Goal: Task Accomplishment & Management: Use online tool/utility

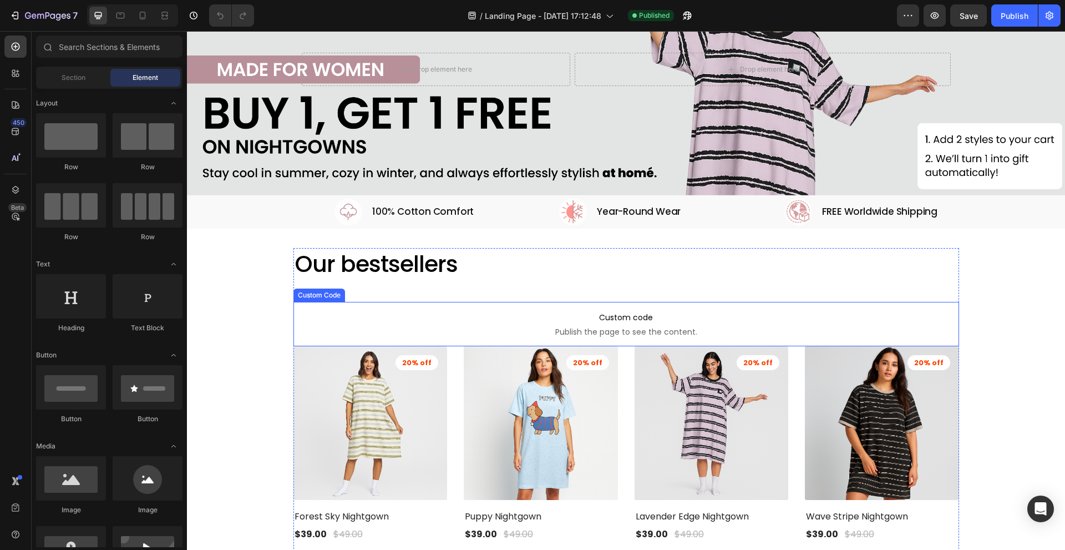
scroll to position [111, 0]
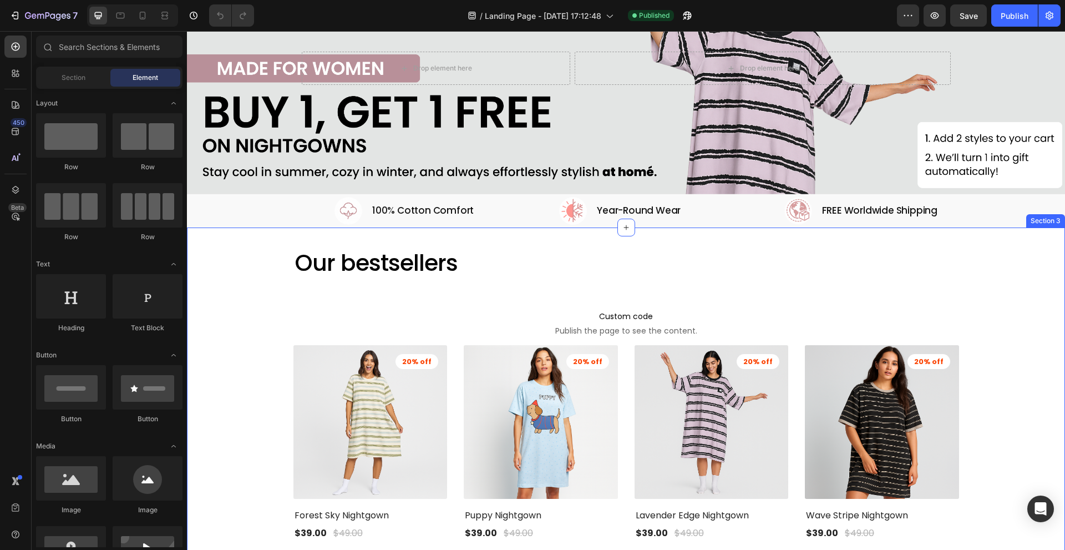
click at [270, 270] on div "Our bestsellers Heading Custom code Publish the page to see the content. Custom…" at bounding box center [626, 513] width 862 height 533
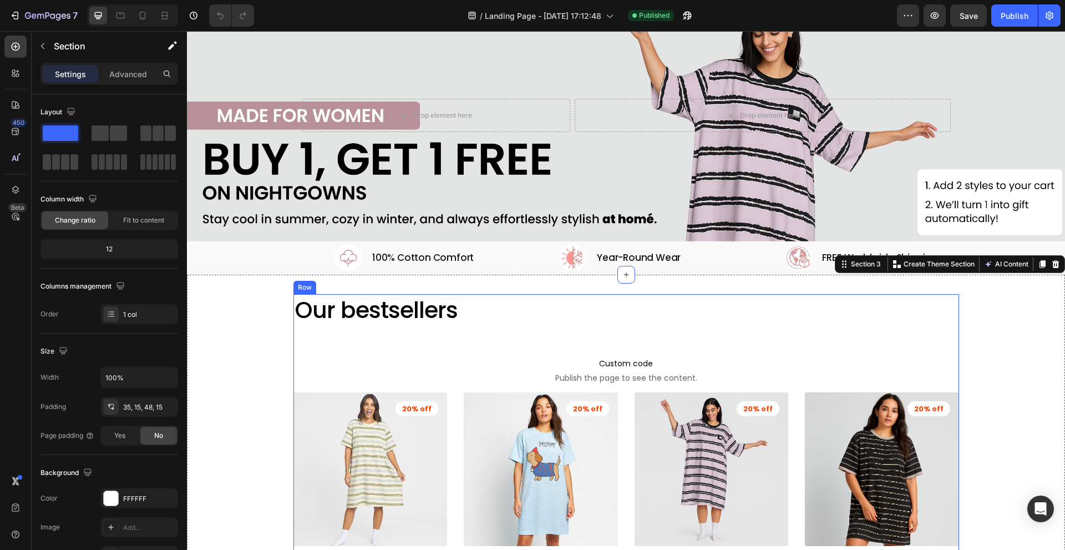
scroll to position [166, 0]
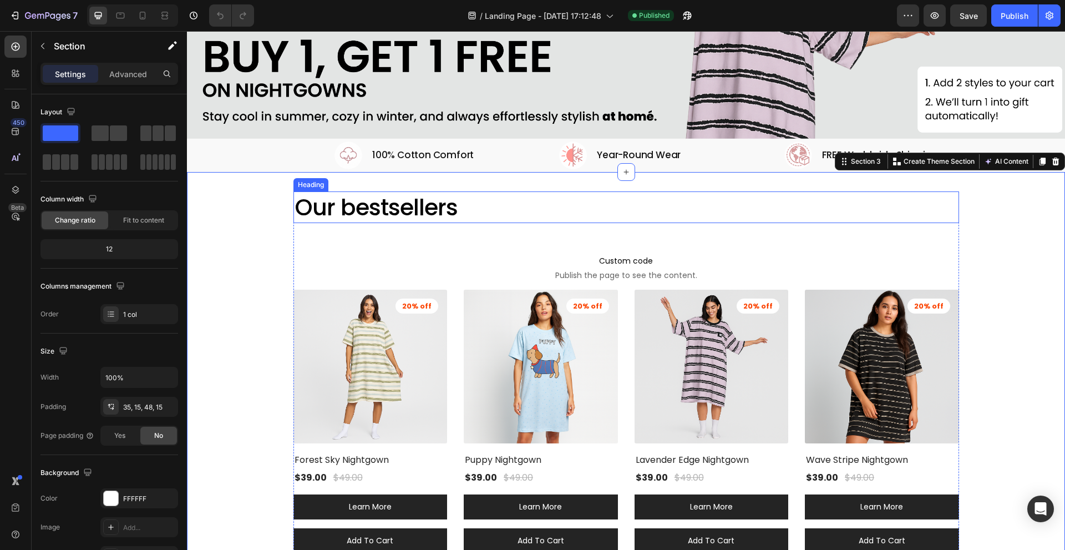
click at [483, 199] on h2 "Our bestsellers" at bounding box center [626, 207] width 666 height 32
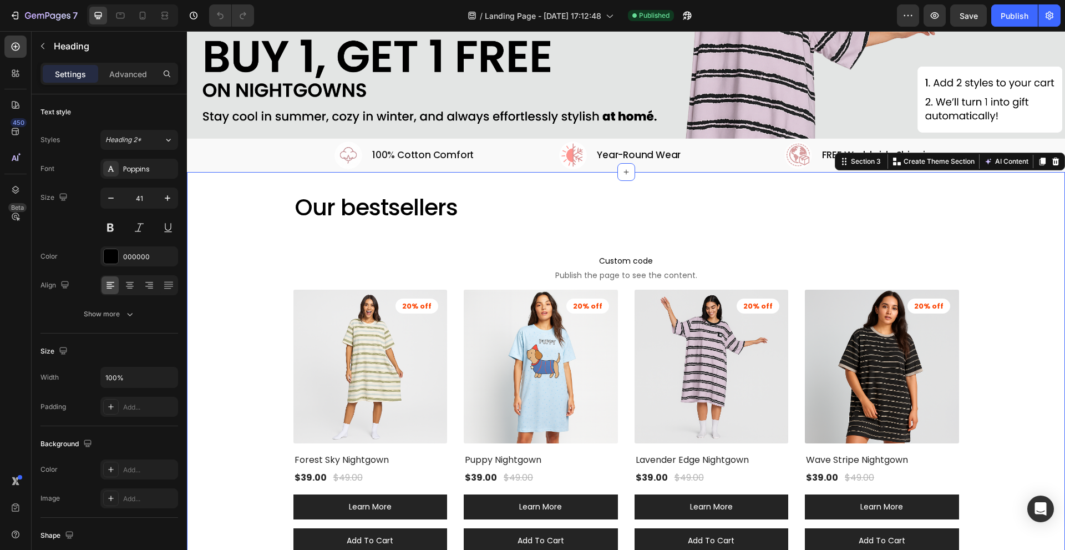
click at [504, 173] on div "Our bestsellers Heading Custom code Publish the page to see the content. Custom…" at bounding box center [626, 461] width 878 height 579
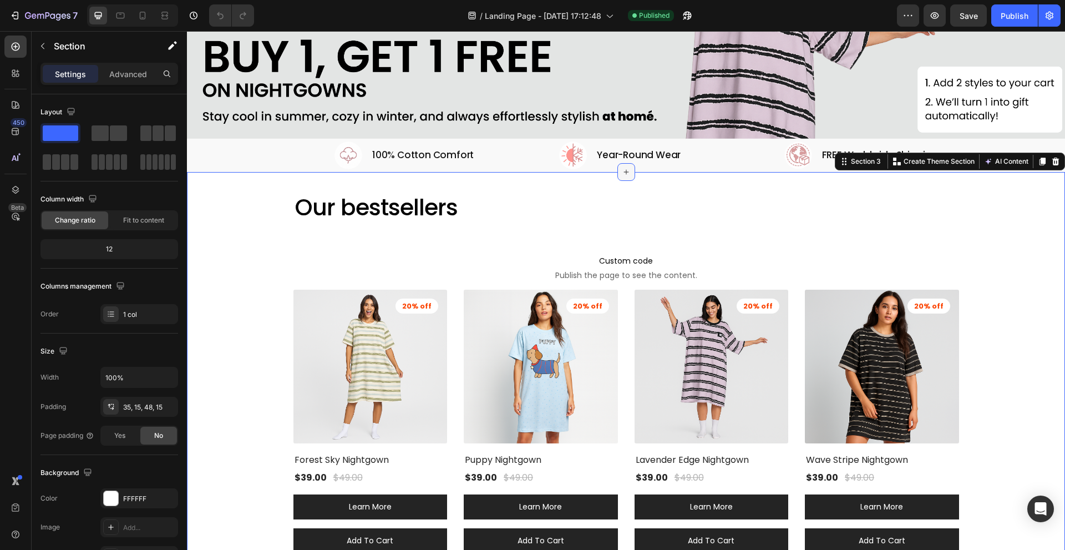
click at [622, 170] on icon at bounding box center [626, 172] width 9 height 9
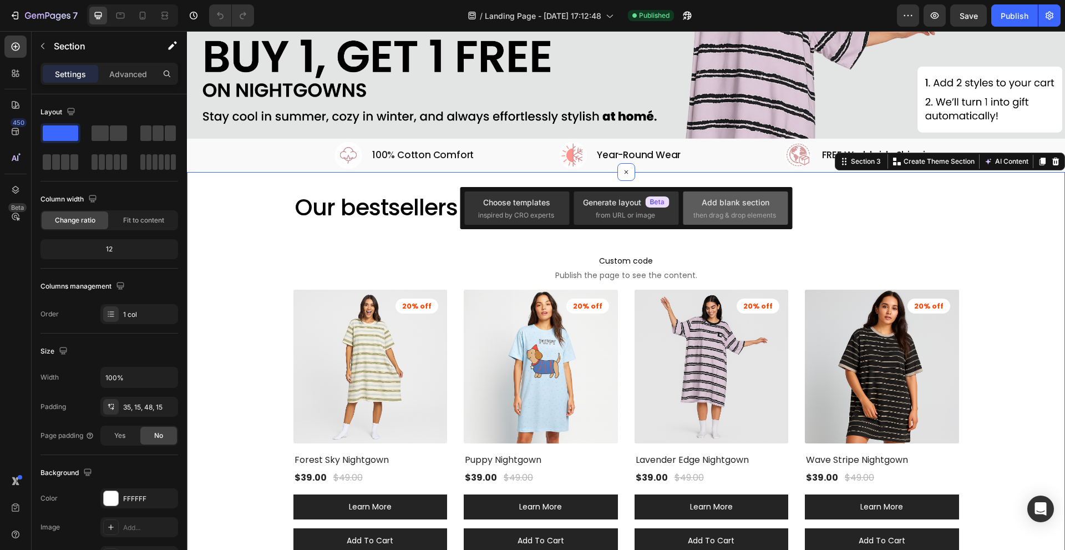
click at [708, 207] on div "Add blank section" at bounding box center [736, 202] width 68 height 12
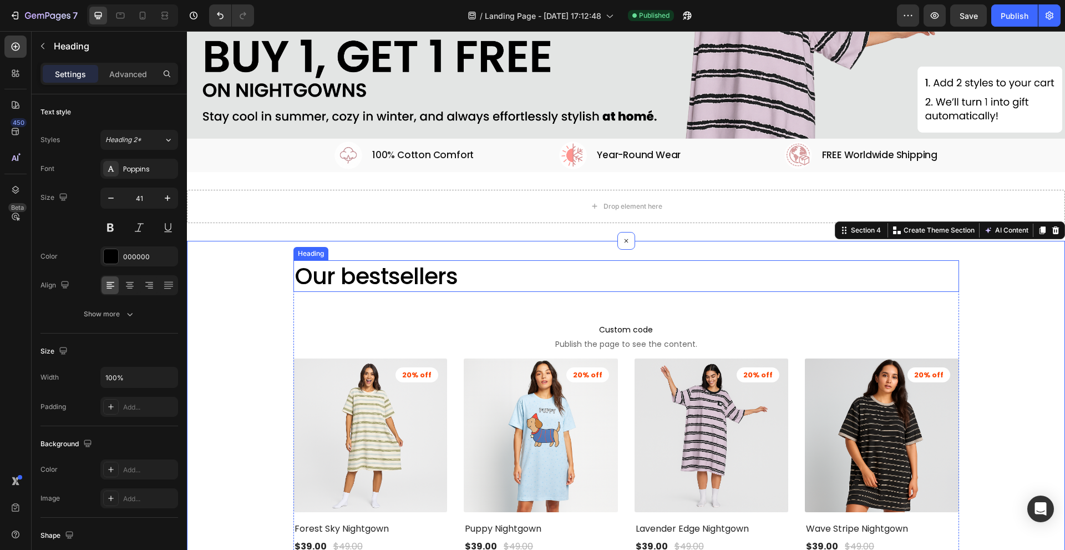
click at [392, 278] on h2 "Our bestsellers" at bounding box center [626, 276] width 666 height 32
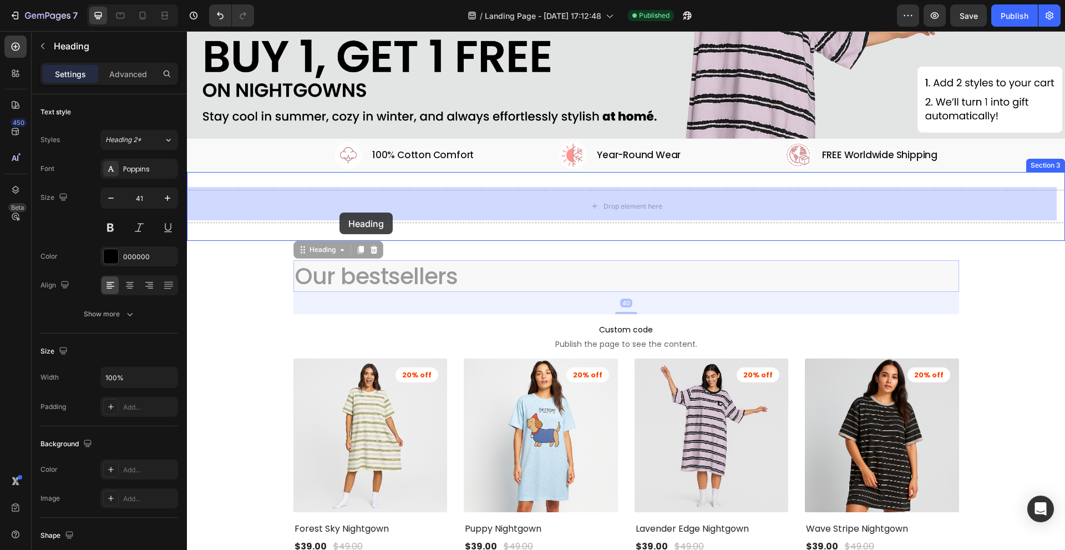
drag, startPoint x: 328, startPoint y: 249, endPoint x: 341, endPoint y: 204, distance: 46.9
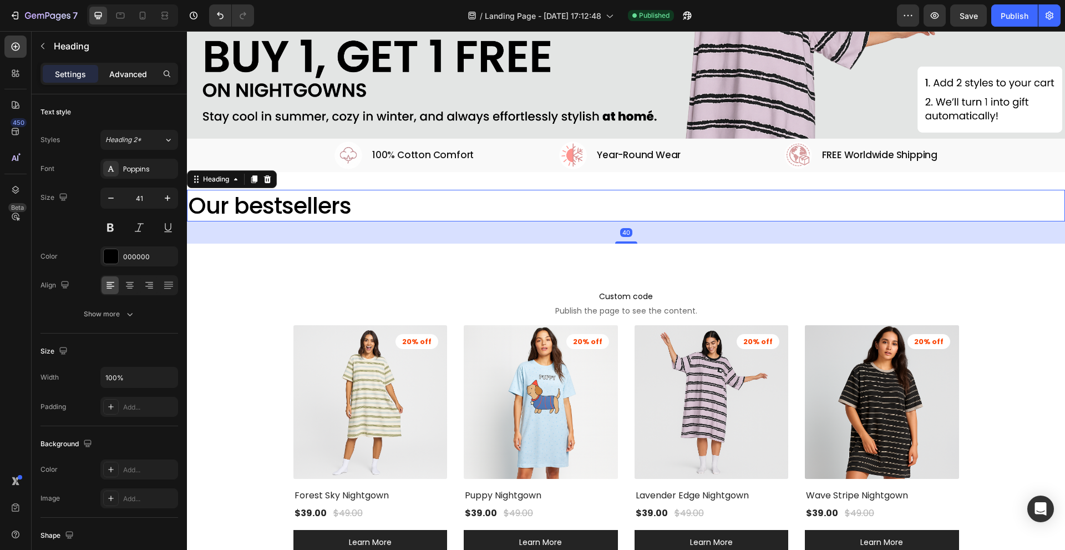
click at [133, 82] on div "Advanced" at bounding box center [127, 74] width 55 height 18
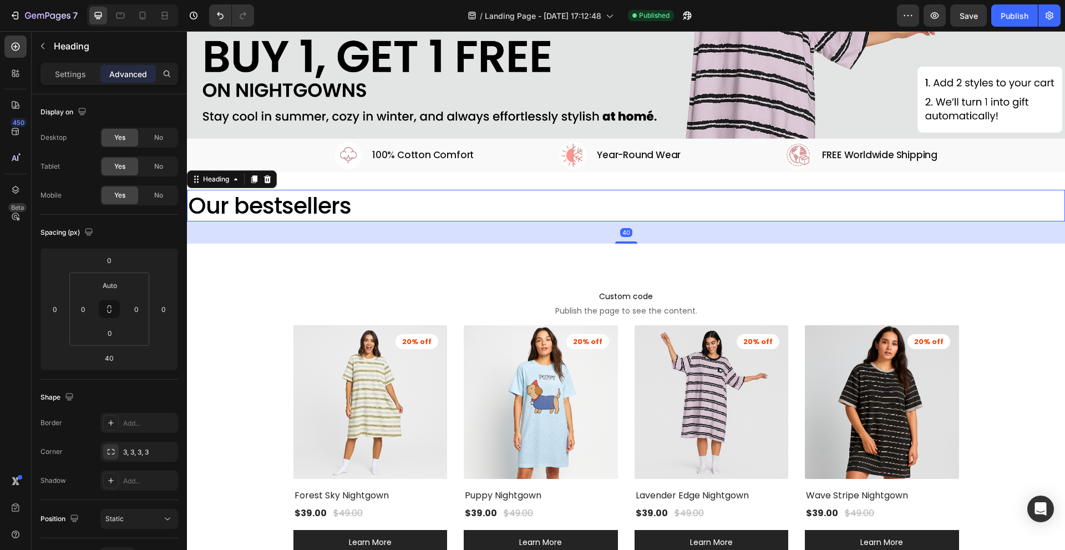
click at [130, 76] on p "Advanced" at bounding box center [128, 74] width 38 height 12
click at [138, 308] on input "0" at bounding box center [136, 309] width 17 height 17
type input "40"
click at [87, 307] on input "0" at bounding box center [83, 309] width 17 height 17
click at [171, 16] on div at bounding box center [165, 16] width 18 height 18
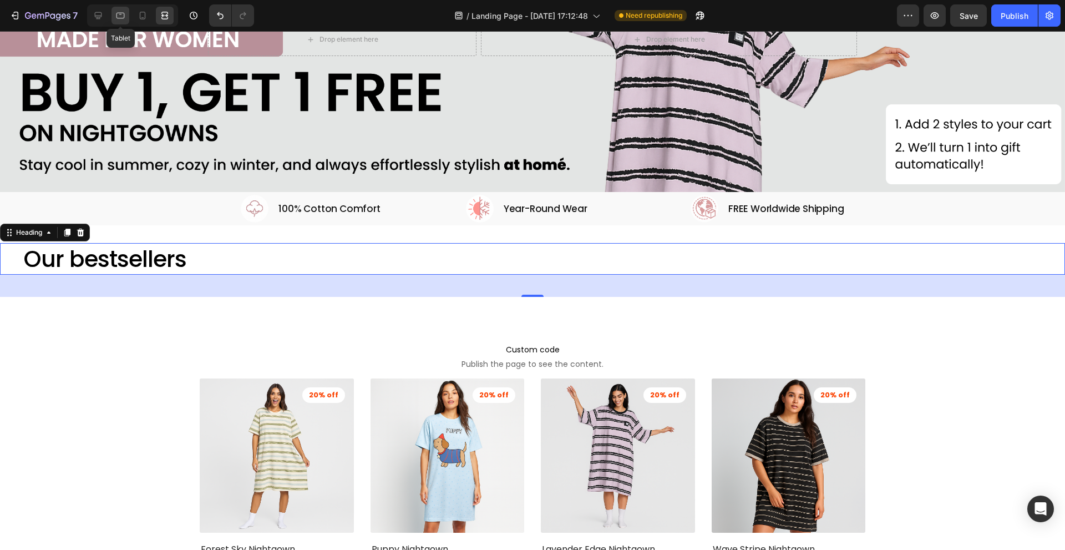
click at [120, 13] on icon at bounding box center [120, 16] width 8 height 6
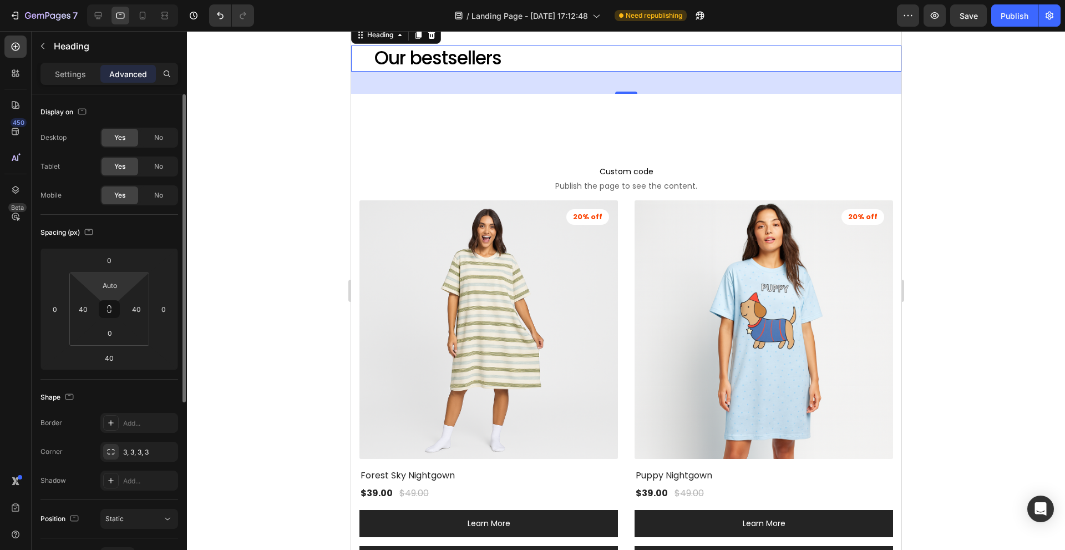
scroll to position [142, 0]
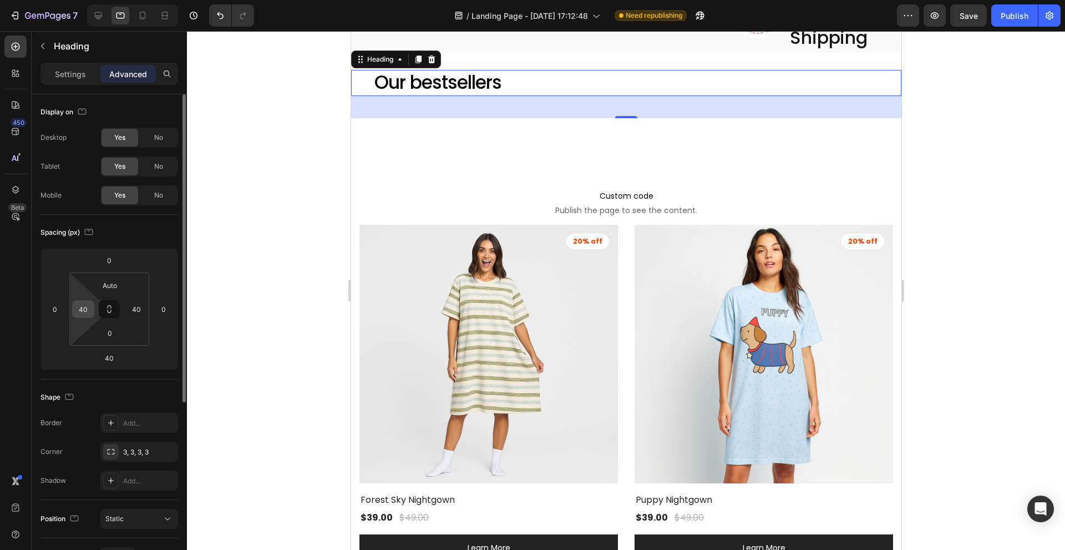
click at [85, 303] on input "40" at bounding box center [83, 309] width 17 height 17
type input "2"
click at [100, 9] on div at bounding box center [98, 16] width 18 height 18
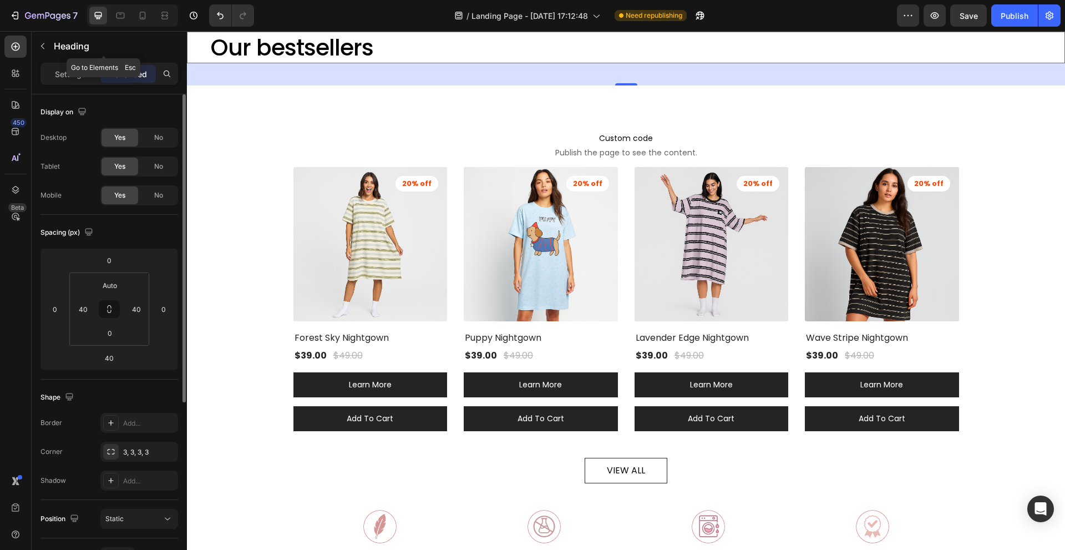
scroll to position [104, 0]
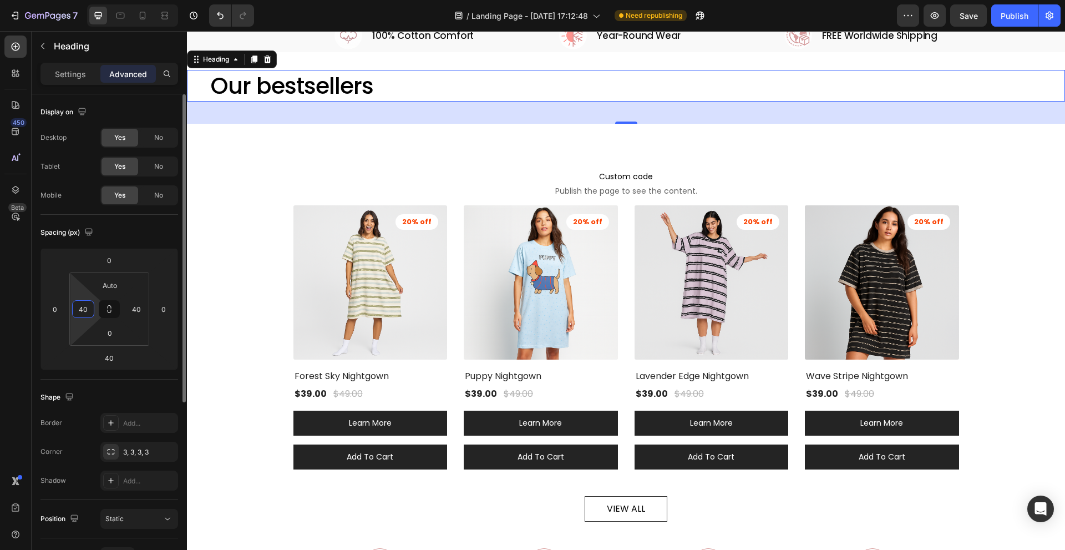
click at [87, 310] on input "40" at bounding box center [83, 309] width 17 height 17
type input "2"
type input "100"
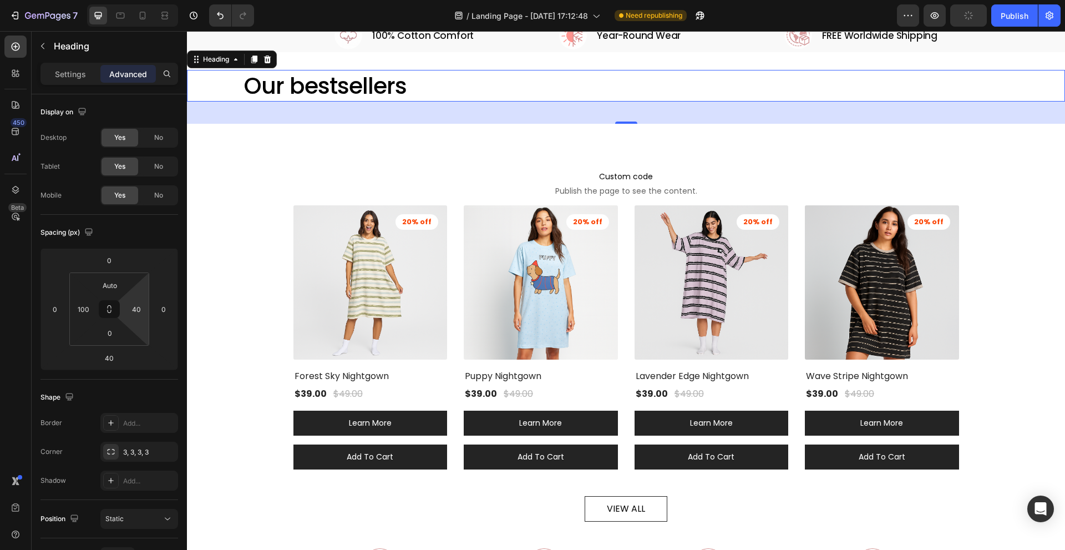
click at [147, 0] on html "7 / Landing Page - Aug 27, 17:12:48 Need republishing Preview Publish 450 Beta …" at bounding box center [532, 0] width 1065 height 0
click at [143, 309] on input "34" at bounding box center [136, 309] width 17 height 17
type input "3"
type input "100"
click at [288, 214] on div "Custom code Publish the page to see the content. Custom Code (P) Images 20% off…" at bounding box center [626, 400] width 862 height 479
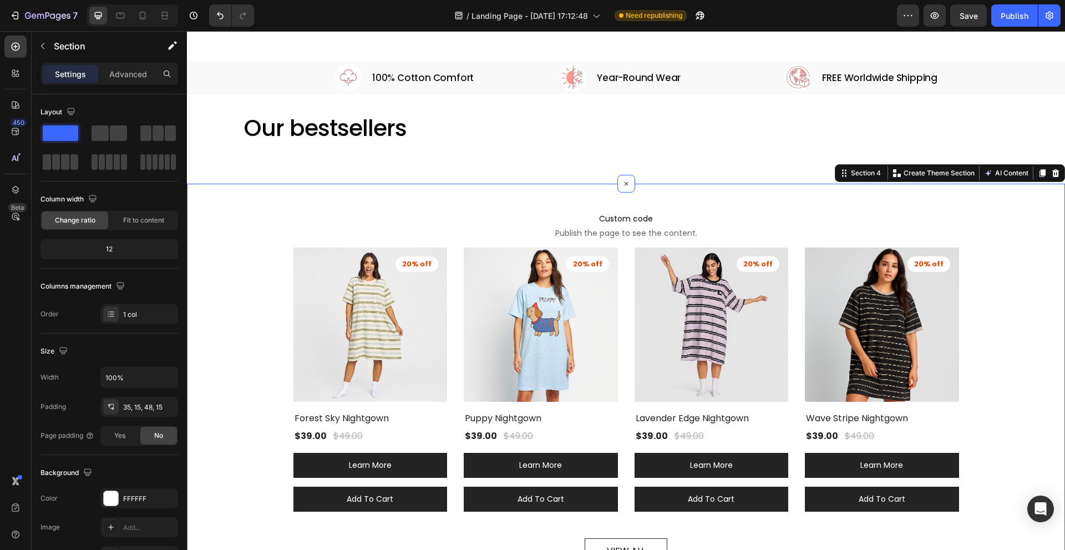
scroll to position [0, 0]
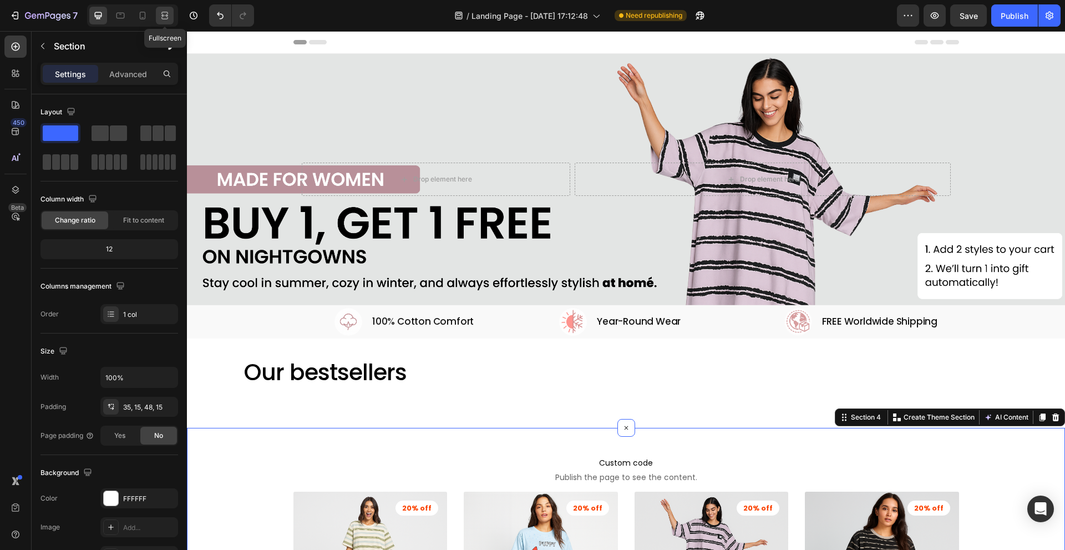
click at [165, 13] on icon at bounding box center [164, 15] width 11 height 11
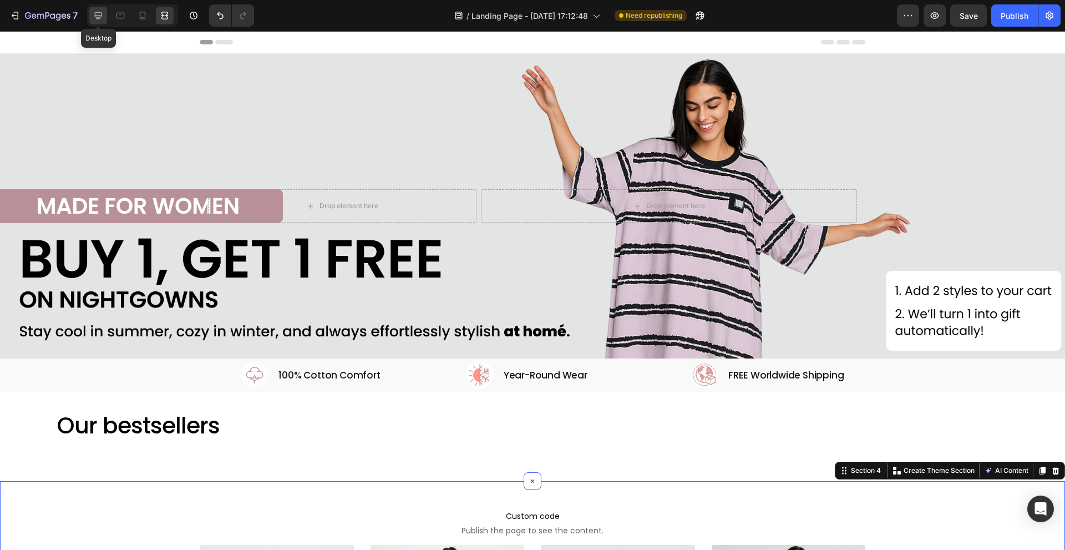
click at [98, 14] on icon at bounding box center [98, 15] width 11 height 11
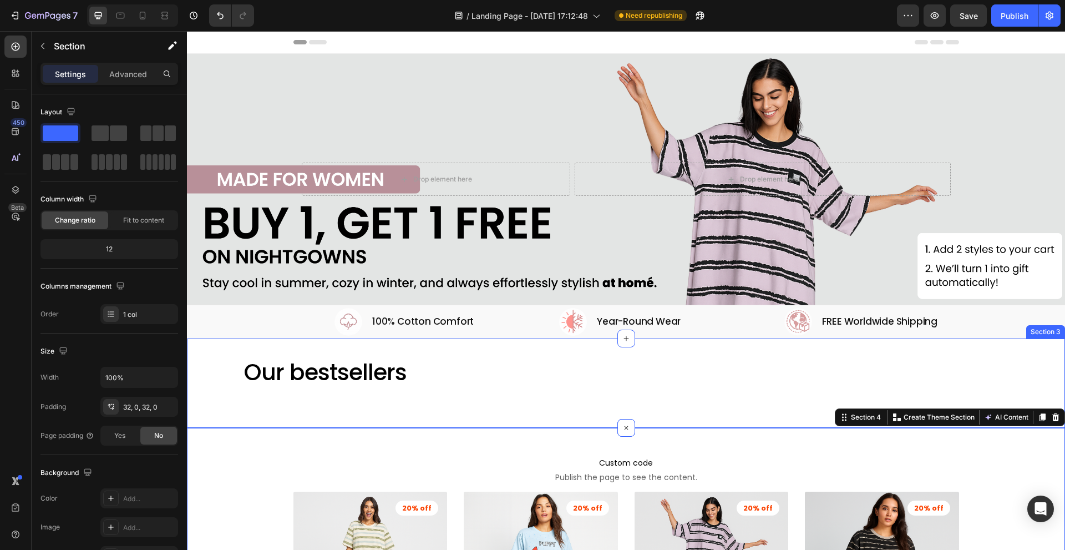
click at [219, 408] on div "Our bestsellers Heading Section 3" at bounding box center [626, 382] width 878 height 89
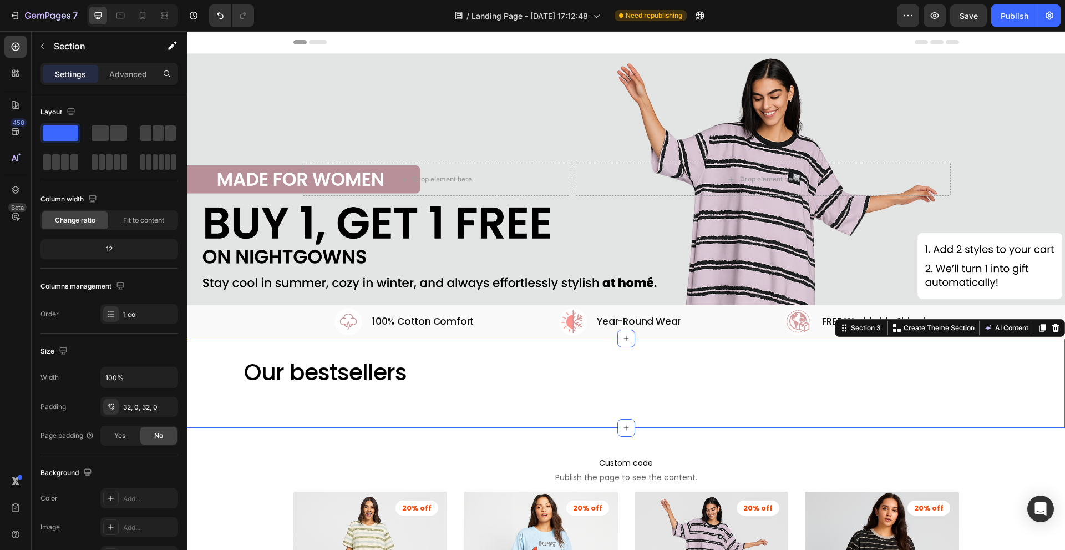
click at [117, 63] on div "Settings Advanced" at bounding box center [109, 74] width 138 height 22
click at [115, 62] on div "Sections(18) Elements(83) Section Element Hero Section Product Detail Brands Tr…" at bounding box center [109, 290] width 155 height 519
click at [110, 70] on p "Advanced" at bounding box center [128, 74] width 38 height 12
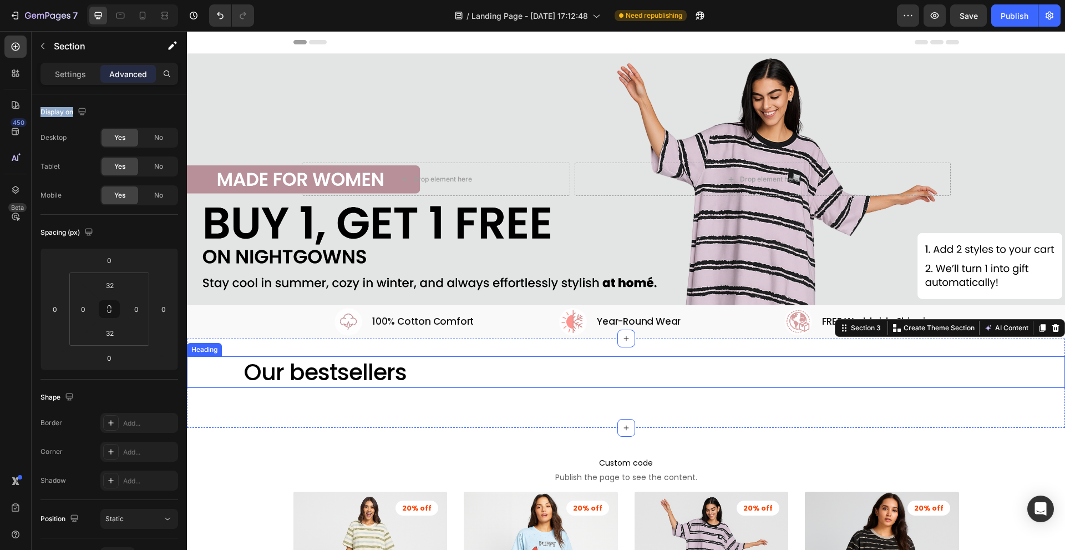
click at [437, 379] on h2 "Our bestsellers" at bounding box center [625, 372] width 767 height 32
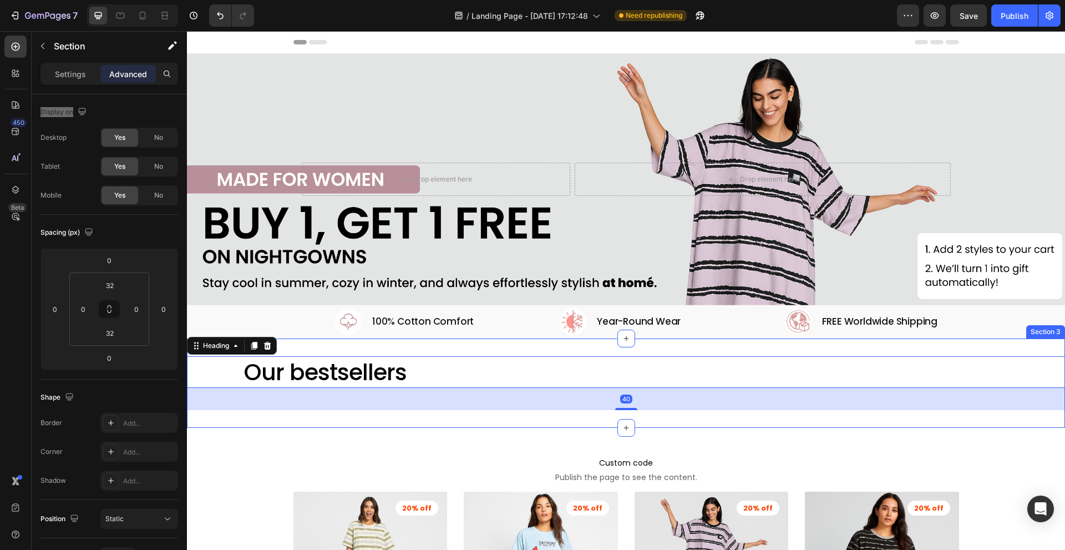
click at [368, 420] on div "Our bestsellers Heading 40 Section 3" at bounding box center [626, 382] width 878 height 89
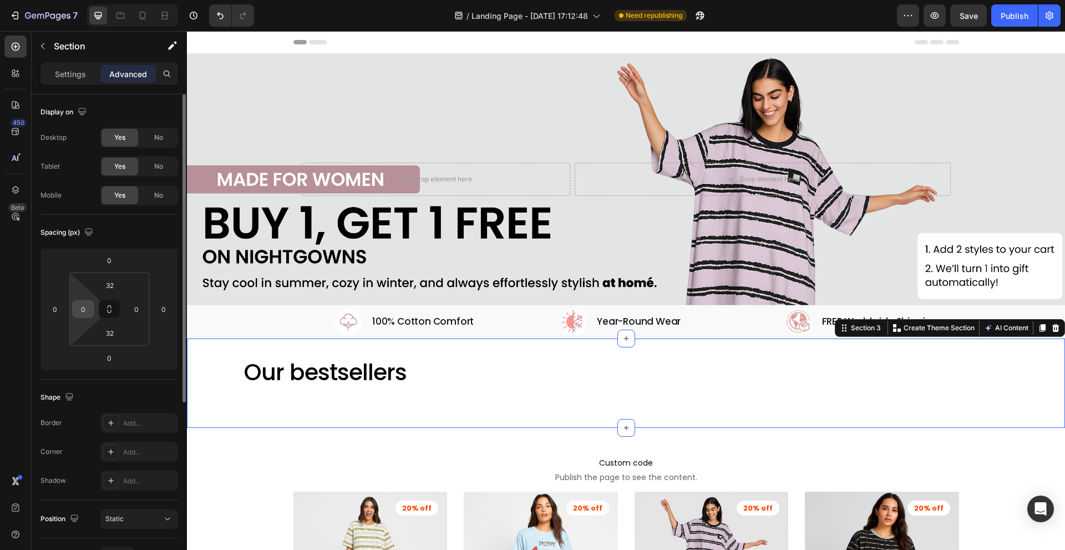
click at [87, 302] on input "0" at bounding box center [83, 309] width 17 height 17
type input "150"
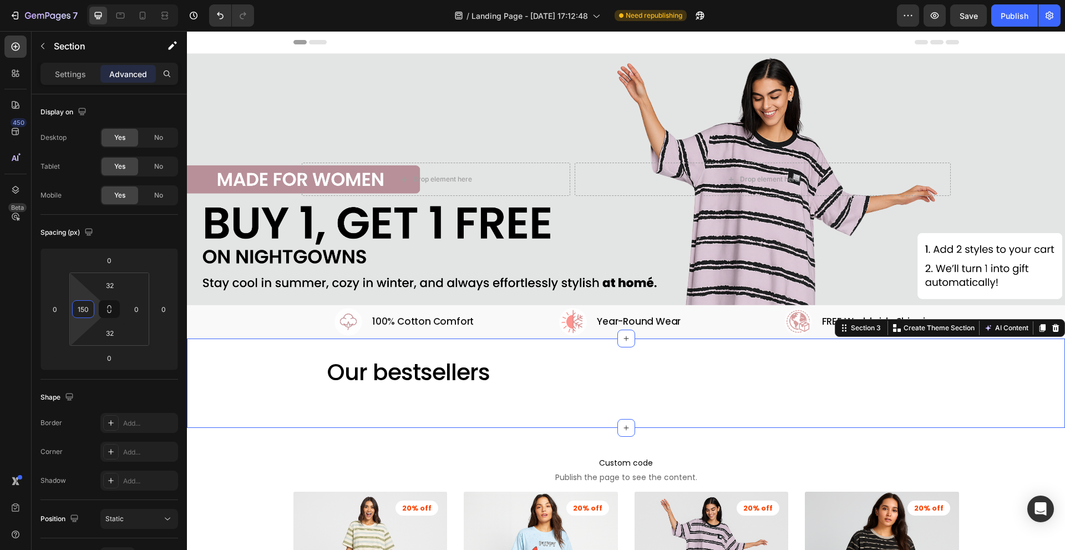
click at [364, 367] on h2 "Our bestsellers" at bounding box center [668, 372] width 684 height 32
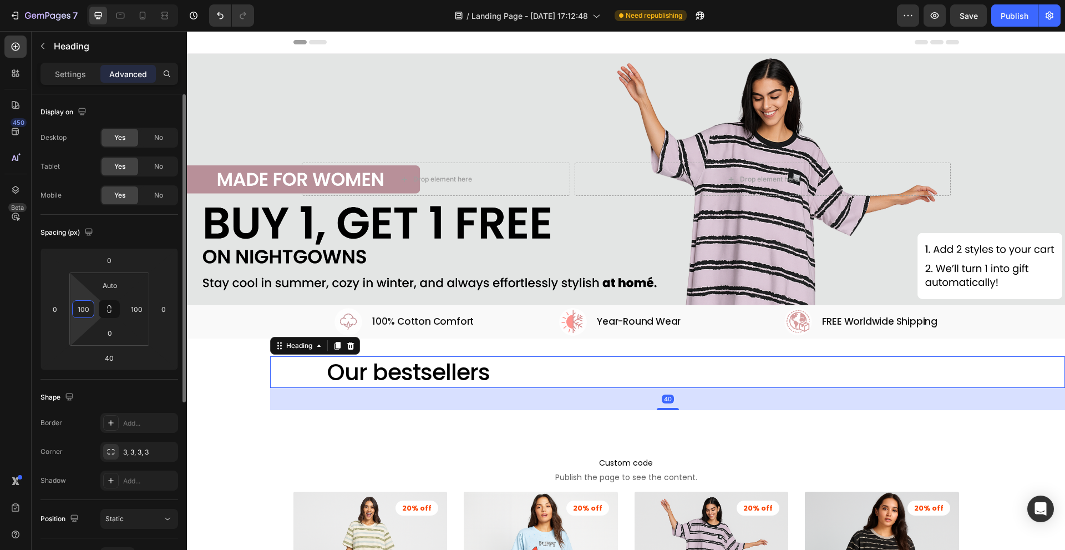
click at [90, 307] on input "100" at bounding box center [83, 309] width 17 height 17
type input "0"
click at [139, 315] on input "100" at bounding box center [136, 309] width 17 height 17
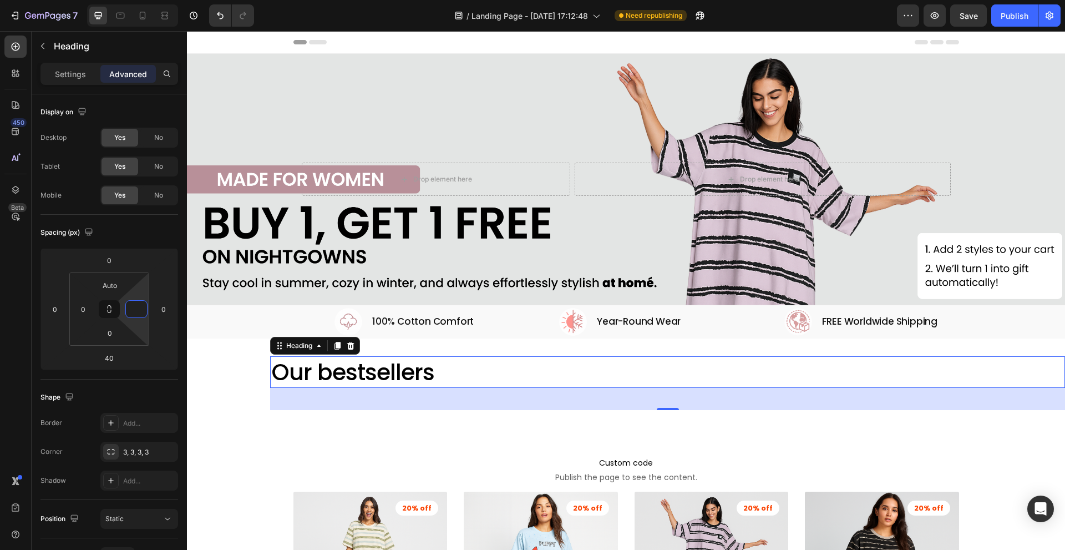
click at [254, 423] on div "Our bestsellers Heading 40 Section 3" at bounding box center [626, 382] width 878 height 89
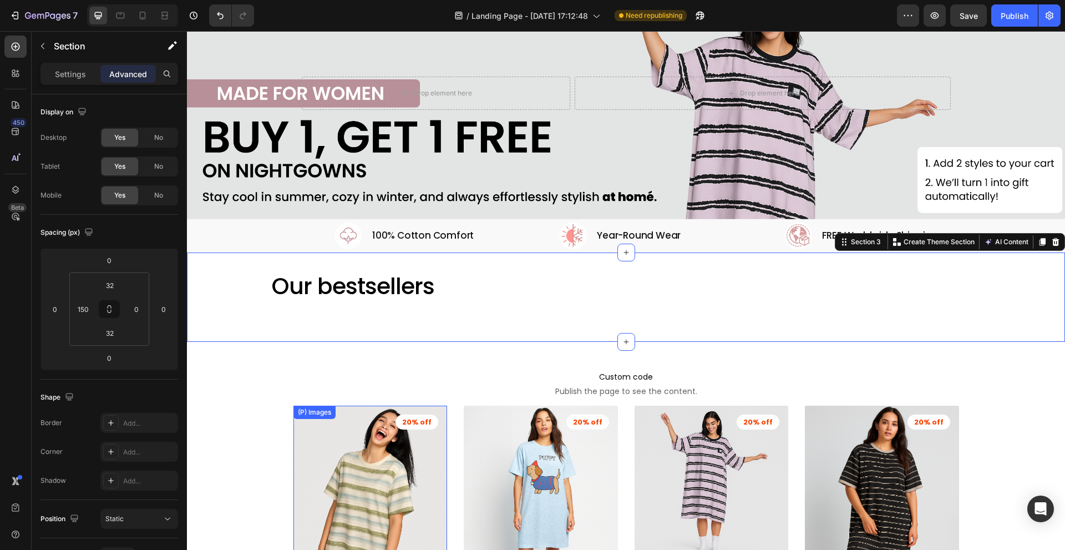
scroll to position [111, 0]
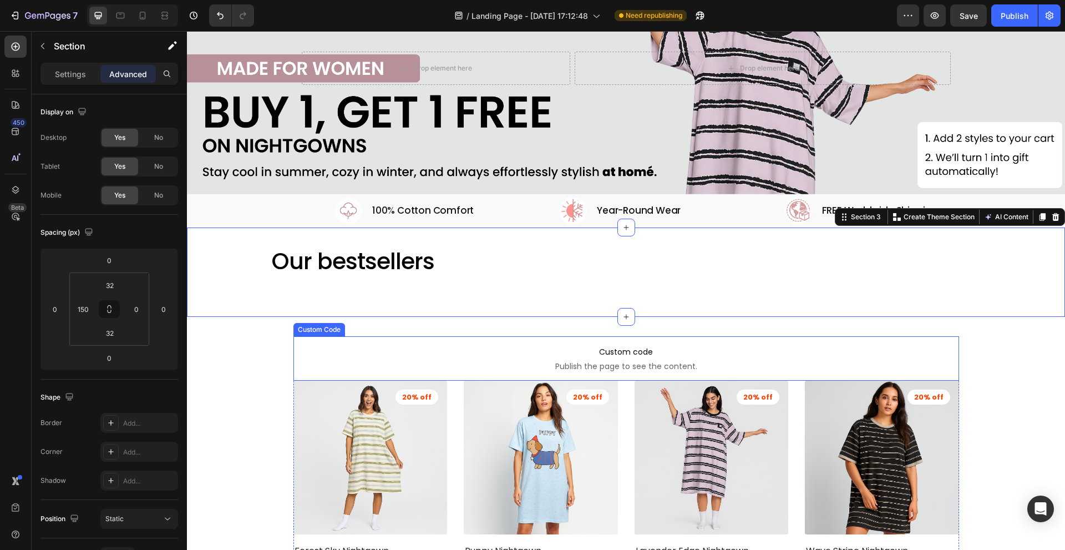
click at [413, 353] on span "Custom code" at bounding box center [626, 351] width 666 height 13
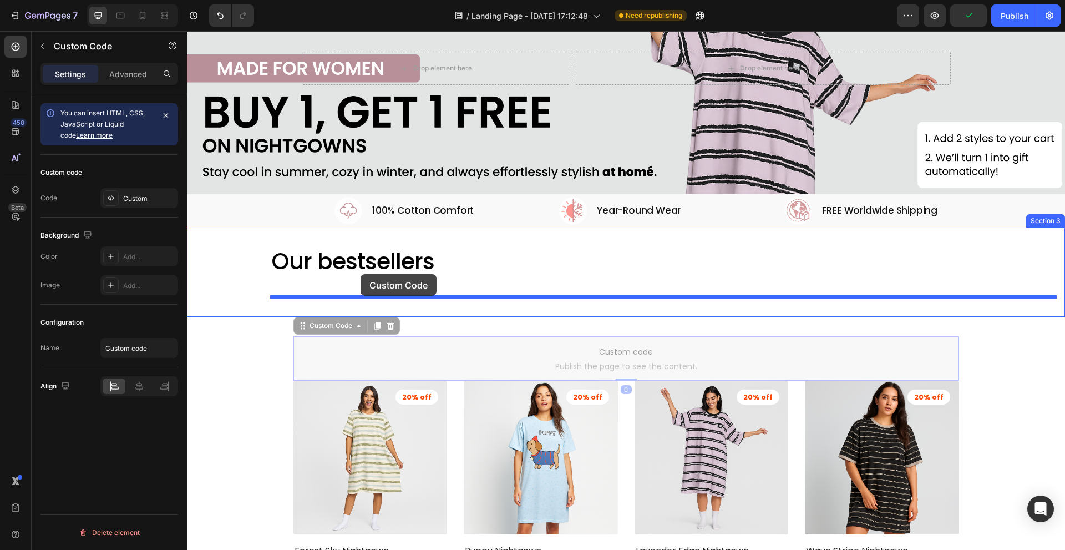
drag, startPoint x: 317, startPoint y: 325, endPoint x: 361, endPoint y: 274, distance: 66.9
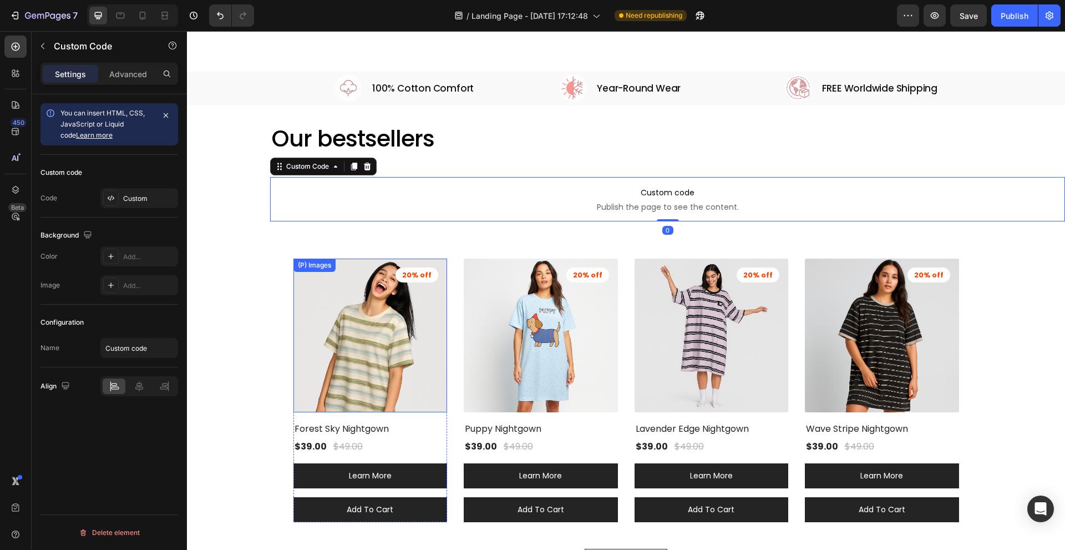
scroll to position [277, 0]
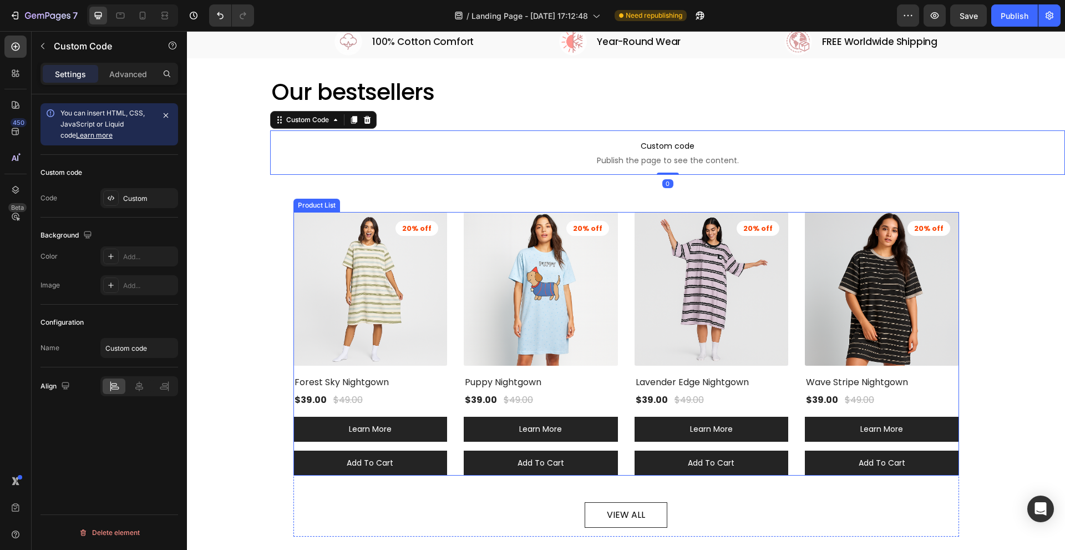
click at [450, 270] on div "(P) Images 20% off Product Badge Forest Sky Nightgown (P) Title $39.00 (P) Pric…" at bounding box center [626, 344] width 666 height 264
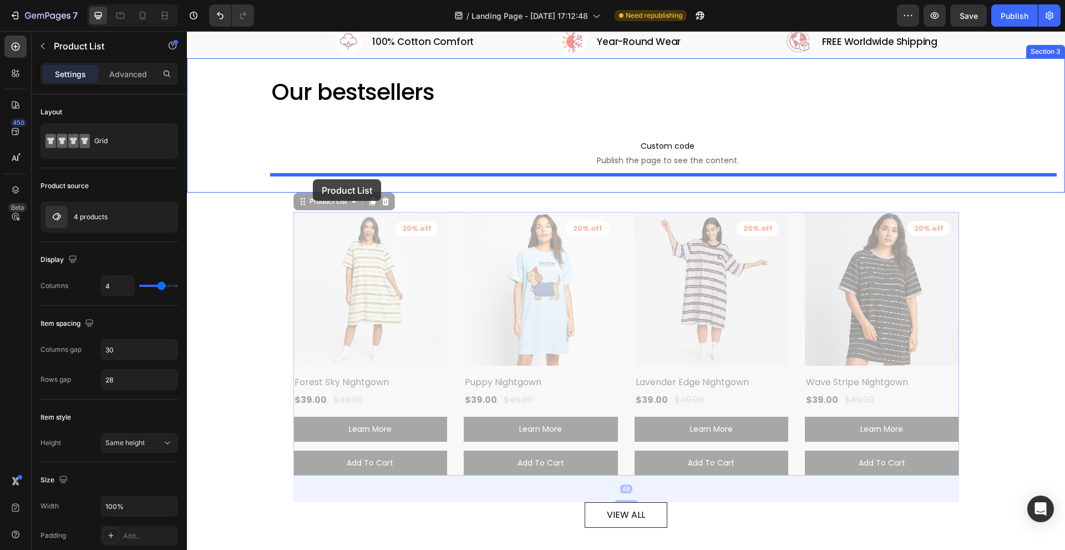
drag, startPoint x: 315, startPoint y: 199, endPoint x: 313, endPoint y: 179, distance: 19.5
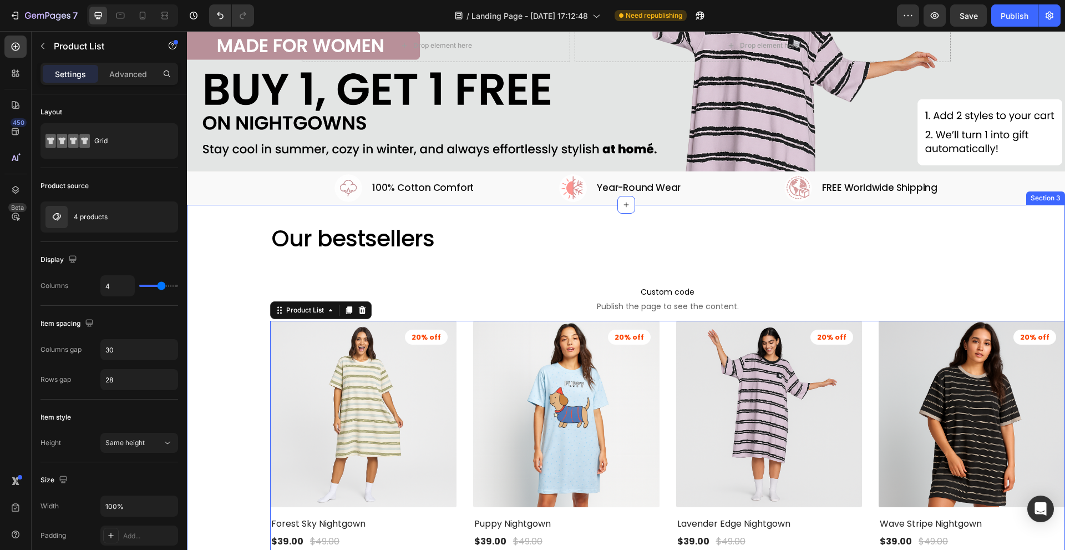
scroll to position [166, 0]
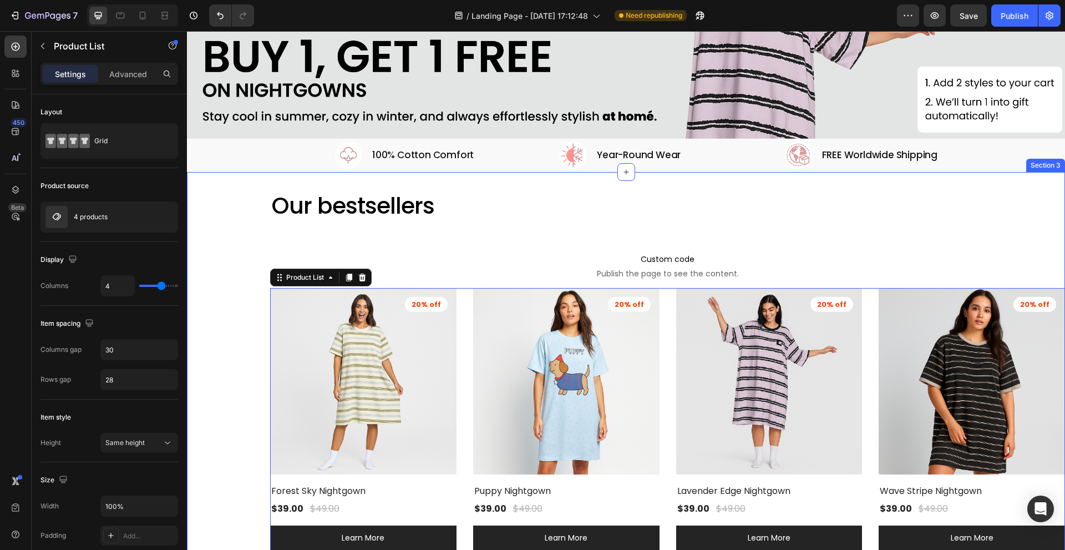
click at [233, 322] on div "Our bestsellers Heading Custom code Publish the page to see the content. Custom…" at bounding box center [626, 400] width 878 height 457
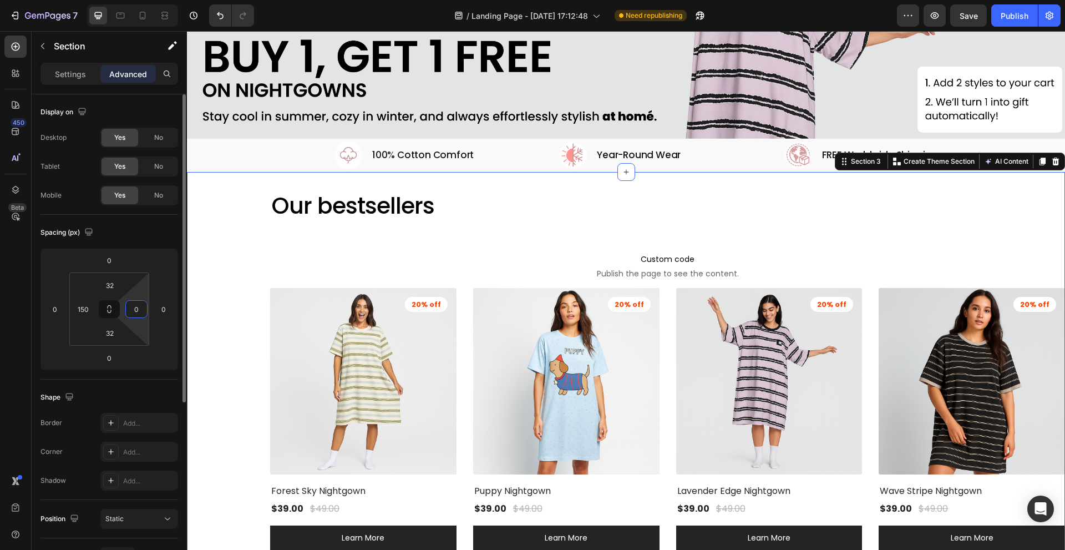
click at [130, 305] on input "0" at bounding box center [136, 309] width 17 height 17
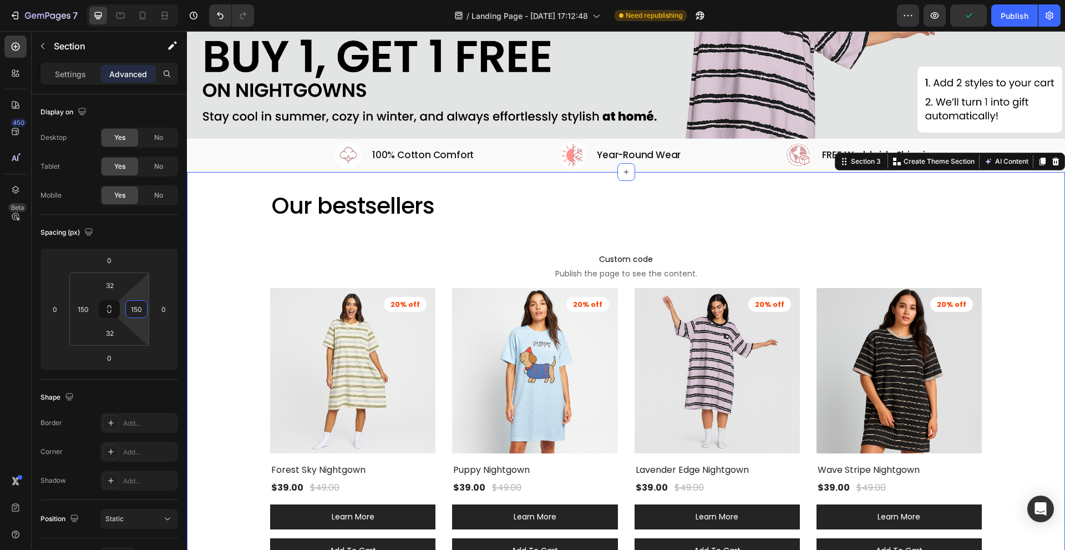
type input "150"
click at [243, 279] on div "Our bestsellers Heading Custom code Publish the page to see the content. Custom…" at bounding box center [626, 390] width 878 height 436
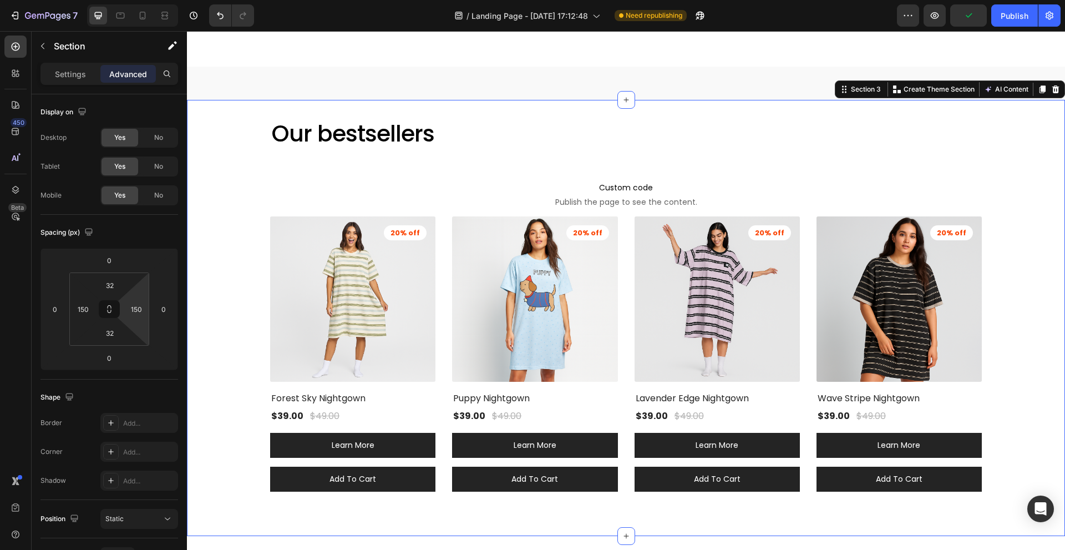
scroll to position [388, 0]
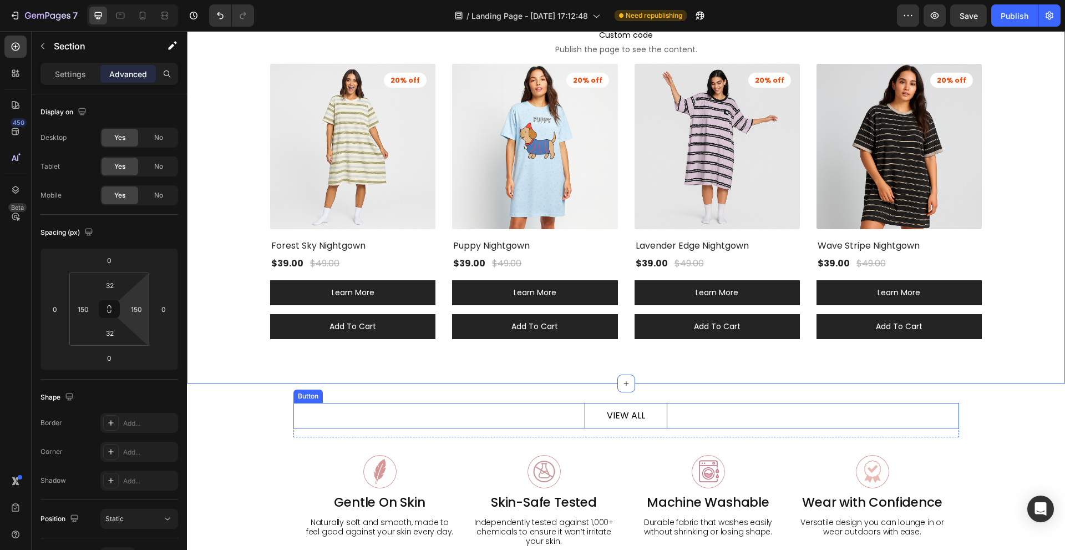
click at [690, 412] on div "VIEW ALL Button" at bounding box center [626, 416] width 666 height 26
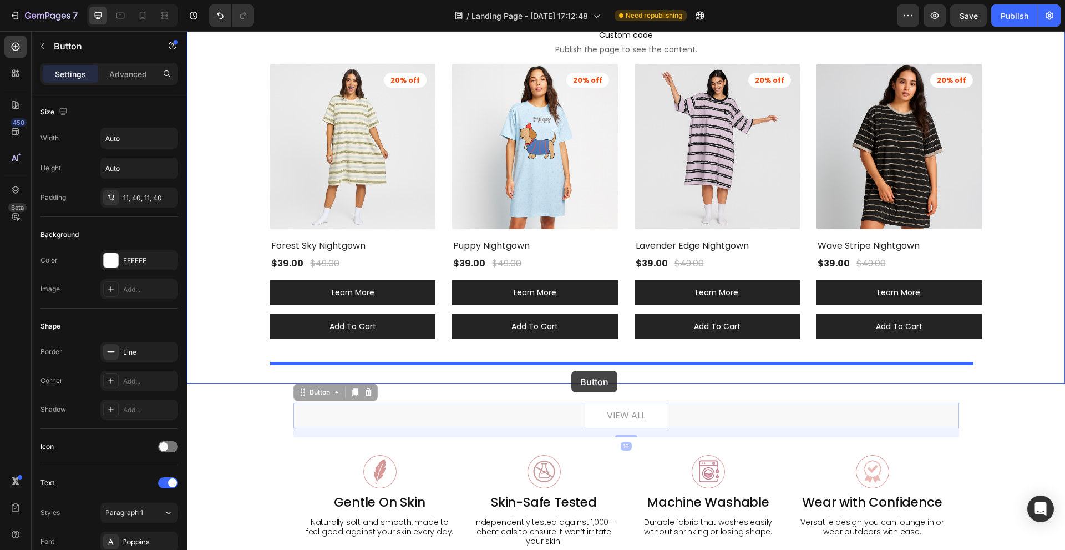
drag, startPoint x: 323, startPoint y: 387, endPoint x: 571, endPoint y: 371, distance: 248.5
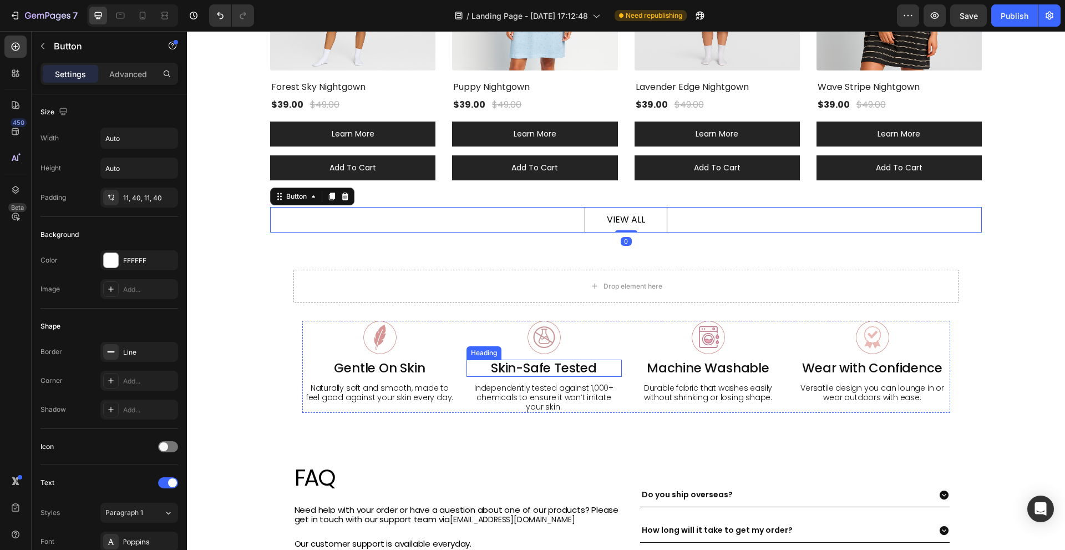
scroll to position [555, 0]
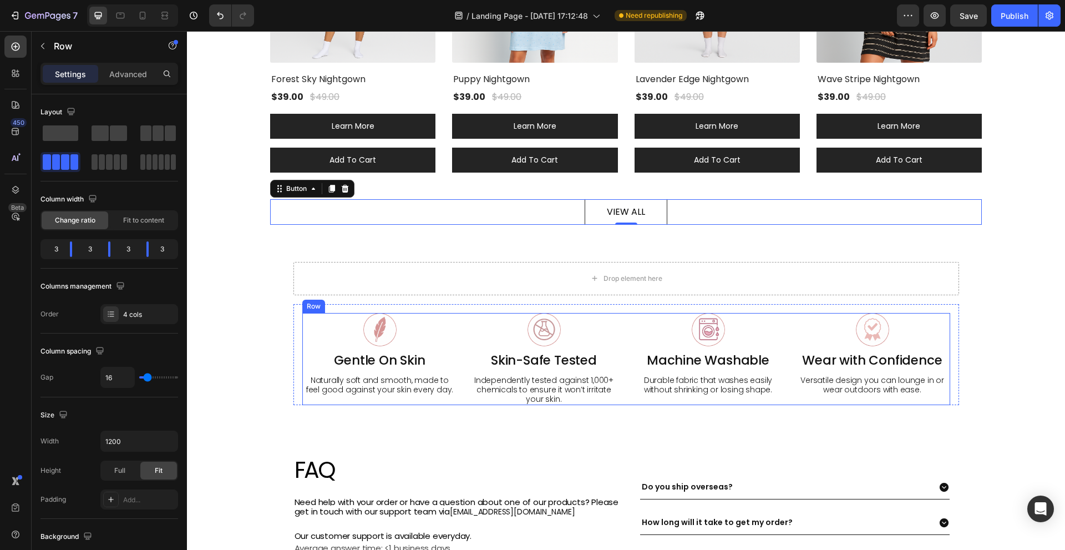
click at [459, 320] on div "Image Gentle On Skin Heading Naturally soft and smooth, made to feel good again…" at bounding box center [626, 359] width 648 height 92
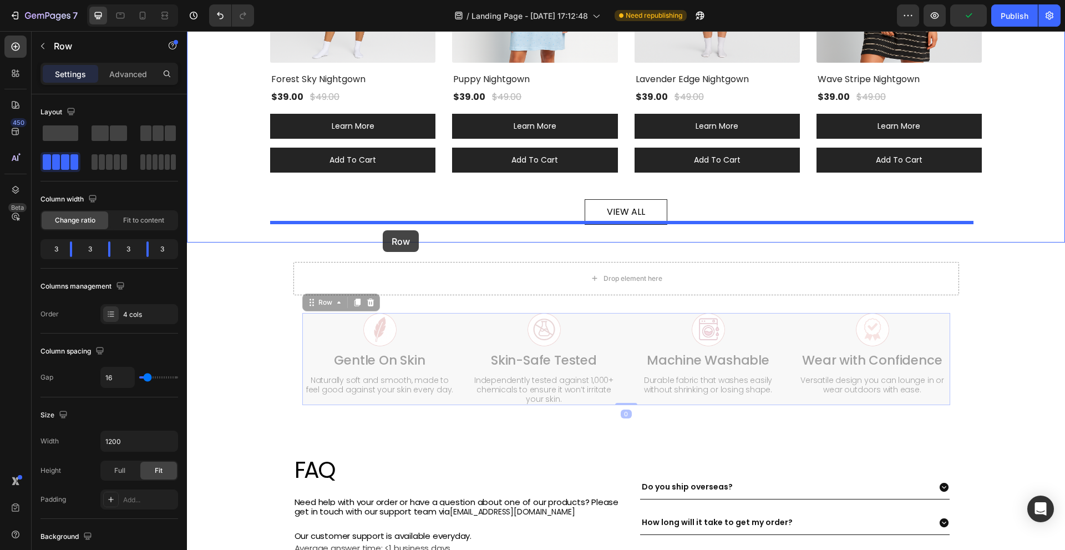
drag, startPoint x: 327, startPoint y: 299, endPoint x: 383, endPoint y: 230, distance: 88.4
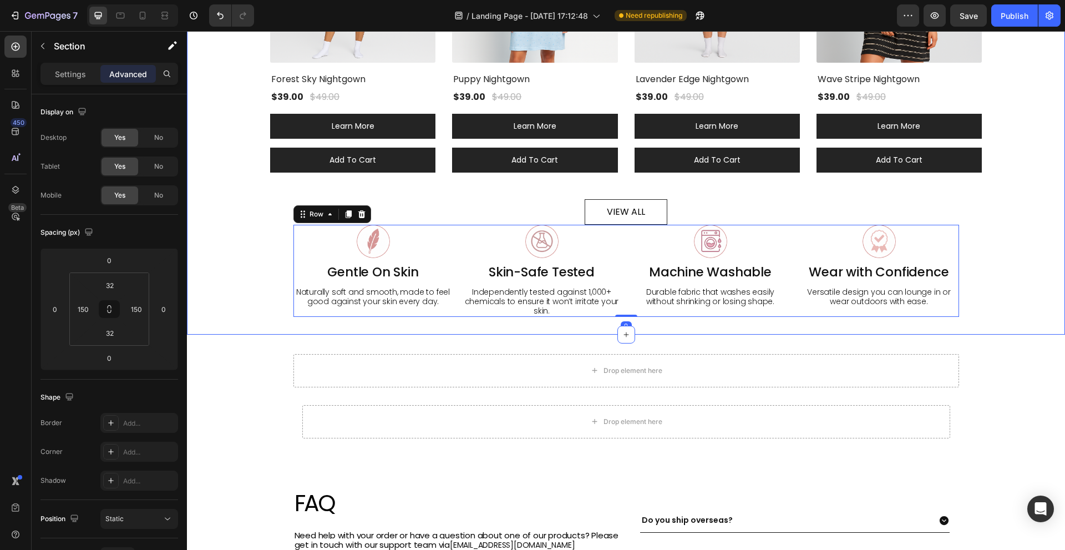
click at [272, 247] on div "Our bestsellers Heading Custom code Publish the page to see the content. Custom…" at bounding box center [626, 58] width 712 height 518
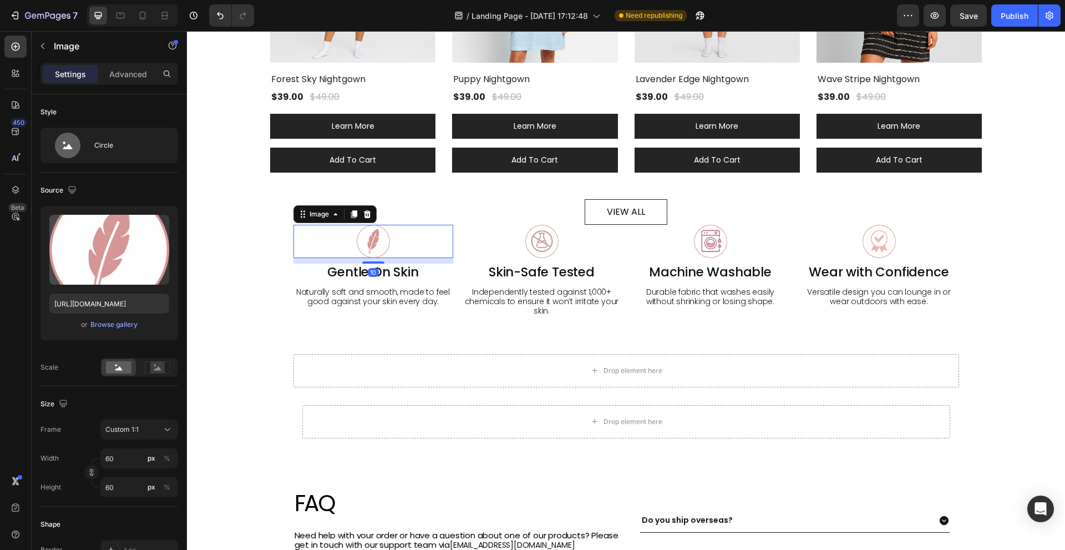
click at [298, 252] on div at bounding box center [373, 241] width 160 height 33
click at [296, 265] on h2 "Gentle On Skin" at bounding box center [373, 272] width 160 height 18
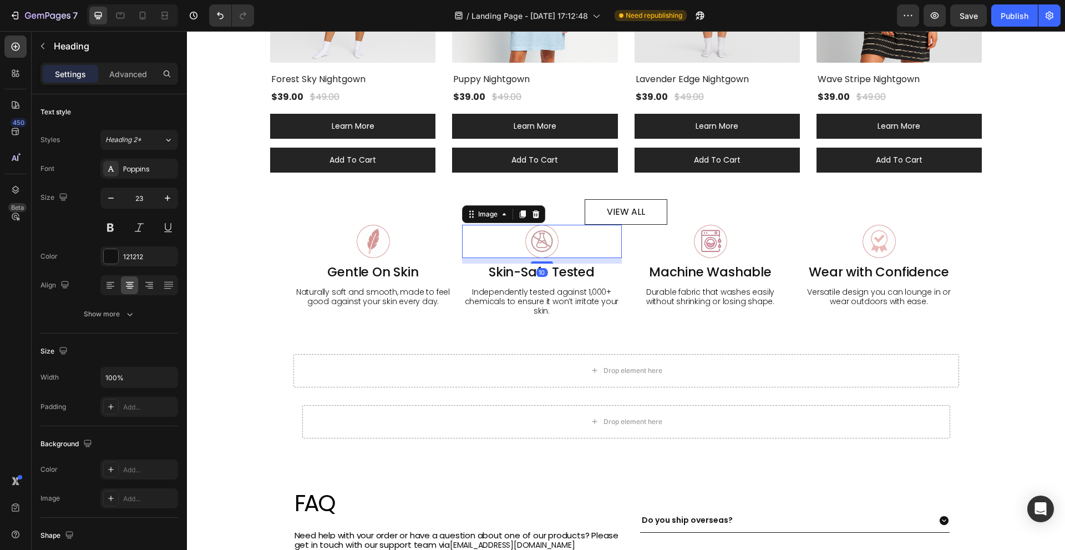
click at [462, 244] on div at bounding box center [542, 241] width 160 height 33
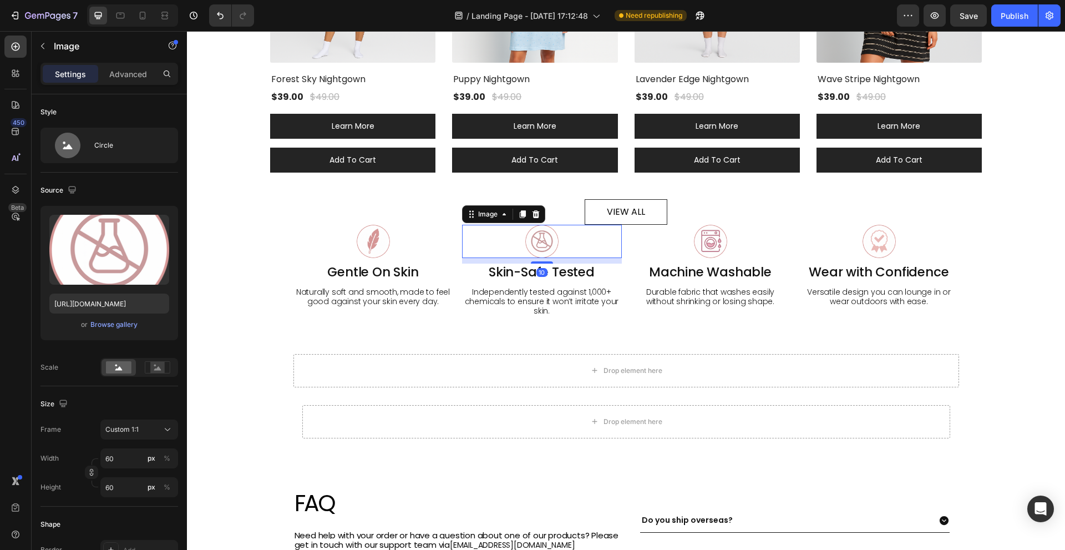
click at [462, 251] on div at bounding box center [542, 241] width 160 height 33
click at [453, 253] on div "Image Gentle On Skin Heading Naturally soft and smooth, made to feel good again…" at bounding box center [626, 271] width 666 height 92
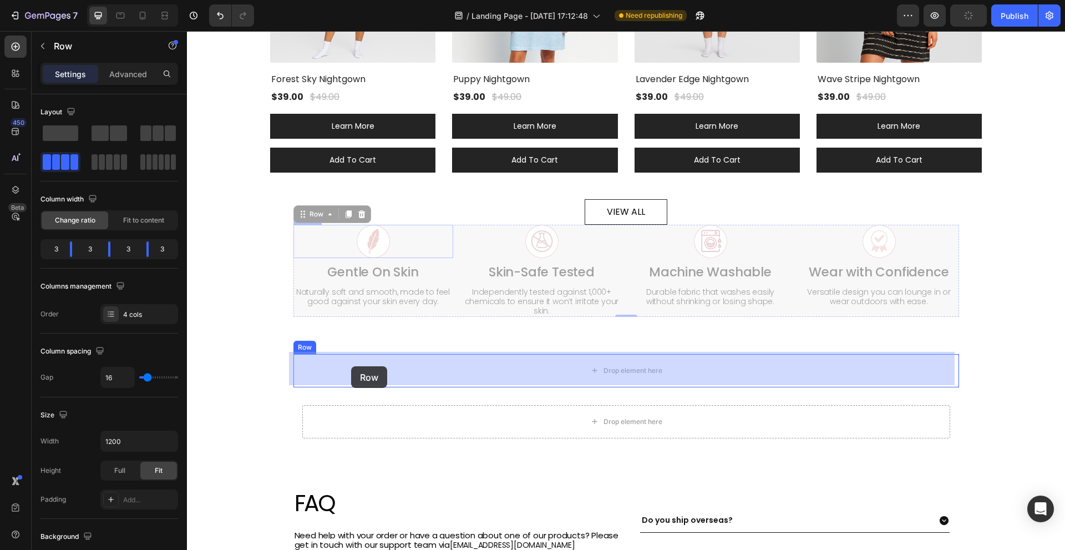
drag, startPoint x: 312, startPoint y: 211, endPoint x: 351, endPoint y: 366, distance: 160.2
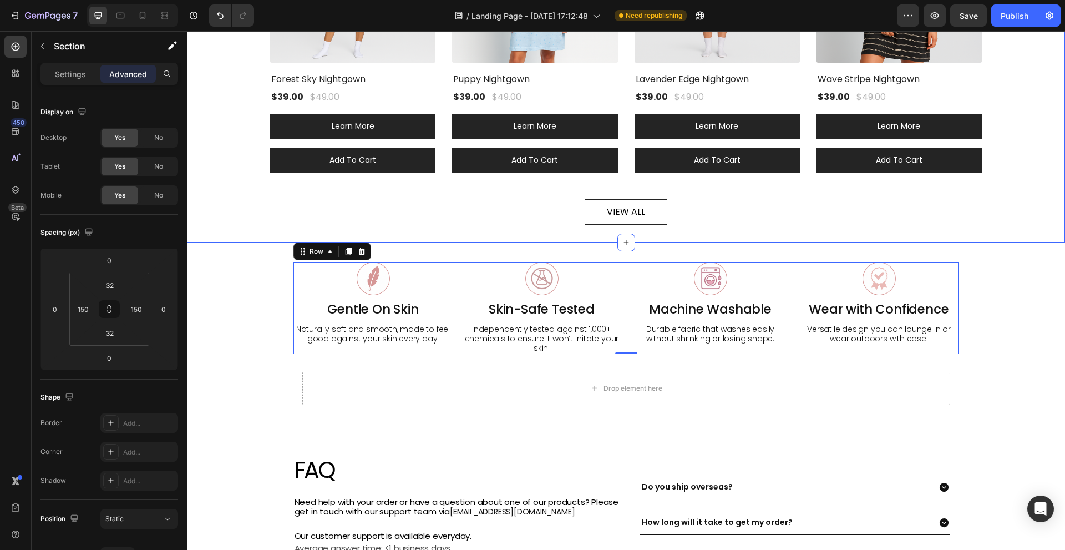
click at [438, 190] on div "Our bestsellers Heading Custom code Publish the page to see the content. Custom…" at bounding box center [626, 12] width 712 height 426
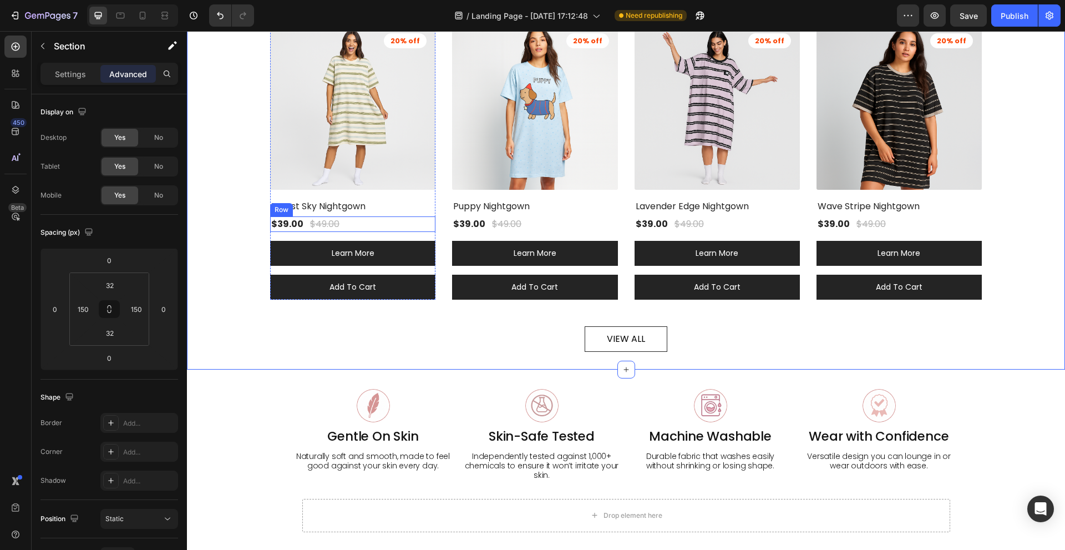
scroll to position [388, 0]
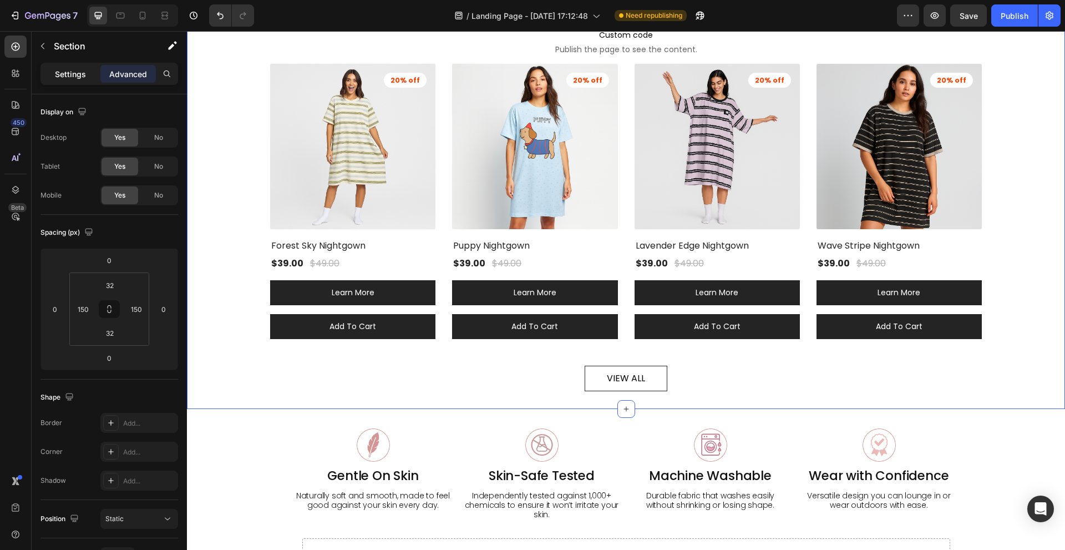
click at [77, 76] on p "Settings" at bounding box center [70, 74] width 31 height 12
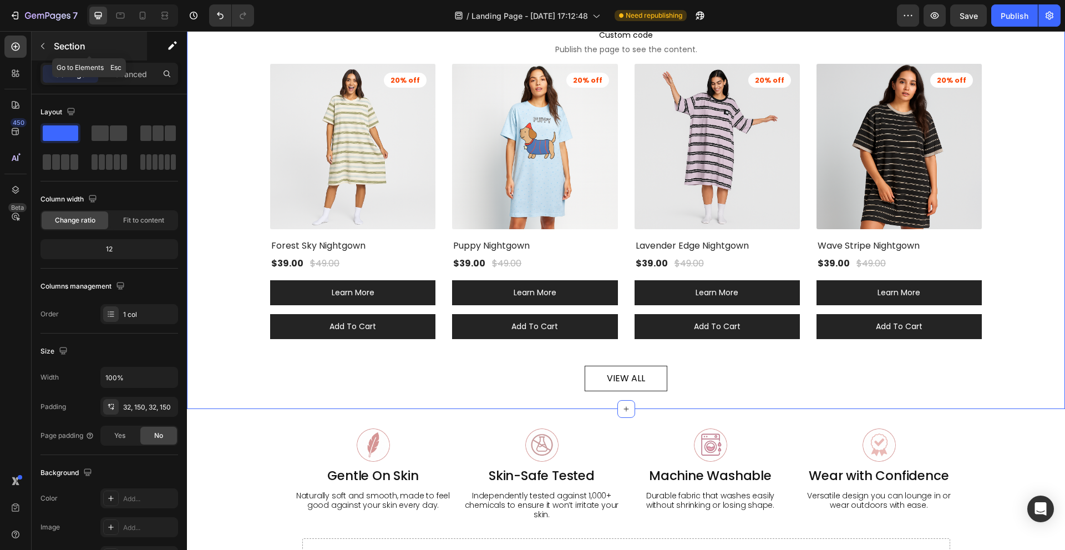
click at [39, 45] on icon "button" at bounding box center [42, 46] width 9 height 9
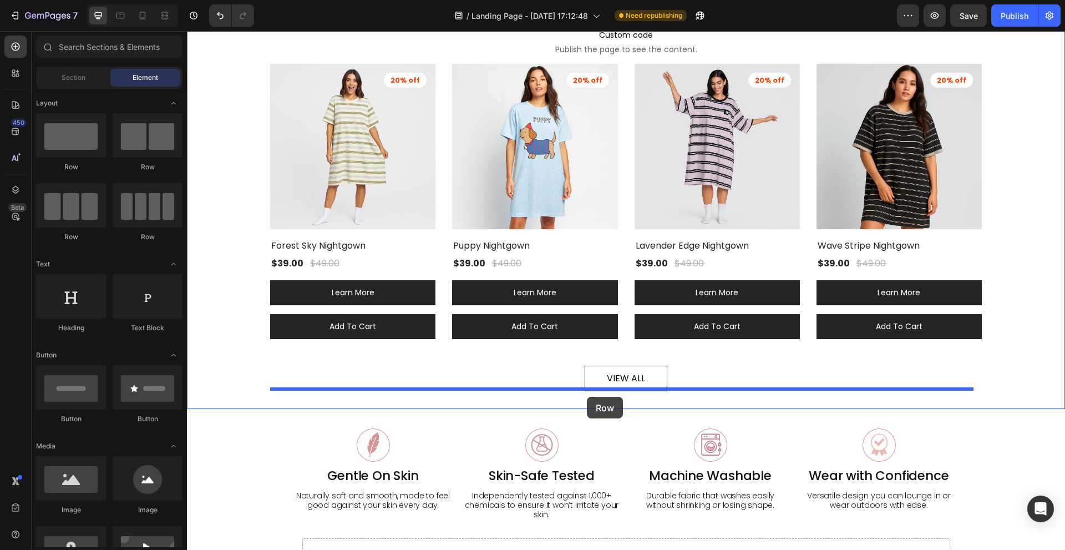
drag, startPoint x: 330, startPoint y: 238, endPoint x: 587, endPoint y: 397, distance: 302.4
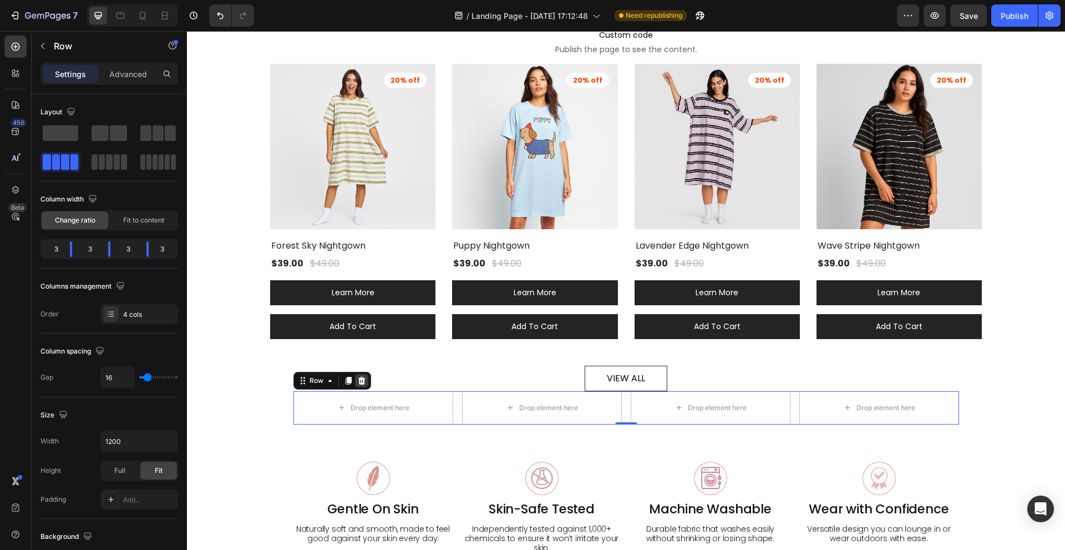
click at [359, 378] on icon at bounding box center [361, 381] width 7 height 8
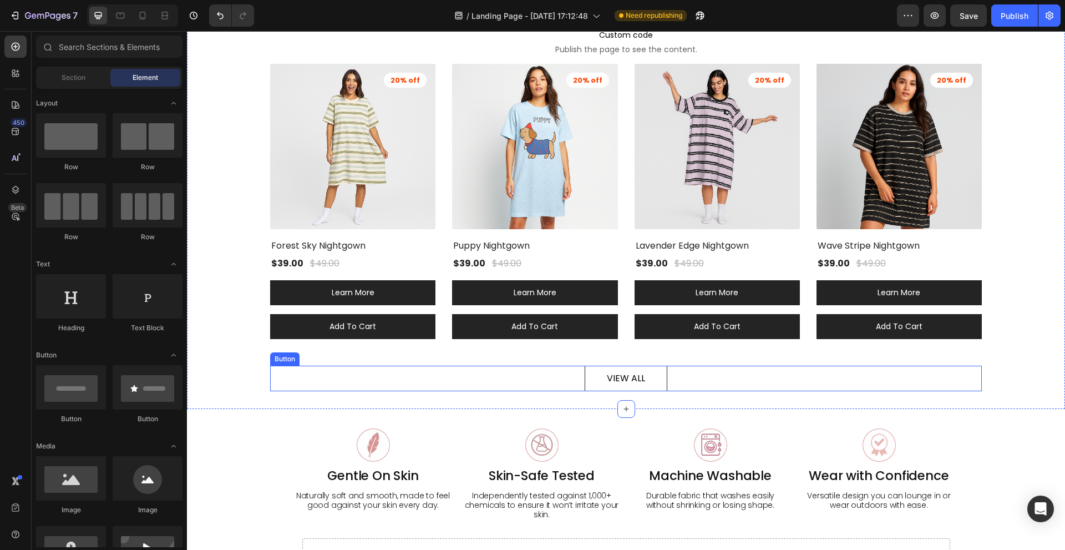
click at [453, 387] on div "Our bestsellers Heading Custom code Publish the page to see the content. Custom…" at bounding box center [626, 178] width 878 height 462
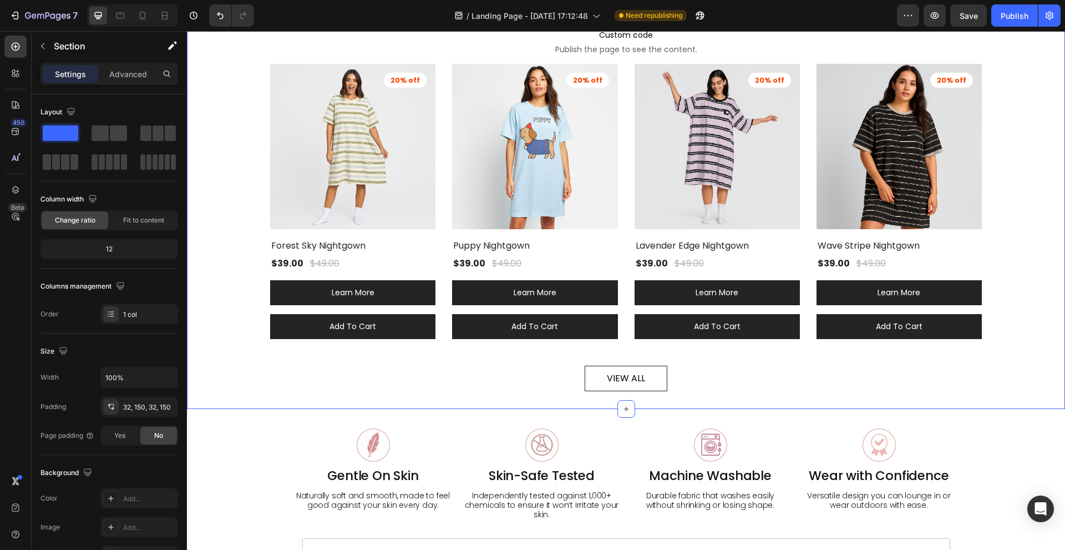
click at [246, 371] on div "Our bestsellers Heading Custom code Publish the page to see the content. Custom…" at bounding box center [626, 178] width 878 height 462
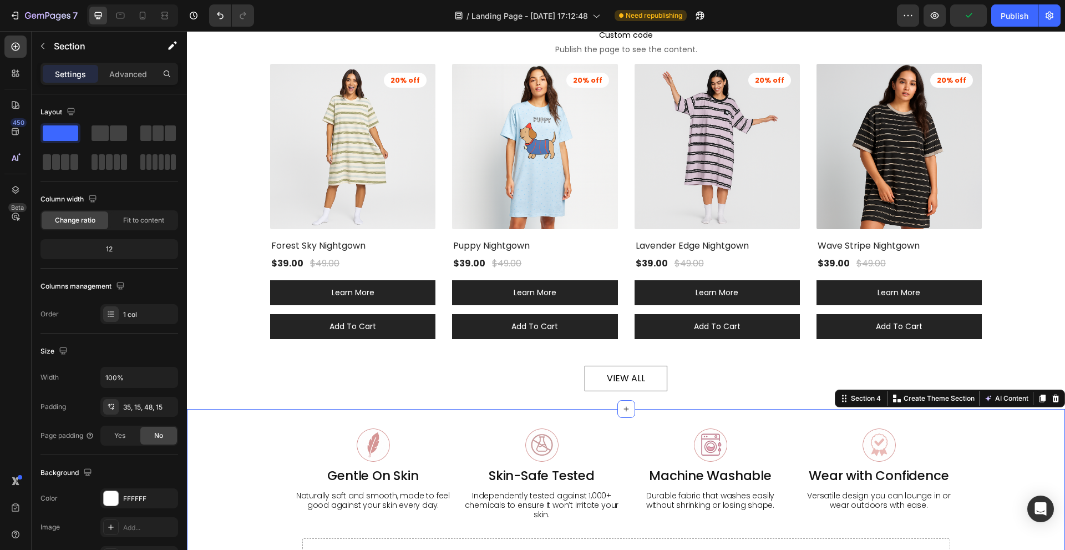
click at [581, 414] on div "Image Gentle On Skin Heading Naturally soft and smooth, made to feel good again…" at bounding box center [626, 503] width 878 height 189
click at [455, 413] on div "Image Gentle On Skin Heading Naturally soft and smooth, made to feel good again…" at bounding box center [626, 503] width 878 height 189
click at [617, 405] on div at bounding box center [626, 409] width 18 height 18
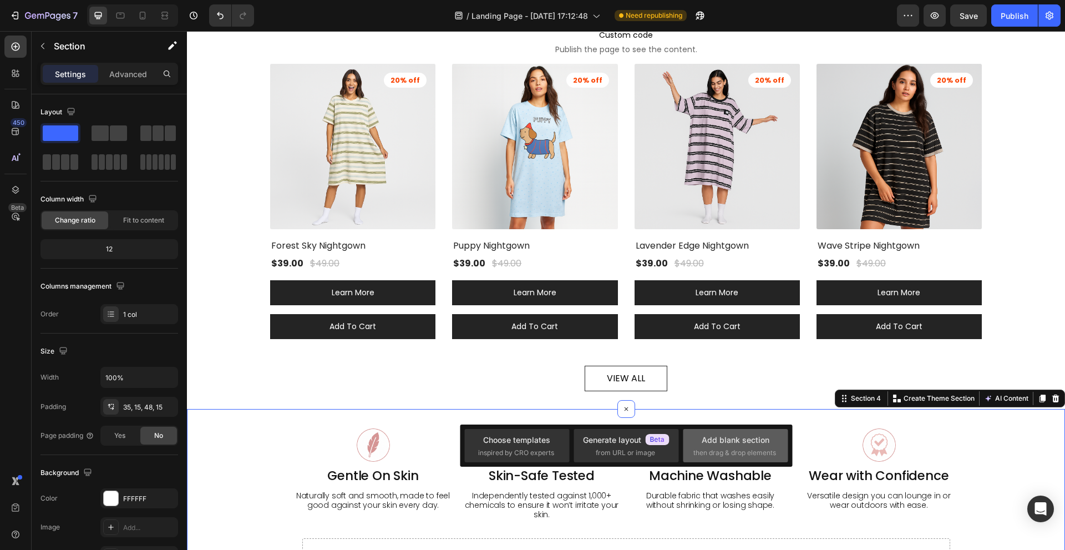
click at [738, 438] on div "Add blank section" at bounding box center [736, 440] width 68 height 12
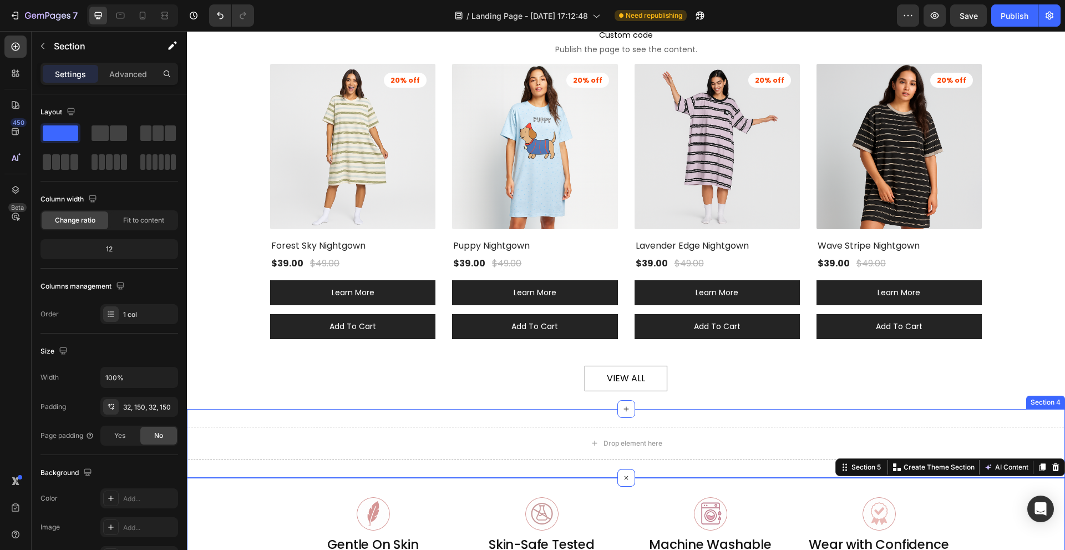
click at [388, 399] on div "Our bestsellers Heading Custom code Publish the page to see the content. Custom…" at bounding box center [626, 178] width 878 height 462
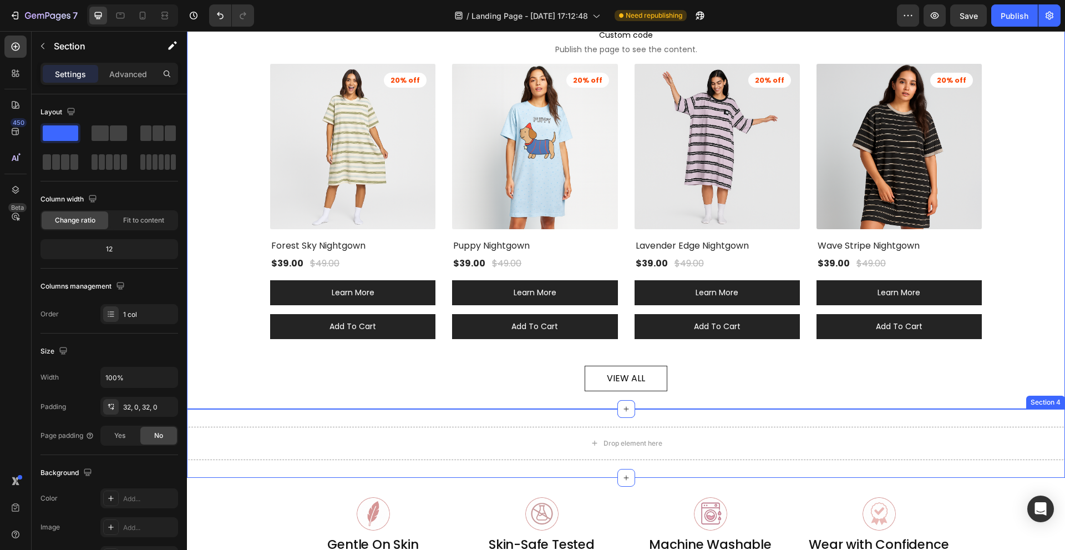
click at [381, 430] on div "Drop element here" at bounding box center [626, 443] width 878 height 33
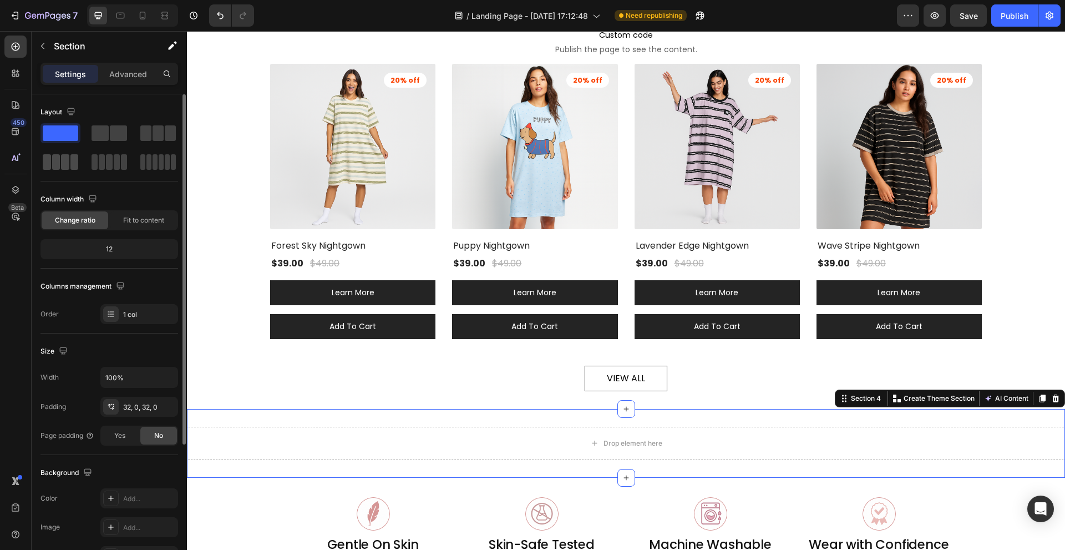
drag, startPoint x: 67, startPoint y: 162, endPoint x: 249, endPoint y: 315, distance: 237.4
click at [67, 162] on span at bounding box center [65, 162] width 8 height 16
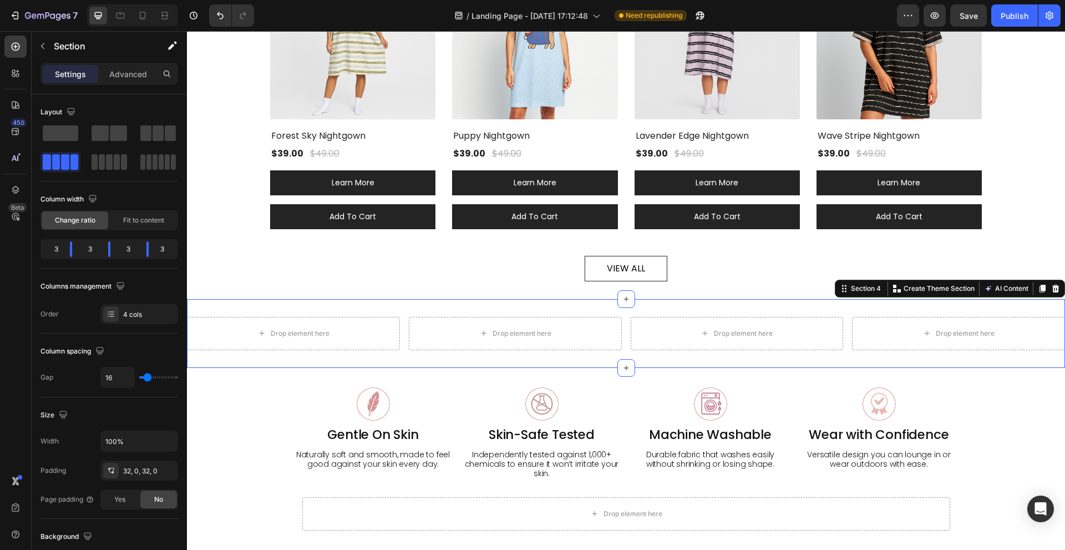
scroll to position [555, 0]
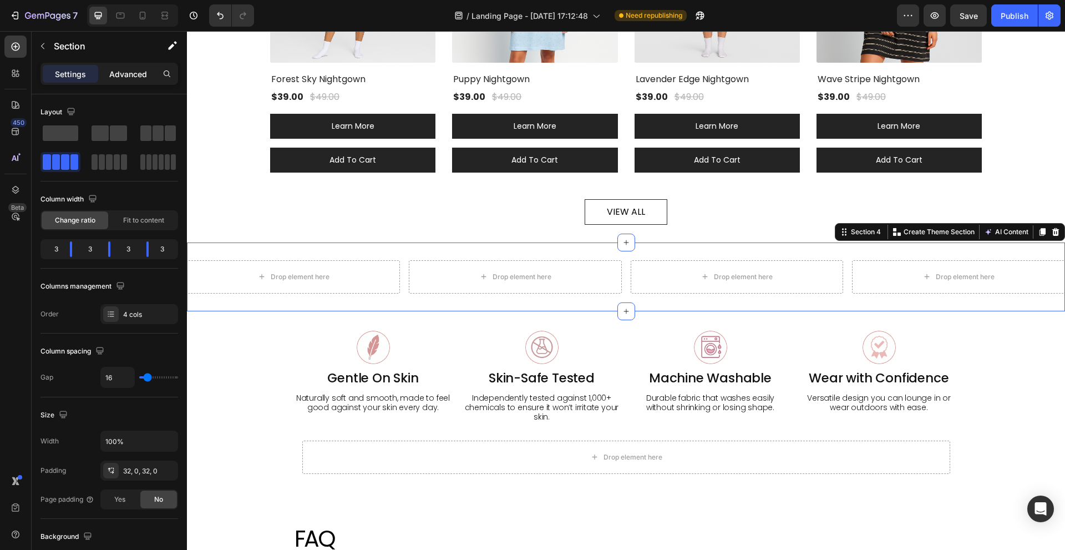
click at [130, 72] on p "Advanced" at bounding box center [128, 74] width 38 height 12
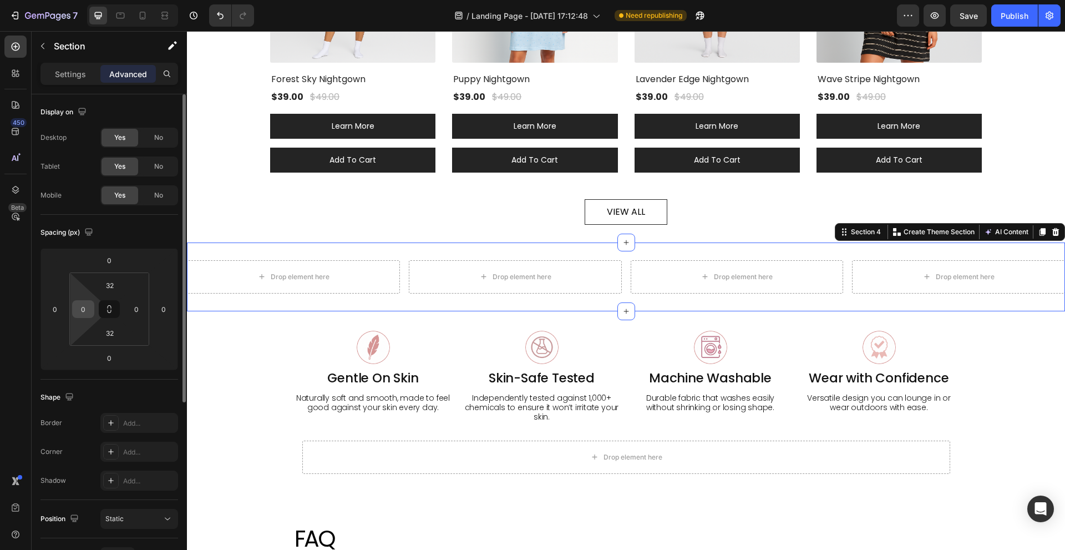
click at [88, 312] on input "0" at bounding box center [83, 309] width 17 height 17
type input "150"
click at [130, 308] on input "0" at bounding box center [136, 309] width 17 height 17
type input "150"
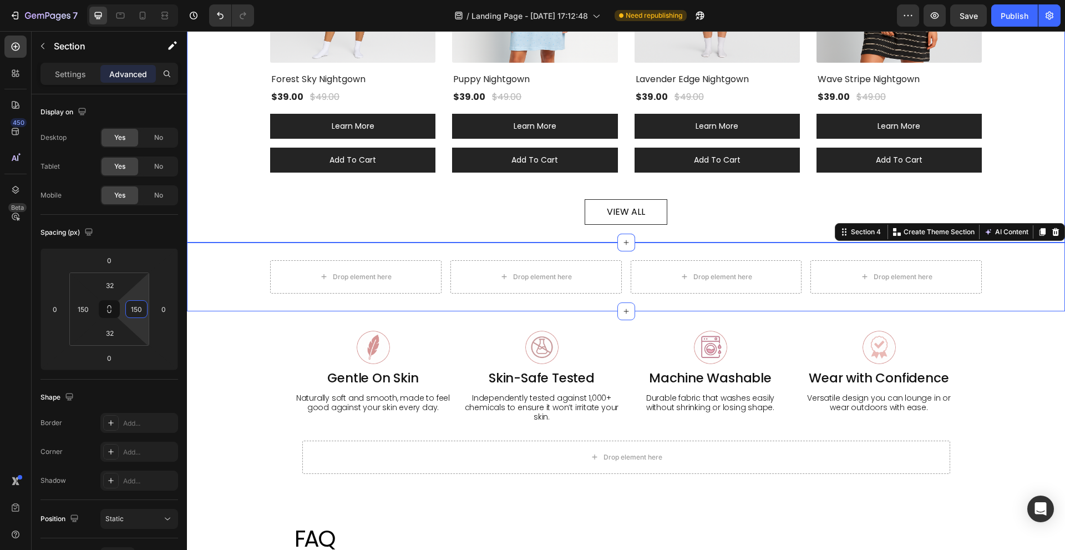
click at [272, 189] on div "Our bestsellers Heading Custom code Publish the page to see the content. Custom…" at bounding box center [626, 12] width 712 height 426
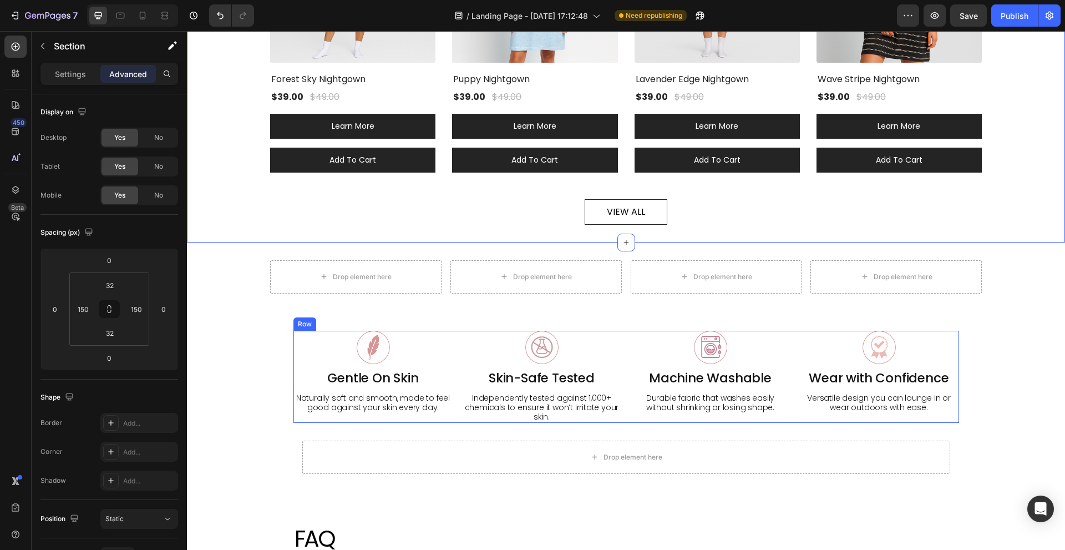
click at [447, 366] on div "Image Gentle On Skin Heading Naturally soft and smooth, made to feel good again…" at bounding box center [373, 377] width 160 height 92
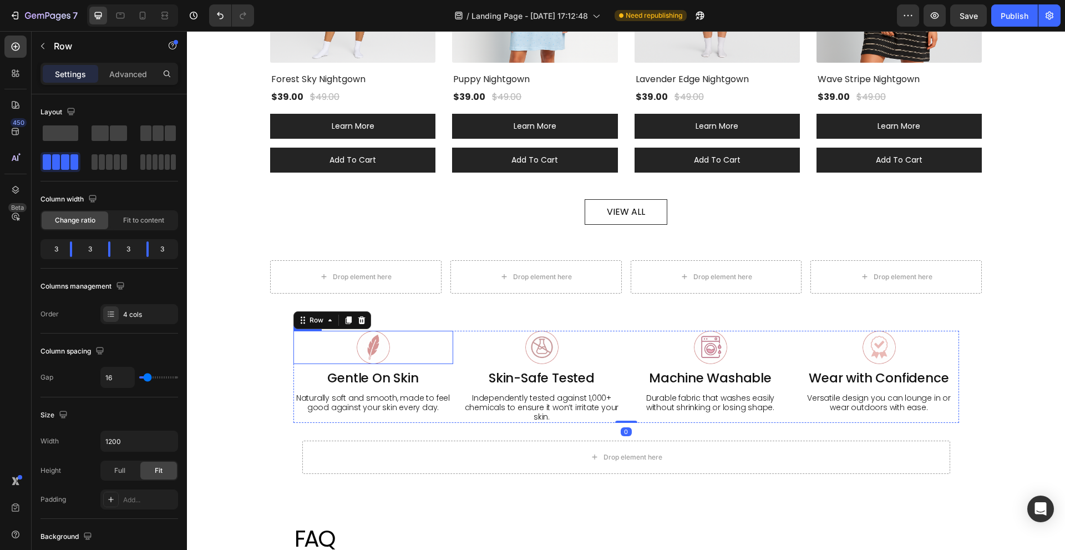
click at [351, 344] on div at bounding box center [373, 347] width 160 height 33
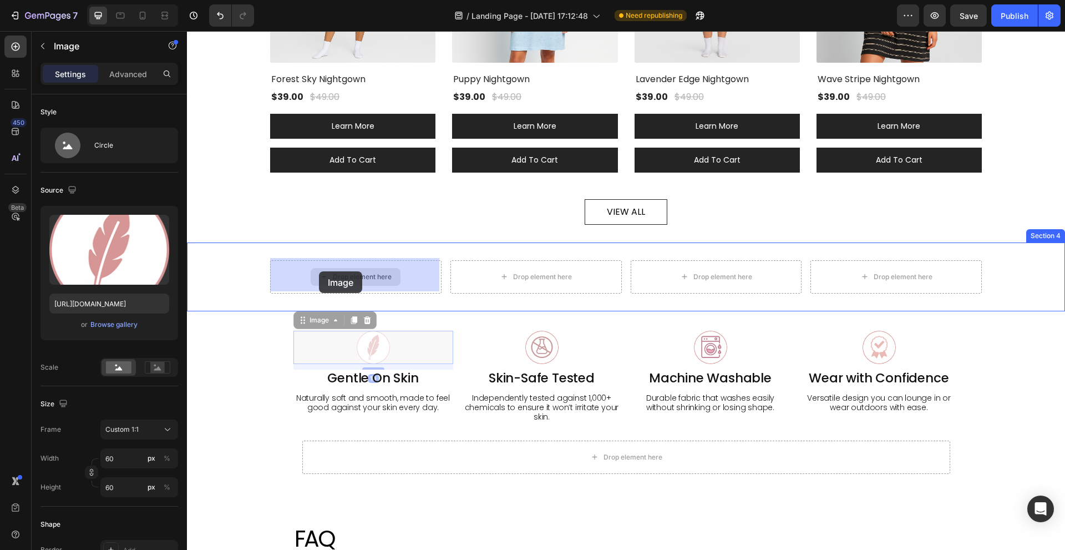
drag, startPoint x: 317, startPoint y: 319, endPoint x: 330, endPoint y: 306, distance: 18.4
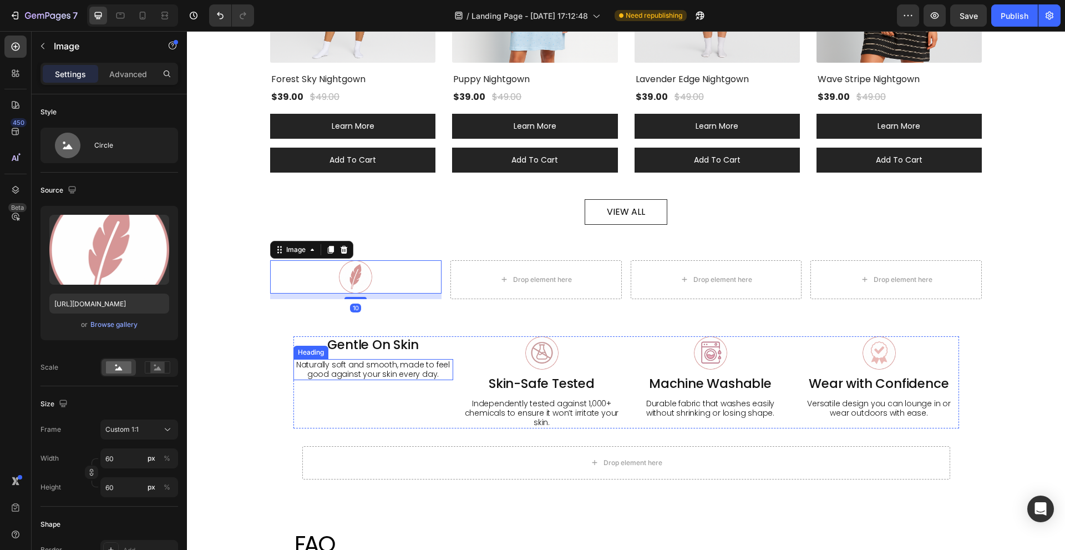
click at [364, 360] on h2 "Naturally soft and smooth, made to feel good against your skin every day." at bounding box center [373, 369] width 160 height 21
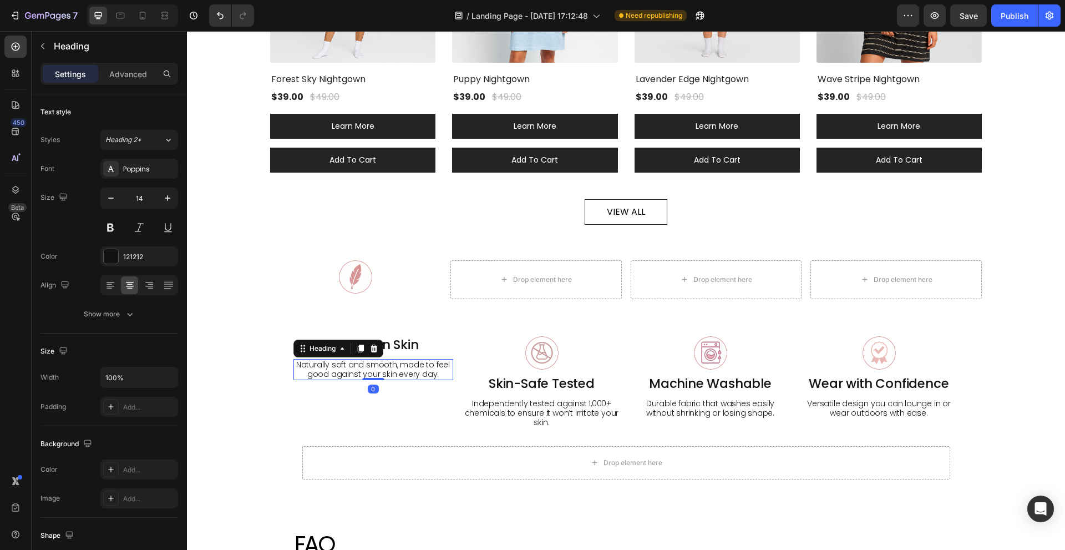
click at [401, 338] on h2 "Gentle On Skin" at bounding box center [373, 345] width 160 height 18
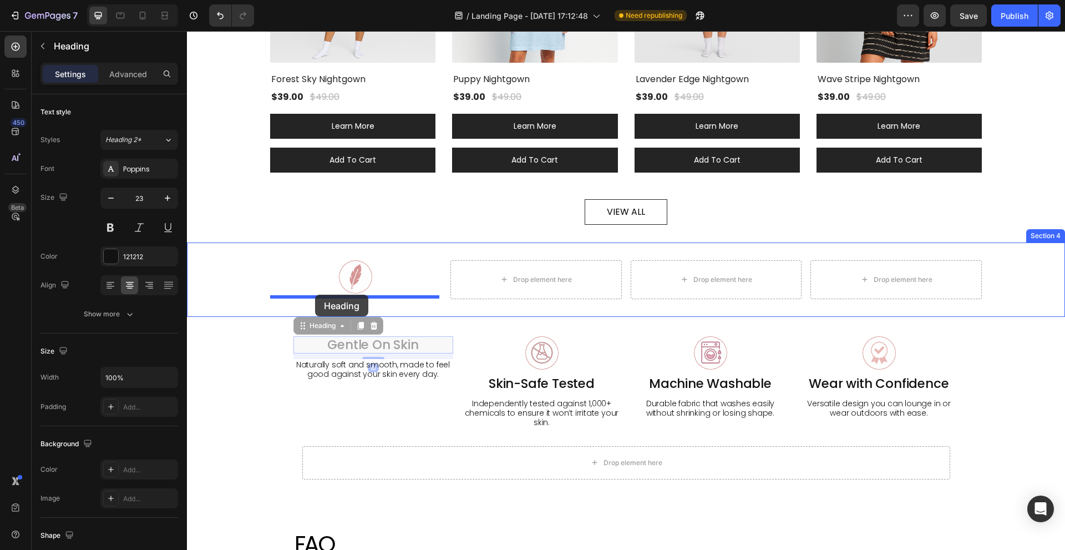
drag, startPoint x: 308, startPoint y: 322, endPoint x: 316, endPoint y: 293, distance: 30.0
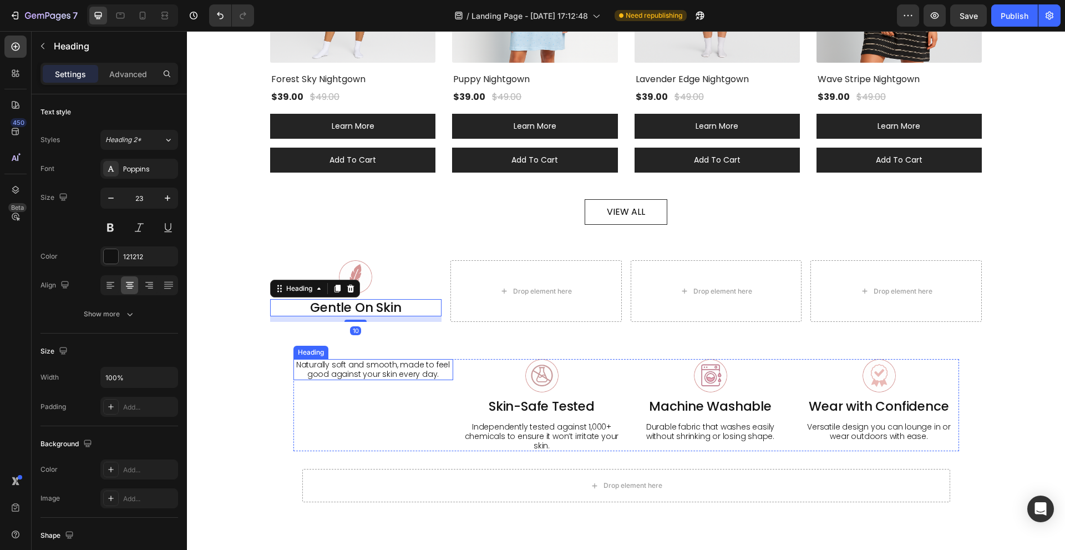
click at [381, 364] on h2 "Naturally soft and smooth, made to feel good against your skin every day." at bounding box center [373, 369] width 160 height 21
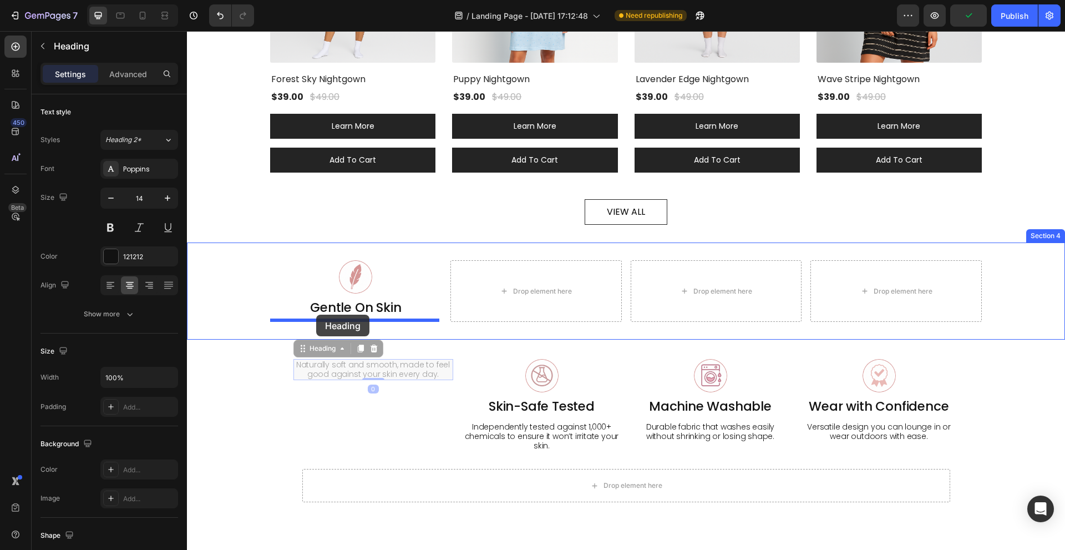
drag, startPoint x: 316, startPoint y: 346, endPoint x: 316, endPoint y: 315, distance: 31.1
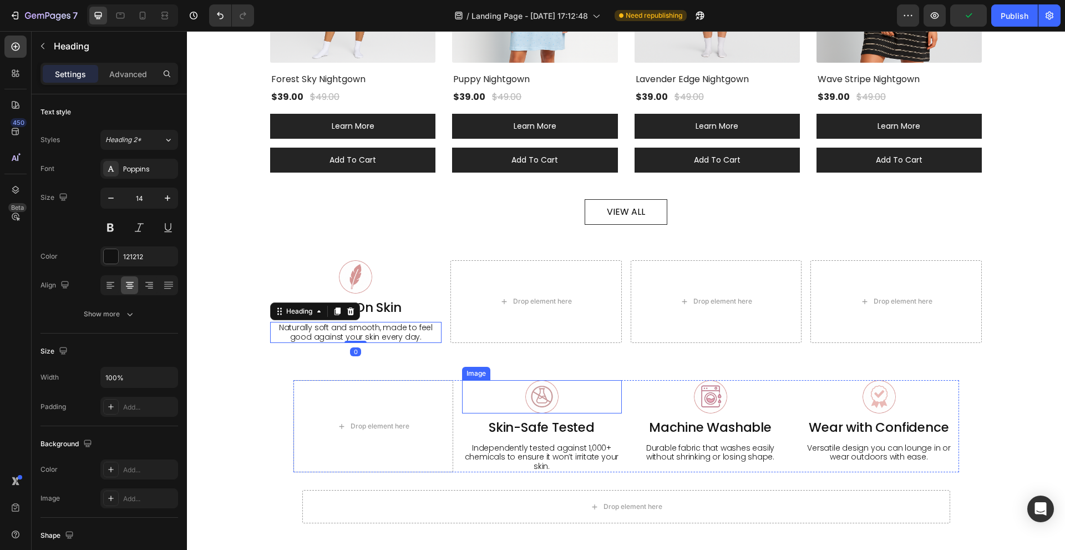
click at [527, 383] on img at bounding box center [541, 396] width 33 height 33
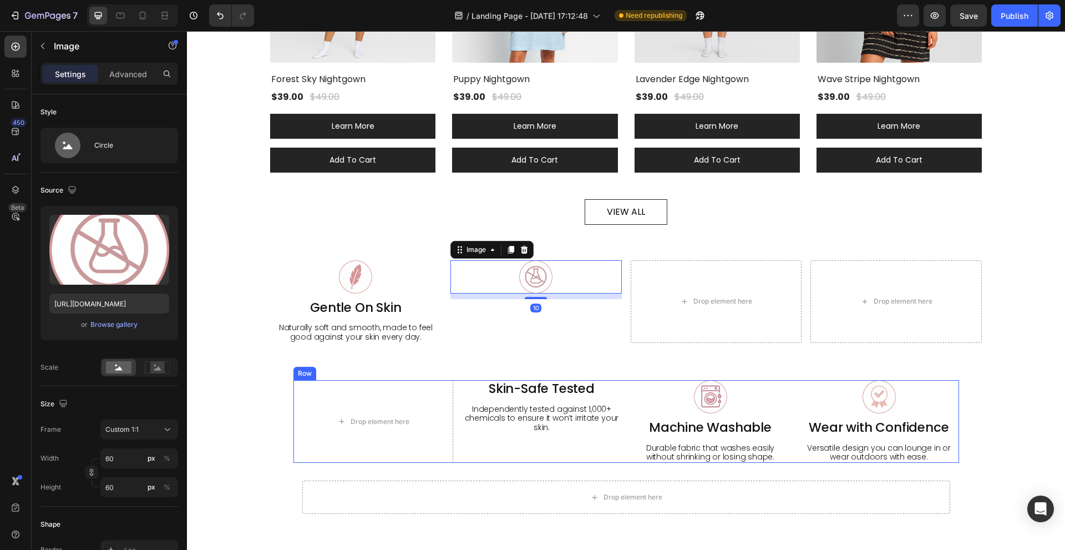
click at [514, 383] on h2 "Skin-Safe Tested" at bounding box center [542, 389] width 160 height 18
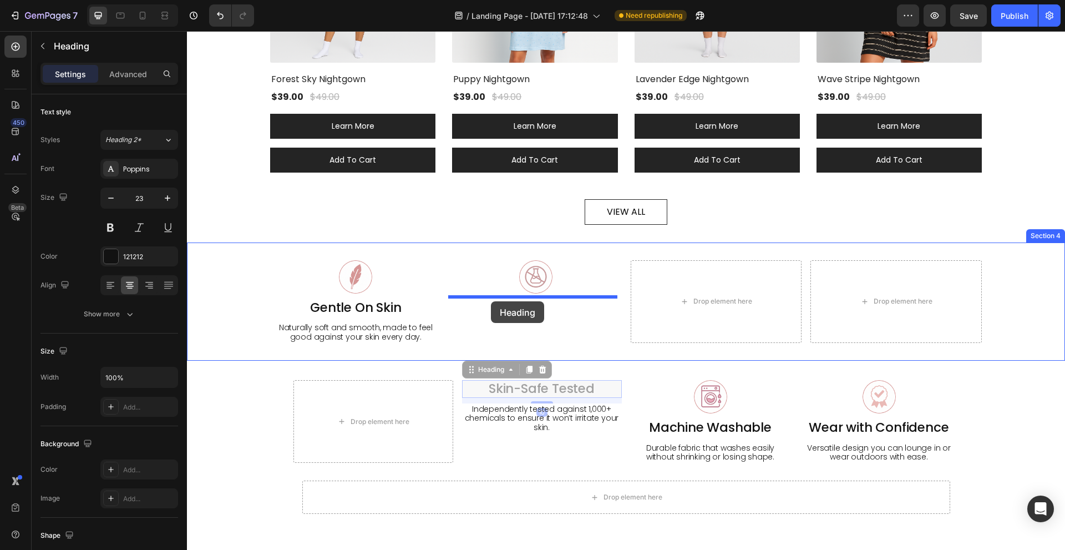
drag, startPoint x: 473, startPoint y: 371, endPoint x: 491, endPoint y: 299, distance: 73.7
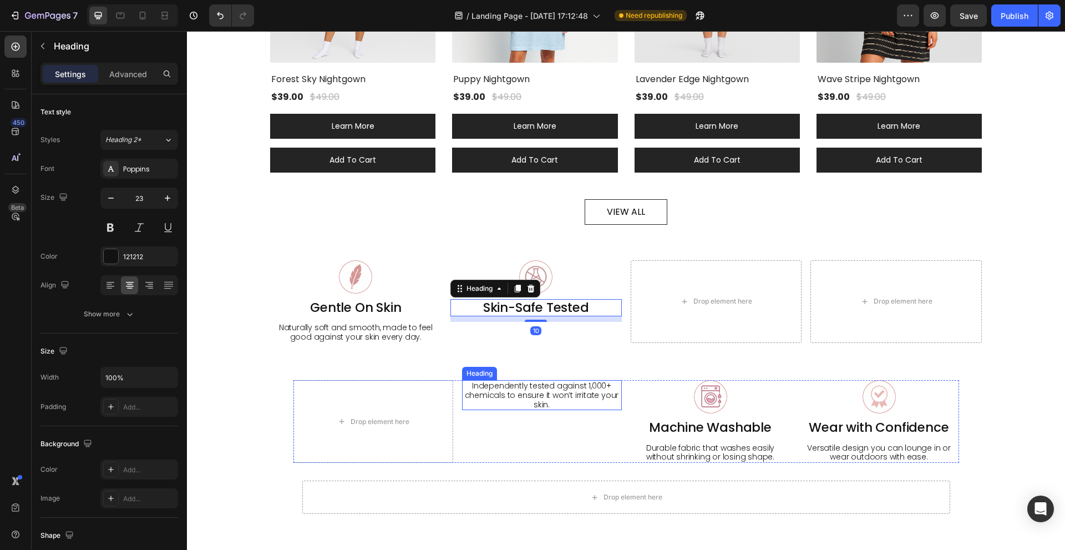
click at [528, 401] on h2 "Independently tested against 1,000+ chemicals to ensure it won’t irritate your …" at bounding box center [542, 395] width 160 height 30
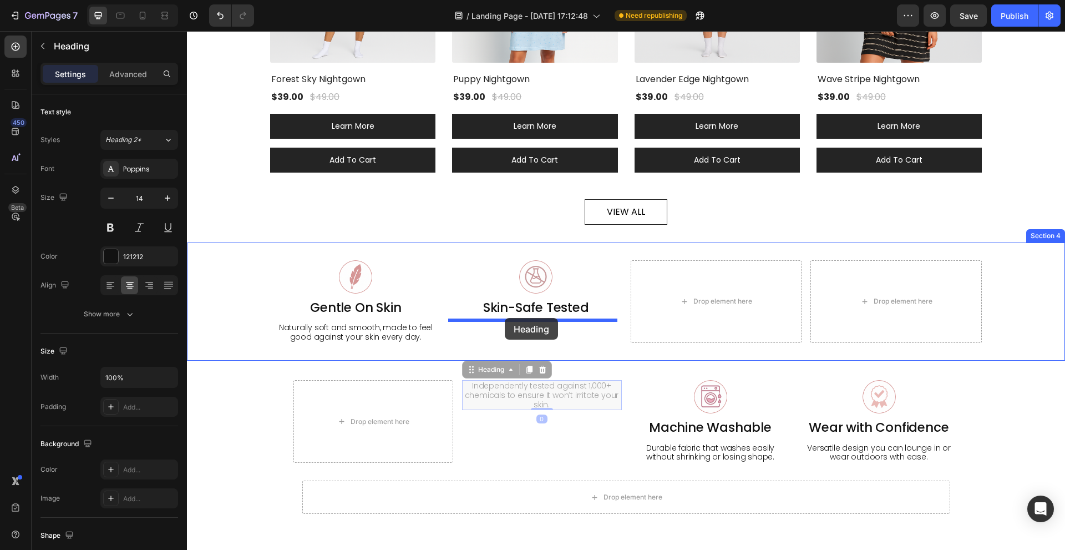
drag, startPoint x: 488, startPoint y: 366, endPoint x: 505, endPoint y: 318, distance: 50.7
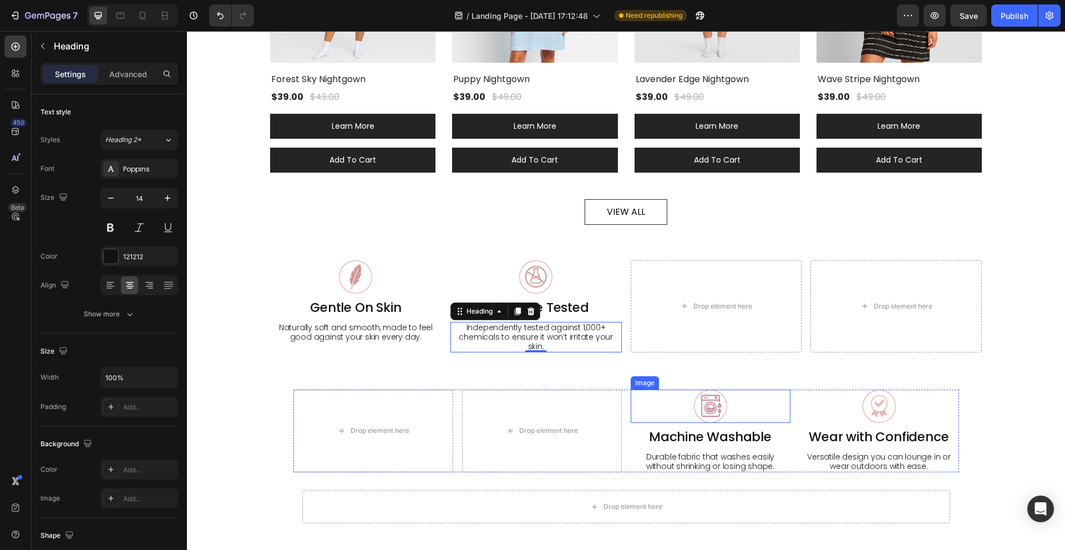
click at [715, 389] on img at bounding box center [710, 405] width 33 height 33
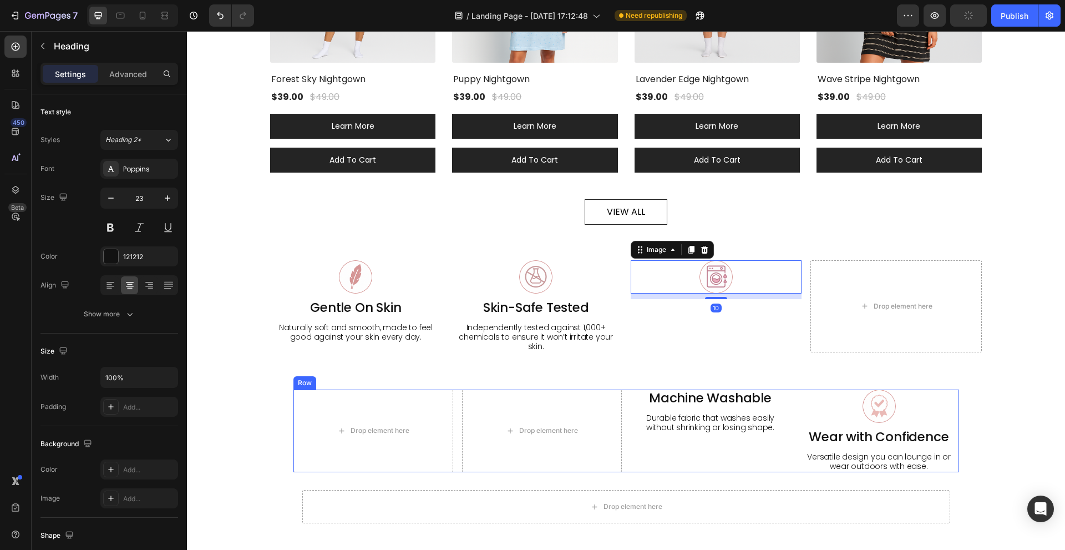
click at [686, 391] on h2 "Machine Washable" at bounding box center [711, 398] width 160 height 18
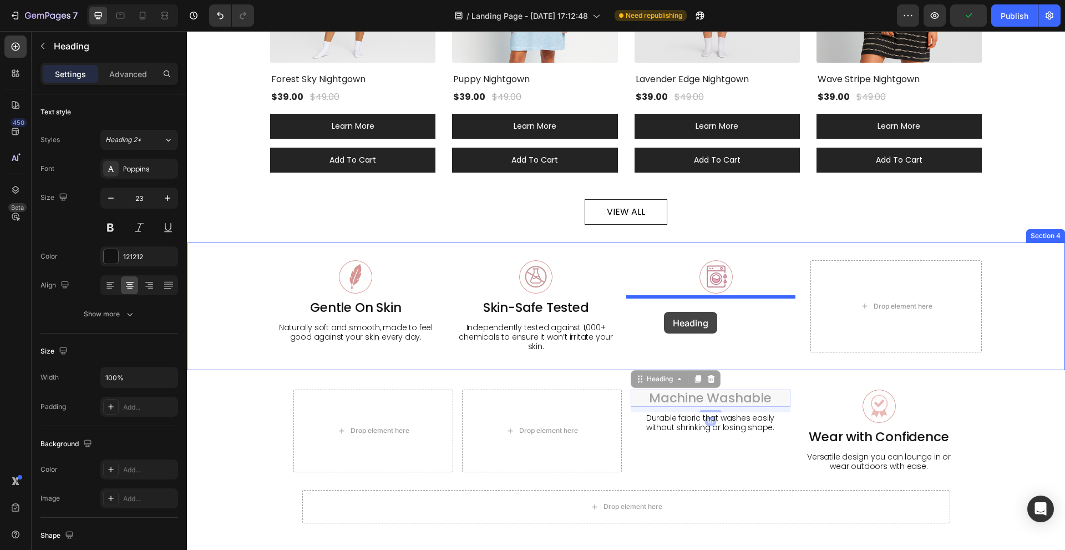
drag, startPoint x: 652, startPoint y: 369, endPoint x: 664, endPoint y: 312, distance: 58.4
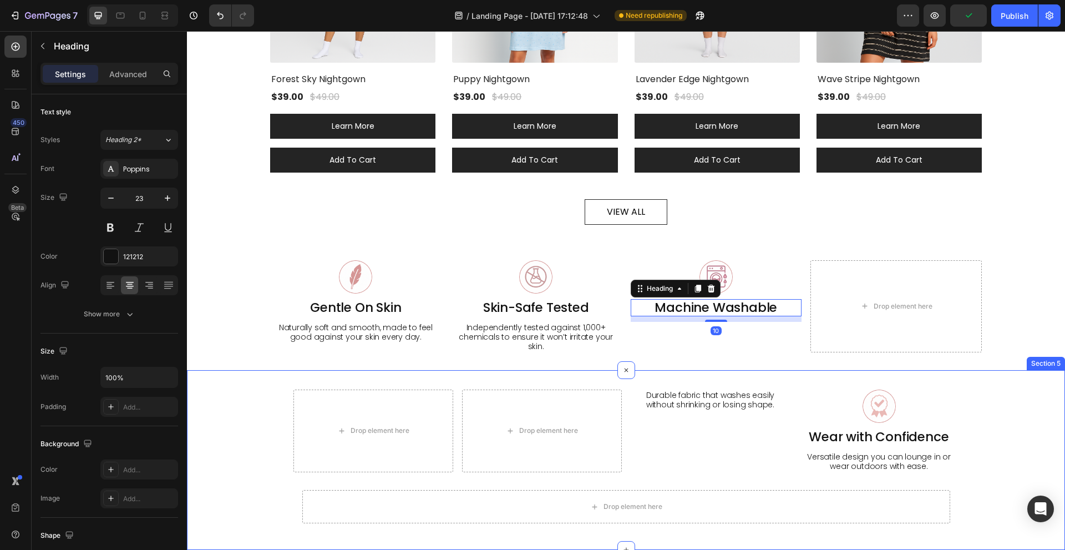
click at [689, 389] on h2 "Durable fabric that washes easily without shrinking or losing shape." at bounding box center [711, 399] width 160 height 21
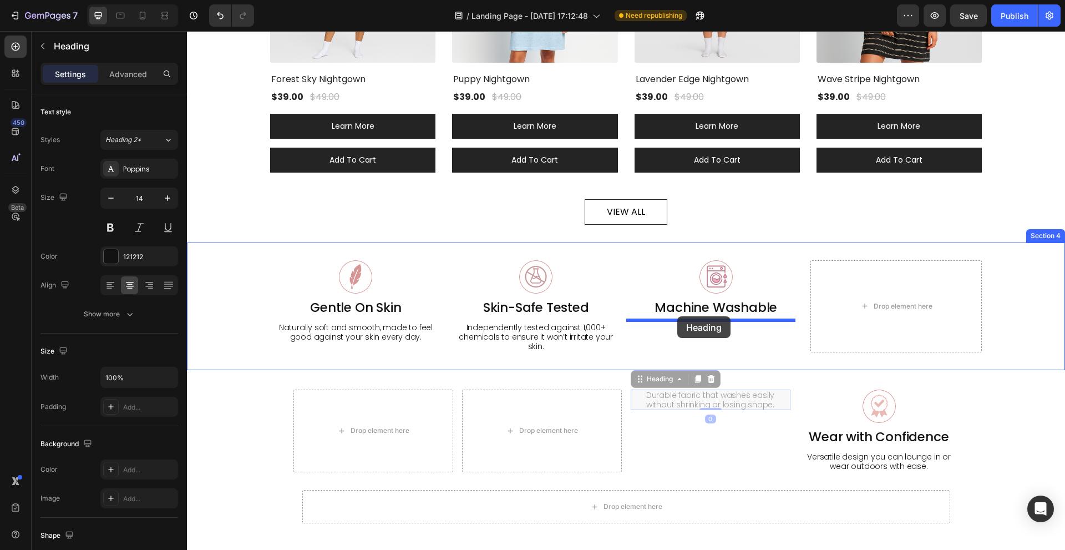
drag, startPoint x: 658, startPoint y: 363, endPoint x: 677, endPoint y: 316, distance: 51.0
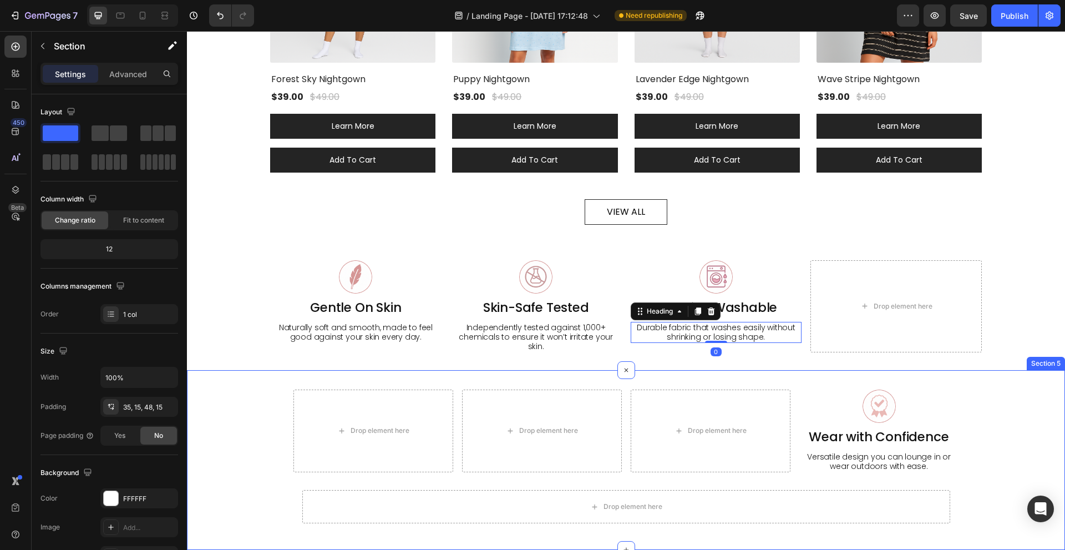
click at [604, 370] on div "Drop element here Drop element here Drop element here Image Wear with Confidenc…" at bounding box center [626, 460] width 878 height 180
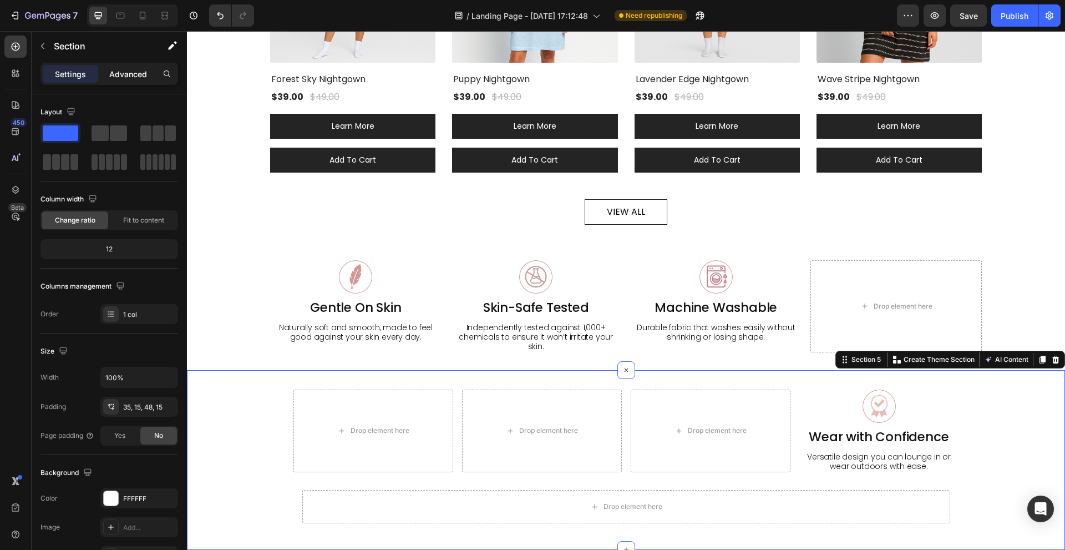
click at [120, 70] on p "Advanced" at bounding box center [128, 74] width 38 height 12
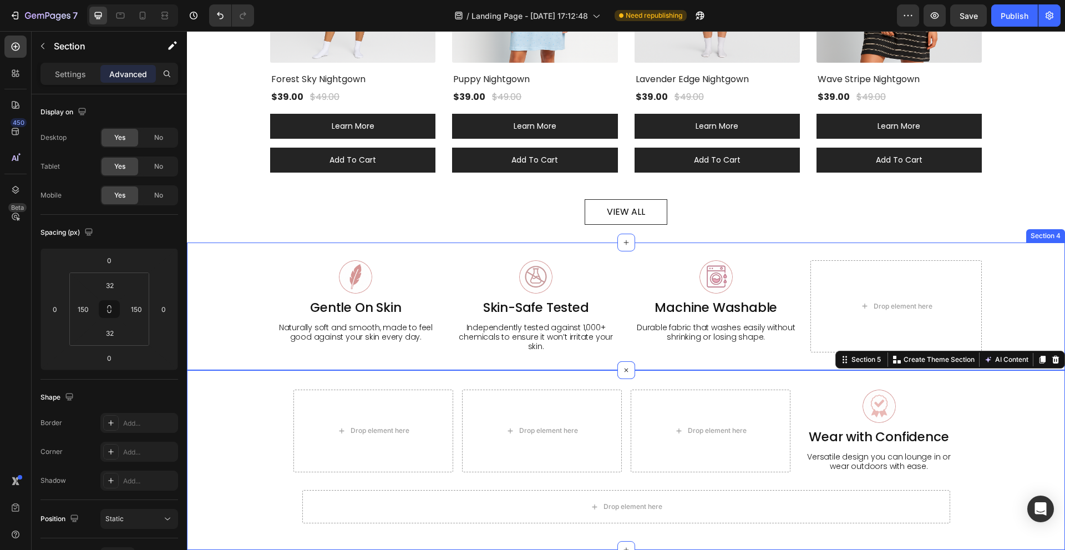
click at [581, 250] on div "Image Gentle On Skin Heading Naturally soft and smooth, made to feel good again…" at bounding box center [626, 306] width 878 height 128
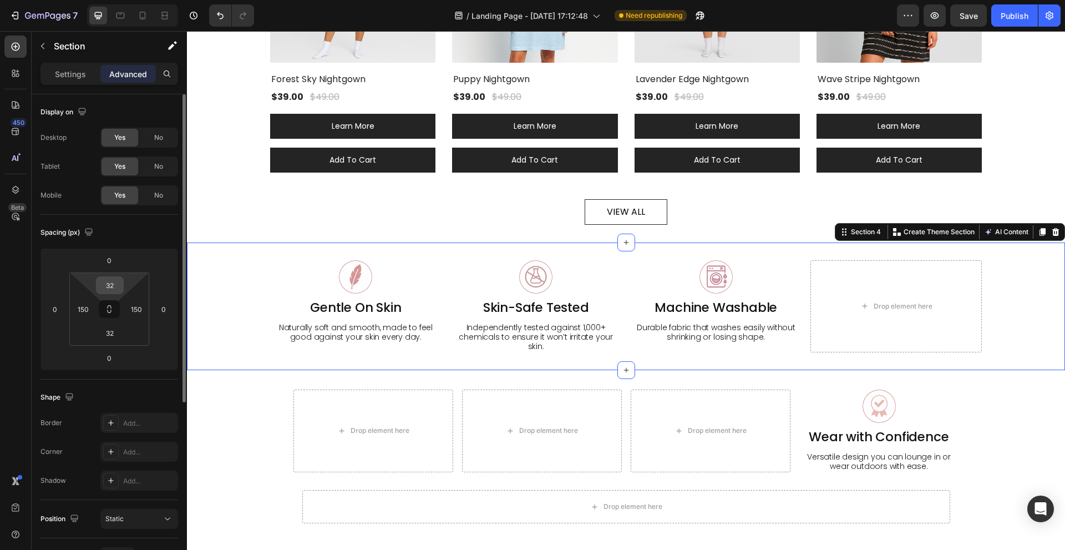
click at [108, 285] on input "32" at bounding box center [110, 285] width 22 height 17
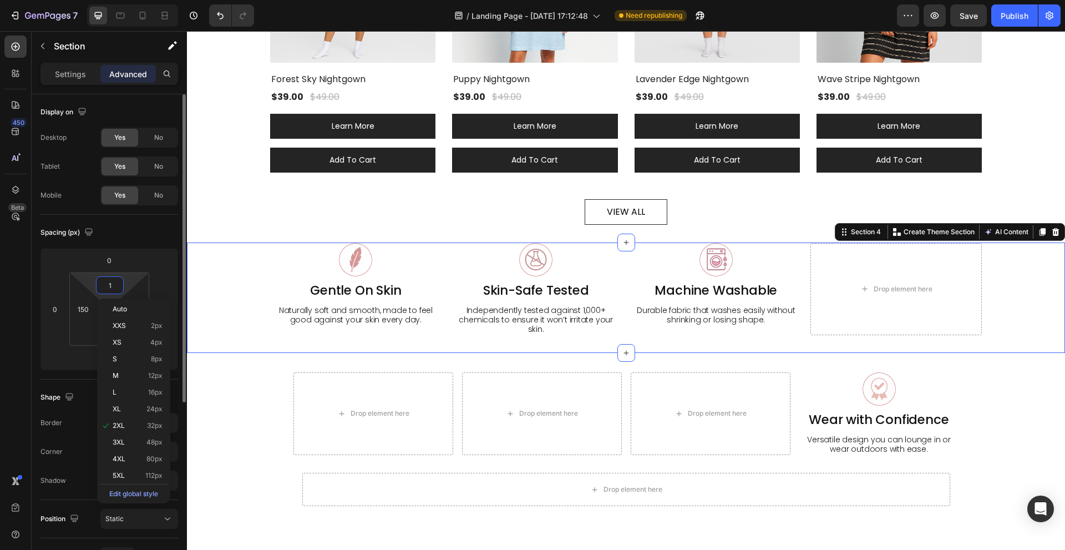
type input "15"
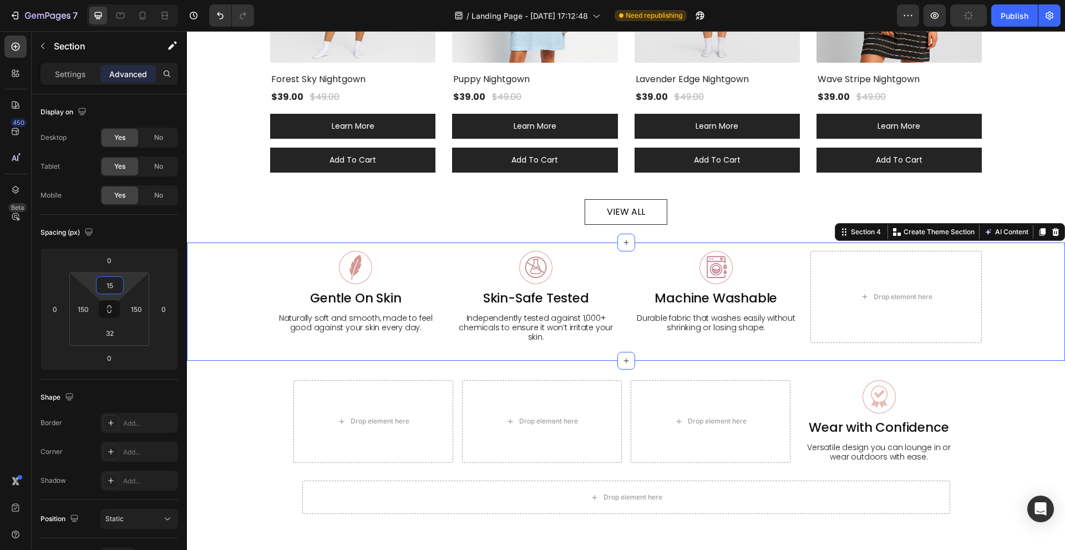
click at [1021, 394] on div "Drop element here Drop element here Drop element here Image Wear with Confidenc…" at bounding box center [626, 447] width 862 height 134
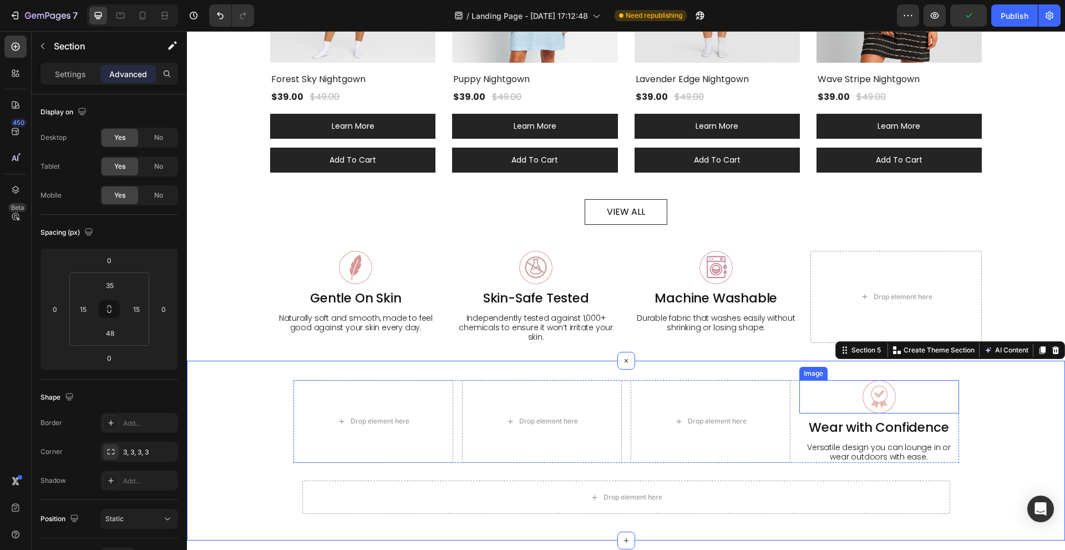
click at [883, 387] on img at bounding box center [879, 396] width 33 height 33
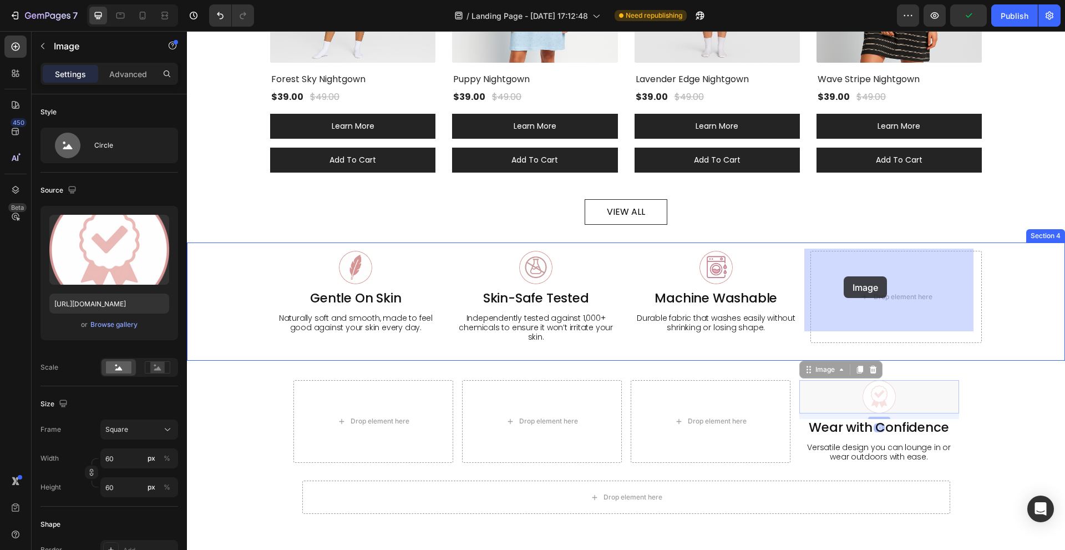
drag, startPoint x: 817, startPoint y: 357, endPoint x: 844, endPoint y: 276, distance: 85.4
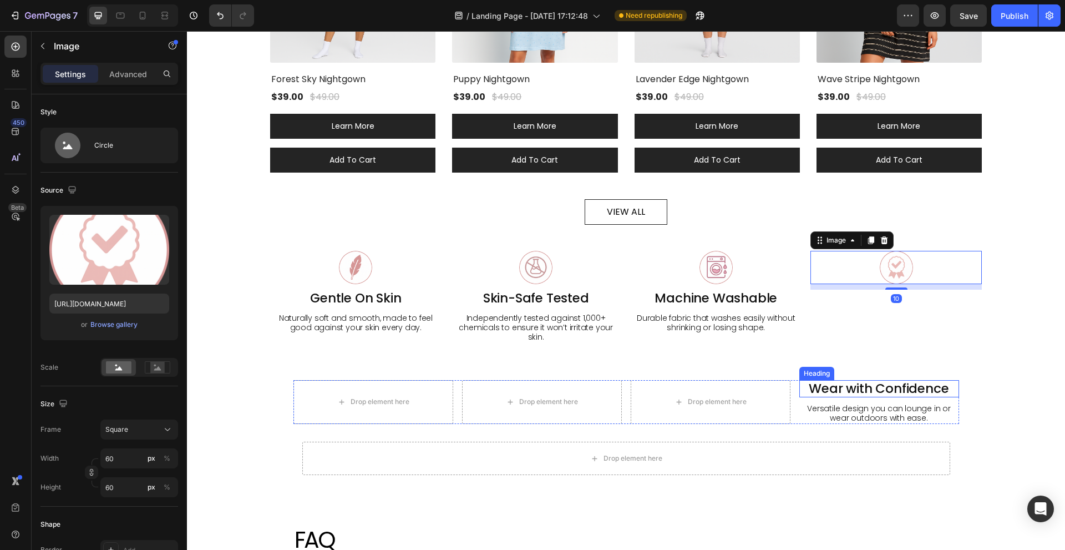
click at [836, 383] on h2 "Wear with Confidence" at bounding box center [879, 389] width 160 height 18
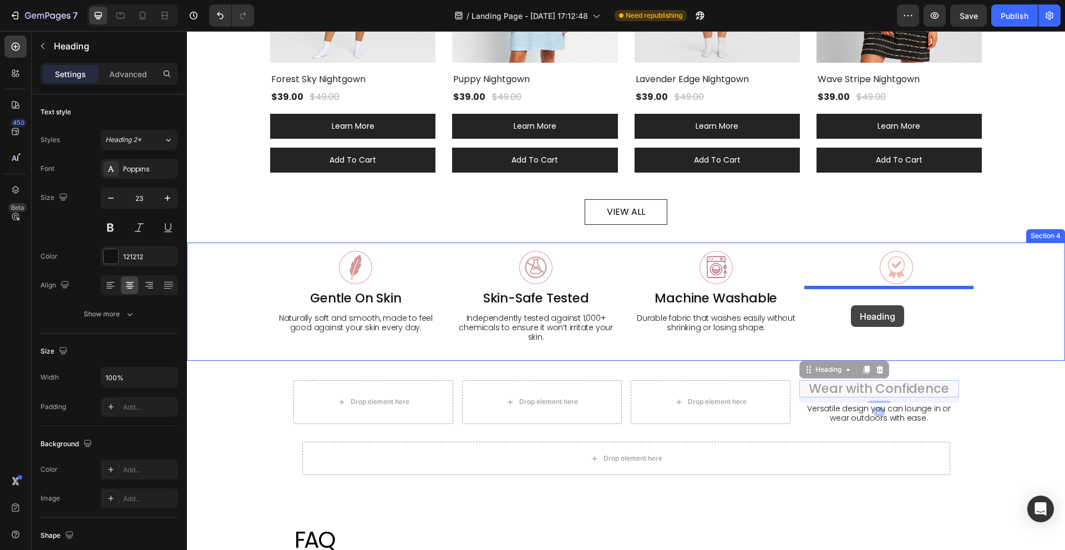
drag, startPoint x: 819, startPoint y: 351, endPoint x: 855, endPoint y: 299, distance: 63.1
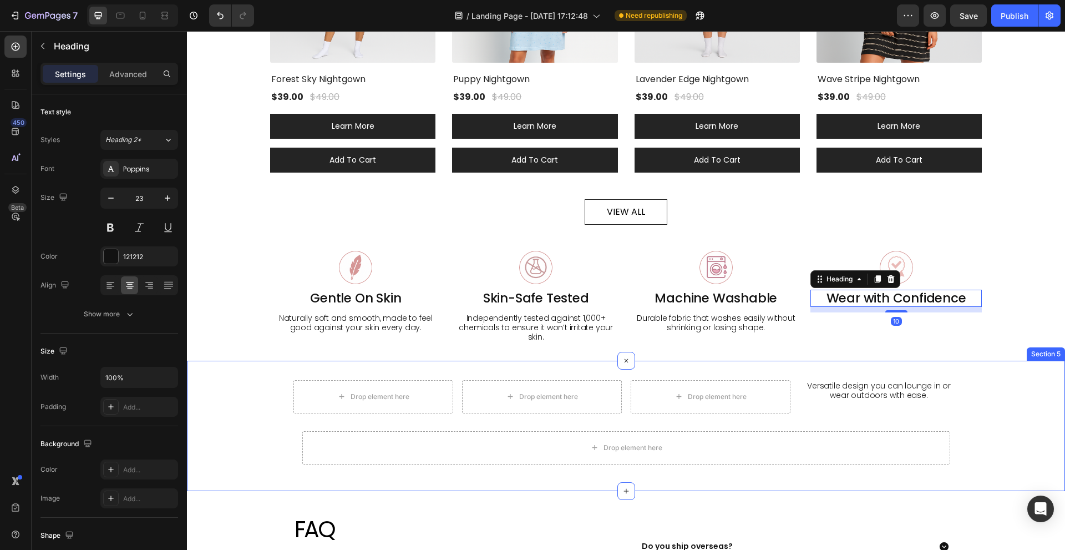
click at [855, 380] on h2 "Versatile design you can lounge in or wear outdoors with ease." at bounding box center [879, 390] width 160 height 21
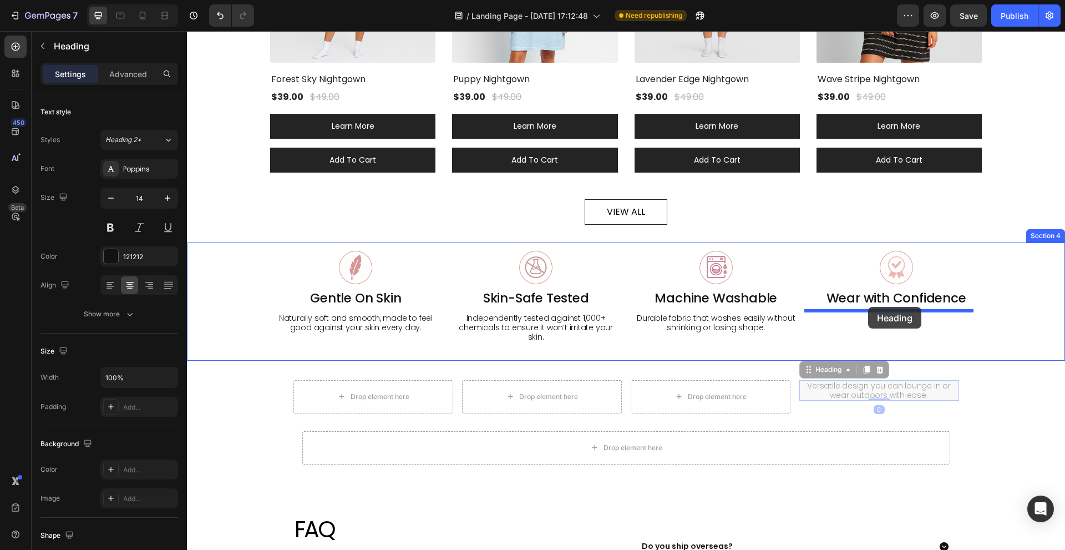
drag, startPoint x: 824, startPoint y: 358, endPoint x: 868, endPoint y: 307, distance: 67.3
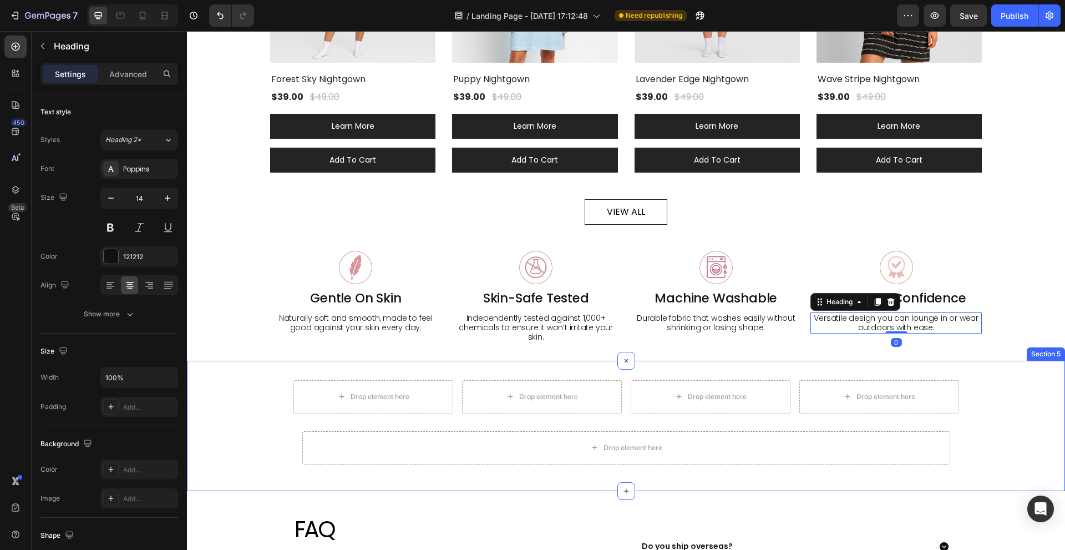
click at [771, 361] on div "Drop element here Drop element here Drop element here Drop element here Row Row…" at bounding box center [626, 426] width 878 height 130
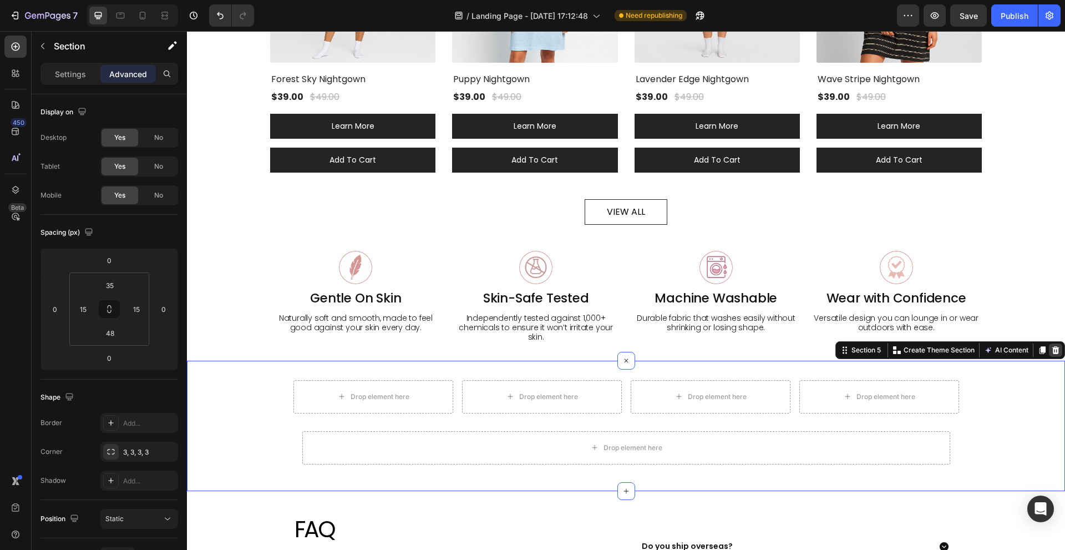
click at [1052, 346] on icon at bounding box center [1055, 350] width 7 height 8
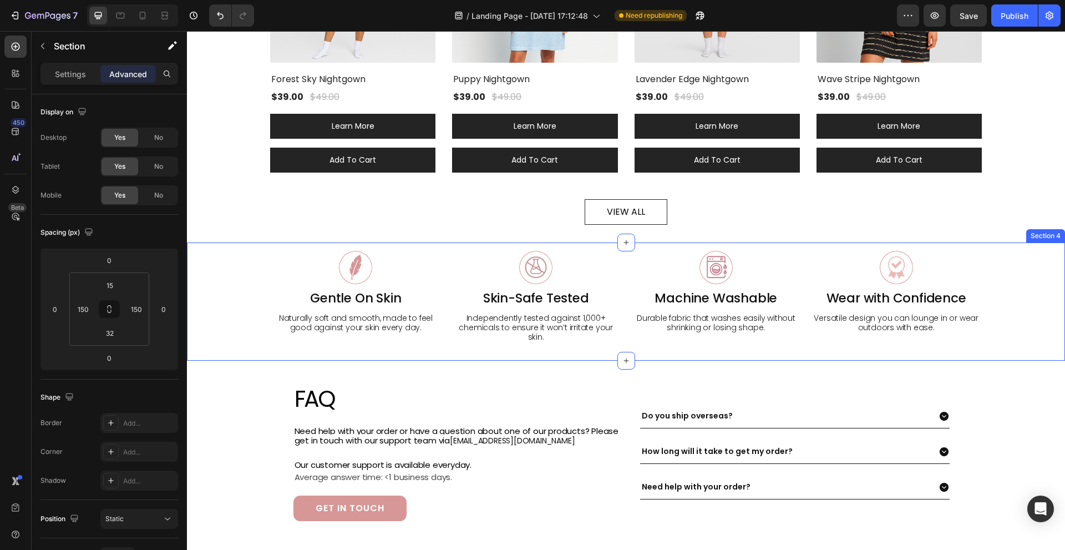
click at [491, 339] on div "Image Gentle On Skin Heading Naturally soft and smooth, made to feel good again…" at bounding box center [626, 301] width 878 height 118
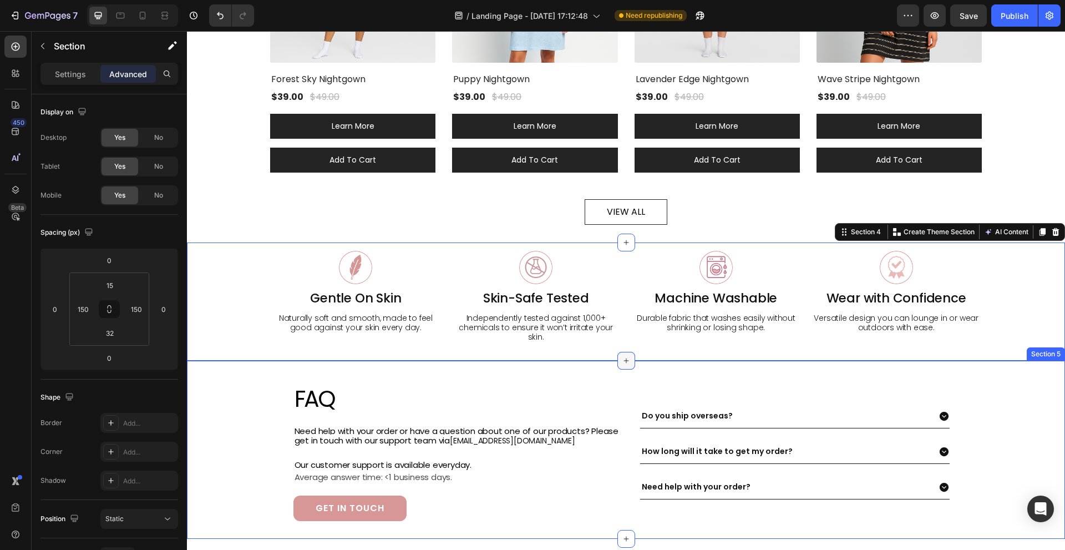
click at [624, 358] on icon at bounding box center [626, 360] width 5 height 5
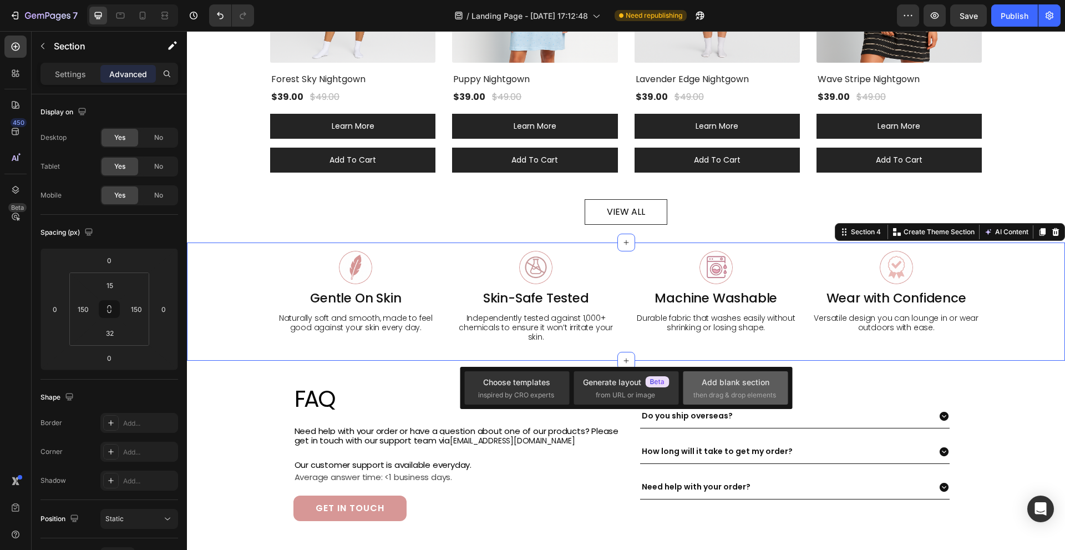
click at [738, 380] on div "Add blank section" at bounding box center [736, 382] width 68 height 12
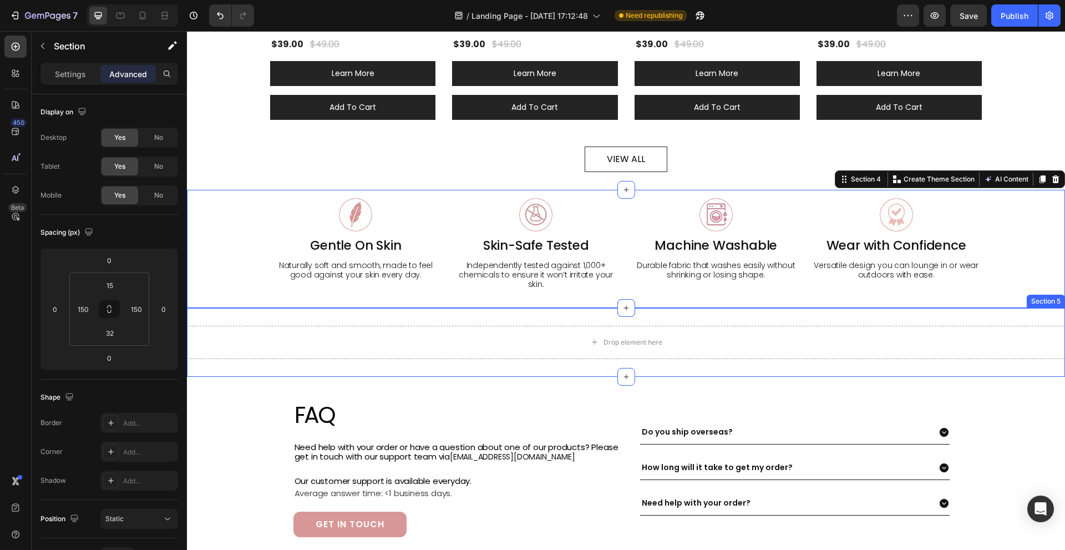
scroll to position [610, 0]
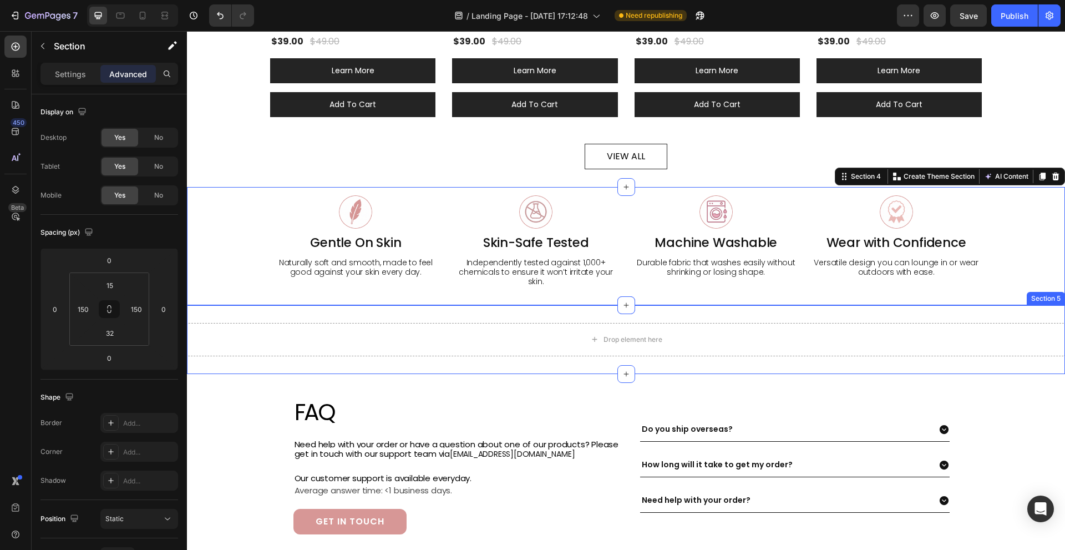
click at [360, 332] on div "Drop element here" at bounding box center [626, 339] width 878 height 33
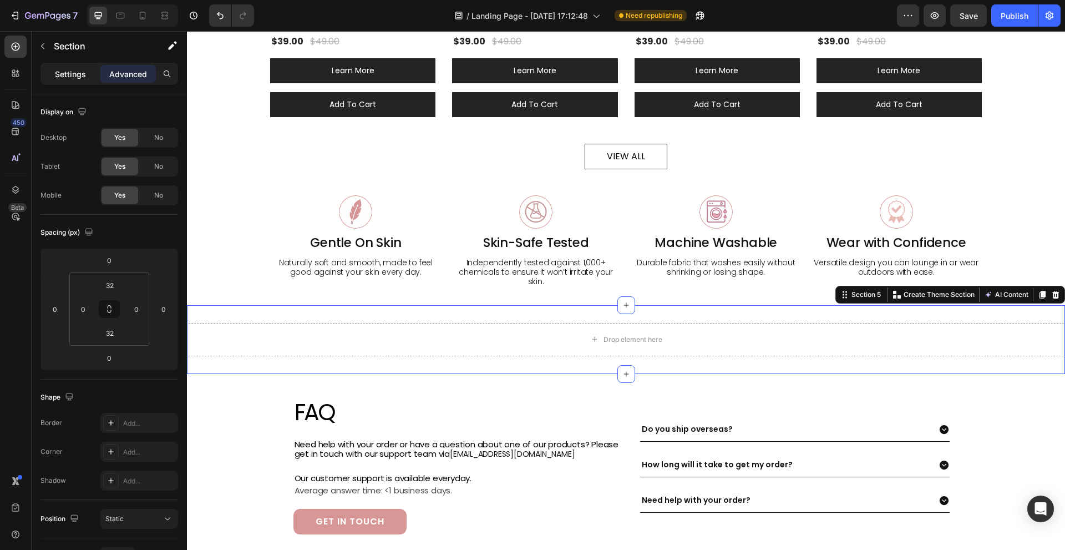
click at [63, 74] on p "Settings" at bounding box center [70, 74] width 31 height 12
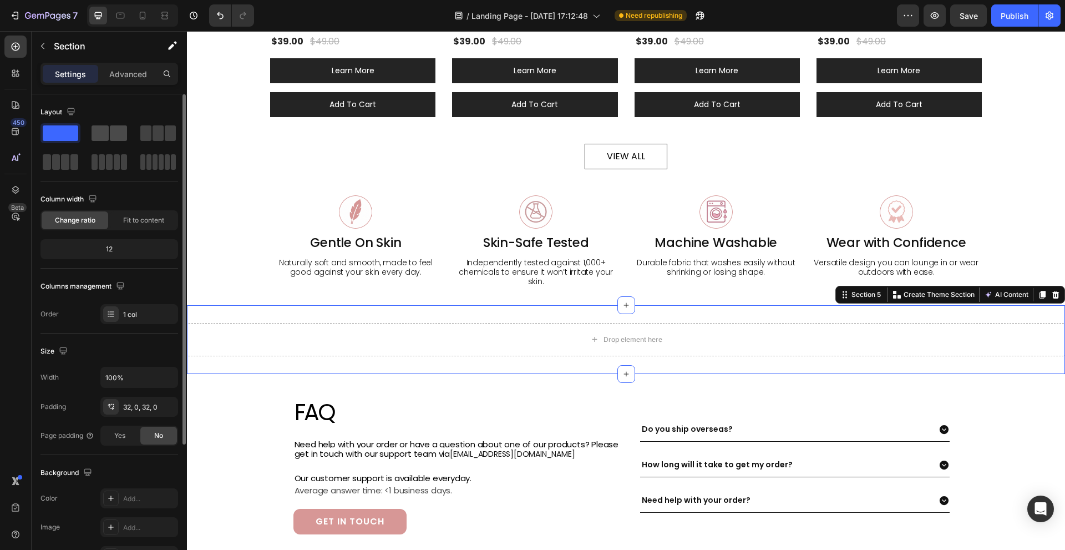
click at [112, 130] on span at bounding box center [118, 133] width 17 height 16
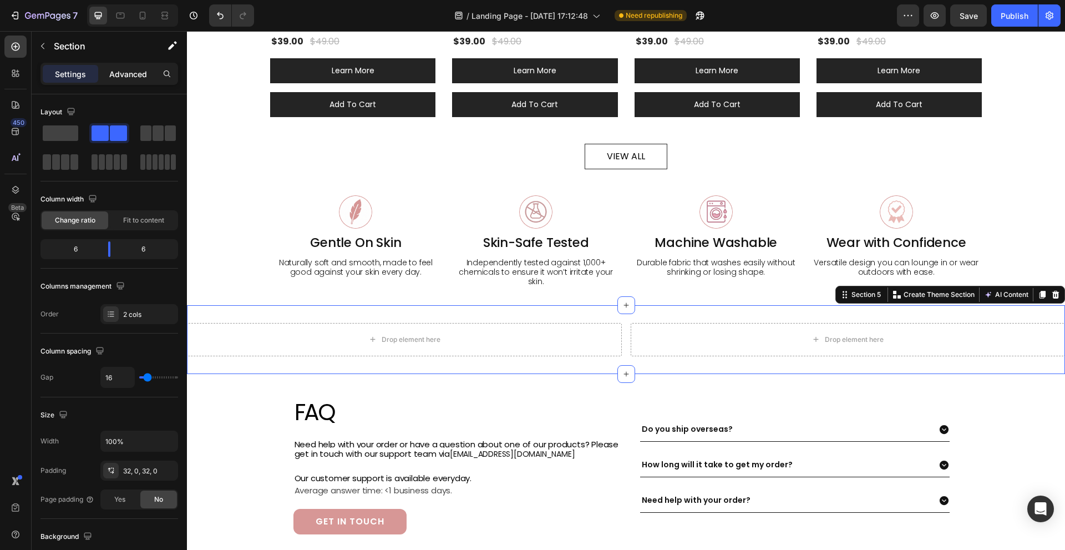
click at [126, 74] on p "Advanced" at bounding box center [128, 74] width 38 height 12
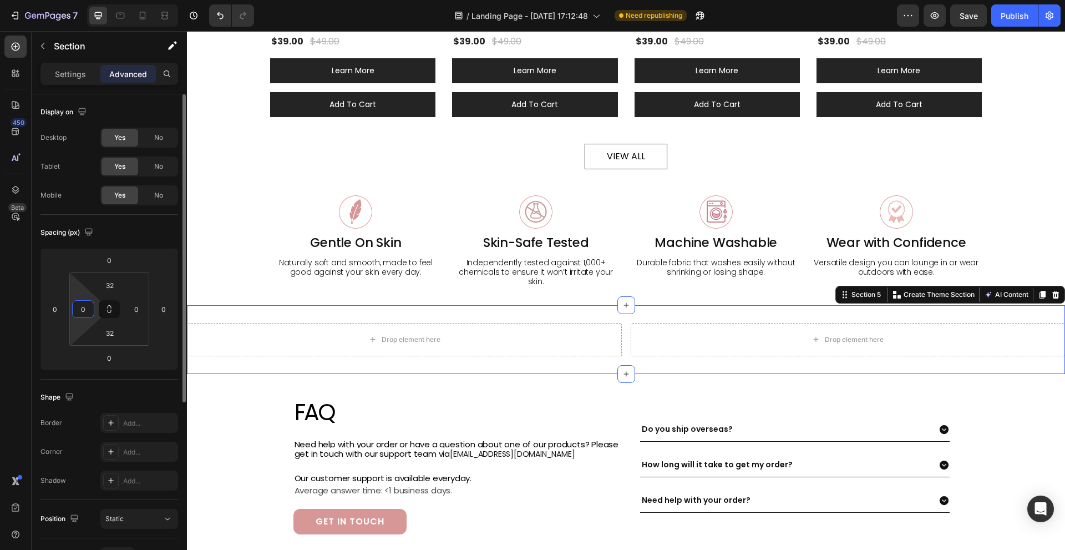
click at [90, 315] on input "0" at bounding box center [83, 309] width 17 height 17
type input "150"
click at [140, 306] on input "0" at bounding box center [136, 309] width 17 height 17
type input "150"
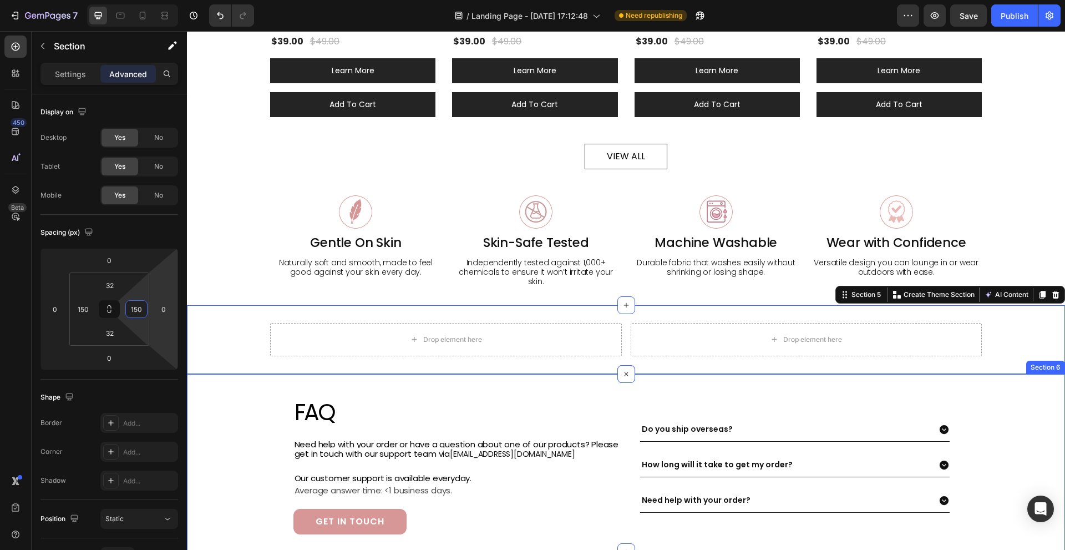
click at [227, 379] on div "FAQ Heading Need help with your order or have a question about one of our produ…" at bounding box center [626, 463] width 878 height 178
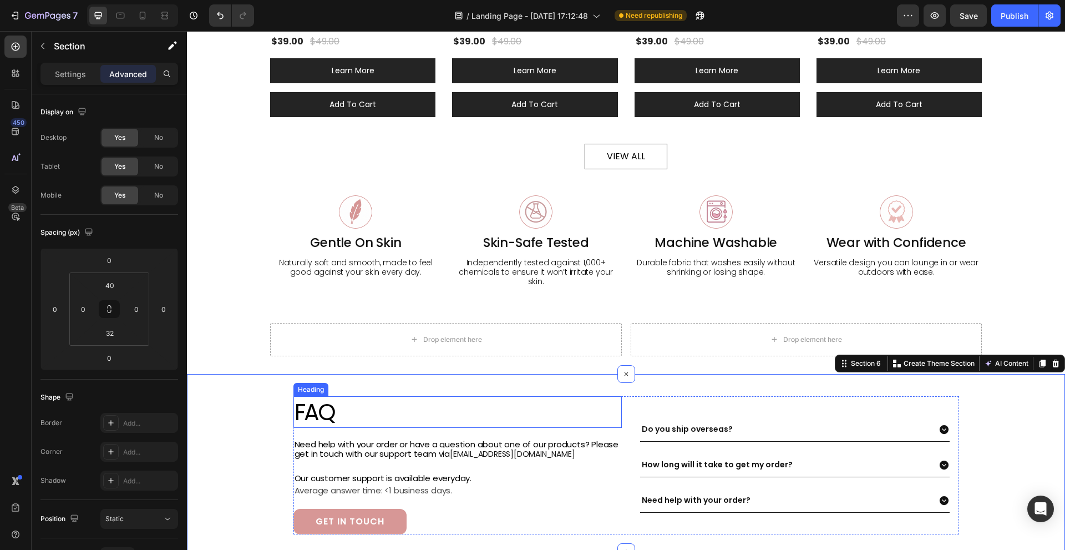
click at [360, 398] on h2 "FAQ" at bounding box center [457, 412] width 328 height 32
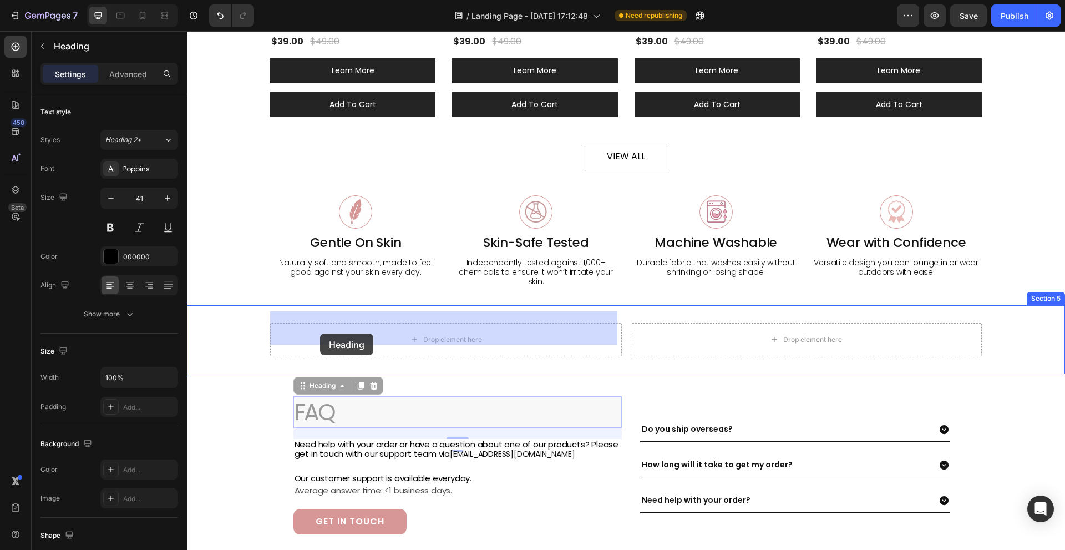
drag, startPoint x: 310, startPoint y: 374, endPoint x: 318, endPoint y: 322, distance: 52.9
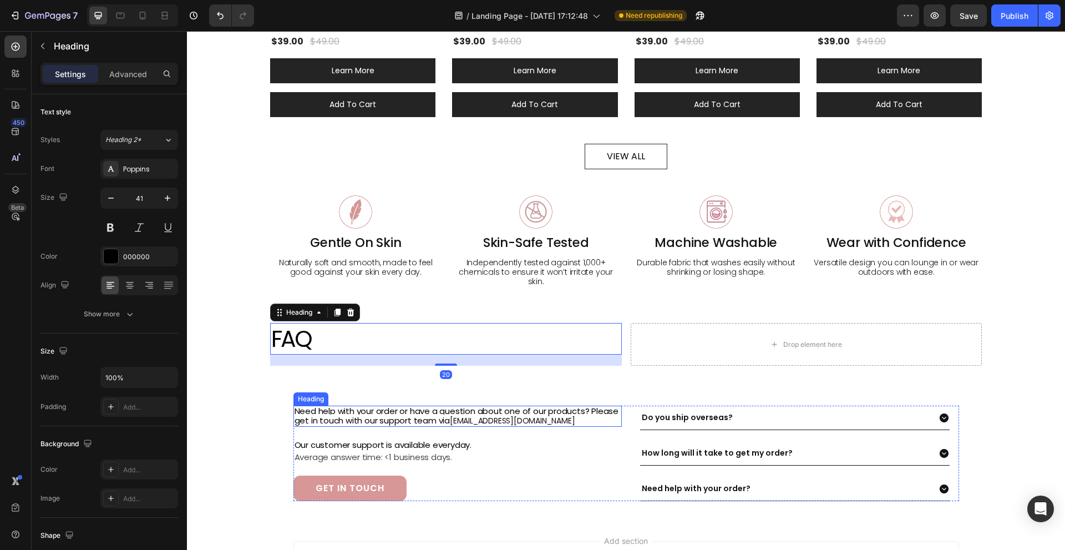
click at [343, 414] on span "Need help with your order or have a question about one of our products? Please …" at bounding box center [457, 415] width 324 height 21
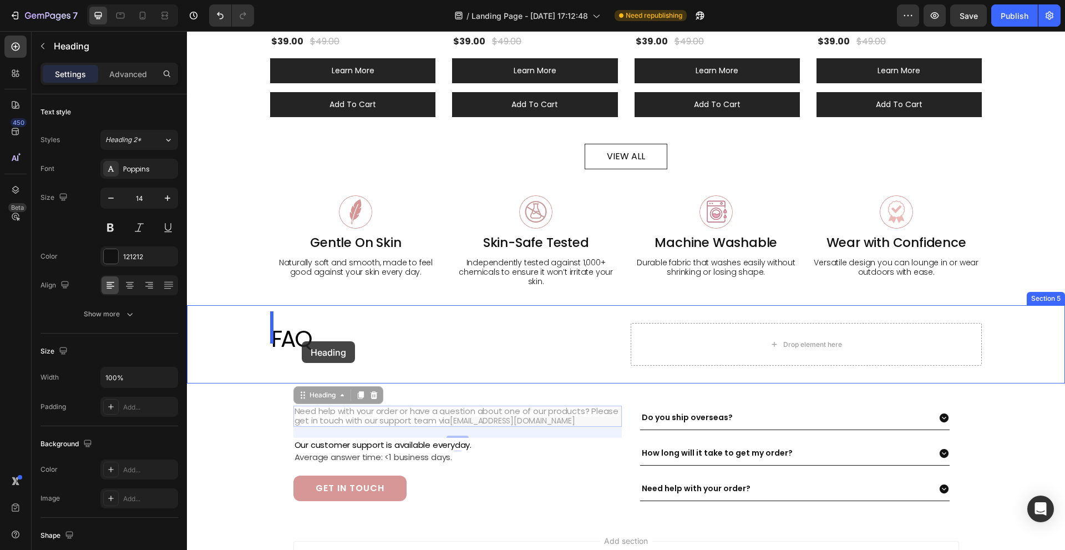
drag, startPoint x: 315, startPoint y: 382, endPoint x: 301, endPoint y: 341, distance: 42.6
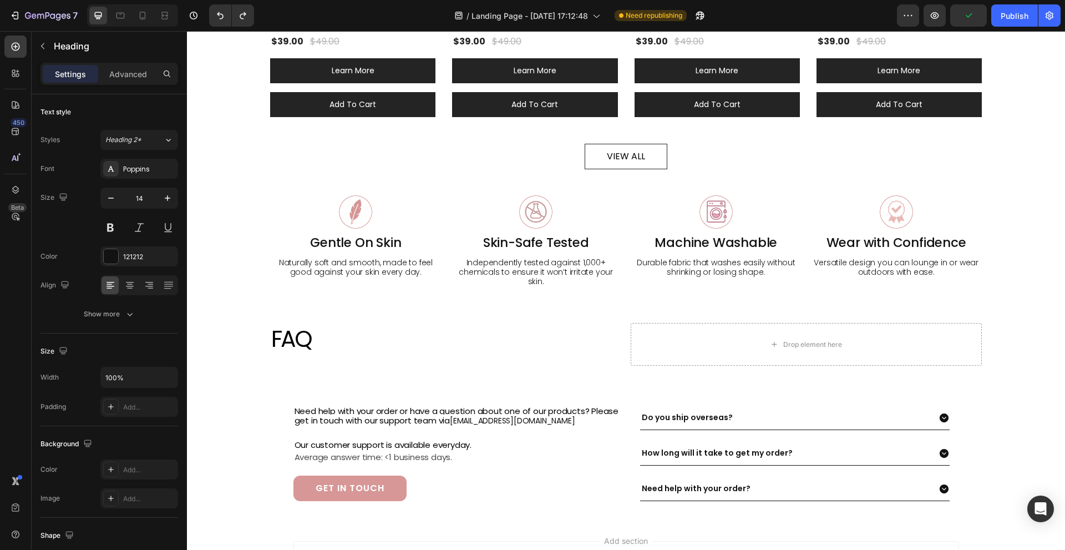
click at [353, 413] on span "Need help with your order or have a question about one of our products? Please …" at bounding box center [457, 415] width 324 height 21
click at [259, 419] on div "Need help with your order or have a question about one of our products? Please …" at bounding box center [626, 453] width 878 height 95
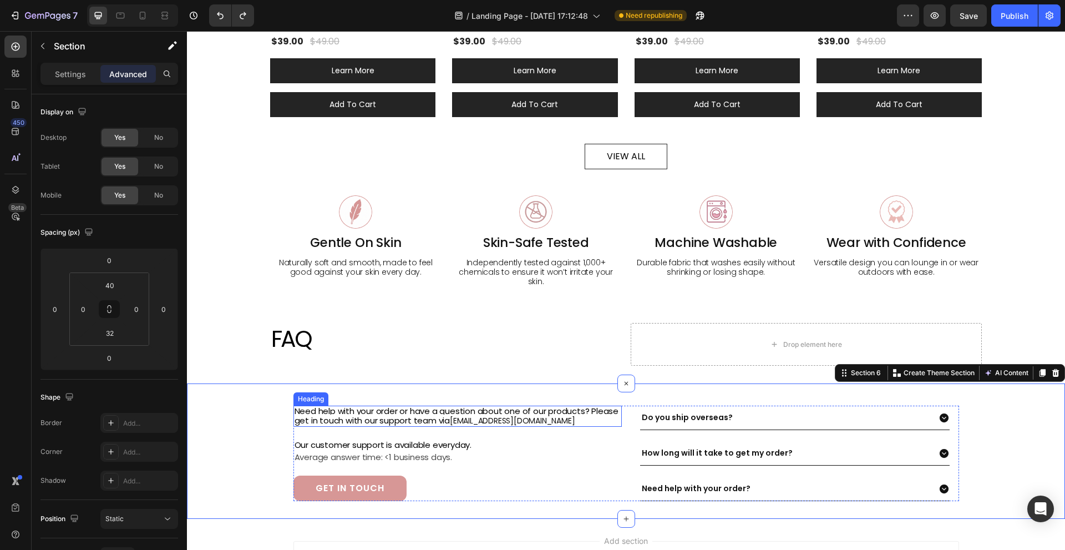
click at [328, 405] on span "Need help with your order or have a question about one of our products? Please …" at bounding box center [457, 415] width 324 height 21
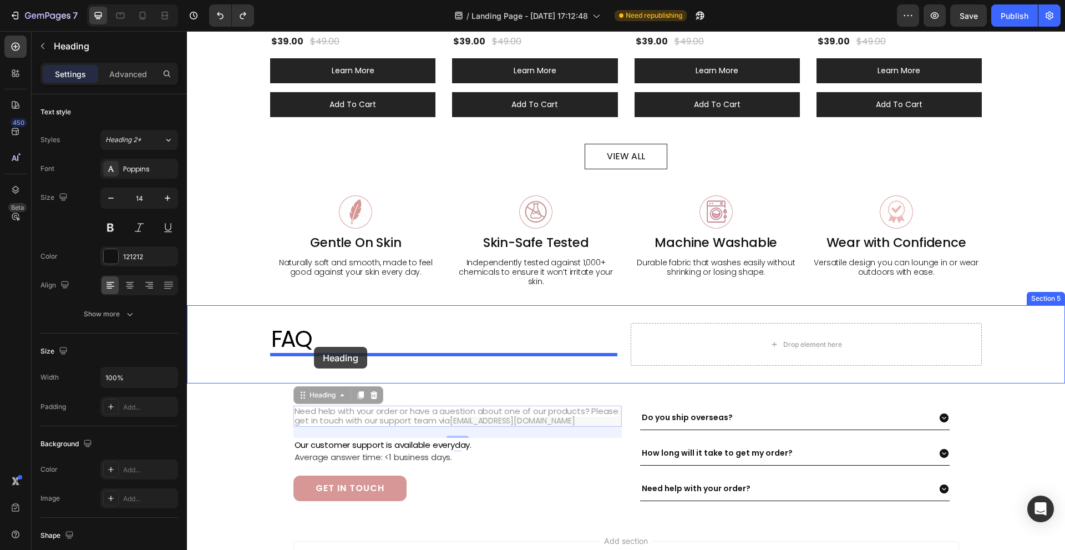
drag, startPoint x: 312, startPoint y: 386, endPoint x: 314, endPoint y: 347, distance: 39.4
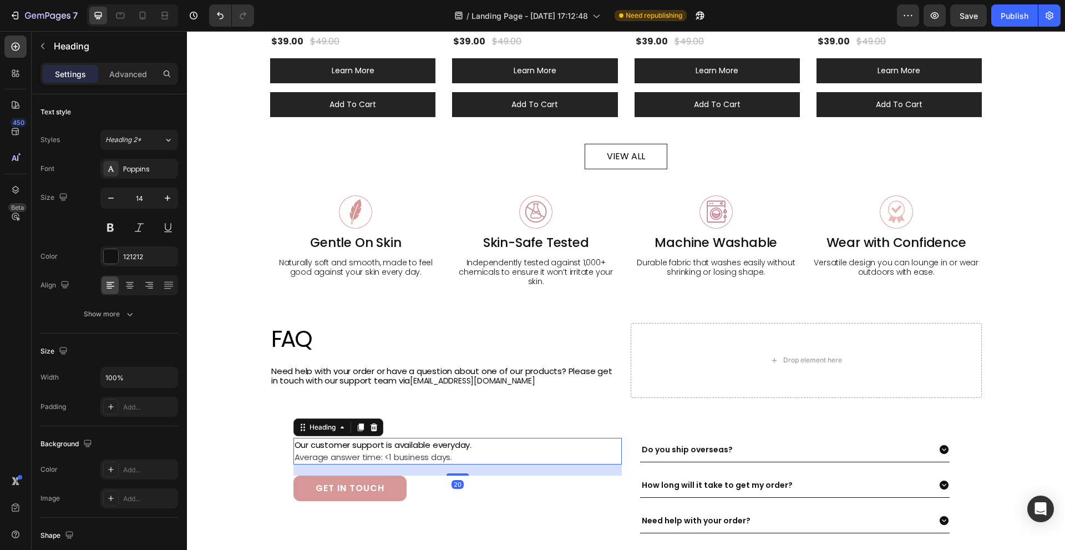
click at [363, 439] on span "Our customer support is available everyday." at bounding box center [383, 445] width 177 height 12
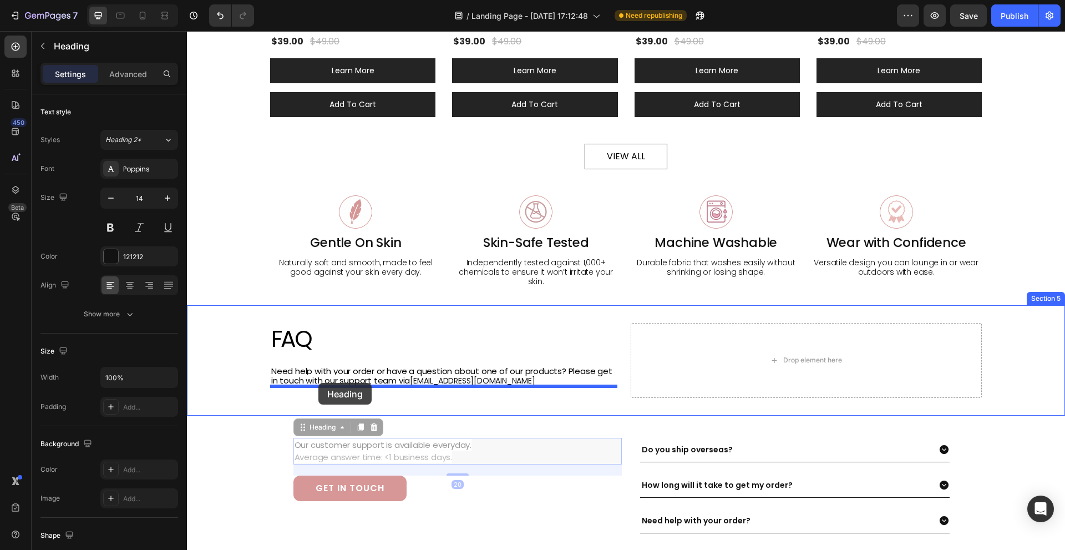
drag, startPoint x: 320, startPoint y: 413, endPoint x: 318, endPoint y: 382, distance: 30.5
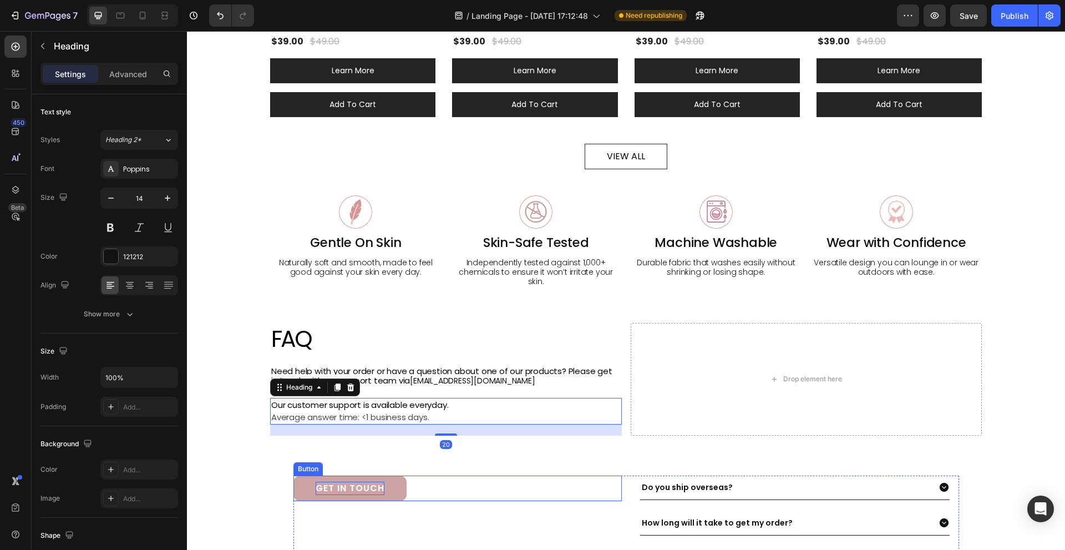
click at [346, 483] on p "GET IN TOUCH" at bounding box center [350, 488] width 69 height 13
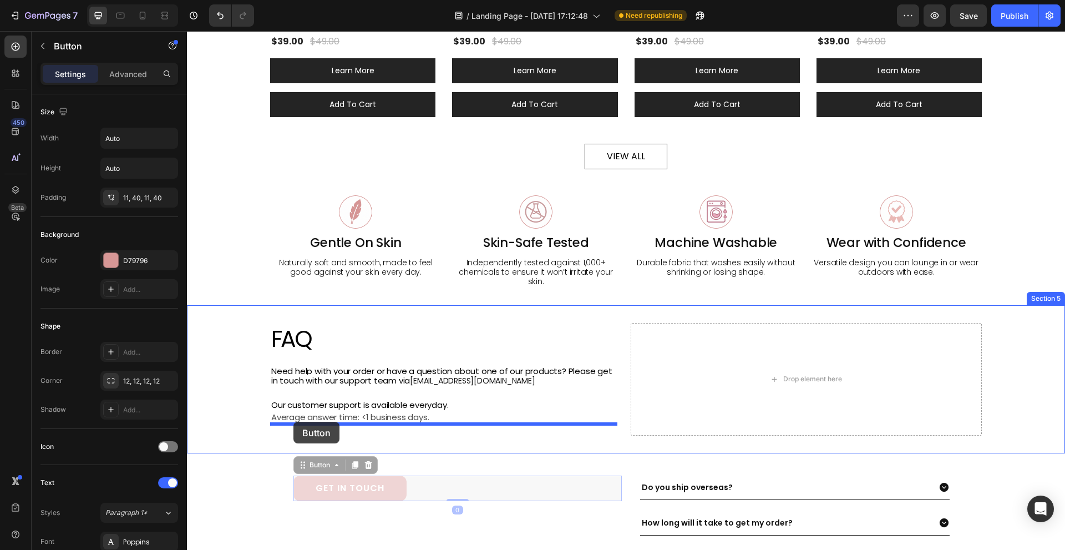
drag, startPoint x: 312, startPoint y: 455, endPoint x: 293, endPoint y: 422, distance: 38.0
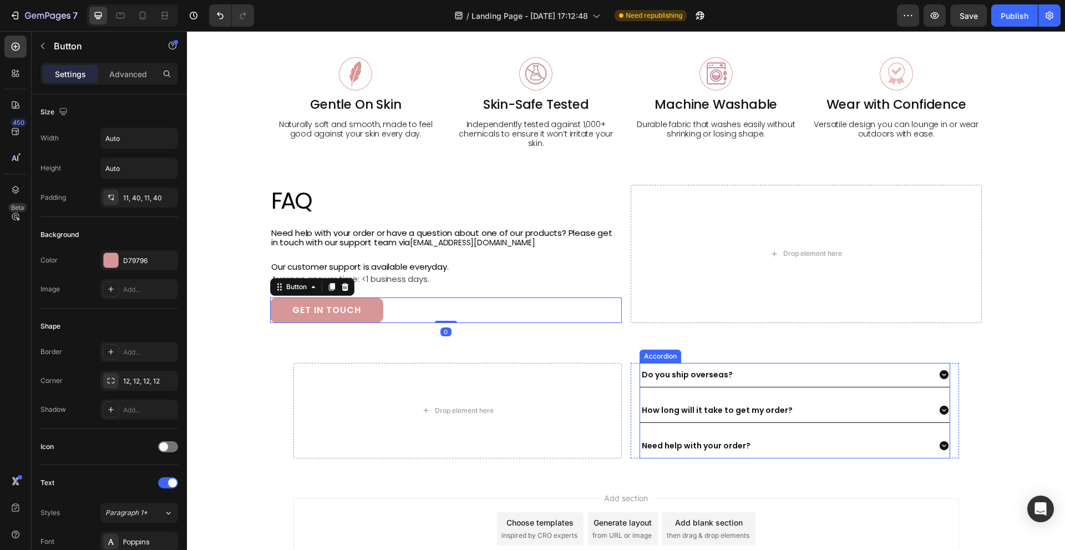
scroll to position [777, 0]
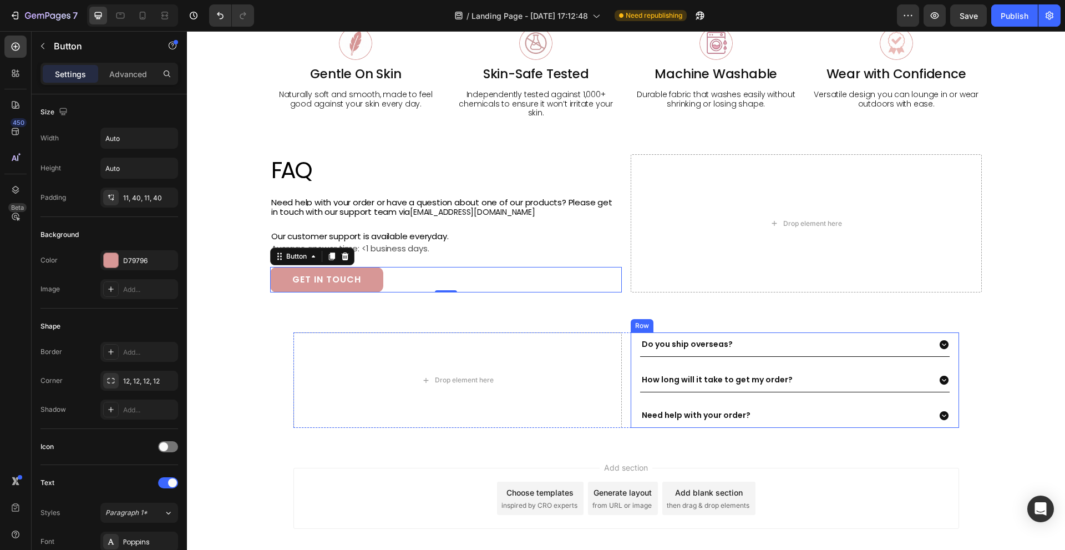
click at [631, 374] on div "Do you ship overseas? How long will it take to get my order? Need help with you…" at bounding box center [795, 379] width 328 height 95
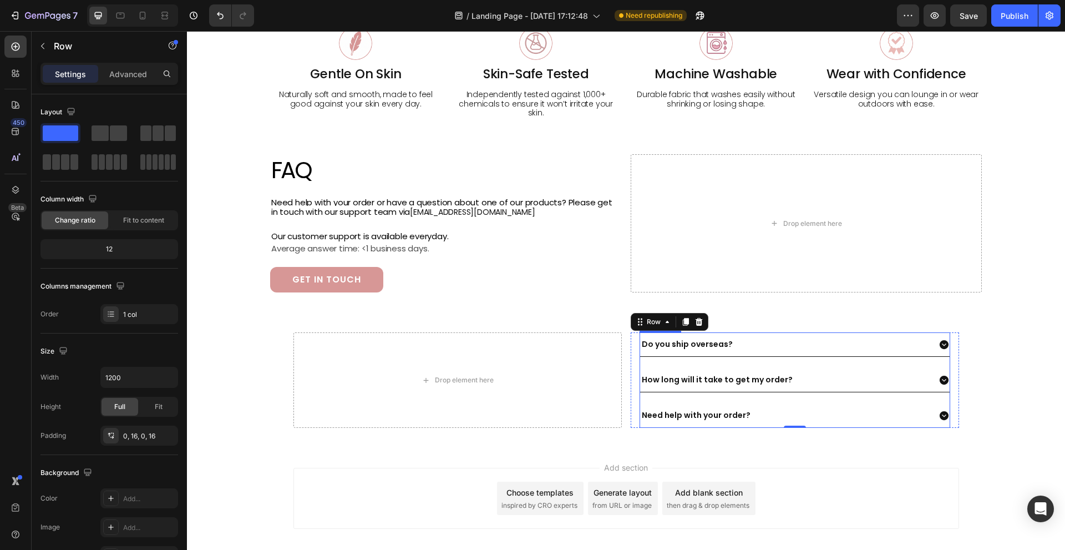
click at [640, 358] on div "Do you ship overseas? How long will it take to get my order? Need help with you…" at bounding box center [795, 379] width 311 height 95
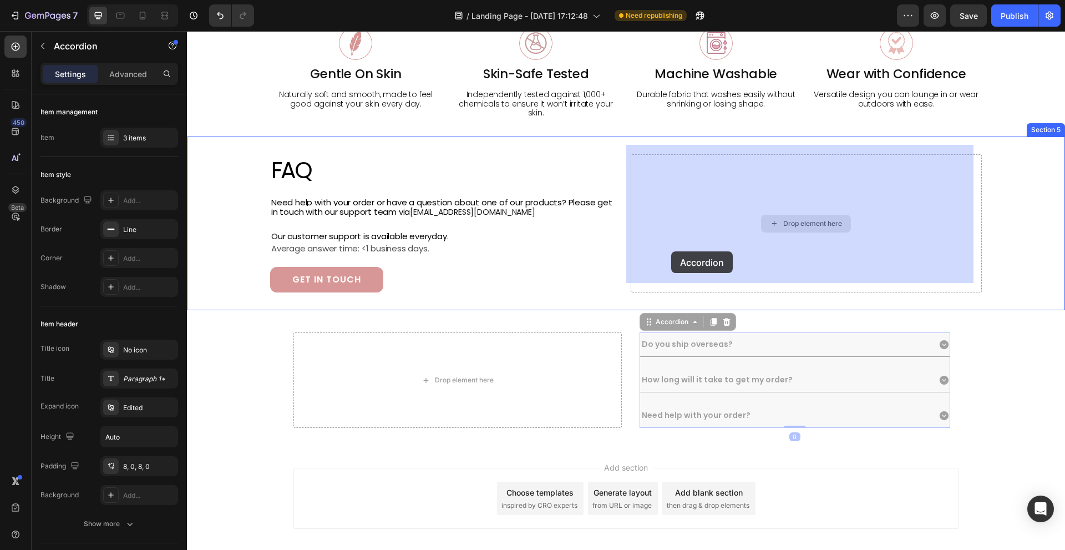
drag, startPoint x: 653, startPoint y: 313, endPoint x: 671, endPoint y: 251, distance: 64.1
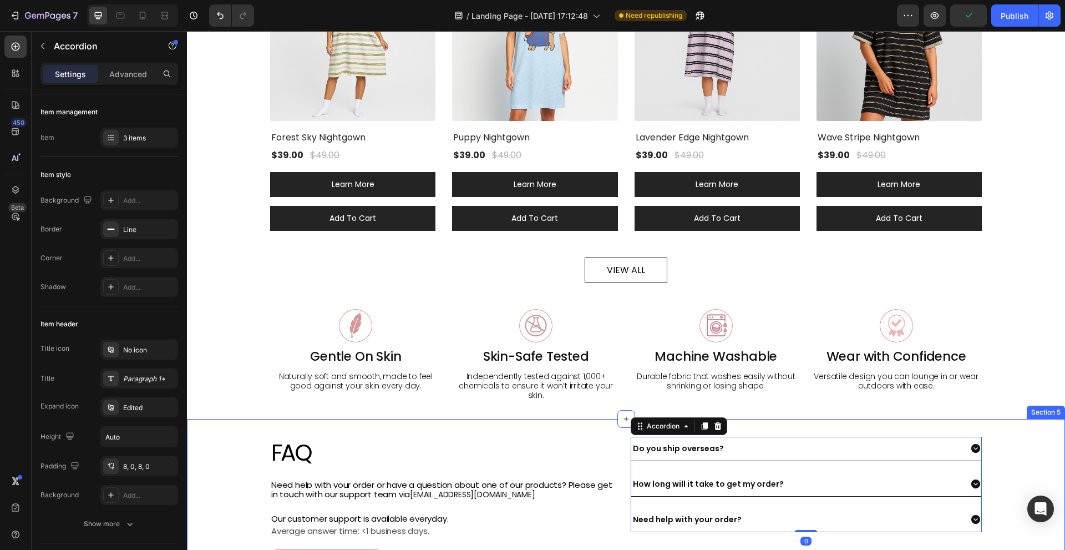
scroll to position [761, 0]
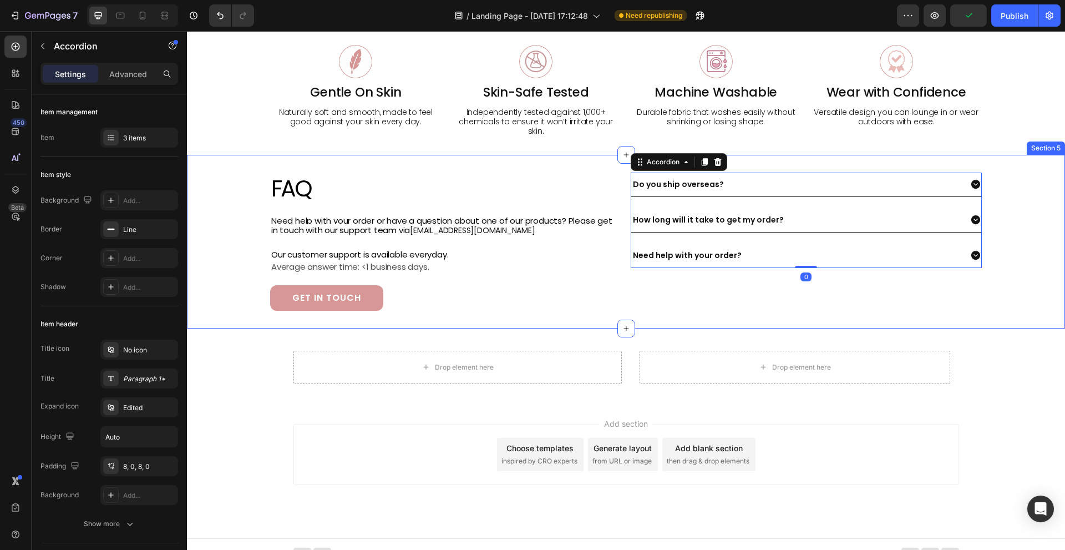
click at [654, 296] on div "Do you ship overseas? How long will it take to get my order? Need help with you…" at bounding box center [807, 242] width 352 height 138
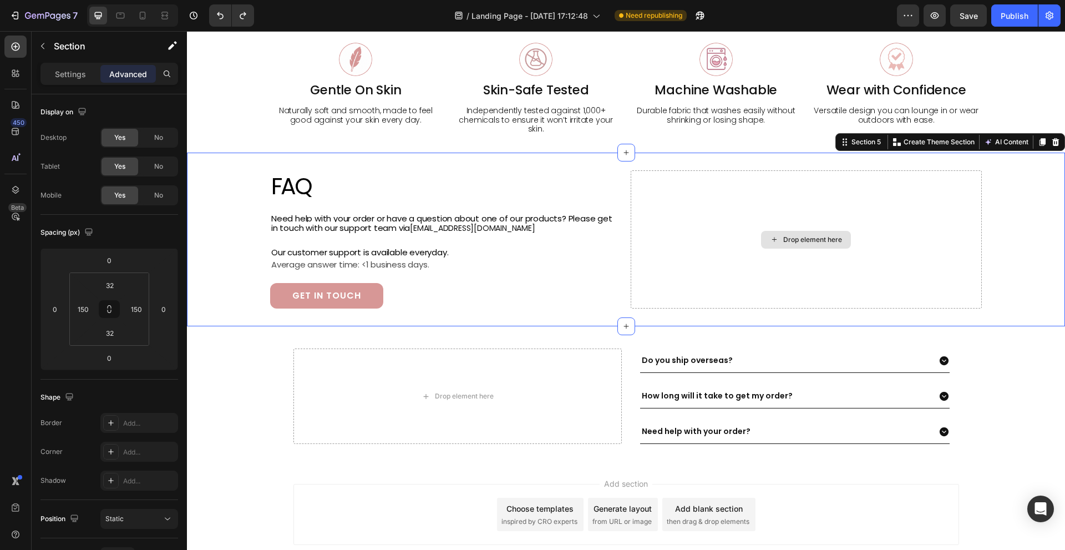
scroll to position [777, 0]
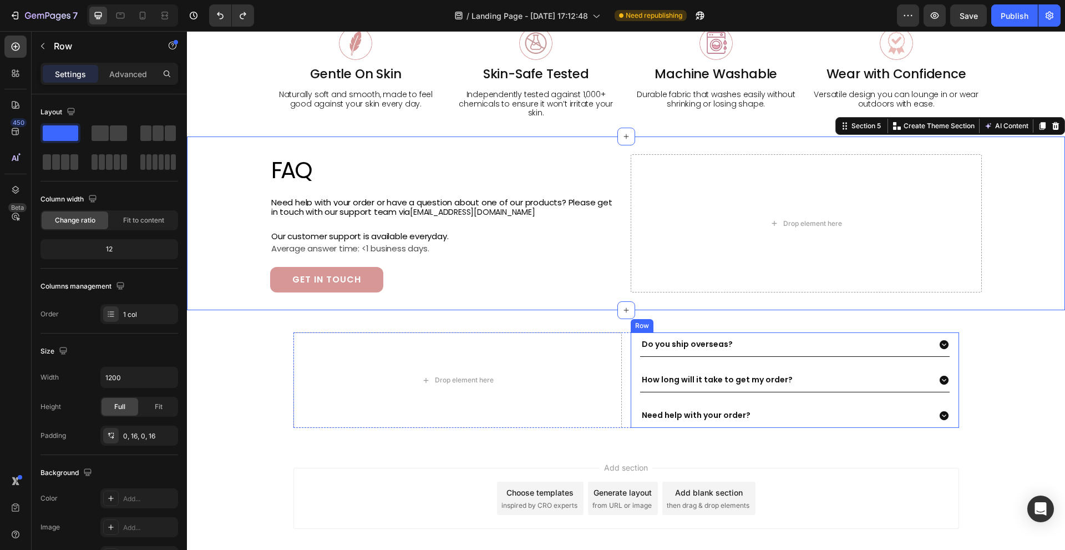
click at [631, 337] on div "Do you ship overseas? How long will it take to get my order? Need help with you…" at bounding box center [795, 379] width 328 height 95
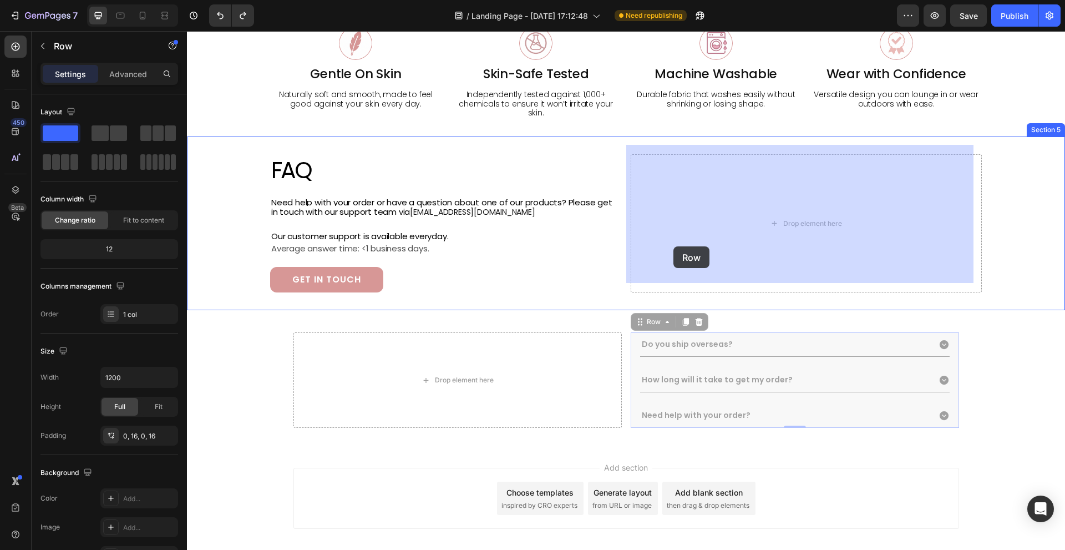
drag, startPoint x: 637, startPoint y: 310, endPoint x: 674, endPoint y: 241, distance: 78.2
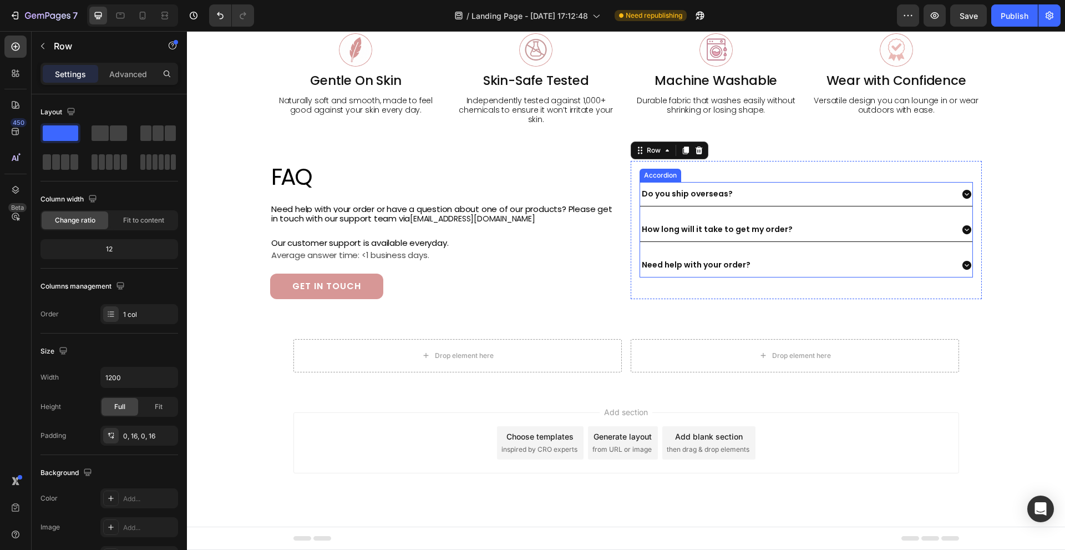
scroll to position [761, 0]
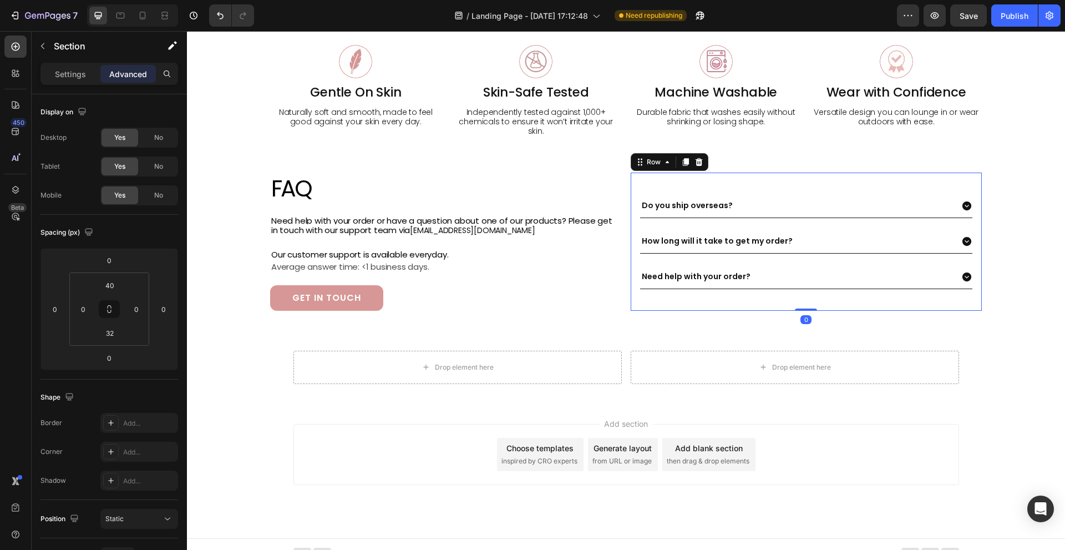
click at [662, 328] on div "Drop element here Drop element here Row Section 6" at bounding box center [626, 364] width 878 height 73
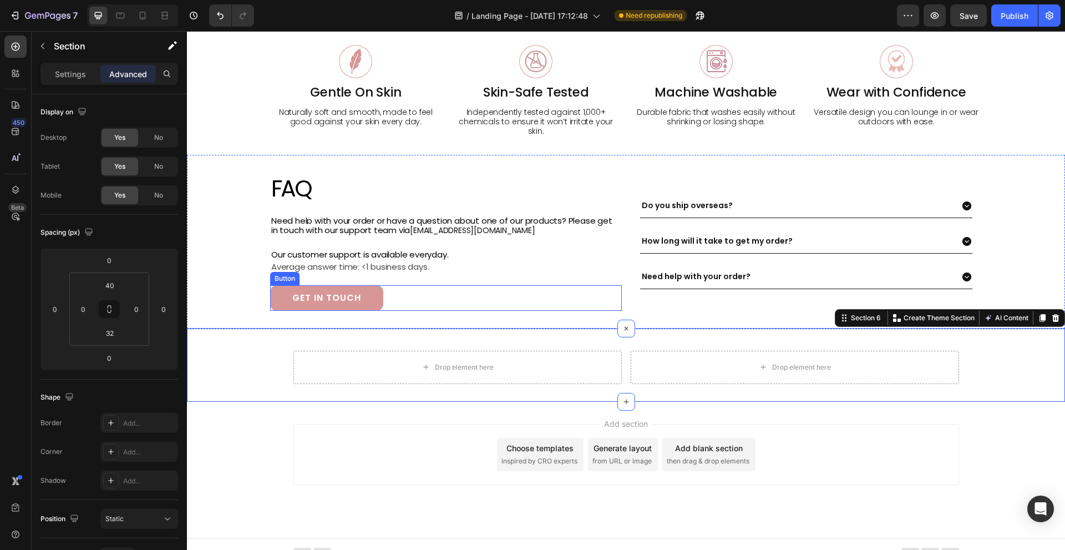
click at [529, 286] on div "GET IN TOUCH Button" at bounding box center [446, 298] width 352 height 26
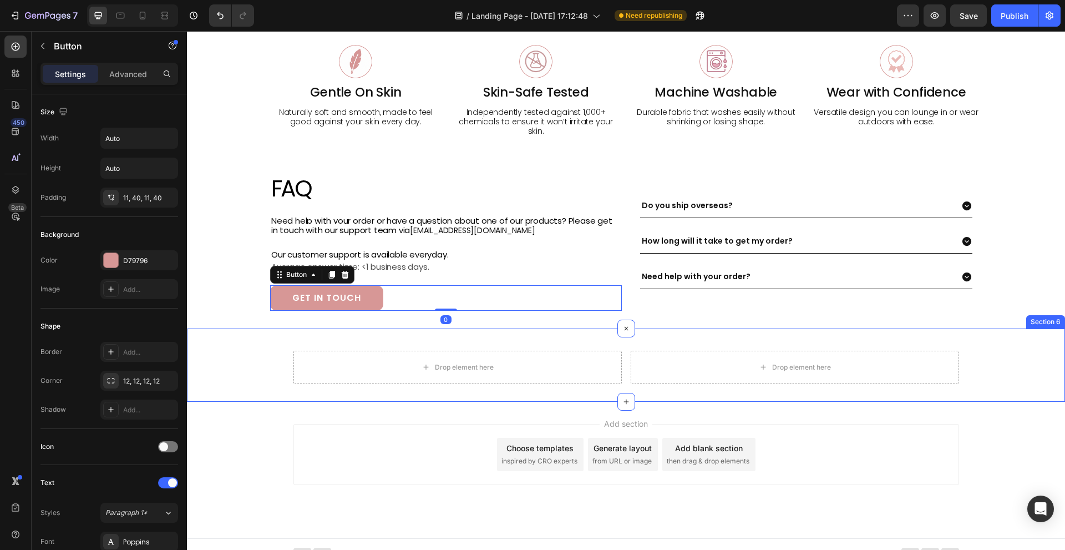
click at [510, 328] on div "Drop element here Drop element here Row Section 6" at bounding box center [626, 364] width 878 height 73
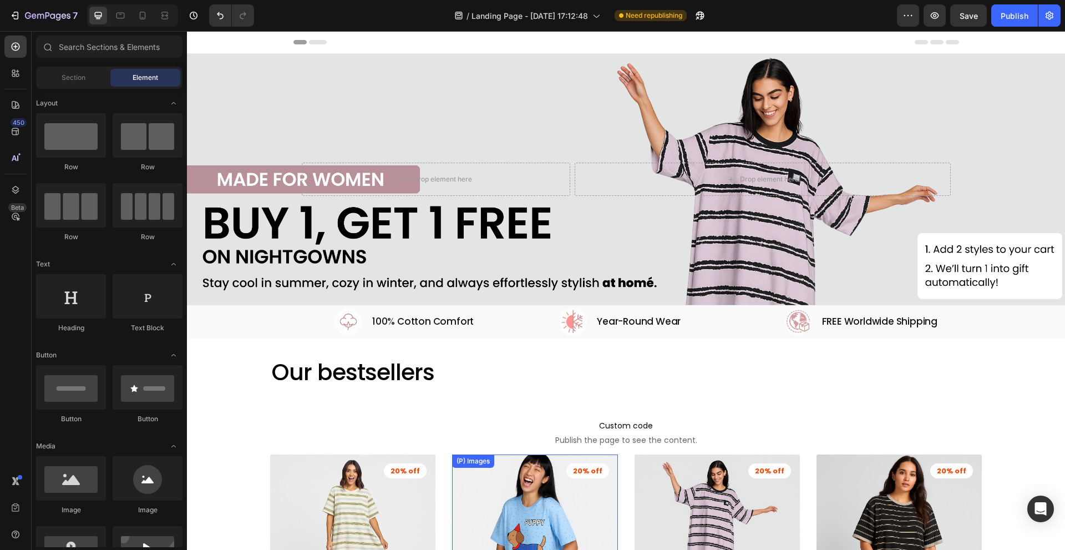
scroll to position [55, 0]
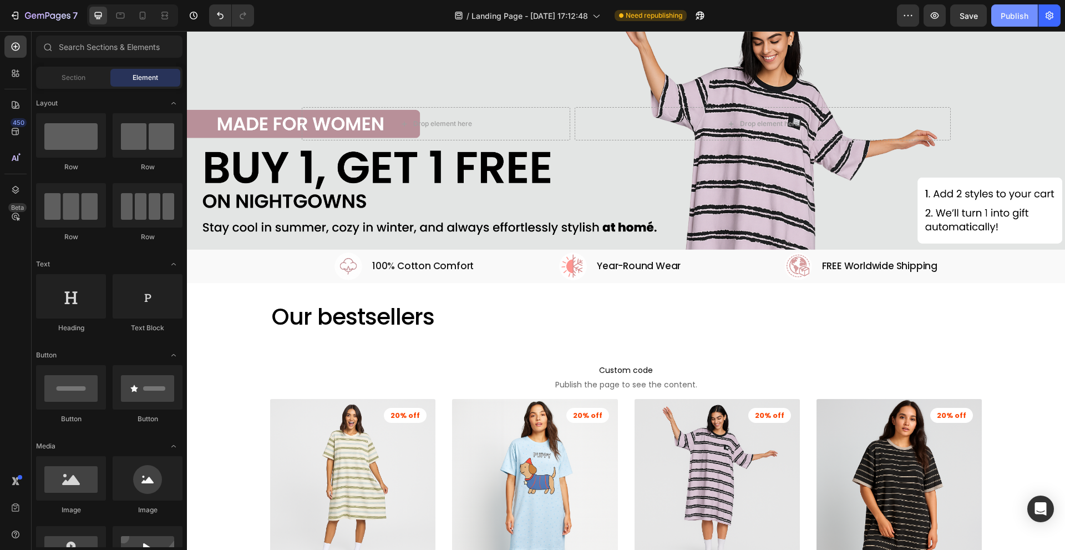
click at [1011, 16] on div "Publish" at bounding box center [1015, 16] width 28 height 12
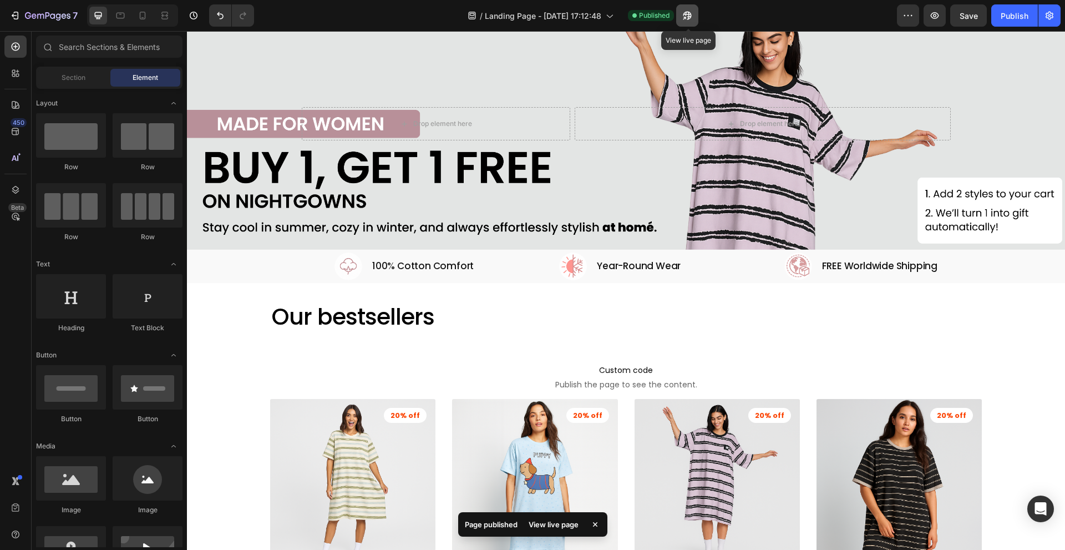
click at [695, 10] on button "button" at bounding box center [687, 15] width 22 height 22
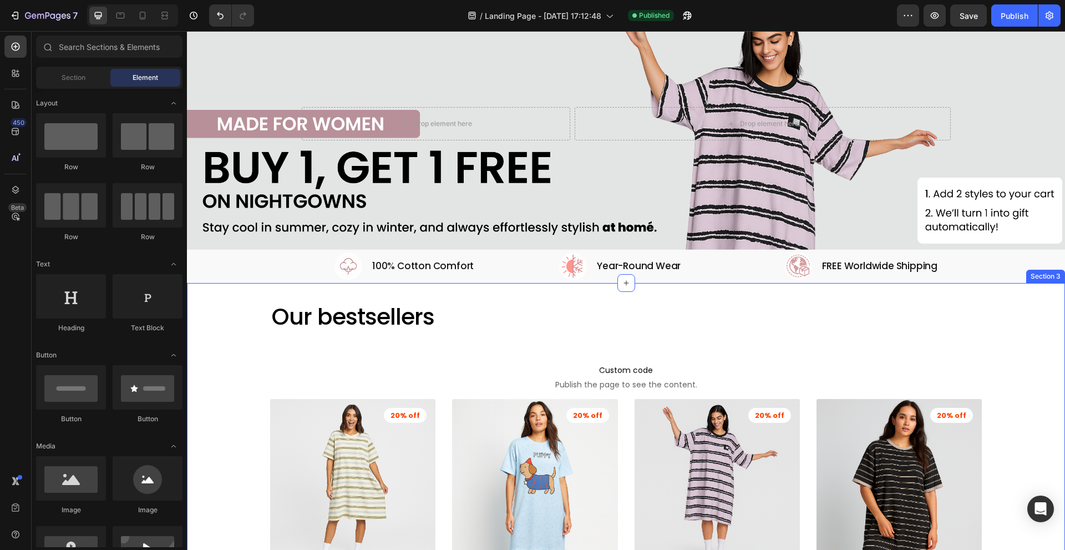
click at [225, 318] on div "Our bestsellers Heading Custom code Publish the page to see the content. Custom…" at bounding box center [626, 514] width 878 height 462
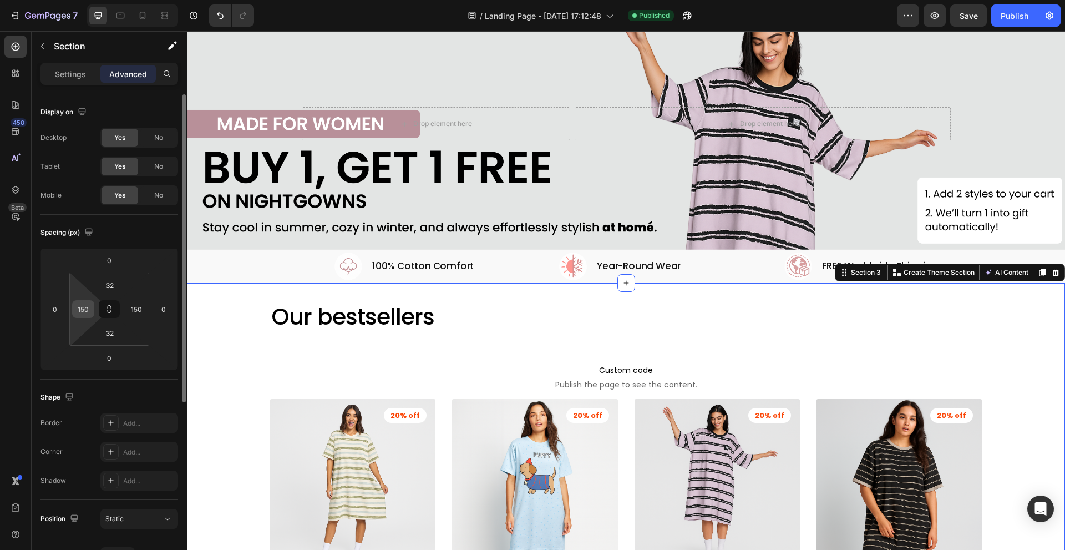
click at [85, 310] on input "150" at bounding box center [83, 309] width 17 height 17
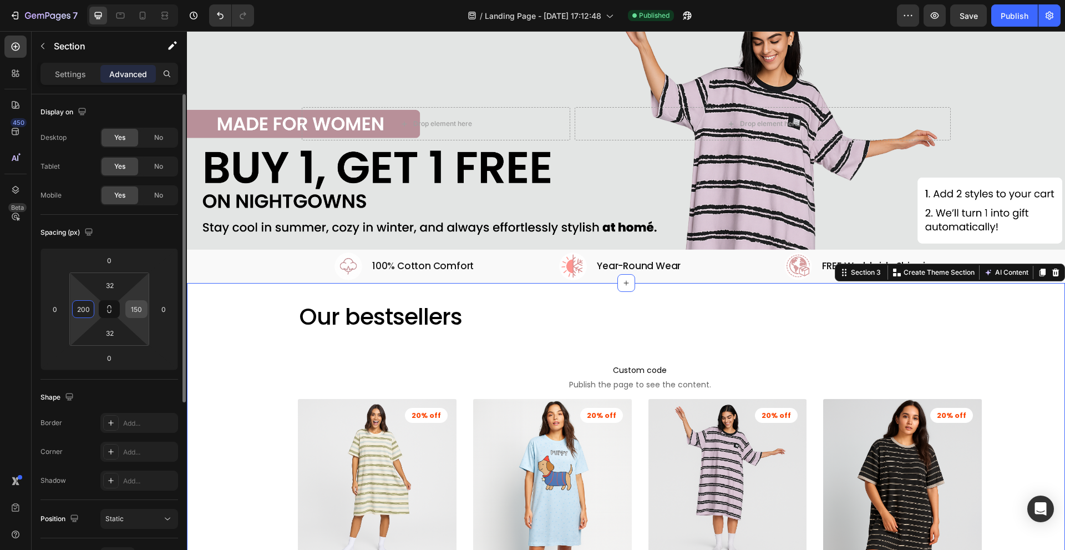
type input "200"
click at [141, 308] on input "150" at bounding box center [136, 309] width 17 height 17
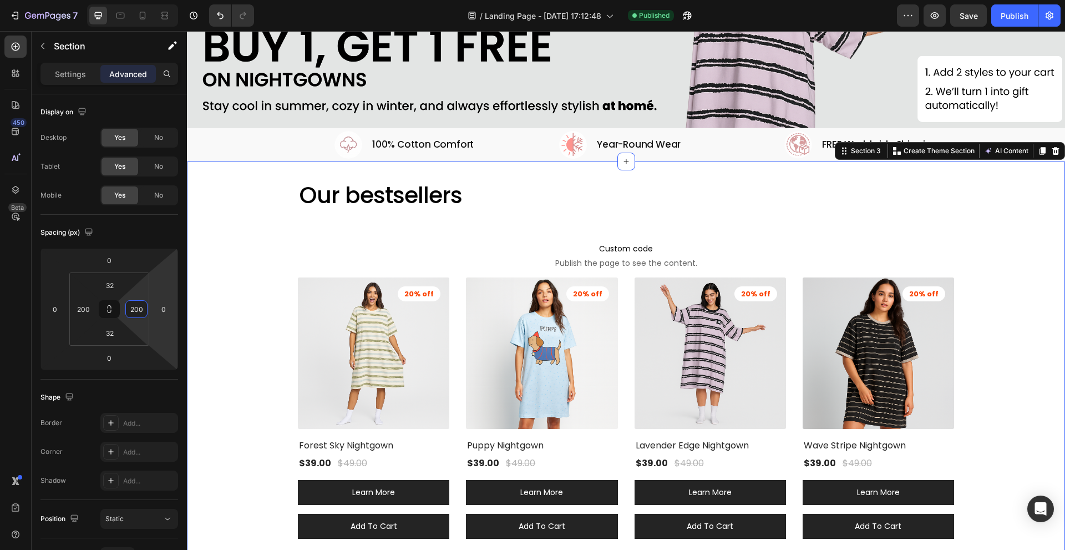
scroll to position [166, 0]
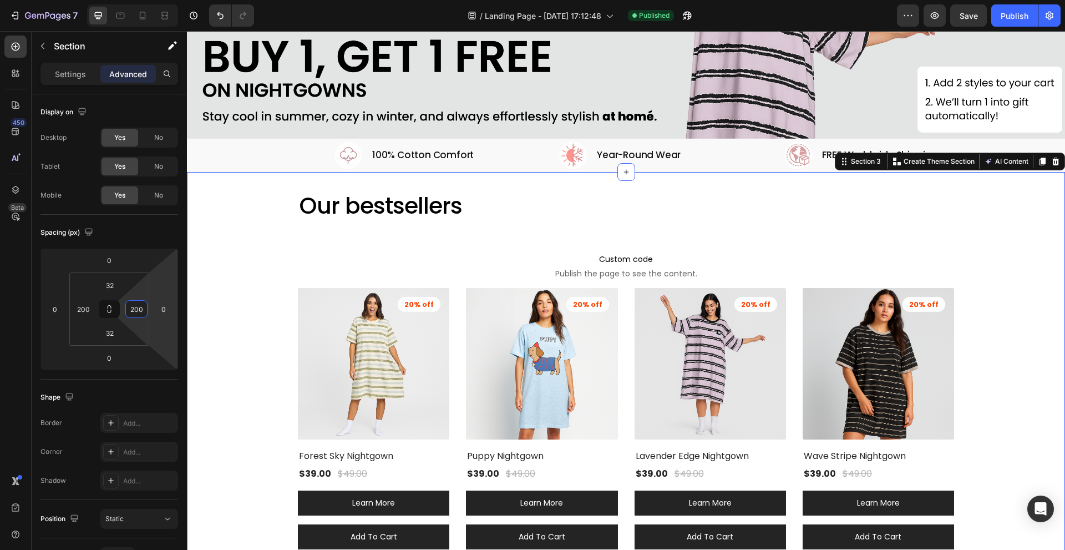
type input "150"
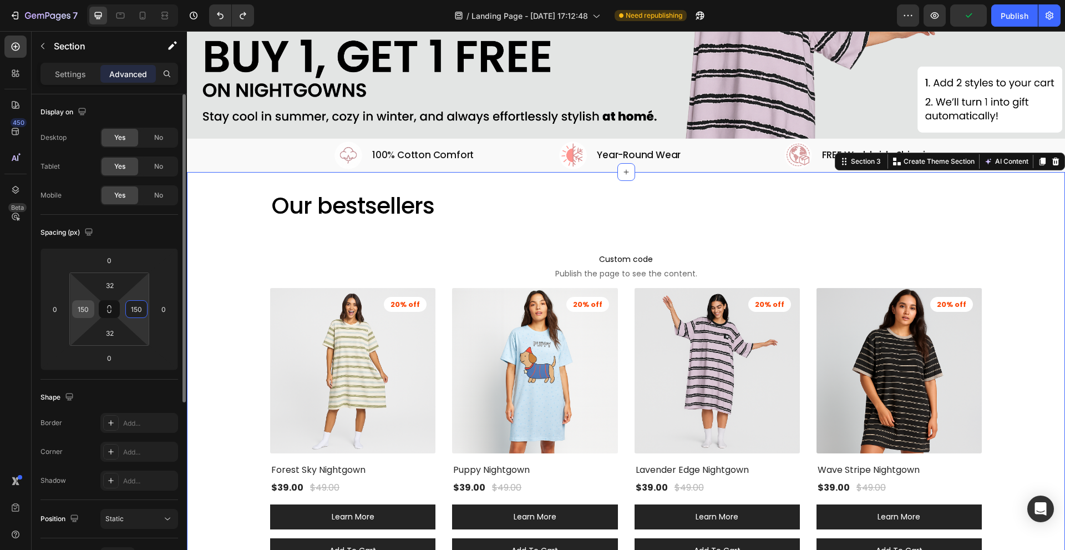
click at [84, 306] on input "150" at bounding box center [83, 309] width 17 height 17
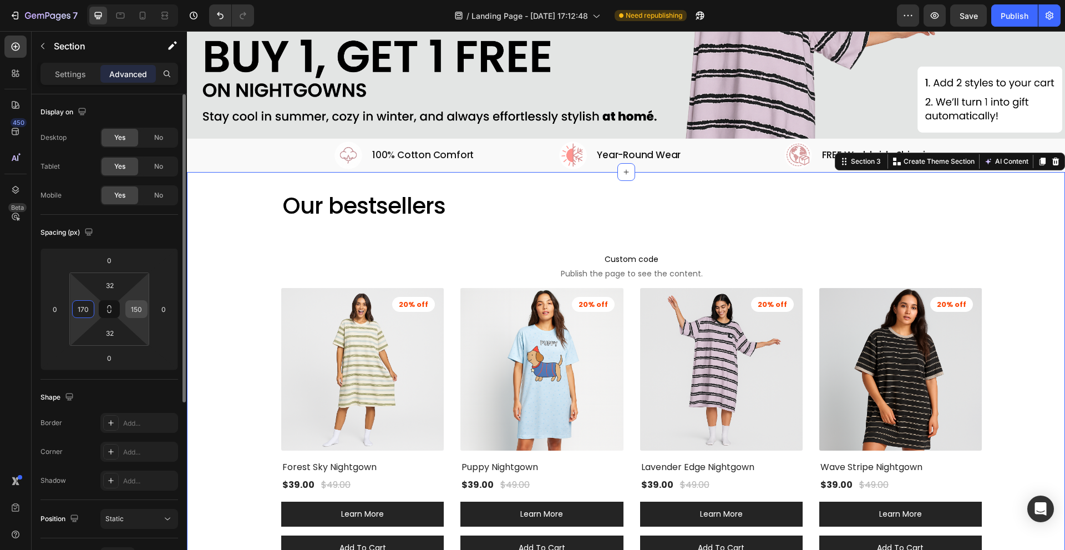
type input "170"
click at [141, 307] on input "150" at bounding box center [136, 309] width 17 height 17
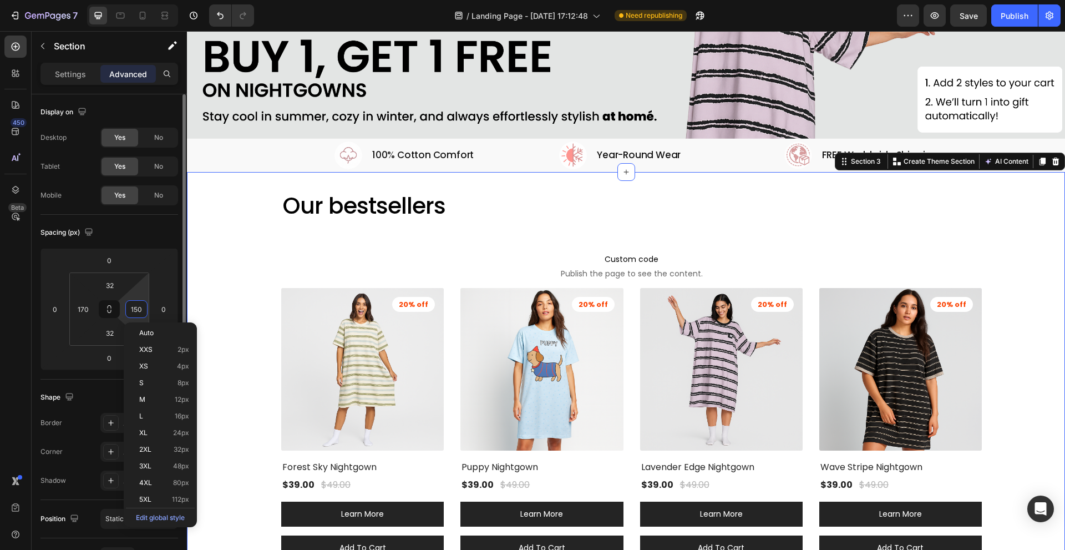
click at [140, 307] on input "150" at bounding box center [136, 309] width 17 height 17
click at [138, 308] on input "150" at bounding box center [136, 309] width 17 height 17
type input "170"
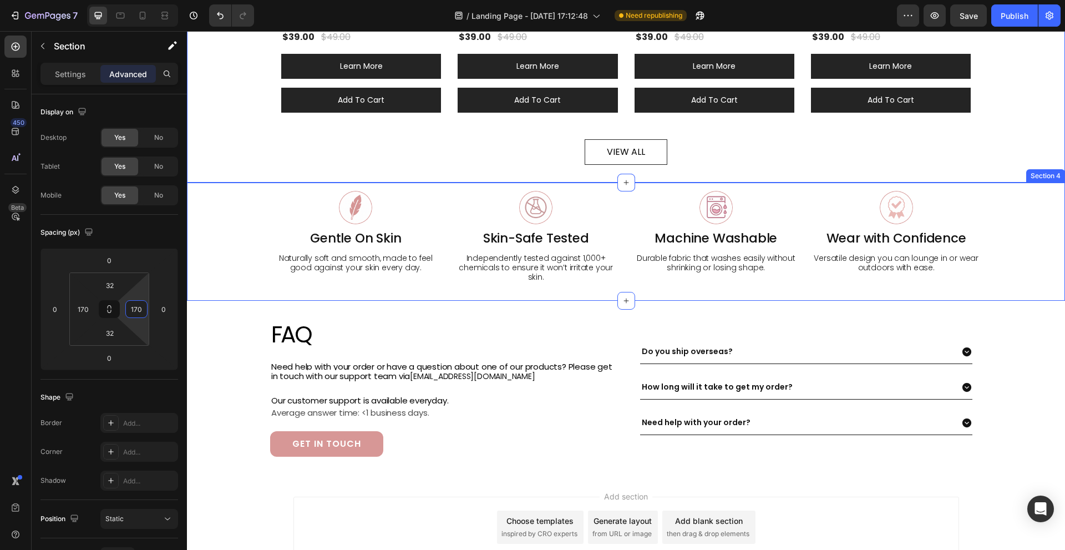
scroll to position [610, 0]
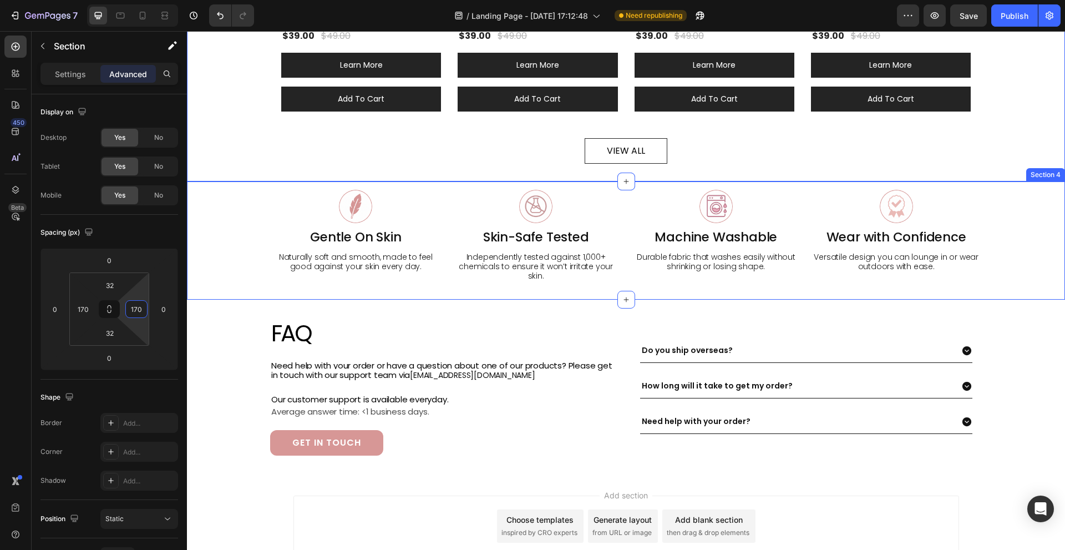
click at [259, 237] on div "Image Gentle On Skin Heading Naturally soft and smooth, made to feel good again…" at bounding box center [626, 240] width 878 height 118
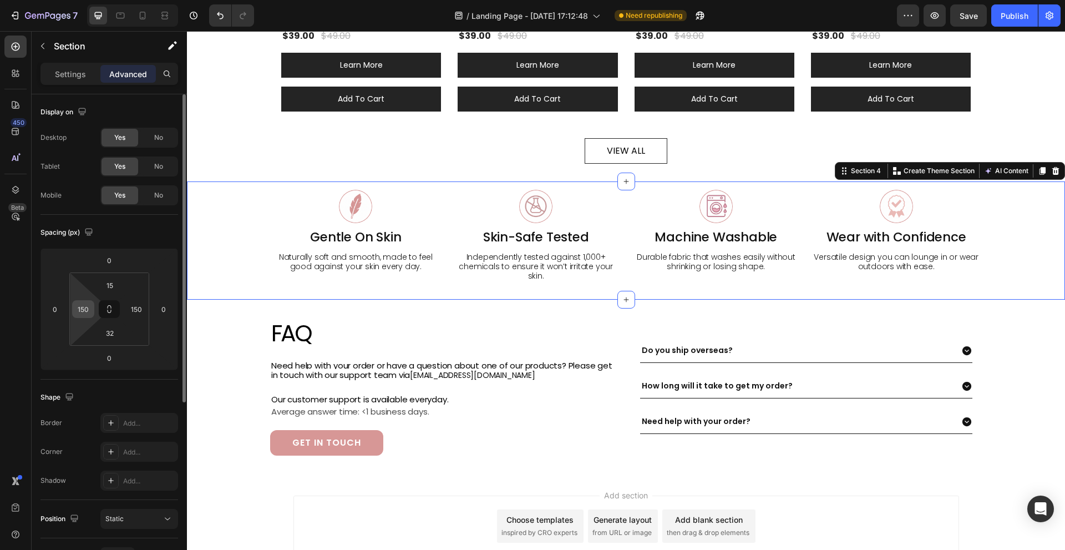
click at [85, 309] on input "150" at bounding box center [83, 309] width 17 height 17
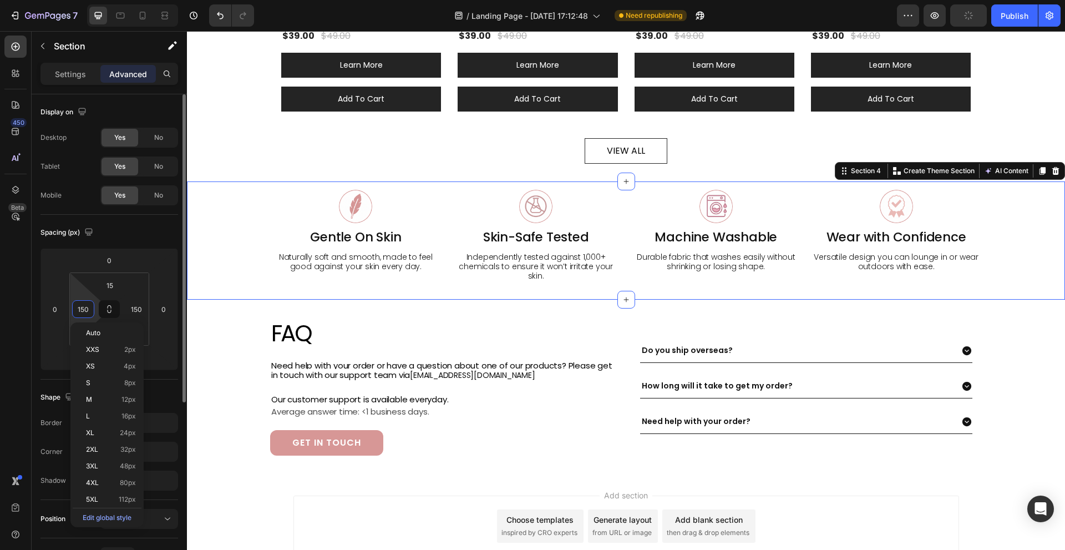
click at [84, 308] on input "150" at bounding box center [83, 309] width 17 height 17
click at [85, 308] on input "150" at bounding box center [83, 309] width 17 height 17
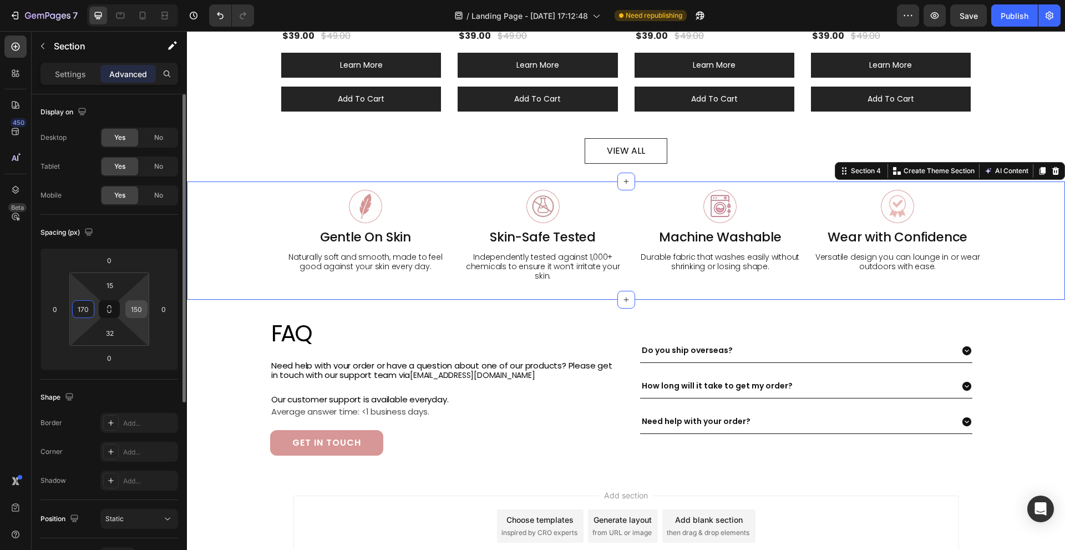
type input "170"
click at [146, 312] on div "150" at bounding box center [136, 309] width 22 height 18
click at [141, 310] on input "150" at bounding box center [136, 309] width 17 height 17
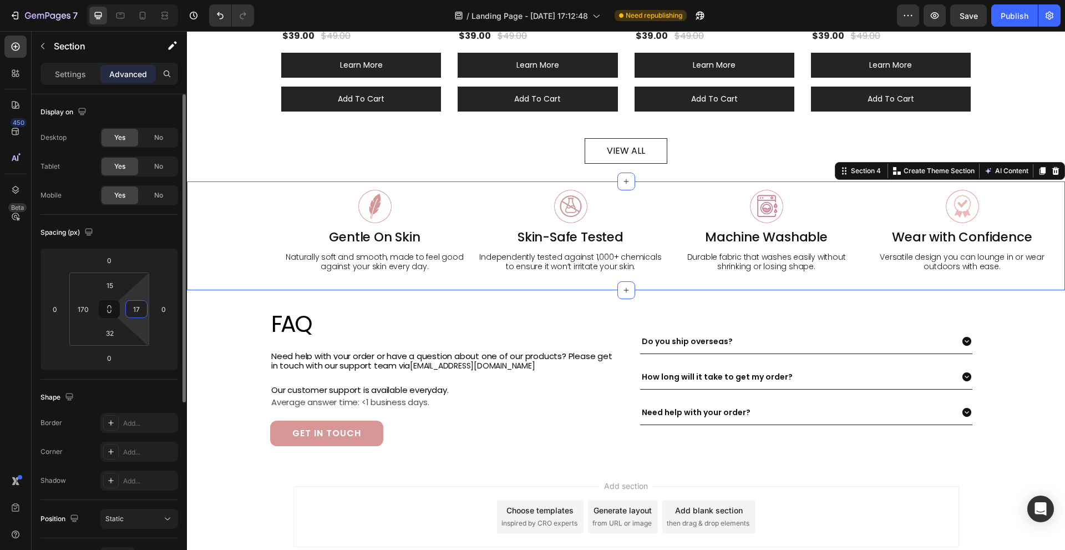
type input "170"
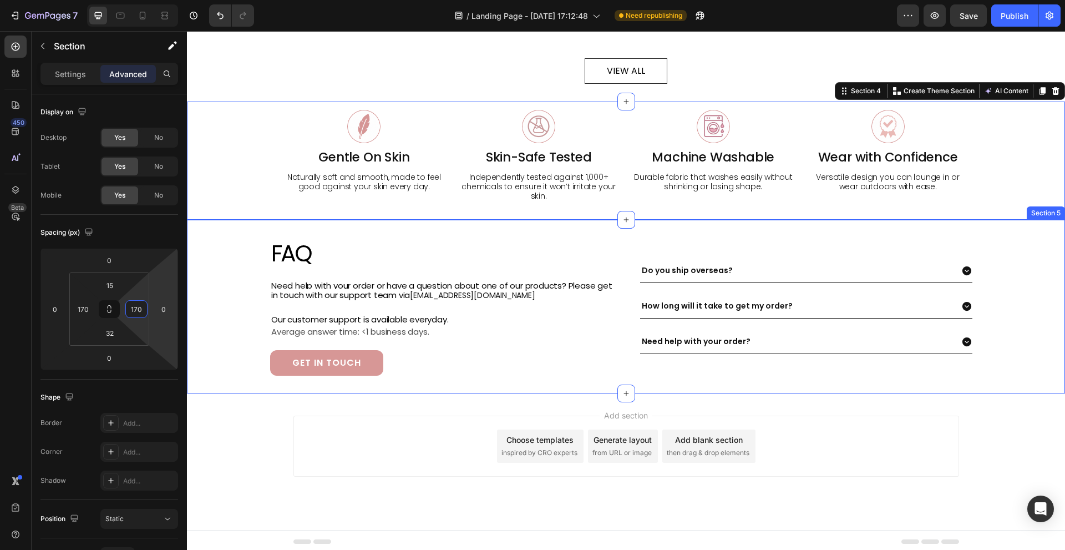
scroll to position [691, 0]
click at [226, 294] on div "FAQ Heading Need help with your order or have a question about one of our produ…" at bounding box center [626, 306] width 878 height 174
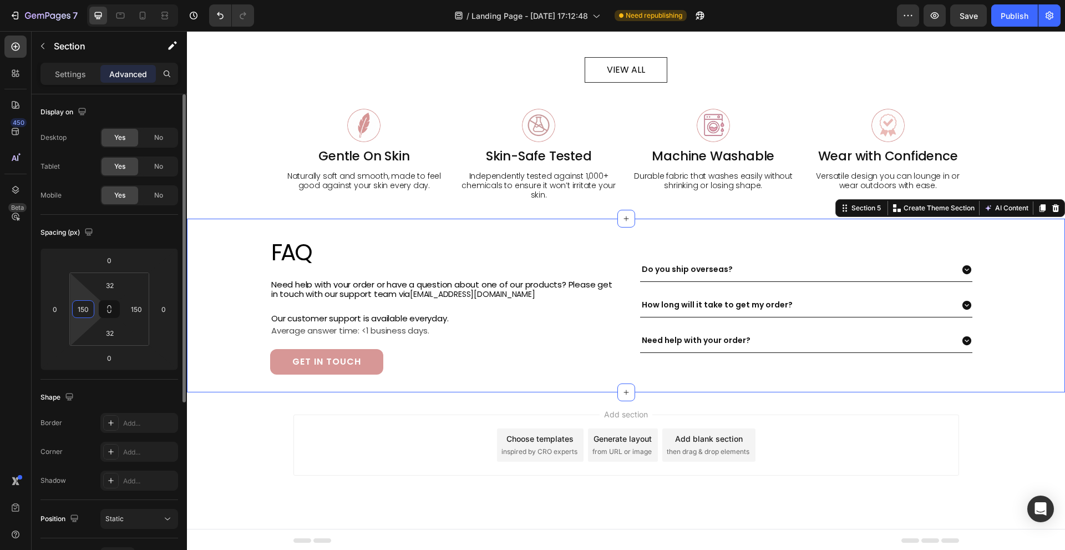
click at [87, 309] on input "150" at bounding box center [83, 309] width 17 height 17
type input "170"
click at [140, 308] on input "150" at bounding box center [136, 309] width 17 height 17
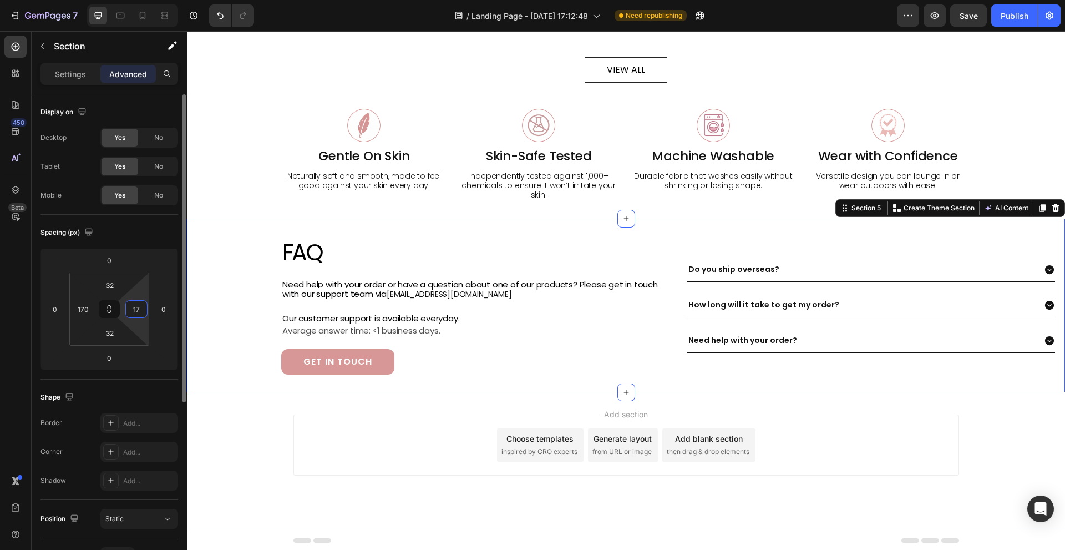
type input "170"
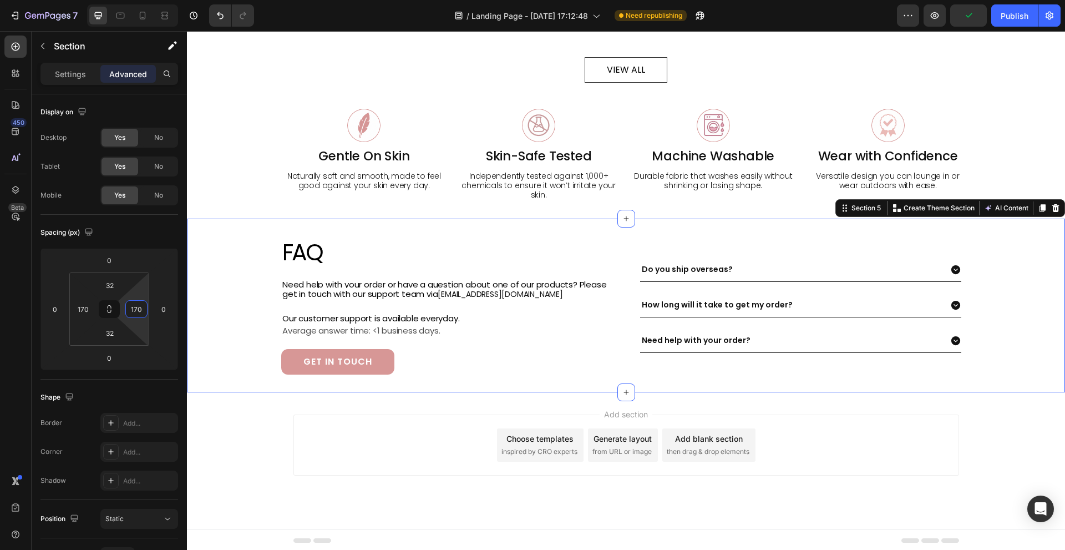
click at [262, 402] on div "Add section Choose templates inspired by CRO experts Generate layout from URL o…" at bounding box center [626, 460] width 878 height 136
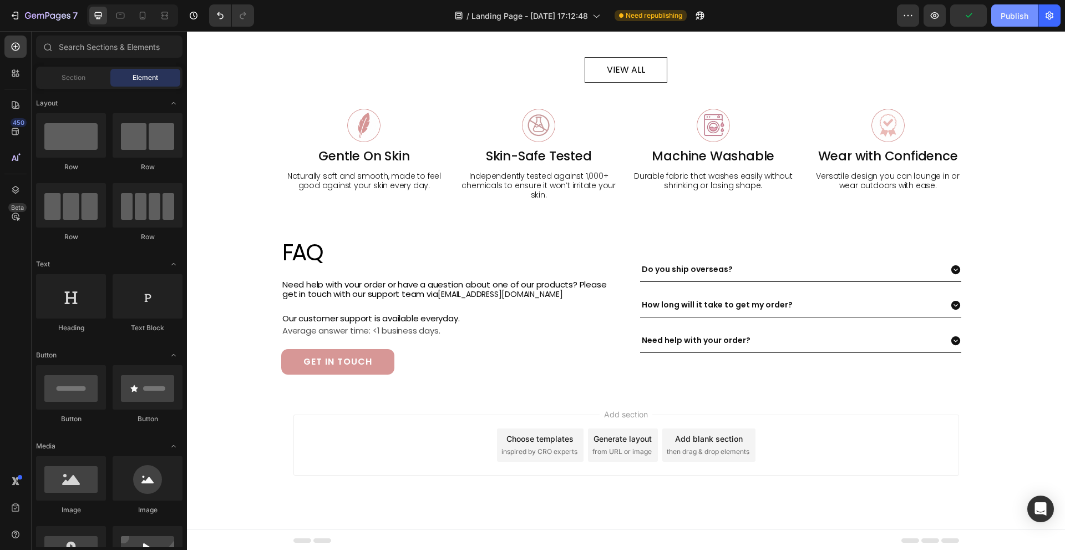
click at [1008, 24] on button "Publish" at bounding box center [1014, 15] width 47 height 22
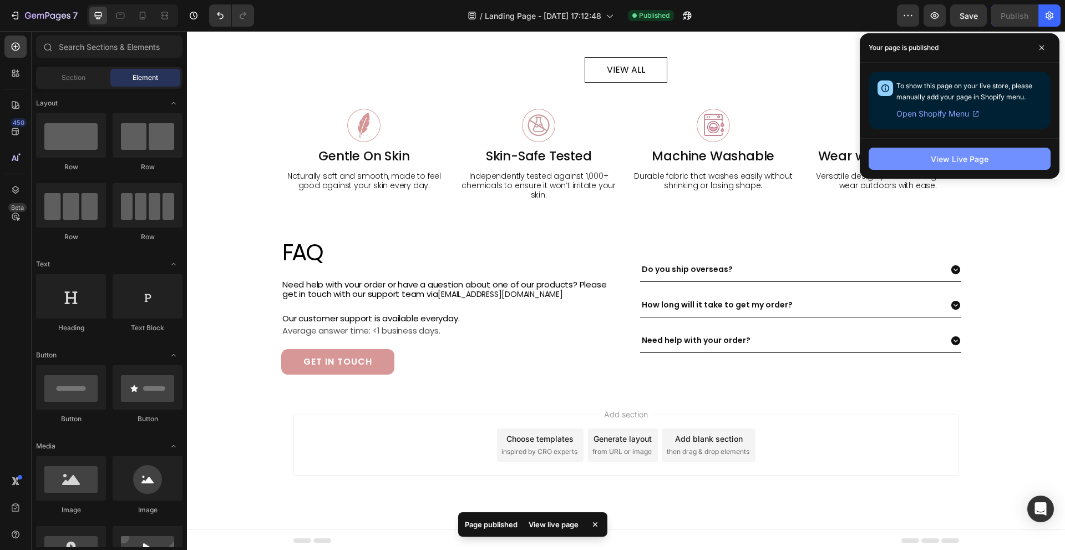
click at [954, 163] on div "View Live Page" at bounding box center [960, 159] width 58 height 12
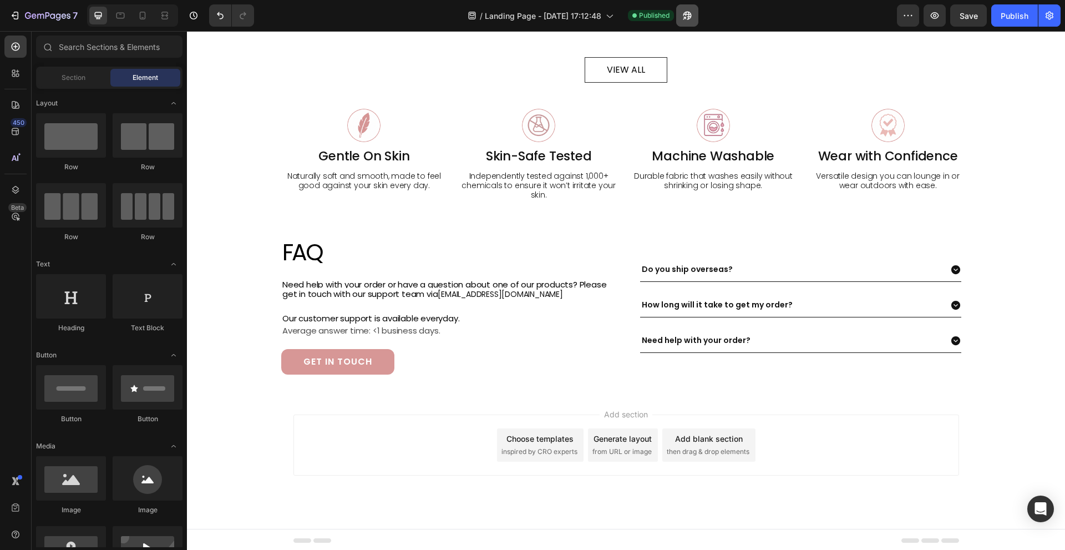
click at [686, 17] on icon "button" at bounding box center [684, 18] width 3 height 3
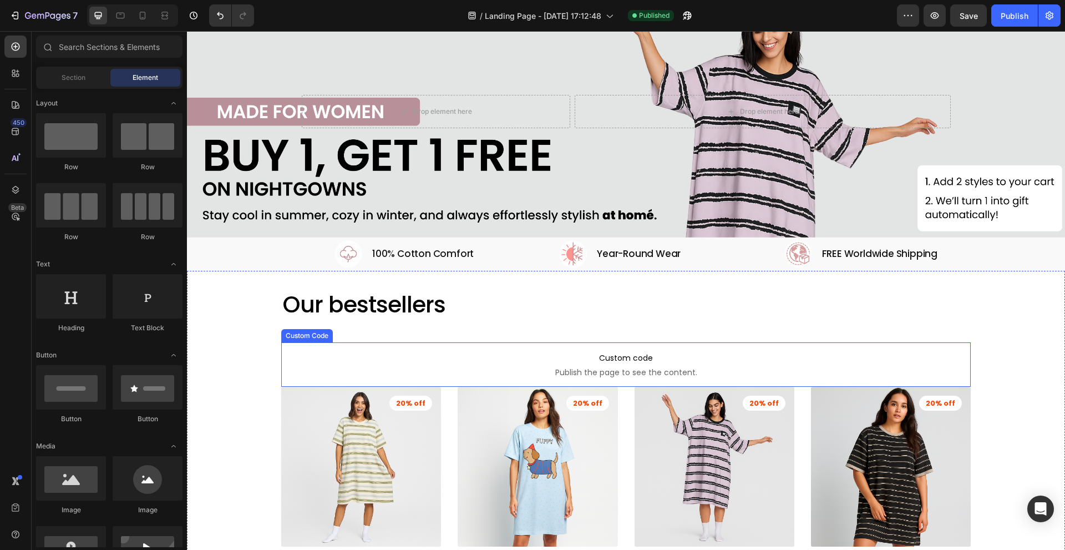
scroll to position [0, 0]
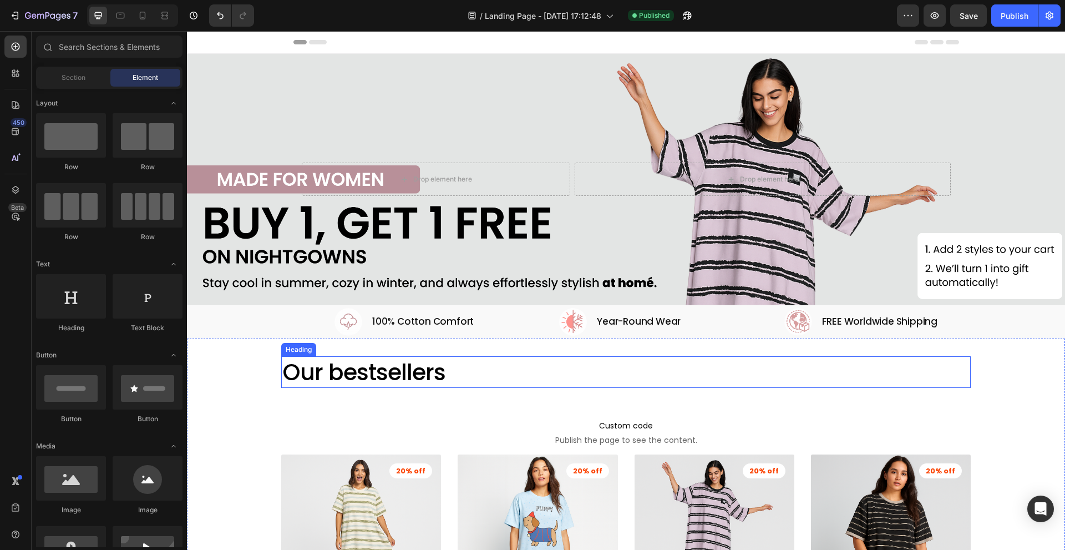
click at [365, 378] on h2 "Our bestsellers" at bounding box center [626, 372] width 690 height 32
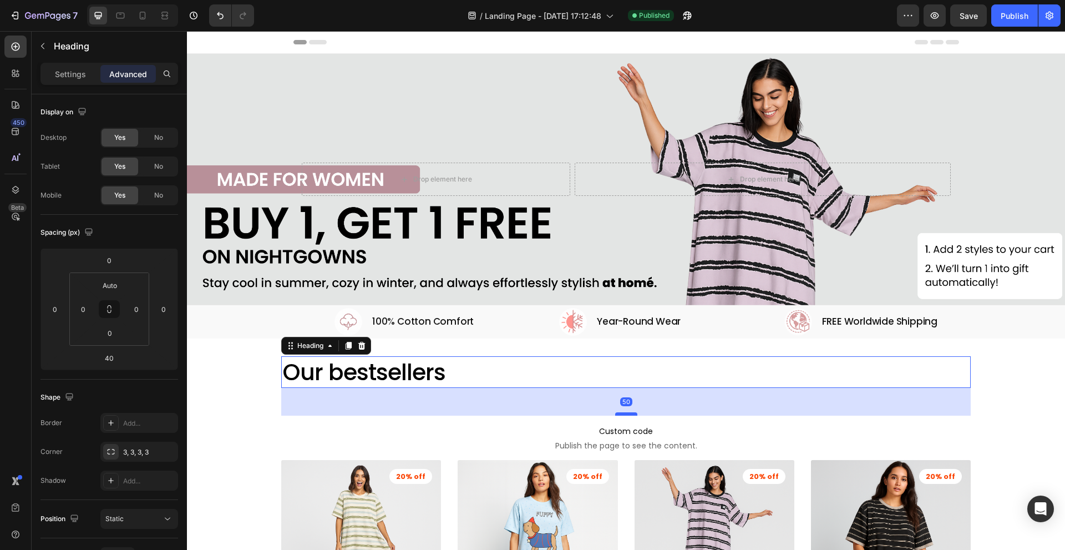
drag, startPoint x: 627, startPoint y: 405, endPoint x: 626, endPoint y: 411, distance: 5.7
click at [626, 412] on div at bounding box center [626, 413] width 22 height 3
type input "50"
click at [1006, 15] on div "Publish" at bounding box center [1015, 16] width 28 height 12
click at [768, 16] on div "/ Landing Page - Aug 27, 17:12:48 Need republishing" at bounding box center [580, 15] width 634 height 22
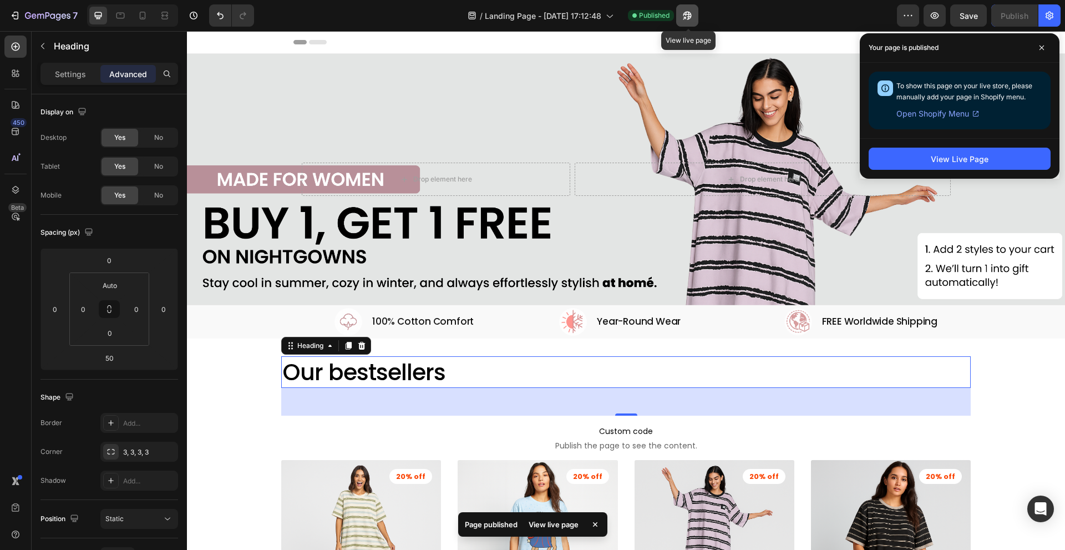
click at [683, 17] on icon "button" at bounding box center [687, 15] width 11 height 11
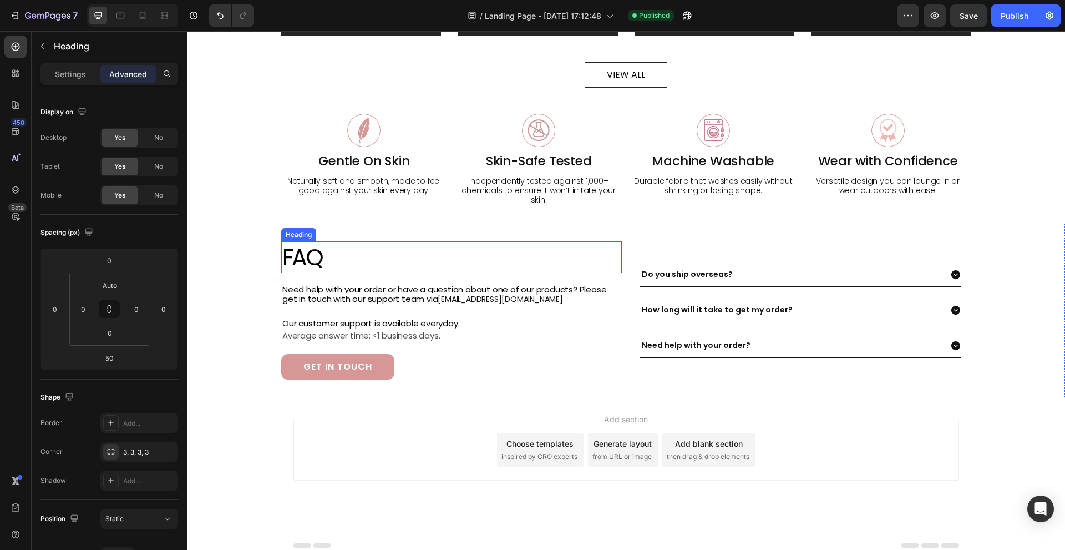
scroll to position [697, 0]
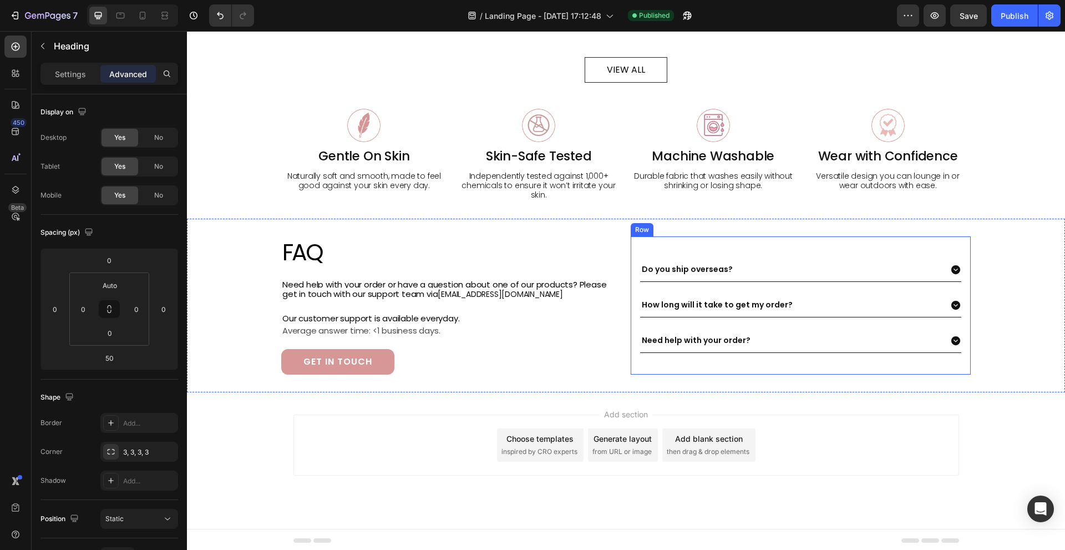
click at [741, 267] on div "Do you ship overseas?" at bounding box center [791, 269] width 302 height 15
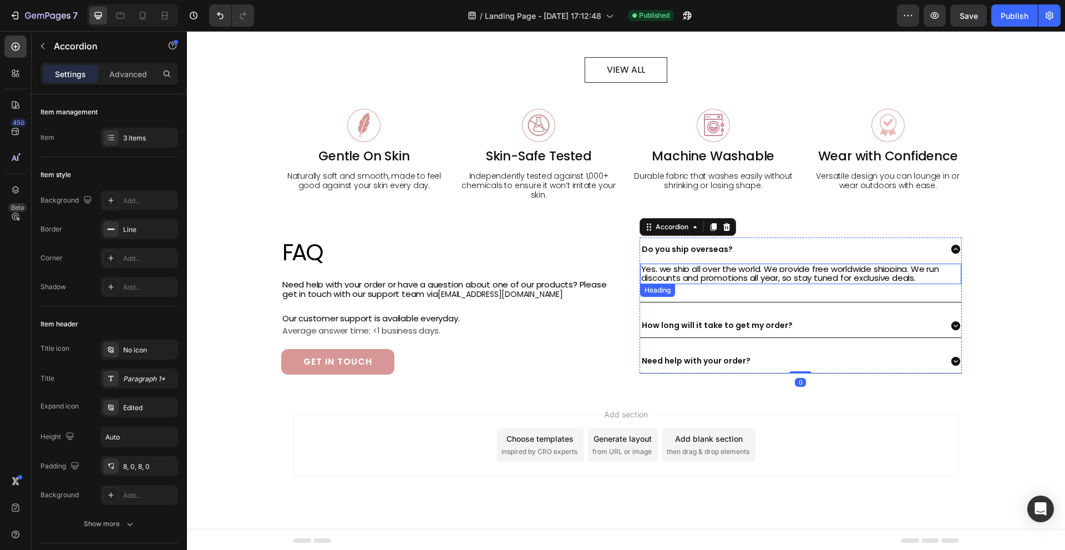
click at [770, 274] on span "Yes, we ship all over the world. We provide free worldwide shipping. We run dis…" at bounding box center [790, 273] width 298 height 21
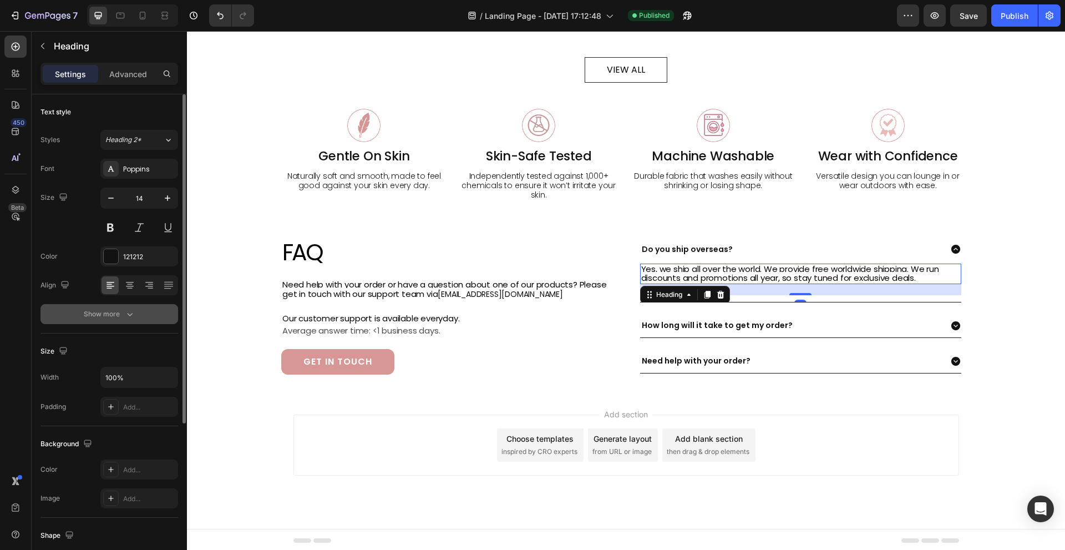
click at [125, 308] on icon "button" at bounding box center [129, 313] width 11 height 11
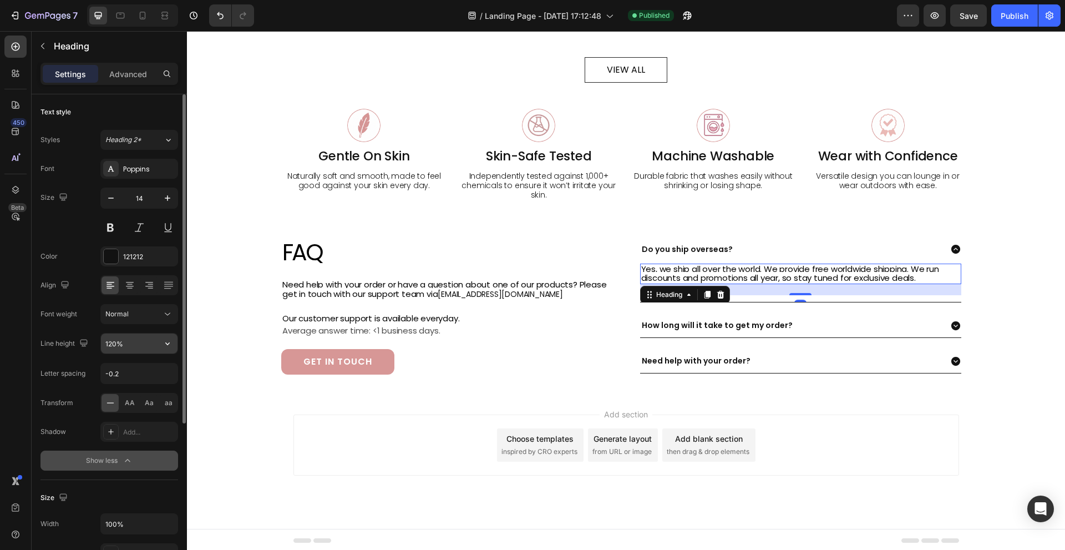
click at [130, 341] on input "120%" at bounding box center [139, 343] width 77 height 20
click at [165, 346] on icon "button" at bounding box center [167, 343] width 11 height 11
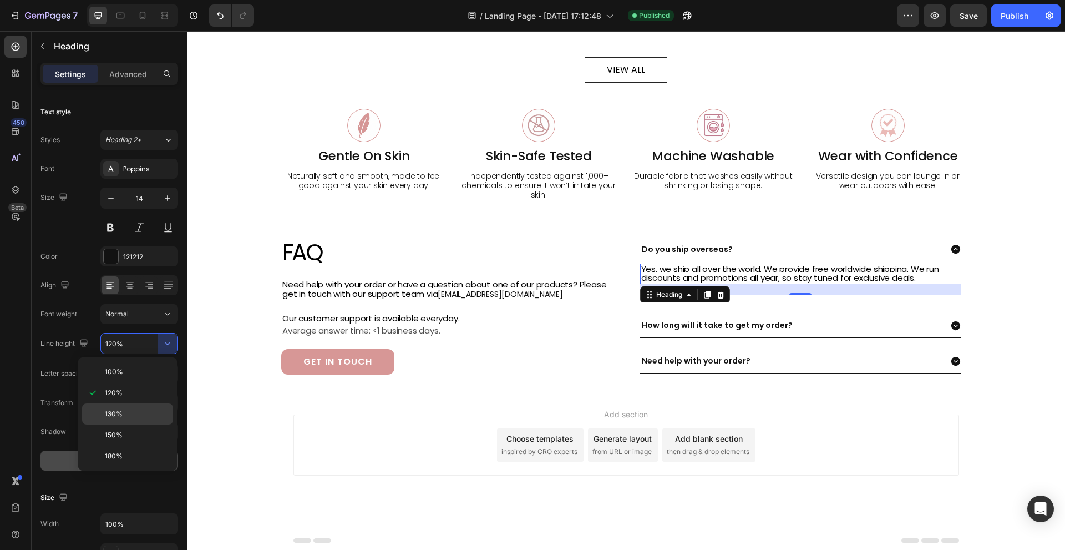
click at [132, 413] on p "130%" at bounding box center [136, 414] width 63 height 10
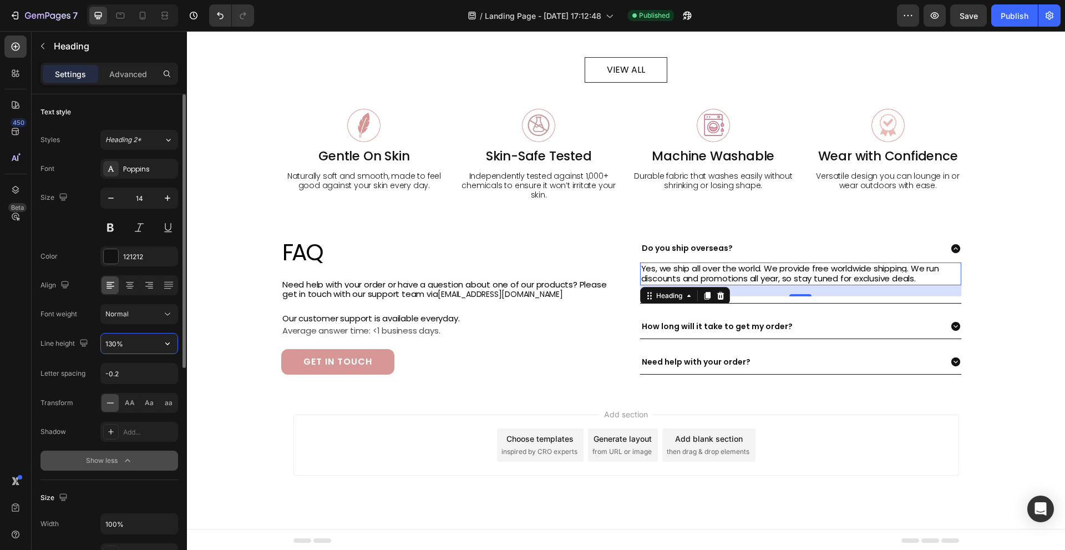
click at [125, 339] on input "130%" at bounding box center [139, 343] width 77 height 20
click at [107, 339] on input "130%" at bounding box center [139, 343] width 77 height 20
click at [112, 341] on input "130%" at bounding box center [139, 343] width 77 height 20
click at [115, 341] on input "130%" at bounding box center [139, 343] width 77 height 20
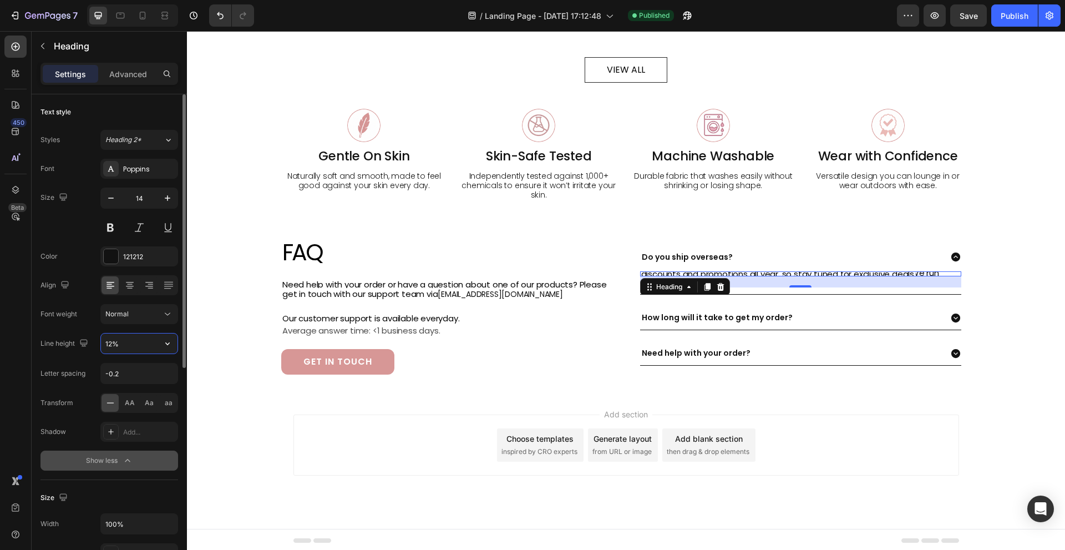
type input "125%"
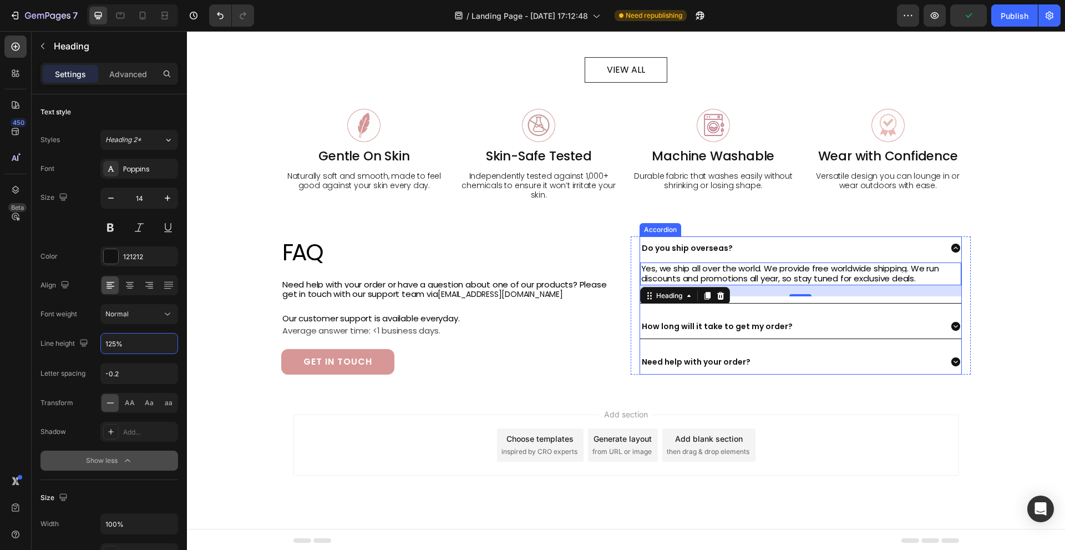
click at [863, 324] on div "How long will it take to get my order?" at bounding box center [791, 326] width 302 height 15
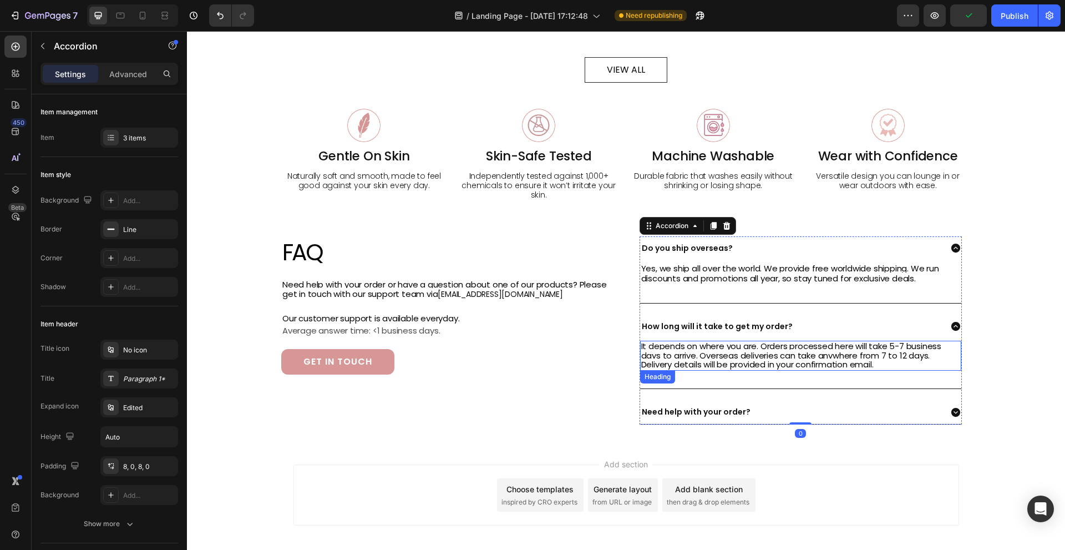
click at [829, 356] on span "It depends on where you are. Orders processed here will take 5-7 business days …" at bounding box center [791, 355] width 300 height 31
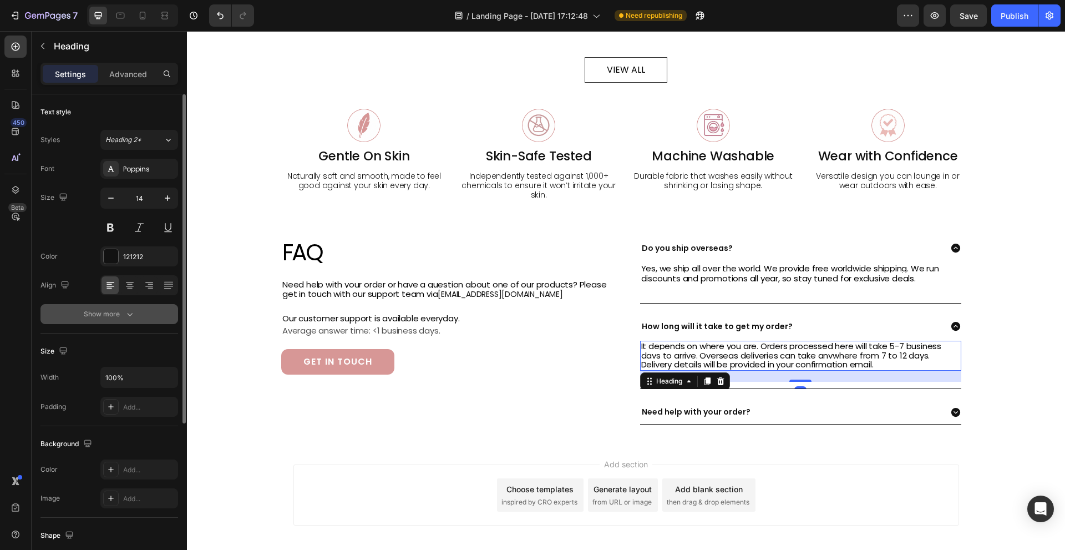
click at [135, 308] on button "Show more" at bounding box center [109, 314] width 138 height 20
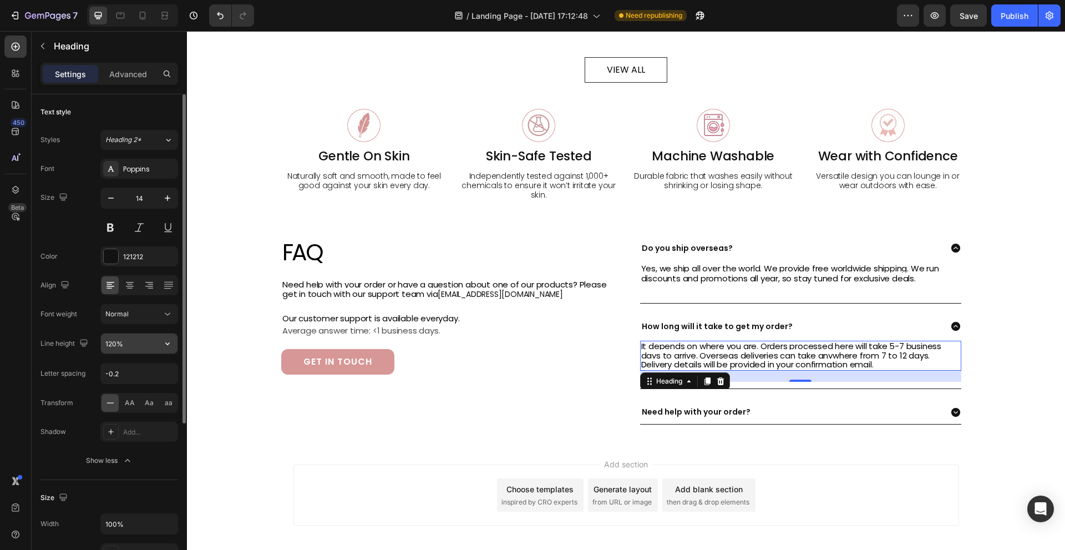
click at [123, 343] on input "120%" at bounding box center [139, 343] width 77 height 20
click at [115, 343] on input "120%" at bounding box center [139, 343] width 77 height 20
type input "125%"
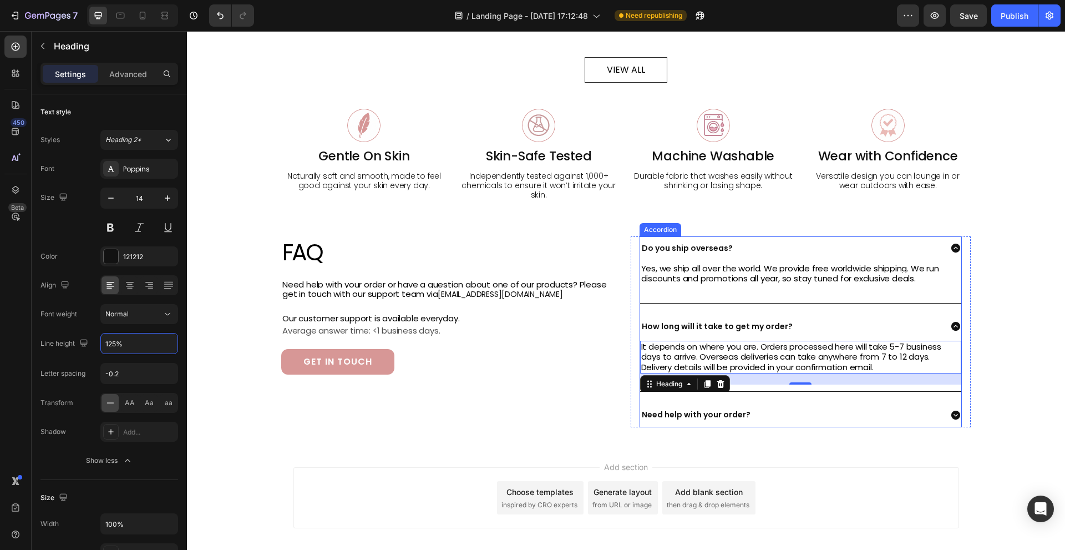
click at [822, 412] on div "Need help with your order?" at bounding box center [791, 414] width 302 height 15
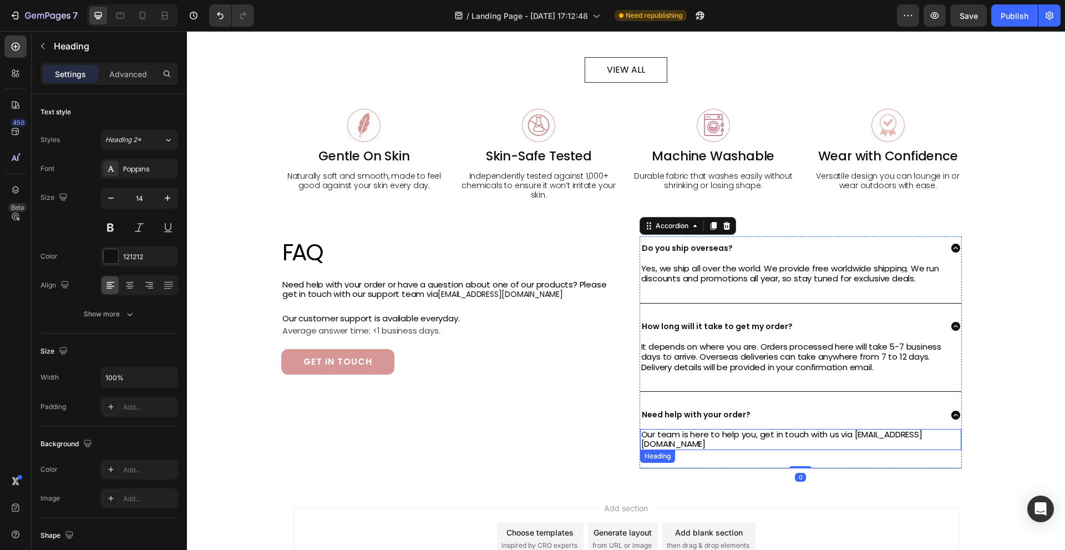
click at [823, 433] on span "Our team is here to help you, get in touch with us via hello@getathome.co" at bounding box center [781, 438] width 281 height 21
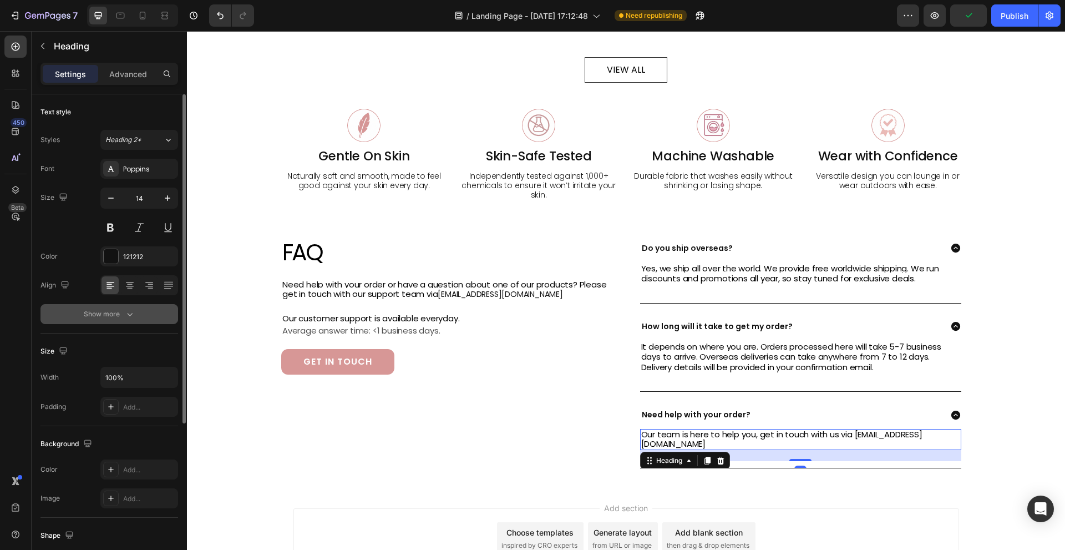
click at [137, 311] on button "Show more" at bounding box center [109, 314] width 138 height 20
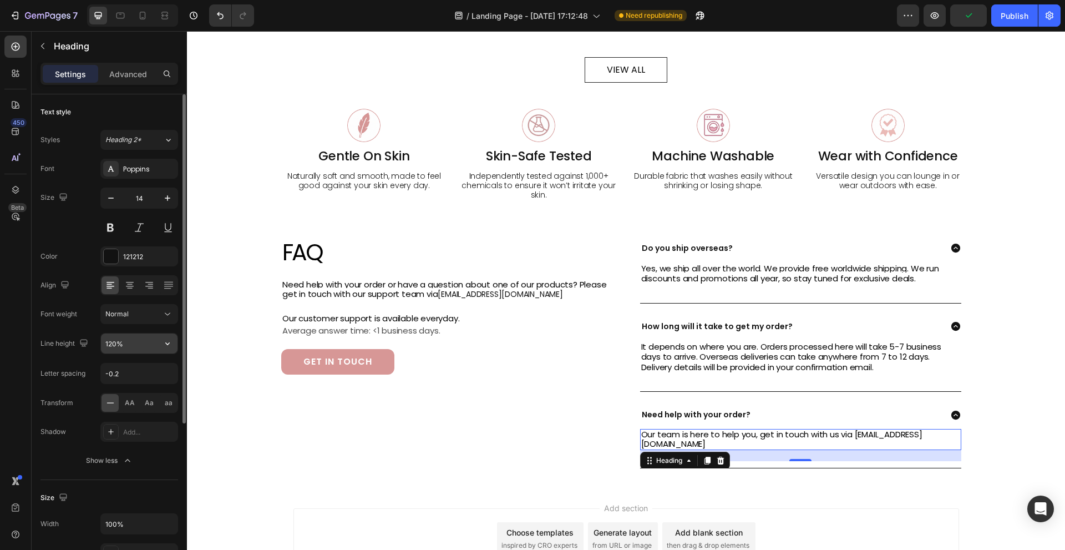
click at [124, 336] on input "120%" at bounding box center [139, 343] width 77 height 20
click at [115, 343] on input "120%" at bounding box center [139, 343] width 77 height 20
type input "125%"
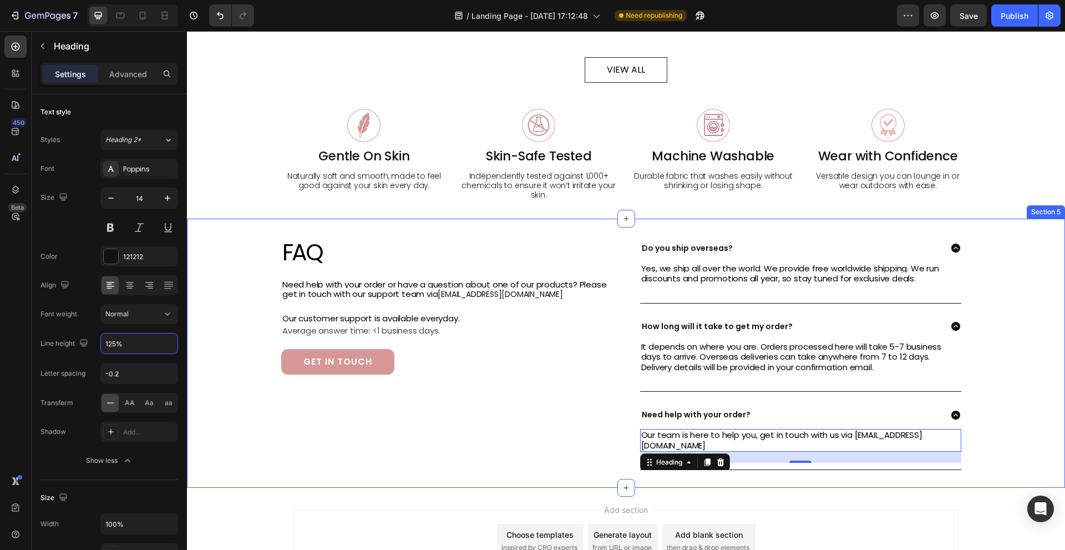
click at [347, 412] on div "FAQ Heading Need help with your order or have a question about one of our produ…" at bounding box center [451, 353] width 341 height 234
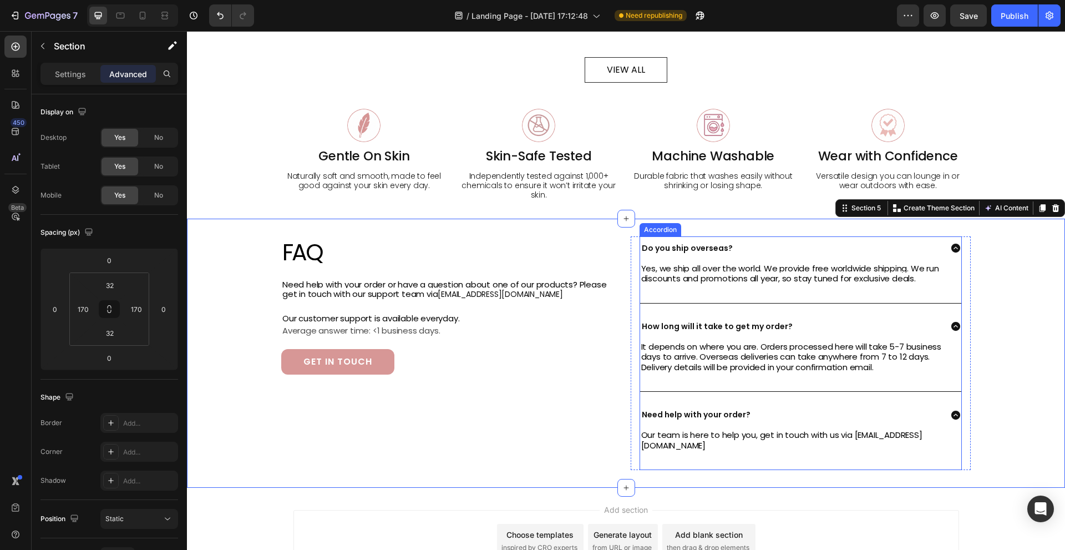
click at [822, 412] on div "Need help with your order?" at bounding box center [791, 414] width 302 height 15
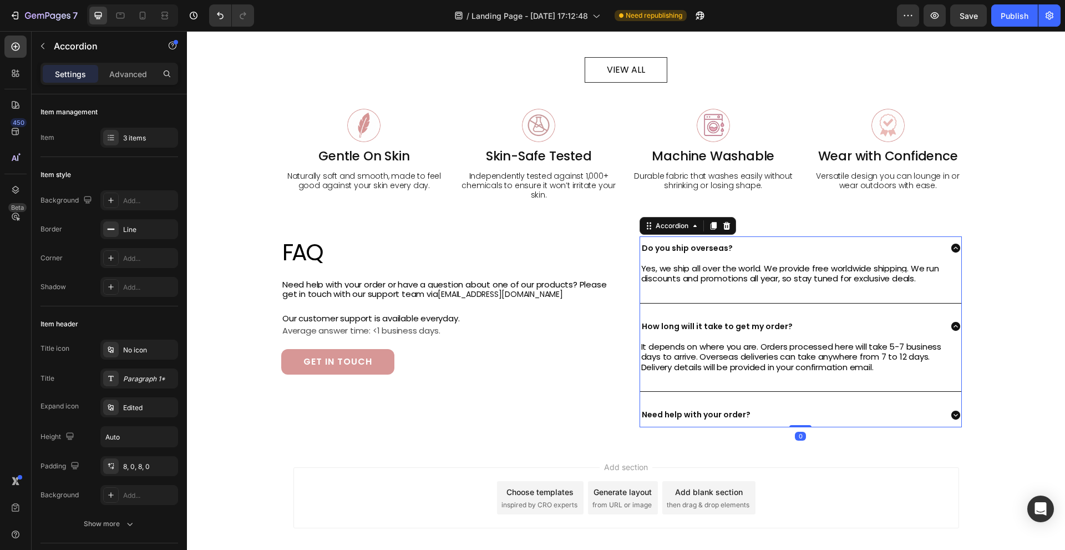
click at [838, 319] on div "How long will it take to get my order?" at bounding box center [791, 326] width 302 height 15
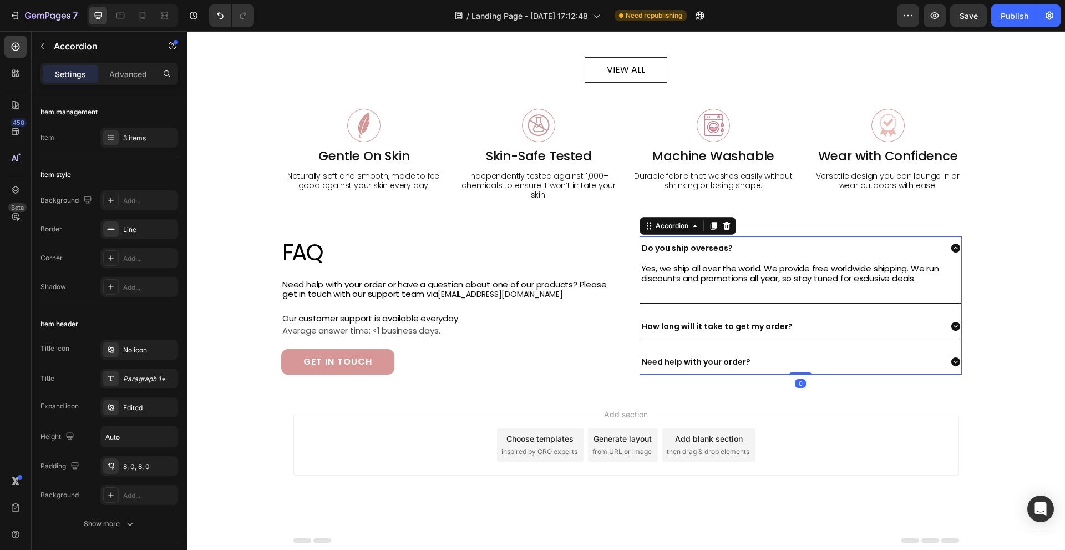
click at [870, 247] on div "Do you ship overseas?" at bounding box center [791, 248] width 302 height 15
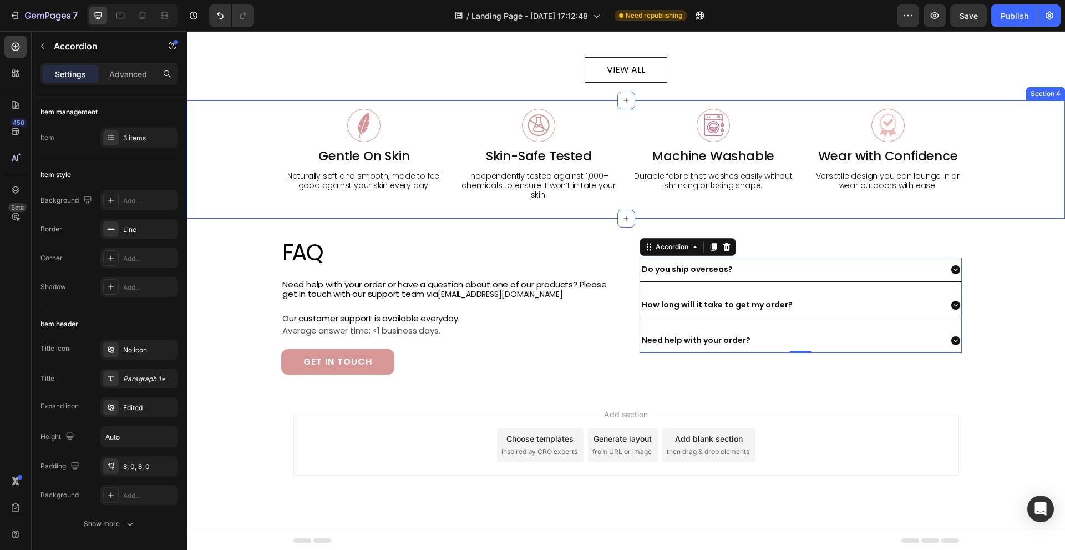
click at [1032, 228] on div "FAQ Heading Need help with your order or have a question about one of our produ…" at bounding box center [626, 306] width 878 height 174
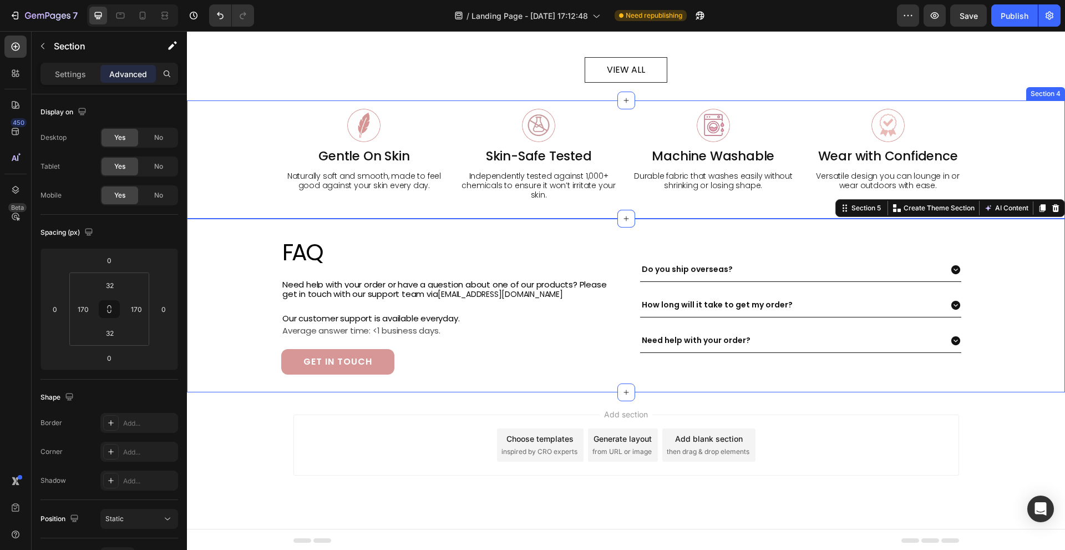
click at [1007, 157] on div "Image Gentle On Skin Heading Naturally soft and smooth, made to feel good again…" at bounding box center [626, 159] width 878 height 118
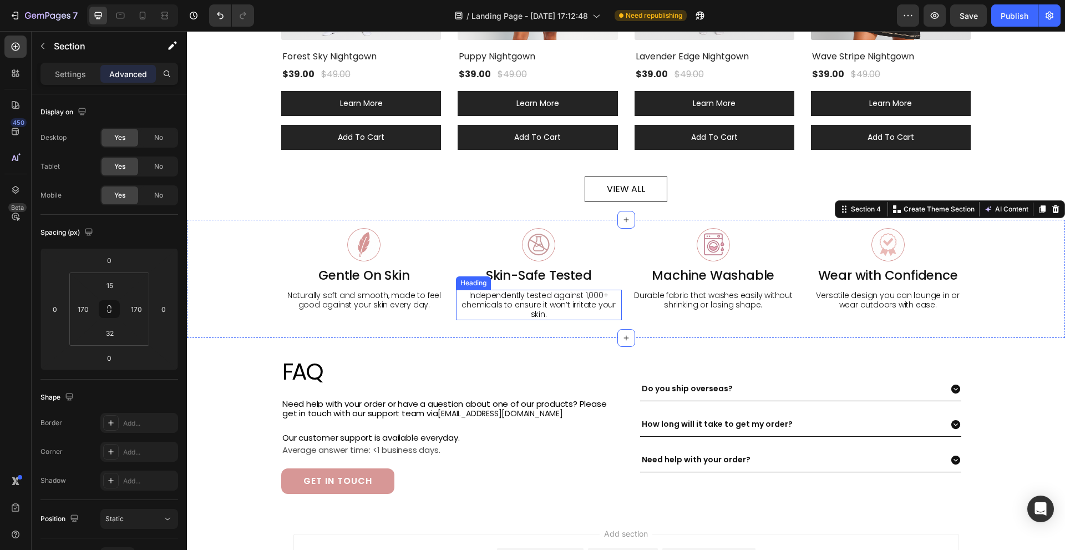
scroll to position [530, 0]
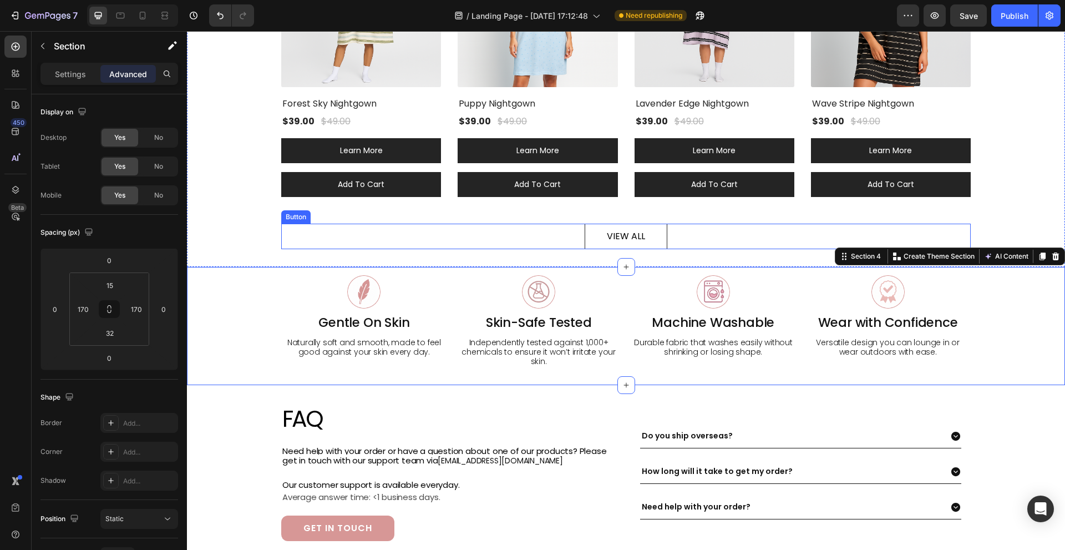
click at [680, 233] on div "VIEW ALL Button" at bounding box center [626, 237] width 690 height 26
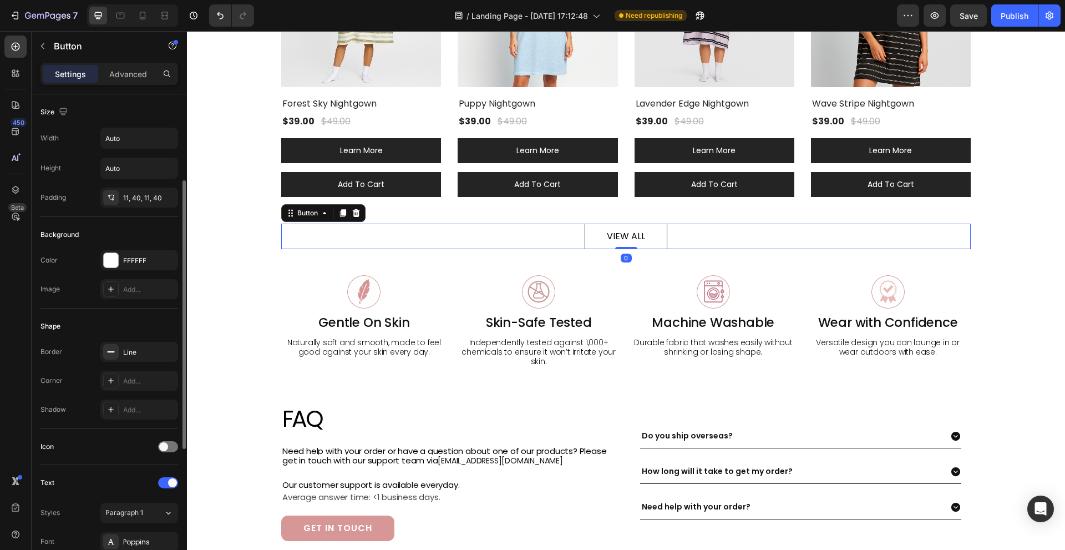
scroll to position [166, 0]
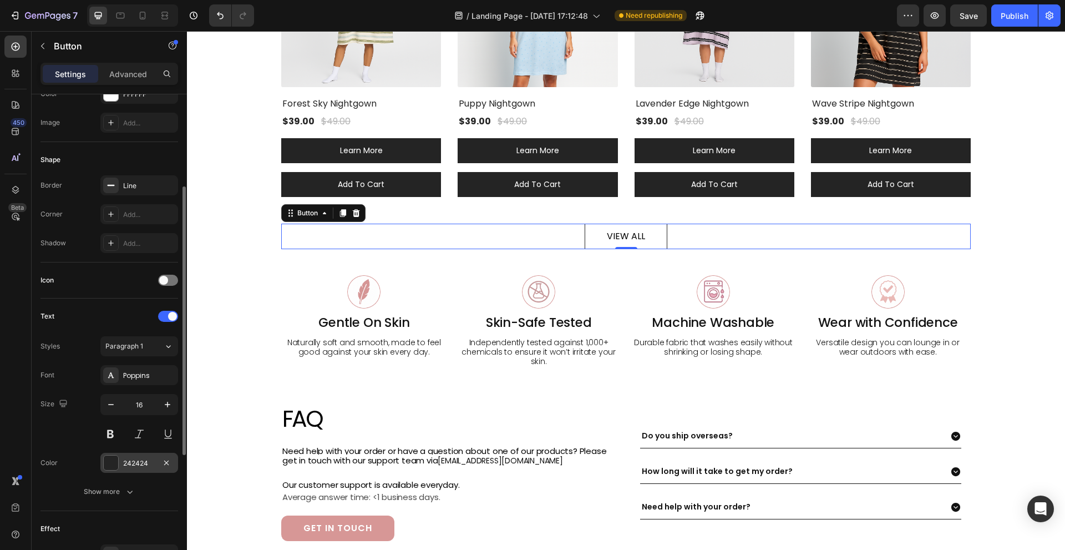
click at [135, 460] on div "242424" at bounding box center [139, 463] width 32 height 10
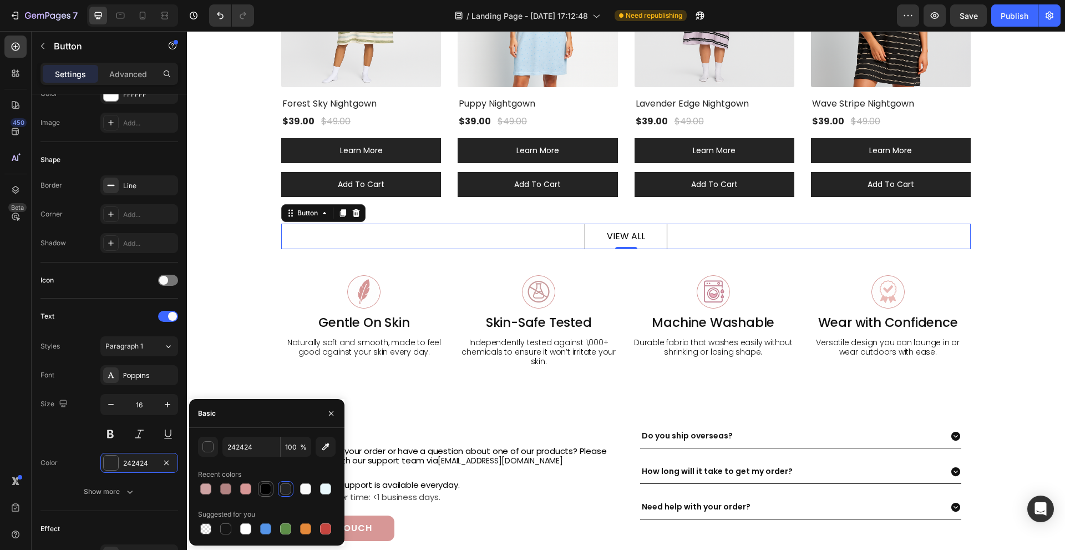
click at [270, 487] on div at bounding box center [265, 488] width 11 height 11
type input "000000"
click at [232, 298] on div "Image Gentle On Skin Heading Naturally soft and smooth, made to feel good again…" at bounding box center [626, 326] width 878 height 118
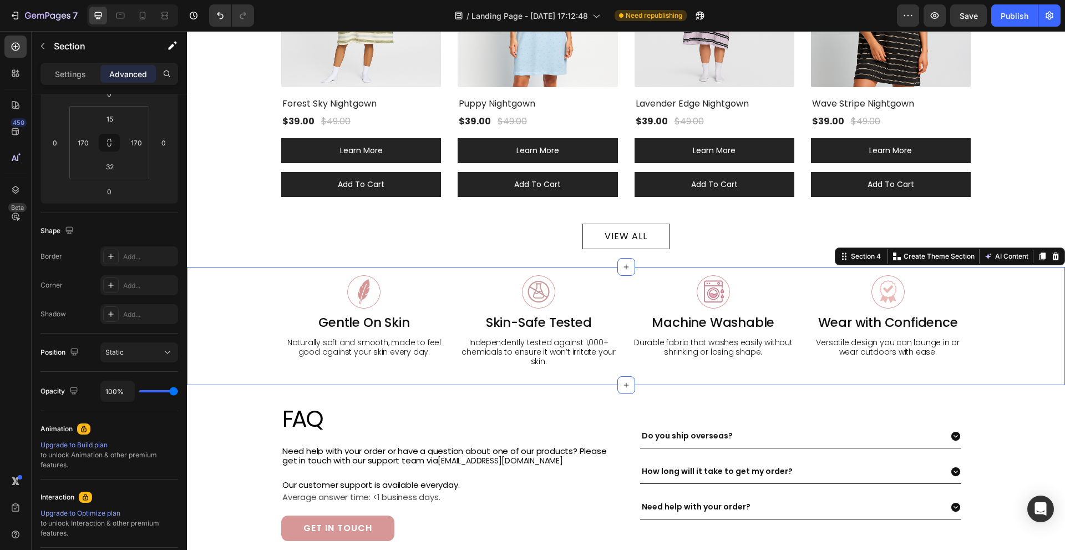
scroll to position [0, 0]
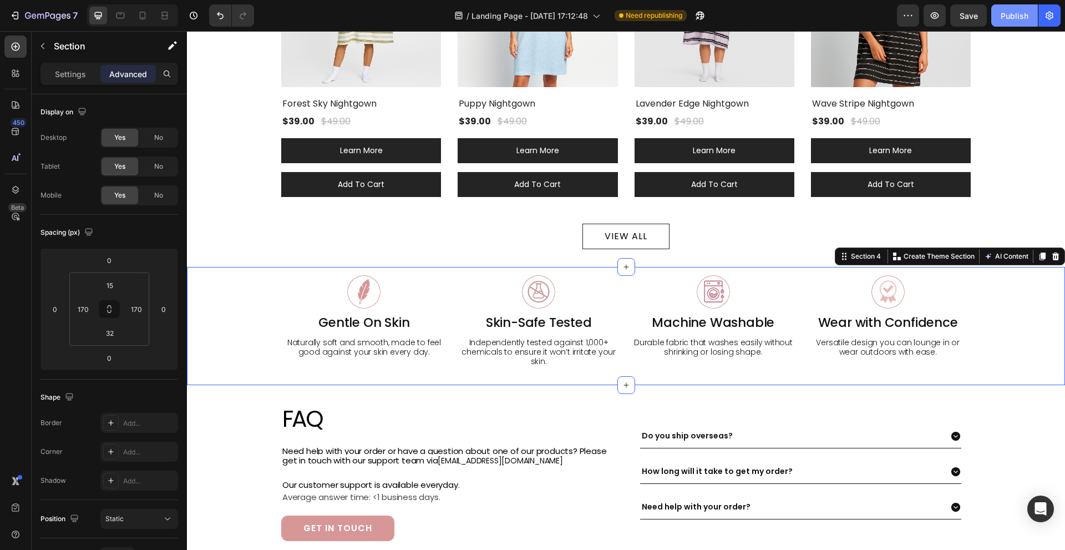
click at [1018, 11] on div "Publish" at bounding box center [1015, 16] width 28 height 12
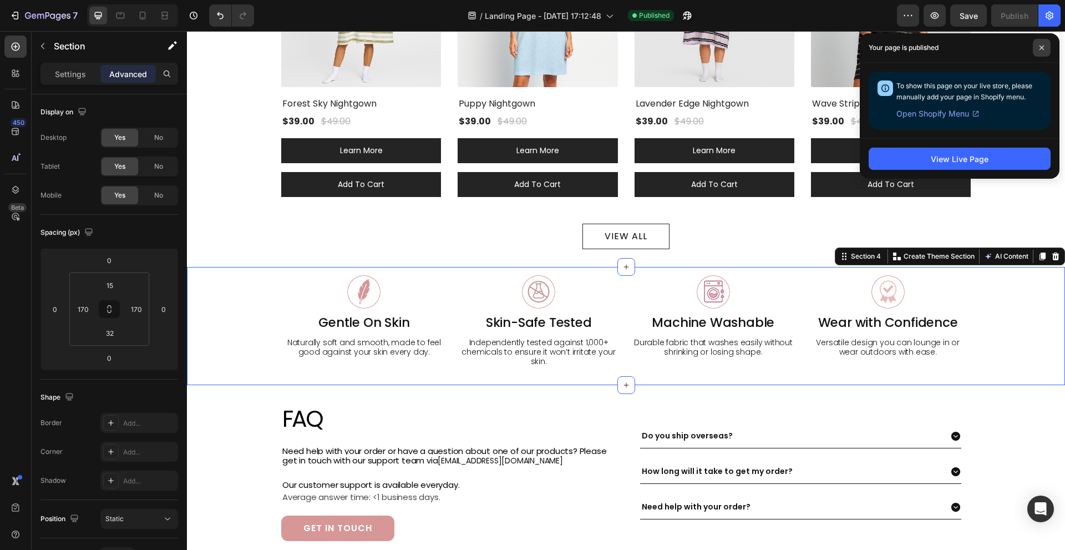
click at [1041, 43] on span at bounding box center [1042, 48] width 18 height 18
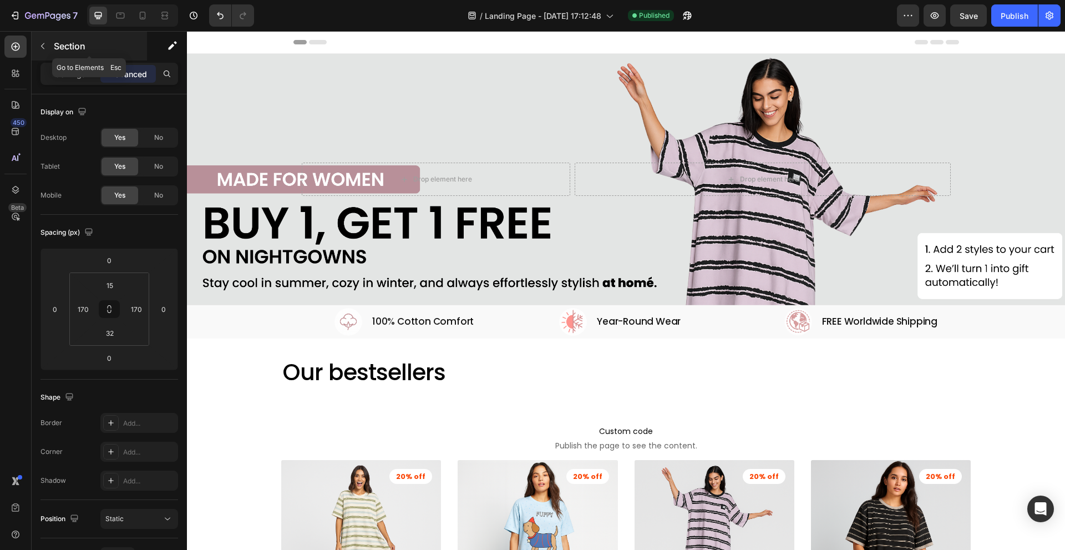
click at [59, 41] on p "Section" at bounding box center [99, 45] width 91 height 13
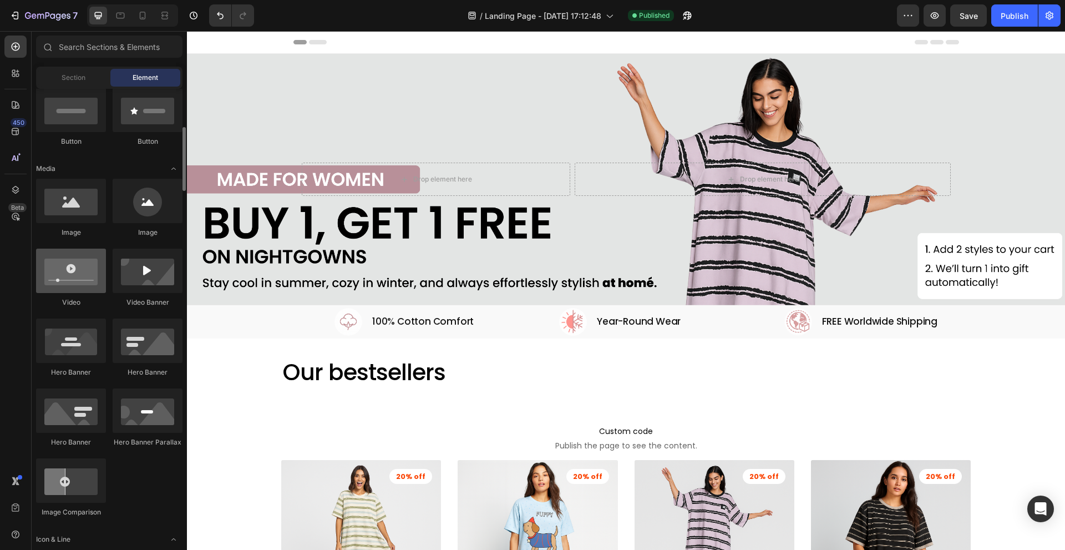
scroll to position [55, 0]
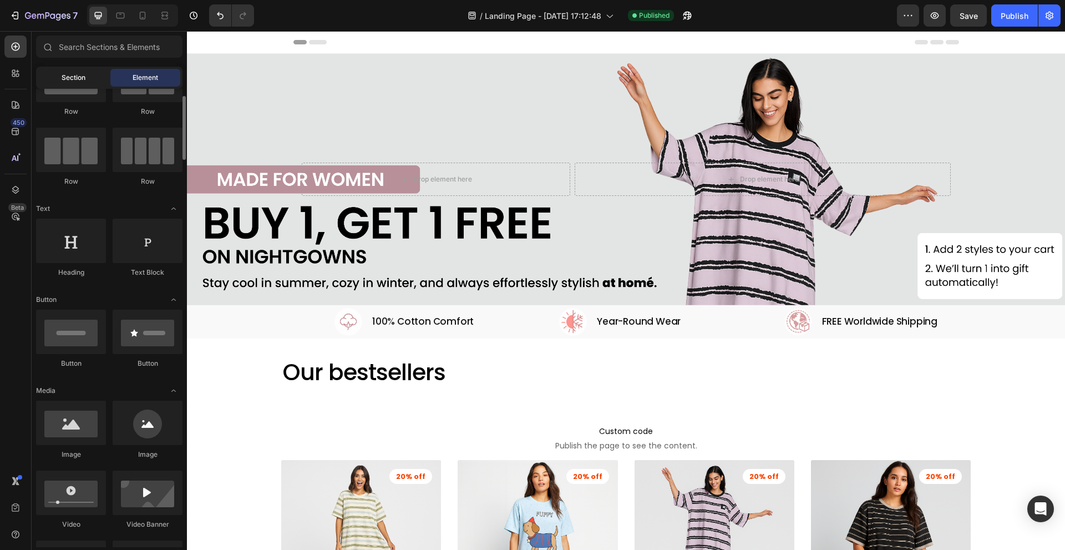
click at [77, 79] on span "Section" at bounding box center [74, 78] width 24 height 10
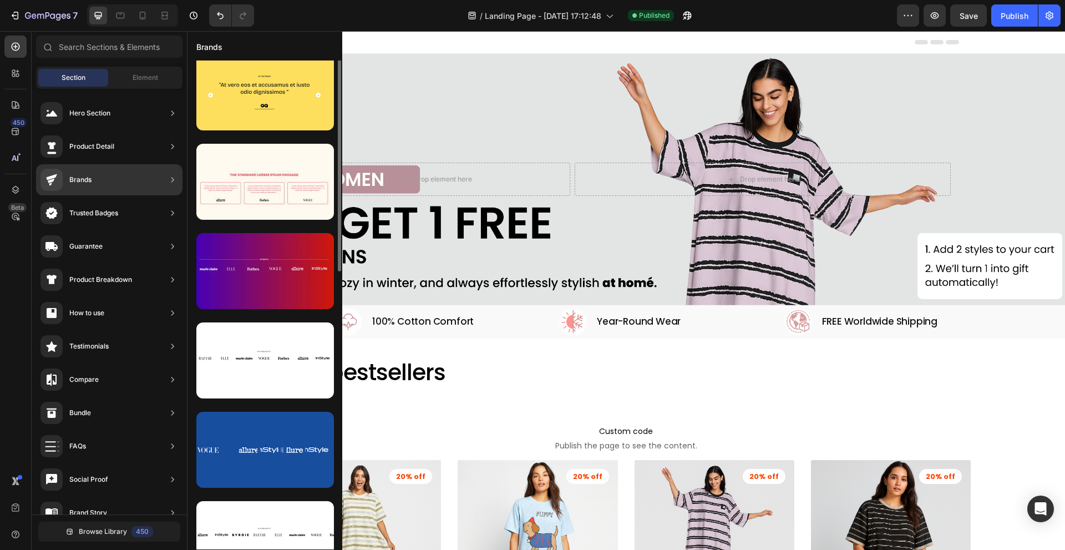
scroll to position [0, 0]
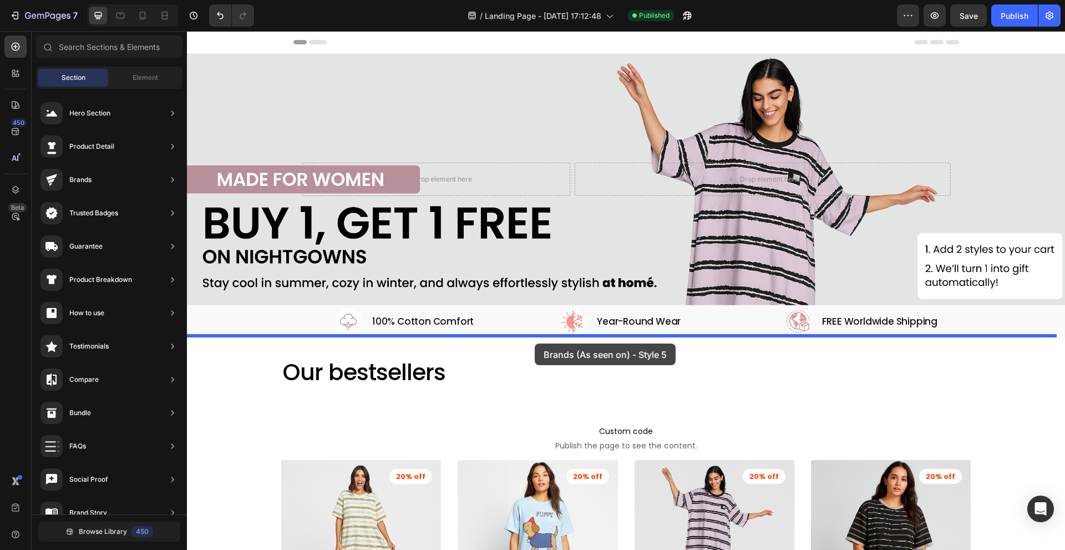
drag, startPoint x: 465, startPoint y: 151, endPoint x: 535, endPoint y: 343, distance: 204.1
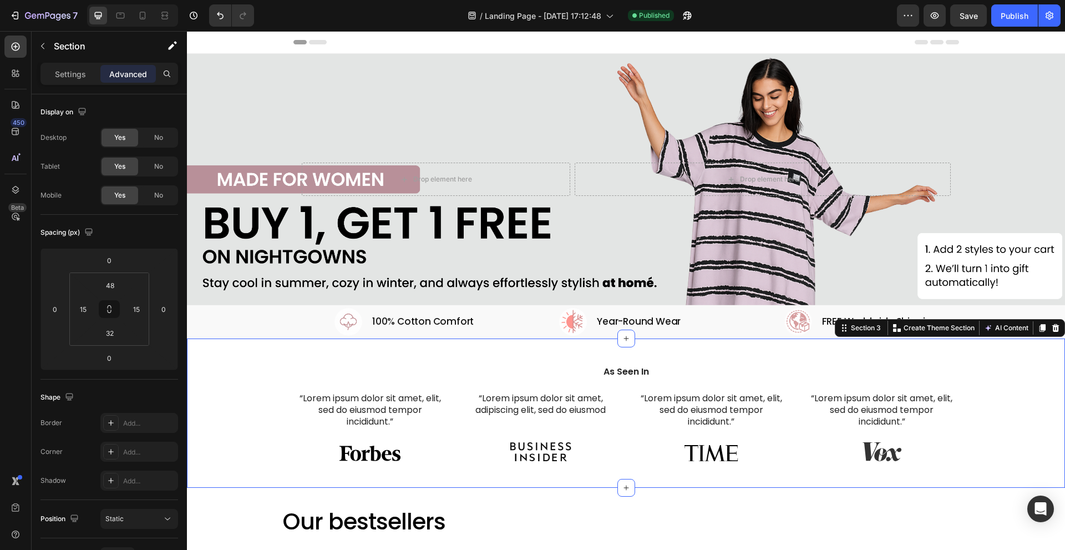
click at [472, 346] on div "As Seen In Heading “Lorem ipsum dolor sit amet, elit, sed do eiusmod tempor inc…" at bounding box center [626, 412] width 878 height 149
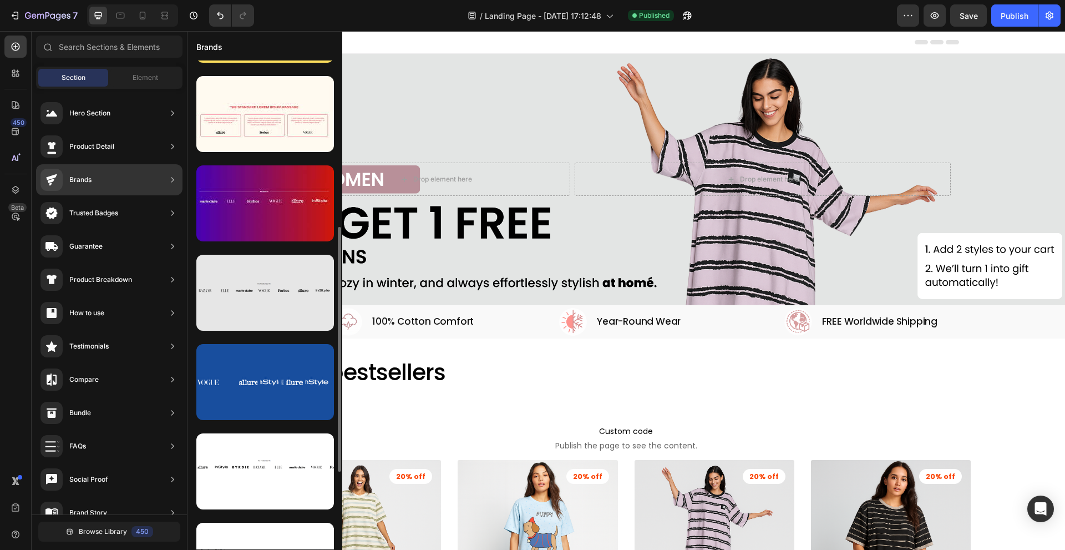
scroll to position [222, 0]
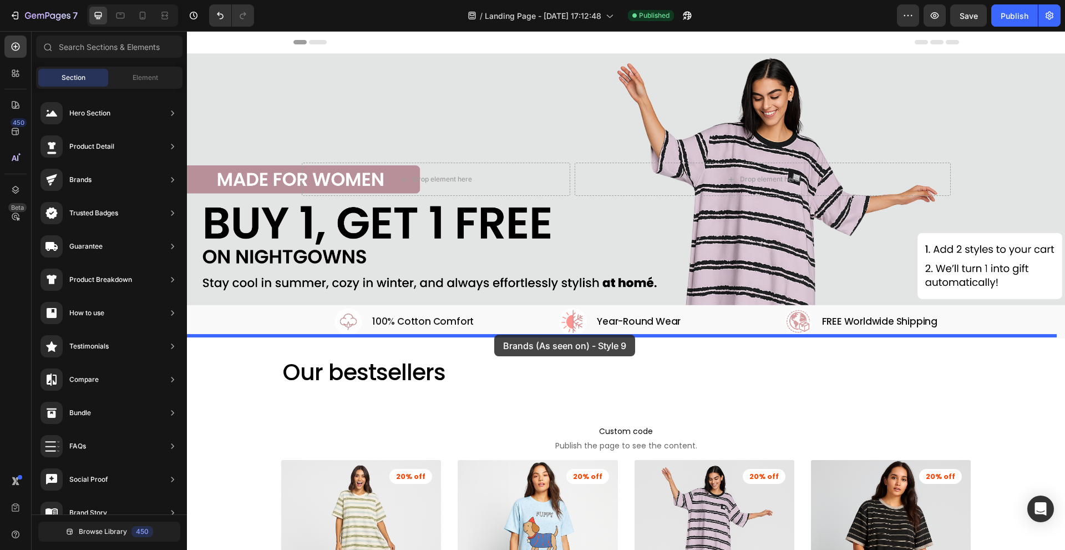
drag, startPoint x: 443, startPoint y: 283, endPoint x: 496, endPoint y: 337, distance: 76.1
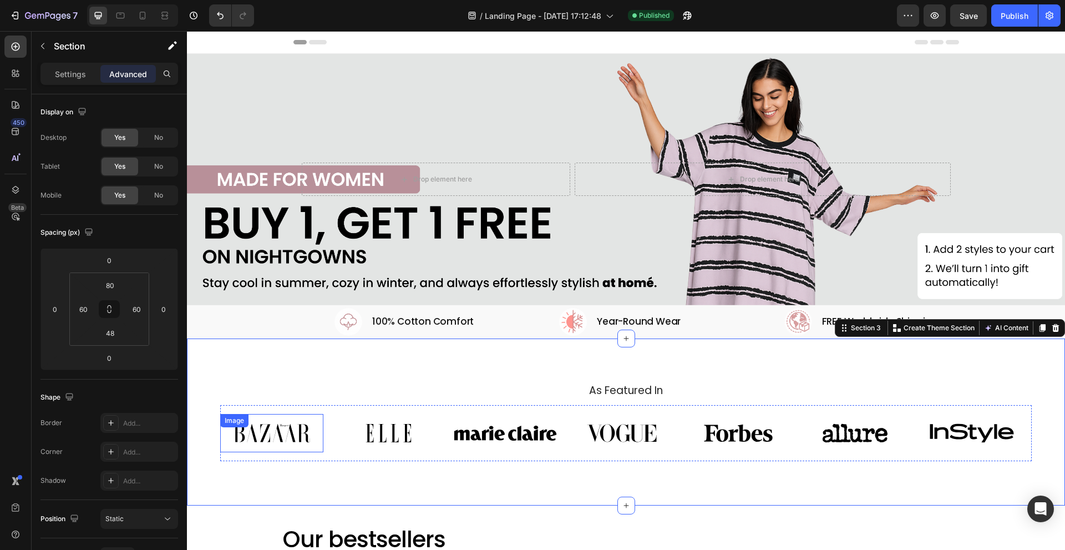
click at [256, 427] on div "Image" at bounding box center [271, 433] width 103 height 38
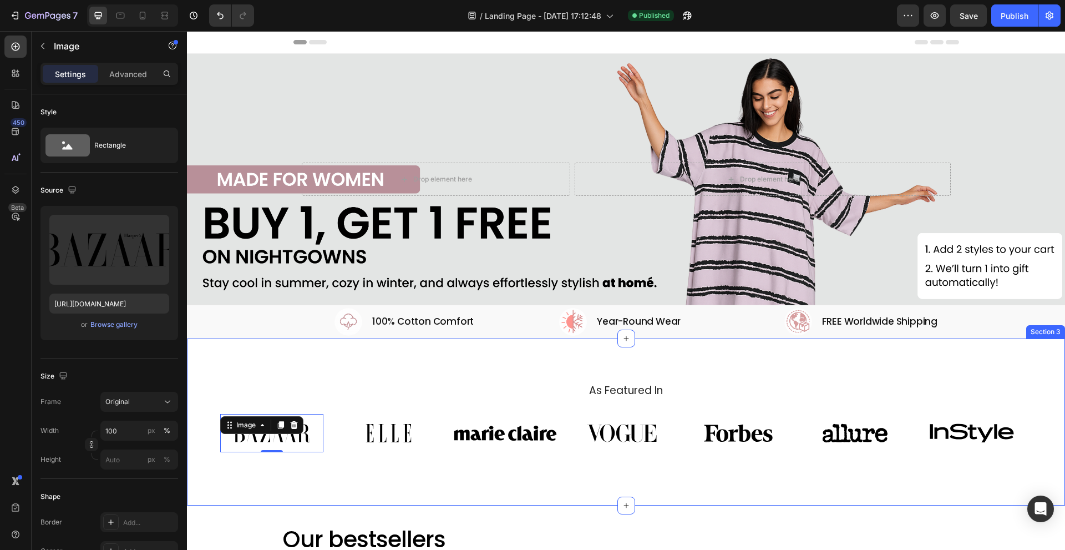
click at [323, 356] on div "As Featured In Heading Image 0 Image Image Image Image Image Image Carousel Row…" at bounding box center [626, 421] width 878 height 167
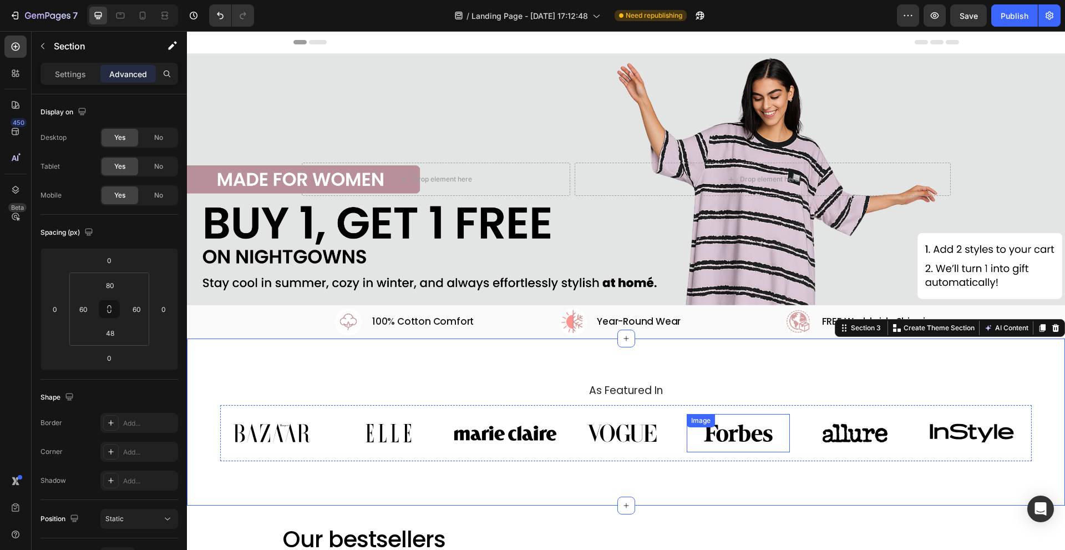
click at [722, 427] on div "Image" at bounding box center [738, 433] width 103 height 38
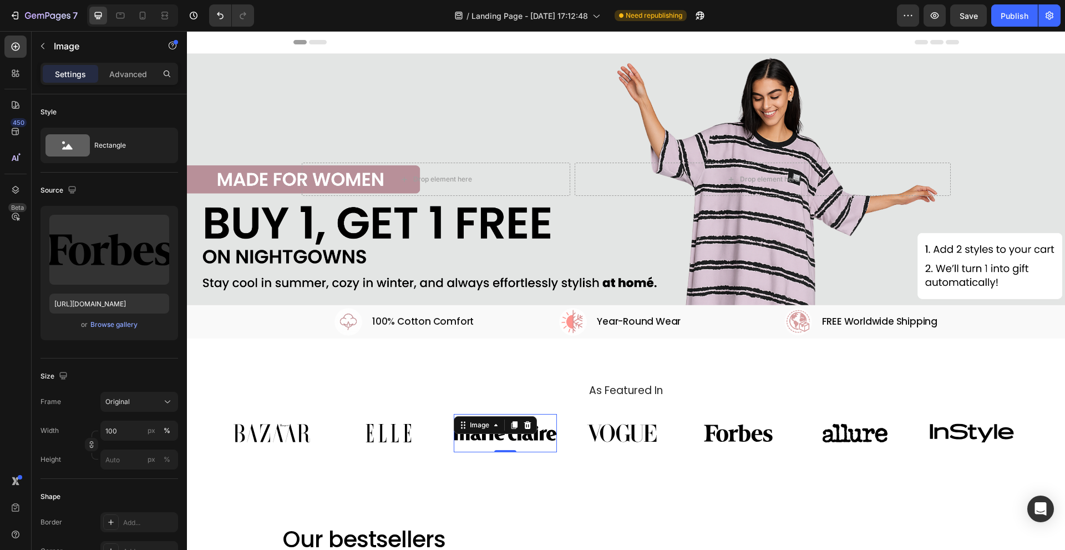
click at [525, 429] on div "Image 0" at bounding box center [505, 433] width 103 height 38
click at [506, 394] on h2 "As Featured In" at bounding box center [626, 391] width 812 height 16
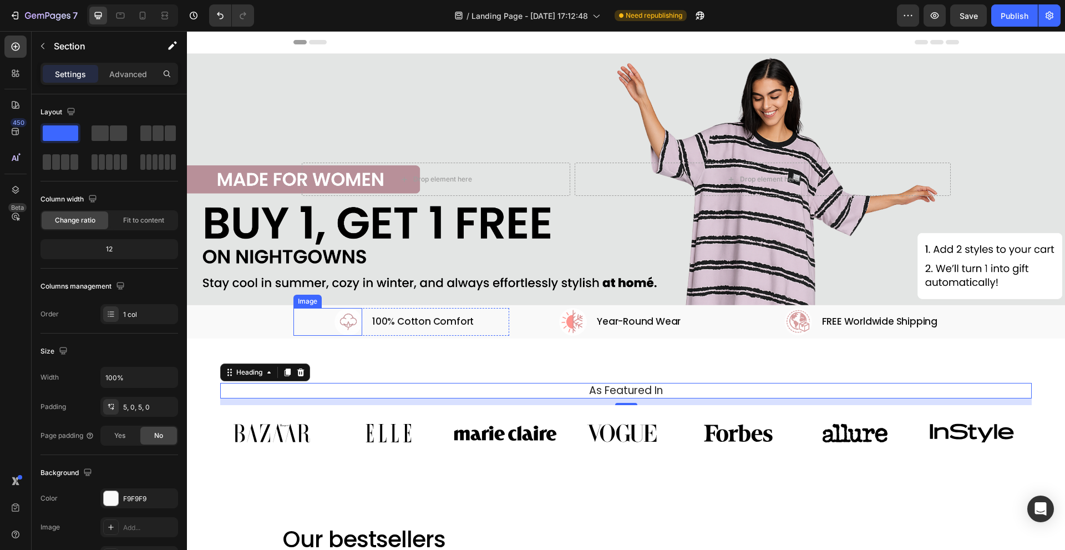
click at [287, 322] on div "Image 100% Cotton Comfort Heading Row Image Year-Round Wear Heading Row Image F…" at bounding box center [626, 322] width 878 height 28
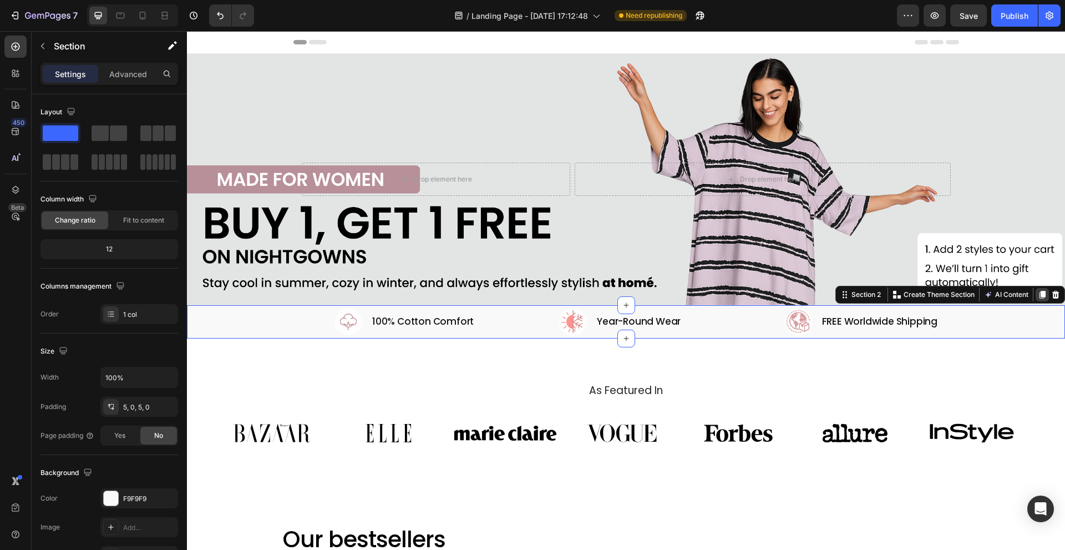
click at [1038, 291] on div at bounding box center [1042, 294] width 13 height 13
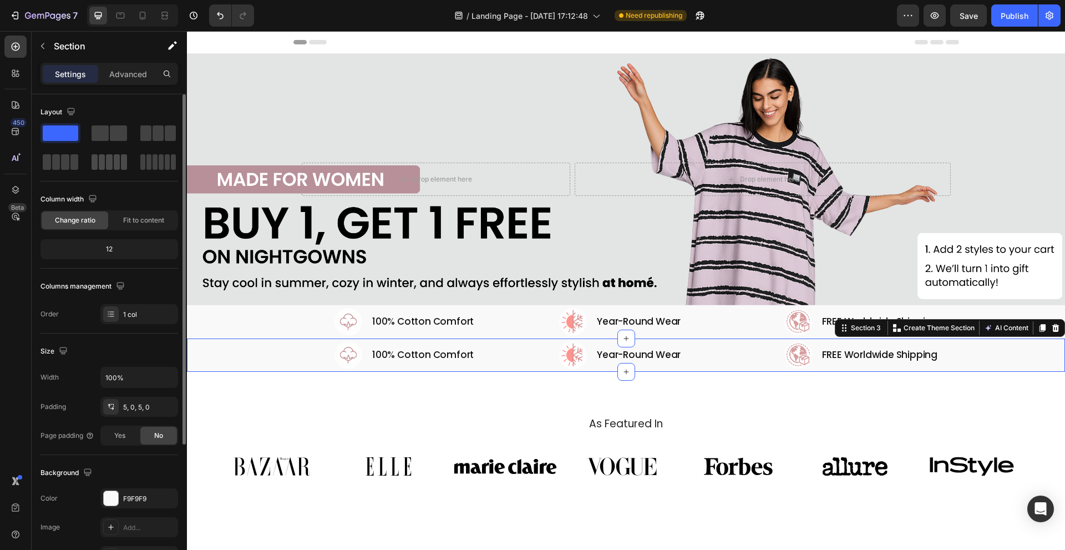
click at [102, 156] on span at bounding box center [102, 162] width 6 height 16
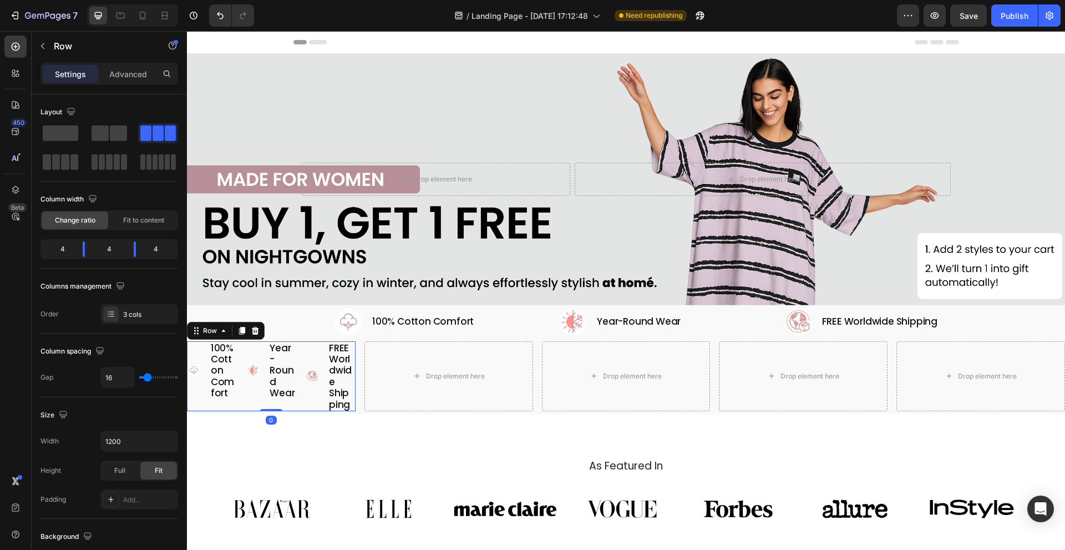
click at [295, 404] on div "Image Year-Round Wear Heading Row" at bounding box center [271, 376] width 50 height 70
click at [254, 328] on icon at bounding box center [255, 331] width 7 height 8
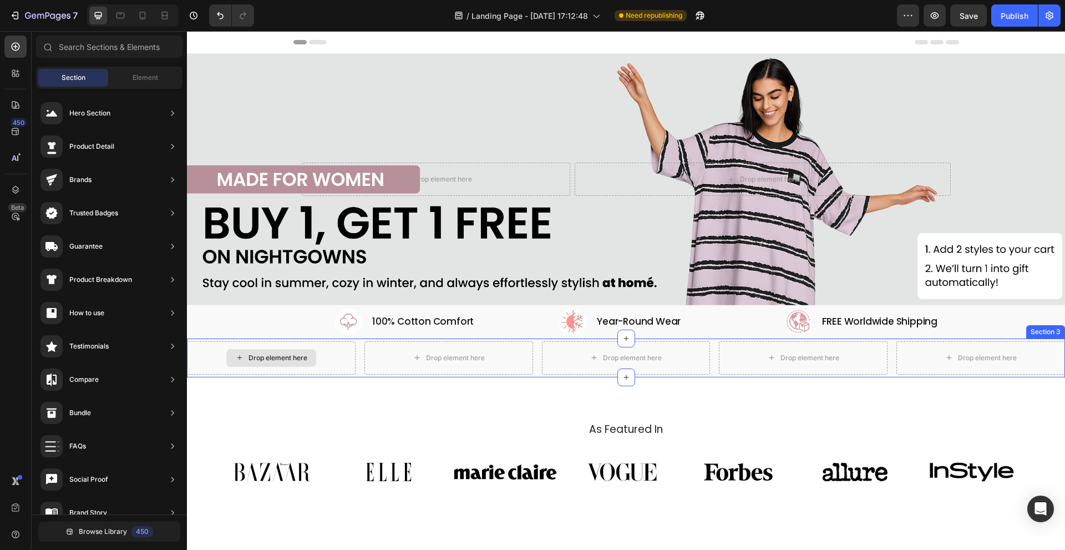
click at [197, 341] on div "Drop element here" at bounding box center [271, 357] width 169 height 33
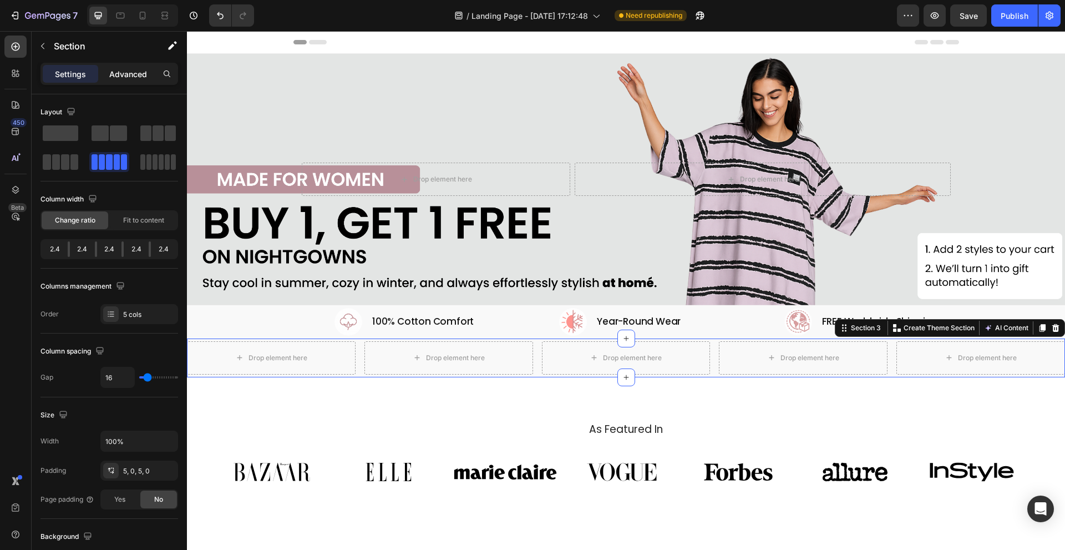
click at [130, 72] on p "Advanced" at bounding box center [128, 74] width 38 height 12
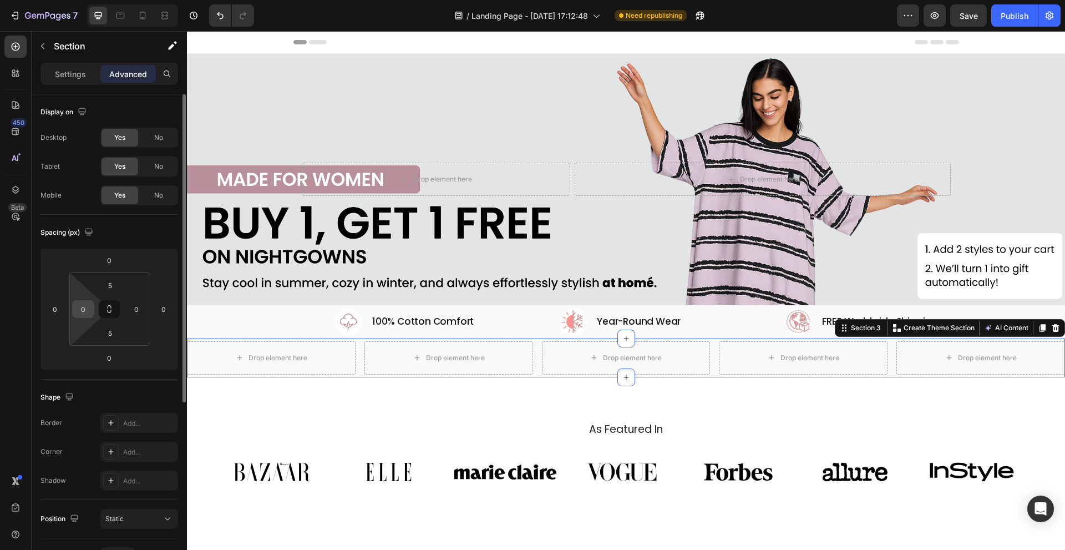
click at [87, 308] on input "0" at bounding box center [83, 309] width 17 height 17
type input "3"
type input "1"
type input "200"
click at [140, 310] on input "0" at bounding box center [136, 309] width 17 height 17
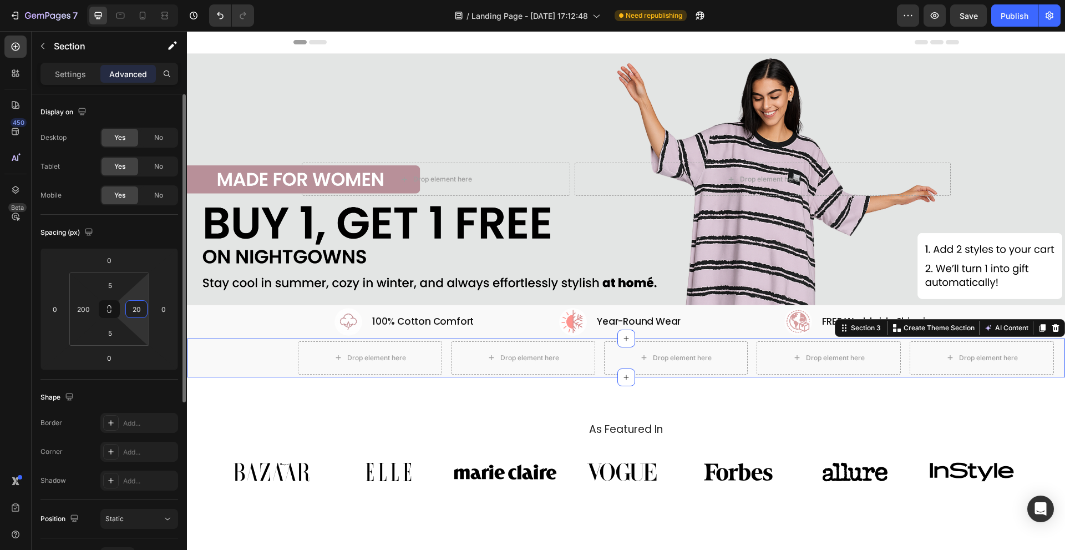
type input "200"
click at [414, 411] on div "As Featured In Heading Image Image Image Image Image Image Image Carousel Row S…" at bounding box center [626, 460] width 878 height 167
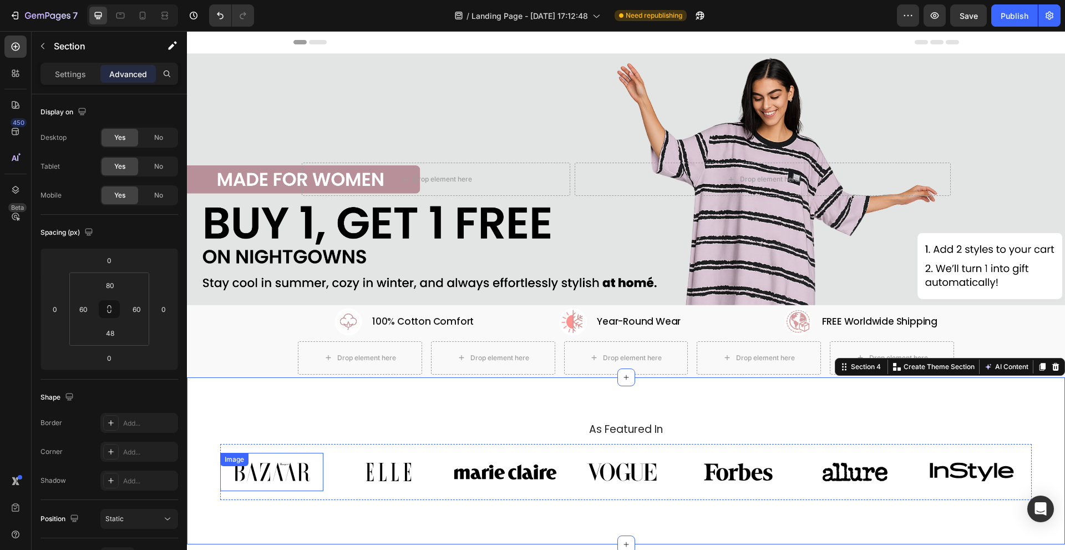
click at [273, 473] on img at bounding box center [271, 472] width 103 height 38
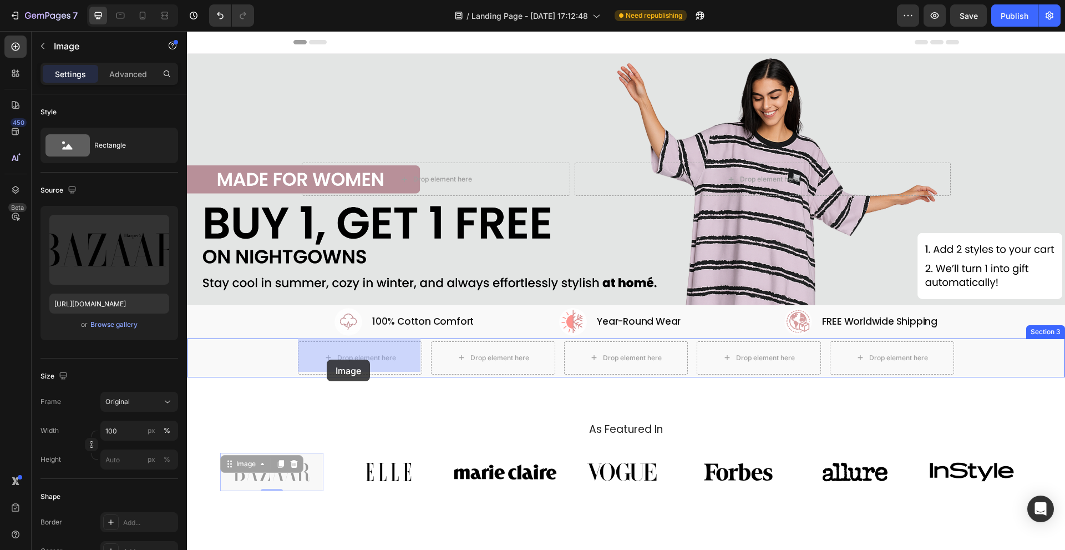
drag, startPoint x: 230, startPoint y: 461, endPoint x: 325, endPoint y: 364, distance: 135.7
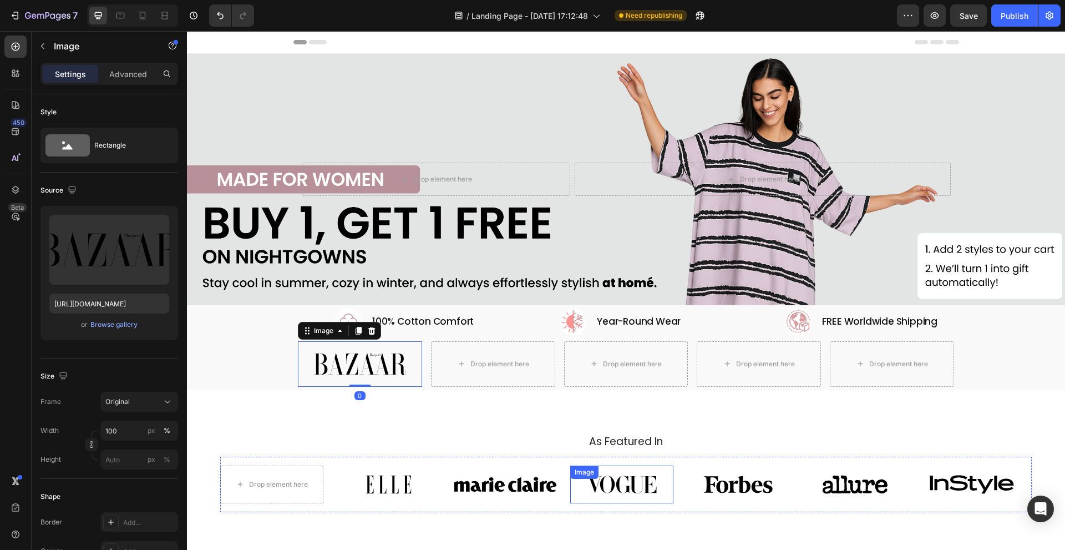
click at [609, 485] on img at bounding box center [621, 484] width 103 height 38
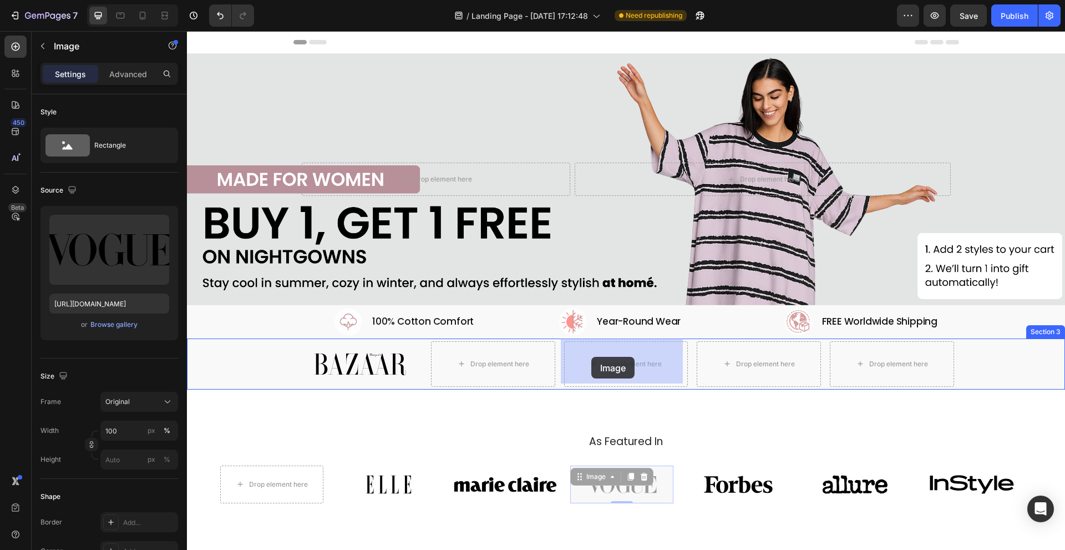
drag, startPoint x: 589, startPoint y: 471, endPoint x: 591, endPoint y: 357, distance: 114.3
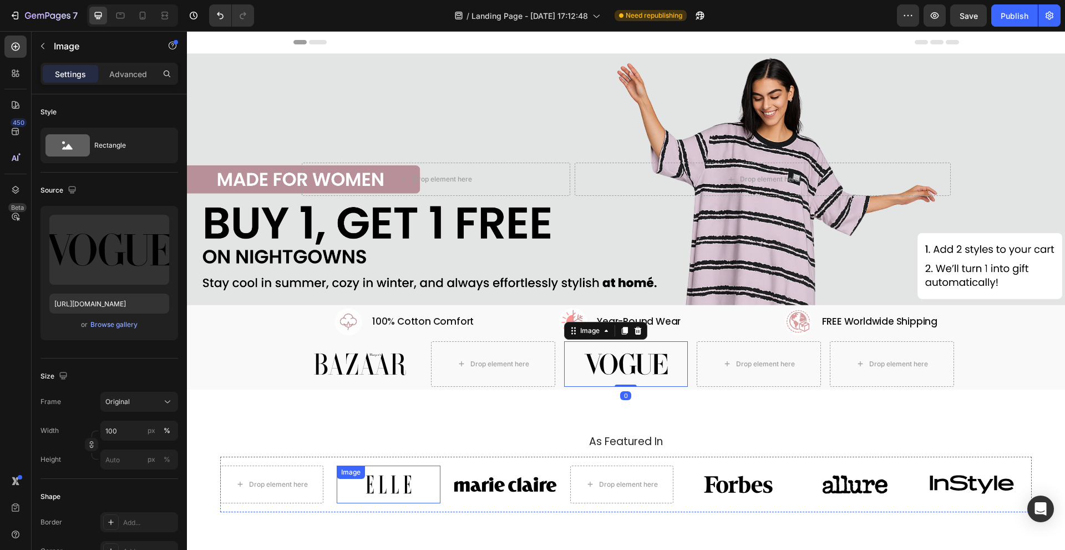
click at [406, 472] on div "Image" at bounding box center [388, 484] width 103 height 38
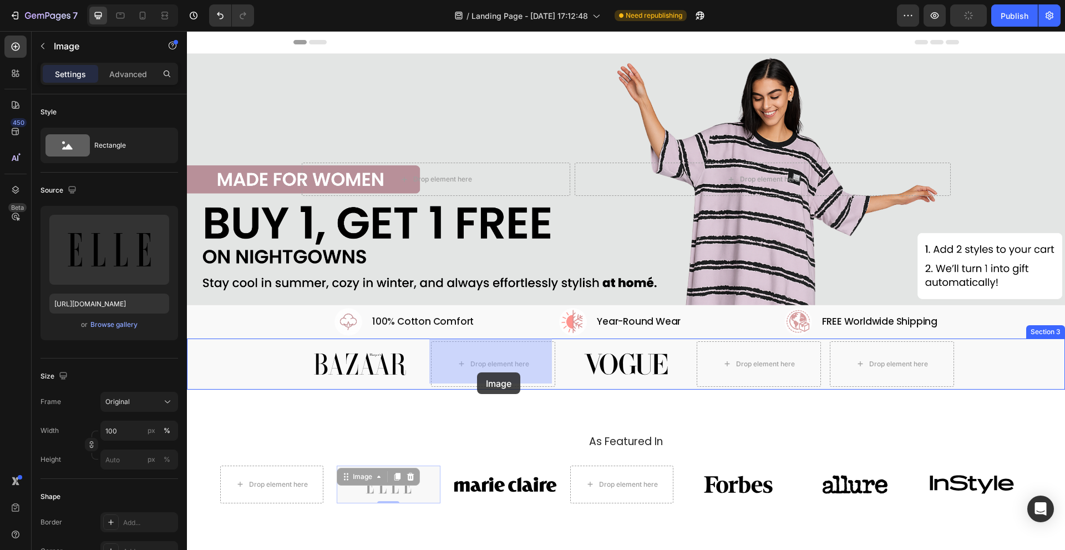
drag, startPoint x: 351, startPoint y: 475, endPoint x: 477, endPoint y: 373, distance: 162.5
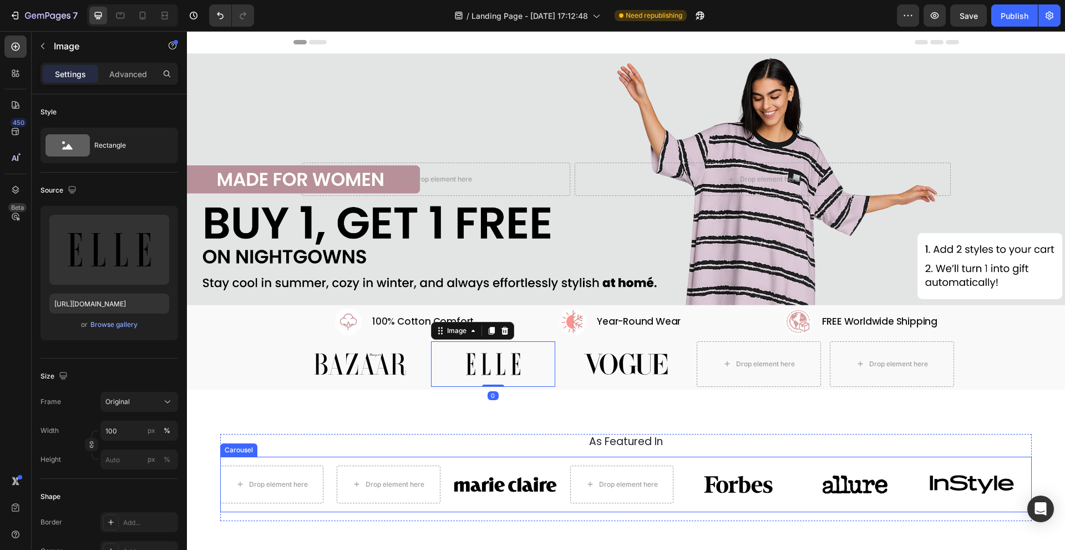
click at [943, 481] on div "Image" at bounding box center [971, 484] width 103 height 38
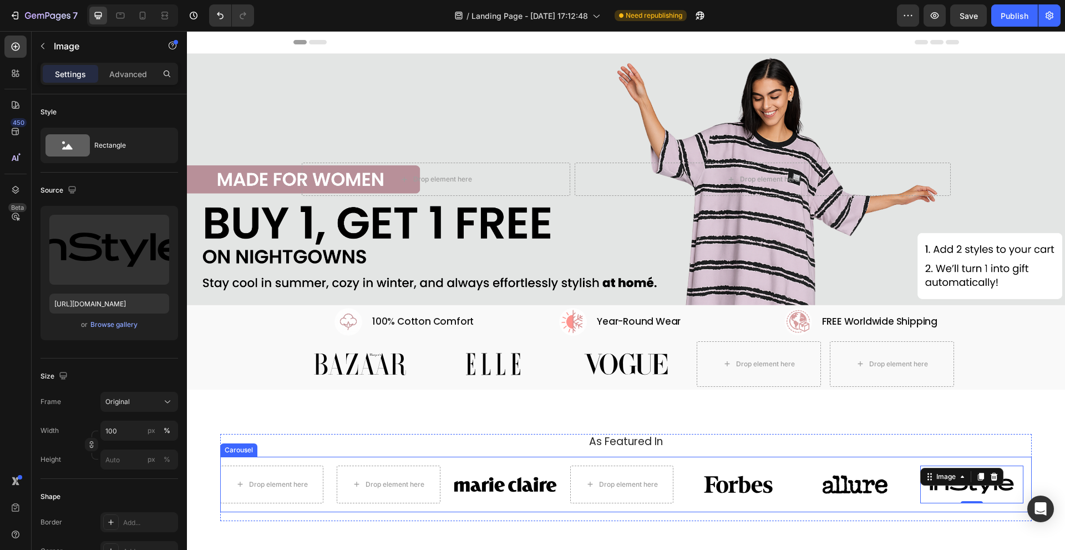
click at [726, 480] on div "Image" at bounding box center [738, 484] width 103 height 38
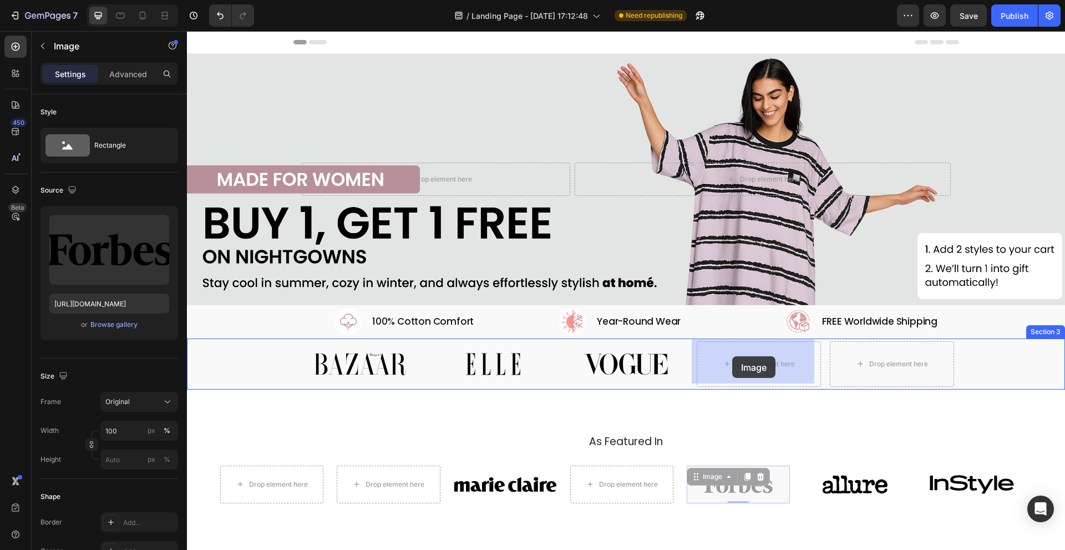
drag, startPoint x: 708, startPoint y: 473, endPoint x: 732, endPoint y: 356, distance: 119.0
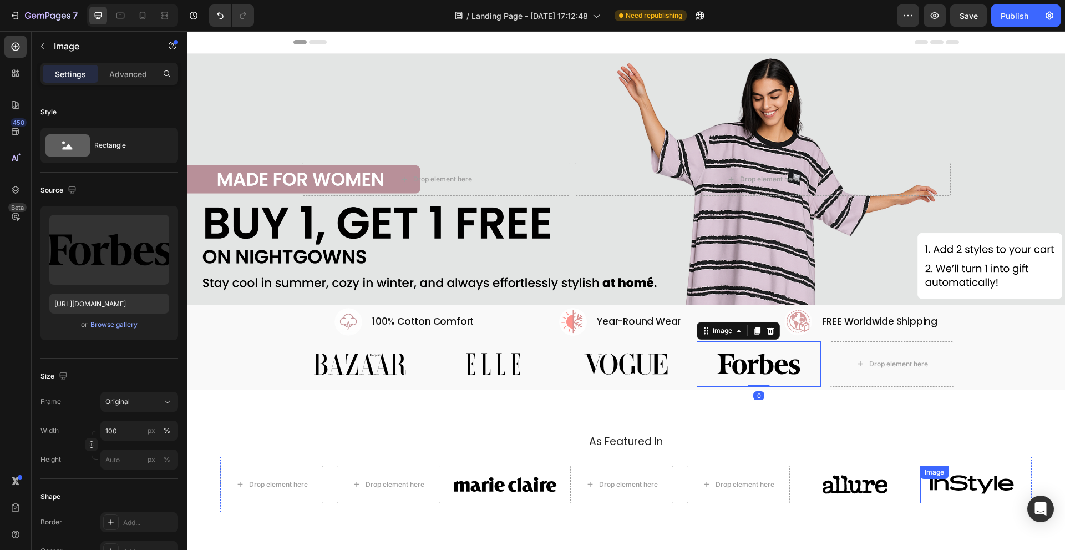
click at [960, 489] on img at bounding box center [971, 484] width 103 height 38
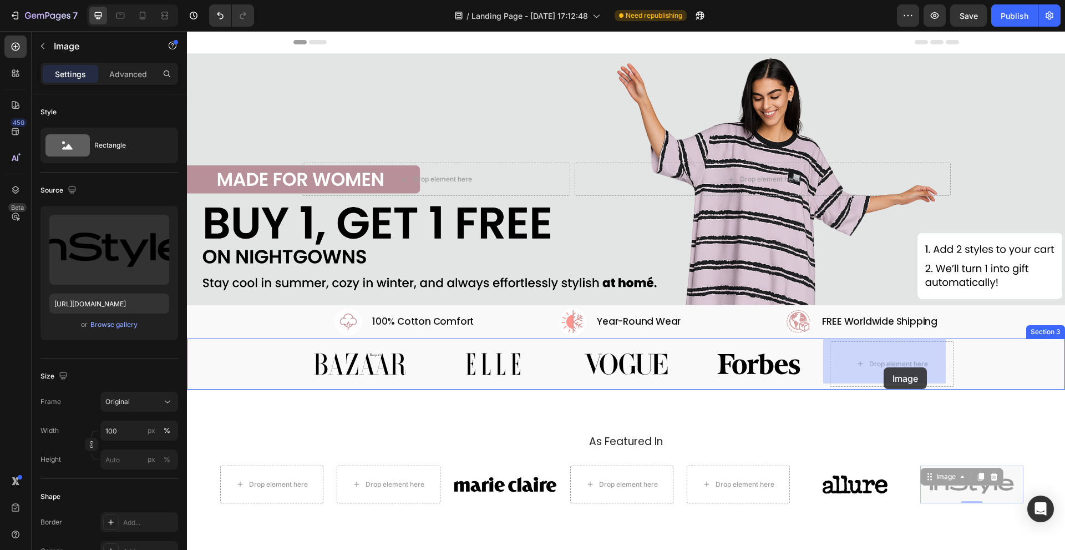
drag, startPoint x: 932, startPoint y: 473, endPoint x: 888, endPoint y: 376, distance: 106.2
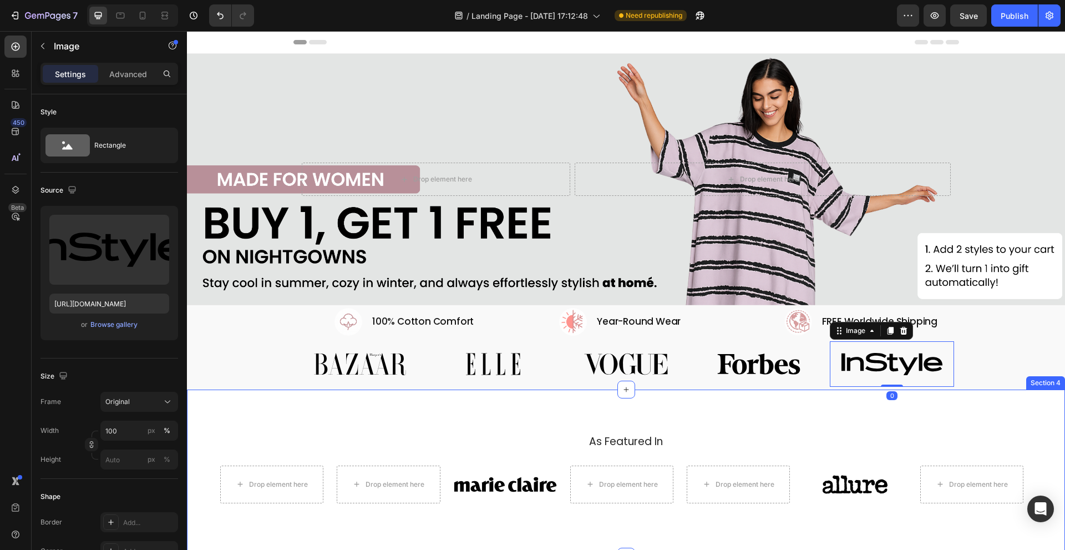
click at [1000, 404] on div "As Featured In Heading Drop element here Drop element here Image Drop element h…" at bounding box center [626, 472] width 878 height 167
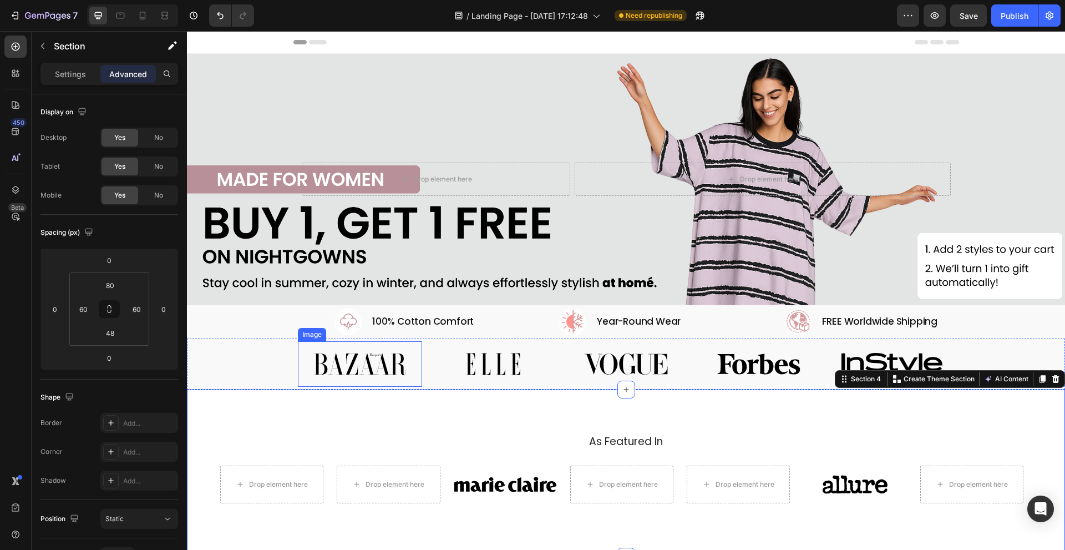
click at [366, 365] on img at bounding box center [360, 363] width 124 height 45
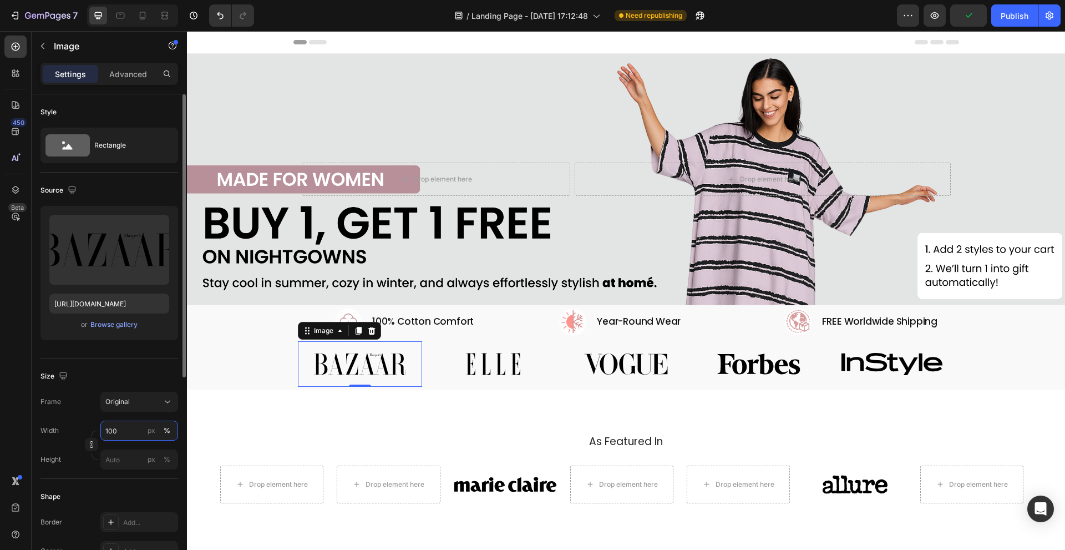
click at [126, 428] on input "100" at bounding box center [139, 430] width 78 height 20
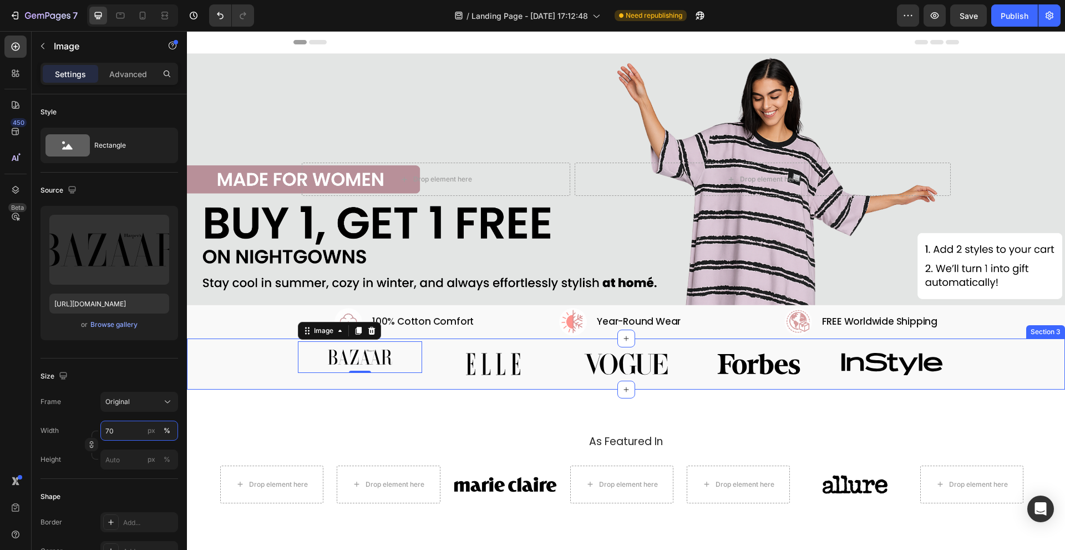
type input "7"
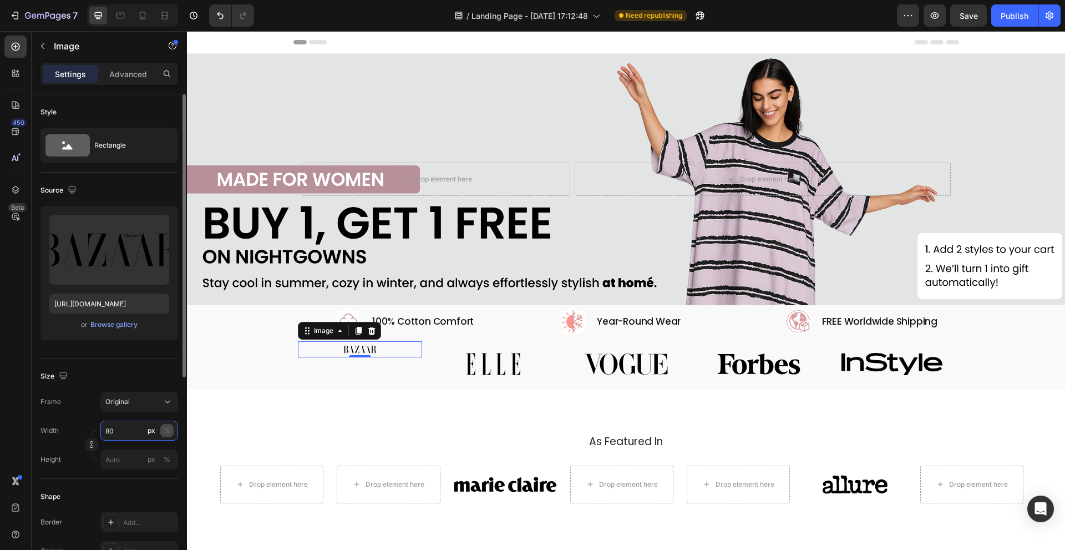
type input "80"
click at [164, 433] on div "%" at bounding box center [167, 430] width 7 height 10
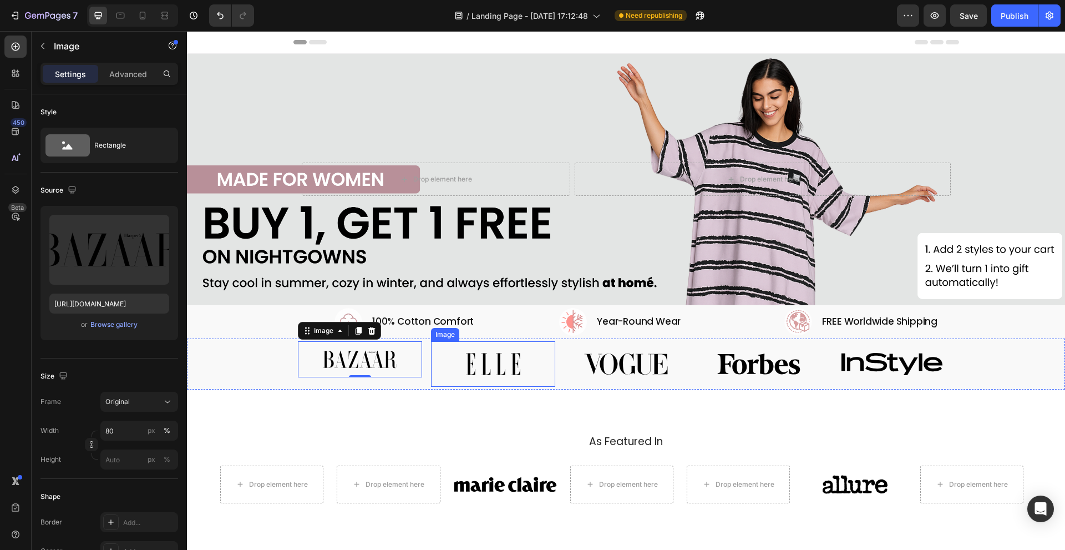
click at [497, 367] on img at bounding box center [493, 363] width 124 height 45
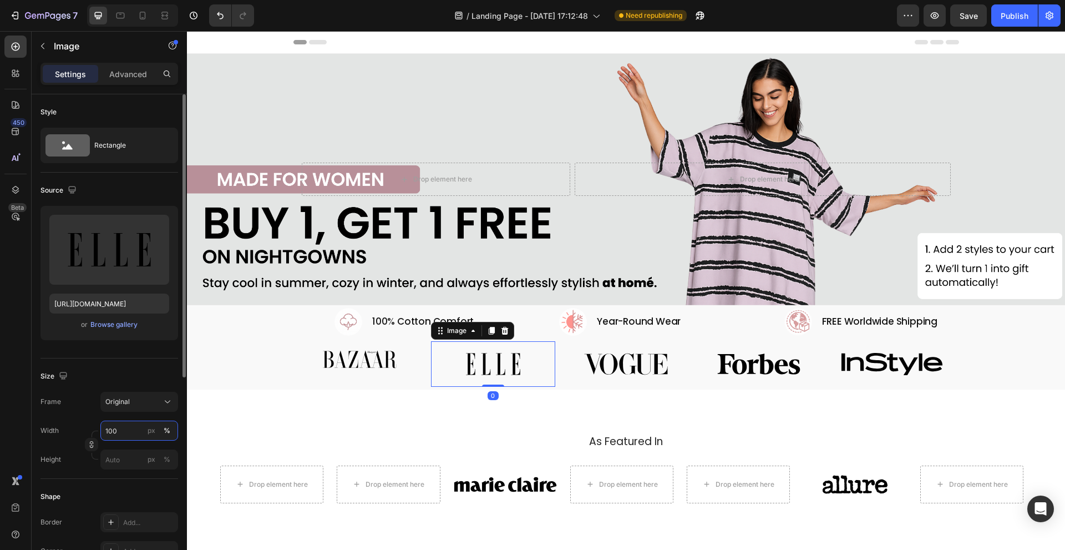
click at [122, 427] on input "100" at bounding box center [139, 430] width 78 height 20
type input "80"
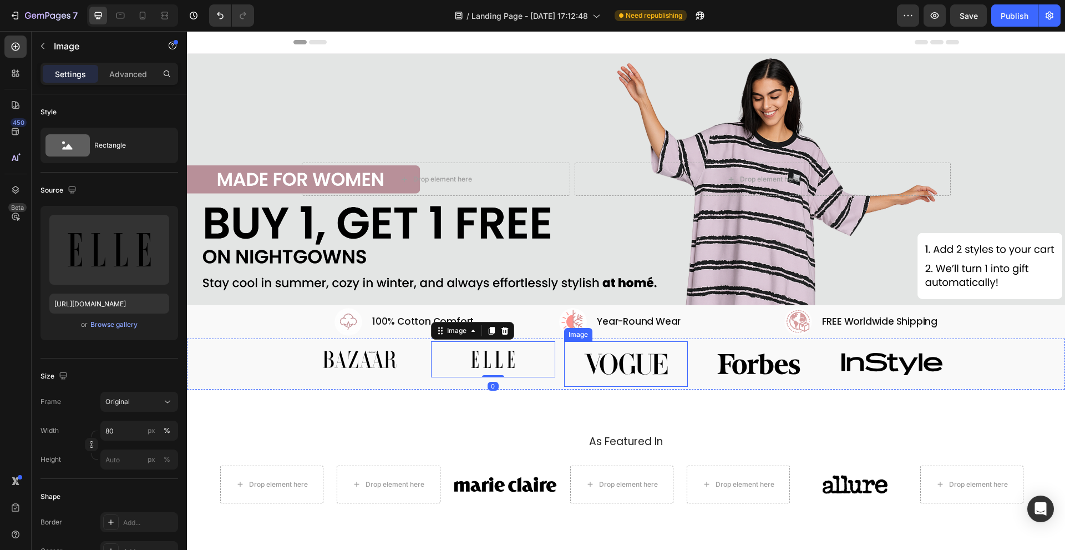
click at [624, 361] on img at bounding box center [626, 363] width 124 height 45
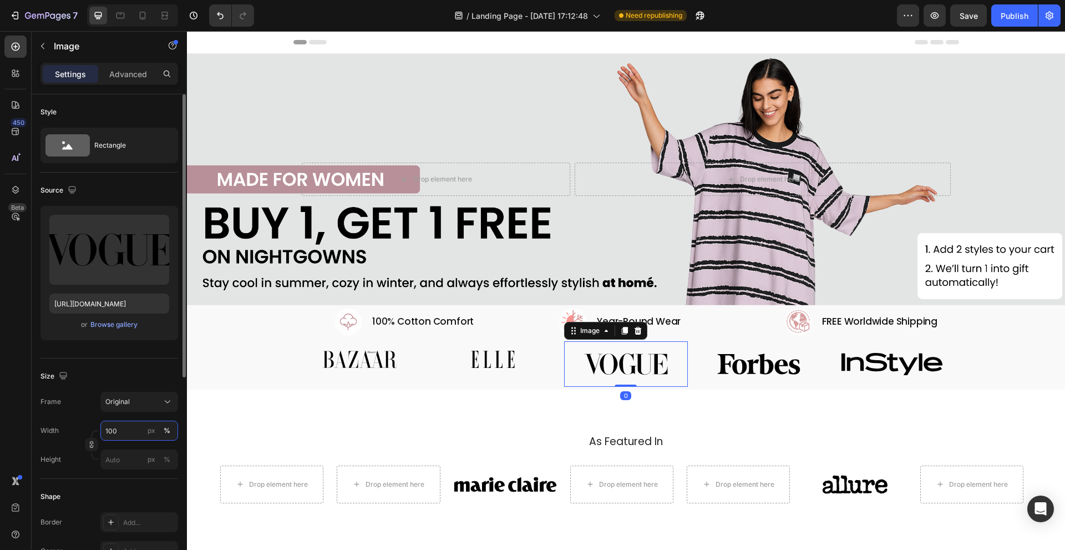
click at [115, 424] on input "100" at bounding box center [139, 430] width 78 height 20
type input "80"
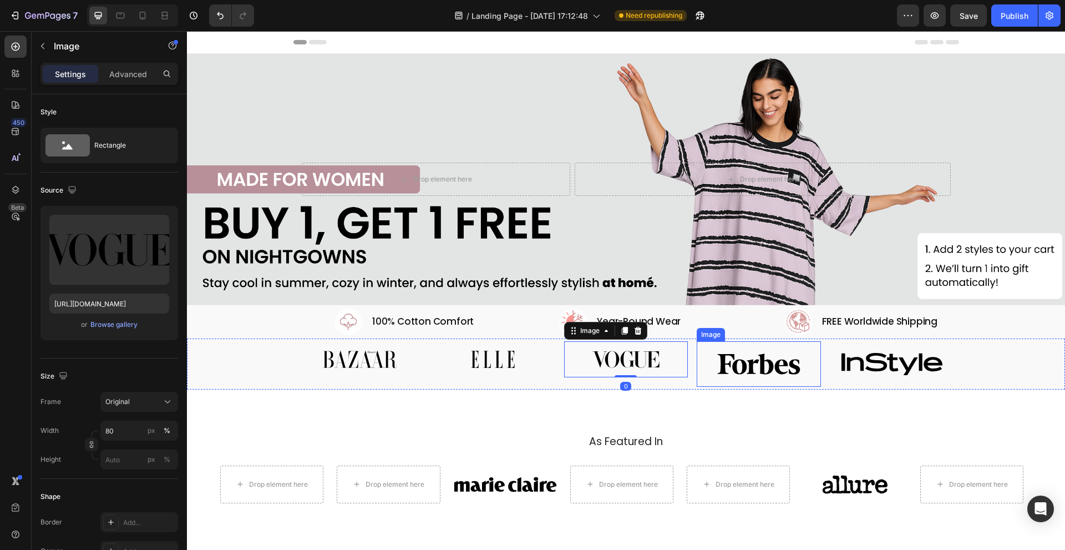
click at [790, 362] on img at bounding box center [759, 363] width 124 height 45
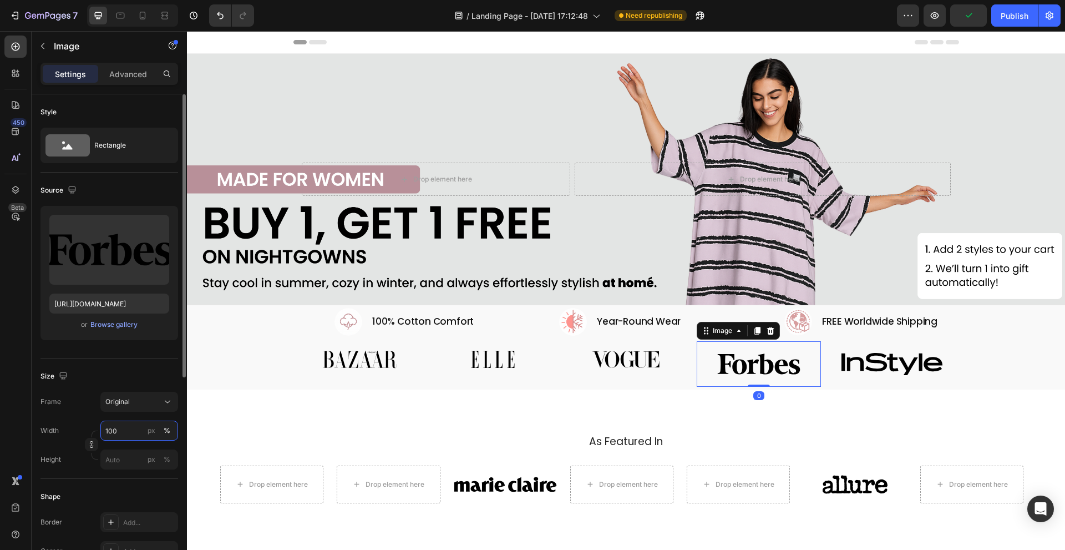
click at [122, 431] on input "100" at bounding box center [139, 430] width 78 height 20
type input "80"
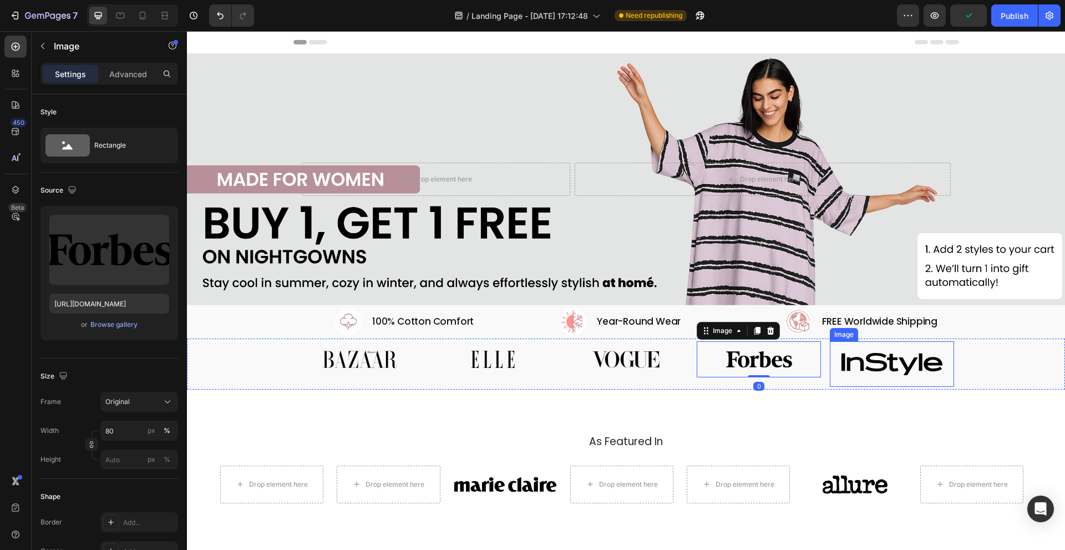
click at [844, 354] on img at bounding box center [892, 363] width 124 height 45
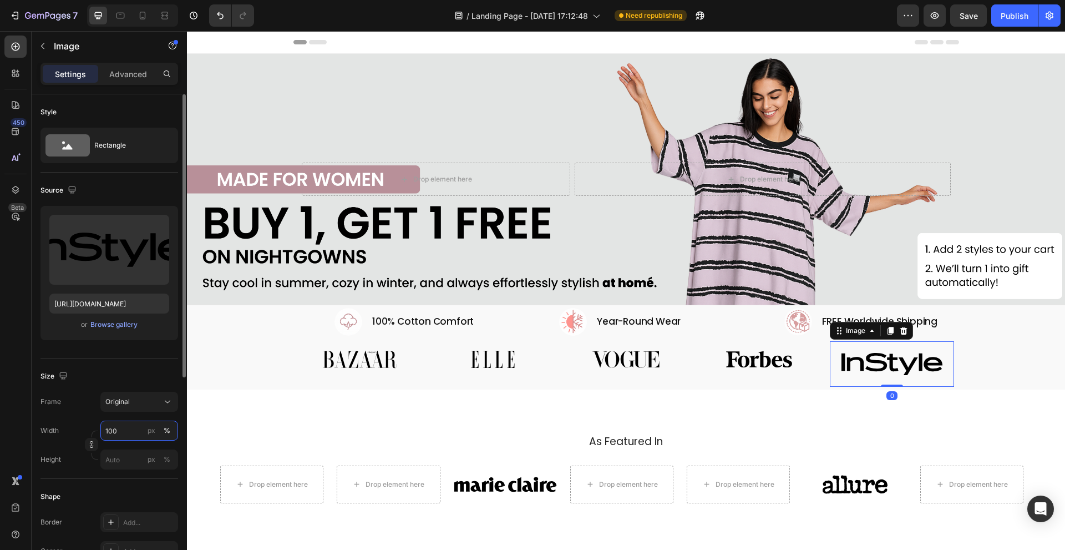
click at [131, 428] on input "100" at bounding box center [139, 430] width 78 height 20
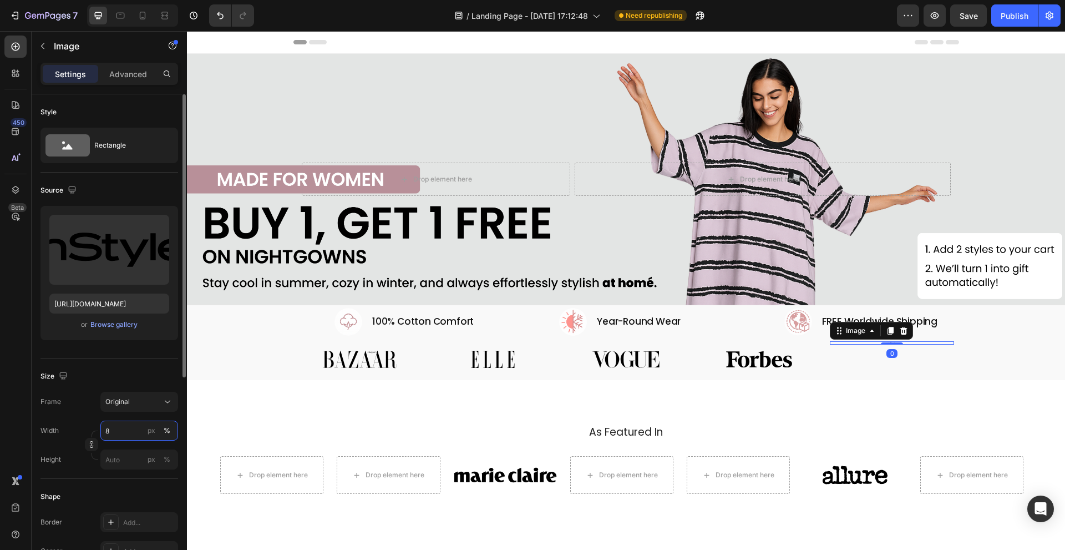
type input "80"
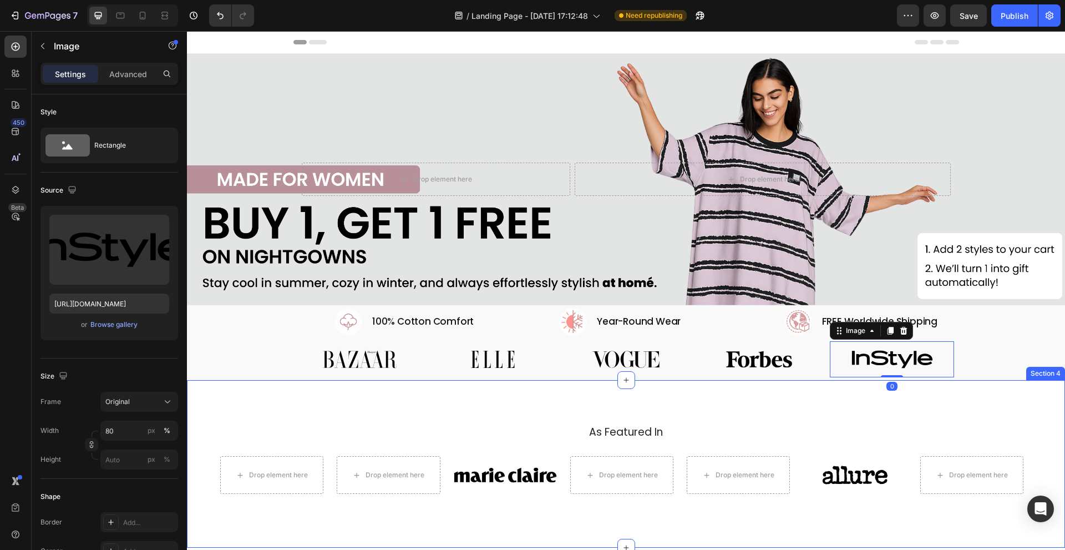
click at [289, 425] on h2 "As Featured In" at bounding box center [626, 432] width 812 height 16
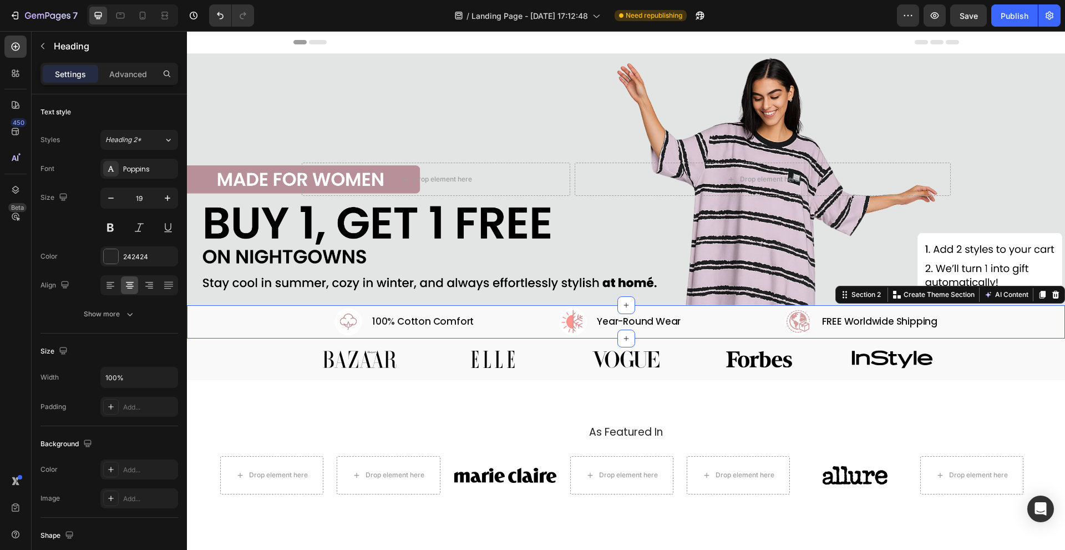
click at [277, 320] on div "Image 100% Cotton Comfort Heading Row Image Year-Round Wear Heading Row Image F…" at bounding box center [626, 322] width 878 height 28
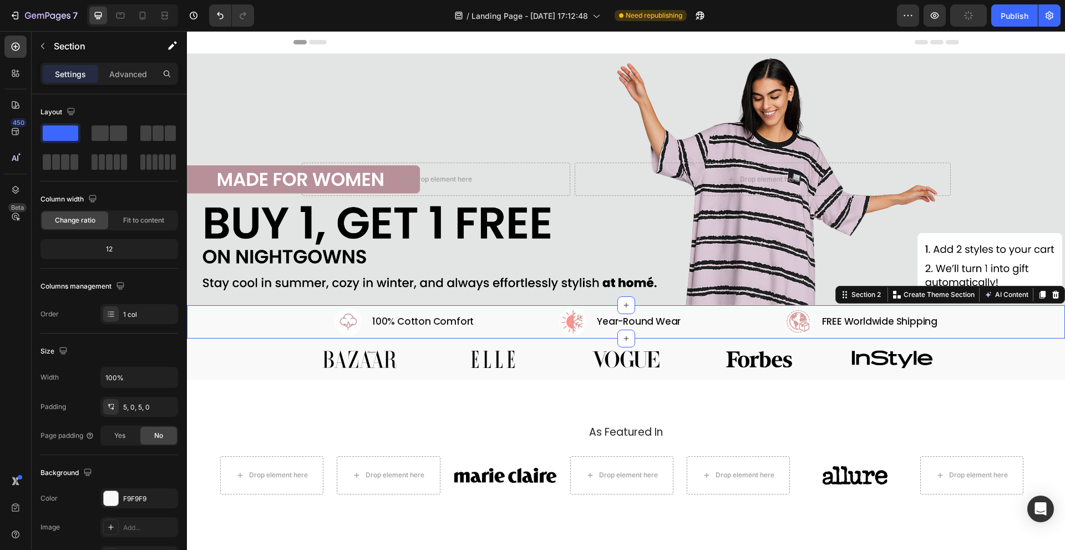
click at [1051, 290] on icon at bounding box center [1055, 294] width 9 height 9
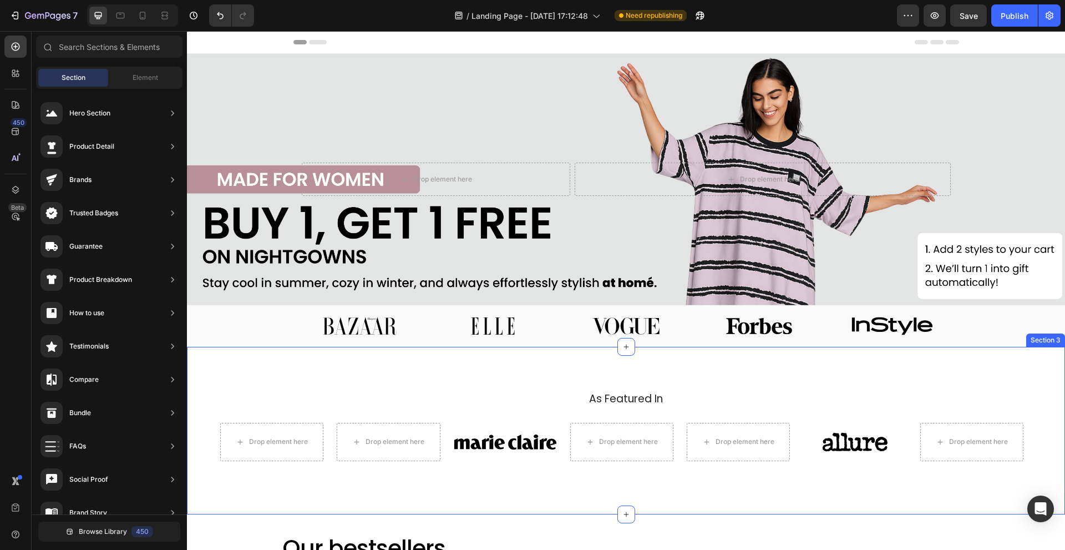
click at [467, 374] on div "As Featured In Heading Drop element here Drop element here Image Drop element h…" at bounding box center [626, 430] width 878 height 167
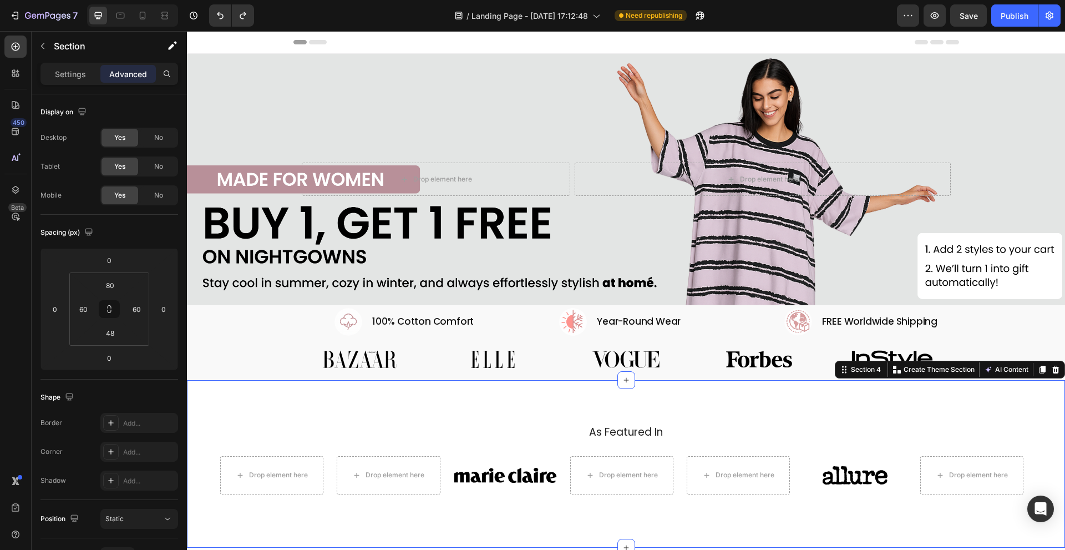
click at [712, 412] on div "As Featured In Heading Drop element here Drop element here Image Drop element h…" at bounding box center [626, 463] width 878 height 167
click at [1052, 369] on icon at bounding box center [1055, 370] width 7 height 8
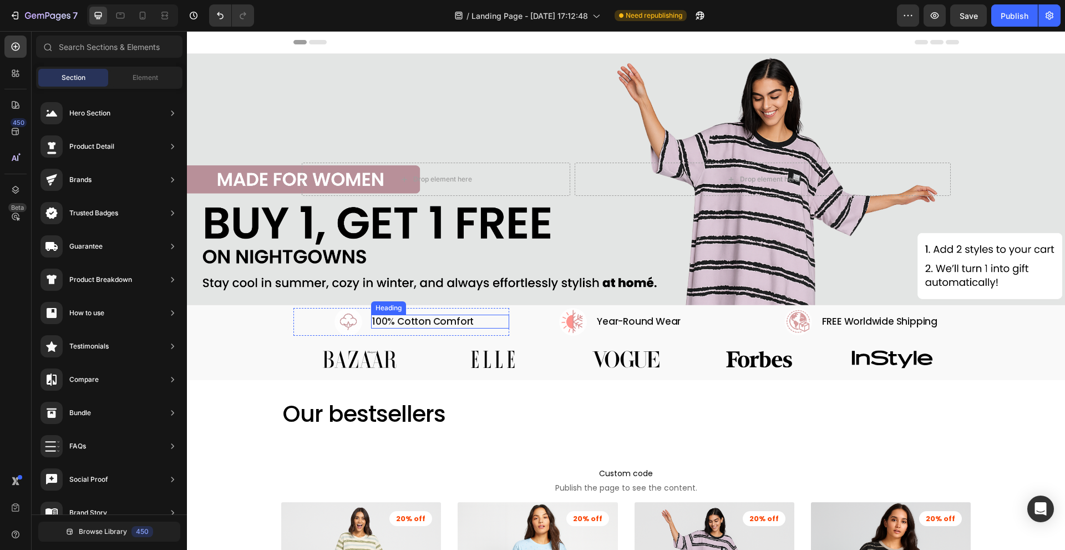
click at [511, 318] on div "Image 100% Cotton Comfort Heading Row Image Year-Round Wear Heading Row Image F…" at bounding box center [626, 322] width 666 height 28
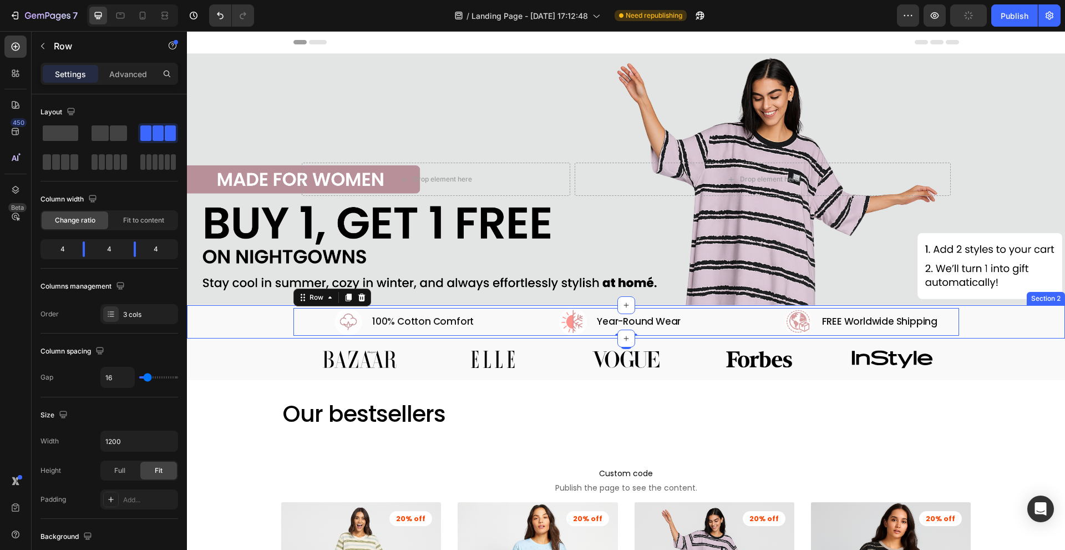
click at [268, 316] on div "Image 100% Cotton Comfort Heading Row Image Year-Round Wear Heading Row Image F…" at bounding box center [626, 322] width 878 height 28
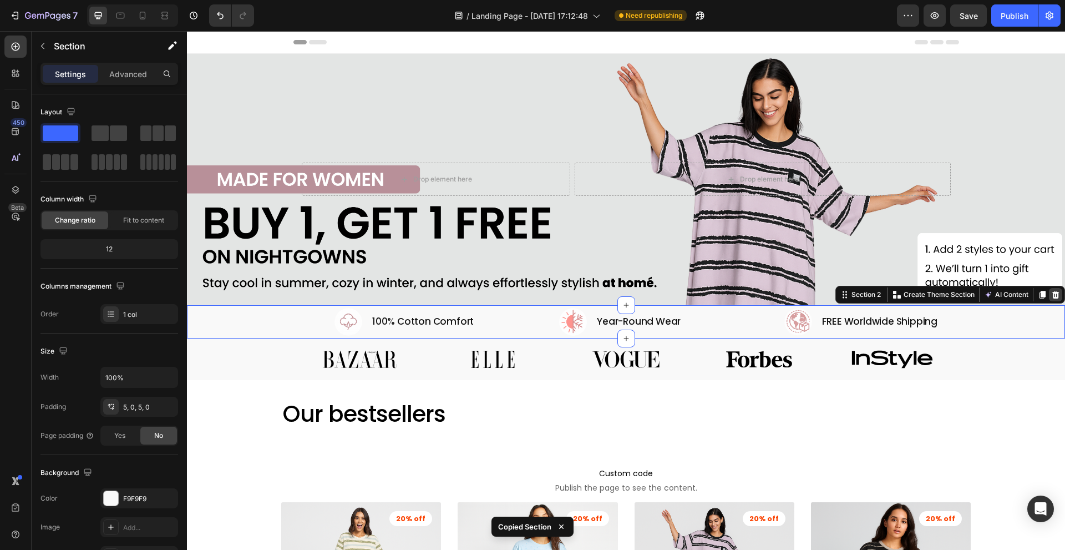
click at [1052, 293] on icon at bounding box center [1055, 295] width 7 height 8
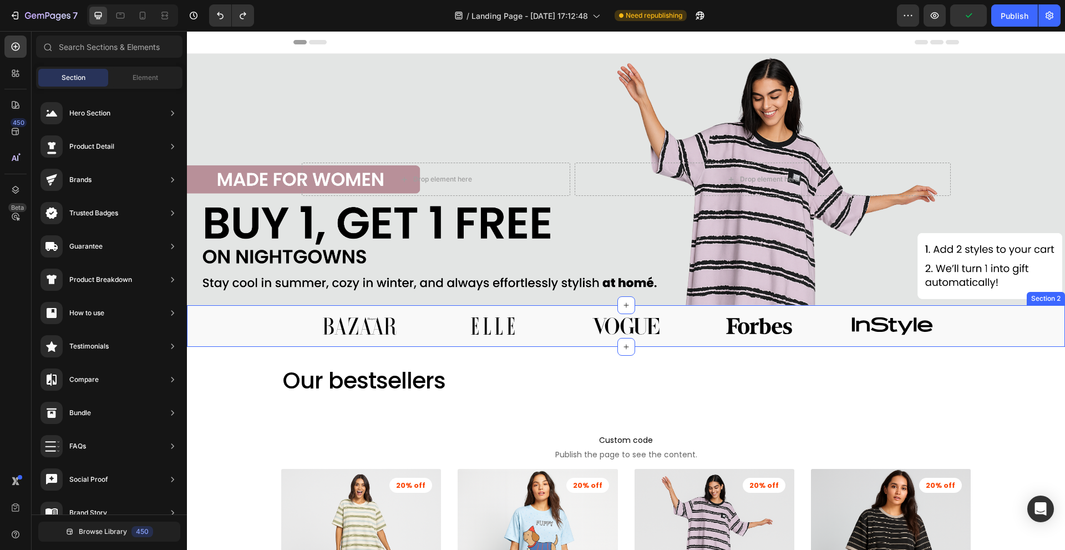
click at [247, 328] on div "Image Image Image Image Image Section 2" at bounding box center [626, 326] width 878 height 42
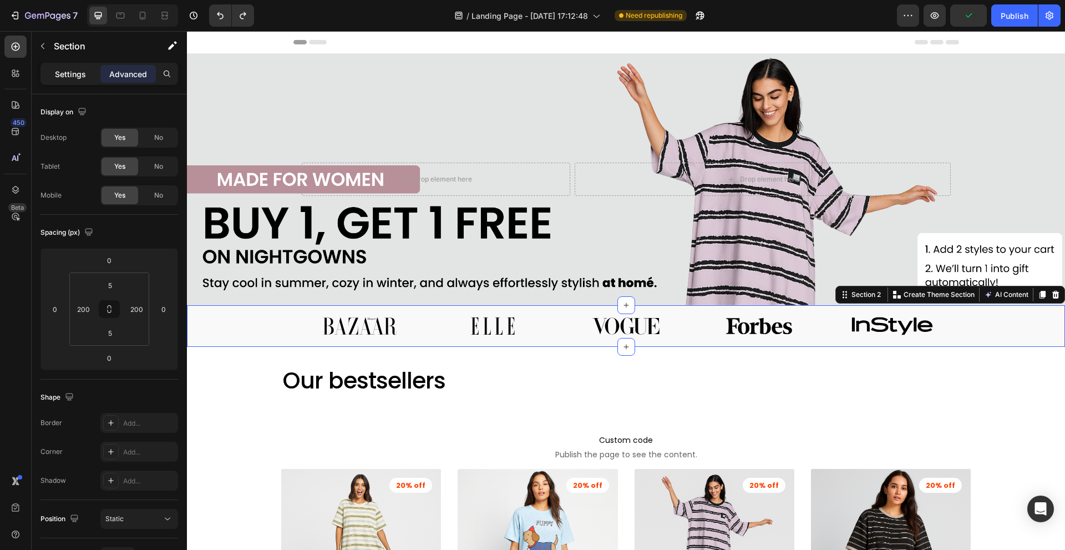
click at [63, 69] on p "Settings" at bounding box center [70, 74] width 31 height 12
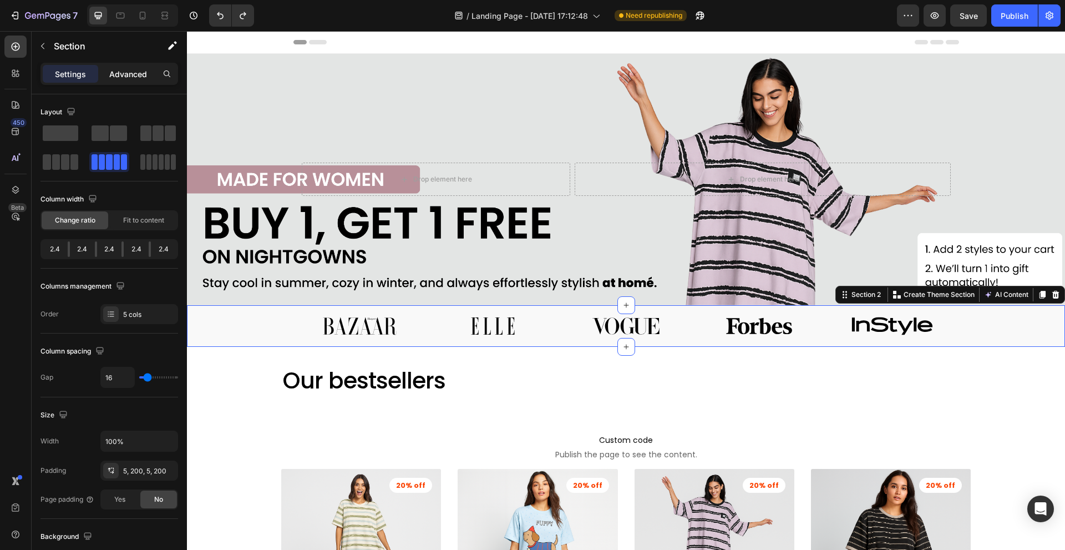
click at [126, 72] on p "Advanced" at bounding box center [128, 74] width 38 height 12
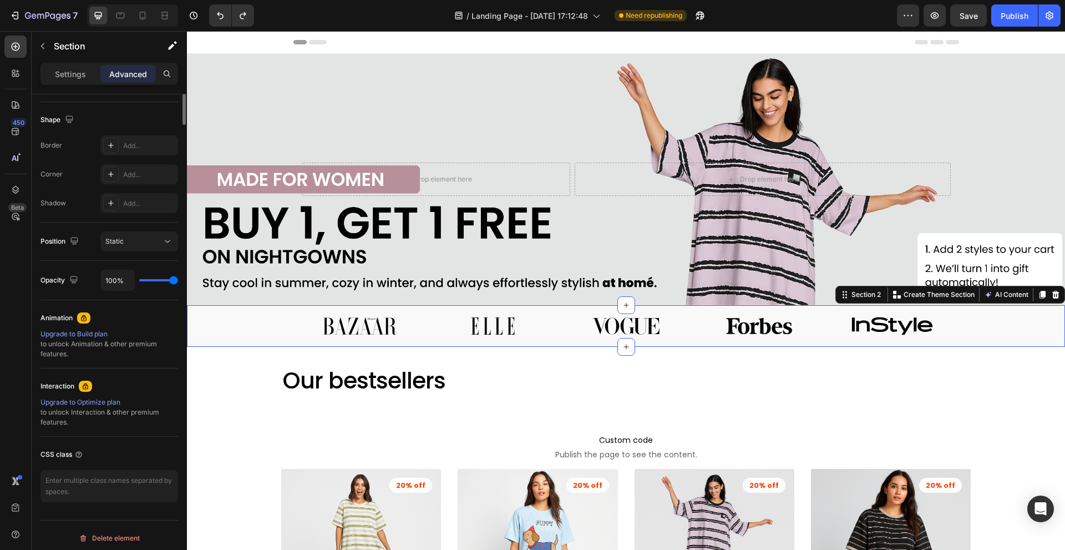
scroll to position [0, 0]
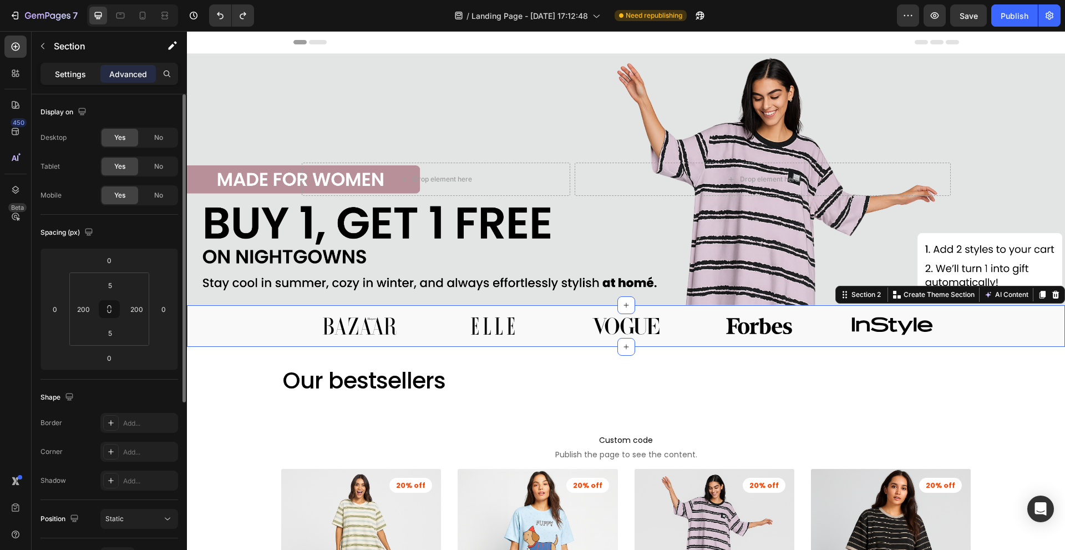
click at [67, 68] on p "Settings" at bounding box center [70, 74] width 31 height 12
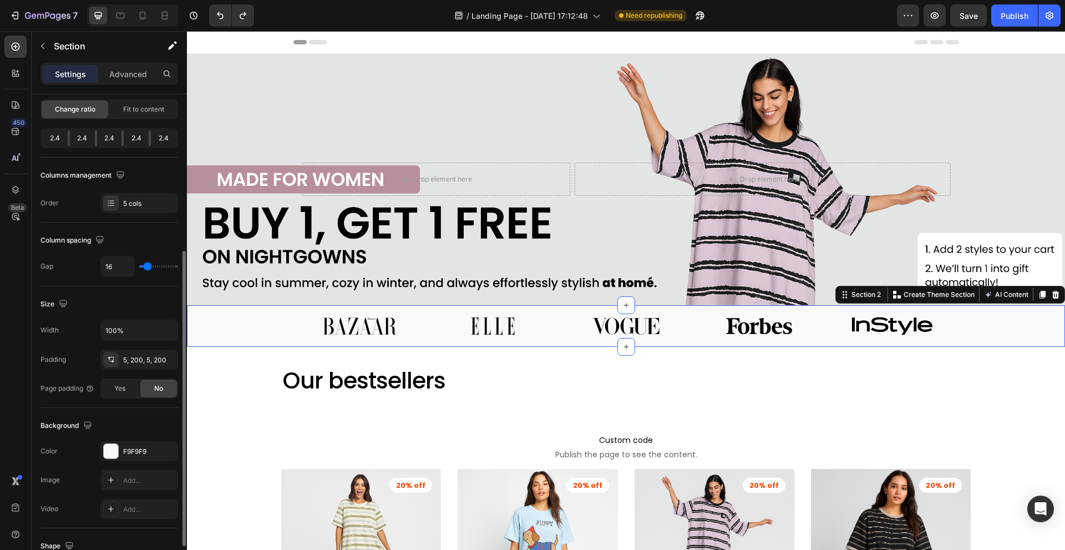
scroll to position [166, 0]
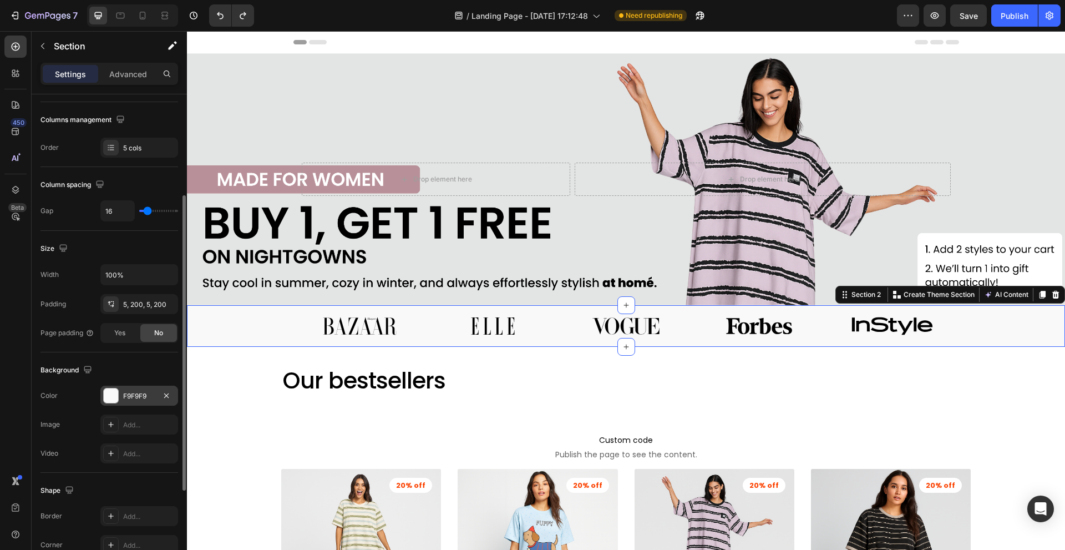
click at [150, 393] on div "F9F9F9" at bounding box center [139, 396] width 32 height 10
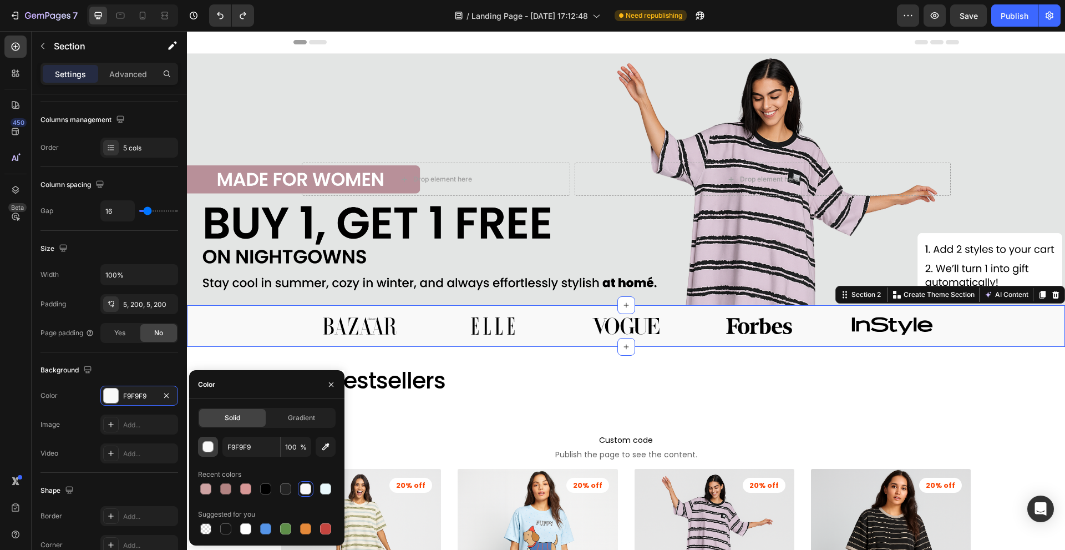
click at [210, 449] on div "button" at bounding box center [208, 447] width 11 height 11
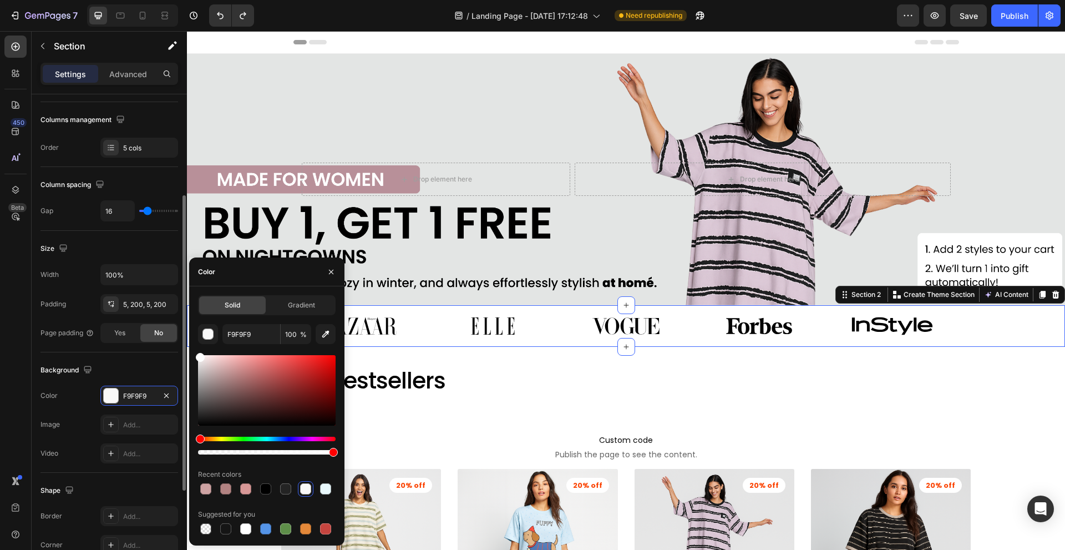
drag, startPoint x: 200, startPoint y: 362, endPoint x: 153, endPoint y: 315, distance: 66.3
click at [153, 315] on div "450 Beta Sections(18) Elements(83) Section Element Hero Section Product Detail …" at bounding box center [93, 290] width 187 height 519
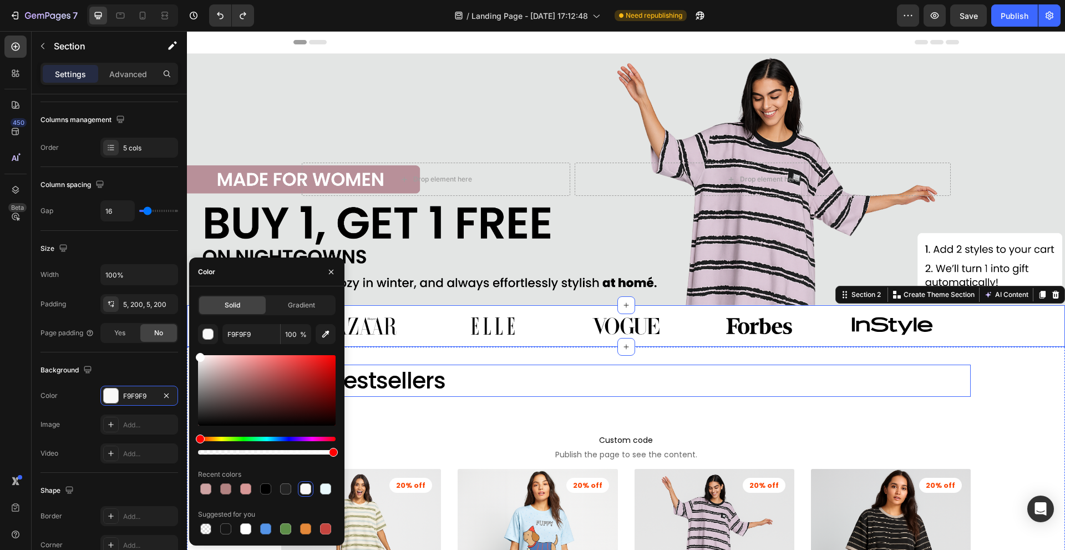
click at [540, 387] on h2 "Our bestsellers" at bounding box center [626, 380] width 690 height 32
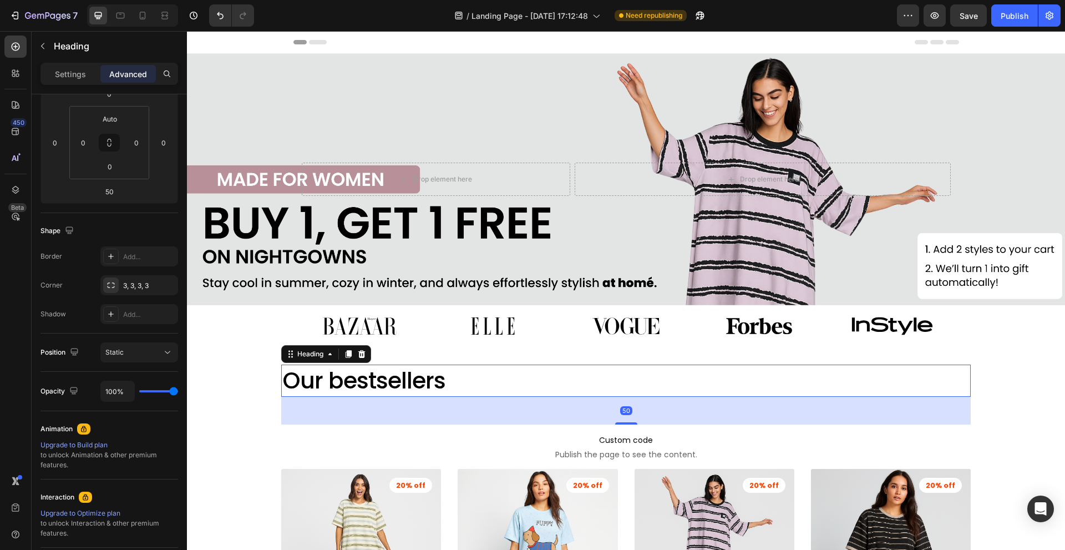
scroll to position [0, 0]
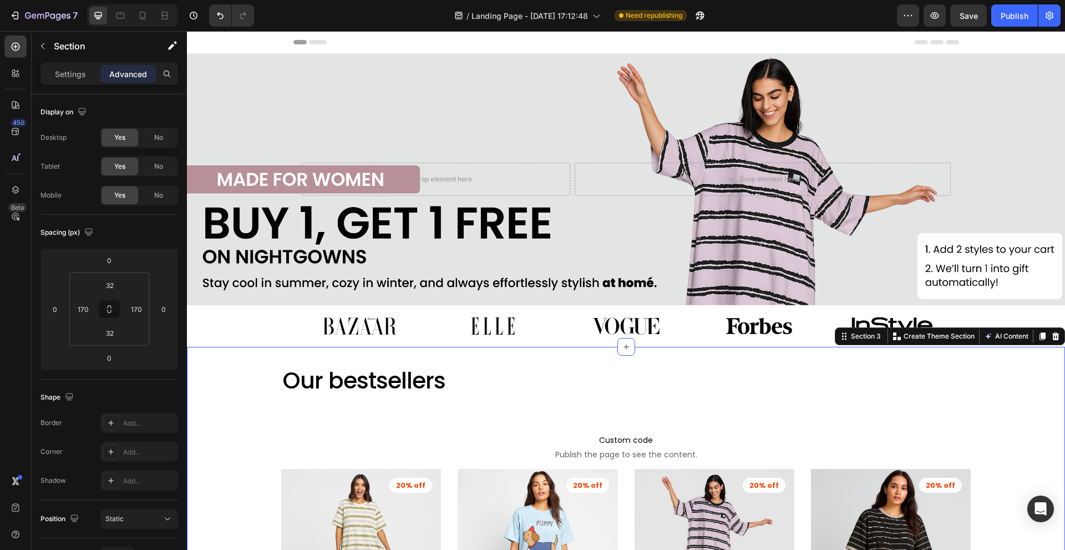
click at [1010, 17] on div "Publish" at bounding box center [1015, 16] width 28 height 12
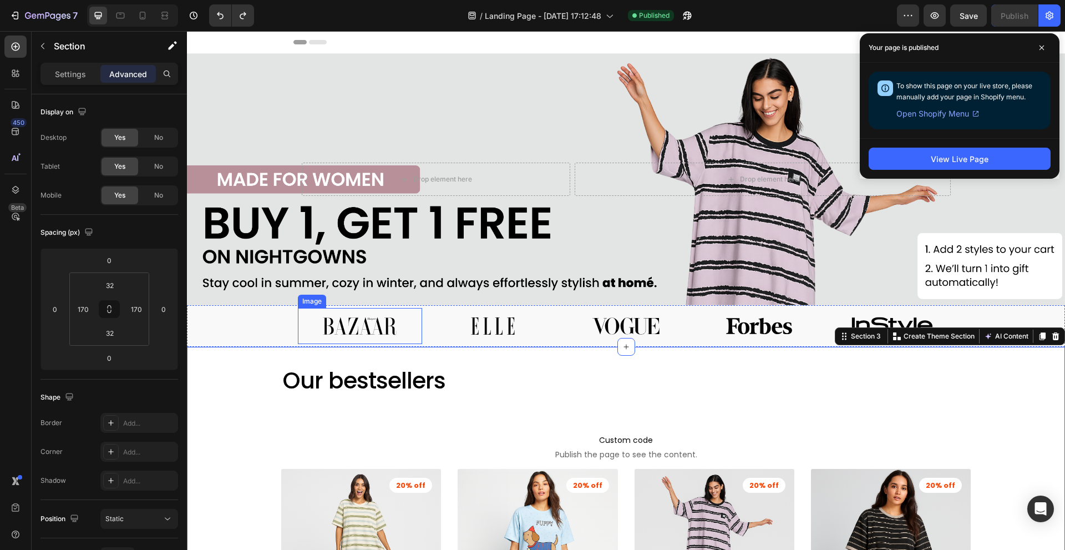
click at [387, 321] on img at bounding box center [359, 326] width 99 height 37
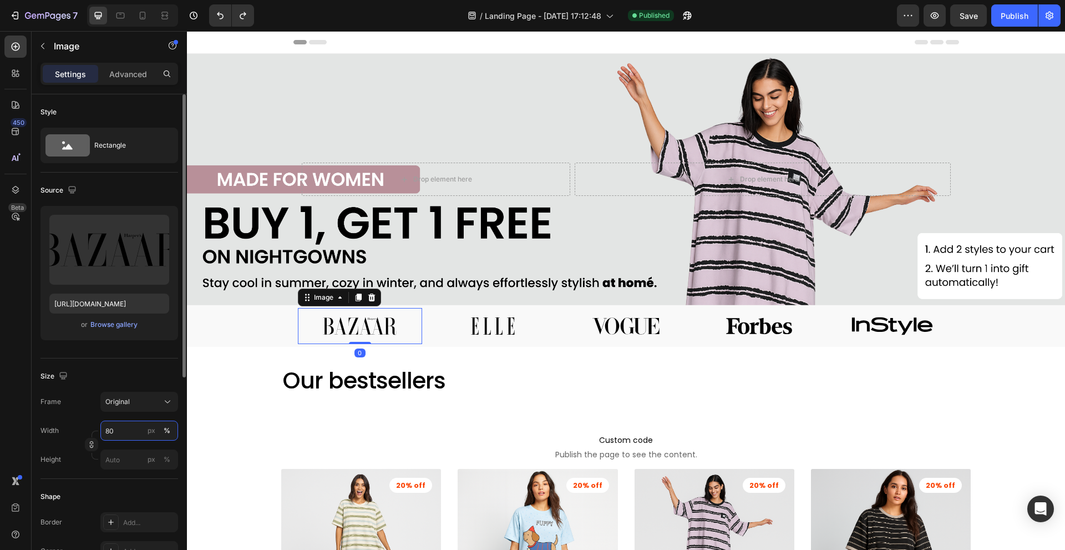
click at [113, 428] on input "80" at bounding box center [139, 430] width 78 height 20
type input "70"
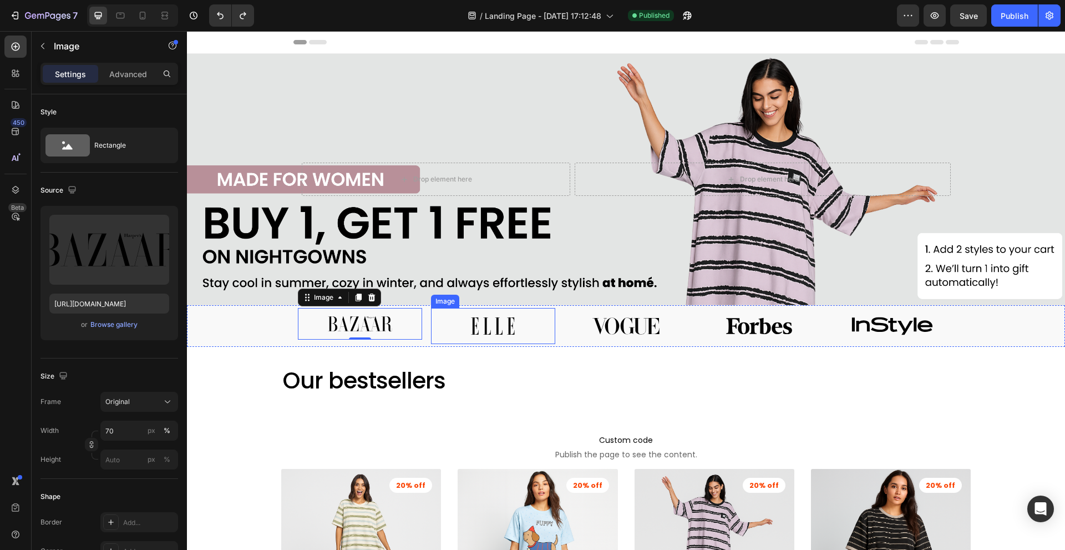
click at [484, 323] on img at bounding box center [492, 326] width 99 height 37
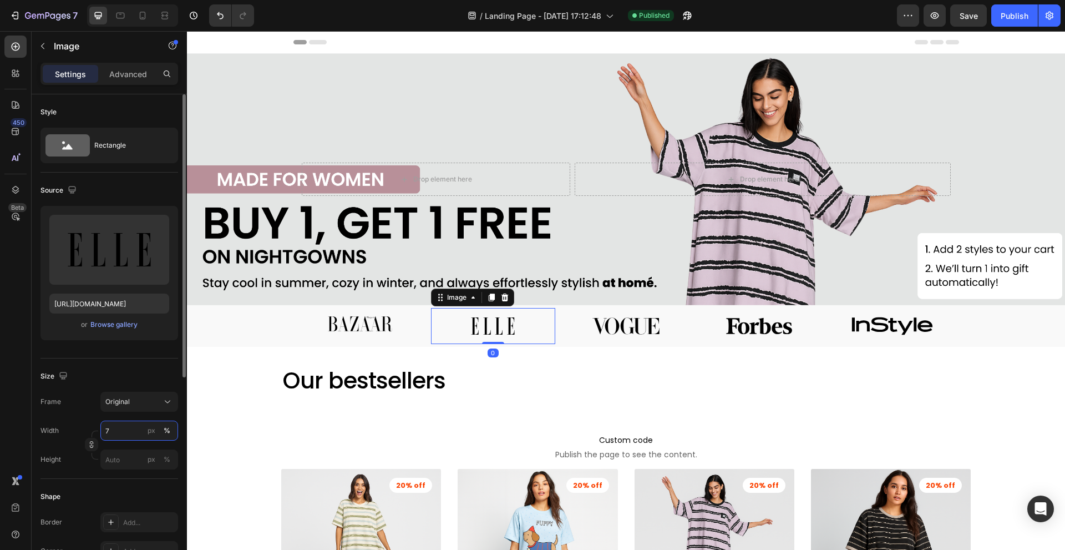
click at [120, 429] on input "7" at bounding box center [139, 430] width 78 height 20
type input "70"
click at [606, 323] on img at bounding box center [625, 326] width 99 height 37
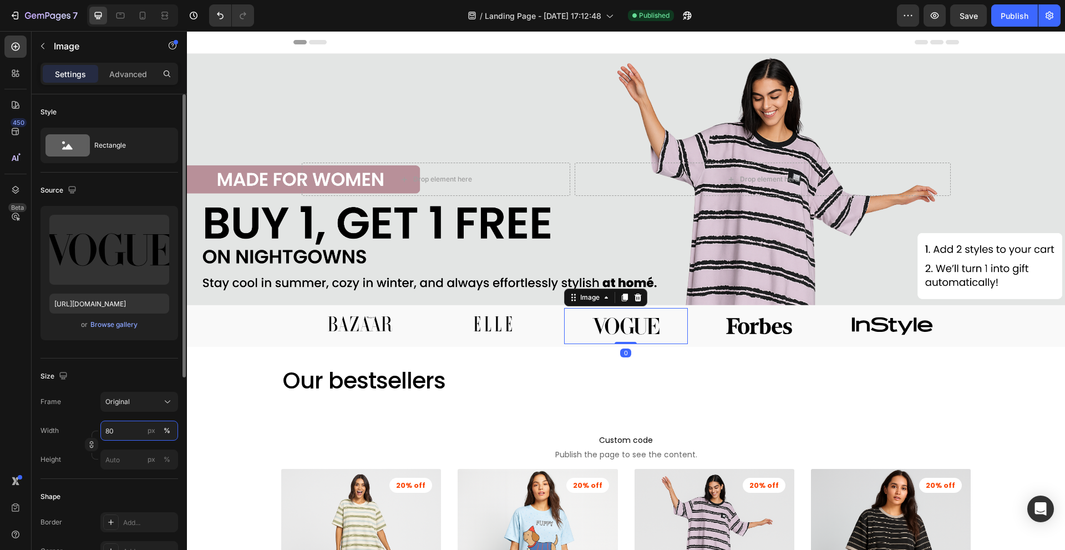
click at [124, 428] on input "80" at bounding box center [139, 430] width 78 height 20
type input "70"
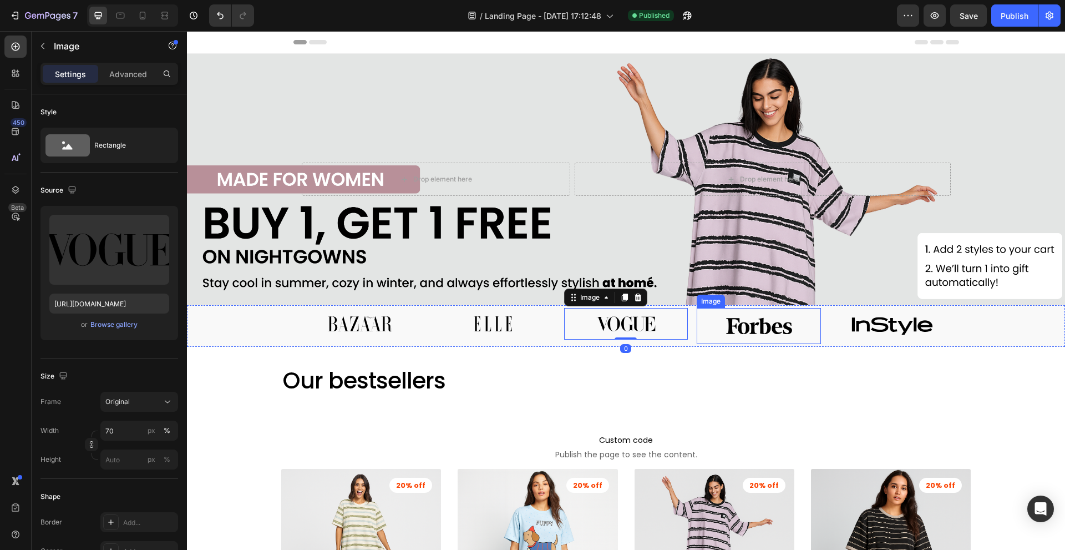
click at [755, 320] on img at bounding box center [759, 326] width 99 height 37
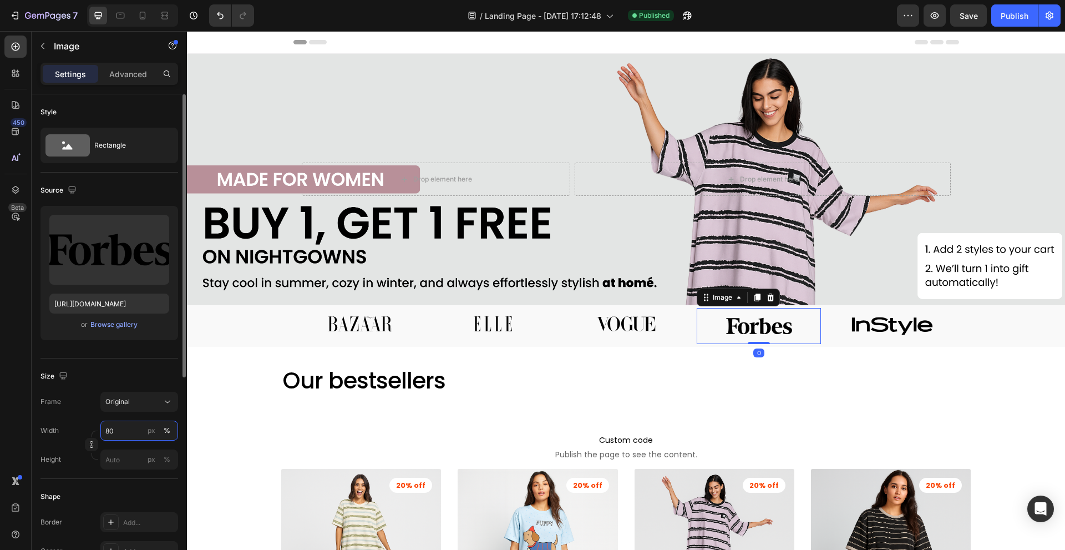
click at [129, 428] on input "80" at bounding box center [139, 430] width 78 height 20
type input "70"
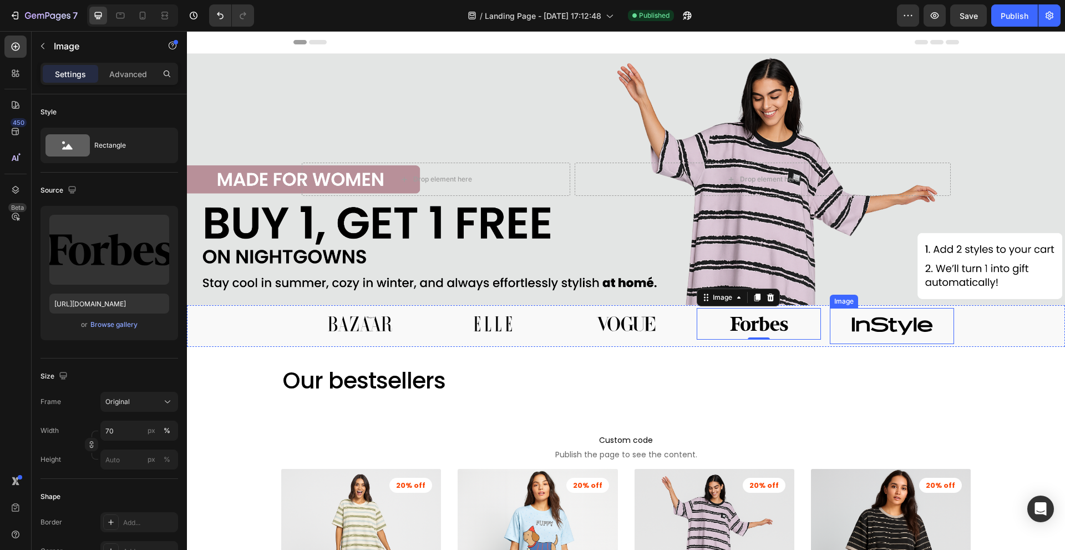
click at [830, 318] on div at bounding box center [892, 326] width 124 height 37
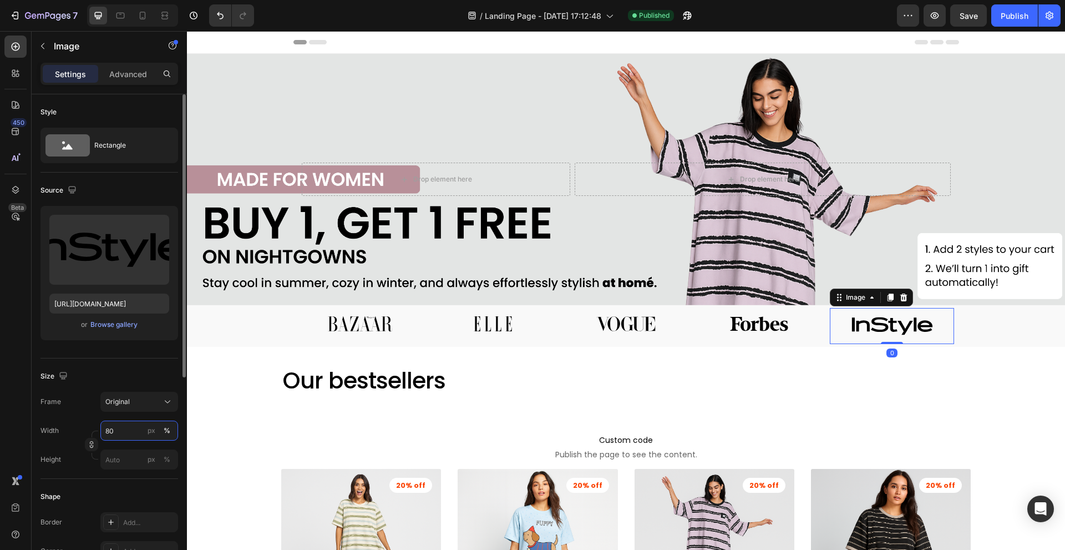
click at [119, 430] on input "80" at bounding box center [139, 430] width 78 height 20
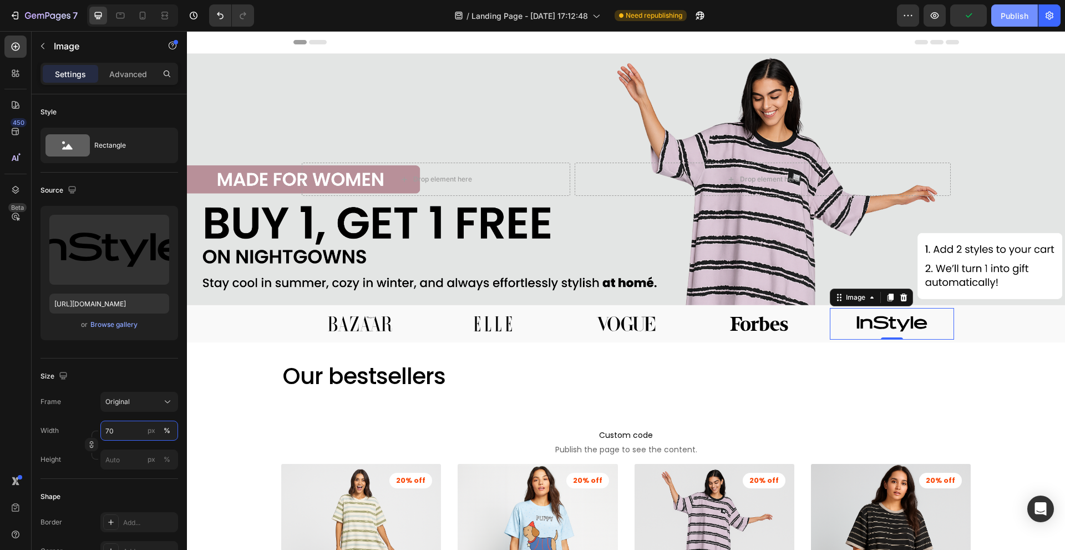
type input "70"
click at [999, 19] on button "Publish" at bounding box center [1014, 15] width 47 height 22
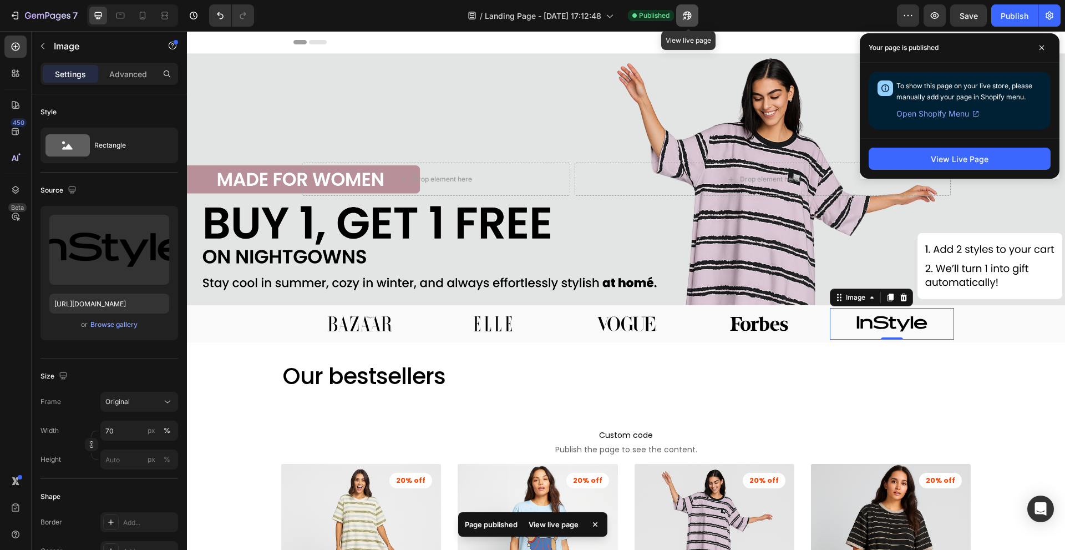
click at [691, 16] on icon "button" at bounding box center [687, 15] width 11 height 11
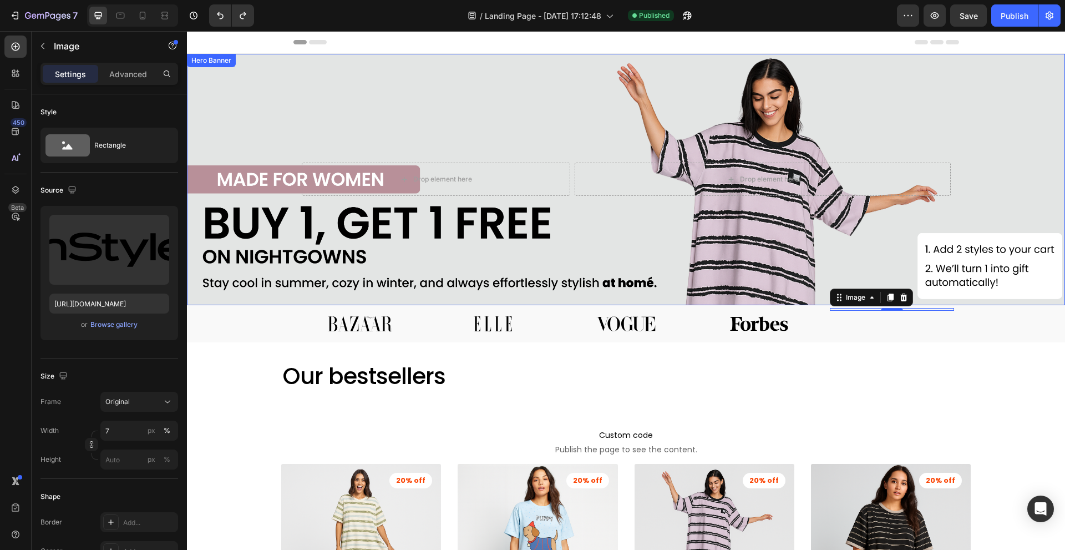
type input "80"
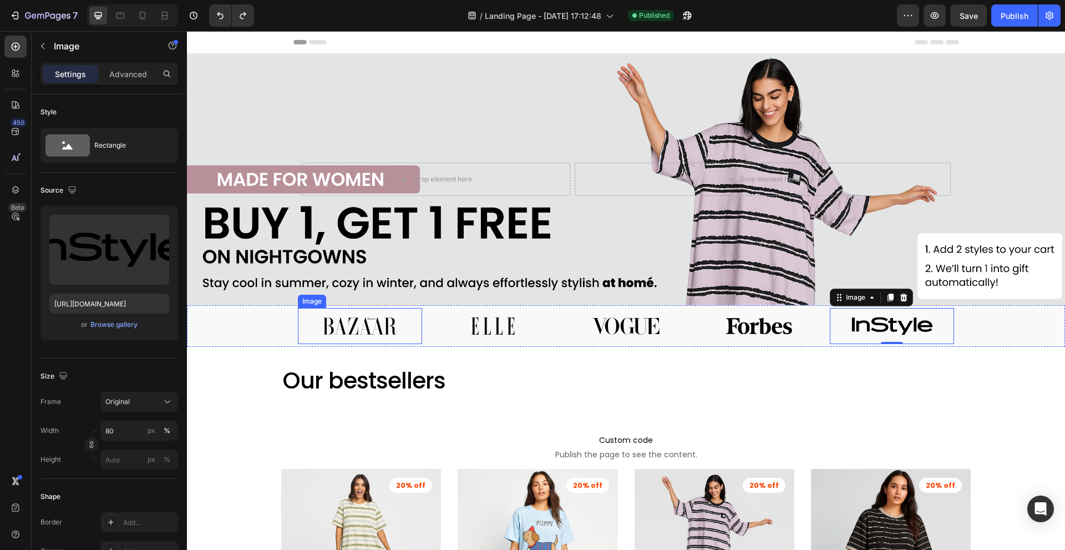
click at [336, 317] on img at bounding box center [359, 326] width 99 height 37
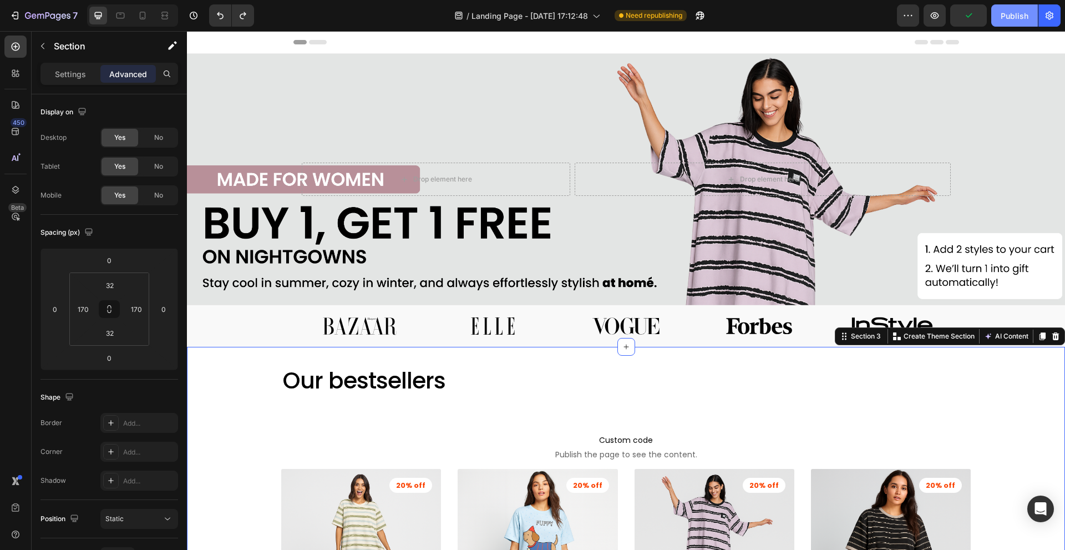
click at [1010, 12] on div "Publish" at bounding box center [1015, 16] width 28 height 12
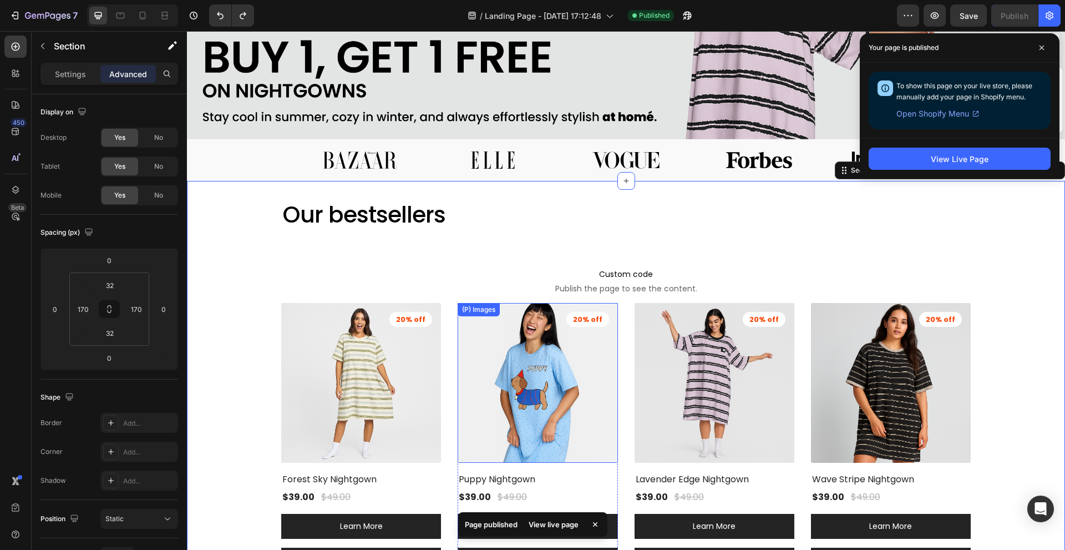
scroll to position [150, 0]
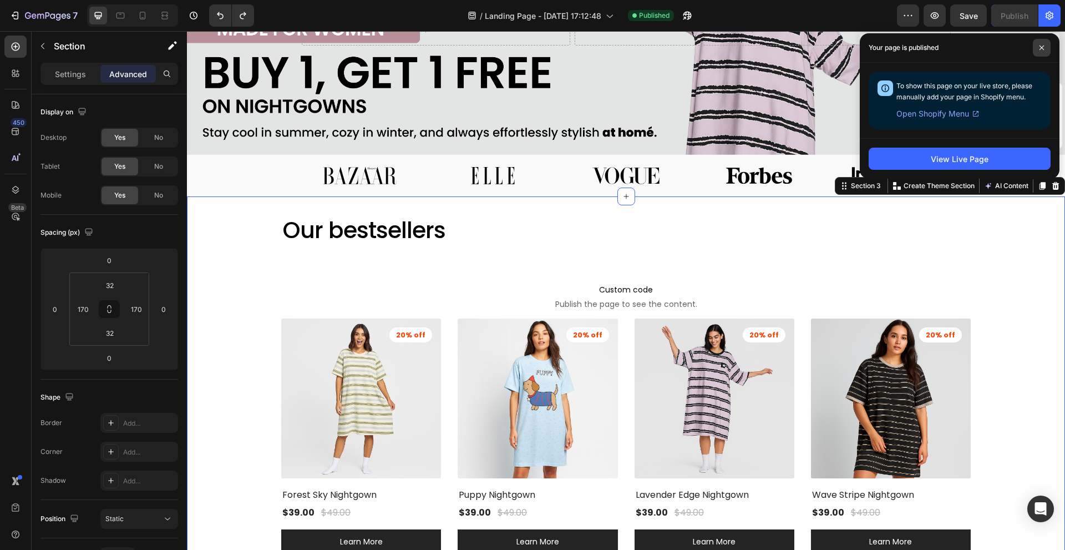
click at [1040, 41] on span at bounding box center [1042, 48] width 18 height 18
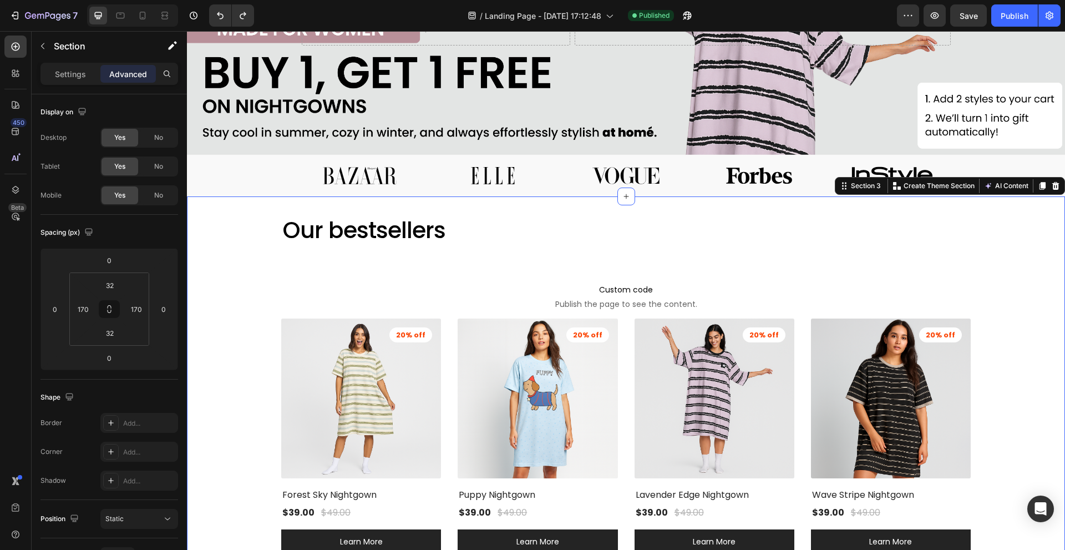
click at [800, 23] on div "/ Landing Page - Aug 27, 17:12:48 Published" at bounding box center [580, 15] width 634 height 22
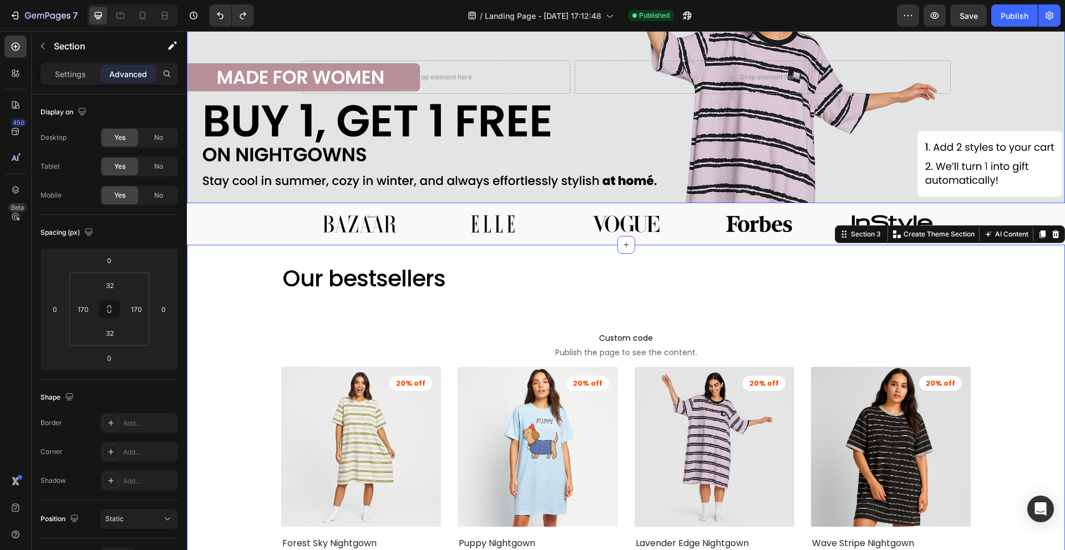
scroll to position [0, 0]
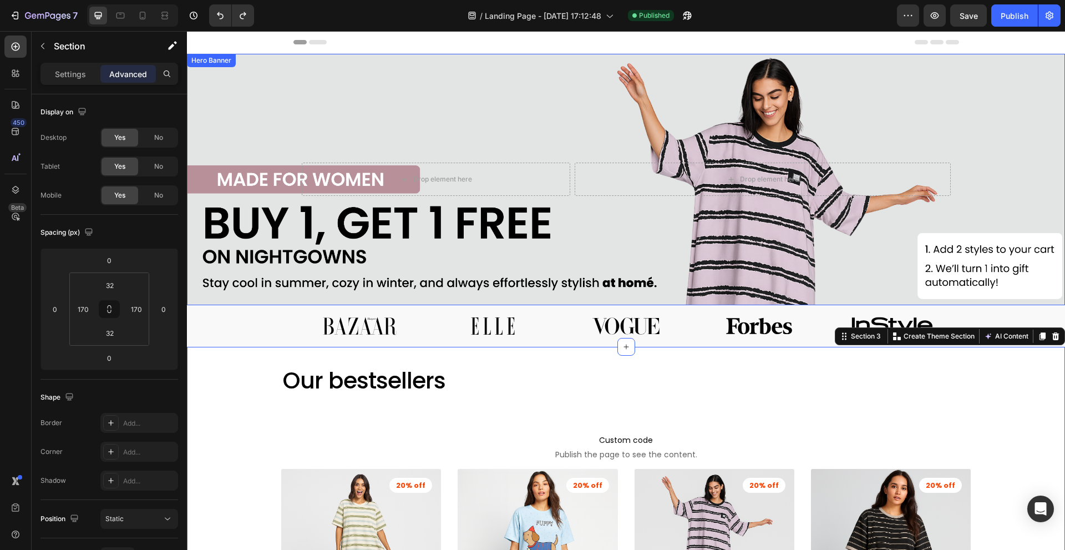
click at [463, 100] on div "Background Image" at bounding box center [626, 179] width 878 height 251
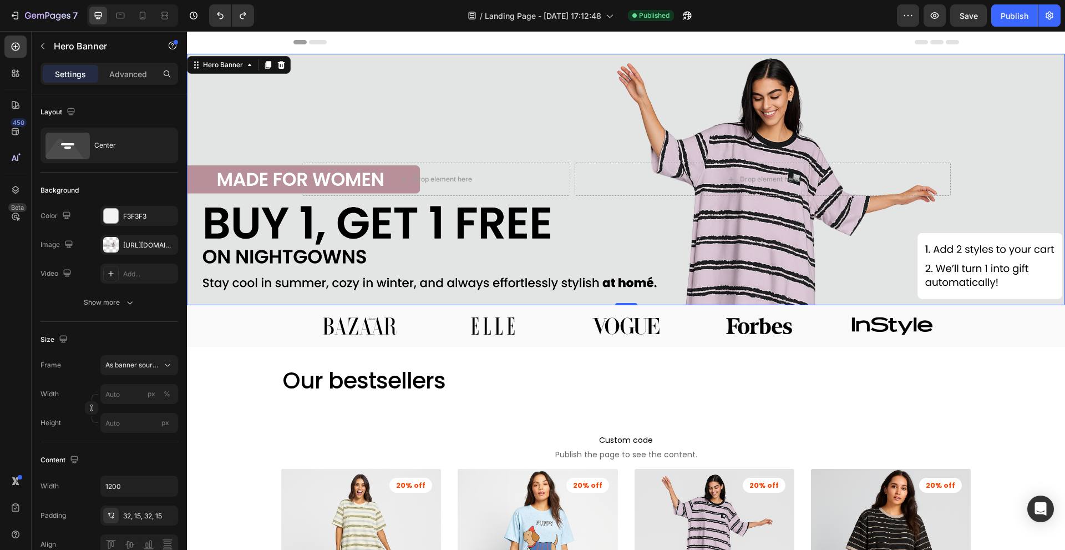
click at [546, 96] on div "Background Image" at bounding box center [626, 179] width 878 height 251
click at [136, 248] on div "https://cdn.shopify.com/s/files/1/0674/5623/7658/files/gempages_579919329915568…" at bounding box center [139, 245] width 32 height 10
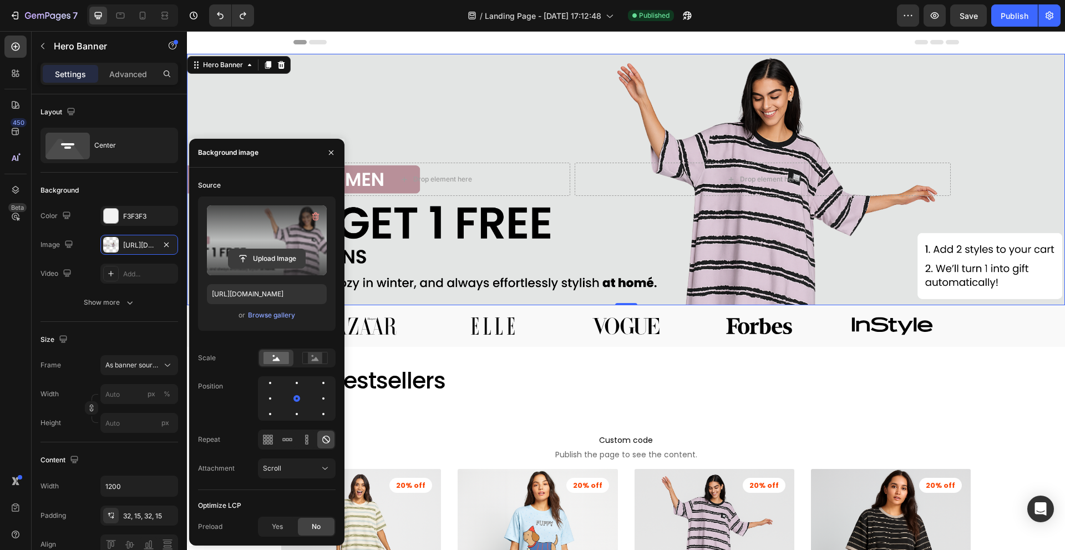
click at [245, 250] on input "file" at bounding box center [267, 258] width 77 height 19
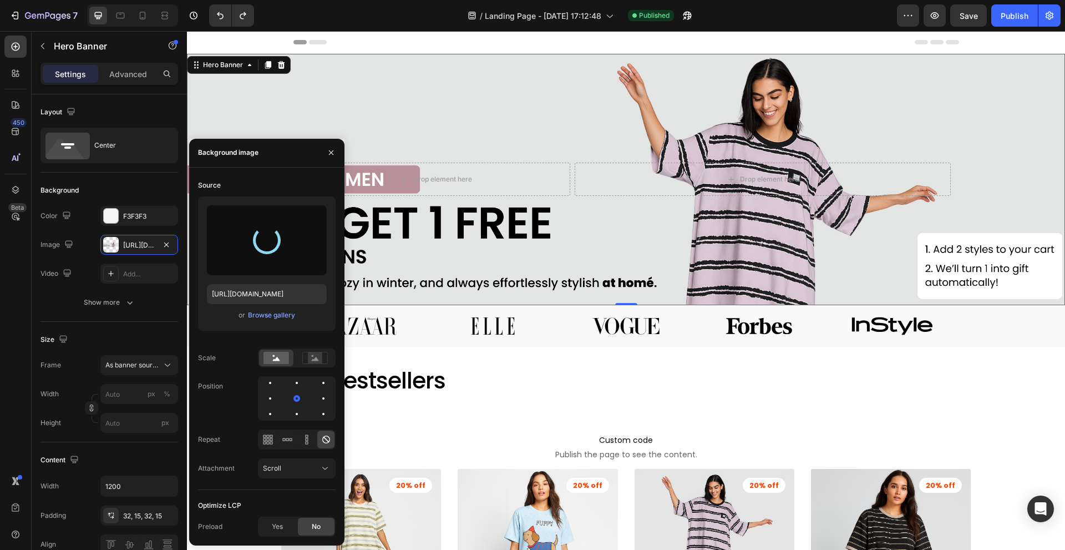
type input "https://cdn.shopify.com/s/files/1/0674/5623/7658/files/gempages_579919329915568…"
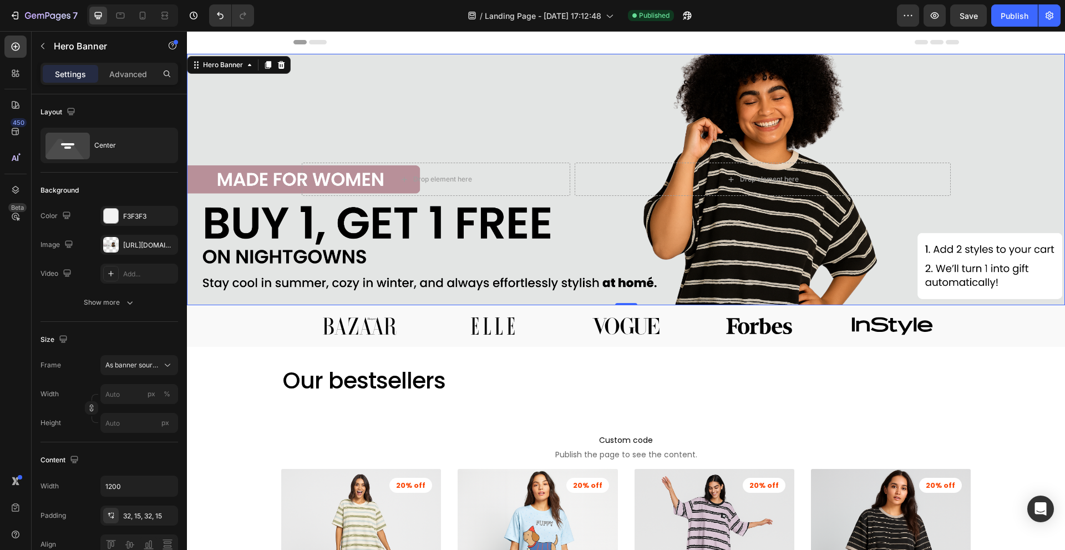
click at [852, 11] on div "/ Landing Page - Aug 27, 17:12:48 Published" at bounding box center [580, 15] width 634 height 22
click at [1001, 19] on div "Publish" at bounding box center [1015, 16] width 28 height 12
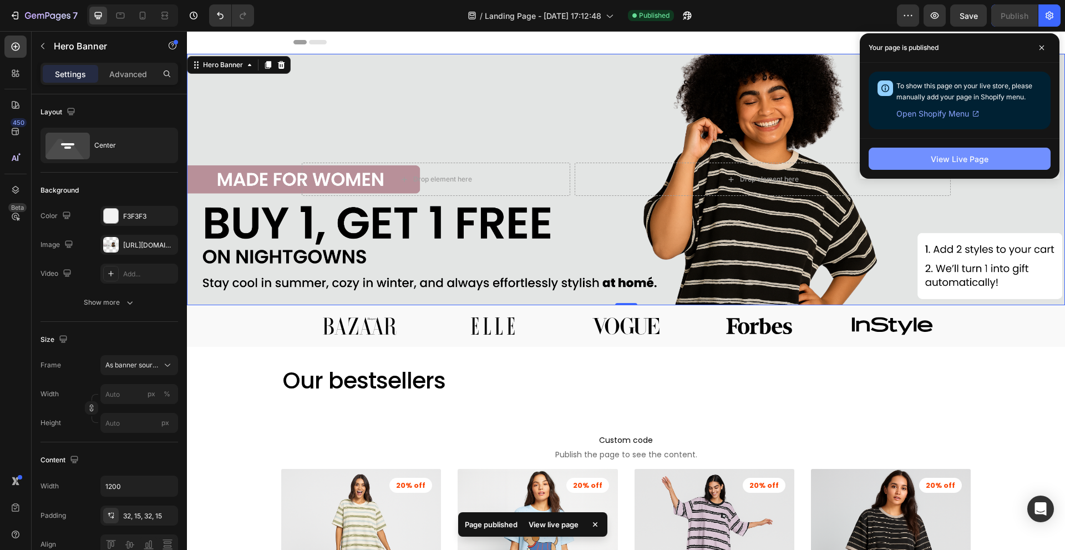
click at [914, 165] on button "View Live Page" at bounding box center [960, 159] width 182 height 22
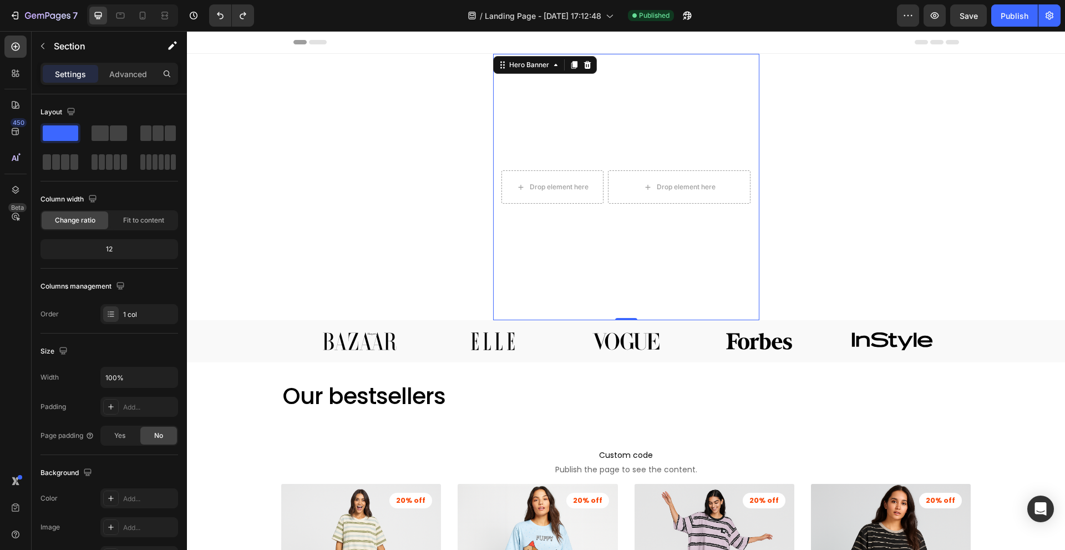
click at [842, 168] on div "Drop element here Drop element here Row Hero Banner 0" at bounding box center [626, 187] width 878 height 266
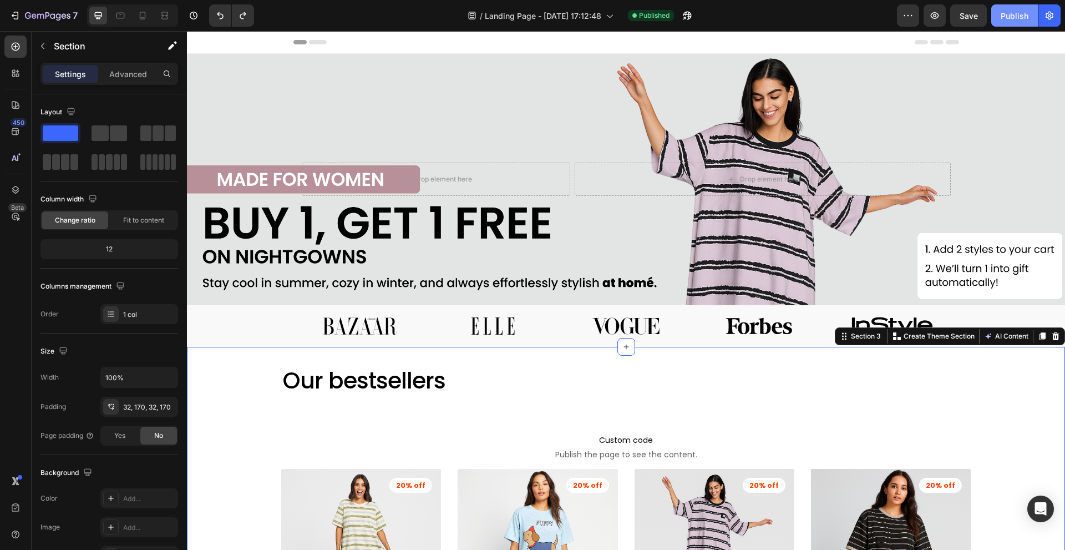
click at [1010, 21] on div "Publish" at bounding box center [1015, 16] width 28 height 12
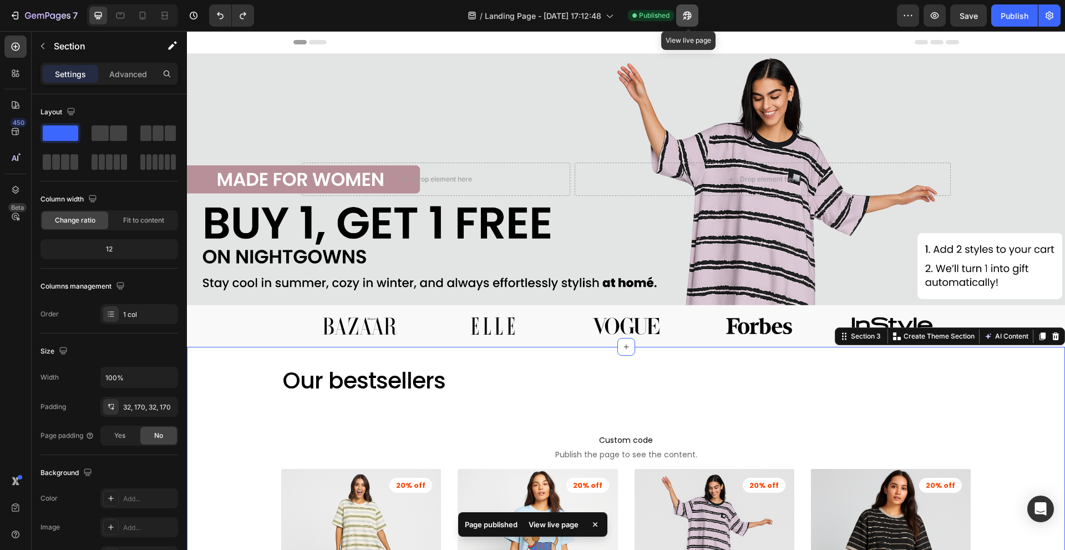
click at [692, 18] on icon "button" at bounding box center [687, 15] width 11 height 11
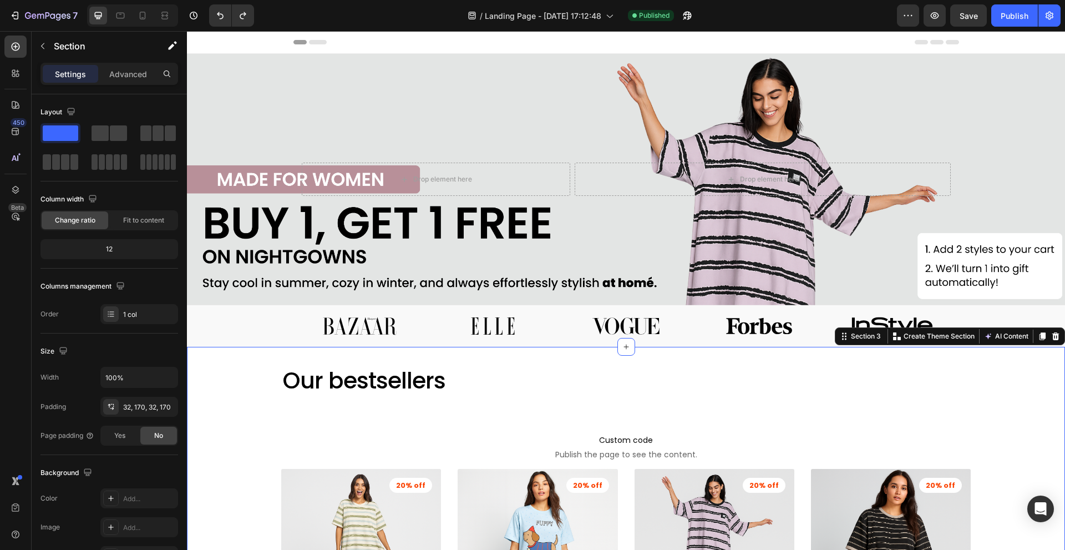
click at [342, 69] on div "Background Image" at bounding box center [626, 179] width 878 height 251
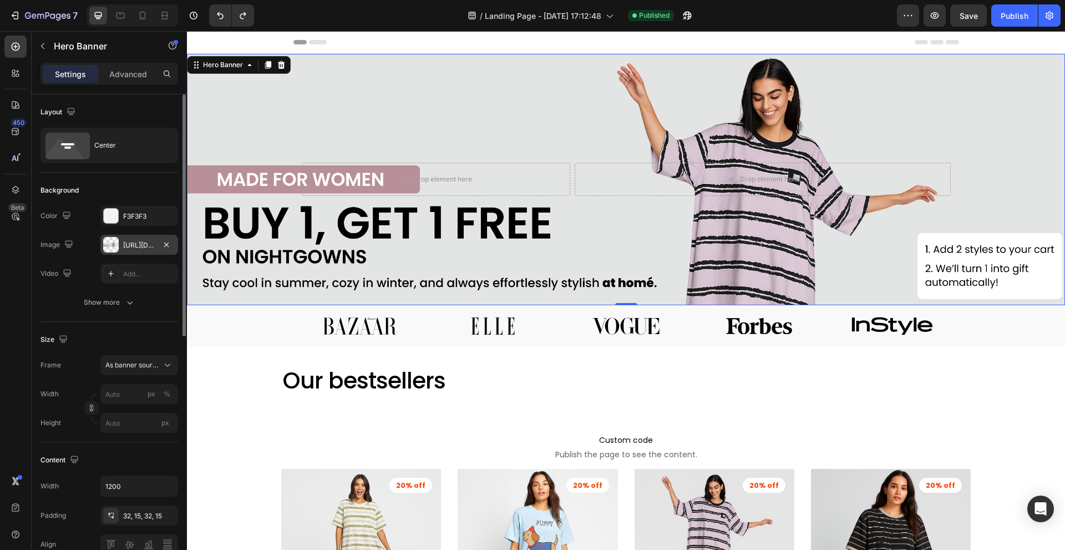
click at [127, 240] on div "[URL][DOMAIN_NAME]" at bounding box center [139, 245] width 32 height 10
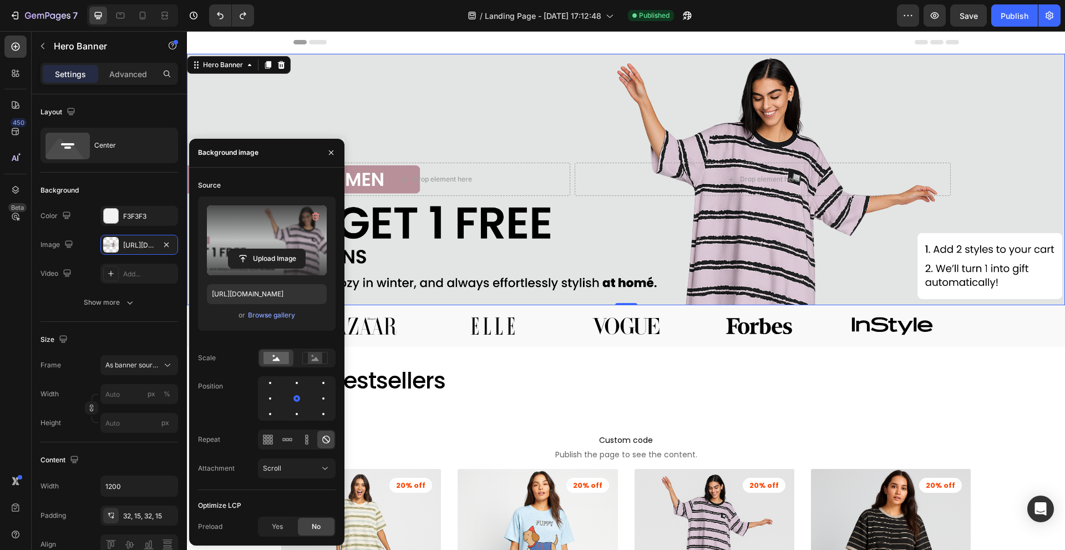
click at [263, 239] on label at bounding box center [267, 240] width 120 height 70
click at [263, 249] on input "file" at bounding box center [267, 258] width 77 height 19
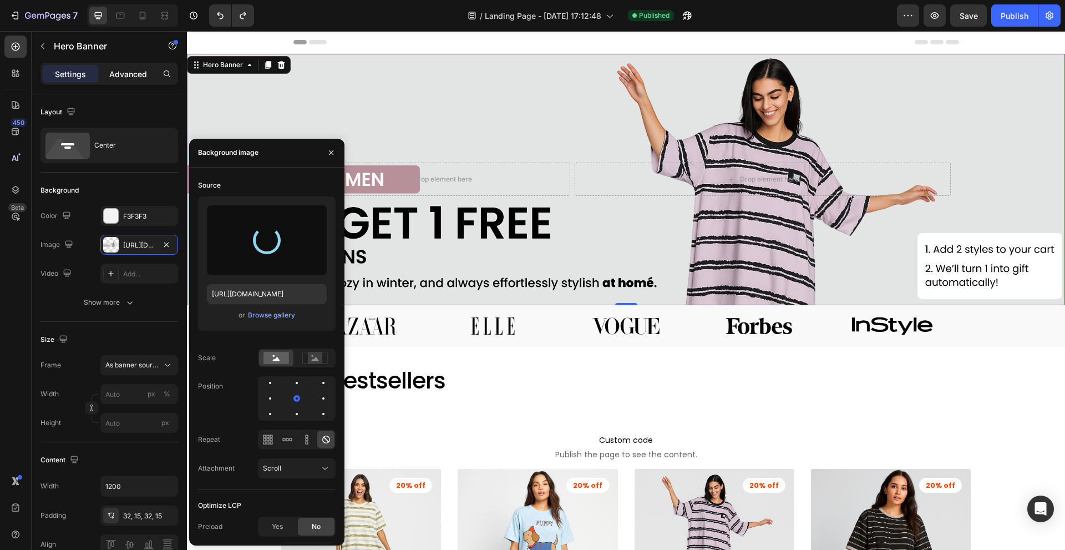
type input "https://cdn.shopify.com/s/files/1/0674/5623/7658/files/gempages_579919329915568…"
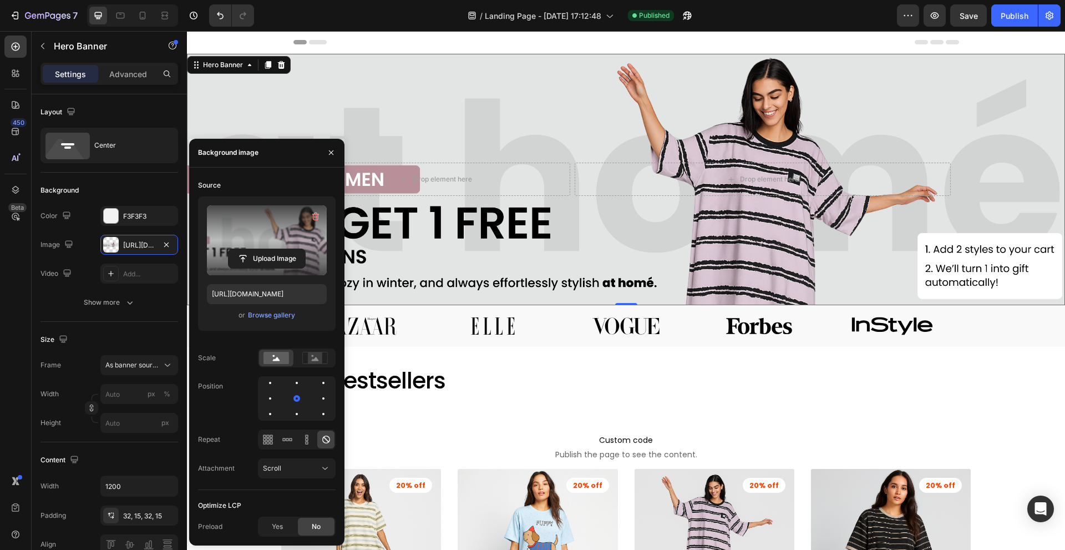
click at [396, 2] on div "7 / Landing Page - Aug 27, 17:12:48 Published Preview Save Publish" at bounding box center [532, 16] width 1065 height 32
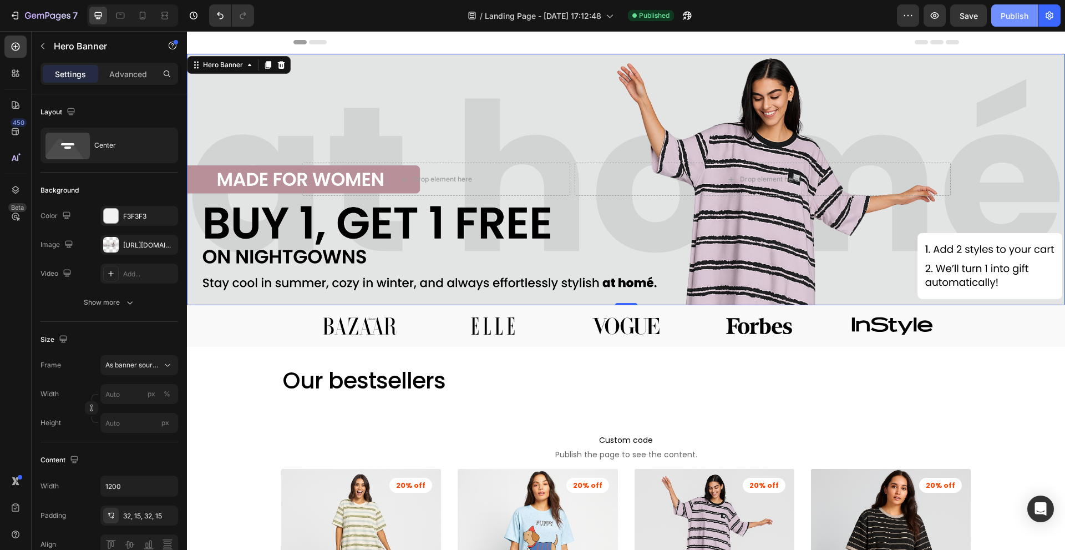
click at [1025, 11] on div "Publish" at bounding box center [1015, 16] width 28 height 12
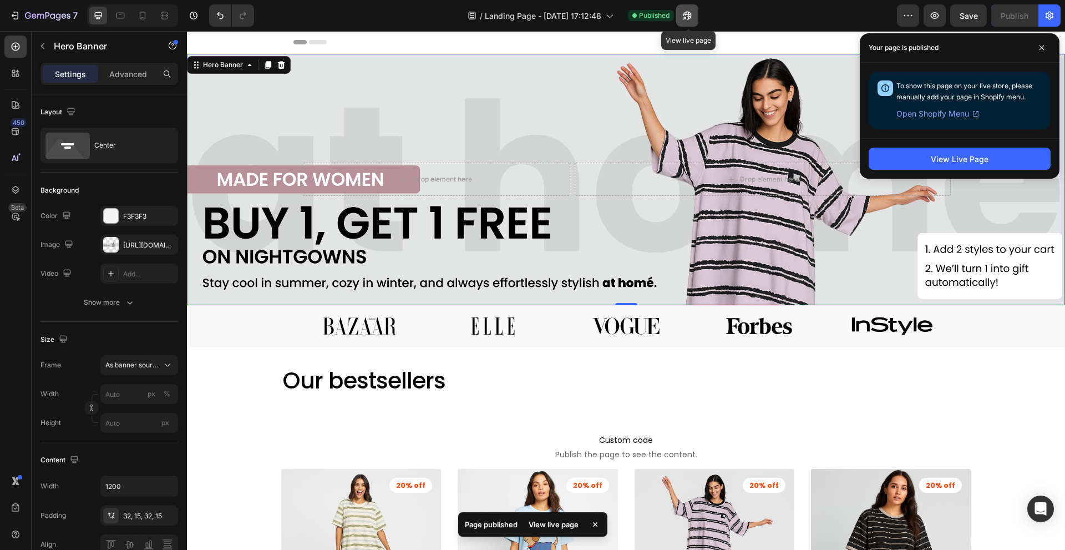
click at [685, 17] on icon "button" at bounding box center [684, 18] width 3 height 3
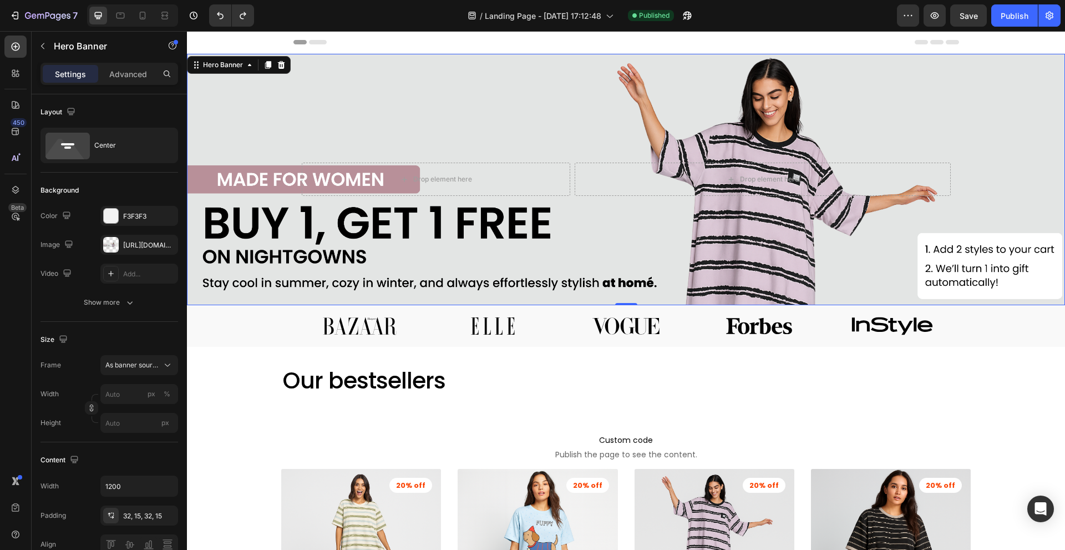
click at [354, 83] on div "Background Image" at bounding box center [626, 179] width 878 height 251
click at [982, 19] on button "Save" at bounding box center [968, 15] width 37 height 22
click at [989, 17] on div "Preview Publish" at bounding box center [979, 15] width 164 height 22
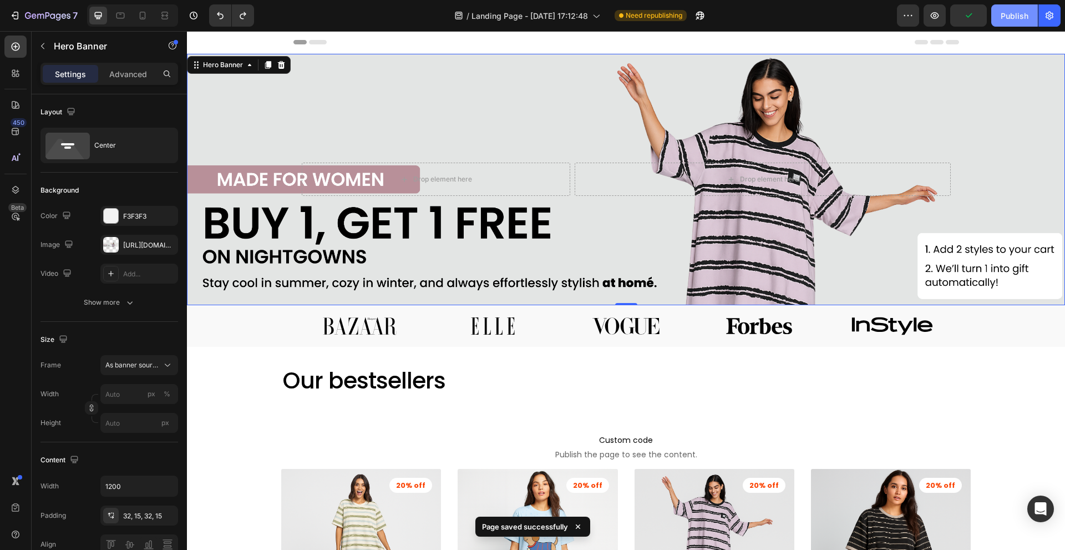
click at [996, 17] on button "Publish" at bounding box center [1014, 15] width 47 height 22
click at [807, 16] on div "/ Landing Page - Aug 27, 17:12:48 Need republishing" at bounding box center [580, 15] width 634 height 22
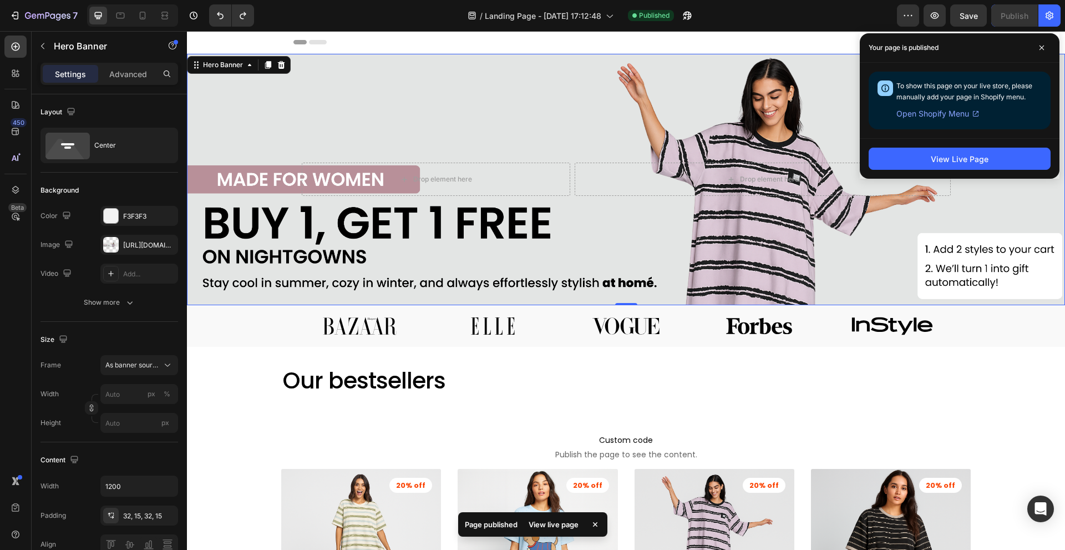
click at [818, 13] on div "/ Landing Page - Aug 27, 17:12:48 Published" at bounding box center [580, 15] width 634 height 22
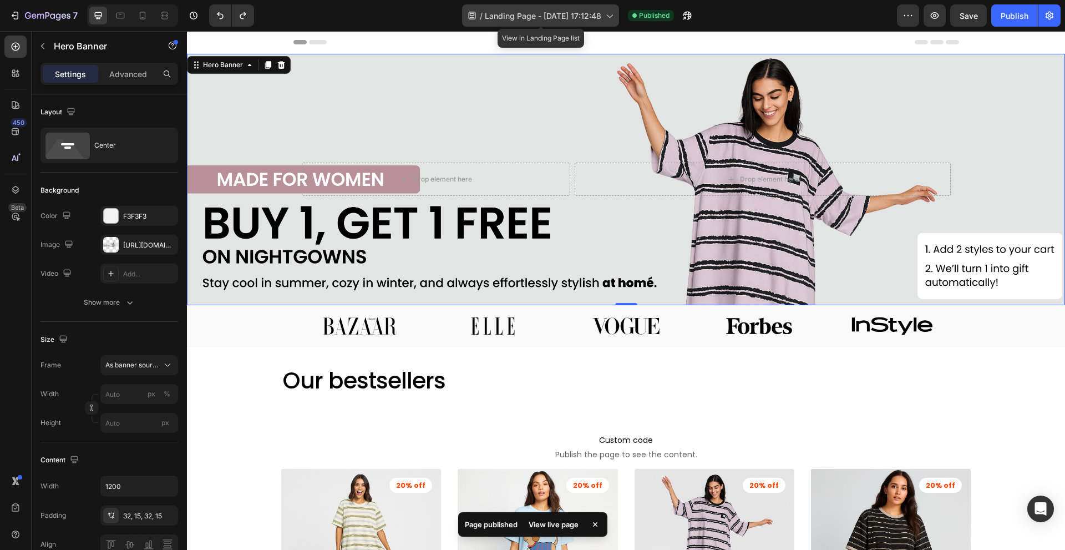
click at [518, 17] on span "Landing Page - Aug 27, 17:12:48" at bounding box center [543, 16] width 116 height 12
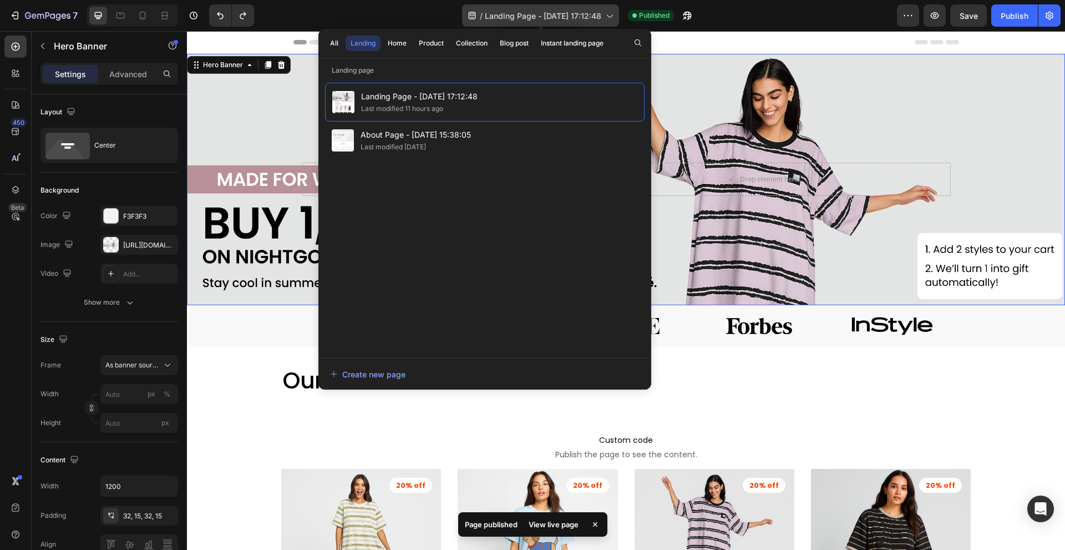
click at [518, 17] on span "Landing Page - Aug 27, 17:12:48" at bounding box center [543, 16] width 116 height 12
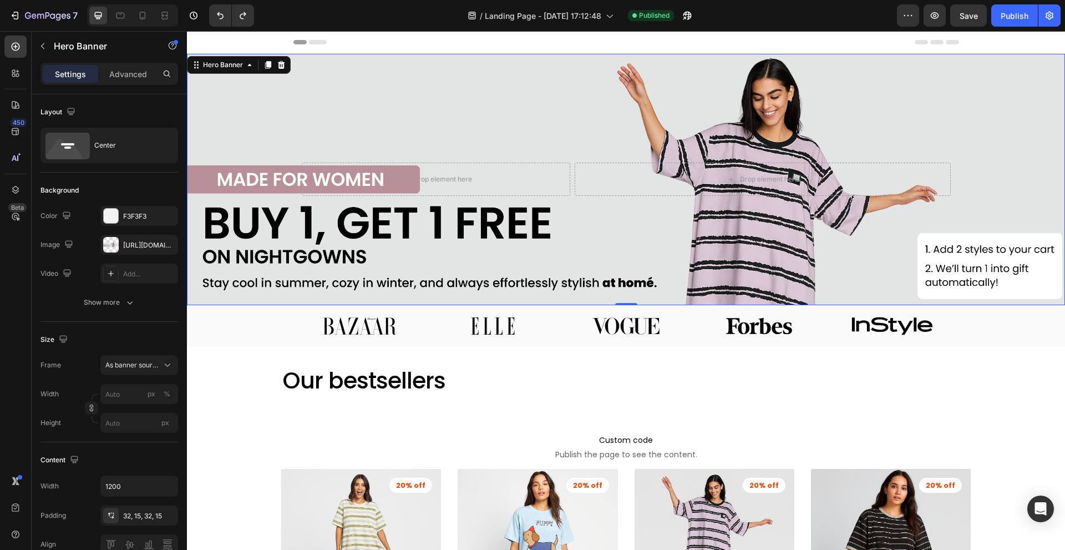
click at [335, 13] on div "/ Landing Page - Aug 27, 17:12:48 Published" at bounding box center [580, 15] width 634 height 22
click at [57, 21] on div "7" at bounding box center [51, 15] width 53 height 13
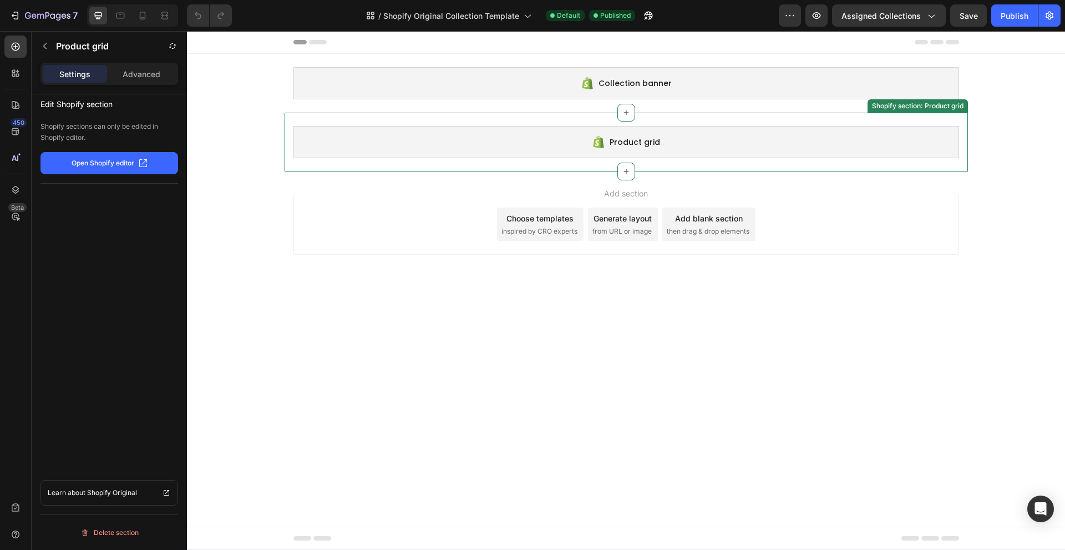
click at [766, 123] on div "Product grid Shopify section: Product grid" at bounding box center [626, 142] width 683 height 59
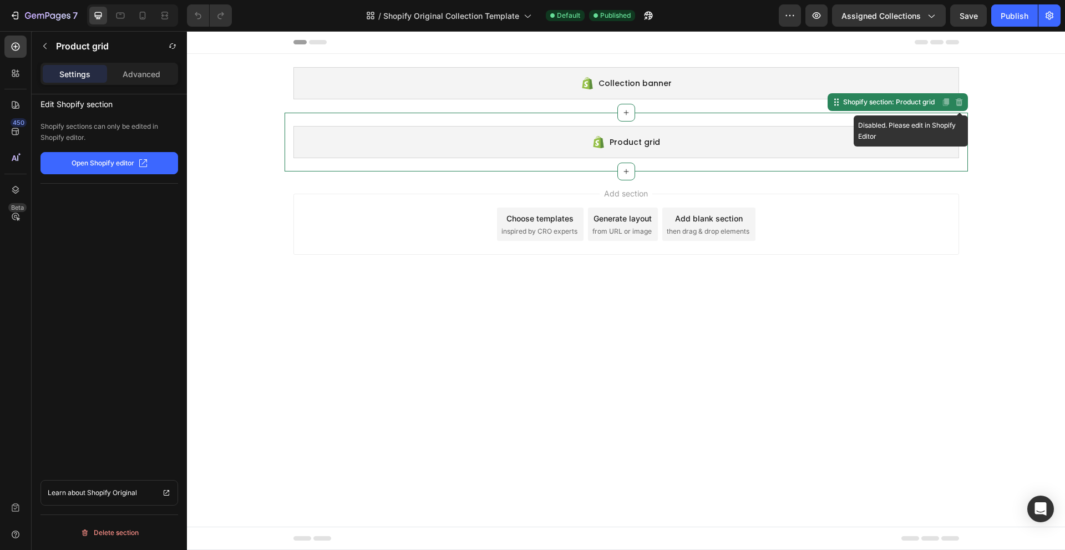
click at [961, 105] on icon at bounding box center [958, 102] width 7 height 8
click at [990, 114] on div "Collection banner Shopify section: Collection banner Product grid Shopify secti…" at bounding box center [626, 113] width 878 height 118
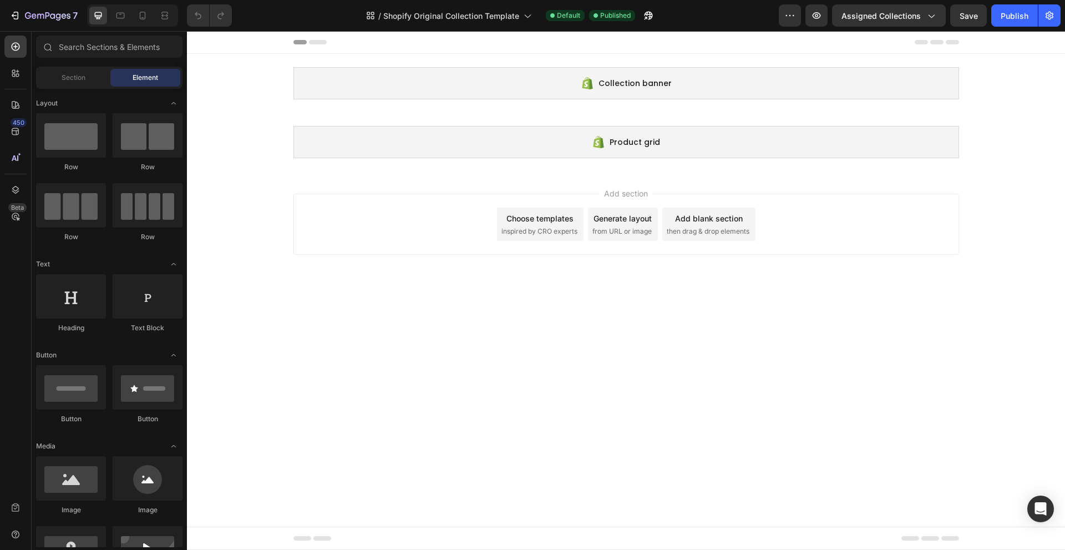
click at [710, 231] on span "then drag & drop elements" at bounding box center [708, 231] width 83 height 10
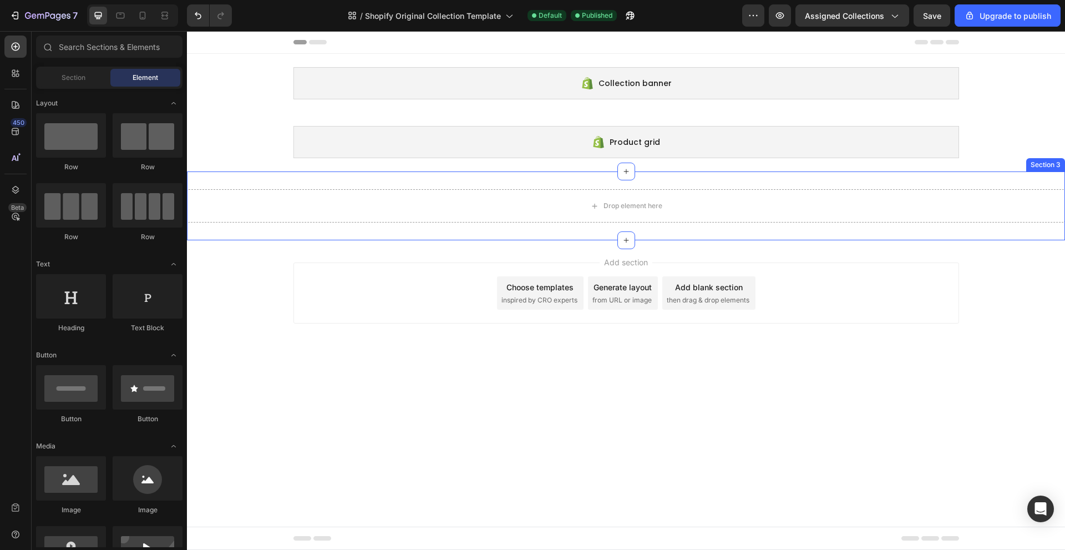
click at [469, 230] on div "Drop element here Section 3" at bounding box center [626, 205] width 878 height 69
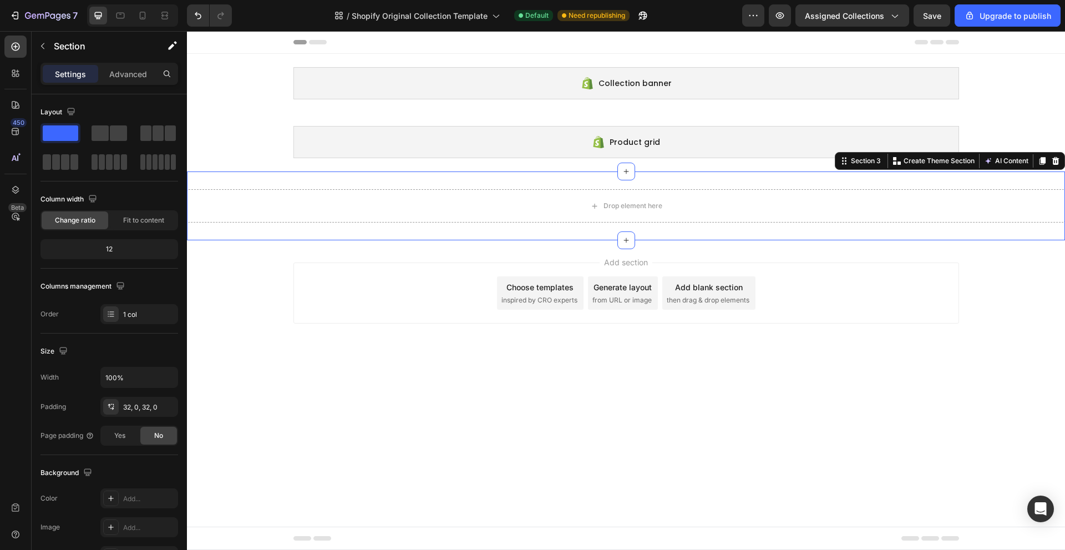
click at [297, 179] on div "Drop element here Section 3 You can create reusable sections Create Theme Secti…" at bounding box center [626, 205] width 878 height 69
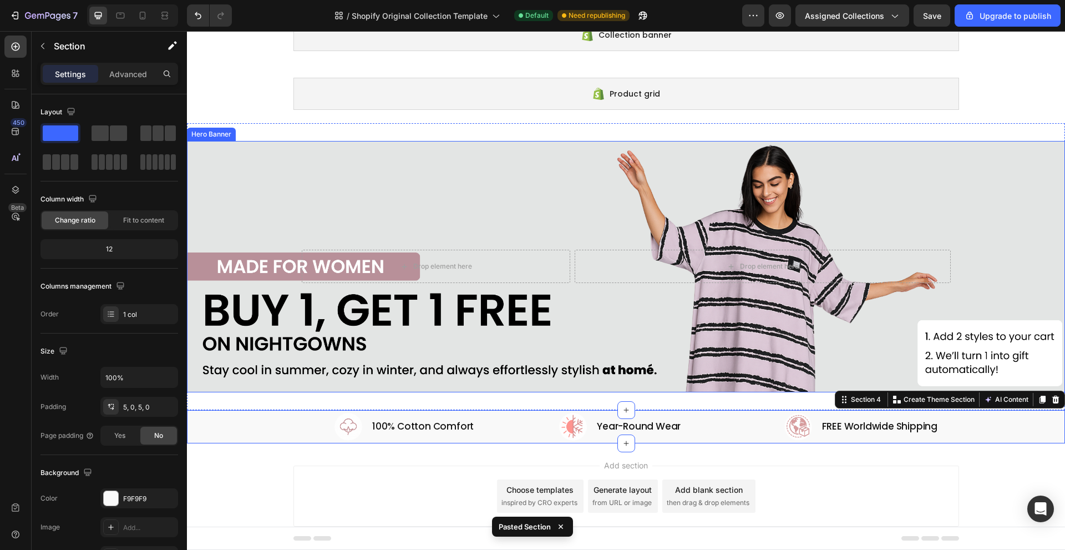
scroll to position [49, 0]
click at [664, 397] on div "Drop element here Drop element here Row Hero Banner Section 3" at bounding box center [626, 266] width 878 height 287
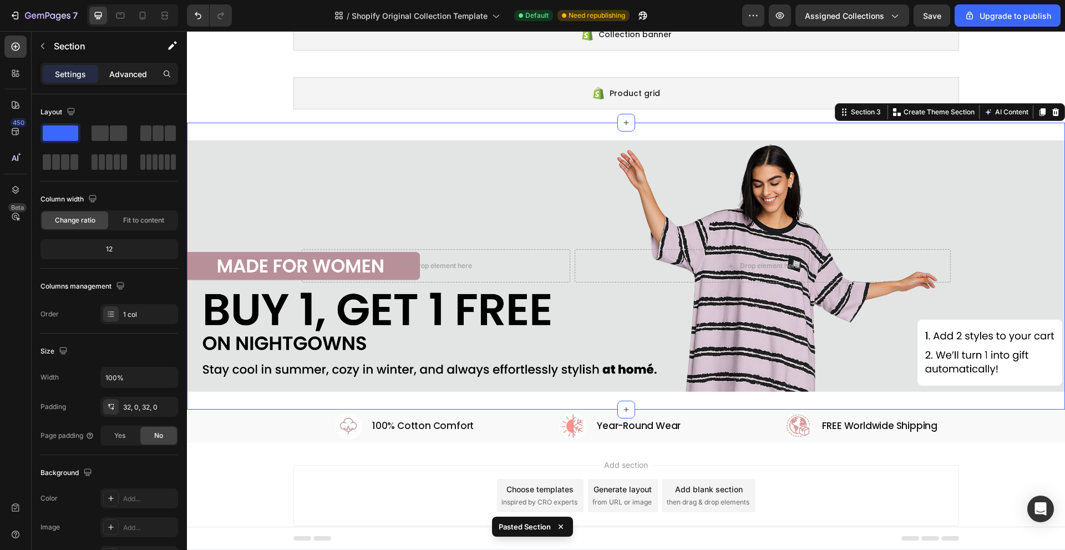
click at [125, 77] on p "Advanced" at bounding box center [128, 74] width 38 height 12
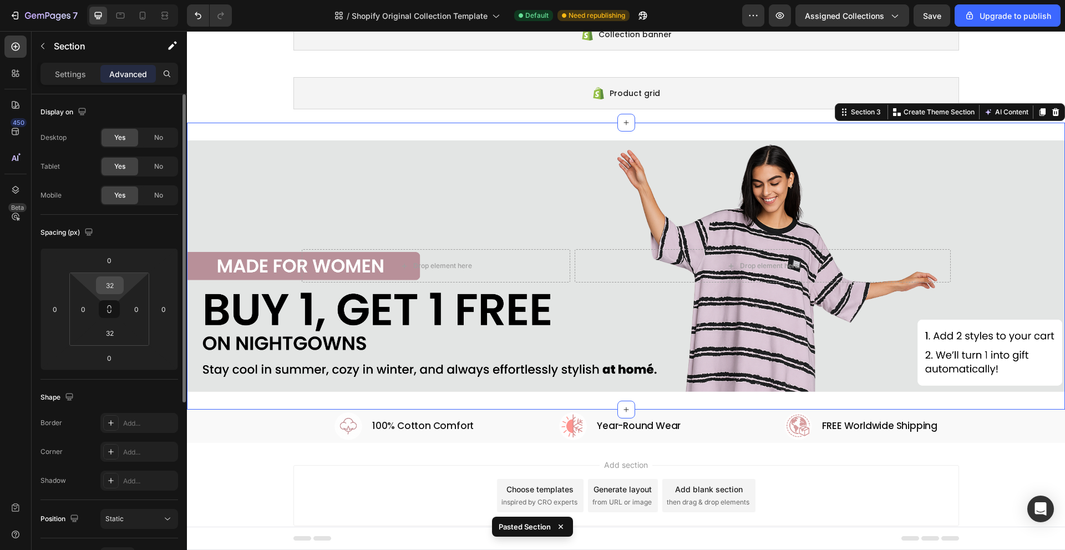
click at [121, 285] on div "32" at bounding box center [110, 285] width 28 height 18
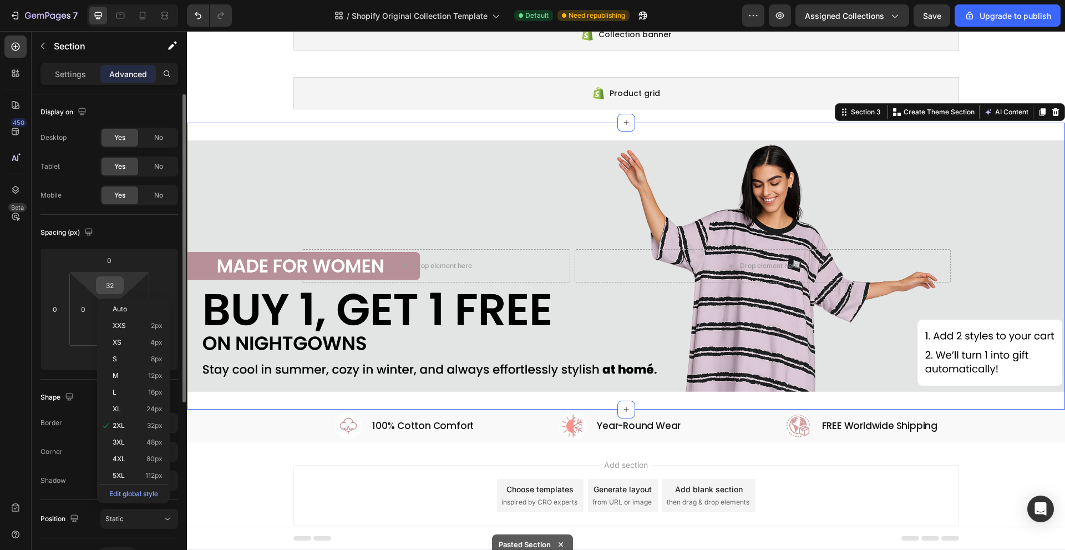
click at [118, 286] on input "32" at bounding box center [110, 285] width 22 height 17
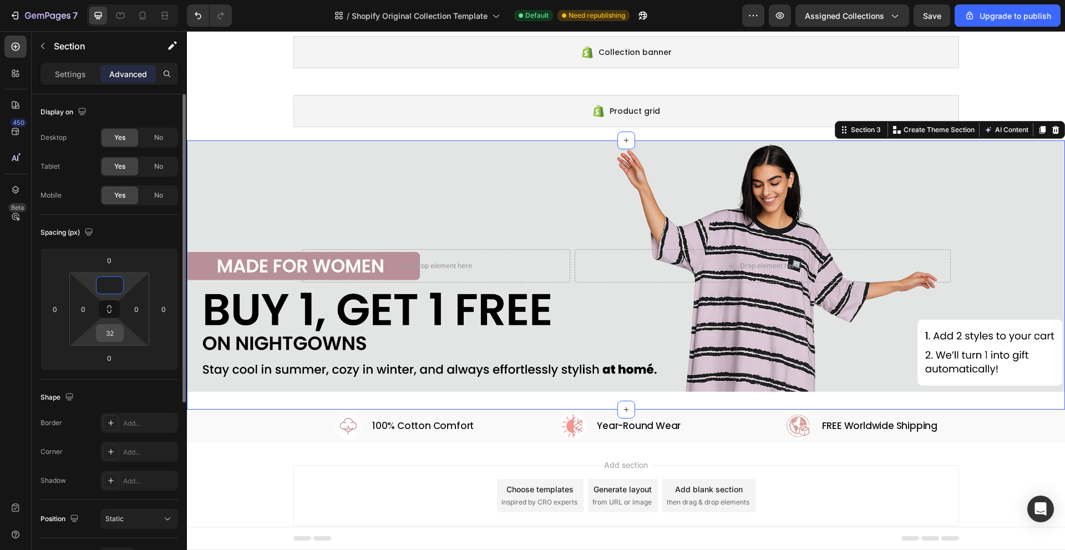
type input "0"
click at [113, 334] on input "32" at bounding box center [110, 333] width 22 height 17
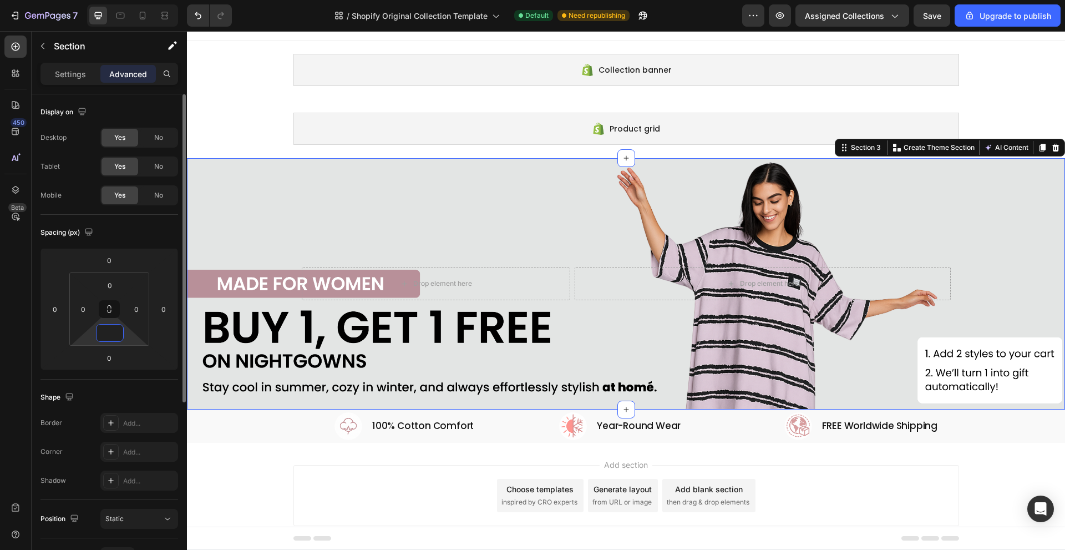
type input "0"
click at [317, 450] on div "Add section Choose templates inspired by CRO experts Generate layout from URL o…" at bounding box center [626, 498] width 878 height 110
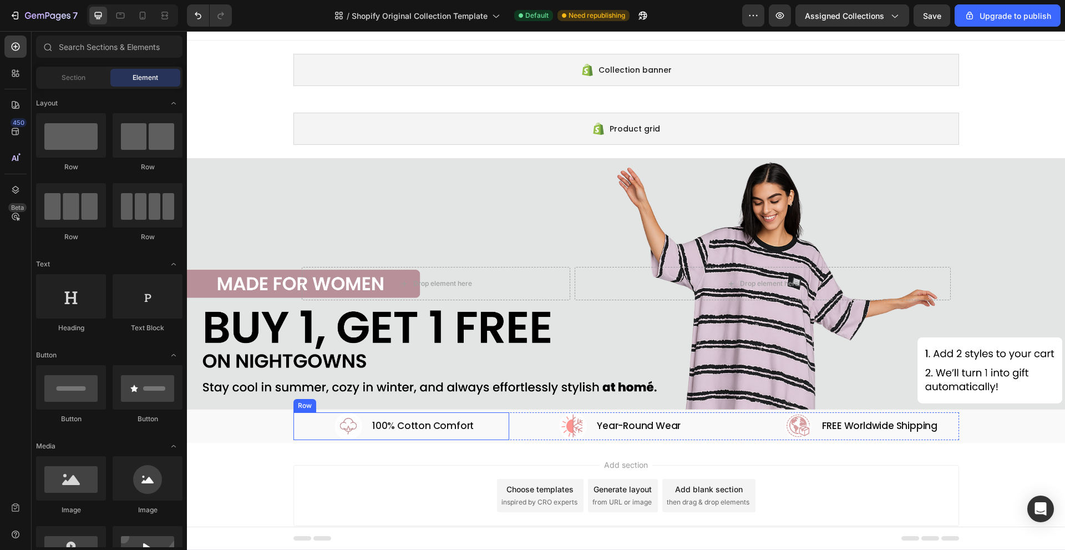
click at [483, 433] on div "100% Cotton Comfort Heading" at bounding box center [440, 426] width 138 height 28
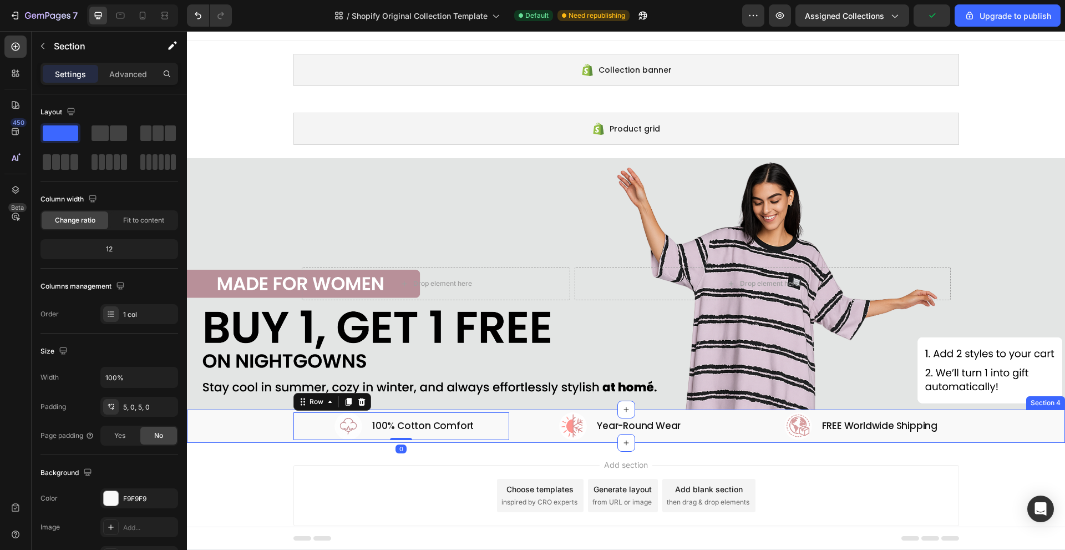
click at [517, 439] on div "Image 100% Cotton Comfort Heading Row 0 Image Year-Round Wear Heading Row Image…" at bounding box center [626, 425] width 878 height 33
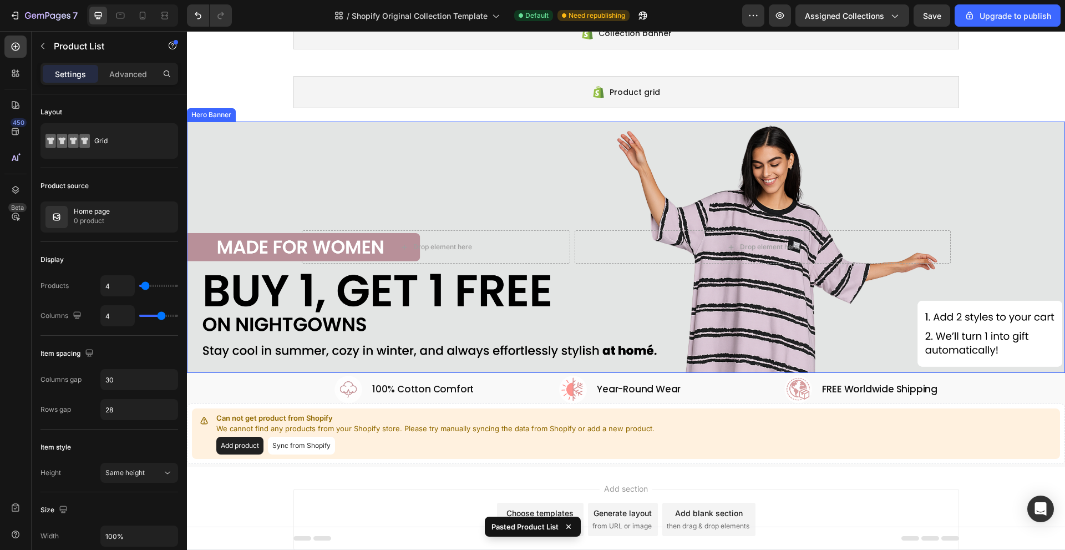
scroll to position [74, 0]
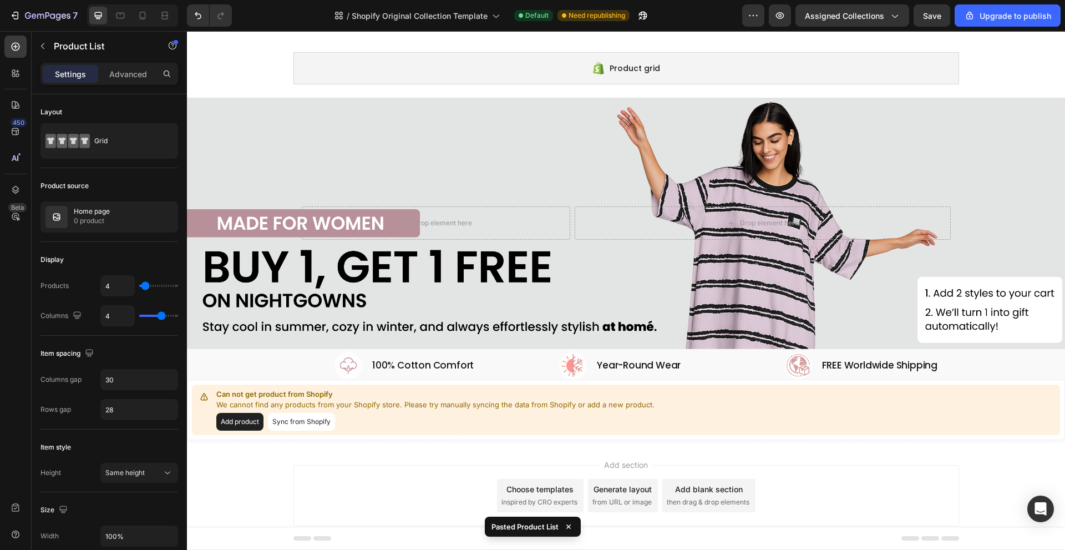
click at [297, 419] on button "Sync from Shopify" at bounding box center [301, 422] width 67 height 18
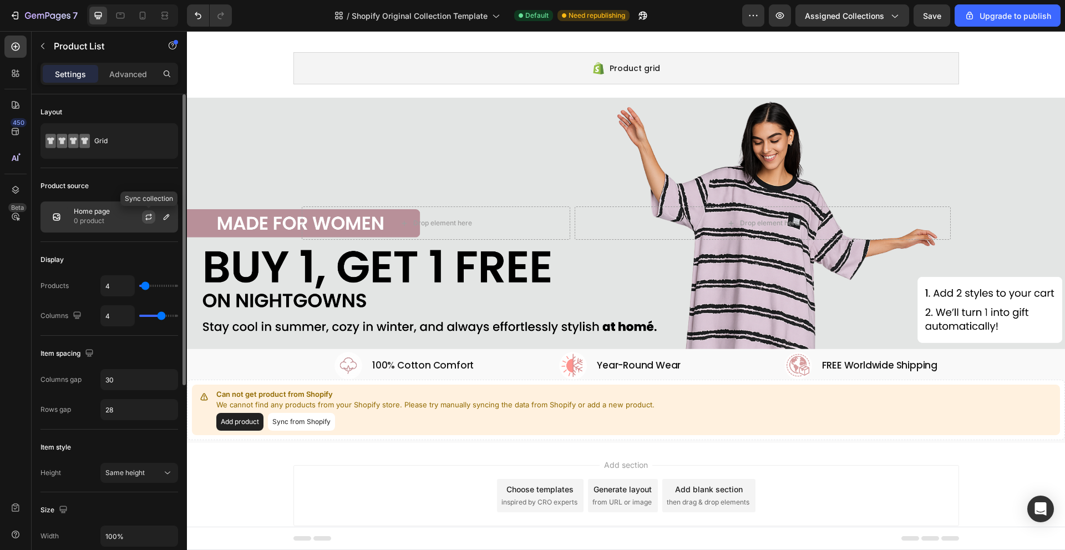
click at [146, 216] on icon "button" at bounding box center [149, 215] width 6 height 3
click at [120, 216] on div "Home page 0 product" at bounding box center [109, 216] width 138 height 31
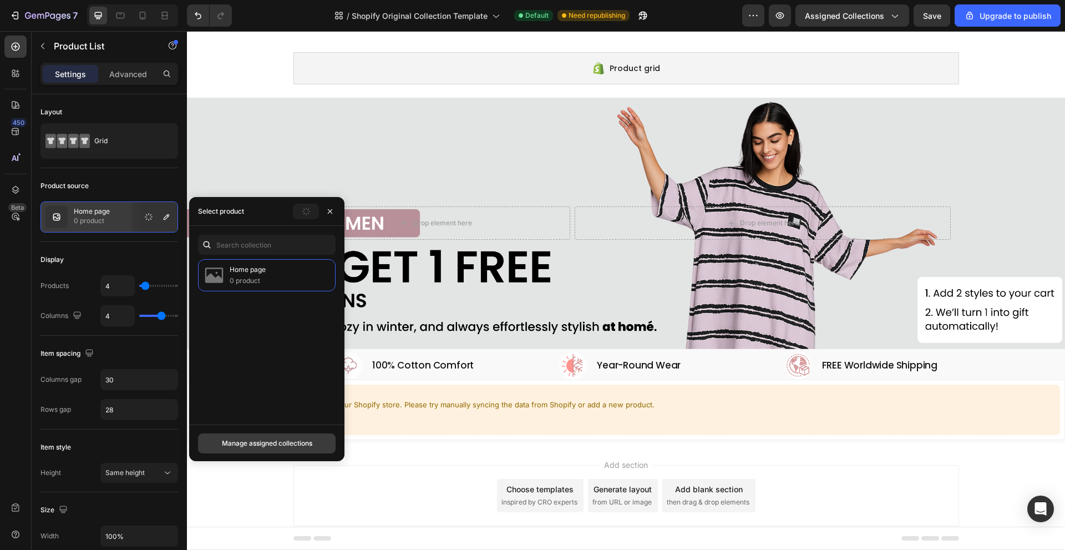
click at [271, 440] on div "Manage assigned collections" at bounding box center [267, 443] width 90 height 10
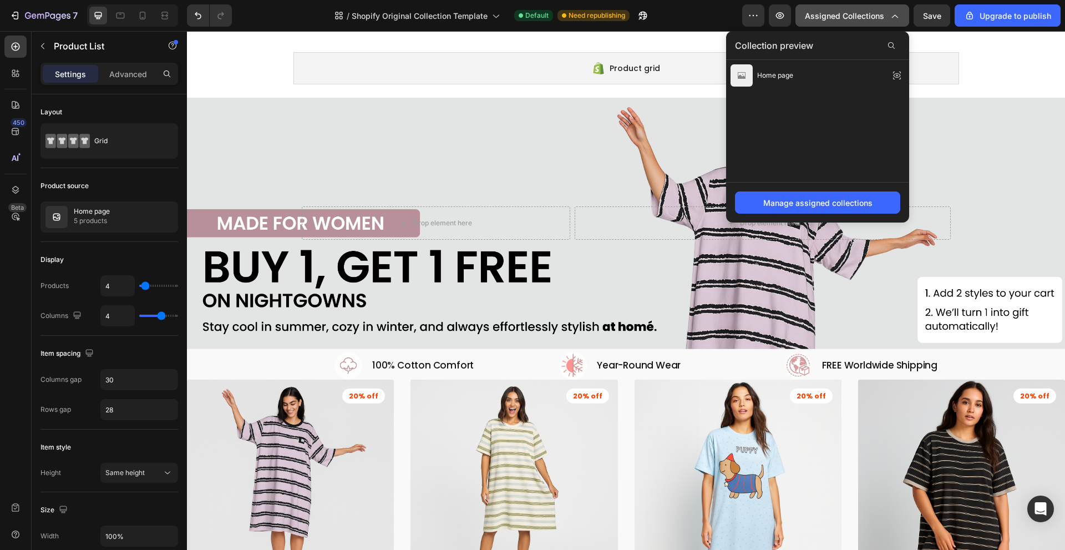
click at [870, 16] on span "Assigned Collections" at bounding box center [844, 16] width 79 height 12
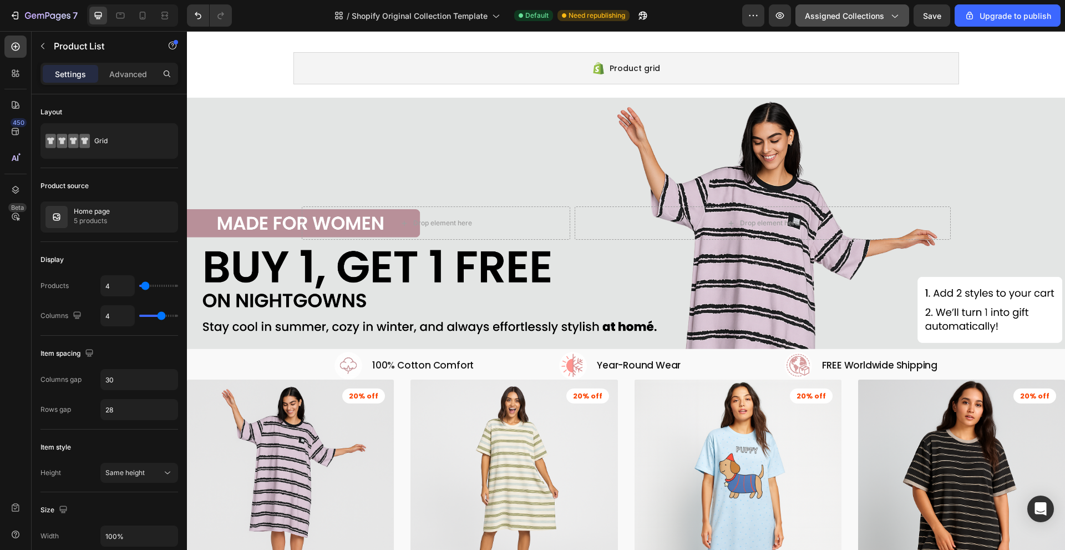
click at [842, 12] on span "Assigned Collections" at bounding box center [844, 16] width 79 height 12
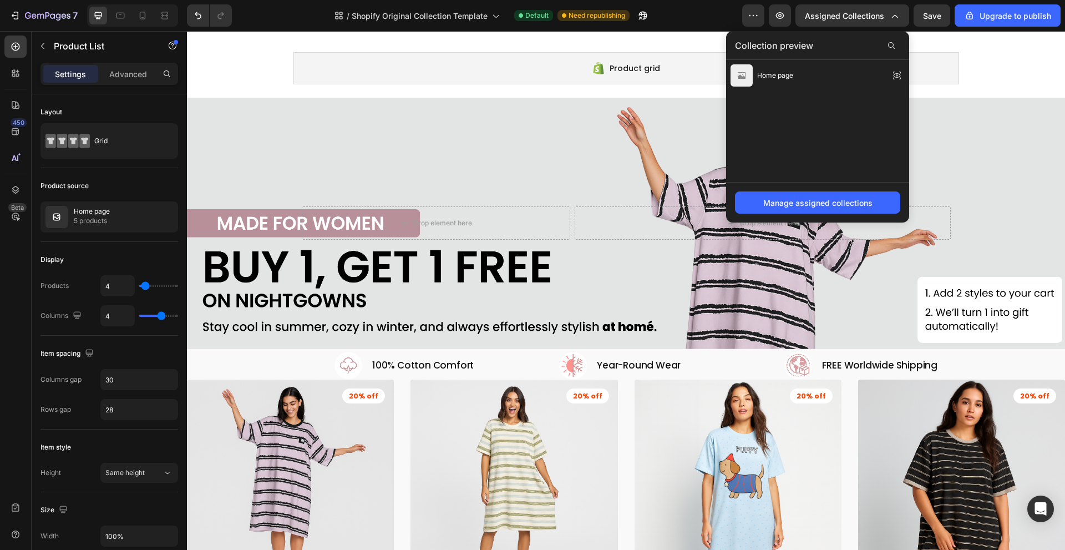
click at [676, 18] on div "/ Shopify Original Collection Template Default Need republishing" at bounding box center [491, 15] width 501 height 22
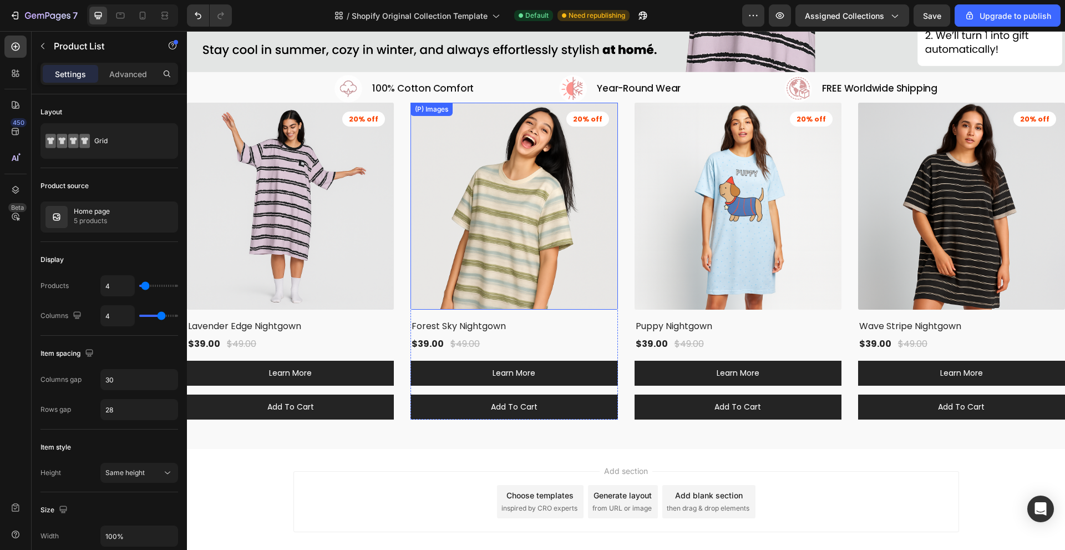
scroll to position [351, 0]
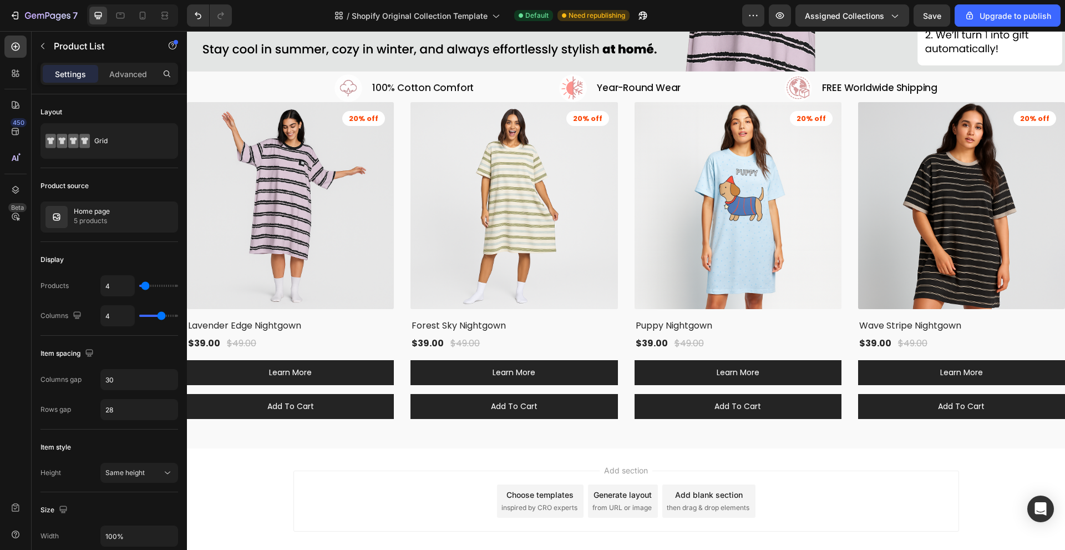
click at [620, 195] on div "(P) Images 20% off Product Badge Lavender Edge Nightgown (P) Title $39.00 (P) P…" at bounding box center [626, 260] width 878 height 317
click at [125, 215] on div "Home page 5 products" at bounding box center [109, 216] width 138 height 31
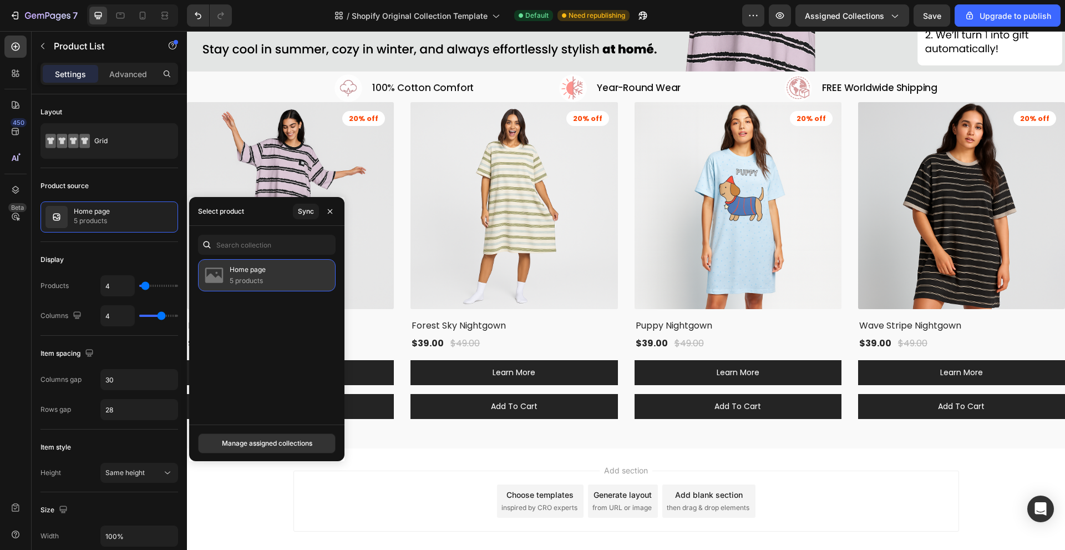
click at [294, 270] on div "Home page 5 products" at bounding box center [267, 275] width 138 height 32
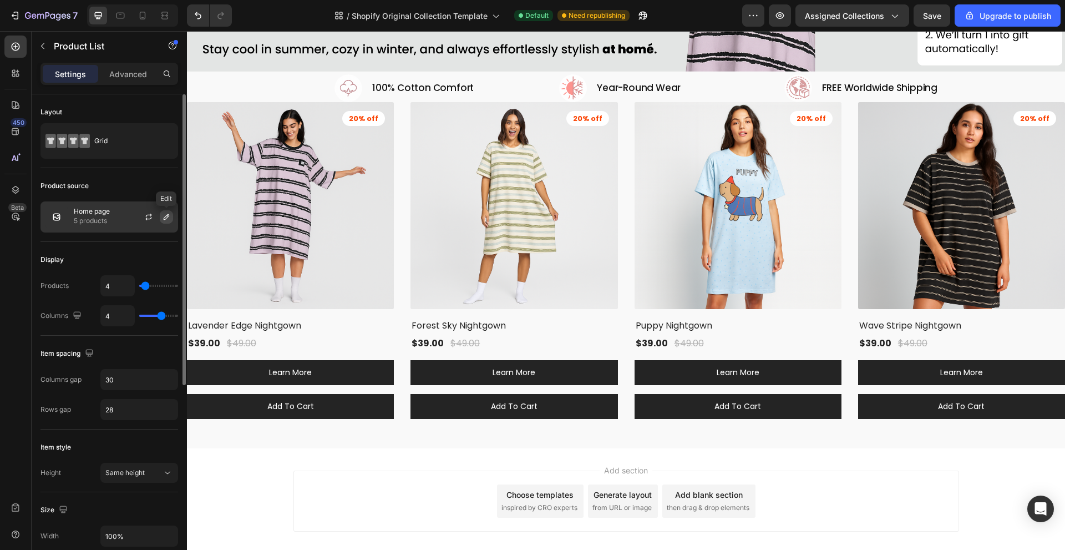
click at [163, 214] on icon "button" at bounding box center [166, 216] width 9 height 9
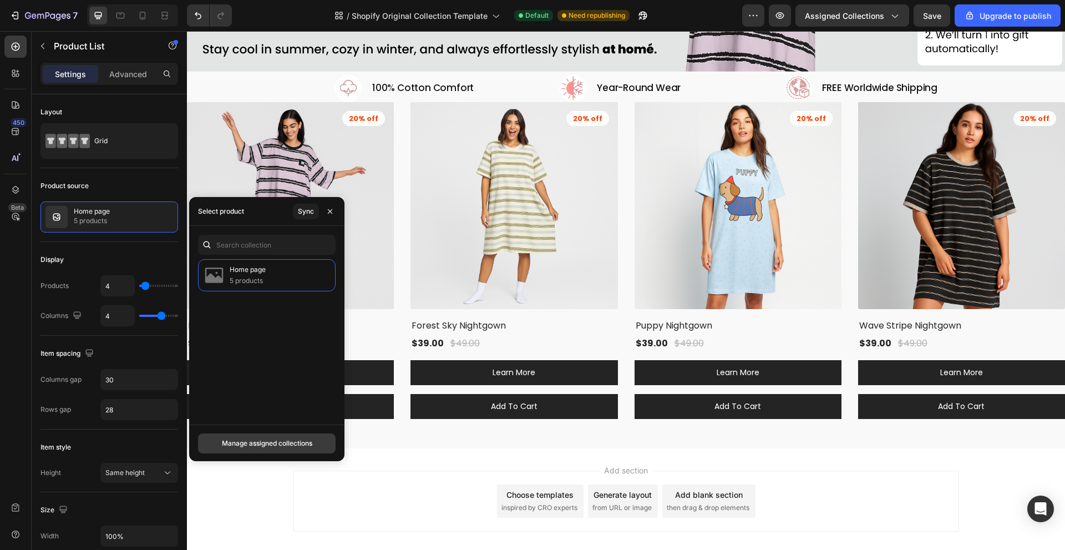
click at [271, 445] on div "Manage assigned collections" at bounding box center [267, 443] width 90 height 10
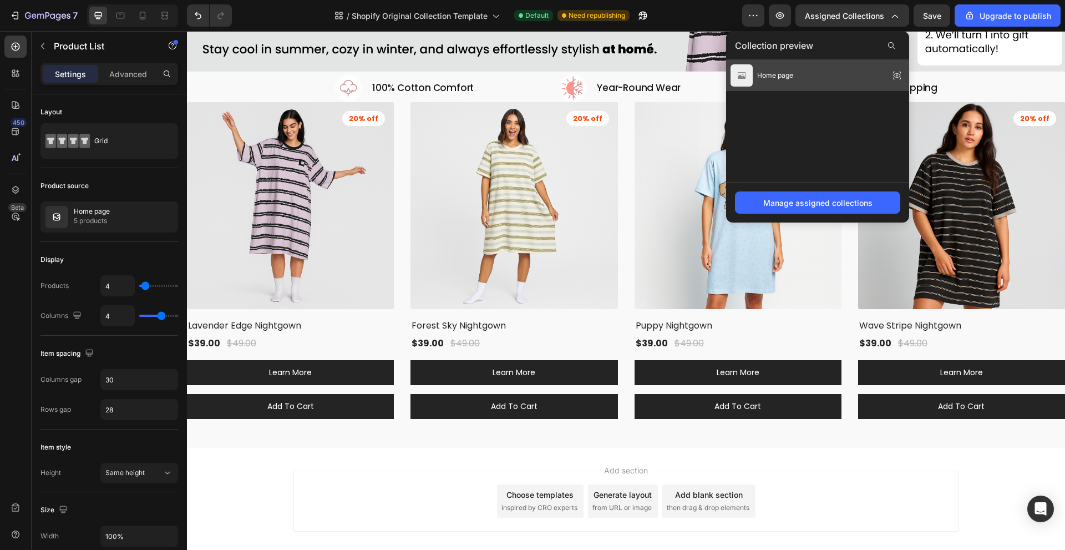
click at [876, 79] on div "Home page" at bounding box center [817, 75] width 183 height 31
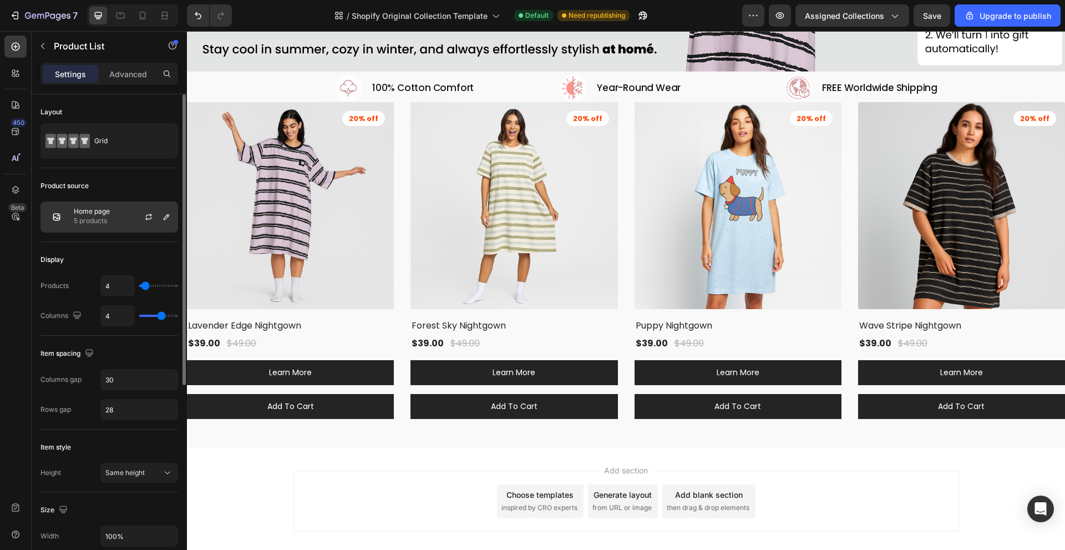
click at [126, 216] on div "Home page 5 products" at bounding box center [109, 216] width 138 height 31
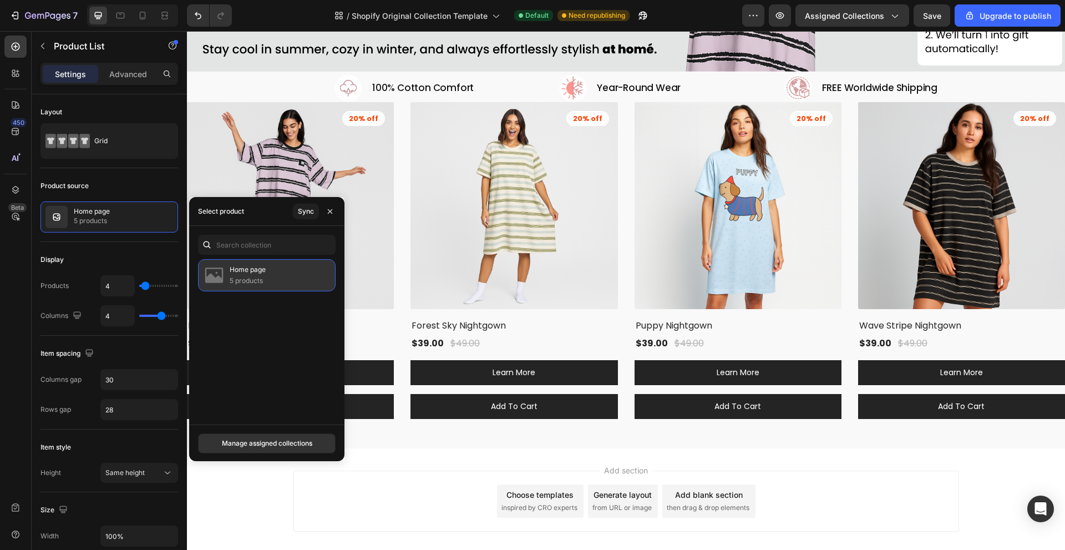
click at [274, 286] on div "Home page 5 products" at bounding box center [267, 275] width 138 height 32
click at [306, 211] on div "Sync" at bounding box center [306, 211] width 16 height 10
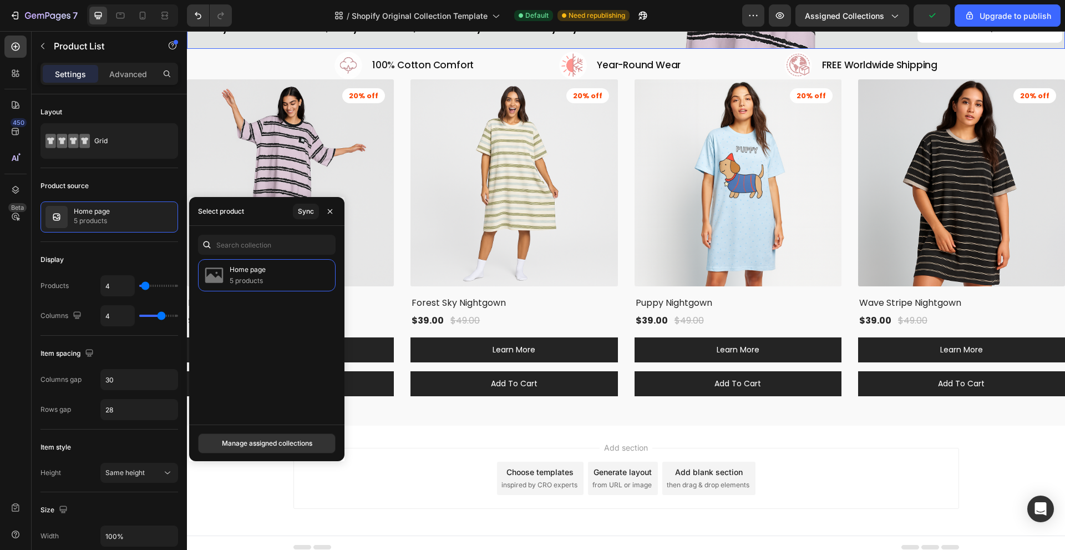
scroll to position [378, 0]
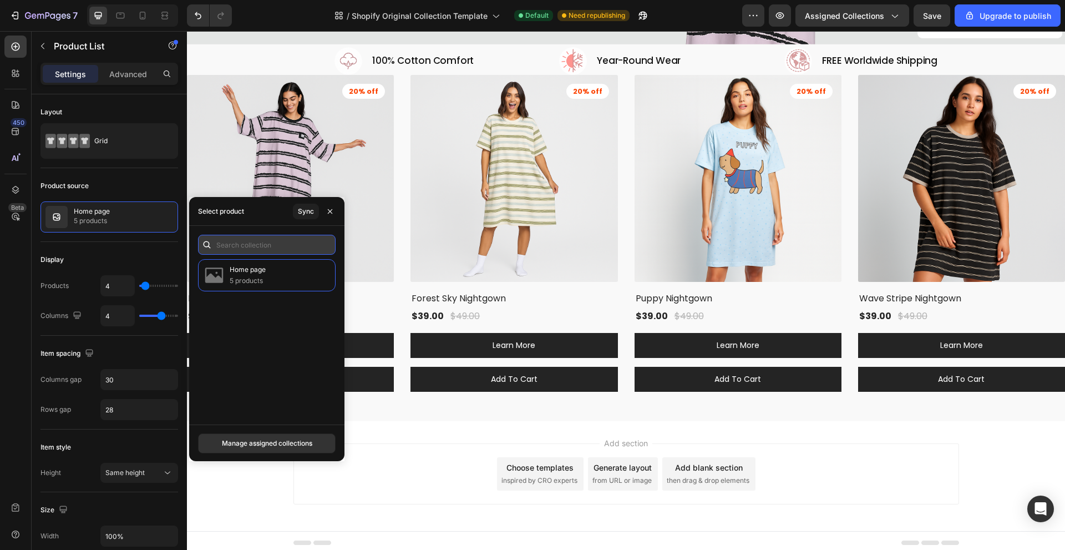
click at [228, 247] on input "text" at bounding box center [267, 245] width 138 height 20
click at [257, 328] on div "Home page 5 products" at bounding box center [266, 337] width 155 height 156
click at [127, 191] on div "Product source" at bounding box center [109, 186] width 138 height 18
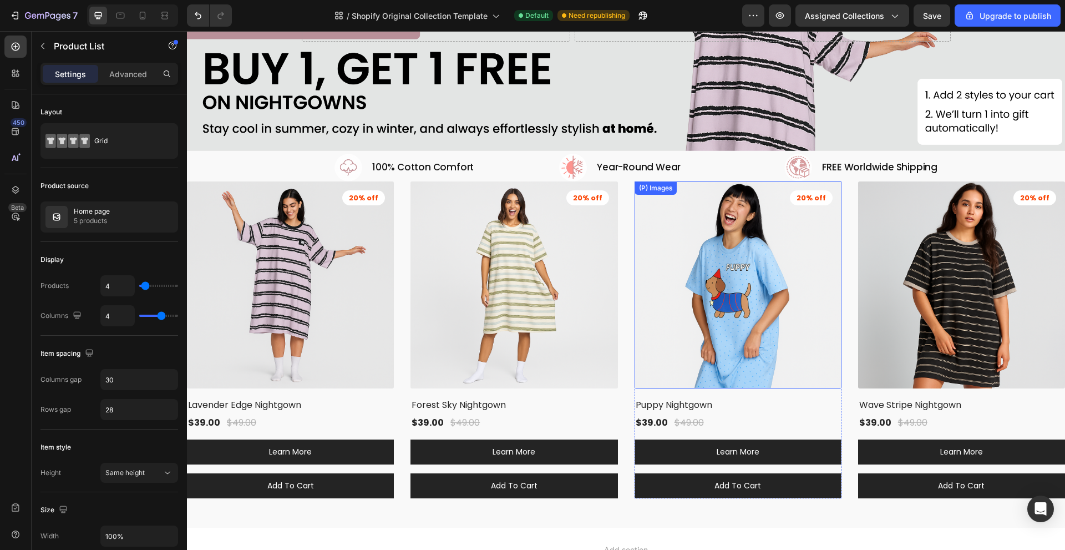
scroll to position [267, 0]
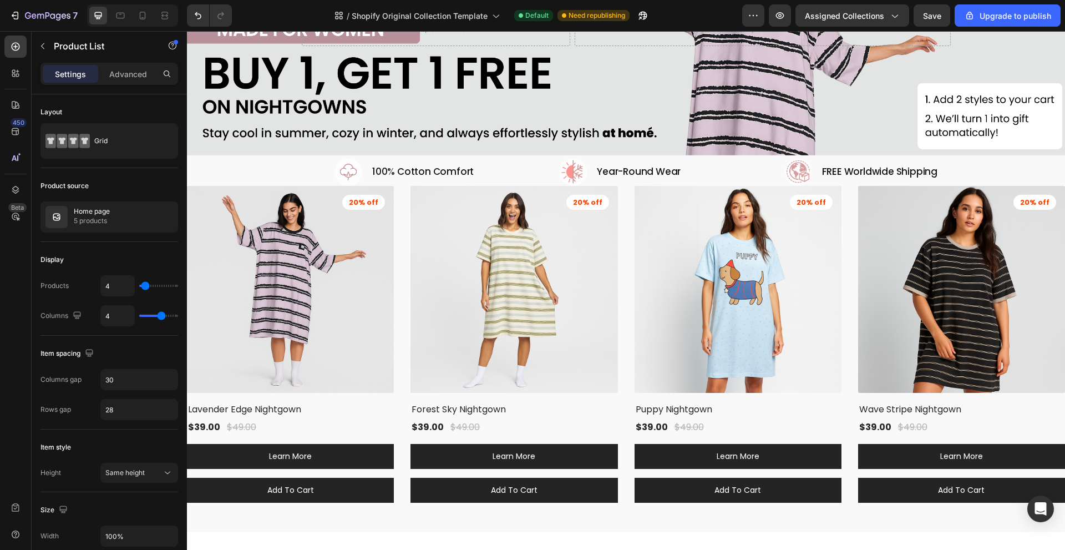
click at [842, 214] on div "(P) Images 20% off Product Badge Lavender Edge Nightgown (P) Title $39.00 (P) P…" at bounding box center [626, 344] width 878 height 317
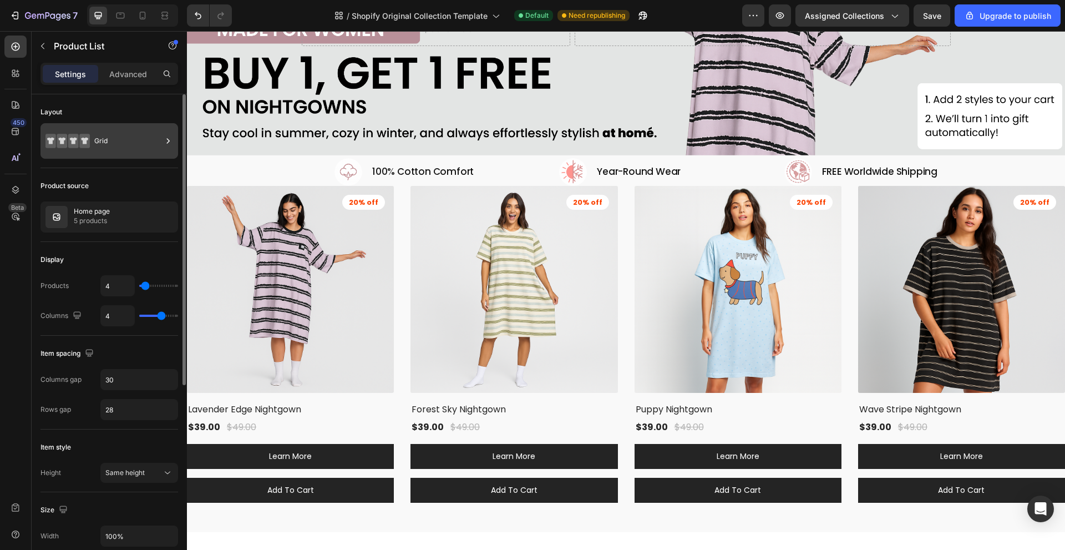
click at [48, 140] on icon at bounding box center [50, 141] width 11 height 14
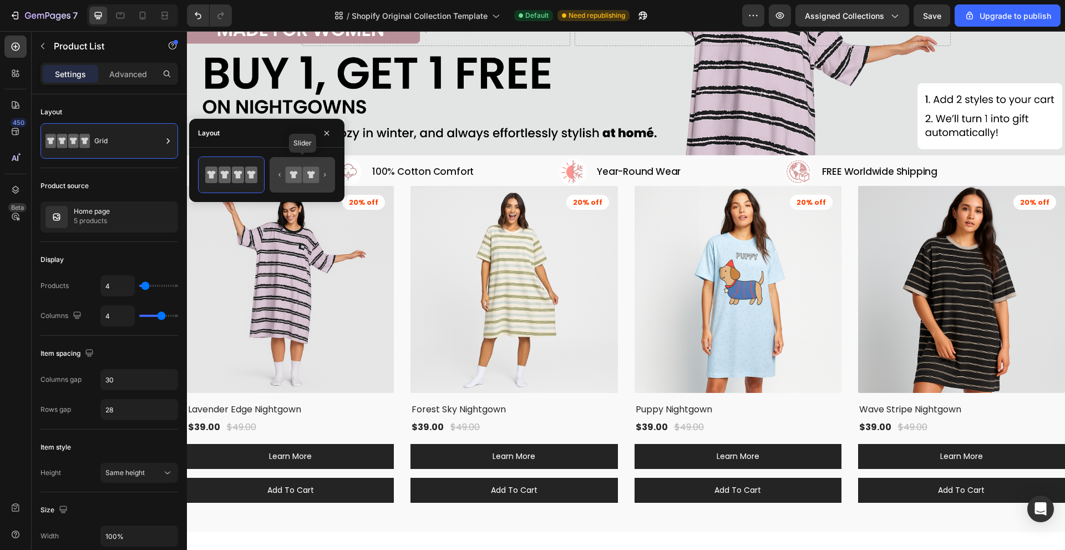
click at [287, 174] on icon at bounding box center [294, 174] width 16 height 16
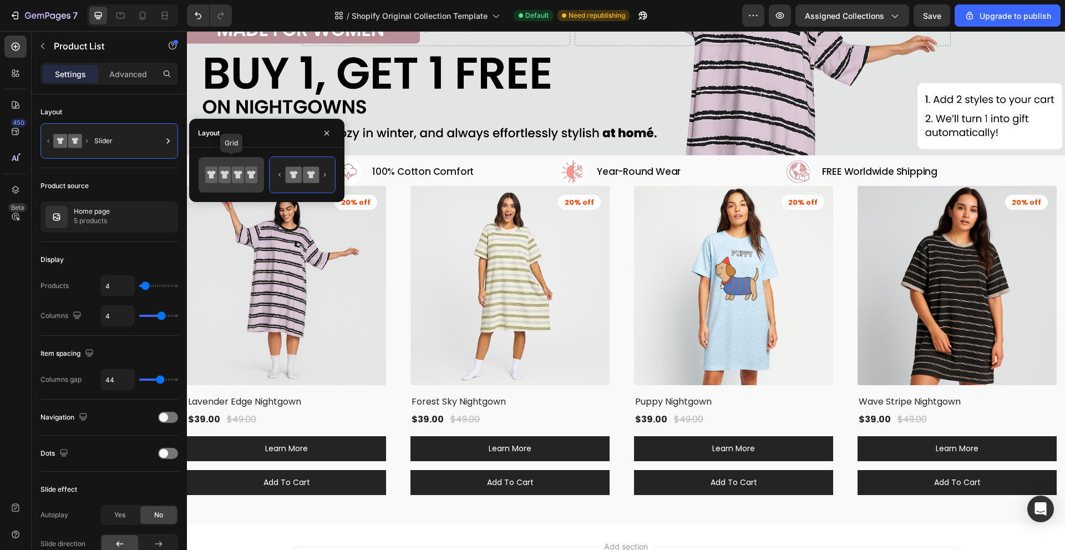
click at [237, 169] on icon at bounding box center [238, 174] width 12 height 17
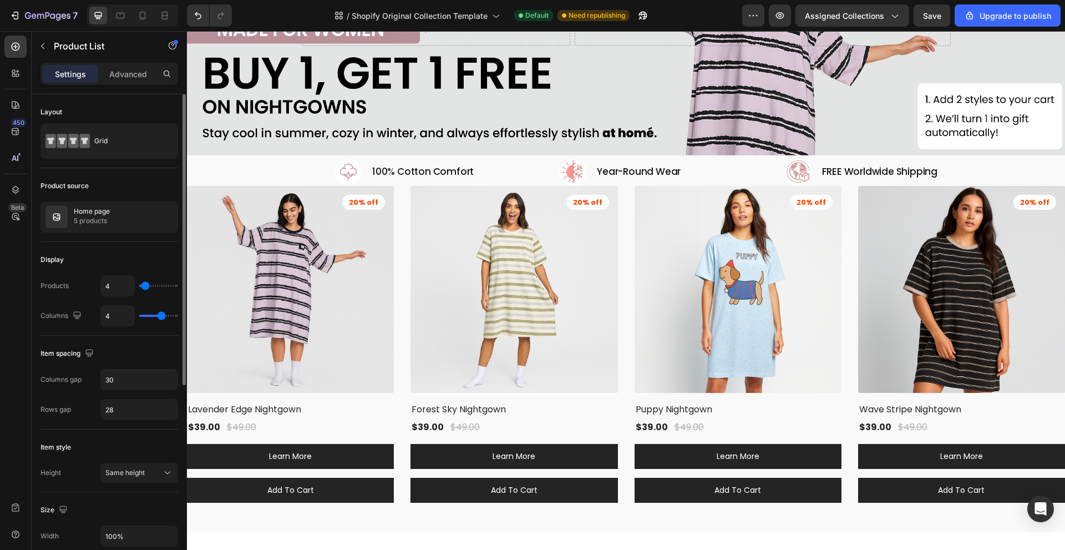
type input "9"
type input "10"
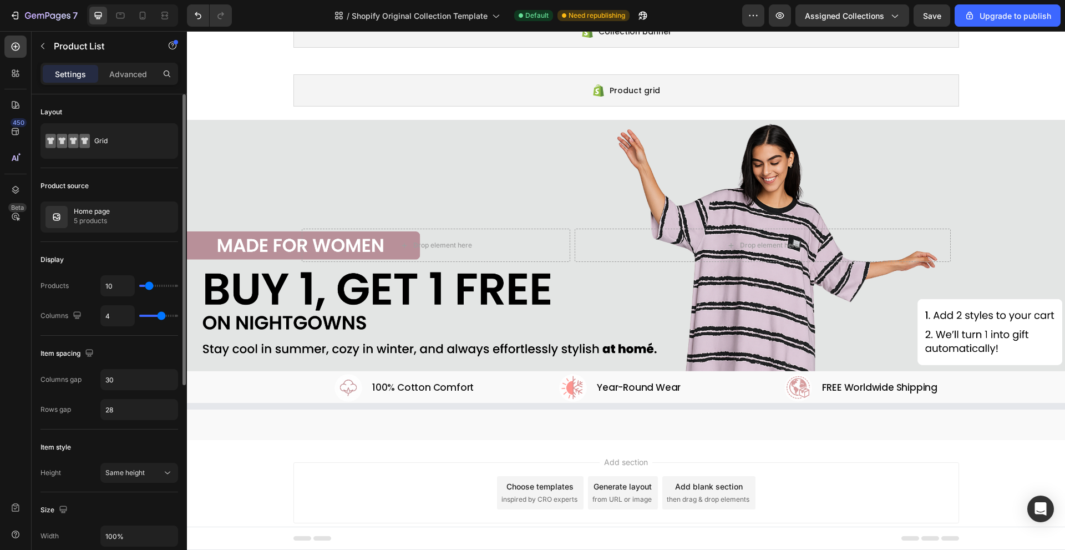
type input "11"
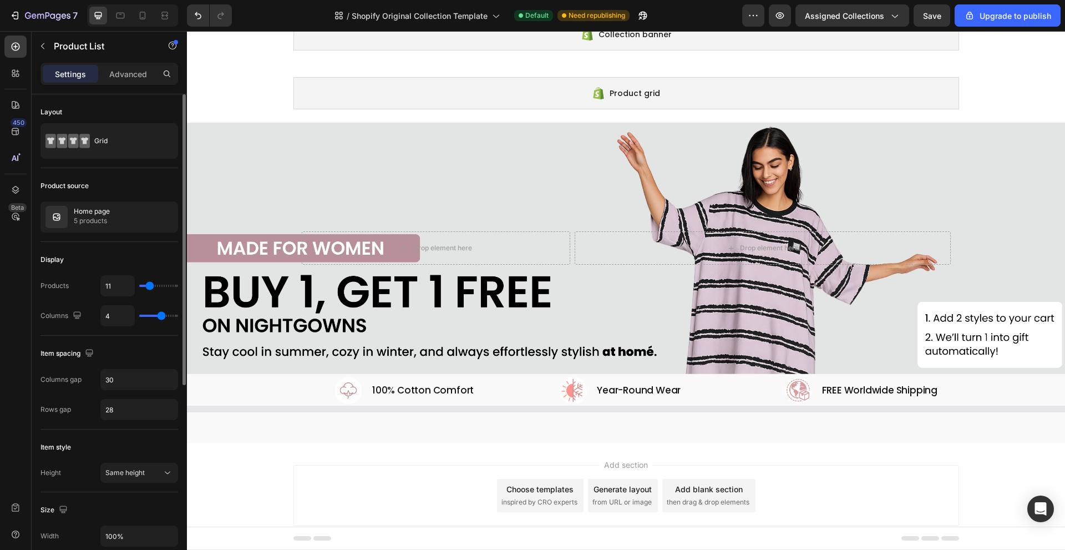
type input "11"
click at [150, 285] on input "range" at bounding box center [158, 286] width 39 height 2
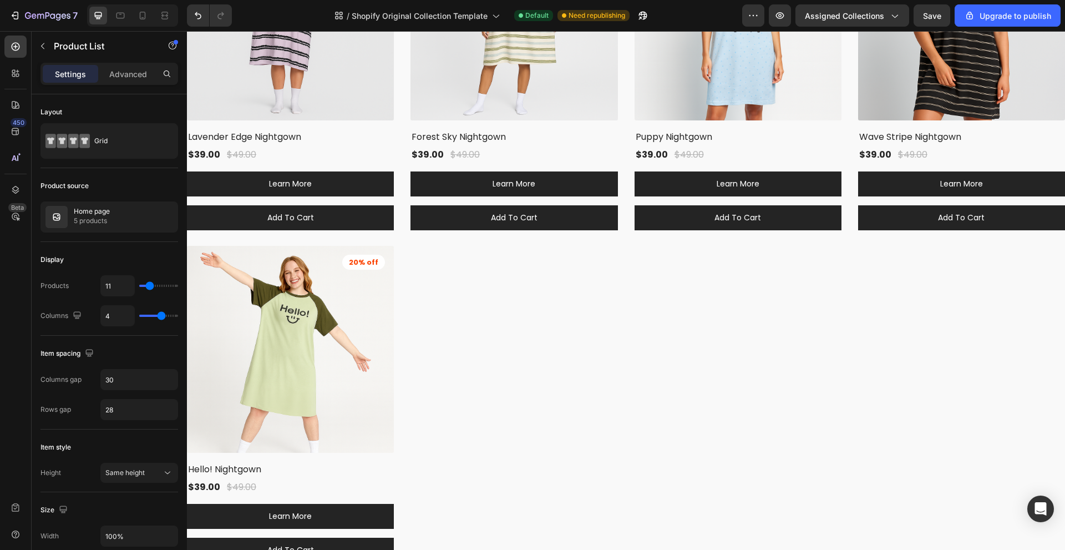
scroll to position [548, 0]
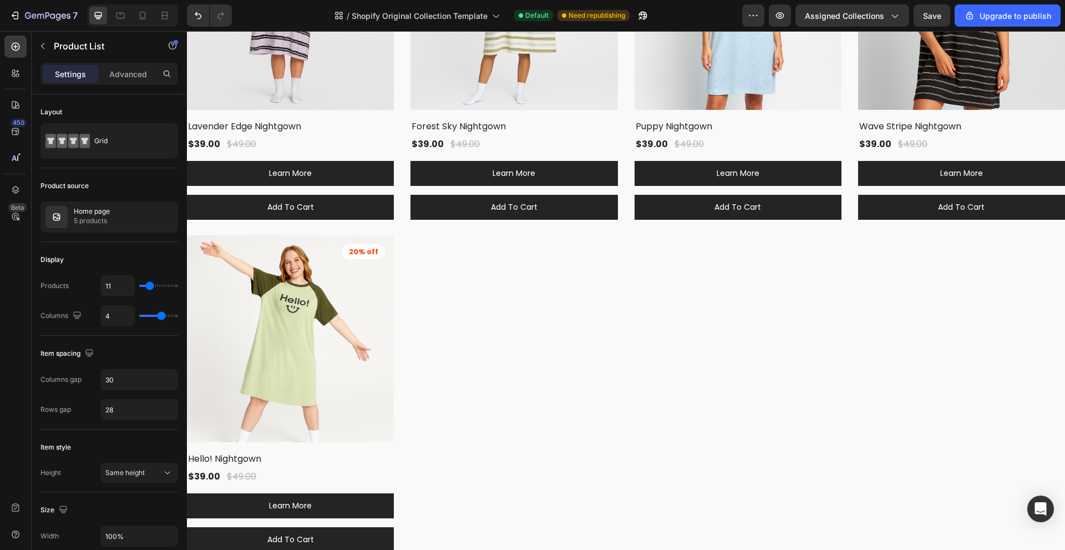
click at [465, 313] on div "(P) Images 20% off Product Badge Lavender Edge Nightgown (P) Title $39.00 (P) P…" at bounding box center [626, 227] width 878 height 650
drag, startPoint x: 94, startPoint y: 61, endPoint x: 109, endPoint y: 68, distance: 15.9
click at [95, 62] on div "Product List" at bounding box center [95, 47] width 126 height 32
click at [112, 68] on p "Advanced" at bounding box center [128, 74] width 38 height 12
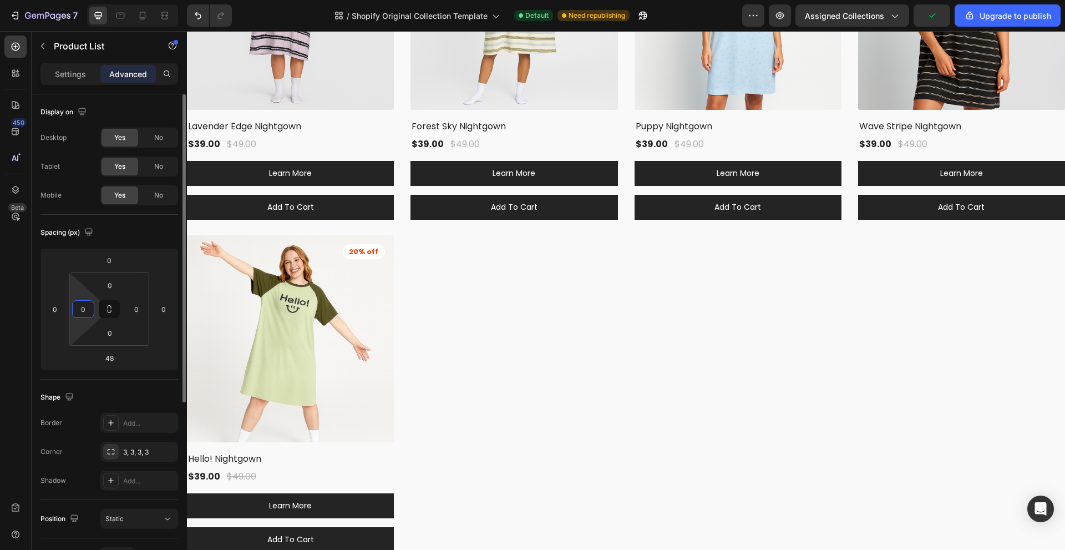
click at [84, 303] on input "0" at bounding box center [83, 309] width 17 height 17
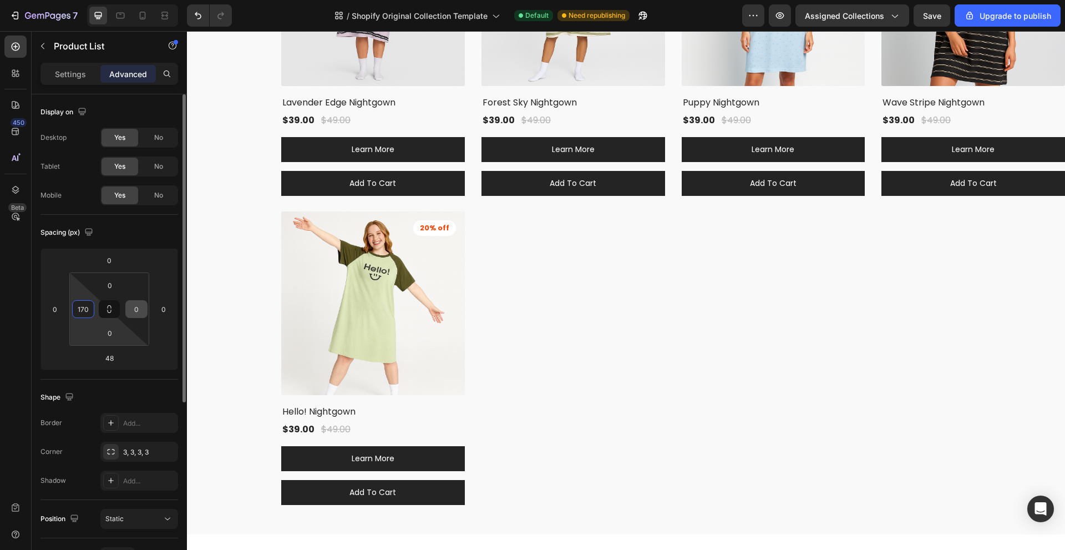
type input "170"
click at [138, 306] on input "0" at bounding box center [136, 309] width 17 height 17
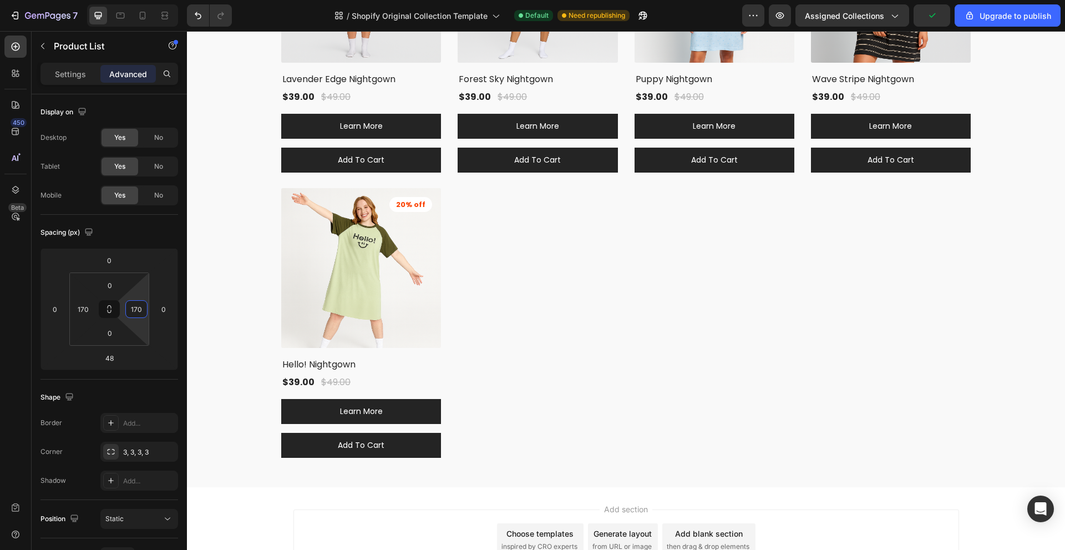
type input "170"
click at [614, 318] on div "(P) Images 20% off Product Badge Lavender Edge Nightgown (P) Title $39.00 (P) P…" at bounding box center [626, 179] width 690 height 555
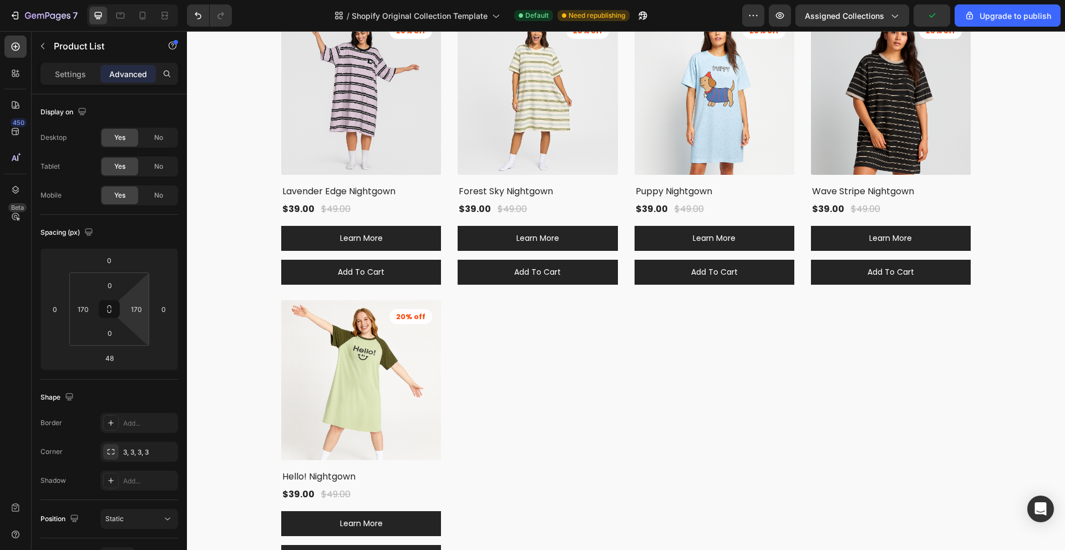
scroll to position [326, 0]
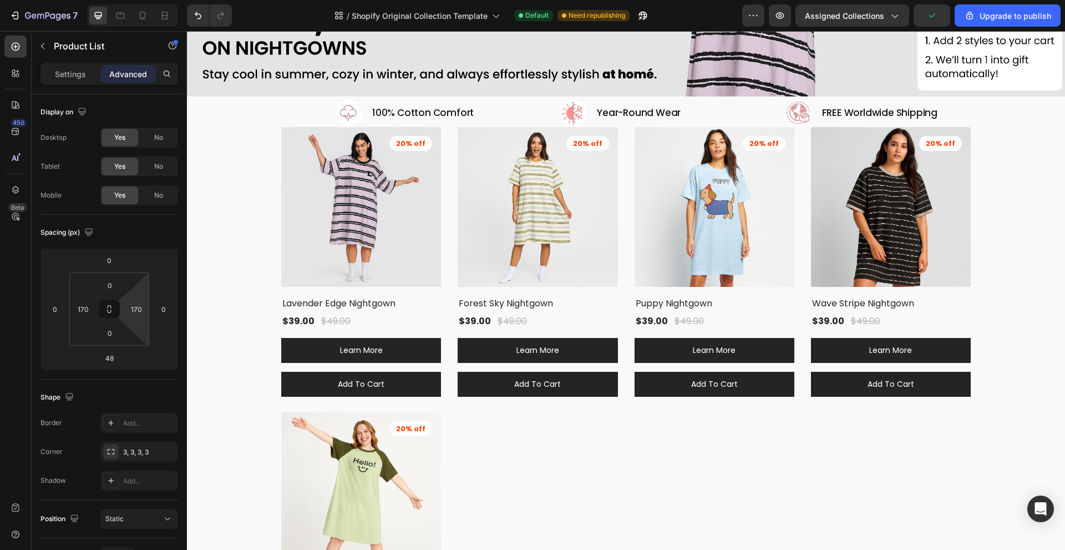
click at [251, 194] on div "(P) Images 20% off Product Badge Lavender Edge Nightgown (P) Title $39.00 (P) P…" at bounding box center [626, 404] width 878 height 555
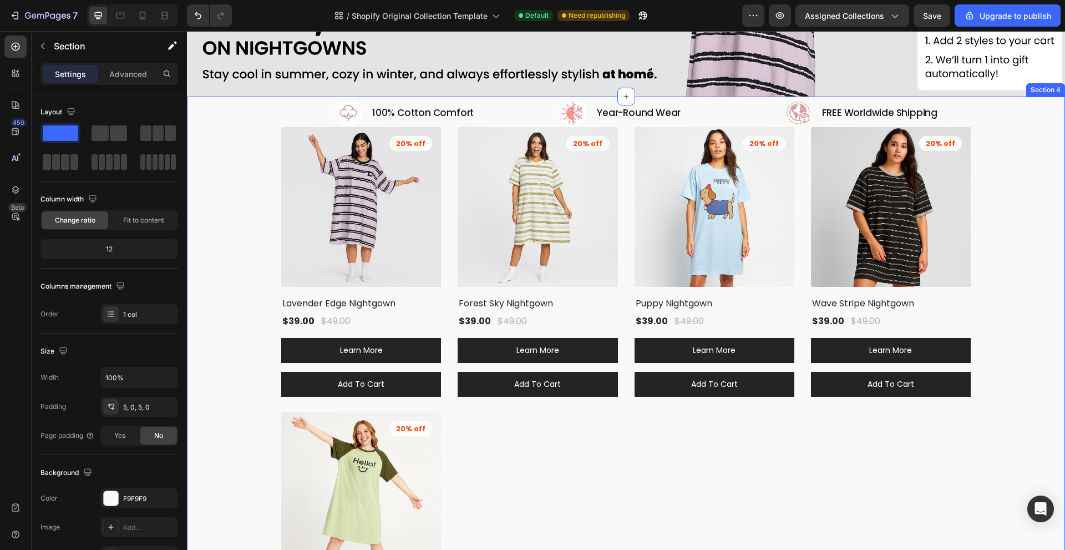
click at [270, 111] on div "Image 100% Cotton Comfort Heading Row Image Year-Round Wear Heading Row Image F…" at bounding box center [626, 404] width 878 height 610
click at [617, 94] on div at bounding box center [626, 97] width 18 height 18
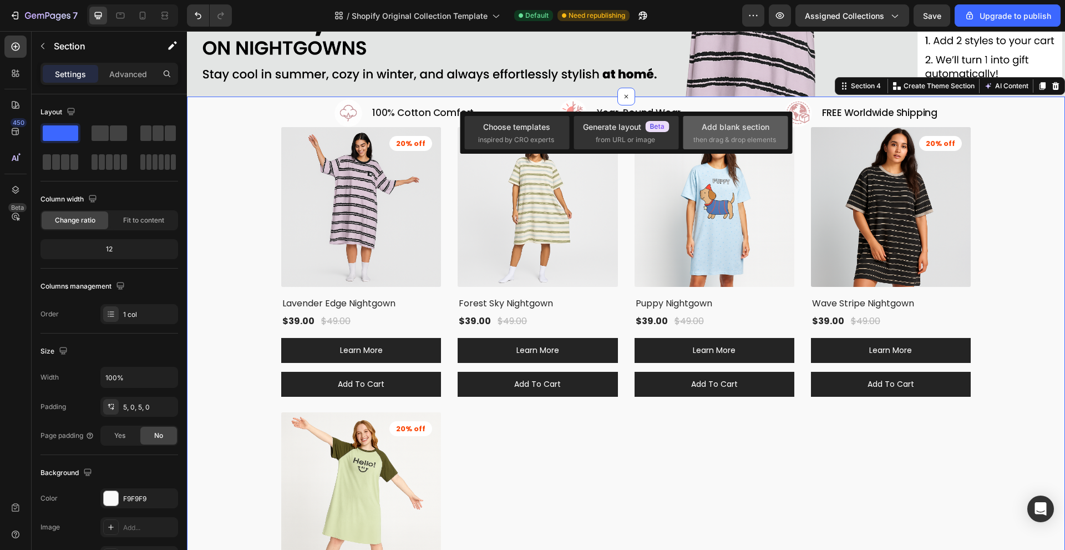
click at [723, 129] on div "Add blank section" at bounding box center [736, 127] width 68 height 12
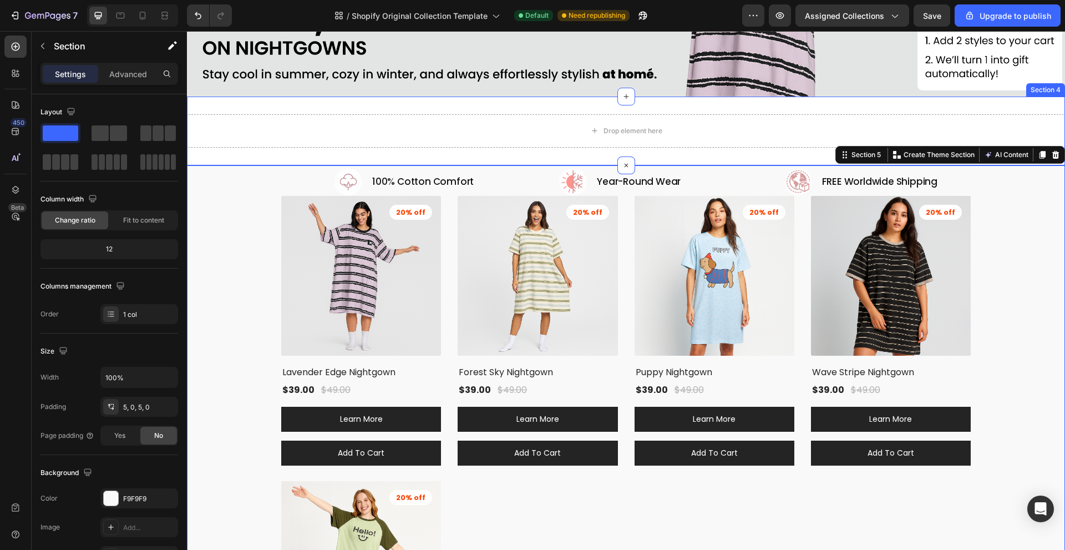
click at [568, 154] on div "Drop element here Section 4" at bounding box center [626, 131] width 878 height 69
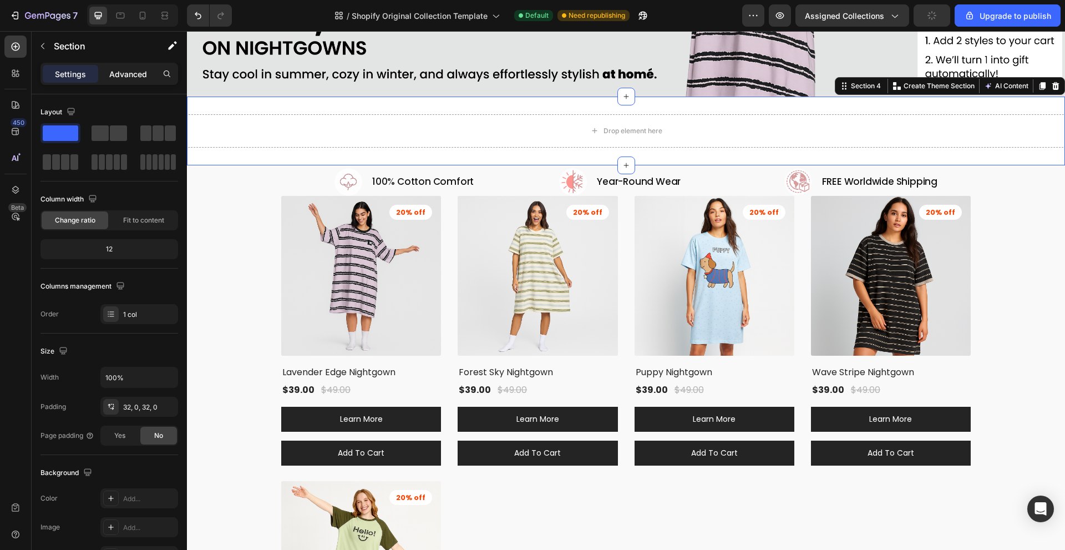
click at [126, 76] on p "Advanced" at bounding box center [128, 74] width 38 height 12
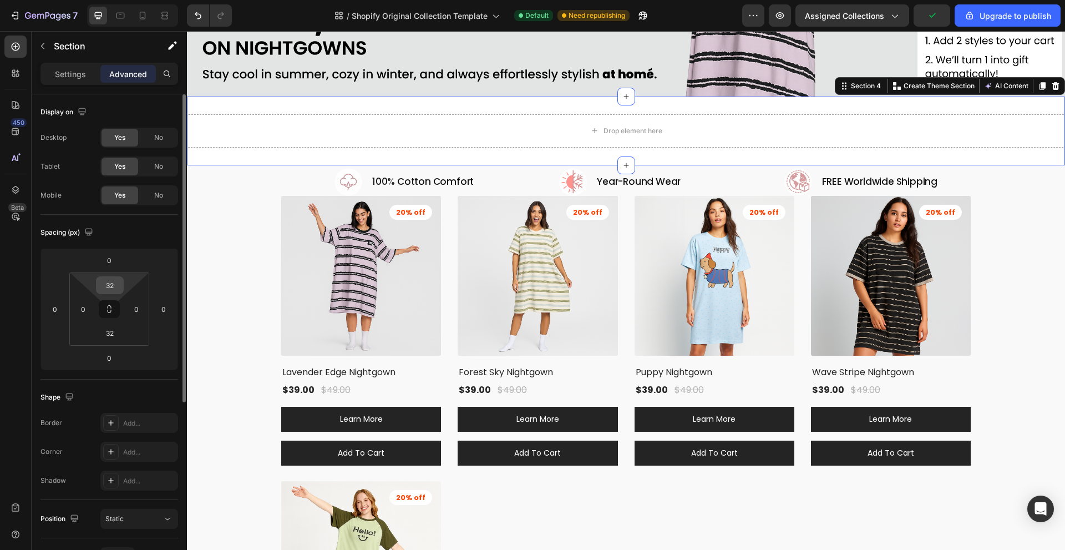
click at [116, 286] on input "32" at bounding box center [110, 285] width 22 height 17
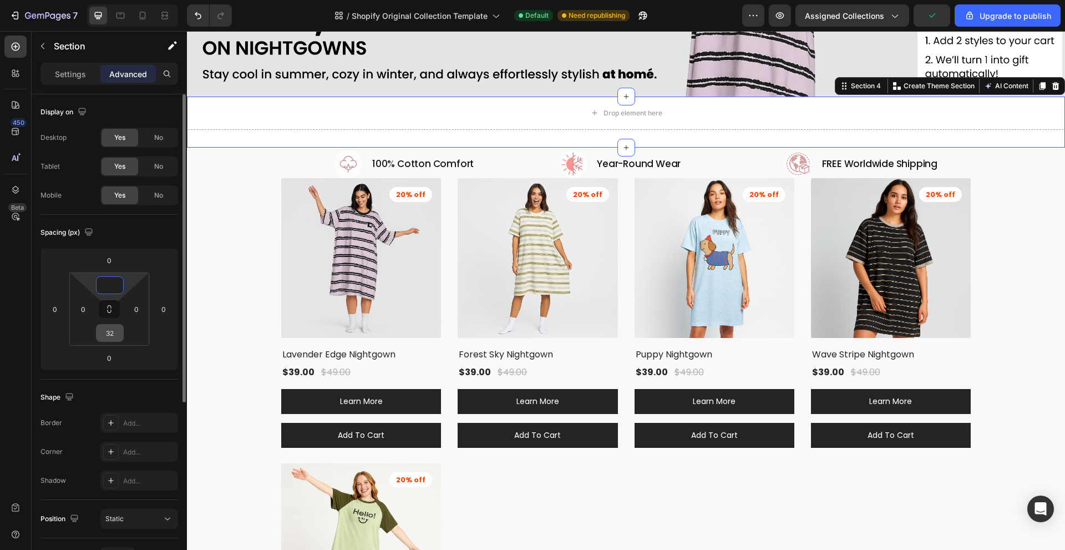
type input "0"
click at [115, 327] on input "32" at bounding box center [110, 333] width 22 height 17
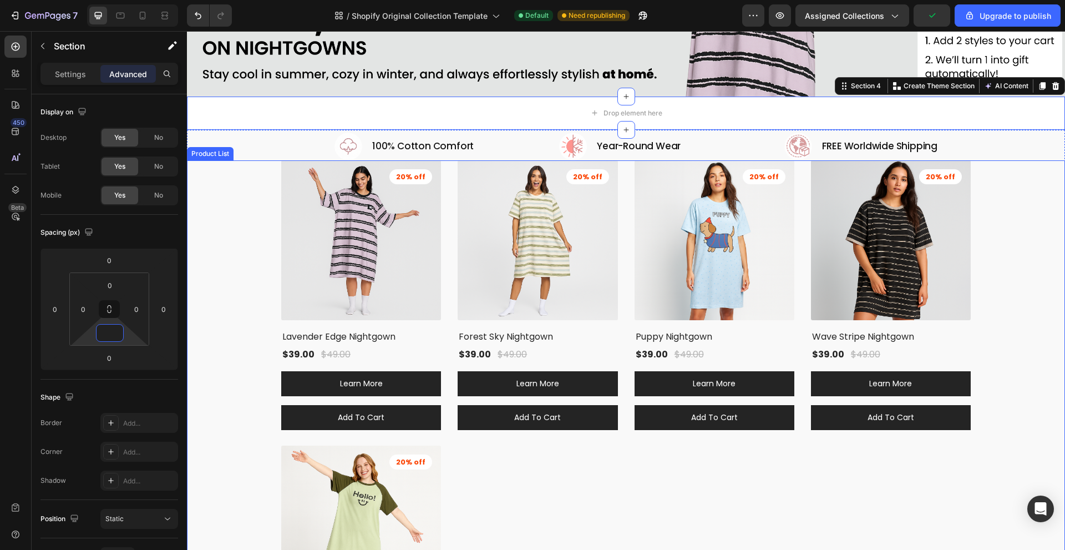
click at [229, 262] on div "(P) Images 20% off Product Badge Lavender Edge Nightgown (P) Title $39.00 (P) P…" at bounding box center [626, 437] width 878 height 555
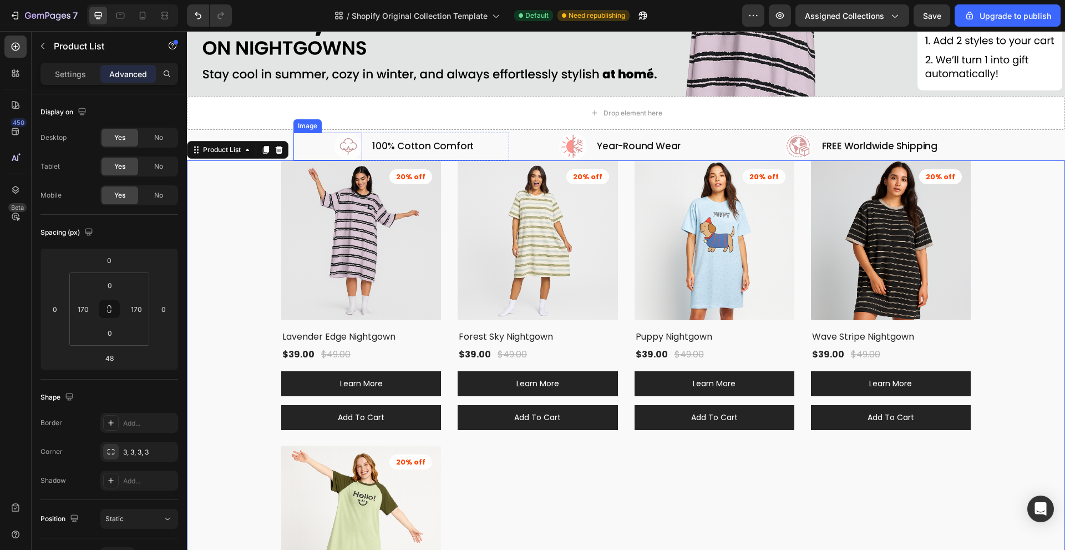
click at [309, 135] on div at bounding box center [327, 147] width 69 height 28
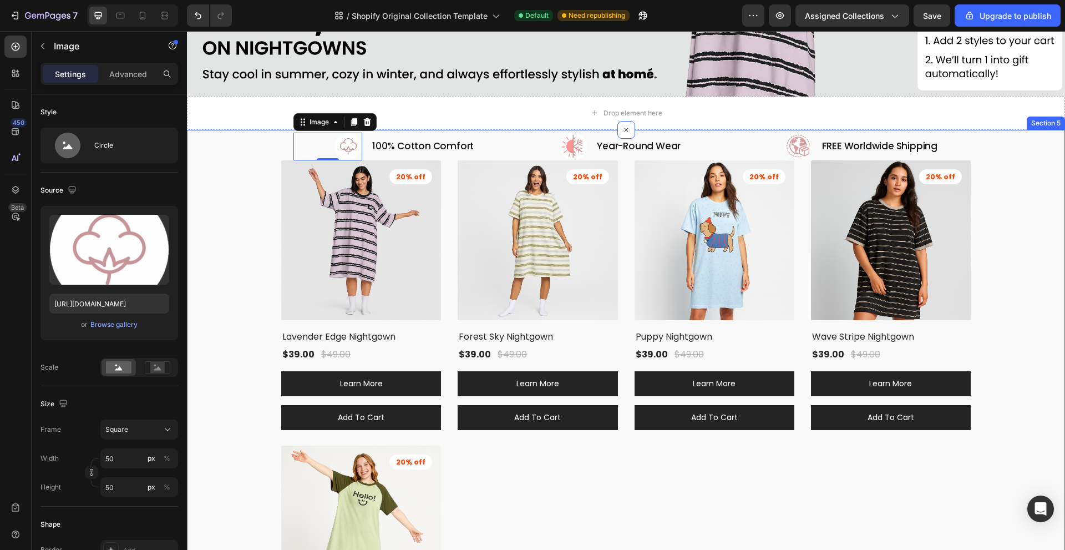
click at [266, 130] on div "Image 0 100% Cotton Comfort Heading Row Image Year-Round Wear Heading Row Image…" at bounding box center [626, 437] width 878 height 615
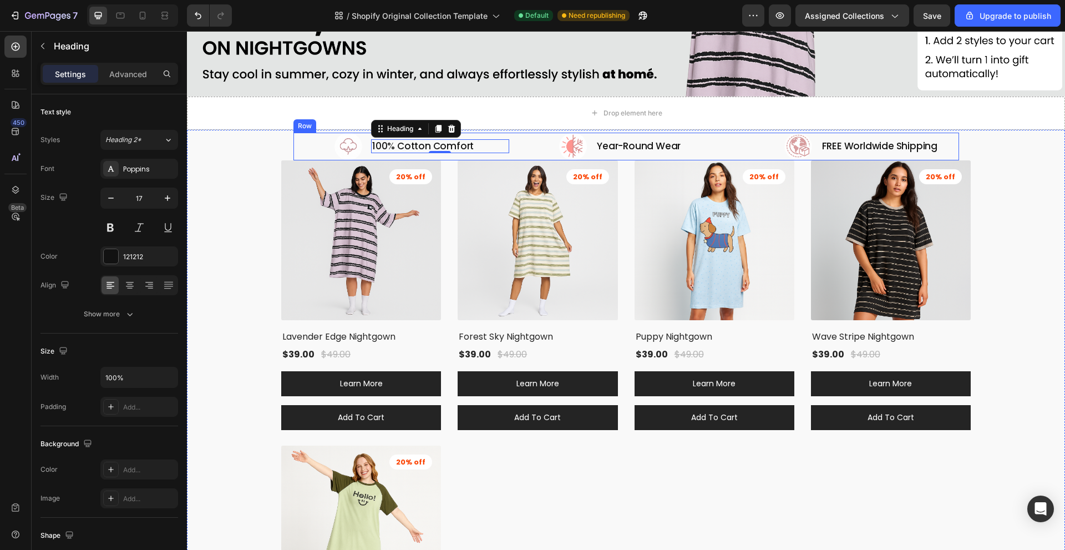
click at [509, 143] on div "Image 100% Cotton Comfort Heading 0 Row Image Year-Round Wear Heading Row Image…" at bounding box center [626, 147] width 666 height 28
click at [513, 143] on div "Image 100% Cotton Comfort Heading 0 Row Image Year-Round Wear Heading Row Image…" at bounding box center [626, 147] width 666 height 28
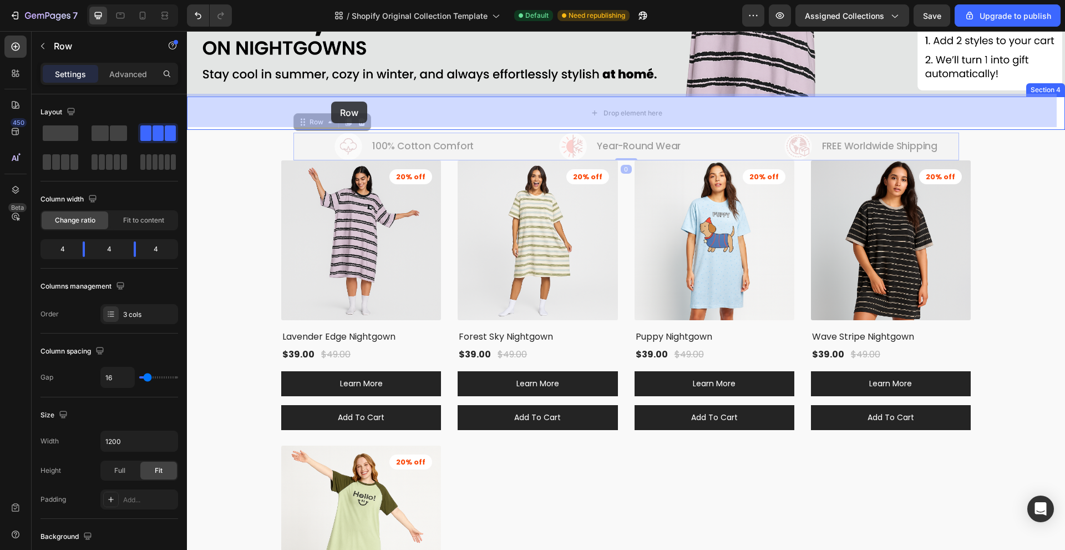
drag, startPoint x: 304, startPoint y: 121, endPoint x: 331, endPoint y: 103, distance: 32.0
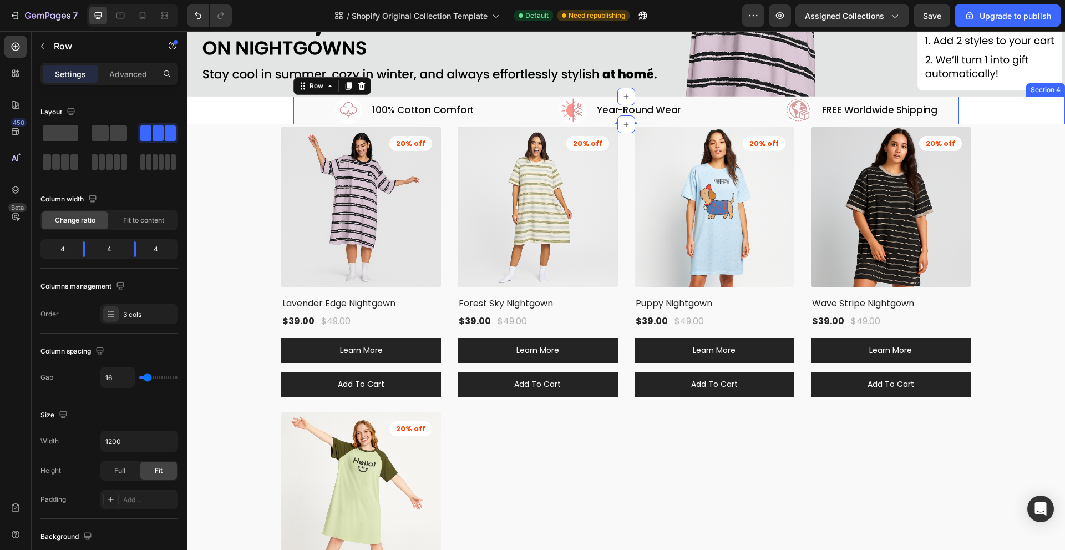
click at [244, 105] on div "Image 100% Cotton Comfort Heading Row Image Year-Round Wear Heading Row Image F…" at bounding box center [626, 111] width 878 height 28
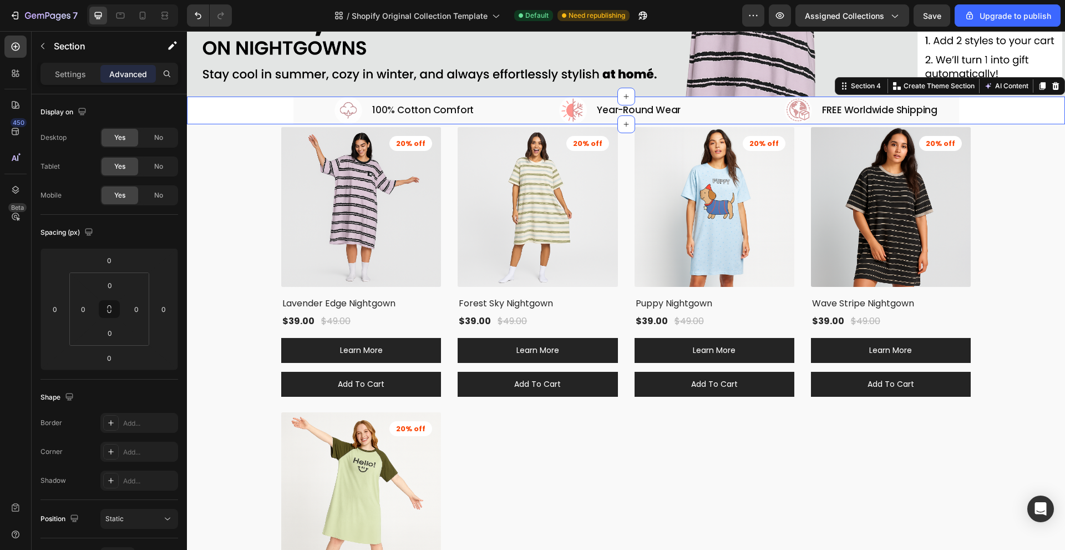
click at [233, 161] on div "(P) Images 20% off Product Badge Lavender Edge Nightgown (P) Title $39.00 (P) P…" at bounding box center [626, 404] width 878 height 555
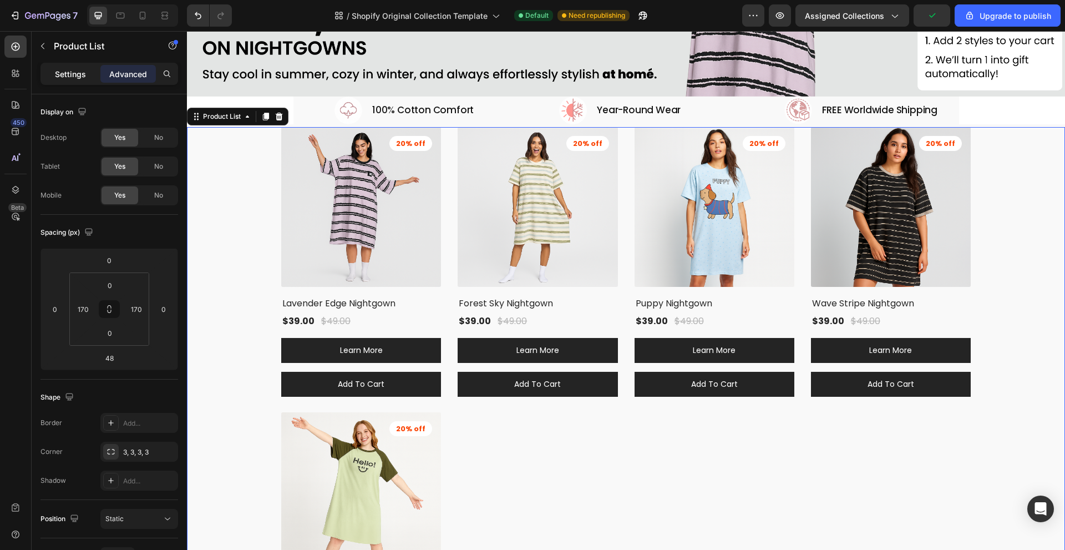
click at [69, 77] on p "Settings" at bounding box center [70, 74] width 31 height 12
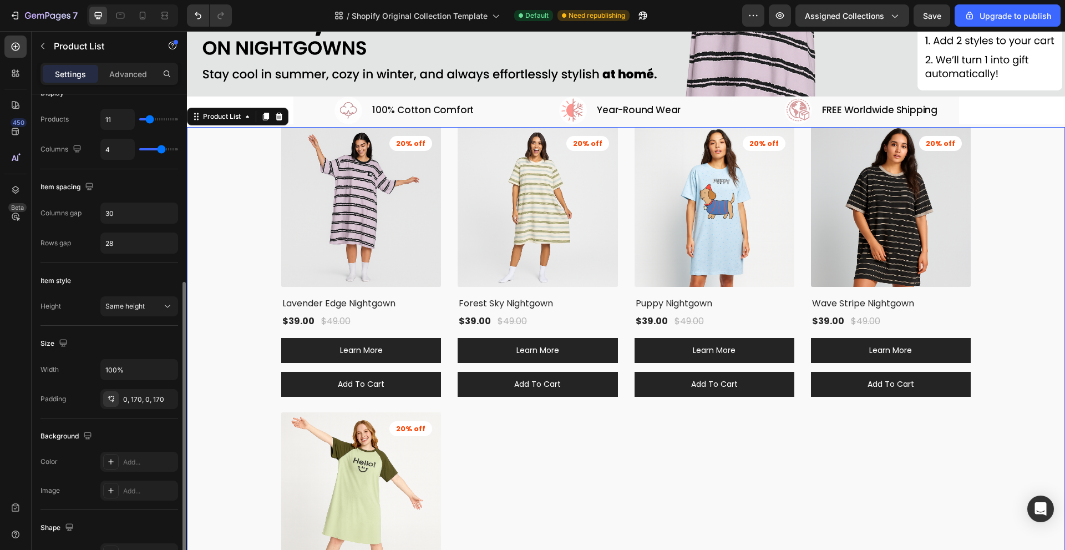
scroll to position [222, 0]
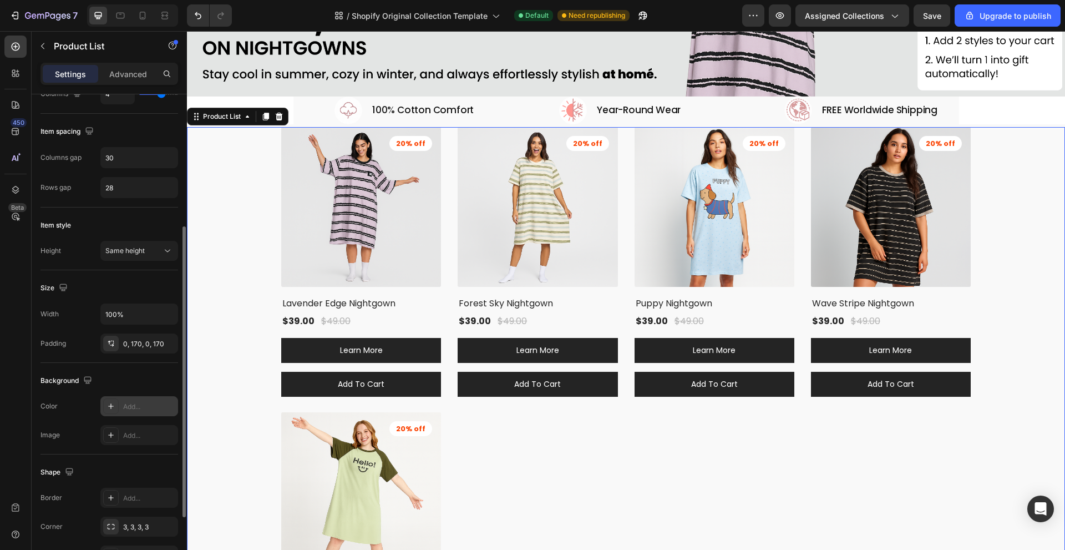
click at [125, 405] on div "Add..." at bounding box center [149, 407] width 52 height 10
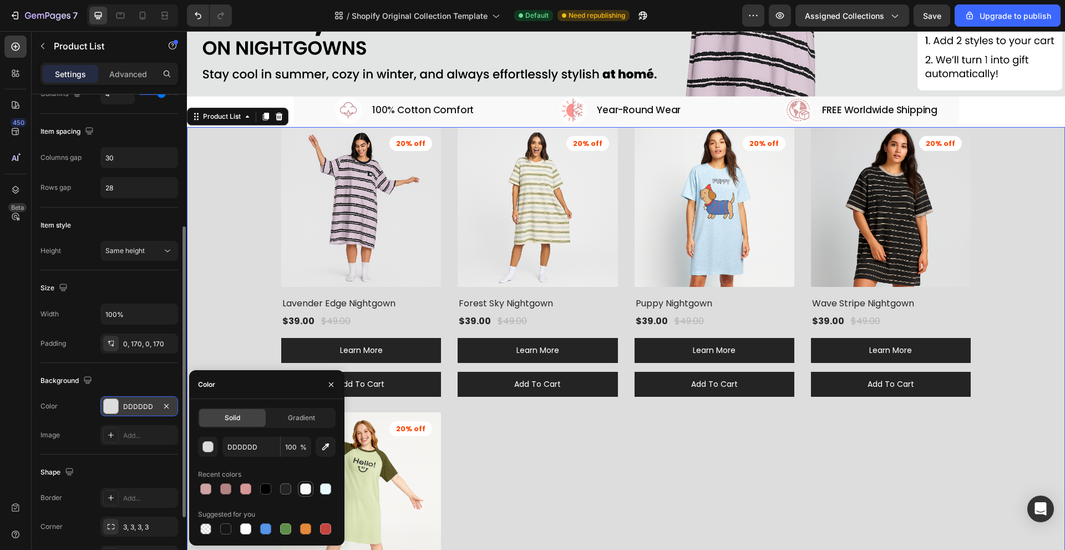
click at [310, 487] on div at bounding box center [305, 488] width 11 height 11
type input "F9F9F9"
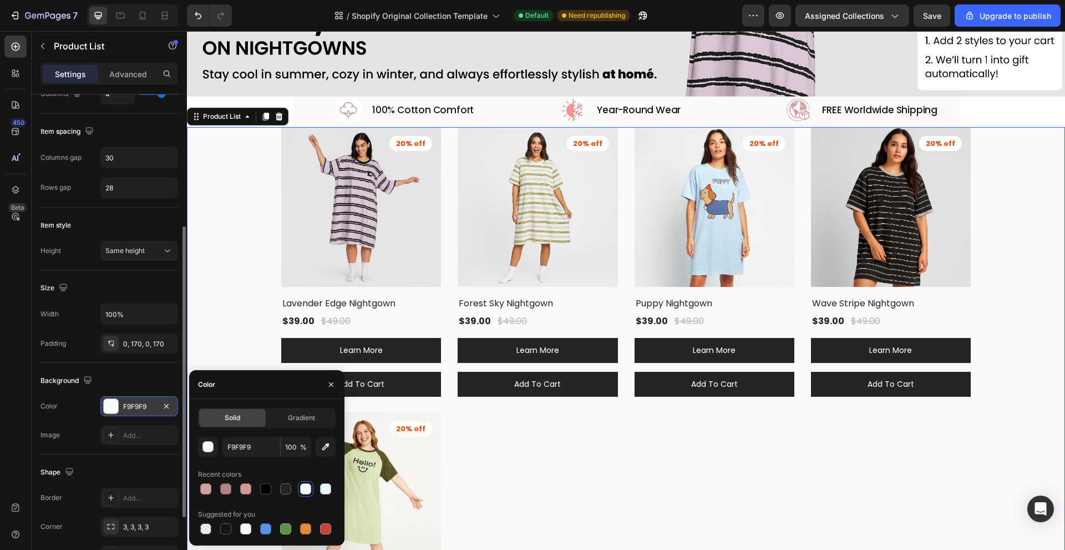
click at [532, 455] on div "(P) Images 20% off Product Badge Lavender Edge Nightgown (P) Title $39.00 (P) P…" at bounding box center [626, 404] width 690 height 555
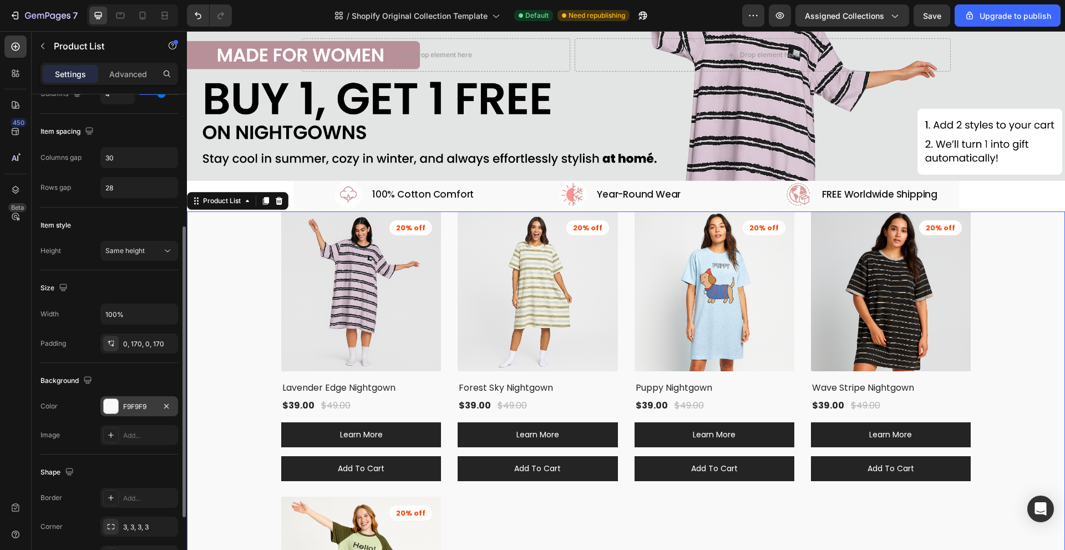
scroll to position [160, 0]
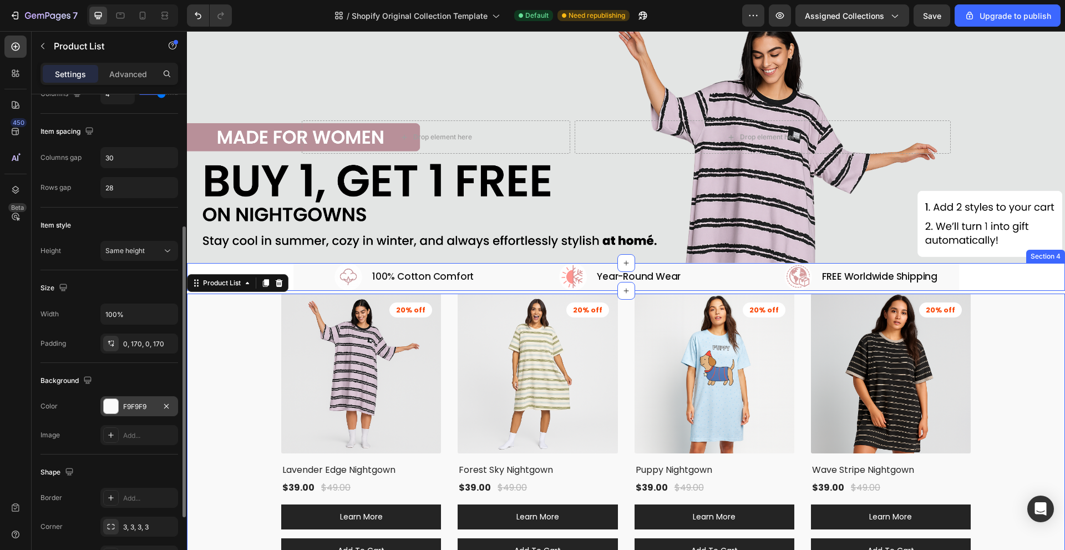
click at [263, 266] on div "Image 100% Cotton Comfort Heading Row Image Year-Round Wear Heading Row Image F…" at bounding box center [626, 277] width 878 height 28
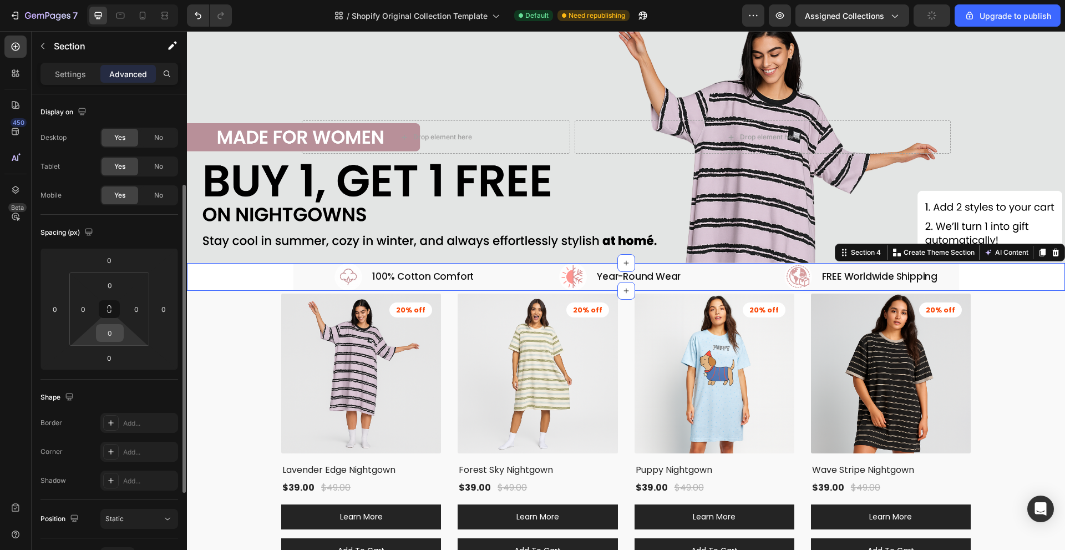
scroll to position [55, 0]
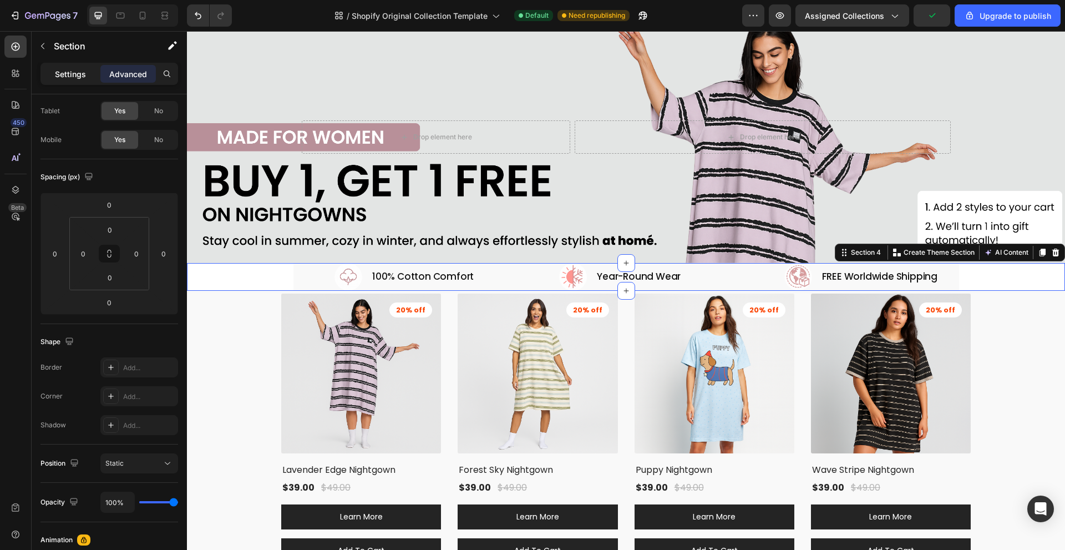
click at [67, 73] on p "Settings" at bounding box center [70, 74] width 31 height 12
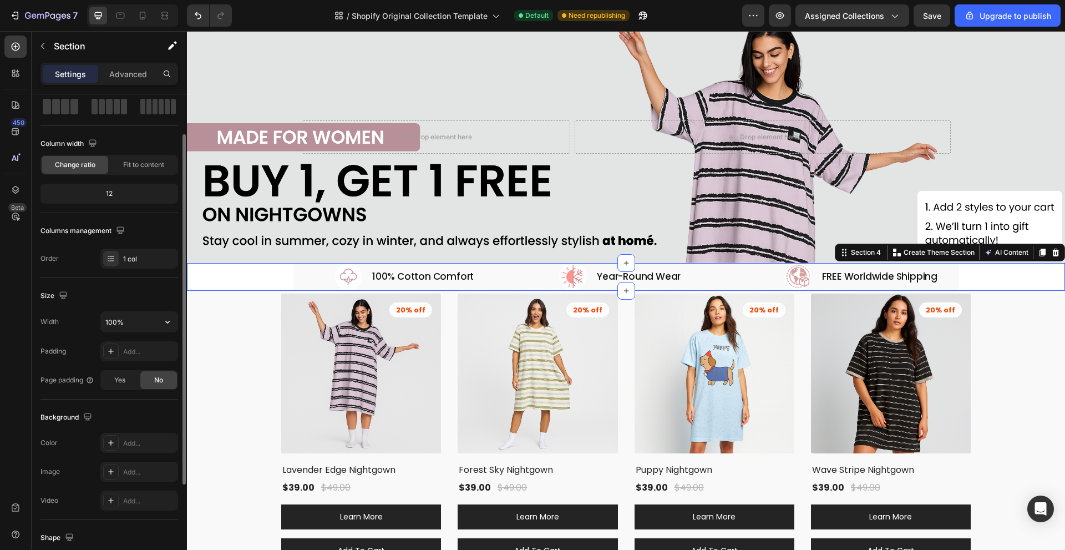
scroll to position [166, 0]
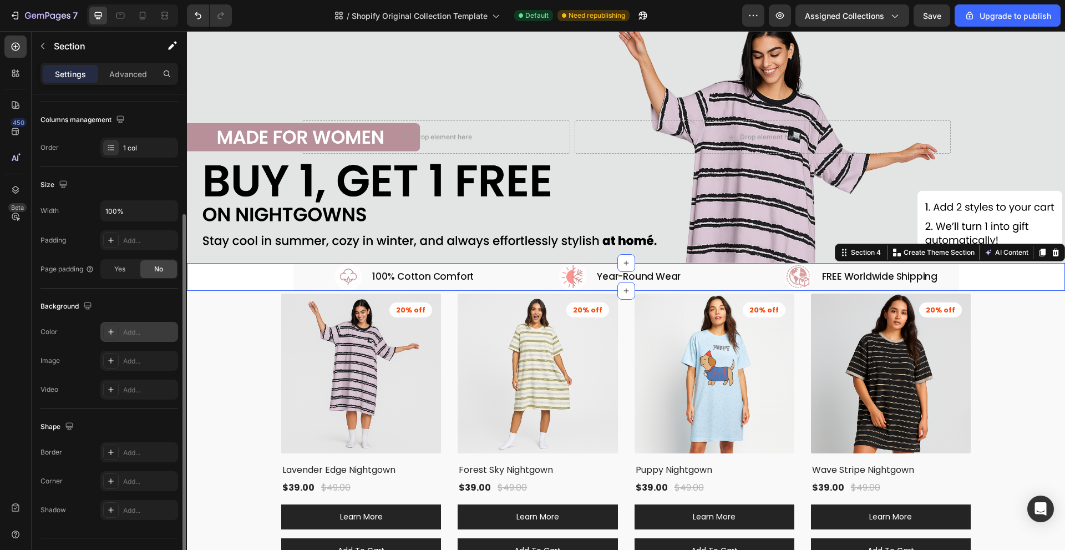
click at [126, 328] on div "Add..." at bounding box center [149, 332] width 52 height 10
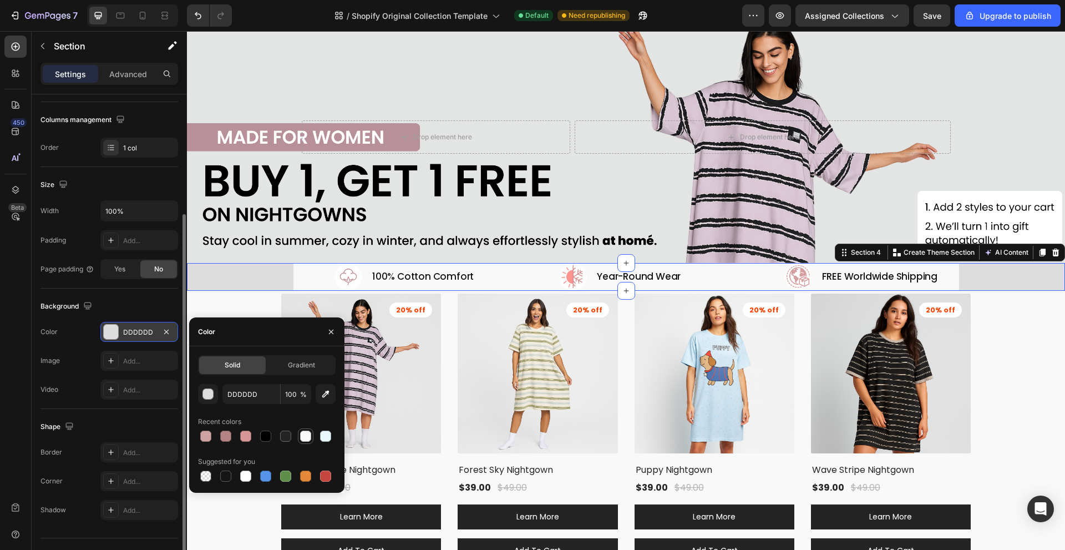
click at [306, 435] on div at bounding box center [305, 435] width 11 height 11
type input "F9F9F9"
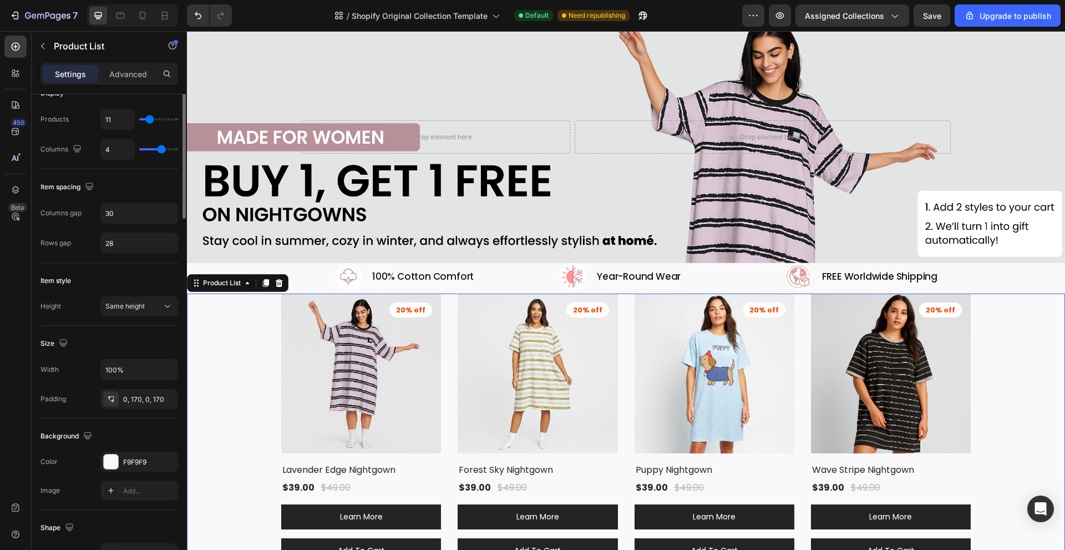
scroll to position [0, 0]
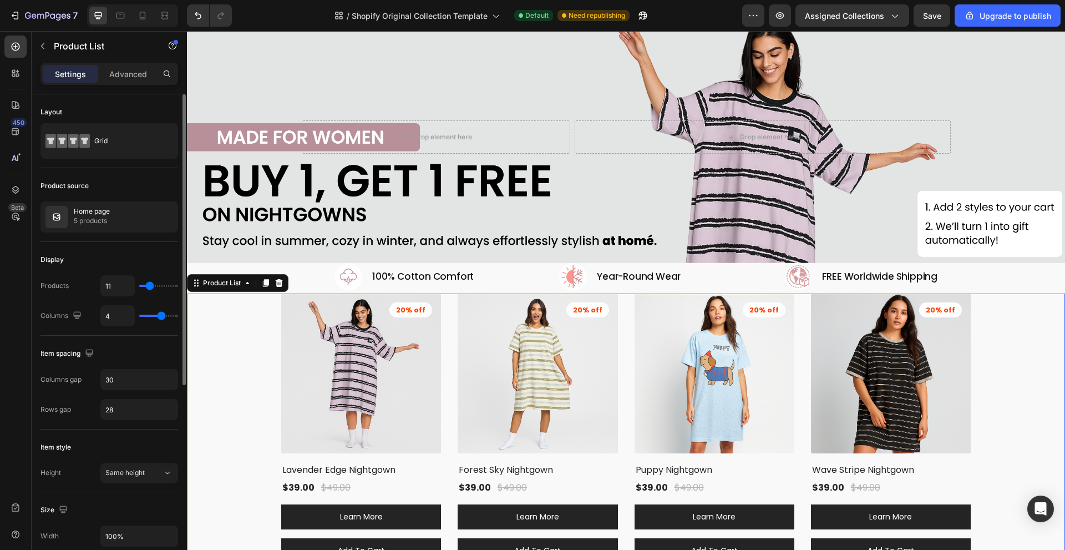
click at [873, 179] on div "Background Image" at bounding box center [626, 137] width 878 height 251
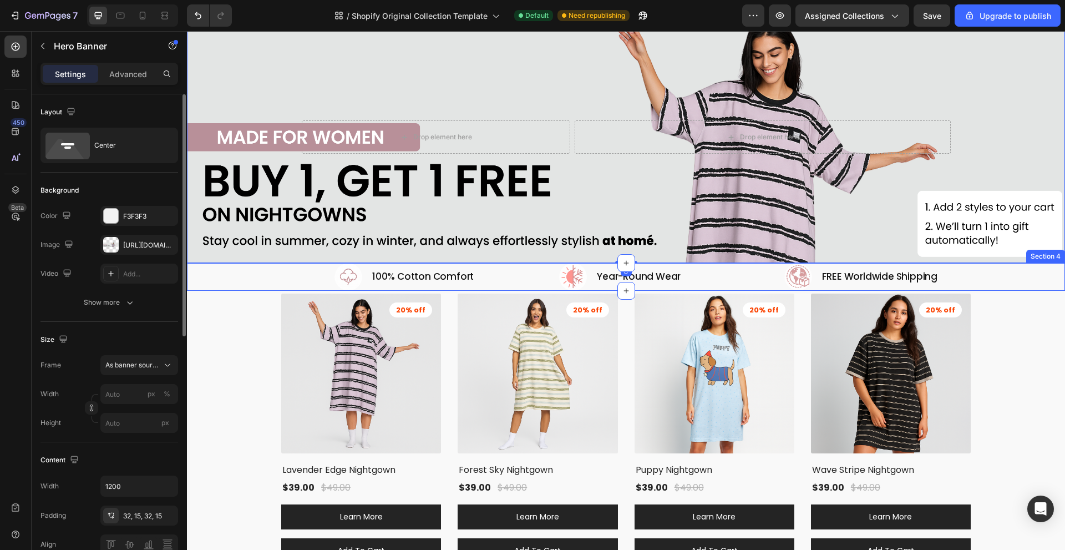
click at [981, 277] on div "Image 100% Cotton Comfort Heading Row Image Year-Round Wear Heading Row Image F…" at bounding box center [626, 277] width 878 height 28
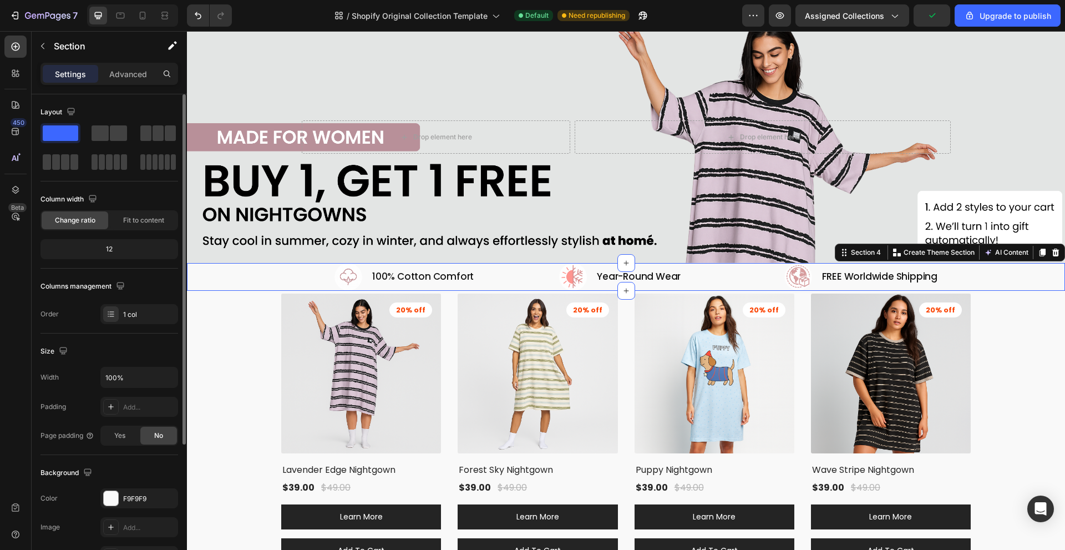
click at [995, 276] on div "Image 100% Cotton Comfort Heading Row Image Year-Round Wear Heading Row Image F…" at bounding box center [626, 277] width 878 height 28
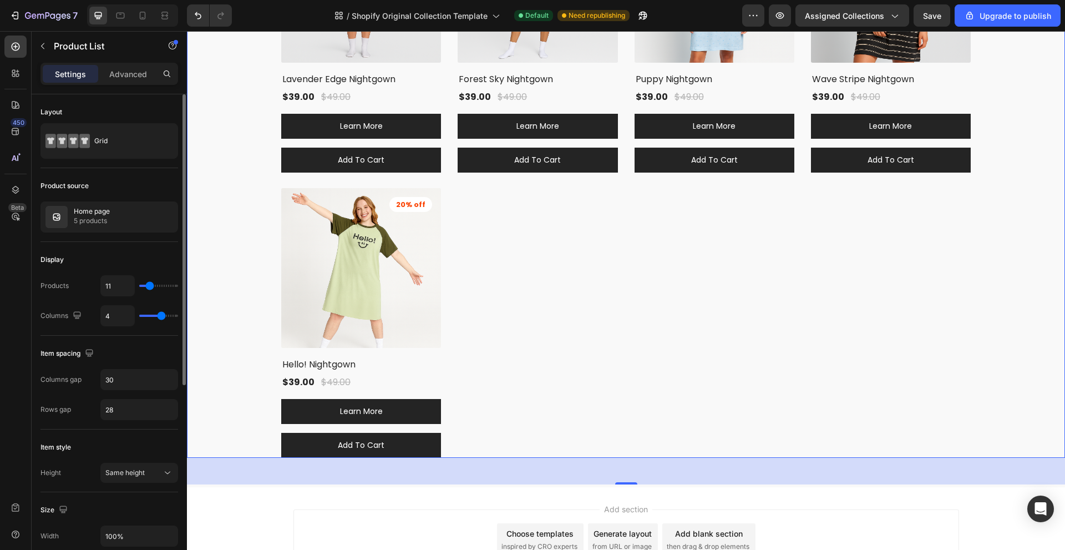
scroll to position [166, 0]
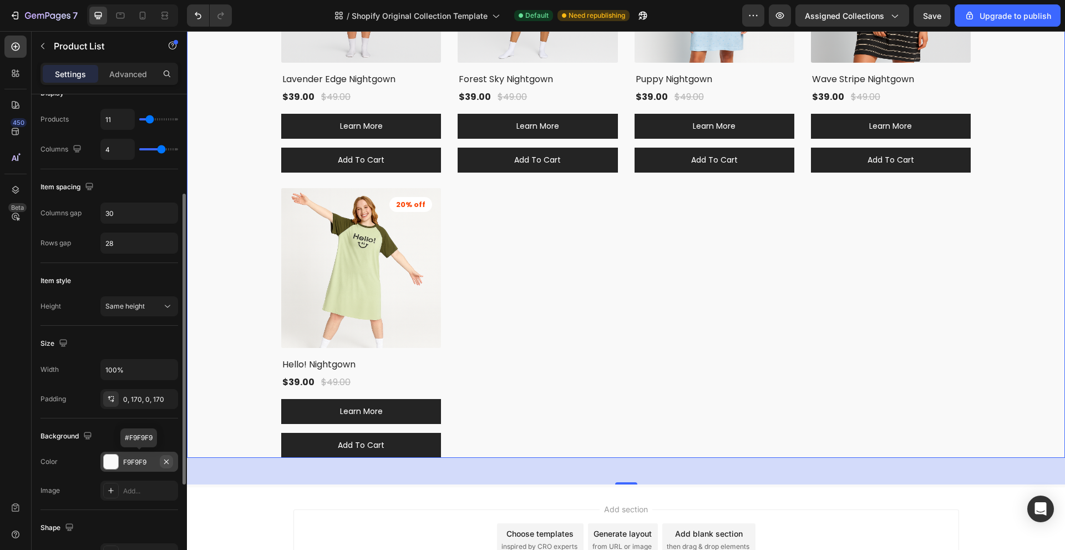
click at [168, 462] on icon "button" at bounding box center [166, 461] width 9 height 9
click at [142, 460] on div "Add..." at bounding box center [149, 462] width 52 height 10
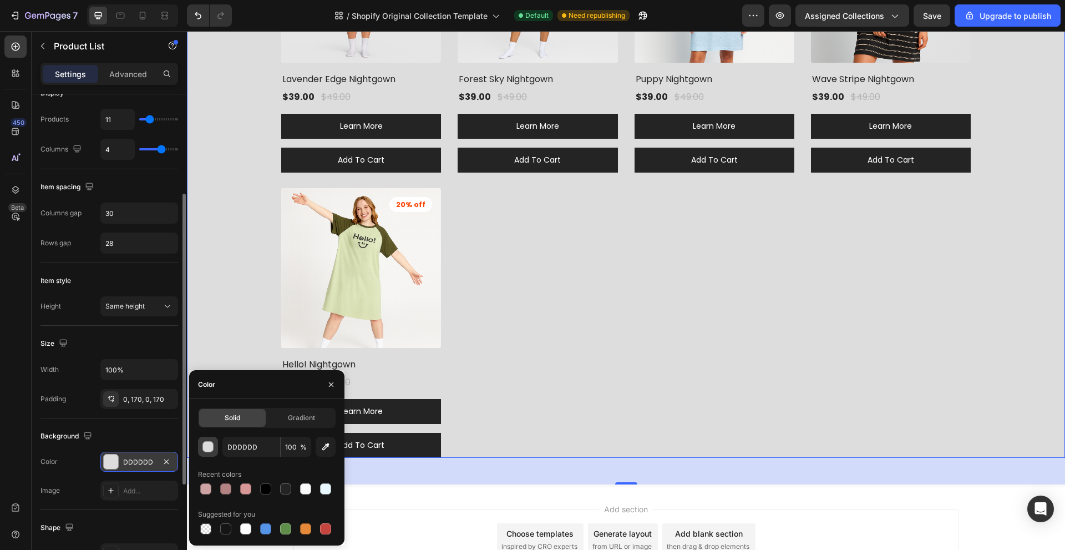
click at [208, 440] on button "button" at bounding box center [208, 447] width 20 height 20
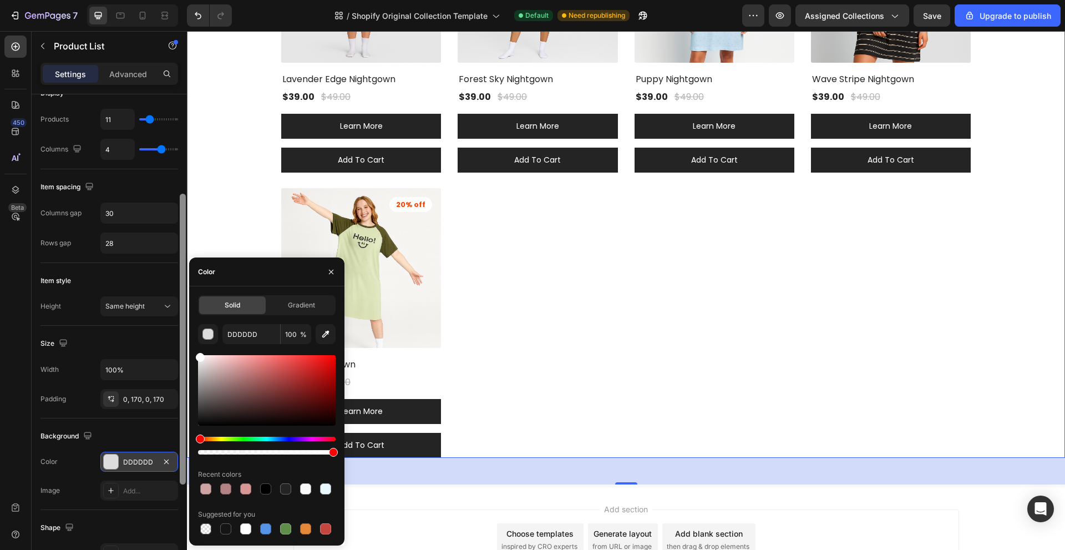
drag, startPoint x: 195, startPoint y: 349, endPoint x: 182, endPoint y: 320, distance: 31.5
click at [182, 320] on div "450 Beta Sections(18) Elements(88) Section Element Hero Section Product Detail …" at bounding box center [93, 290] width 187 height 519
click at [586, 275] on div "(P) Images 20% off Product Badge Lavender Edge Nightgown (P) Title $39.00 (P) P…" at bounding box center [626, 179] width 690 height 555
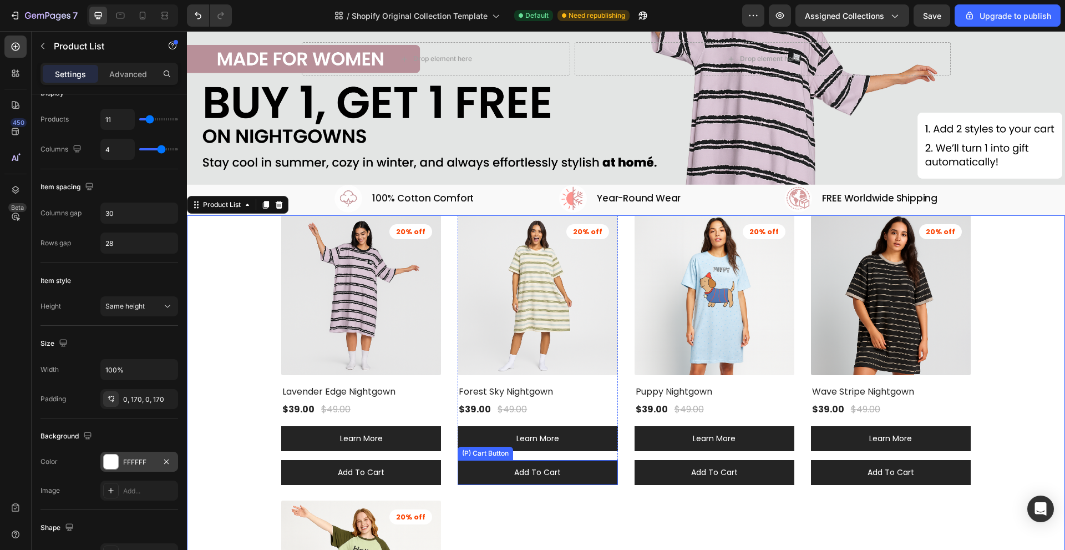
scroll to position [215, 0]
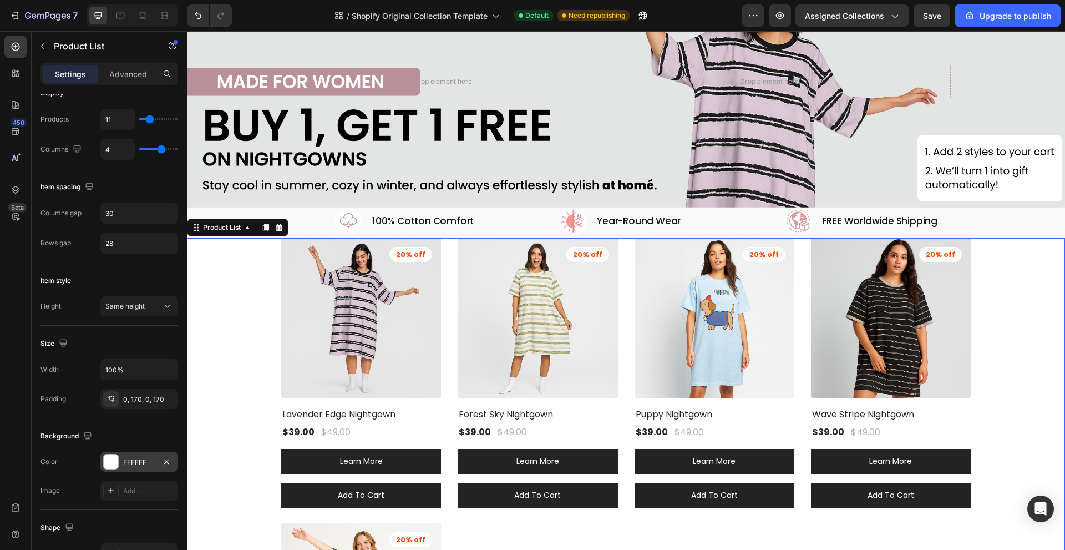
click at [277, 333] on div "(P) Images 20% off Product Badge Lavender Edge Nightgown (P) Title $39.00 (P) P…" at bounding box center [626, 515] width 878 height 555
click at [309, 129] on div "Background Image" at bounding box center [626, 81] width 878 height 251
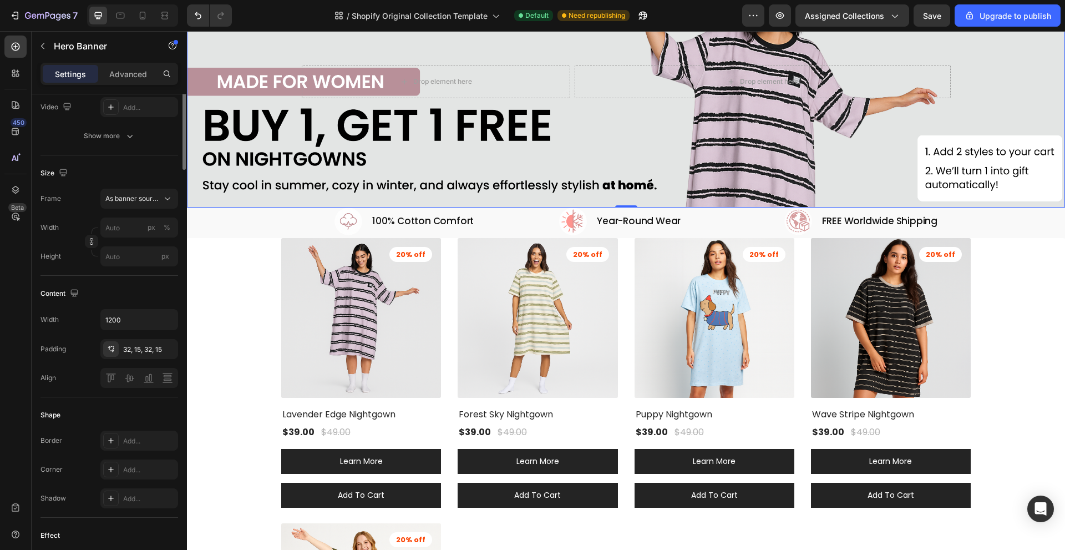
scroll to position [0, 0]
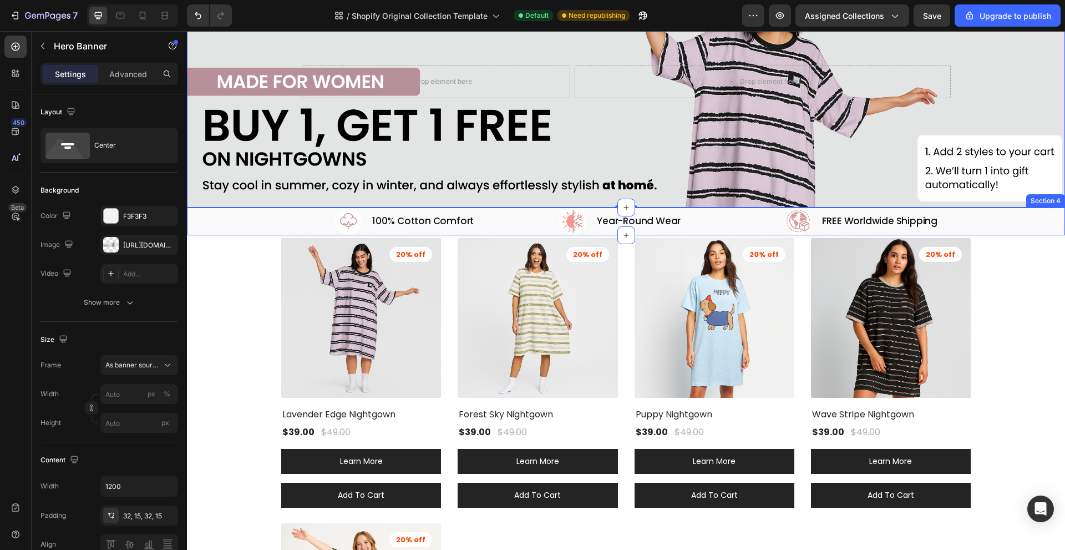
click at [265, 221] on div "Image 100% Cotton Comfort Heading Row Image Year-Round Wear Heading Row Image F…" at bounding box center [626, 221] width 878 height 28
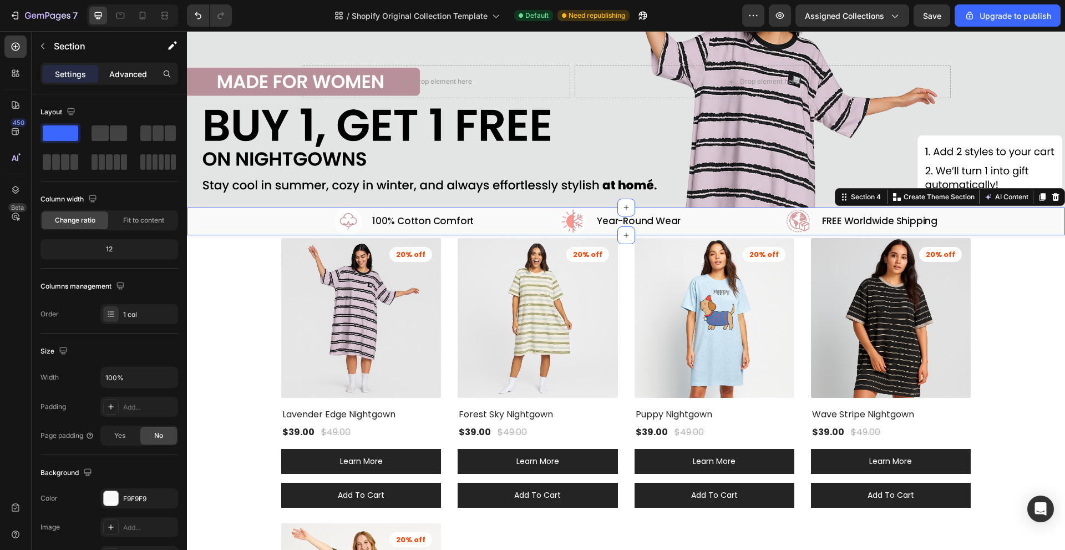
click at [123, 75] on p "Advanced" at bounding box center [128, 74] width 38 height 12
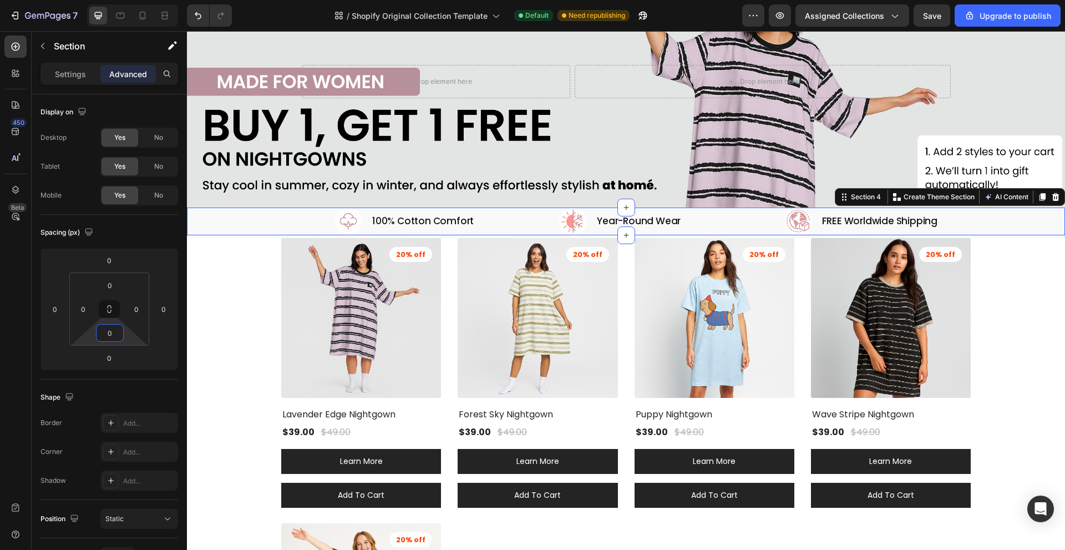
click at [111, 331] on input "0" at bounding box center [110, 333] width 22 height 17
click at [119, 336] on input "0" at bounding box center [110, 333] width 22 height 17
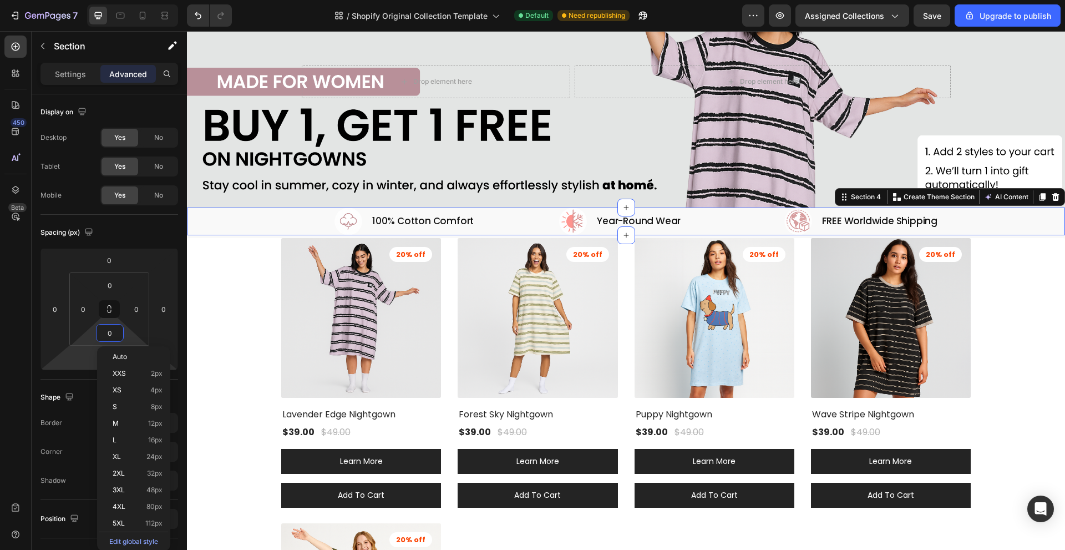
click at [87, 0] on html "7 / Shopify Original Collection Template Default Need republishing Preview Assi…" at bounding box center [532, 0] width 1065 height 0
type input "2"
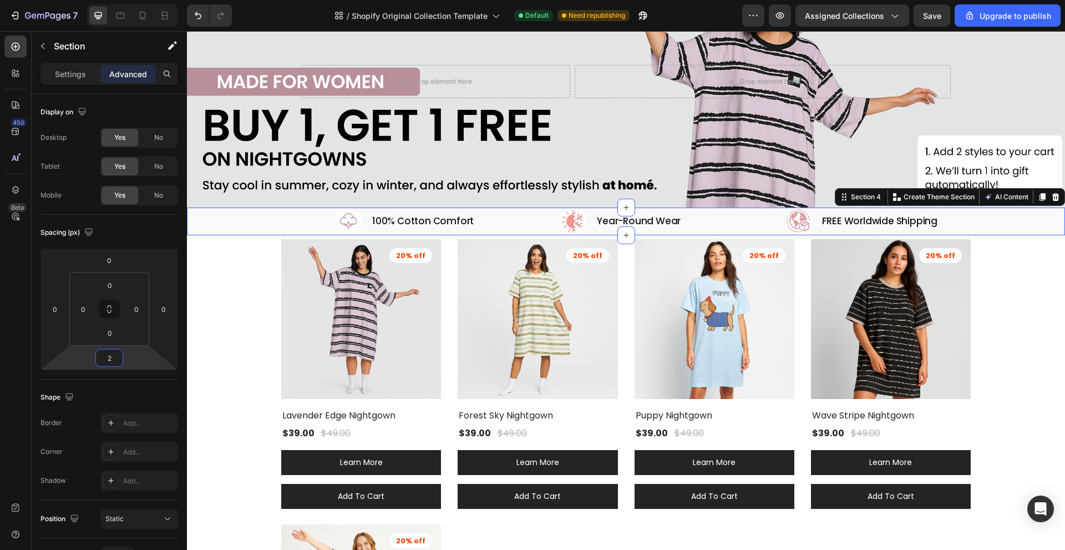
click at [107, 359] on input "2" at bounding box center [109, 357] width 22 height 17
click at [111, 357] on input "2" at bounding box center [109, 357] width 22 height 17
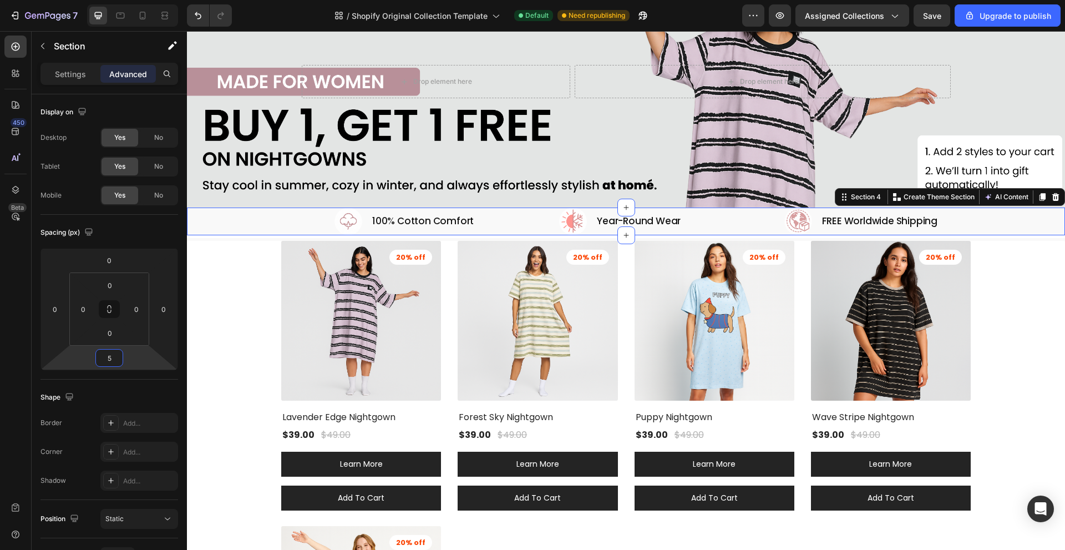
type input "50"
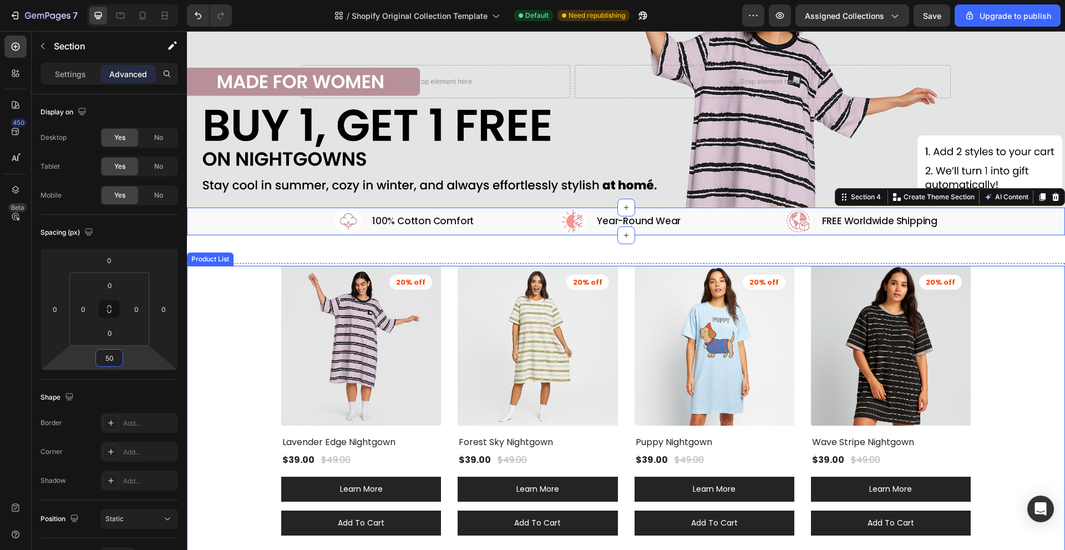
click at [229, 339] on div "(P) Images 20% off Product Badge Lavender Edge Nightgown (P) Title $39.00 (P) P…" at bounding box center [626, 543] width 878 height 555
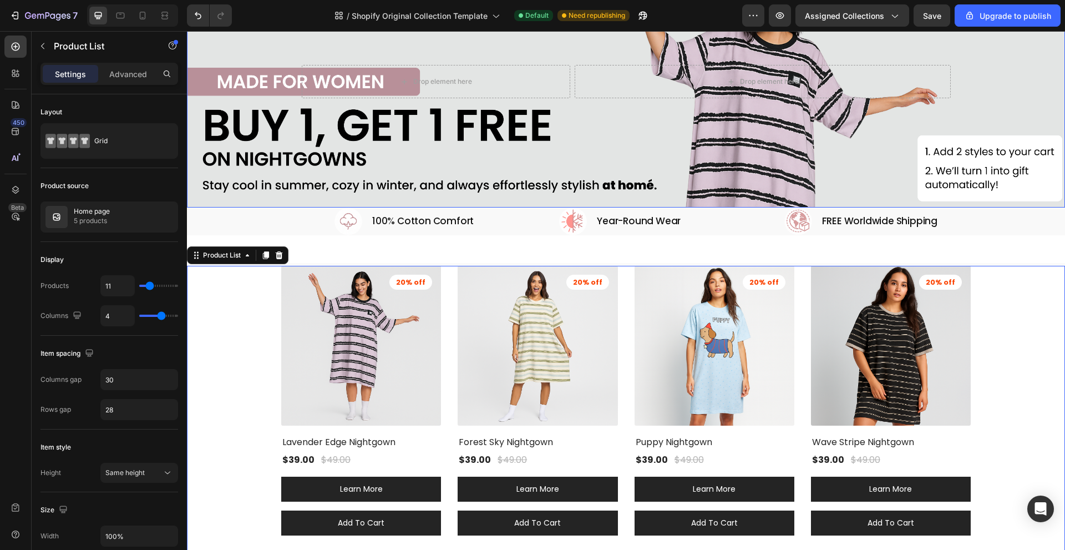
click at [249, 190] on div "Background Image" at bounding box center [626, 81] width 878 height 251
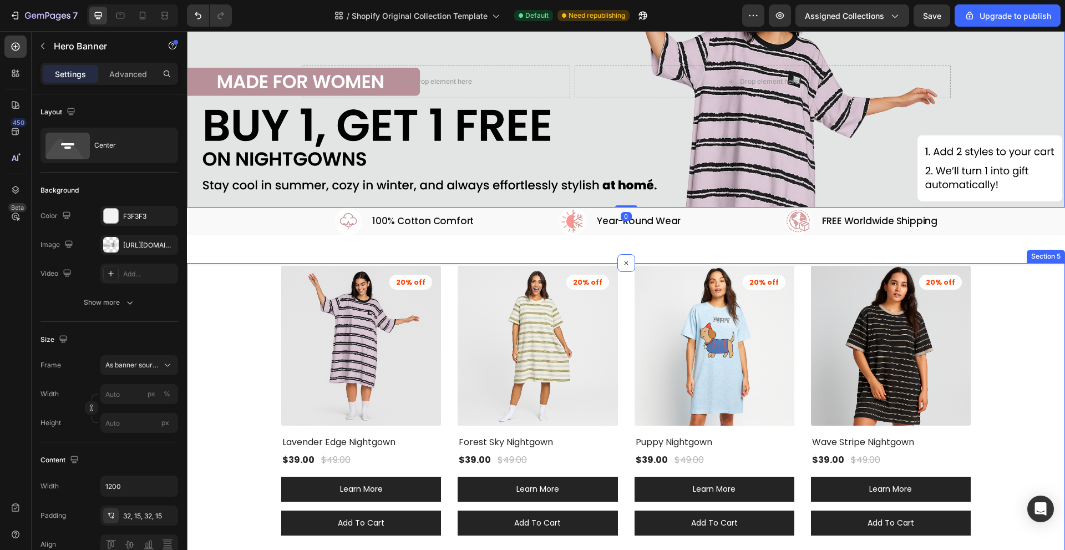
click at [226, 263] on div "(P) Images 20% off Product Badge Lavender Edge Nightgown (P) Title $39.00 (P) P…" at bounding box center [626, 556] width 878 height 587
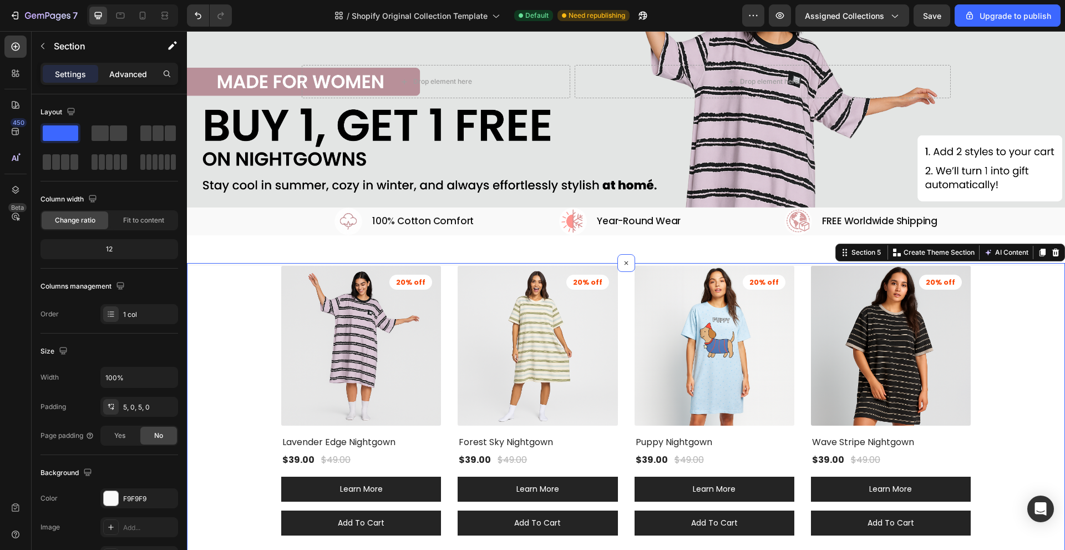
click at [121, 67] on div "Advanced" at bounding box center [127, 74] width 55 height 18
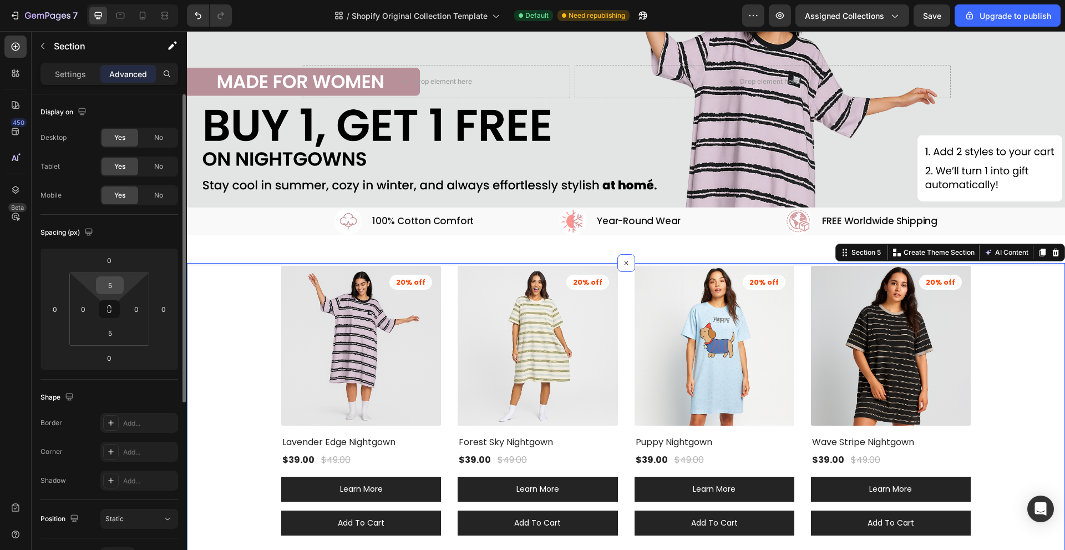
click at [118, 283] on input "5" at bounding box center [110, 285] width 22 height 17
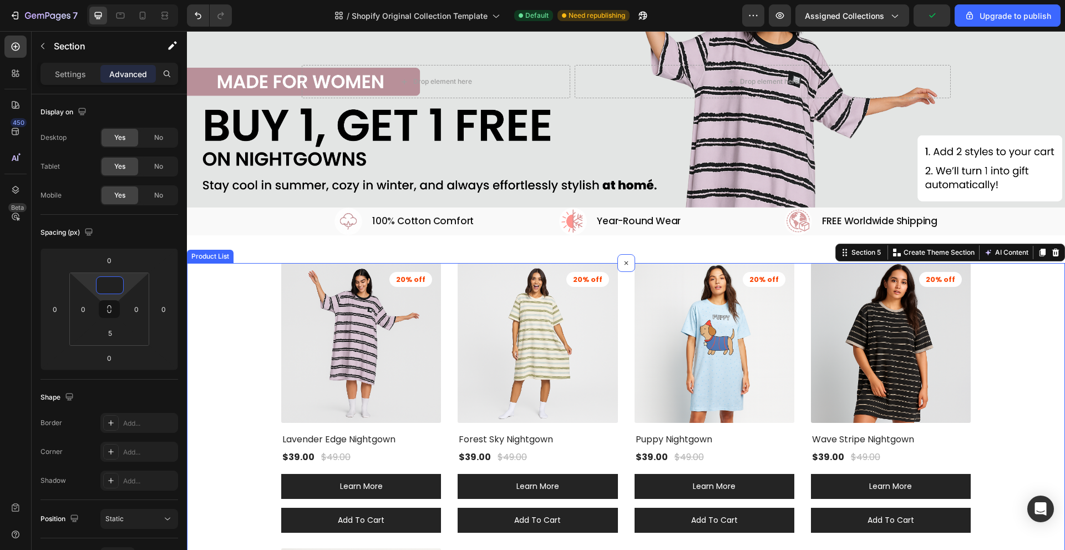
click at [232, 343] on div "(P) Images 20% off Product Badge Lavender Edge Nightgown (P) Title $39.00 (P) P…" at bounding box center [626, 540] width 878 height 555
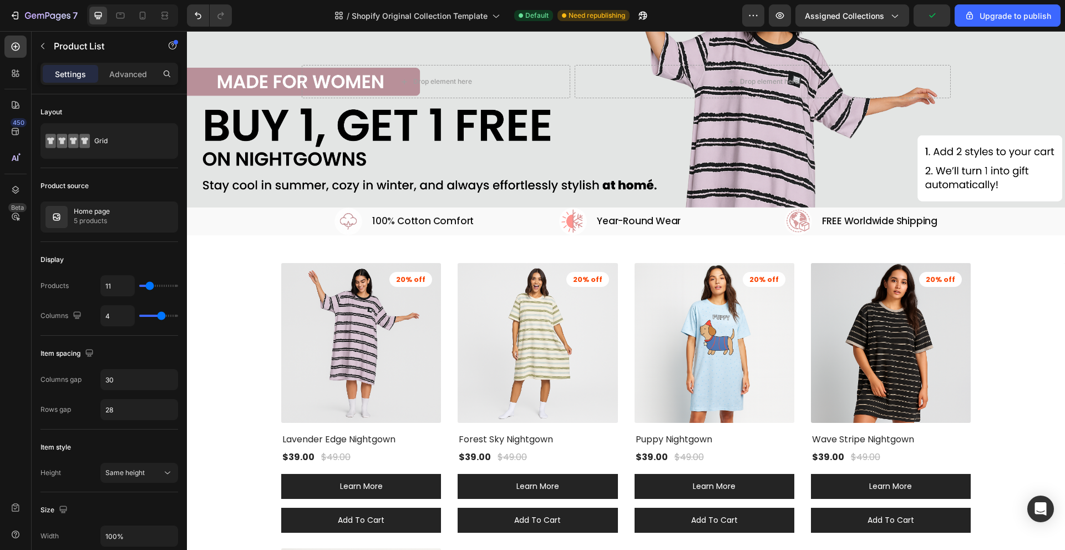
click at [242, 239] on div "Drop element here Drop element here Row Hero Banner Section 3 Image 100% Cotton…" at bounding box center [626, 343] width 878 height 1009
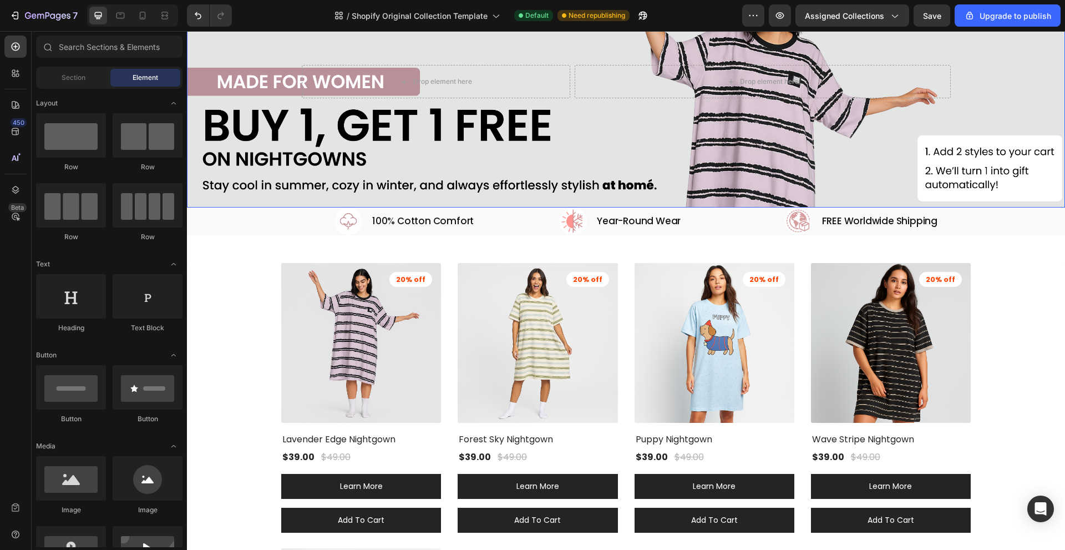
click at [825, 153] on div "Background Image" at bounding box center [626, 81] width 878 height 251
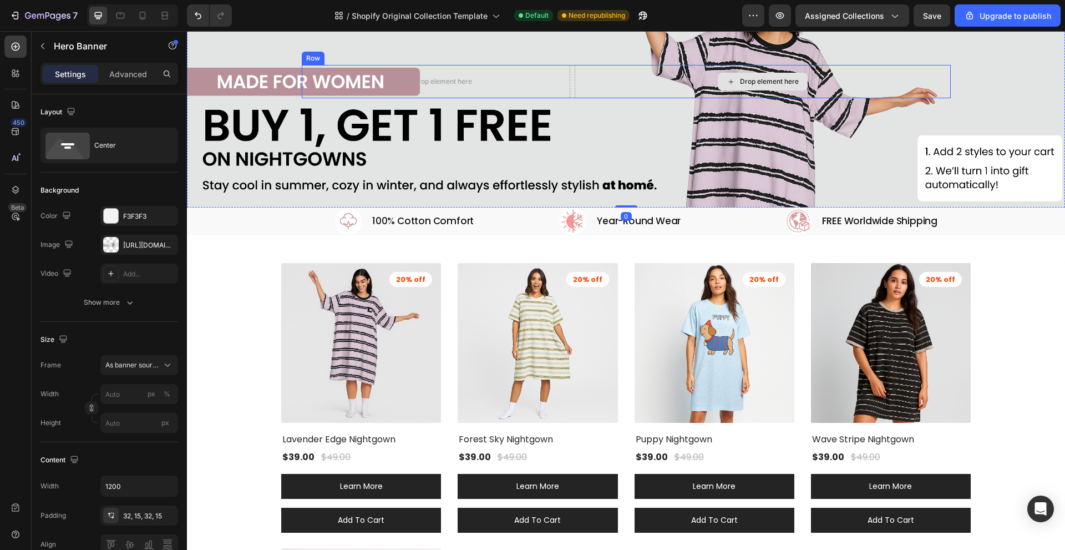
click at [885, 85] on div "Drop element here" at bounding box center [763, 81] width 376 height 33
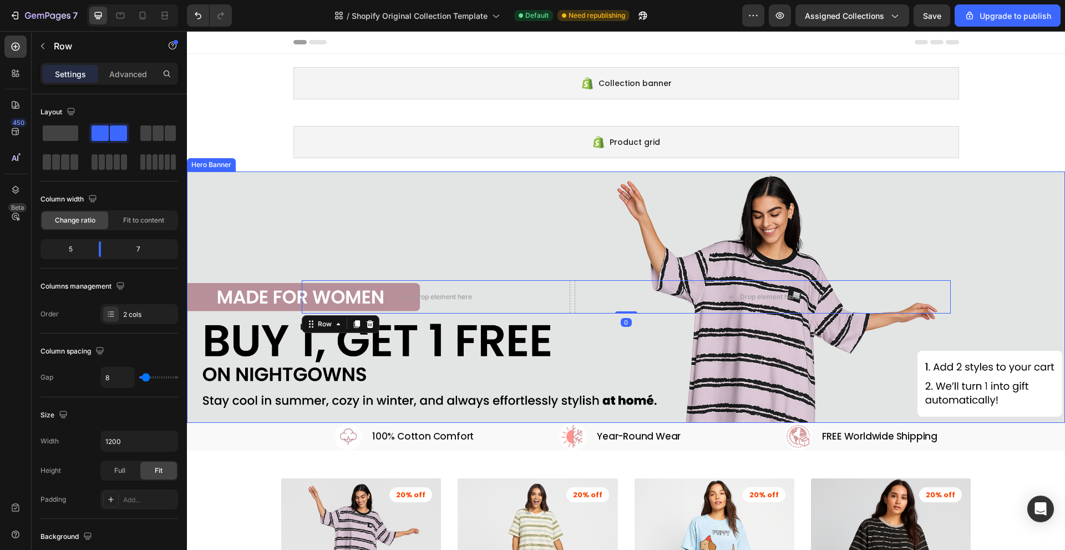
click at [671, 209] on div "Background Image" at bounding box center [626, 296] width 878 height 251
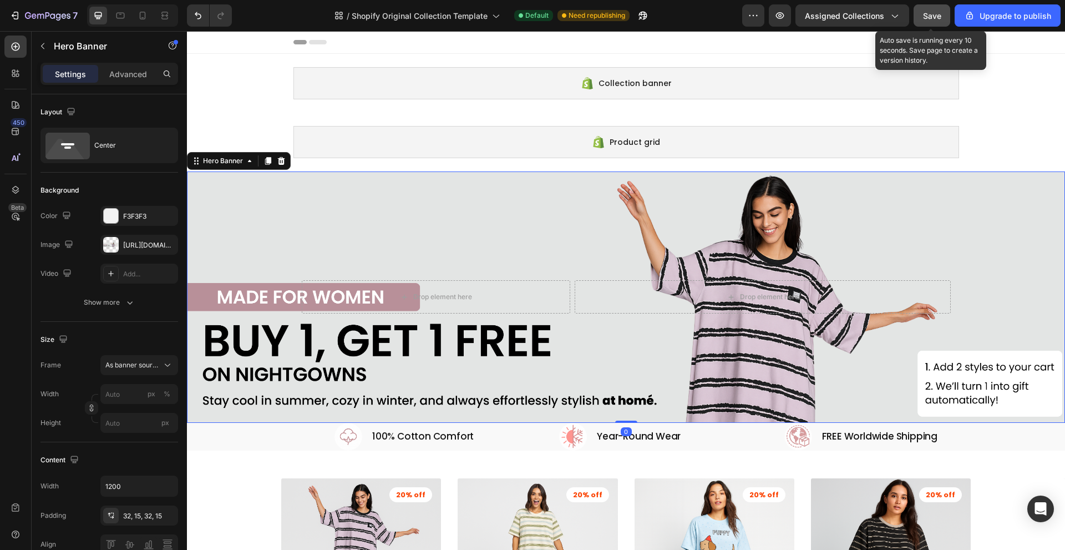
click at [925, 15] on span "Save" at bounding box center [932, 15] width 18 height 9
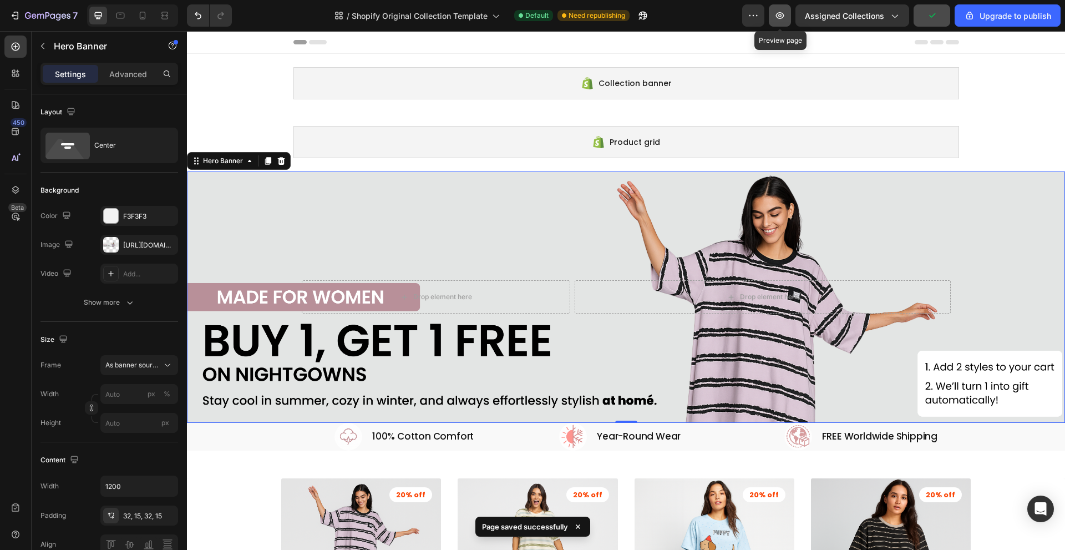
click at [780, 12] on icon "button" at bounding box center [779, 15] width 11 height 11
click at [784, 326] on div "Drop element here Drop element here Row" at bounding box center [626, 296] width 666 height 69
click at [693, 251] on div "Background Image" at bounding box center [626, 296] width 878 height 251
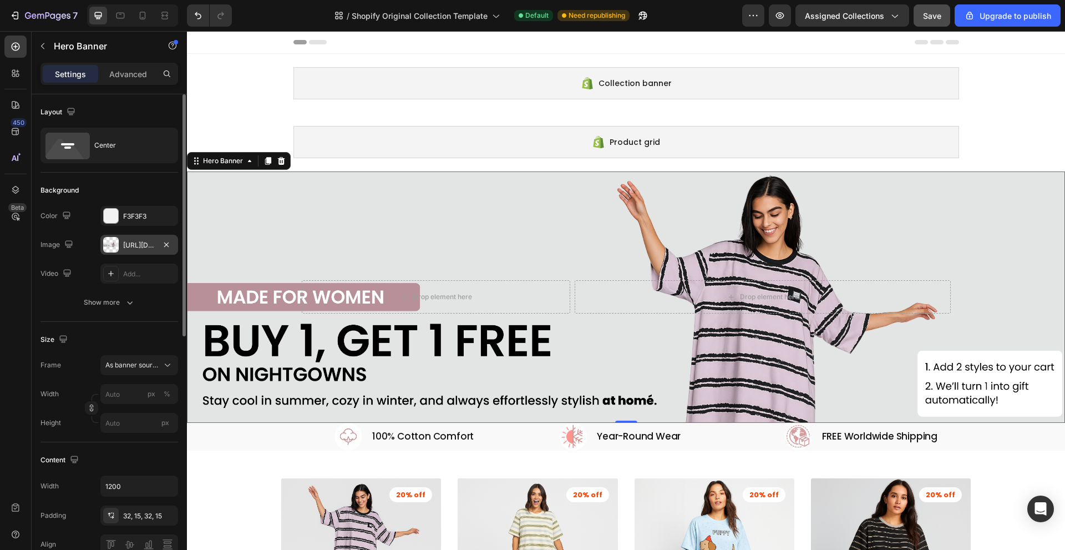
click at [128, 249] on div "https://cdn.shopify.com/s/files/1/0674/5623/7658/files/gempages_579919329915568…" at bounding box center [139, 245] width 32 height 10
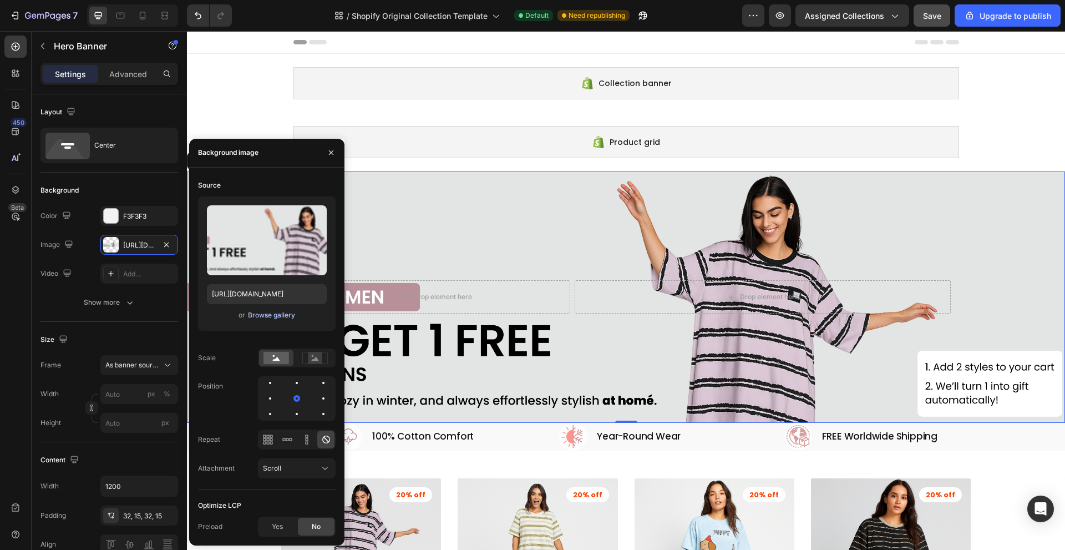
click at [276, 316] on div "Browse gallery" at bounding box center [271, 315] width 47 height 10
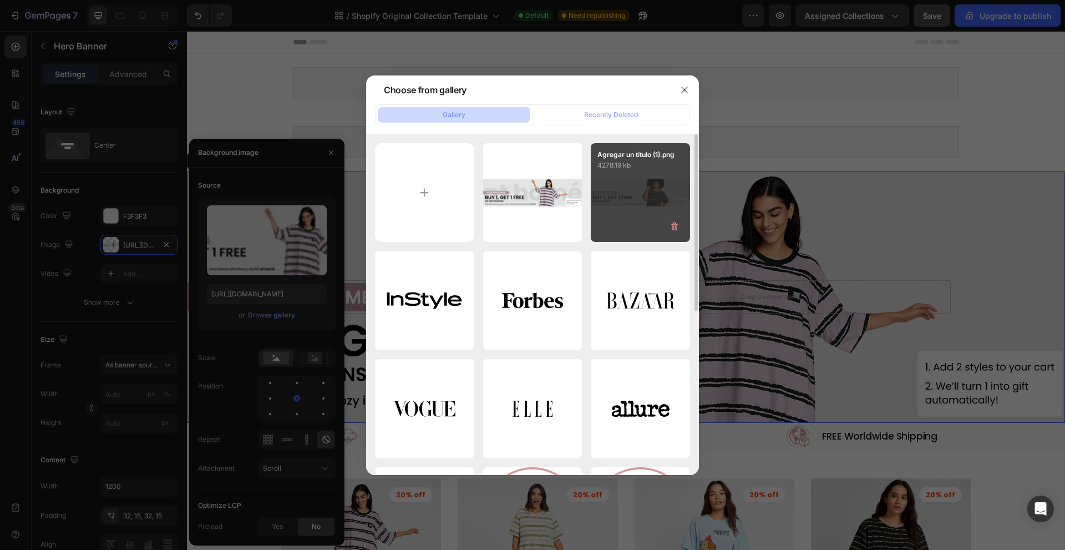
click at [640, 195] on div "Agregar un título (1).png 4278.19 kb" at bounding box center [640, 192] width 99 height 99
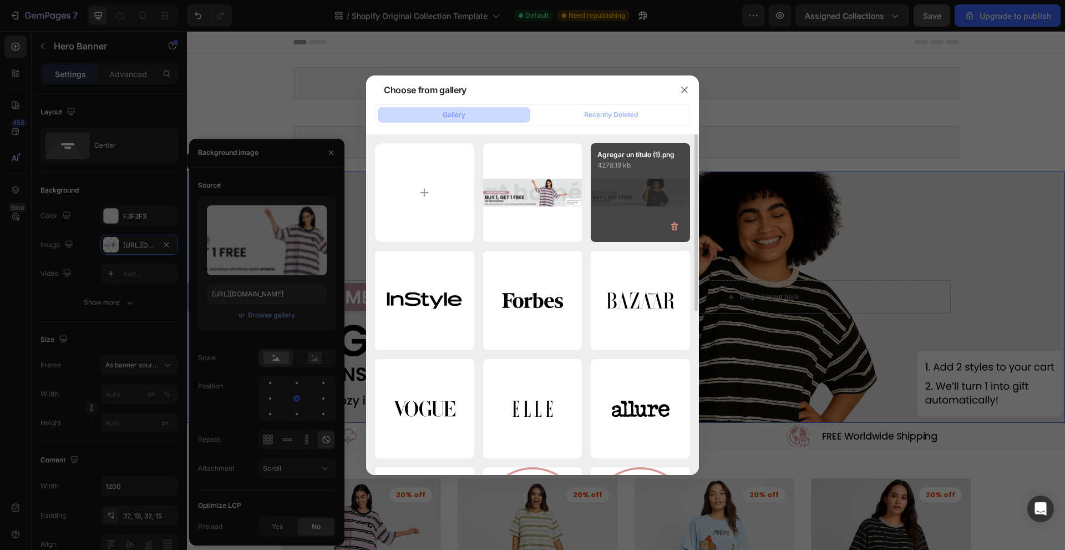
type input "https://cdn.shopify.com/s/files/1/0674/5623/7658/files/gempages_579919329915568…"
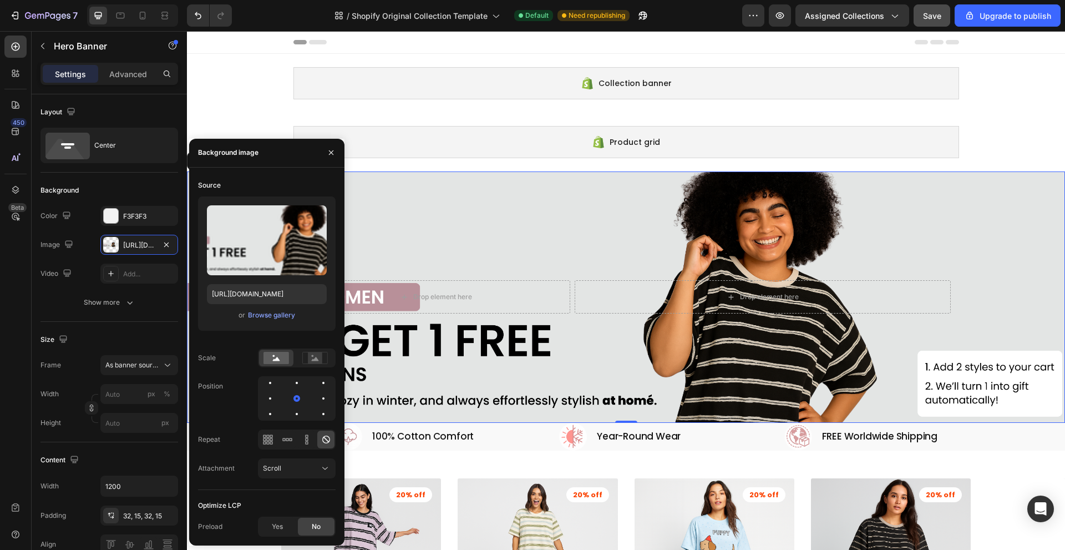
click at [640, 195] on div "Background Image" at bounding box center [626, 296] width 878 height 251
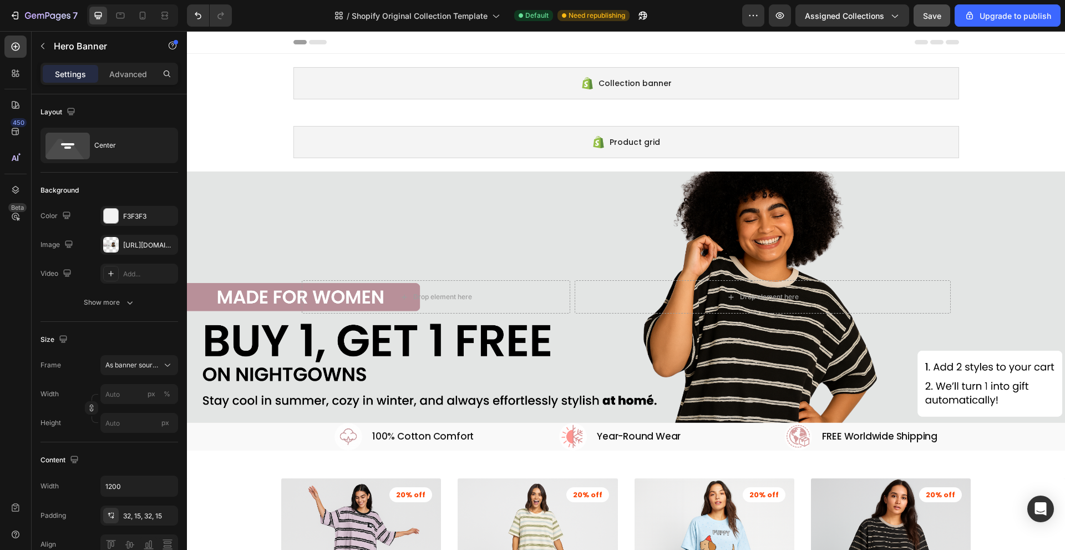
click at [230, 123] on div "Collection banner Shopify section: Collection banner Product grid Shopify secti…" at bounding box center [626, 558] width 878 height 1009
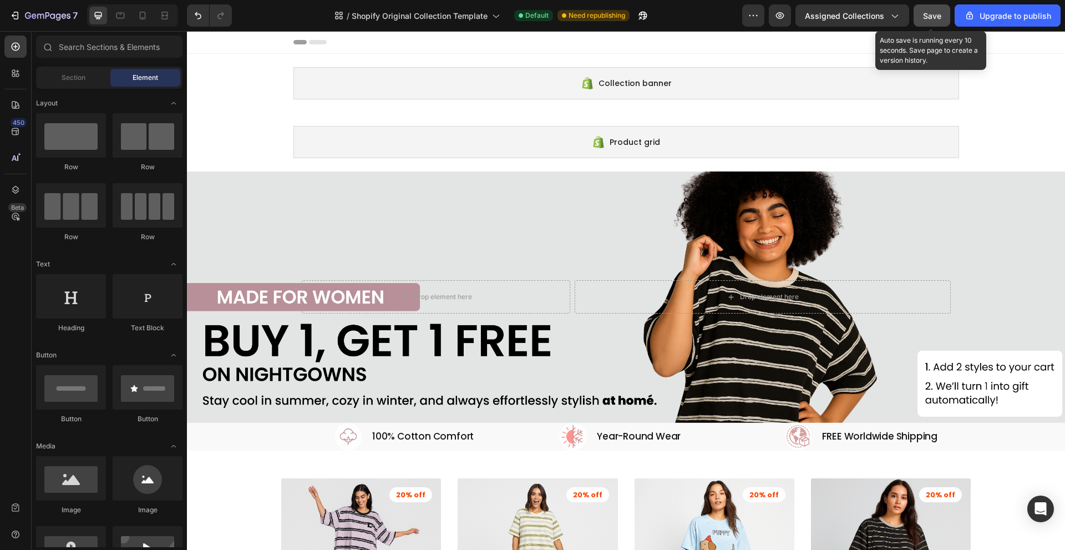
click at [931, 9] on button "Save" at bounding box center [932, 15] width 37 height 22
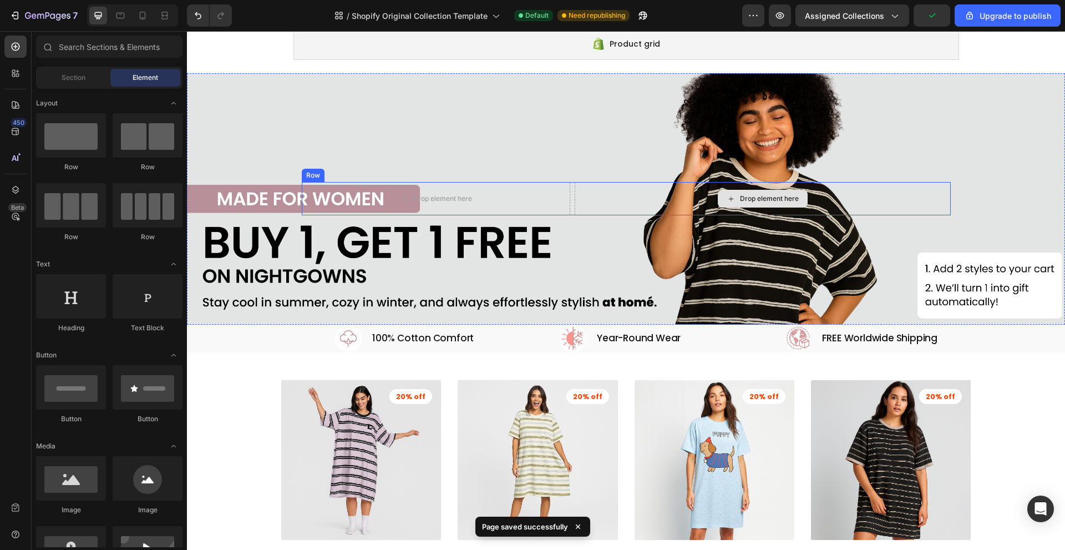
scroll to position [111, 0]
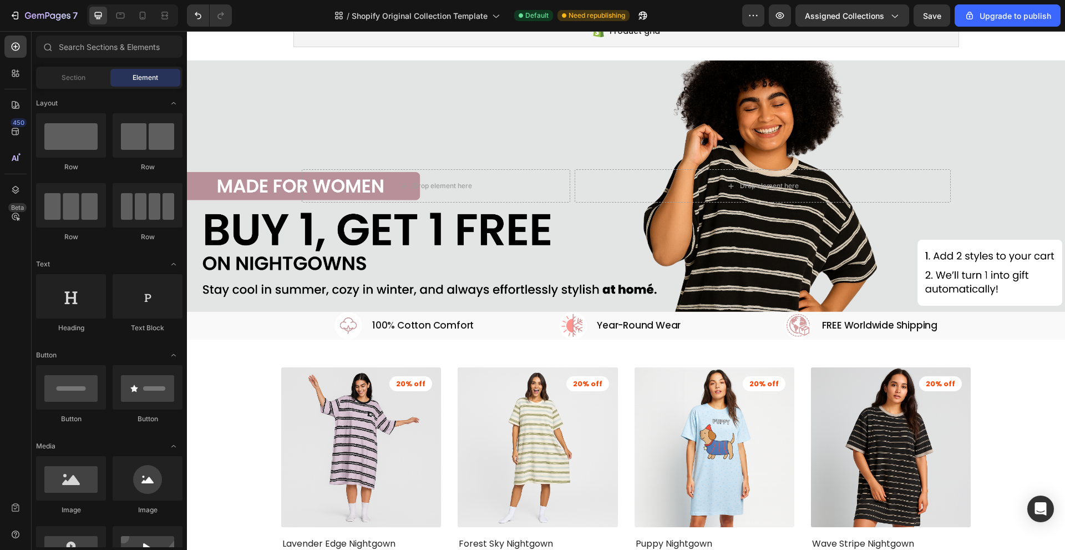
click at [454, 349] on div "Product grid Shopify section: Product grid Drop element here Drop element here …" at bounding box center [626, 447] width 878 height 1009
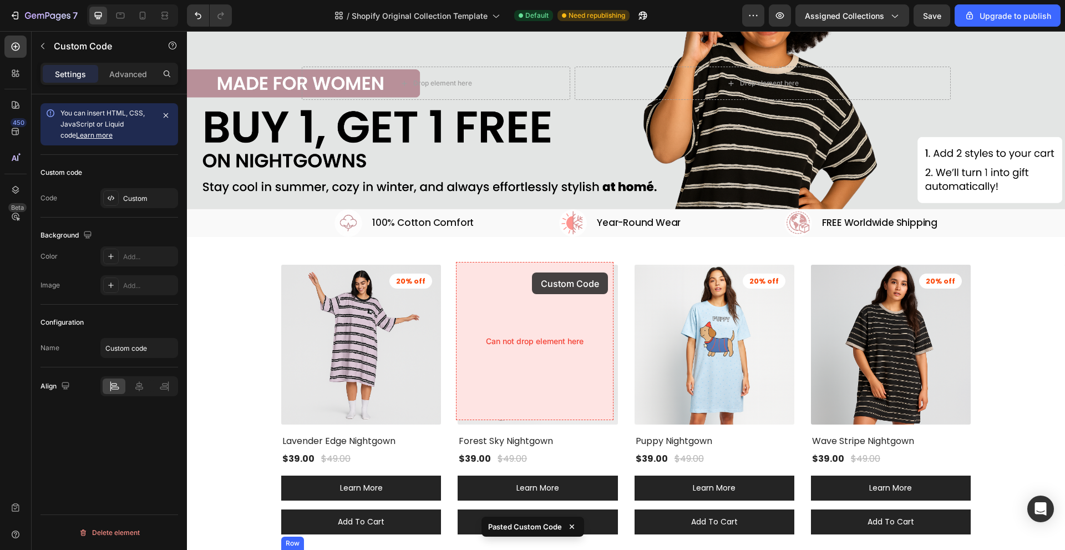
scroll to position [211, 0]
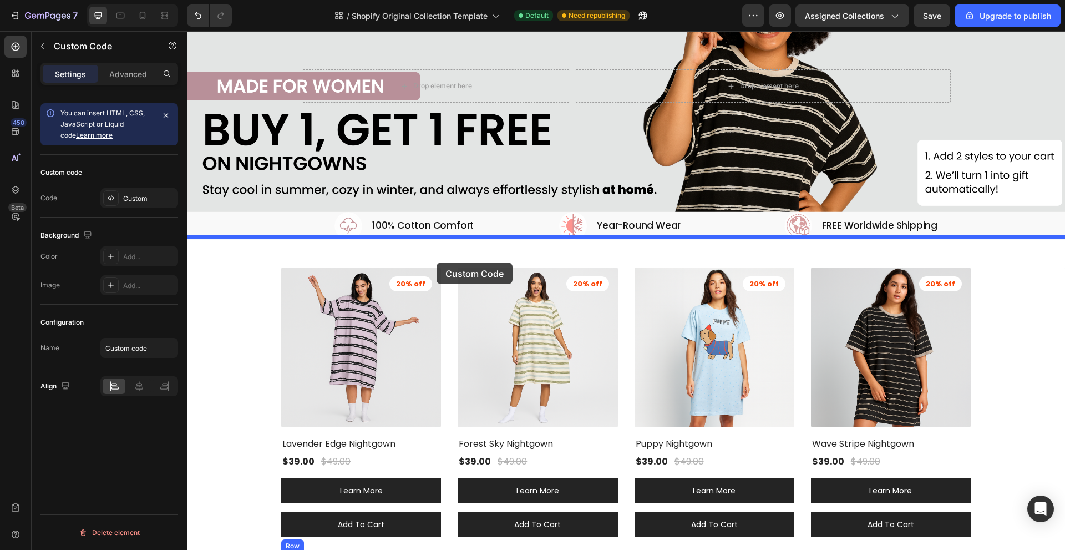
drag, startPoint x: 220, startPoint y: 360, endPoint x: 437, endPoint y: 262, distance: 237.4
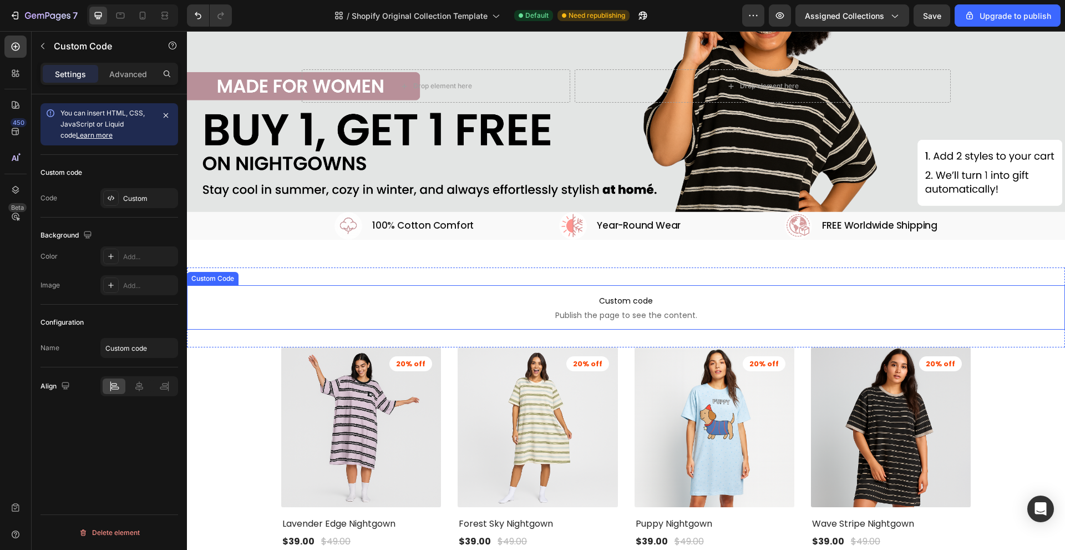
click at [254, 297] on span "Custom code" at bounding box center [626, 300] width 878 height 13
click at [231, 217] on div "Image 100% Cotton Comfort Heading Row Image Year-Round Wear Heading Row Image F…" at bounding box center [626, 226] width 878 height 28
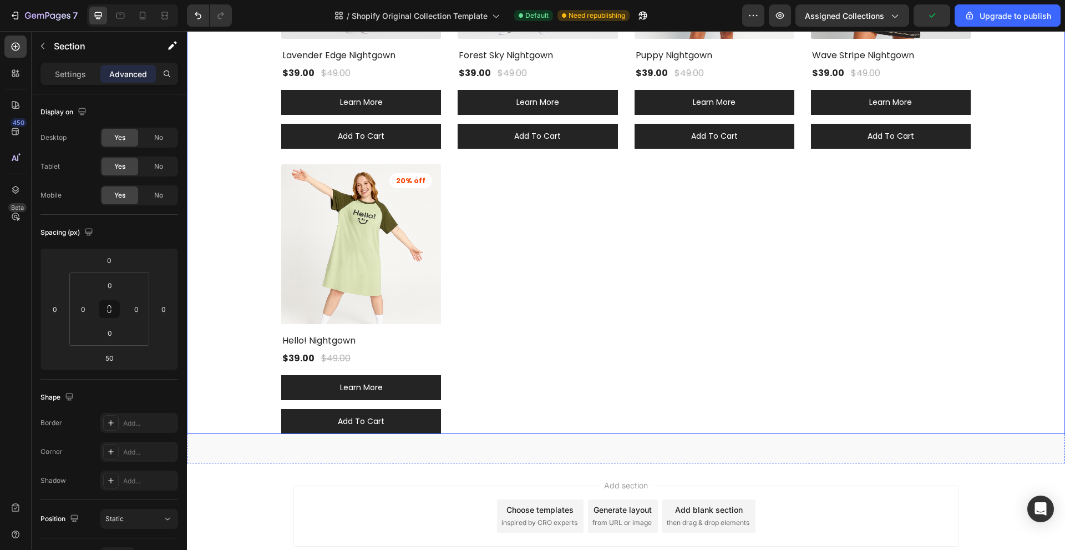
scroll to position [719, 0]
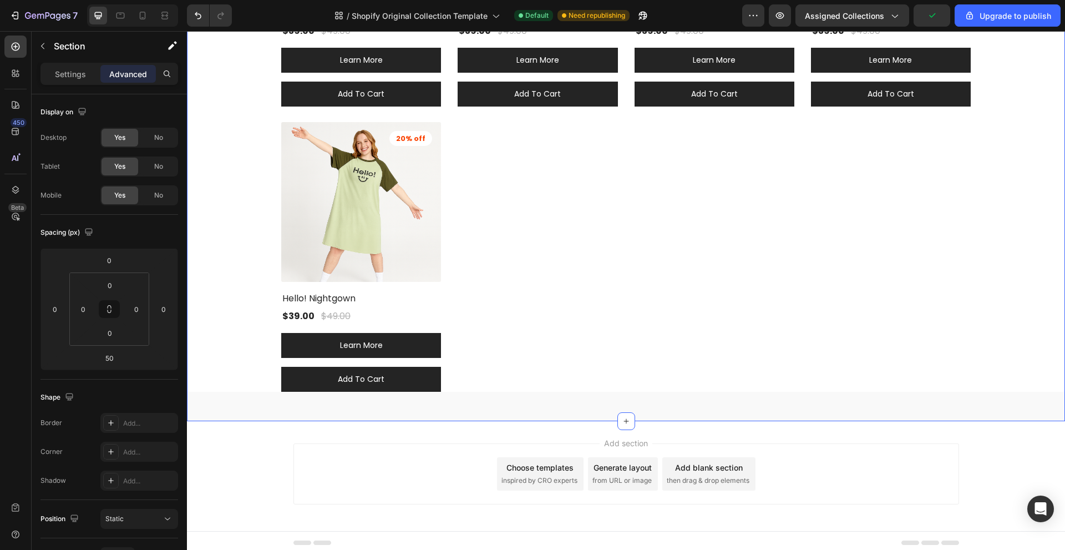
click at [604, 417] on div "(P) Images 20% off Product Badge Lavender Edge Nightgown (P) Title $39.00 (P) P…" at bounding box center [626, 128] width 878 height 585
click at [567, 402] on div "(P) Images 20% off Product Badge Lavender Edge Nightgown (P) Title $39.00 (P) P…" at bounding box center [626, 127] width 878 height 582
click at [539, 368] on div "(P) Images 20% off Product Badge Lavender Edge Nightgown (P) Title $39.00 (P) P…" at bounding box center [626, 113] width 690 height 555
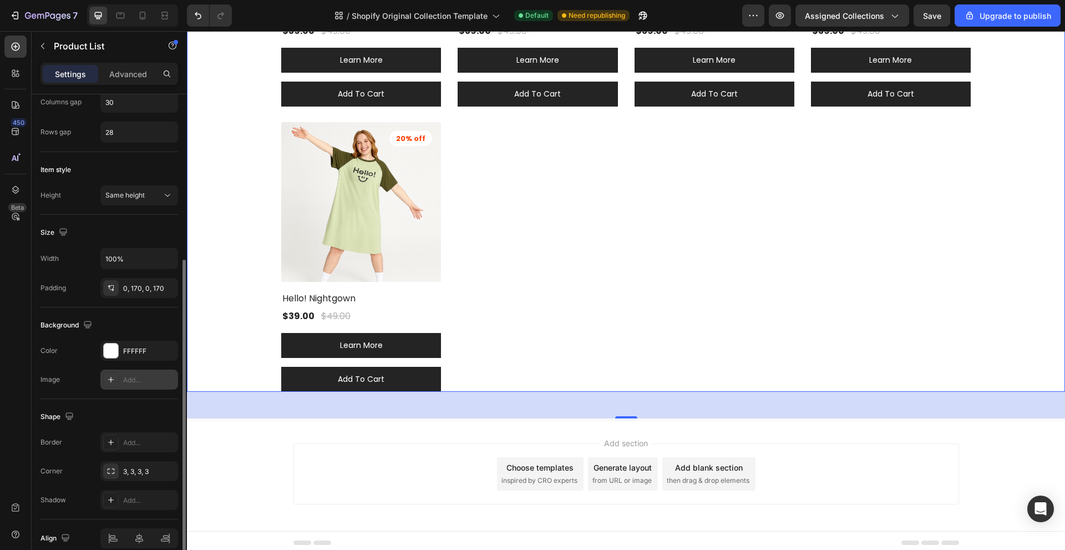
scroll to position [329, 0]
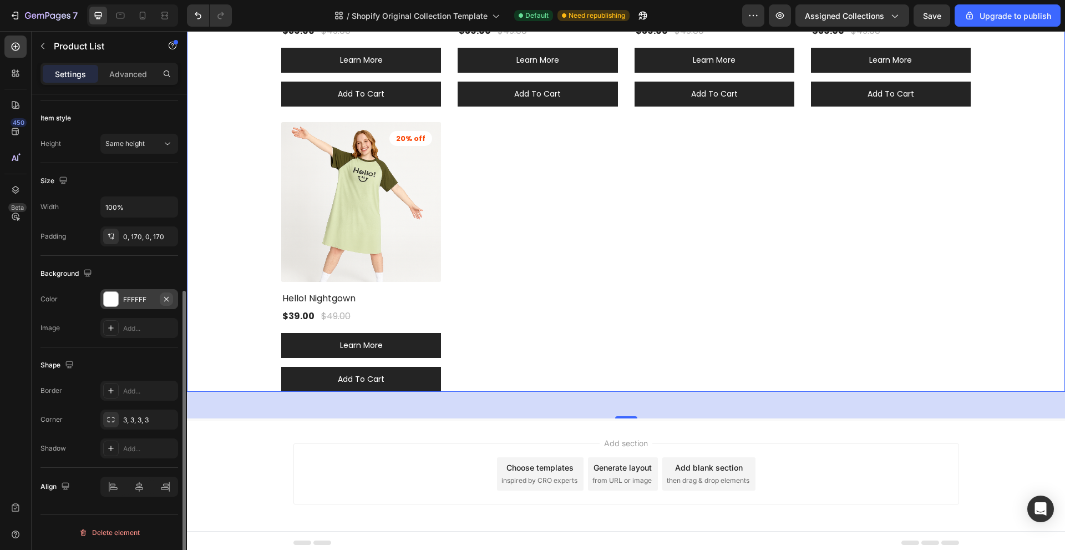
click at [166, 298] on icon "button" at bounding box center [166, 298] width 4 height 4
click at [209, 244] on div "(P) Images 20% off Product Badge Lavender Edge Nightgown (P) Title $39.00 (P) P…" at bounding box center [626, 113] width 878 height 555
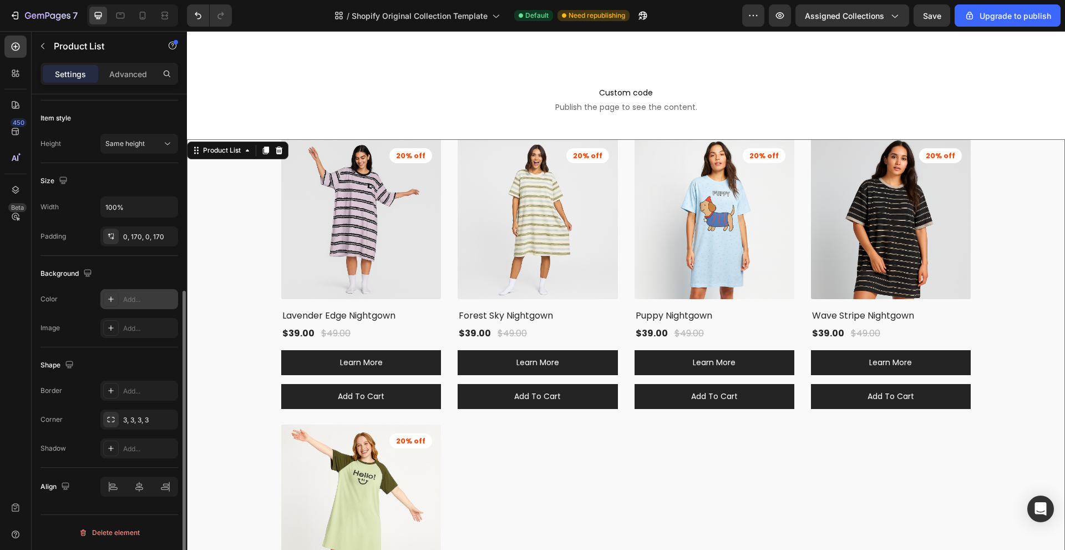
scroll to position [302, 0]
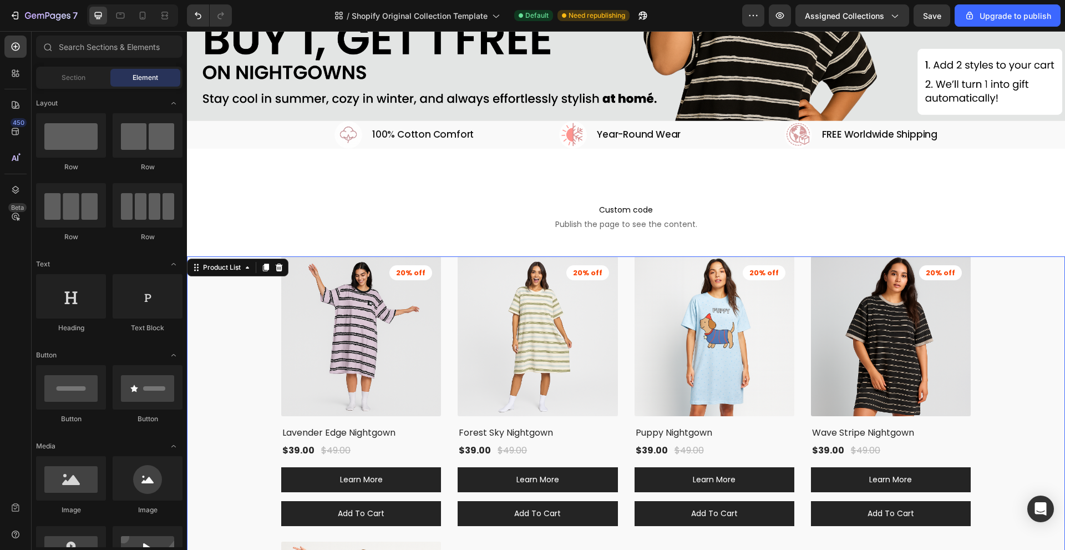
click at [227, 159] on div "Drop element here Drop element here Row Hero Banner Section 3 Image 100% Cotton…" at bounding box center [626, 296] width 878 height 1088
click at [221, 266] on div "(P) Images 20% off Product Badge Lavender Edge Nightgown (P) Title $39.00 (P) P…" at bounding box center [626, 533] width 878 height 555
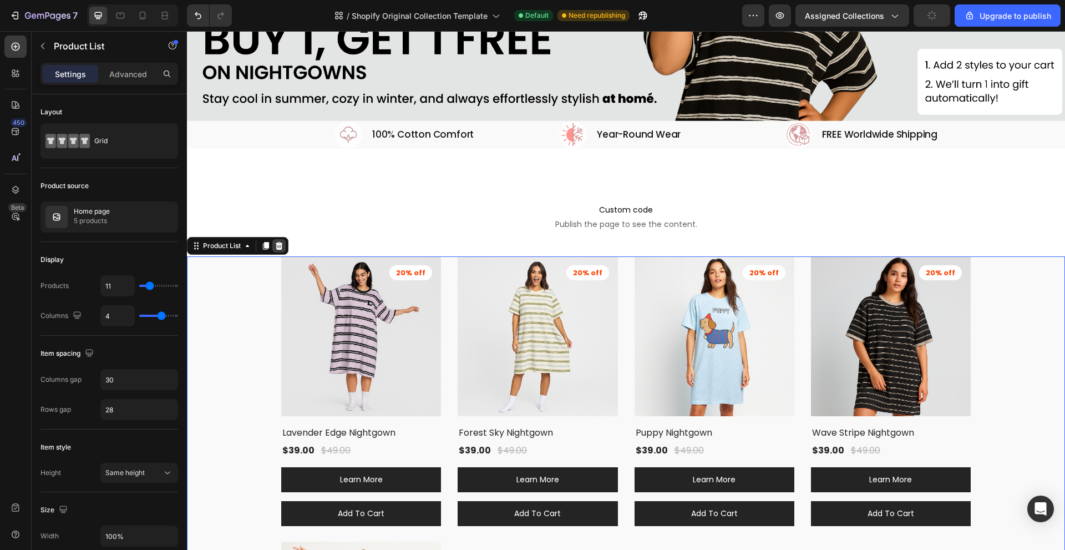
click at [281, 242] on icon at bounding box center [279, 246] width 7 height 8
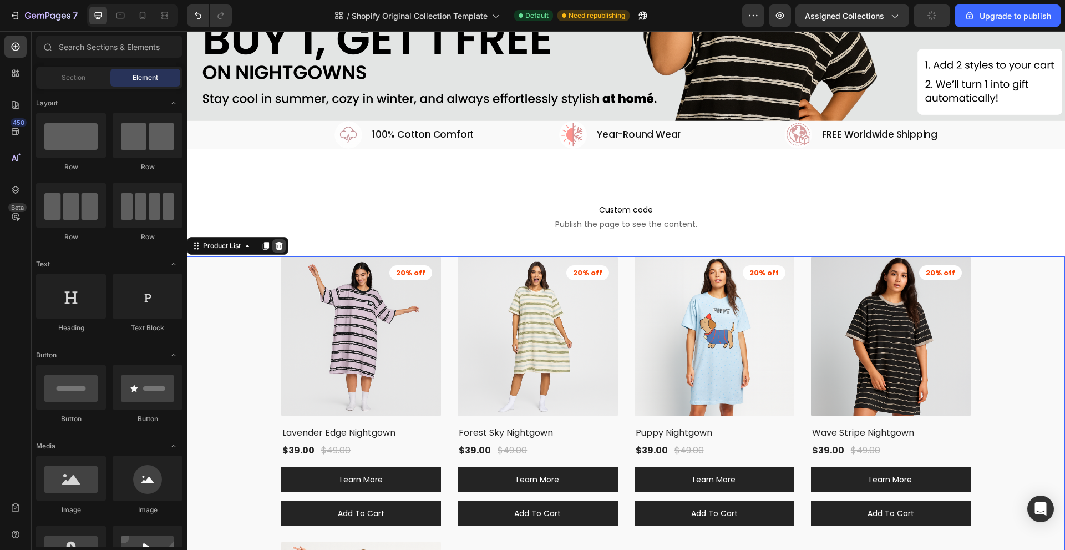
scroll to position [175, 0]
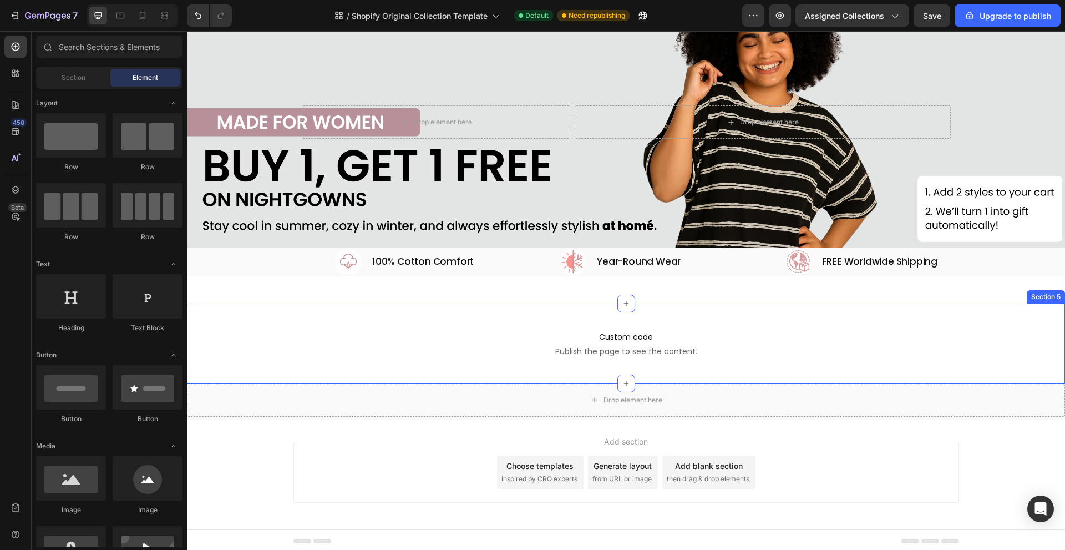
click at [216, 373] on div "Custom code Publish the page to see the content. Custom Code Section 5" at bounding box center [626, 343] width 878 height 80
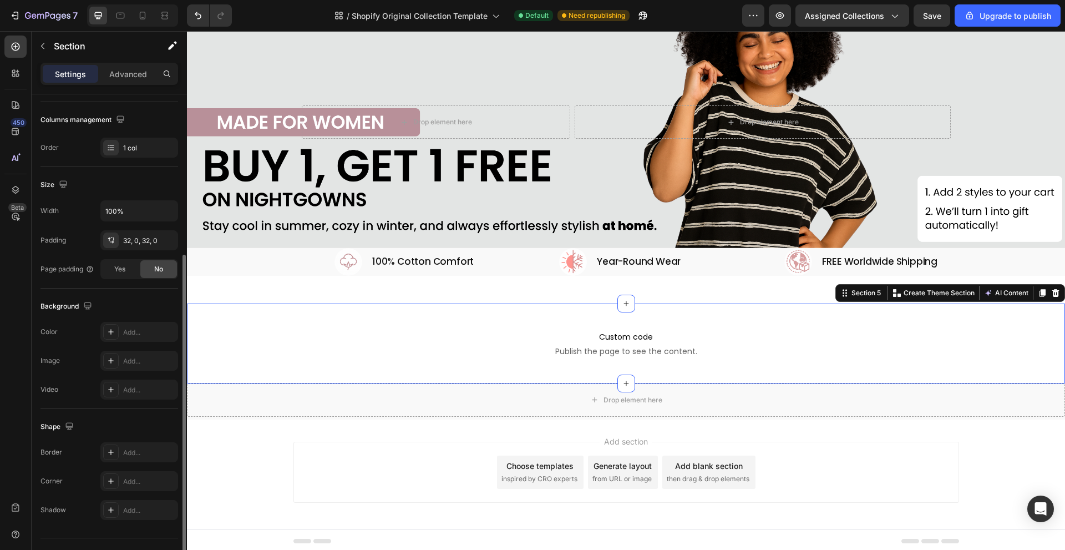
scroll to position [190, 0]
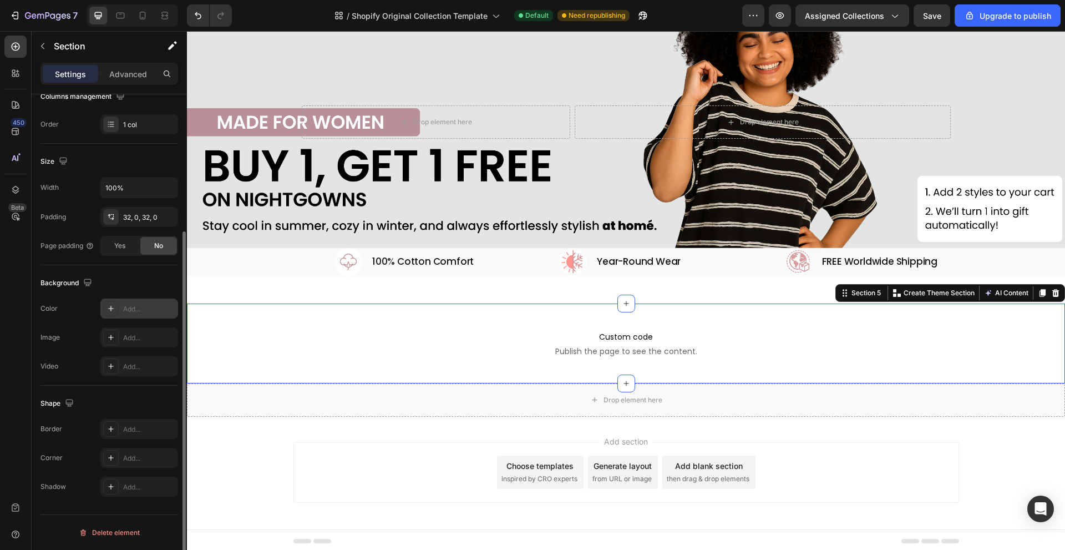
click at [132, 306] on div "Add..." at bounding box center [149, 309] width 52 height 10
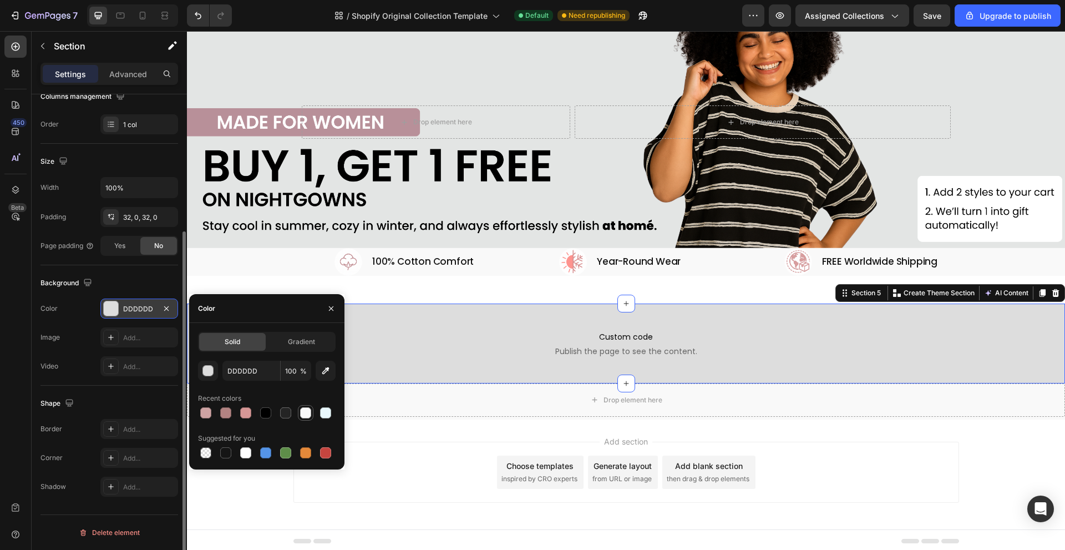
click at [305, 414] on div at bounding box center [305, 412] width 11 height 11
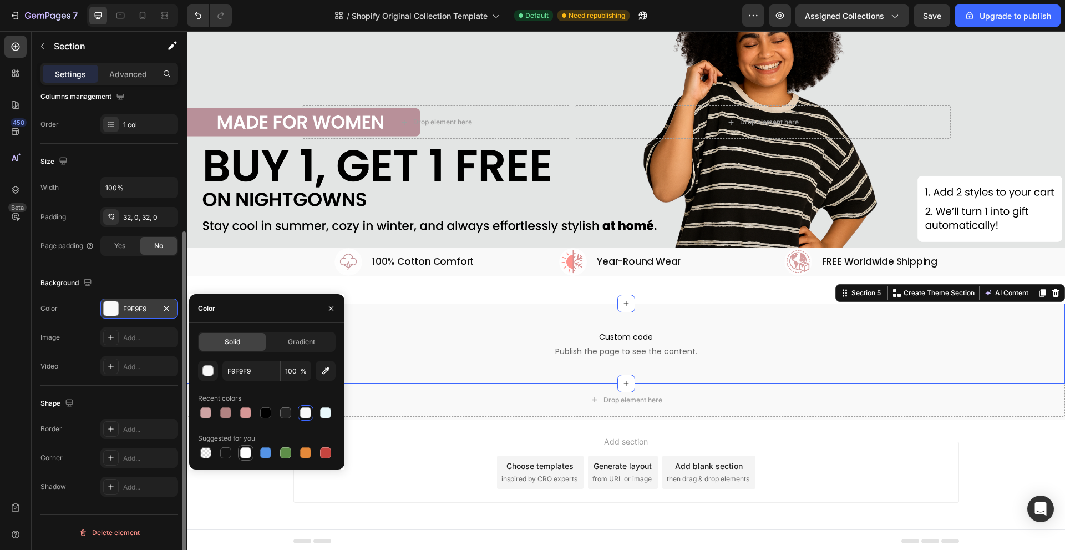
click at [244, 450] on div at bounding box center [245, 452] width 11 height 11
type input "FFFFFF"
click at [487, 387] on div "Drop element here" at bounding box center [626, 399] width 878 height 33
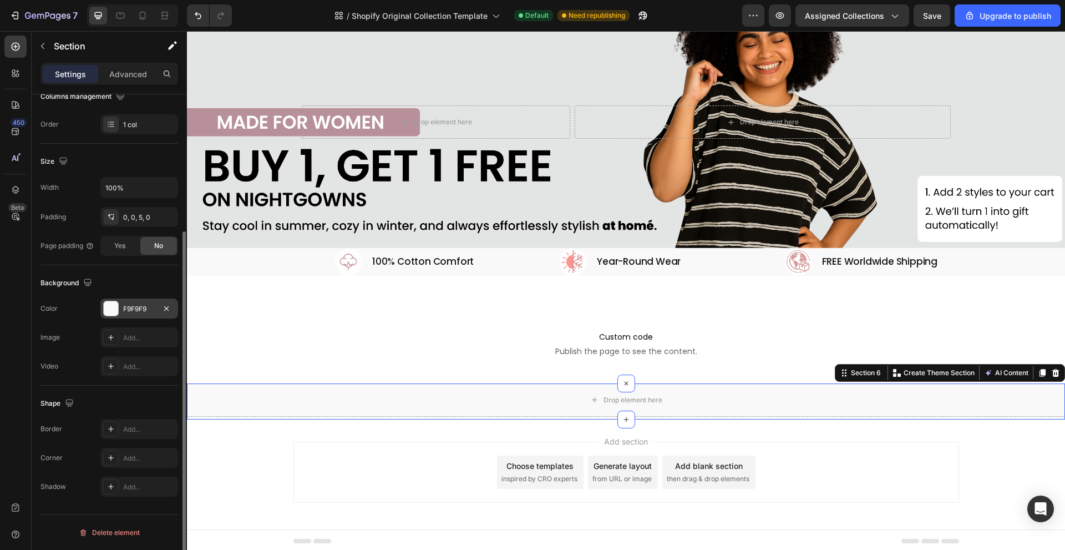
click at [140, 312] on div "F9F9F9" at bounding box center [139, 309] width 32 height 10
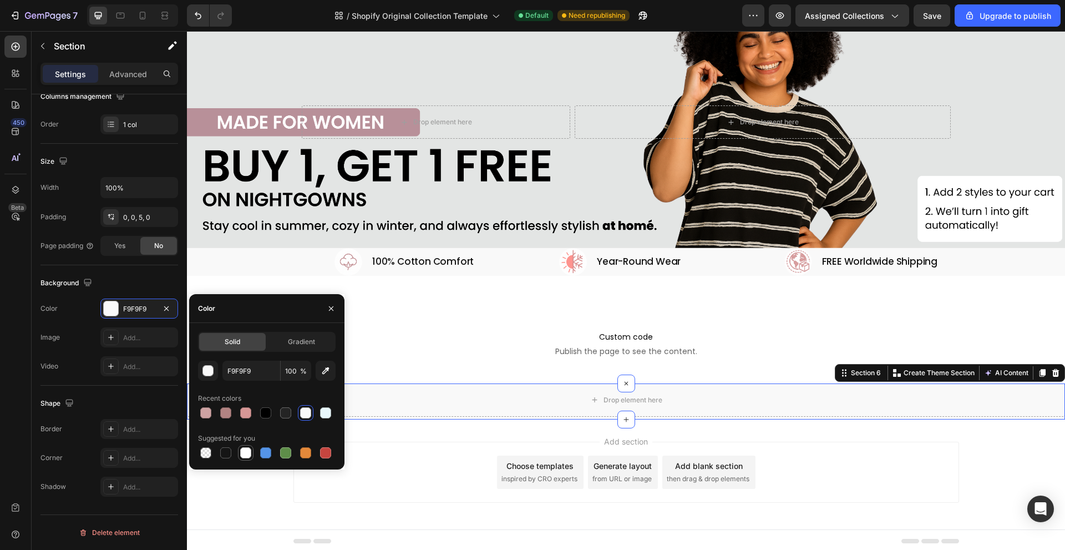
click at [252, 454] on div at bounding box center [245, 452] width 13 height 13
type input "F9F9F9"
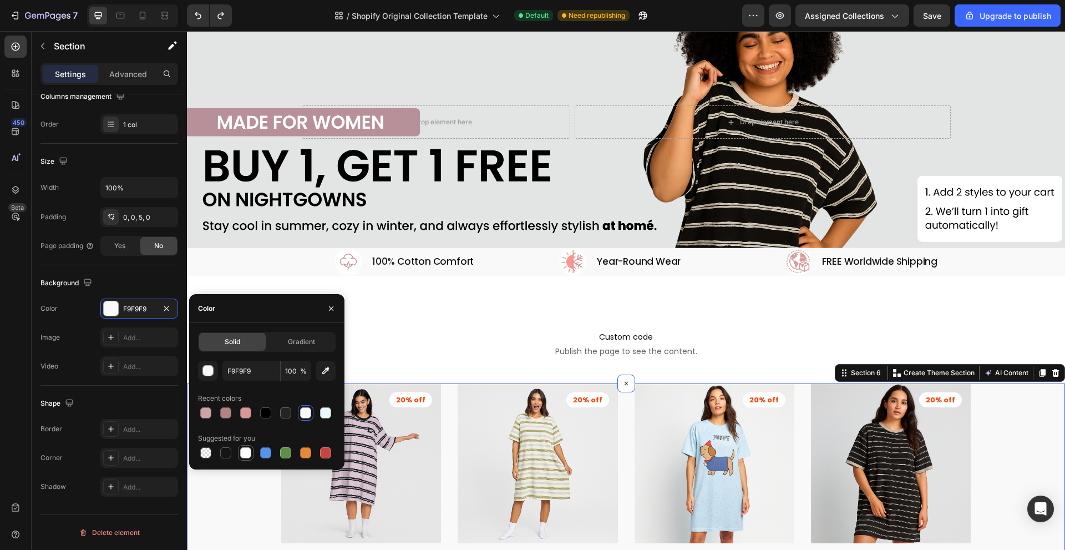
scroll to position [302, 0]
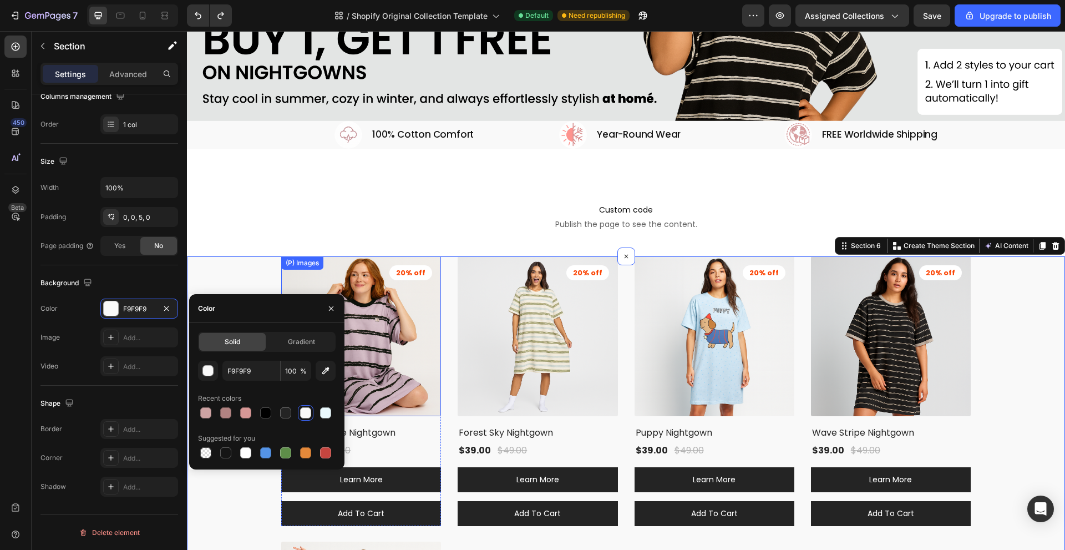
click at [325, 271] on div "(P) Images" at bounding box center [361, 336] width 160 height 160
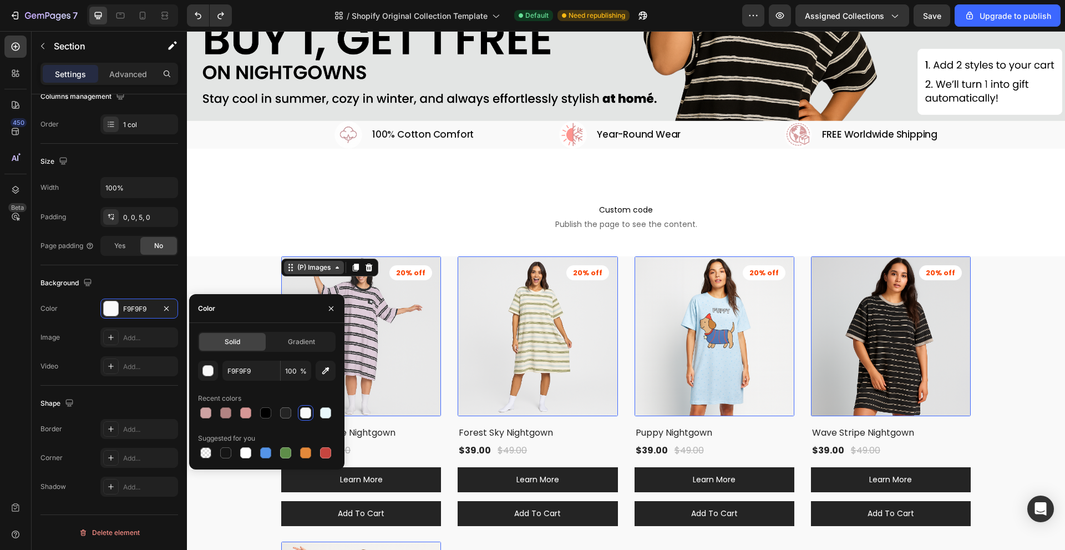
scroll to position [0, 0]
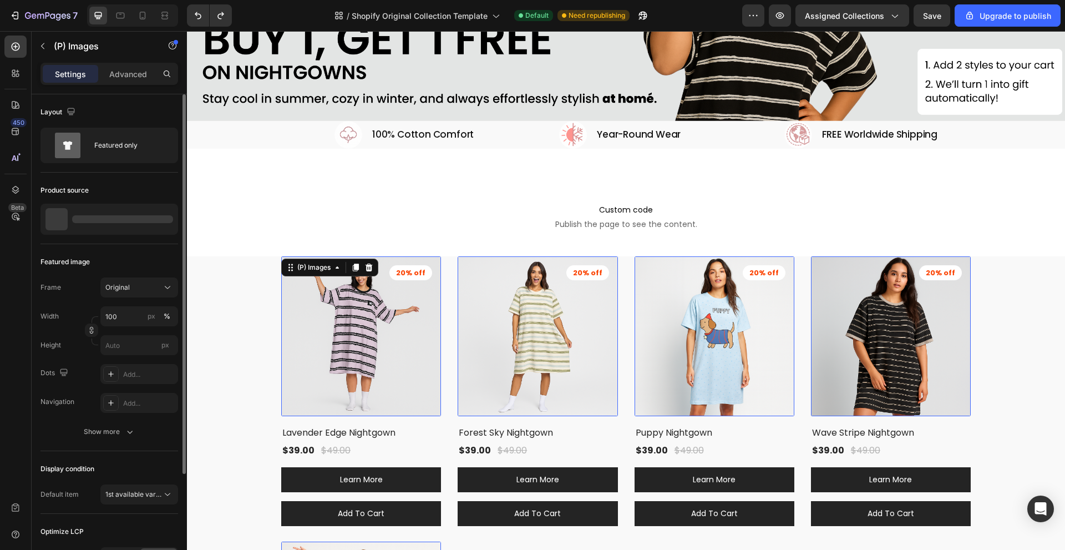
click at [257, 263] on div "(P) Images 16 20% off Product Badge Lavender Edge Nightgown (P) Title $39.00 (P…" at bounding box center [626, 533] width 878 height 555
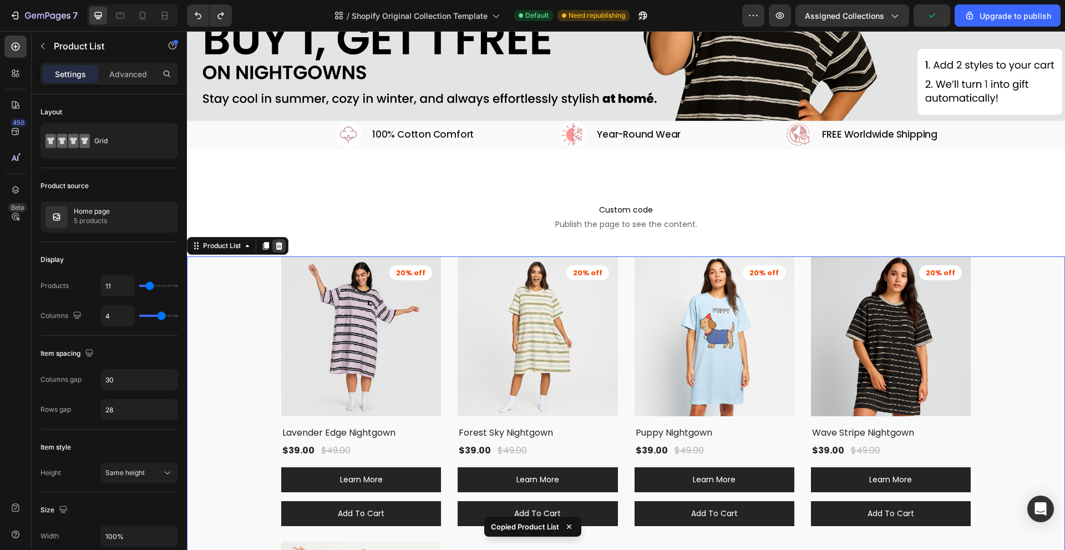
click at [281, 242] on icon at bounding box center [279, 246] width 7 height 8
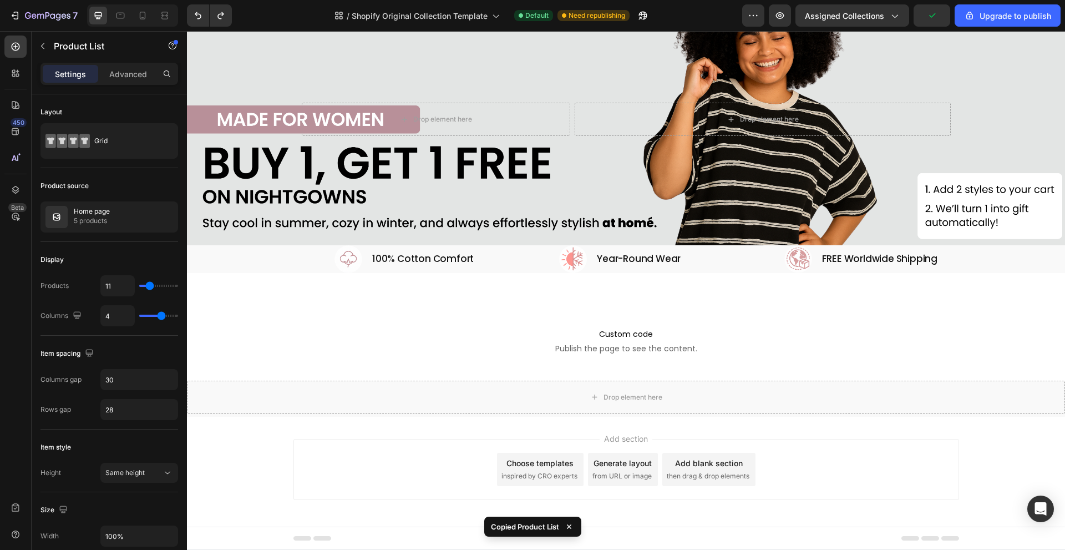
scroll to position [175, 0]
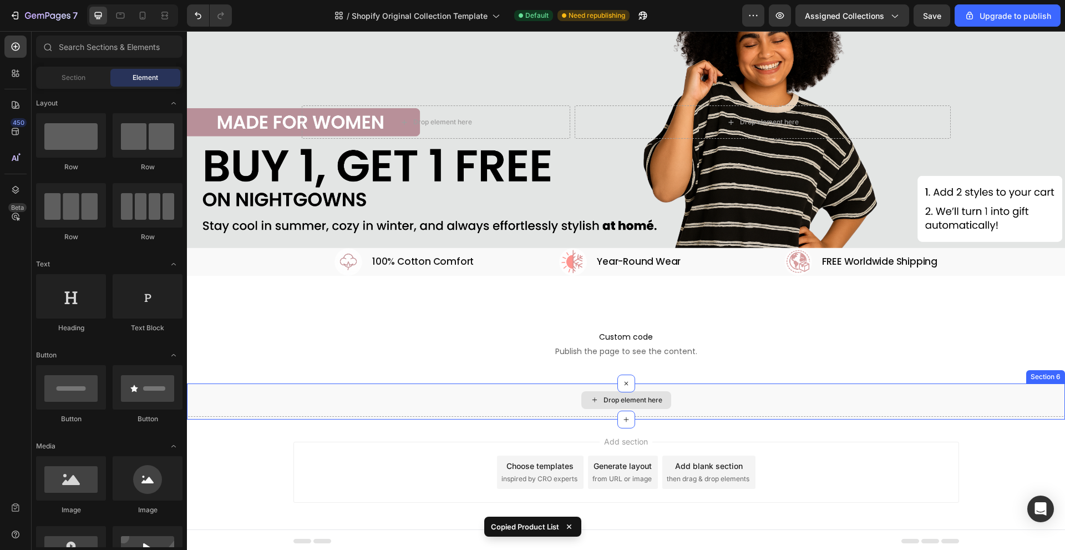
click at [216, 404] on div "Drop element here" at bounding box center [626, 399] width 878 height 33
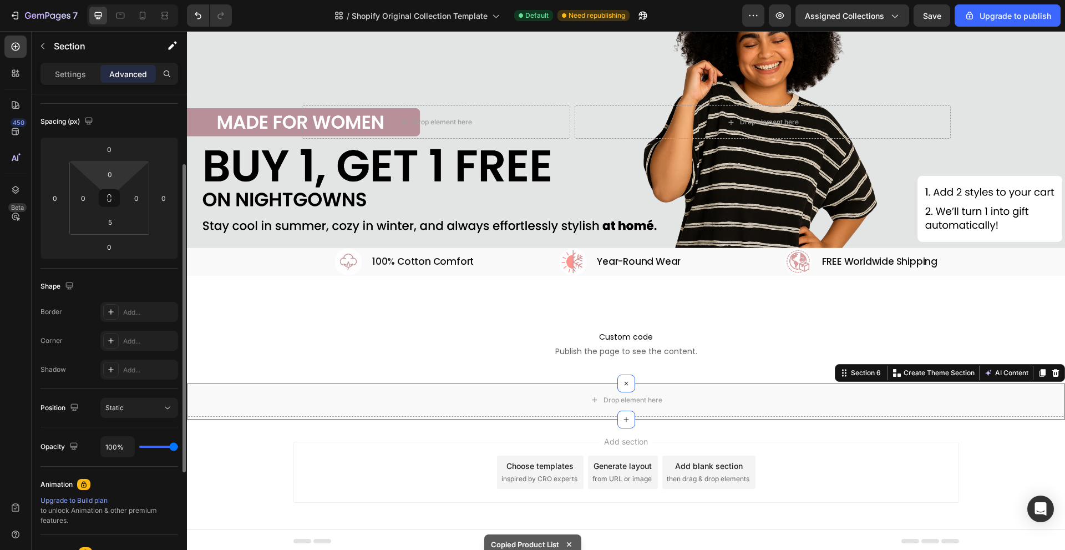
scroll to position [0, 0]
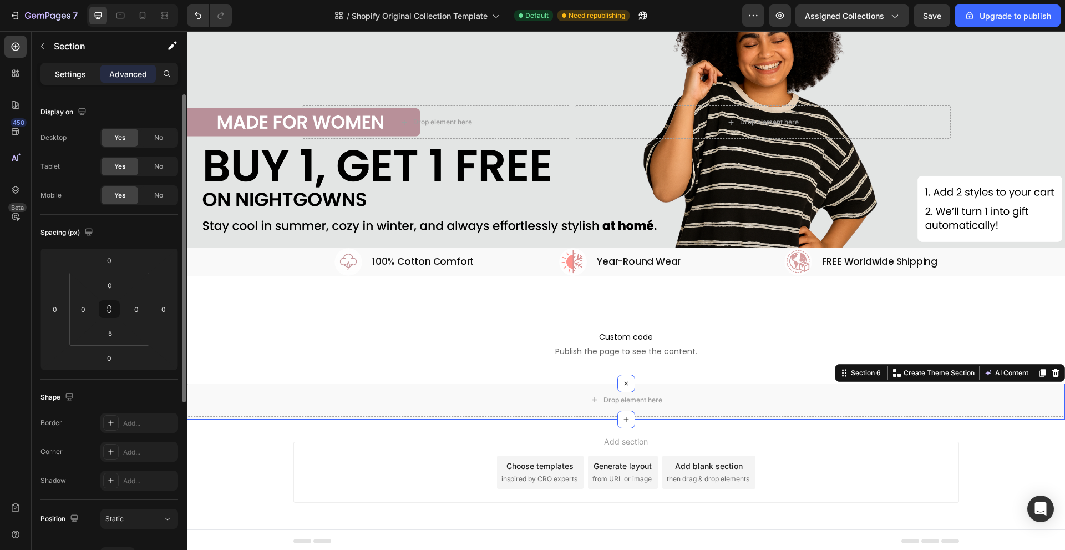
click at [68, 79] on p "Settings" at bounding box center [70, 74] width 31 height 12
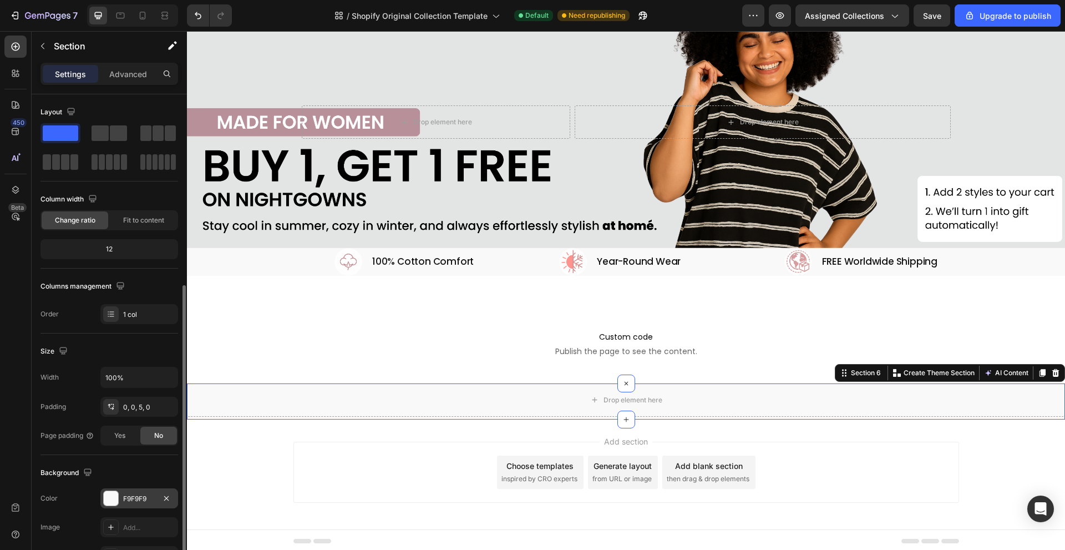
scroll to position [111, 0]
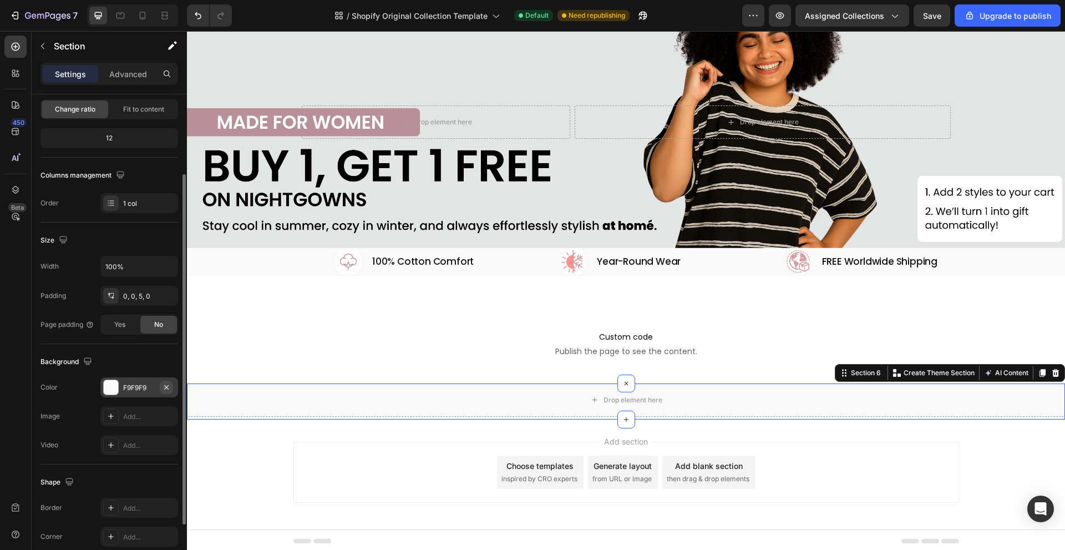
click at [170, 383] on icon "button" at bounding box center [166, 387] width 9 height 9
click at [308, 395] on div "Drop element here" at bounding box center [626, 399] width 878 height 33
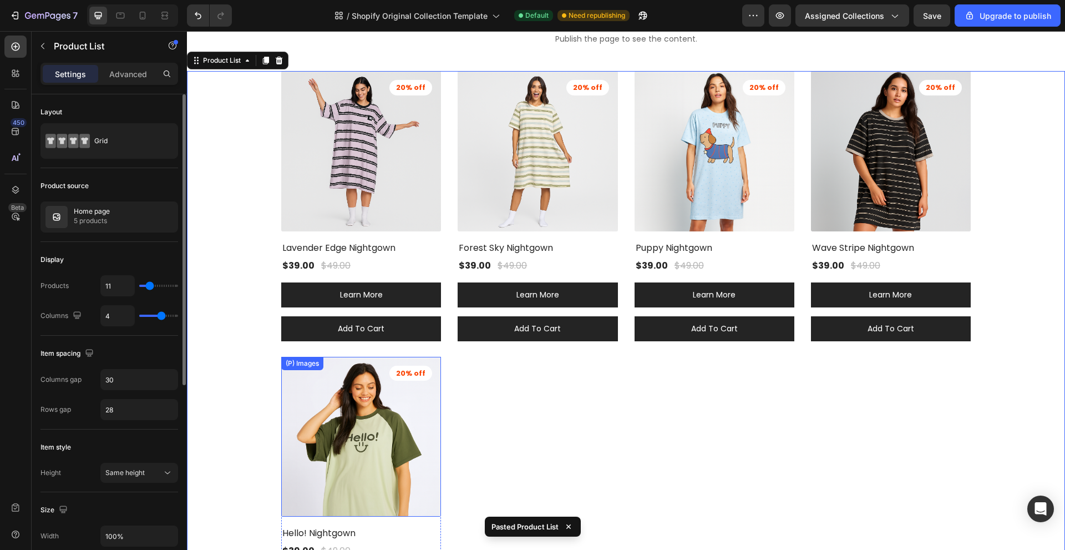
scroll to position [485, 0]
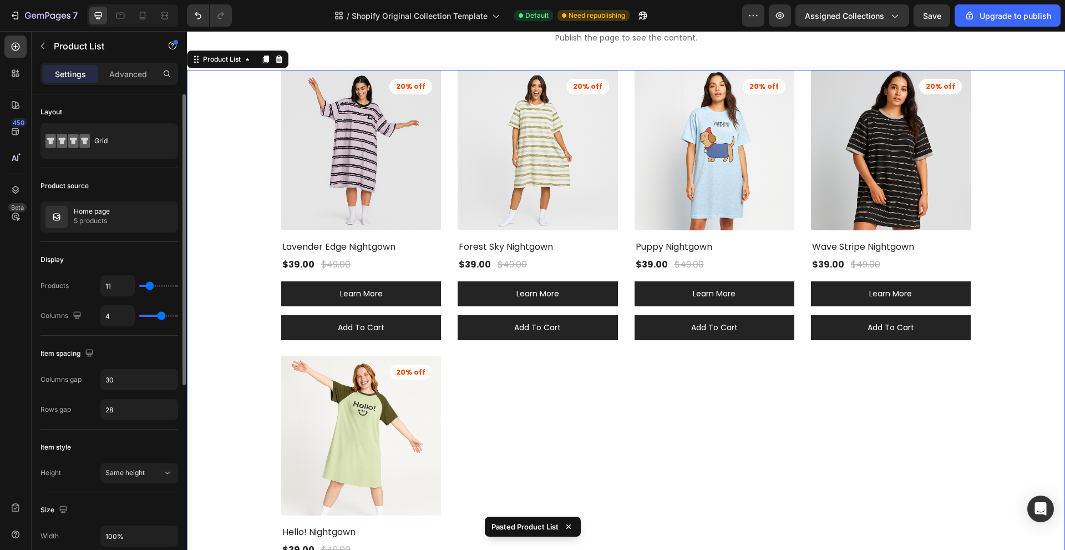
click at [508, 409] on div "(P) Images 20% off Product Badge Lavender Edge Nightgown (P) Title $39.00 (P) P…" at bounding box center [626, 347] width 690 height 555
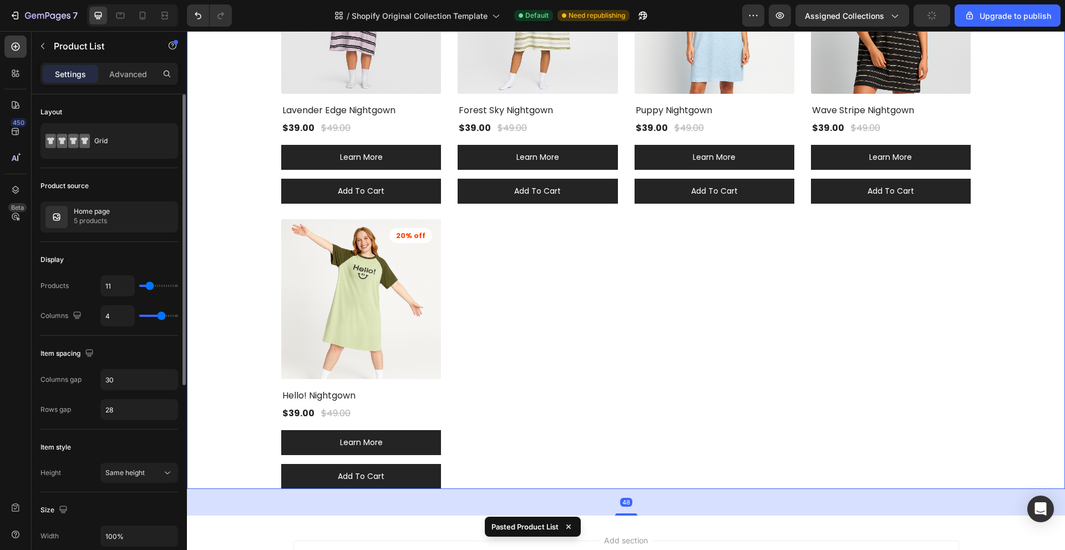
scroll to position [719, 0]
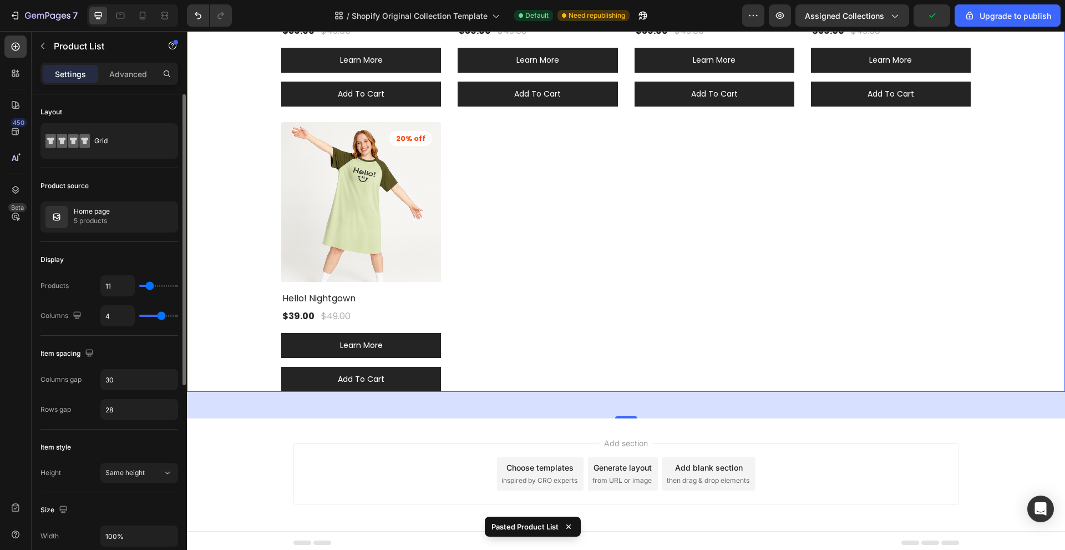
click at [335, 443] on div "Add section Choose templates inspired by CRO experts Generate layout from URL o…" at bounding box center [626, 473] width 666 height 61
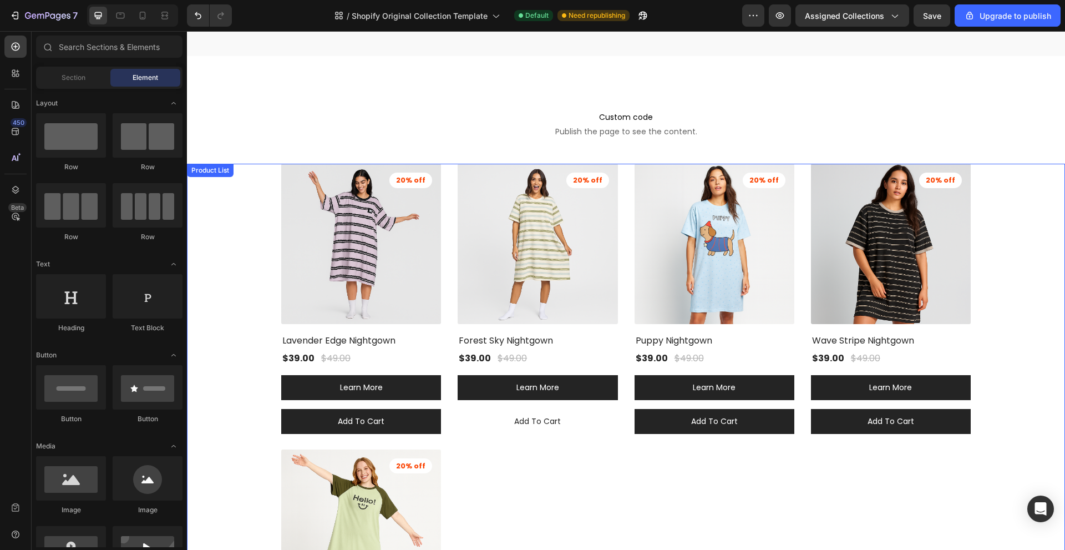
scroll to position [331, 0]
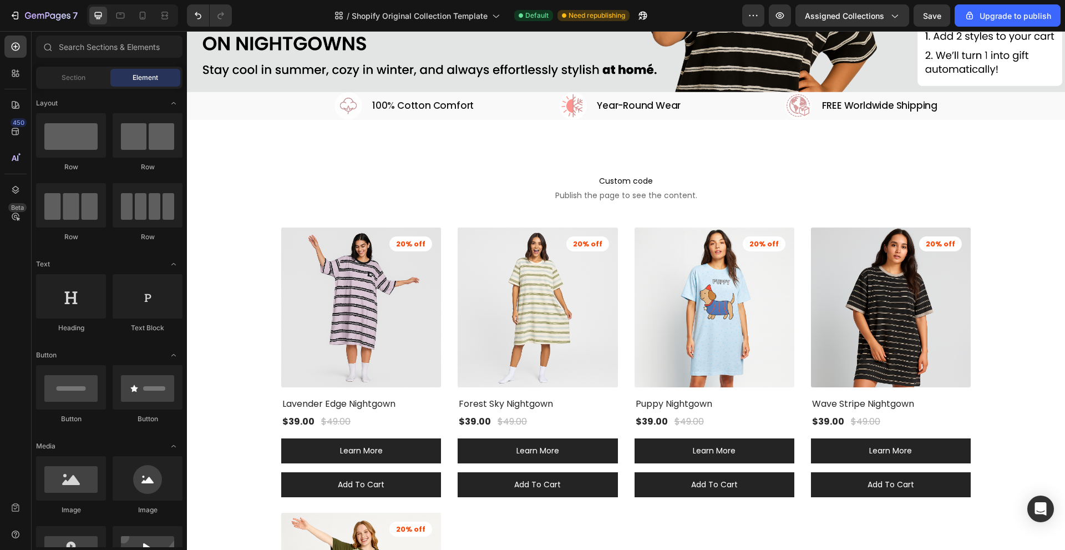
click at [346, 143] on div "Drop element here Drop element here Row Hero Banner Section 3 Image 100% Cotton…" at bounding box center [626, 267] width 878 height 1088
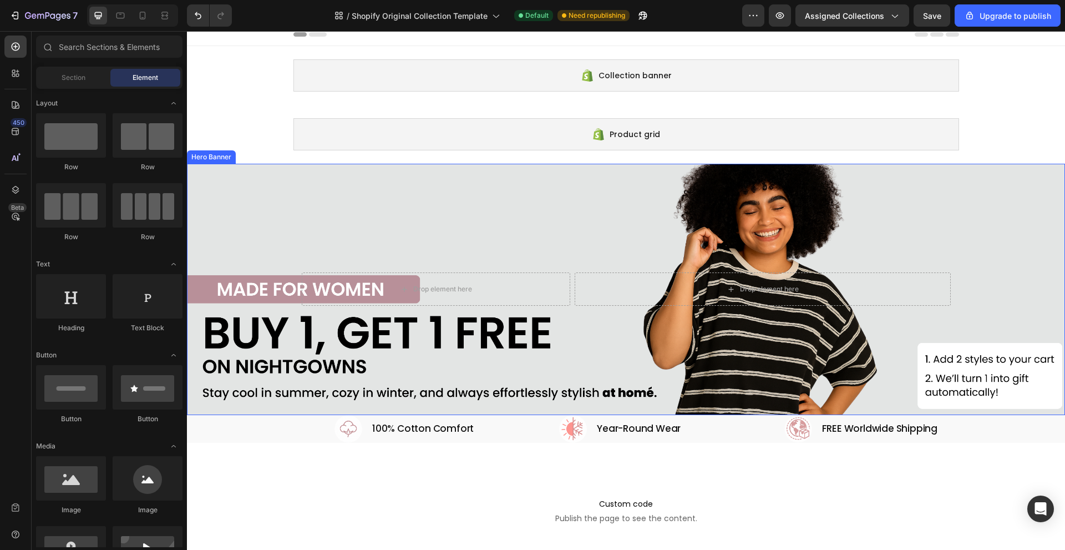
scroll to position [0, 0]
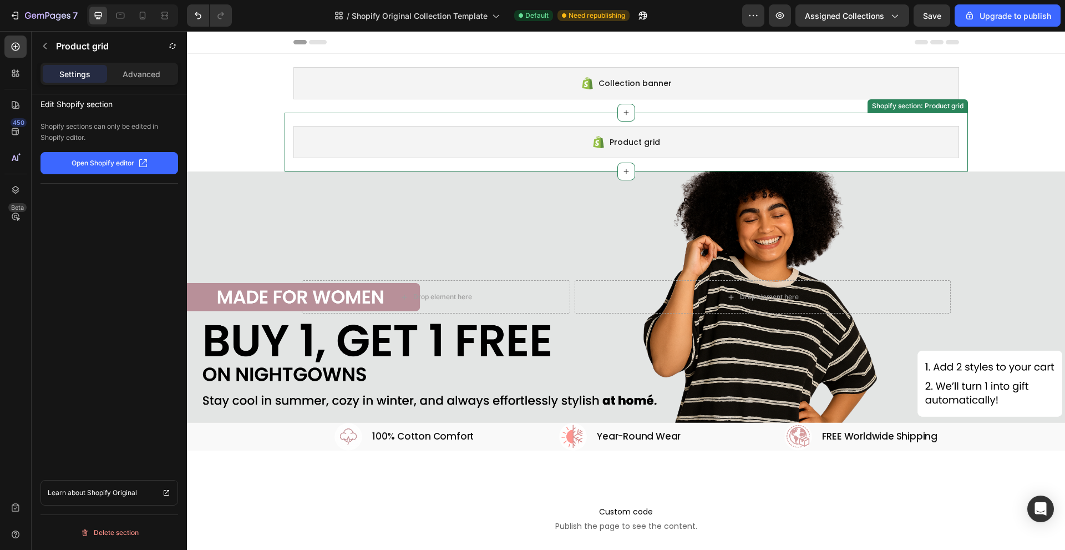
click at [333, 150] on div "Product grid" at bounding box center [626, 142] width 666 height 32
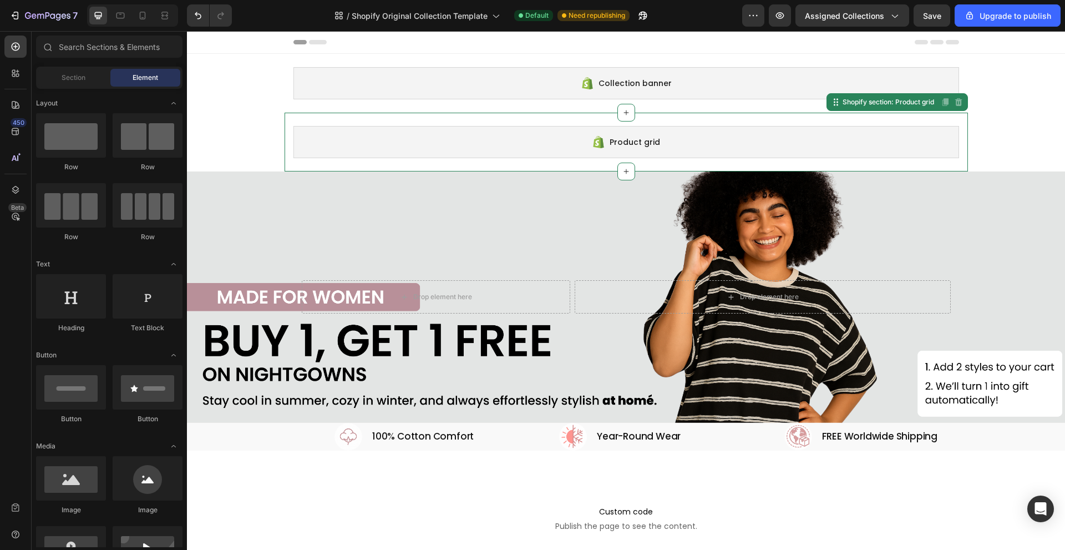
click at [327, 138] on div "Product grid" at bounding box center [626, 142] width 666 height 32
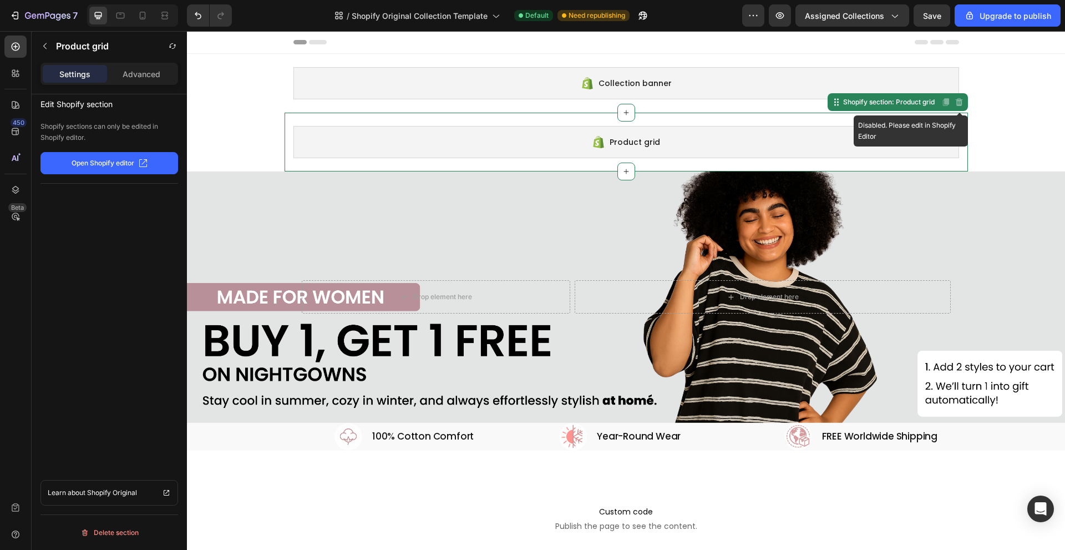
click at [956, 107] on div "Disabled. Please edit in Shopify Editor" at bounding box center [958, 101] width 13 height 13
click at [123, 163] on p "Open Shopify editor" at bounding box center [103, 163] width 63 height 10
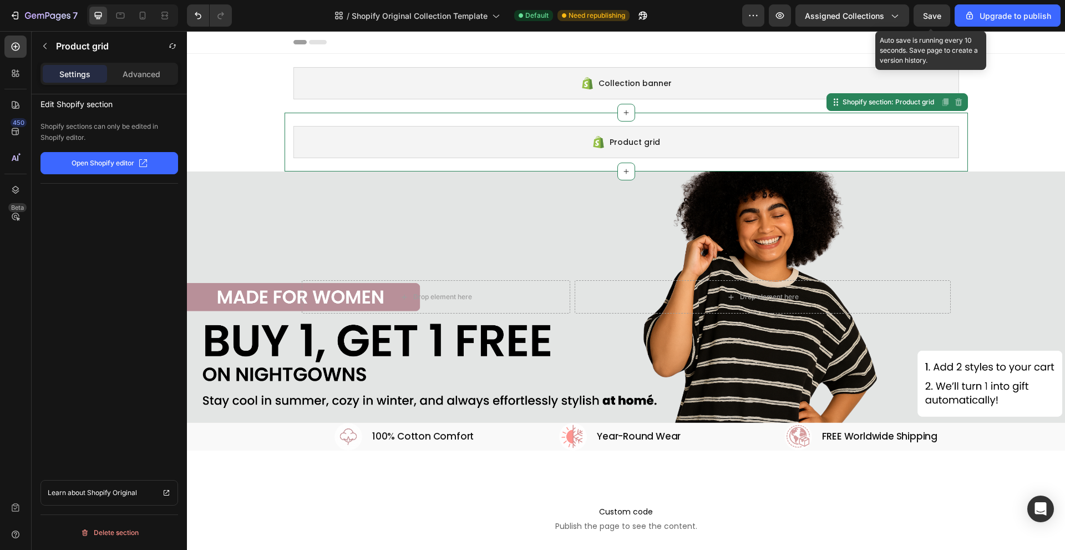
click at [935, 19] on span "Save" at bounding box center [932, 15] width 18 height 9
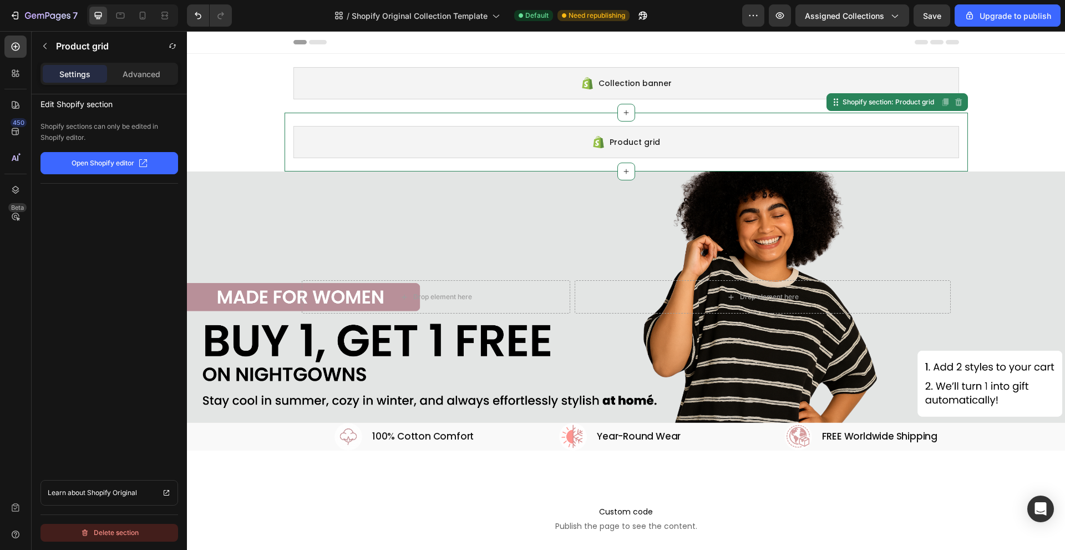
click at [143, 531] on button "Delete section" at bounding box center [109, 533] width 138 height 18
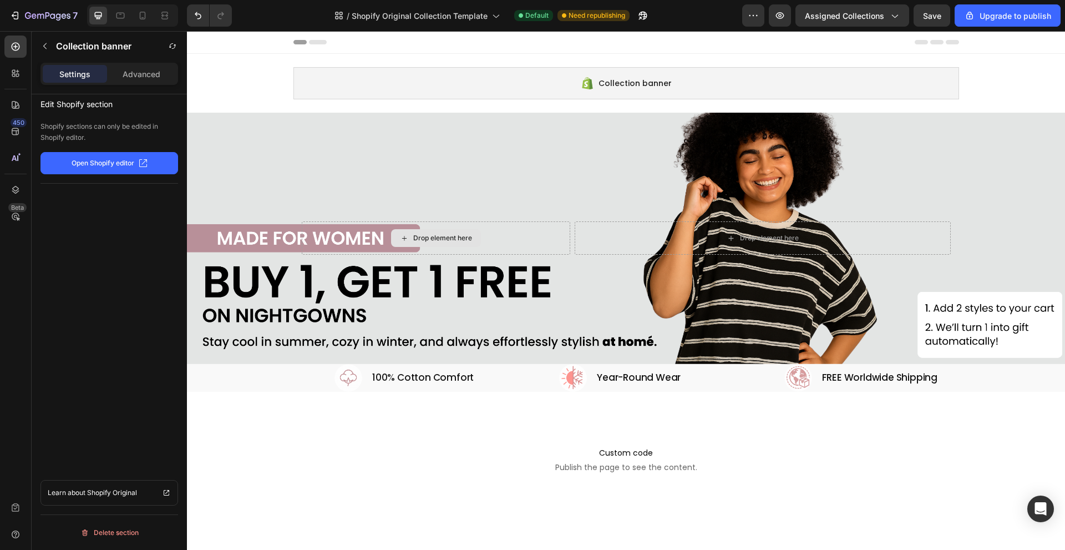
click at [299, 64] on div "Collection banner Shopify section: Collection banner" at bounding box center [626, 83] width 683 height 59
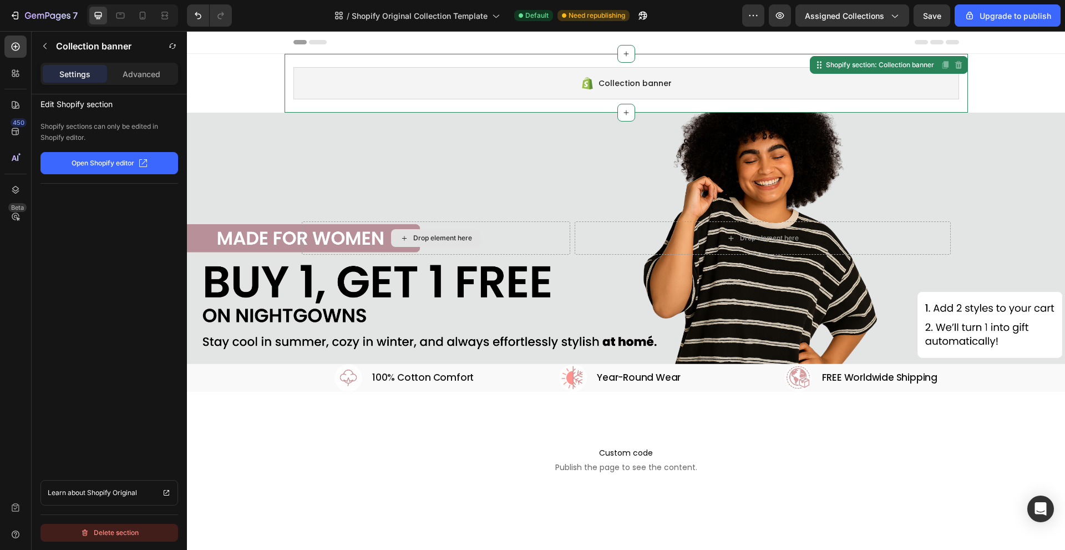
click at [135, 534] on div "Delete section" at bounding box center [109, 532] width 58 height 13
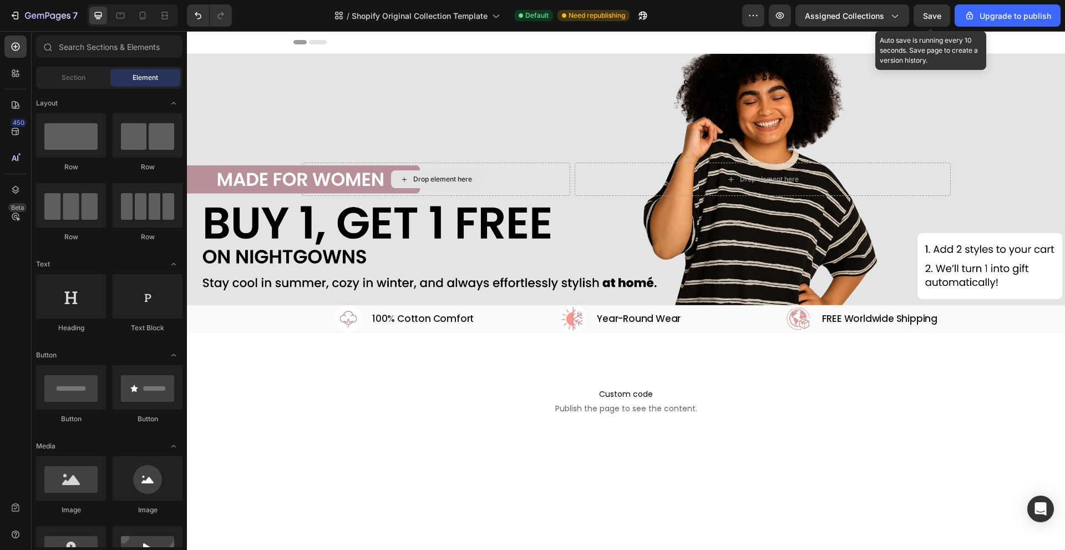
click at [933, 21] on div "Save" at bounding box center [932, 16] width 18 height 12
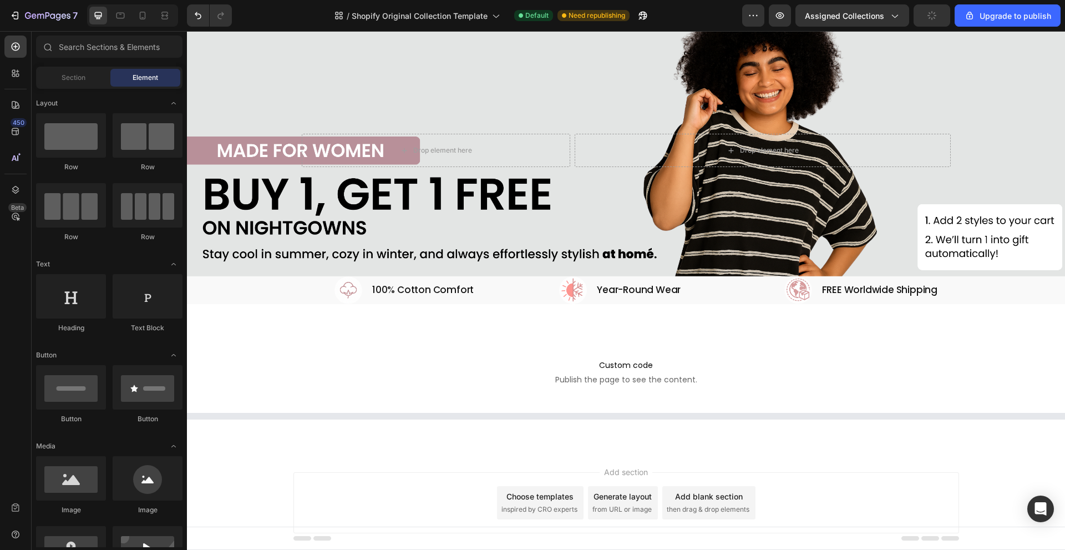
scroll to position [36, 0]
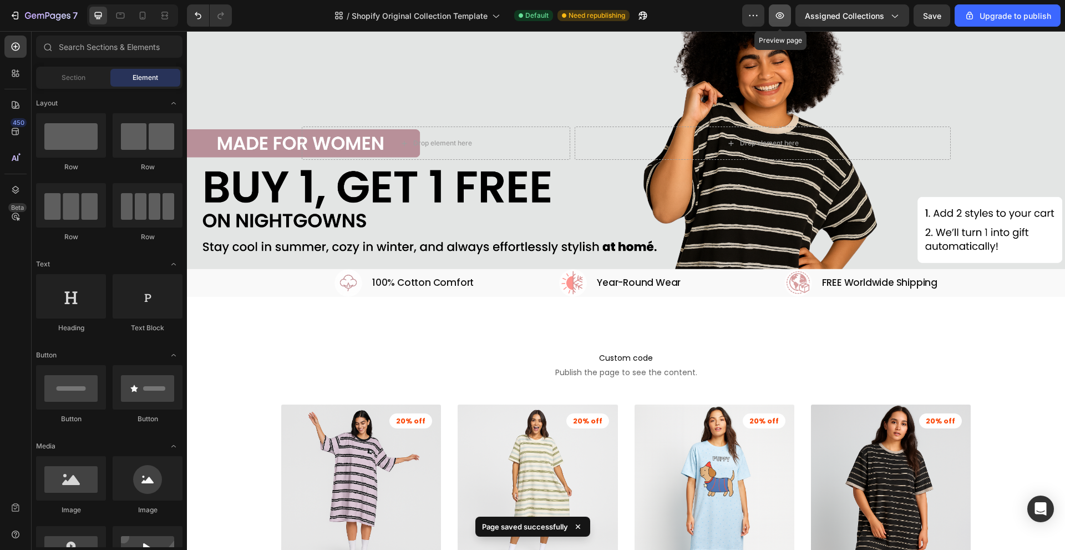
click at [784, 15] on icon "button" at bounding box center [780, 15] width 8 height 7
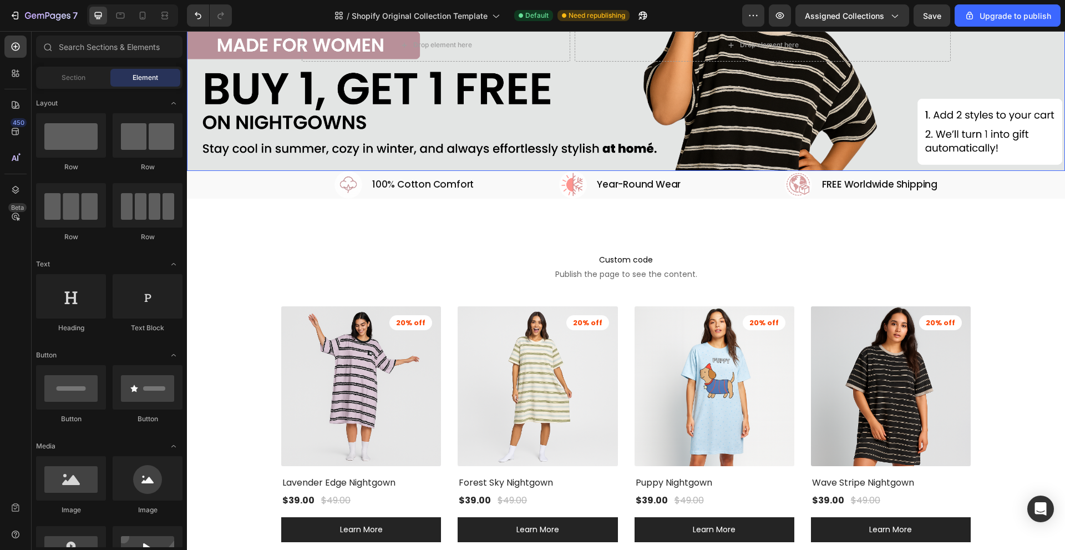
scroll to position [166, 0]
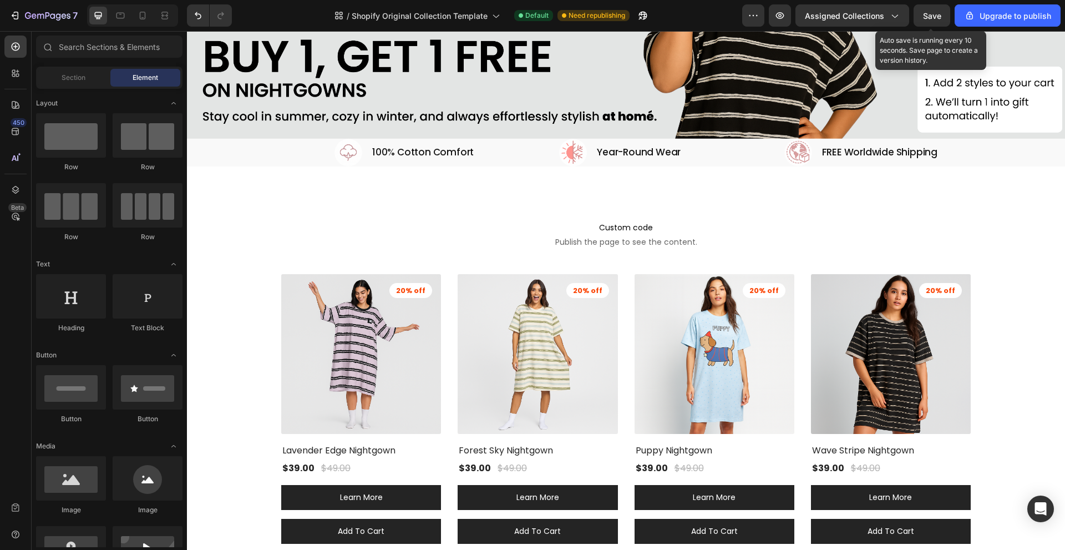
click at [933, 12] on span "Save" at bounding box center [932, 15] width 18 height 9
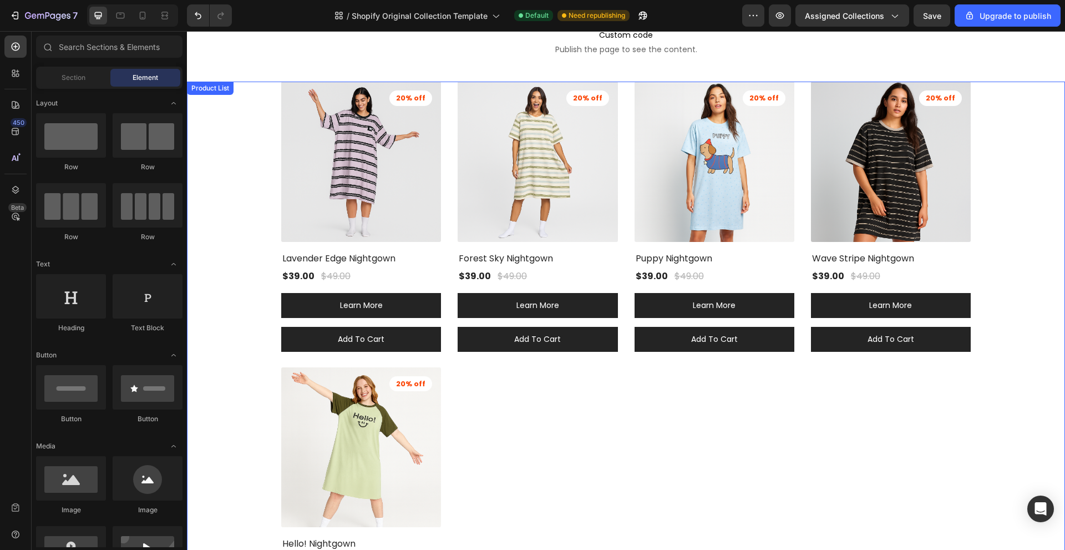
scroll to position [324, 0]
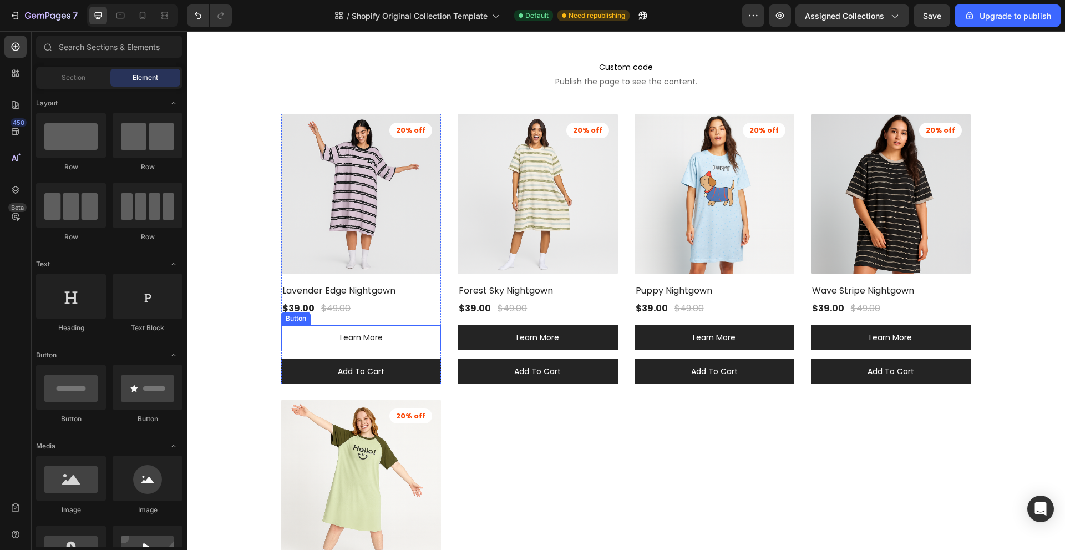
click at [423, 331] on link "Learn More" at bounding box center [361, 337] width 160 height 25
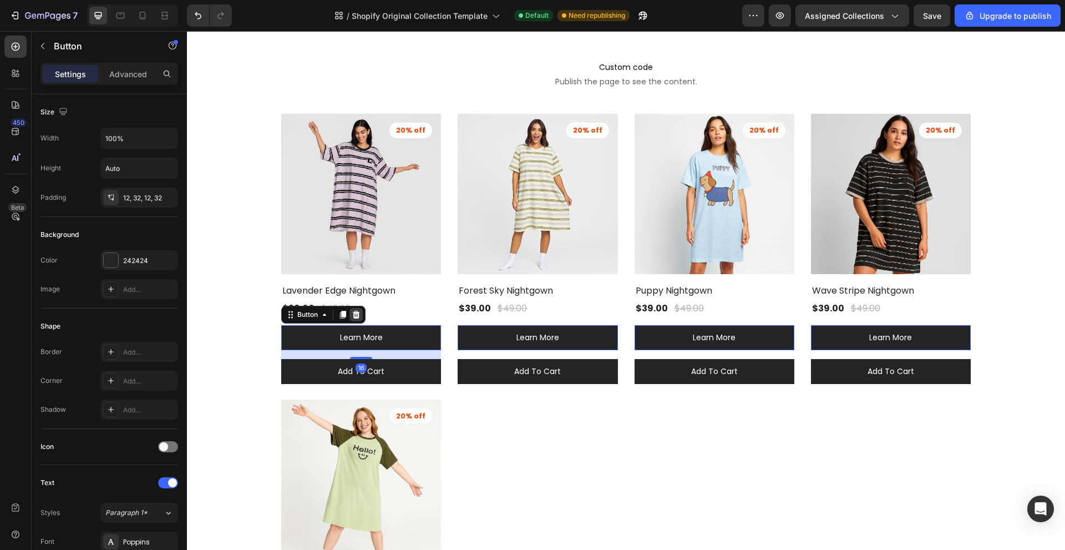
click at [358, 315] on icon at bounding box center [356, 314] width 7 height 8
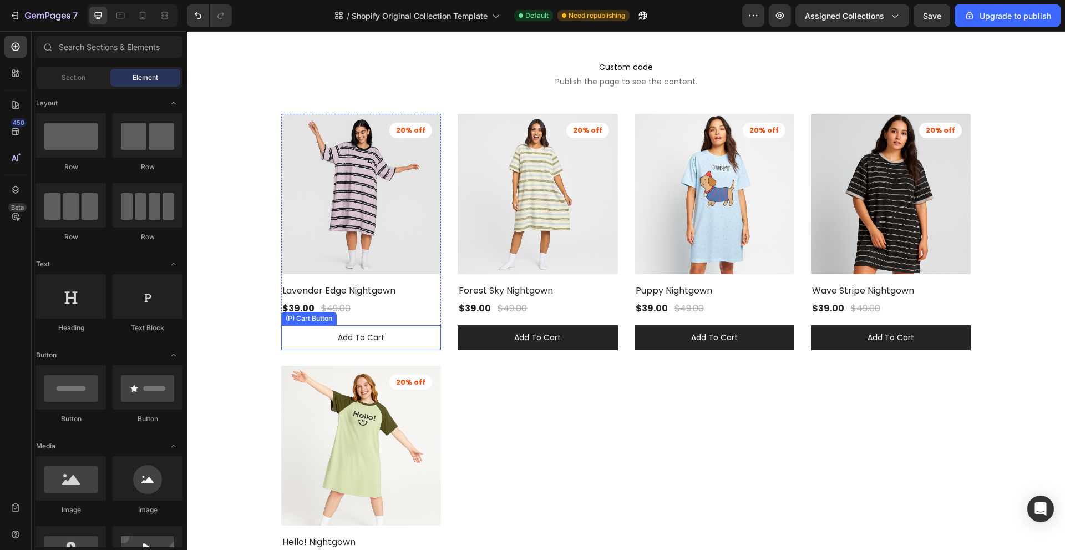
click at [401, 339] on button "Add to cart" at bounding box center [361, 337] width 160 height 25
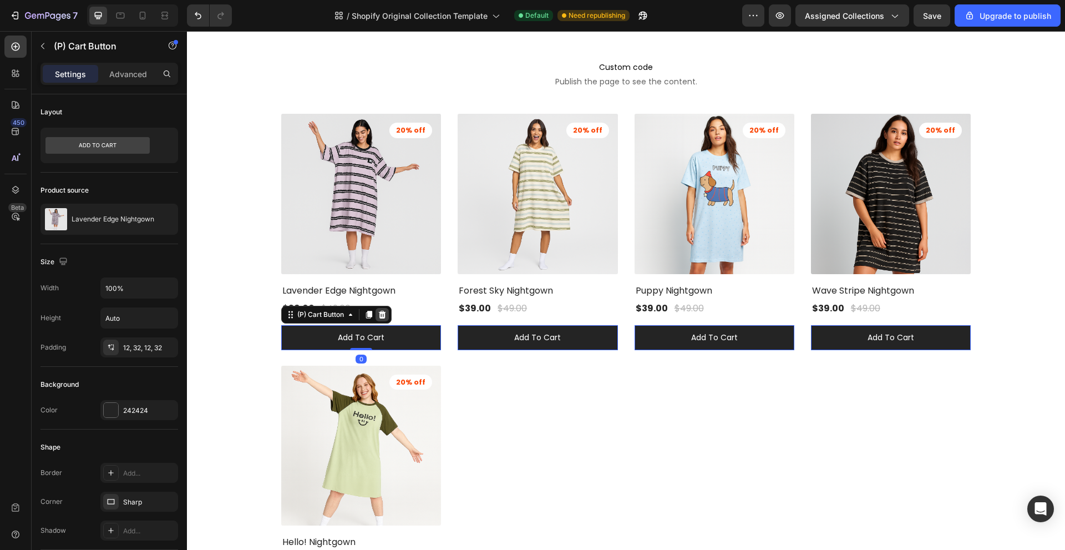
click at [384, 313] on icon at bounding box center [382, 314] width 9 height 9
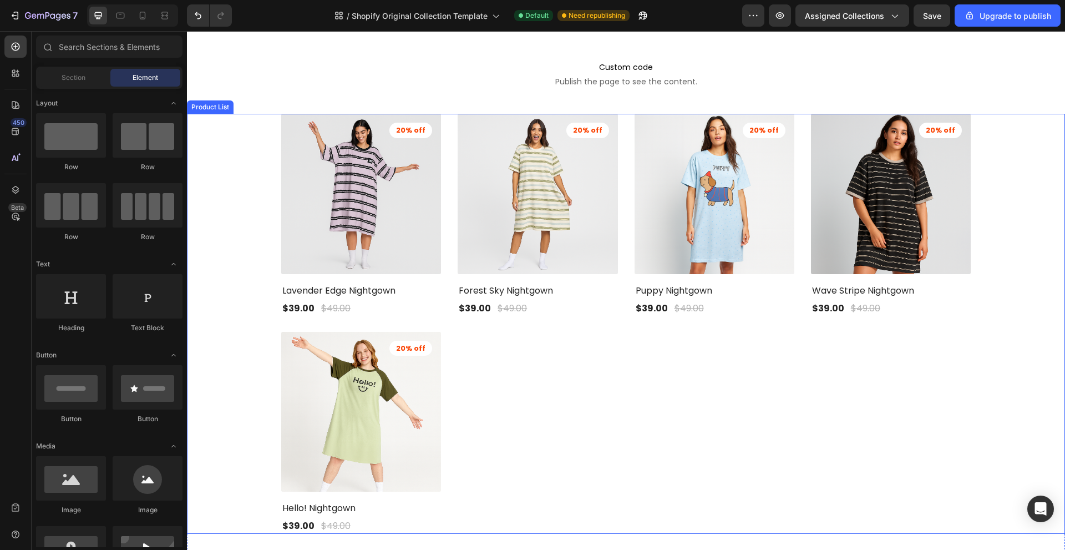
click at [538, 408] on div "(P) Images 20% off Product Badge Lavender Edge Nightgown (P) Title $39.00 (P) P…" at bounding box center [626, 324] width 690 height 420
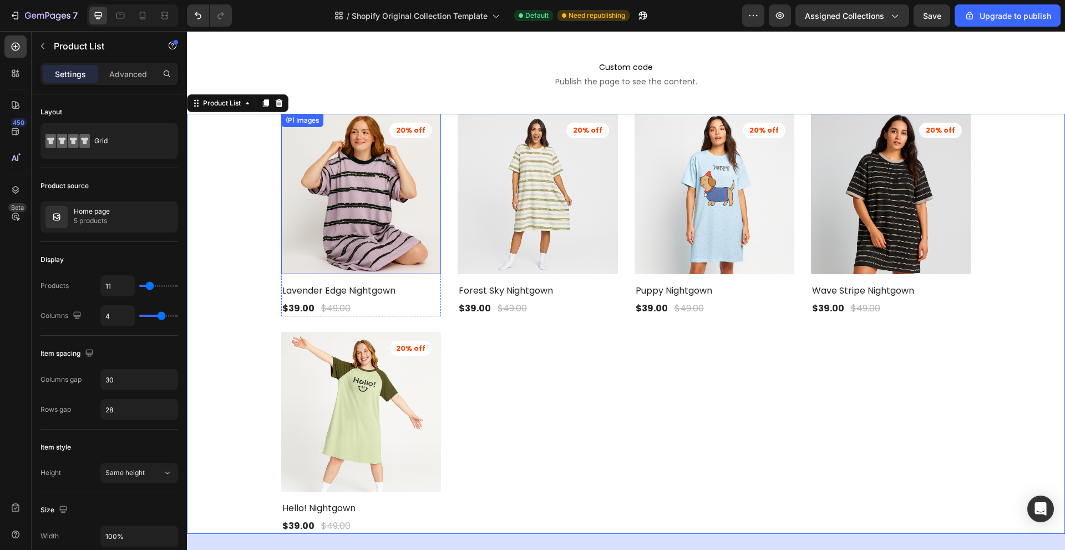
click at [378, 184] on img at bounding box center [361, 194] width 168 height 168
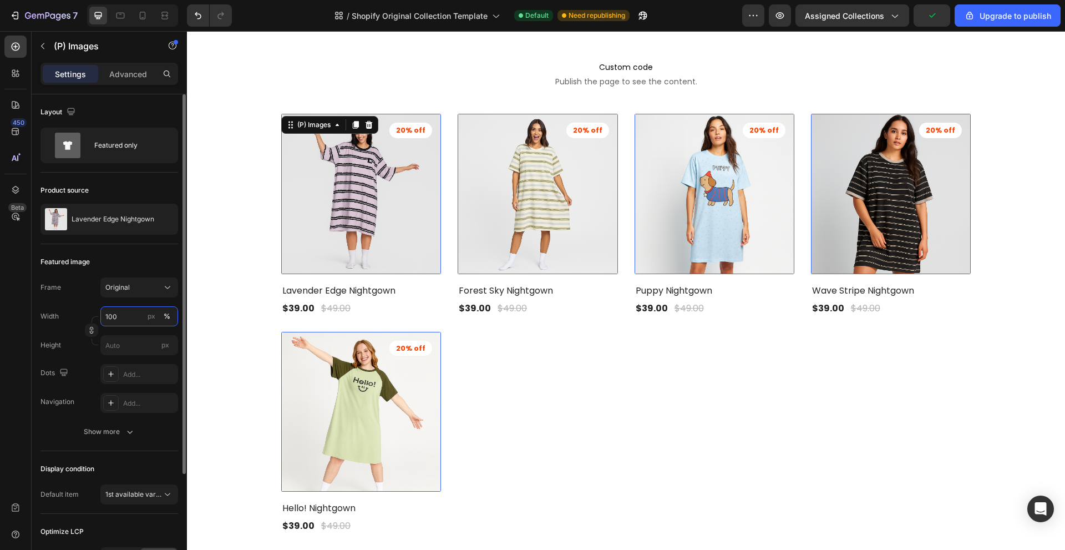
click at [126, 316] on input "100" at bounding box center [139, 316] width 78 height 20
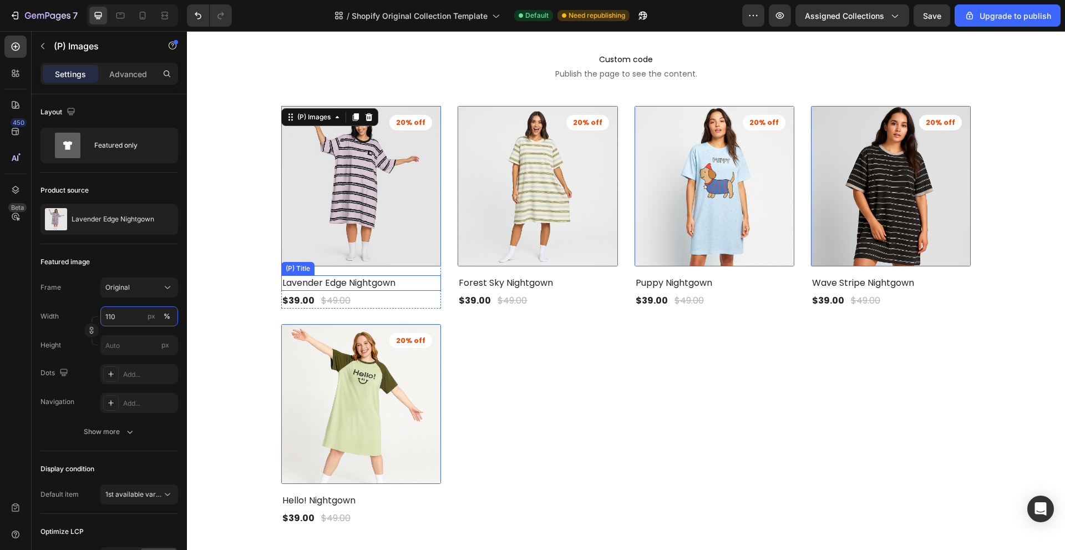
scroll to position [333, 0]
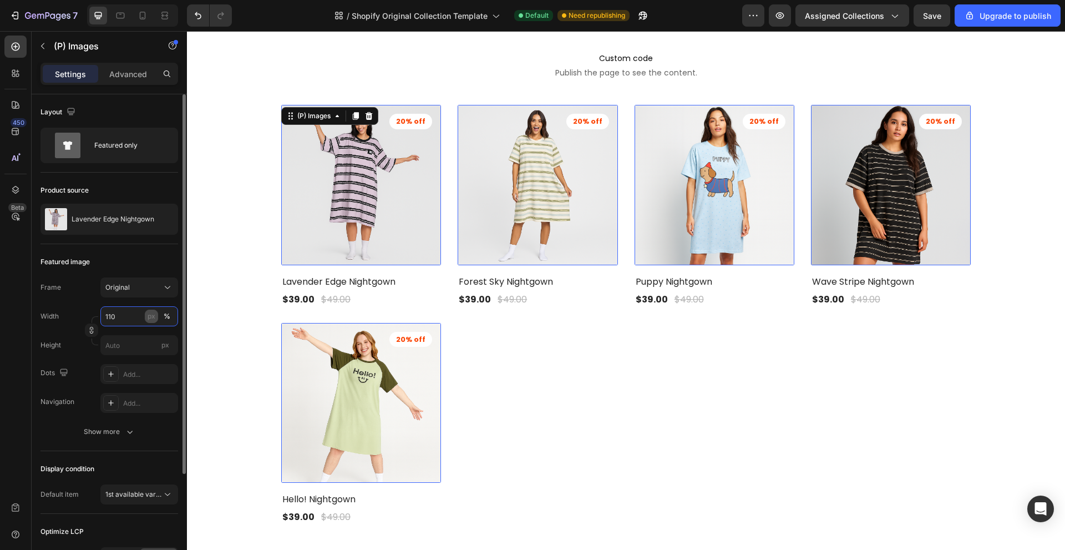
type input "100"
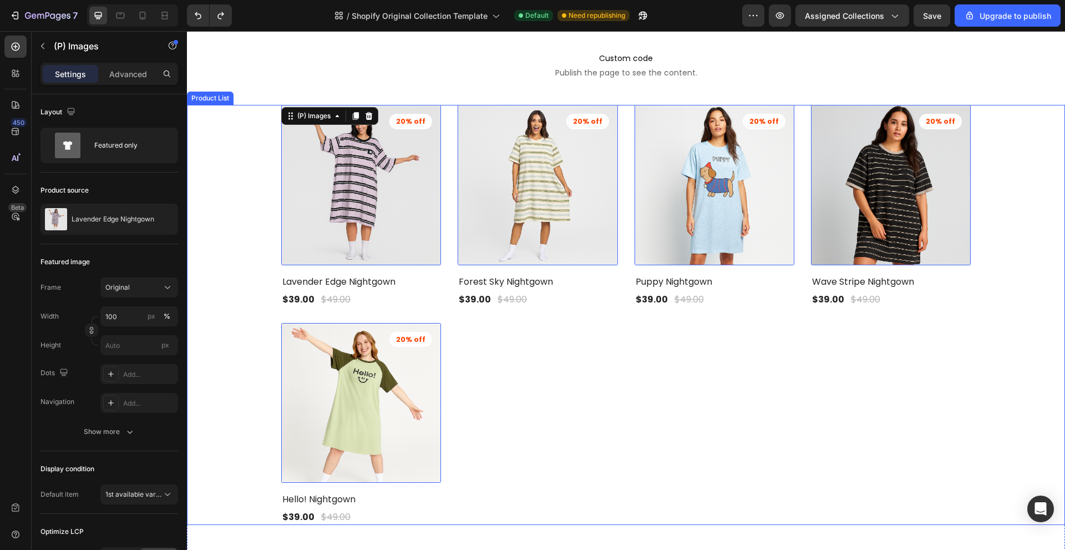
click at [496, 362] on div "(P) Images 16 20% off Product Badge Lavender Edge Nightgown (P) Title $39.00 (P…" at bounding box center [626, 315] width 690 height 420
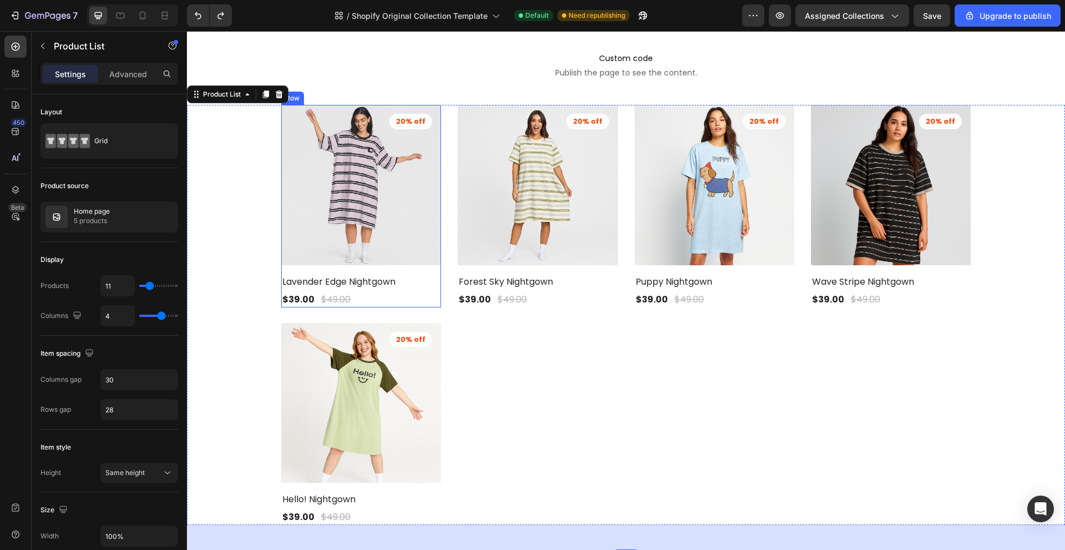
click at [349, 190] on img at bounding box center [361, 185] width 168 height 168
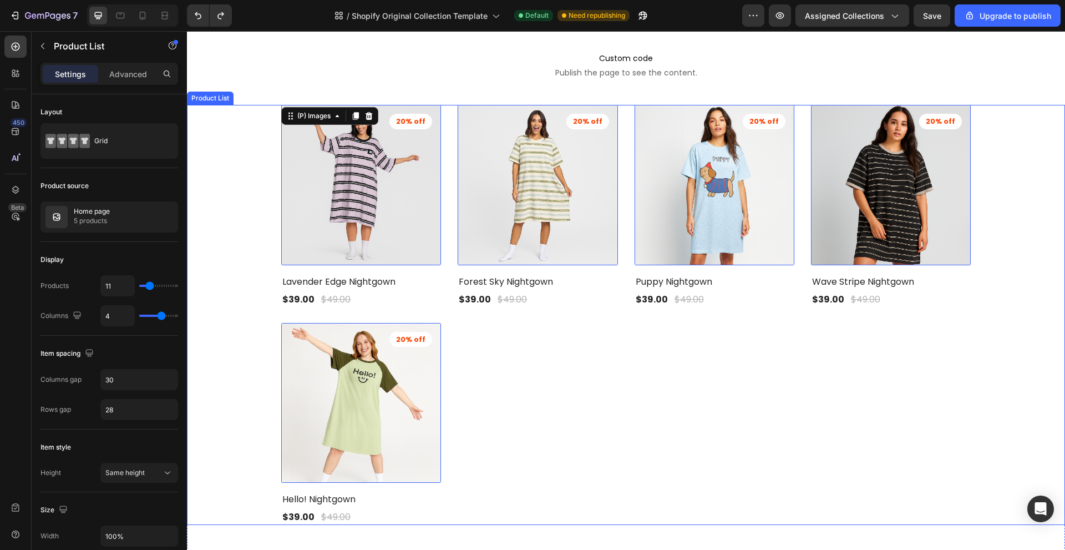
click at [575, 393] on div "(P) Images 16 20% off Product Badge Lavender Edge Nightgown (P) Title $39.00 (P…" at bounding box center [626, 315] width 690 height 420
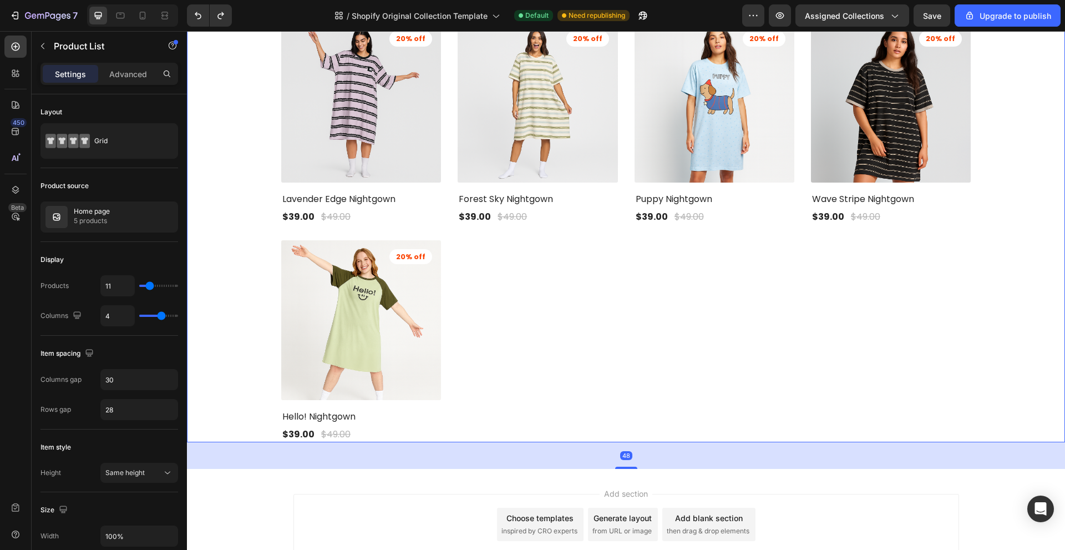
scroll to position [466, 0]
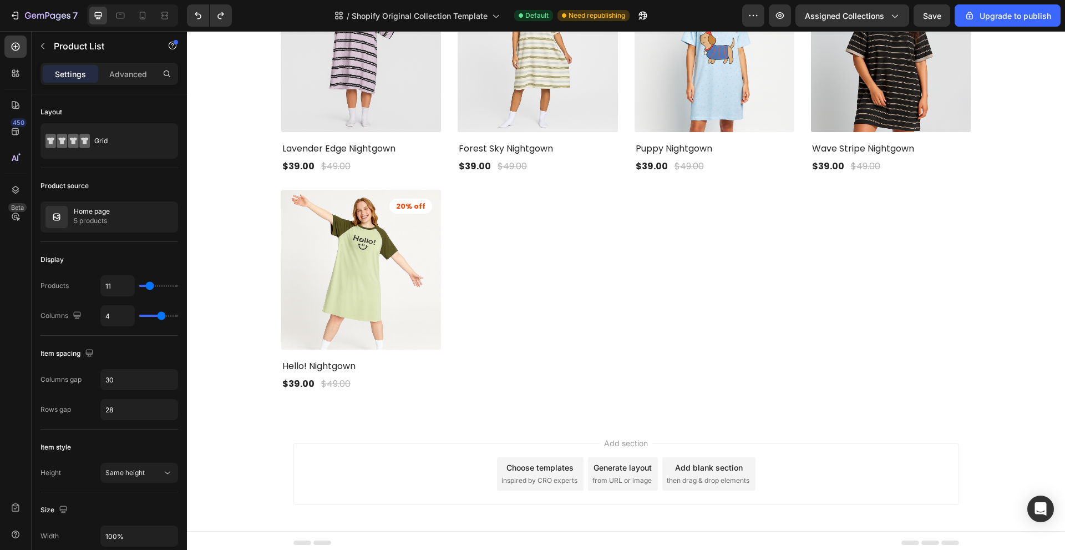
click at [229, 457] on div "Add section Choose templates inspired by CRO experts Generate layout from URL o…" at bounding box center [626, 476] width 878 height 110
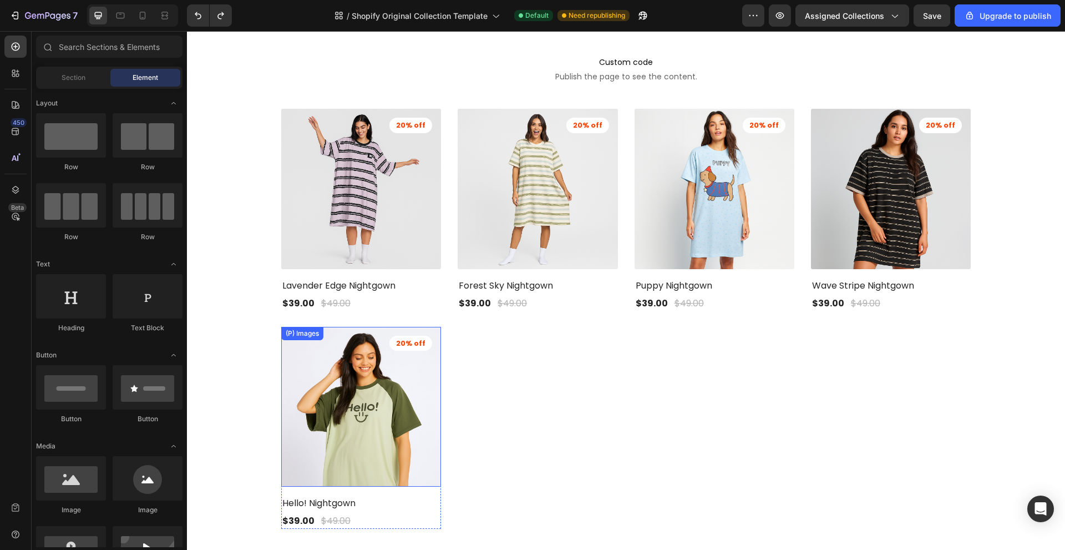
scroll to position [355, 0]
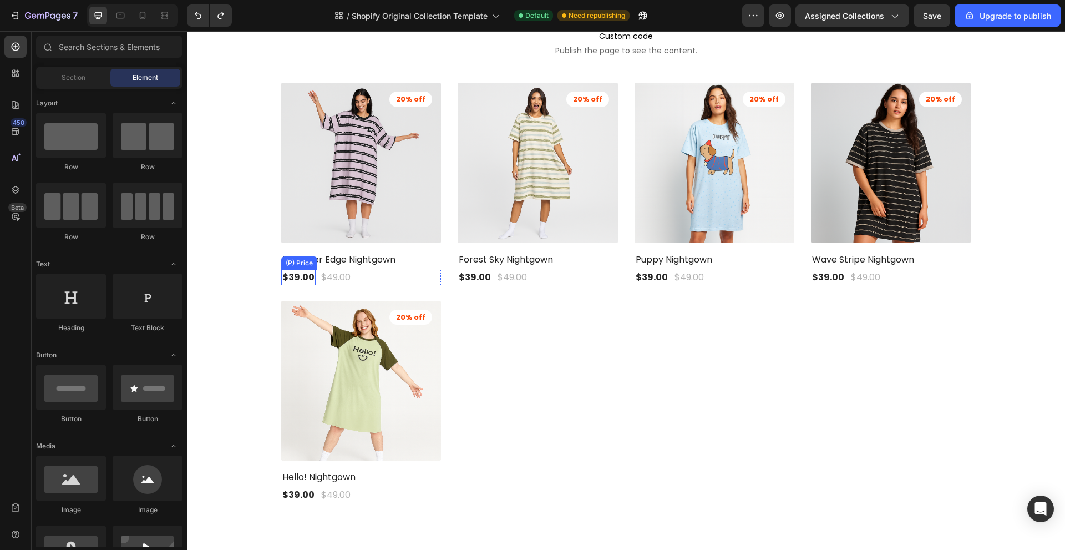
click at [297, 272] on div "$39.00" at bounding box center [298, 278] width 34 height 16
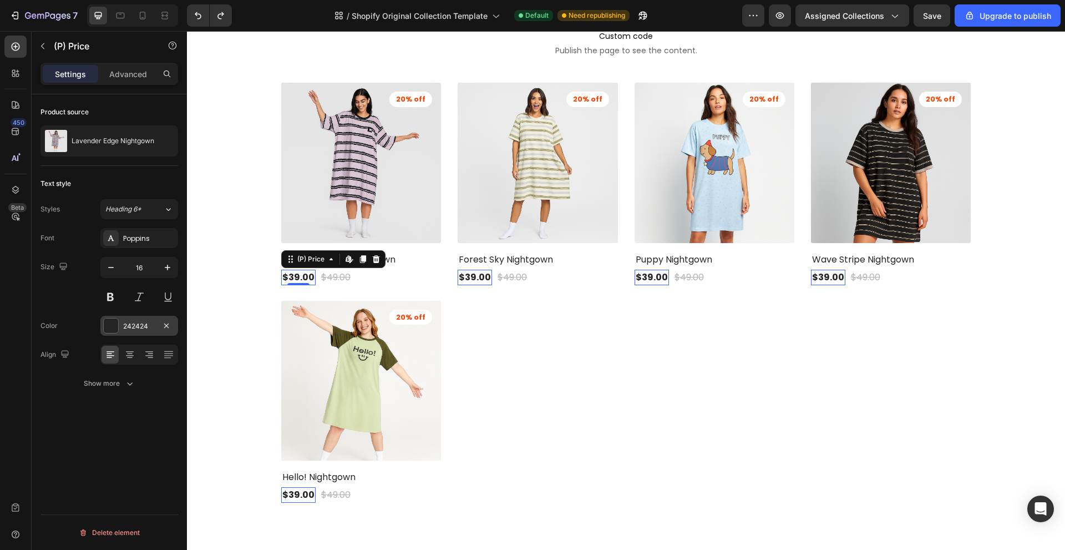
click at [121, 323] on div "242424" at bounding box center [139, 326] width 78 height 20
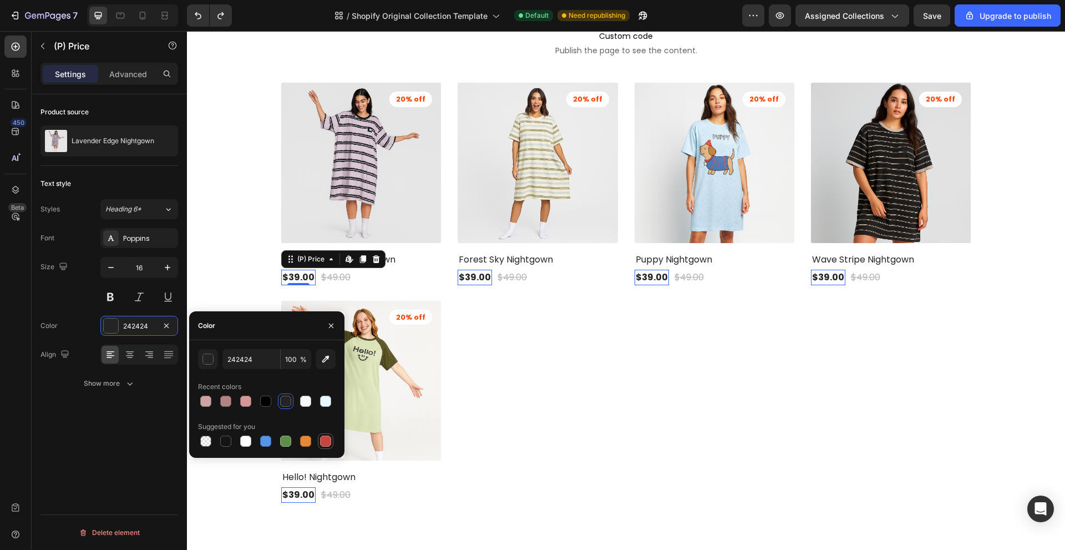
click at [325, 443] on div at bounding box center [325, 440] width 11 height 11
type input "C5453F"
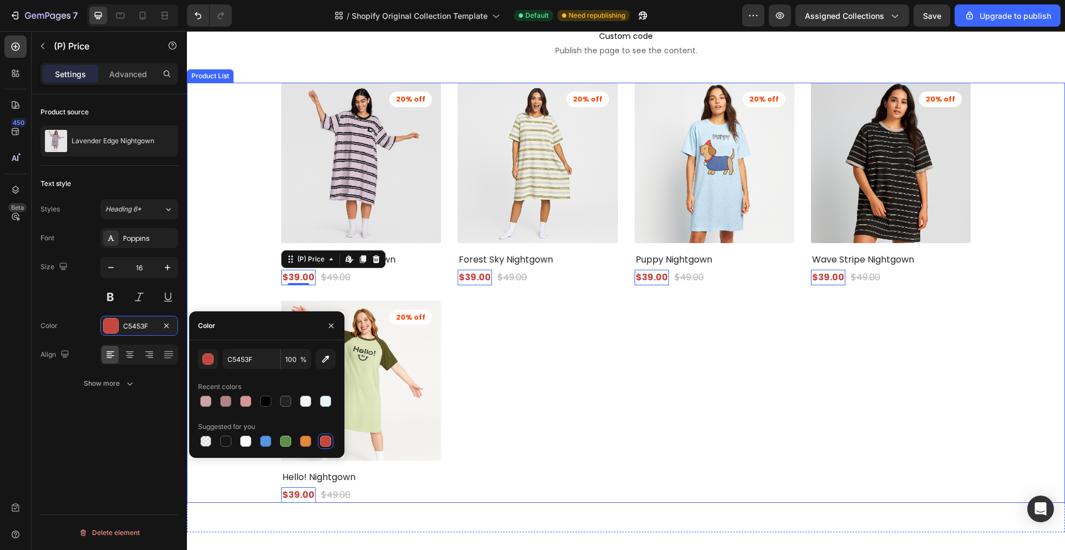
click at [516, 398] on div "(P) Images 20% off Product Badge Lavender Edge Nightgown (P) Title $39.00 (P) P…" at bounding box center [626, 293] width 690 height 420
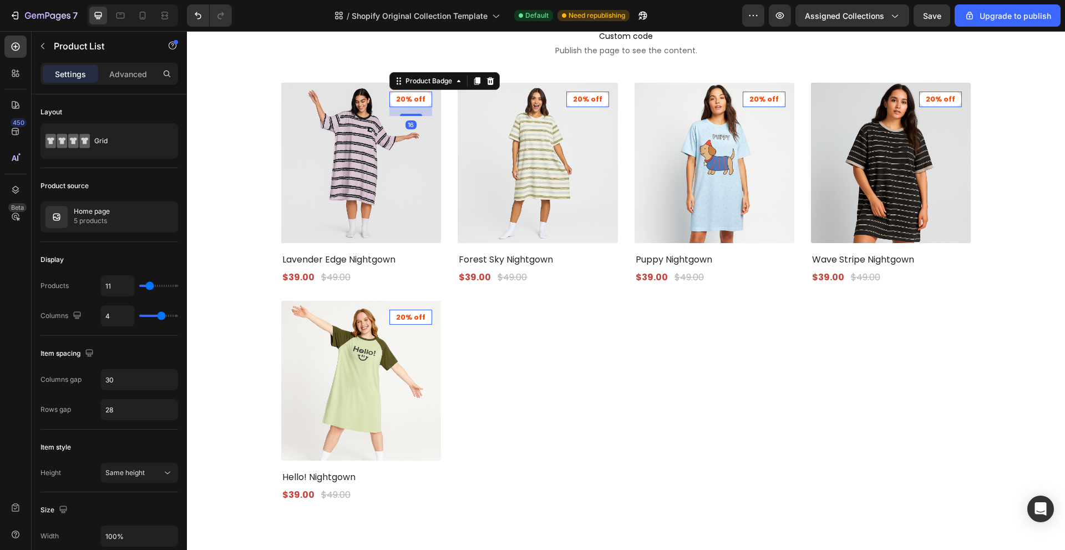
click at [407, 97] on pre "20% off" at bounding box center [410, 100] width 43 height 16
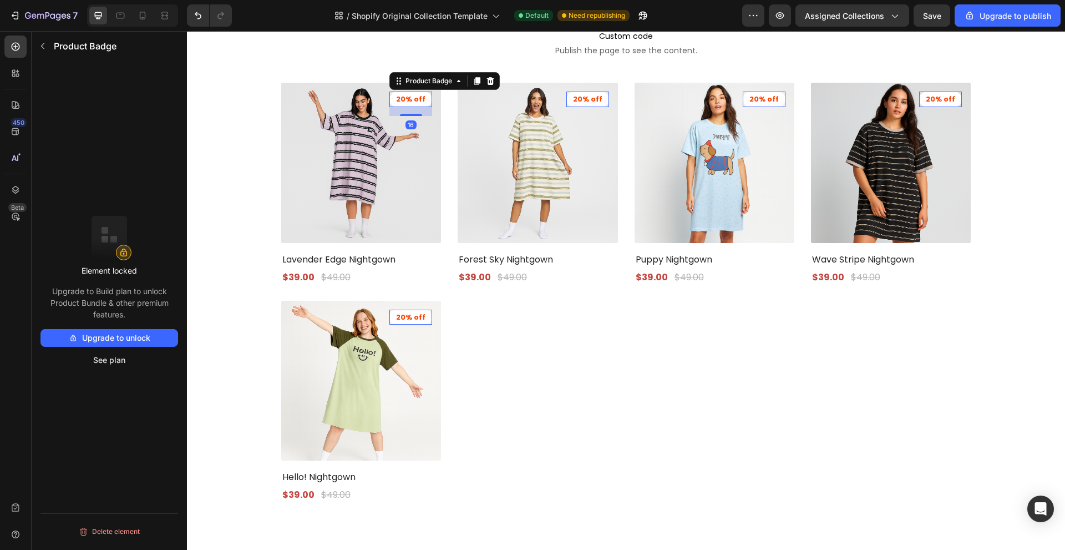
click at [407, 97] on pre "20% off" at bounding box center [410, 100] width 43 height 16
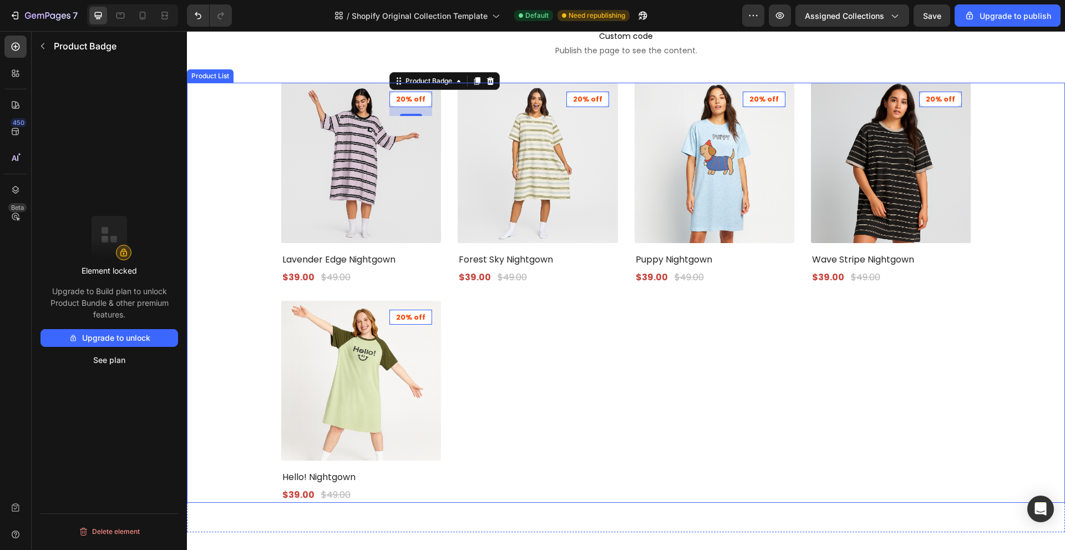
click at [520, 355] on div "(P) Images 20% off Product Badge 16 Lavender Edge Nightgown (P) Title $39.00 (P…" at bounding box center [626, 293] width 690 height 420
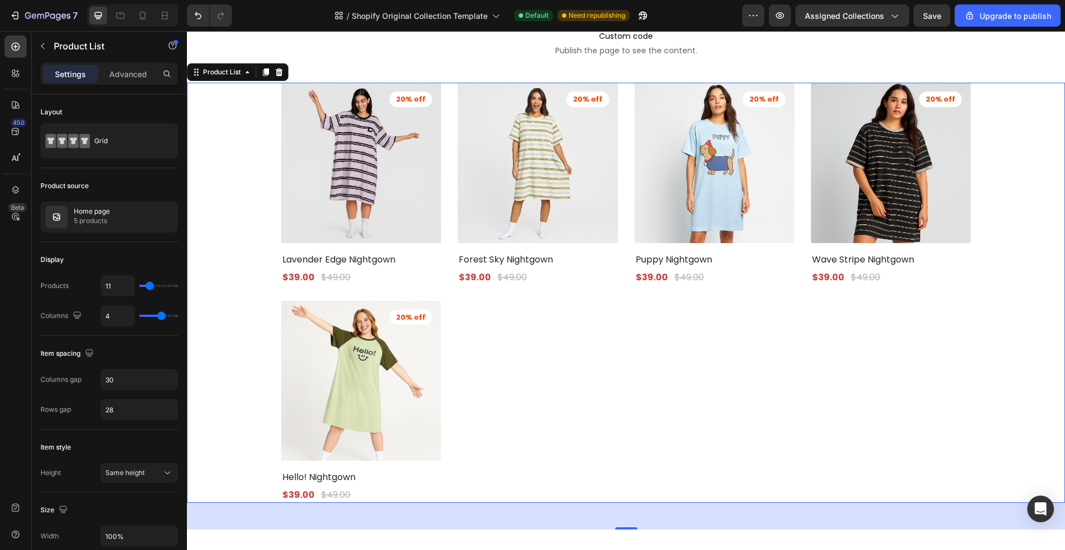
click at [235, 136] on div "(P) Images 20% off Product Badge Lavender Edge Nightgown (P) Title $39.00 (P) P…" at bounding box center [626, 293] width 878 height 420
click at [335, 38] on span "Custom code" at bounding box center [626, 35] width 878 height 13
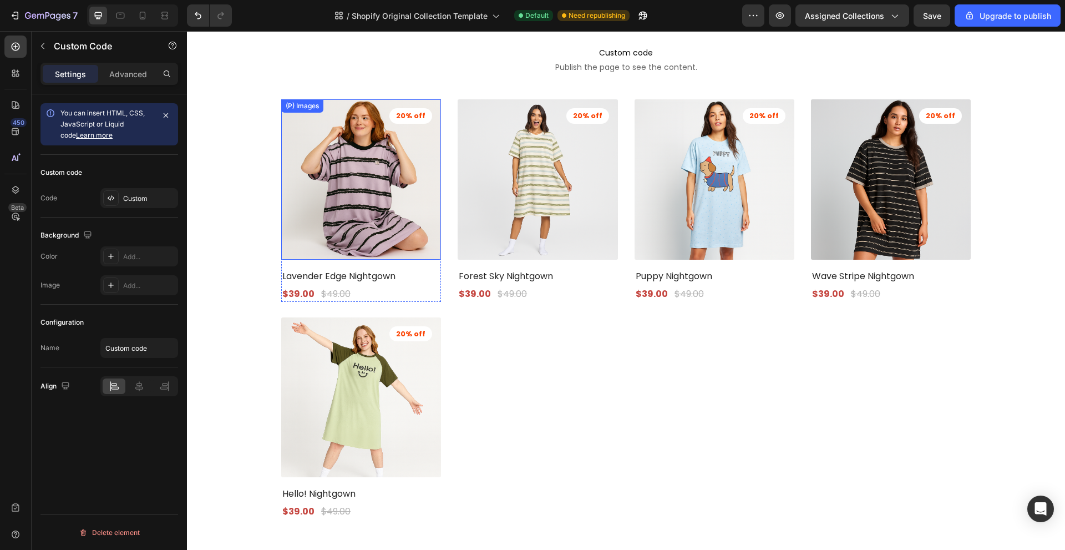
scroll to position [337, 0]
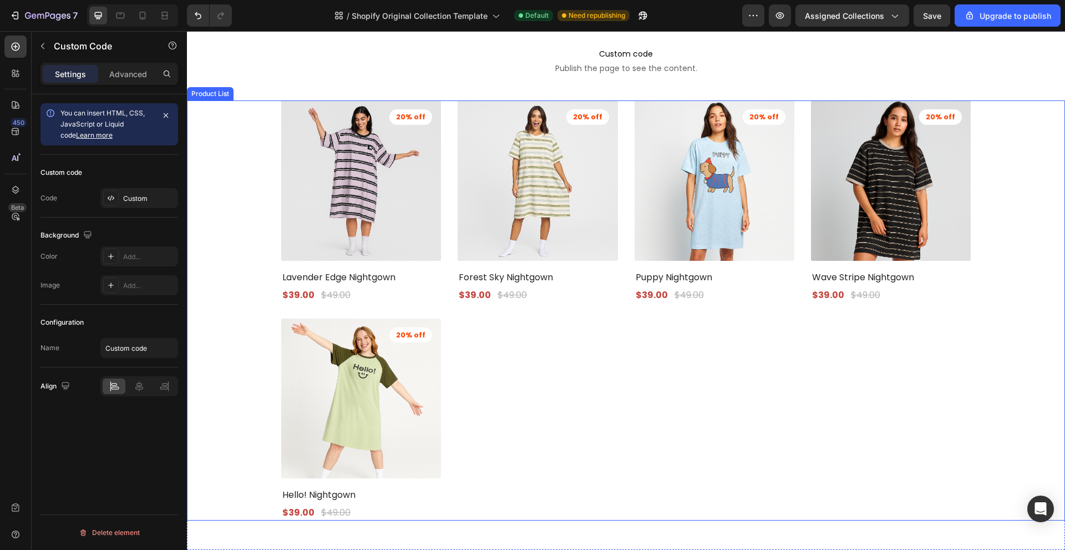
click at [248, 155] on div "(P) Images 20% off Product Badge Lavender Edge Nightgown (P) Title $39.00 (P) P…" at bounding box center [626, 310] width 878 height 420
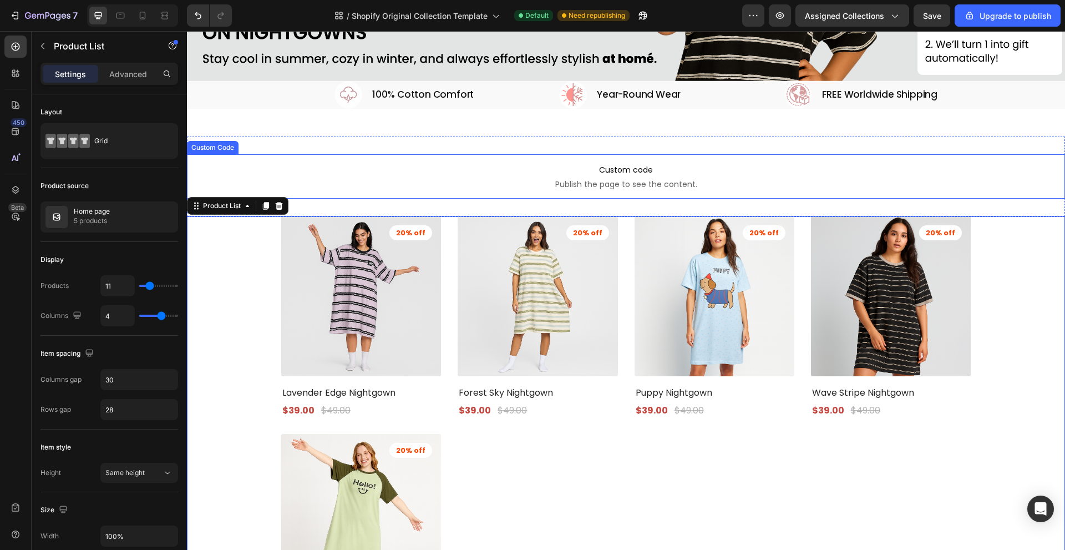
scroll to position [60, 0]
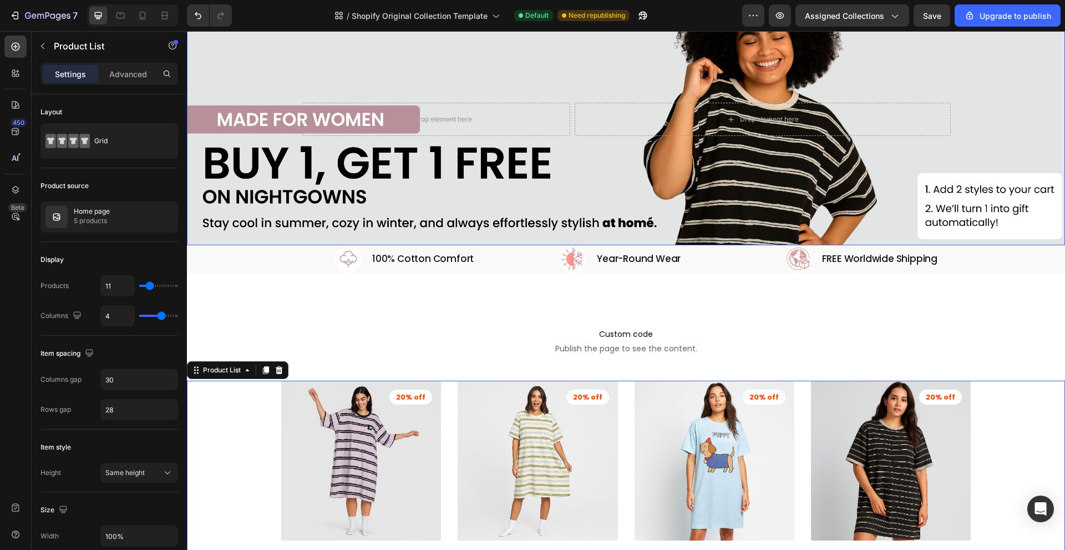
click at [364, 93] on div "Drop element here Drop element here Row" at bounding box center [626, 119] width 666 height 69
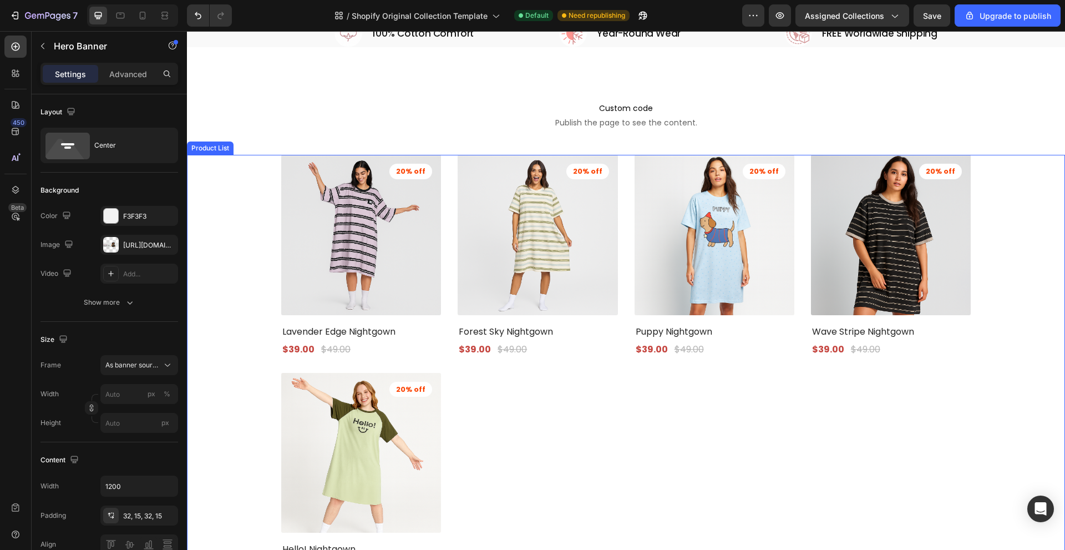
scroll to position [282, 0]
click at [255, 212] on div "(P) Images 20% off Product Badge Lavender Edge Nightgown (P) Title $39.00 (P) P…" at bounding box center [626, 366] width 878 height 420
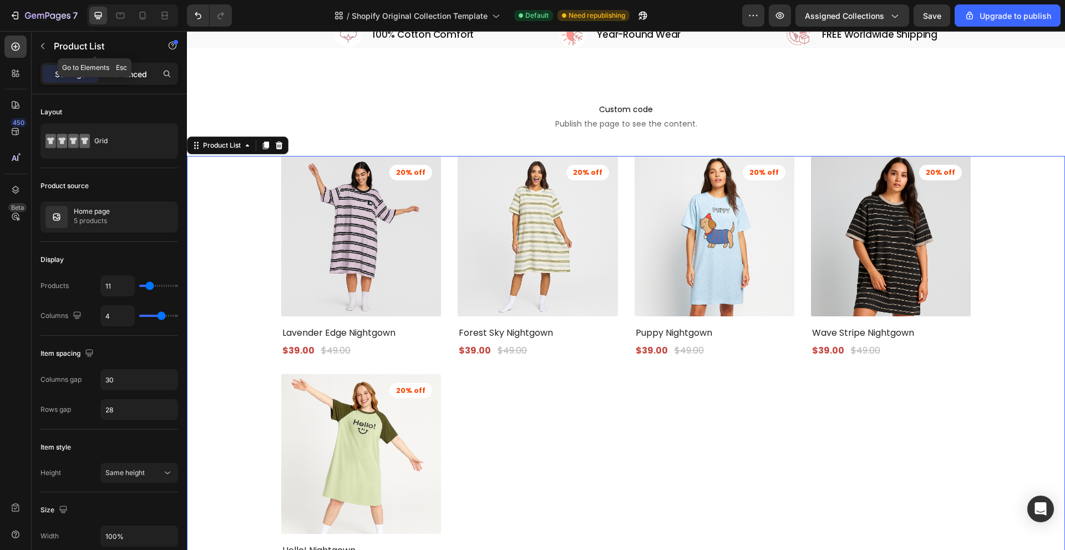
click at [133, 69] on p "Advanced" at bounding box center [128, 74] width 38 height 12
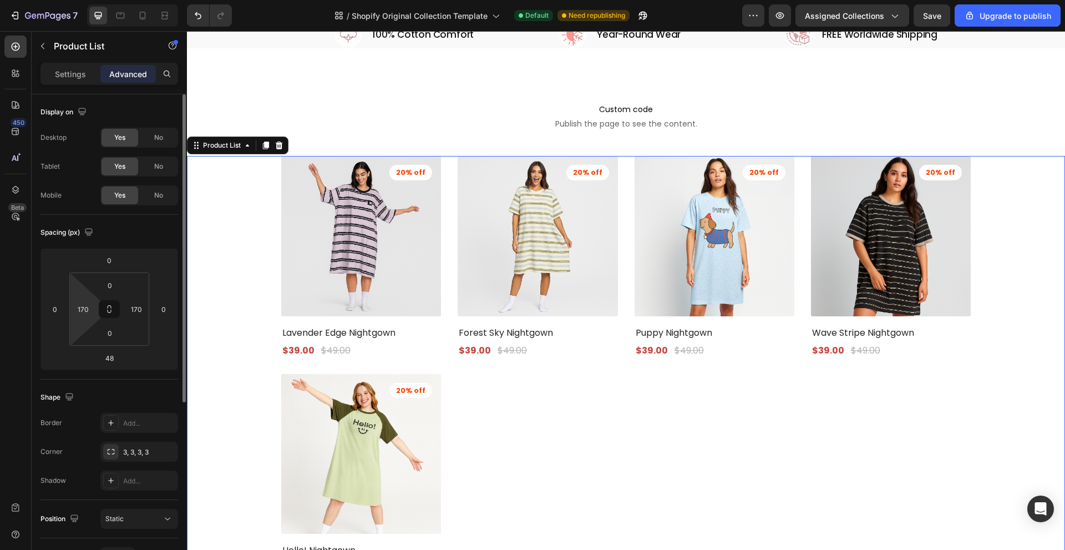
click at [95, 0] on html "7 / Shopify Original Collection Template Default Need republishing Preview Assi…" at bounding box center [532, 0] width 1065 height 0
click at [90, 309] on input "170" at bounding box center [83, 309] width 17 height 17
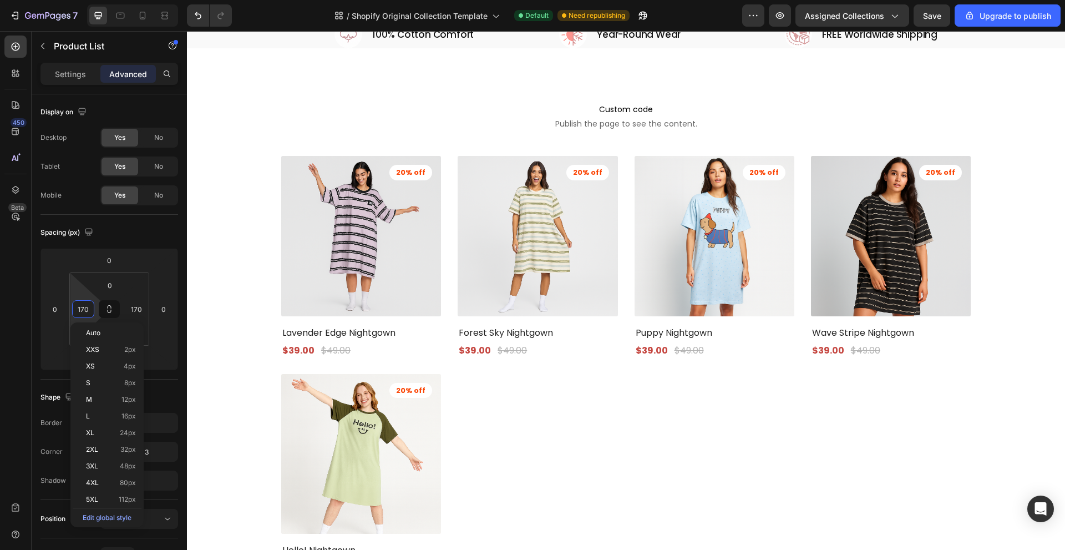
click at [344, 67] on div "Image 100% Cotton Comfort Heading Row Image Year-Round Wear Heading Row Image F…" at bounding box center [626, 188] width 878 height 833
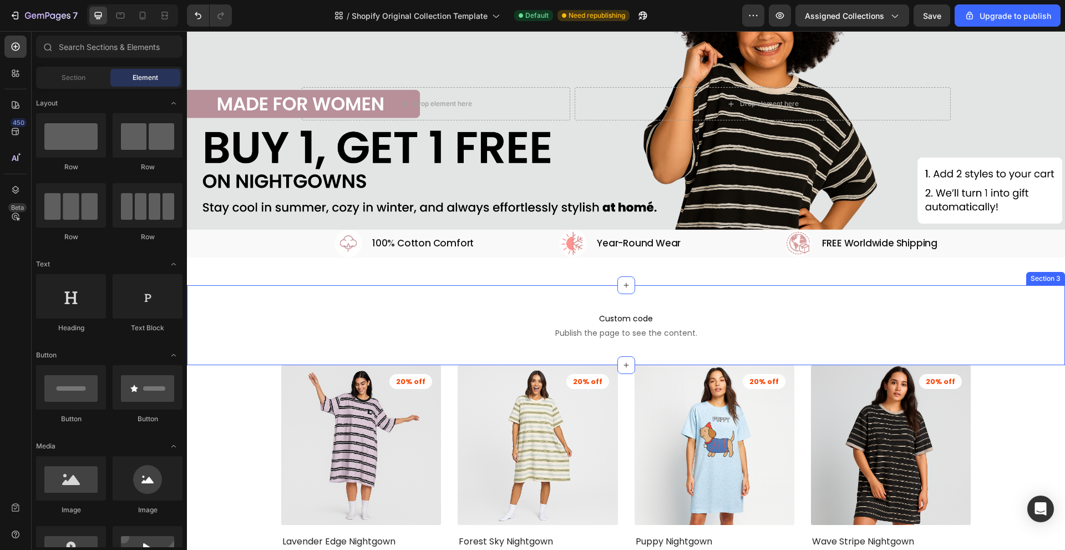
scroll to position [39, 0]
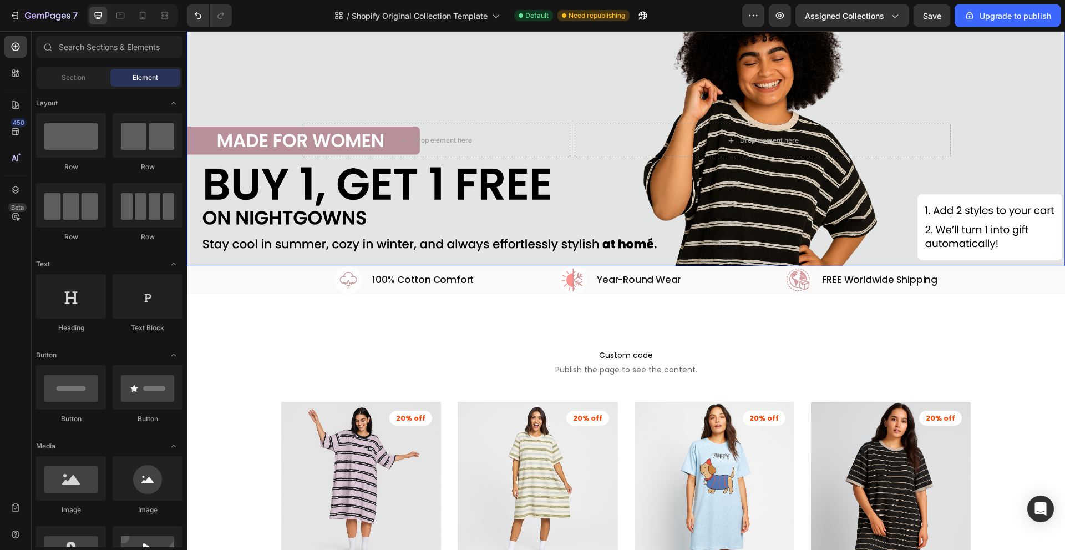
click at [357, 72] on div "Background Image" at bounding box center [626, 140] width 878 height 251
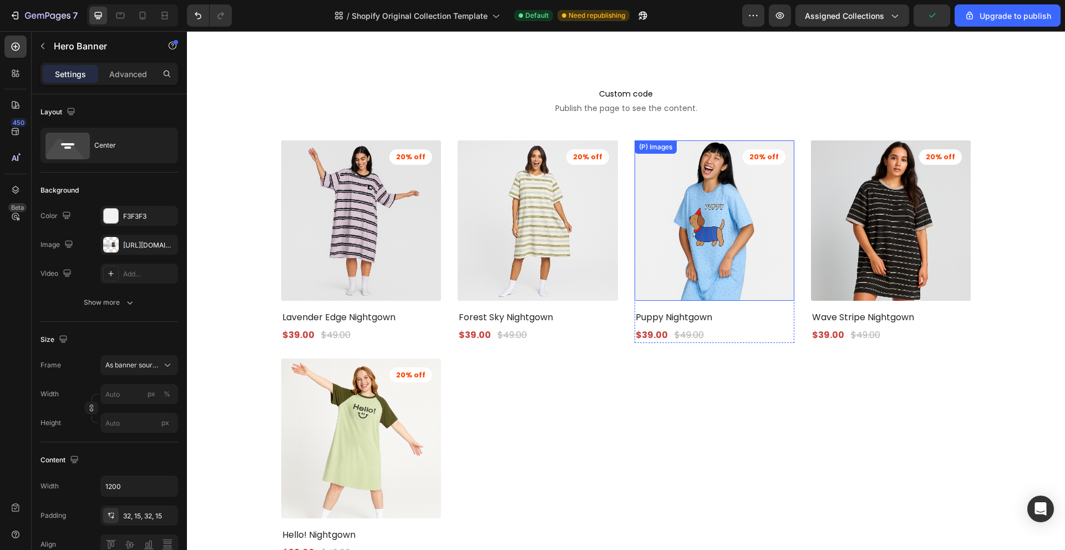
scroll to position [372, 0]
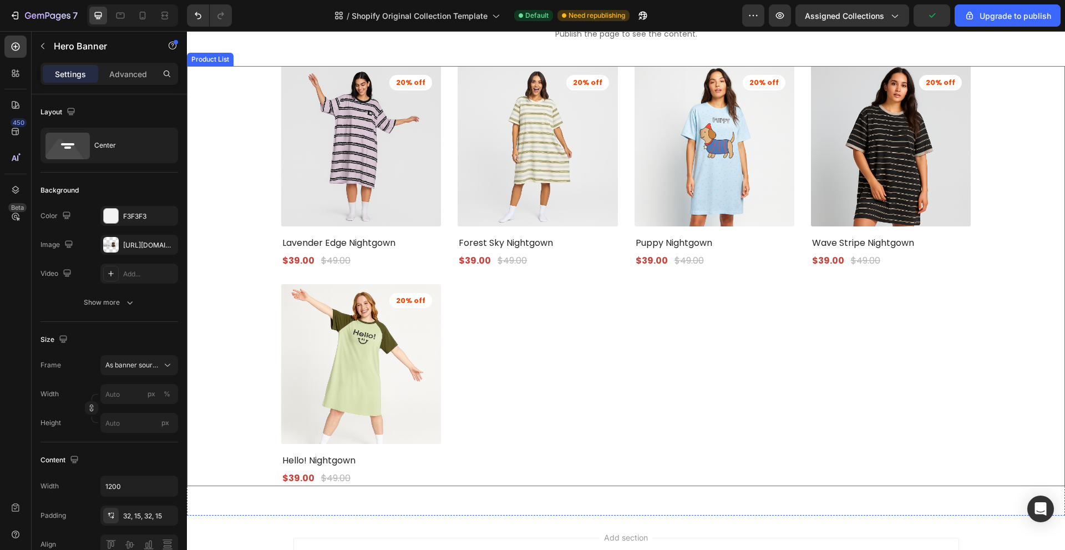
click at [573, 322] on div "(P) Images 20% off Product Badge Lavender Edge Nightgown (P) Title $39.00 (P) P…" at bounding box center [626, 276] width 690 height 420
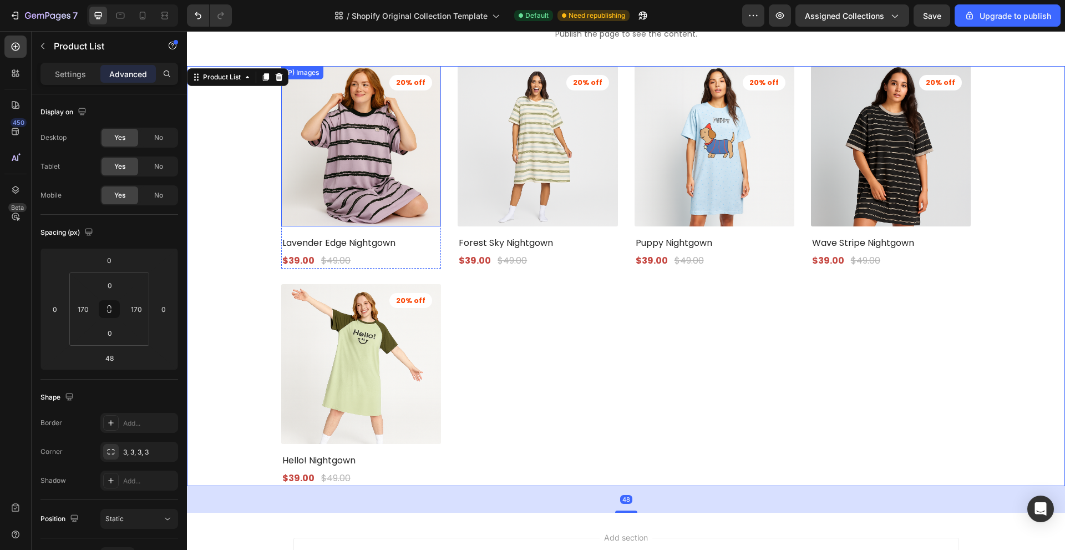
click at [376, 163] on img at bounding box center [361, 146] width 168 height 168
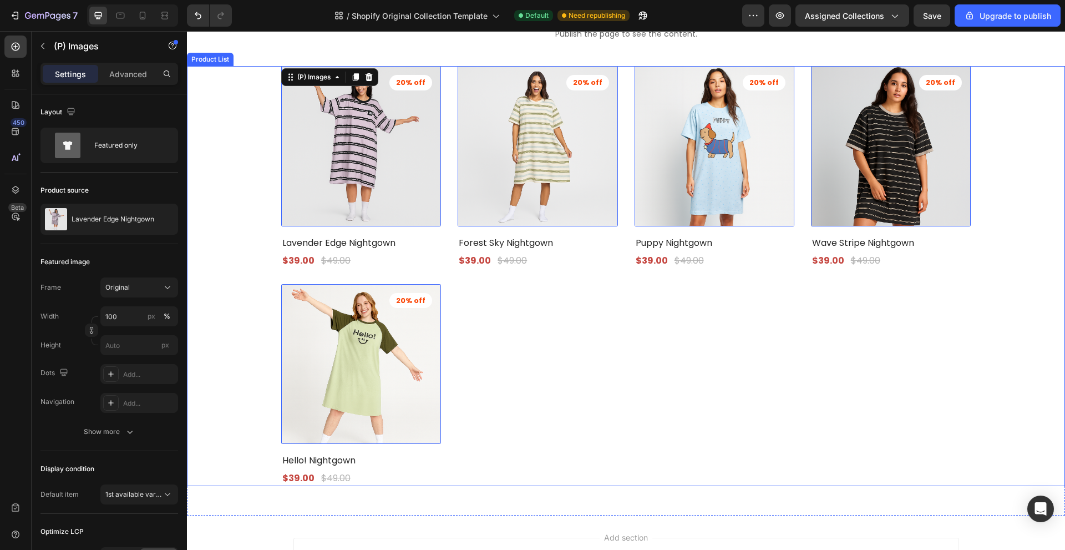
click at [542, 292] on div "(P) Images 16 20% off Product Badge Lavender Edge Nightgown (P) Title $39.00 (P…" at bounding box center [626, 276] width 690 height 420
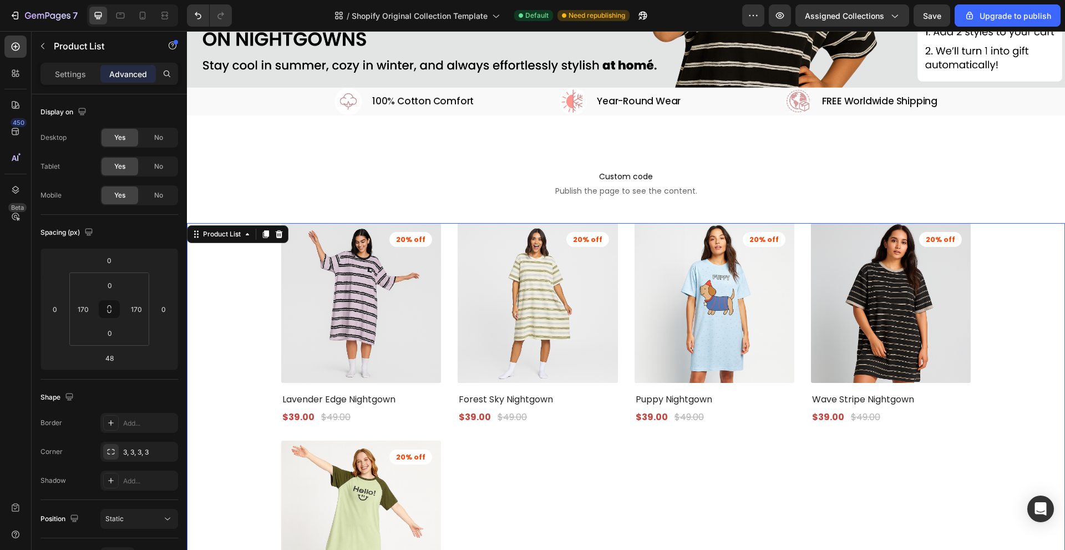
scroll to position [222, 0]
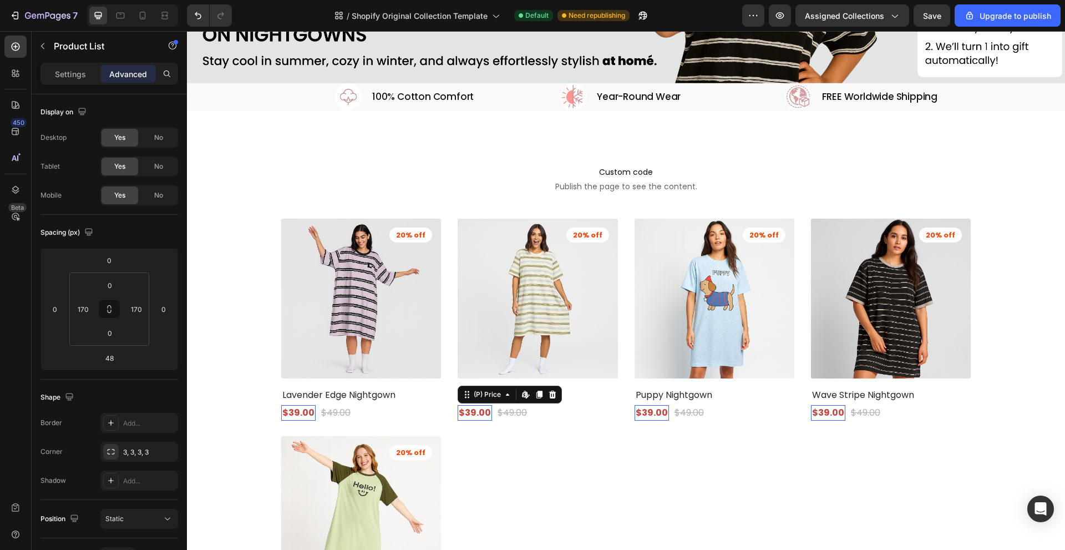
click at [316, 409] on div "$39.00" at bounding box center [298, 413] width 34 height 16
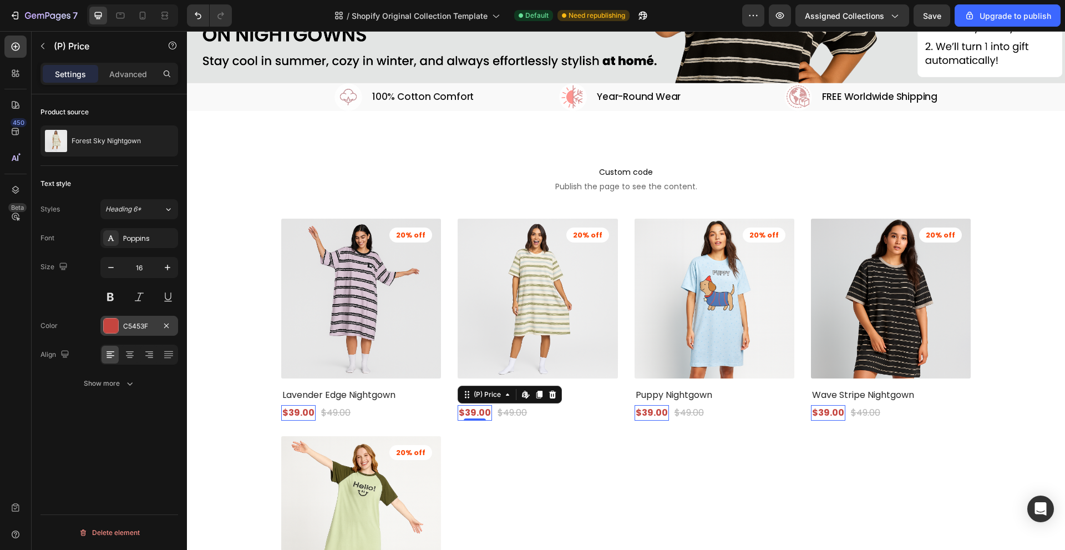
click at [133, 322] on div "C5453F" at bounding box center [139, 326] width 32 height 10
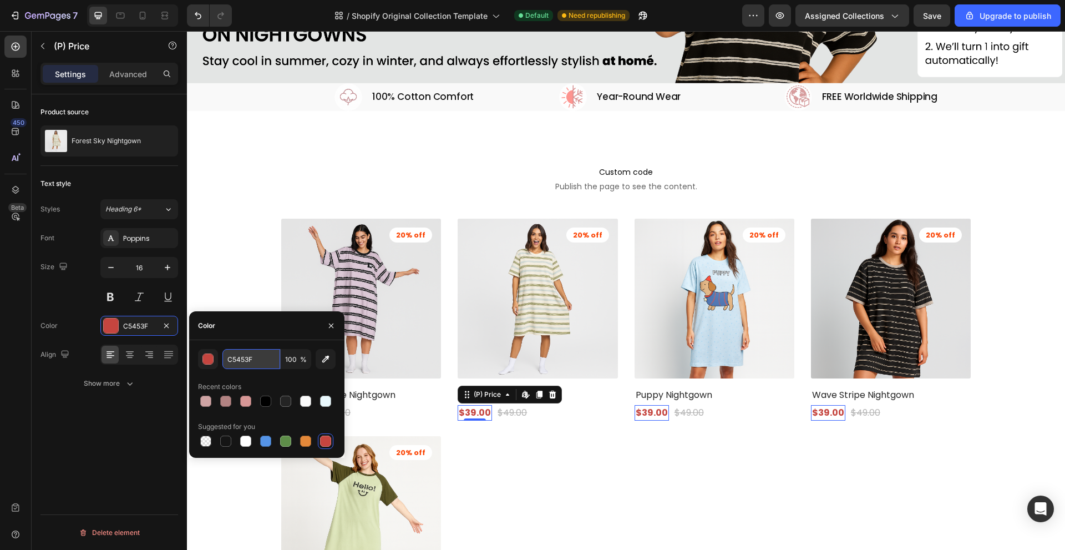
click at [235, 358] on input "C5453F" at bounding box center [251, 359] width 58 height 20
paste input "b00020"
type input "b00020"
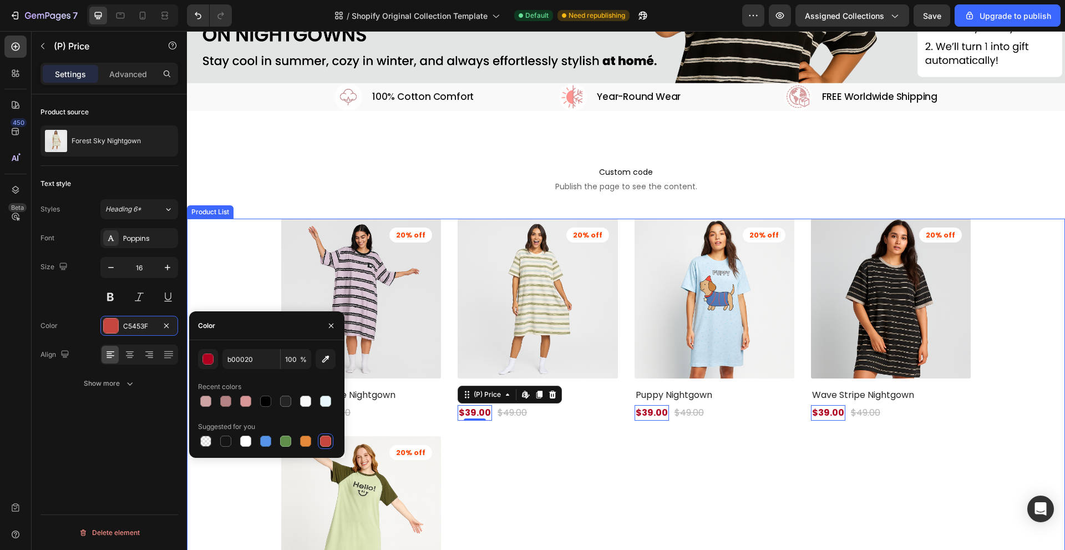
click at [542, 487] on div "(P) Images 20% off Product Badge Lavender Edge Nightgown (P) Title $39.00 (P) P…" at bounding box center [626, 429] width 690 height 420
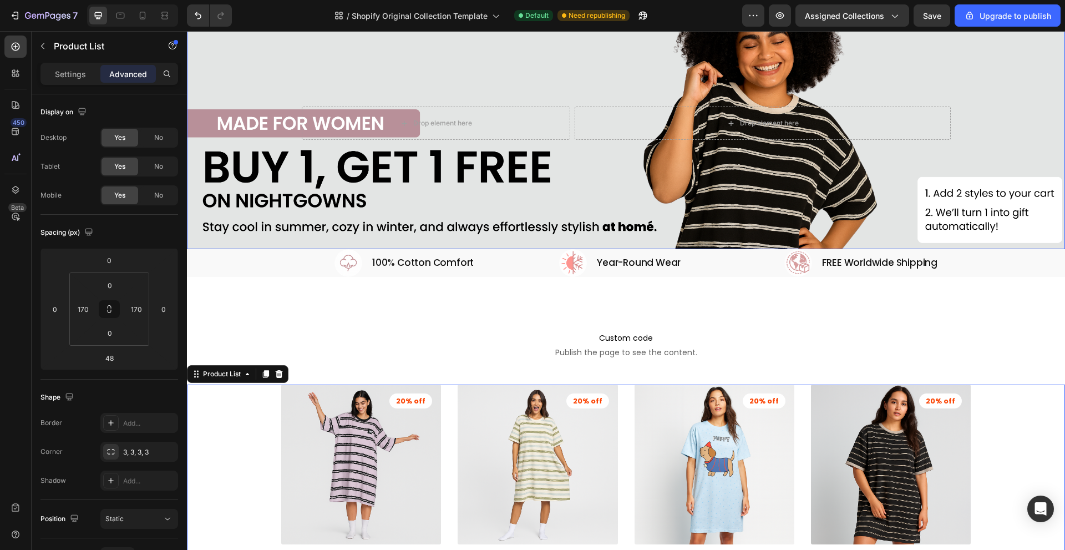
scroll to position [55, 0]
click at [634, 261] on h2 "Year-Round Wear" at bounding box center [665, 262] width 138 height 13
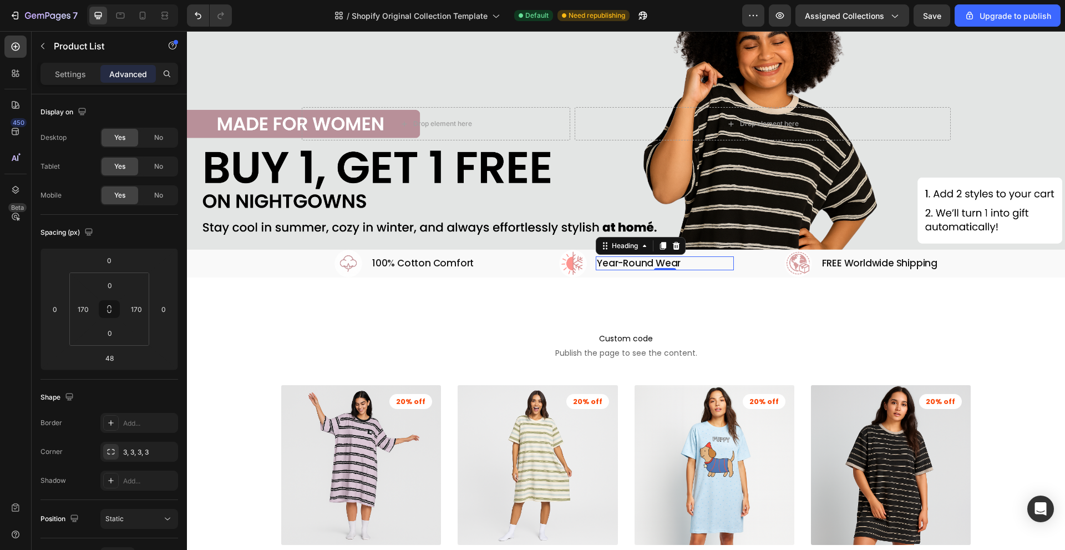
click at [634, 261] on h2 "Year-Round Wear" at bounding box center [665, 262] width 138 height 13
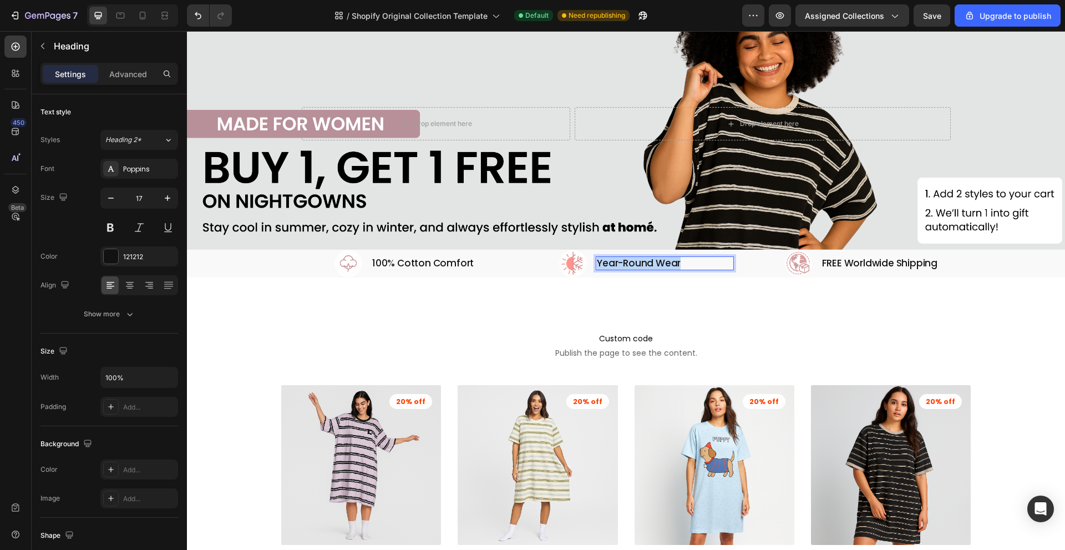
click at [634, 261] on p "Year-Round Wear" at bounding box center [665, 262] width 136 height 11
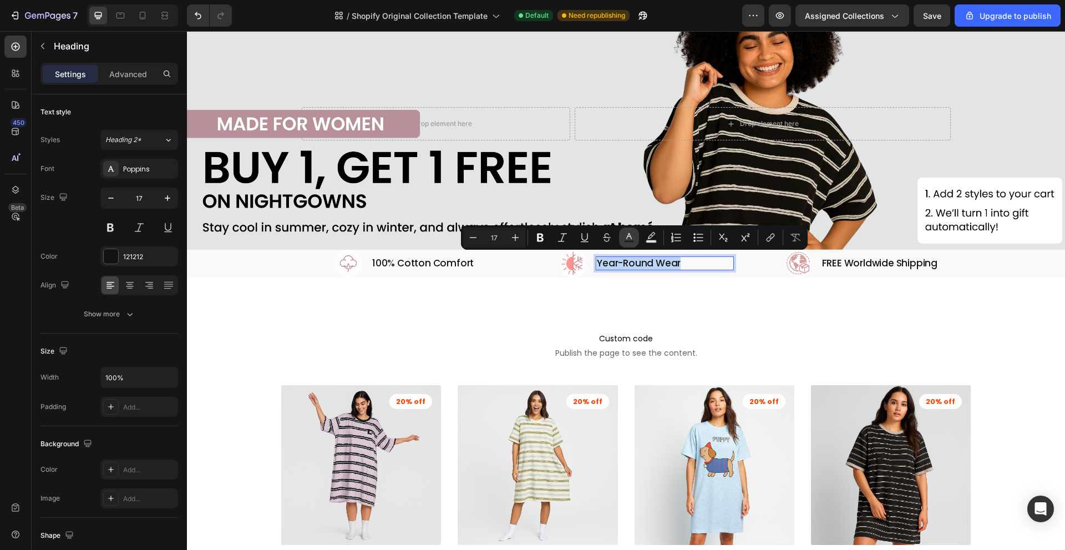
copy p "Year-Round Wear"
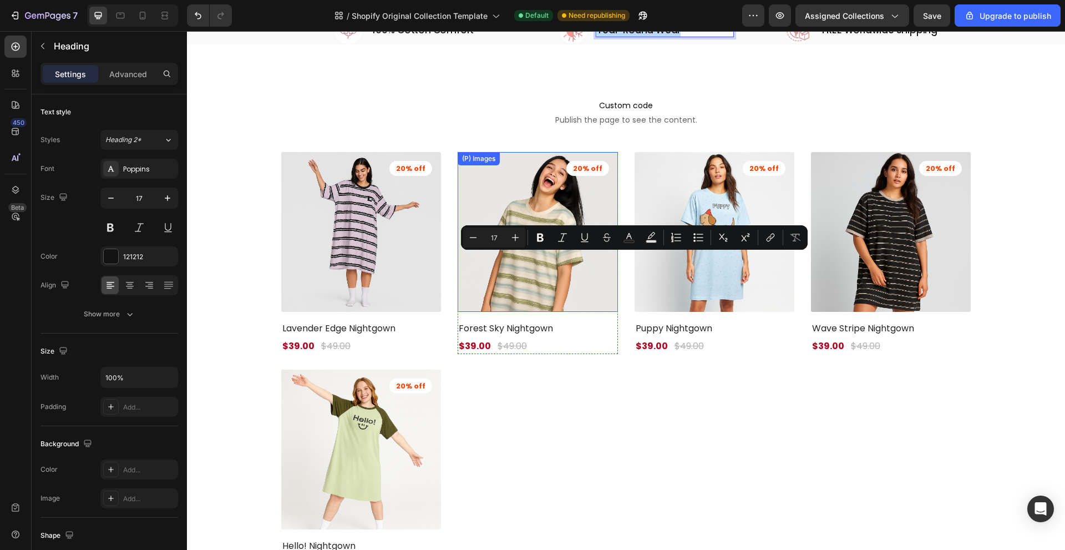
type input "16"
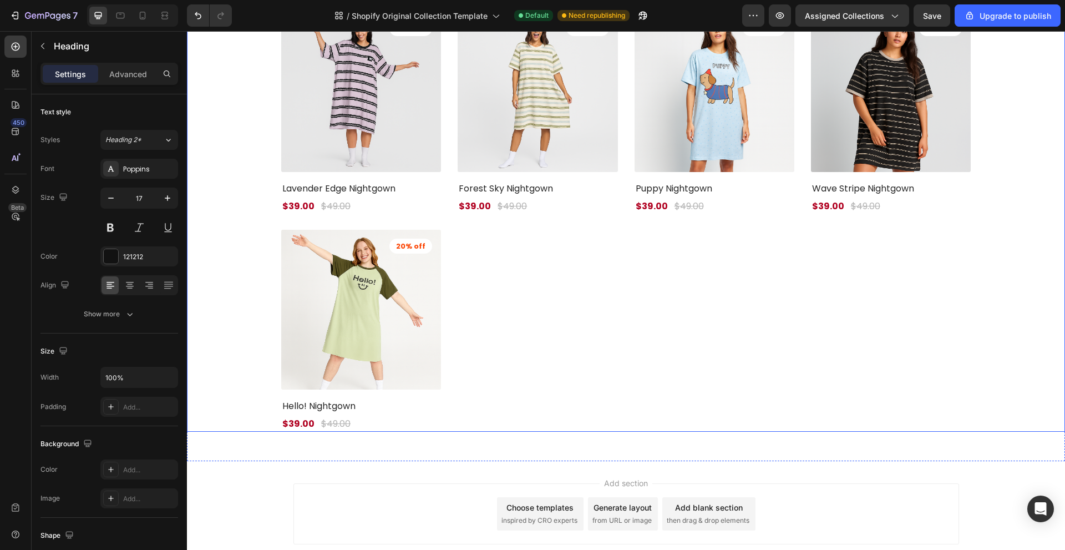
scroll to position [466, 0]
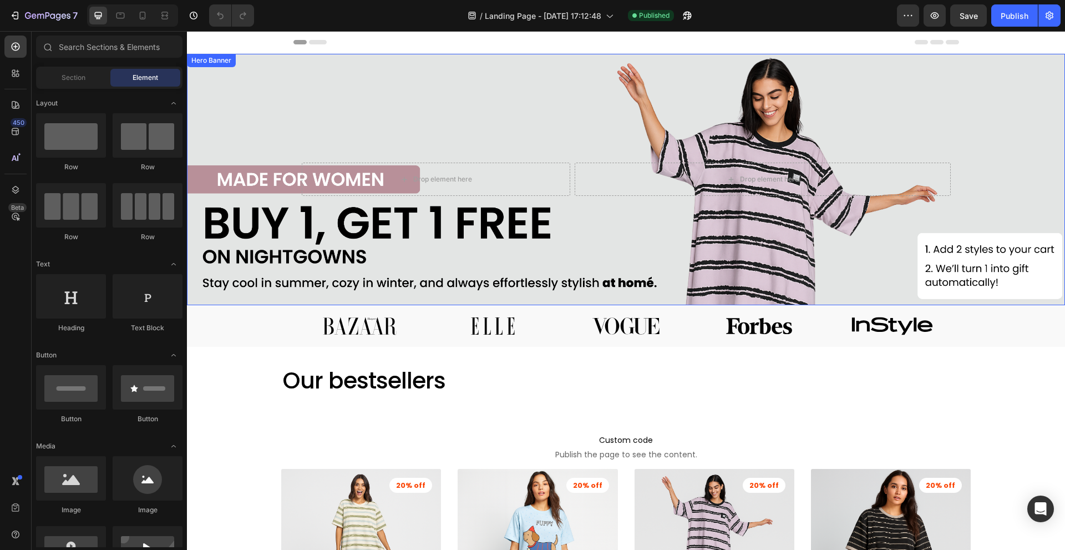
click at [282, 75] on div "Background Image" at bounding box center [626, 179] width 878 height 251
click at [366, 48] on div "Header" at bounding box center [626, 42] width 666 height 22
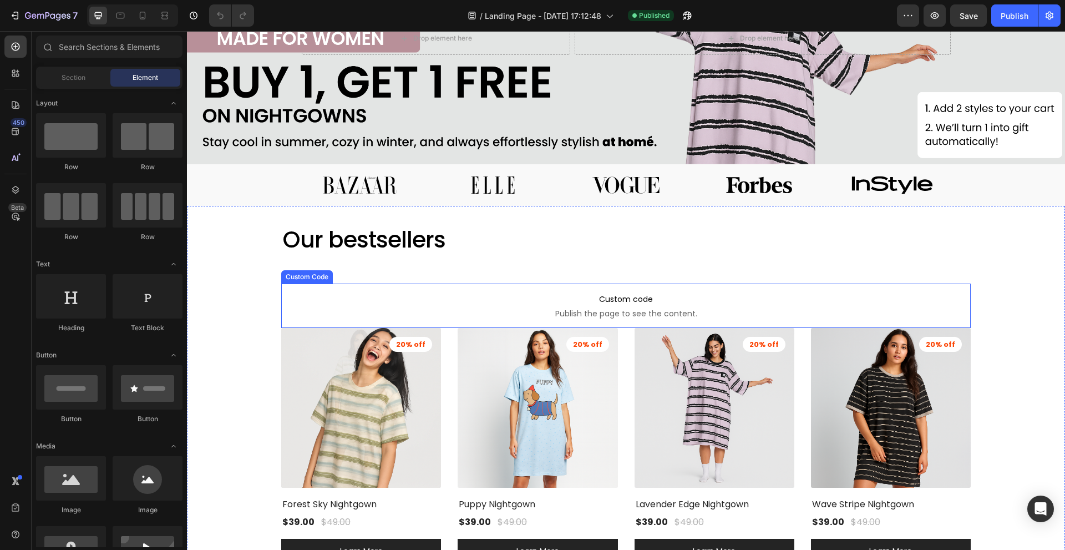
scroll to position [166, 0]
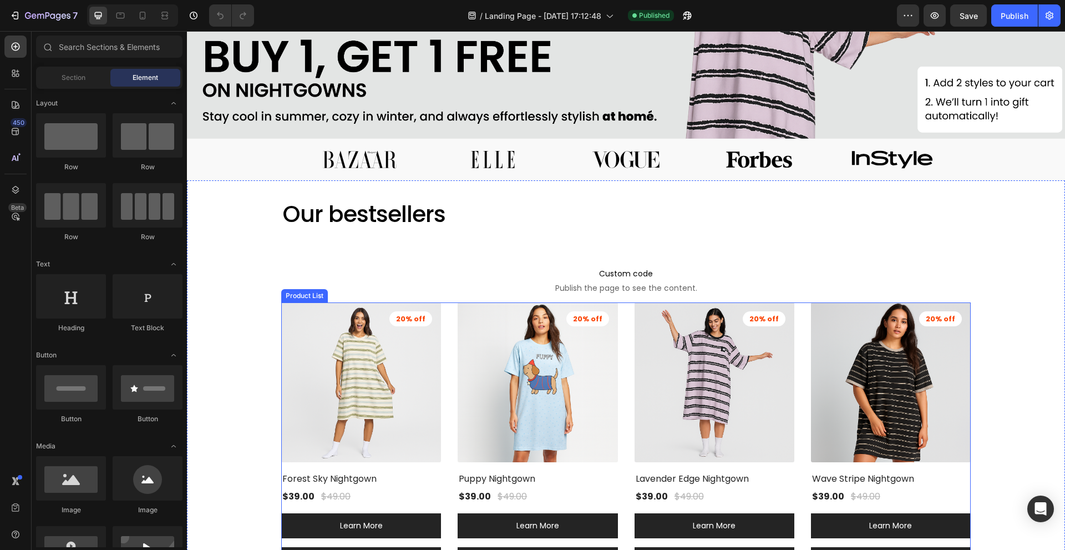
click at [447, 371] on div "(P) Images 20% off Product Badge Forest Sky Nightgown (P) Title $39.00 (P) Pric…" at bounding box center [626, 437] width 690 height 270
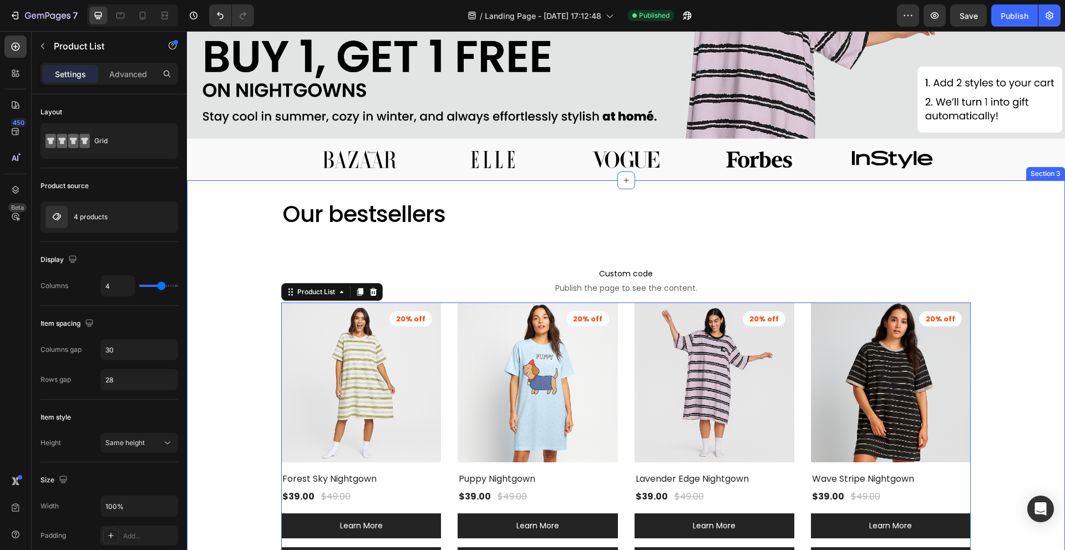
click at [234, 339] on div "Our bestsellers Heading Custom code Publish the page to see the content. Custom…" at bounding box center [626, 411] width 878 height 462
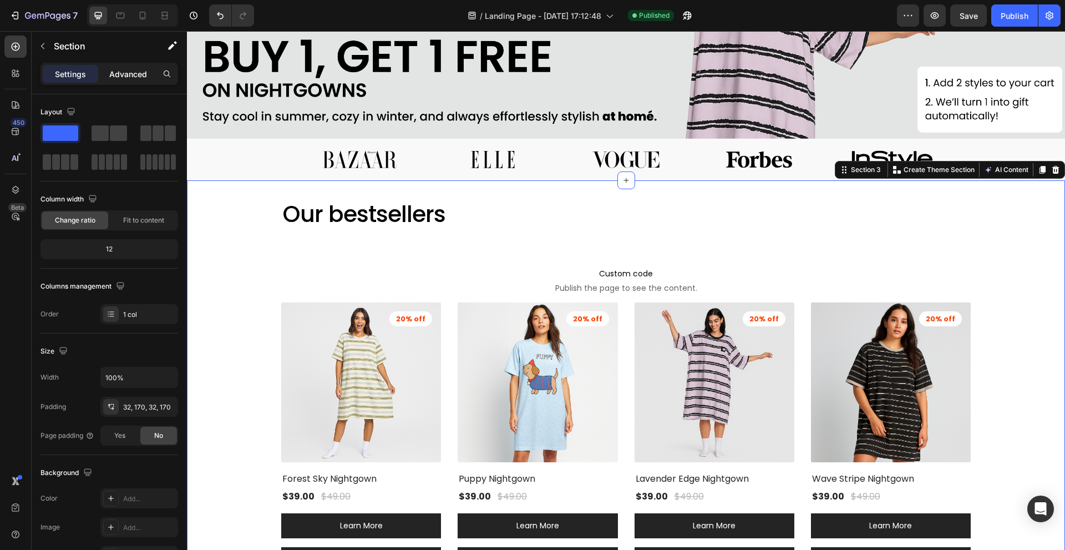
click at [133, 69] on p "Advanced" at bounding box center [128, 74] width 38 height 12
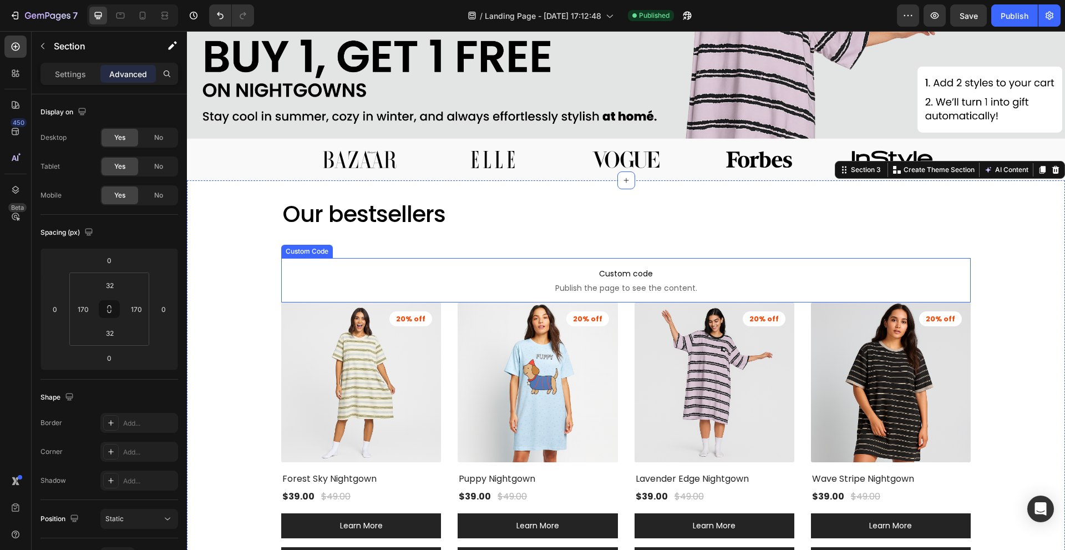
click at [738, 282] on span "Publish the page to see the content." at bounding box center [626, 287] width 690 height 11
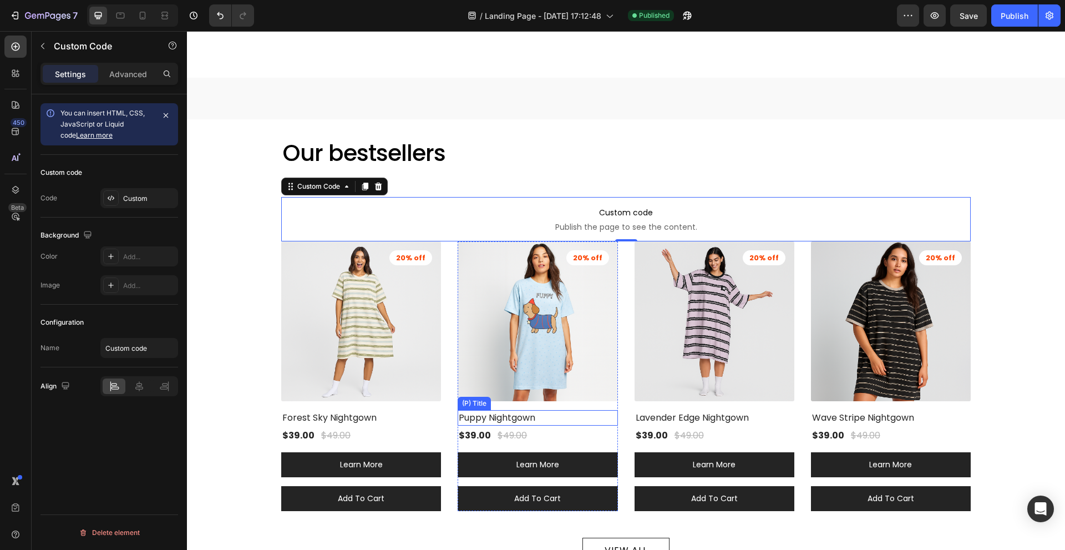
scroll to position [499, 0]
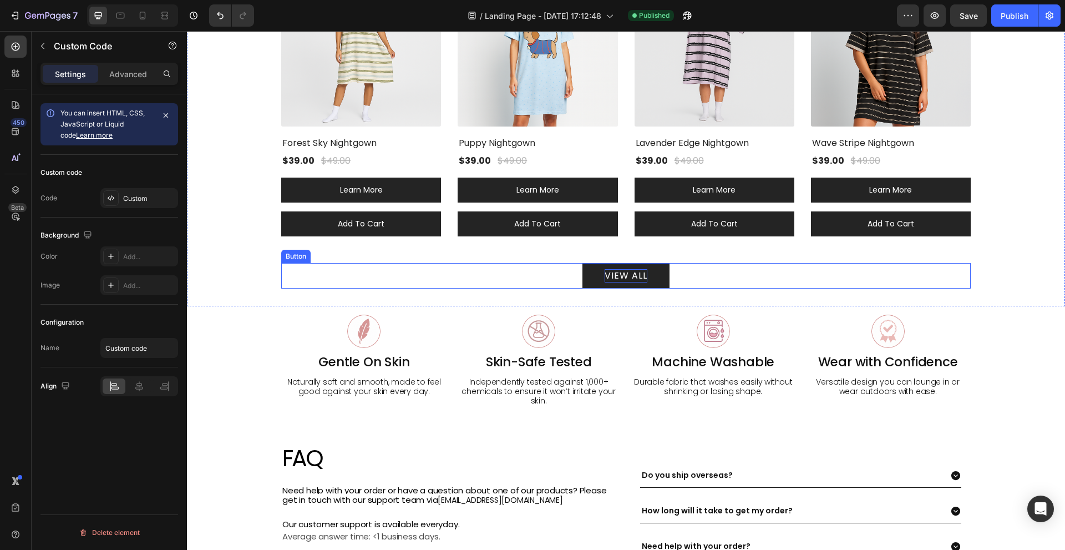
click at [614, 271] on div "VIEW ALL" at bounding box center [626, 275] width 43 height 13
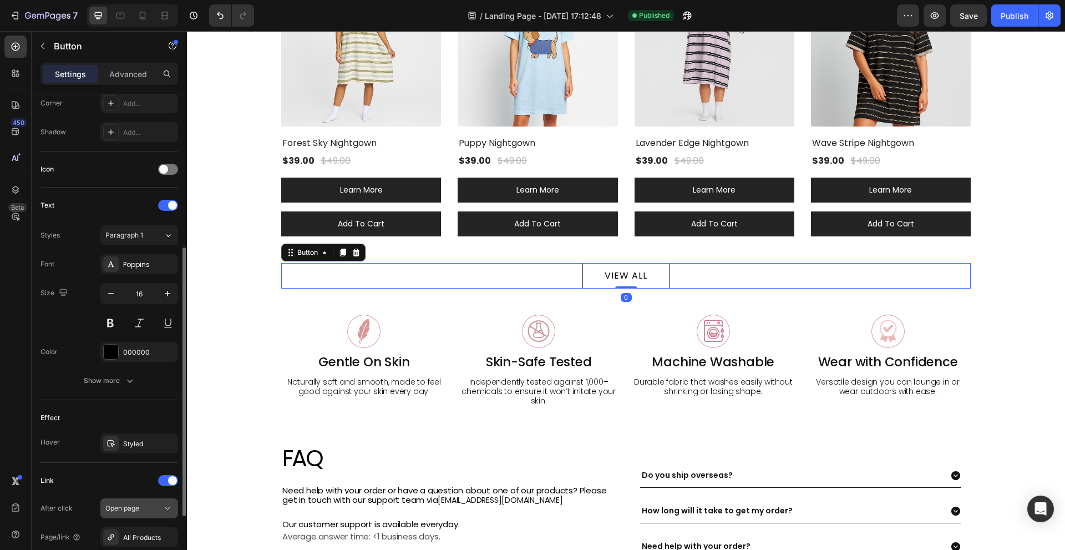
scroll to position [395, 0]
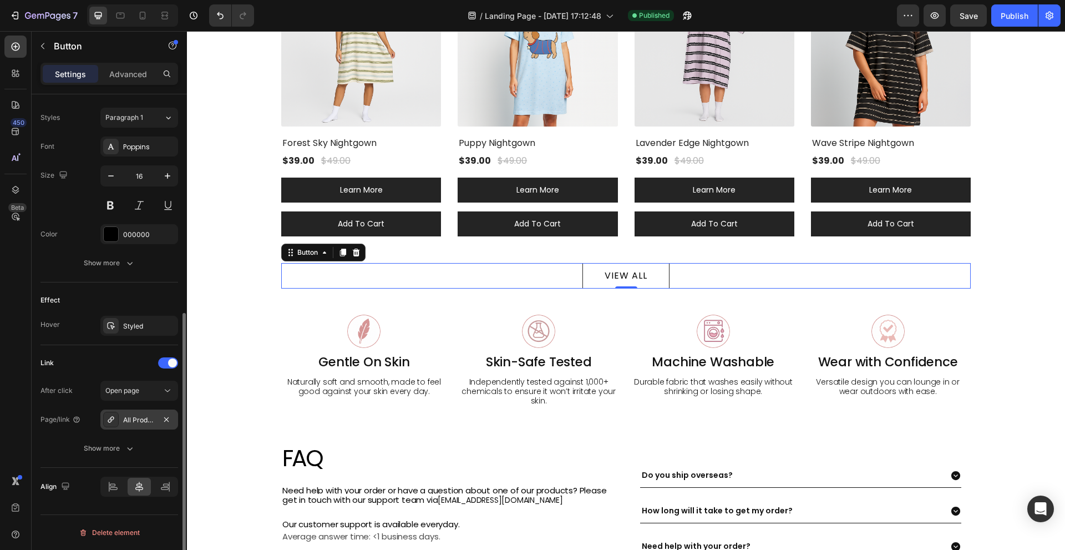
click at [129, 422] on div "All Products" at bounding box center [139, 420] width 32 height 10
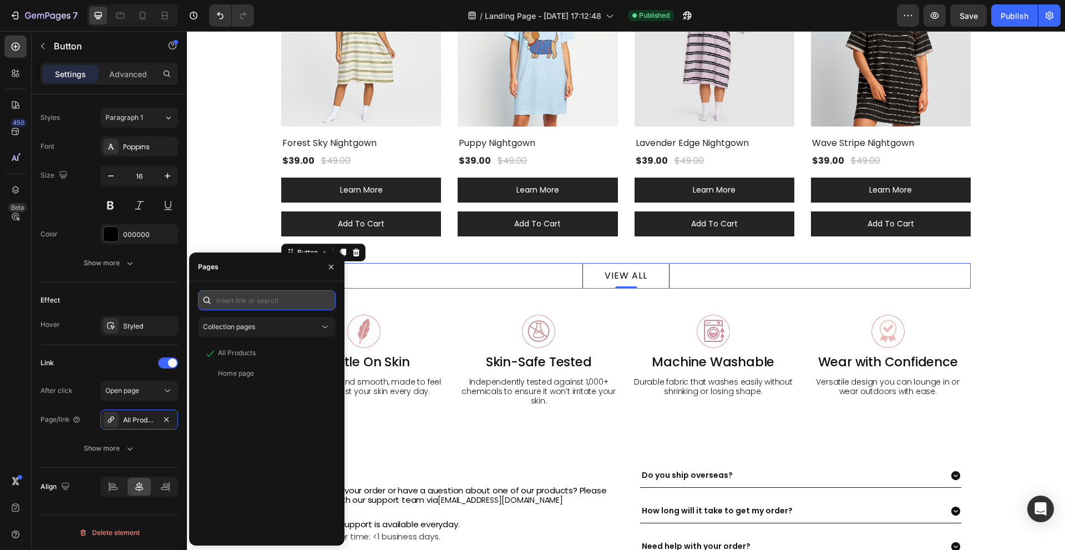
click at [226, 301] on input "text" at bounding box center [267, 300] width 138 height 20
paste input "https://2gumm.com/a/gempages?version=v7&shop_id=579919329915568661&theme_page_i…"
type input "https://2gumm.com/a/gempages?version=v7&shop_id=579919329915568661&theme_page_i…"
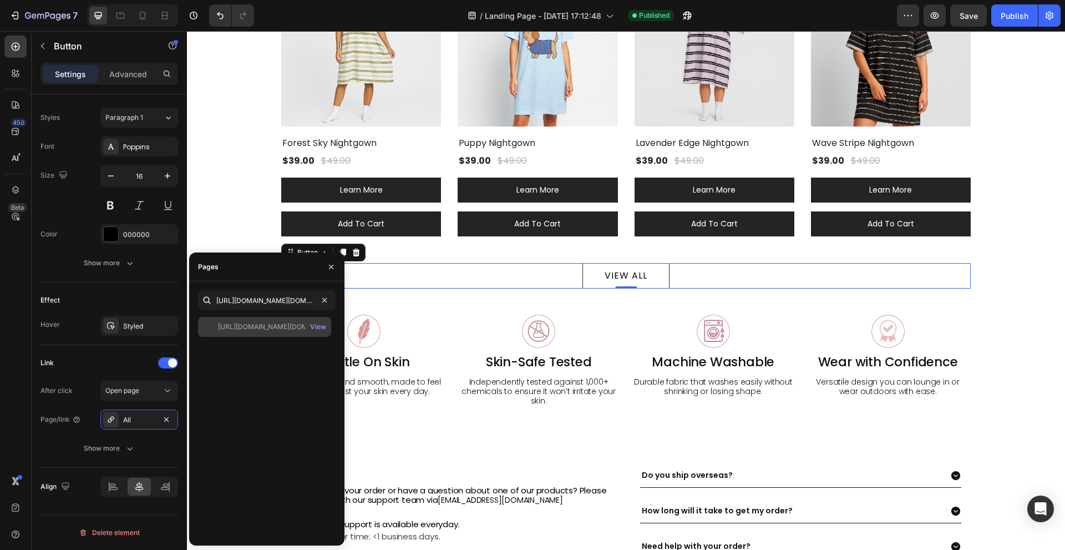
click at [259, 327] on div "https://2gumm.com/a/gempages?version=v7&shop_id=579919329915568661&theme_page_i…" at bounding box center [271, 327] width 107 height 10
click at [97, 361] on div "Link" at bounding box center [109, 363] width 138 height 18
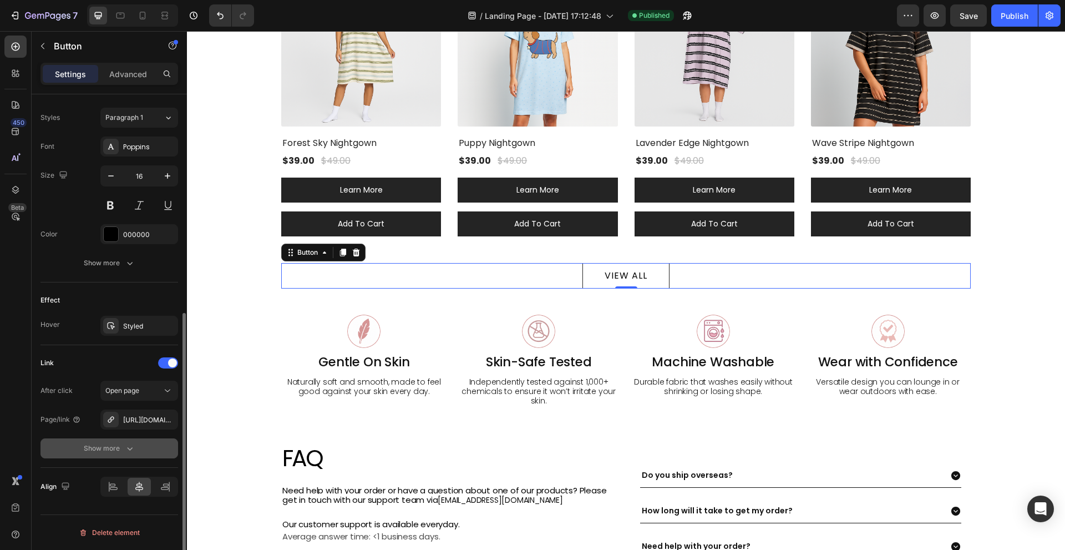
click at [114, 448] on div "Show more" at bounding box center [110, 448] width 52 height 11
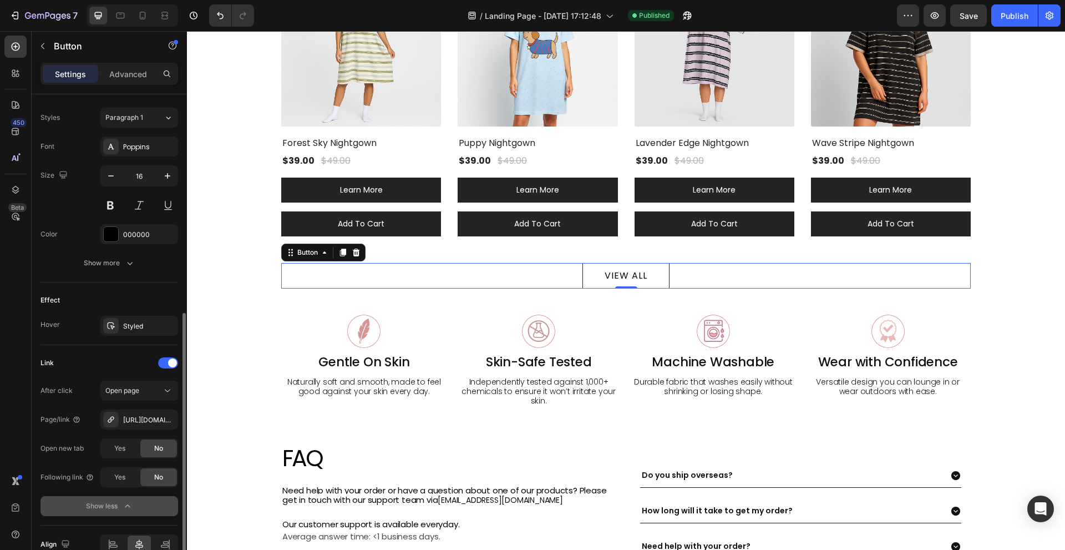
click at [170, 503] on button "Show less" at bounding box center [109, 506] width 138 height 20
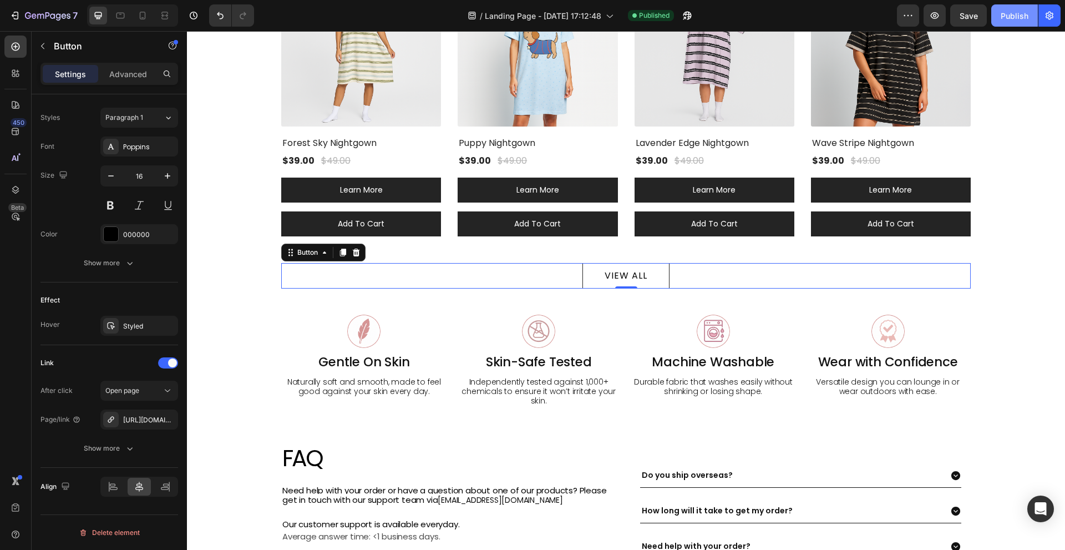
click at [1020, 21] on div "Publish" at bounding box center [1015, 16] width 28 height 12
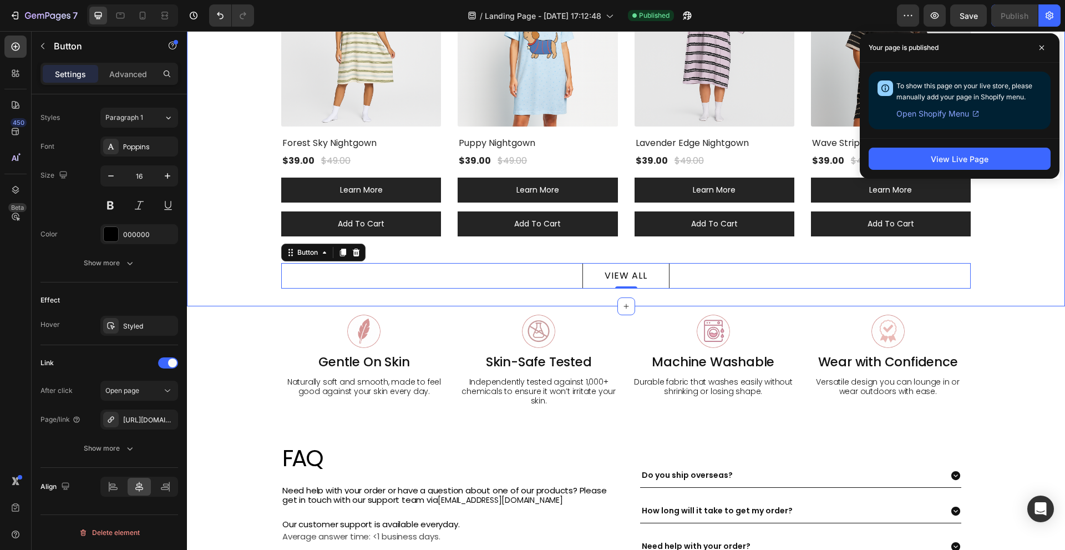
click at [261, 113] on div "Our bestsellers Heading Custom code Publish the page to see the content. Custom…" at bounding box center [626, 76] width 878 height 462
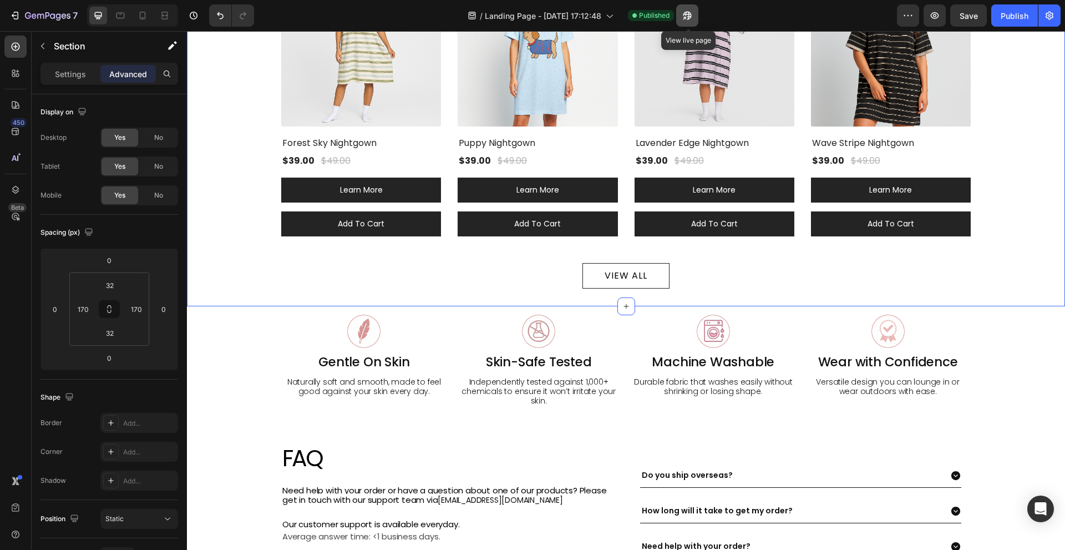
click at [686, 17] on icon "button" at bounding box center [684, 18] width 3 height 3
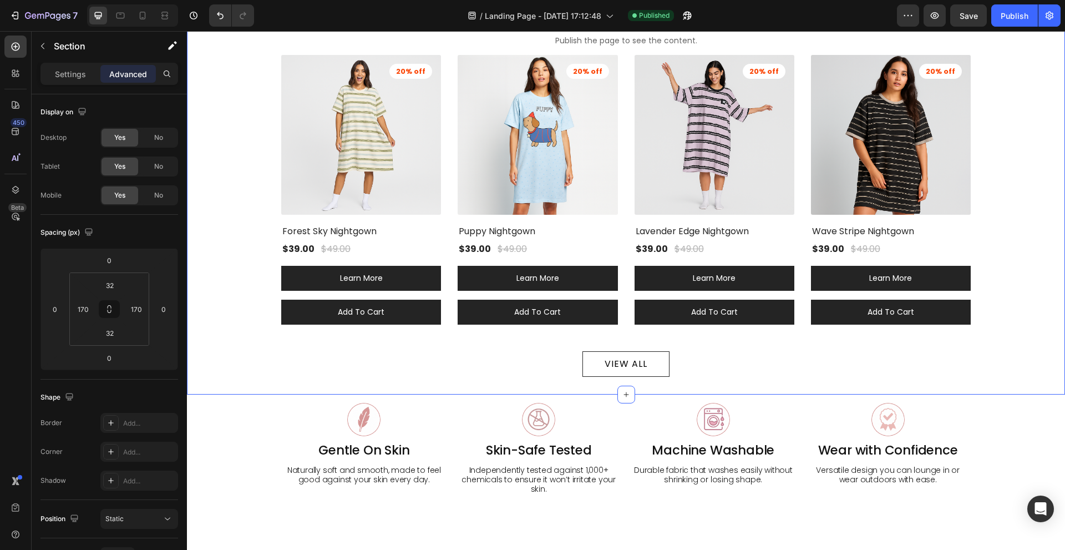
scroll to position [333, 0]
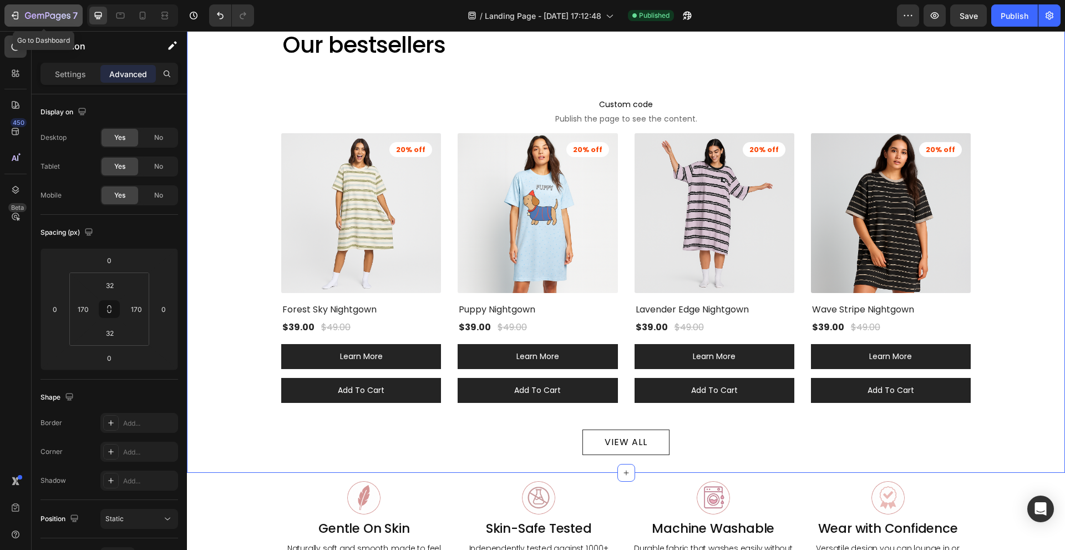
click at [38, 11] on div "7" at bounding box center [51, 15] width 53 height 13
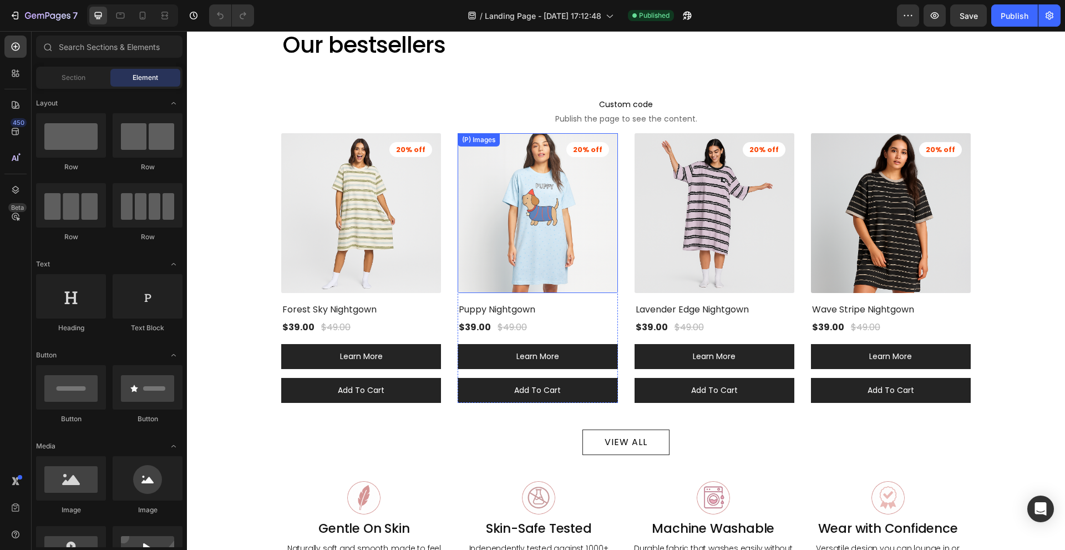
scroll to position [610, 0]
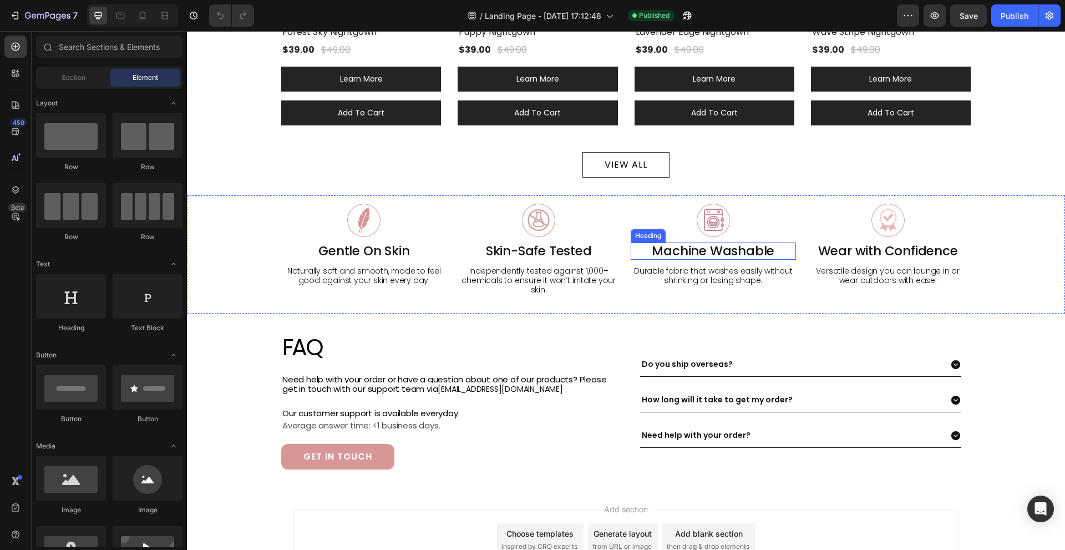
click at [676, 251] on h2 "Machine Washable" at bounding box center [714, 251] width 166 height 18
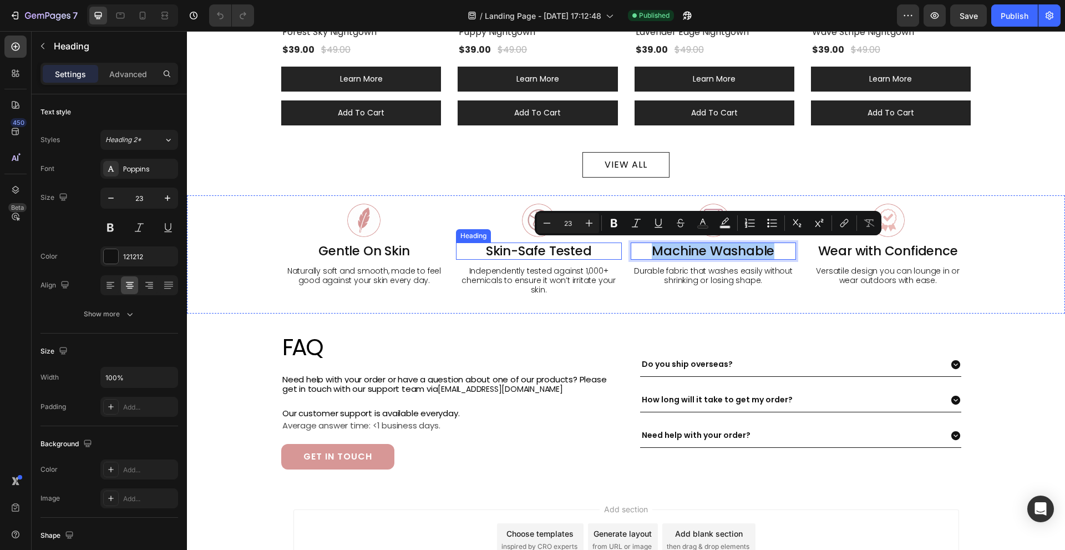
click at [525, 247] on h2 "Skin-Safe Tested" at bounding box center [539, 251] width 166 height 18
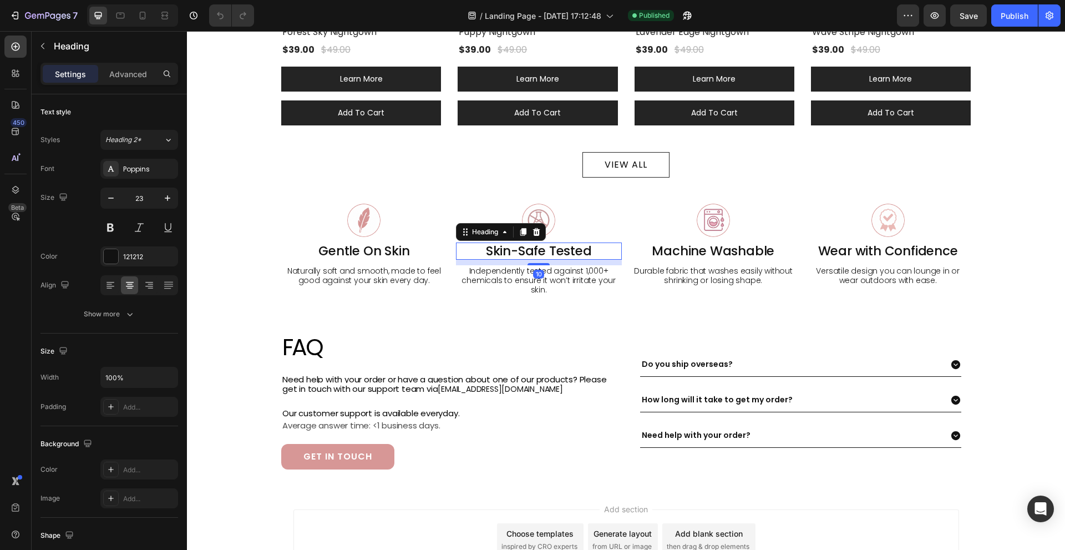
click at [525, 247] on p "Skin-Safe Tested" at bounding box center [539, 252] width 164 height 16
click at [41, 16] on icon "button" at bounding box center [40, 16] width 7 height 5
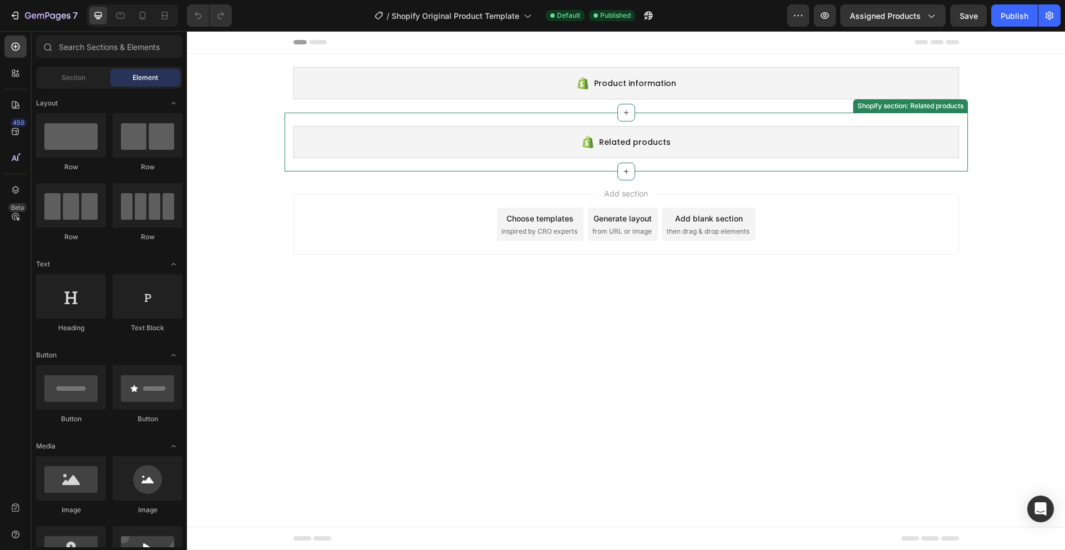
click at [920, 160] on div "Related products Shopify section: Related products" at bounding box center [626, 142] width 683 height 59
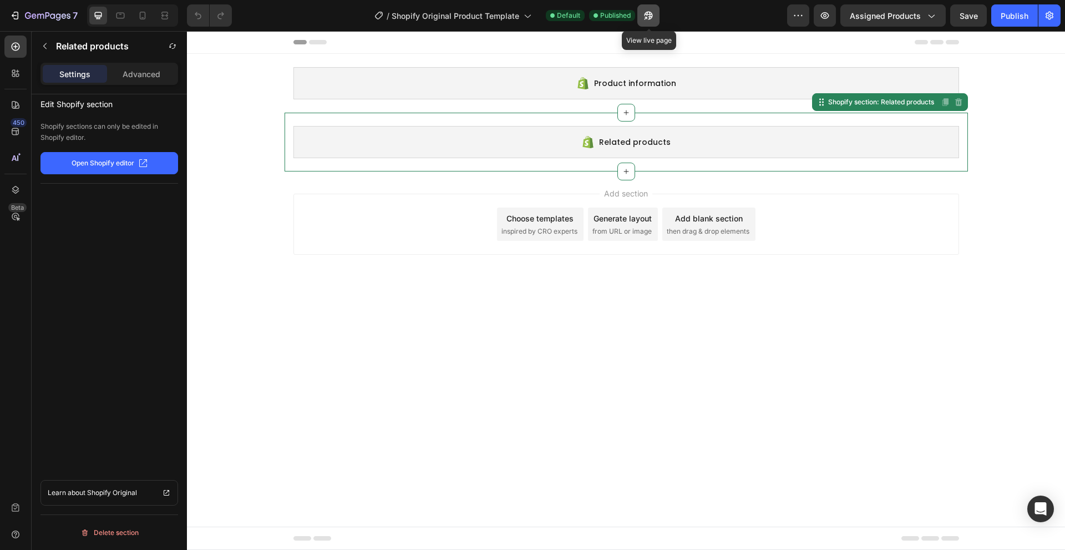
click at [647, 19] on icon "button" at bounding box center [645, 18] width 3 height 3
click at [706, 226] on span "then drag & drop elements" at bounding box center [708, 231] width 83 height 10
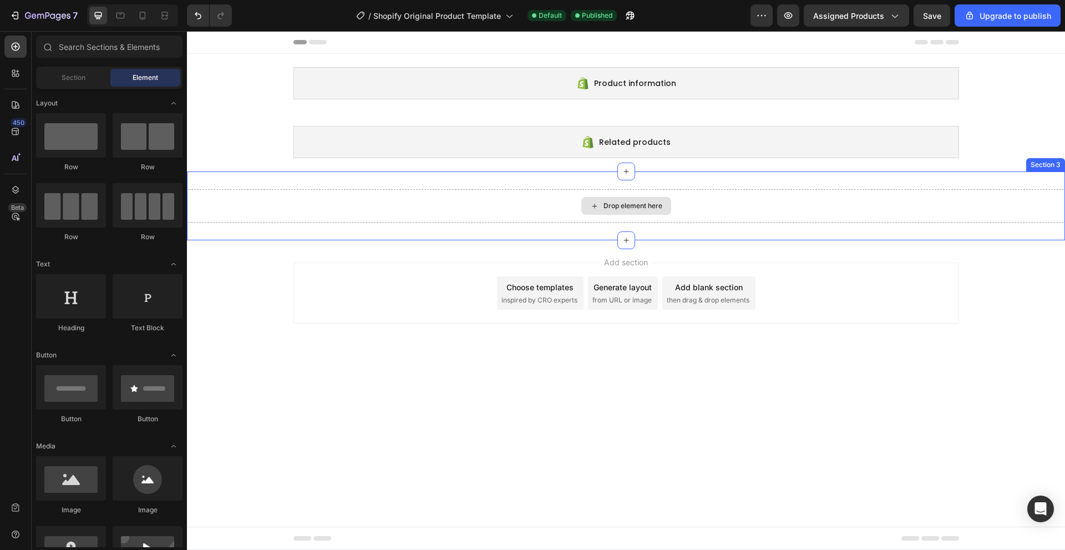
click at [429, 207] on div "Drop element here" at bounding box center [626, 205] width 878 height 33
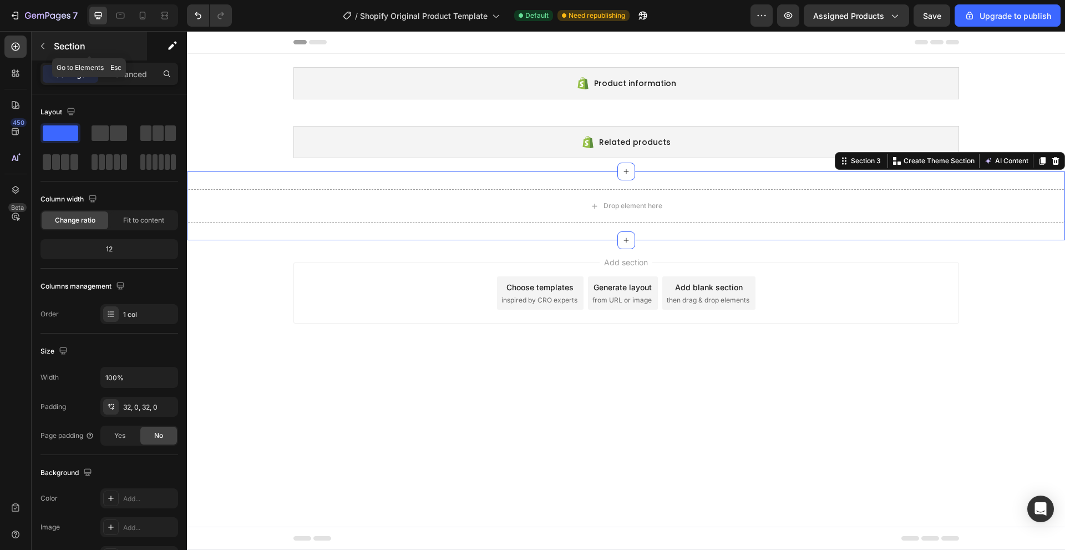
click at [40, 44] on icon "button" at bounding box center [42, 46] width 9 height 9
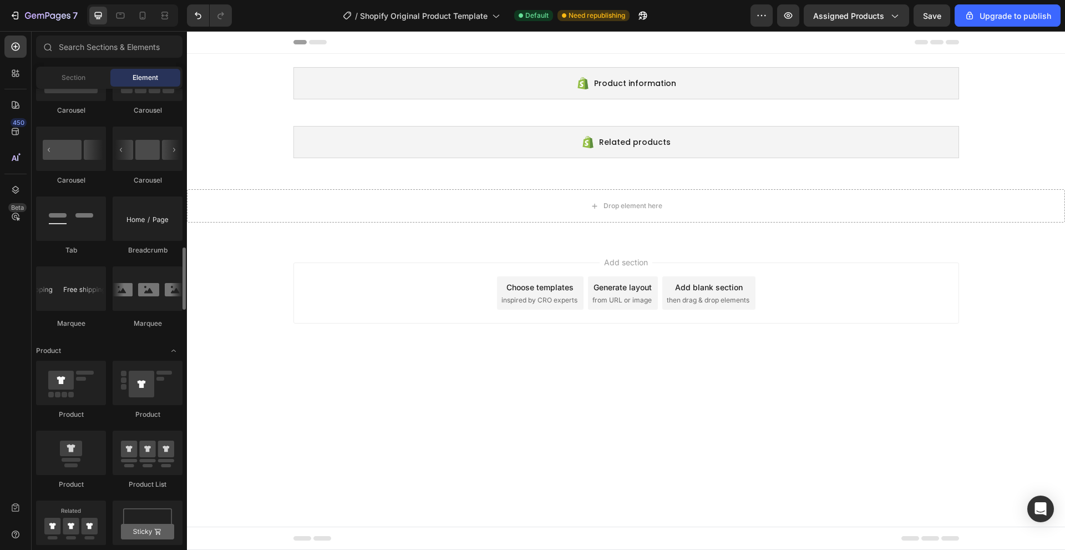
scroll to position [1276, 0]
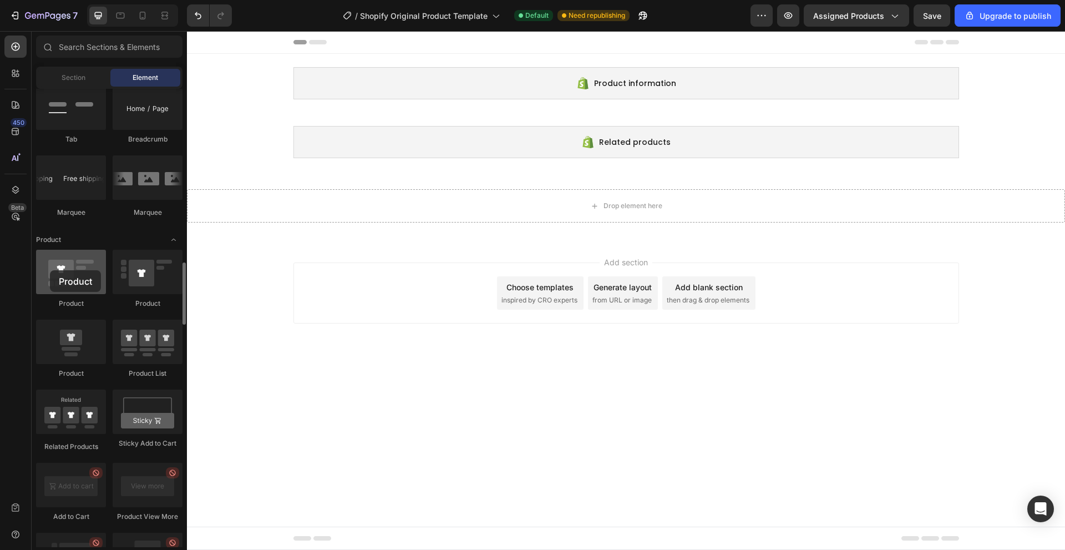
drag, startPoint x: 64, startPoint y: 272, endPoint x: 50, endPoint y: 270, distance: 14.6
click at [50, 270] on div at bounding box center [71, 272] width 70 height 44
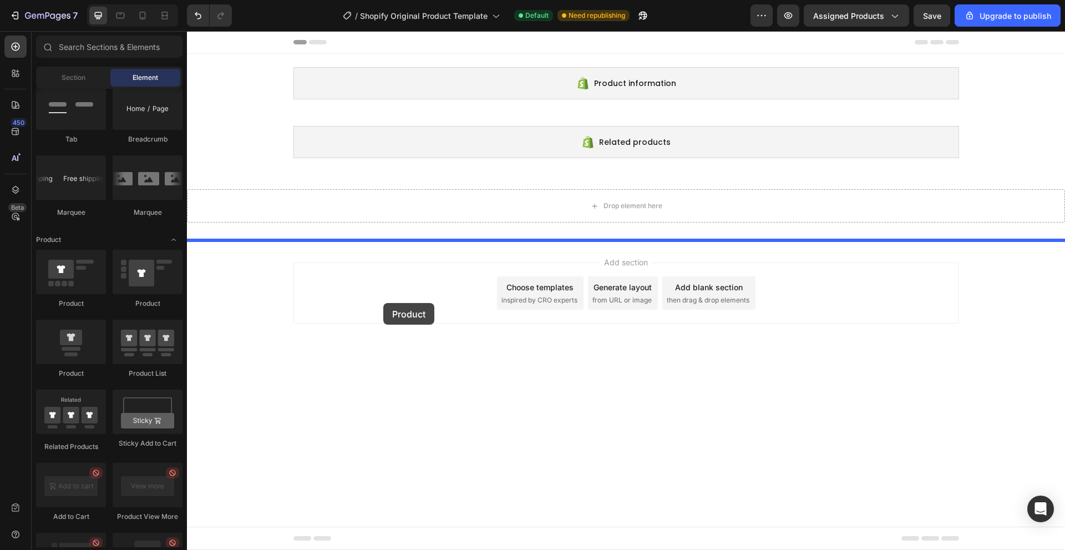
drag, startPoint x: 316, startPoint y: 293, endPoint x: 383, endPoint y: 303, distance: 68.4
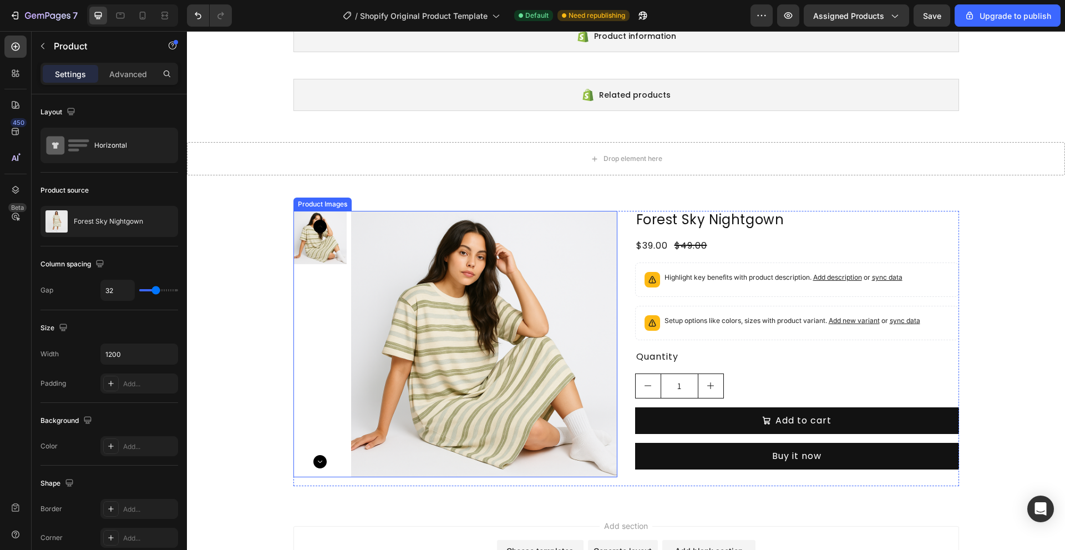
scroll to position [111, 0]
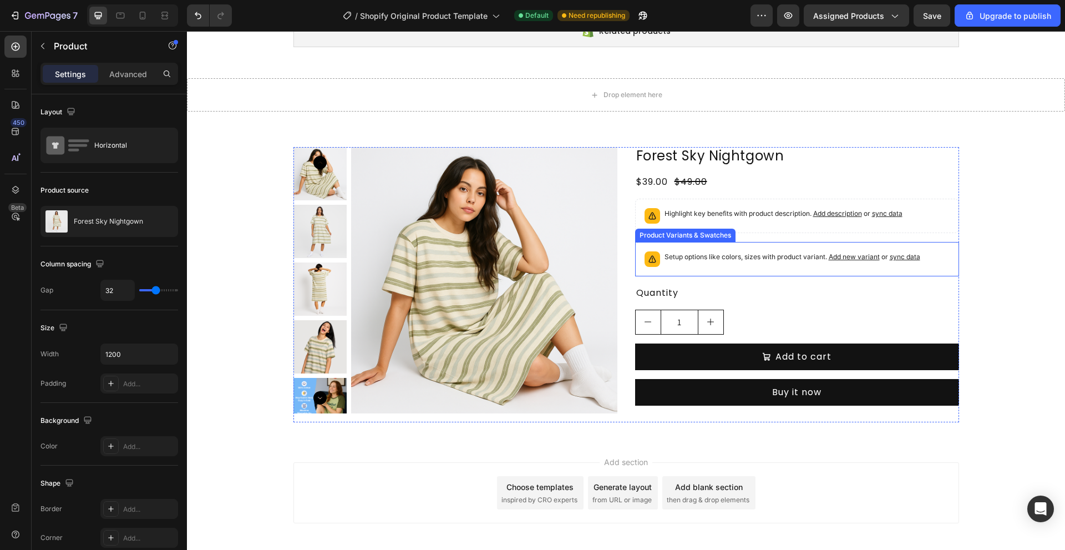
click at [697, 263] on div "Setup options like colors, sizes with product variant. Add new variant or sync …" at bounding box center [793, 259] width 256 height 16
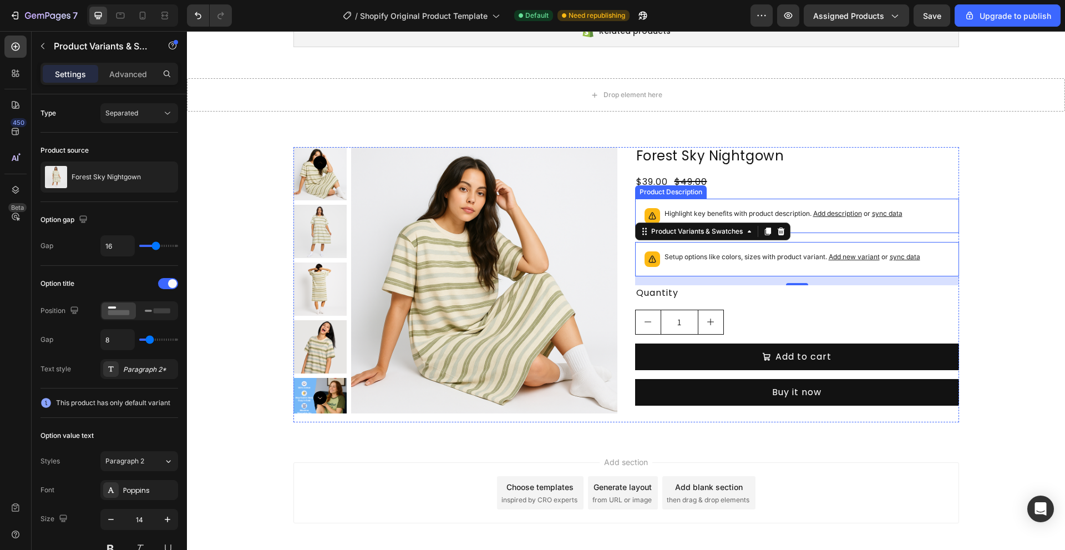
click at [822, 216] on span "Add description" at bounding box center [837, 213] width 49 height 8
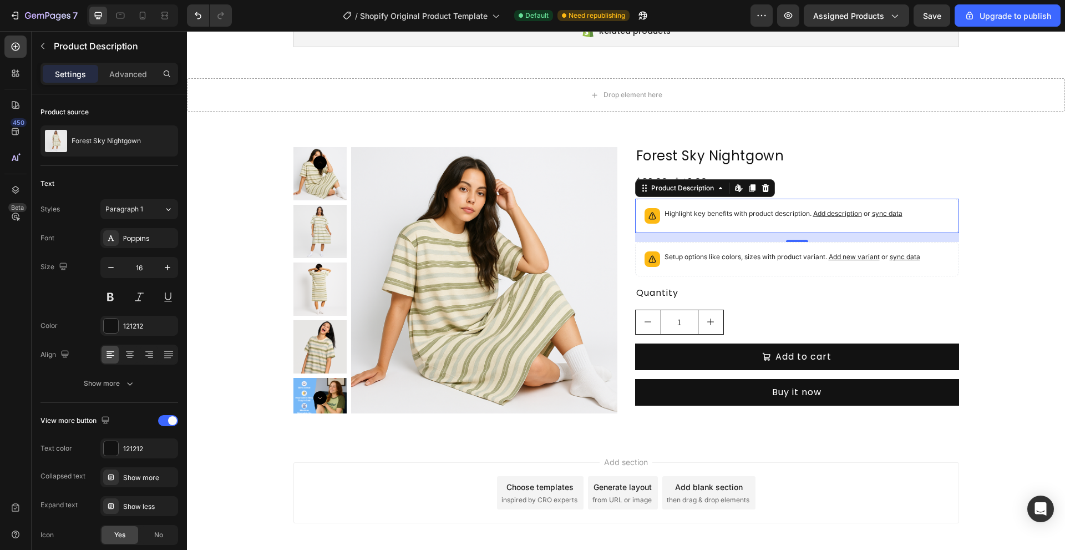
click at [685, 224] on div "Highlight key benefits with product description. Add description or sync data" at bounding box center [797, 216] width 314 height 24
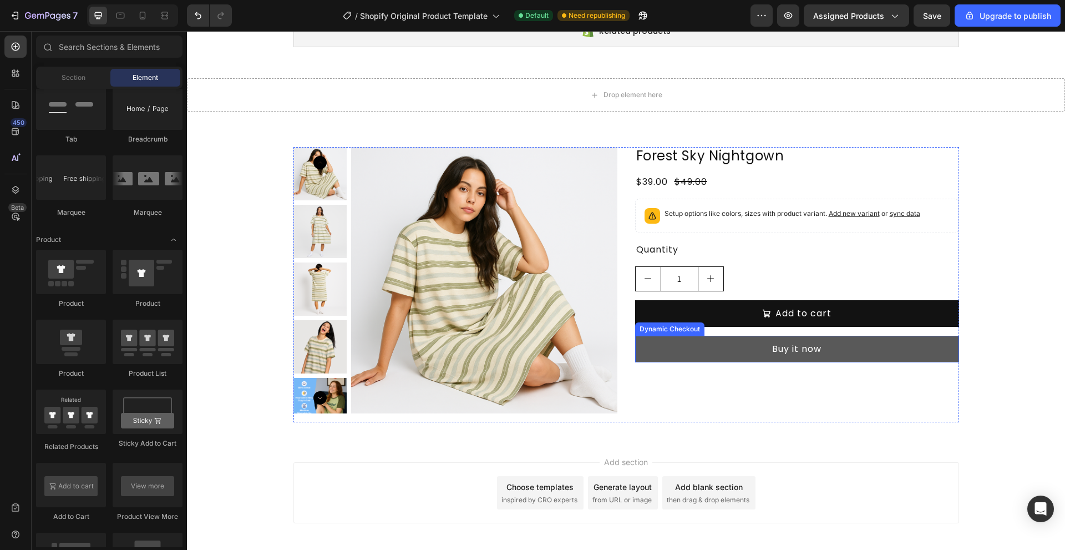
click at [739, 348] on button "Buy it now" at bounding box center [797, 349] width 324 height 27
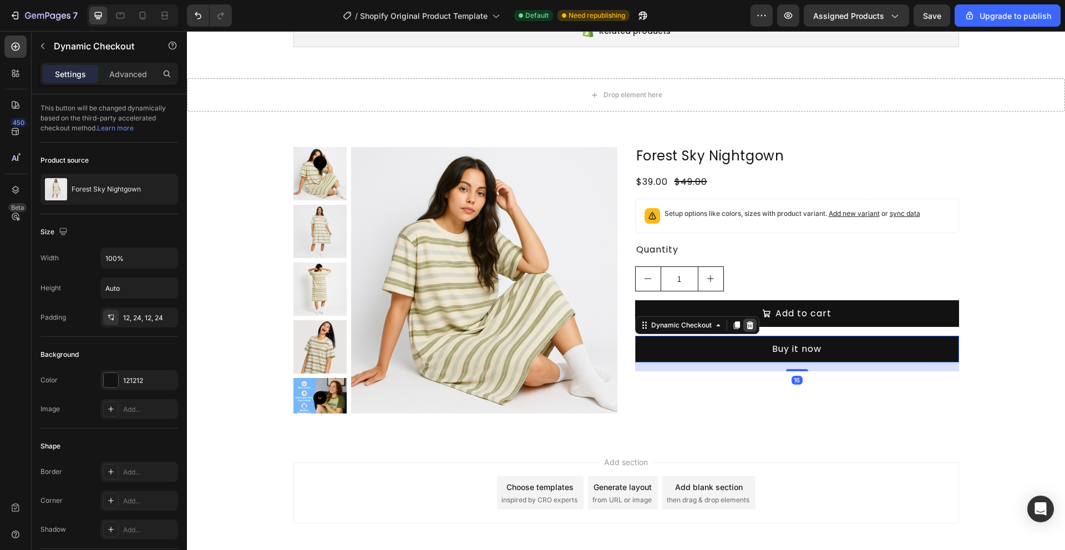
click at [751, 327] on div at bounding box center [749, 324] width 13 height 13
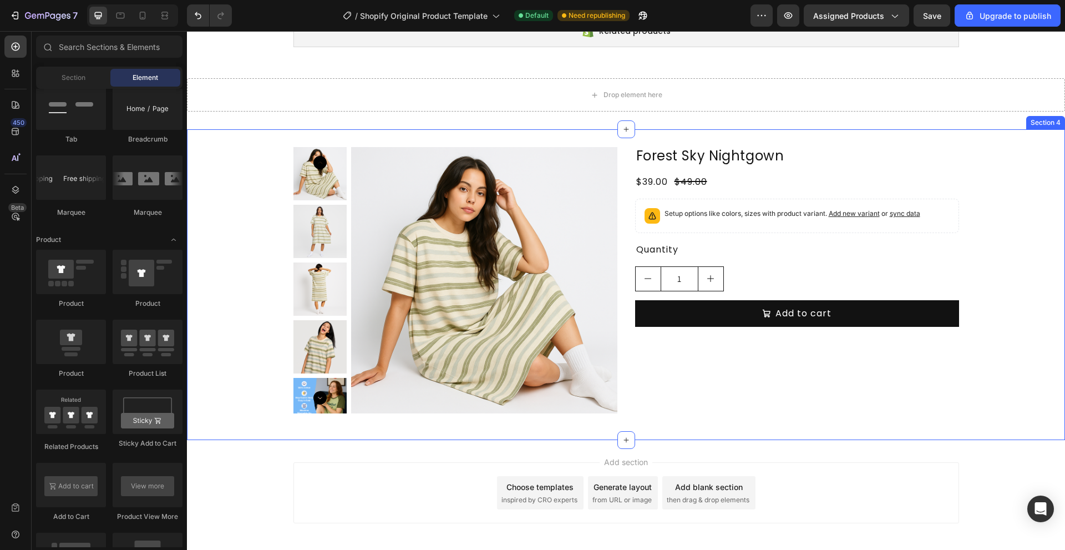
click at [1040, 337] on div "Product Images Forest Sky Nightgown Product Title $39.00 Product Price Product …" at bounding box center [626, 284] width 878 height 275
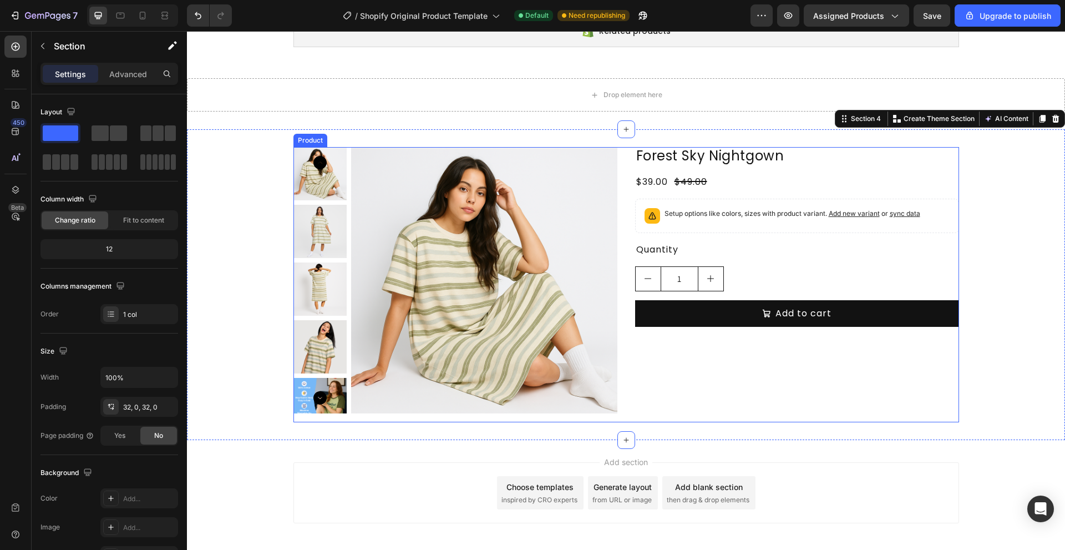
click at [934, 267] on div "1" at bounding box center [797, 278] width 324 height 25
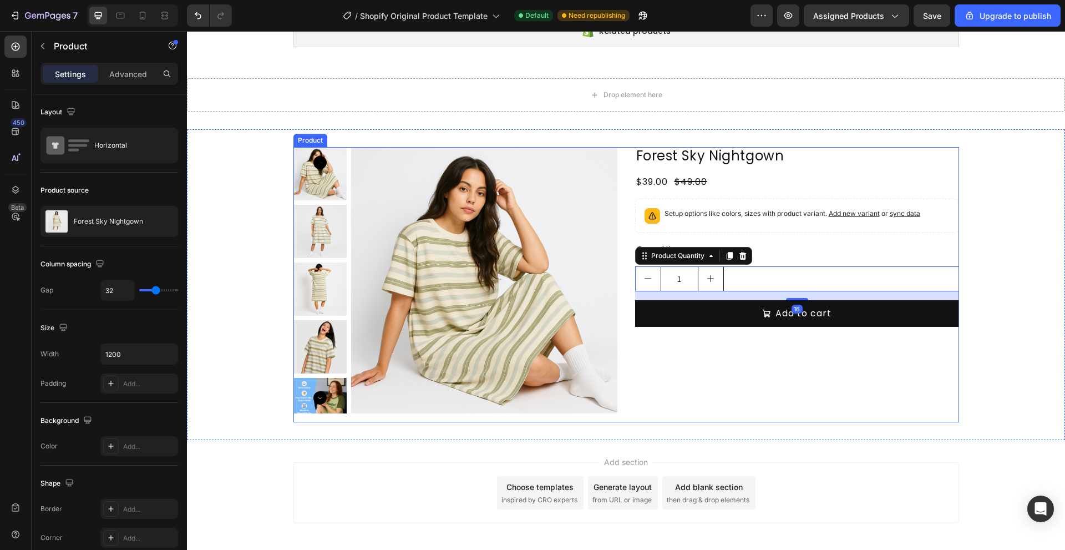
click at [662, 411] on div "Forest Sky Nightgown Product Title $39.00 Product Price Product Price $49.00 Pr…" at bounding box center [797, 284] width 324 height 275
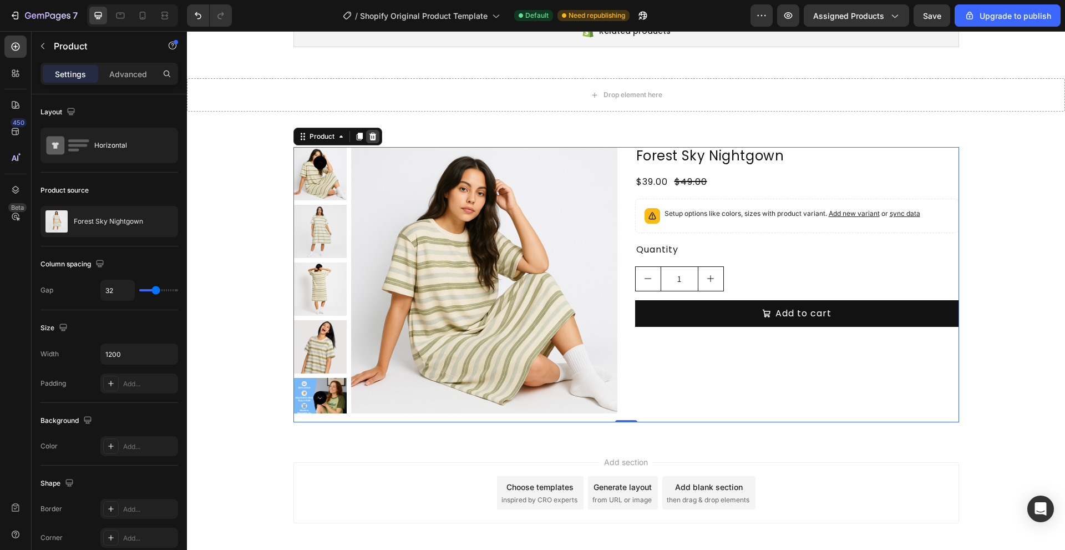
click at [367, 131] on div at bounding box center [372, 136] width 13 height 13
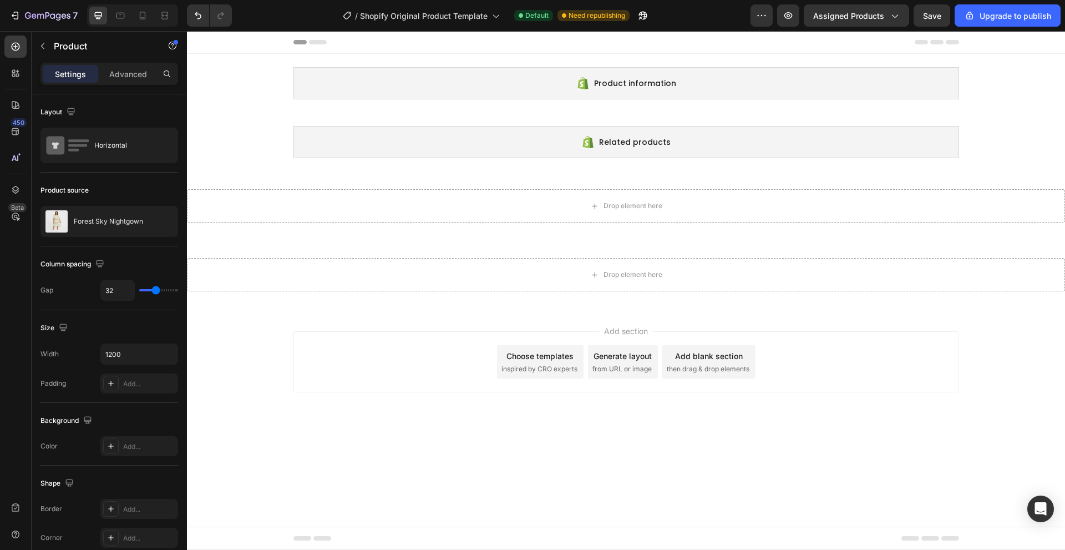
scroll to position [0, 0]
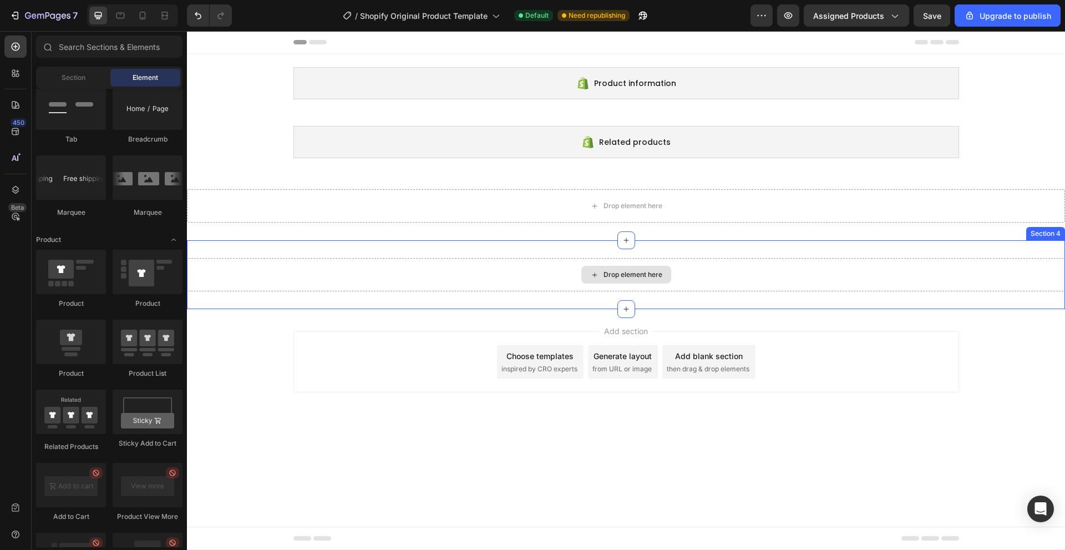
click at [379, 261] on div "Drop element here" at bounding box center [626, 274] width 878 height 33
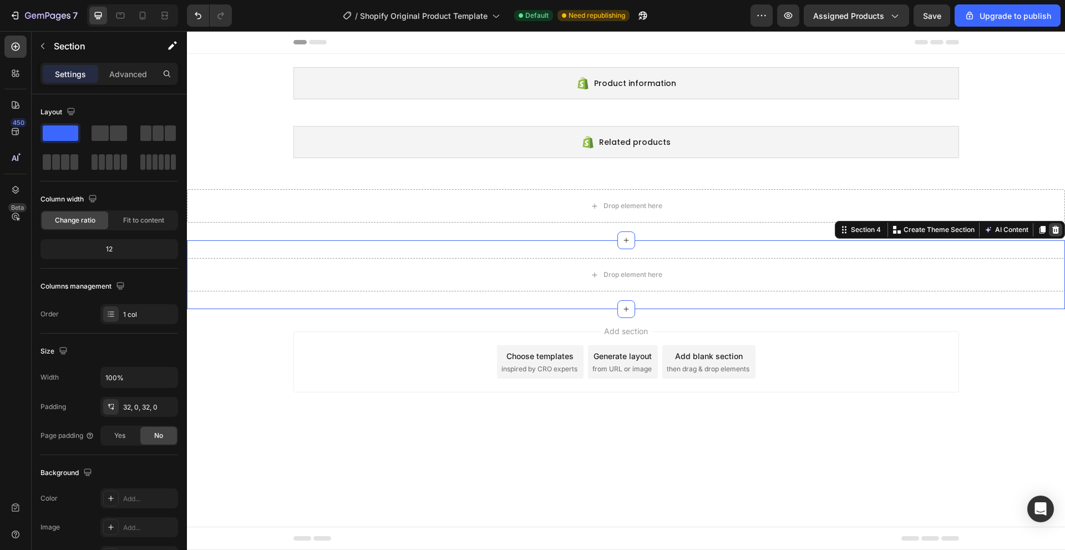
click at [1053, 234] on icon at bounding box center [1055, 229] width 9 height 9
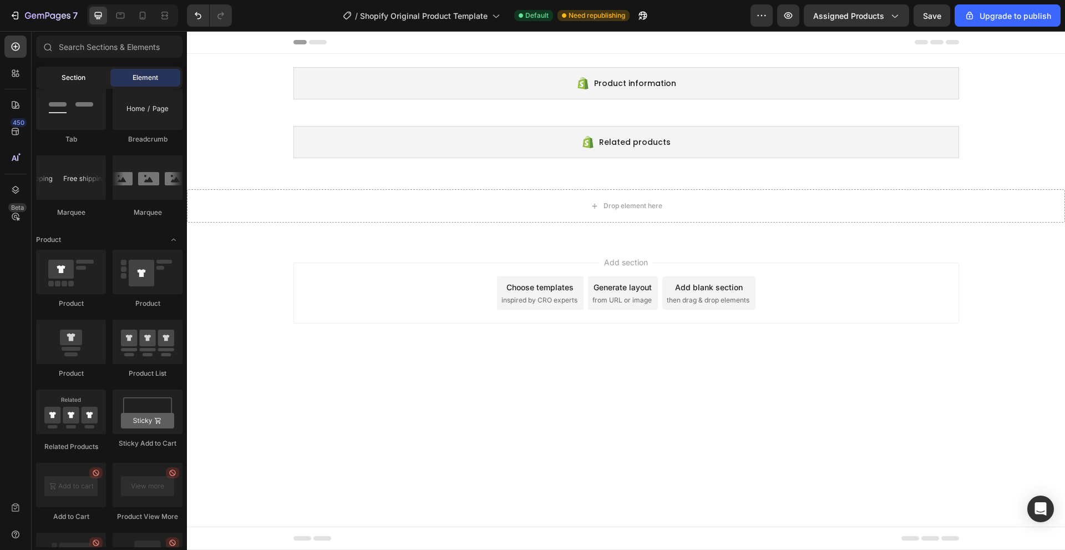
click at [72, 76] on span "Section" at bounding box center [74, 78] width 24 height 10
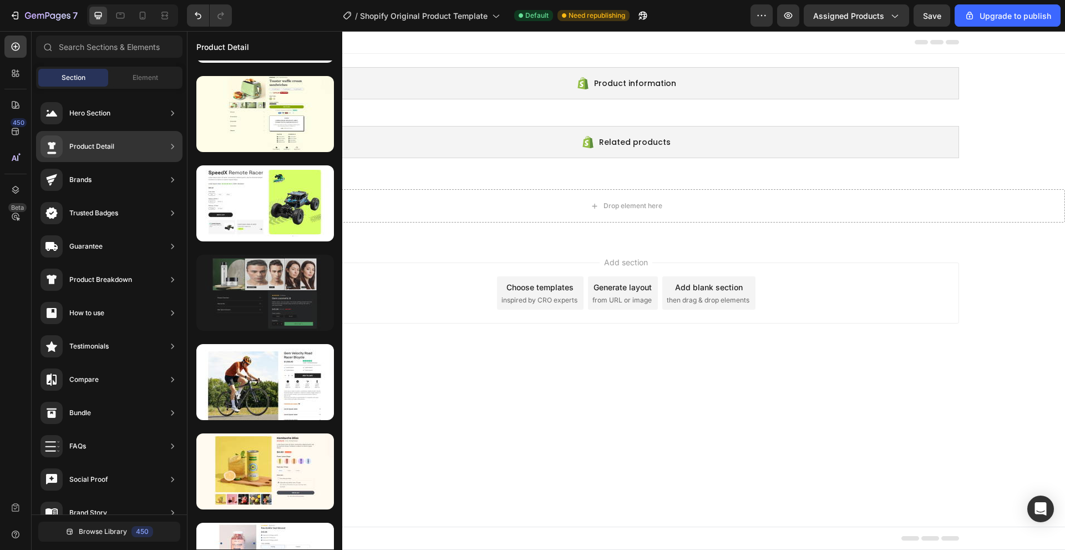
scroll to position [222, 0]
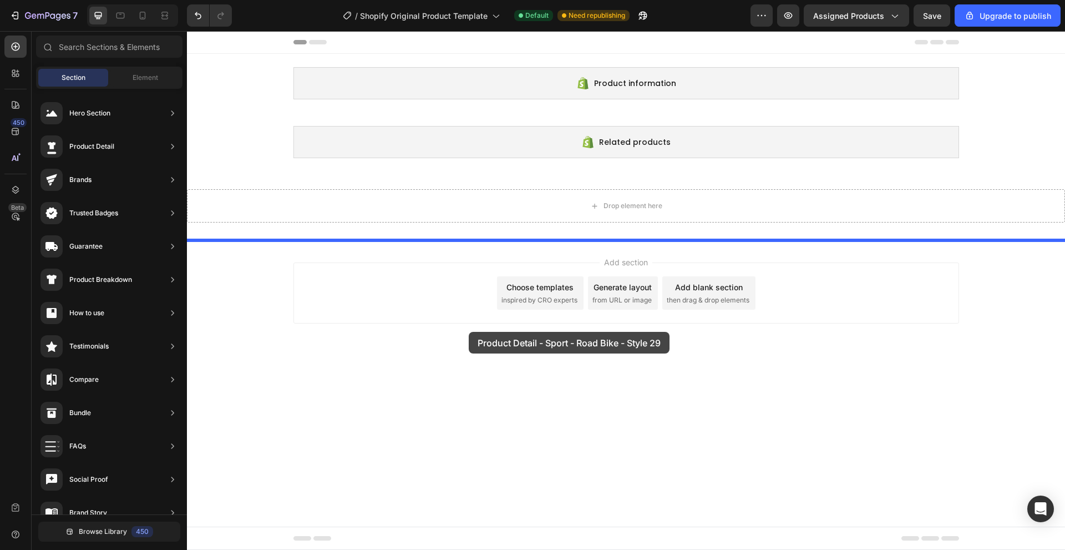
drag, startPoint x: 440, startPoint y: 362, endPoint x: 469, endPoint y: 332, distance: 42.0
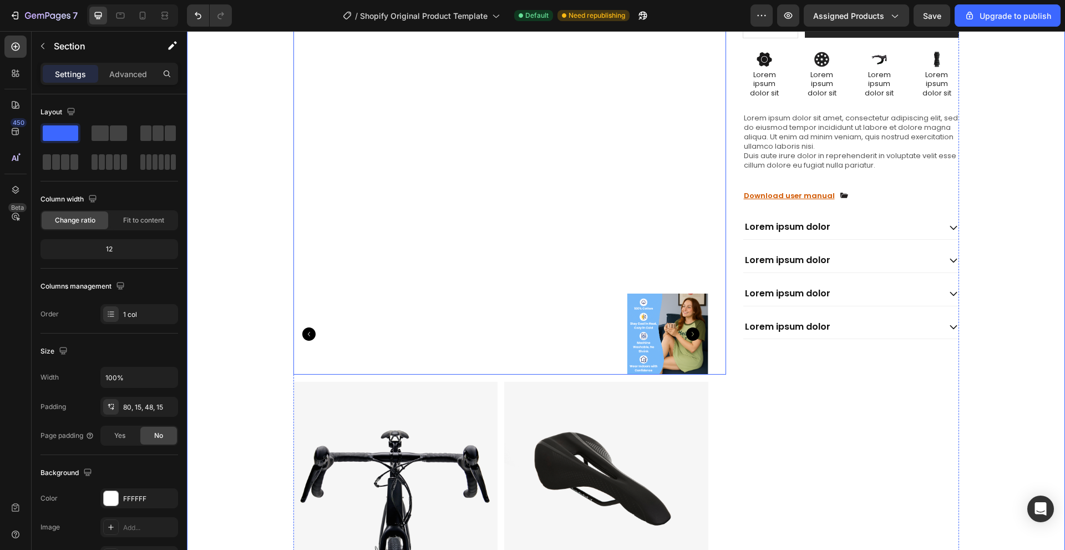
scroll to position [444, 0]
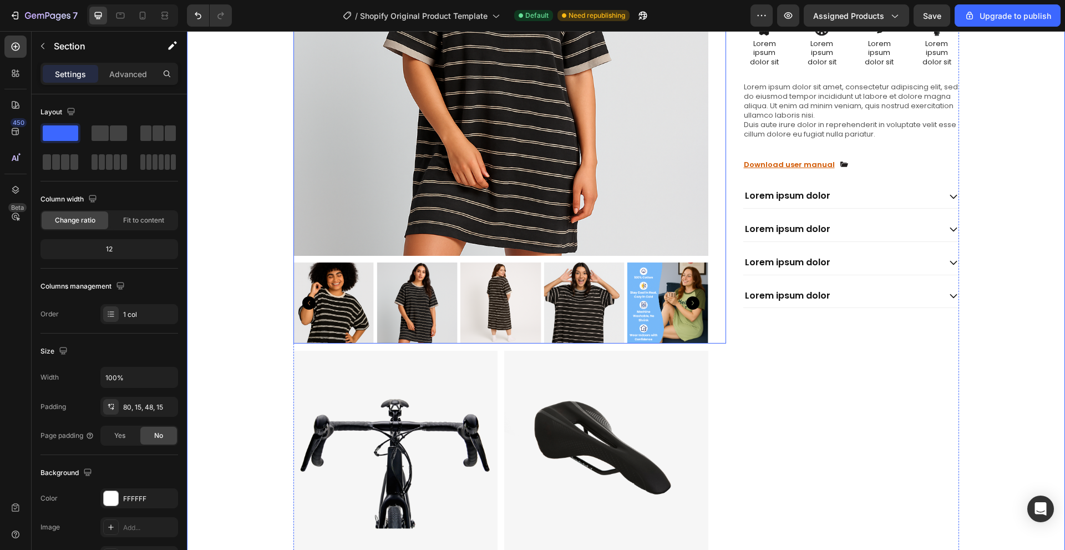
click at [347, 315] on img at bounding box center [333, 302] width 81 height 81
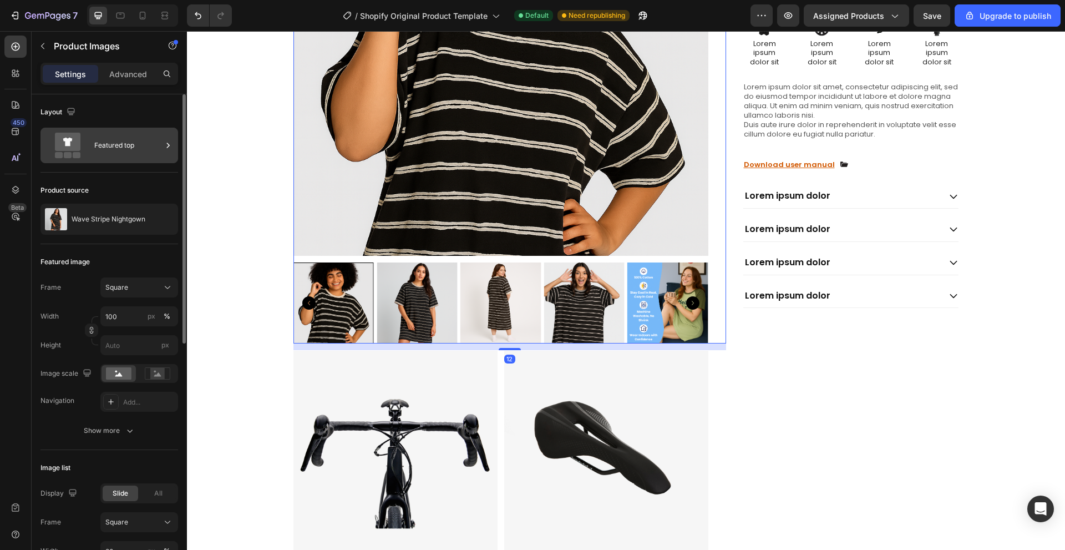
click at [75, 159] on div "Featured top" at bounding box center [109, 146] width 138 height 36
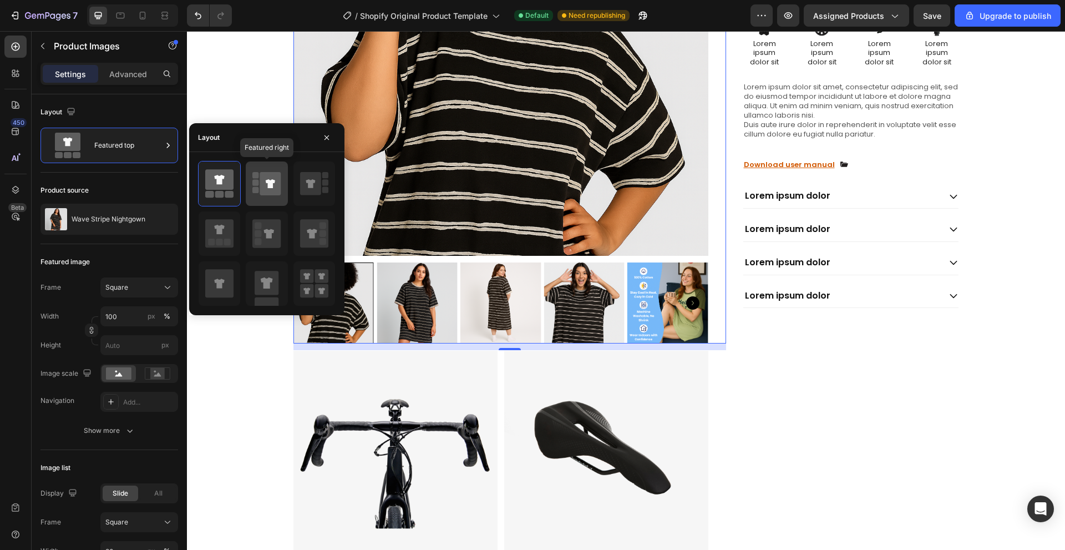
click at [276, 190] on icon at bounding box center [270, 183] width 21 height 23
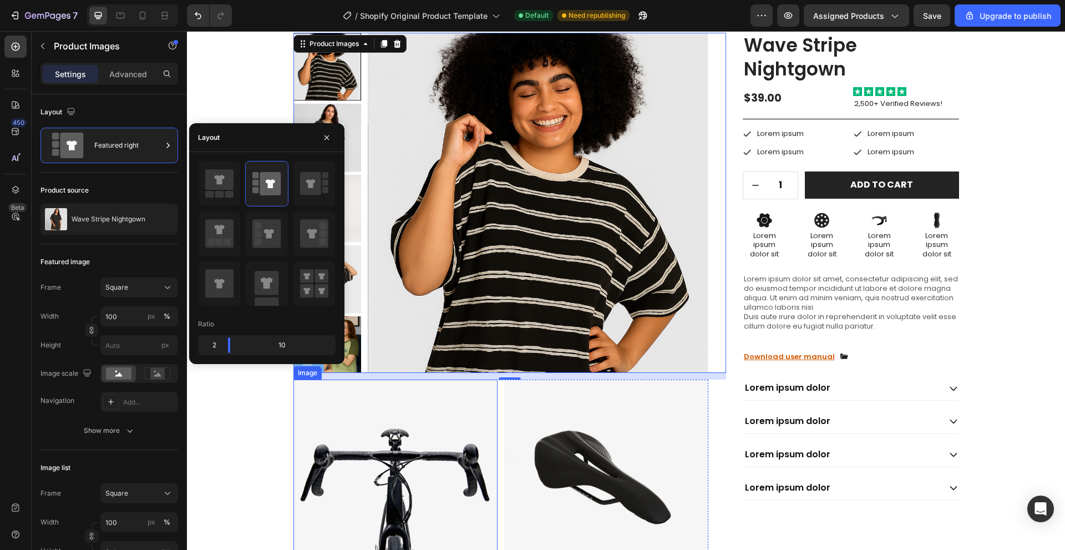
scroll to position [222, 0]
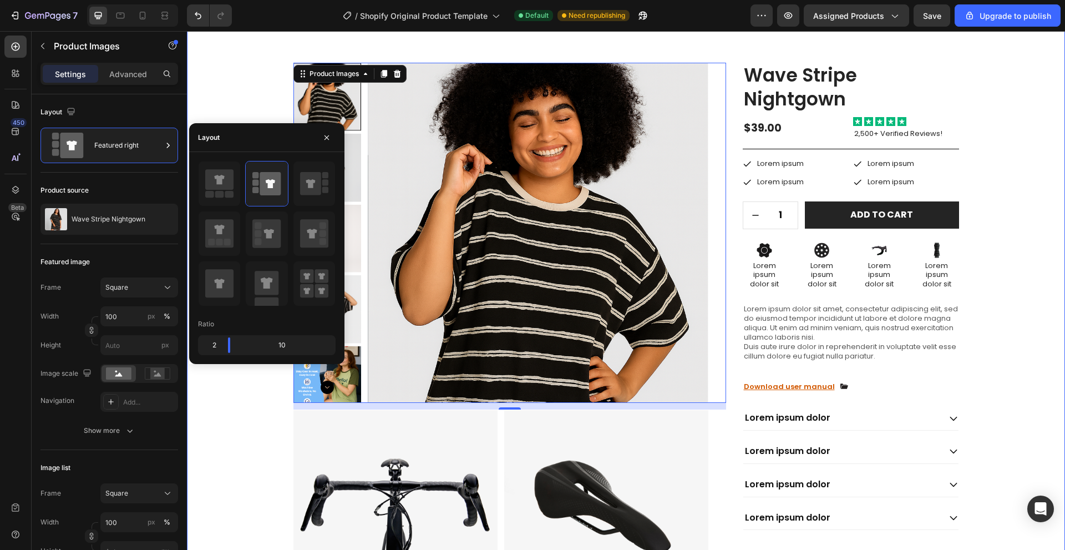
click at [273, 439] on div "Product Images 12 Image Image Row Image Image Row Image Image Row Row Wave Stri…" at bounding box center [626, 558] width 862 height 991
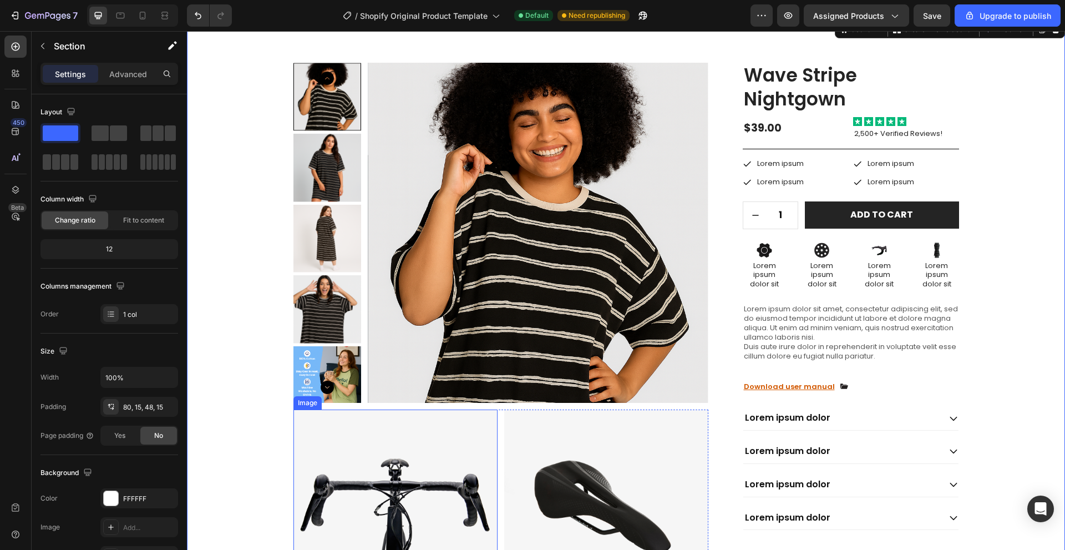
click at [439, 450] on img at bounding box center [395, 511] width 204 height 205
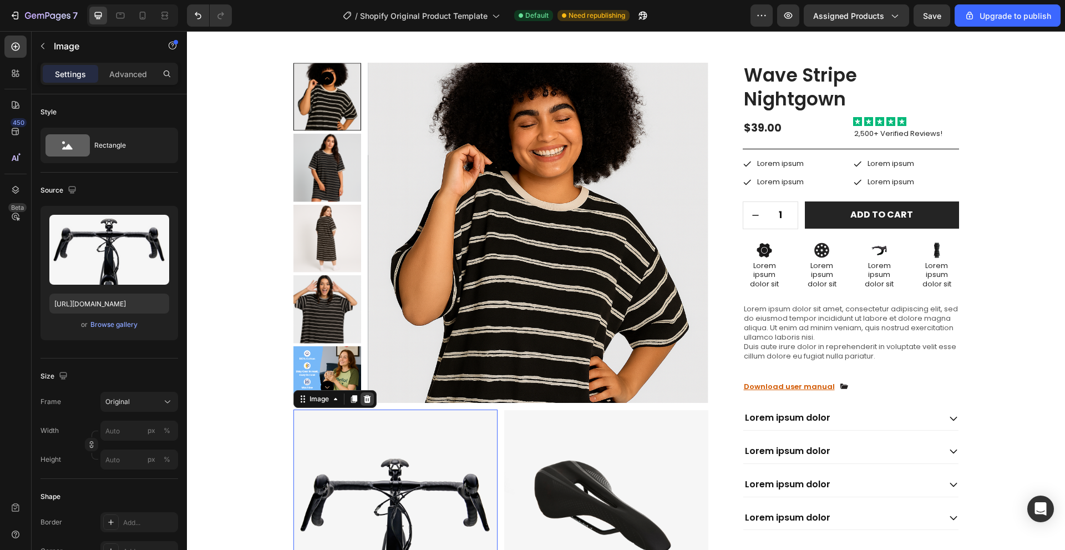
click at [366, 396] on icon at bounding box center [366, 399] width 7 height 8
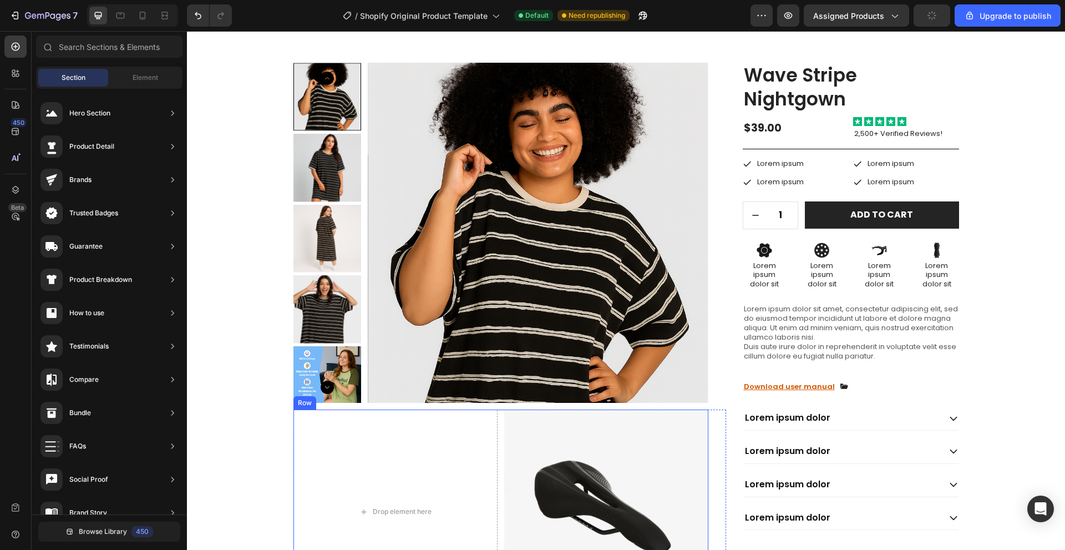
click at [495, 430] on div "Drop element here Image Row" at bounding box center [500, 511] width 415 height 205
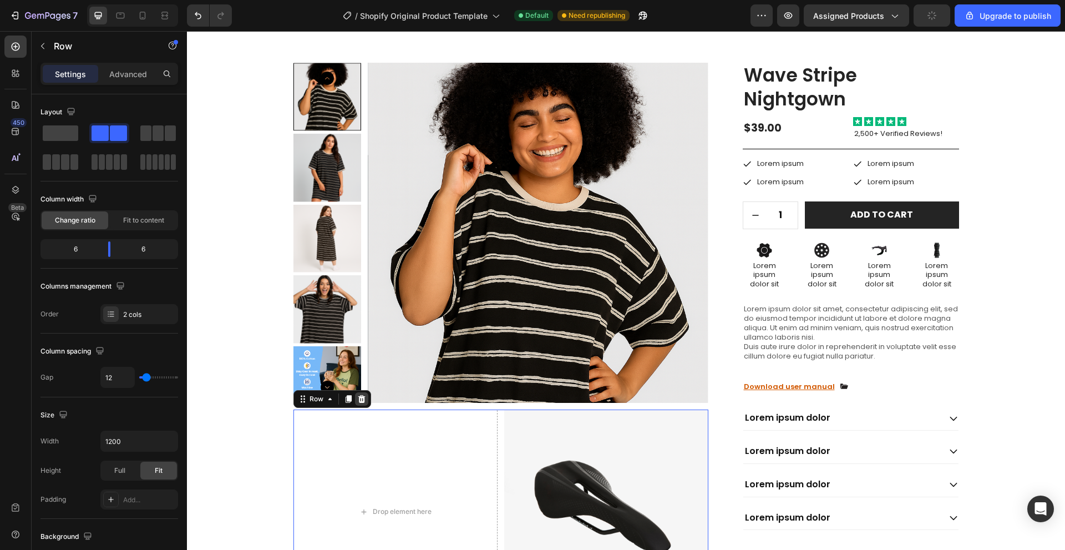
click at [358, 398] on icon at bounding box center [361, 399] width 7 height 8
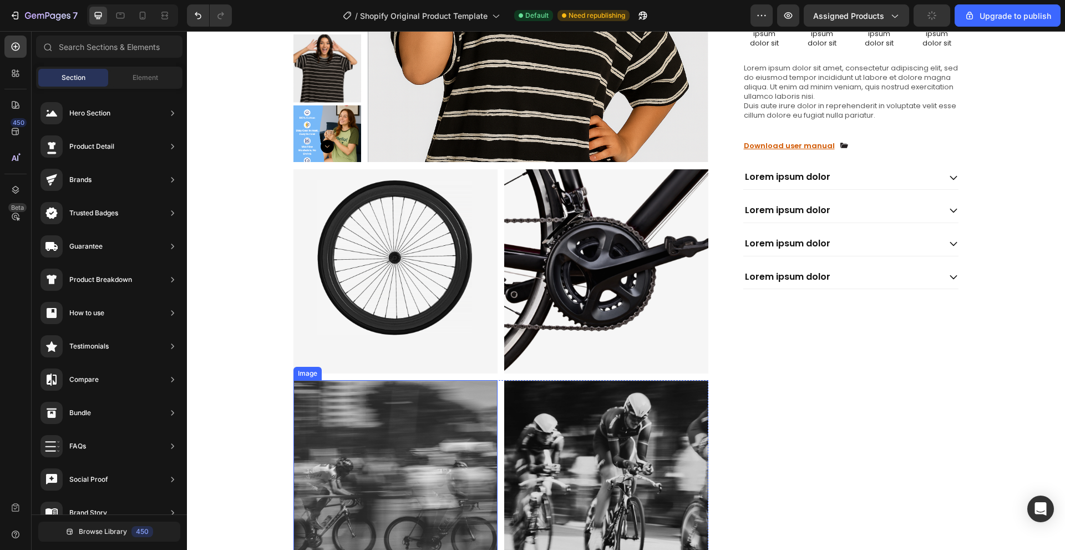
scroll to position [499, 0]
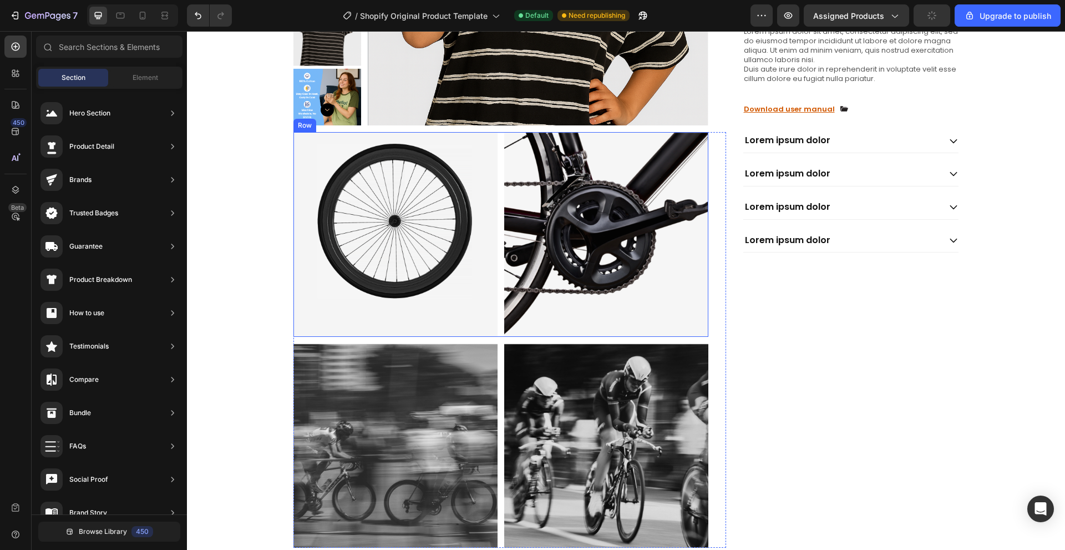
click at [497, 331] on div "Image Image Row" at bounding box center [500, 234] width 415 height 205
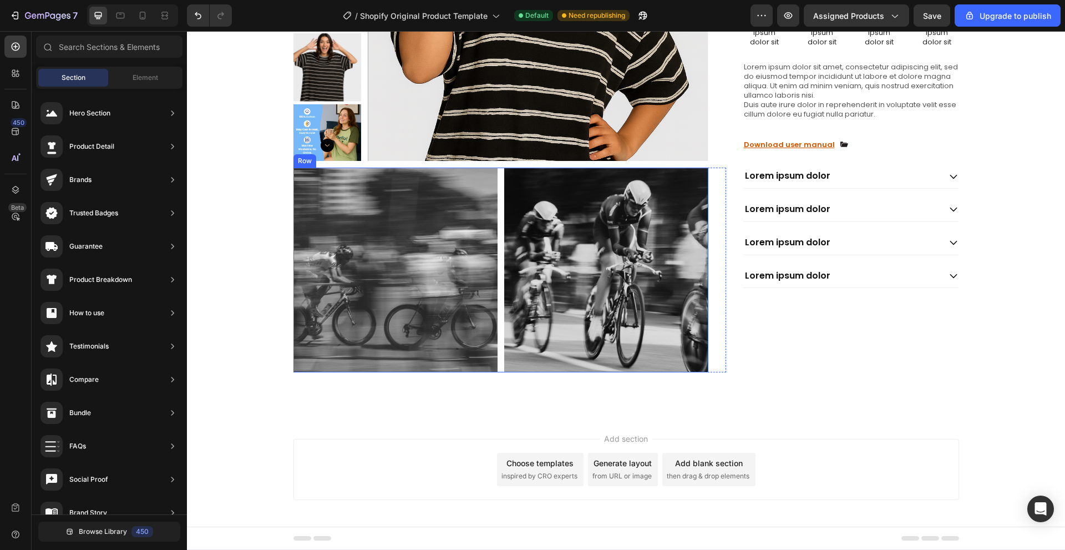
click at [496, 341] on div "Image Image Row" at bounding box center [500, 270] width 415 height 205
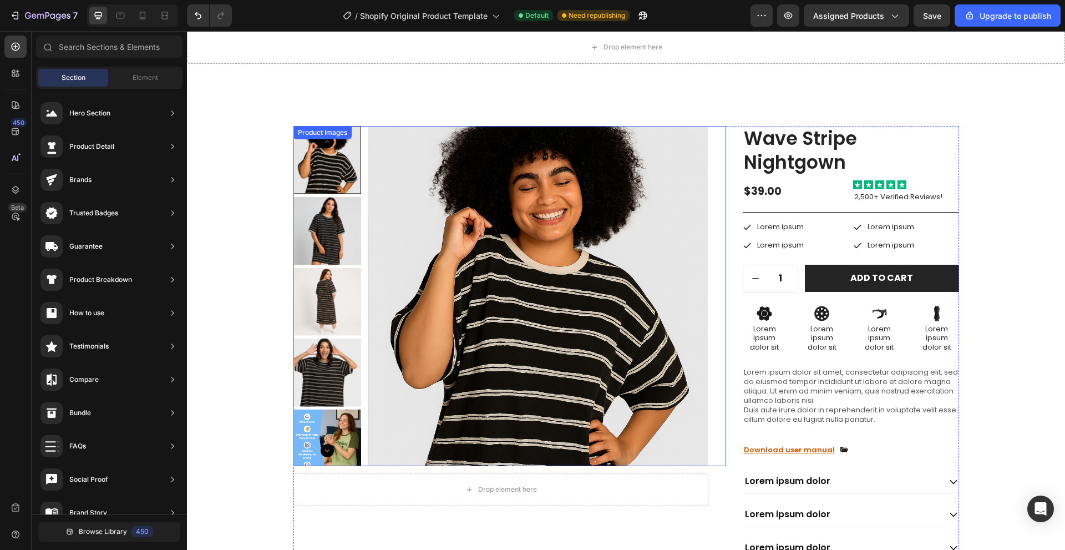
scroll to position [158, 0]
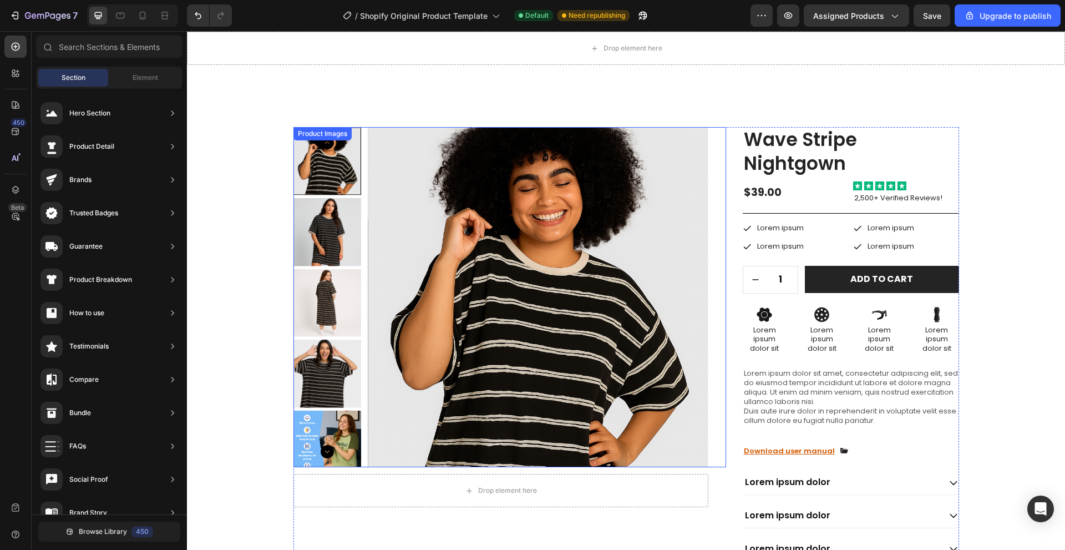
click at [602, 488] on div "Drop element here" at bounding box center [500, 490] width 415 height 33
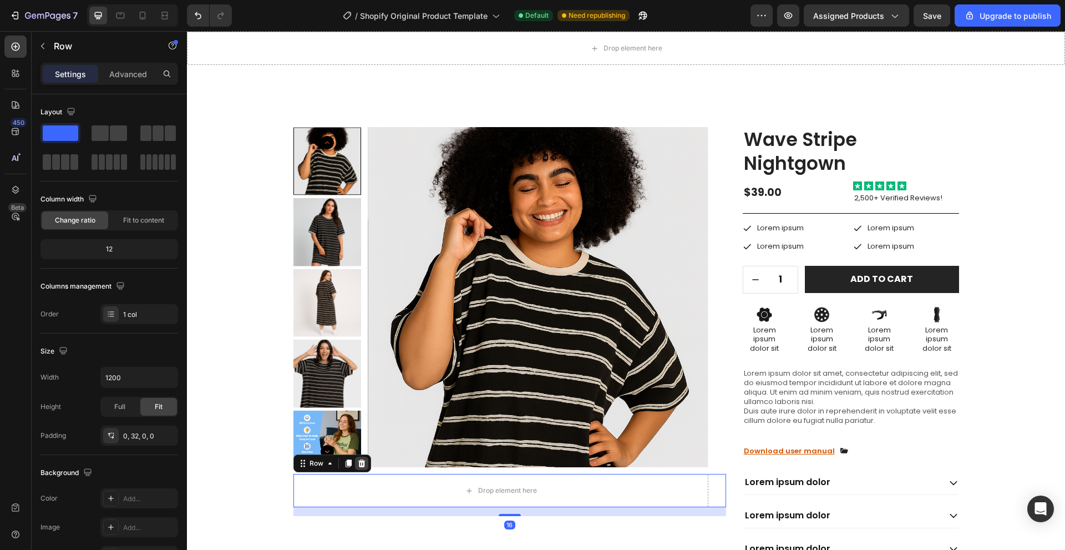
click at [358, 465] on icon at bounding box center [361, 463] width 7 height 8
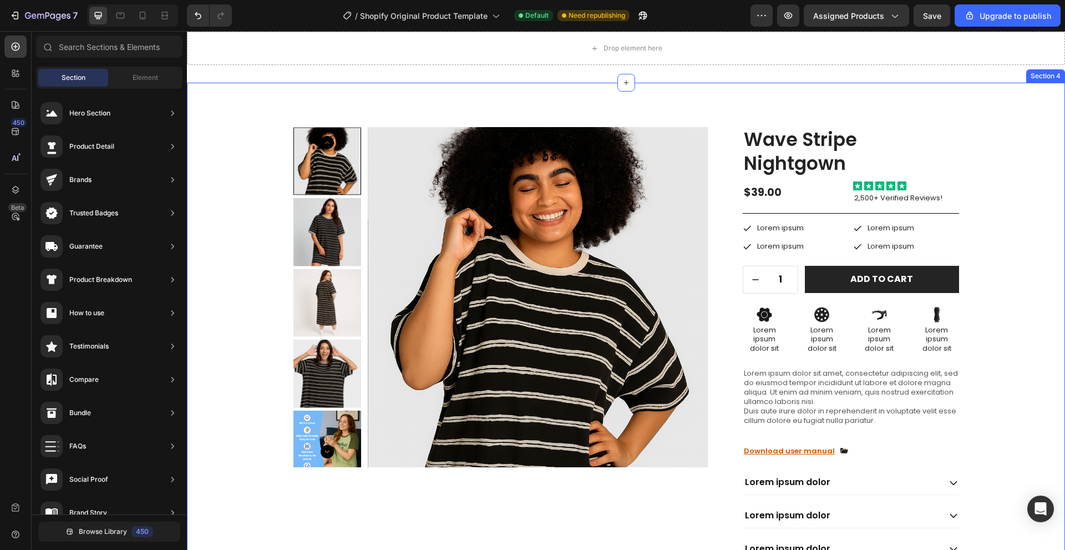
click at [247, 438] on div "Product Images Wave Stripe Nightgown Product Title $39.00 Product Price Product…" at bounding box center [626, 369] width 862 height 485
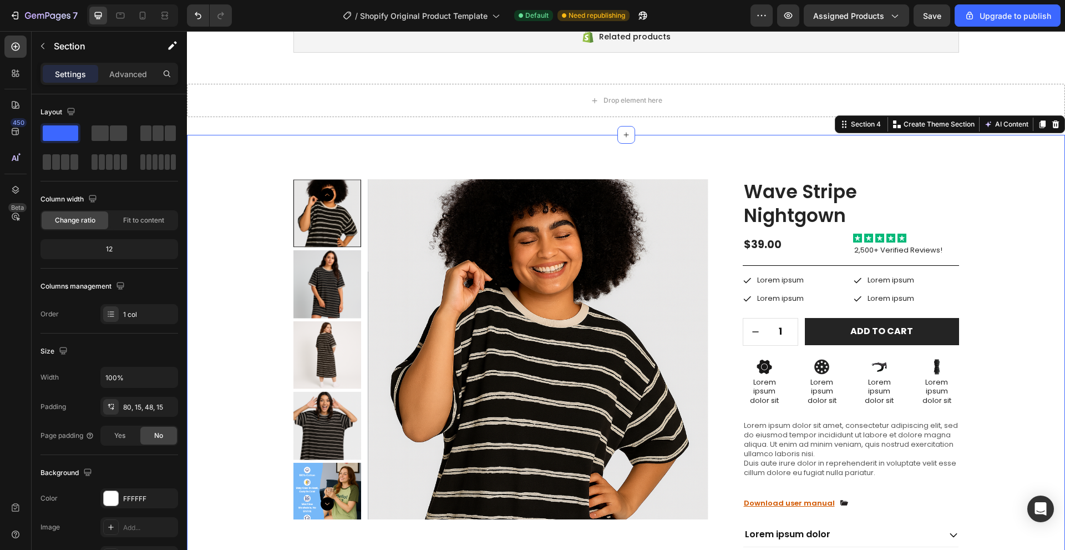
scroll to position [102, 0]
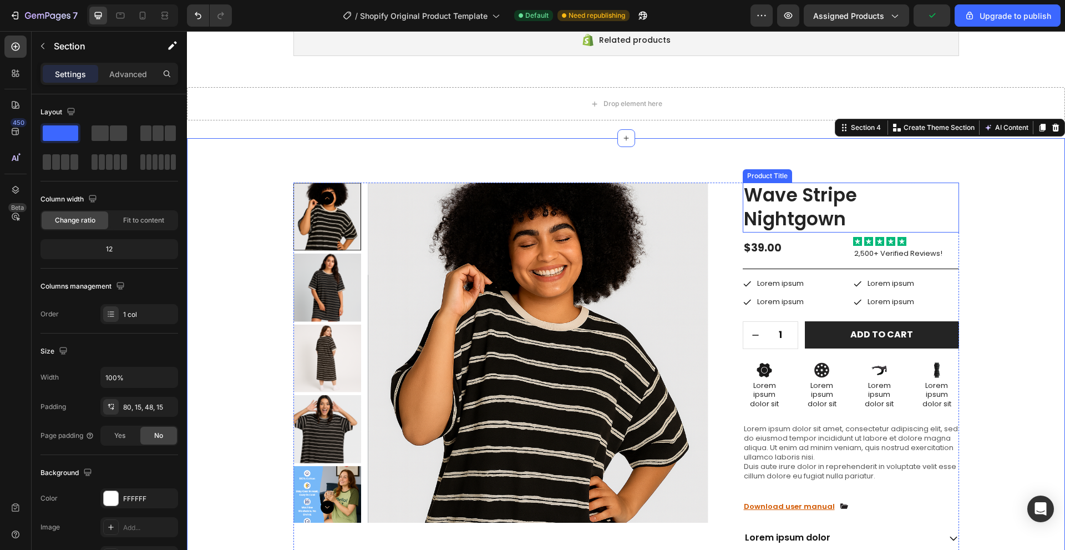
click at [797, 220] on h1 "Wave Stripe Nightgown" at bounding box center [851, 208] width 216 height 50
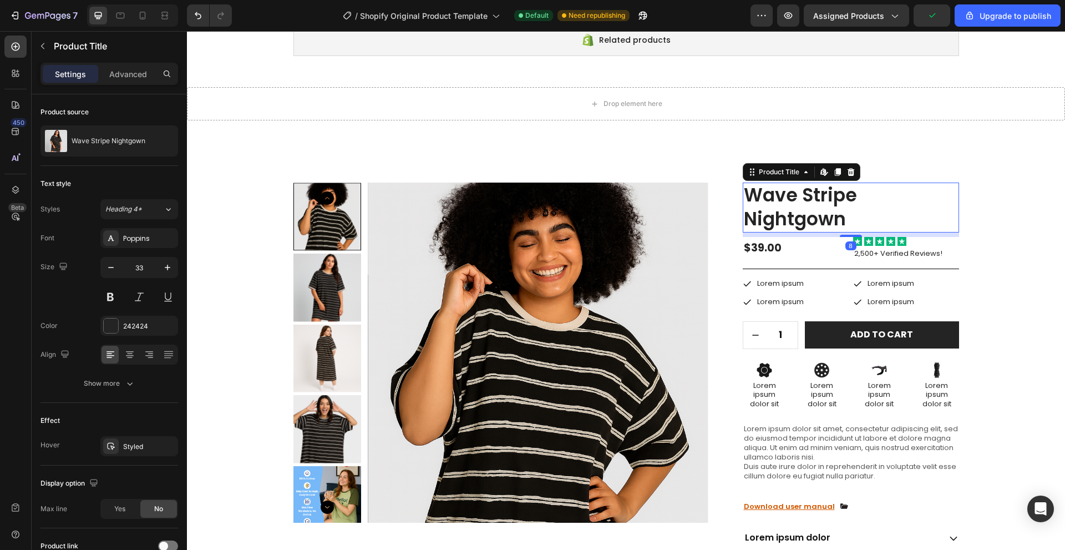
click at [797, 220] on h1 "Wave Stripe Nightgown" at bounding box center [851, 208] width 216 height 50
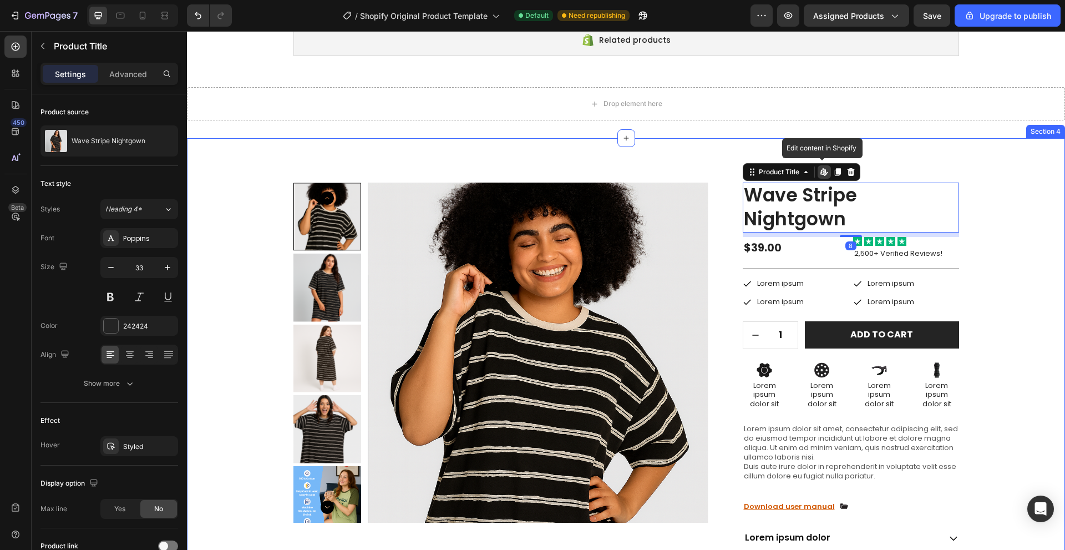
click at [970, 232] on div "Product Images Wave Stripe Nightgown Product Title Edit content in Shopify 8 $3…" at bounding box center [626, 425] width 862 height 485
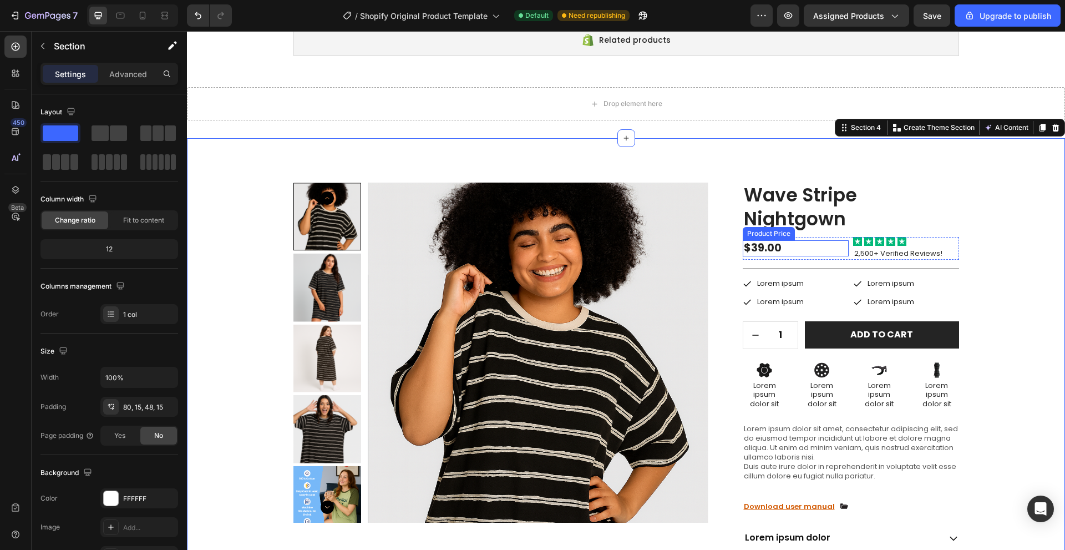
click at [777, 246] on div "$39.00" at bounding box center [796, 248] width 106 height 16
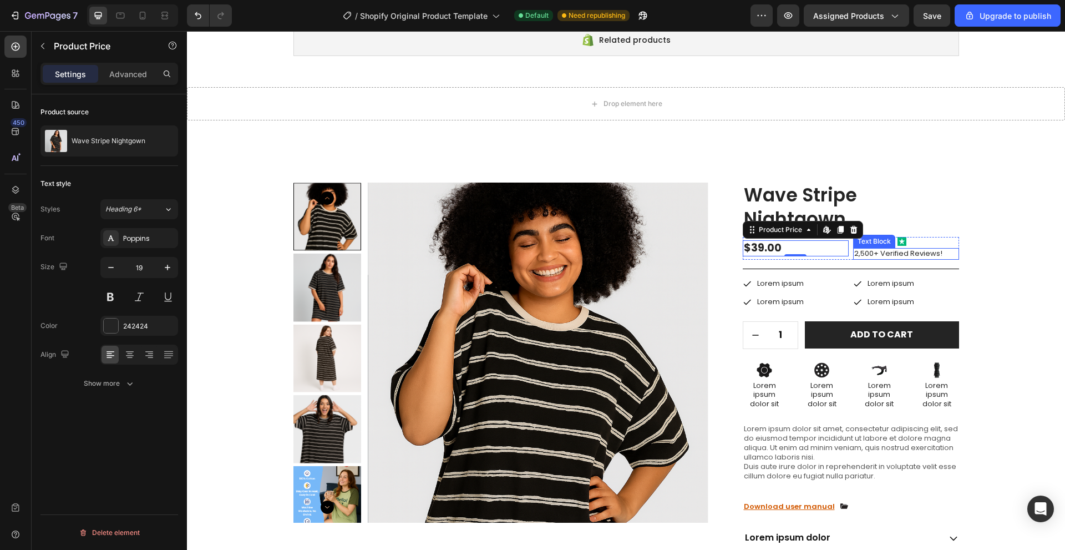
click at [889, 250] on p "2,500+ Verified Reviews!" at bounding box center [906, 253] width 104 height 9
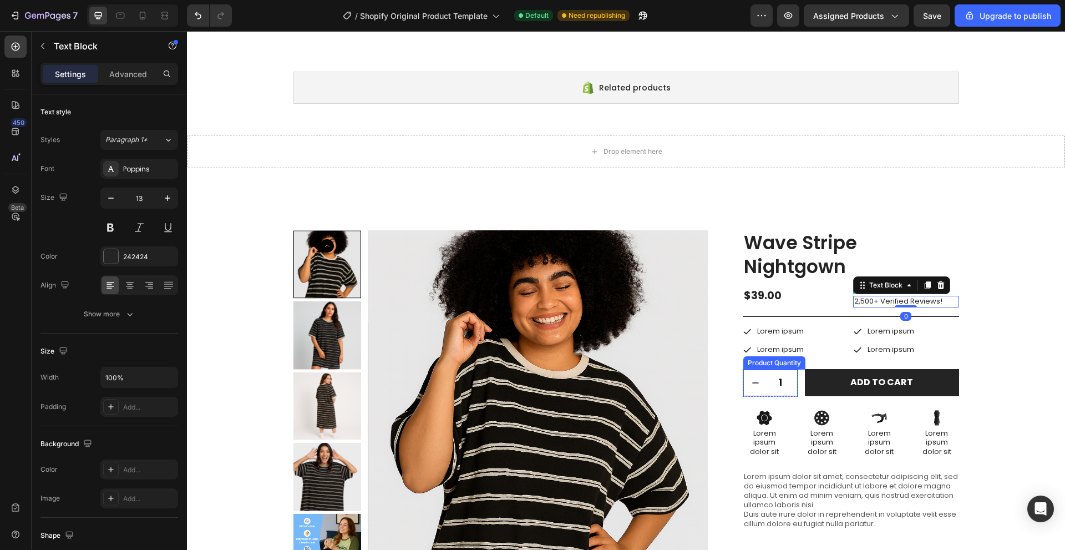
scroll to position [0, 0]
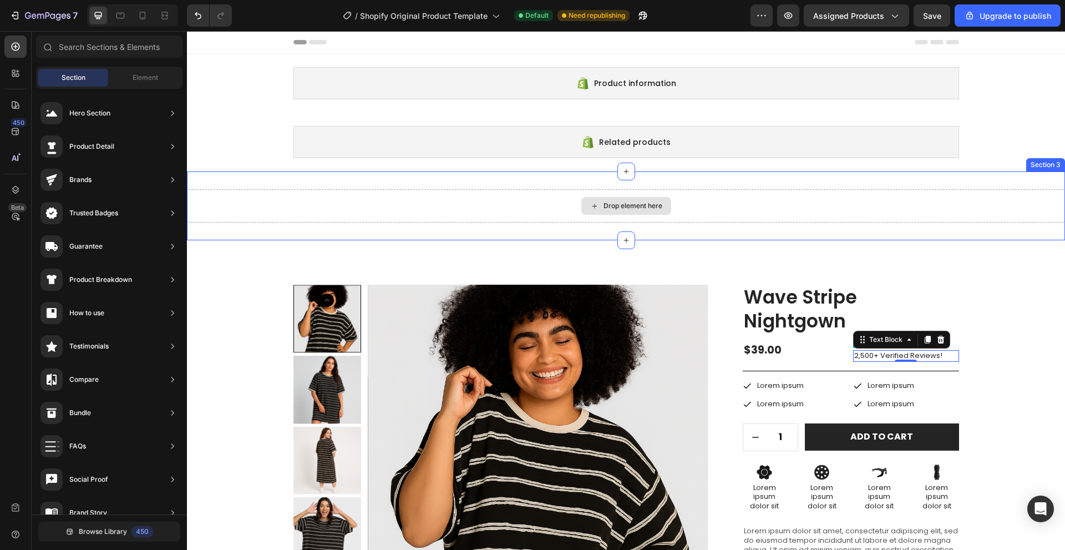
click at [657, 203] on div "Drop element here" at bounding box center [633, 205] width 59 height 9
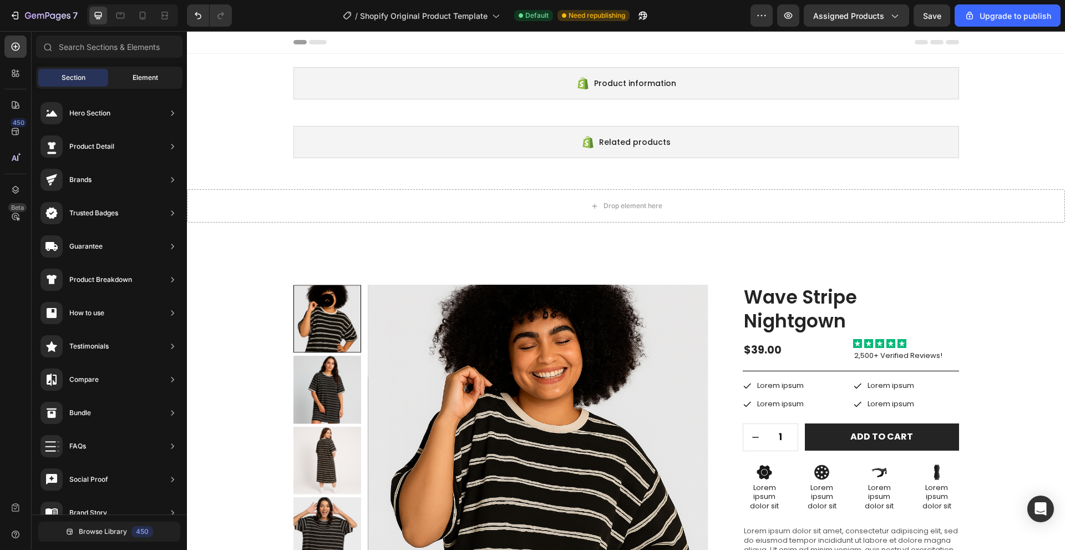
click at [146, 79] on span "Element" at bounding box center [146, 78] width 26 height 10
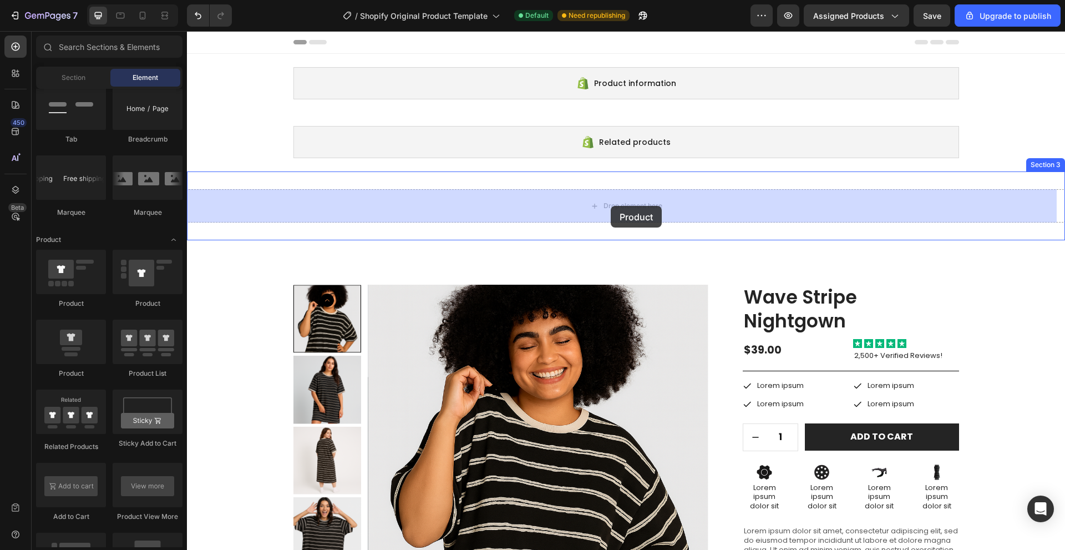
drag, startPoint x: 256, startPoint y: 310, endPoint x: 610, endPoint y: 206, distance: 369.5
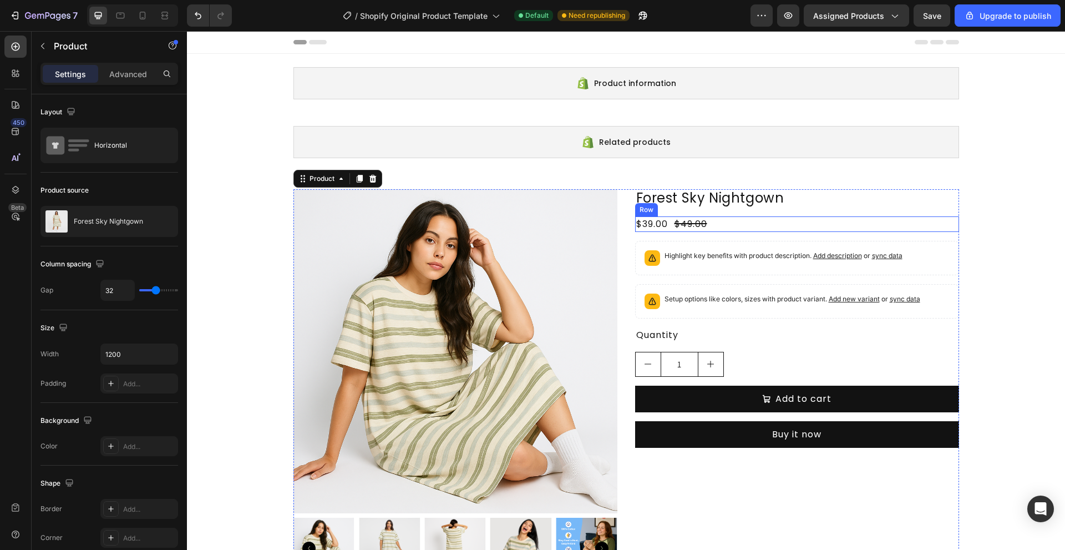
click at [703, 224] on div "$49.00" at bounding box center [690, 224] width 35 height 16
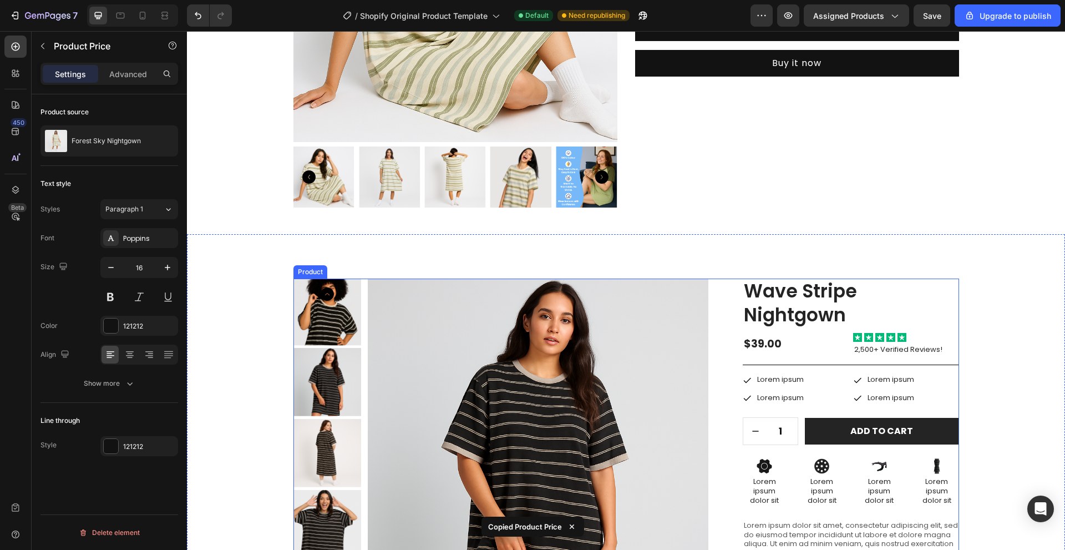
scroll to position [388, 0]
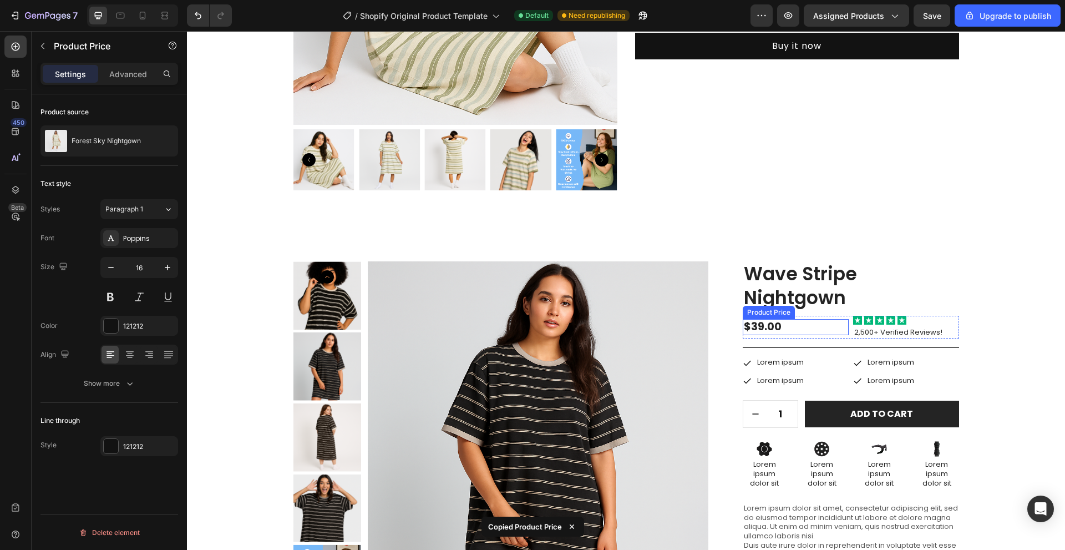
click at [779, 326] on div "$39.00" at bounding box center [796, 327] width 106 height 16
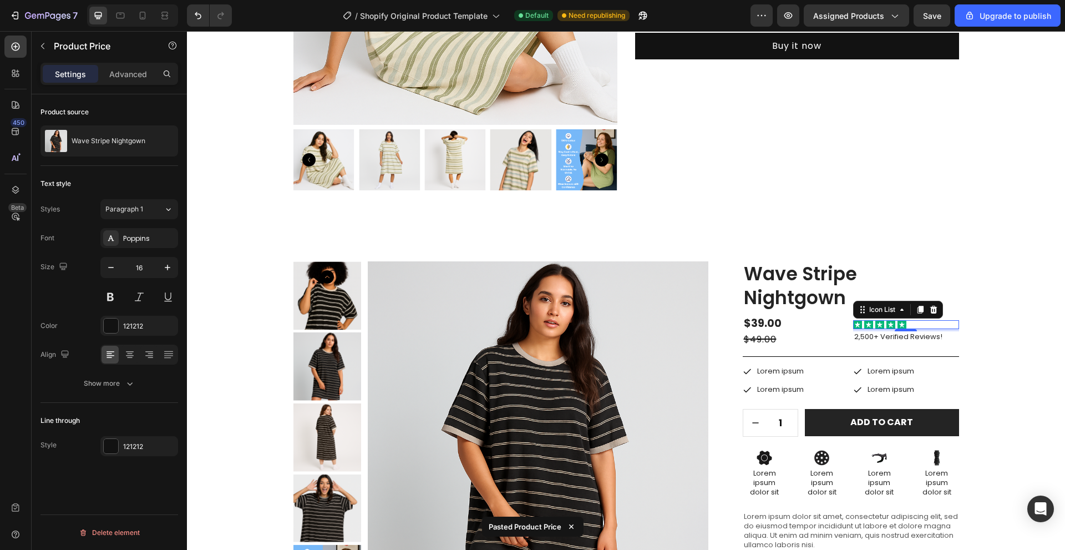
click at [928, 323] on div "Icon Icon Icon Icon Icon" at bounding box center [906, 324] width 106 height 9
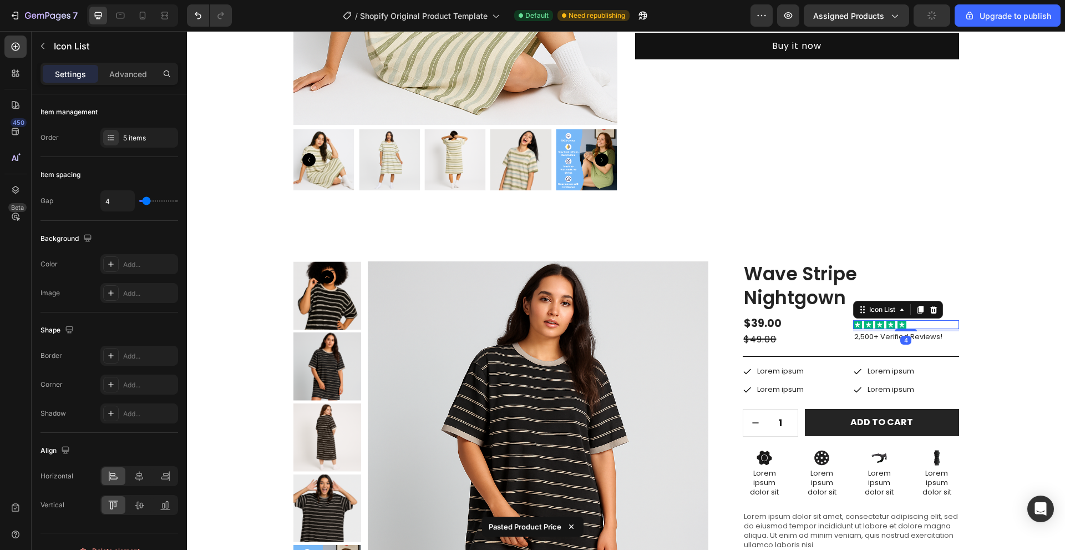
click at [929, 310] on icon at bounding box center [933, 309] width 9 height 9
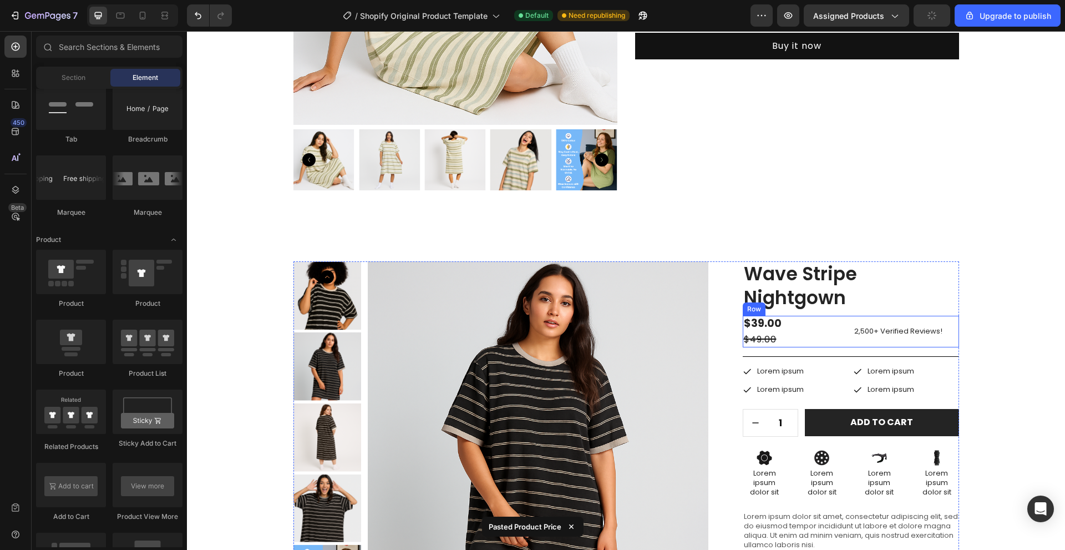
click at [947, 329] on p "2,500+ Verified Reviews!" at bounding box center [906, 331] width 104 height 9
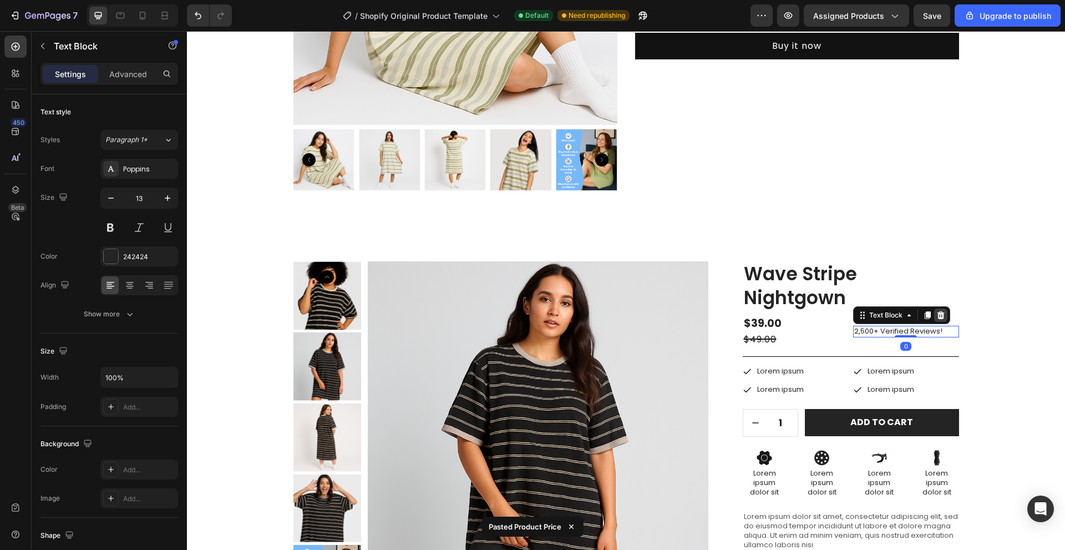
click at [936, 316] on icon at bounding box center [940, 315] width 9 height 9
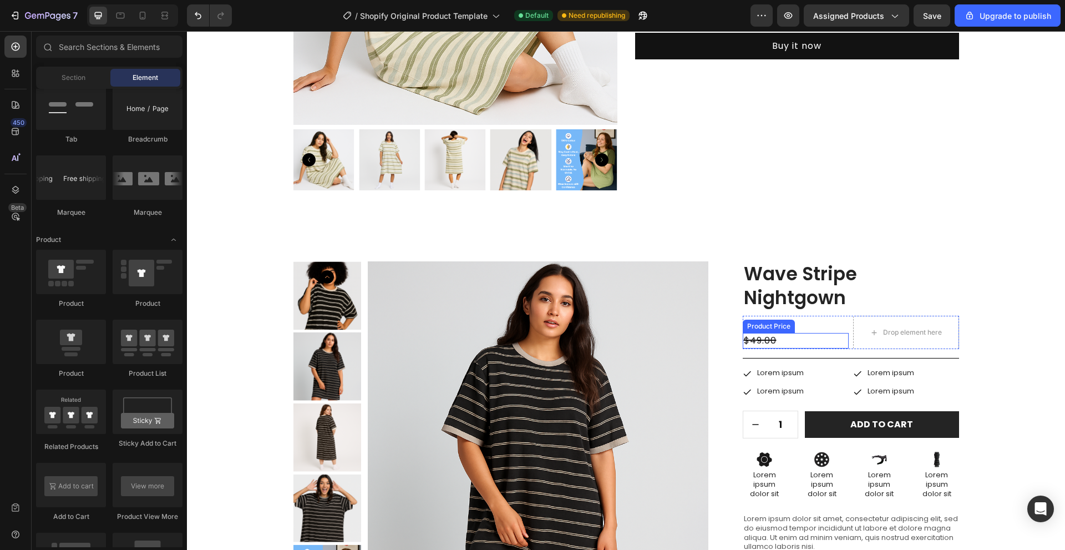
click at [787, 337] on div "$49.00" at bounding box center [796, 341] width 106 height 16
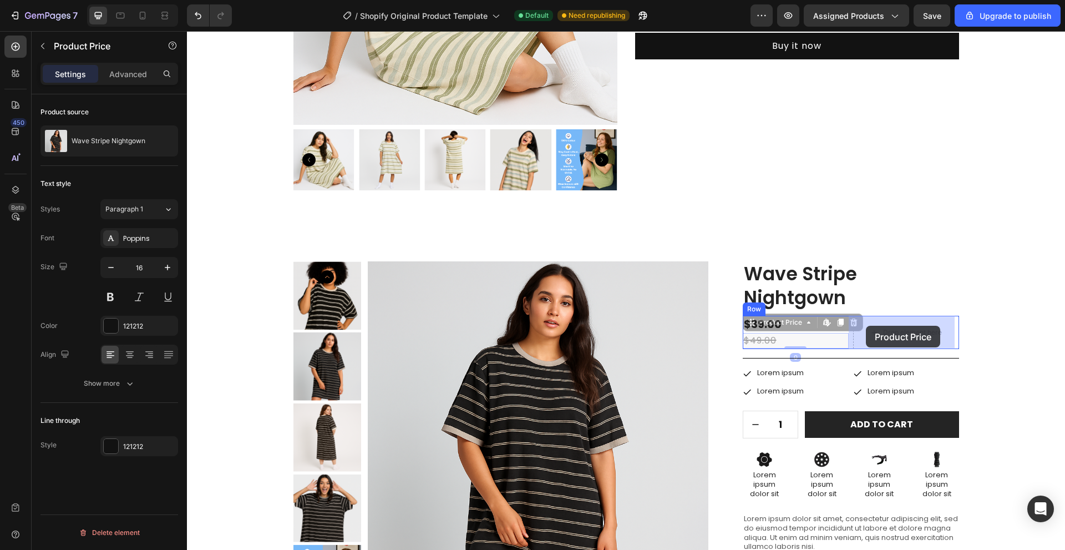
drag, startPoint x: 755, startPoint y: 324, endPoint x: 849, endPoint y: 326, distance: 94.3
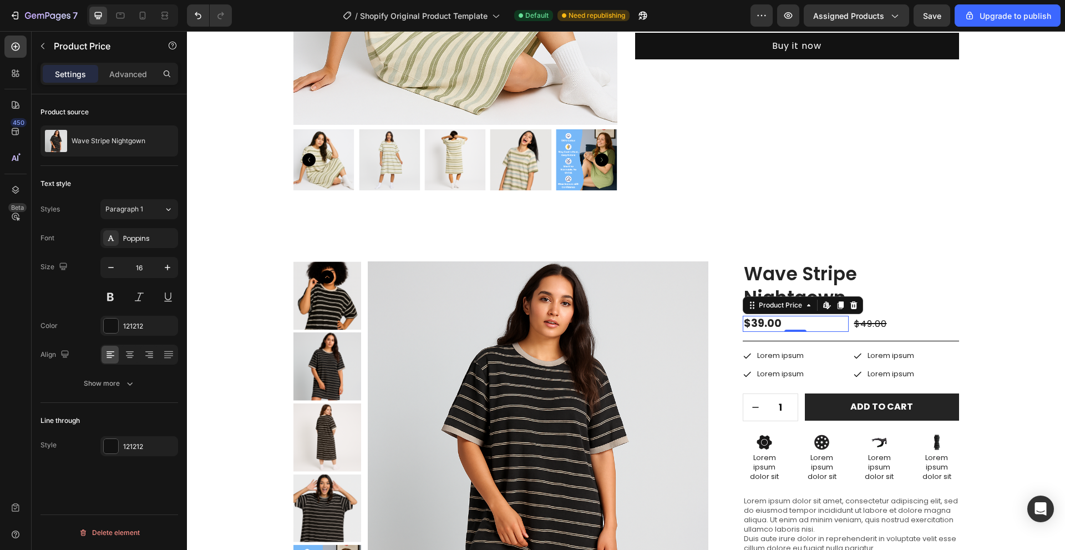
click at [789, 320] on div "$39.00" at bounding box center [796, 324] width 106 height 16
click at [900, 324] on div "$49.00" at bounding box center [906, 324] width 106 height 16
click at [814, 322] on div "$39.00" at bounding box center [796, 324] width 106 height 16
click at [804, 305] on icon at bounding box center [808, 305] width 9 height 9
click at [799, 306] on div "Product Price" at bounding box center [781, 305] width 48 height 10
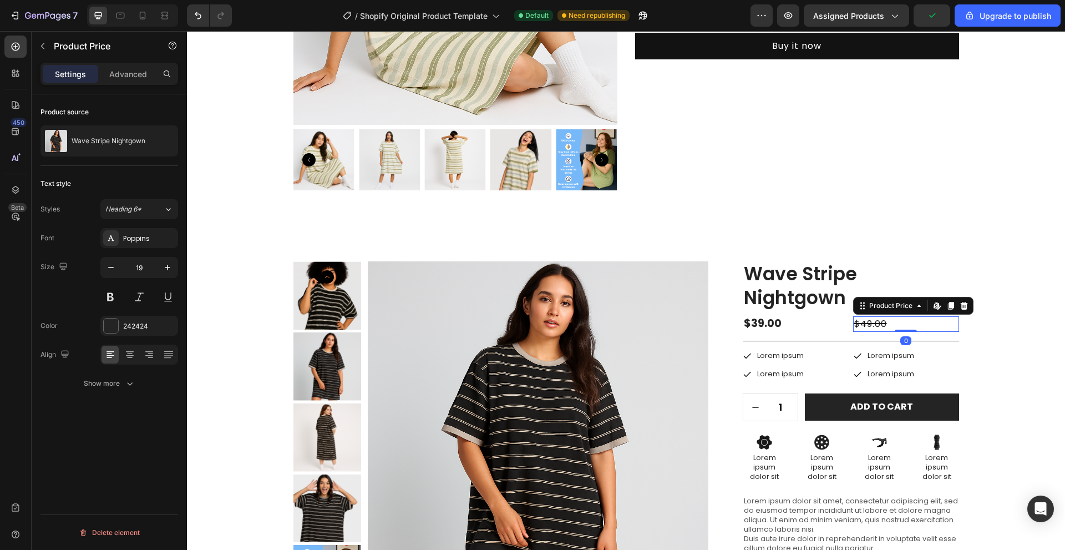
click at [883, 322] on div "$49.00" at bounding box center [906, 324] width 106 height 16
click at [872, 327] on div "$49.00" at bounding box center [906, 324] width 106 height 16
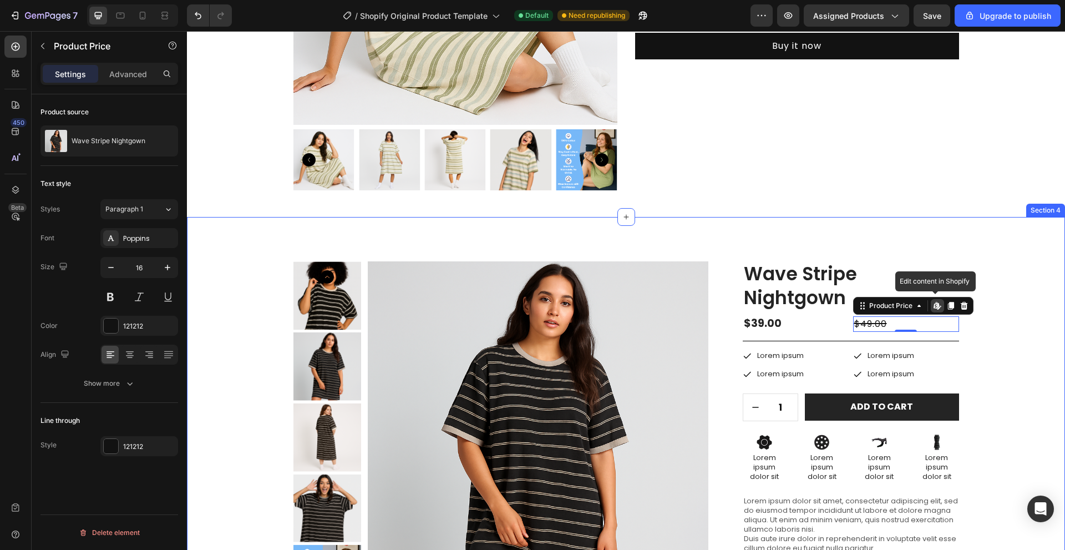
click at [1002, 336] on div "Product Images Wave Stripe Nightgown Product Title $39.00 Product Price Product…" at bounding box center [626, 500] width 862 height 478
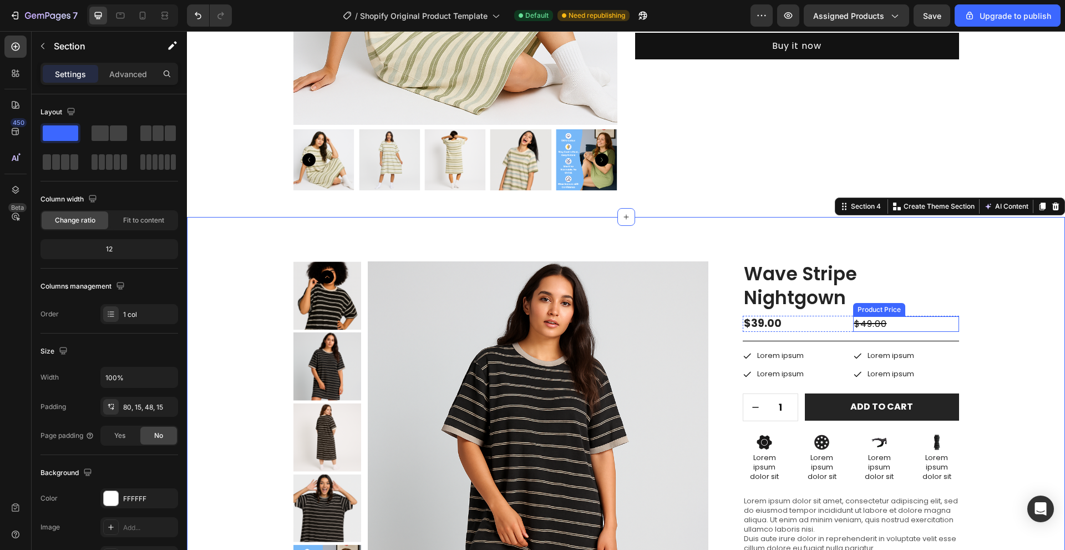
click at [1019, 333] on div "Product Images Wave Stripe Nightgown Product Title $39.00 Product Price Product…" at bounding box center [626, 500] width 862 height 478
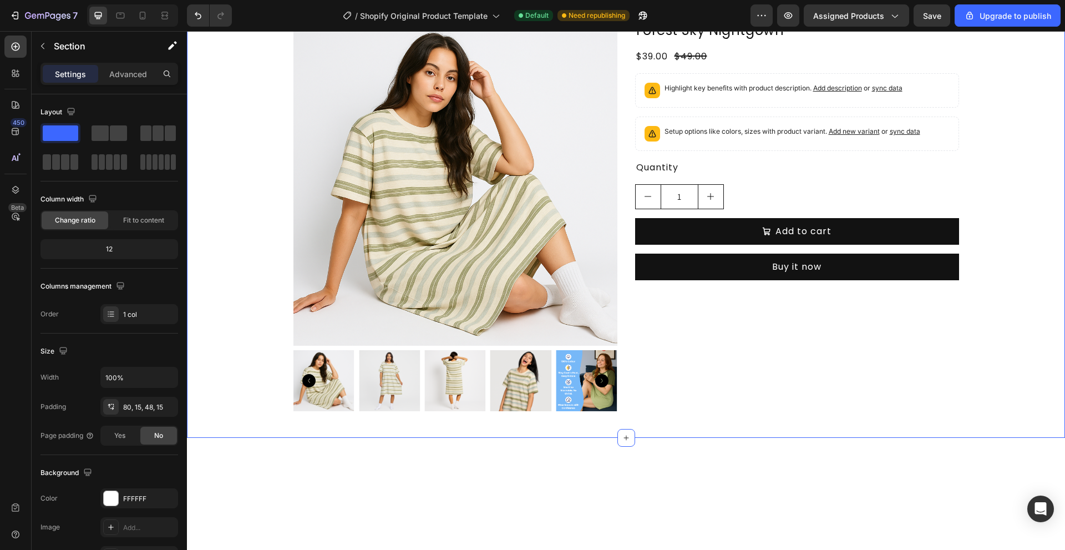
scroll to position [0, 0]
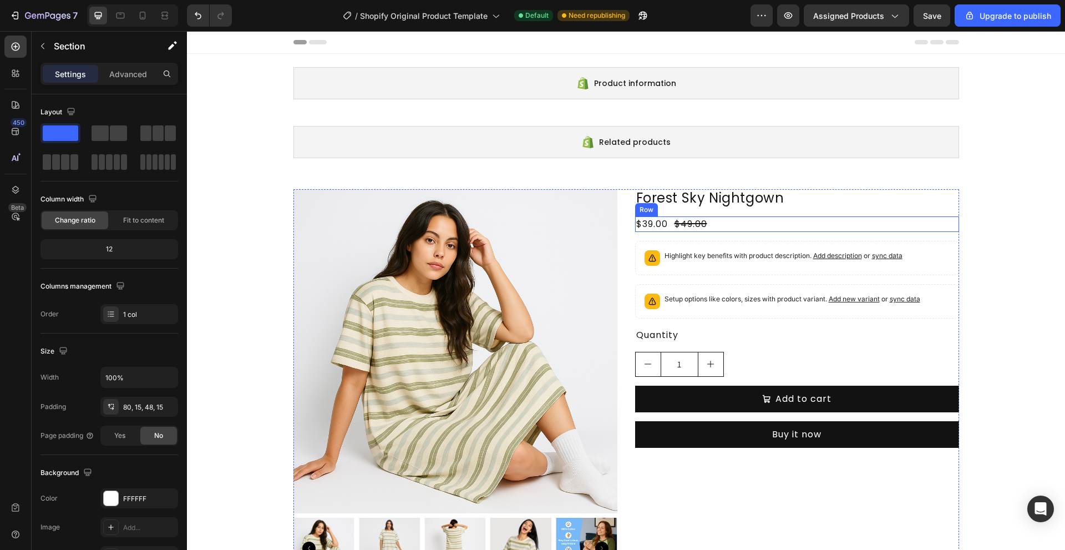
click at [730, 224] on div "$39.00 Product Price Product Price $49.00 Product Price Product Price Row" at bounding box center [797, 224] width 324 height 16
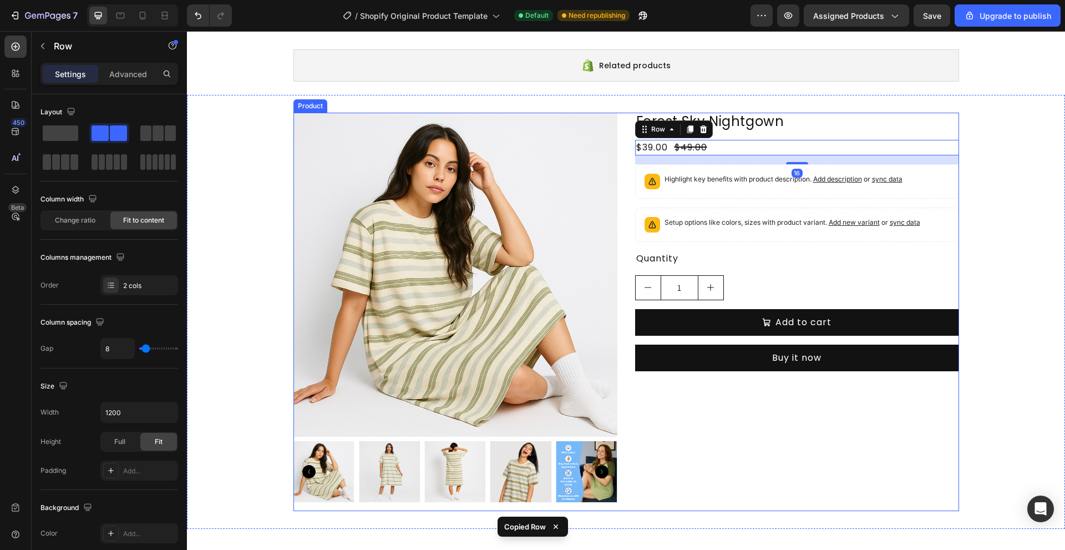
scroll to position [333, 0]
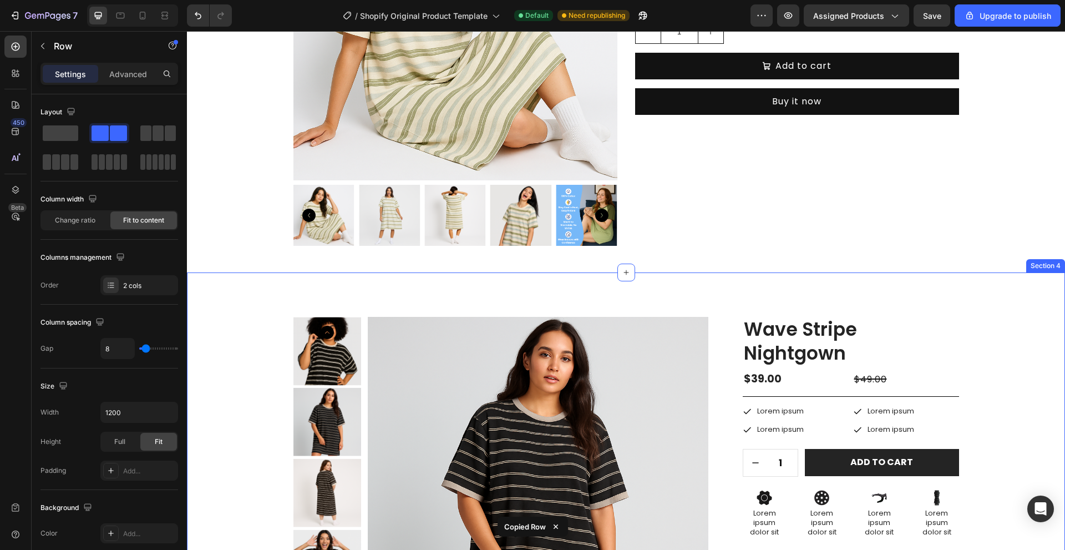
click at [957, 374] on div "Product Images Wave Stripe Nightgown Product Title $39.00 Product Price Product…" at bounding box center [626, 556] width 862 height 478
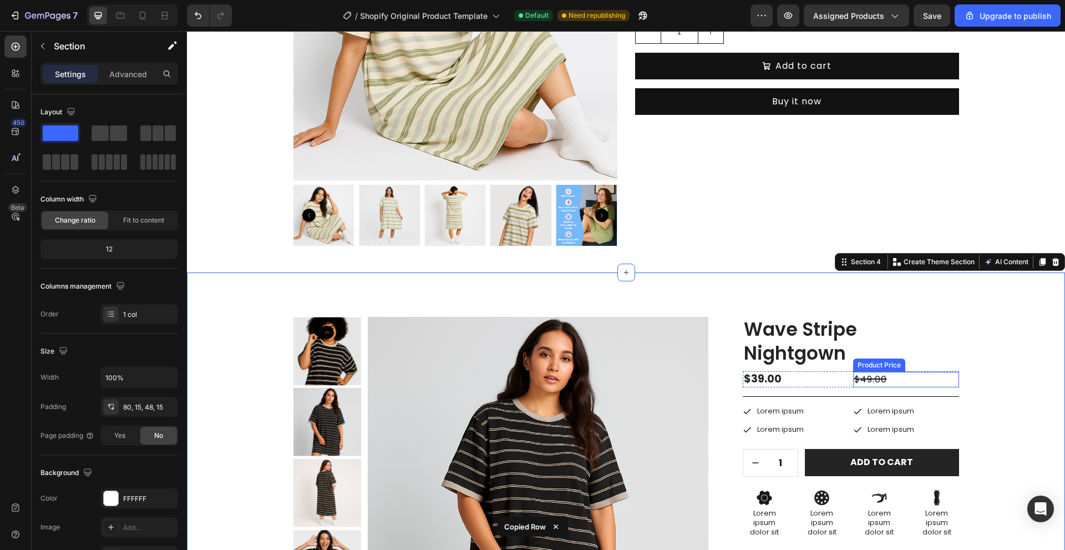
click at [946, 378] on div "$49.00" at bounding box center [906, 380] width 106 height 16
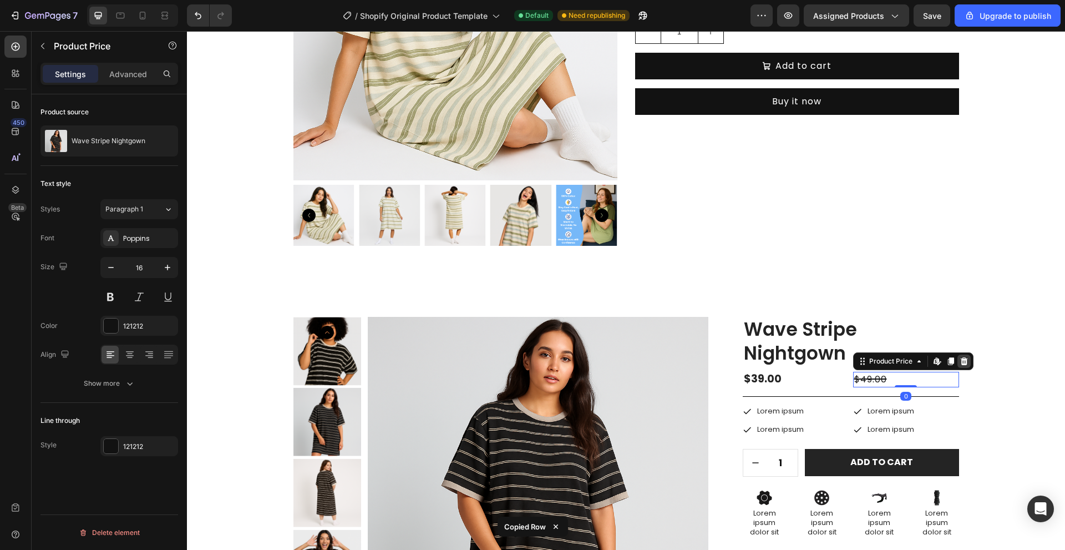
click at [960, 359] on icon at bounding box center [963, 361] width 7 height 8
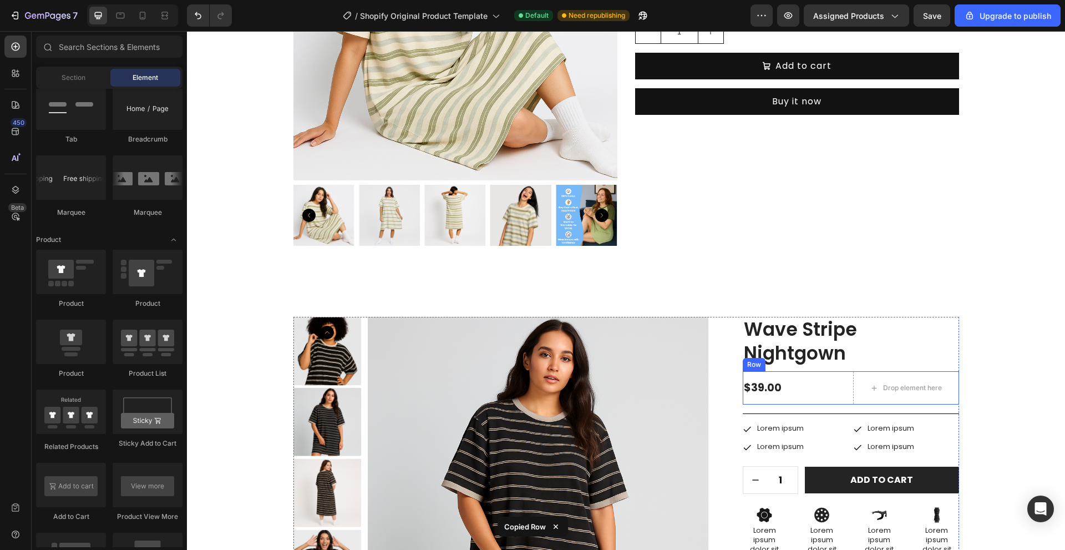
click at [824, 380] on div "$39.00" at bounding box center [796, 388] width 106 height 16
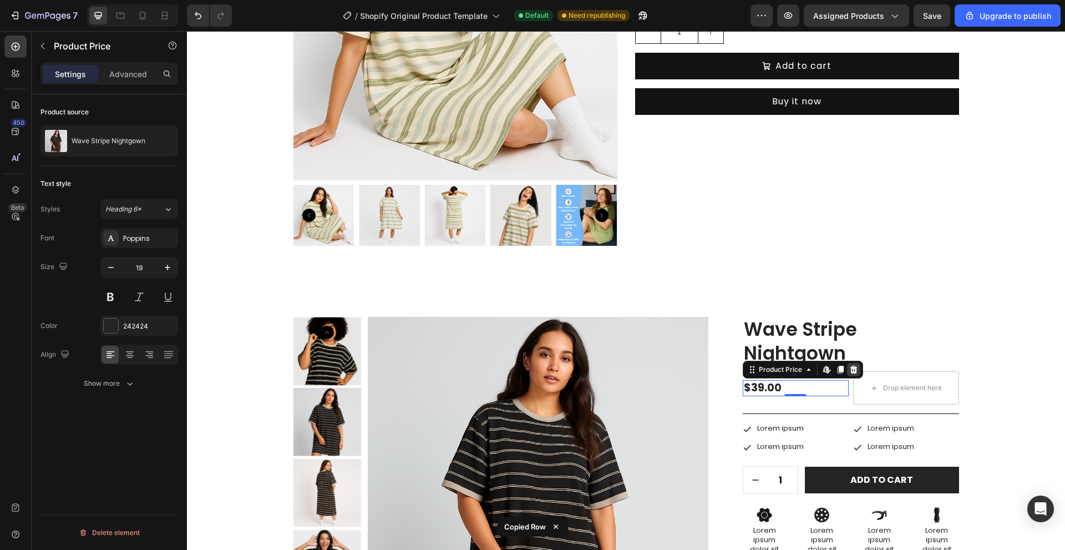
click at [850, 368] on icon at bounding box center [853, 370] width 7 height 8
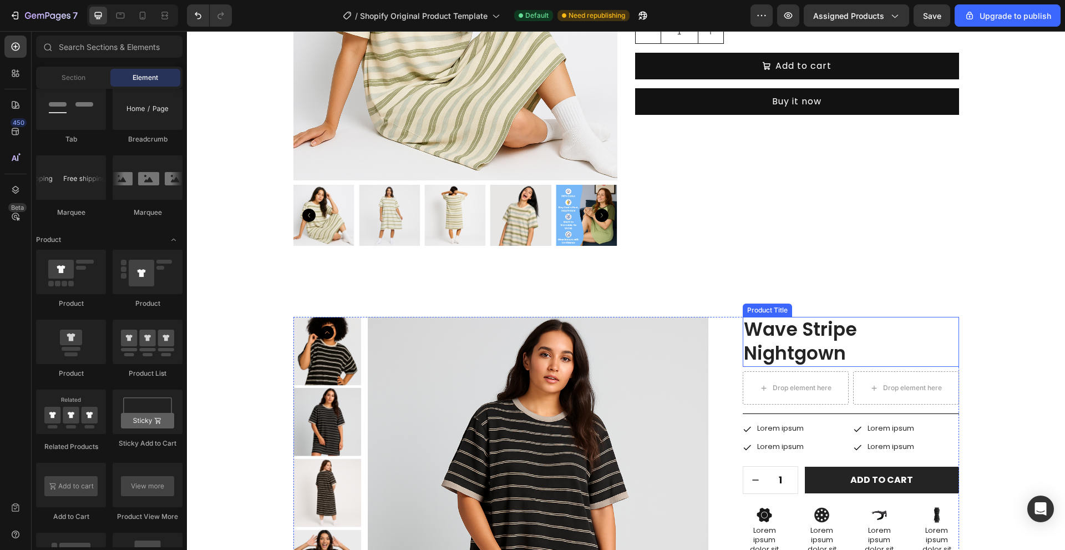
click at [815, 354] on h1 "Wave Stripe Nightgown" at bounding box center [851, 342] width 216 height 50
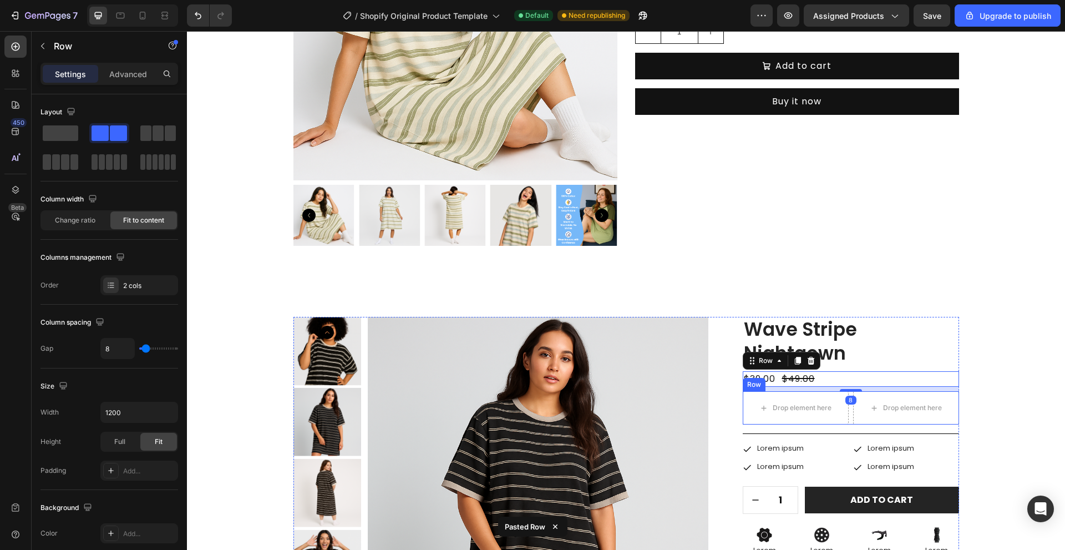
click at [845, 415] on div "Drop element here Drop element here Row" at bounding box center [851, 407] width 216 height 33
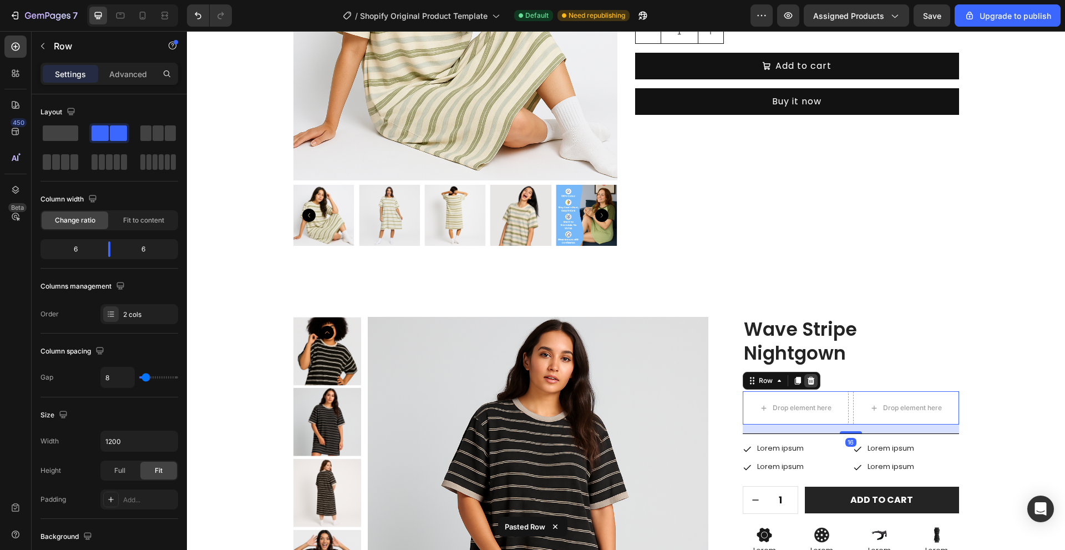
click at [807, 382] on icon at bounding box center [810, 381] width 7 height 8
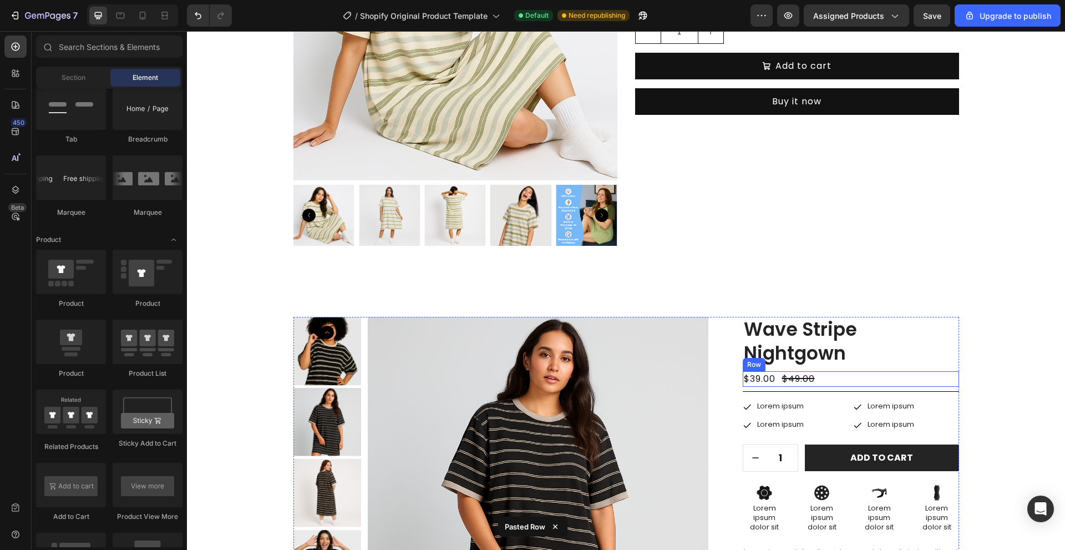
click at [838, 374] on div "$39.00 Product Price Product Price $49.00 Product Price Product Price Row" at bounding box center [851, 379] width 216 height 16
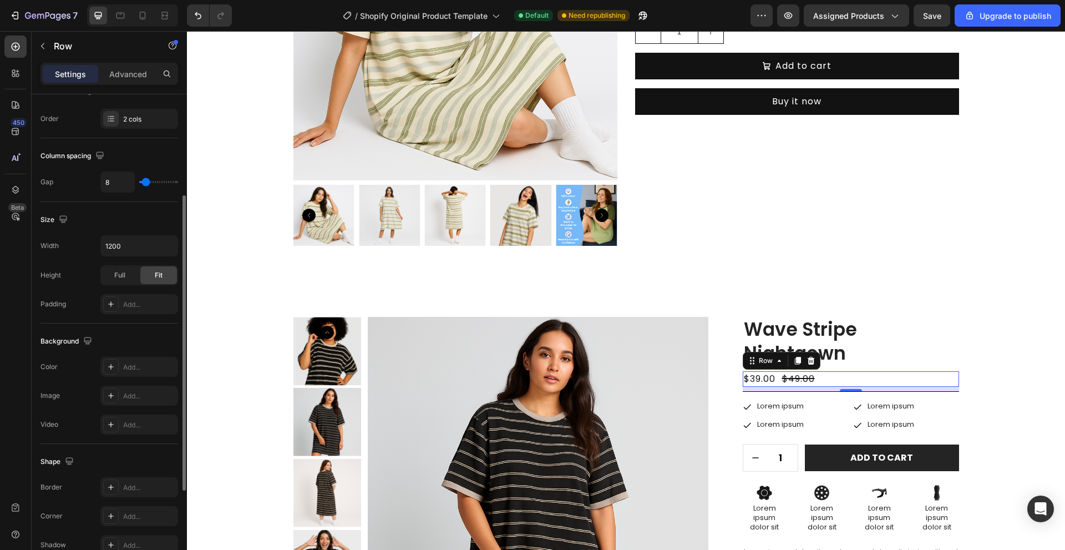
scroll to position [0, 0]
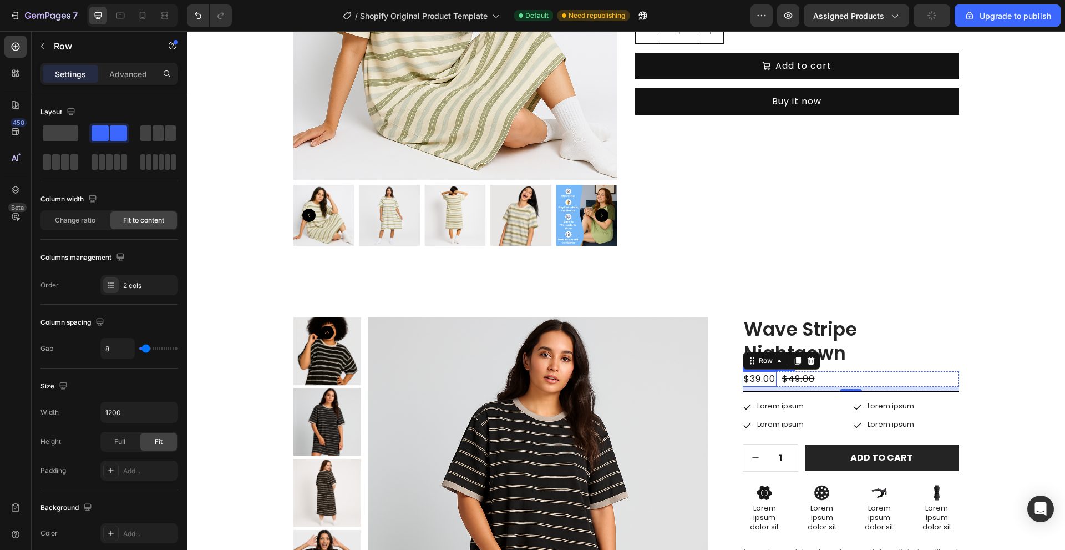
click at [754, 381] on div "$39.00" at bounding box center [760, 379] width 34 height 16
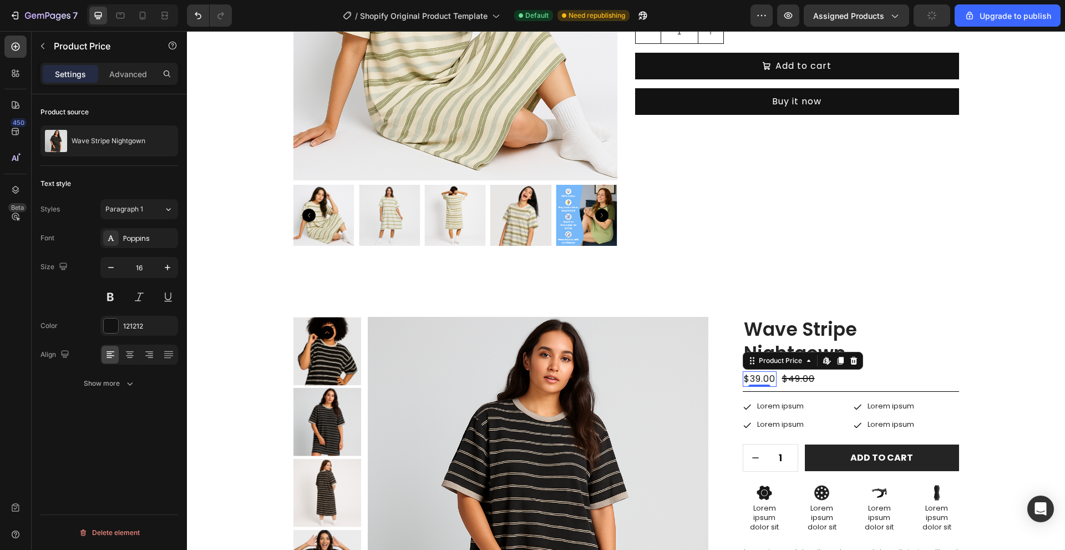
click at [754, 381] on div "$39.00" at bounding box center [760, 379] width 34 height 16
click at [103, 298] on button at bounding box center [110, 297] width 20 height 20
click at [797, 374] on div "$49.00" at bounding box center [802, 379] width 35 height 16
click at [112, 302] on button at bounding box center [110, 297] width 20 height 20
click at [109, 300] on button at bounding box center [110, 297] width 20 height 20
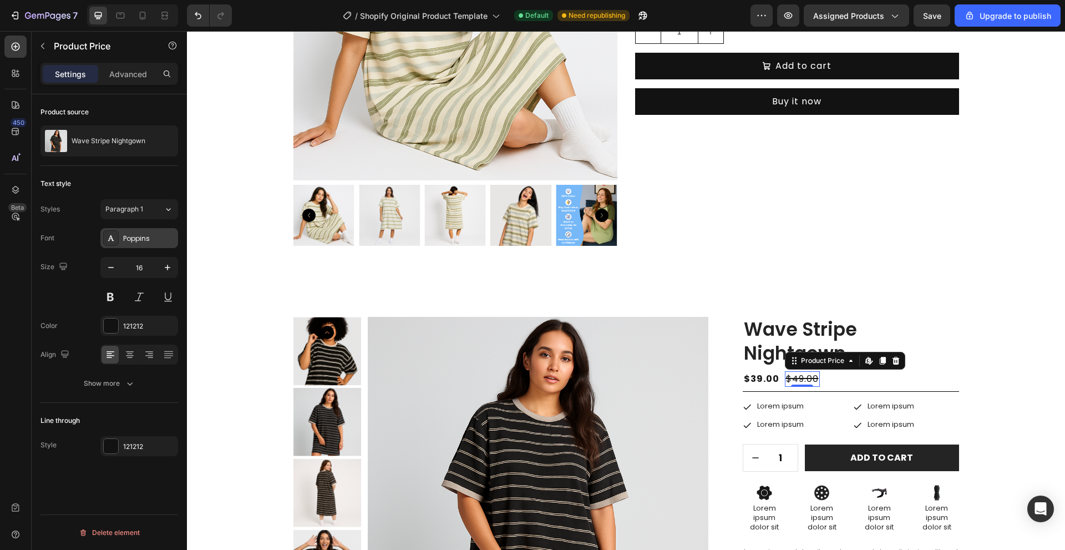
click at [140, 246] on div "Poppins" at bounding box center [139, 238] width 78 height 20
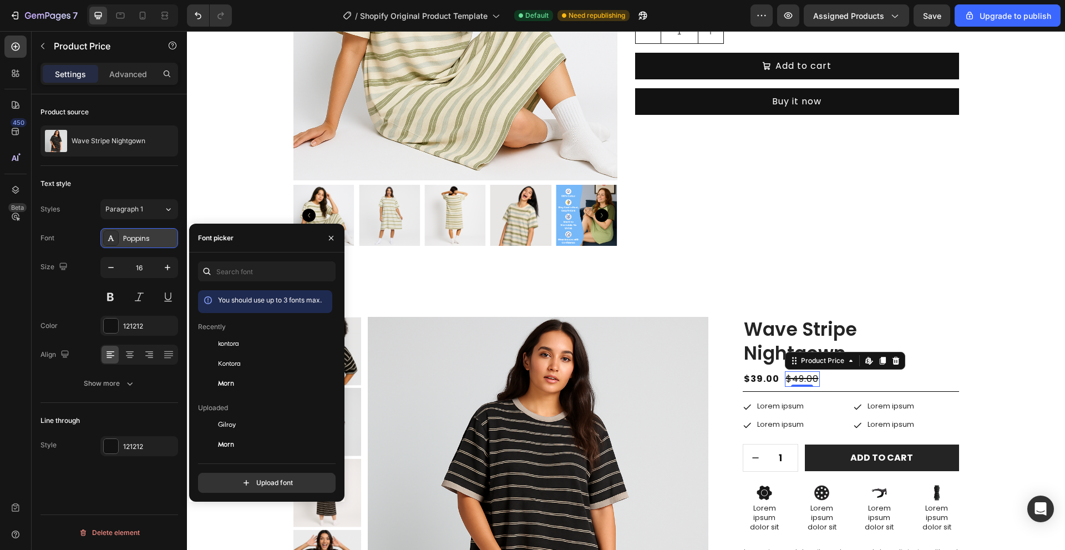
click at [138, 241] on div "Poppins" at bounding box center [149, 239] width 52 height 10
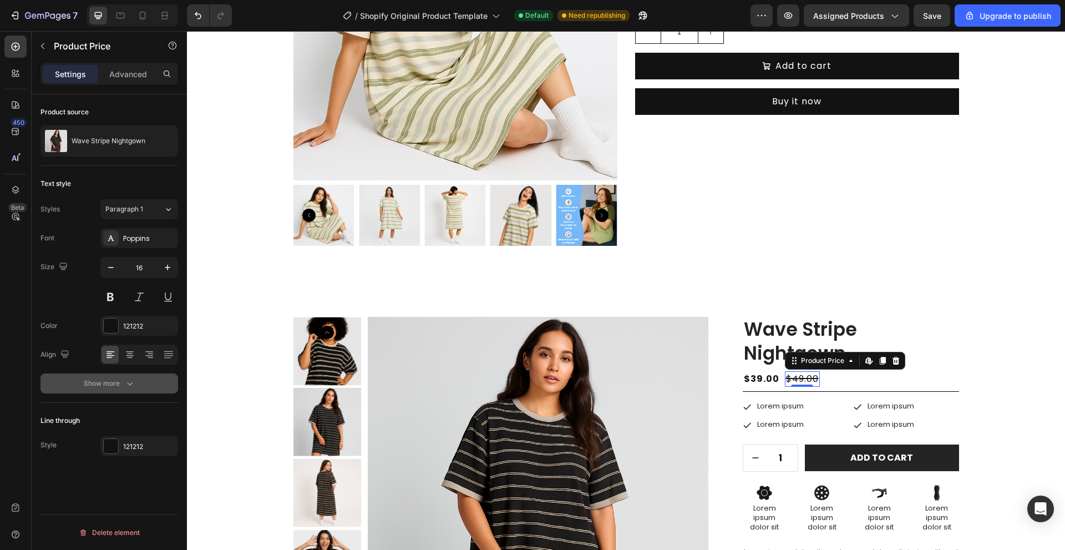
click at [133, 387] on icon "button" at bounding box center [129, 383] width 11 height 11
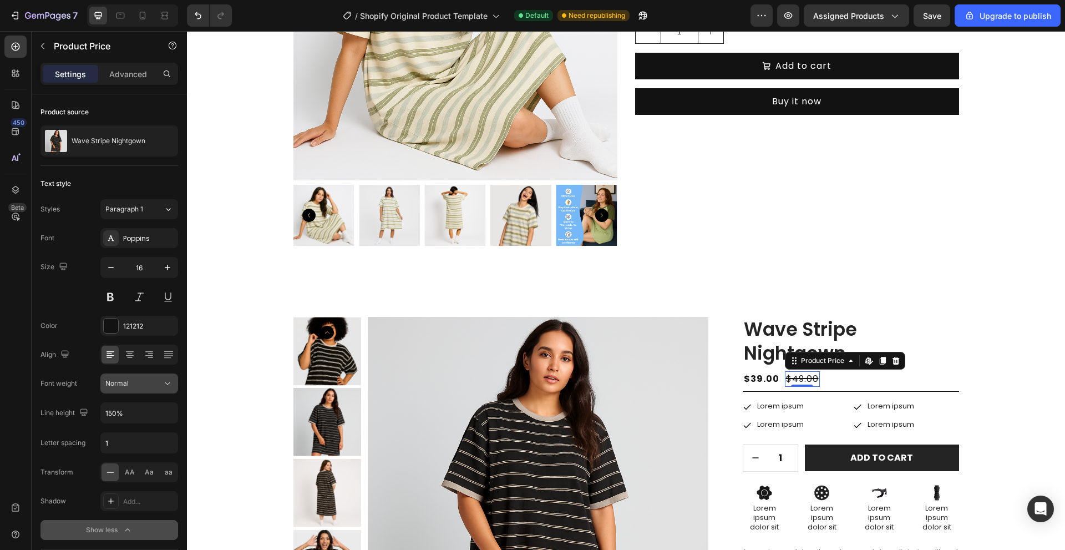
click at [138, 382] on div "Normal" at bounding box center [133, 383] width 57 height 10
click at [134, 453] on p "Light" at bounding box center [134, 453] width 59 height 10
click at [758, 375] on div "$39.00" at bounding box center [762, 379] width 38 height 16
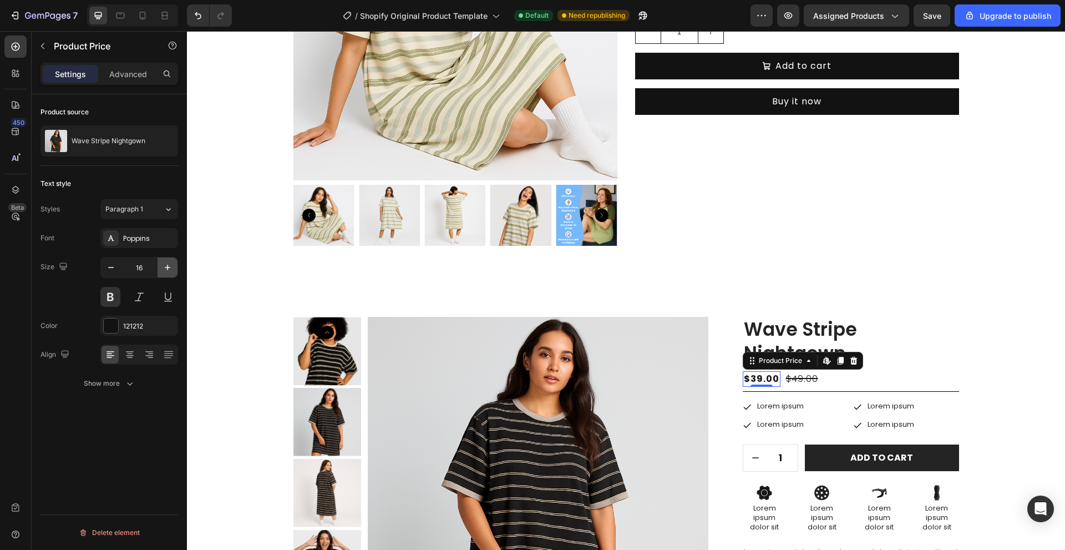
click at [162, 267] on icon "button" at bounding box center [167, 267] width 11 height 11
type input "17"
click at [121, 328] on div "121212" at bounding box center [139, 326] width 78 height 20
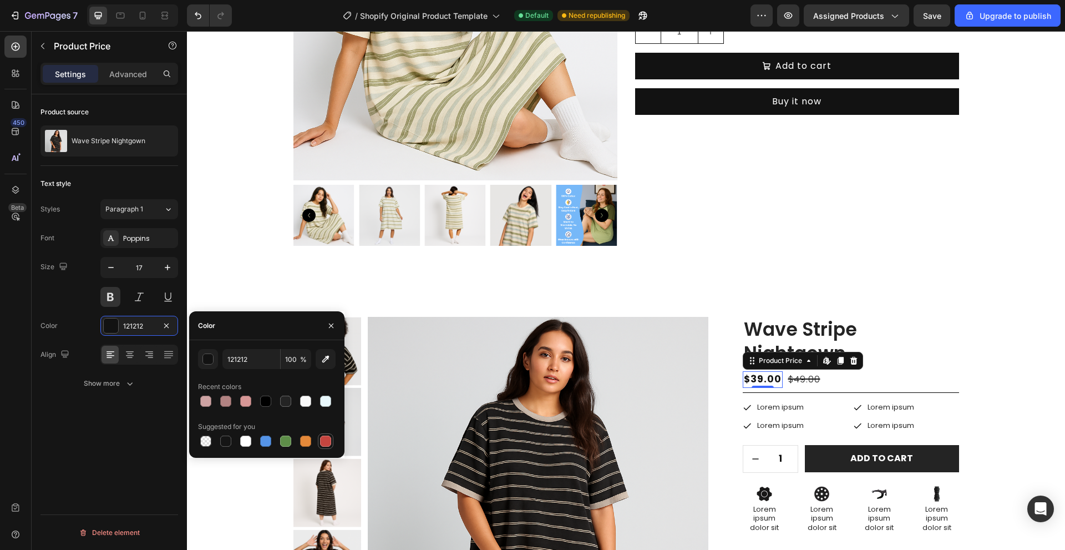
click at [327, 442] on div at bounding box center [325, 440] width 11 height 11
type input "C5453F"
click at [859, 289] on div "Product Images Wave Stripe Nightgown Product Title $39.00 Product Price Edit co…" at bounding box center [626, 544] width 878 height 545
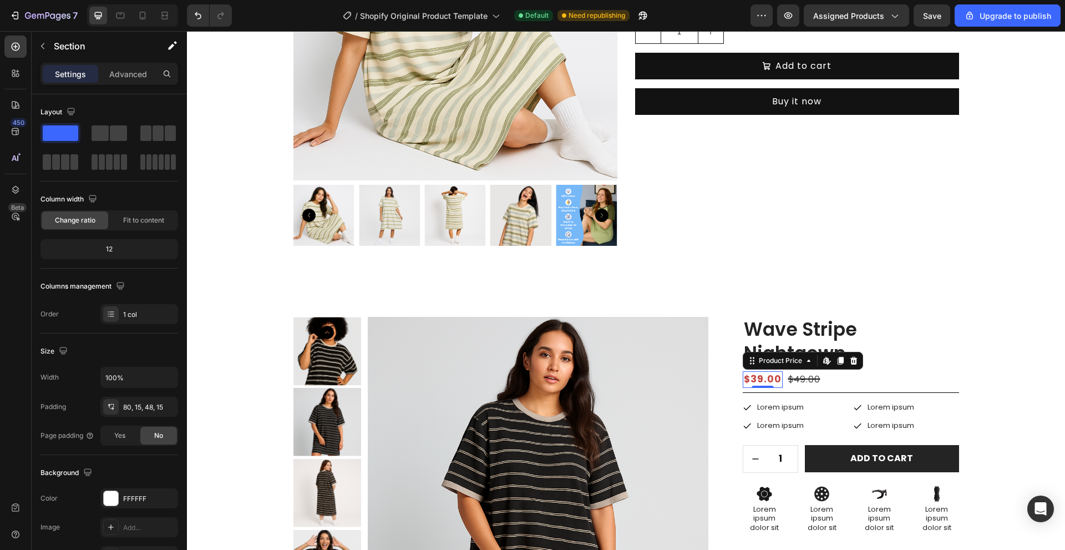
click at [750, 374] on div "$39.00" at bounding box center [763, 379] width 40 height 17
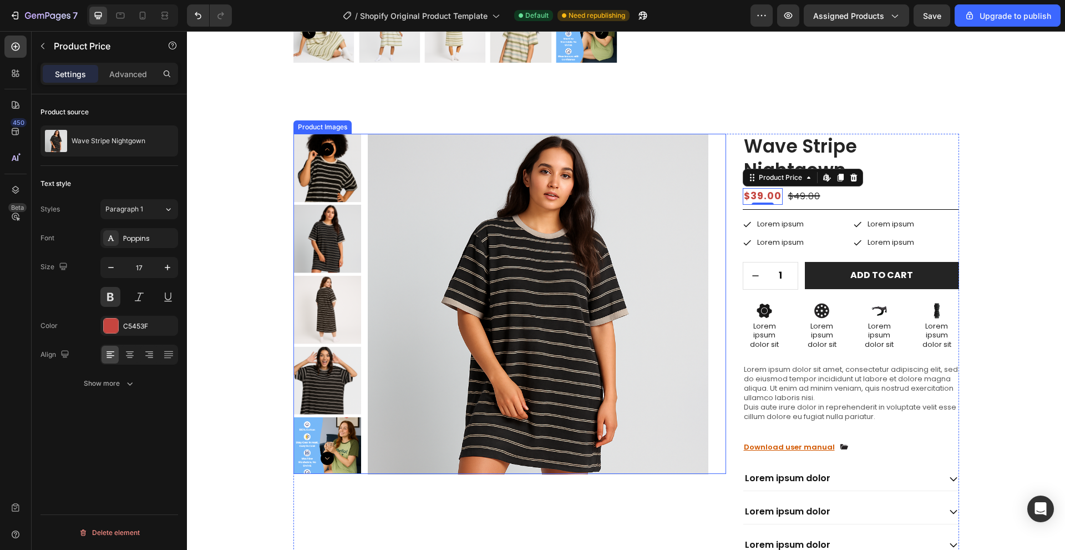
scroll to position [555, 0]
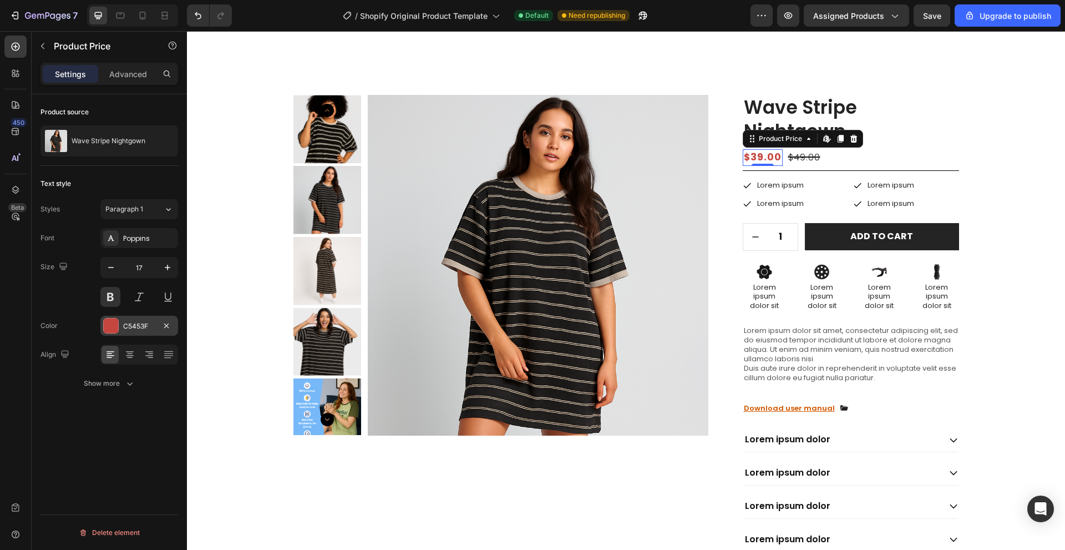
click at [141, 321] on div "C5453F" at bounding box center [139, 326] width 32 height 10
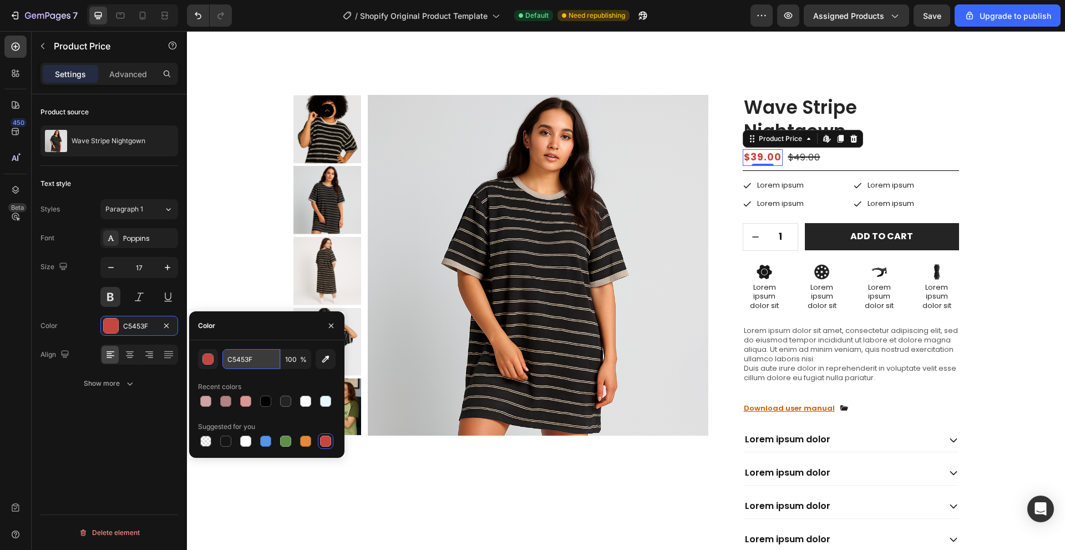
click at [238, 351] on input "C5453F" at bounding box center [251, 359] width 58 height 20
paste input "b00020"
type input "b00020"
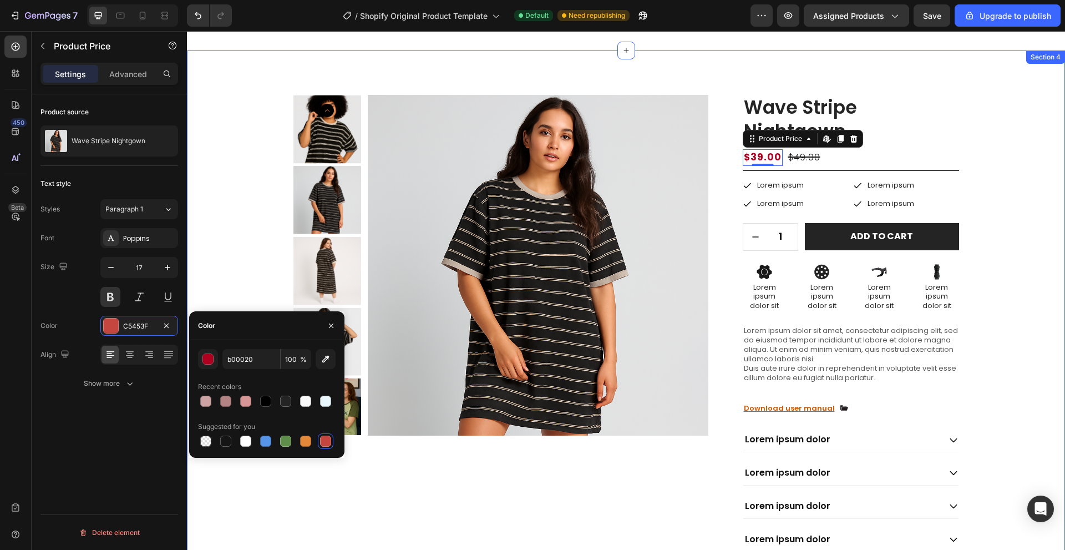
click at [229, 276] on div "Product Images Wave Stripe Nightgown Product Title $39.00 Product Price Edit co…" at bounding box center [626, 332] width 862 height 474
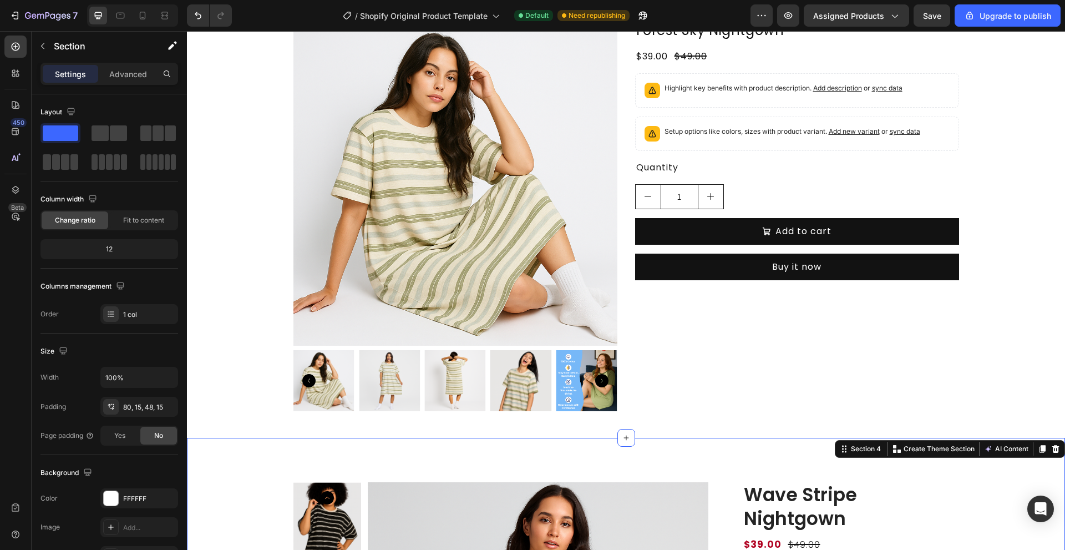
scroll to position [166, 0]
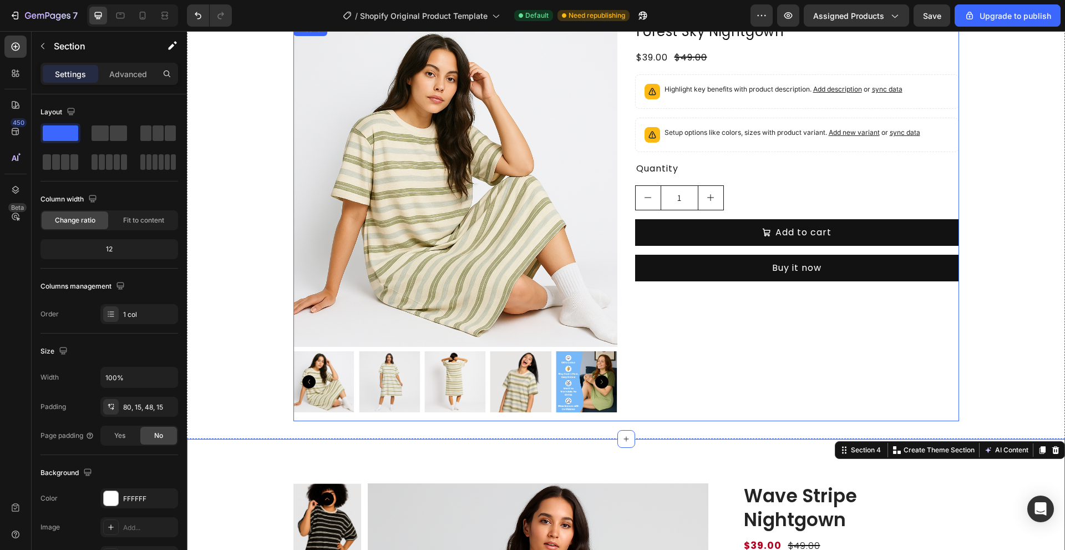
click at [731, 377] on div "Forest Sky Nightgown Product Title $39.00 Product Price Product Price $49.00 Pr…" at bounding box center [797, 222] width 324 height 398
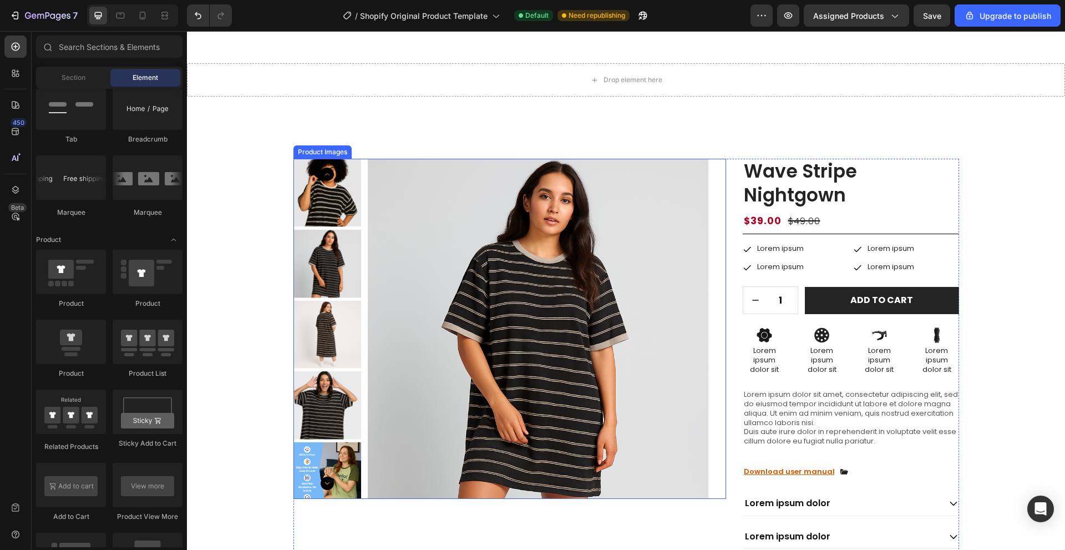
scroll to position [111, 0]
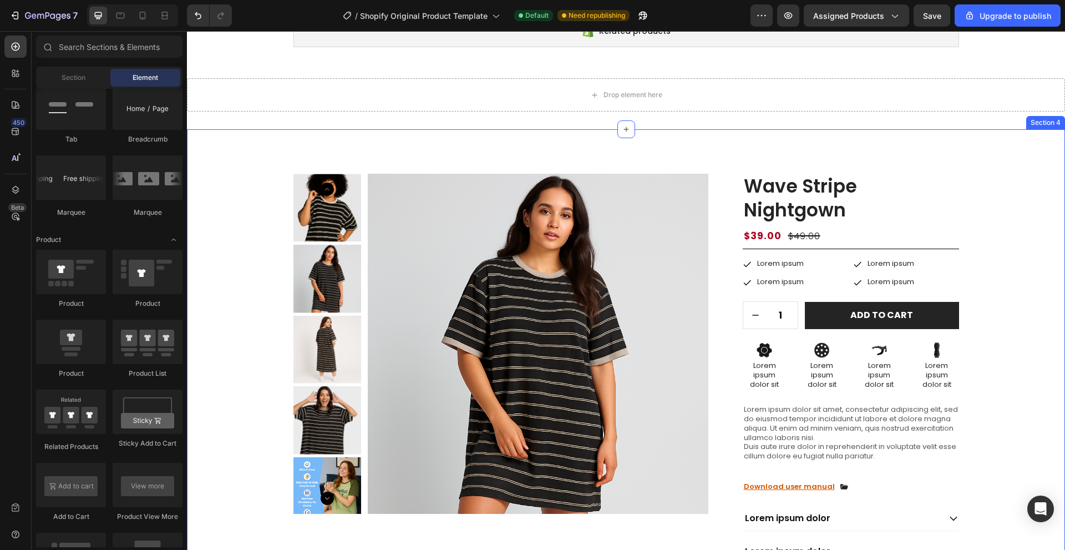
click at [981, 256] on div "Product Images Wave Stripe Nightgown Product Title $39.00 Product Price Product…" at bounding box center [626, 411] width 862 height 474
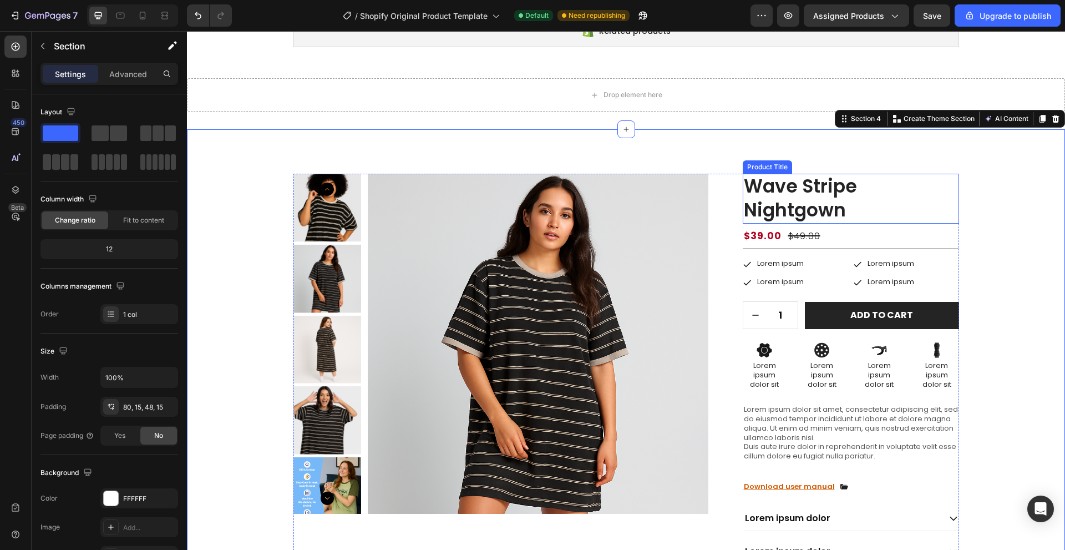
click at [861, 205] on h1 "Wave Stripe Nightgown" at bounding box center [851, 199] width 216 height 50
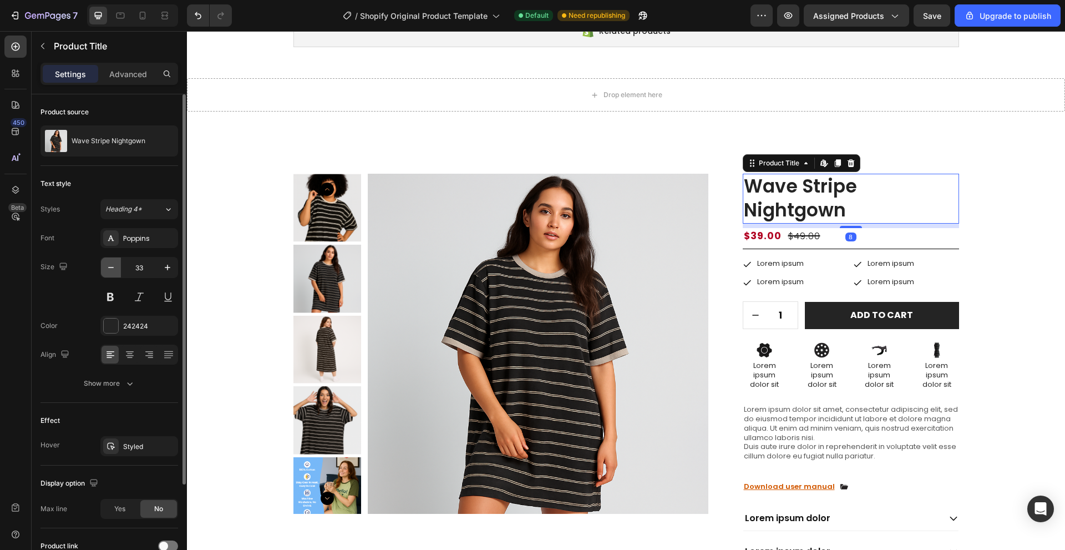
click at [107, 271] on icon "button" at bounding box center [110, 267] width 11 height 11
type input "31"
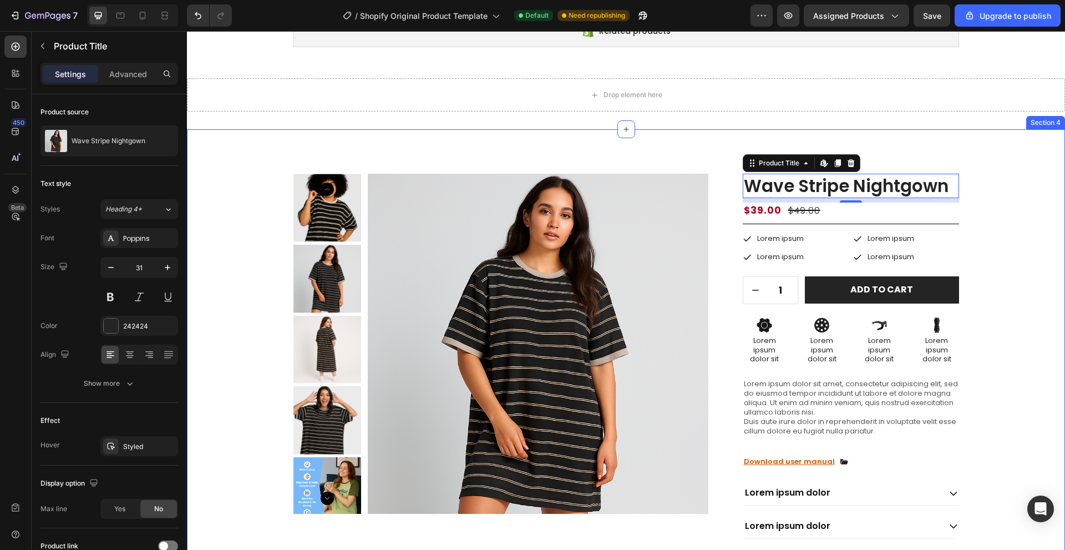
click at [1041, 329] on div "Product Images Wave Stripe Nightgown Product Title Edit content in Shopify 8 $3…" at bounding box center [626, 398] width 862 height 449
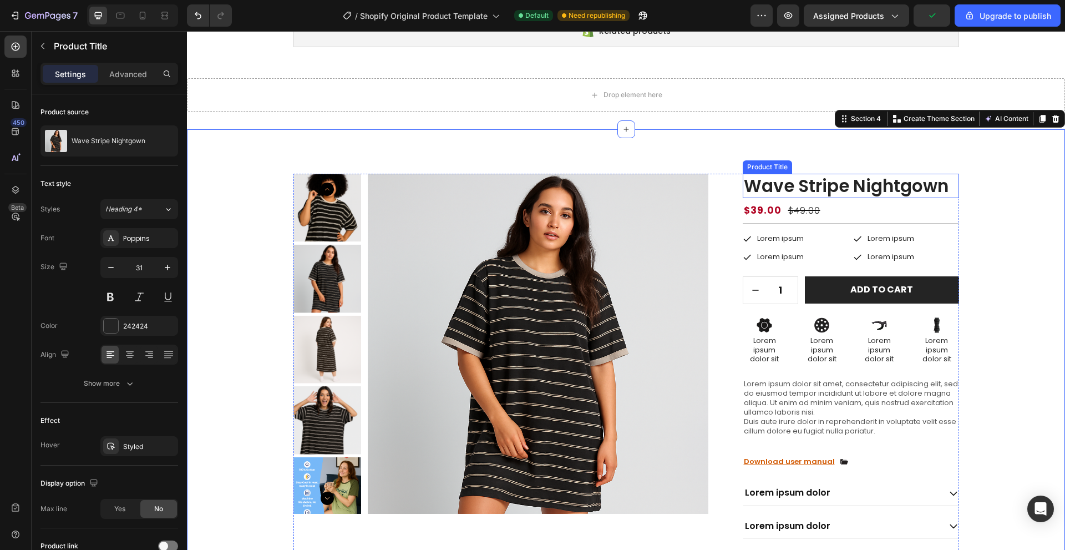
click at [865, 188] on h1 "Wave Stripe Nightgown" at bounding box center [851, 186] width 216 height 24
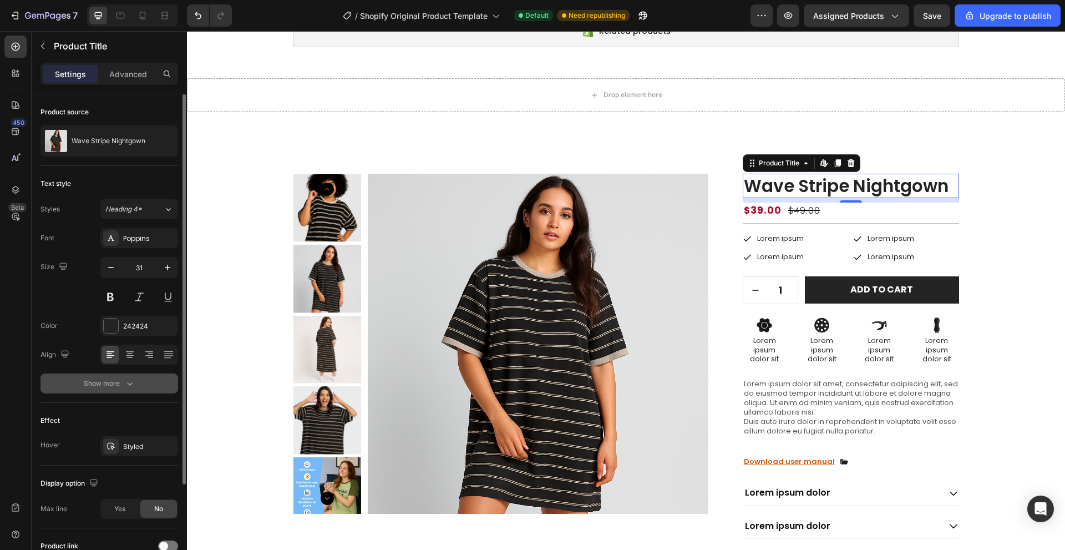
click at [129, 379] on icon "button" at bounding box center [129, 383] width 11 height 11
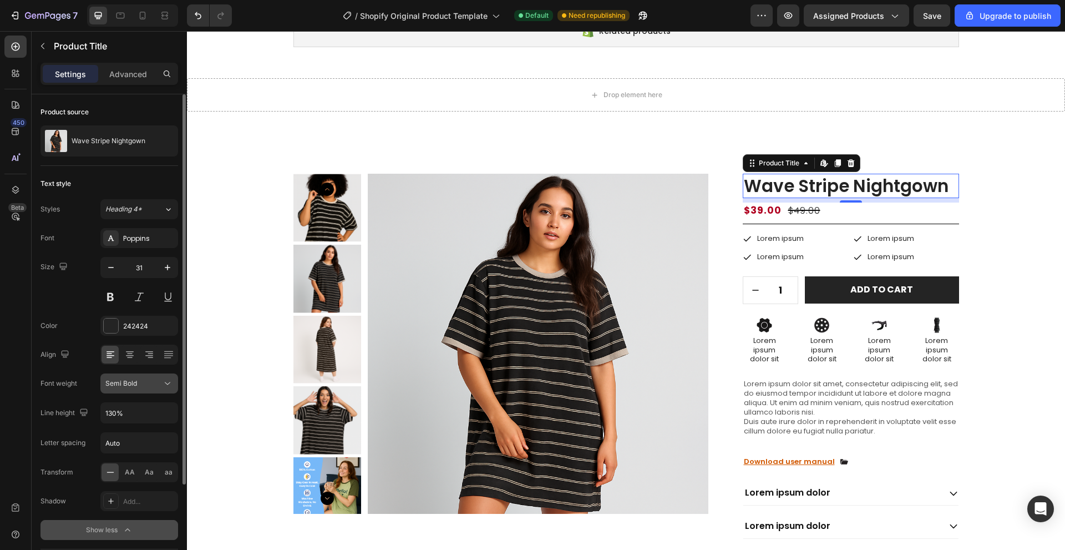
click at [134, 382] on span "Semi Bold" at bounding box center [121, 383] width 32 height 8
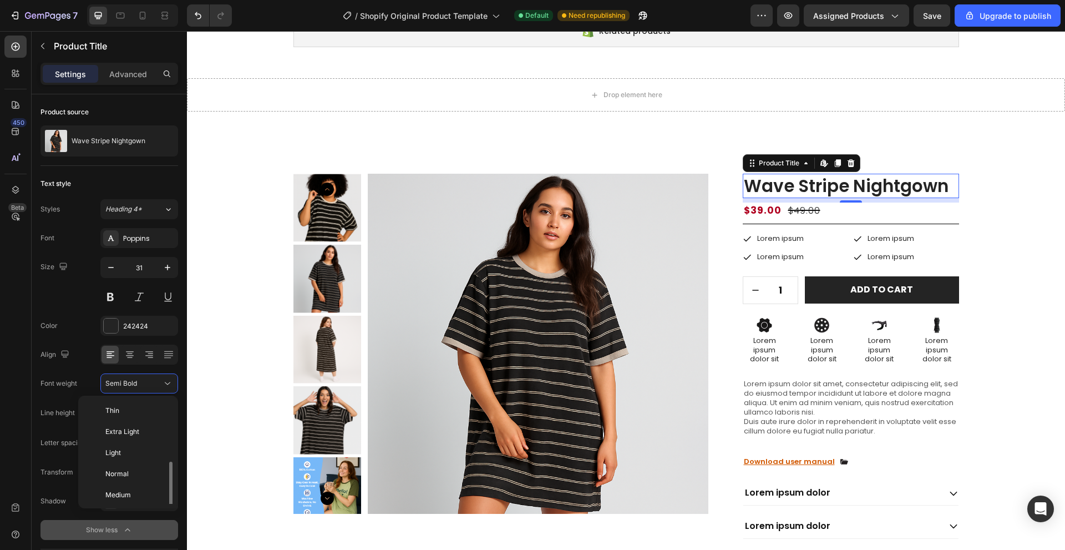
scroll to position [40, 0]
click at [120, 455] on span "Medium" at bounding box center [118, 455] width 26 height 10
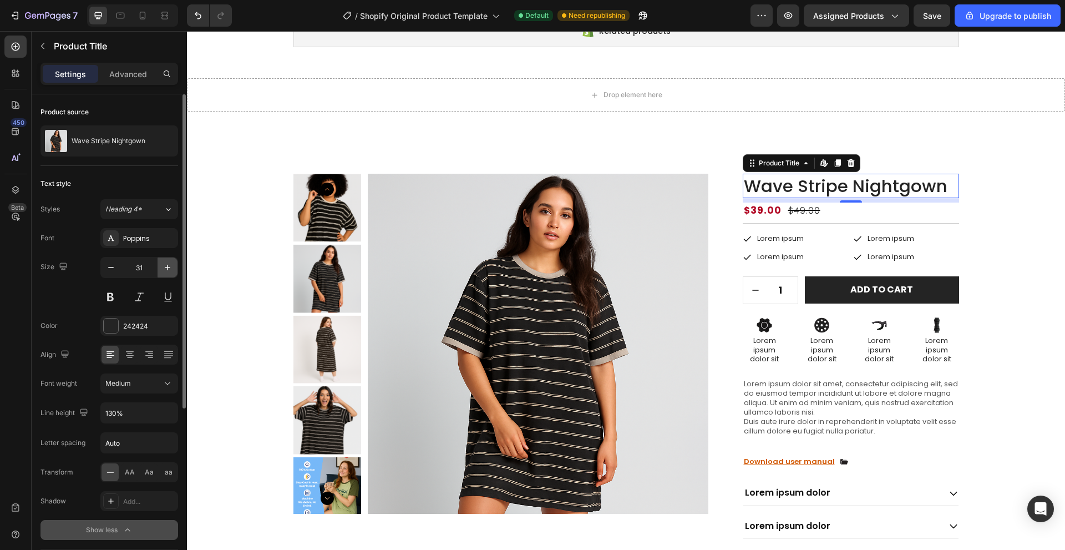
click at [171, 267] on icon "button" at bounding box center [167, 267] width 11 height 11
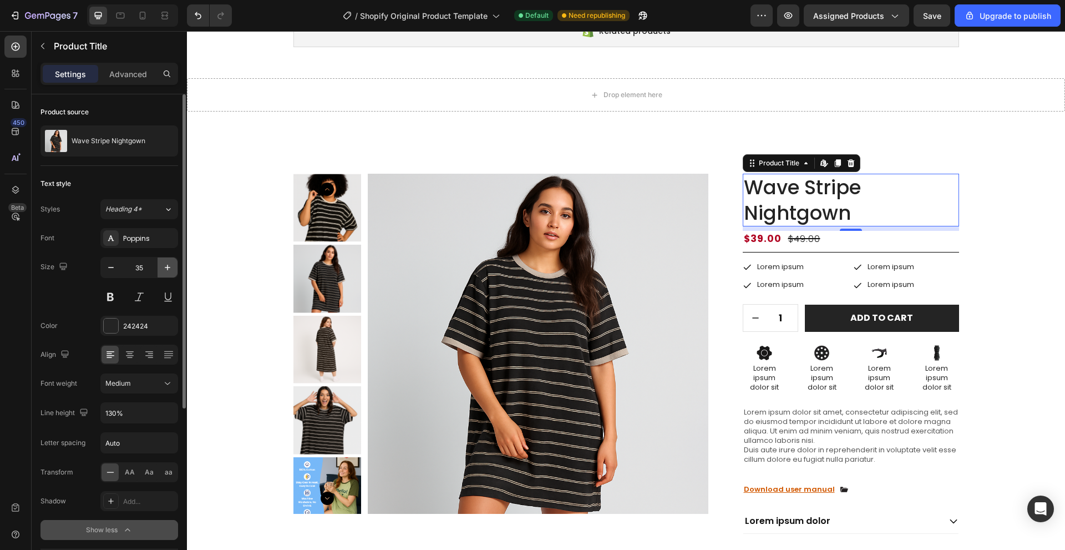
click at [171, 267] on icon "button" at bounding box center [167, 267] width 11 height 11
type input "36"
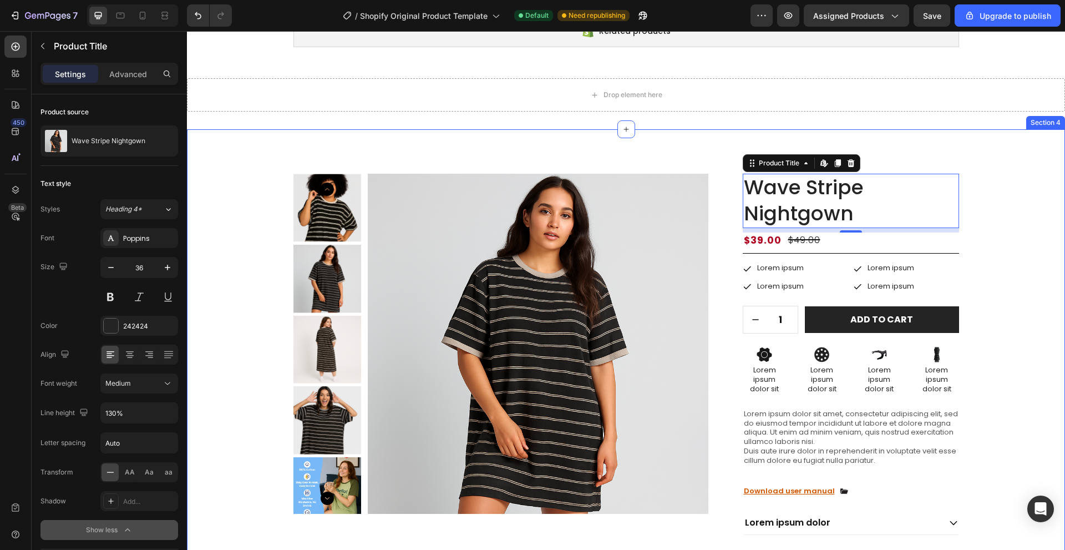
click at [999, 251] on div "Product Images Wave Stripe Nightgown Product Title Edit content in Shopify 8 $3…" at bounding box center [626, 413] width 862 height 479
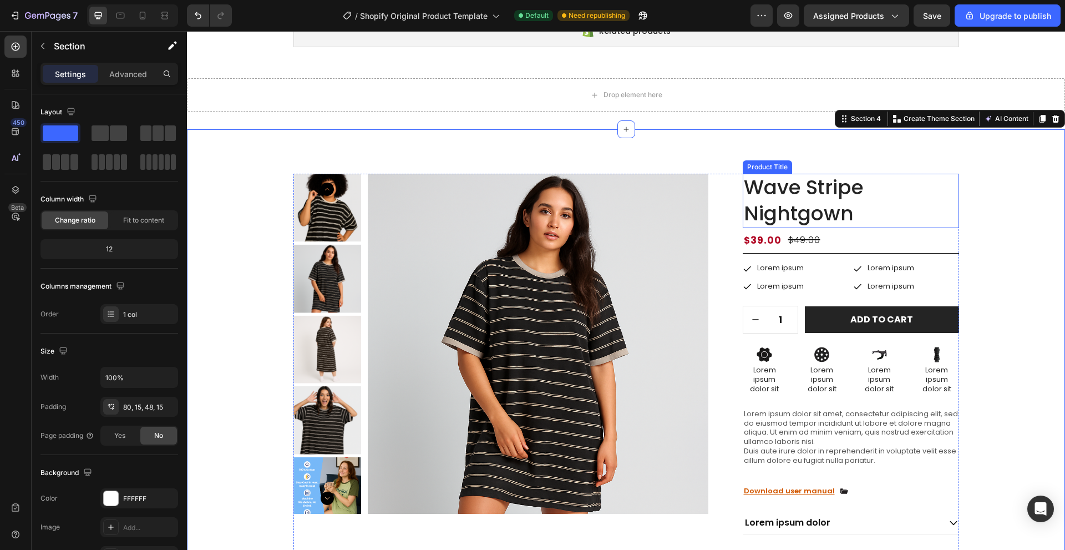
click at [824, 211] on h1 "Wave Stripe Nightgown" at bounding box center [851, 201] width 216 height 54
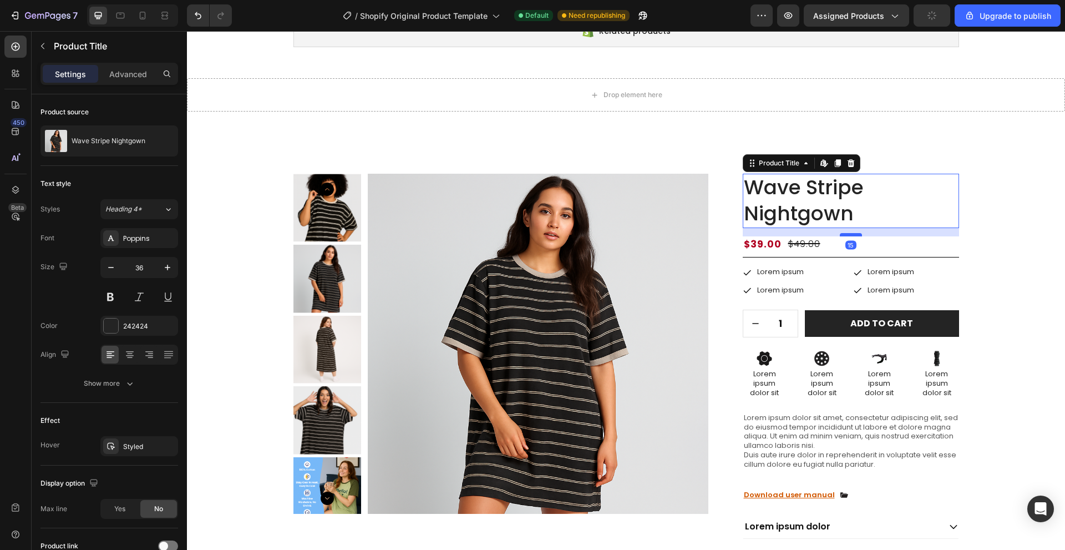
click at [840, 234] on div at bounding box center [851, 234] width 22 height 3
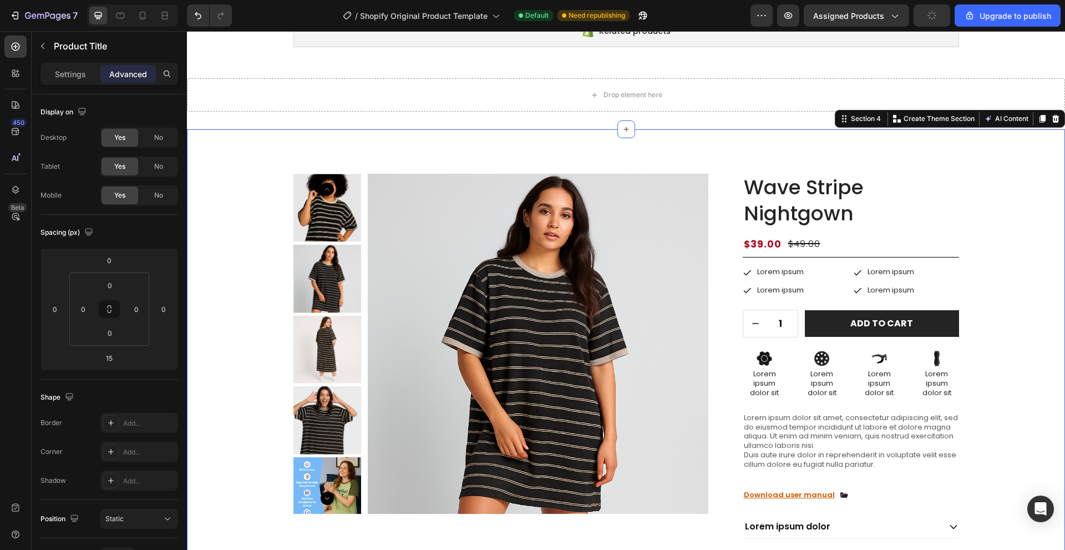
click at [1001, 226] on div "Product Images Wave Stripe Nightgown Product Title $39.00 Product Price Product…" at bounding box center [626, 415] width 862 height 483
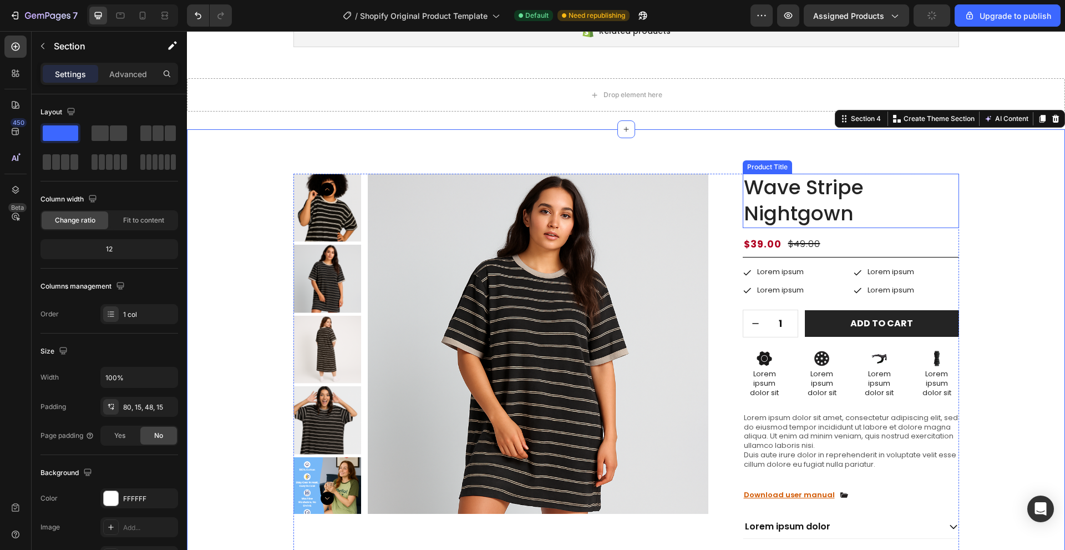
click at [875, 203] on h1 "Wave Stripe Nightgown" at bounding box center [851, 201] width 216 height 54
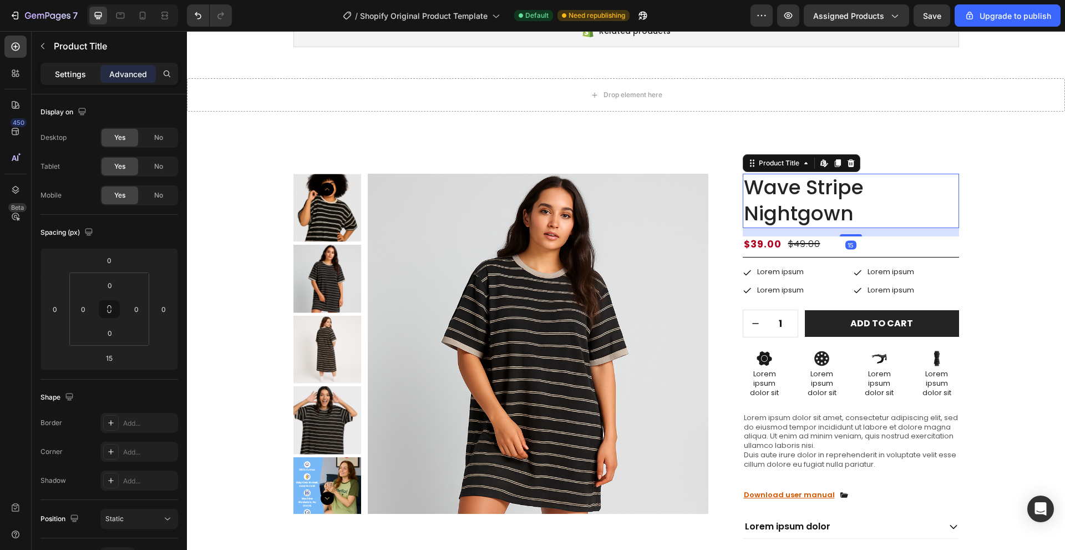
click at [78, 77] on p "Settings" at bounding box center [70, 74] width 31 height 12
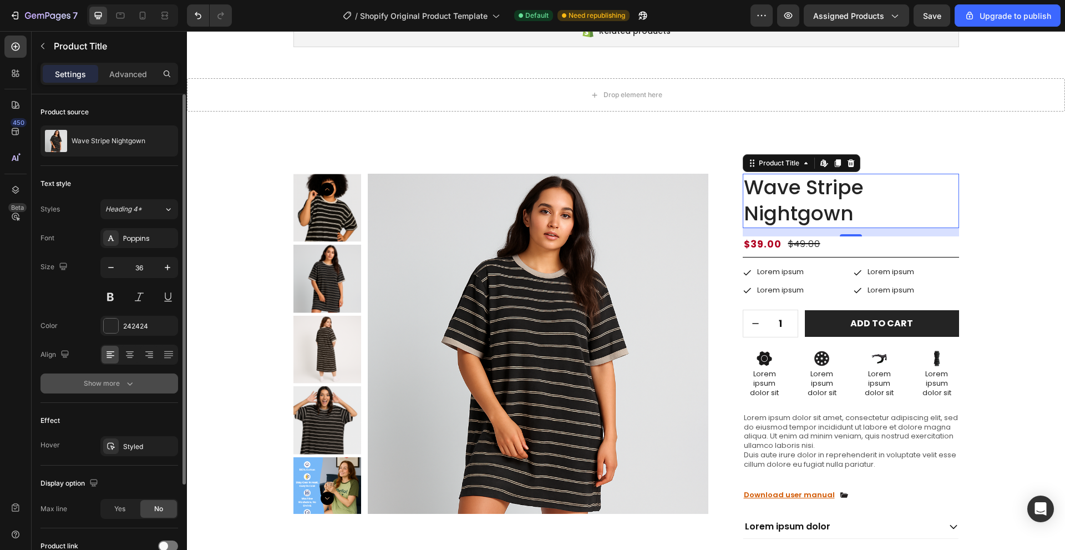
click at [124, 377] on button "Show more" at bounding box center [109, 383] width 138 height 20
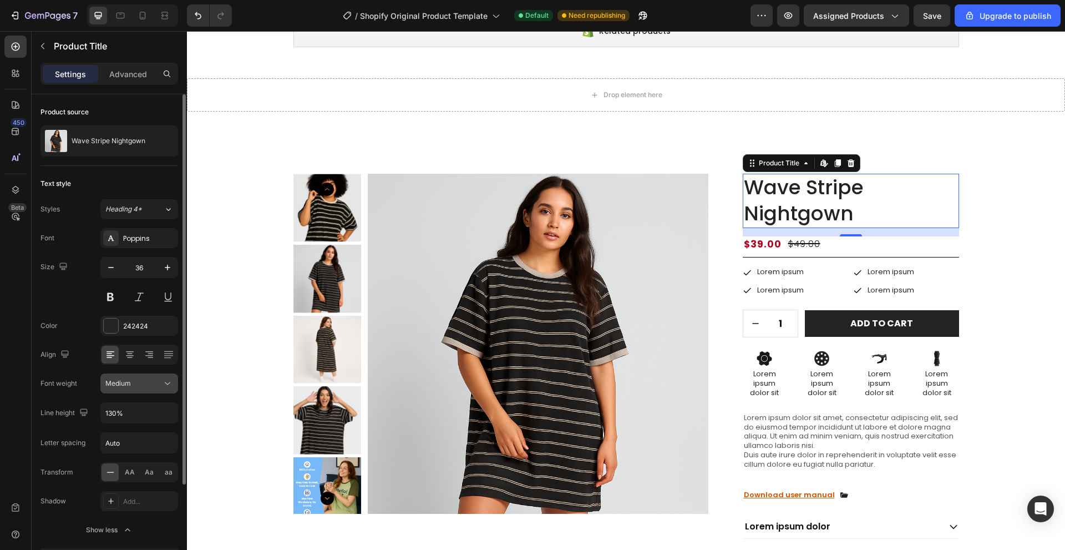
click at [119, 386] on span "Medium" at bounding box center [118, 383] width 26 height 8
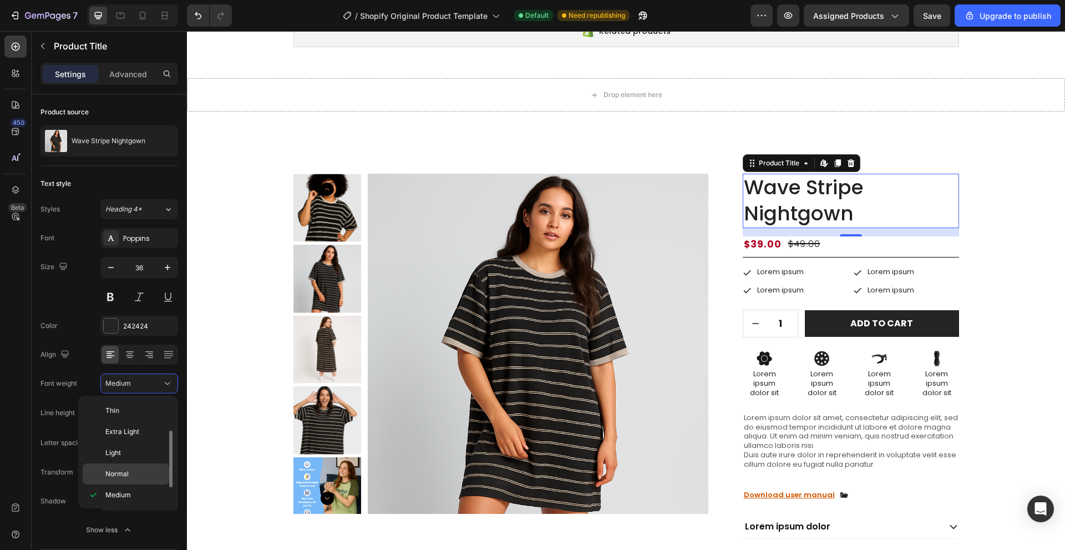
scroll to position [20, 0]
click at [145, 493] on p "Semi Bold" at bounding box center [134, 496] width 59 height 10
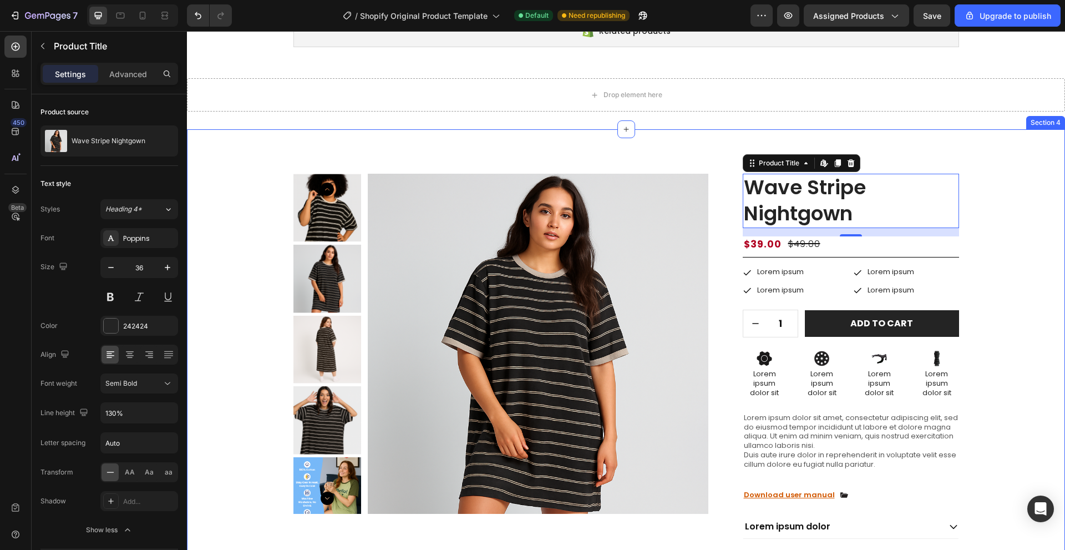
click at [989, 210] on div "Product Images Wave Stripe Nightgown Product Title Edit content in Shopify 15 $…" at bounding box center [626, 415] width 862 height 483
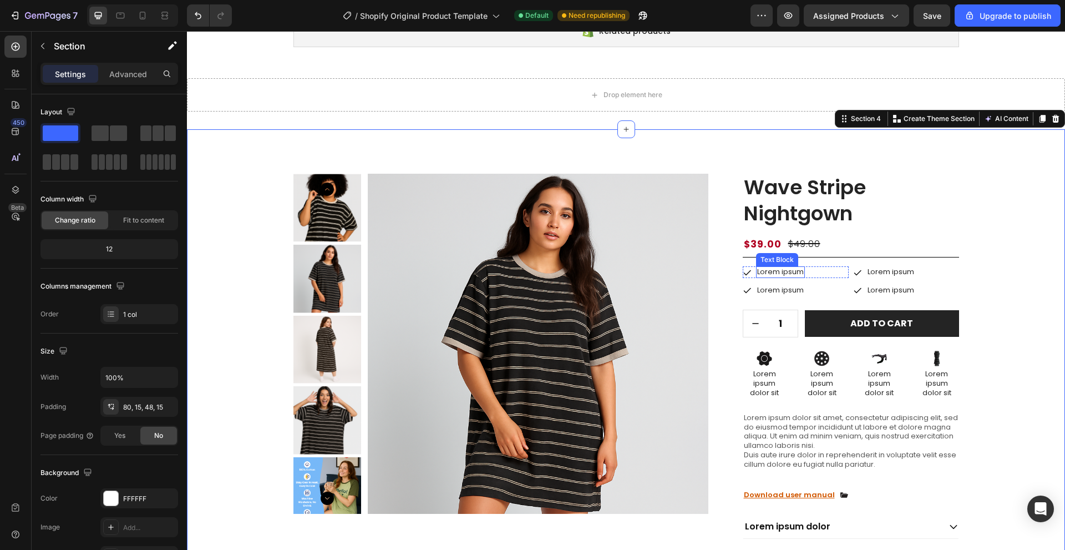
click at [799, 273] on p "Lorem ipsum" at bounding box center [780, 271] width 47 height 9
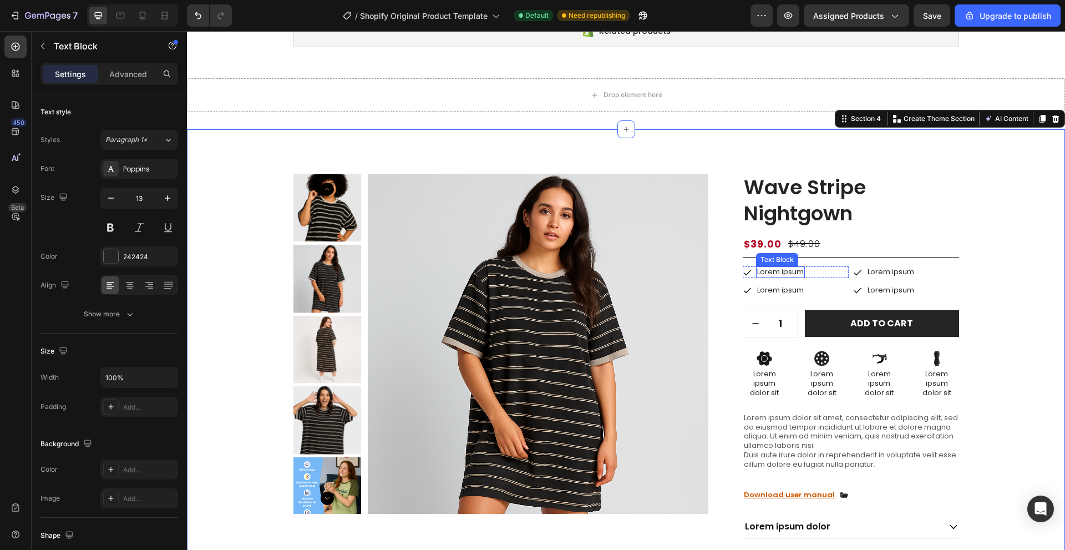
click at [799, 273] on p "Lorem ipsum" at bounding box center [780, 271] width 47 height 9
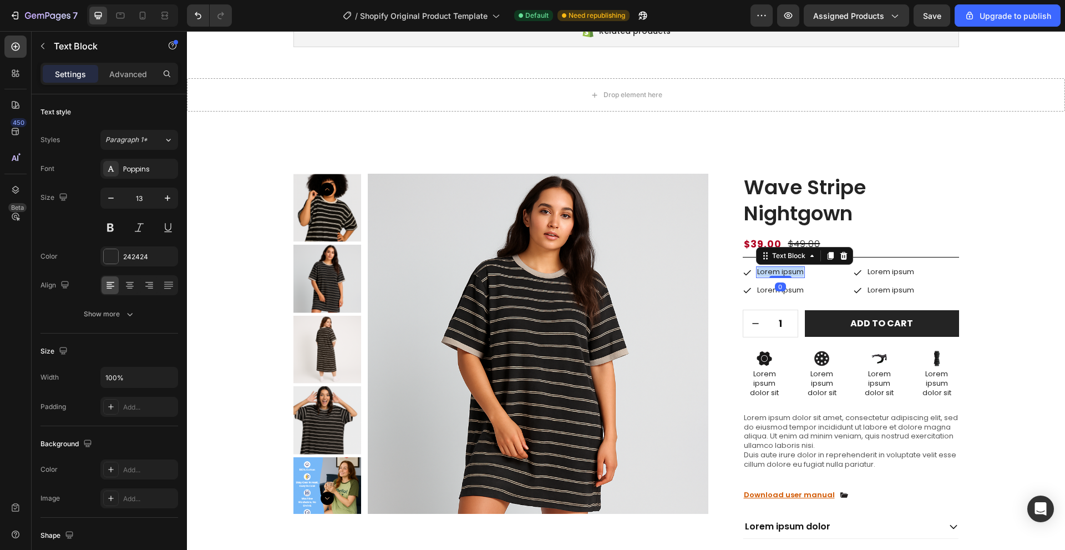
click at [799, 273] on p "Lorem ipsum" at bounding box center [780, 271] width 47 height 9
click at [778, 292] on p "Lorem ipsum" at bounding box center [780, 290] width 47 height 9
click at [878, 277] on div "Text Block" at bounding box center [888, 278] width 38 height 10
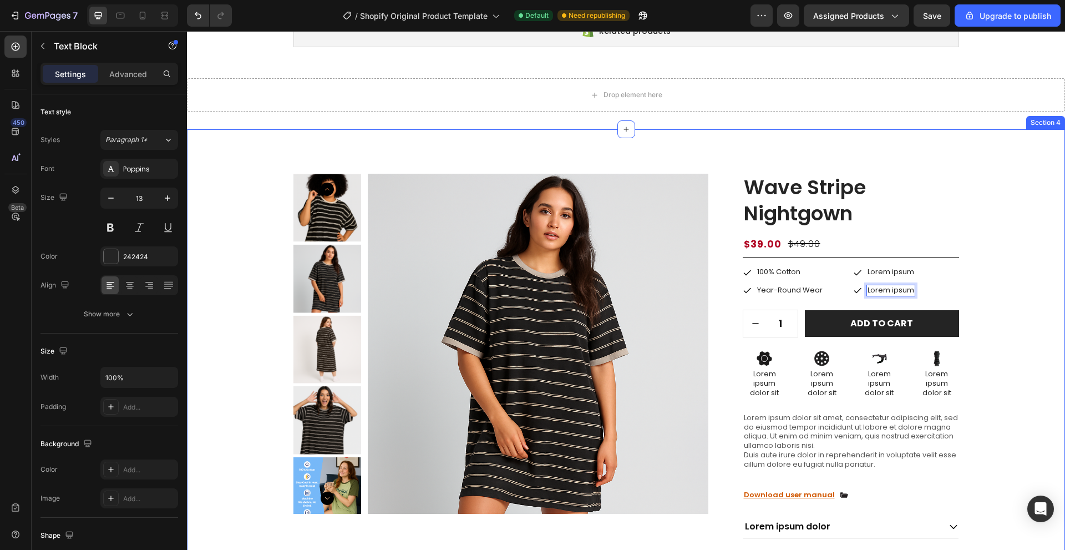
click at [973, 264] on div "Product Images Wave Stripe Nightgown Product Title $39.00 Product Price Product…" at bounding box center [626, 415] width 862 height 483
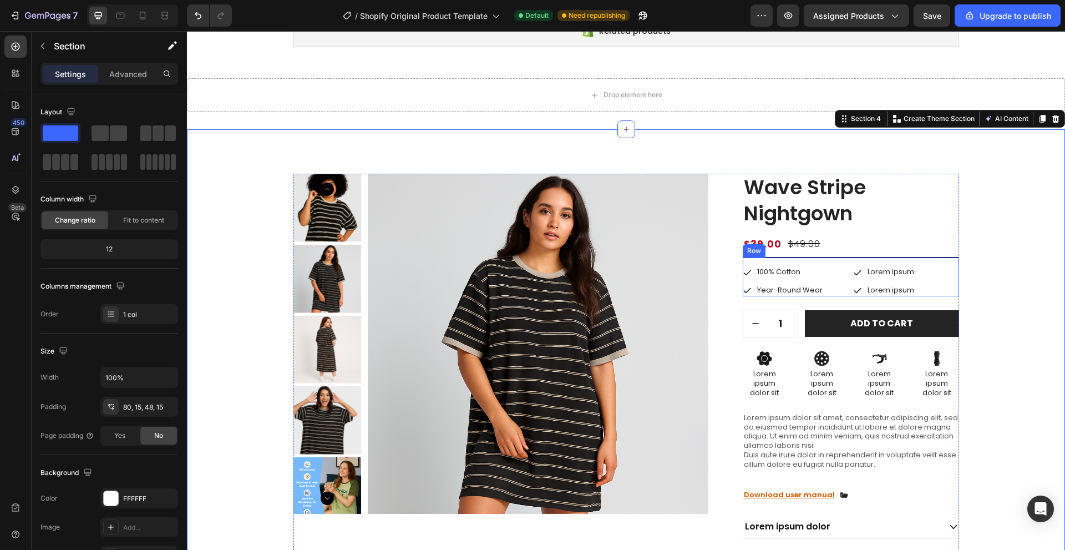
click at [895, 273] on p "Lorem ipsum" at bounding box center [891, 271] width 47 height 9
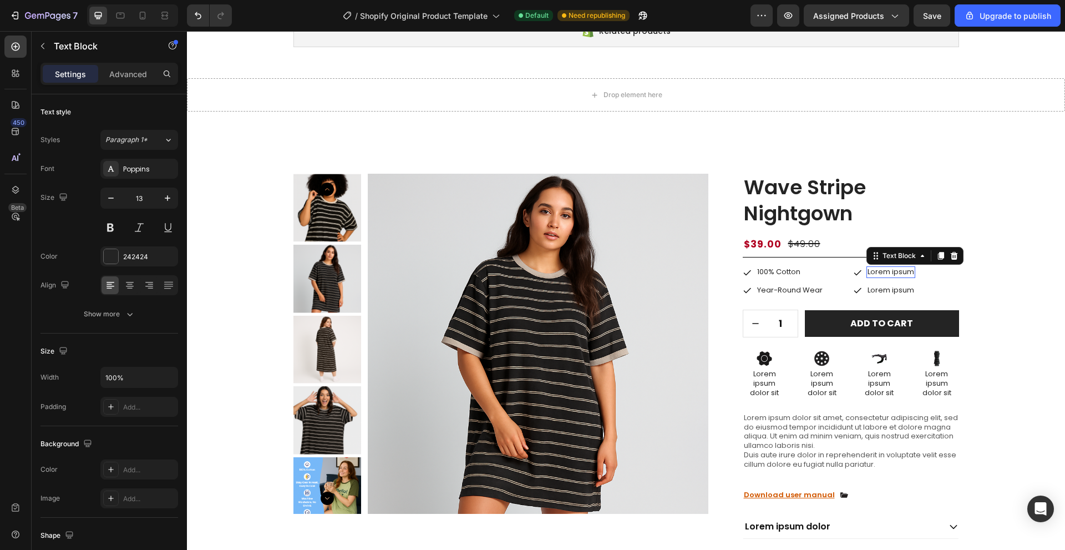
click at [895, 273] on p "Lorem ipsum" at bounding box center [891, 271] width 47 height 9
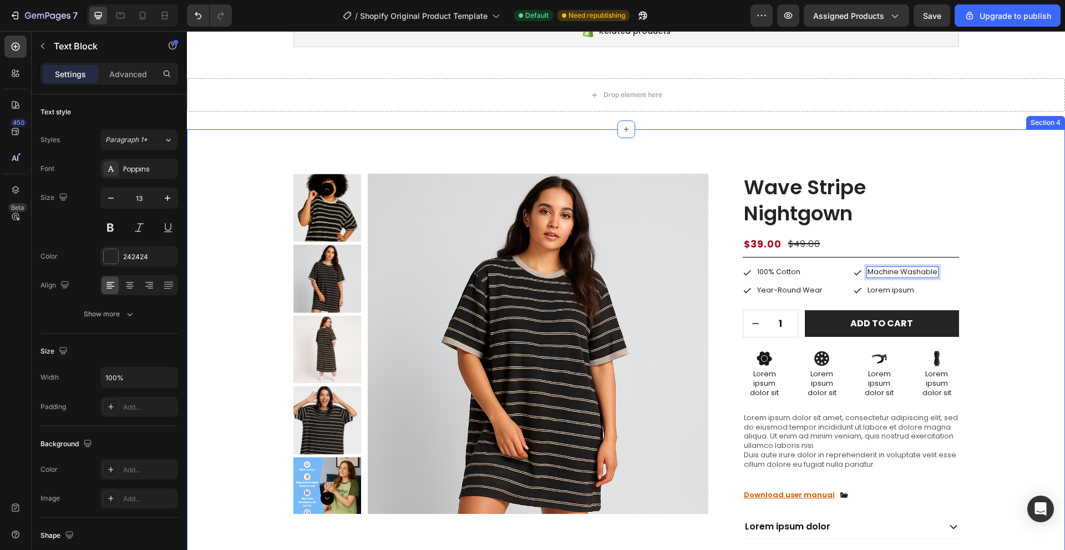
click at [979, 271] on div "Product Images Wave Stripe Nightgown Product Title $39.00 Product Price Product…" at bounding box center [626, 415] width 862 height 483
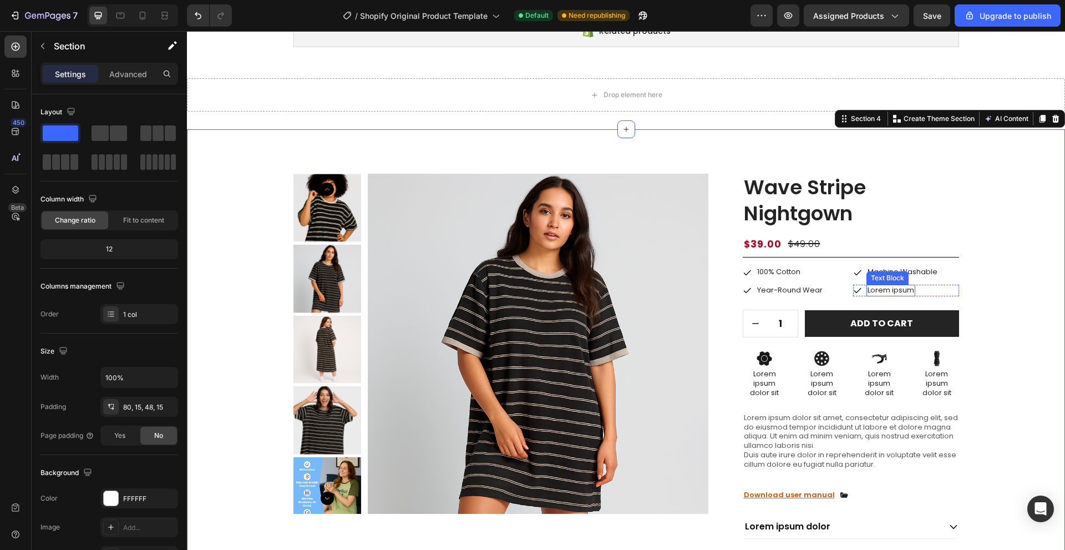
click at [878, 288] on p "Lorem ipsum" at bounding box center [891, 290] width 47 height 9
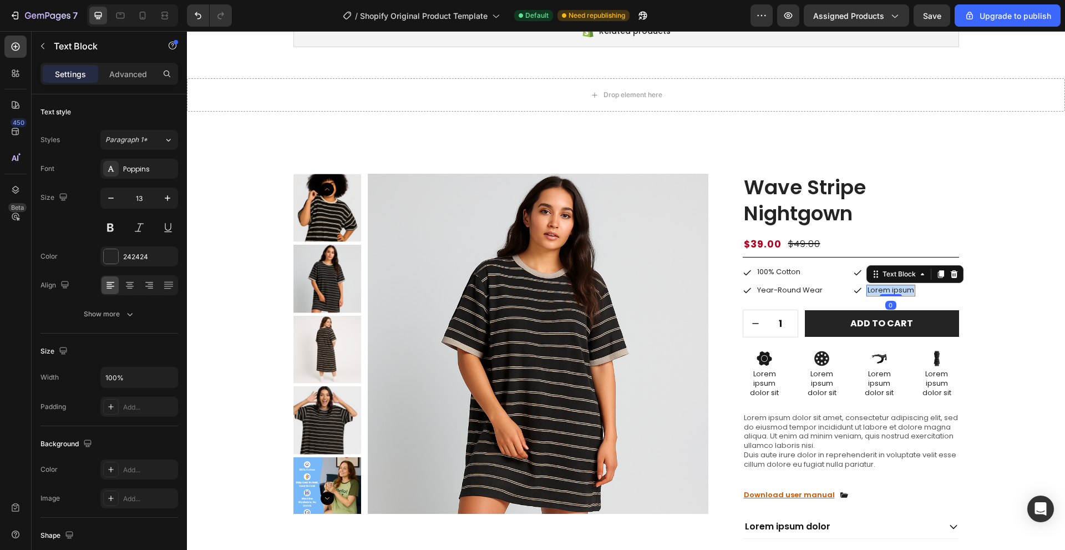
click at [878, 288] on p "Lorem ipsum" at bounding box center [891, 290] width 47 height 9
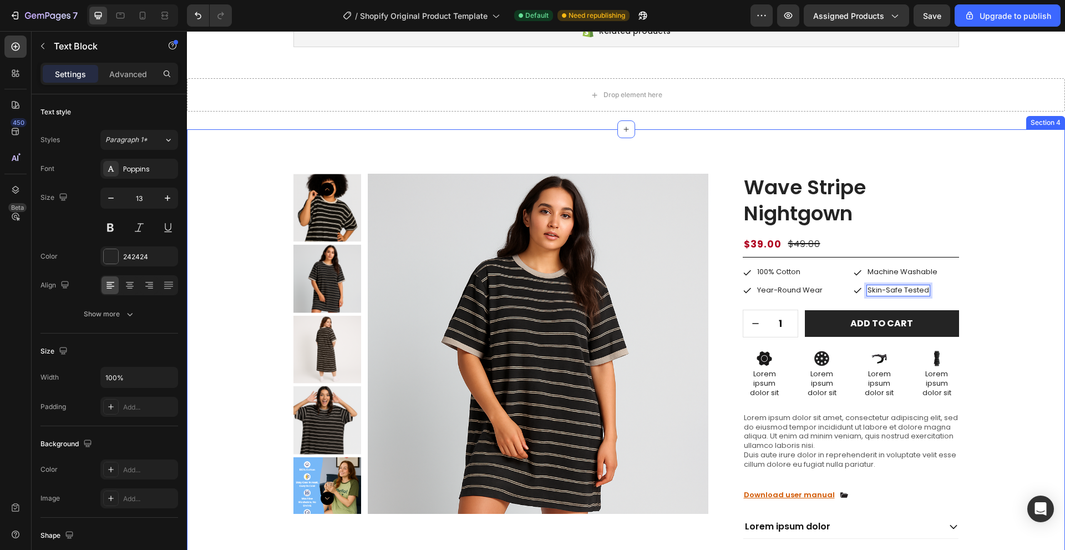
click at [1022, 191] on div "Product Images Wave Stripe Nightgown Product Title $39.00 Product Price Product…" at bounding box center [626, 415] width 862 height 483
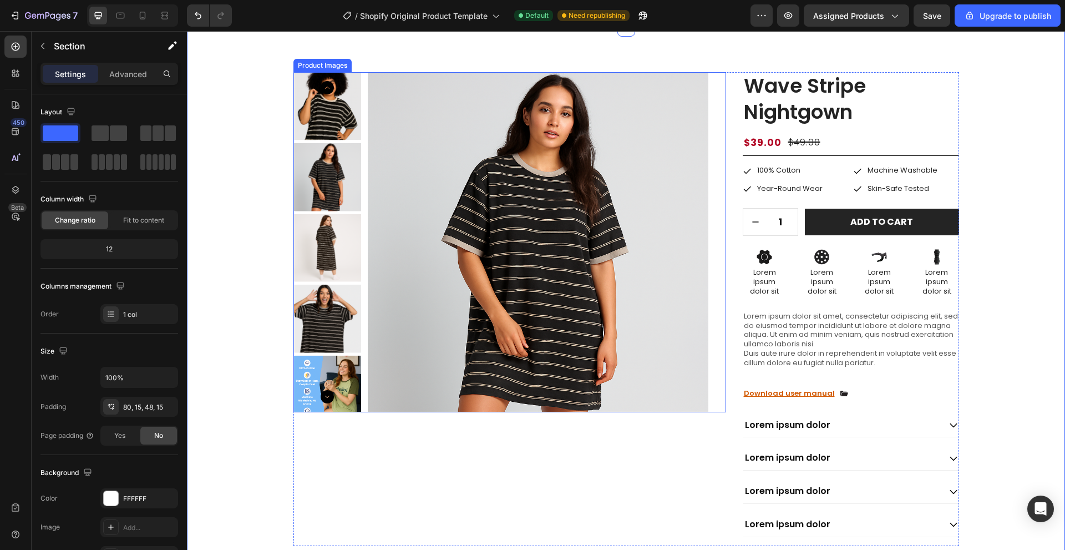
scroll to position [222, 0]
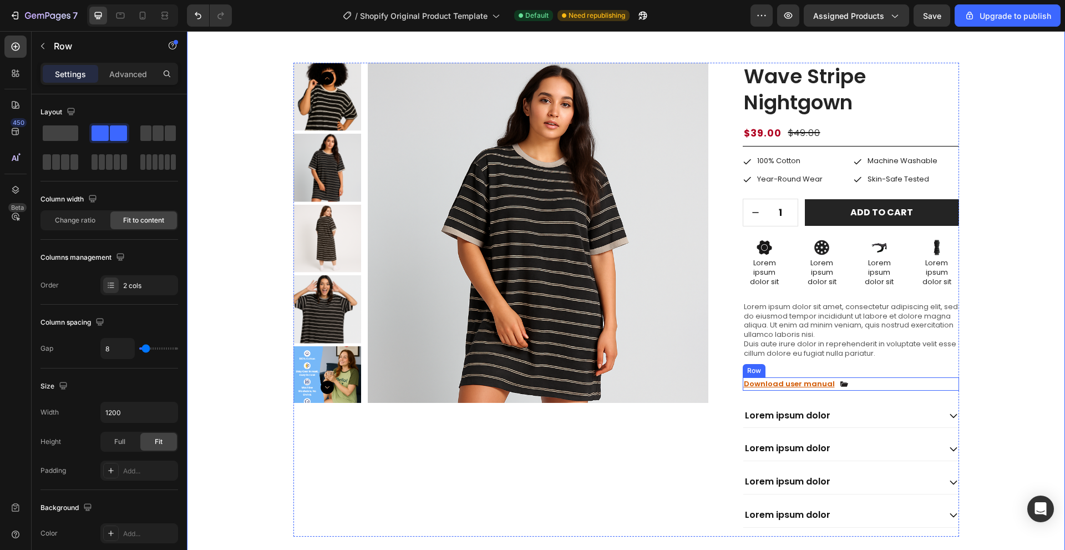
click at [868, 383] on div "Download user manual Text Block Icon Row" at bounding box center [851, 383] width 216 height 13
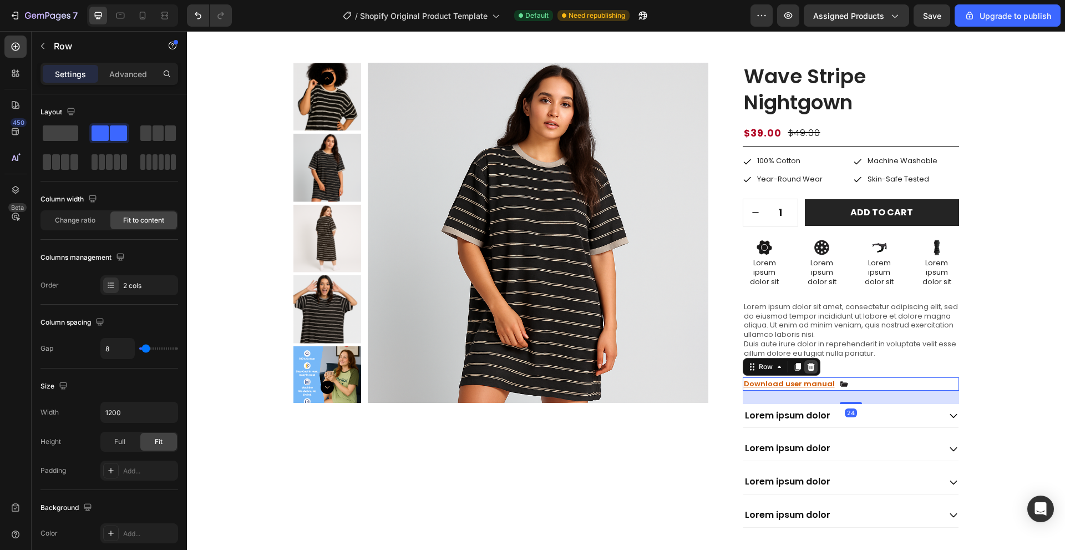
click at [808, 366] on icon at bounding box center [810, 367] width 7 height 8
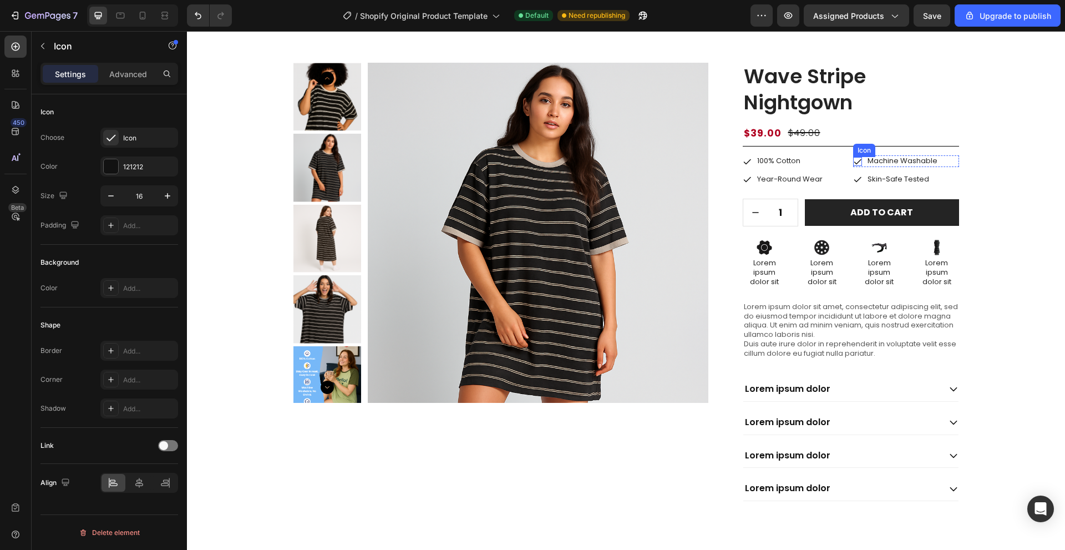
click at [853, 158] on icon at bounding box center [857, 161] width 9 height 9
click at [793, 214] on button "increment" at bounding box center [805, 212] width 25 height 27
type input "2"
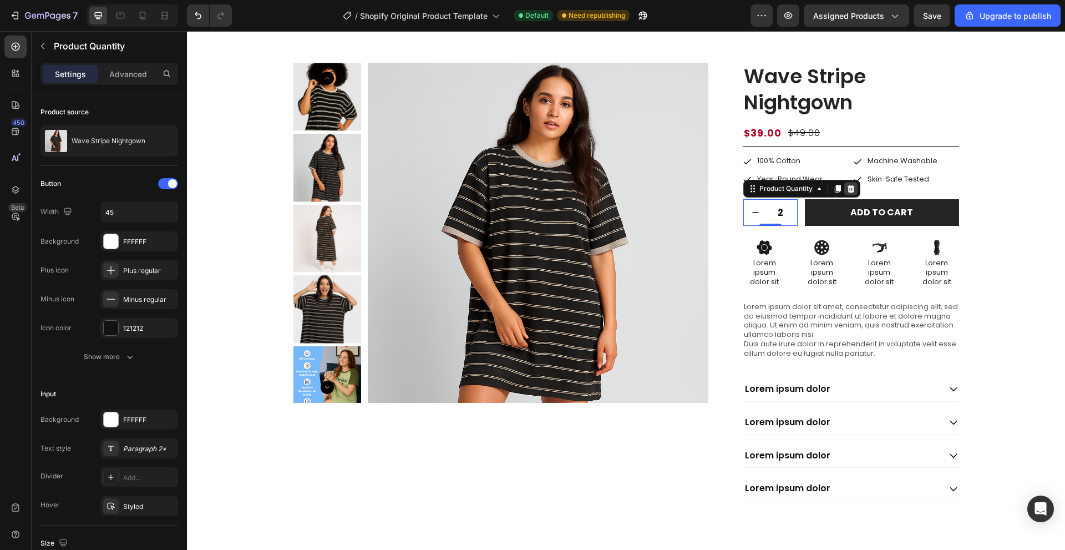
click at [847, 188] on icon at bounding box center [850, 189] width 7 height 8
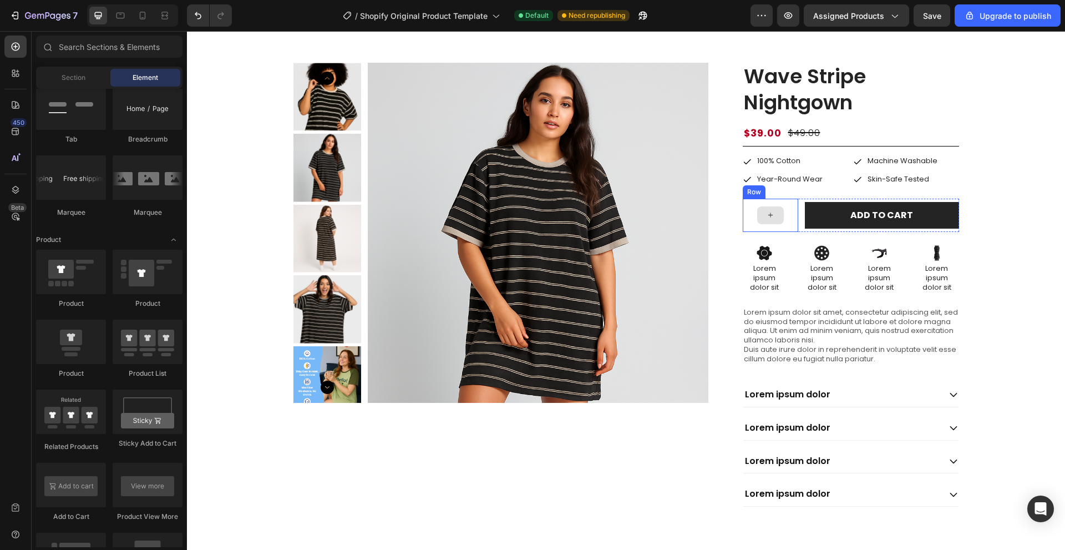
click at [778, 217] on div at bounding box center [770, 215] width 27 height 18
click at [810, 207] on button "Add to cart" at bounding box center [882, 215] width 154 height 27
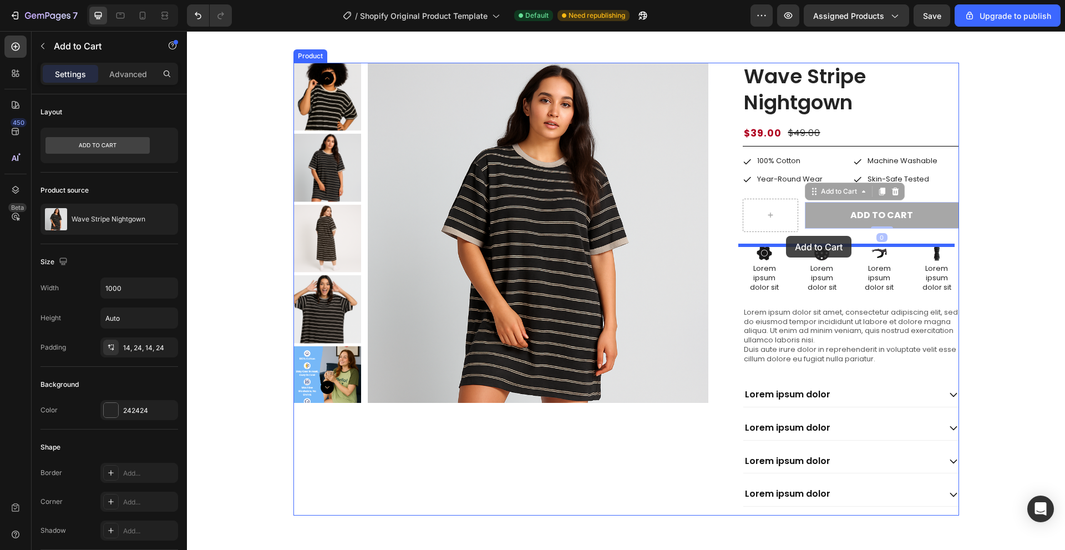
drag, startPoint x: 824, startPoint y: 194, endPoint x: 786, endPoint y: 236, distance: 56.5
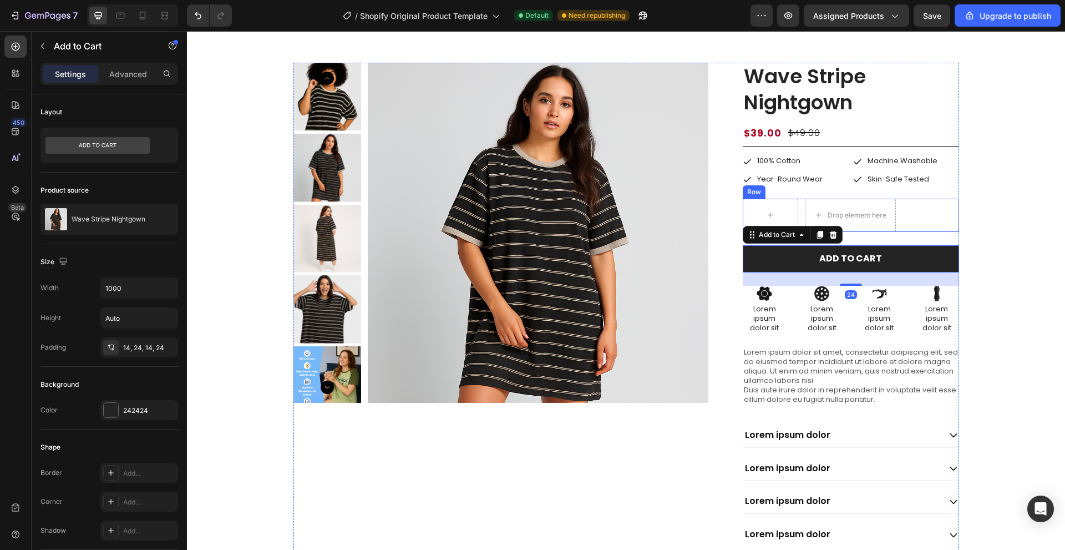
click at [924, 216] on div "Row Drop element here Row" at bounding box center [851, 215] width 216 height 33
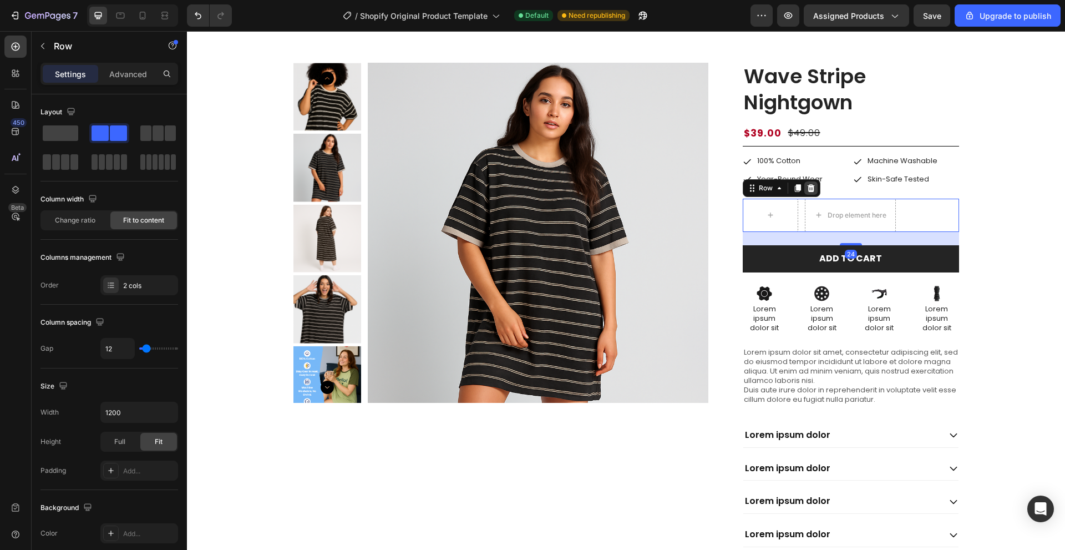
click at [808, 185] on icon at bounding box center [810, 188] width 7 height 8
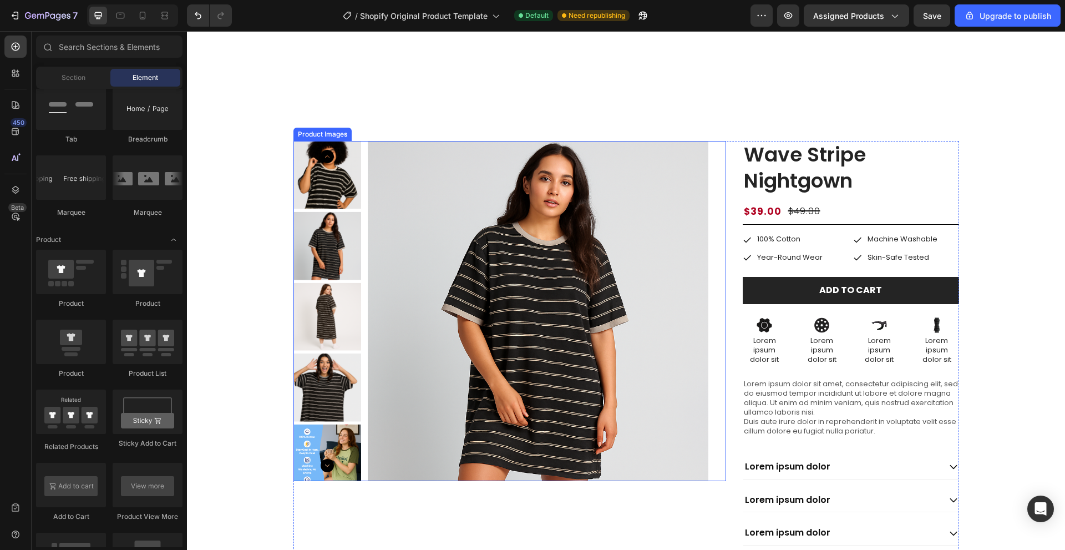
scroll to position [0, 0]
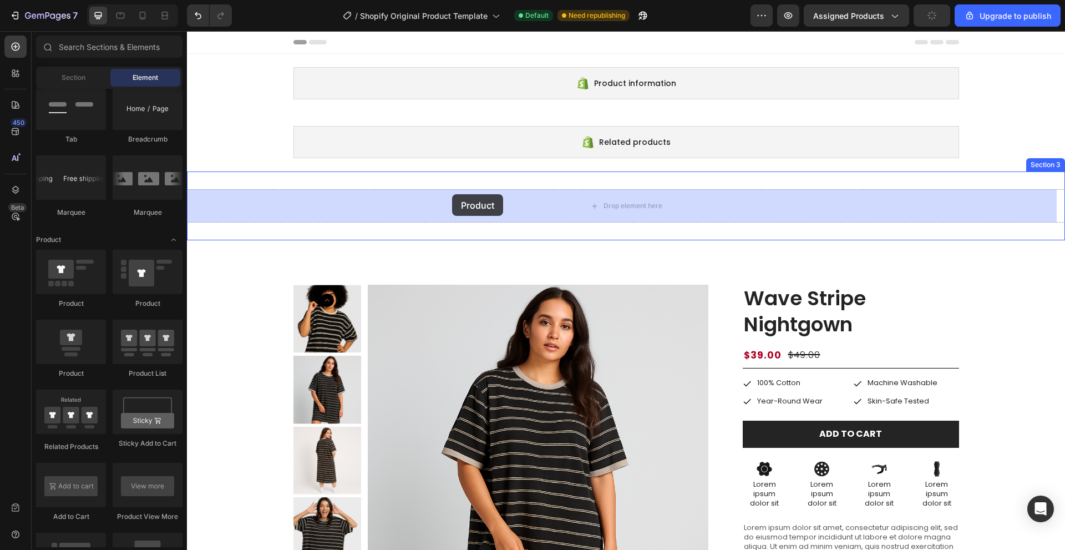
drag, startPoint x: 320, startPoint y: 301, endPoint x: 452, endPoint y: 194, distance: 170.0
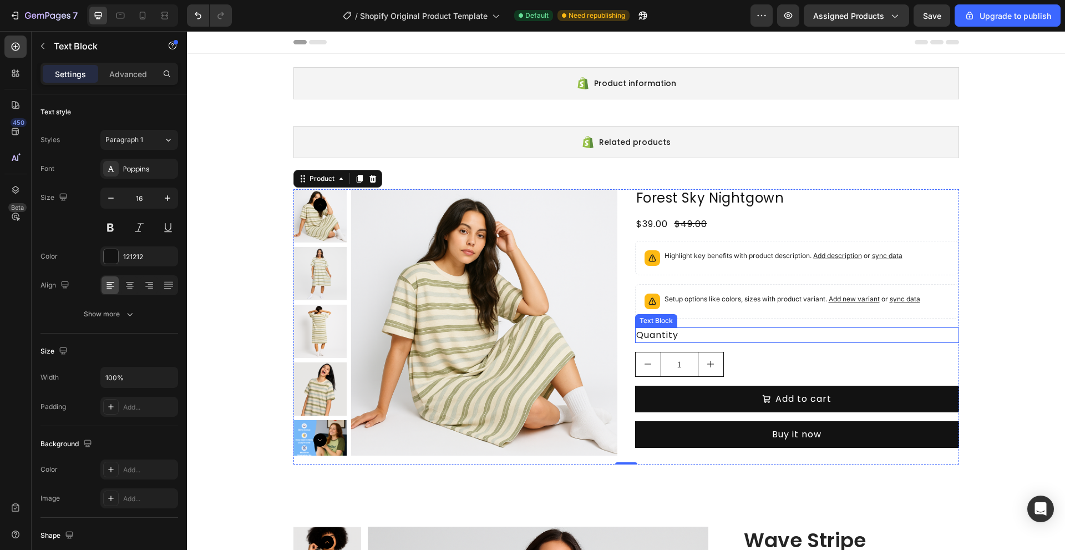
click at [765, 337] on div "Quantity" at bounding box center [797, 335] width 324 height 16
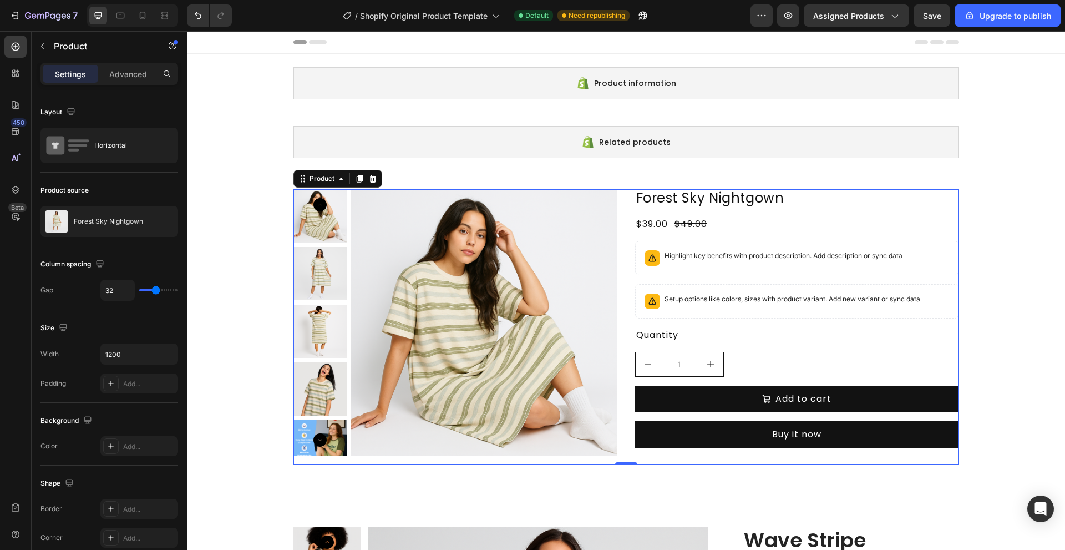
click at [619, 271] on div "Product Images Forest Sky Nightgown Product Title $39.00 Product Price Product …" at bounding box center [626, 326] width 666 height 275
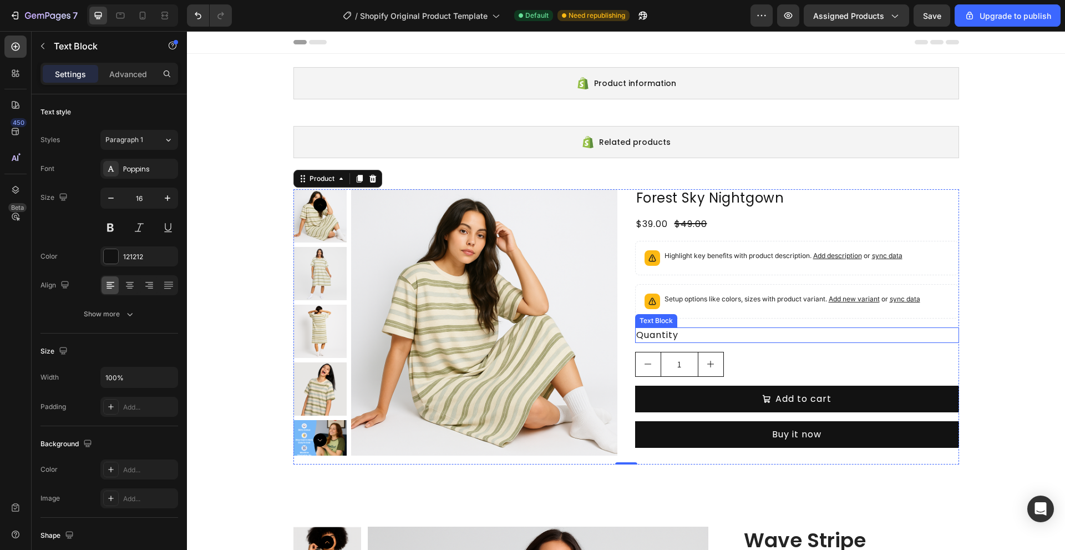
click at [751, 330] on div "Quantity" at bounding box center [797, 335] width 324 height 16
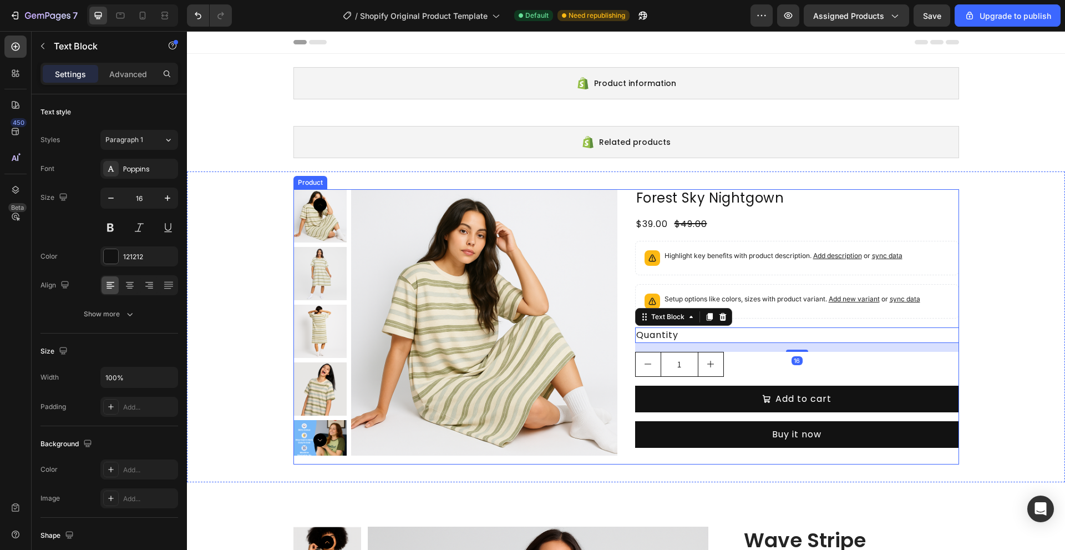
click at [627, 290] on div "Product Images Forest Sky Nightgown Product Title $39.00 Product Price Product …" at bounding box center [626, 326] width 666 height 275
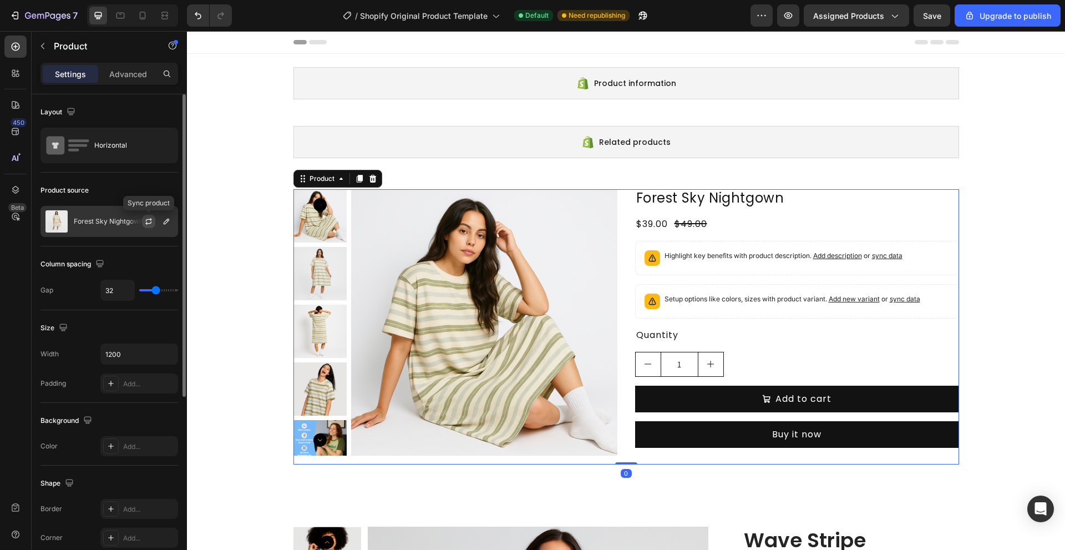
click at [149, 221] on icon "button" at bounding box center [148, 221] width 9 height 9
click at [148, 222] on icon "button" at bounding box center [148, 221] width 9 height 9
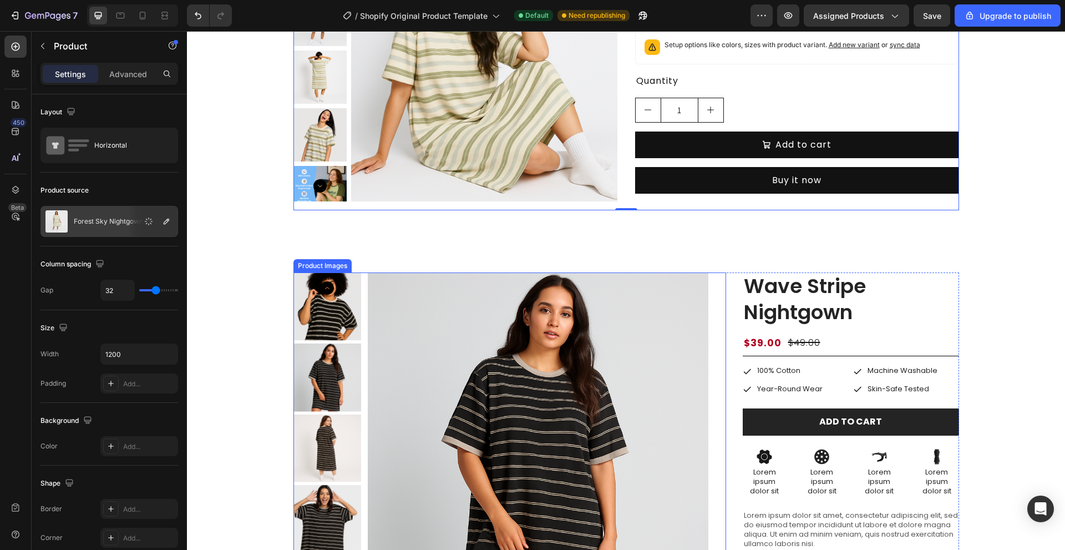
scroll to position [277, 0]
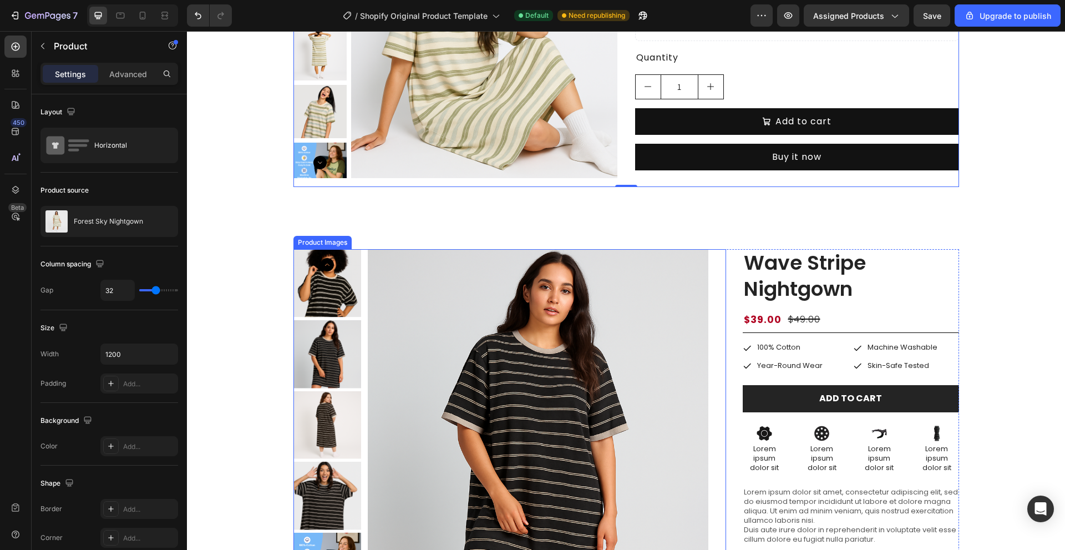
click at [715, 304] on div "Product Images" at bounding box center [509, 419] width 433 height 340
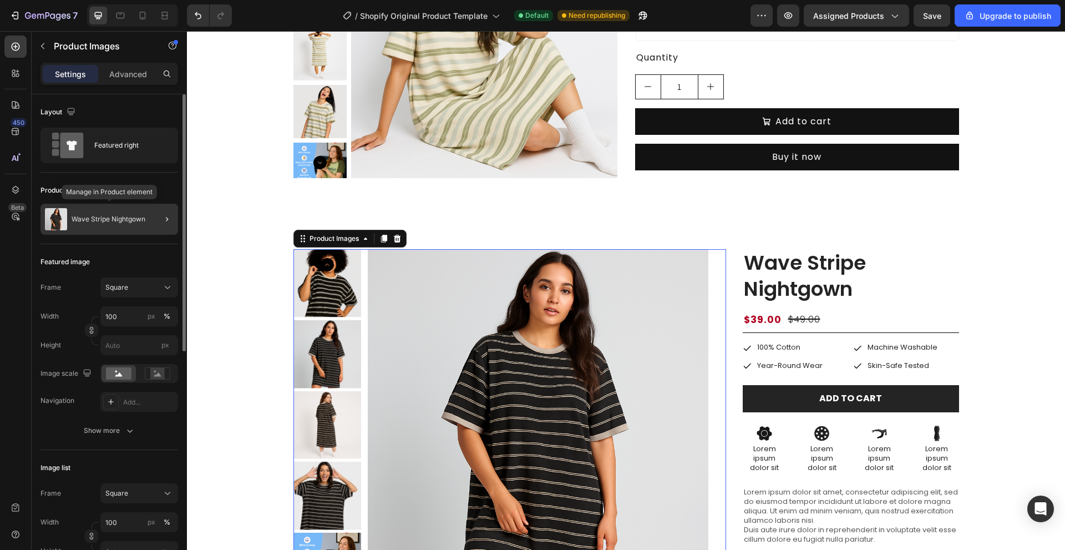
click at [146, 221] on div "Wave Stripe Nightgown" at bounding box center [109, 219] width 138 height 31
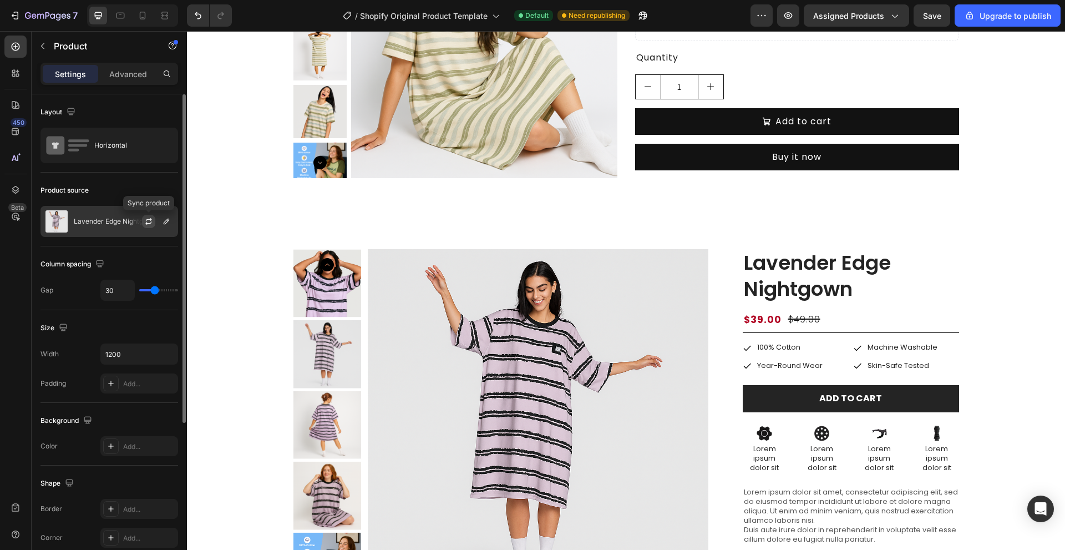
click at [151, 224] on icon "button" at bounding box center [148, 221] width 9 height 9
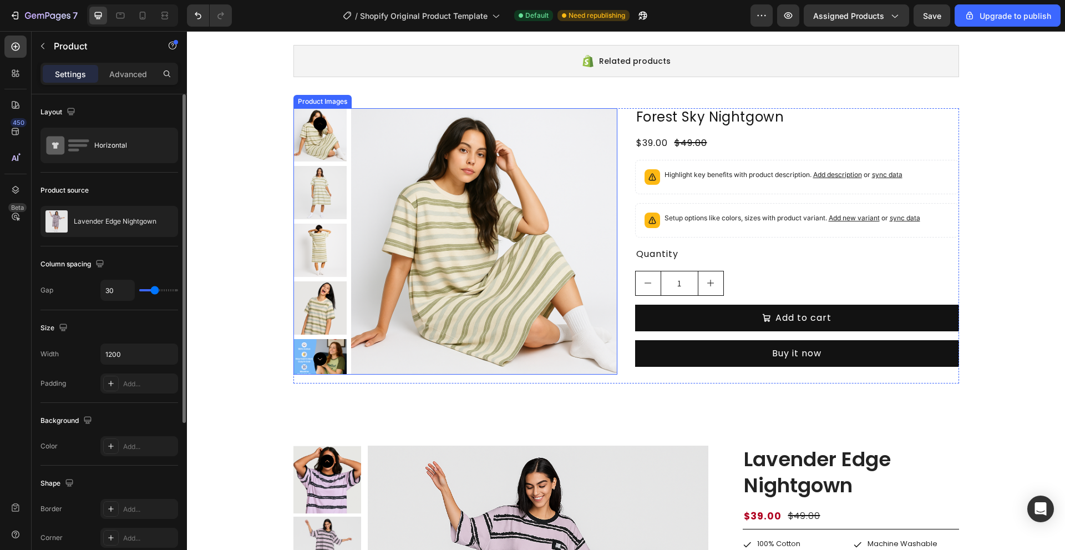
scroll to position [55, 0]
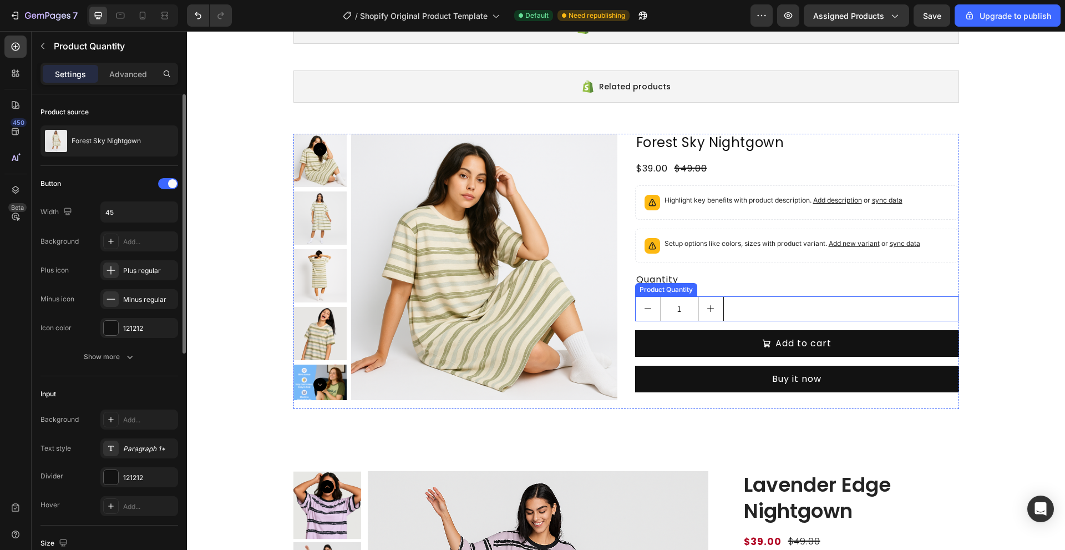
click at [735, 303] on div "1" at bounding box center [797, 308] width 324 height 25
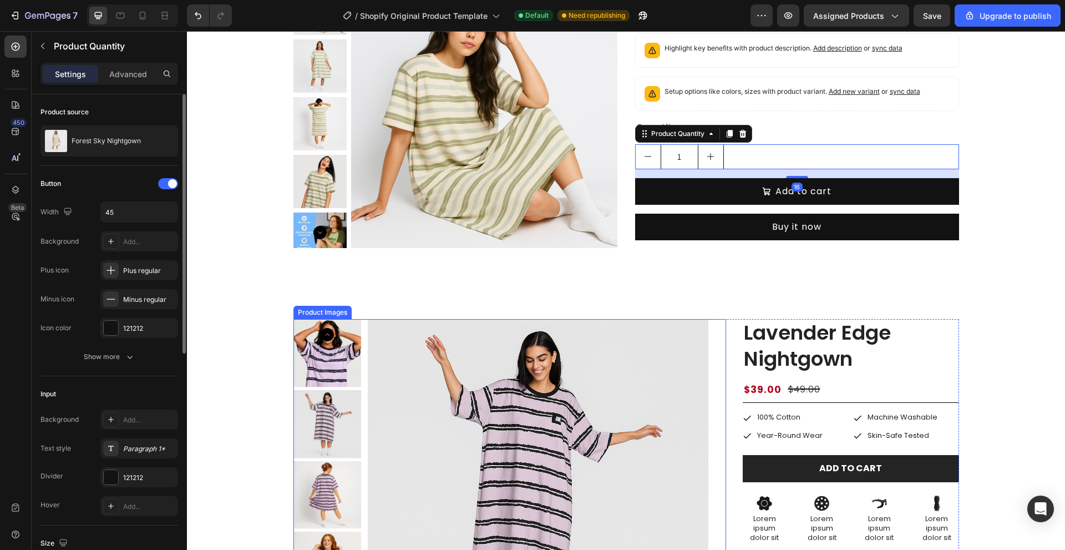
scroll to position [222, 0]
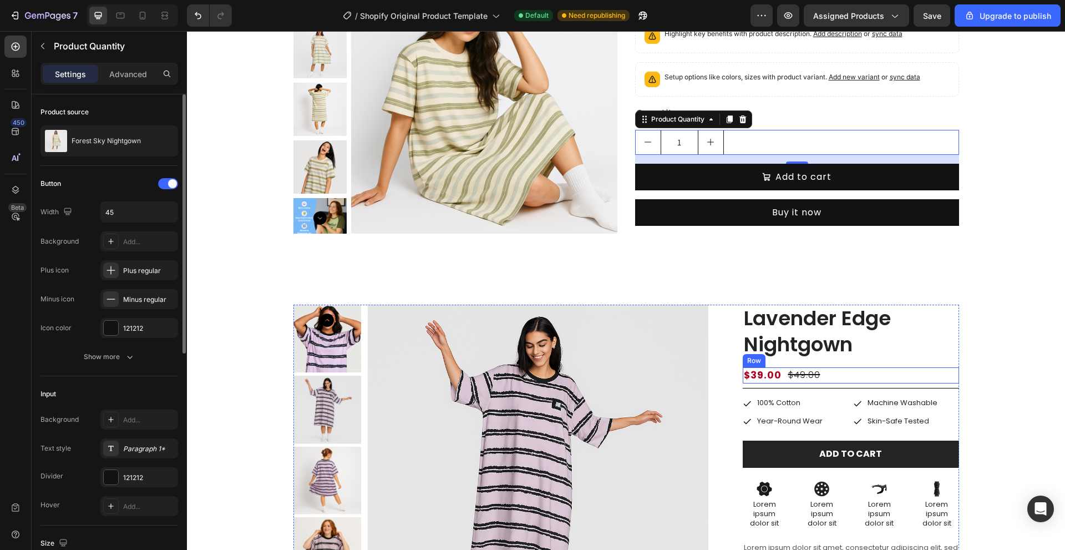
click at [832, 374] on div "$39.00 Product Price Product Price $49.00 Product Price Product Price Row" at bounding box center [851, 375] width 216 height 17
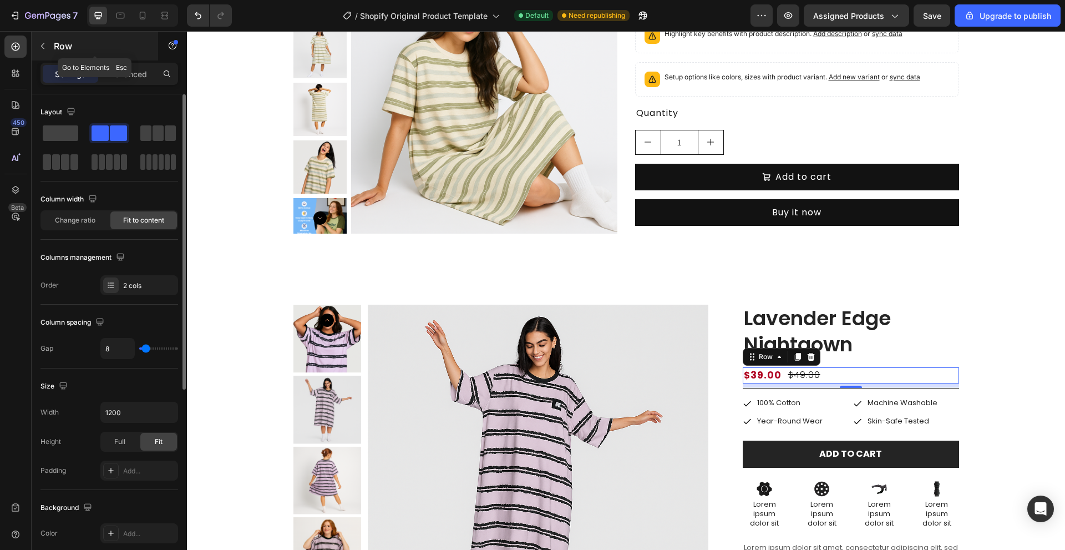
click at [52, 44] on div "Row" at bounding box center [95, 46] width 126 height 29
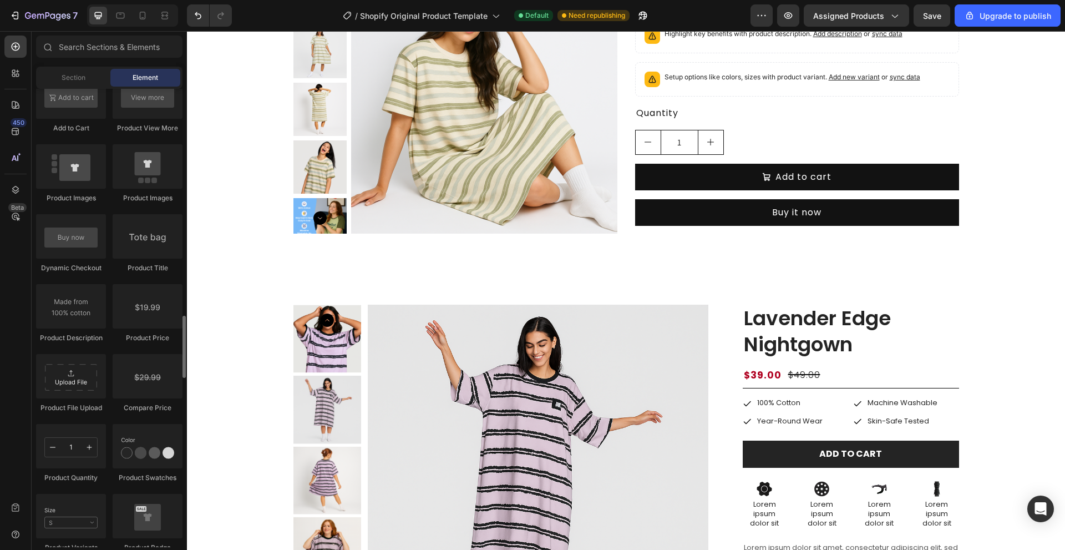
scroll to position [1775, 0]
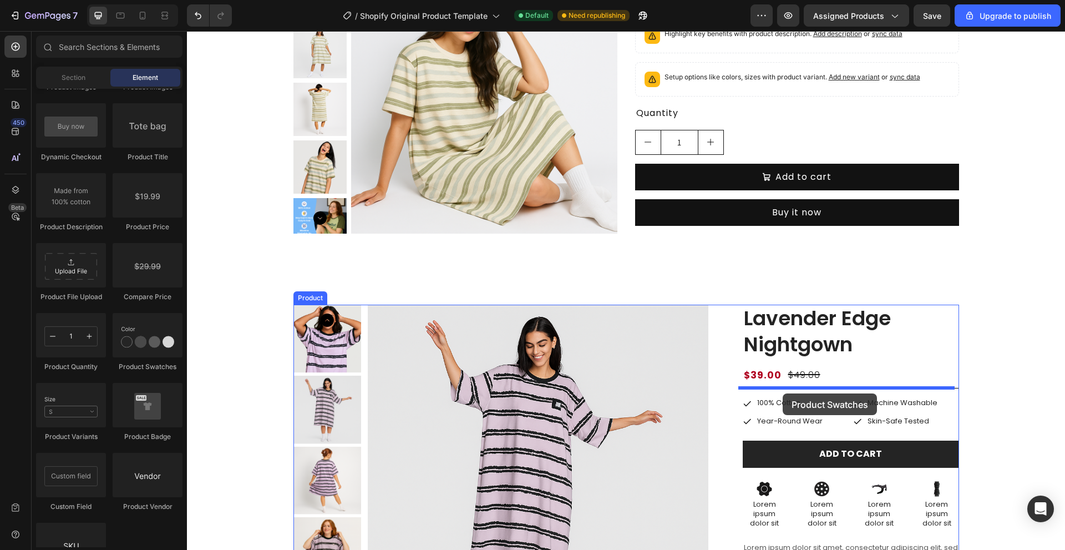
drag, startPoint x: 339, startPoint y: 366, endPoint x: 783, endPoint y: 393, distance: 444.6
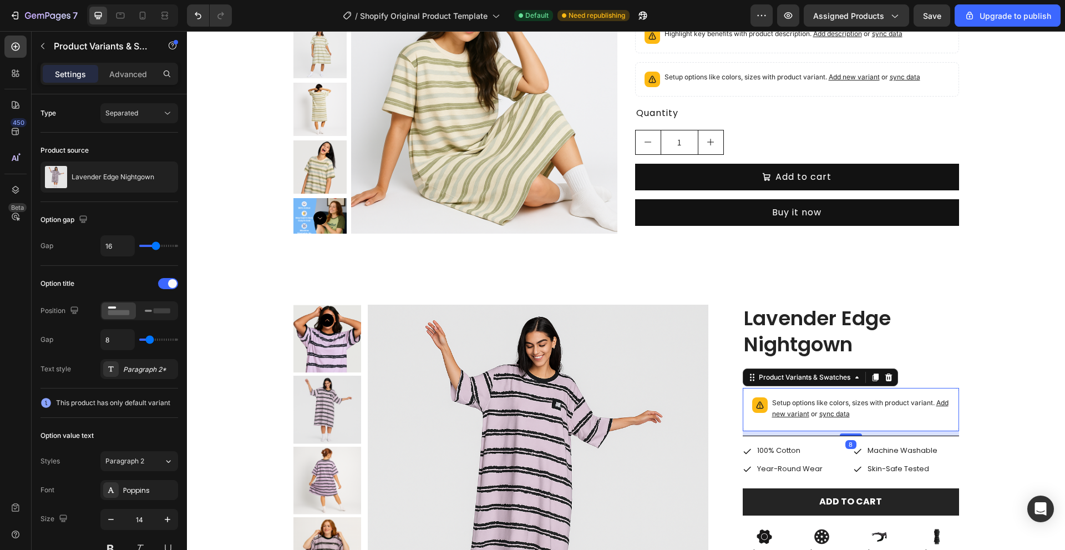
click at [965, 405] on div "Product Images Lavender Edge Nightgown Product Title $39.00 Product Price Produ…" at bounding box center [626, 556] width 862 height 503
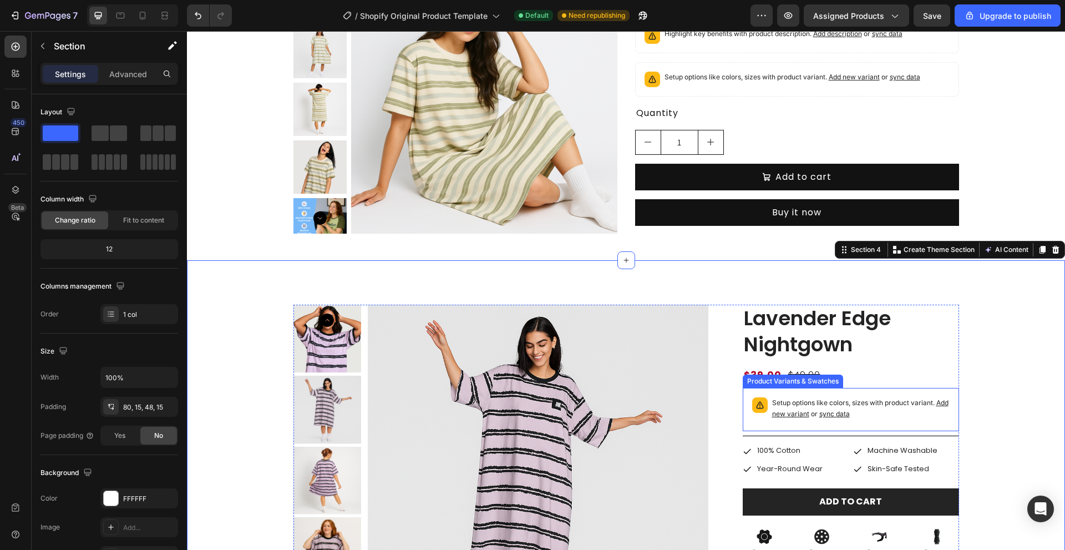
click at [896, 417] on p "Setup options like colors, sizes with product variant. Add new variant or sync …" at bounding box center [861, 408] width 178 height 22
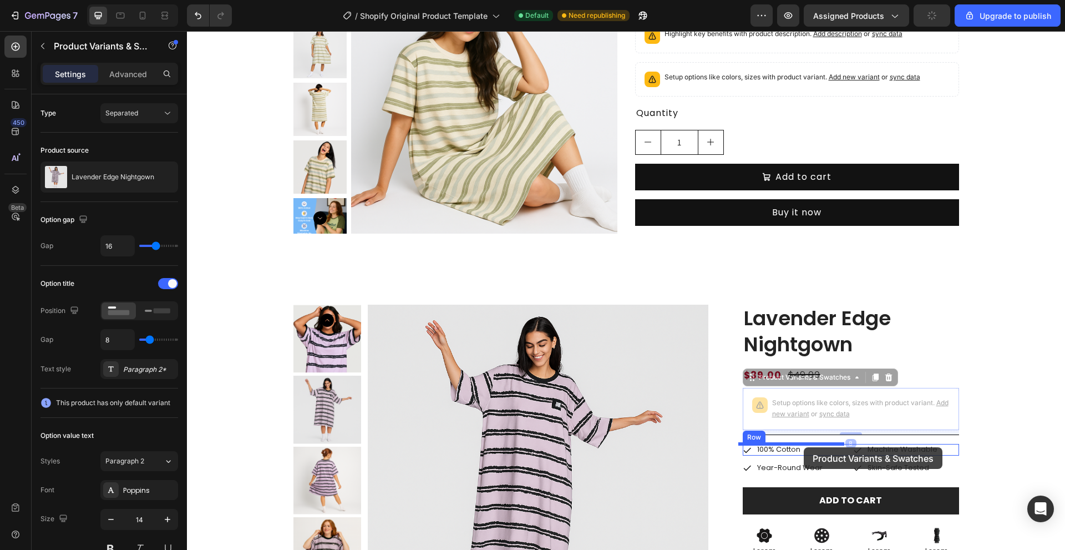
drag, startPoint x: 766, startPoint y: 379, endPoint x: 804, endPoint y: 447, distance: 78.2
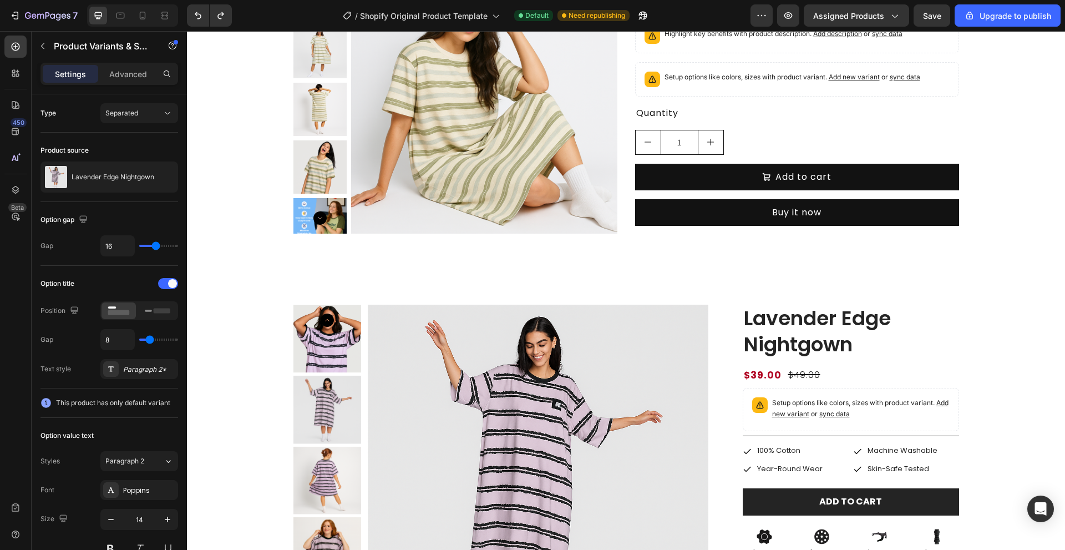
click at [889, 418] on p "Setup options like colors, sizes with product variant. Add new variant or sync …" at bounding box center [861, 408] width 178 height 22
click at [1021, 414] on div "Product Images Lavender Edge Nightgown Product Title $39.00 Product Price Produ…" at bounding box center [626, 556] width 862 height 503
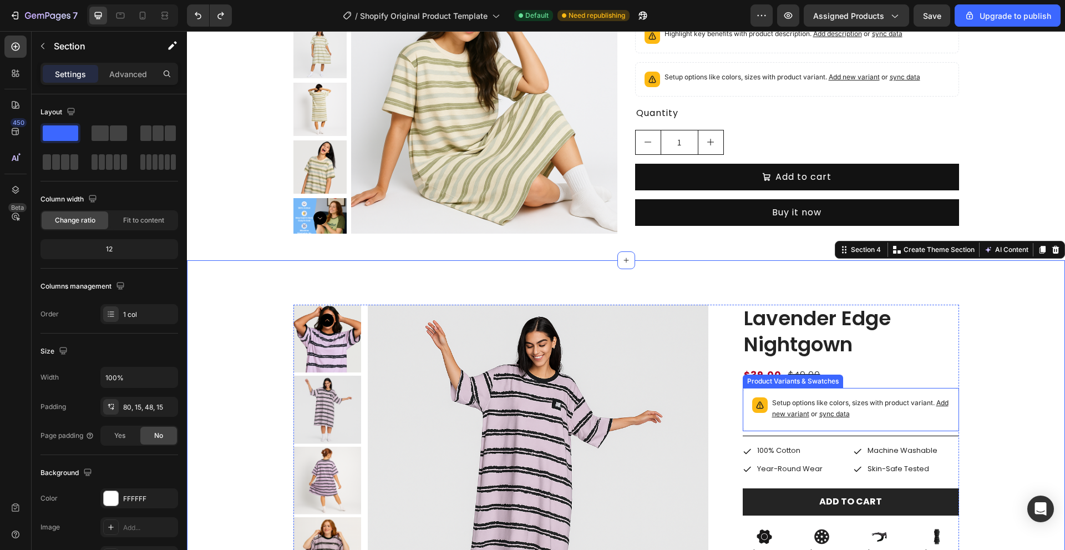
click at [941, 414] on p "Setup options like colors, sizes with product variant. Add new variant or sync …" at bounding box center [861, 408] width 178 height 22
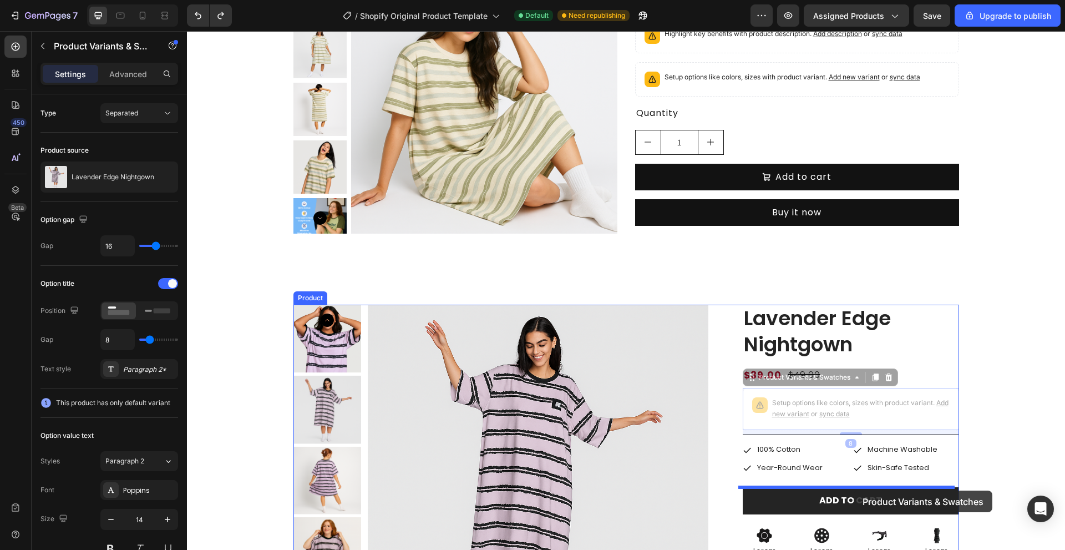
drag, startPoint x: 792, startPoint y: 379, endPoint x: 854, endPoint y: 490, distance: 127.2
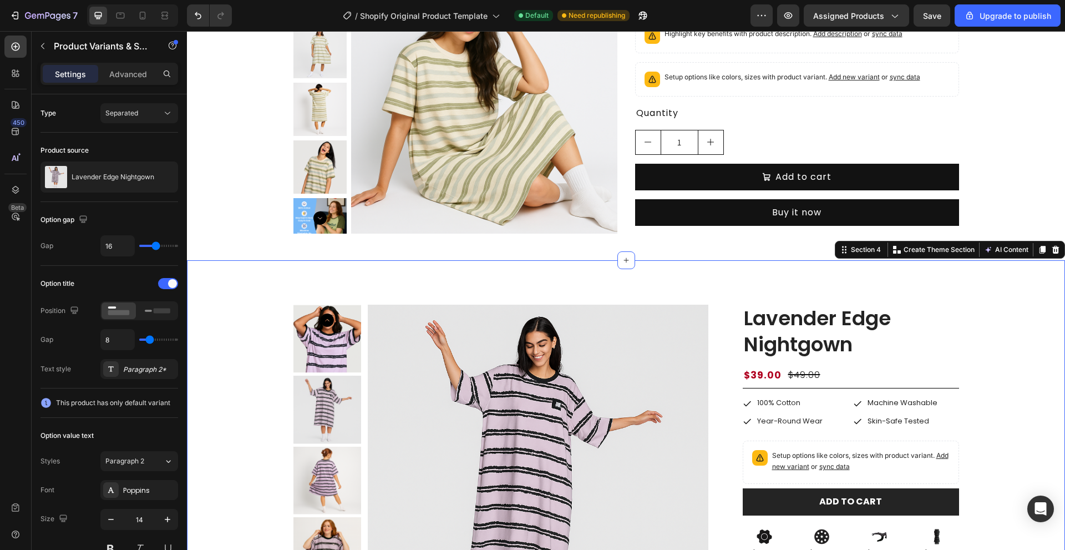
click at [1006, 429] on div "Product Images Lavender Edge Nightgown Product Title $39.00 Product Price Produ…" at bounding box center [626, 556] width 862 height 503
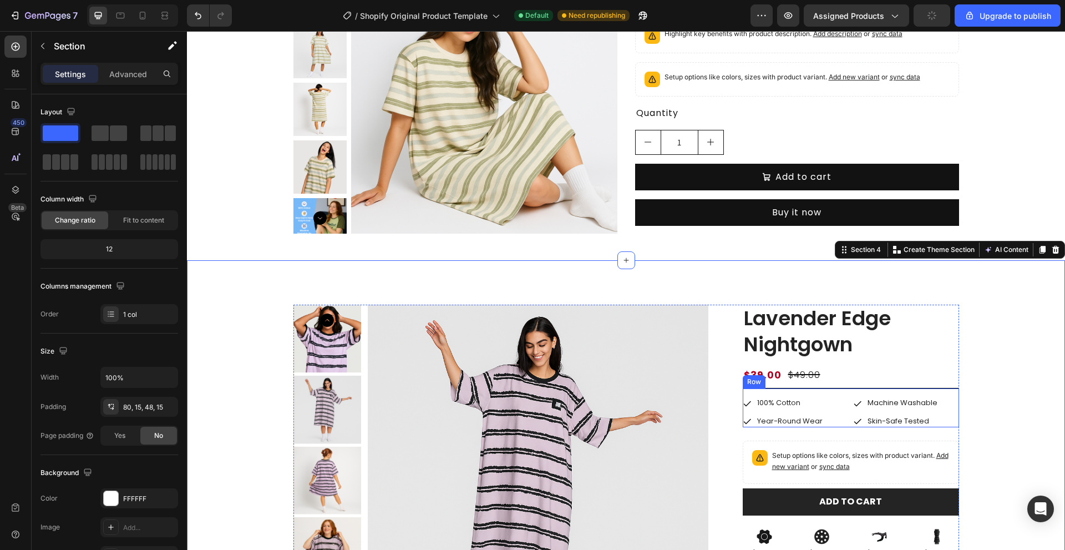
click at [839, 409] on div "Icon 100% Cotton Text Block Row Icon Machine Washable Text Block Row Row Icon Y…" at bounding box center [851, 412] width 216 height 30
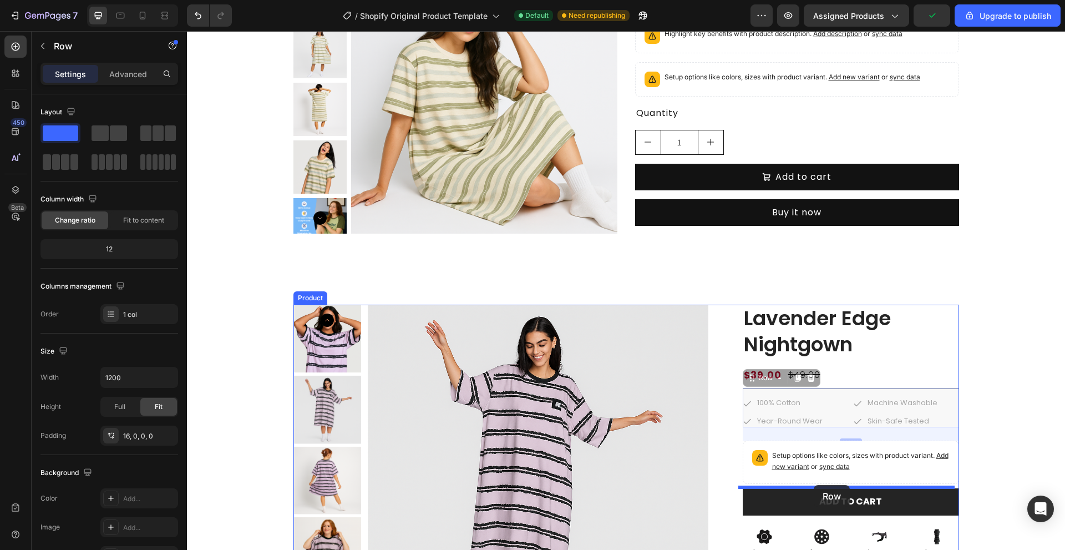
drag, startPoint x: 758, startPoint y: 376, endPoint x: 813, endPoint y: 484, distance: 120.6
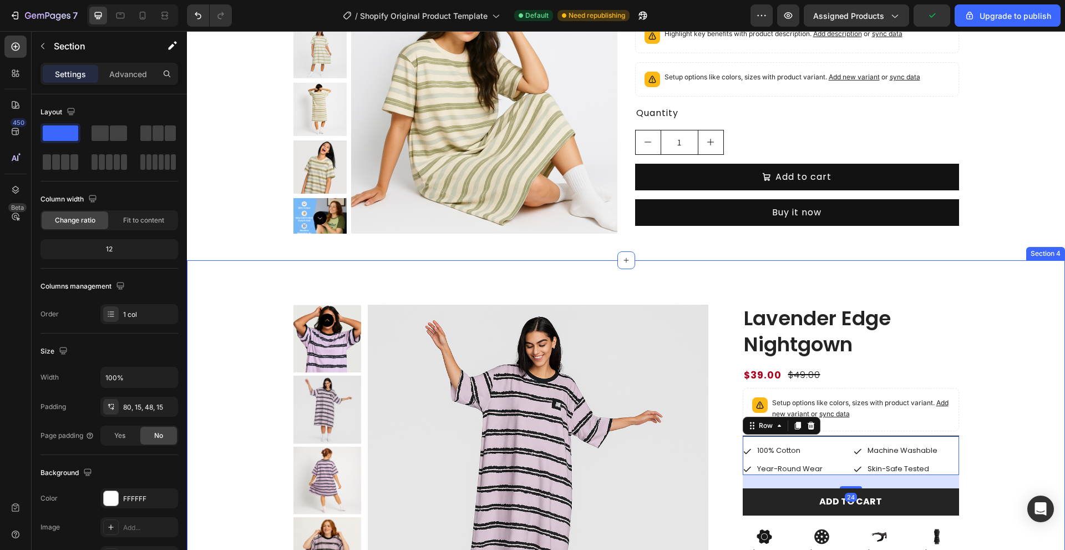
click at [974, 445] on div "Product Images Lavender Edge Nightgown Product Title $39.00 Product Price Produ…" at bounding box center [626, 556] width 862 height 503
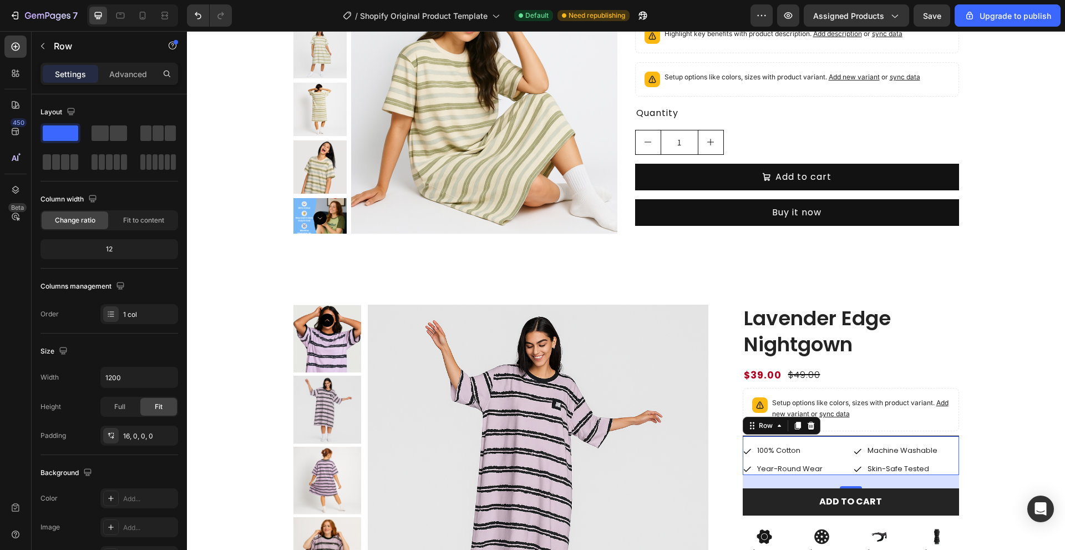
click at [902, 435] on div "Icon 100% Cotton Text Block Row Icon Machine Washable Text Block Row Row Icon Y…" at bounding box center [851, 454] width 216 height 39
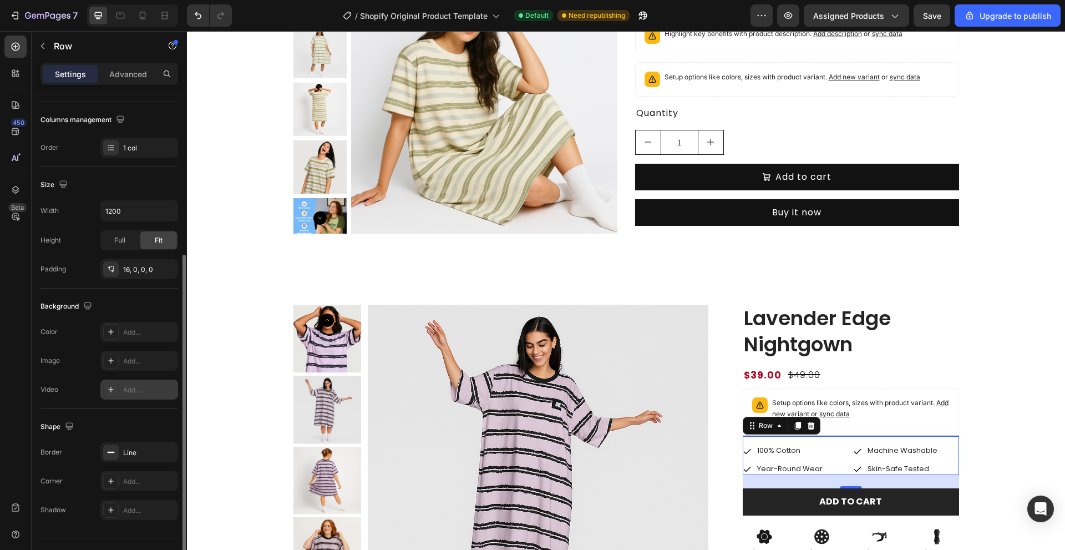
scroll to position [190, 0]
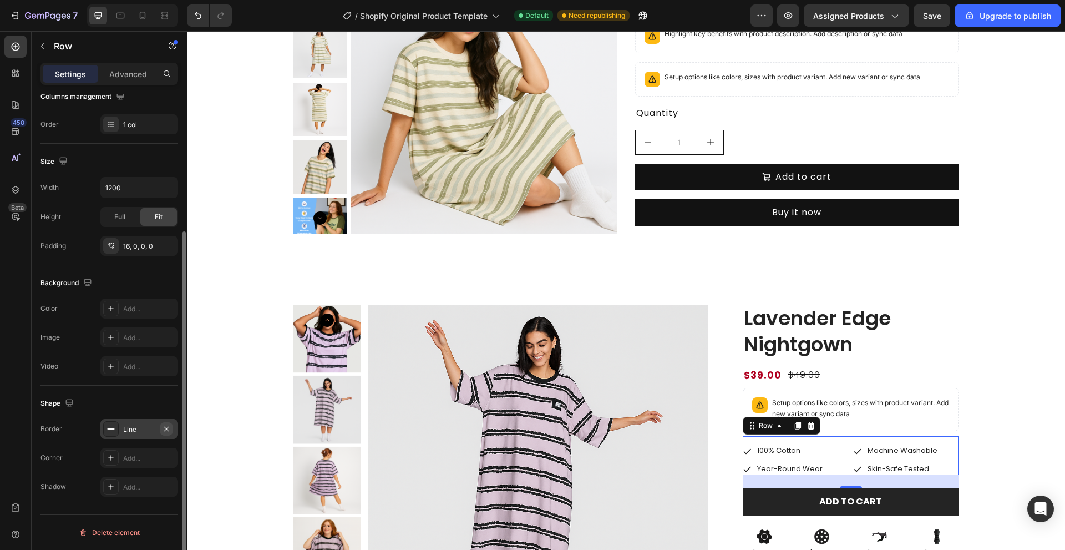
click at [165, 424] on icon "button" at bounding box center [166, 428] width 9 height 9
click at [790, 388] on div "Setup options like colors, sizes with product variant. Add new variant or sync …" at bounding box center [851, 409] width 216 height 43
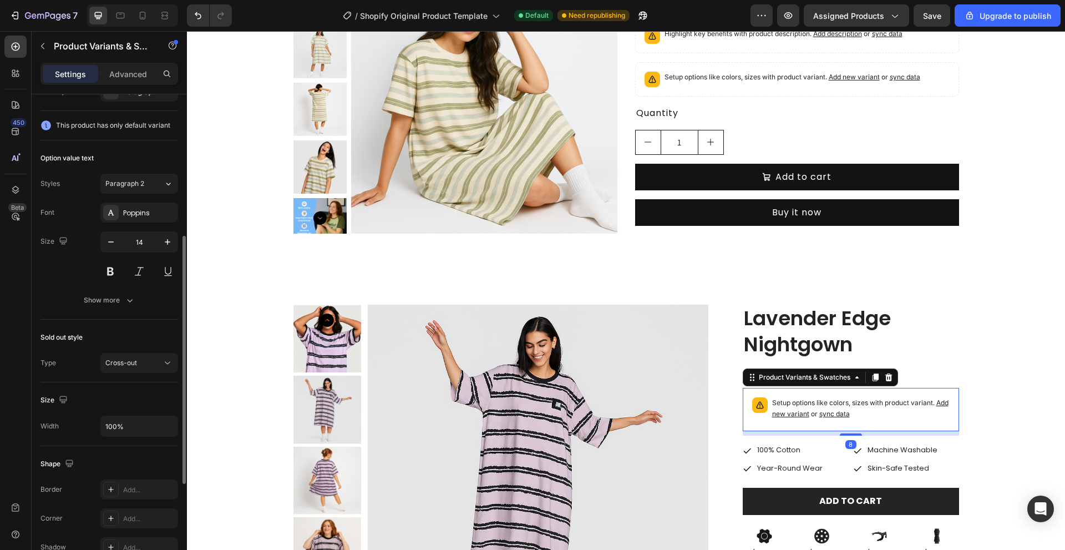
scroll to position [444, 0]
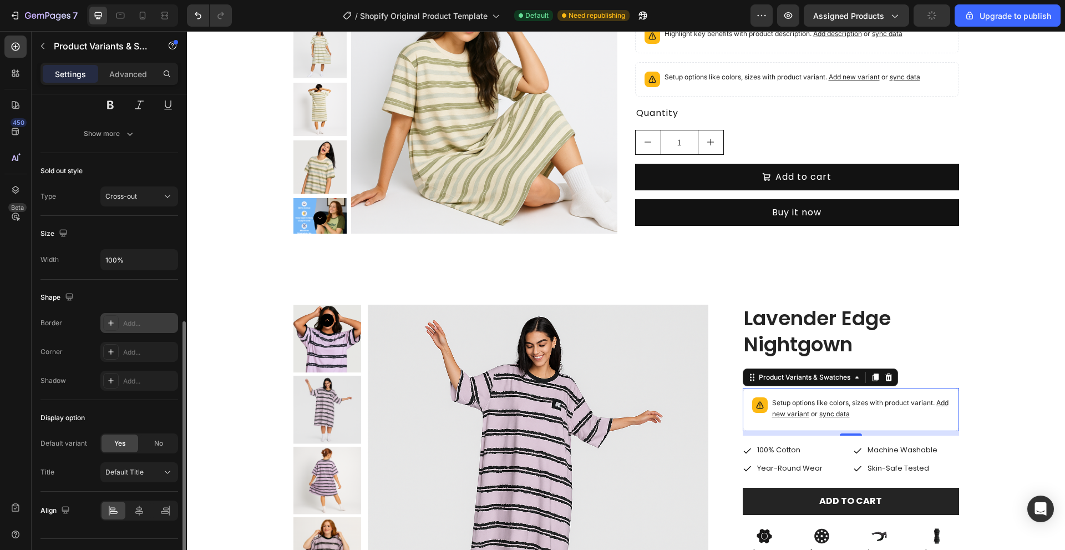
click at [126, 318] on div "Add..." at bounding box center [149, 323] width 52 height 10
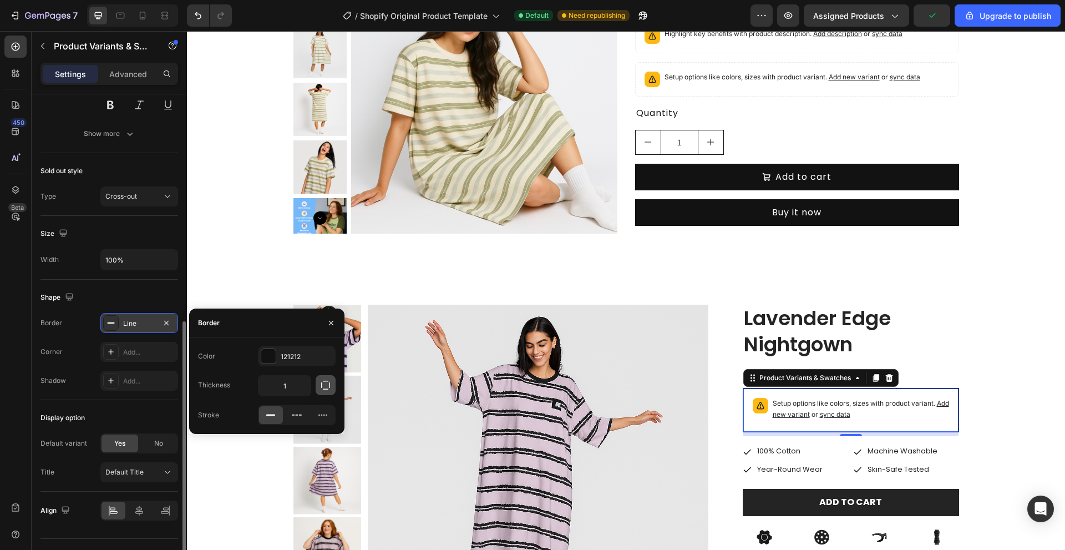
click at [319, 388] on button "button" at bounding box center [326, 385] width 20 height 20
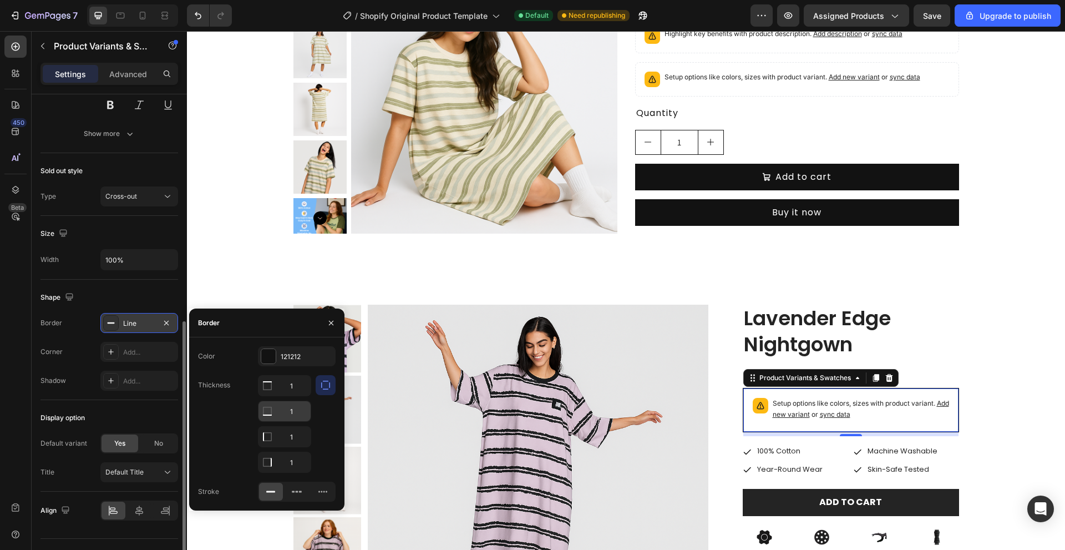
click at [295, 396] on input "1" at bounding box center [285, 386] width 52 height 20
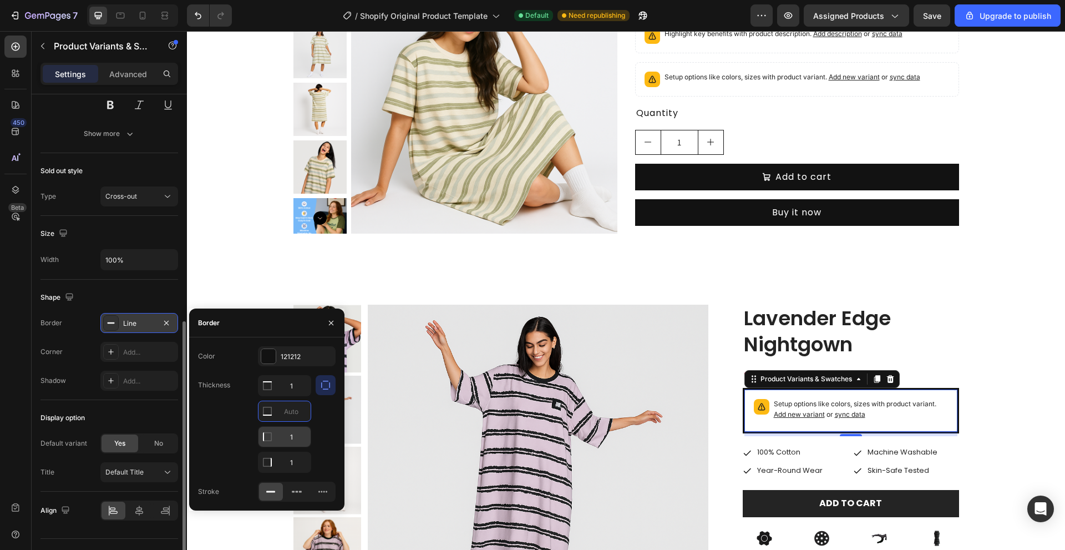
type input "0"
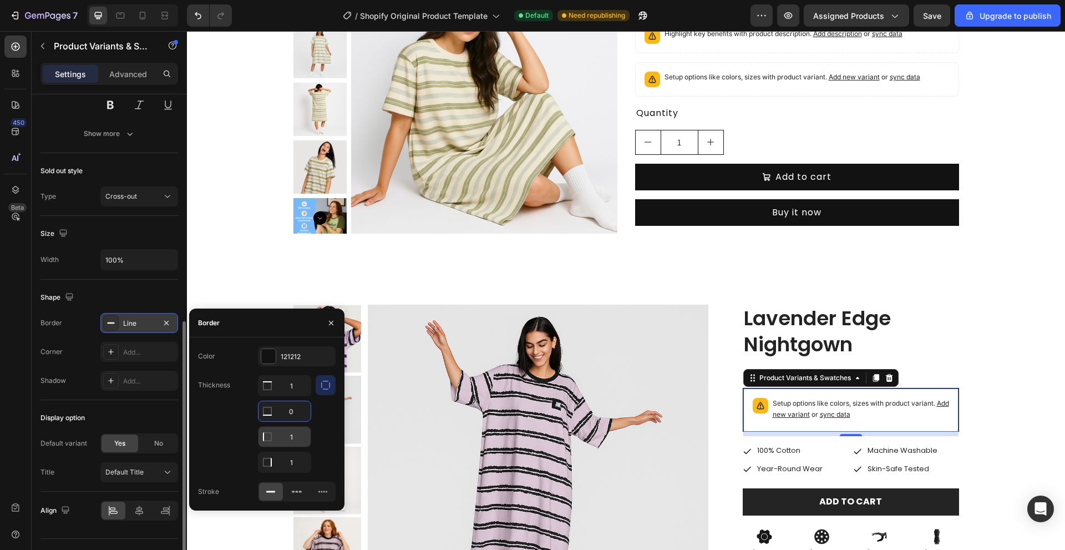
click at [301, 396] on input "1" at bounding box center [285, 386] width 52 height 20
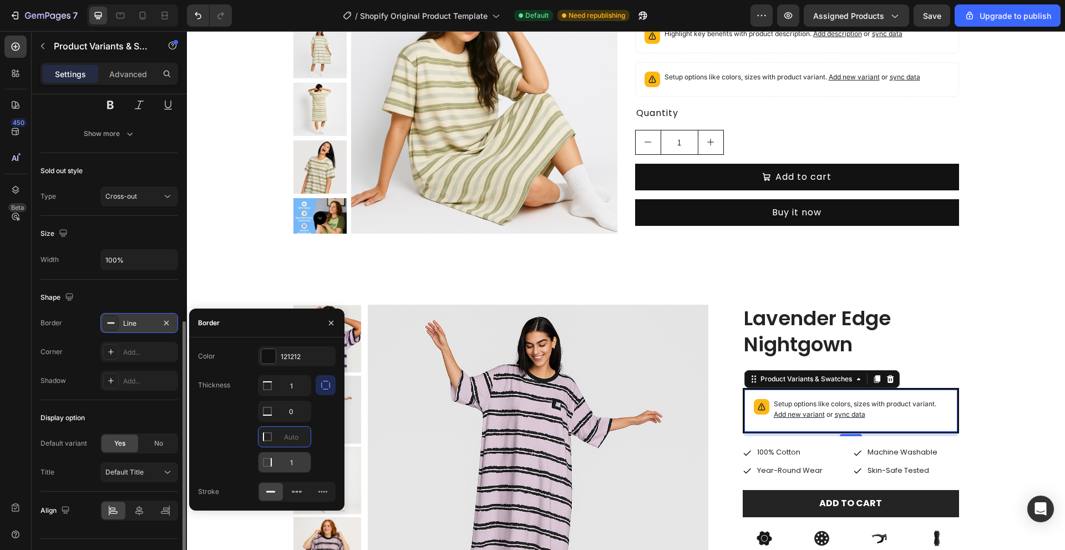
type input "0"
click at [299, 396] on input "1" at bounding box center [285, 386] width 52 height 20
type input "0"
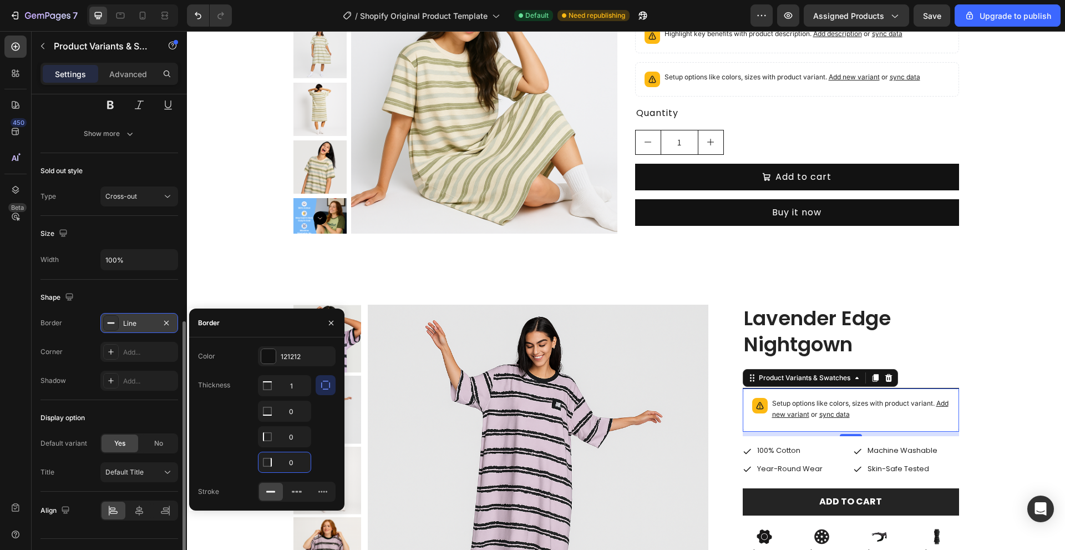
click at [323, 452] on div at bounding box center [326, 424] width 20 height 98
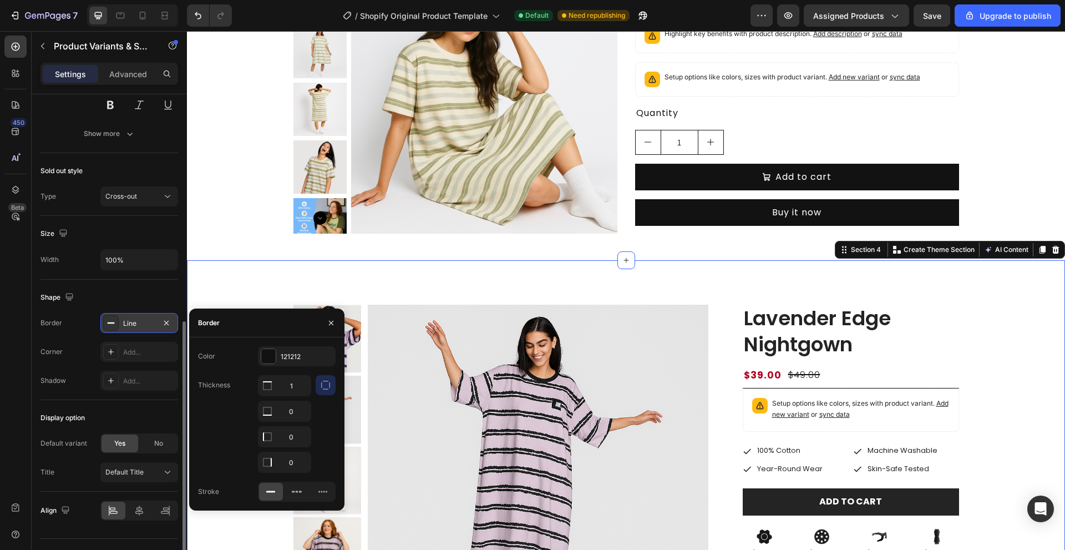
click at [965, 343] on div "Product Images Lavender Edge Nightgown Product Title $39.00 Product Price Produ…" at bounding box center [626, 556] width 862 height 503
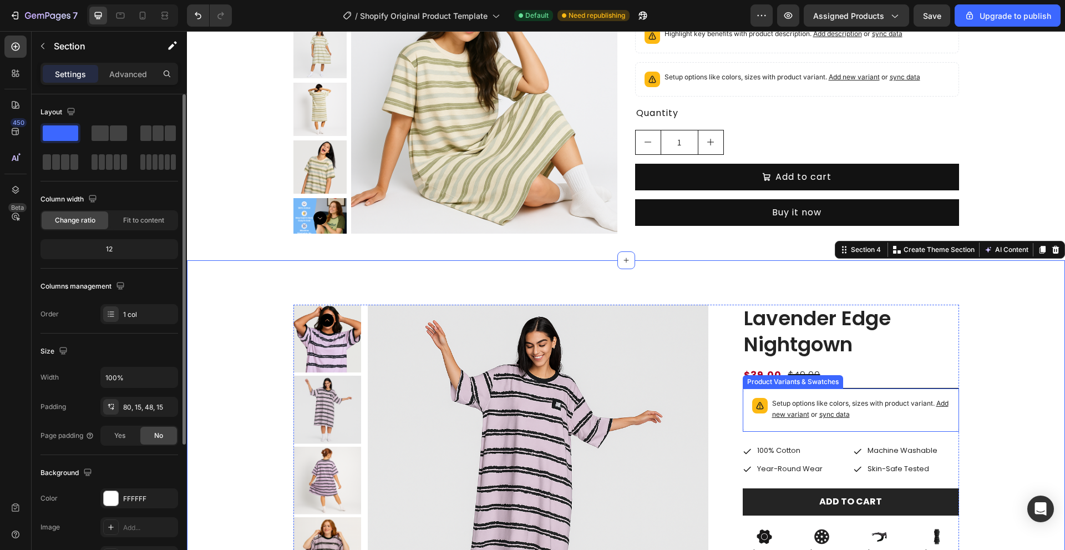
click at [843, 412] on span "sync data" at bounding box center [834, 414] width 31 height 8
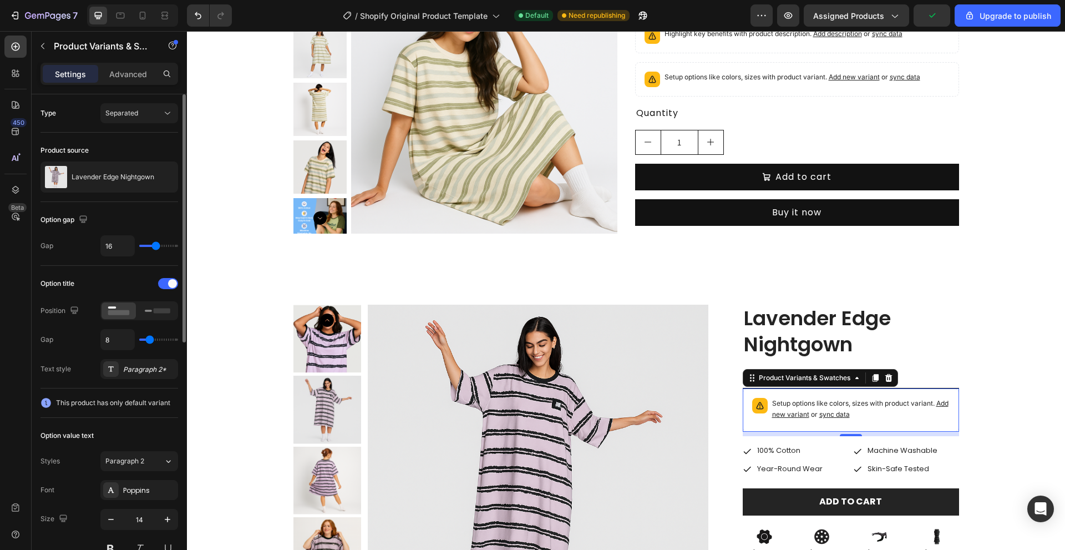
click at [843, 413] on span "sync data" at bounding box center [834, 414] width 31 height 8
click at [843, 414] on span "sync data" at bounding box center [834, 414] width 31 height 8
click at [149, 175] on div at bounding box center [162, 176] width 31 height 31
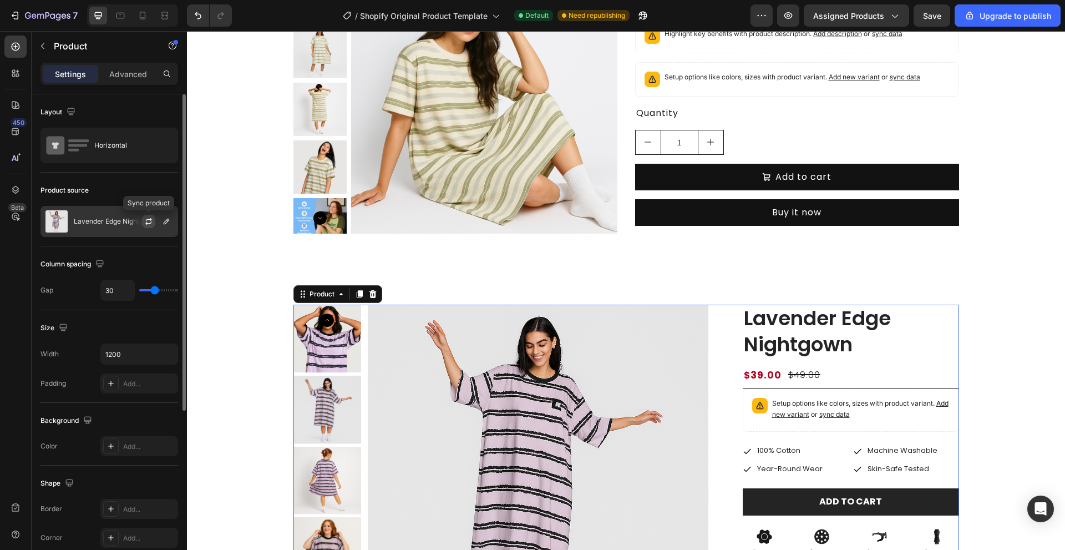
click at [150, 220] on icon "button" at bounding box center [149, 219] width 6 height 3
click at [166, 219] on icon "button" at bounding box center [166, 221] width 9 height 9
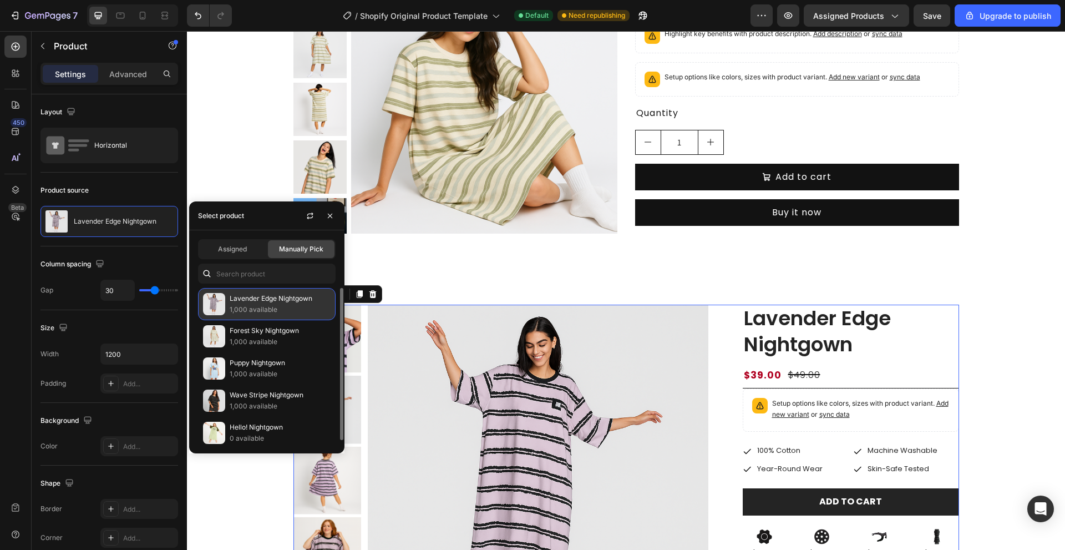
click at [295, 302] on p "Lavender Edge Nightgown" at bounding box center [280, 298] width 101 height 11
click at [238, 249] on span "Assigned" at bounding box center [232, 249] width 29 height 10
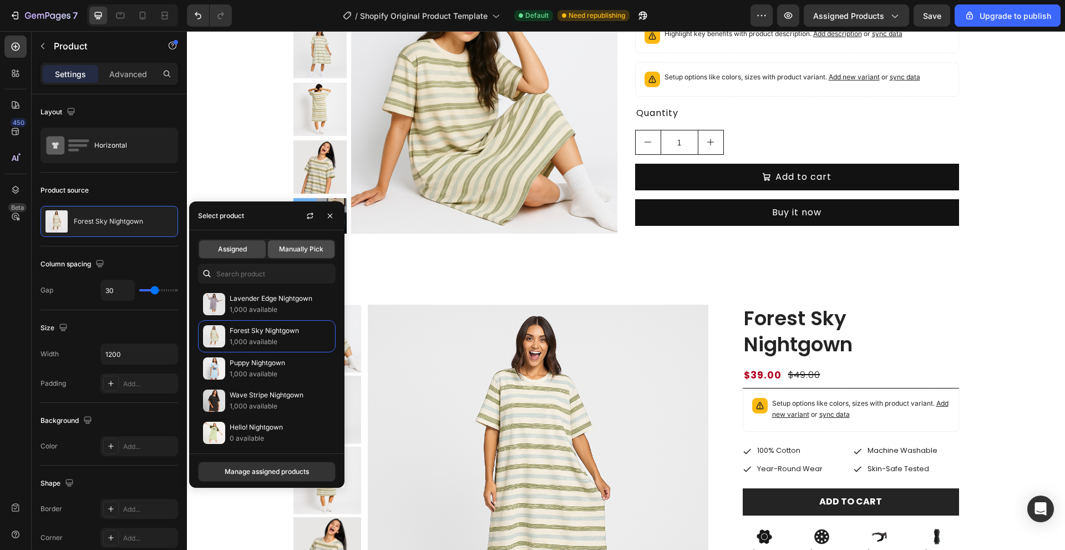
click at [292, 249] on span "Manually Pick" at bounding box center [301, 249] width 44 height 10
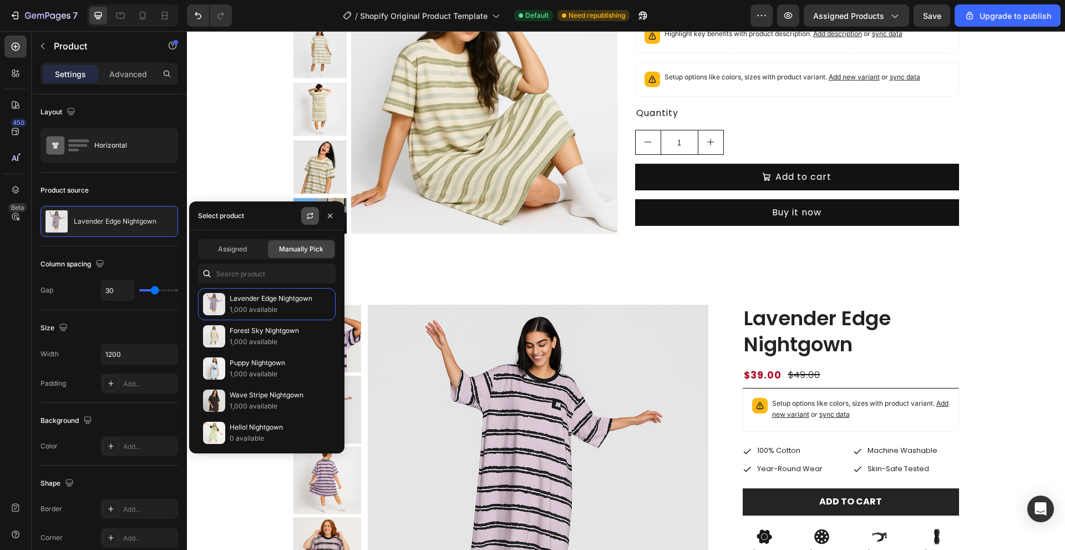
click at [310, 215] on icon "button" at bounding box center [310, 215] width 9 height 9
click at [251, 332] on p "Forest Sky Nightgown" at bounding box center [280, 330] width 101 height 11
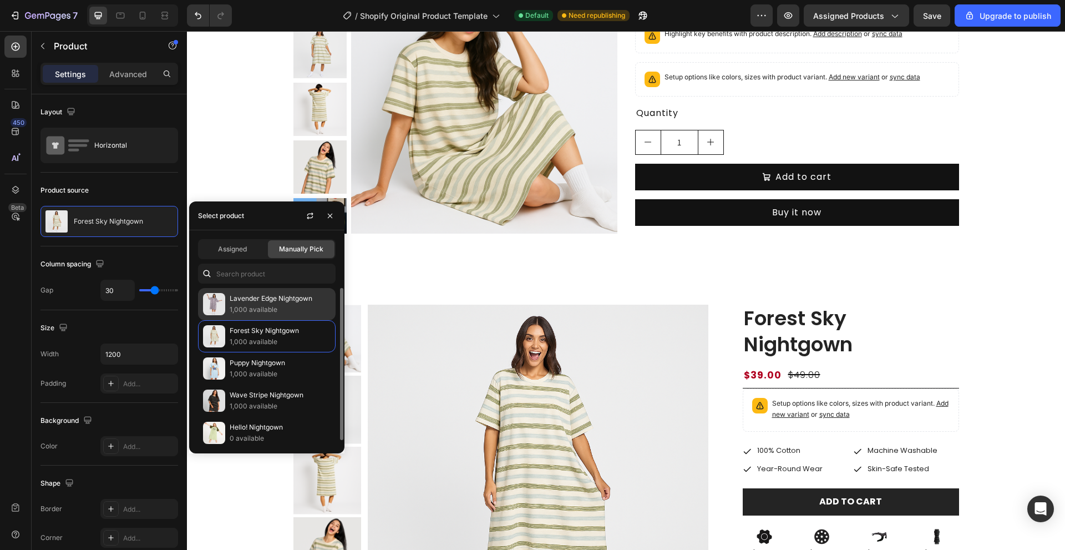
click at [226, 320] on div "Lavender Edge Nightgown 1,000 available" at bounding box center [267, 336] width 138 height 32
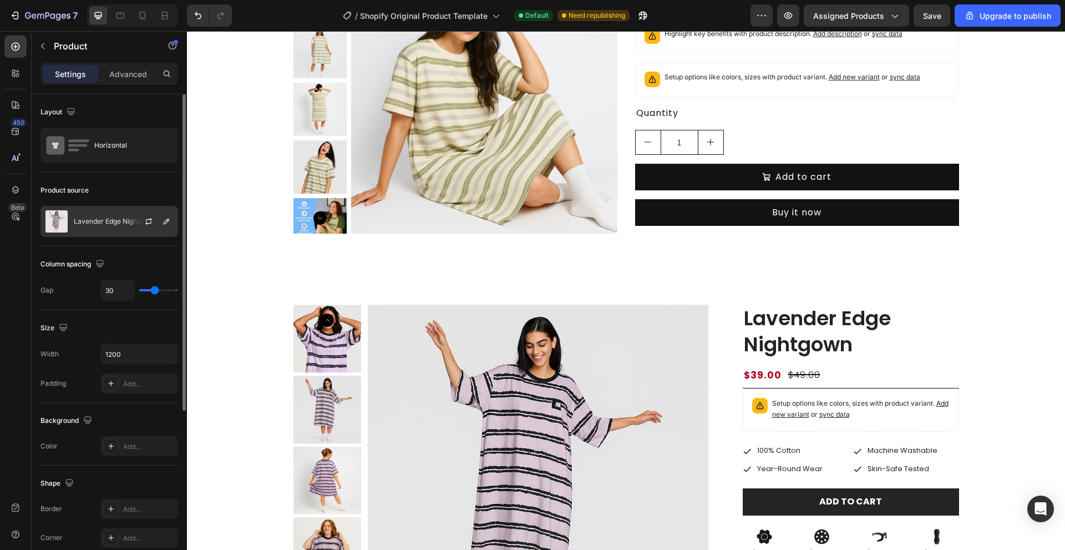
click at [122, 220] on p "Lavender Edge Nightgown" at bounding box center [115, 221] width 83 height 8
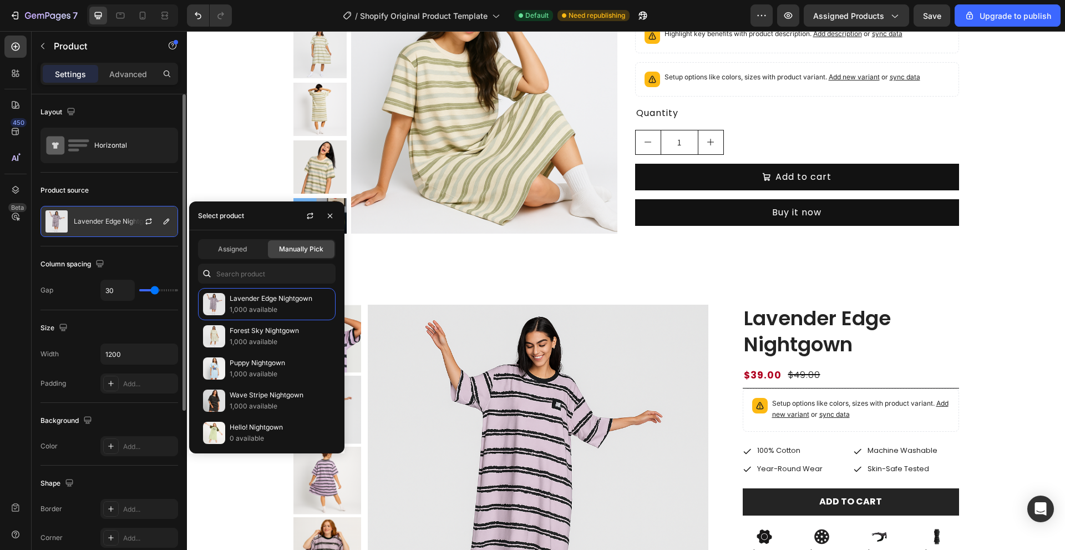
click at [121, 226] on div "Lavender Edge Nightgown" at bounding box center [109, 221] width 138 height 31
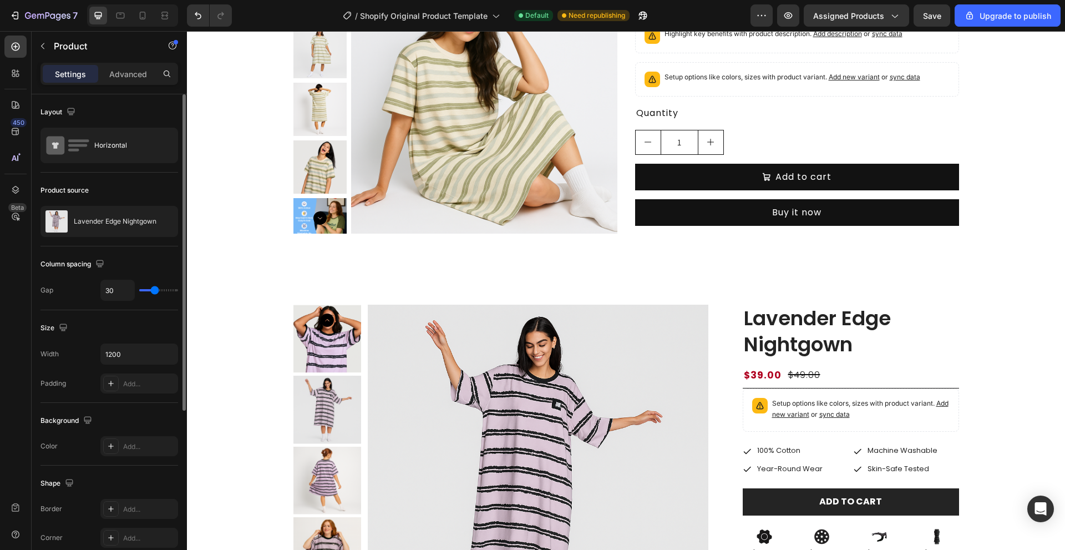
click at [125, 259] on div "Column spacing" at bounding box center [109, 264] width 138 height 18
click at [827, 403] on p "Setup options like colors, sizes with product variant. Add new variant or sync …" at bounding box center [861, 409] width 178 height 22
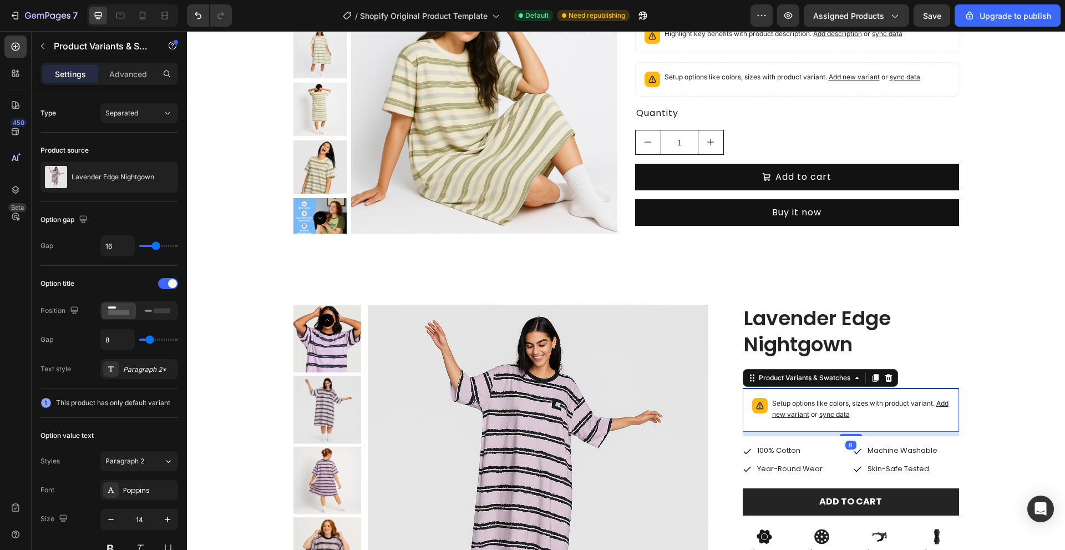
click at [810, 413] on span "Add new variant" at bounding box center [860, 408] width 176 height 19
click at [151, 179] on div at bounding box center [162, 176] width 31 height 31
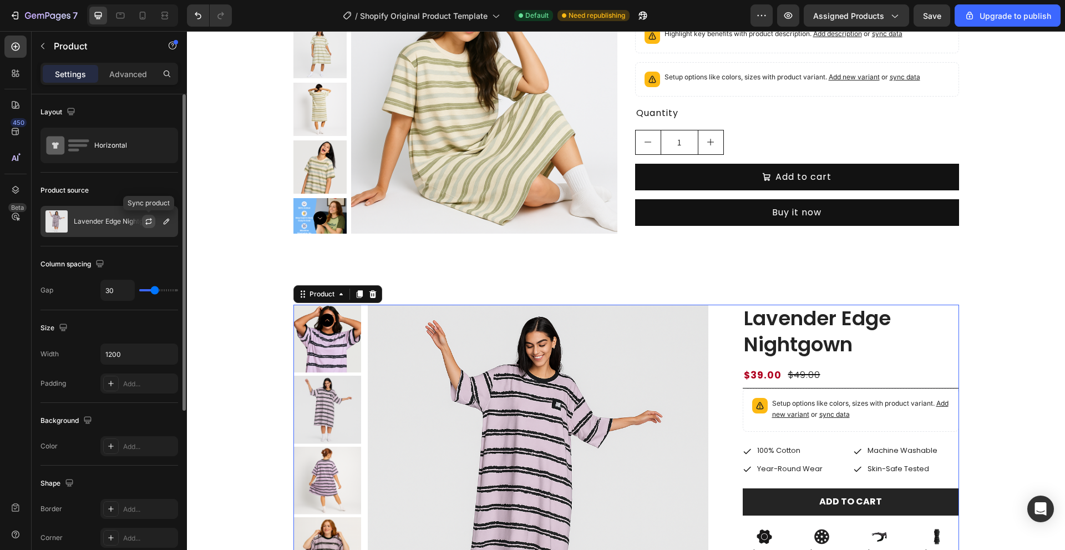
click at [151, 221] on icon "button" at bounding box center [148, 221] width 9 height 9
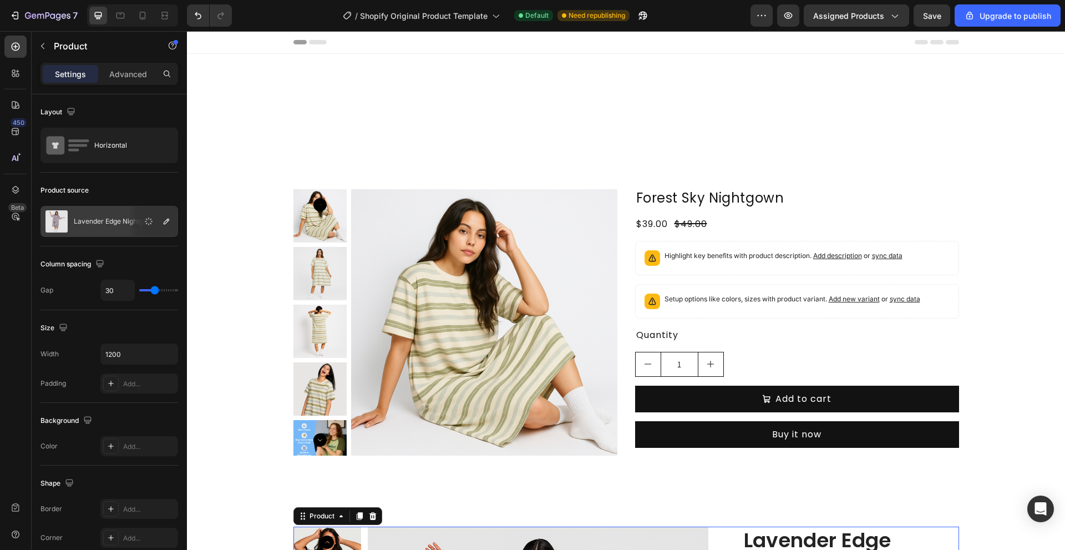
scroll to position [222, 0]
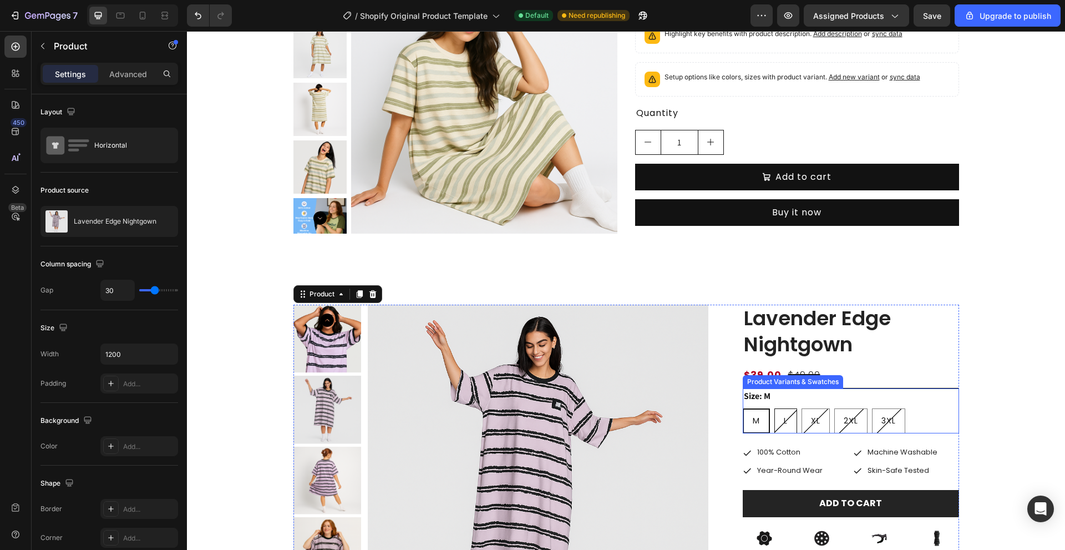
click at [784, 419] on span "L" at bounding box center [786, 420] width 4 height 11
click at [774, 408] on input "L L L" at bounding box center [774, 408] width 1 height 1
radio input "true"
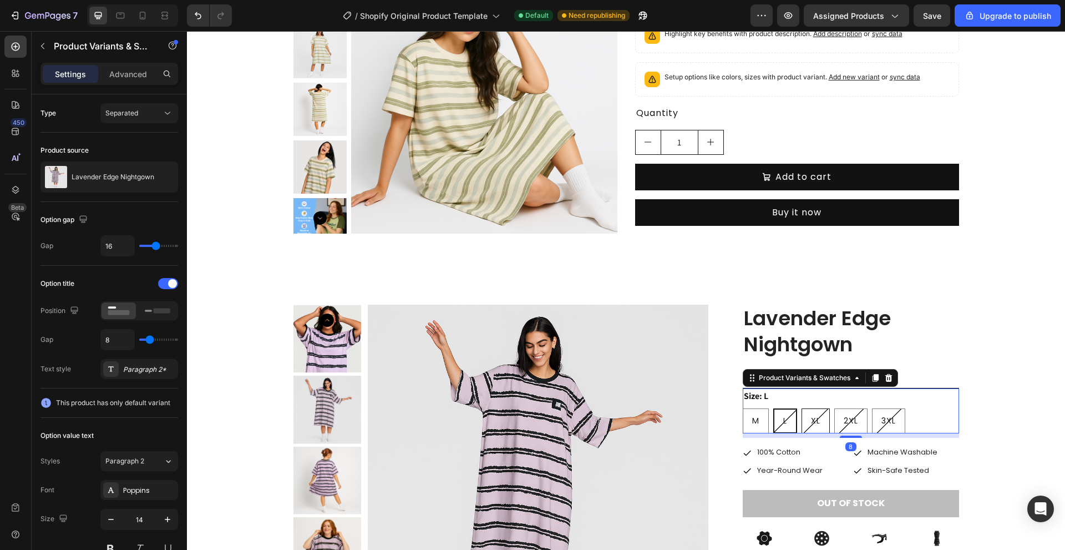
click at [819, 421] on div "XL" at bounding box center [815, 421] width 27 height 21
click at [802, 408] on input "XL XL XL" at bounding box center [801, 408] width 1 height 1
radio input "true"
click at [849, 420] on span "2XL" at bounding box center [851, 420] width 14 height 11
click at [834, 408] on input "2XL 2XL 2XL" at bounding box center [834, 408] width 1 height 1
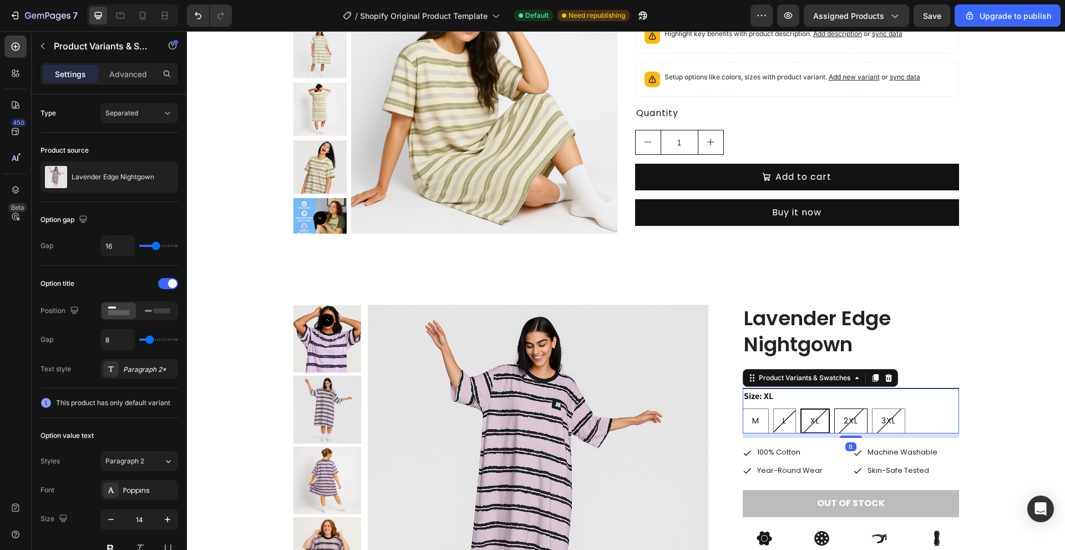
radio input "true"
click at [881, 422] on span "3XL" at bounding box center [888, 420] width 14 height 11
click at [872, 408] on input "3XL 3XL 3XL" at bounding box center [871, 408] width 1 height 1
radio input "true"
click at [783, 417] on span "L" at bounding box center [785, 420] width 4 height 11
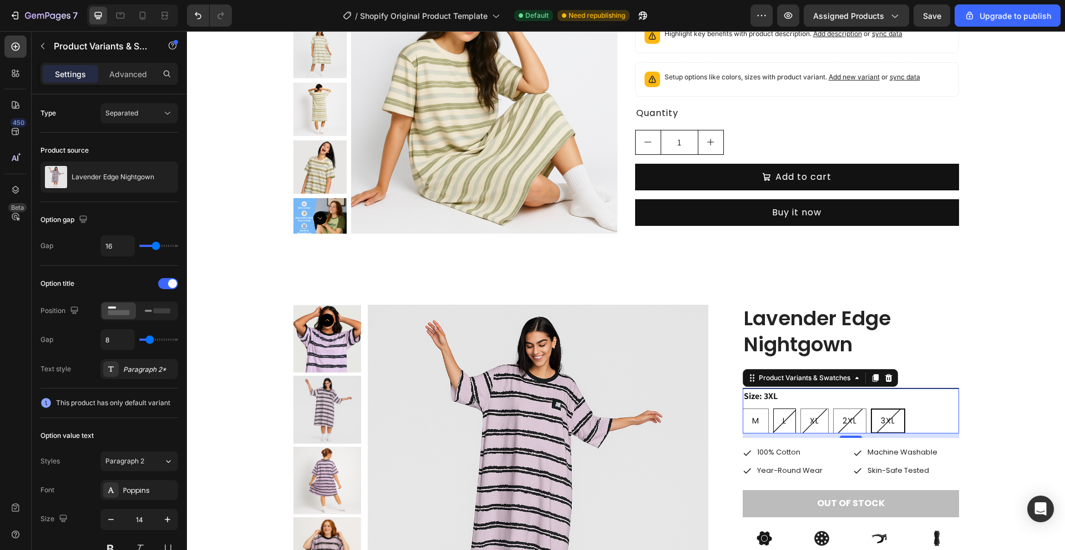
click at [773, 408] on input "L L L" at bounding box center [773, 408] width 1 height 1
radio input "true"
click at [754, 419] on span "M" at bounding box center [755, 420] width 7 height 11
click at [743, 408] on input "M M M" at bounding box center [742, 408] width 1 height 1
radio input "true"
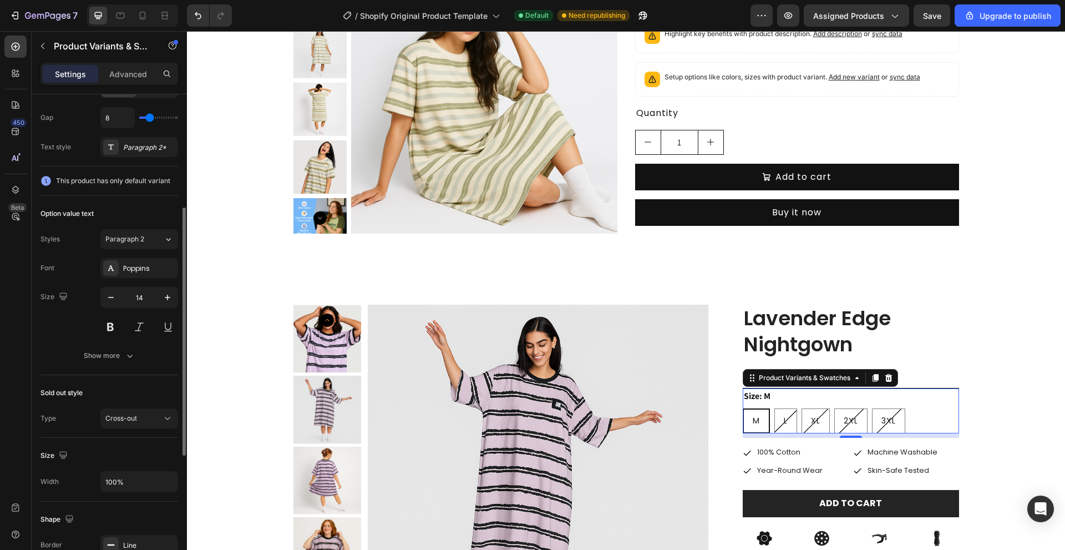
scroll to position [277, 0]
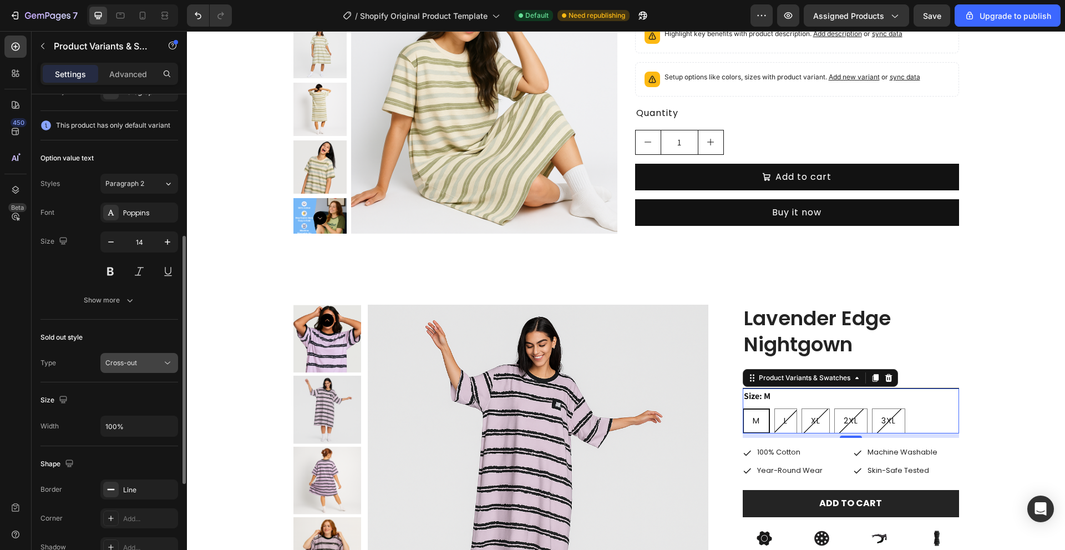
click at [119, 366] on span "Cross-out" at bounding box center [121, 362] width 32 height 8
click at [124, 360] on span "Cross-out" at bounding box center [121, 362] width 32 height 8
click at [125, 367] on span "Cross-out" at bounding box center [121, 362] width 32 height 8
click at [126, 364] on span "Cross-out" at bounding box center [121, 362] width 32 height 8
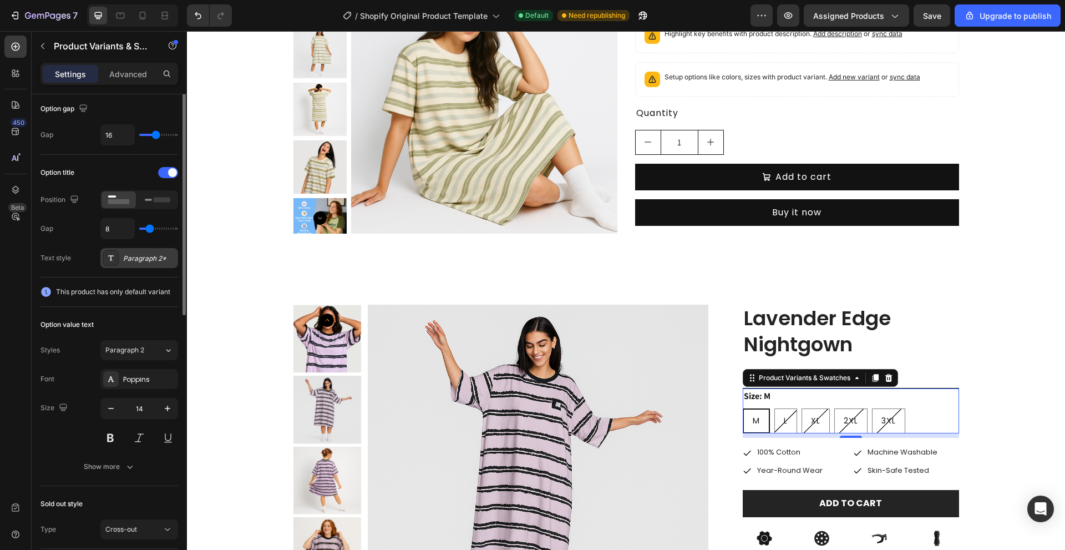
scroll to position [55, 0]
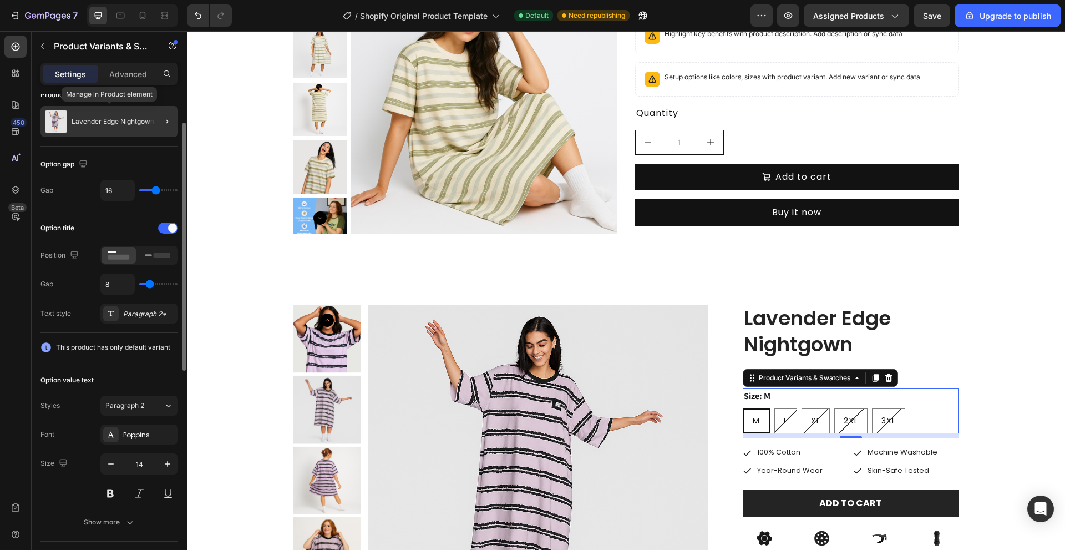
click at [129, 126] on div "Lavender Edge Nightgown" at bounding box center [109, 121] width 138 height 31
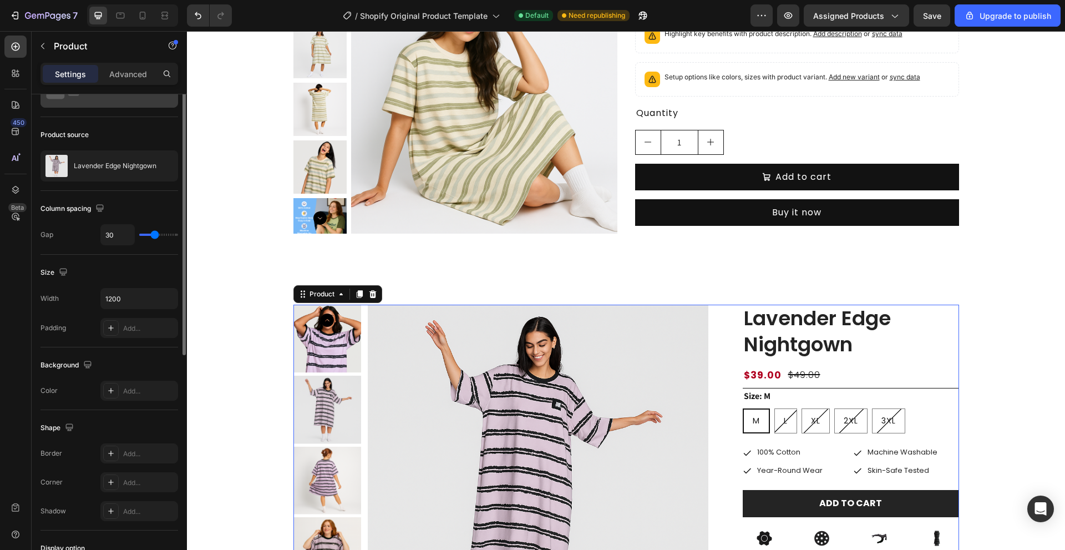
scroll to position [0, 0]
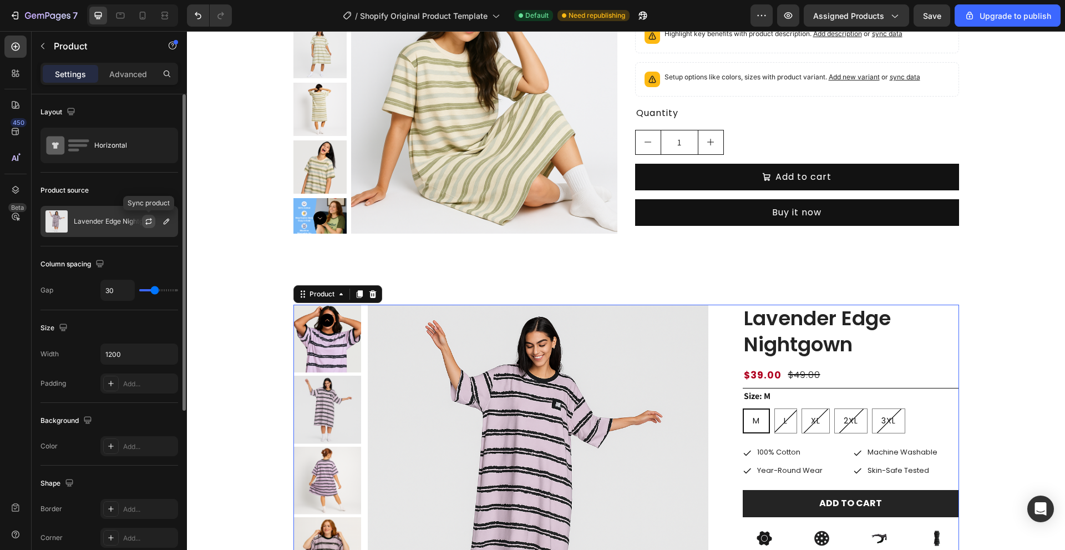
click at [148, 219] on icon "button" at bounding box center [148, 221] width 9 height 9
type input "70"
type input "80"
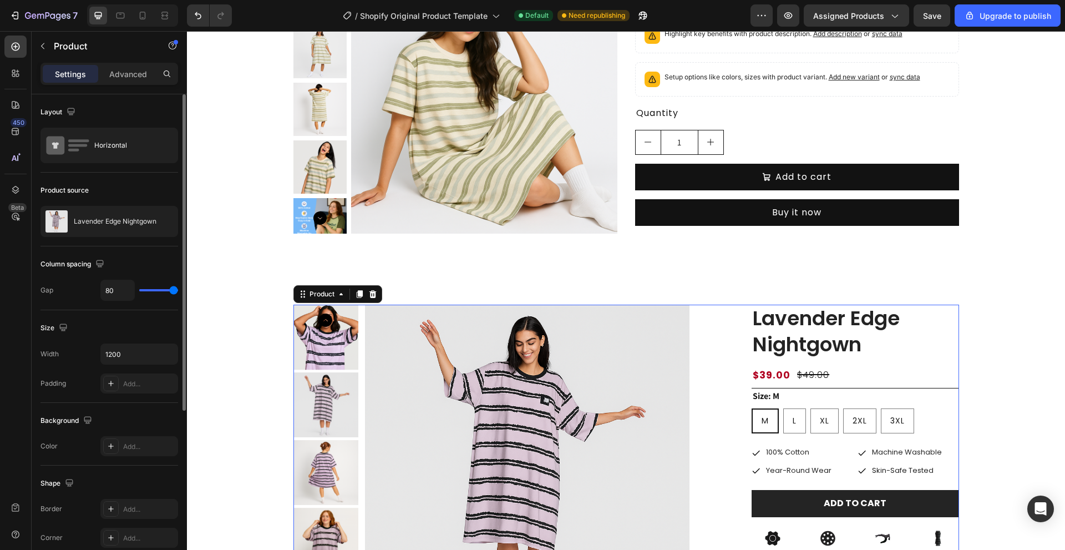
drag, startPoint x: 154, startPoint y: 289, endPoint x: 183, endPoint y: 291, distance: 29.4
type input "80"
click at [178, 291] on input "range" at bounding box center [158, 290] width 39 height 2
type input "30"
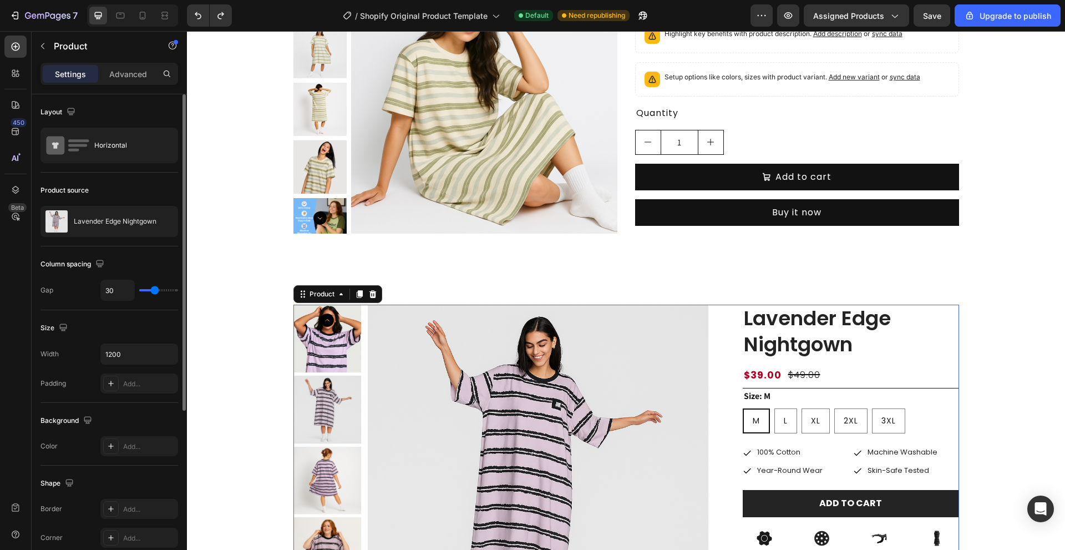
type input "0"
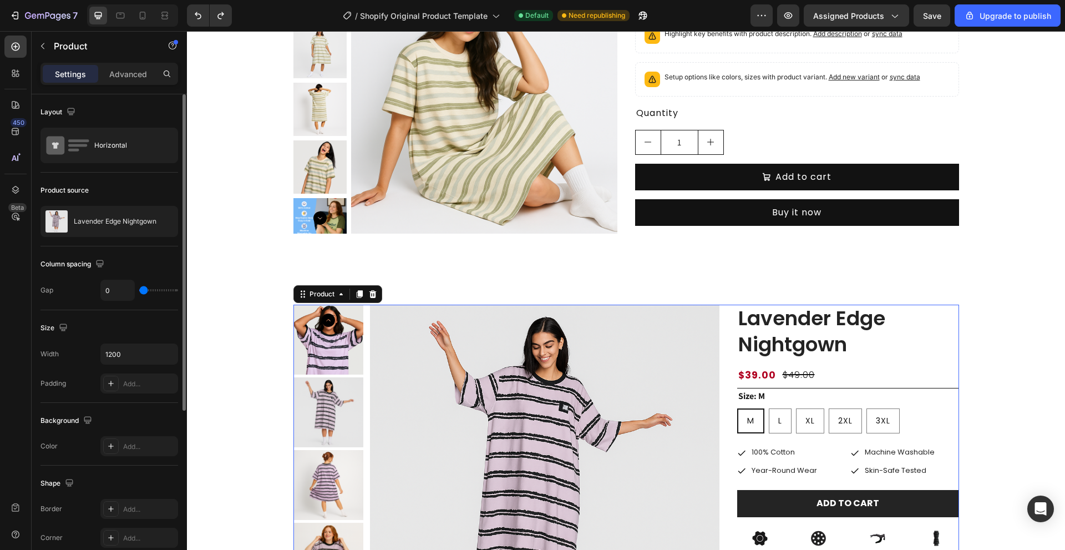
type input "80"
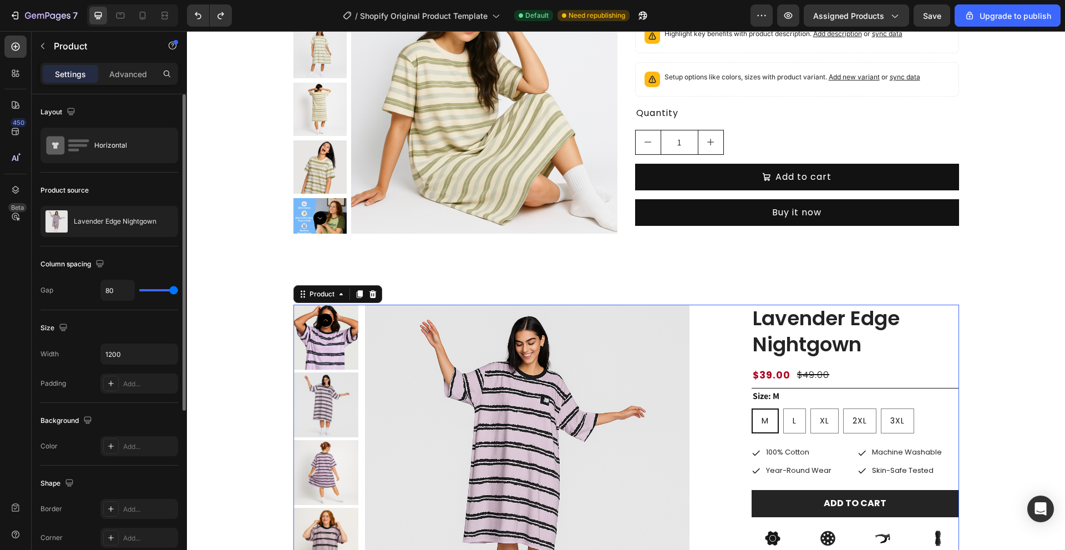
type input "0"
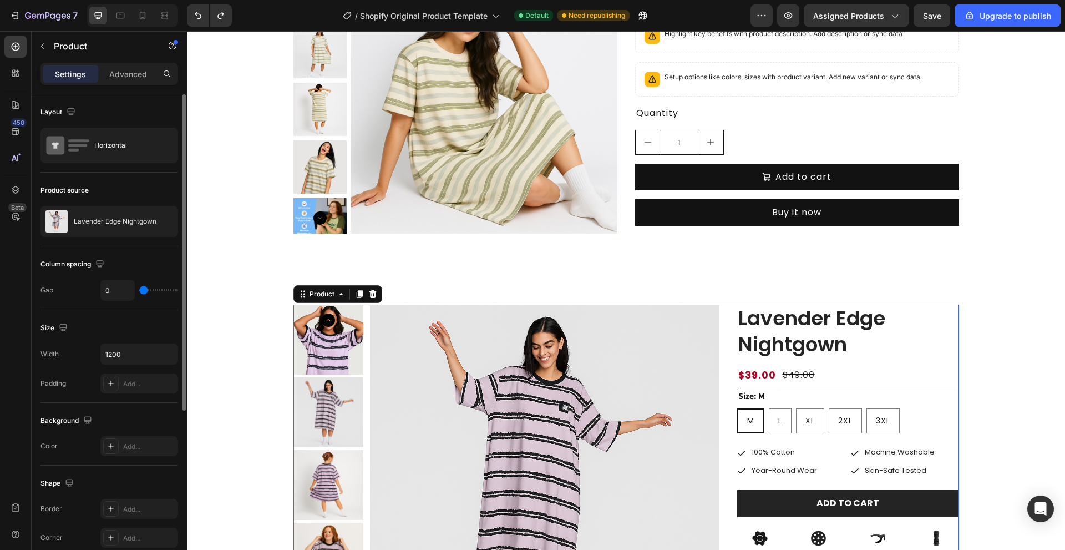
drag, startPoint x: 156, startPoint y: 291, endPoint x: 0, endPoint y: 276, distance: 157.2
type input "0"
click at [139, 289] on input "range" at bounding box center [158, 290] width 39 height 2
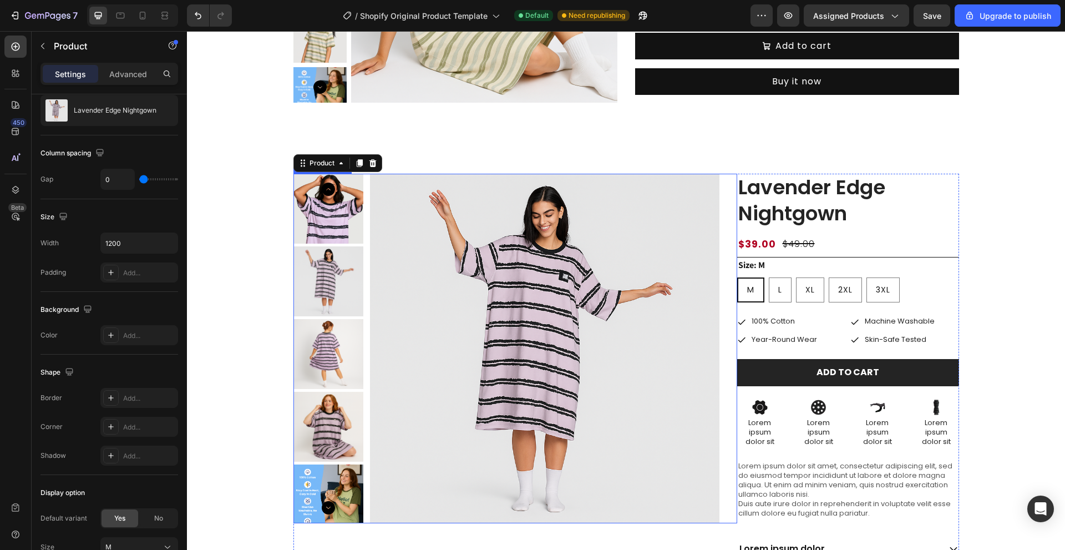
scroll to position [333, 0]
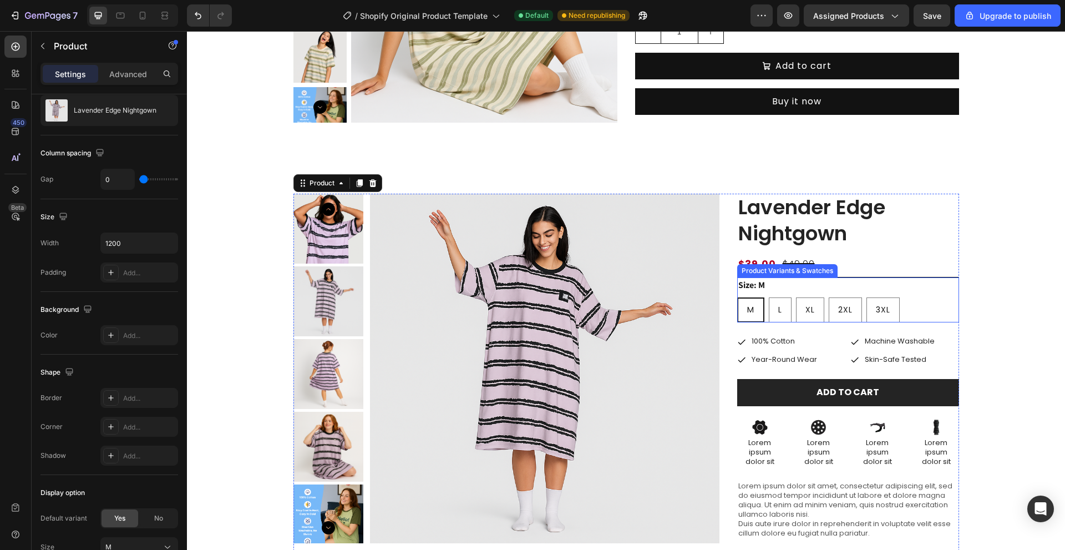
click at [978, 310] on div "Product Images Lavender Edge Nightgown Product Title $39.00 Product Price Produ…" at bounding box center [626, 446] width 862 height 505
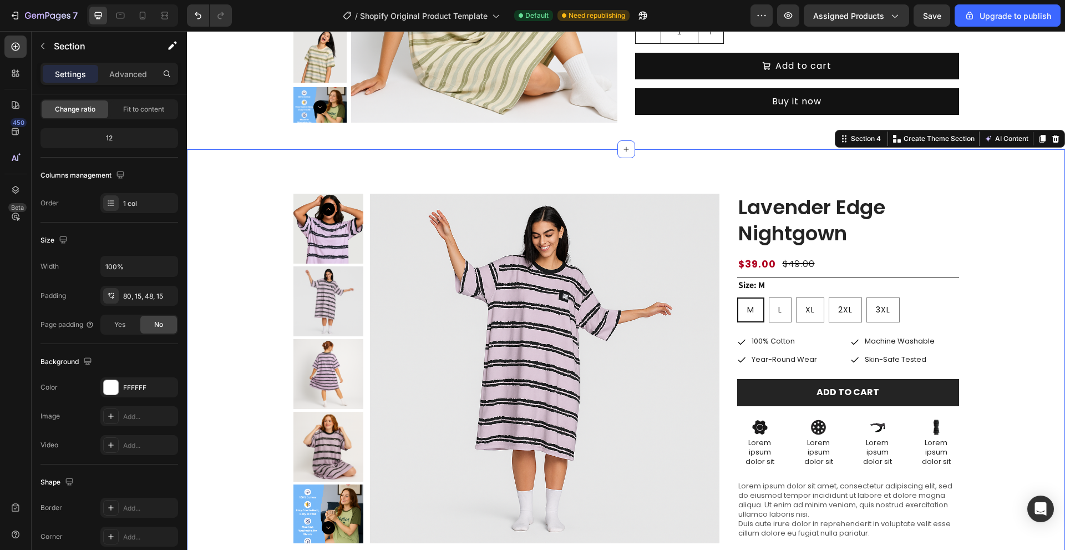
scroll to position [0, 0]
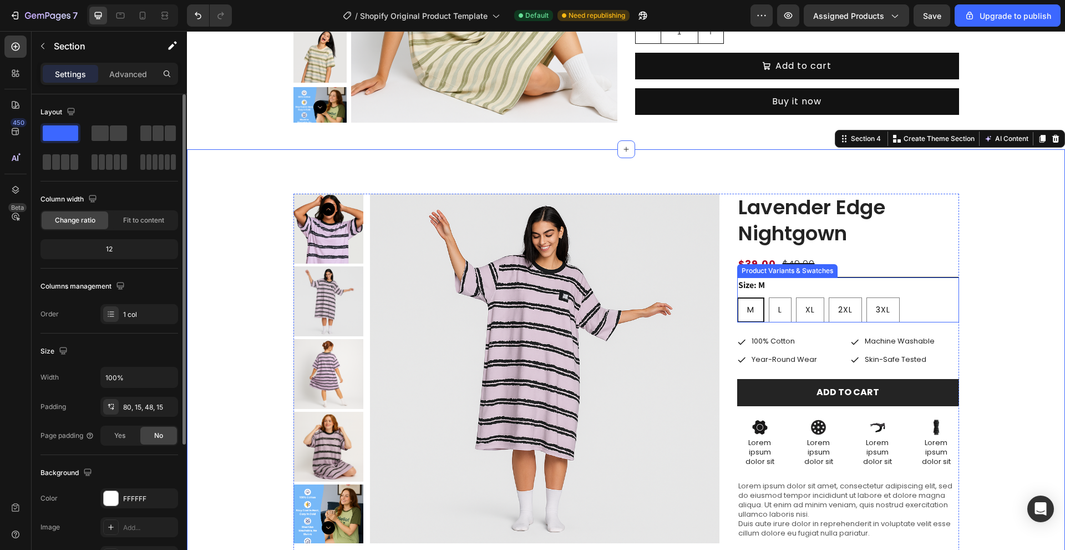
click at [904, 314] on div "M M M L L L XL XL XL 2XL 2XL 2XL 3XL 3XL 3XL" at bounding box center [848, 309] width 222 height 25
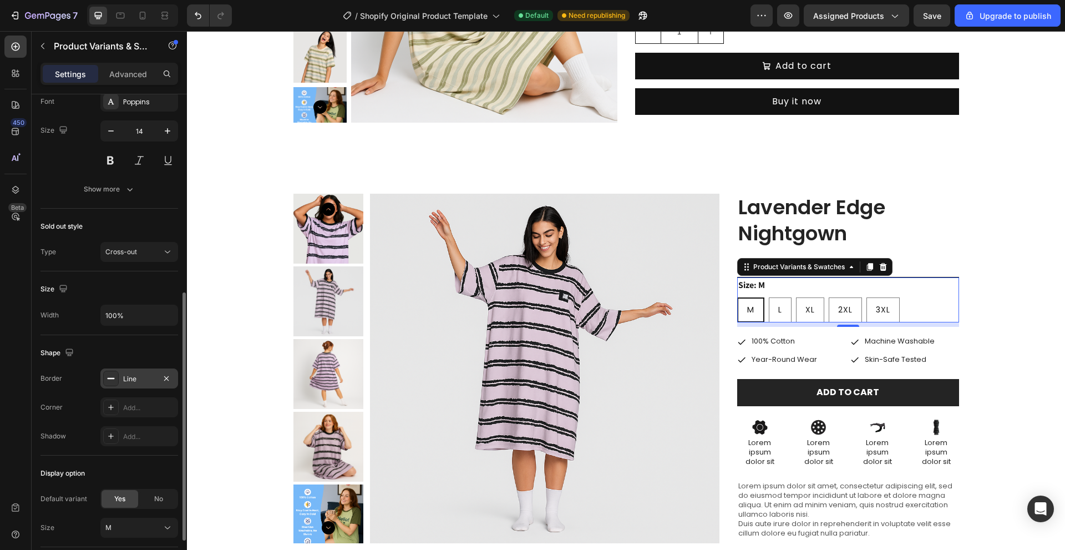
scroll to position [468, 0]
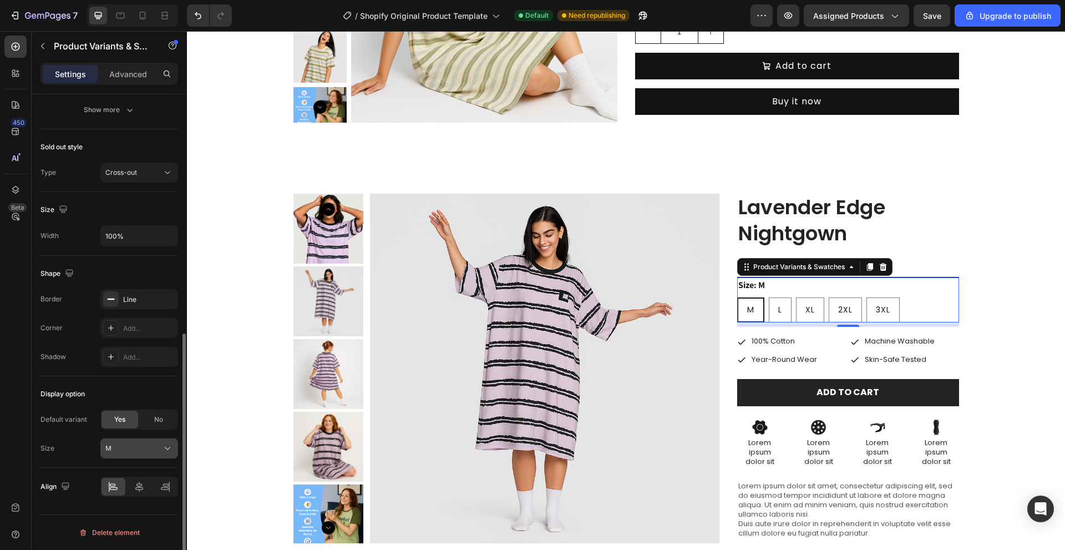
click at [121, 446] on div "M" at bounding box center [132, 448] width 54 height 10
click at [140, 480] on div at bounding box center [140, 487] width 24 height 18
click at [118, 487] on icon at bounding box center [113, 486] width 11 height 11
click at [139, 330] on div "Add..." at bounding box center [149, 328] width 52 height 10
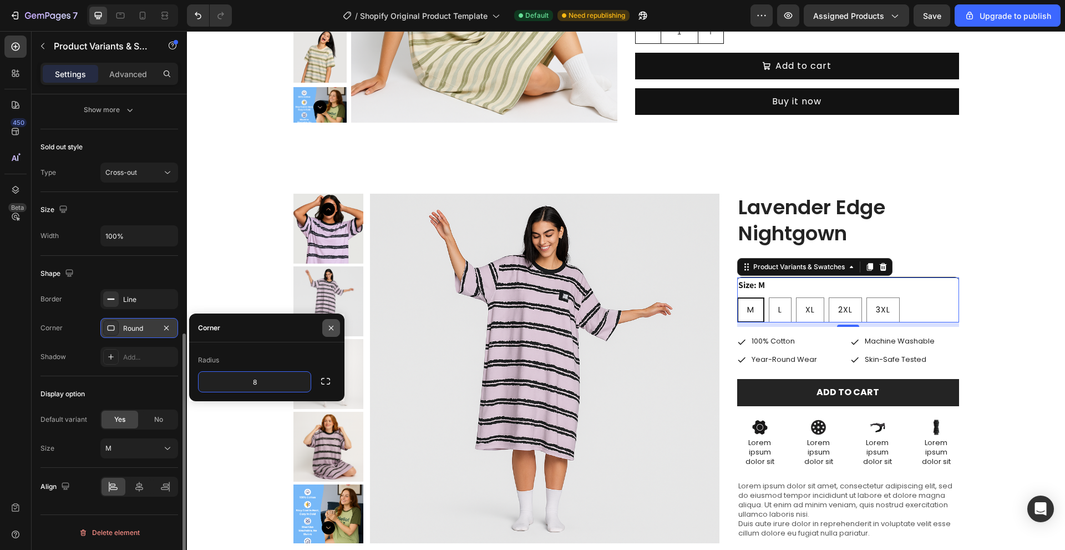
click at [334, 324] on icon "button" at bounding box center [331, 327] width 9 height 9
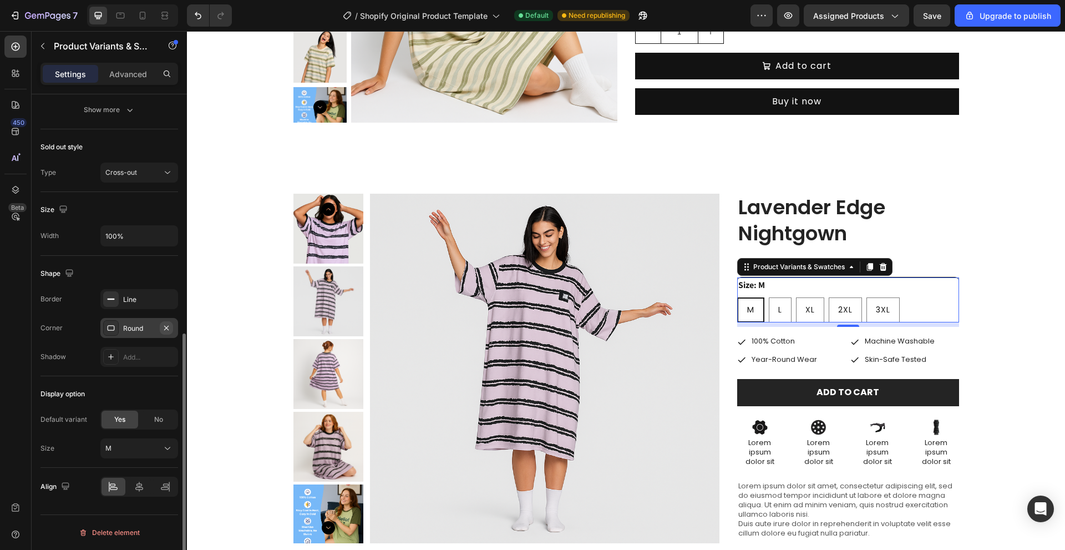
click at [165, 325] on icon "button" at bounding box center [166, 327] width 9 height 9
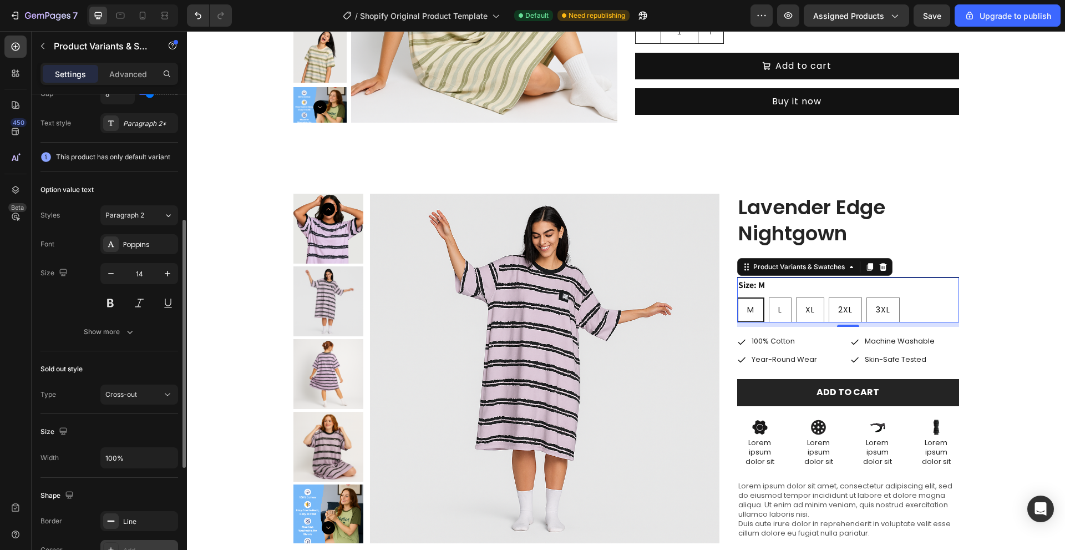
scroll to position [79, 0]
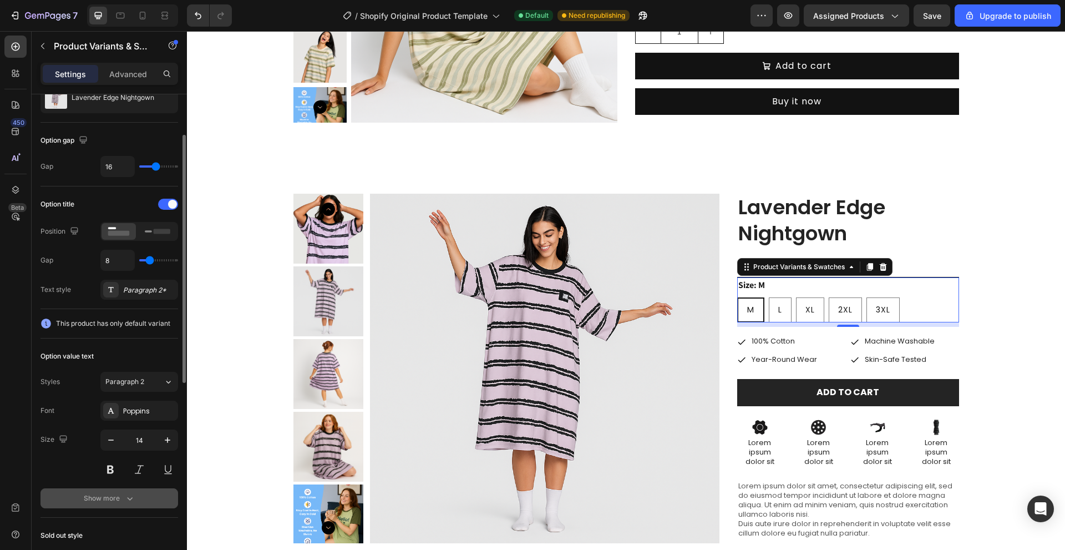
click at [112, 500] on div "Show more" at bounding box center [110, 498] width 52 height 11
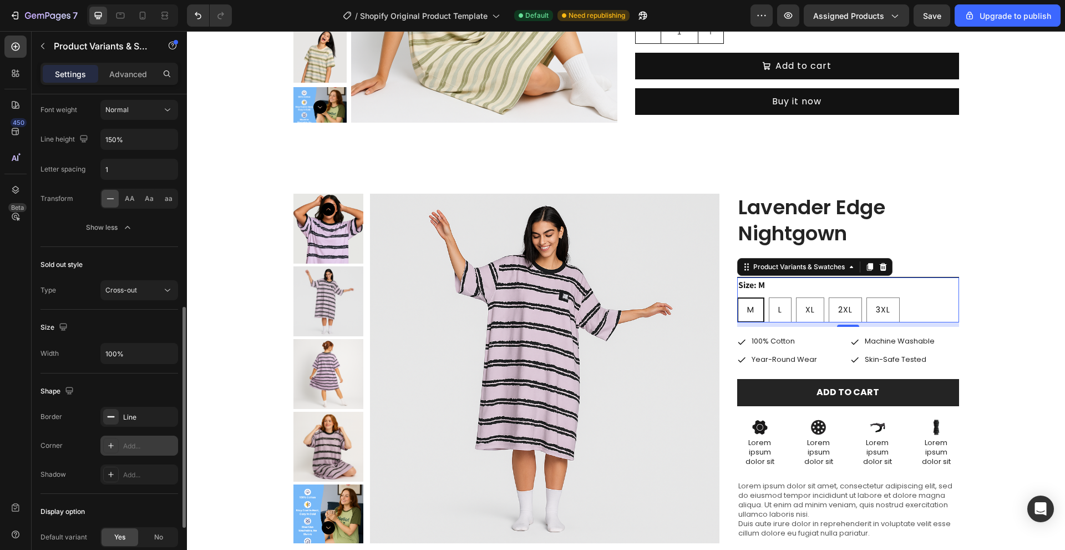
scroll to position [579, 0]
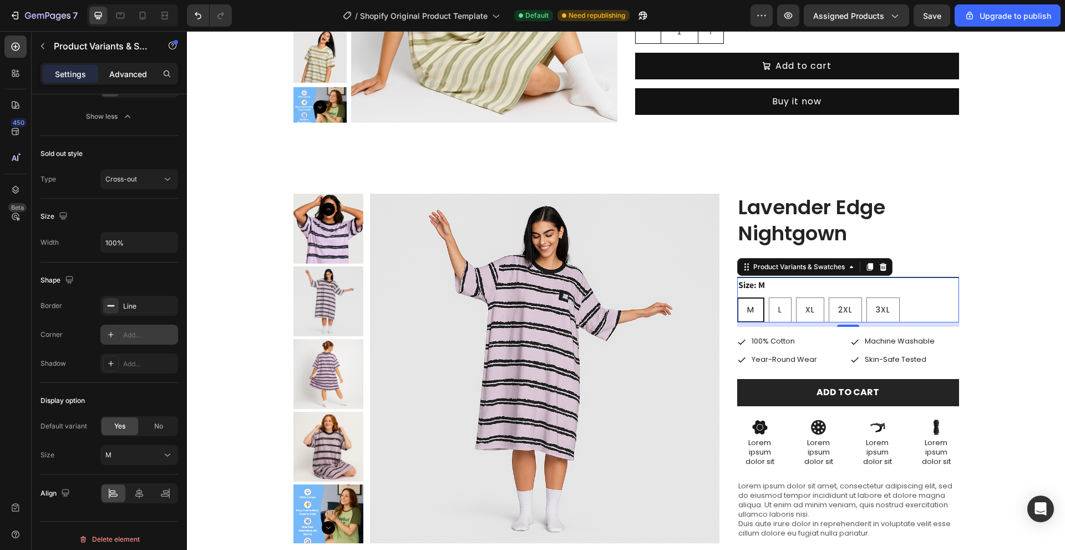
click at [138, 70] on p "Advanced" at bounding box center [128, 74] width 38 height 12
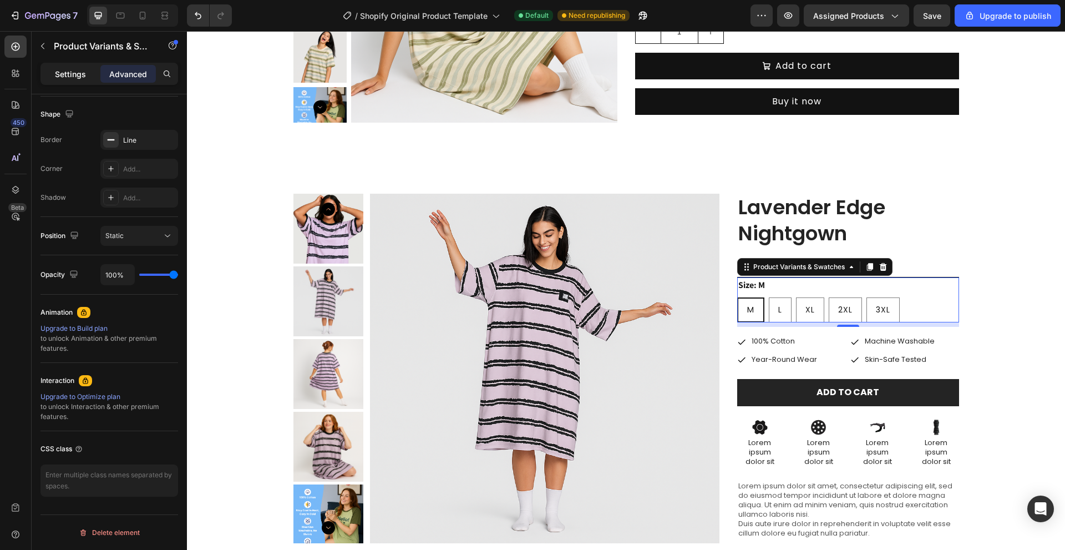
click at [65, 65] on div "Settings" at bounding box center [70, 74] width 55 height 18
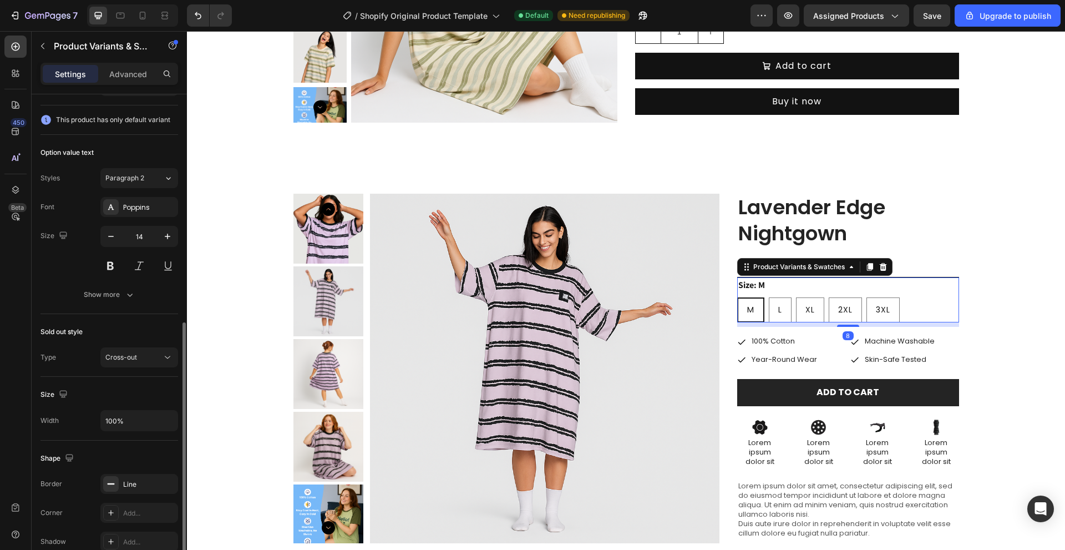
scroll to position [449, 0]
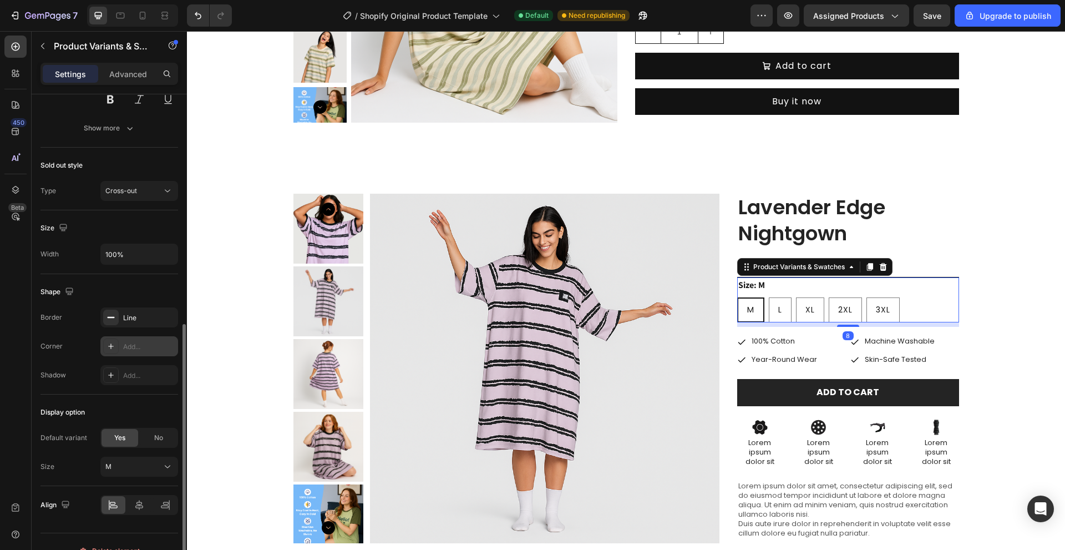
click at [123, 346] on div "Add..." at bounding box center [149, 347] width 52 height 10
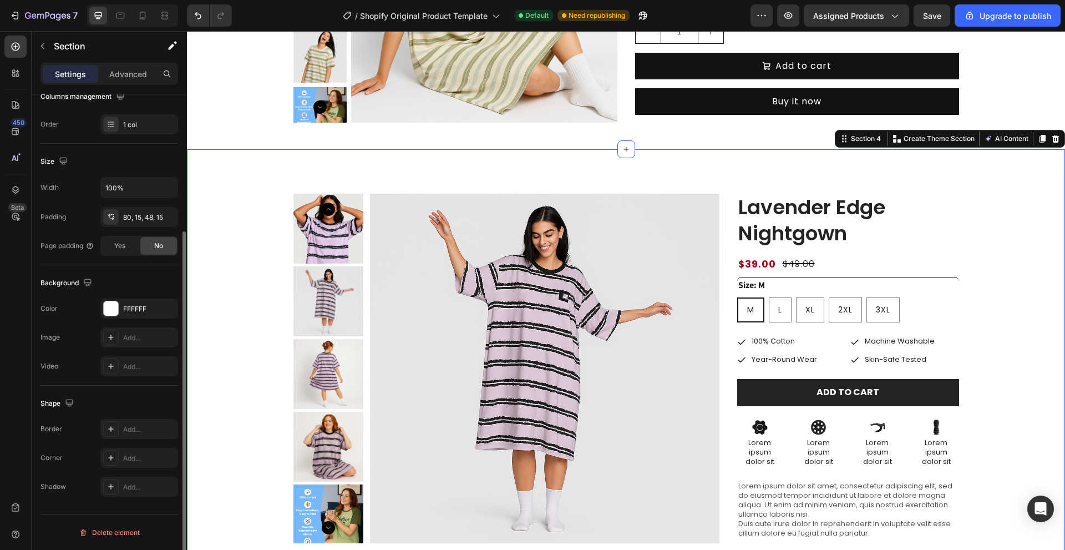
click at [989, 283] on div "Product Images Lavender Edge Nightgown Product Title $39.00 Product Price Produ…" at bounding box center [626, 446] width 862 height 505
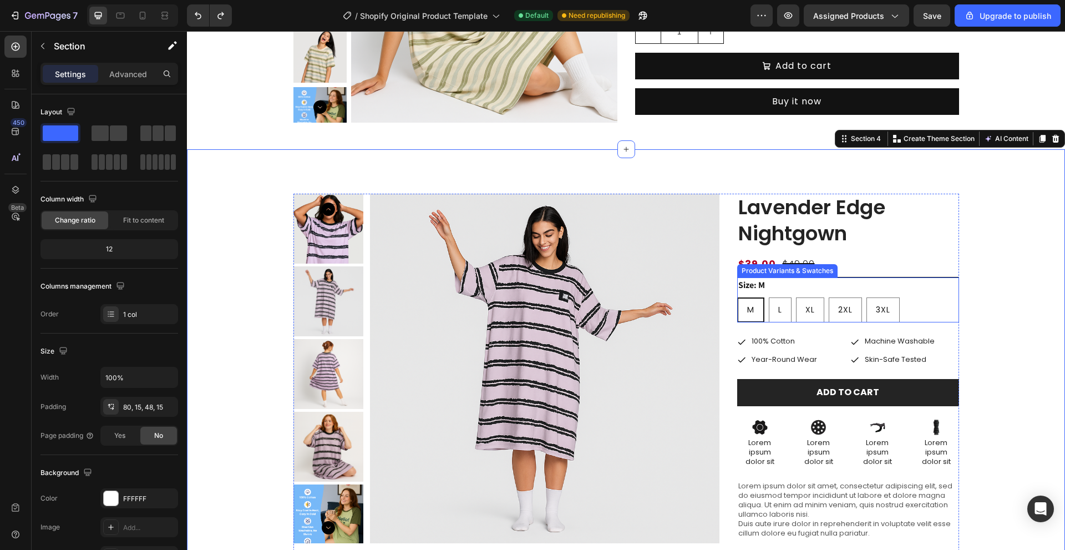
click at [886, 295] on div "Size: M M M M L L L XL XL XL 2XL 2XL 2XL 3XL 3XL 3XL" at bounding box center [848, 299] width 222 height 45
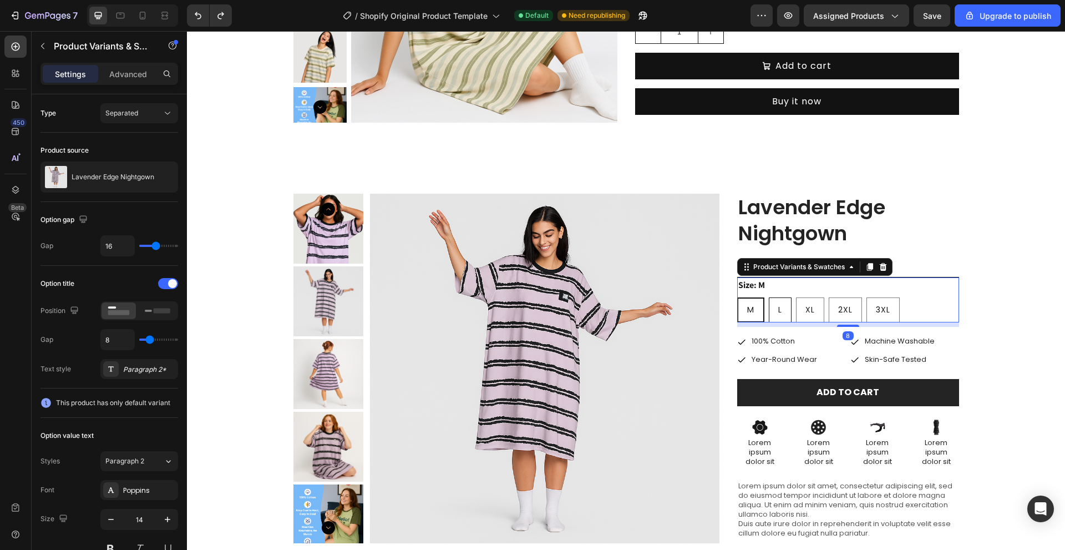
click at [781, 312] on div "L" at bounding box center [780, 310] width 22 height 21
click at [769, 297] on input "L L L" at bounding box center [768, 297] width 1 height 1
radio input "true"
click at [754, 310] on div "M" at bounding box center [750, 310] width 25 height 21
click at [737, 297] on input "M M M" at bounding box center [737, 297] width 1 height 1
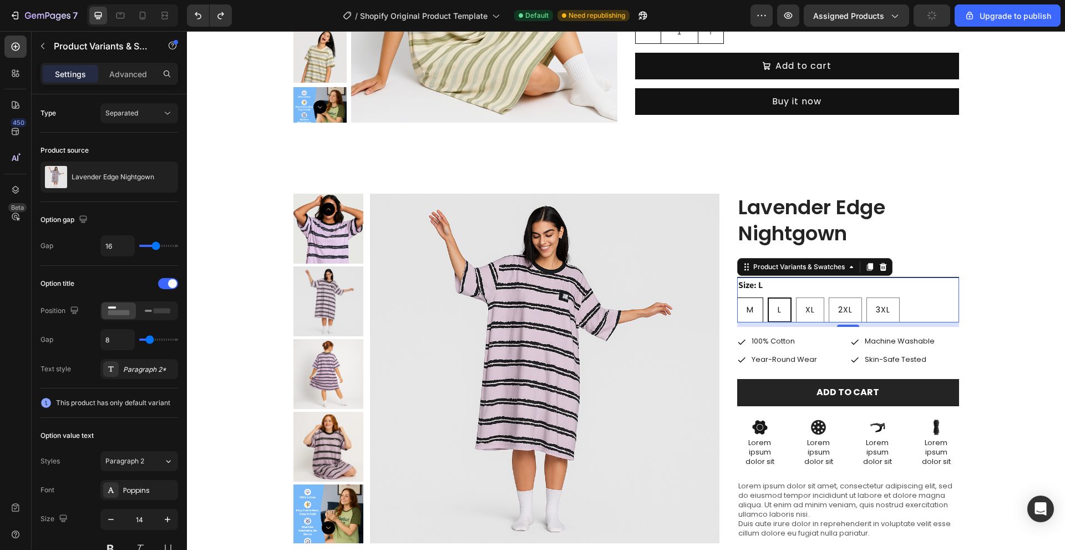
radio input "true"
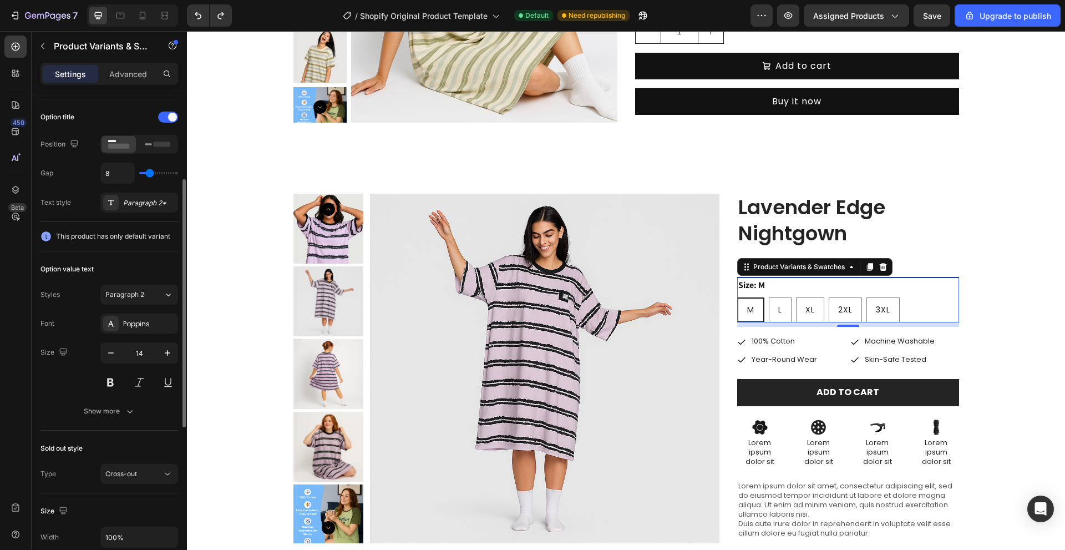
click at [46, 234] on icon at bounding box center [45, 236] width 11 height 11
click at [123, 412] on div "Show more" at bounding box center [110, 411] width 52 height 11
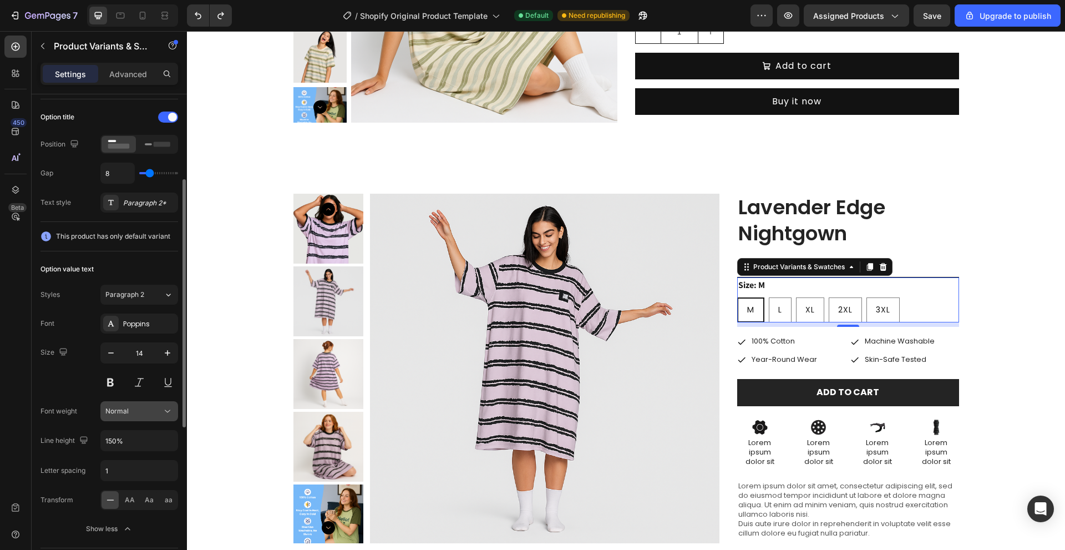
click at [129, 409] on div "Normal" at bounding box center [133, 411] width 57 height 10
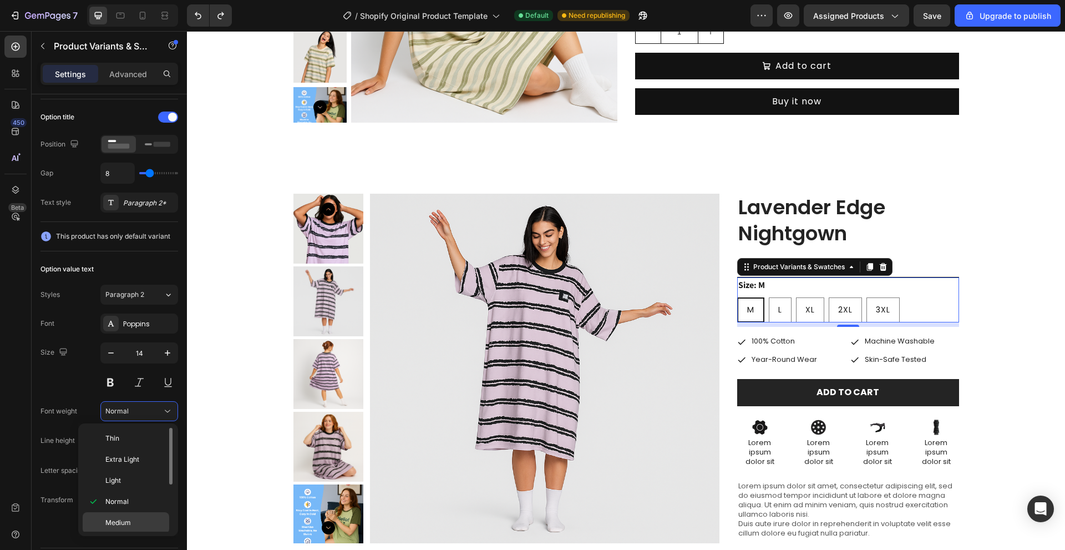
click at [130, 520] on span "Medium" at bounding box center [118, 523] width 26 height 10
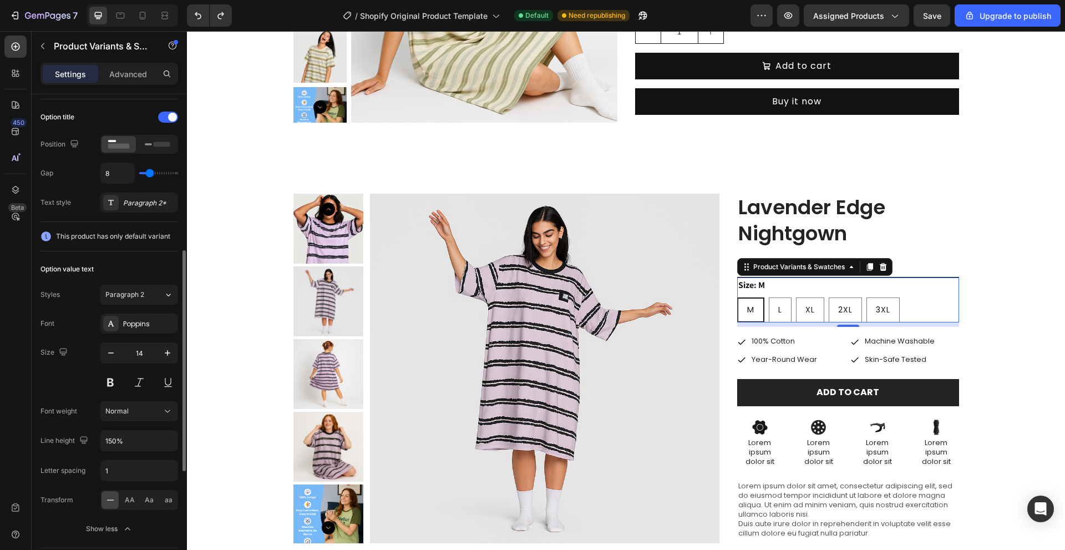
scroll to position [222, 0]
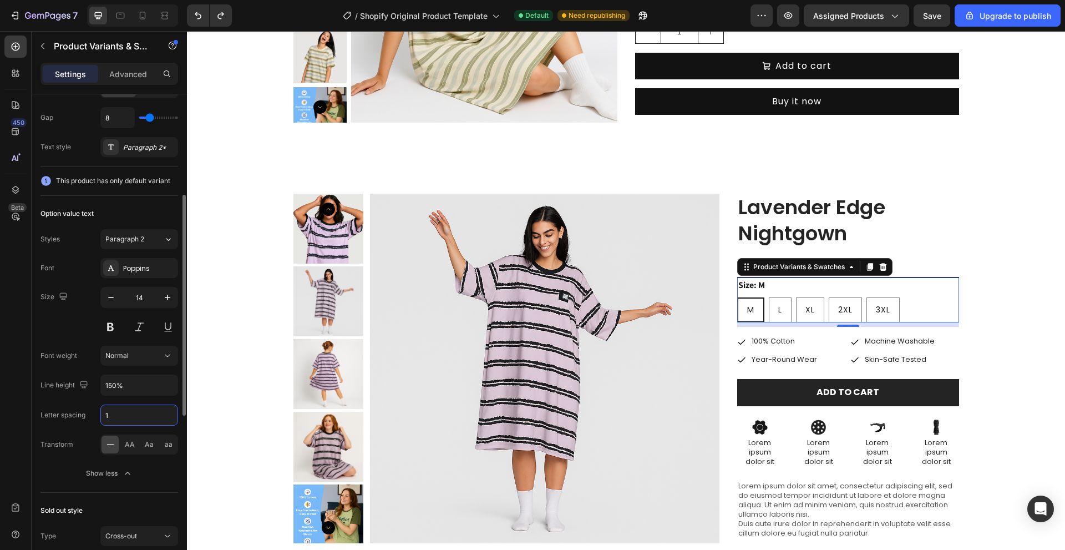
click at [112, 415] on input "1" at bounding box center [139, 415] width 77 height 20
type input "1"
click at [76, 398] on div "Font Poppins Size 14 Font weight Normal Line height 150% Letter spacing 1 Trans…" at bounding box center [109, 370] width 138 height 225
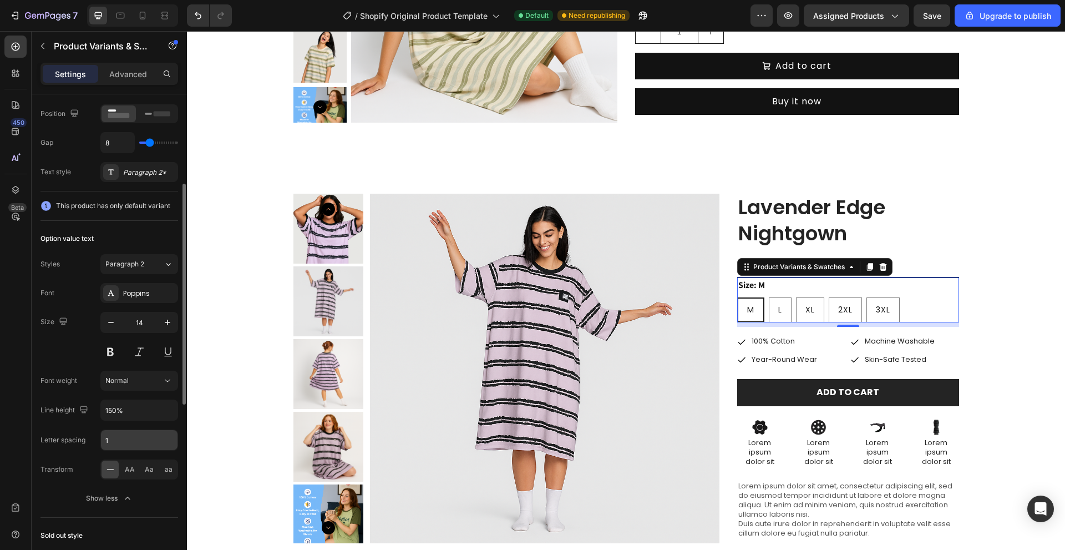
scroll to position [0, 0]
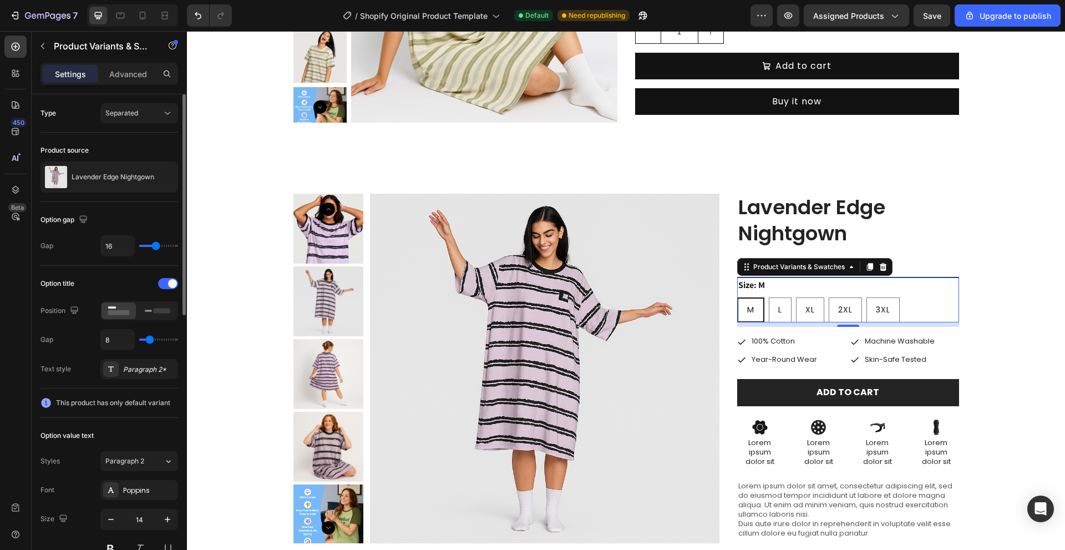
click at [163, 202] on div "Type Separated" at bounding box center [109, 234] width 138 height 64
click at [159, 107] on button "Separated" at bounding box center [139, 113] width 78 height 20
click at [140, 162] on p "Combine" at bounding box center [136, 161] width 63 height 10
click at [101, 418] on div "Product source Lavender Edge Nightgown" at bounding box center [109, 507] width 138 height 179
type input "12"
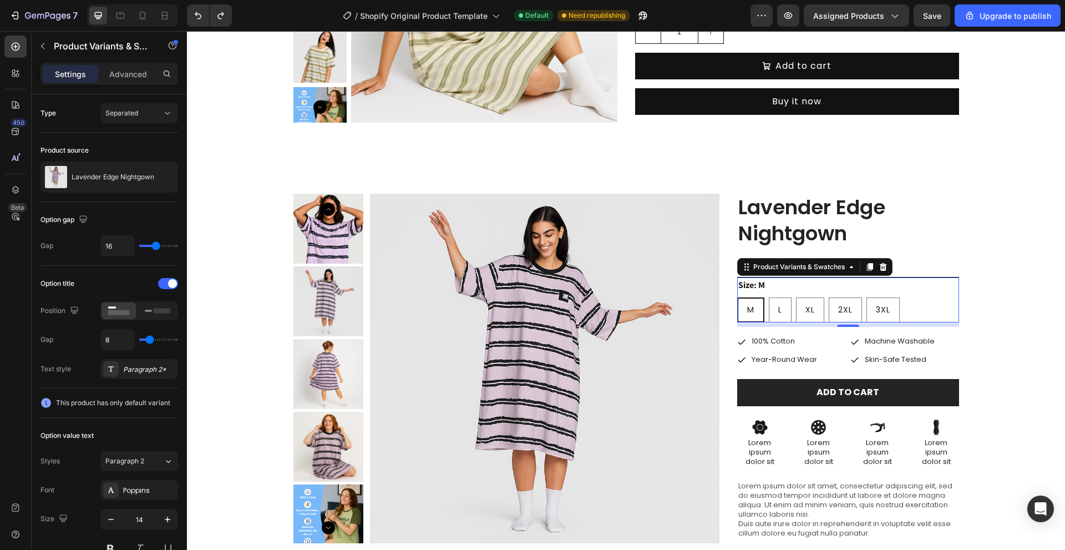
type input "12"
type input "3"
type input "0"
drag, startPoint x: 153, startPoint y: 246, endPoint x: 79, endPoint y: 239, distance: 74.2
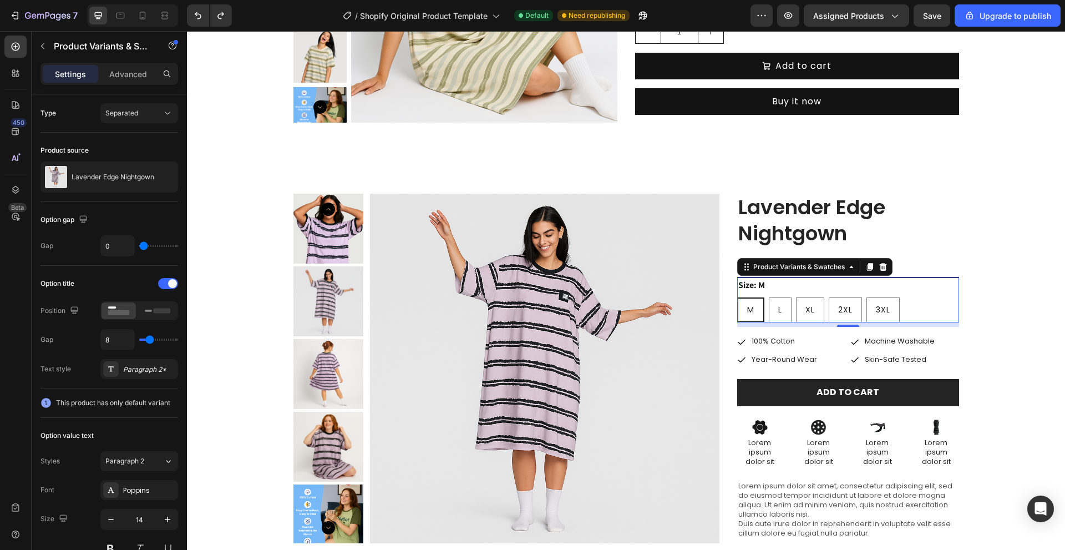
type input "0"
click at [139, 245] on input "range" at bounding box center [158, 246] width 39 height 2
type input "4"
type input "13"
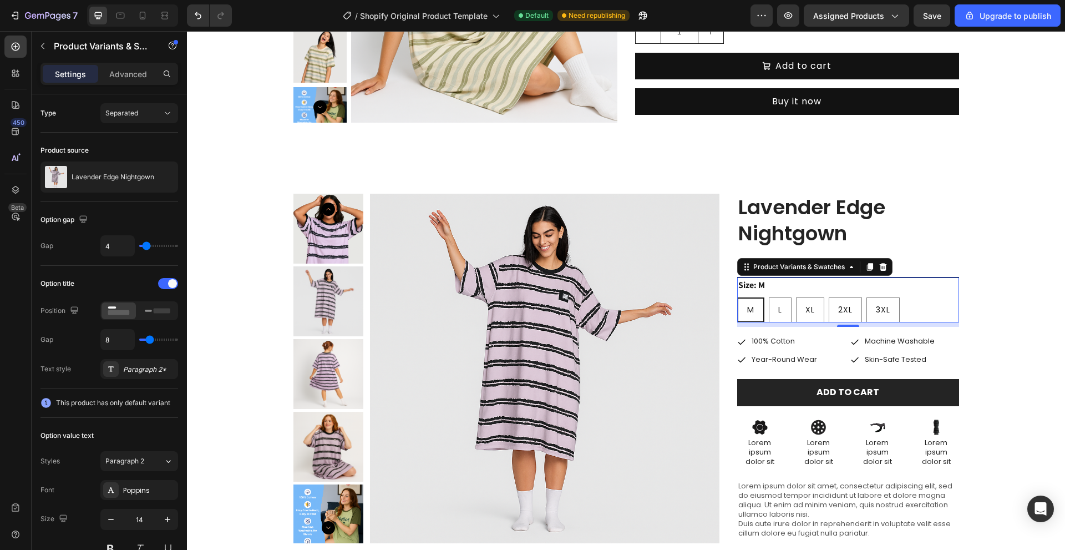
type input "13"
type input "40"
drag, startPoint x: 145, startPoint y: 244, endPoint x: 57, endPoint y: 217, distance: 92.0
type input "40"
click at [178, 247] on input "range" at bounding box center [158, 246] width 39 height 2
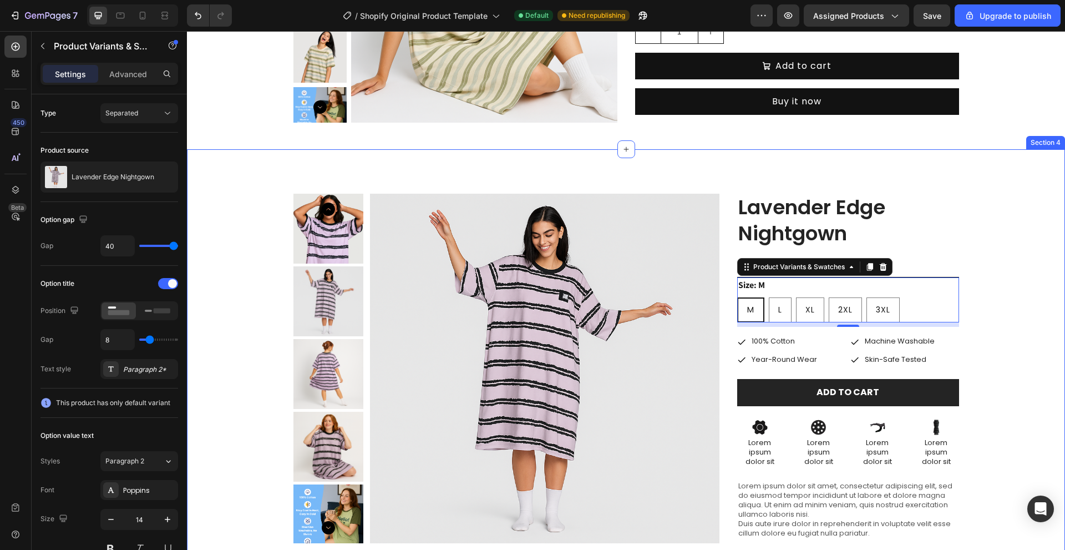
type input "0"
type input "16"
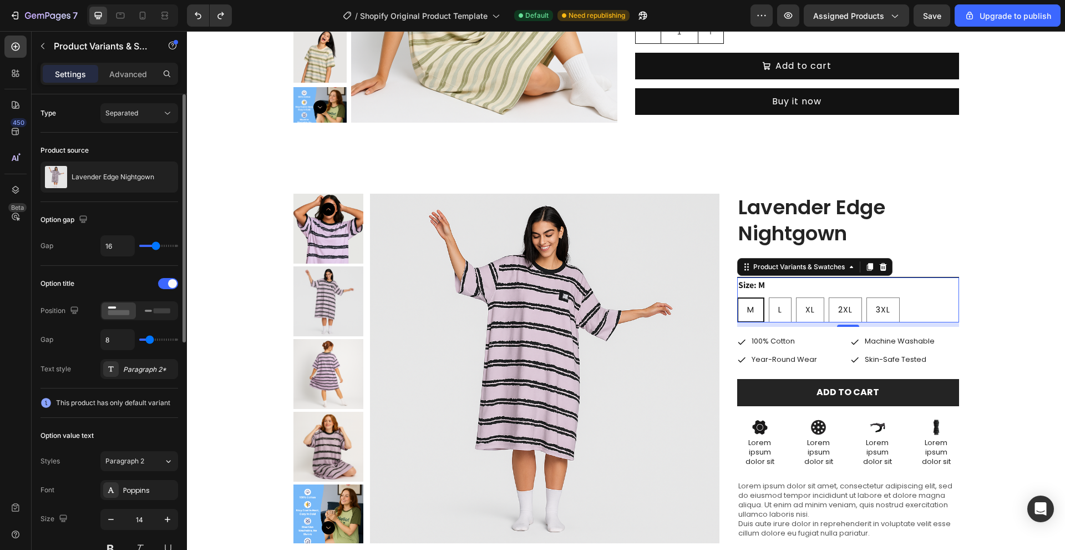
click at [124, 216] on div "Option gap" at bounding box center [109, 220] width 138 height 18
click at [164, 310] on rect at bounding box center [162, 310] width 17 height 5
type input "0"
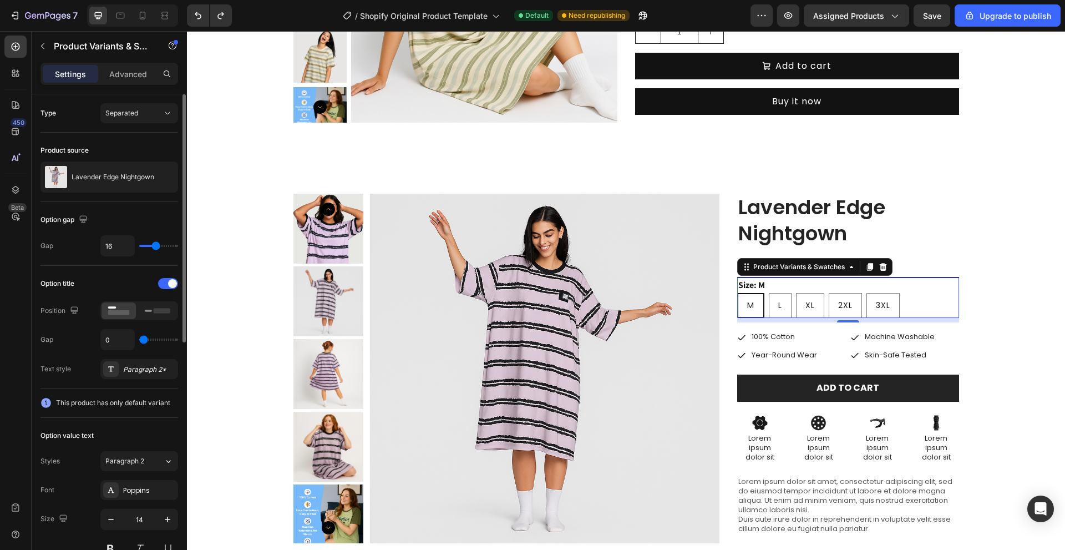
type input "38"
type input "40"
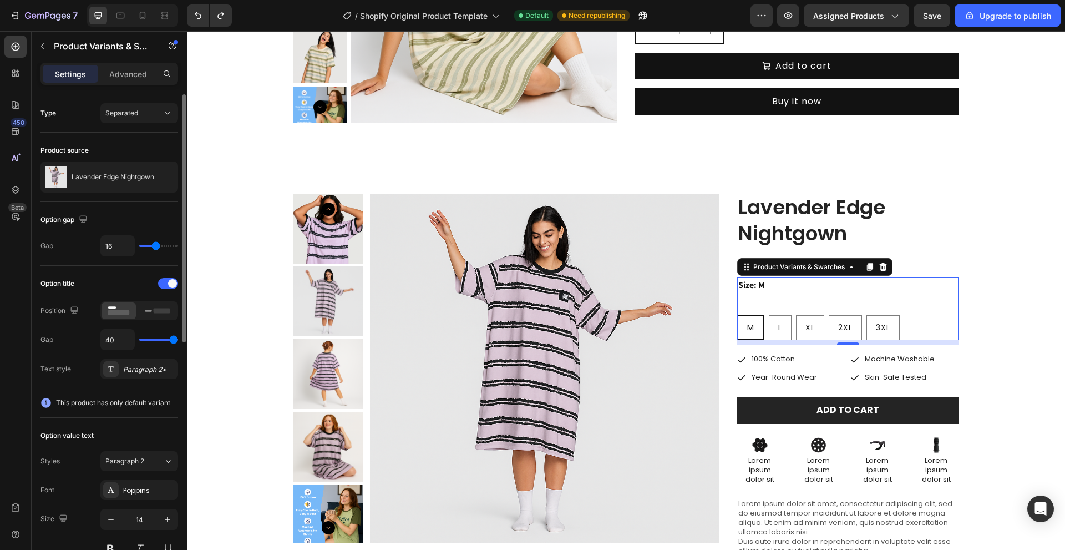
drag, startPoint x: 148, startPoint y: 337, endPoint x: 227, endPoint y: 353, distance: 80.3
type input "40"
click at [178, 341] on input "range" at bounding box center [158, 339] width 39 height 2
type input "8"
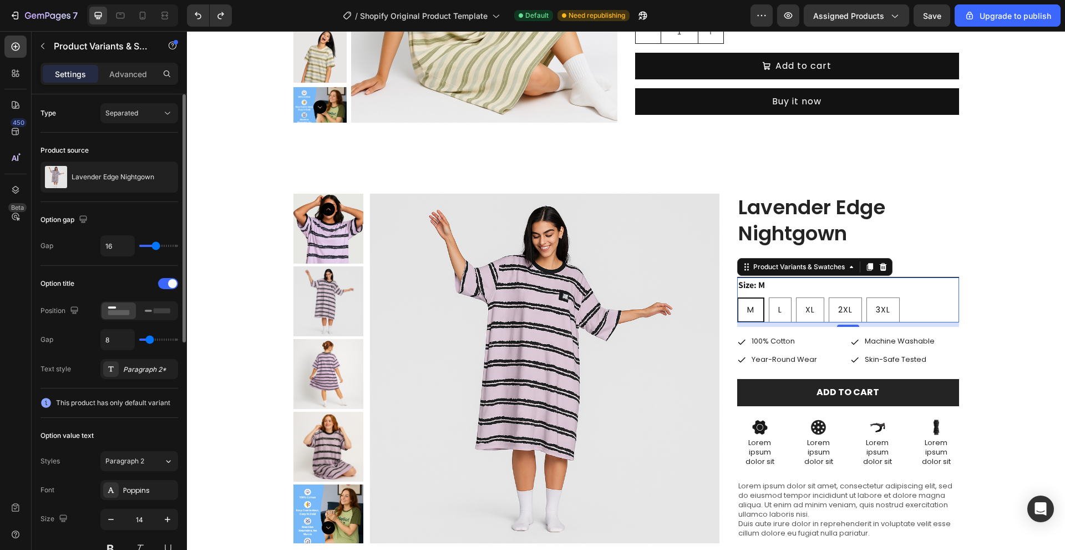
click at [90, 357] on div "Option title Position Gap 8 Text style Paragraph 2*" at bounding box center [109, 327] width 138 height 104
click at [129, 371] on div "Paragraph 2*" at bounding box center [149, 369] width 52 height 10
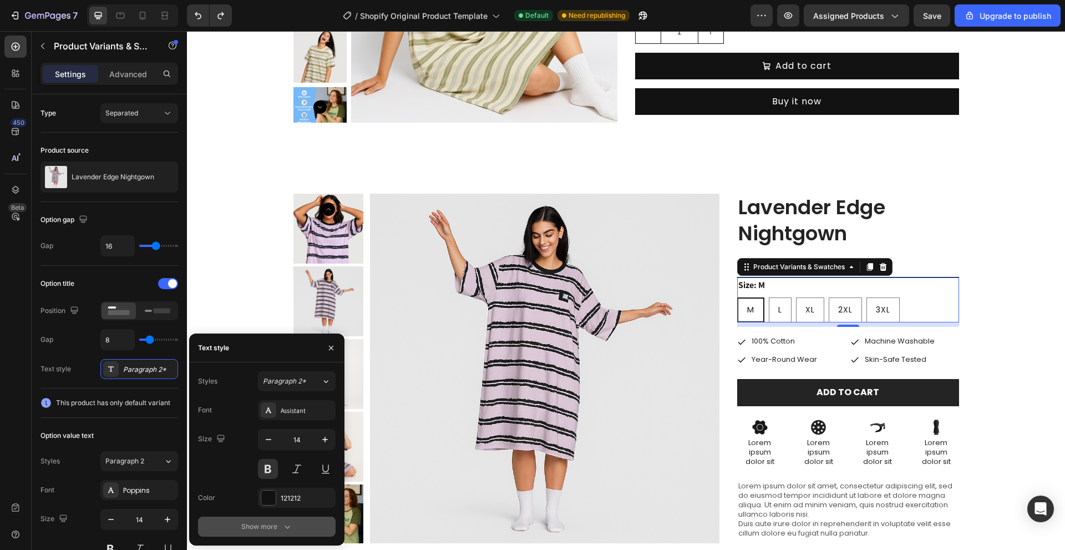
click at [291, 525] on icon "button" at bounding box center [287, 526] width 11 height 11
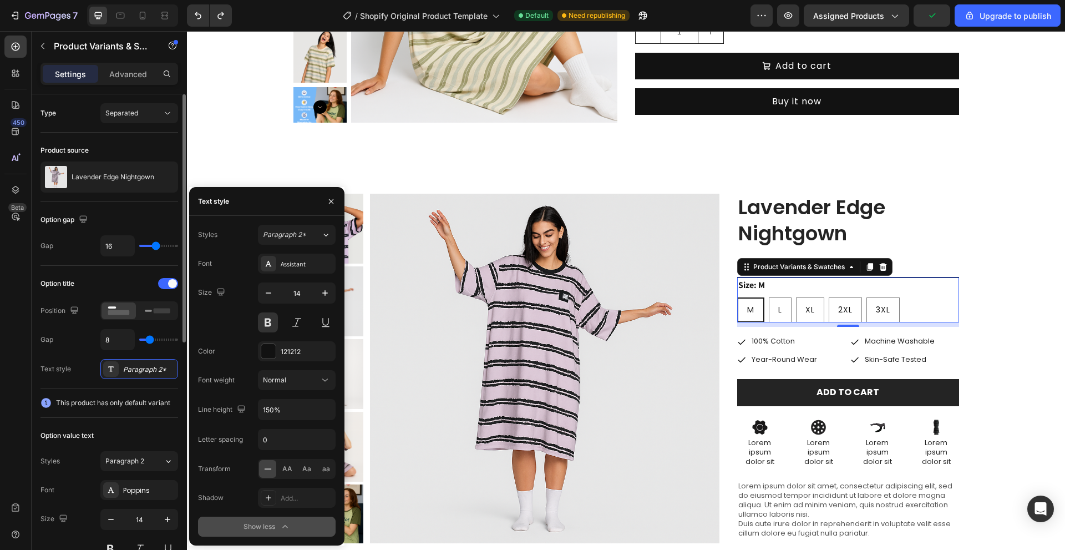
click at [68, 327] on div "Option title Position Gap 8 Text style Paragraph 2*" at bounding box center [109, 327] width 138 height 104
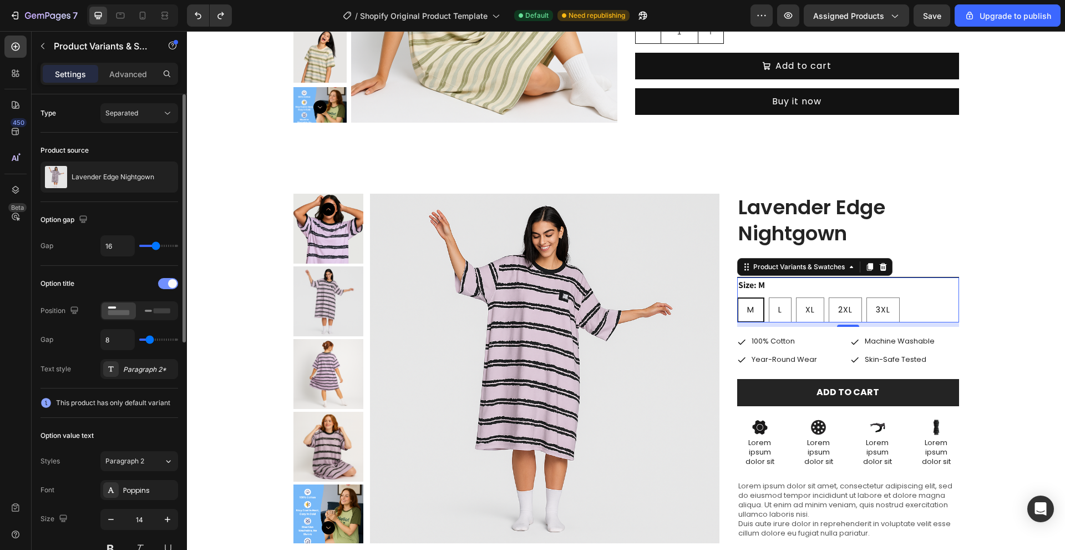
click at [171, 280] on span at bounding box center [172, 283] width 9 height 9
click at [120, 67] on div "Advanced" at bounding box center [127, 74] width 55 height 18
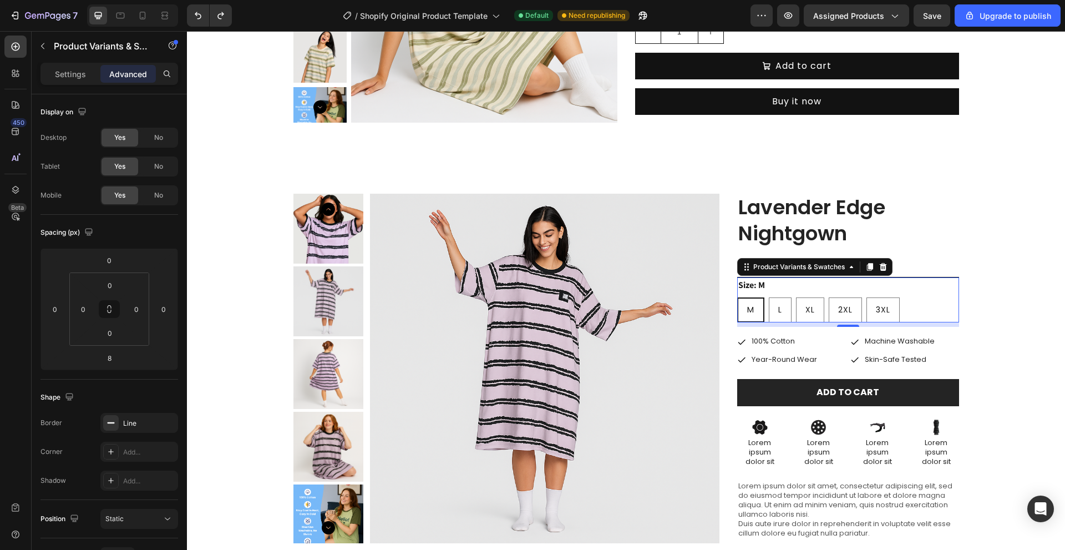
scroll to position [111, 0]
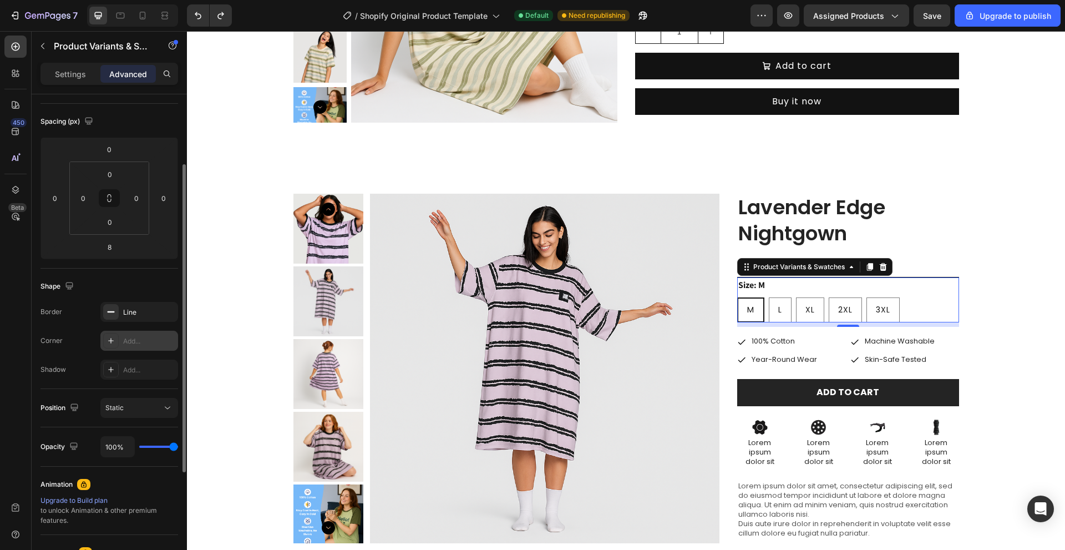
click at [133, 345] on div "Add..." at bounding box center [149, 341] width 52 height 10
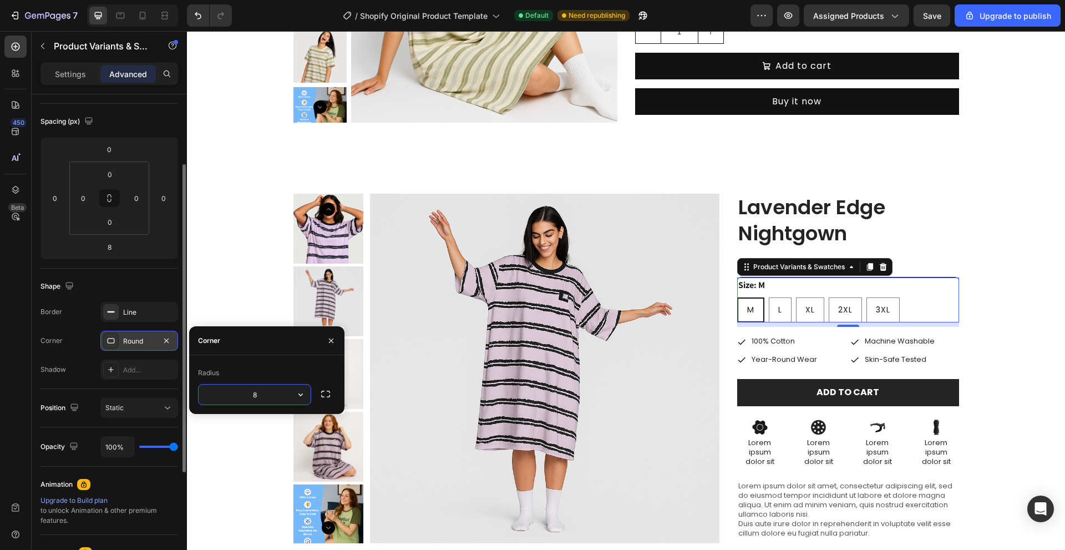
type input "0"
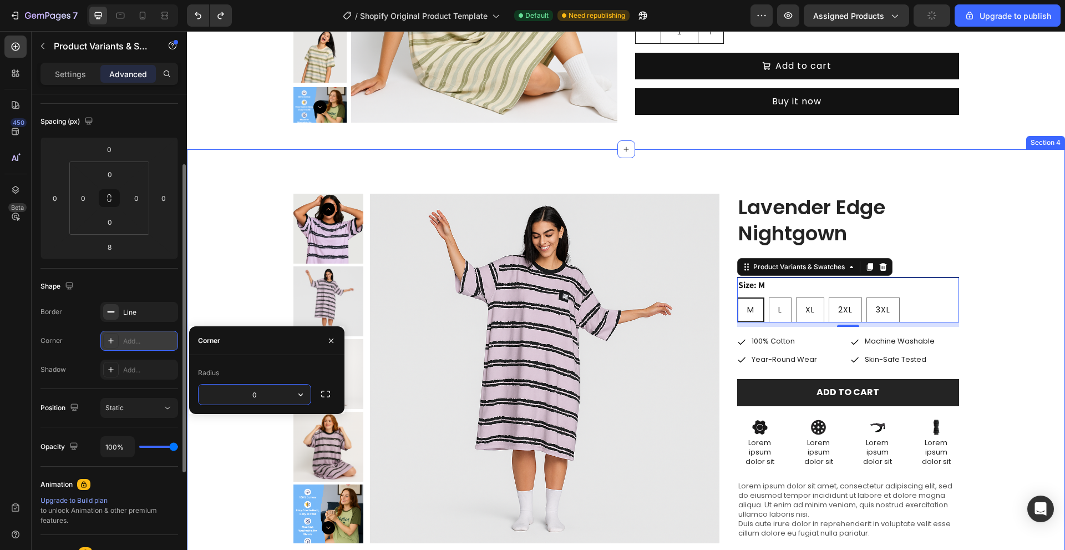
click at [236, 289] on div "Product Images Lavender Edge Nightgown Product Title $39.00 Product Price Produ…" at bounding box center [626, 446] width 862 height 505
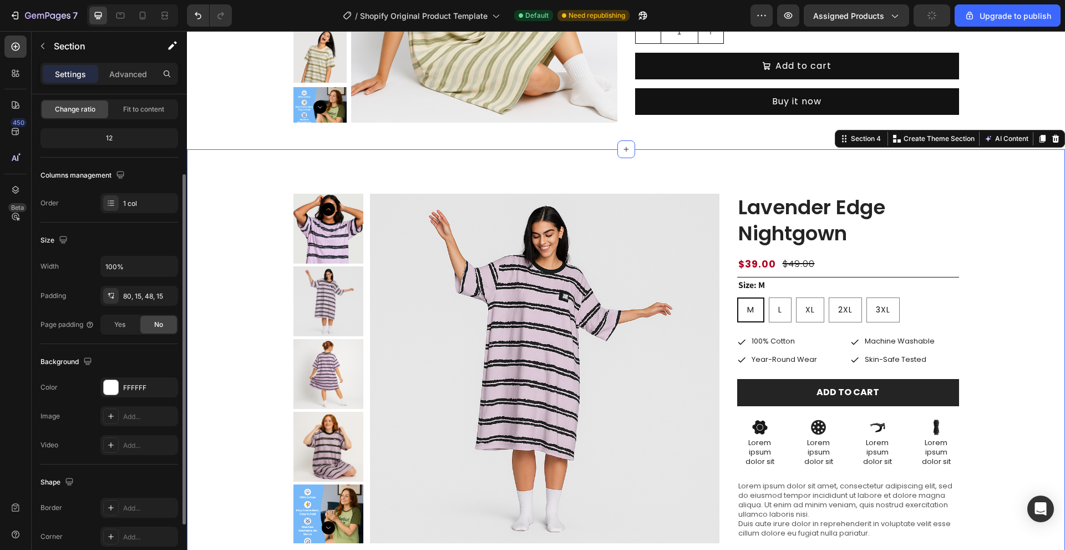
scroll to position [0, 0]
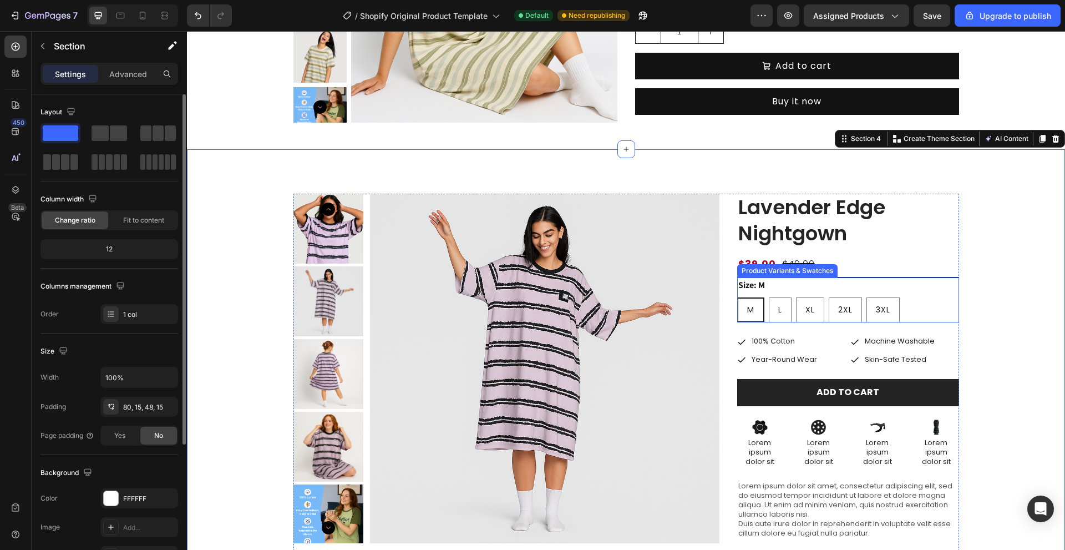
click at [767, 282] on div "Size: M M M M L L L XL XL XL 2XL 2XL 2XL 3XL 3XL 3XL" at bounding box center [848, 299] width 222 height 45
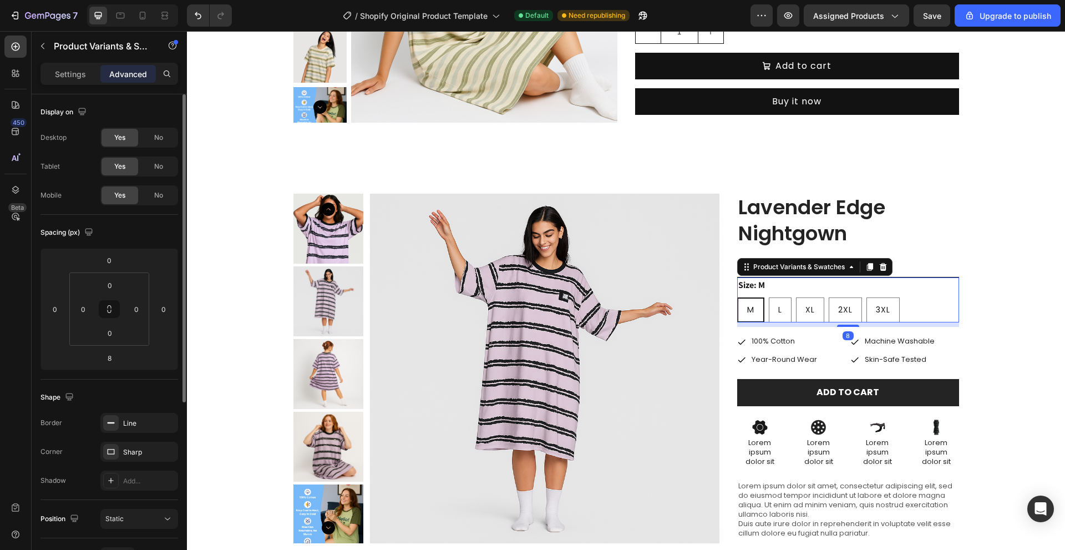
click at [762, 284] on legend "Size: M" at bounding box center [751, 285] width 29 height 16
click at [68, 62] on div "Product Variants & Swatches" at bounding box center [95, 47] width 126 height 32
click at [69, 70] on p "Settings" at bounding box center [70, 74] width 31 height 12
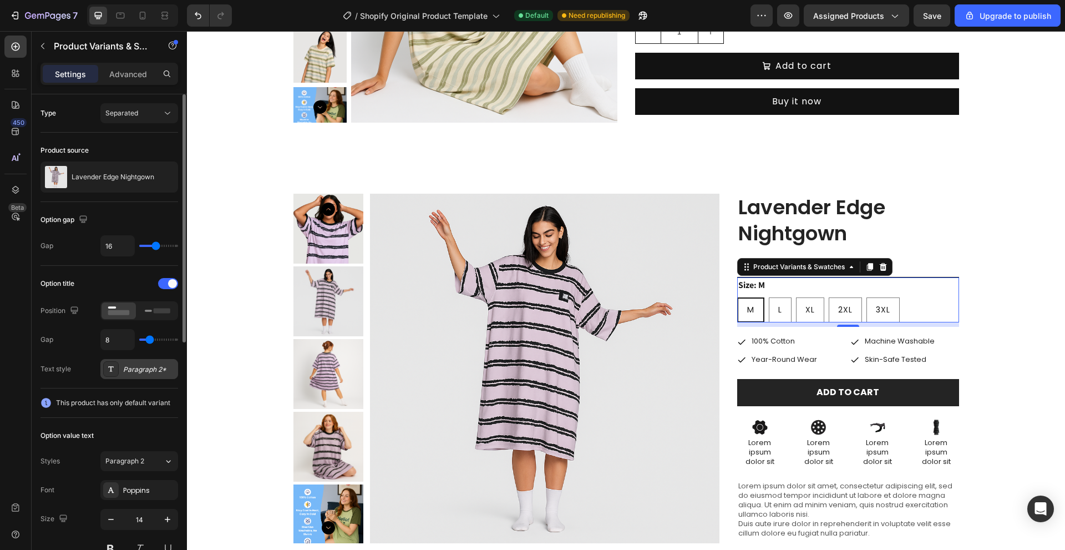
click at [135, 370] on div "Paragraph 2*" at bounding box center [149, 369] width 52 height 10
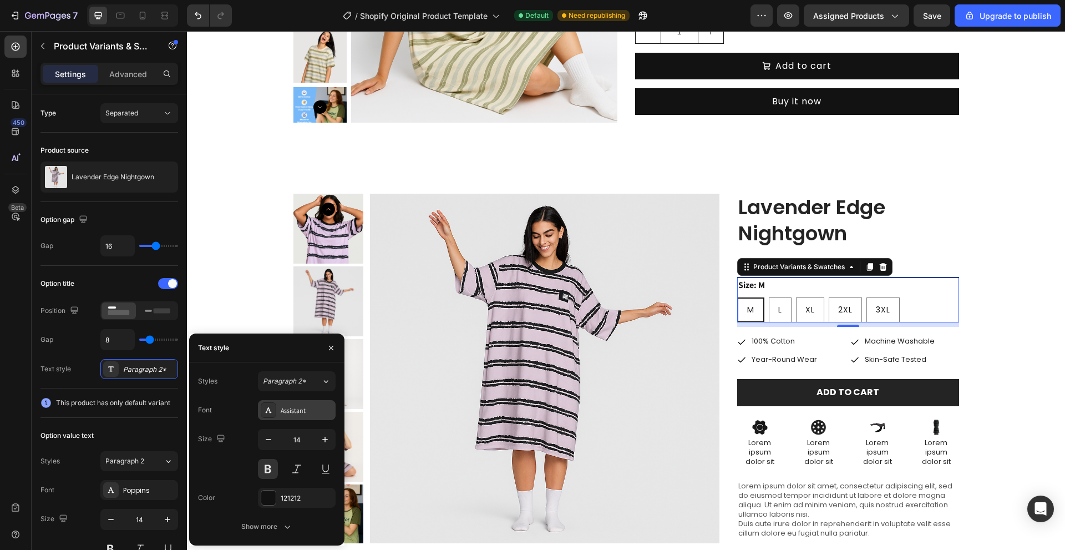
click at [302, 411] on div "Assistant" at bounding box center [307, 411] width 52 height 10
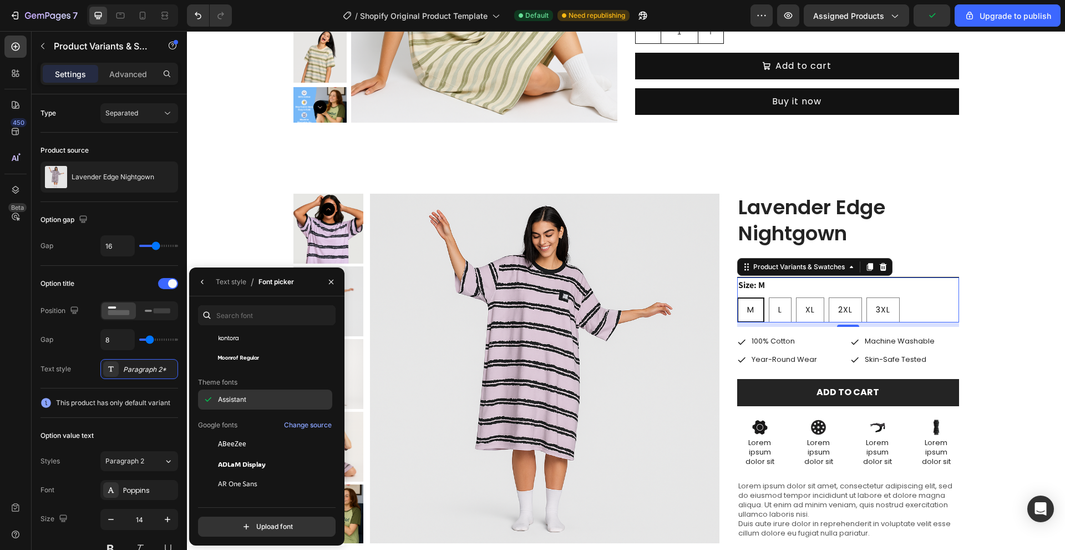
scroll to position [222, 0]
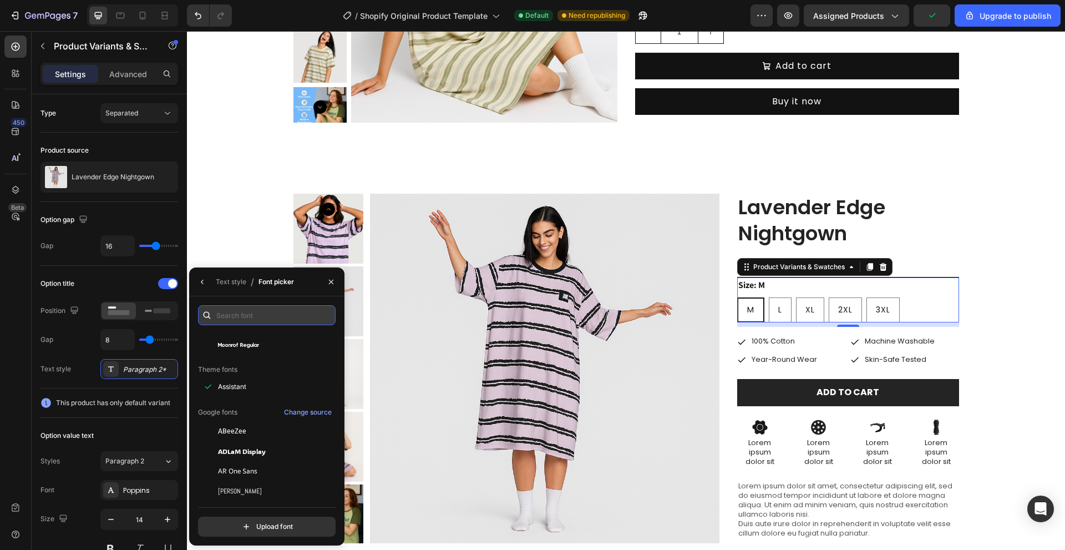
click at [229, 320] on input "text" at bounding box center [267, 315] width 138 height 20
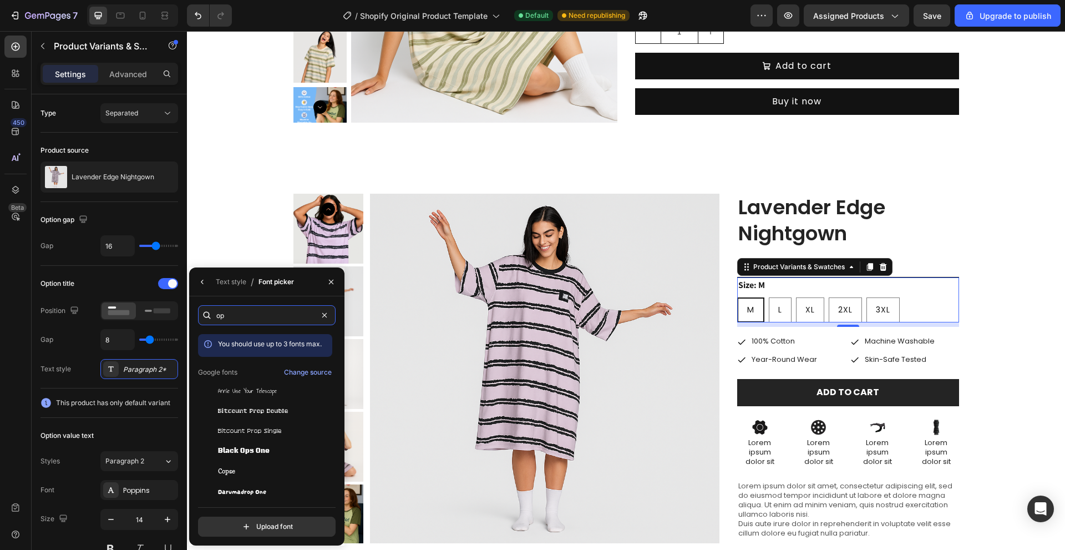
type input "o"
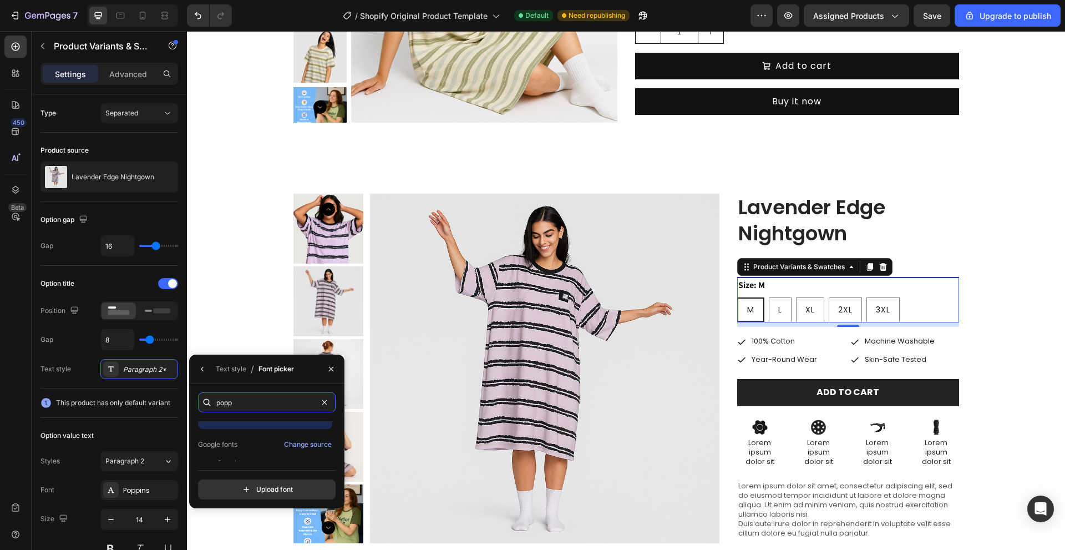
scroll to position [27, 0]
type input "popp"
click at [254, 452] on div "Poppins" at bounding box center [274, 451] width 112 height 10
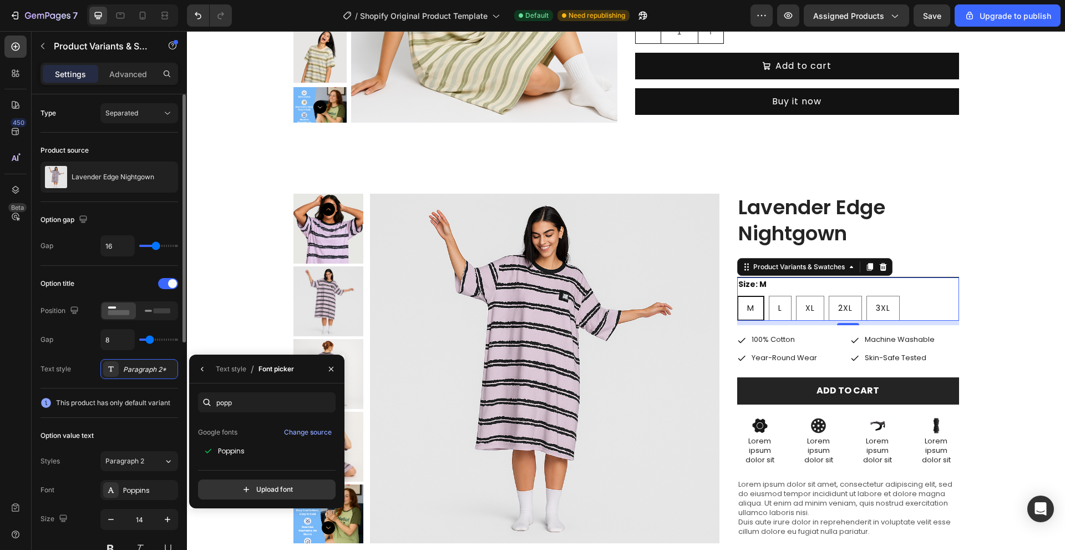
click at [71, 356] on div "Option title Position Gap 8 Text style Paragraph 2*" at bounding box center [109, 327] width 138 height 104
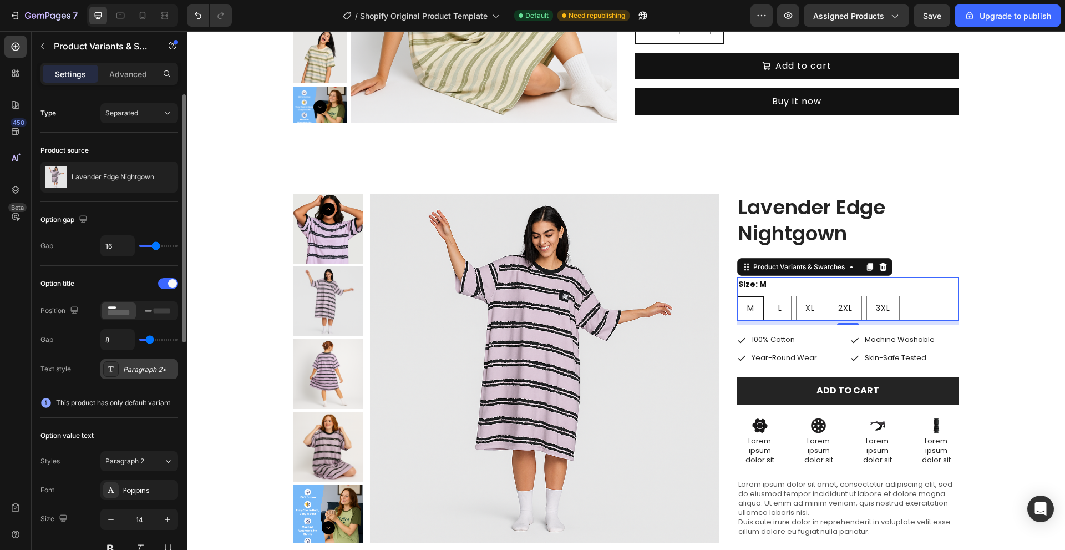
click at [126, 369] on div "Paragraph 2*" at bounding box center [149, 369] width 52 height 10
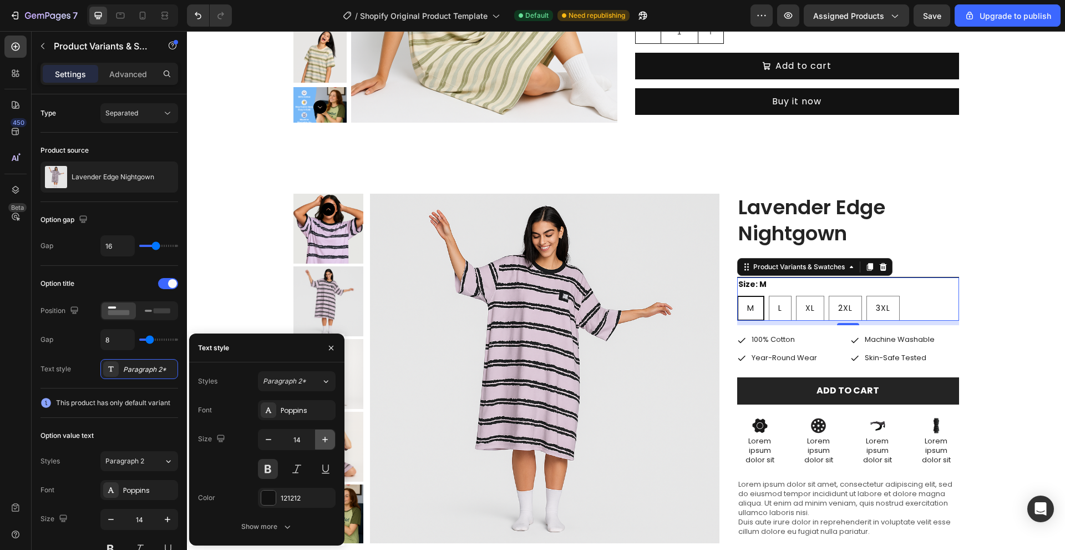
click at [323, 442] on icon "button" at bounding box center [325, 439] width 11 height 11
type input "15"
click at [265, 467] on button at bounding box center [268, 469] width 20 height 20
click at [276, 523] on div "Show more" at bounding box center [267, 526] width 52 height 11
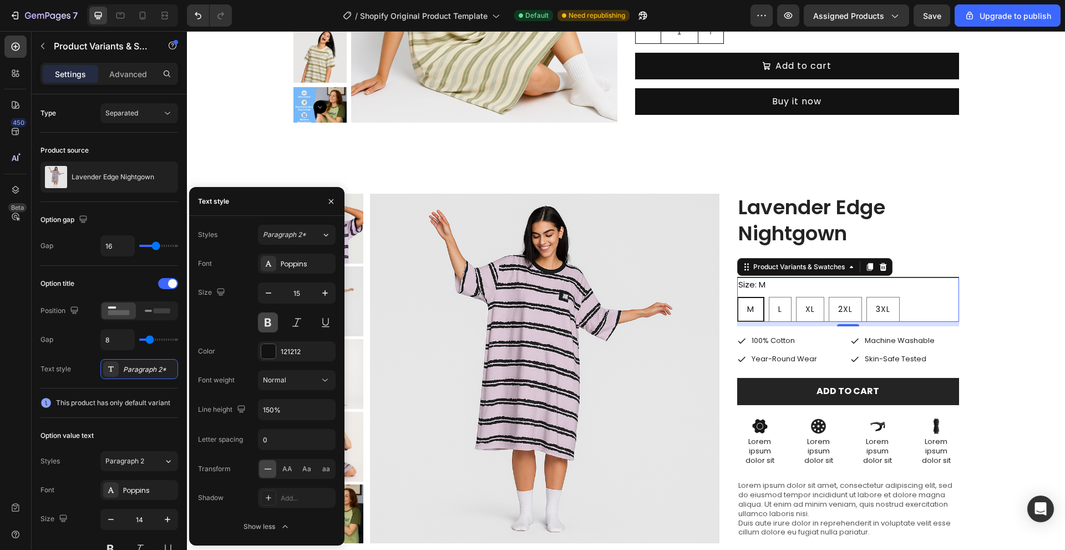
click at [271, 317] on button at bounding box center [268, 322] width 20 height 20
click at [321, 297] on icon "button" at bounding box center [325, 292] width 11 height 11
click at [270, 296] on icon "button" at bounding box center [268, 292] width 11 height 11
type input "15"
click at [232, 314] on div "Size 15" at bounding box center [267, 307] width 138 height 50
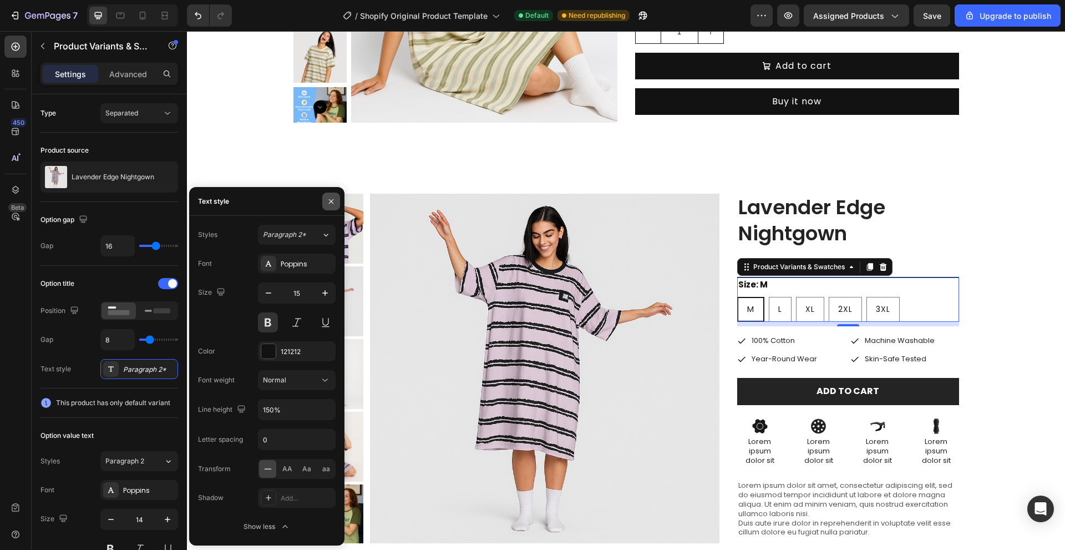
click at [330, 202] on icon "button" at bounding box center [331, 201] width 4 height 4
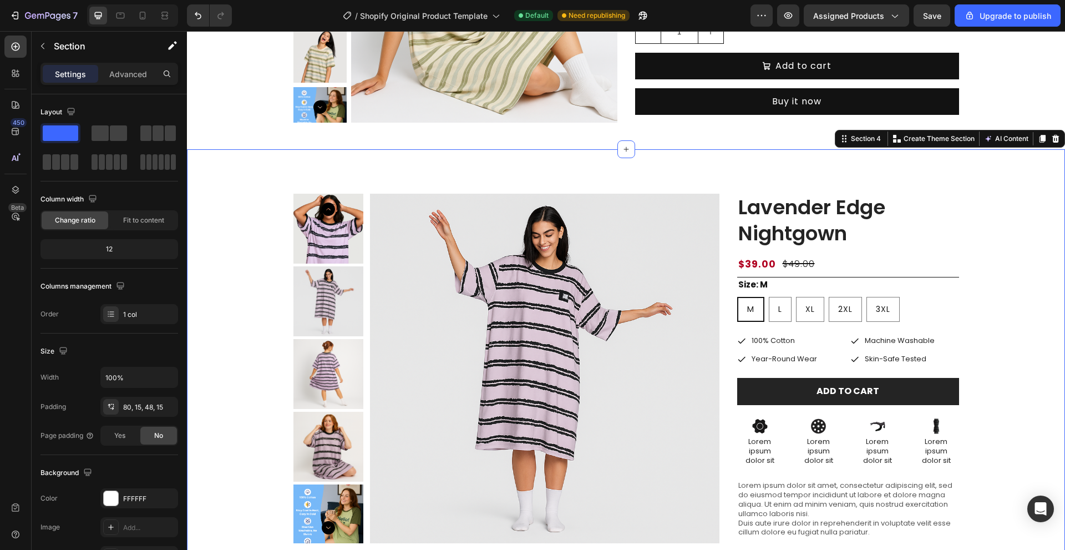
click at [971, 227] on div "Product Images Lavender Edge Nightgown Product Title $39.00 Product Price Produ…" at bounding box center [626, 446] width 862 height 504
click at [775, 281] on div "Size: M M M M L L L XL XL XL 2XL 2XL 2XL 3XL 3XL 3XL" at bounding box center [848, 299] width 222 height 44
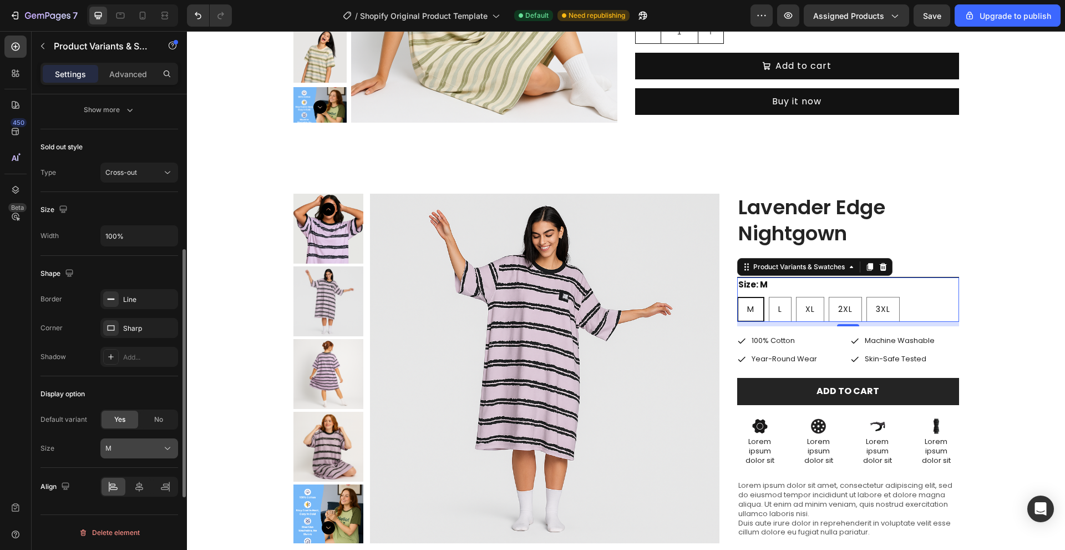
scroll to position [412, 0]
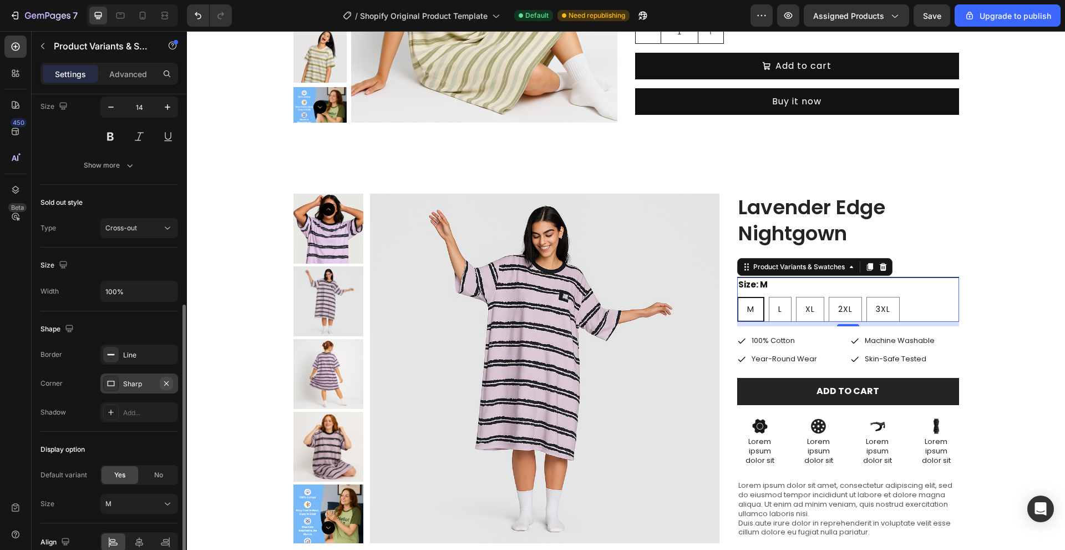
click at [168, 383] on icon "button" at bounding box center [166, 383] width 9 height 9
click at [86, 411] on div "Shadow Add..." at bounding box center [109, 412] width 138 height 20
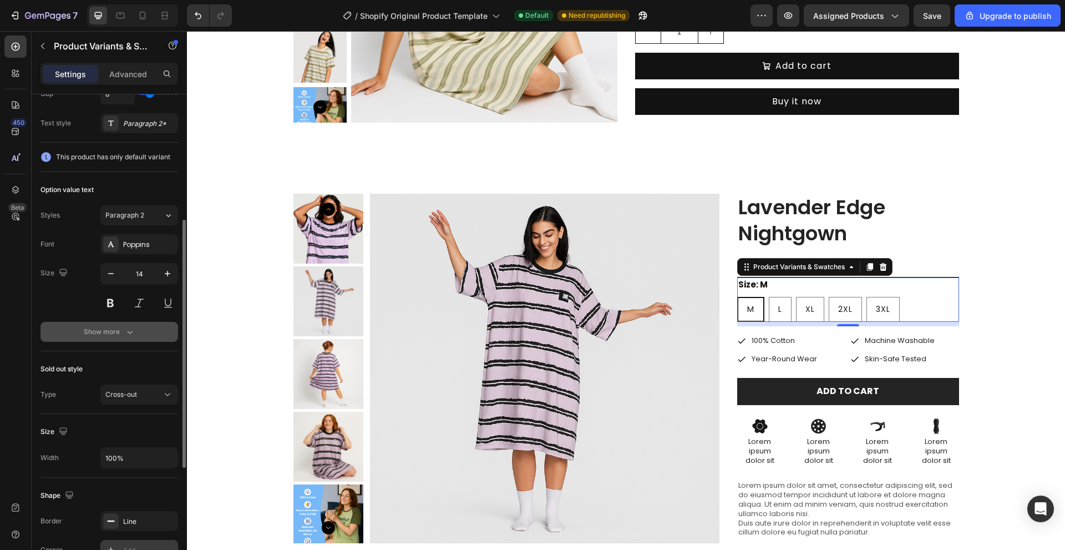
click at [123, 322] on button "Show more" at bounding box center [109, 332] width 138 height 20
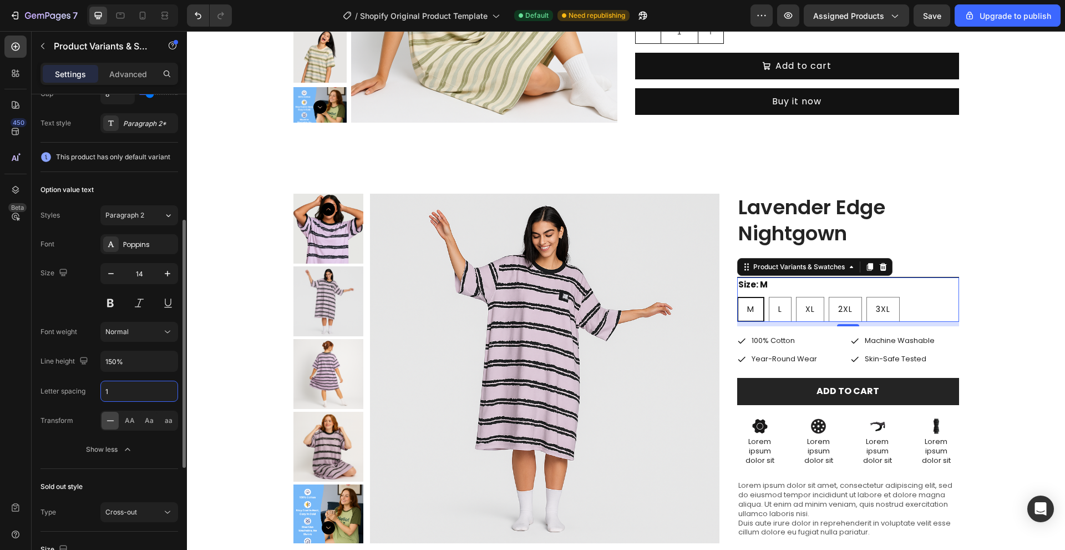
click at [126, 392] on input "1" at bounding box center [139, 391] width 77 height 20
click at [83, 376] on div "Font Poppins Size 14 Font weight Normal Line height 150% Letter spacing 1 Trans…" at bounding box center [109, 346] width 138 height 225
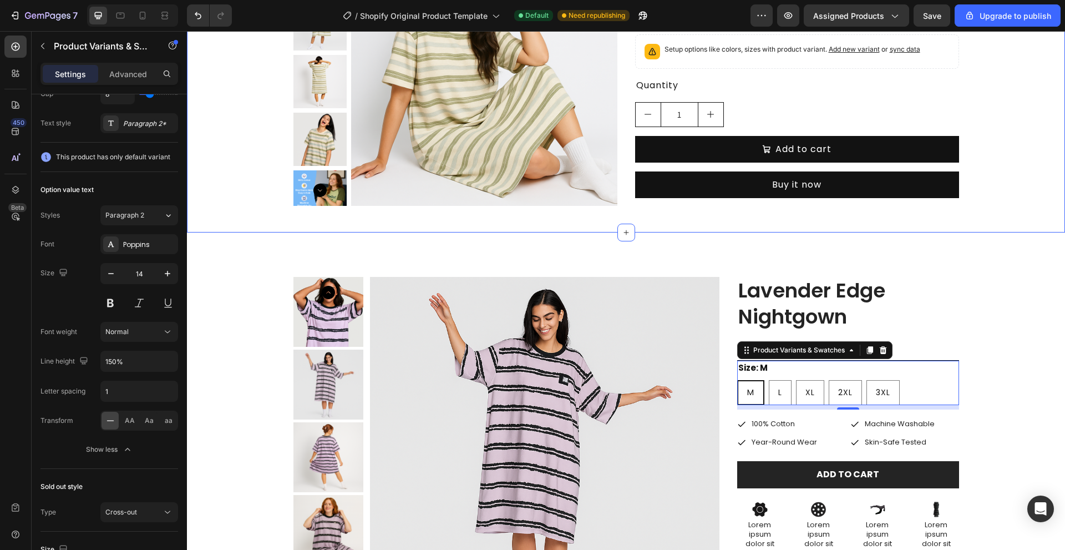
scroll to position [333, 0]
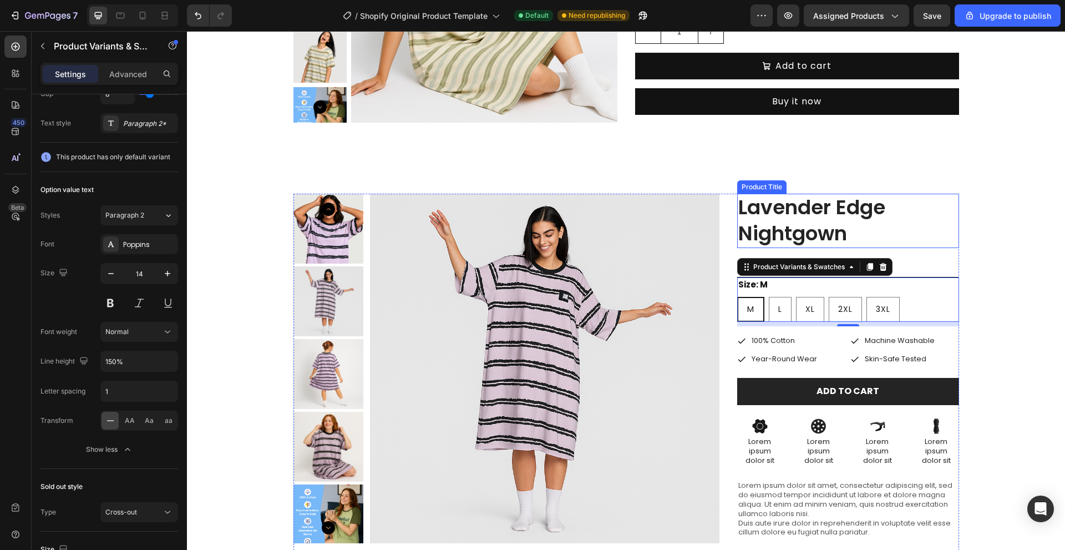
click at [1016, 227] on div "Product Images Lavender Edge Nightgown Product Title $39.00 Product Price Produ…" at bounding box center [626, 446] width 862 height 504
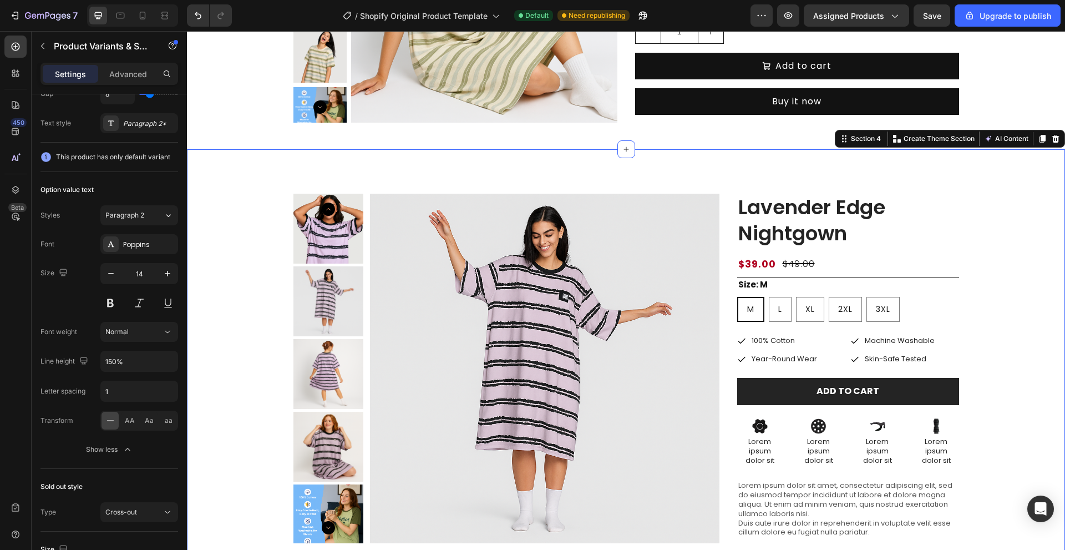
scroll to position [0, 0]
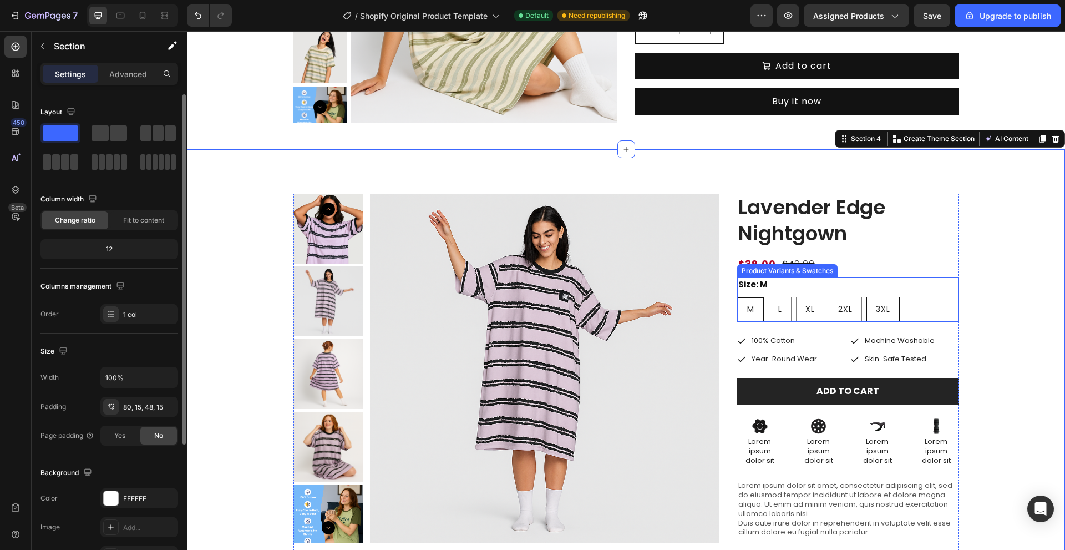
click at [877, 310] on span "3XL" at bounding box center [883, 308] width 14 height 11
click at [866, 297] on input "3XL 3XL 3XL" at bounding box center [866, 296] width 1 height 1
radio input "true"
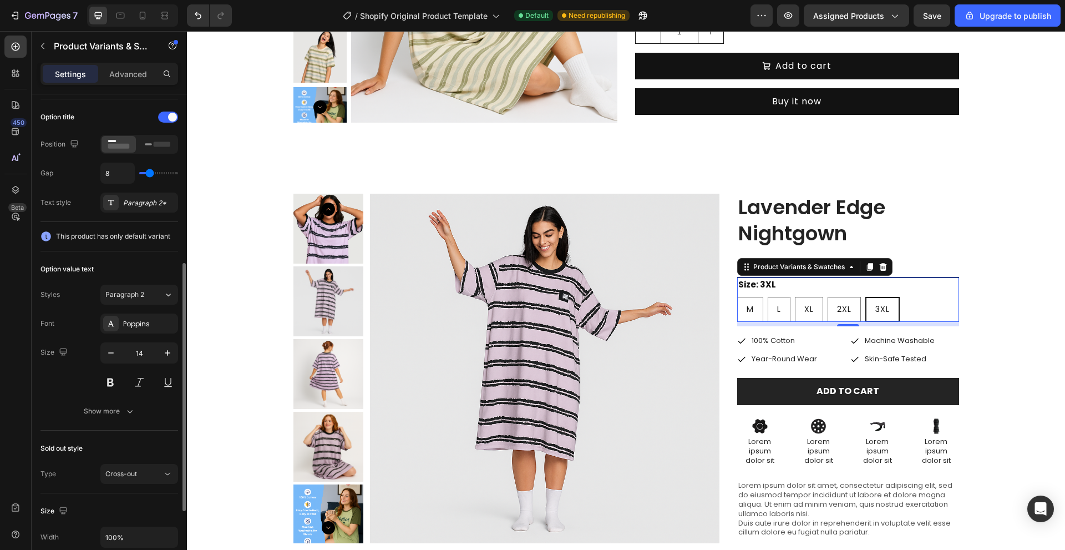
scroll to position [277, 0]
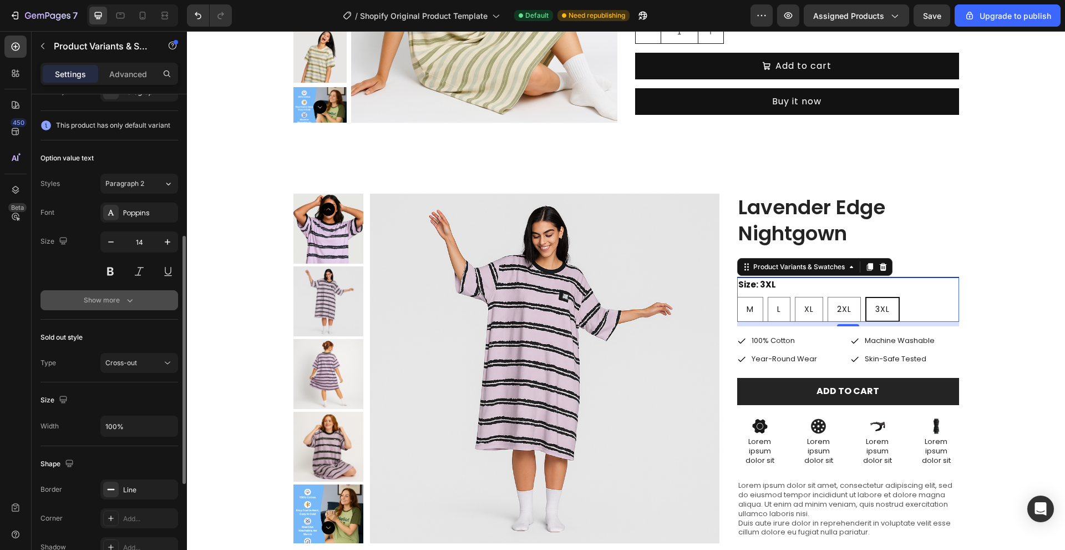
click at [107, 307] on button "Show more" at bounding box center [109, 300] width 138 height 20
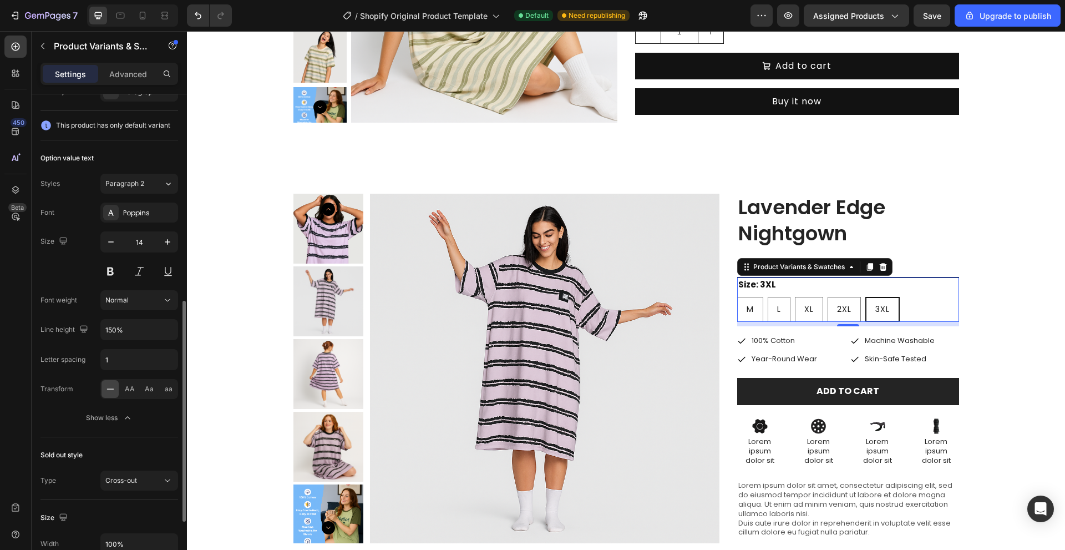
scroll to position [388, 0]
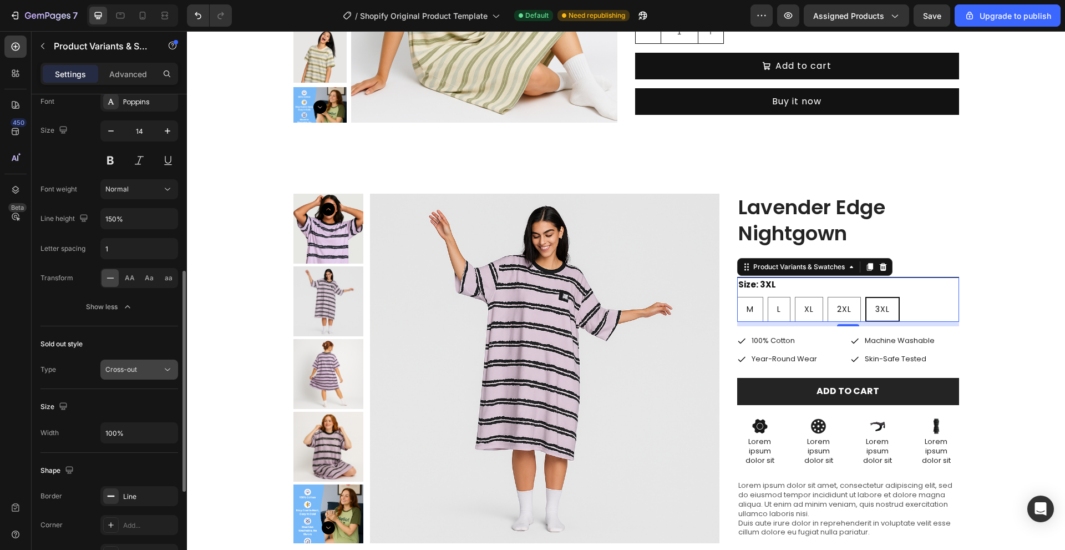
click at [126, 369] on span "Cross-out" at bounding box center [121, 369] width 32 height 8
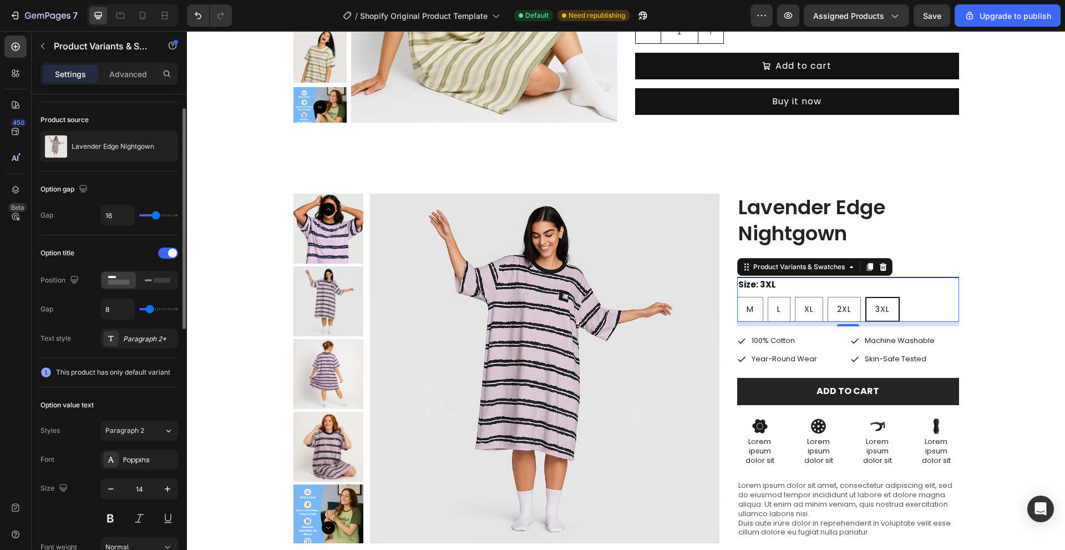
scroll to position [0, 0]
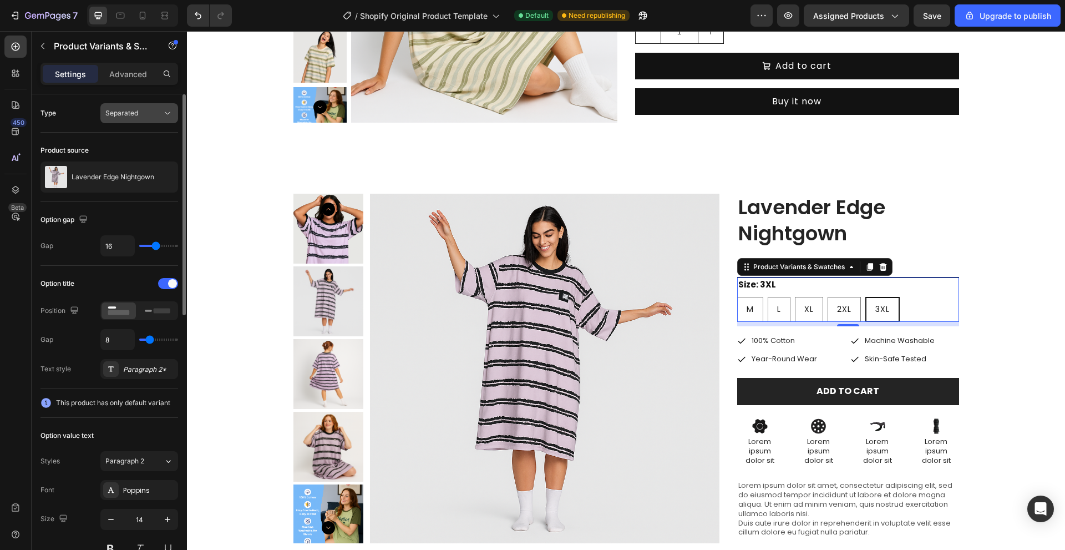
click at [136, 114] on span "Separated" at bounding box center [121, 113] width 33 height 8
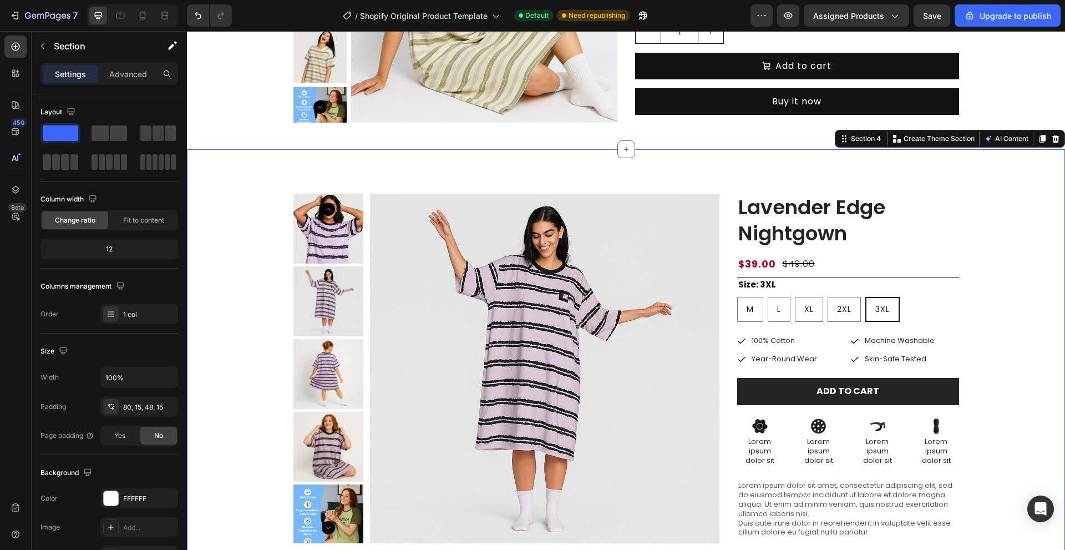
click at [989, 256] on div "Product Images Lavender Edge Nightgown Product Title $39.00 Product Price Produ…" at bounding box center [626, 446] width 862 height 504
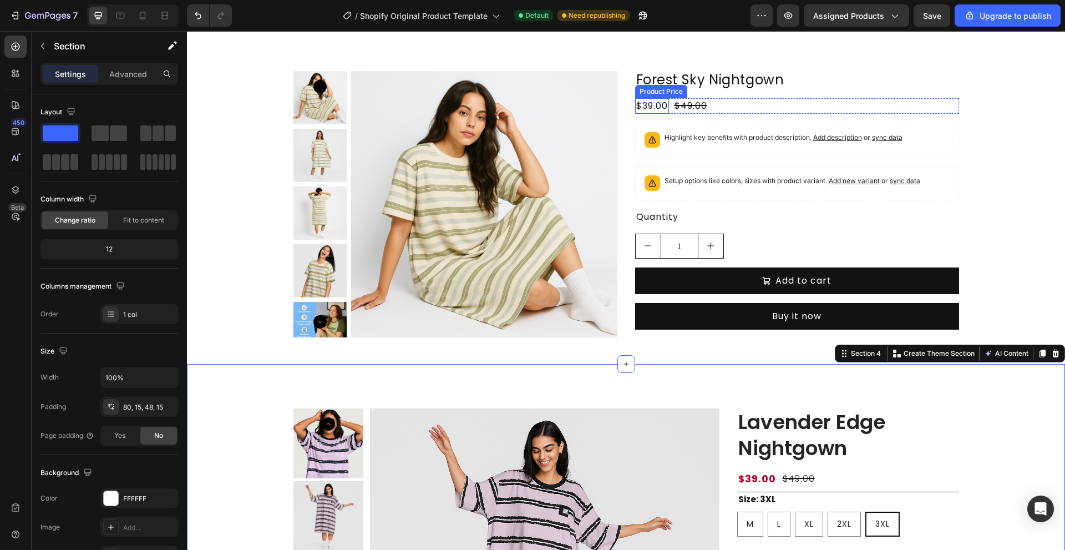
scroll to position [222, 0]
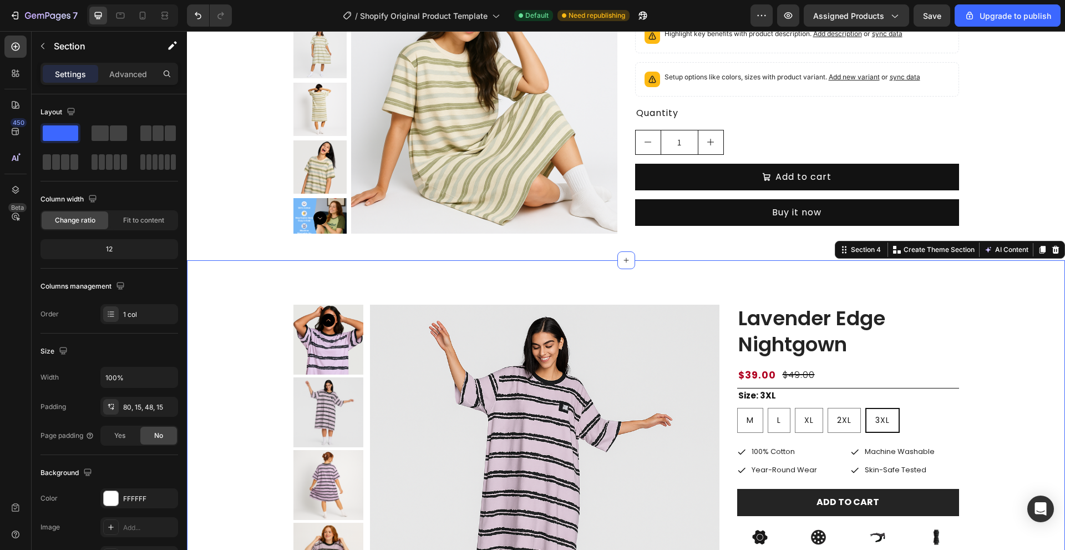
click at [965, 353] on div "Product Images Lavender Edge Nightgown Product Title $39.00 Product Price Produ…" at bounding box center [626, 557] width 862 height 504
click at [944, 366] on div "Lavender Edge Nightgown Product Title $39.00 Product Price Product Price $49.00…" at bounding box center [848, 552] width 222 height 495
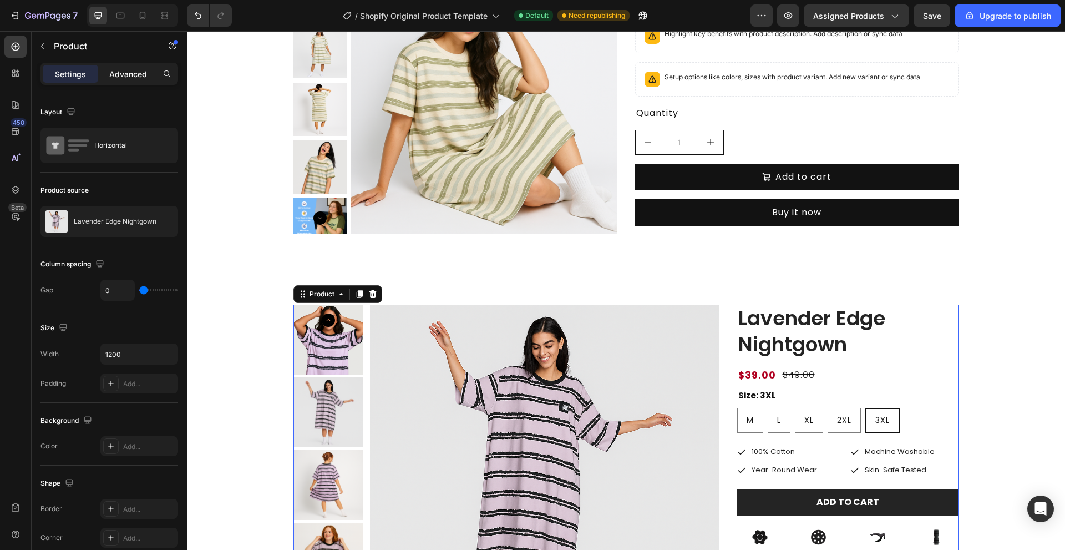
click at [105, 67] on div "Advanced" at bounding box center [127, 74] width 55 height 18
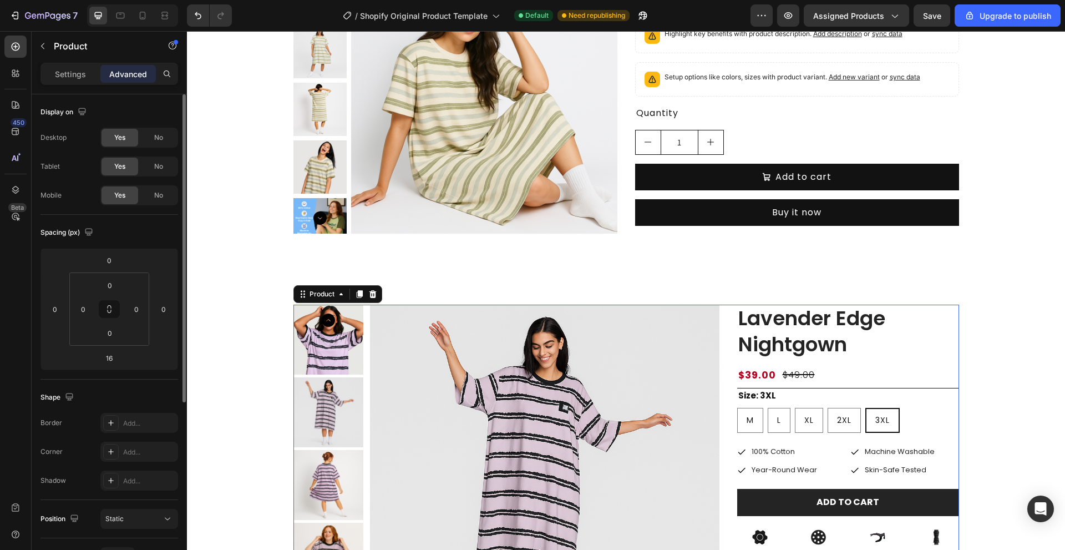
scroll to position [55, 0]
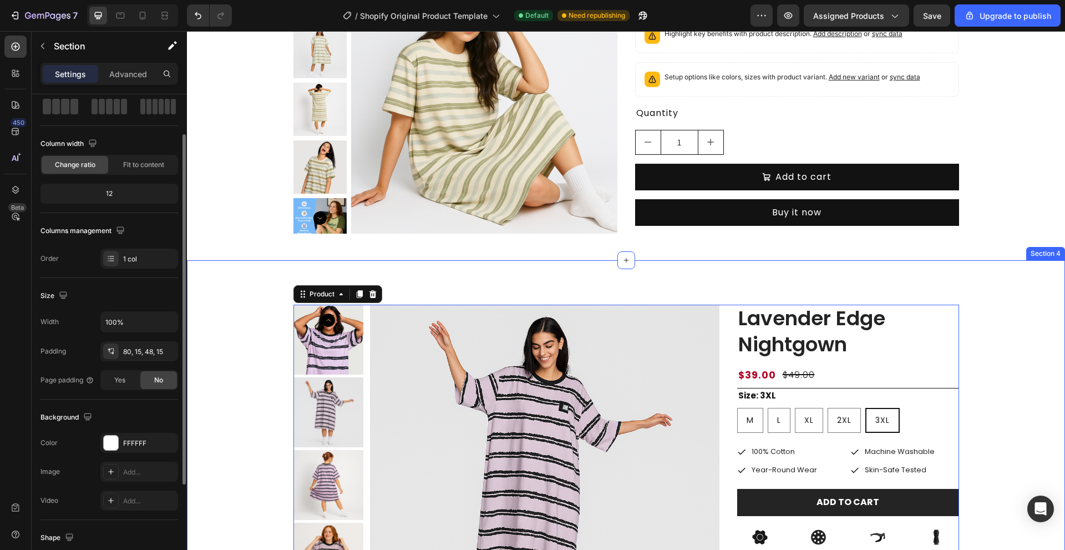
click at [237, 325] on div "Product Images Lavender Edge Nightgown Product Title $39.00 Product Price Produ…" at bounding box center [626, 557] width 862 height 504
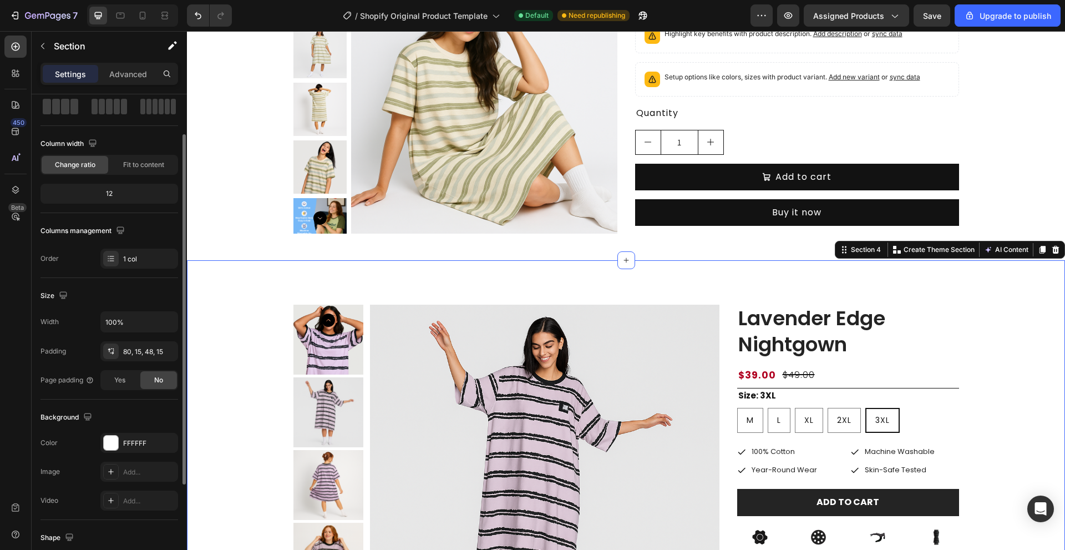
scroll to position [0, 0]
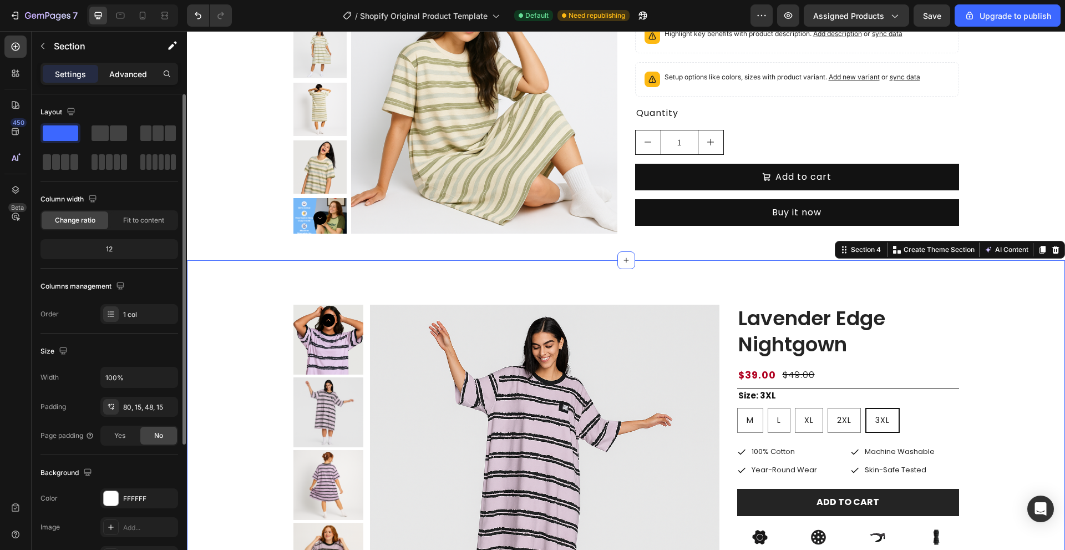
click at [112, 69] on p "Advanced" at bounding box center [128, 74] width 38 height 12
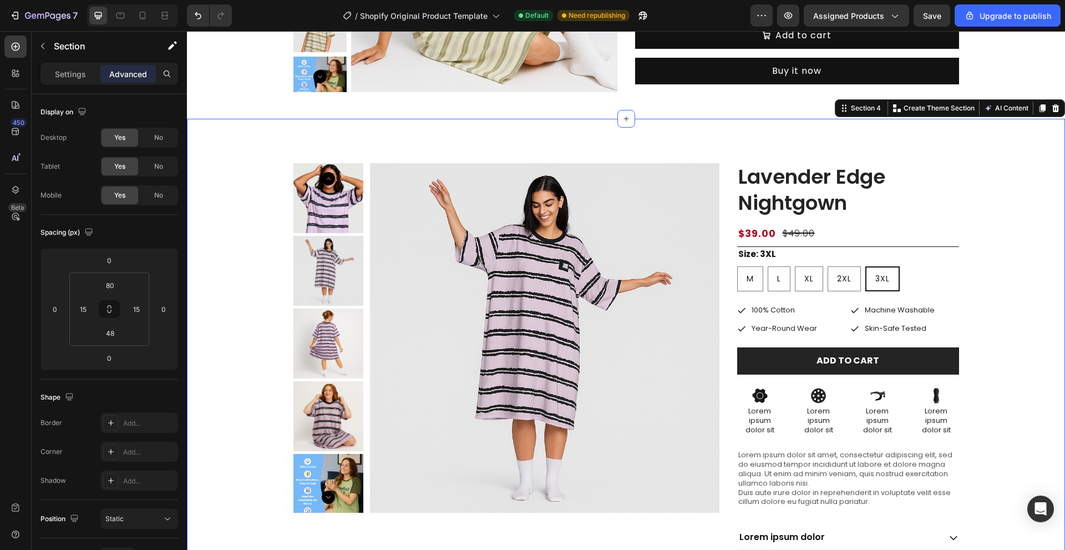
scroll to position [388, 0]
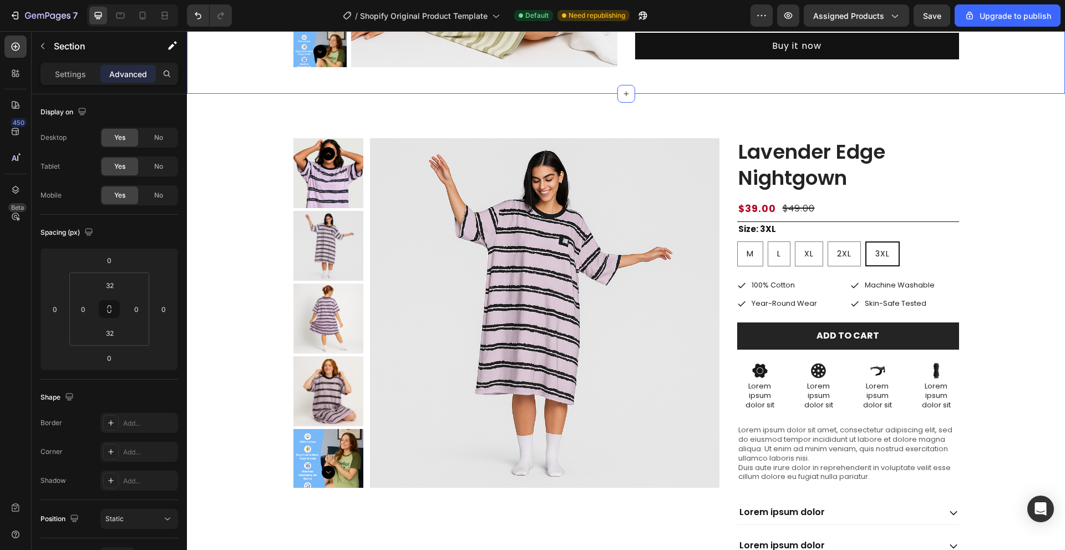
click at [150, 18] on div at bounding box center [143, 16] width 18 height 18
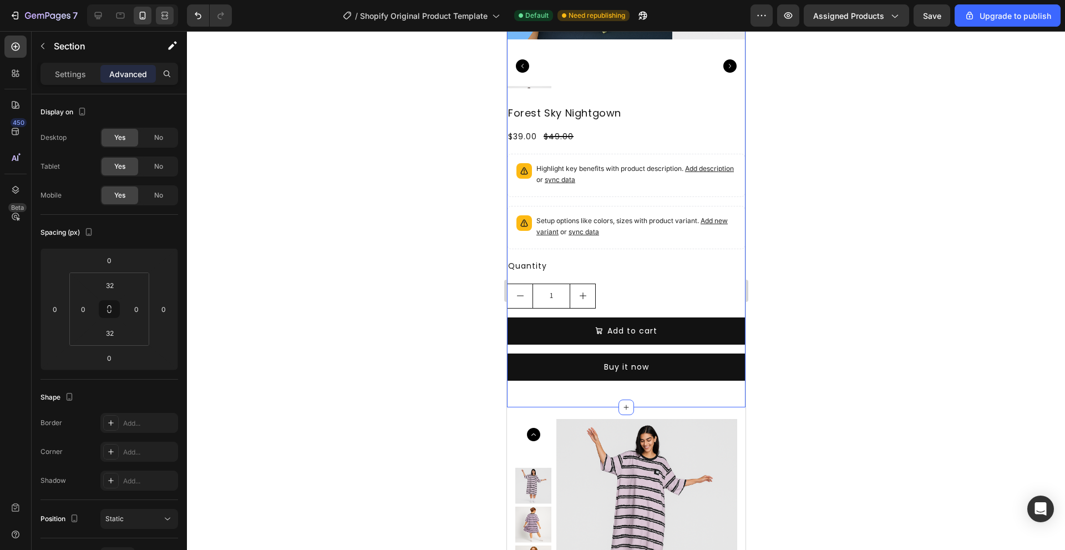
click at [165, 16] on icon at bounding box center [166, 15] width 3 height 3
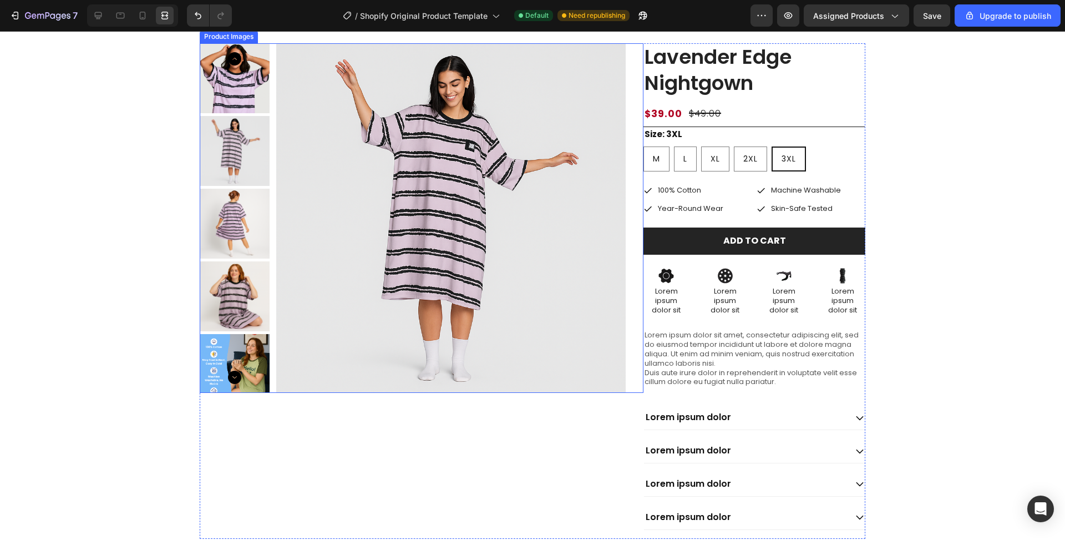
scroll to position [490, 0]
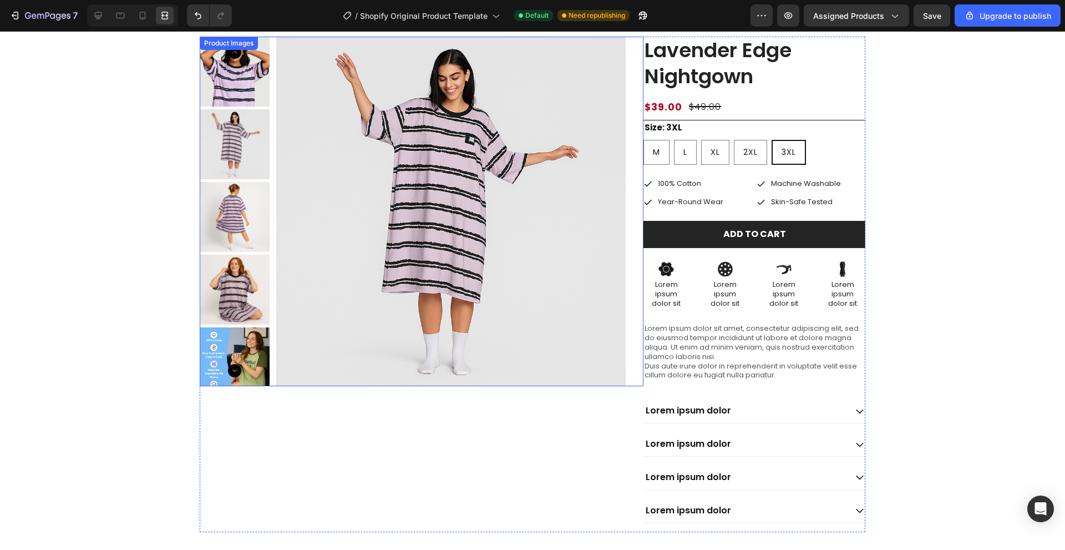
click at [626, 220] on div "Product Images" at bounding box center [422, 211] width 444 height 349
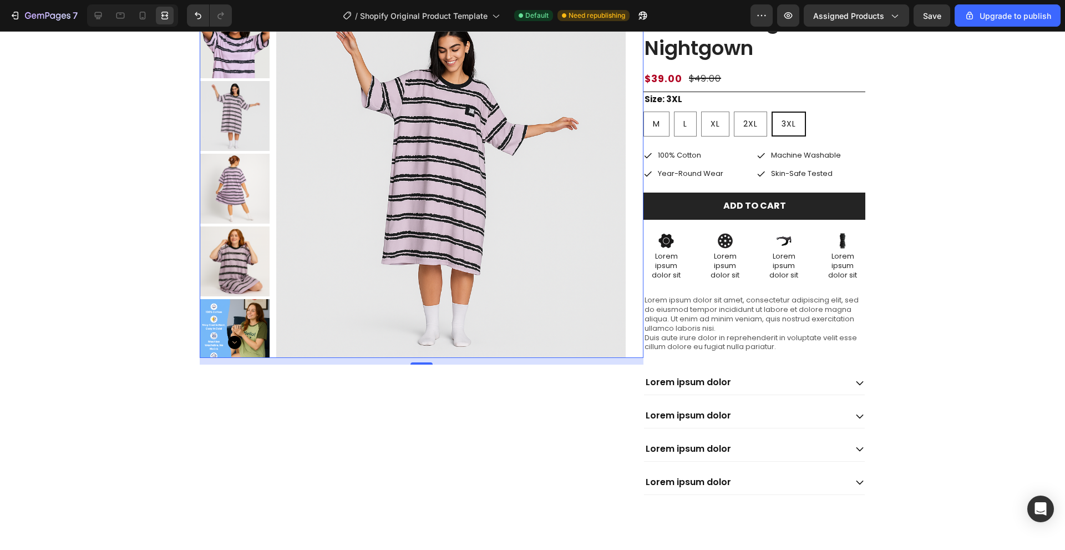
scroll to position [434, 0]
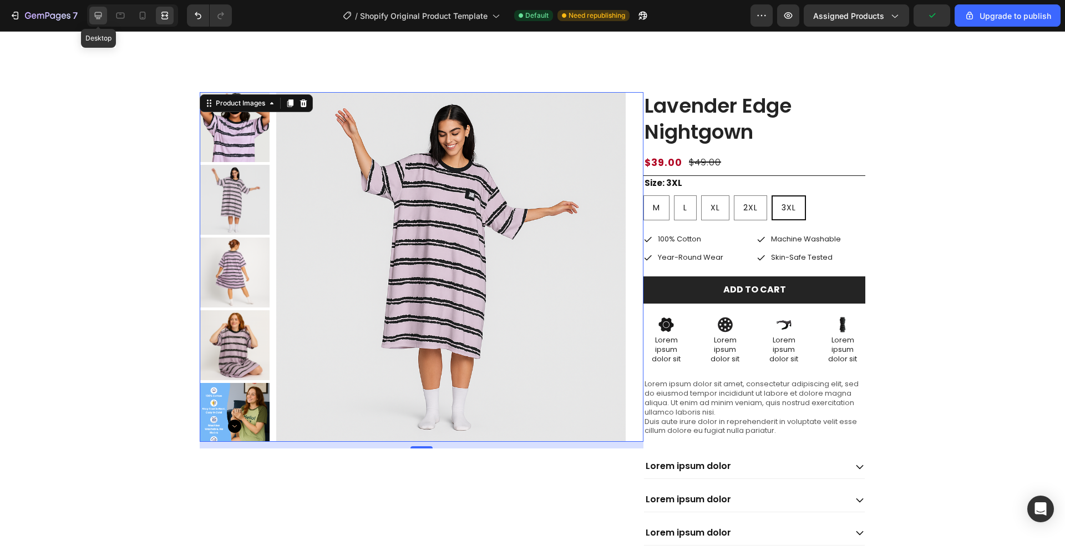
click at [100, 17] on icon at bounding box center [98, 15] width 7 height 7
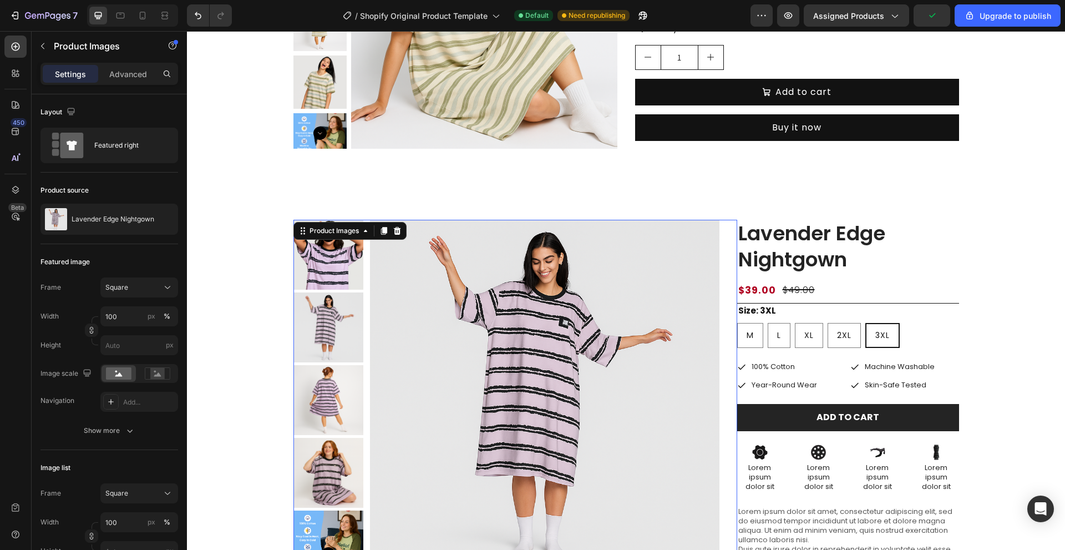
scroll to position [268, 0]
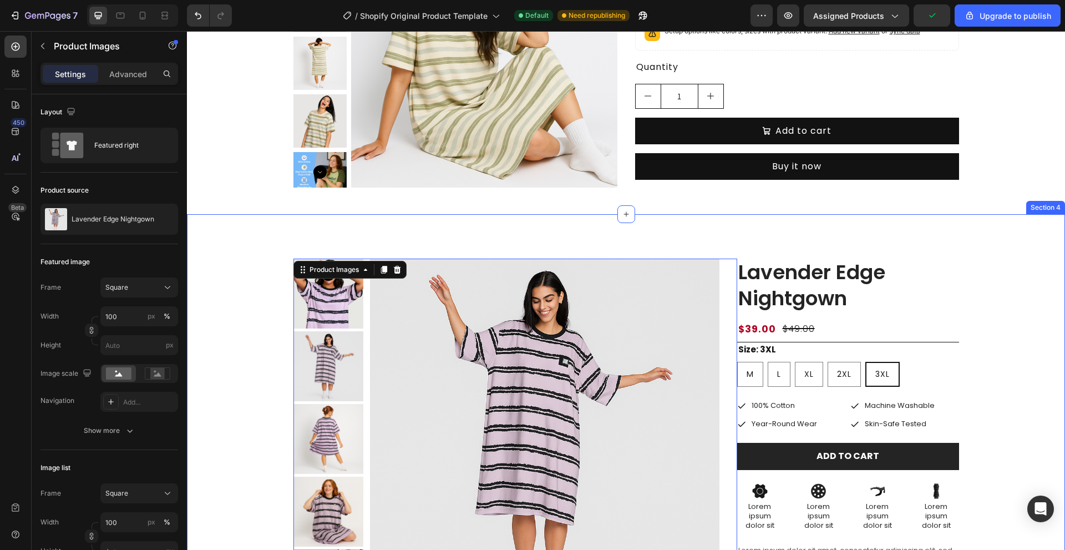
click at [263, 291] on div "Product Images 12 Lavender Edge Nightgown Product Title $39.00 Product Price Pr…" at bounding box center [626, 511] width 862 height 504
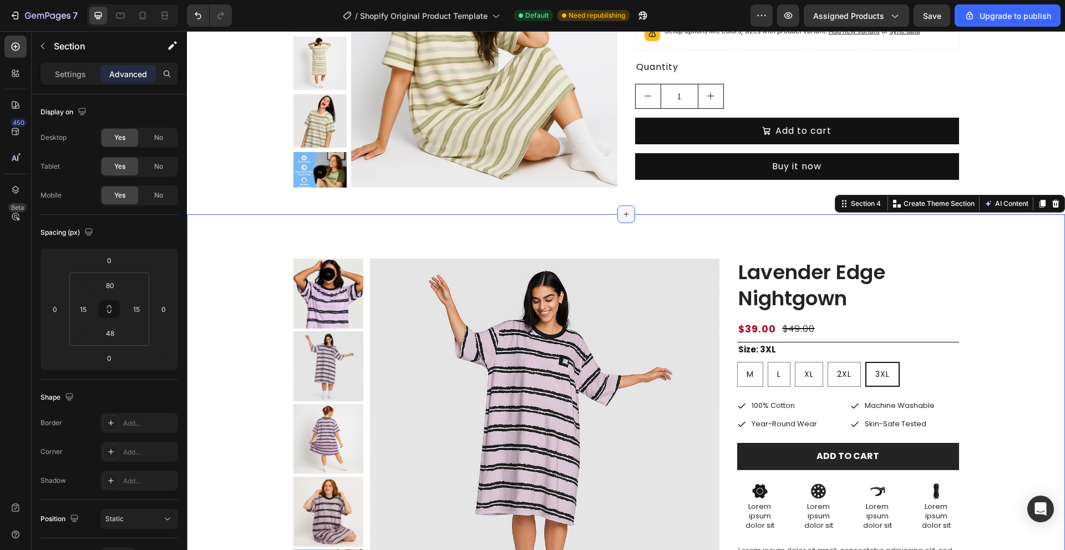
click at [622, 212] on icon at bounding box center [626, 214] width 9 height 9
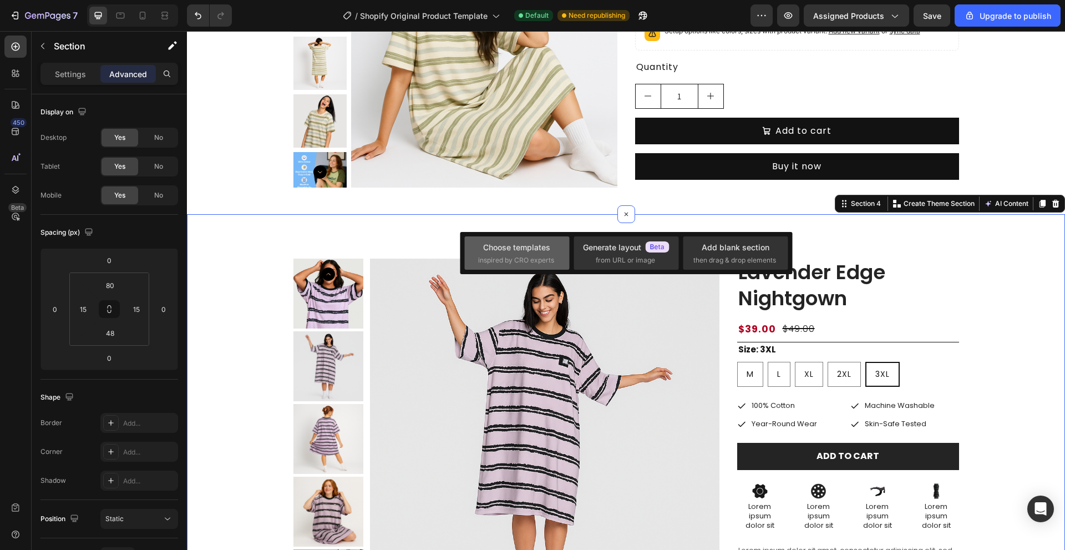
click at [537, 258] on span "inspired by CRO experts" at bounding box center [516, 260] width 76 height 10
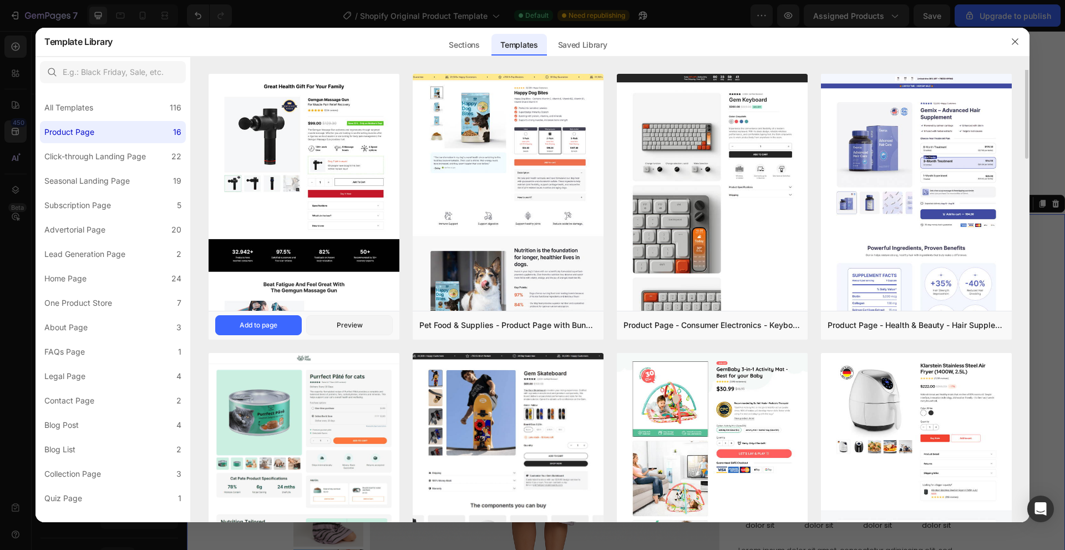
scroll to position [0, 0]
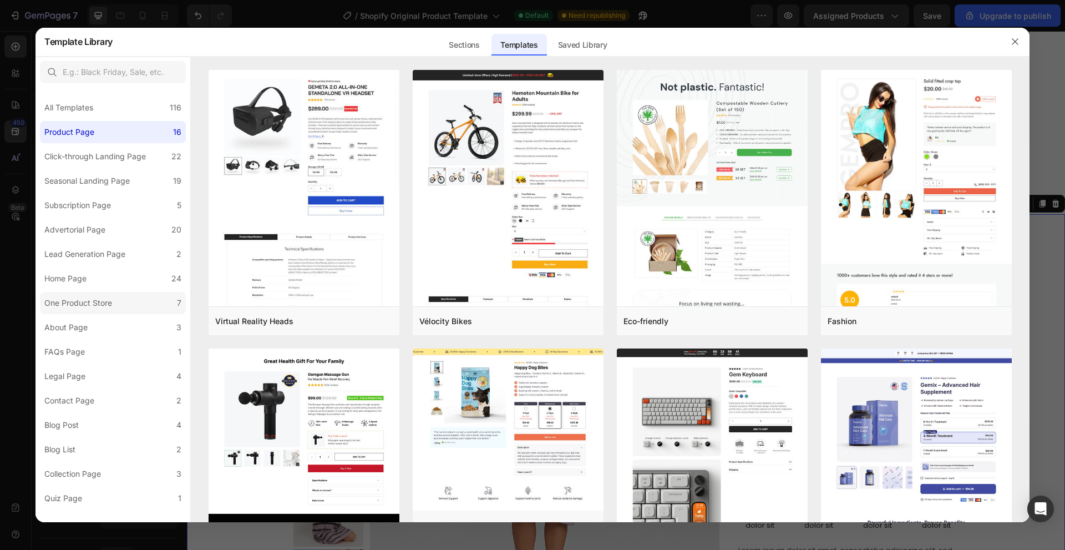
click at [99, 297] on div "One Product Store" at bounding box center [78, 302] width 68 height 13
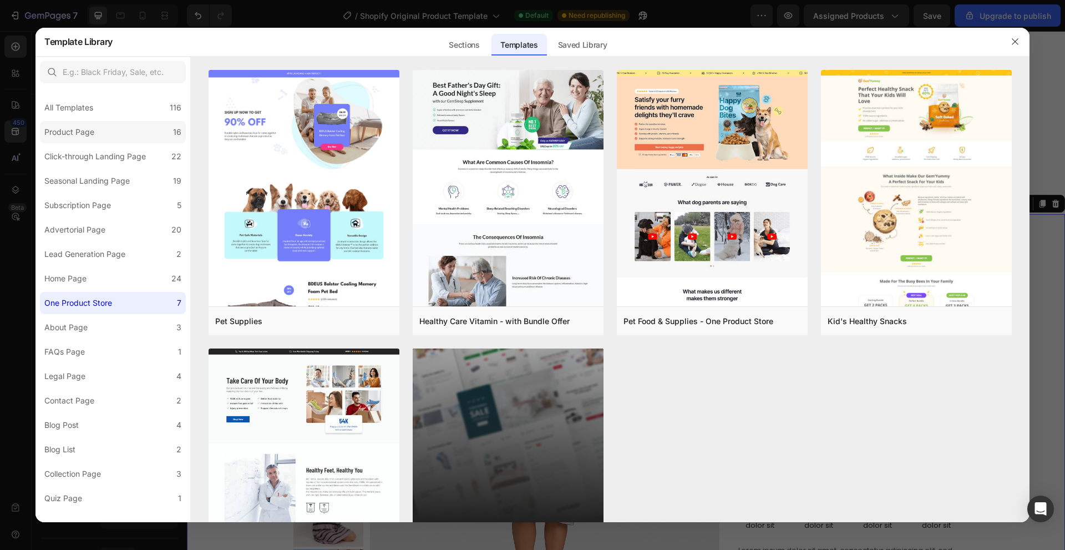
click at [100, 130] on label "Product Page 16" at bounding box center [113, 132] width 146 height 22
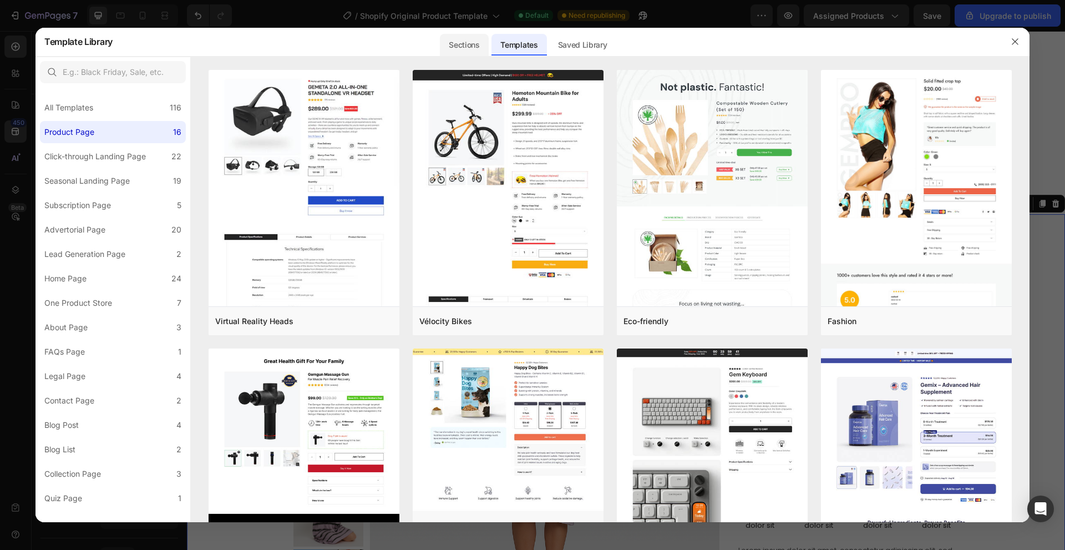
click at [452, 39] on div "Sections" at bounding box center [464, 45] width 48 height 22
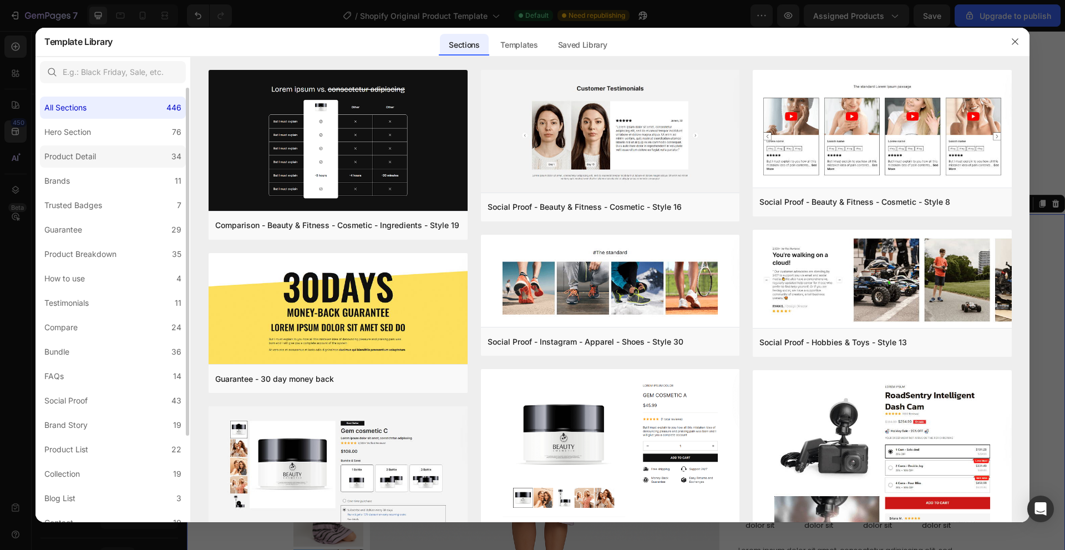
click at [133, 160] on label "Product Detail 34" at bounding box center [113, 156] width 146 height 22
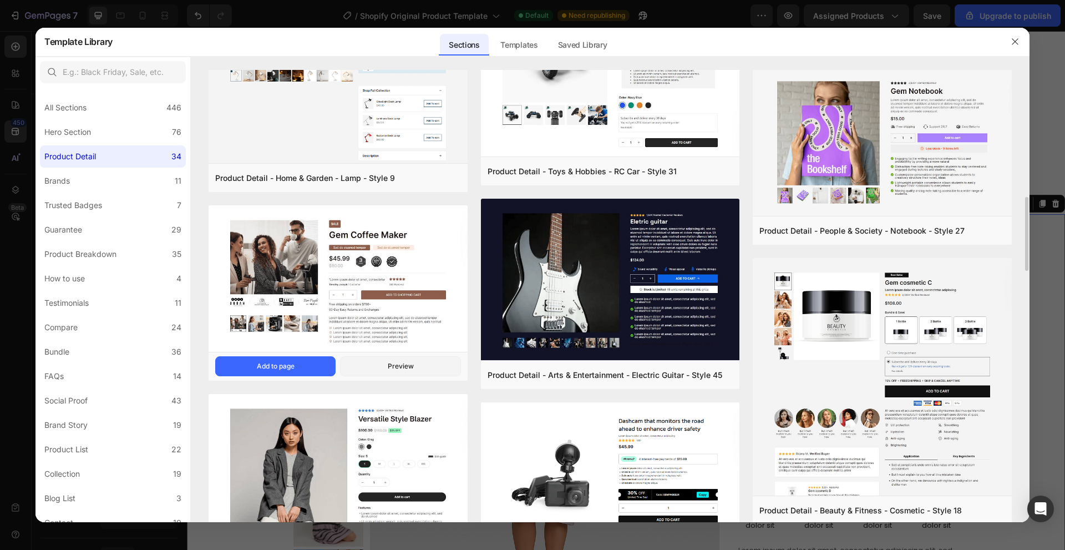
scroll to position [999, 0]
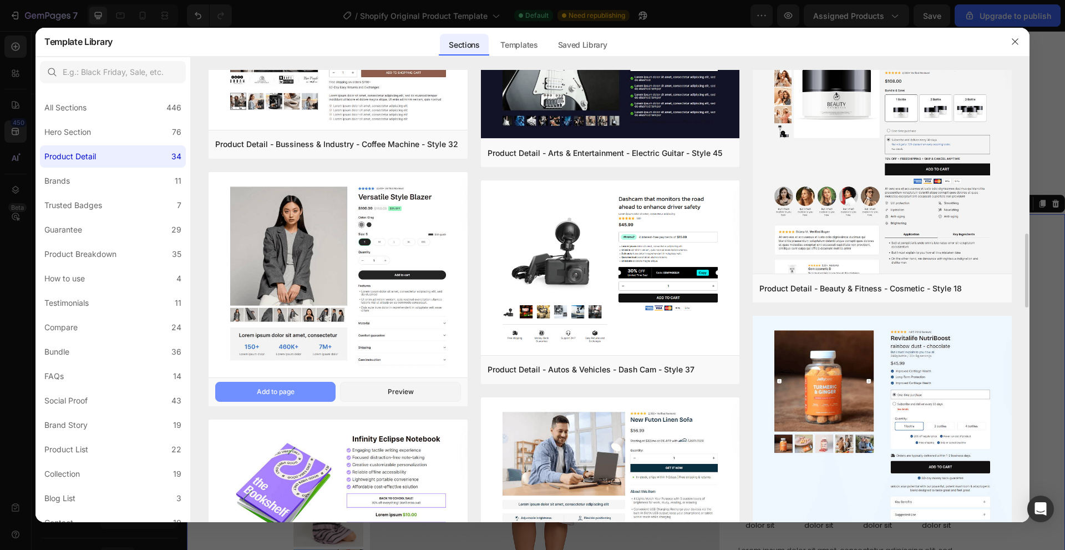
click at [301, 393] on button "Add to page" at bounding box center [275, 392] width 120 height 20
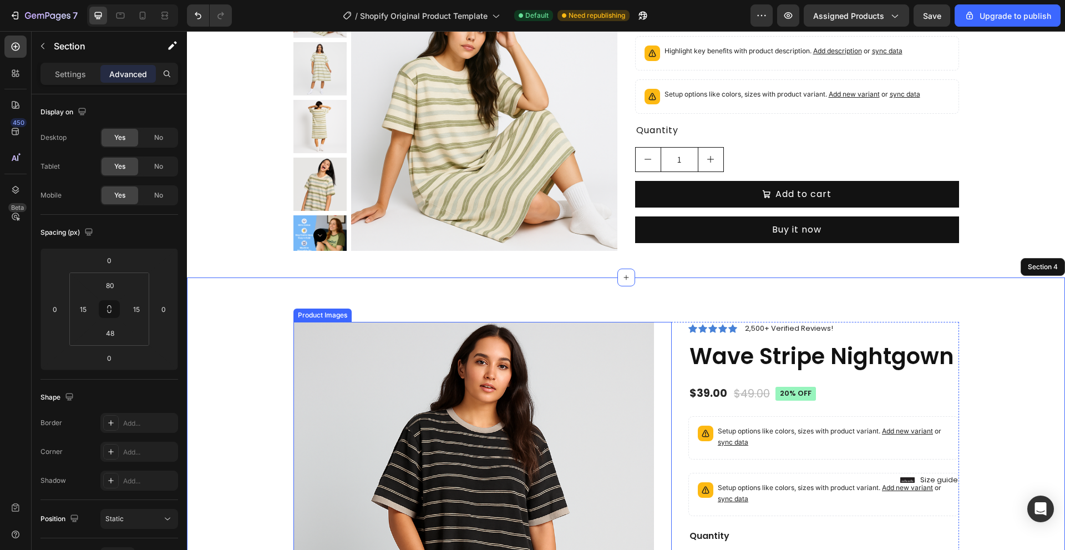
scroll to position [174, 0]
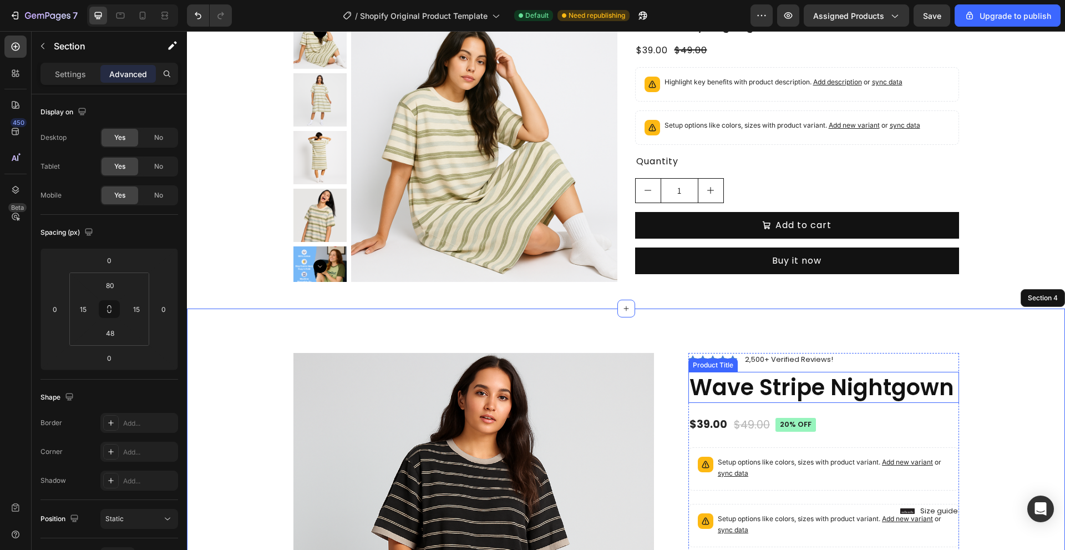
click at [711, 381] on h1 "Wave Stripe Nightgown" at bounding box center [823, 387] width 271 height 31
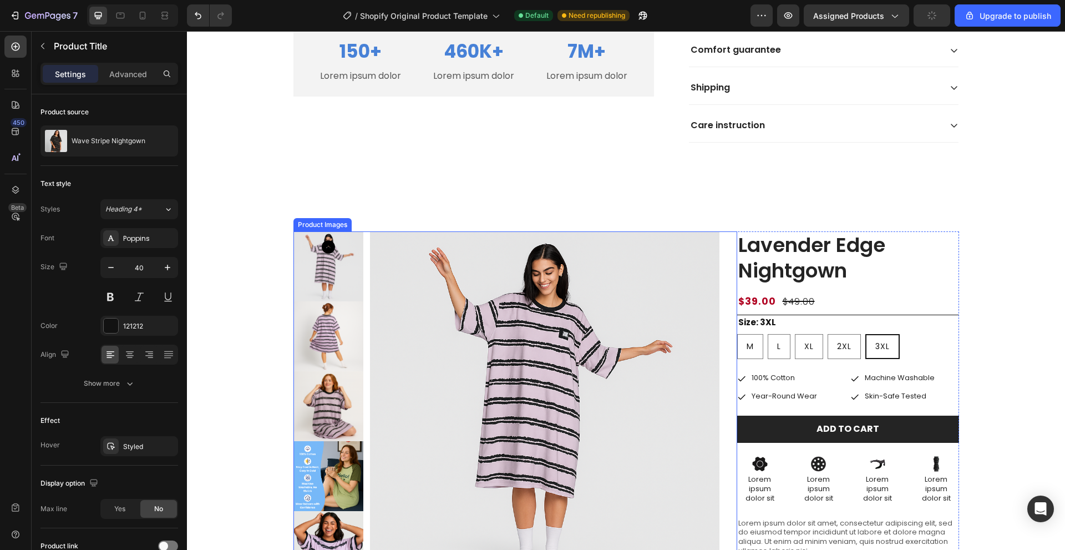
scroll to position [1061, 0]
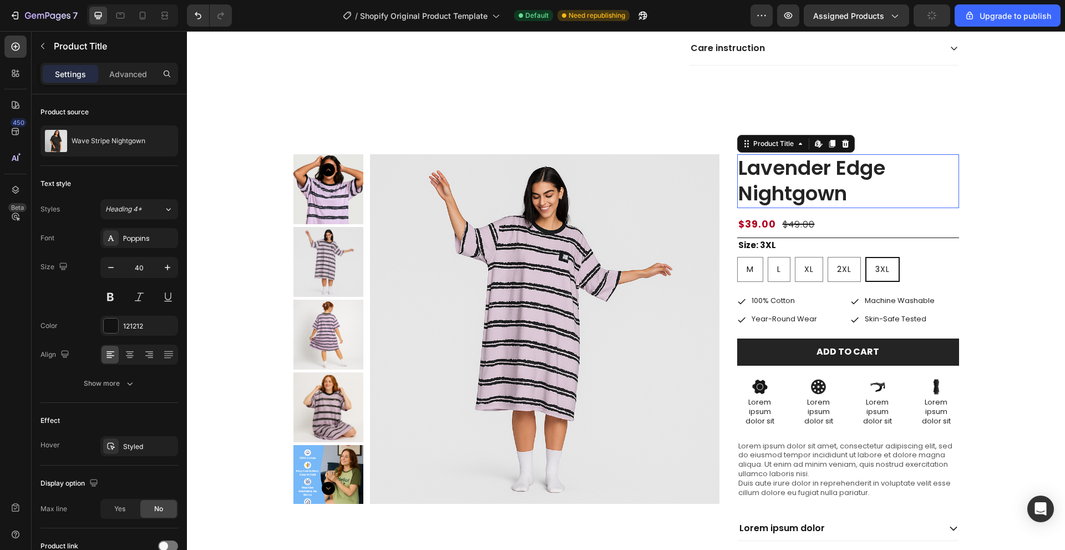
click at [821, 184] on h1 "Lavender Edge Nightgown" at bounding box center [848, 181] width 222 height 54
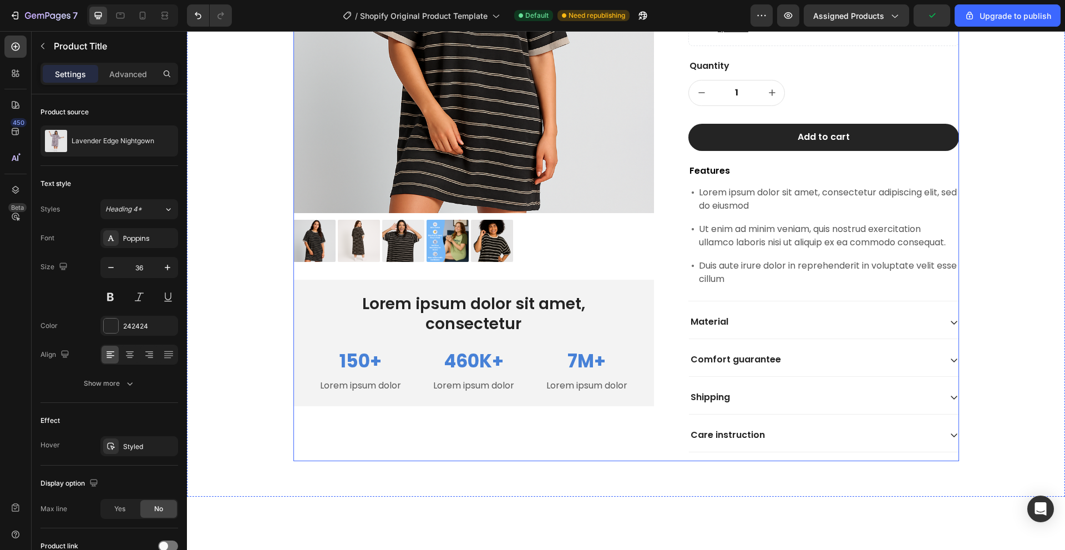
scroll to position [506, 0]
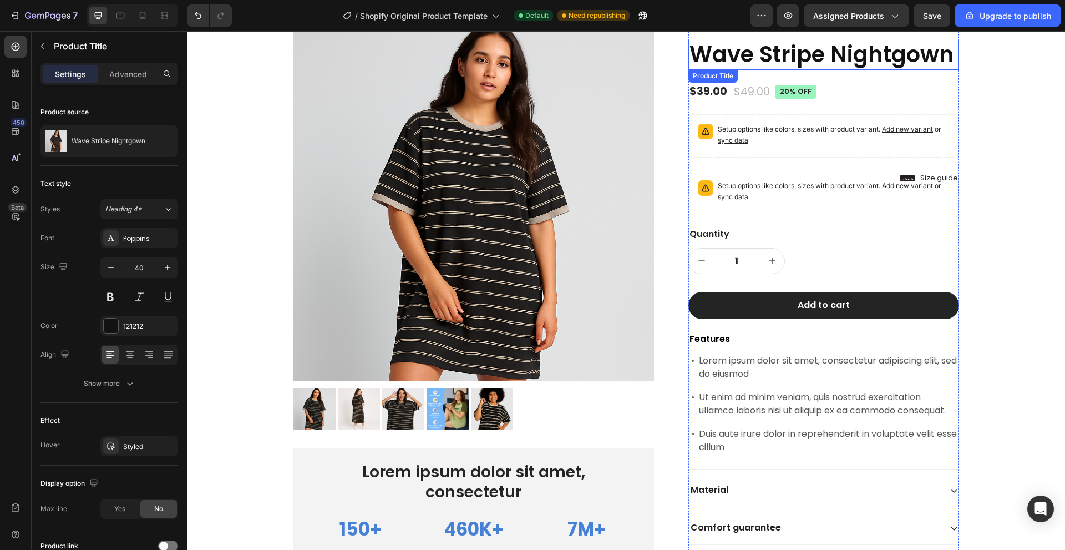
click at [701, 55] on h1 "Wave Stripe Nightgown" at bounding box center [823, 54] width 271 height 31
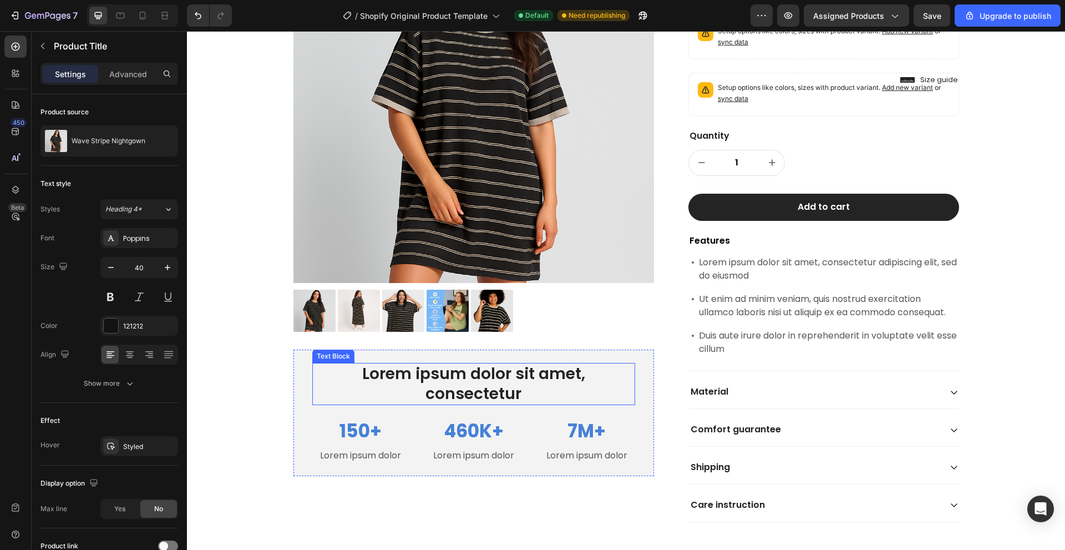
scroll to position [1006, 0]
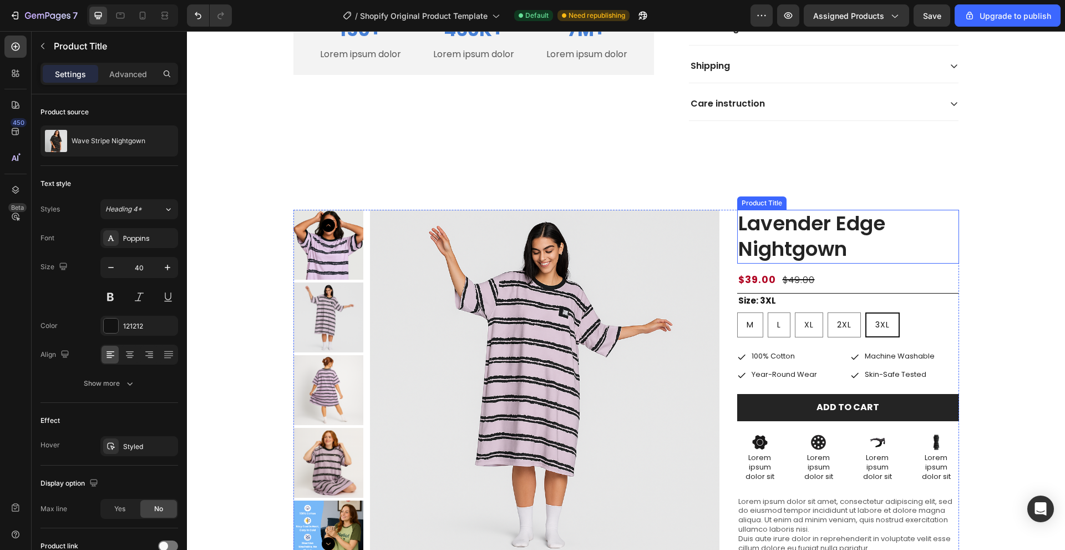
click at [777, 225] on h1 "Lavender Edge Nightgown" at bounding box center [848, 237] width 222 height 54
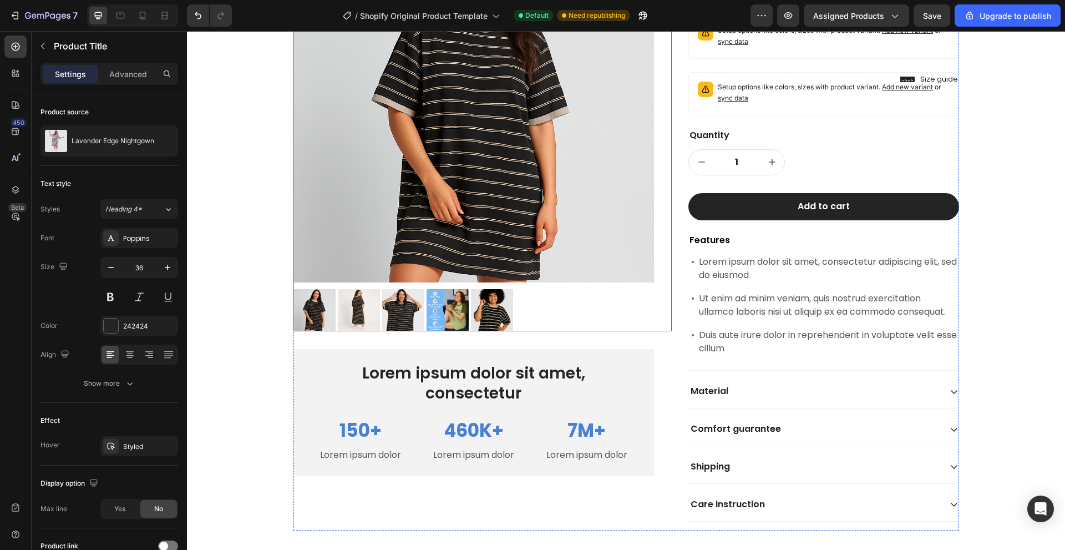
scroll to position [506, 0]
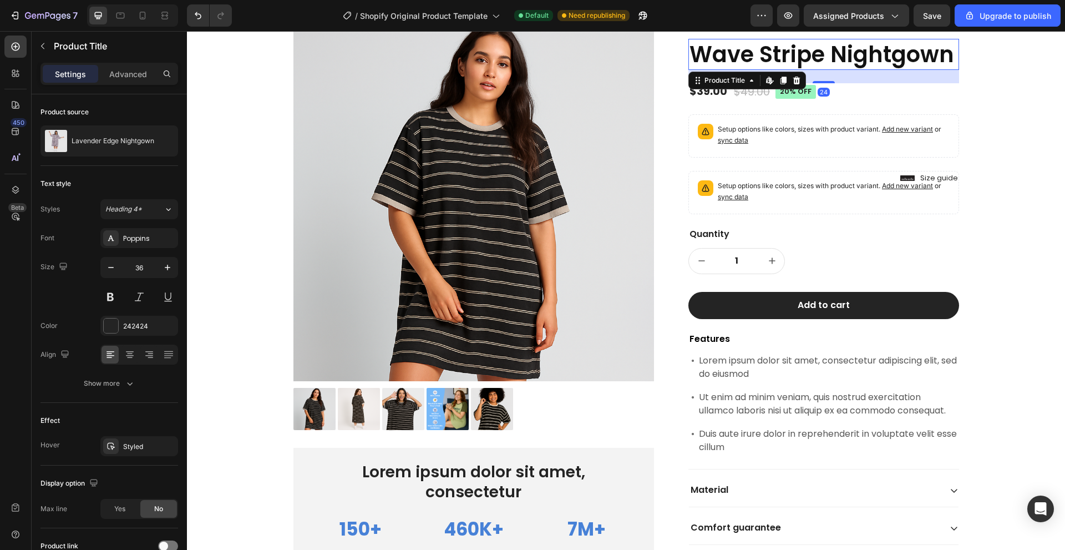
click at [728, 48] on h1 "Wave Stripe Nightgown" at bounding box center [823, 54] width 271 height 31
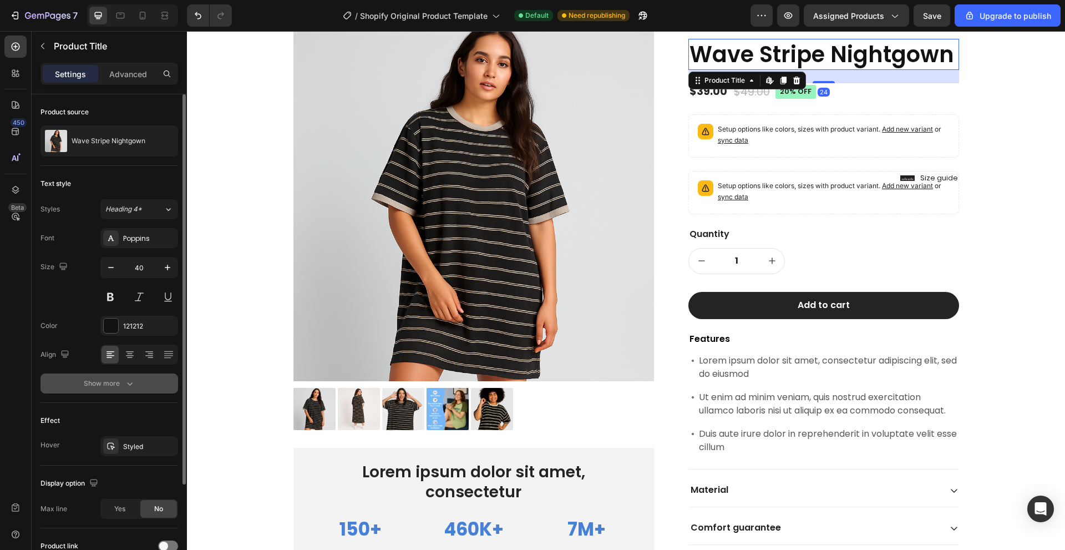
click at [90, 373] on button "Show more" at bounding box center [109, 383] width 138 height 20
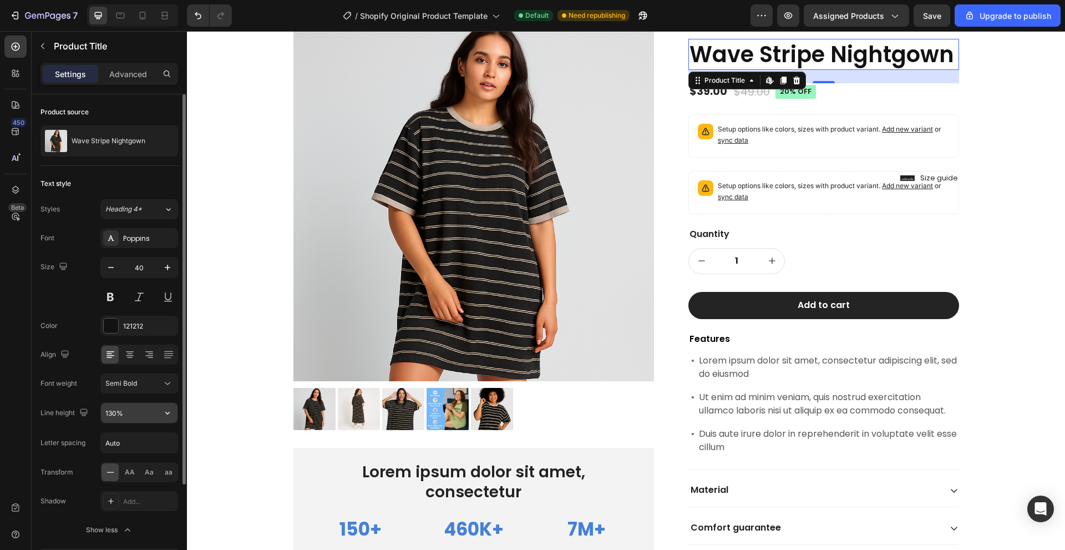
click at [148, 416] on input "130%" at bounding box center [139, 413] width 77 height 20
click at [175, 415] on button "button" at bounding box center [168, 413] width 20 height 20
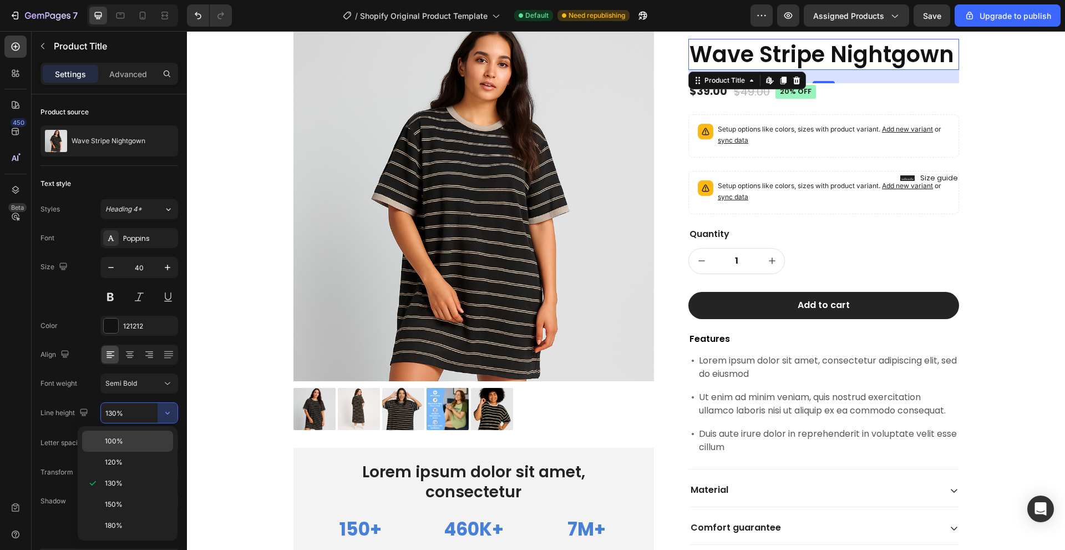
click at [148, 439] on p "100%" at bounding box center [136, 441] width 63 height 10
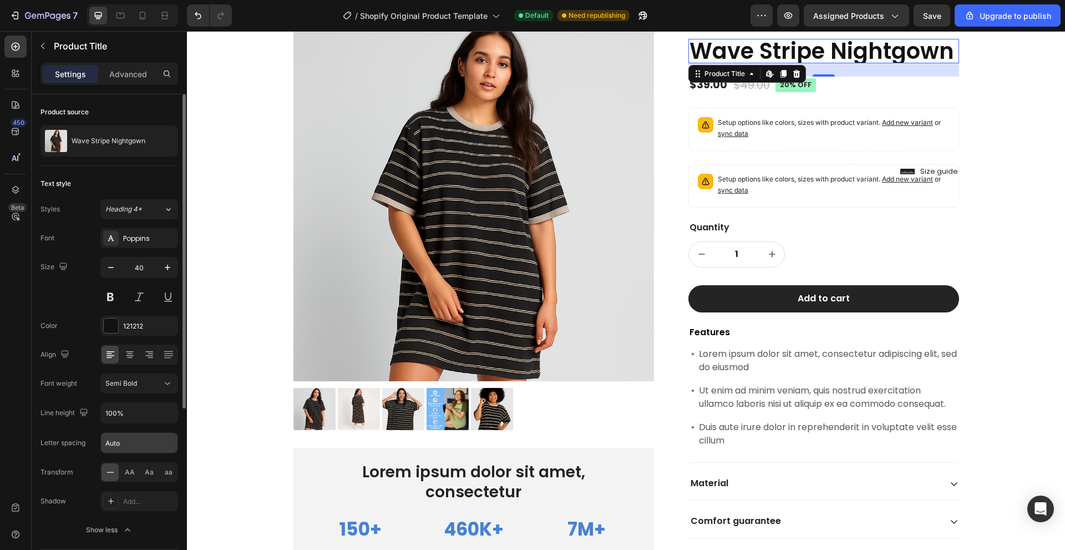
type input "130%"
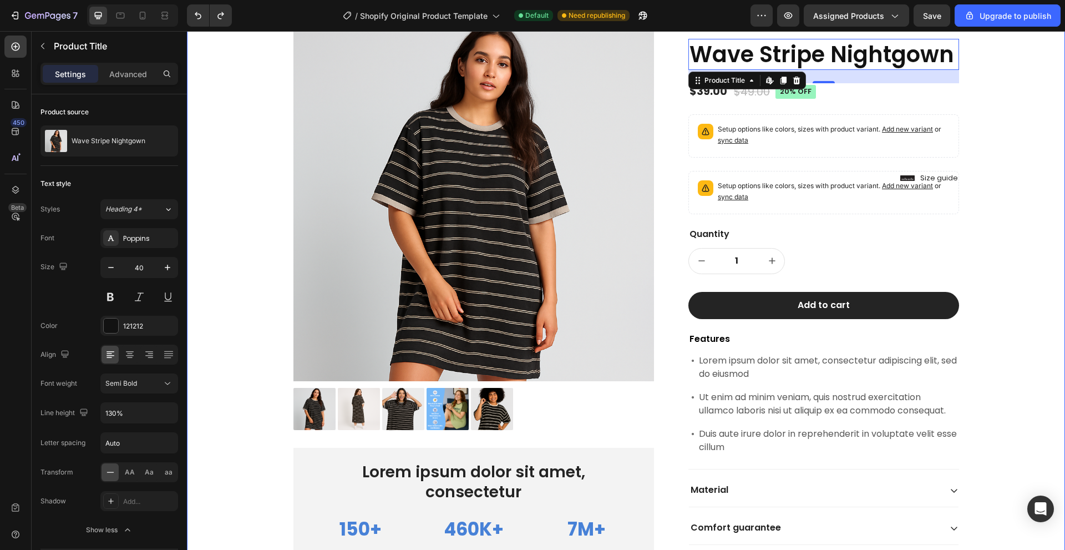
click at [1022, 290] on div "Product Images Lorem ipsum dolor sit amet, consectetur Text Block 150+ Text Blo…" at bounding box center [626, 329] width 862 height 618
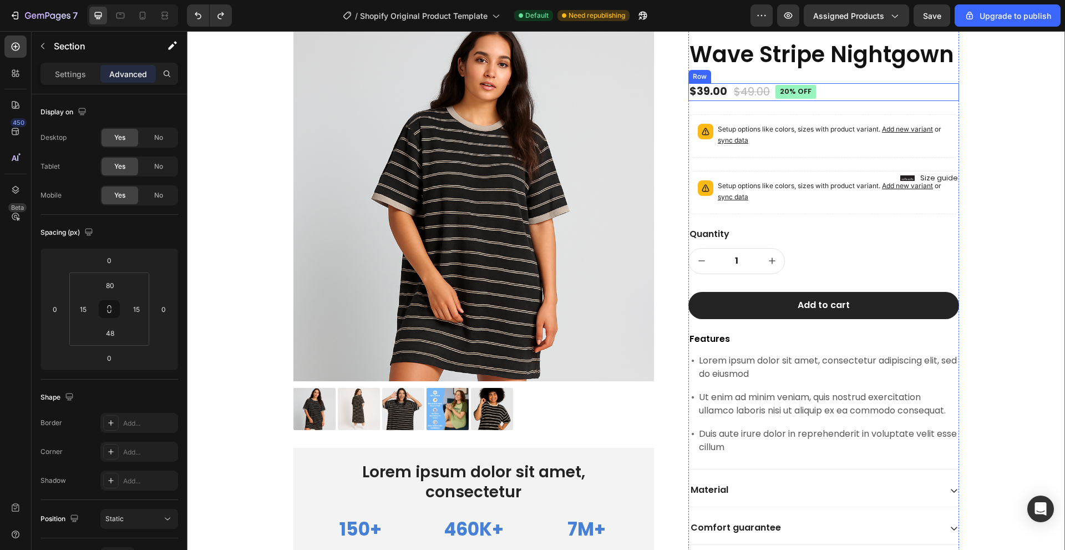
click at [812, 94] on div "$39.00 Product Price Product Price $49.00 Product Price Product Price 20% off P…" at bounding box center [823, 92] width 271 height 18
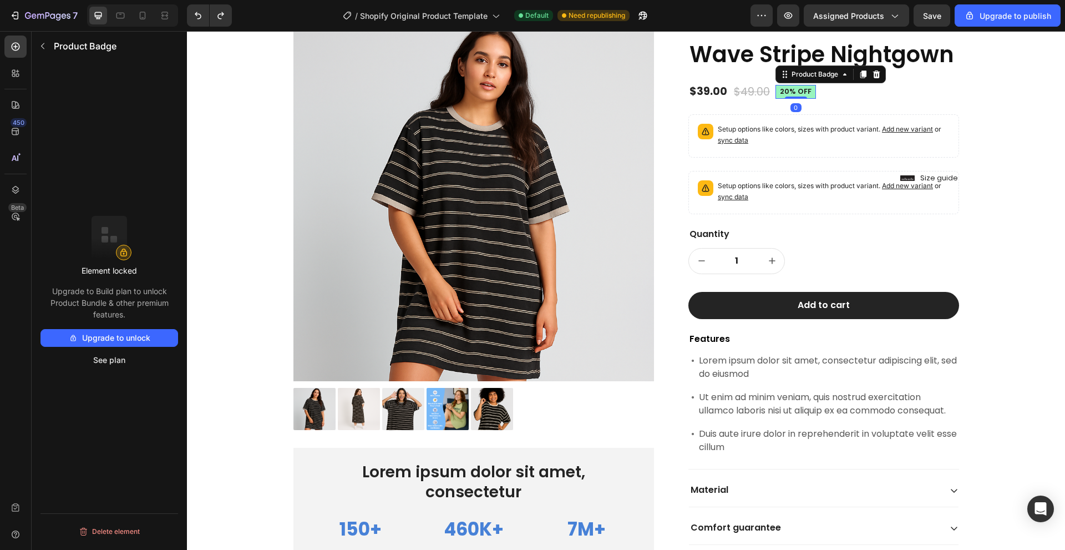
click at [807, 96] on pre "20% off" at bounding box center [796, 92] width 40 height 14
click at [710, 95] on div "$39.00" at bounding box center [708, 92] width 40 height 16
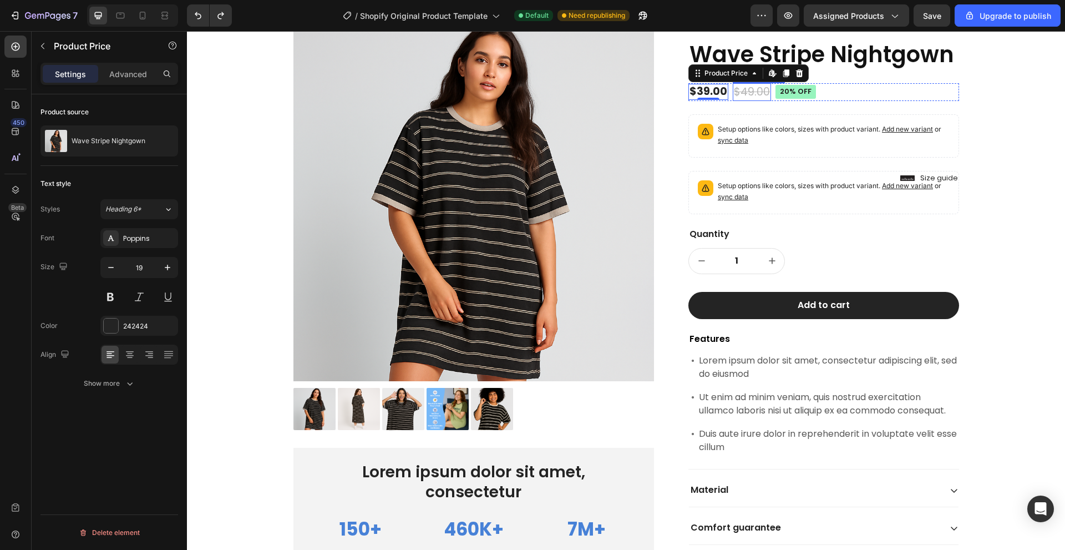
click at [744, 94] on div "$49.00" at bounding box center [752, 92] width 38 height 18
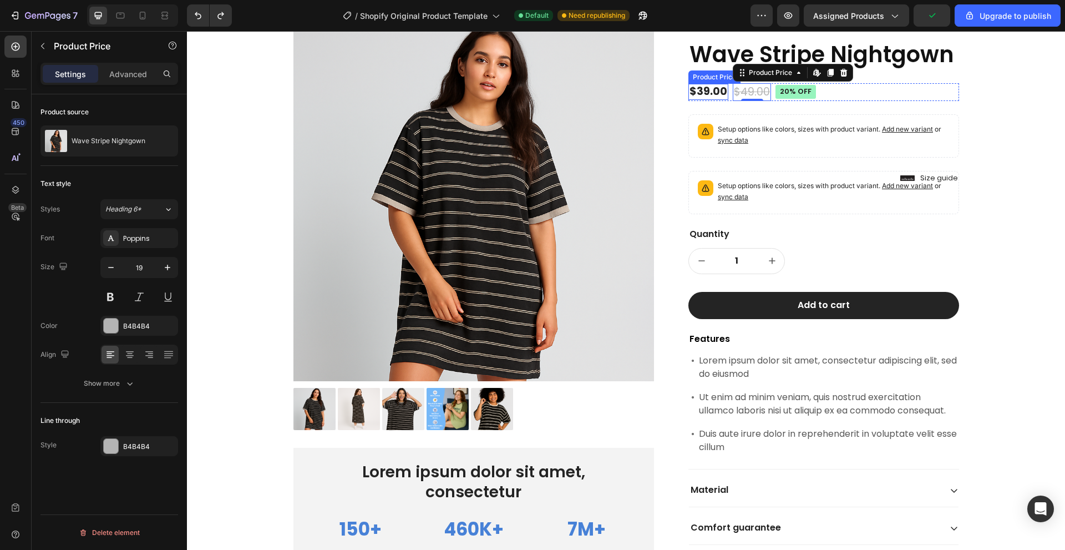
click at [697, 90] on div "$39.00" at bounding box center [708, 92] width 40 height 16
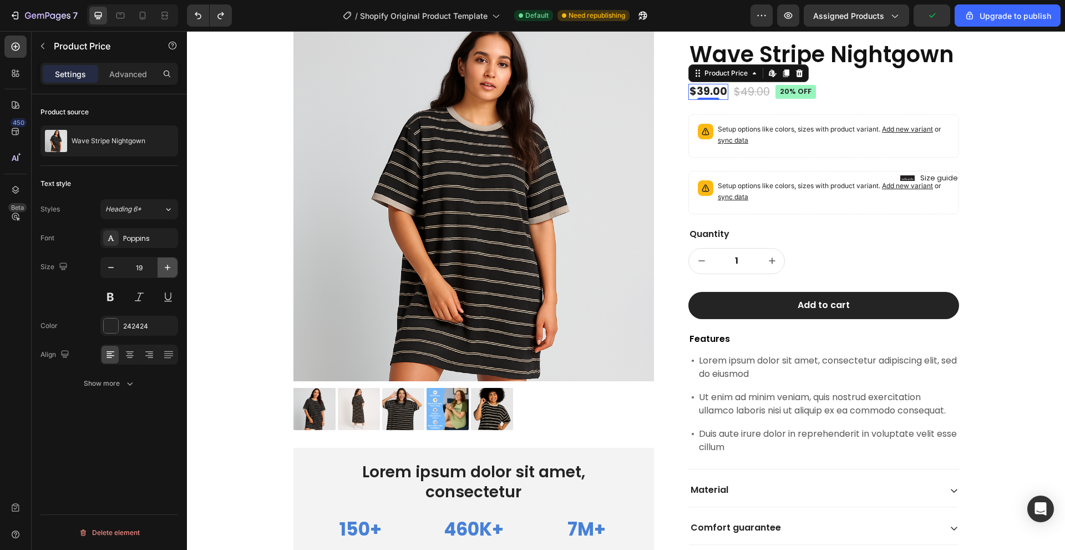
click at [176, 271] on button "button" at bounding box center [168, 267] width 20 height 20
type input "20"
click at [126, 323] on div "242424" at bounding box center [139, 326] width 32 height 10
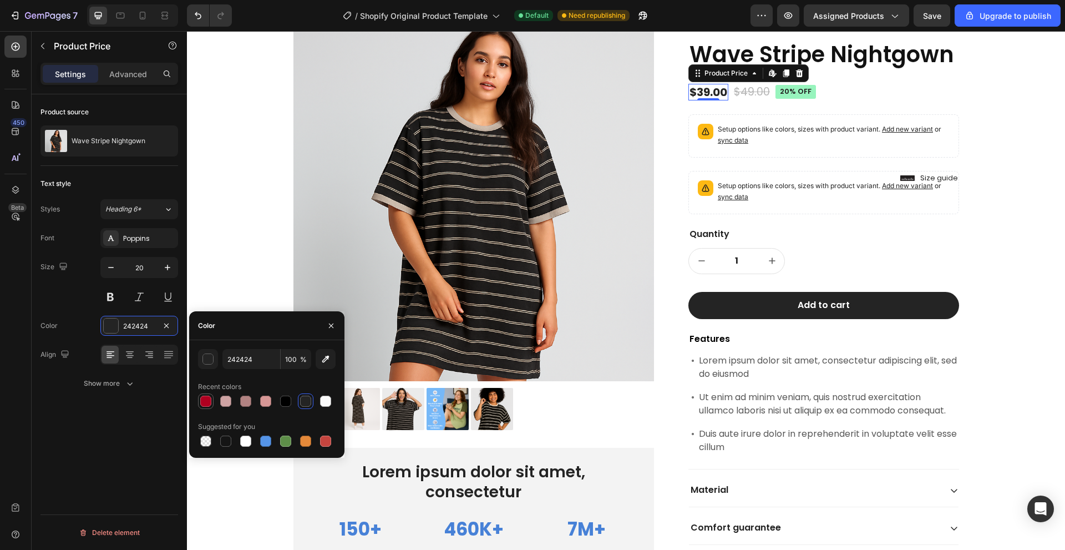
click at [207, 401] on div at bounding box center [205, 401] width 11 height 11
type input "B00020"
click at [253, 224] on div "Product Images Lorem ipsum dolor sit amet, consectetur Text Block 150+ Text Blo…" at bounding box center [626, 329] width 862 height 618
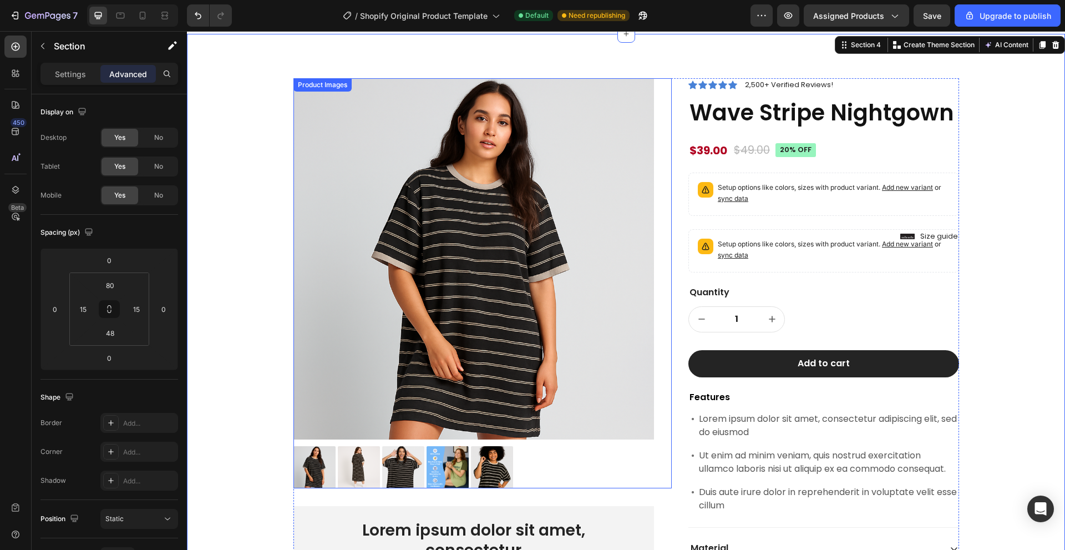
scroll to position [340, 0]
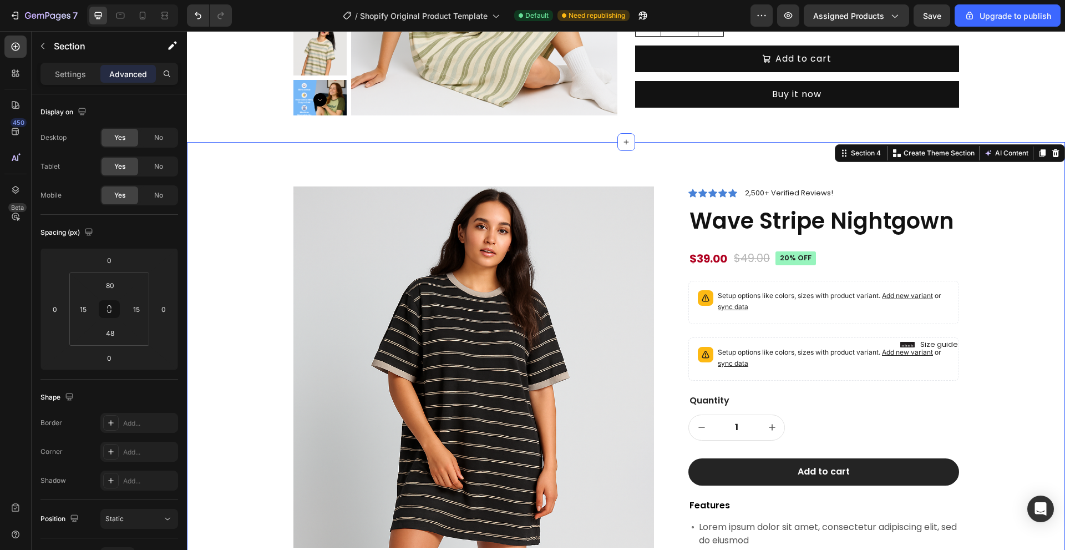
click at [769, 161] on div "Product Images Lorem ipsum dolor sit amet, consectetur Text Block 150+ Text Blo…" at bounding box center [626, 486] width 878 height 689
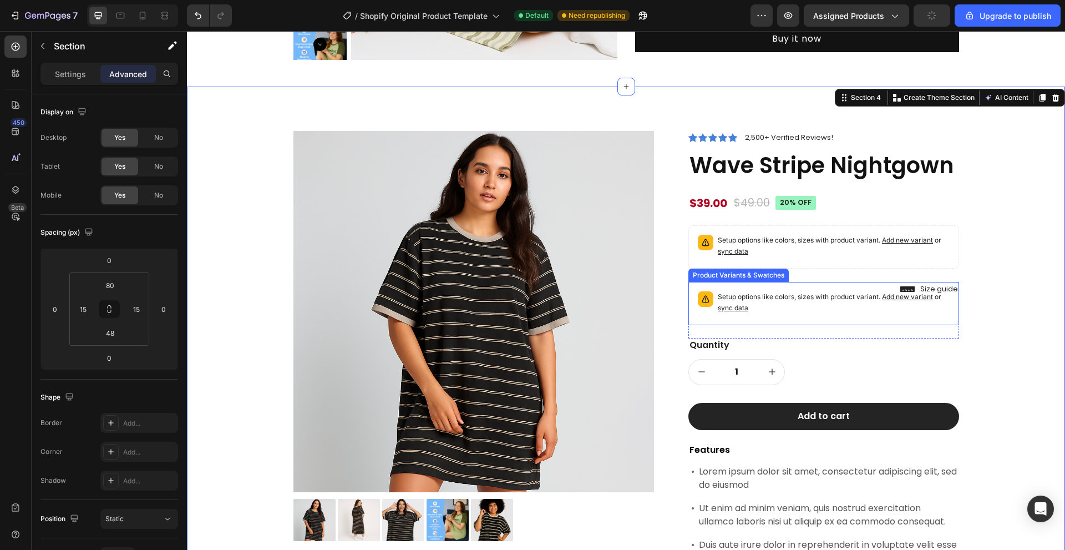
click at [913, 300] on span "Add new variant" at bounding box center [907, 296] width 51 height 8
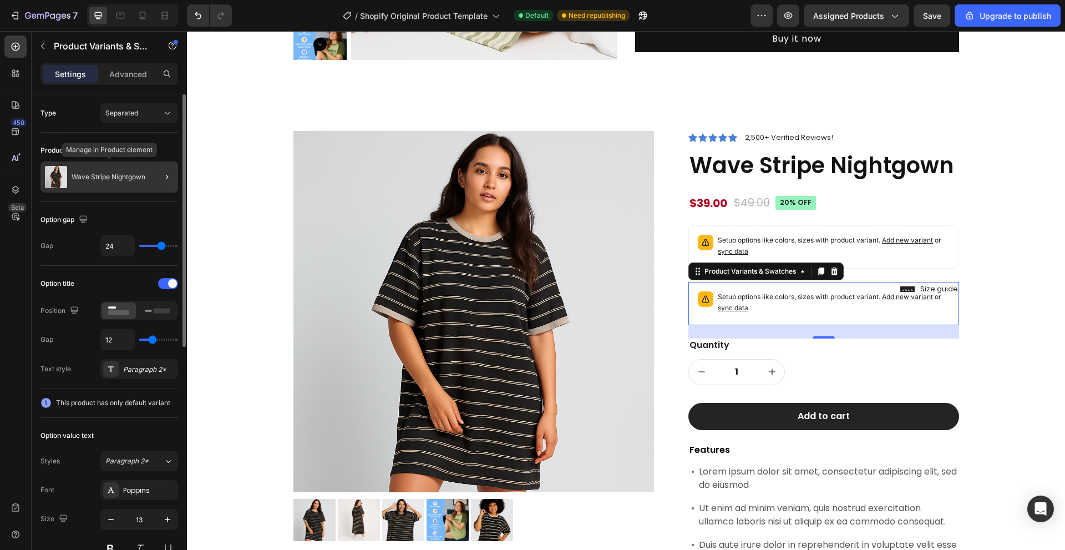
click at [141, 180] on p "Wave Stripe Nightgown" at bounding box center [109, 177] width 74 height 8
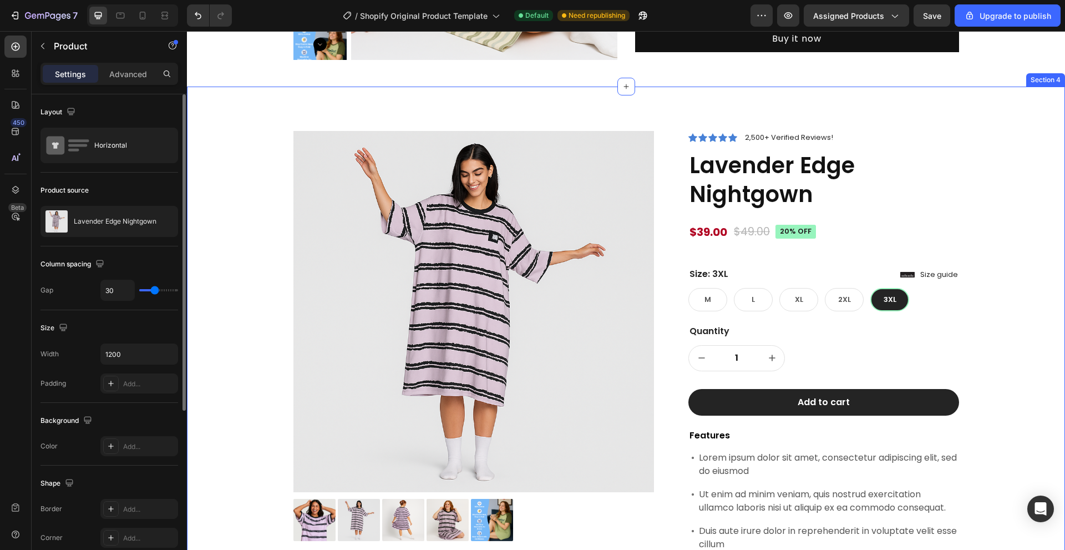
click at [992, 280] on div "Product Images Lorem ipsum dolor sit amet, consectetur Text Block 150+ Text Blo…" at bounding box center [626, 433] width 862 height 604
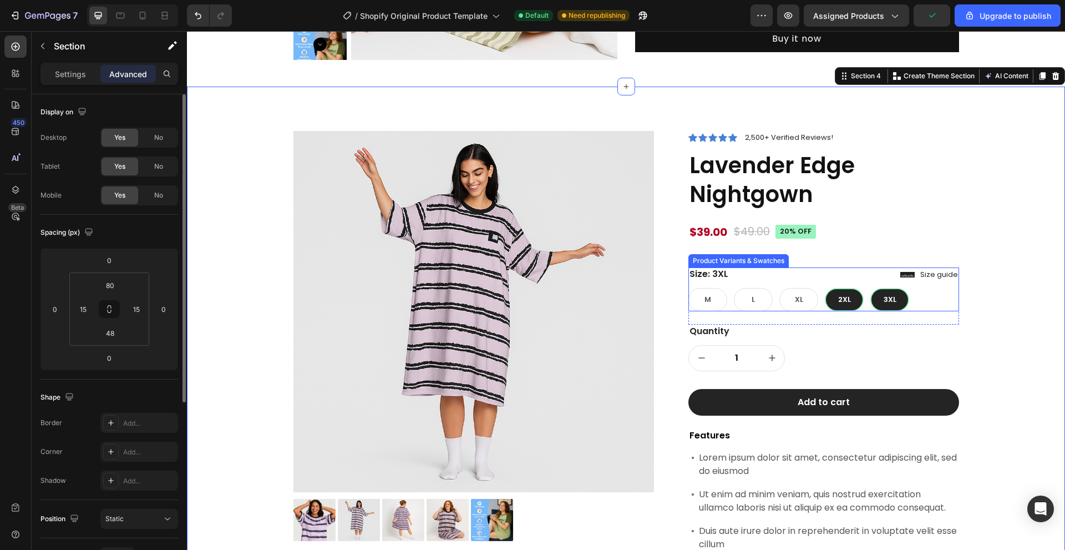
click at [843, 303] on span "2XL" at bounding box center [844, 299] width 13 height 11
click at [825, 288] on input "2XL 2XL 2XL" at bounding box center [824, 287] width 1 height 1
radio input "true"
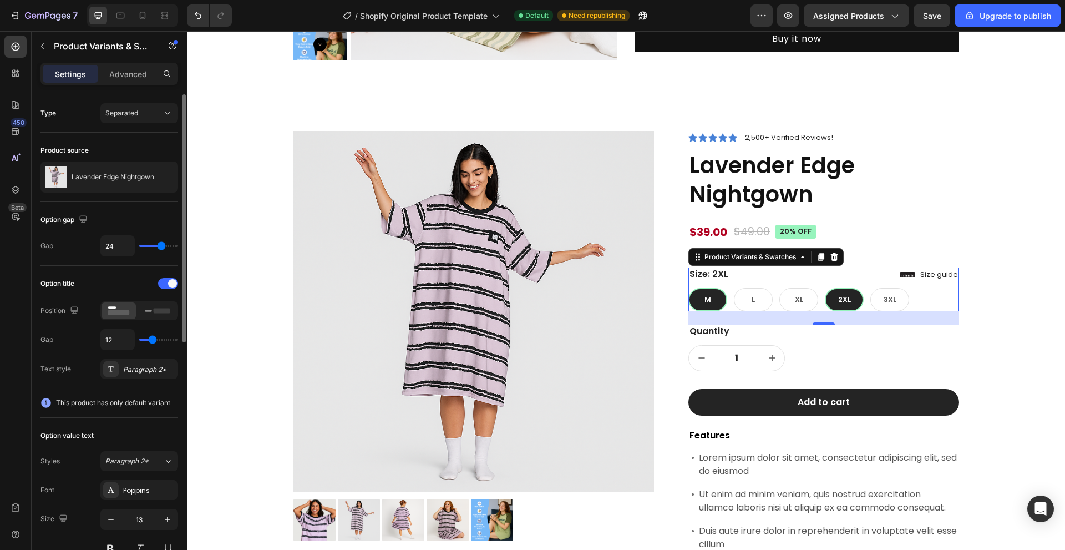
click at [705, 300] on span "M" at bounding box center [708, 299] width 7 height 11
click at [688, 288] on input "M M M" at bounding box center [688, 287] width 1 height 1
radio input "true"
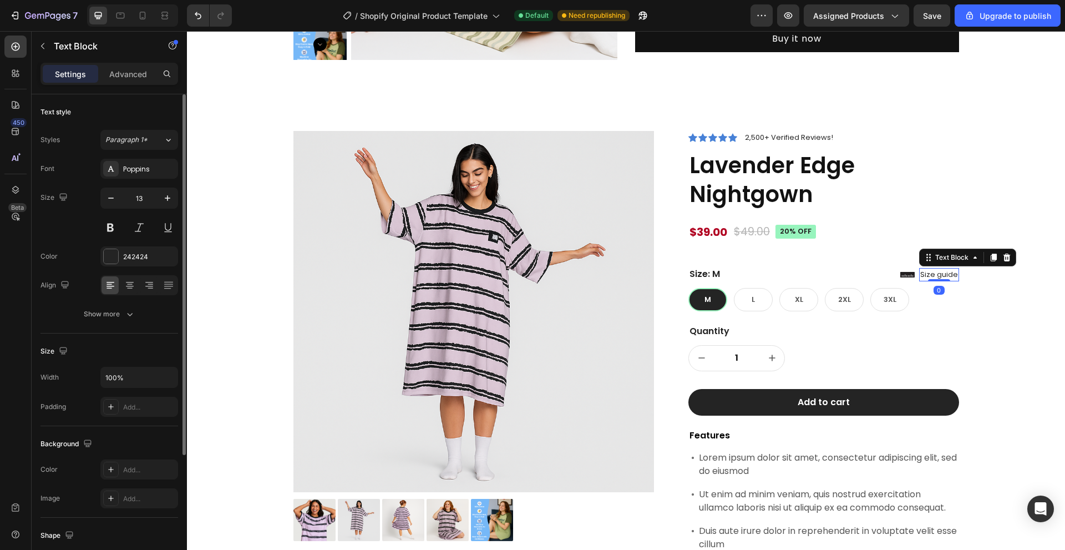
click at [938, 276] on p "Size guide" at bounding box center [939, 274] width 38 height 11
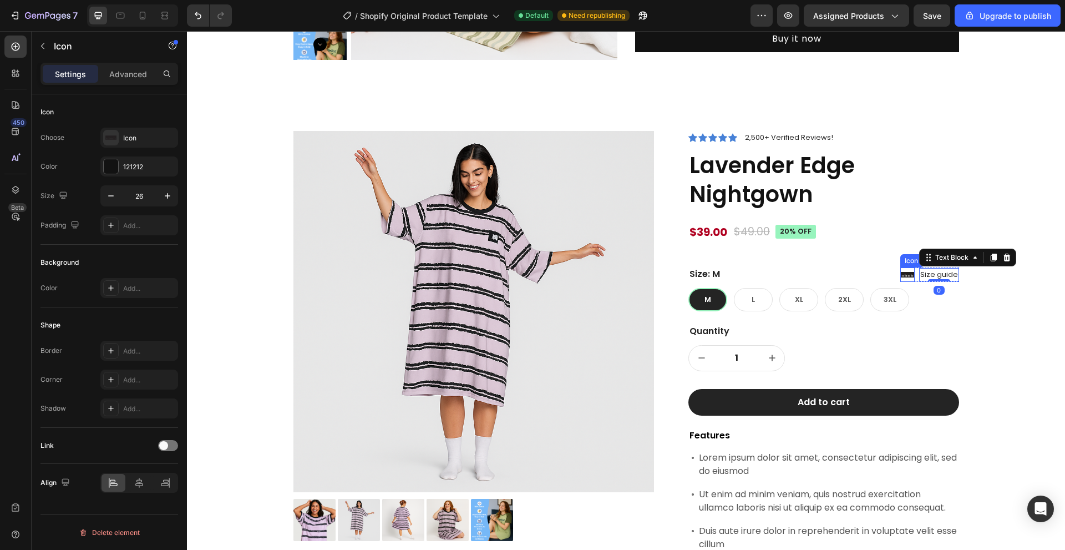
click at [905, 274] on icon at bounding box center [907, 275] width 14 height 6
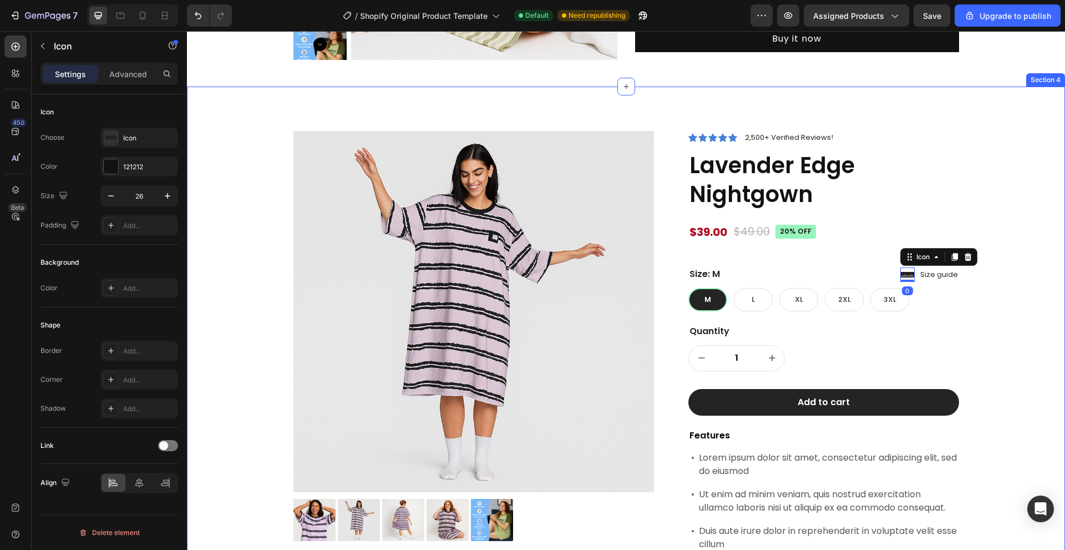
click at [992, 298] on div "Product Images Lorem ipsum dolor sit amet, consectetur Text Block 150+ Text Blo…" at bounding box center [626, 433] width 862 height 604
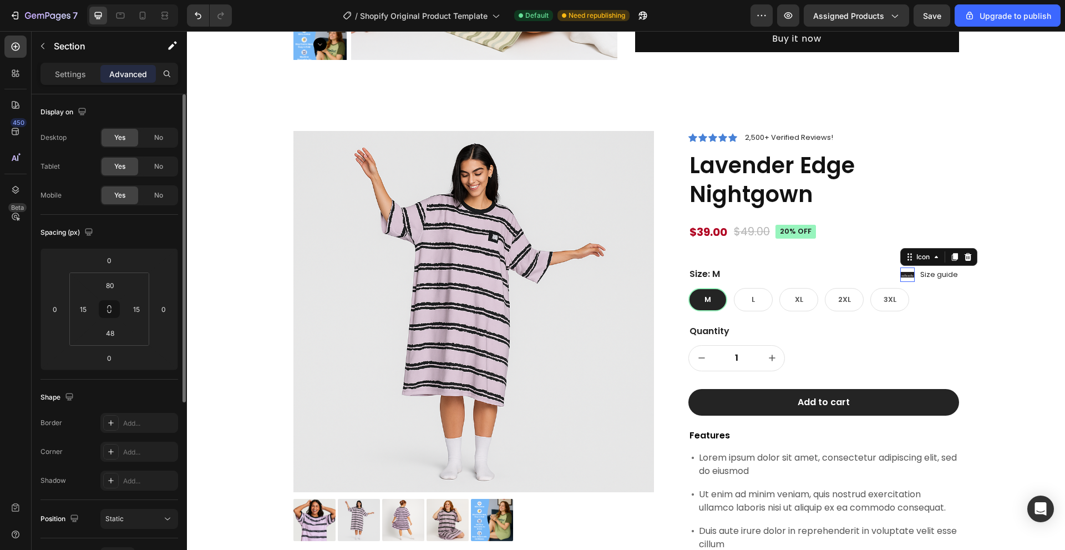
click at [901, 276] on icon at bounding box center [907, 275] width 14 height 6
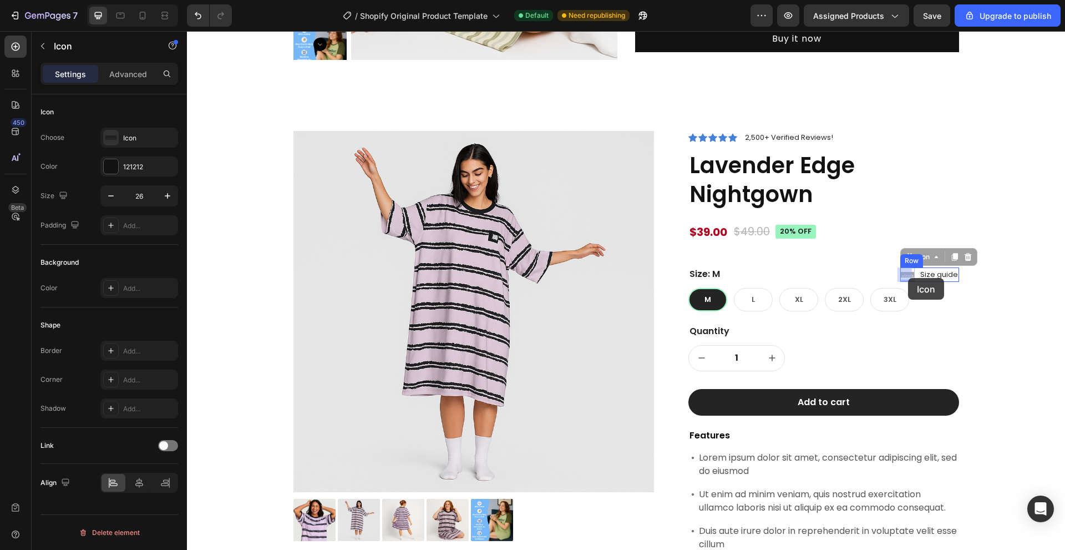
drag, startPoint x: 919, startPoint y: 259, endPoint x: 908, endPoint y: 278, distance: 22.1
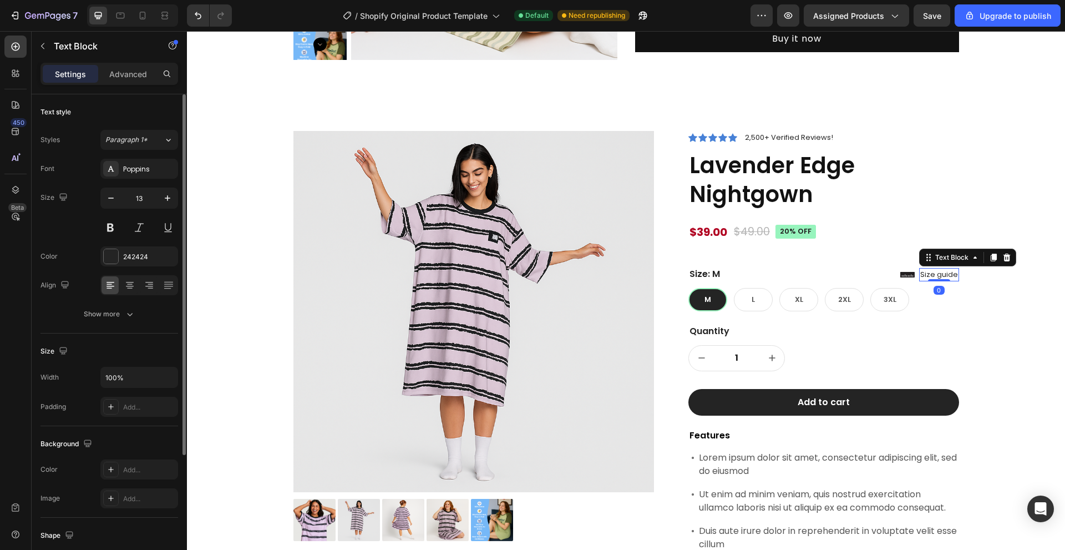
click at [926, 277] on p "Size guide" at bounding box center [939, 274] width 38 height 11
click at [914, 280] on div "Icon Size guide Text Block Row 0" at bounding box center [929, 274] width 59 height 14
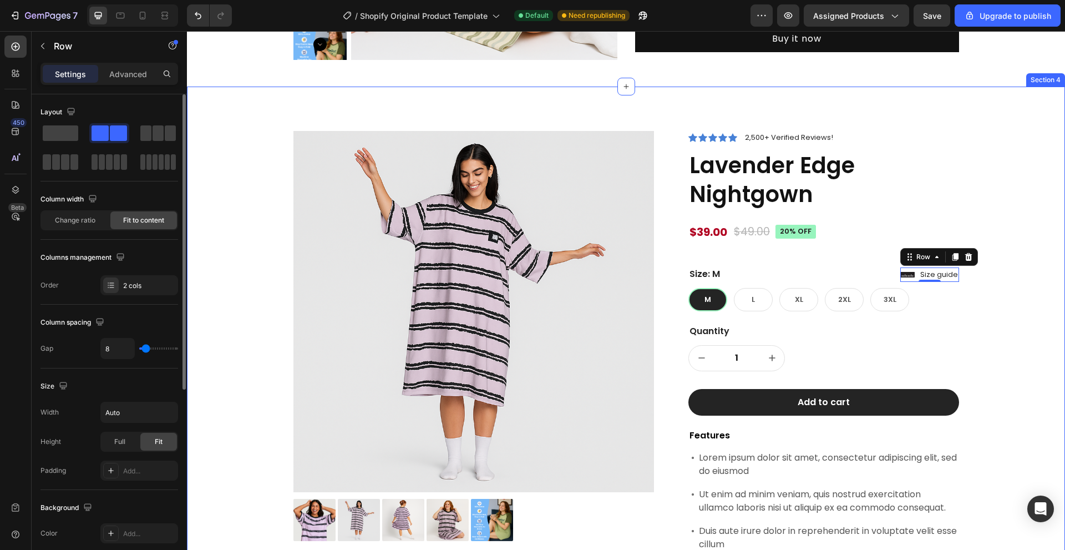
click at [994, 226] on div "Product Images Lorem ipsum dolor sit amet, consectetur Text Block 150+ Text Blo…" at bounding box center [626, 433] width 862 height 604
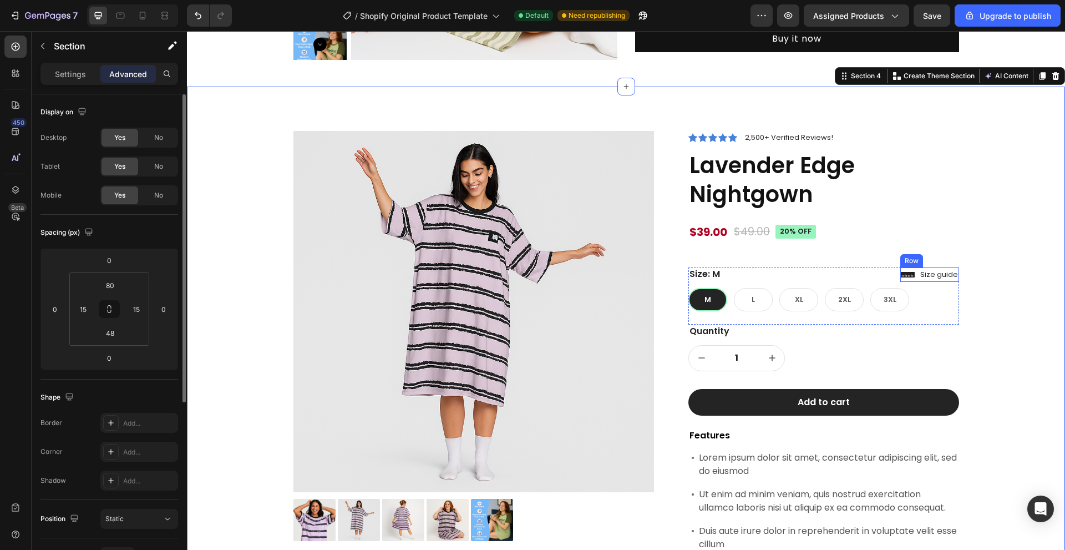
click at [914, 280] on div "Icon Size guide Text Block Row" at bounding box center [929, 274] width 59 height 14
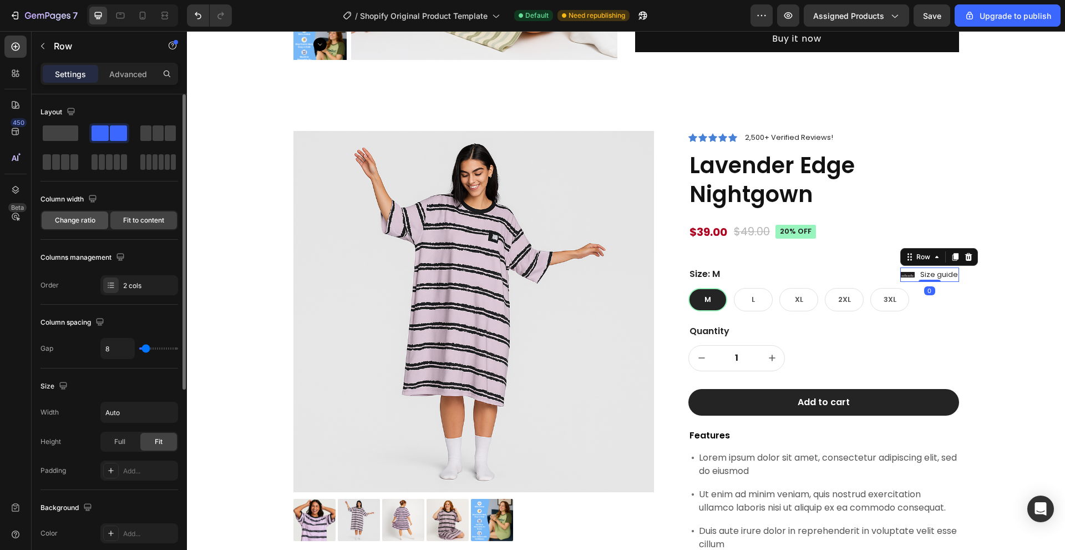
click at [60, 217] on span "Change ratio" at bounding box center [75, 220] width 40 height 10
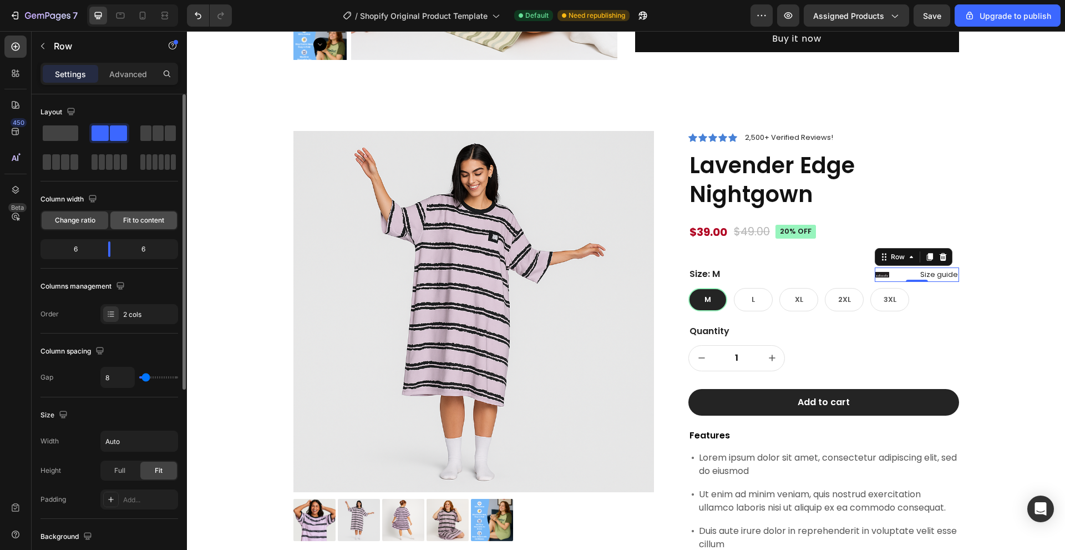
click at [122, 220] on div "Fit to content" at bounding box center [143, 220] width 67 height 18
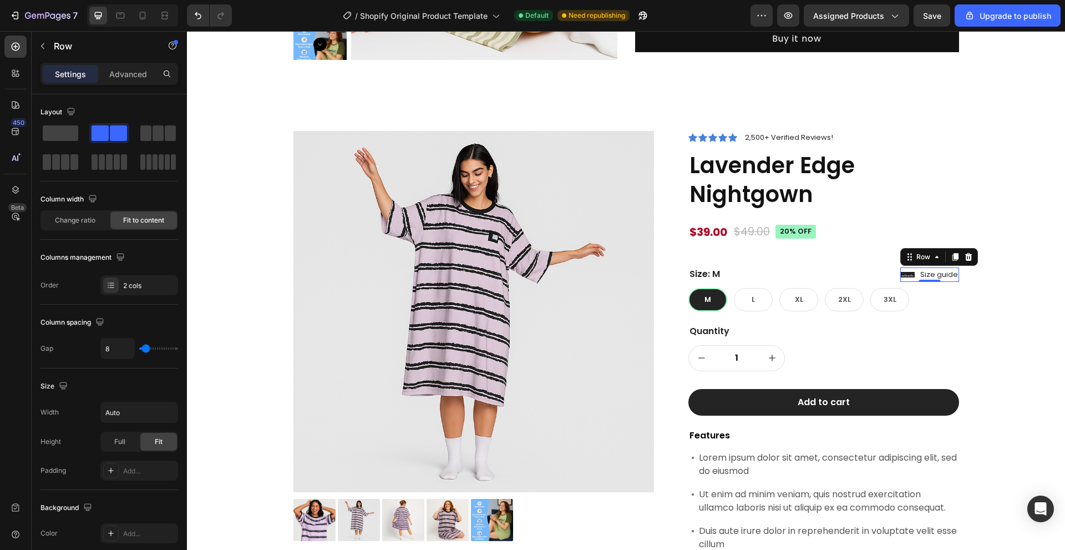
click at [115, 63] on div "Settings Advanced" at bounding box center [109, 74] width 138 height 22
click at [117, 67] on div "Advanced" at bounding box center [127, 74] width 55 height 18
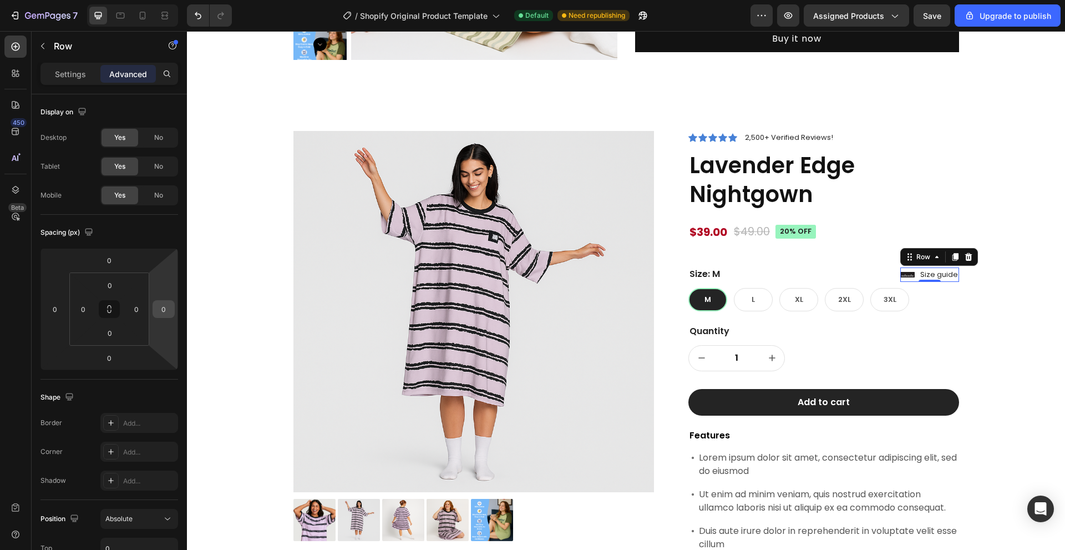
click at [163, 305] on input "0" at bounding box center [163, 309] width 17 height 17
type input "2"
type input "1"
type input "0"
type input "100"
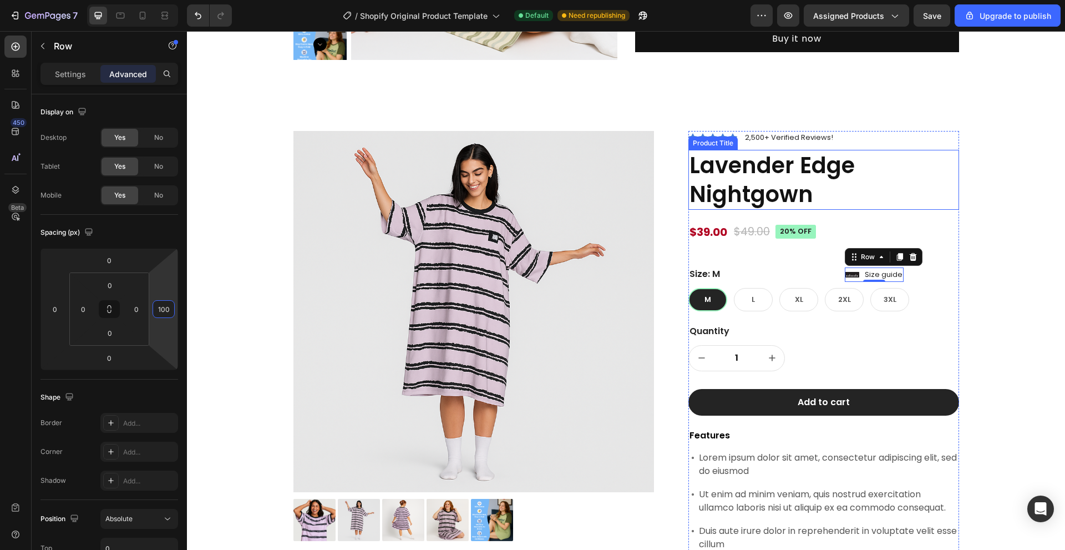
click at [995, 215] on div "Product Images Lorem ipsum dolor sit amet, consectetur Text Block 150+ Text Blo…" at bounding box center [626, 433] width 862 height 604
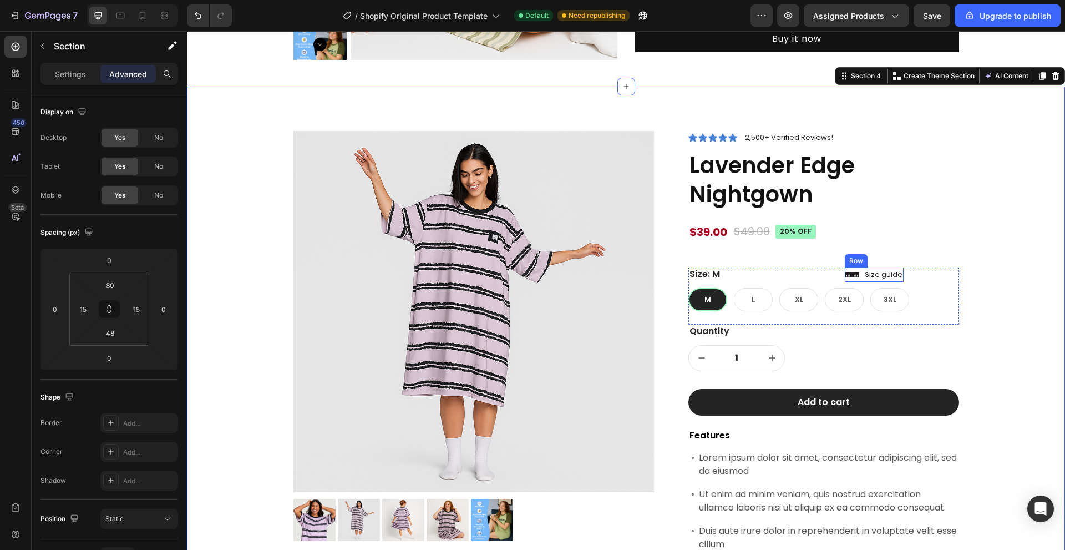
click at [860, 281] on div "Icon Size guide Text Block Row" at bounding box center [874, 274] width 59 height 14
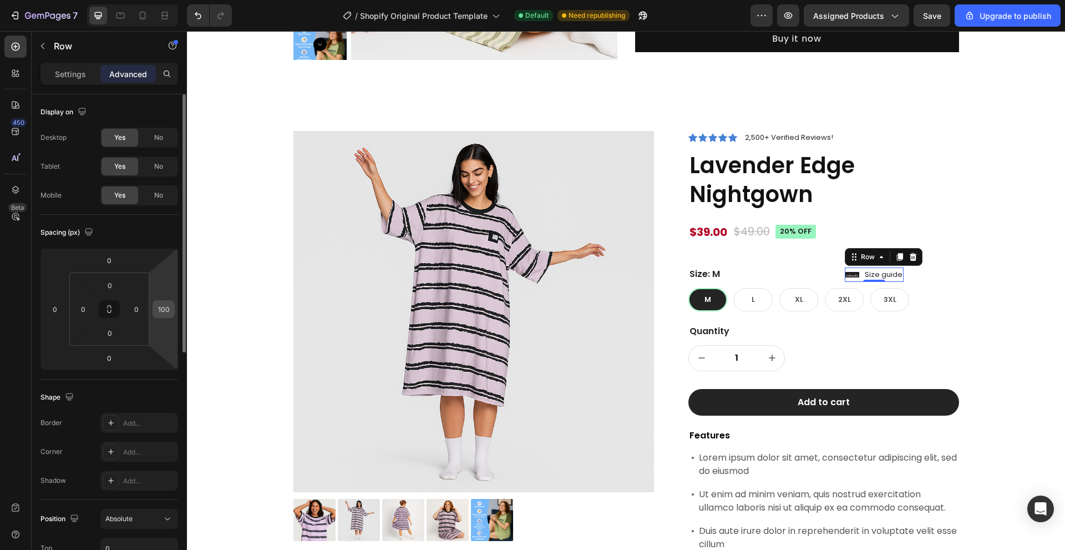
click at [161, 308] on input "100" at bounding box center [163, 309] width 17 height 17
type input "90"
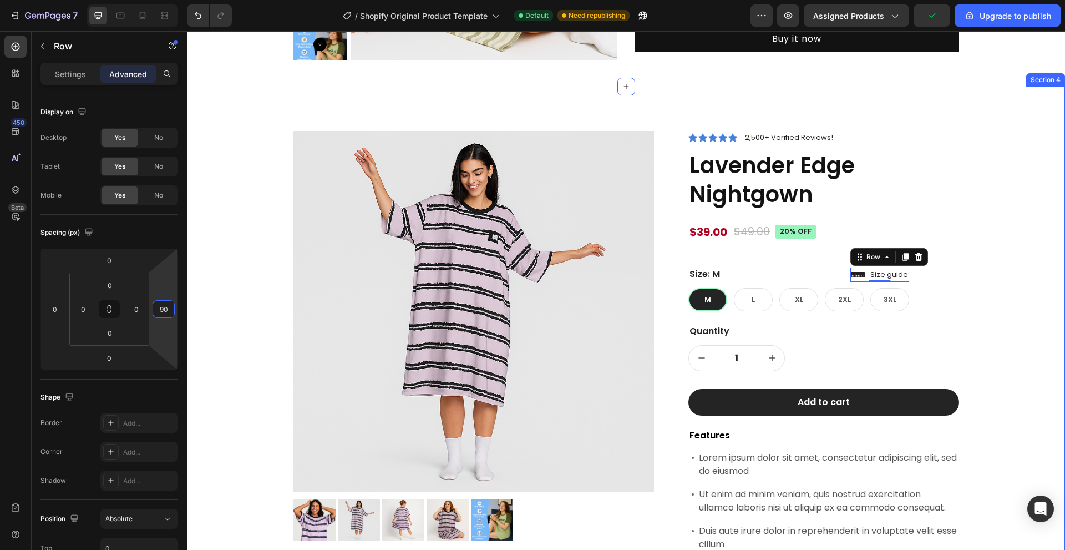
click at [1030, 252] on div "Product Images Lorem ipsum dolor sit amet, consectetur Text Block 150+ Text Blo…" at bounding box center [626, 433] width 862 height 604
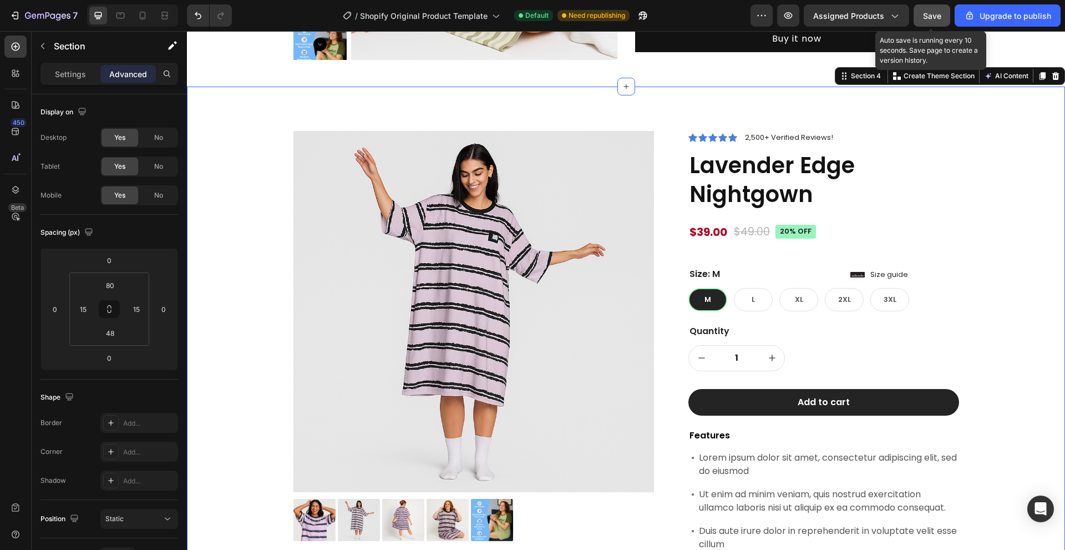
click at [935, 19] on span "Save" at bounding box center [932, 15] width 18 height 9
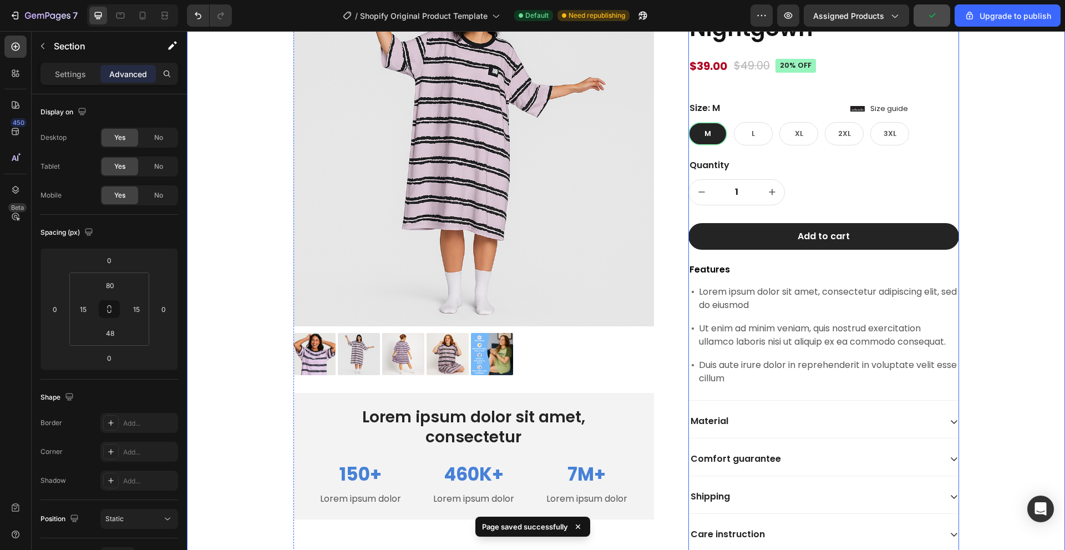
scroll to position [562, 0]
click at [818, 193] on div "1 Product Quantity Row Row" at bounding box center [823, 192] width 271 height 26
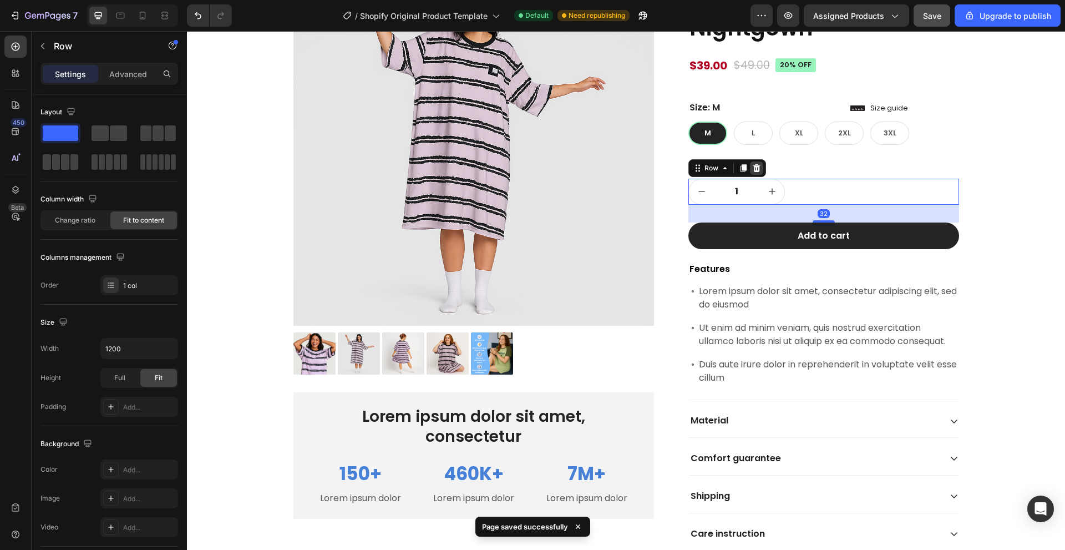
click at [756, 170] on icon at bounding box center [756, 168] width 9 height 9
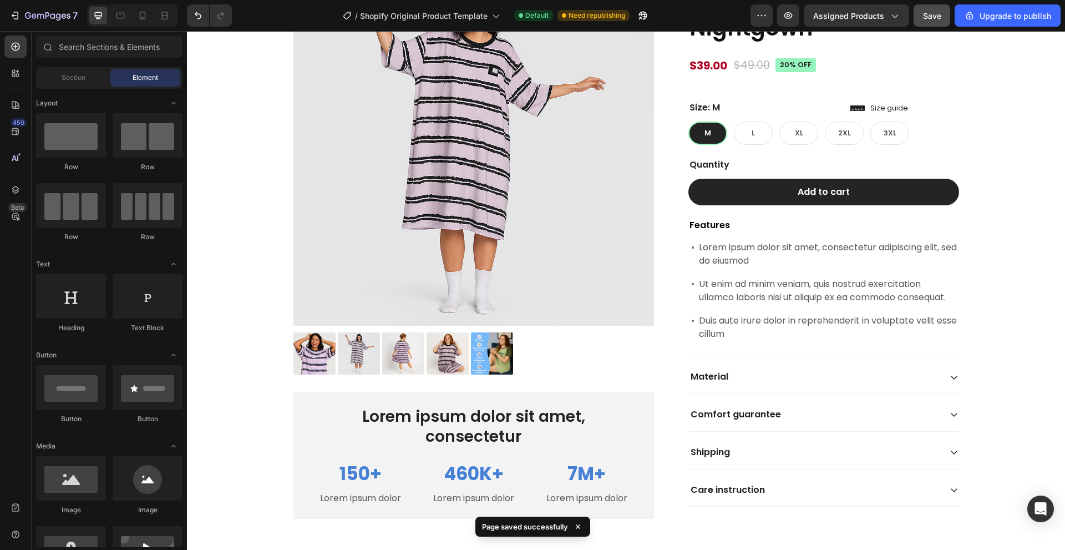
click at [799, 171] on div "Icon Icon Icon Icon Icon Icon List 2,500+ Verified Reviews! Text Block Row Lave…" at bounding box center [823, 235] width 271 height 542
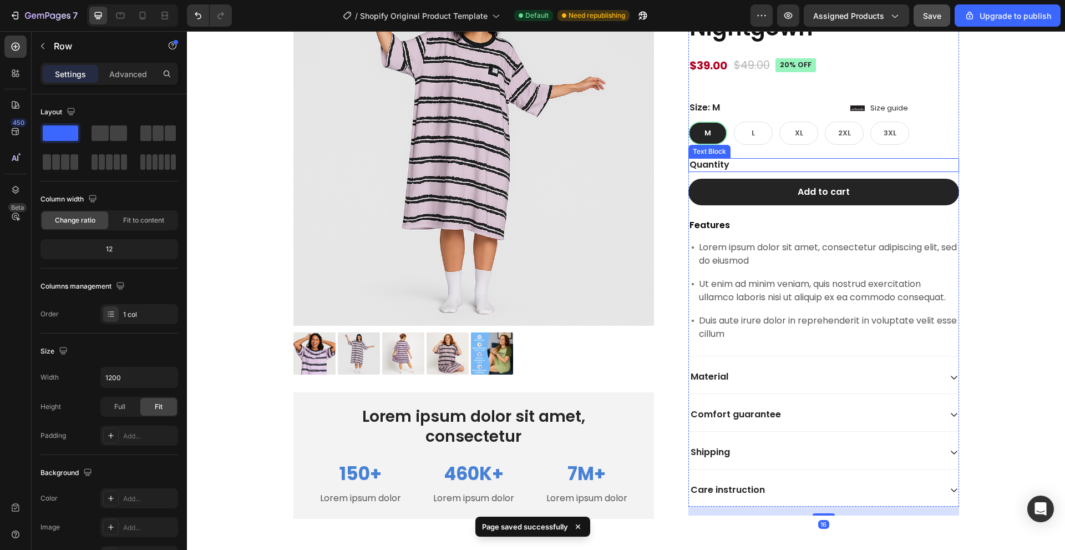
click at [783, 166] on div "Quantity" at bounding box center [823, 165] width 271 height 14
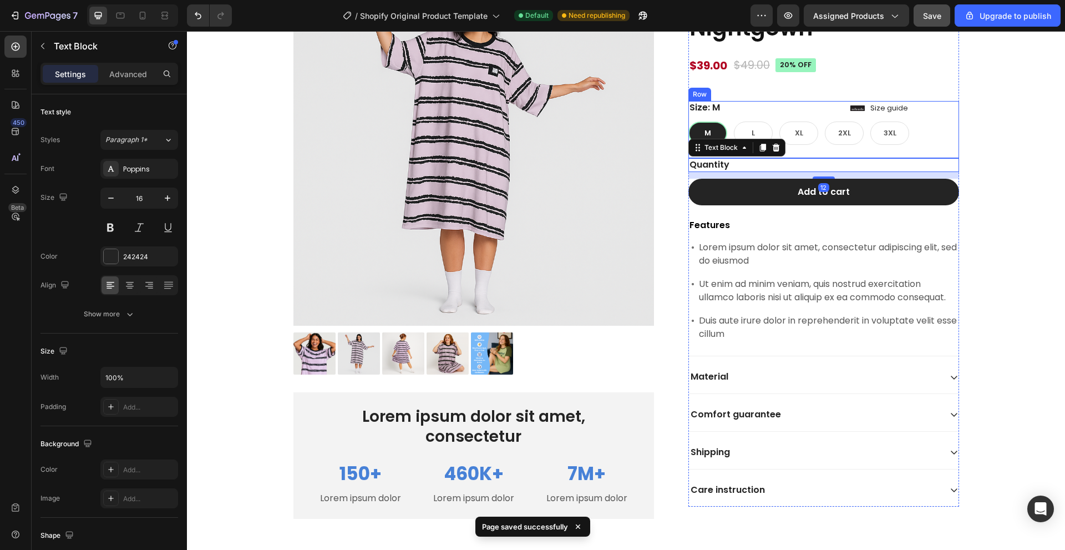
click at [769, 156] on div "Size: M M M M L L L XL XL XL 2XL 2XL 2XL 3XL 3XL 3XL Product Variants & Swatche…" at bounding box center [823, 129] width 271 height 57
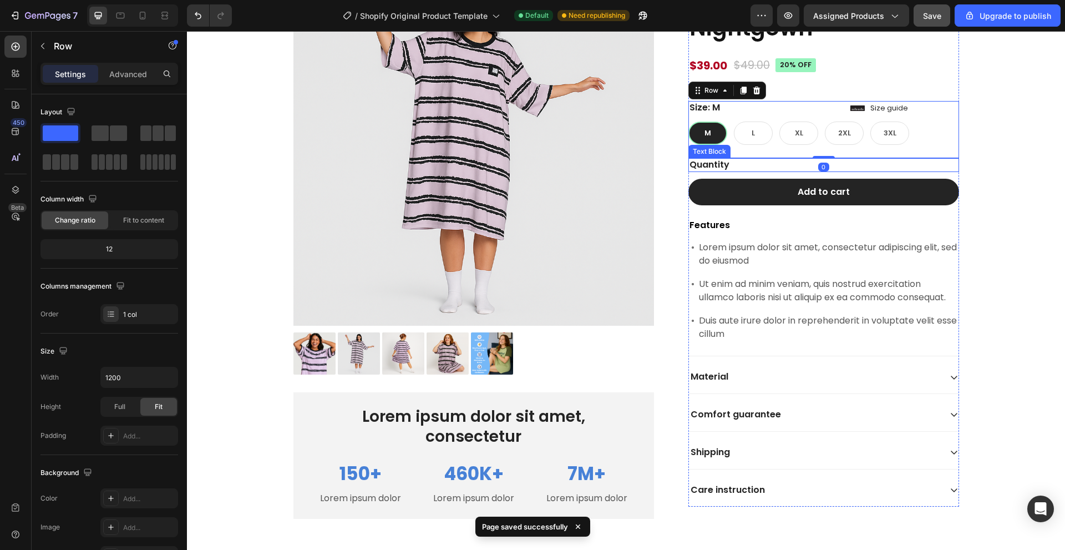
click at [770, 160] on div "Quantity" at bounding box center [823, 165] width 271 height 14
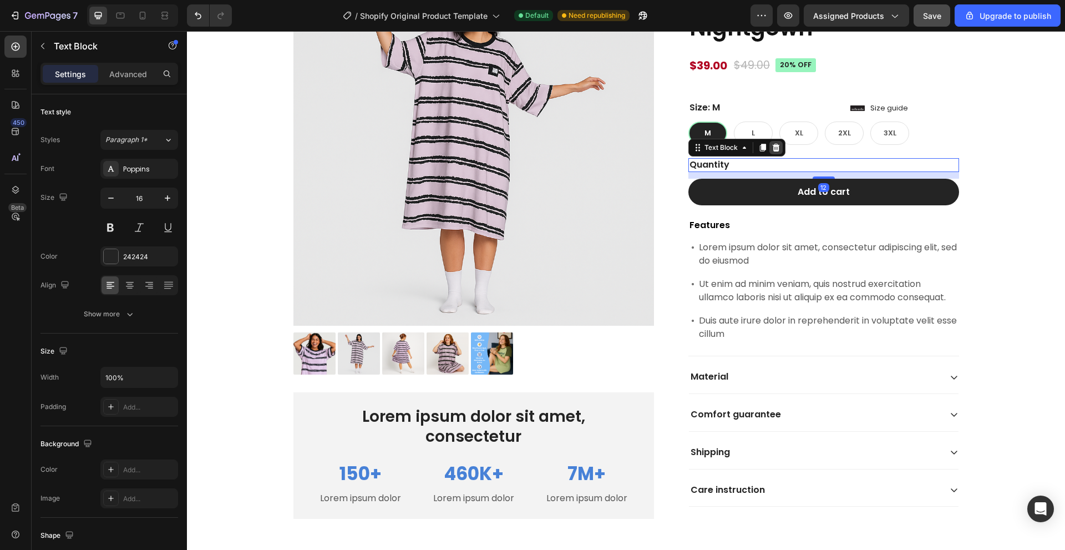
click at [774, 145] on icon at bounding box center [776, 148] width 7 height 8
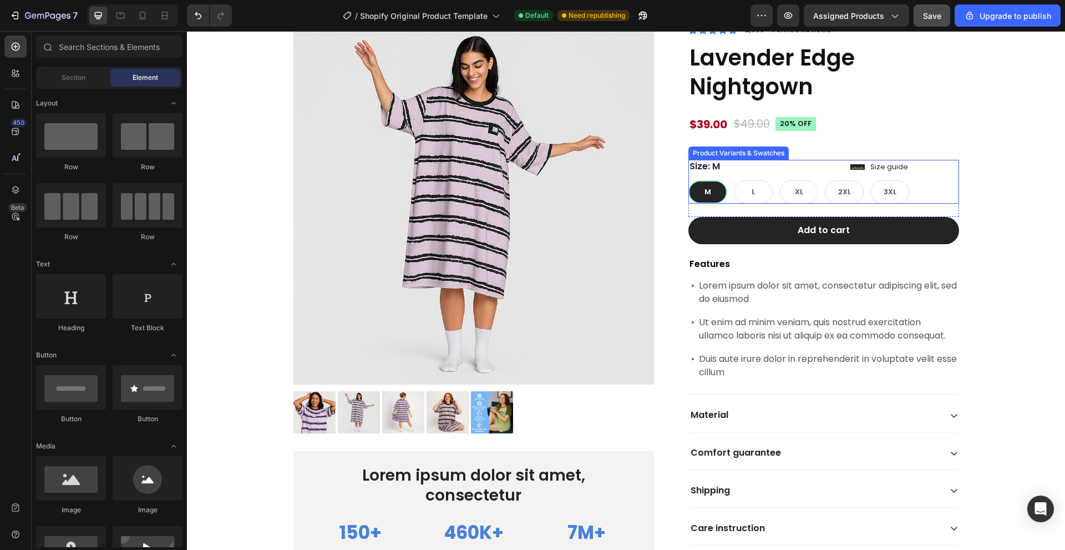
scroll to position [396, 0]
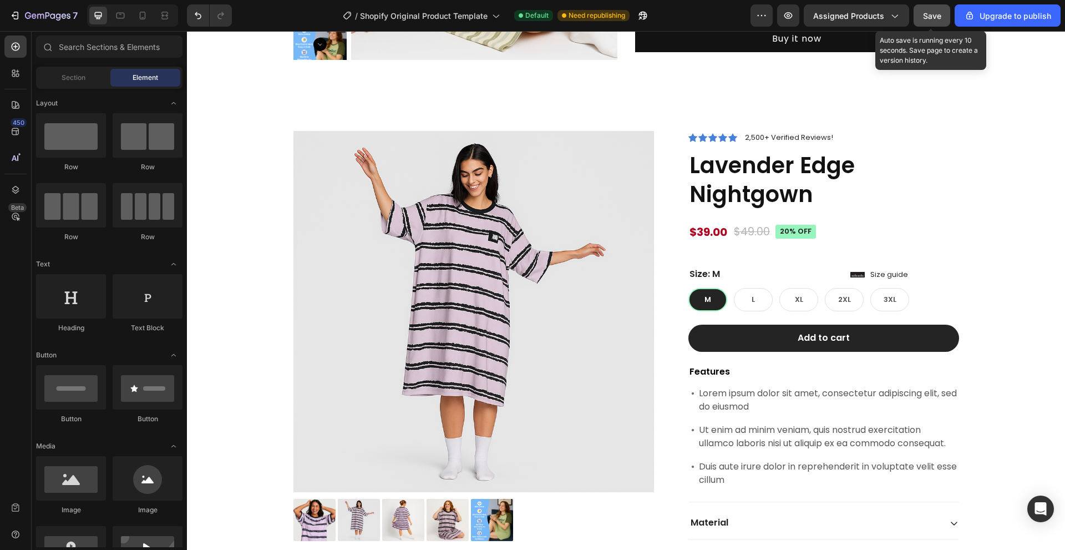
click at [924, 9] on button "Save" at bounding box center [932, 15] width 37 height 22
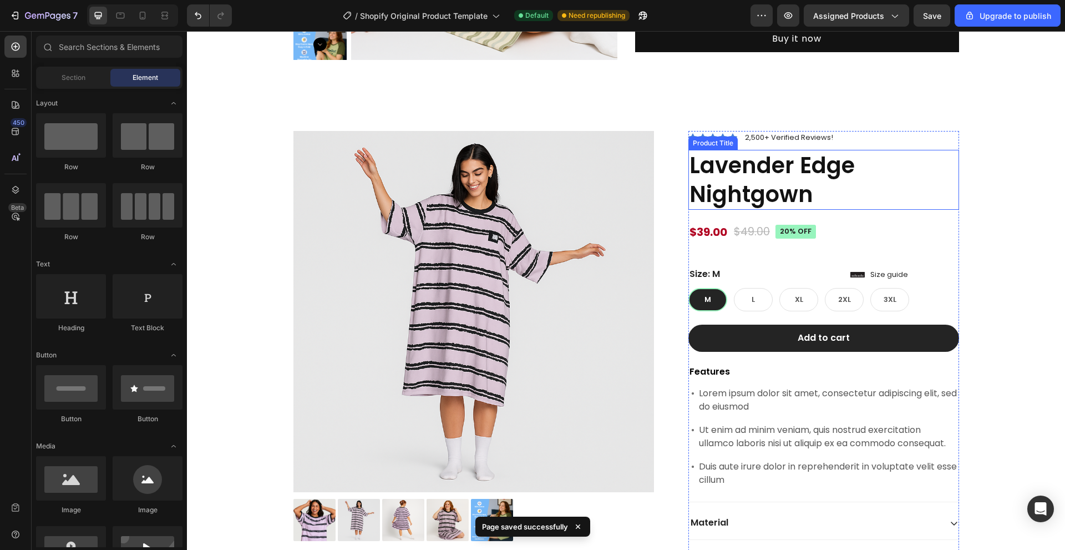
scroll to position [451, 0]
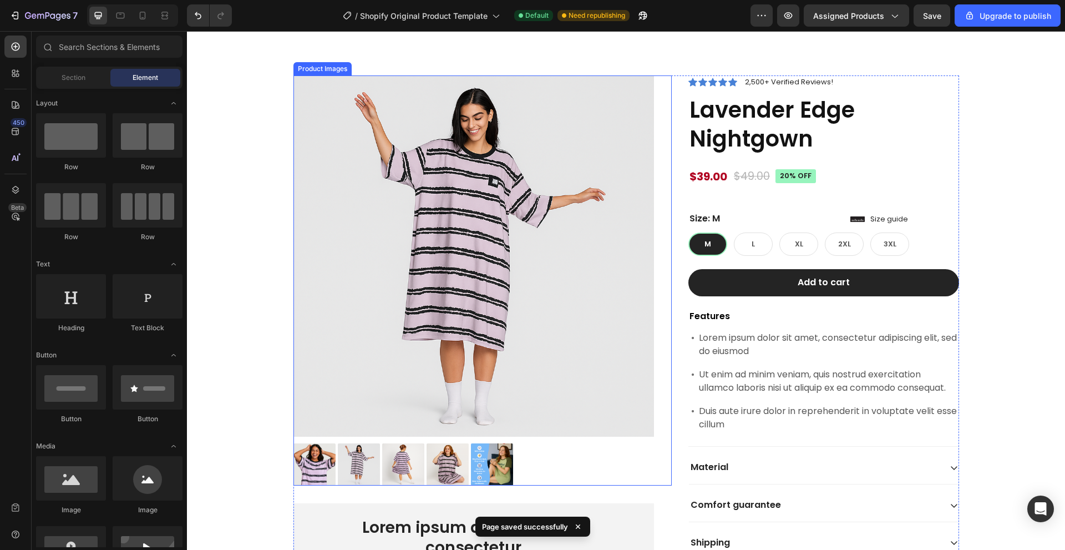
click at [593, 313] on img at bounding box center [473, 255] width 361 height 361
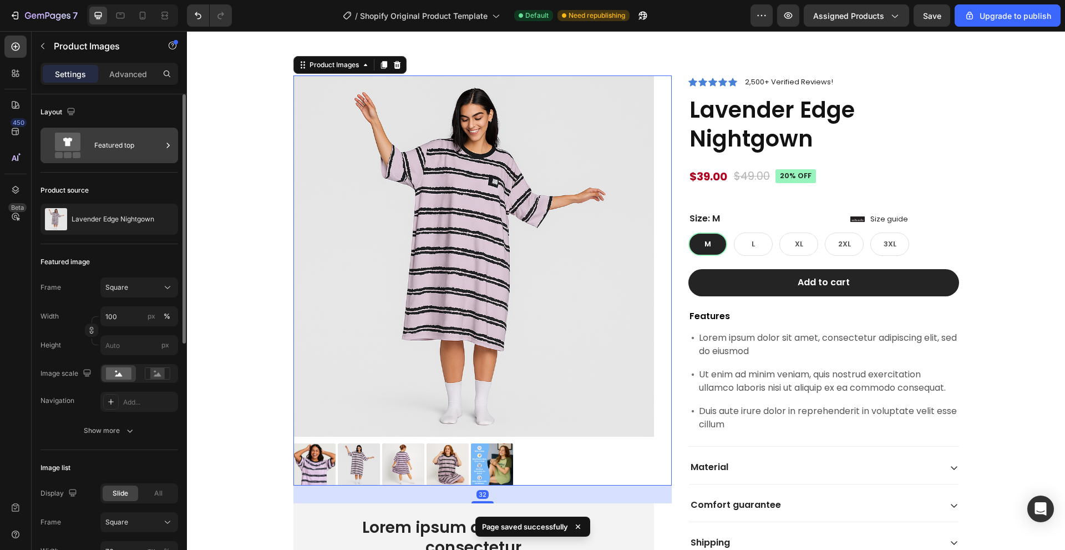
click at [104, 154] on div "Featured top" at bounding box center [128, 146] width 68 height 26
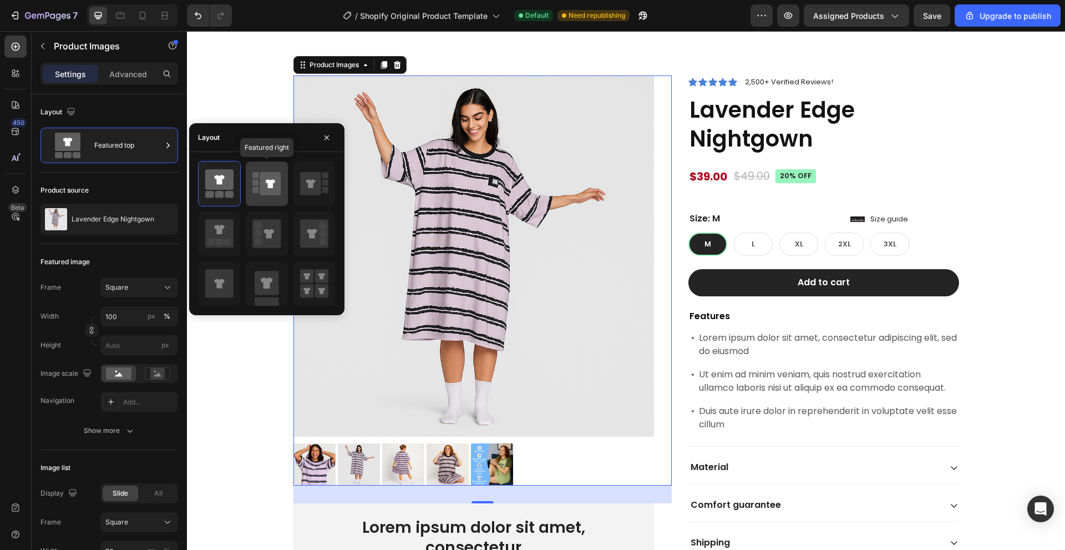
click at [263, 185] on icon at bounding box center [270, 183] width 21 height 23
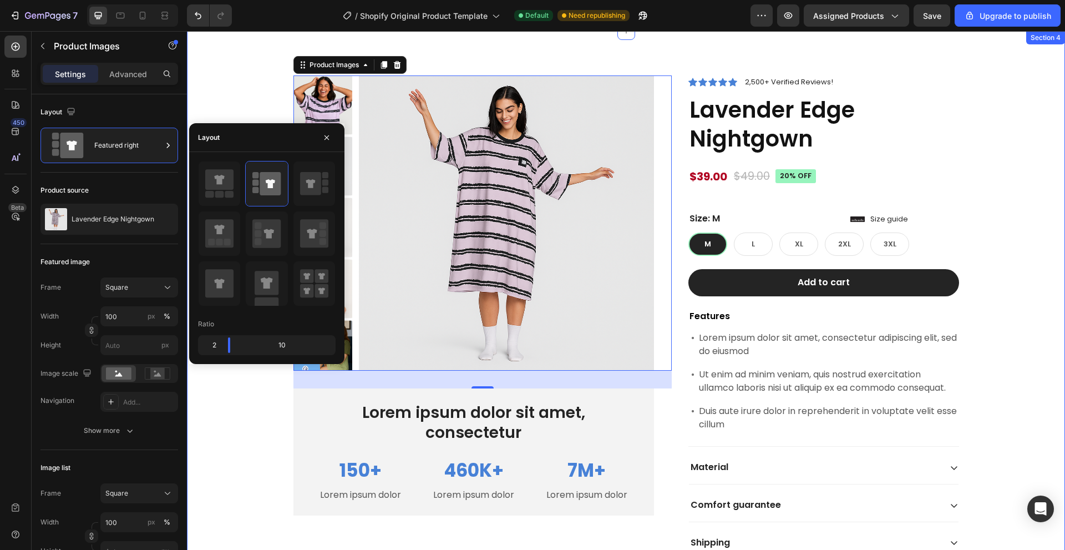
click at [260, 74] on div "Product Images 32 Lorem ipsum dolor sit amet, consectetur Text Block 150+ Text …" at bounding box center [626, 336] width 878 height 611
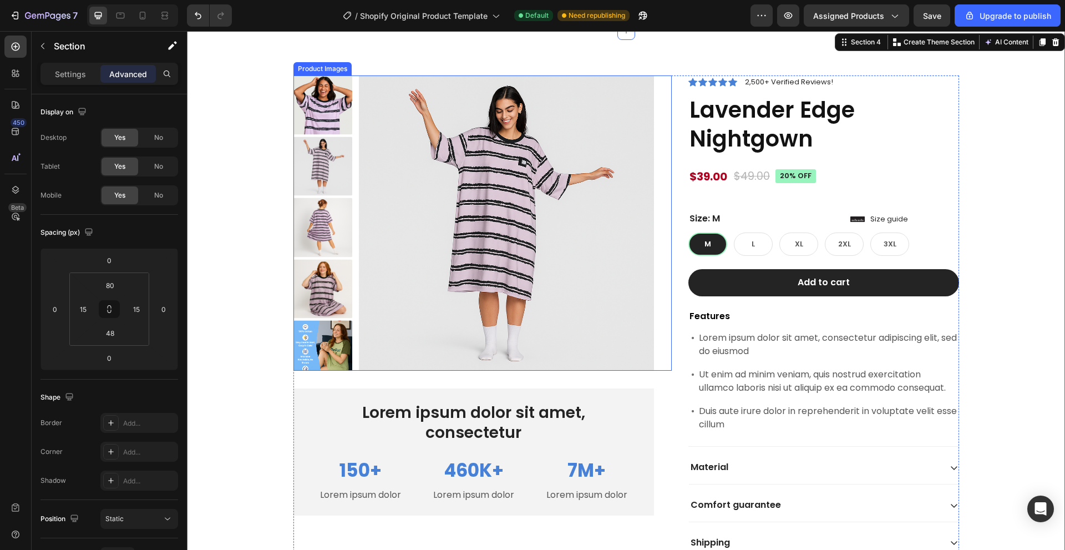
click at [472, 189] on img at bounding box center [506, 222] width 295 height 295
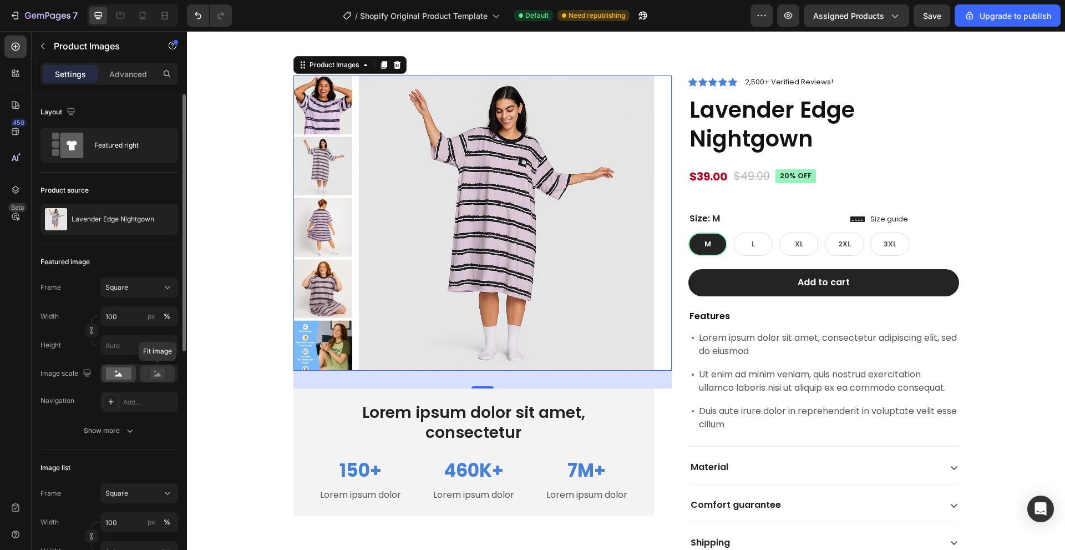
click at [156, 372] on rect at bounding box center [157, 373] width 14 height 11
click at [118, 371] on rect at bounding box center [119, 373] width 26 height 12
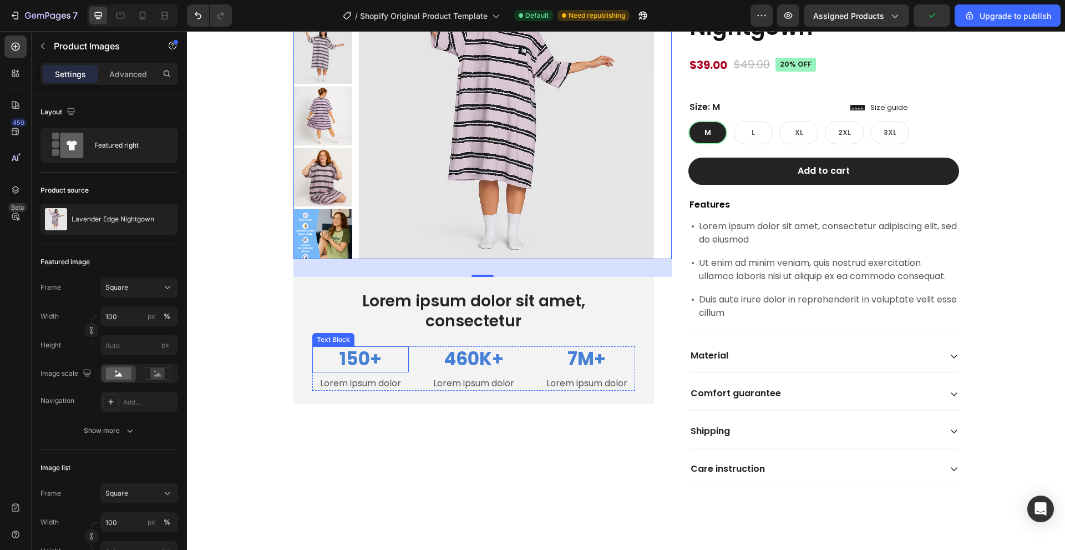
scroll to position [562, 0]
click at [668, 297] on div "Product Images 32 Lorem ipsum dolor sit amet, consectetur Text Block 150+ Text …" at bounding box center [626, 229] width 666 height 531
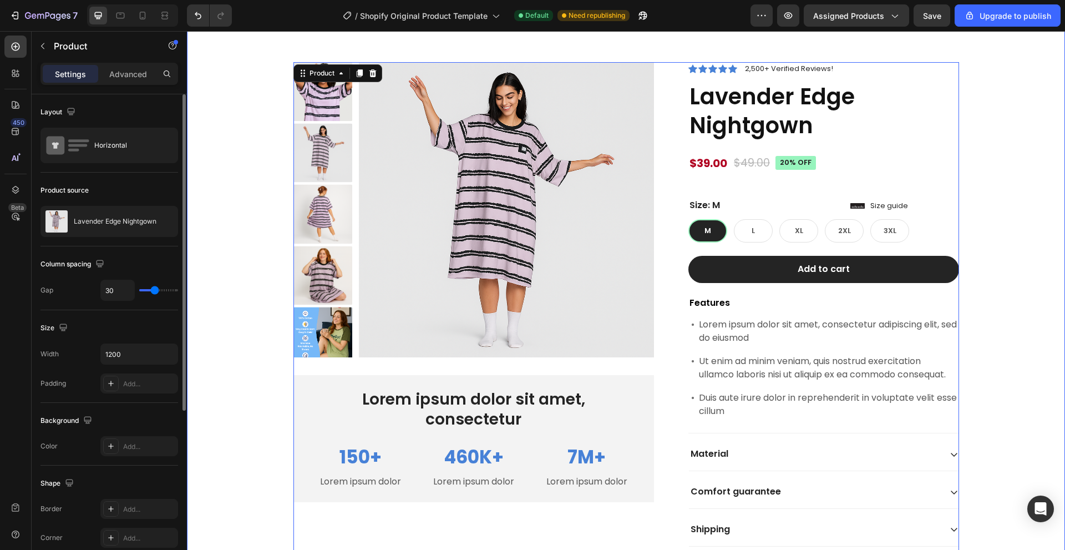
scroll to position [396, 0]
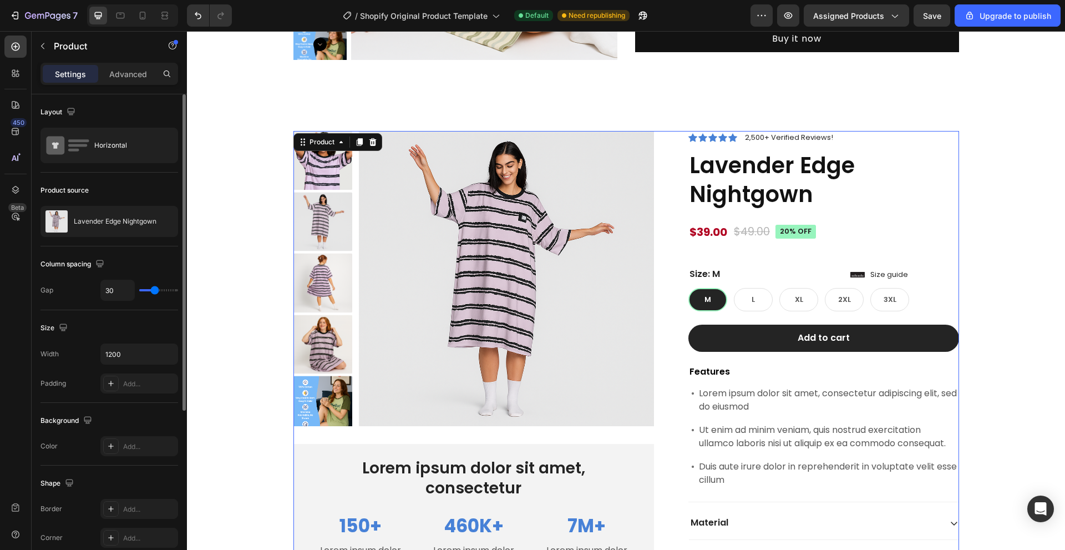
type input "25"
type input "0"
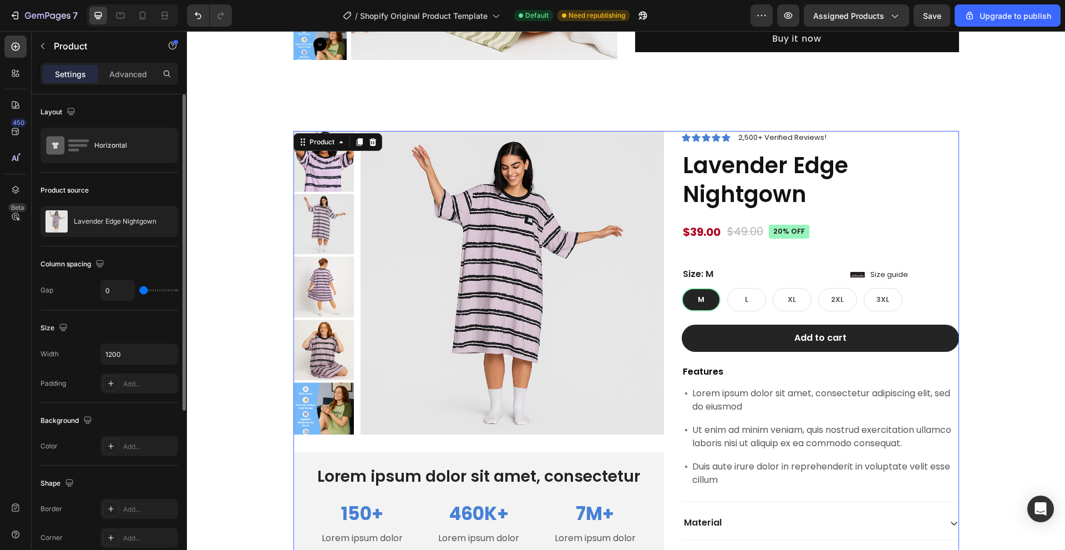
type input "80"
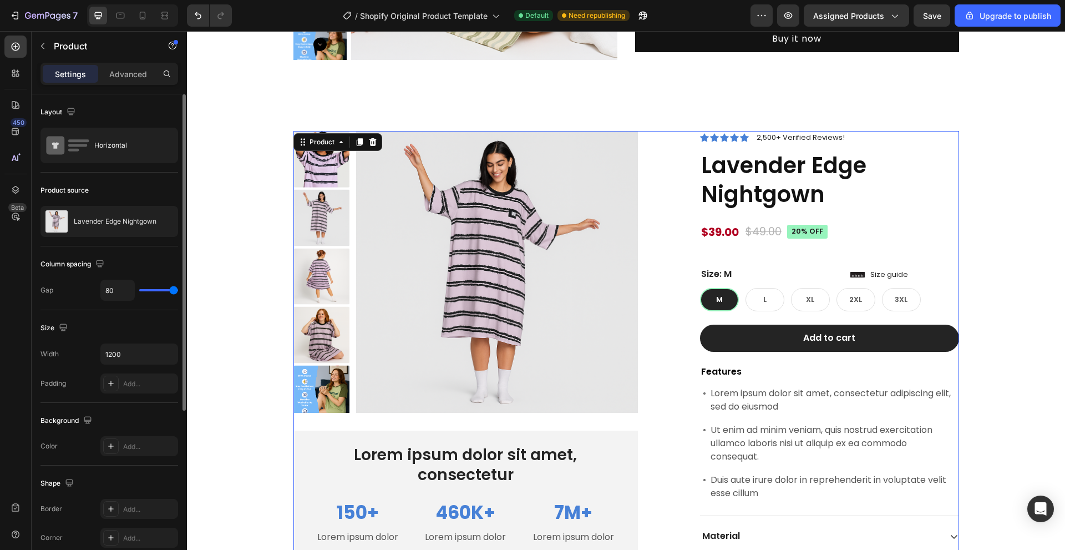
type input "0"
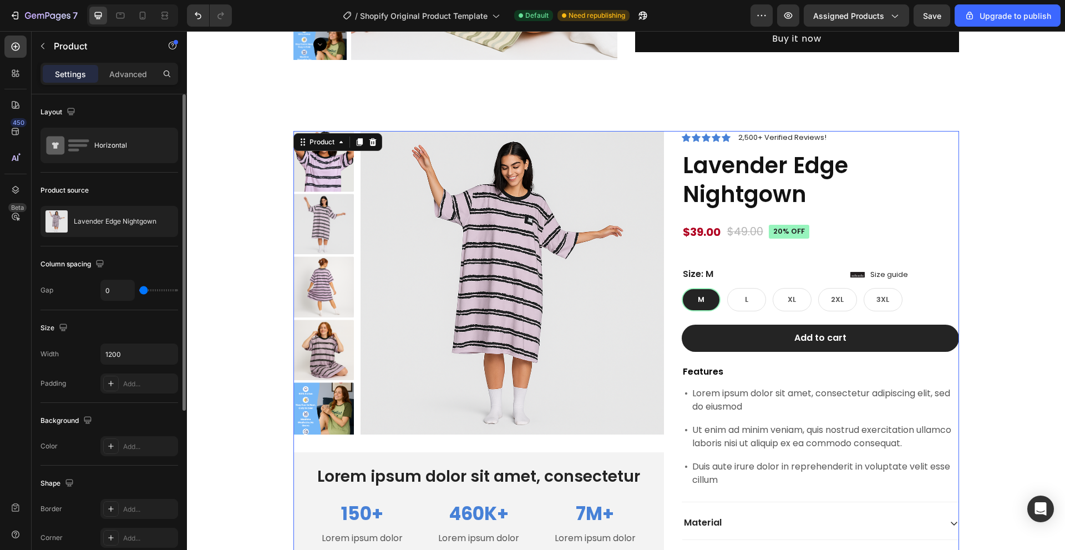
drag, startPoint x: 155, startPoint y: 288, endPoint x: 0, endPoint y: 257, distance: 158.4
type input "0"
click at [139, 289] on input "range" at bounding box center [158, 290] width 39 height 2
click at [164, 356] on icon "button" at bounding box center [167, 353] width 11 height 11
click at [140, 353] on input "1200" at bounding box center [139, 354] width 77 height 20
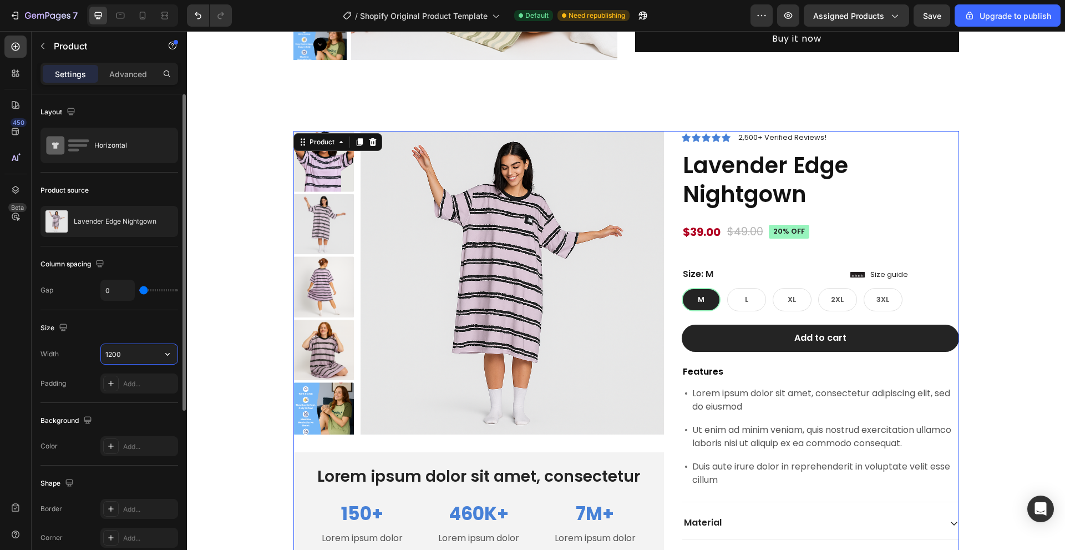
click at [112, 354] on input "1200" at bounding box center [139, 354] width 77 height 20
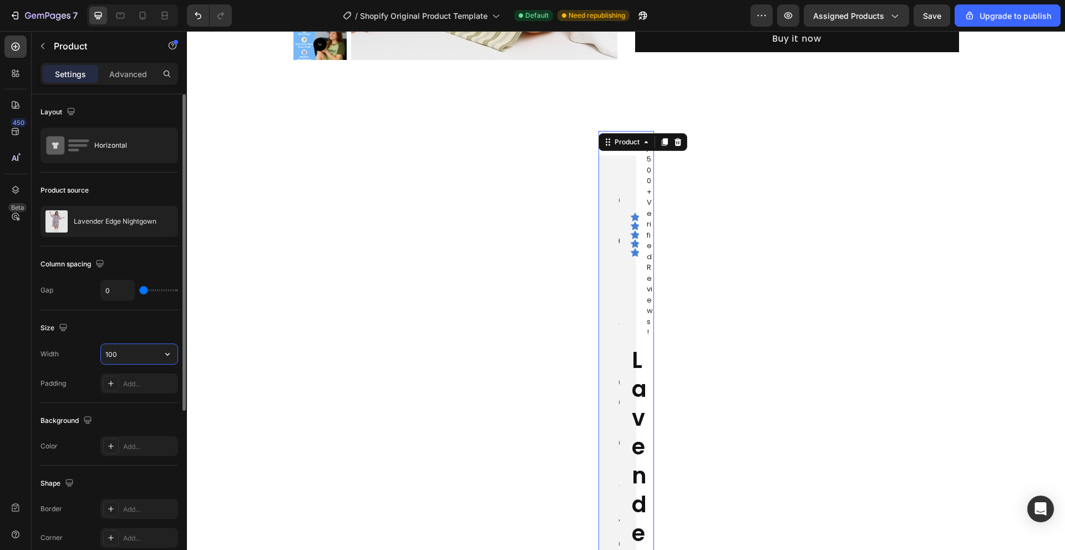
type input "1400"
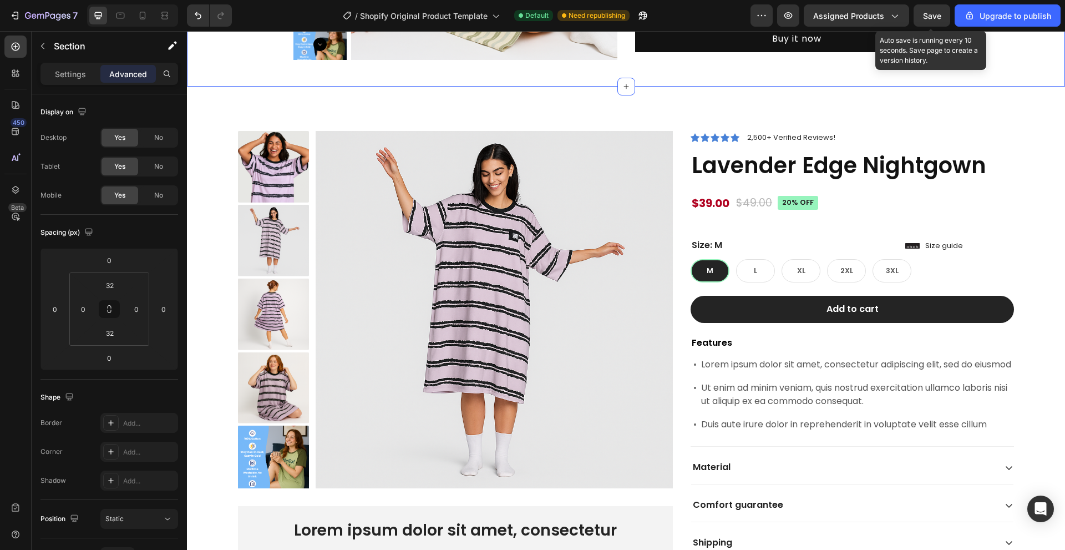
click at [930, 19] on span "Save" at bounding box center [932, 15] width 18 height 9
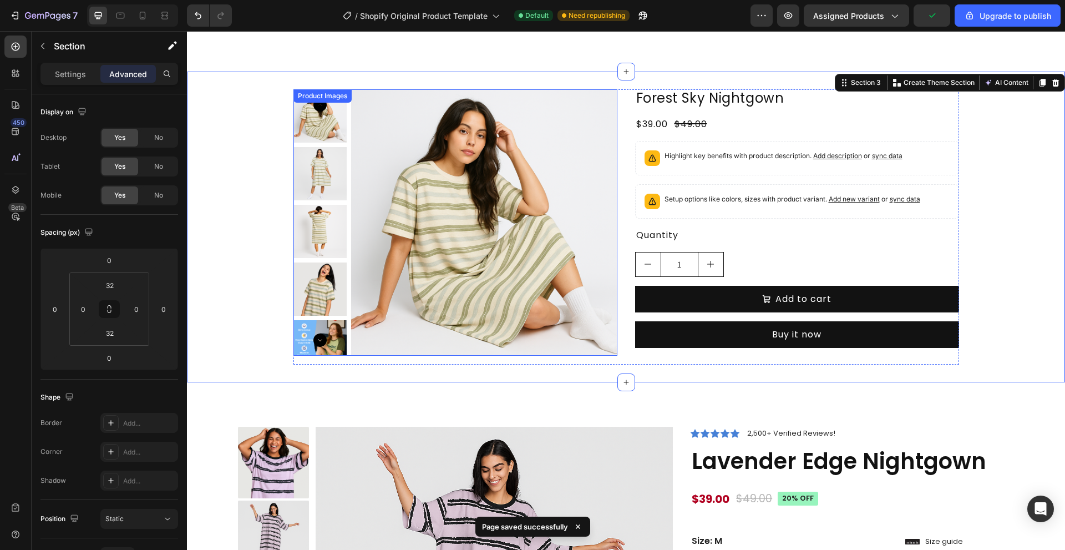
scroll to position [7, 0]
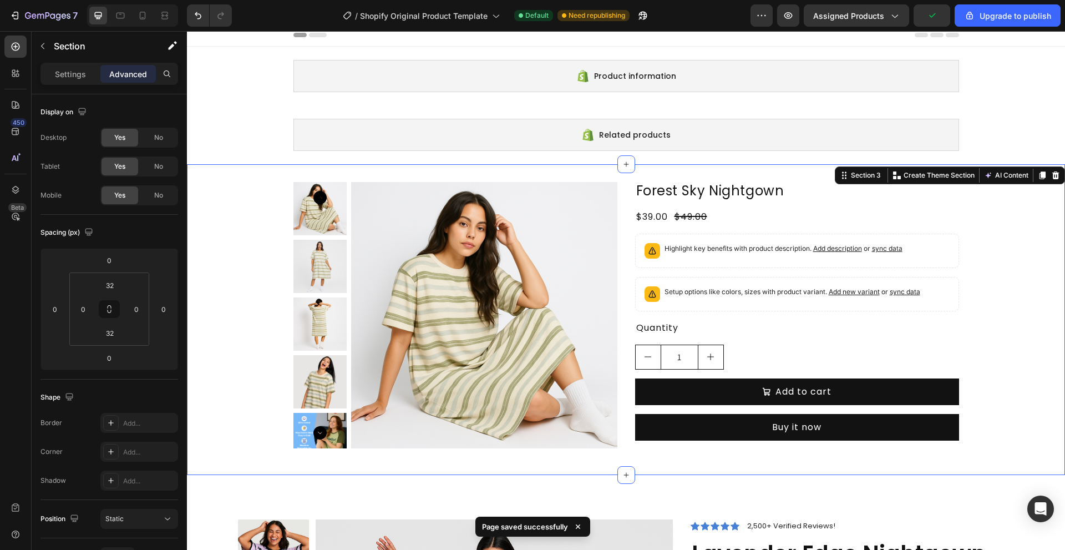
click at [262, 213] on div "Product Images Forest Sky Nightgown Product Title $39.00 Product Price Product …" at bounding box center [626, 319] width 878 height 275
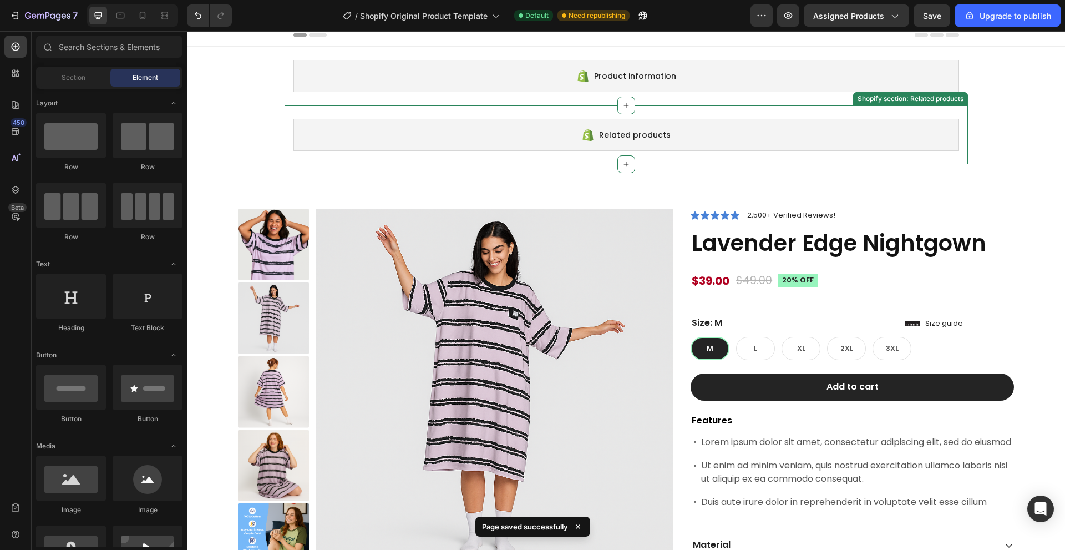
click at [325, 135] on div "Related products" at bounding box center [626, 135] width 666 height 32
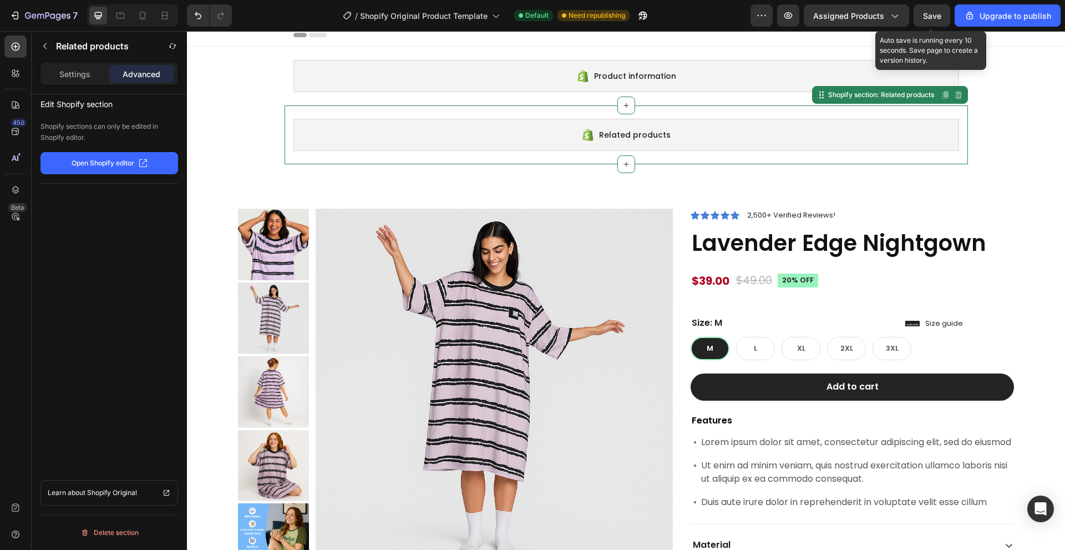
click at [927, 13] on span "Save" at bounding box center [932, 15] width 18 height 9
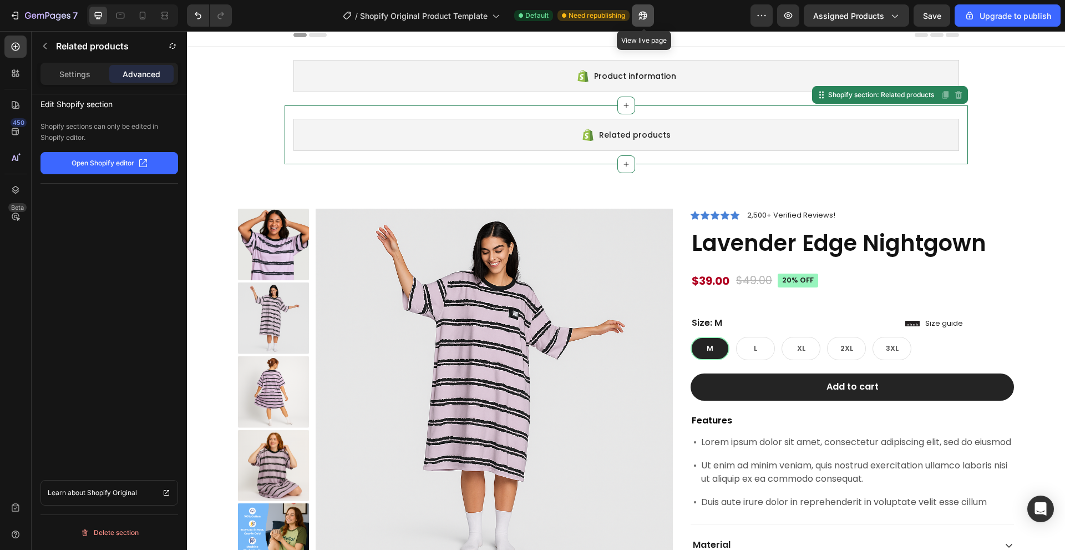
click at [641, 17] on icon "button" at bounding box center [640, 18] width 3 height 3
click at [793, 16] on icon "button" at bounding box center [788, 15] width 8 height 7
click at [234, 170] on div "Product Images Lorem ipsum dolor sit amet, consectetur Text Block 150+ Text Blo…" at bounding box center [626, 449] width 878 height 570
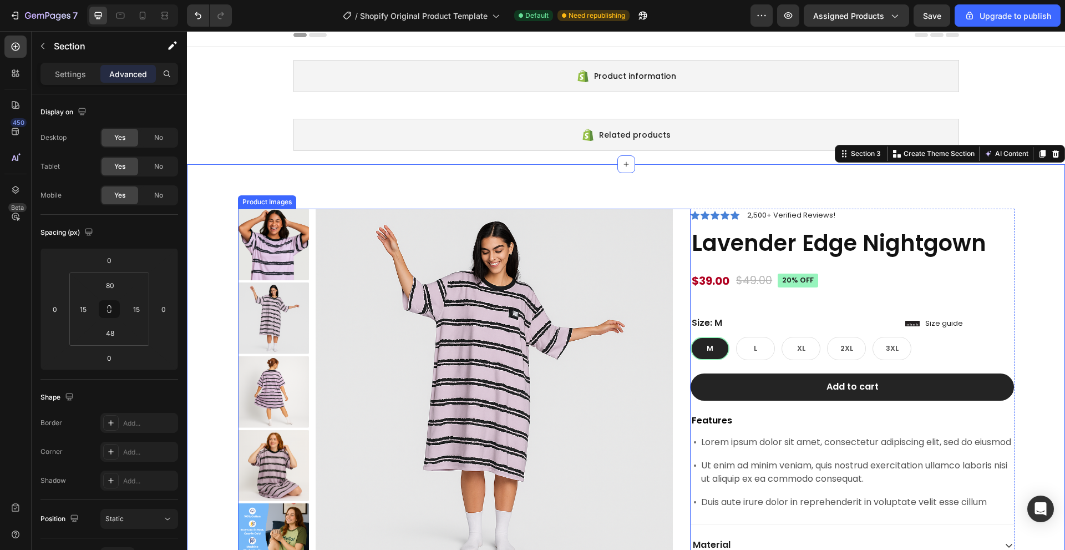
scroll to position [118, 0]
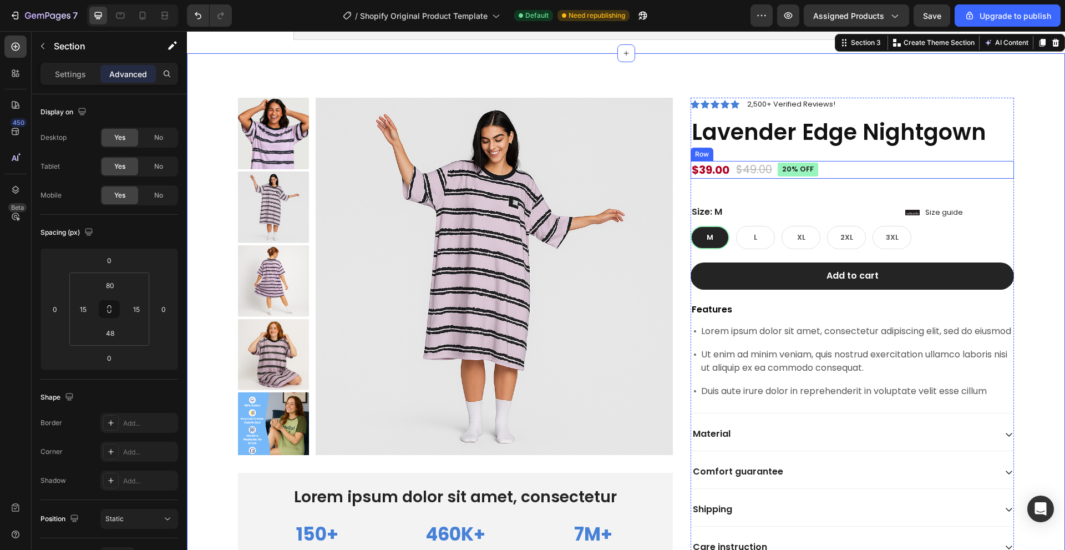
click at [873, 171] on div "$39.00 Product Price Product Price $49.00 Product Price Product Price 20% off P…" at bounding box center [852, 170] width 323 height 18
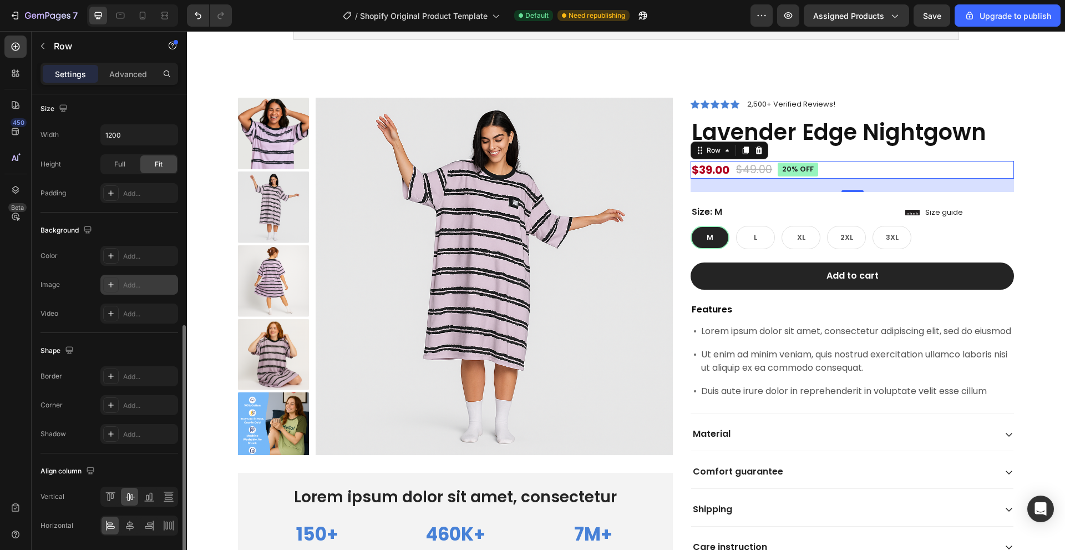
scroll to position [316, 0]
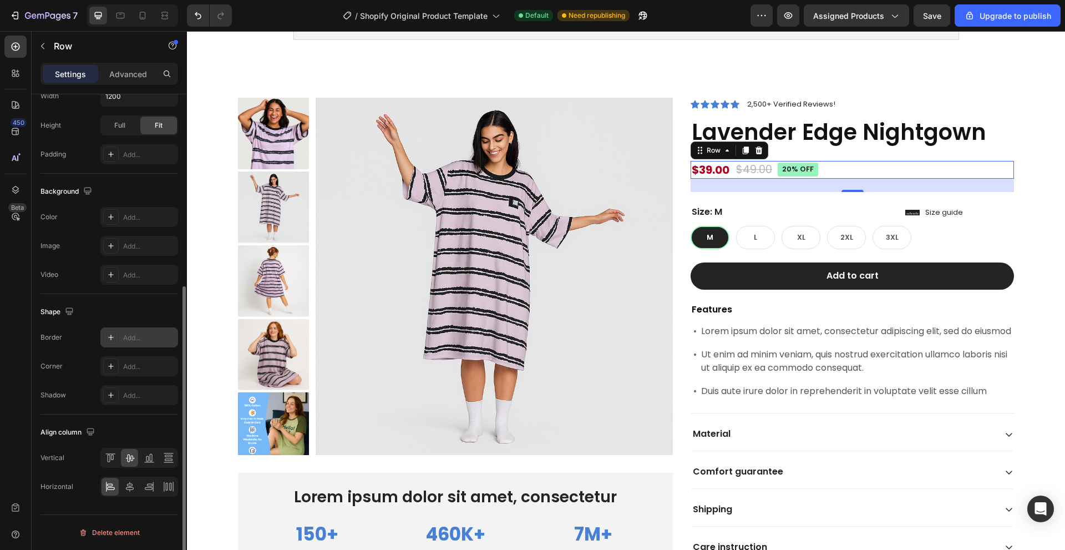
click at [118, 337] on div at bounding box center [111, 338] width 16 height 16
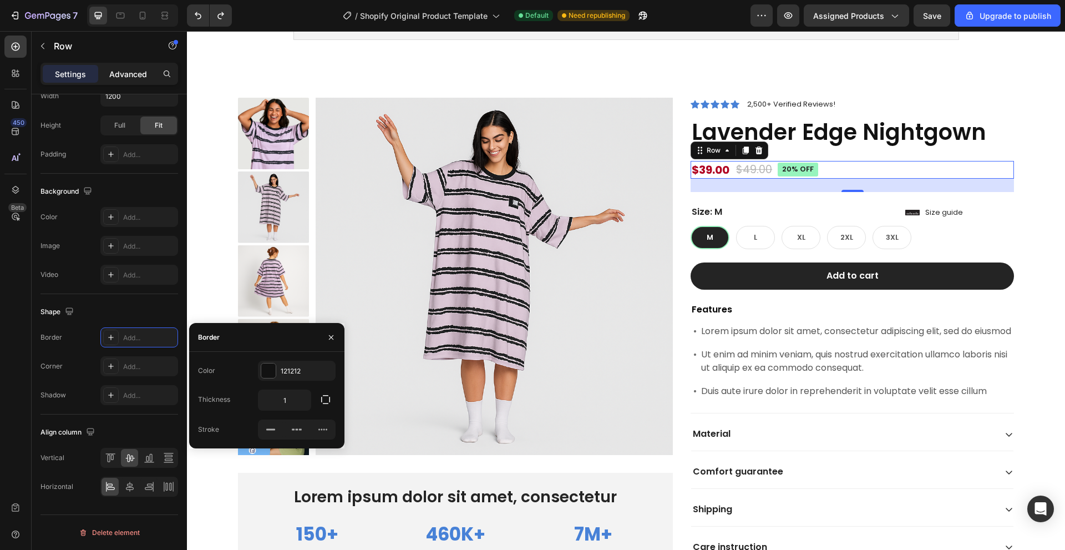
click at [133, 76] on p "Advanced" at bounding box center [128, 74] width 38 height 12
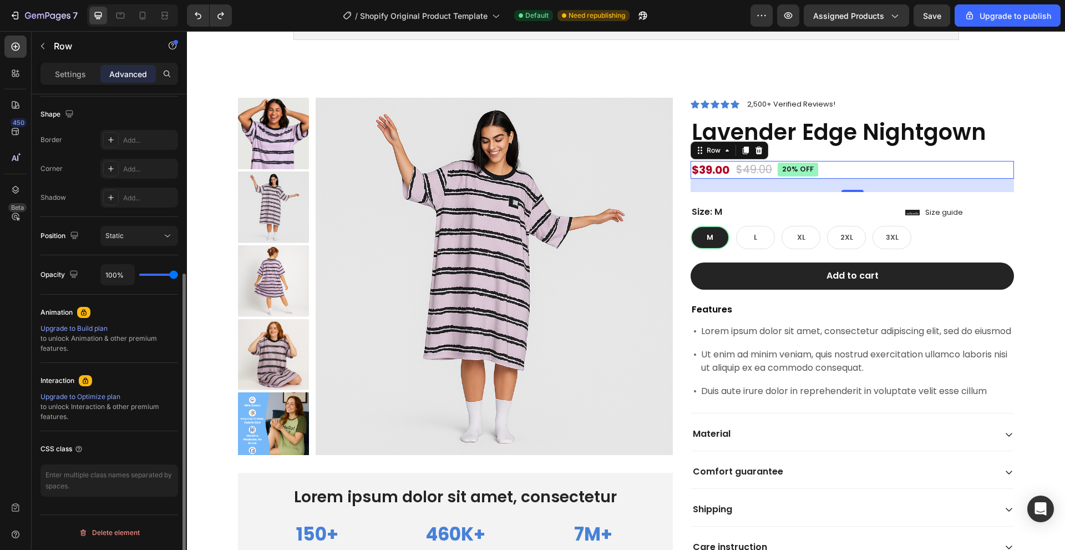
scroll to position [283, 0]
click at [54, 92] on div "Settings Advanced" at bounding box center [109, 79] width 155 height 32
click at [54, 79] on div "Settings" at bounding box center [70, 74] width 55 height 18
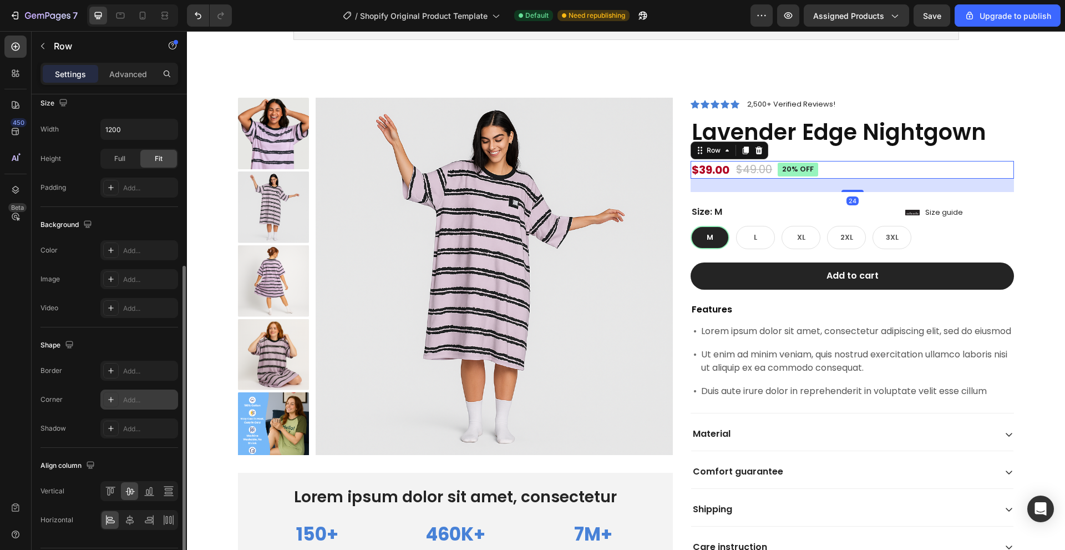
scroll to position [316, 0]
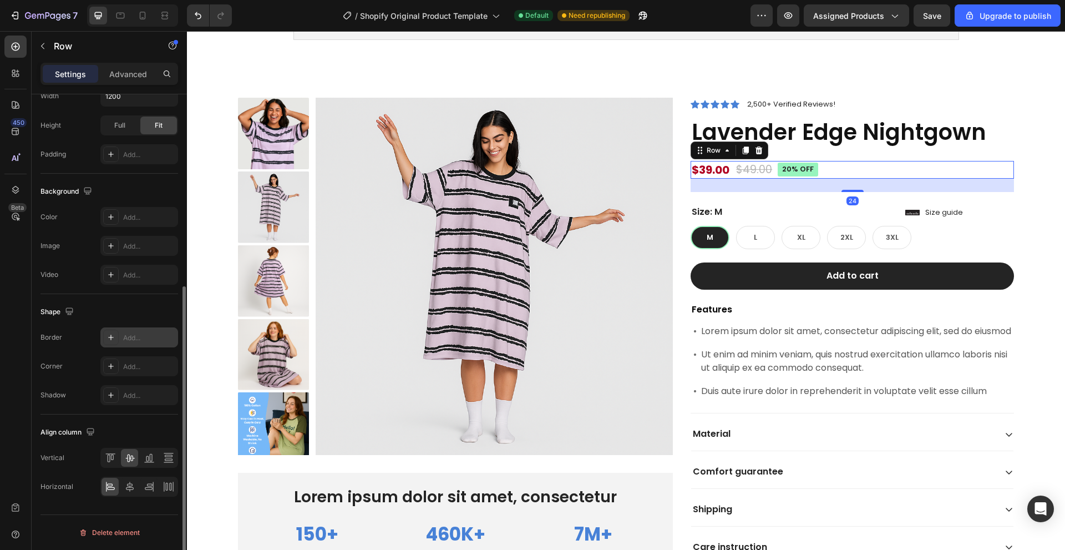
click at [139, 337] on div "Add..." at bounding box center [149, 338] width 52 height 10
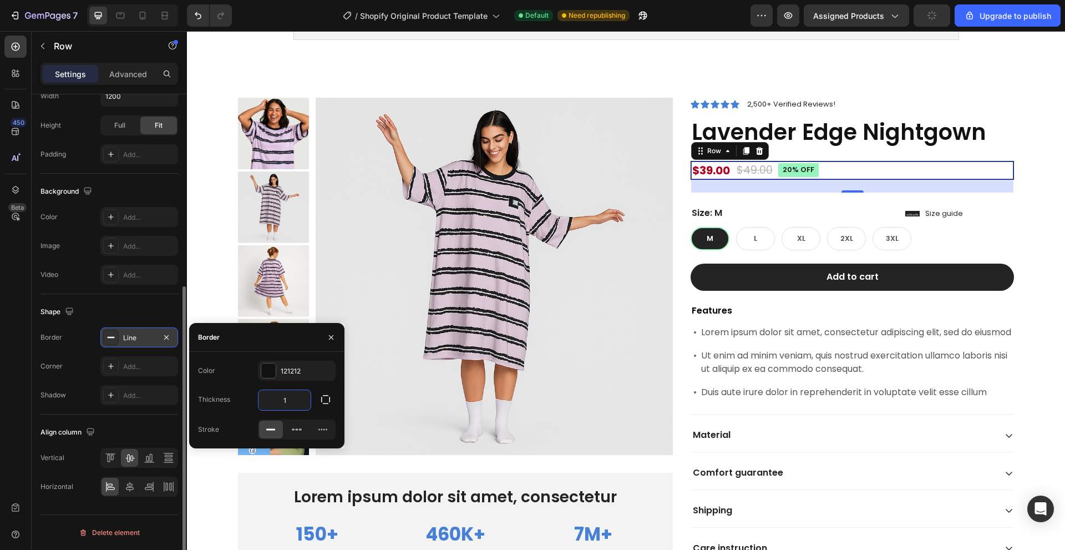
click at [286, 396] on input "1" at bounding box center [285, 400] width 52 height 20
click at [289, 399] on input "1" at bounding box center [285, 400] width 52 height 20
click at [322, 402] on icon "button" at bounding box center [325, 399] width 9 height 9
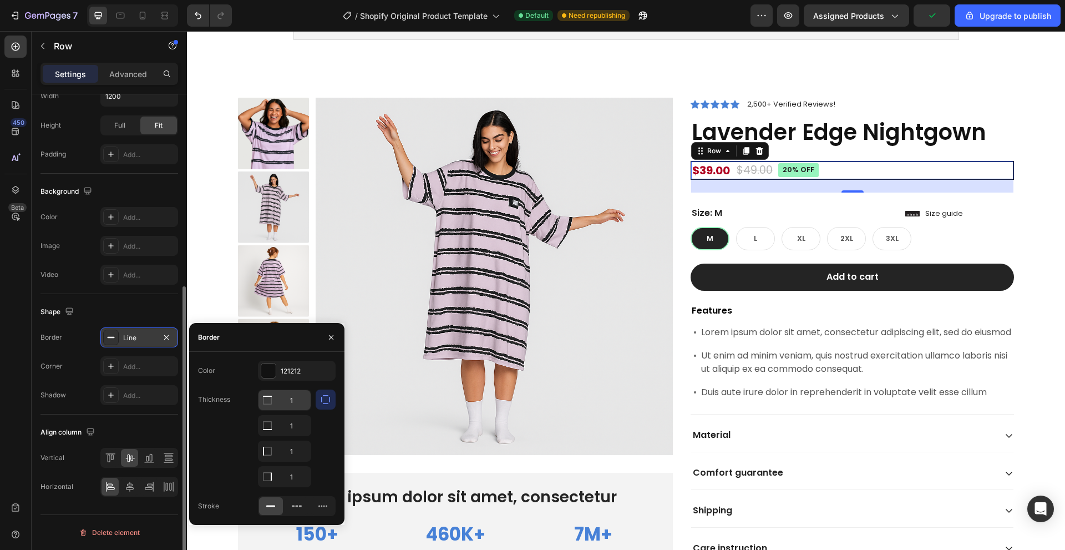
click at [298, 394] on input "1" at bounding box center [285, 400] width 52 height 20
click at [291, 420] on input "1" at bounding box center [285, 425] width 52 height 20
click at [291, 407] on input "1" at bounding box center [285, 400] width 52 height 20
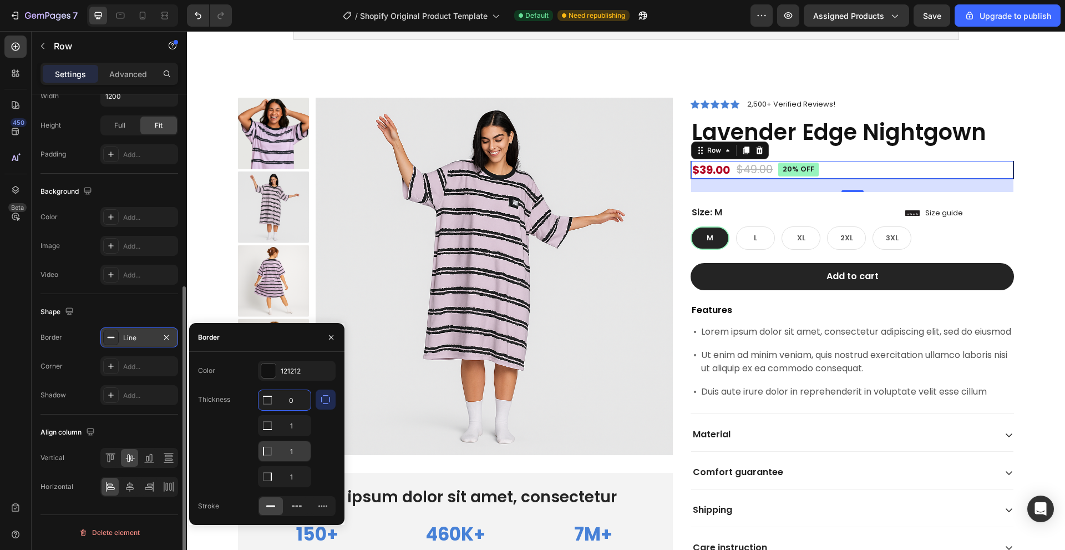
type input "0"
click at [291, 435] on input "1" at bounding box center [285, 425] width 52 height 20
type input "0"
click at [290, 474] on input "1" at bounding box center [285, 477] width 52 height 20
type input "0"
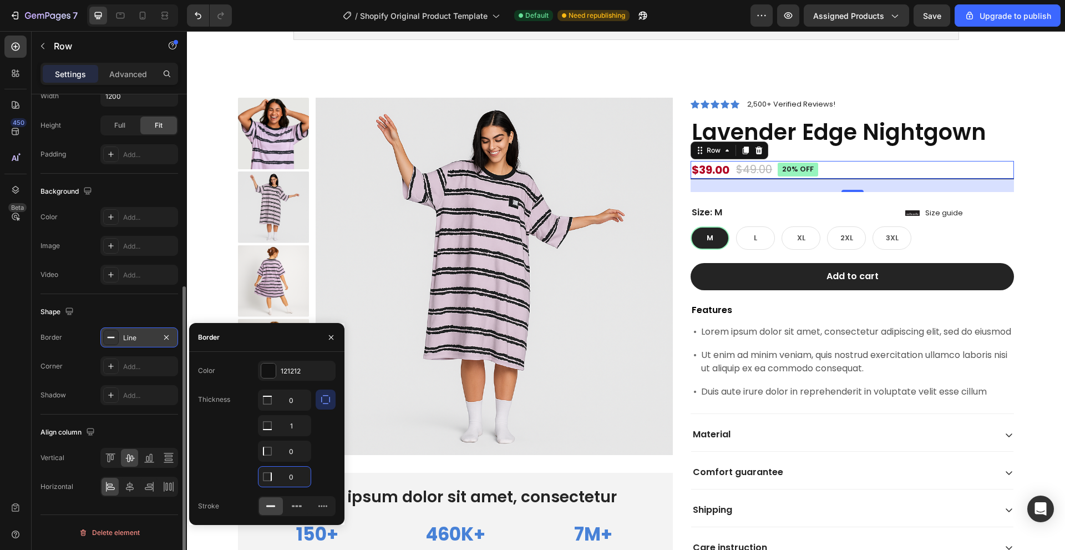
click at [317, 459] on div at bounding box center [326, 438] width 20 height 98
click at [329, 339] on icon "button" at bounding box center [331, 337] width 4 height 4
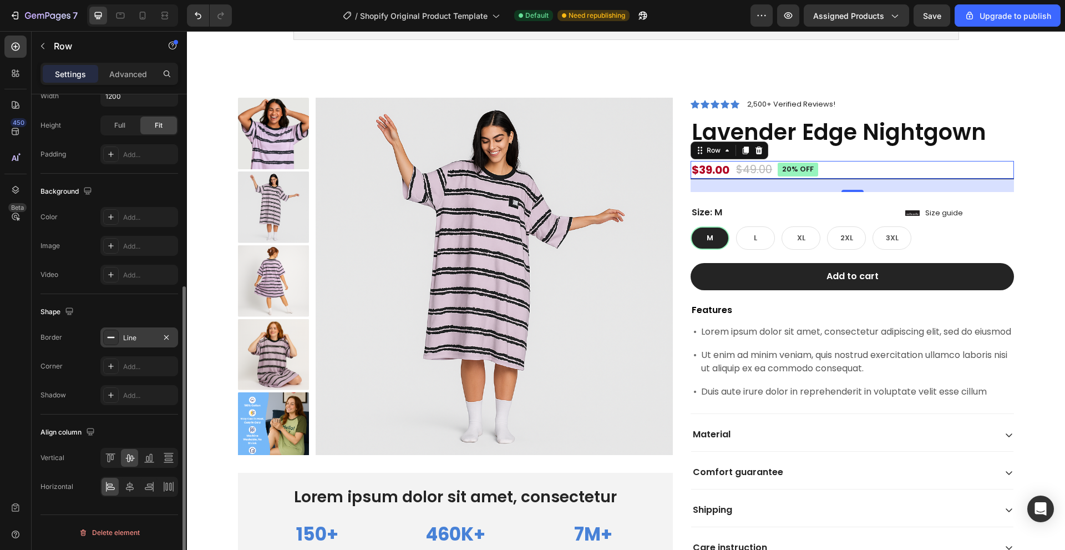
click at [1052, 240] on div "Product Images Lorem ipsum dolor sit amet, consectetur Text Block 150+ Text Blo…" at bounding box center [626, 338] width 878 height 570
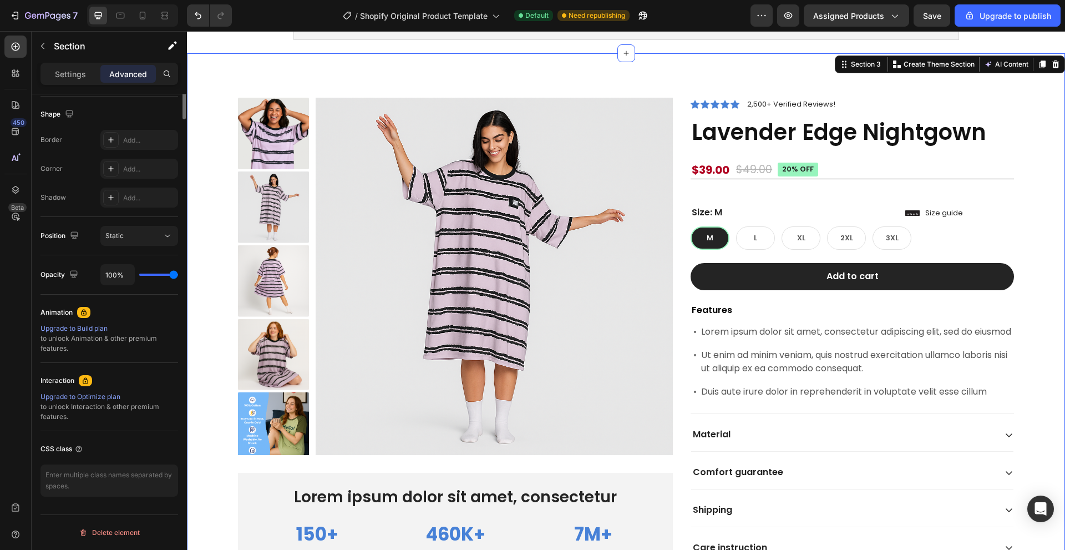
scroll to position [0, 0]
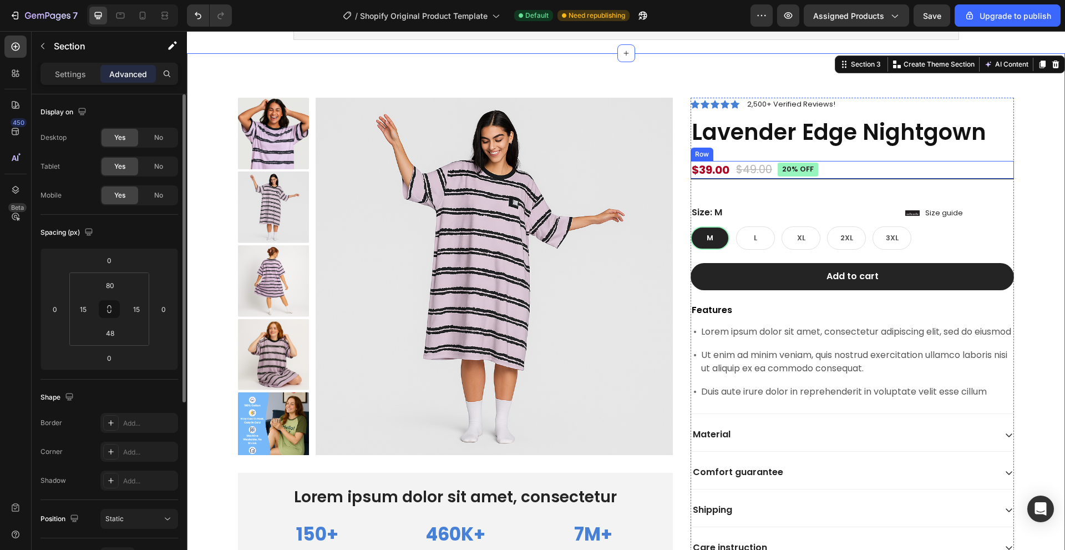
click at [955, 165] on div "$39.00 Product Price Product Price $49.00 Product Price Product Price 20% off P…" at bounding box center [852, 170] width 323 height 19
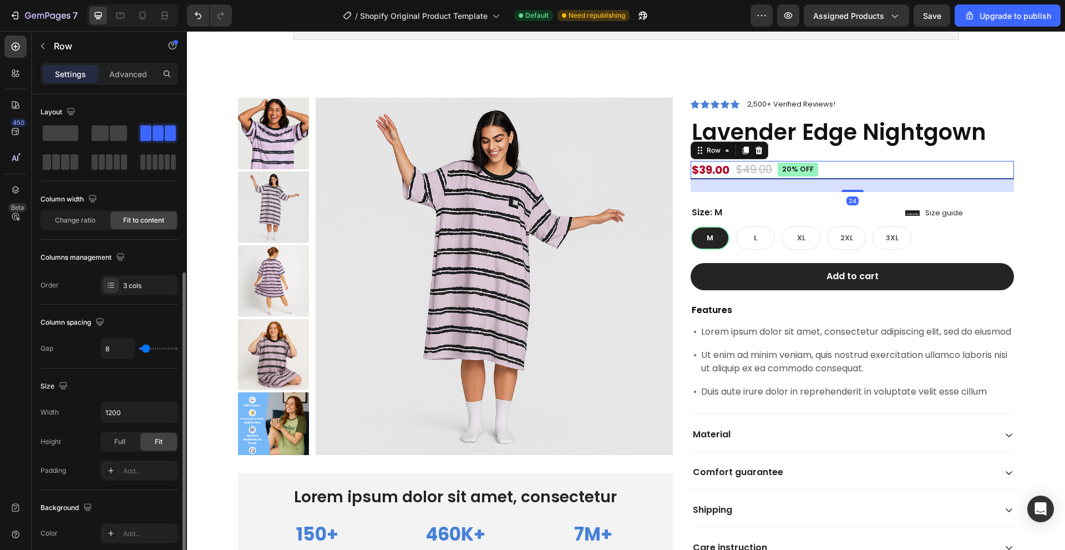
scroll to position [222, 0]
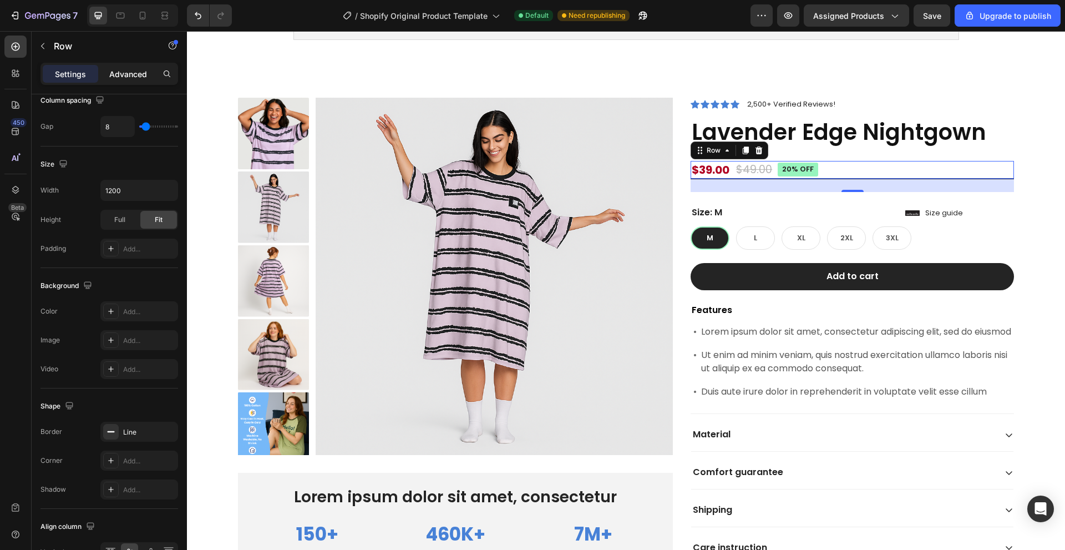
click at [139, 73] on p "Advanced" at bounding box center [128, 74] width 38 height 12
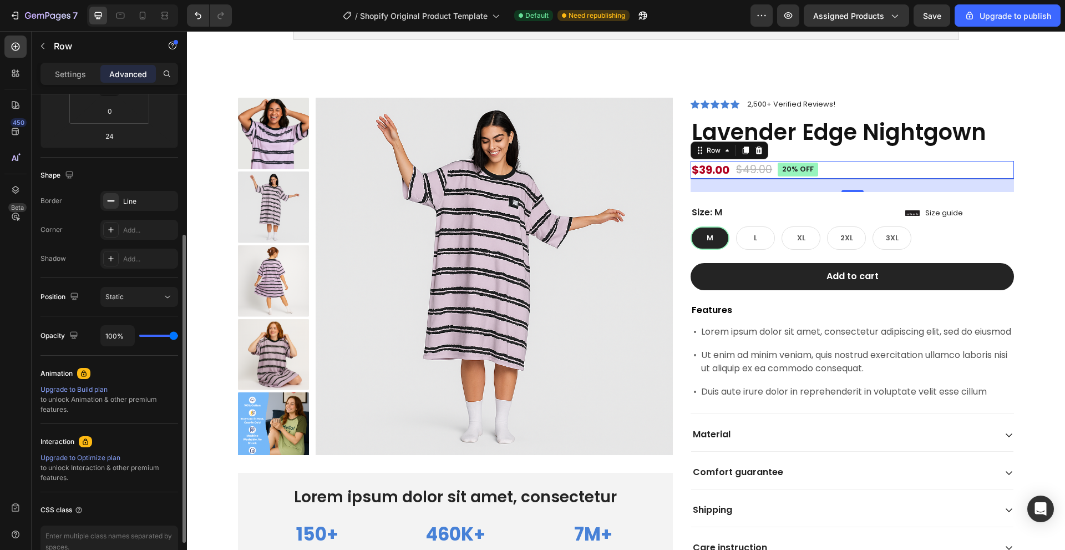
scroll to position [0, 0]
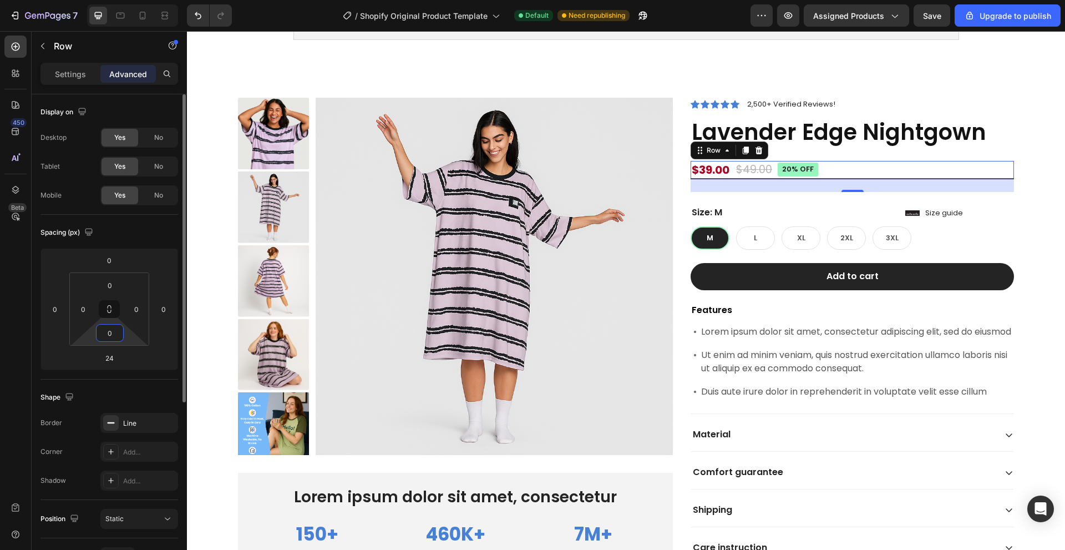
click at [114, 331] on input "0" at bounding box center [110, 333] width 22 height 17
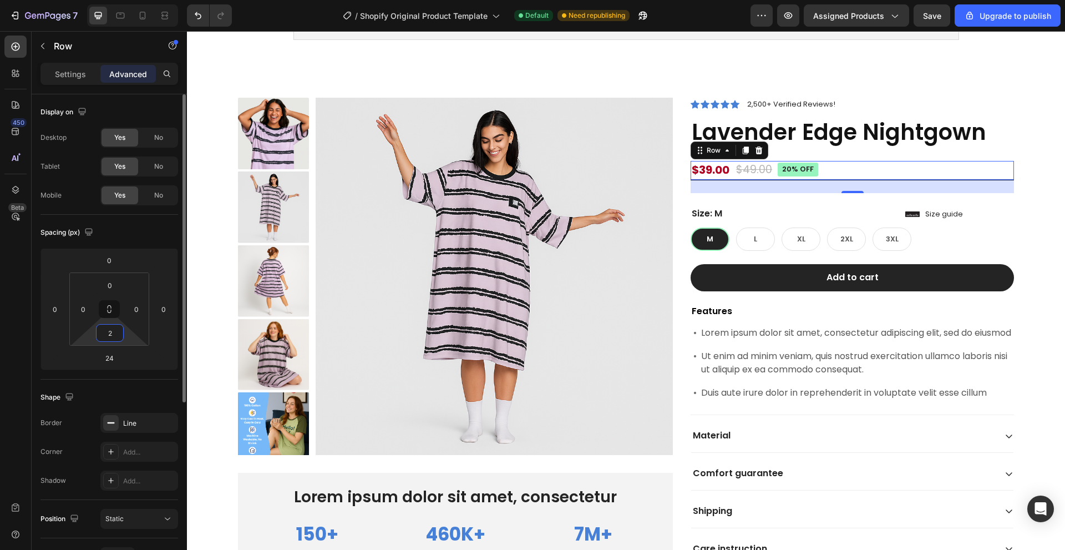
type input "20"
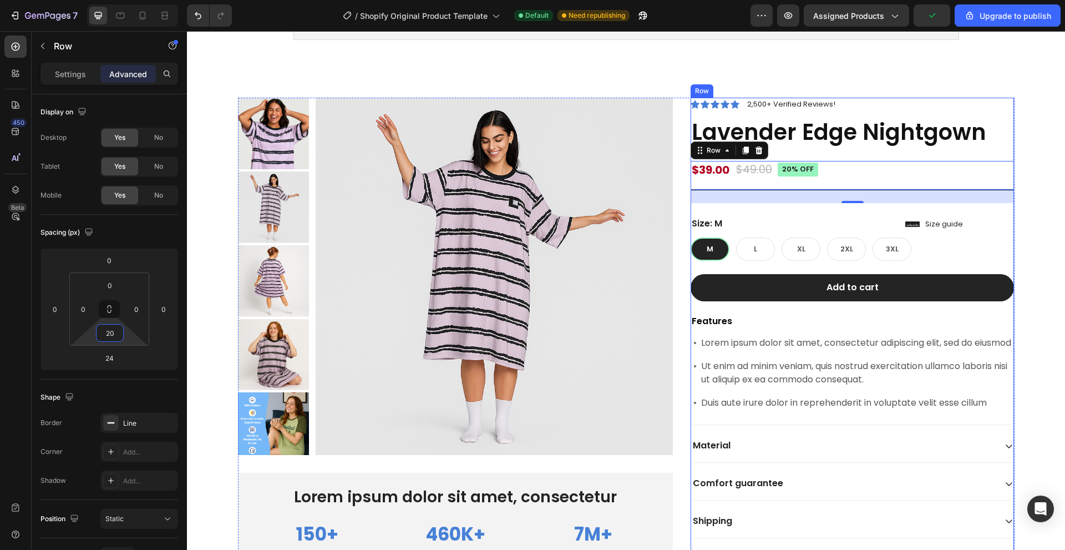
click at [1029, 207] on div "Product Images Lorem ipsum dolor sit amet, consectetur Text Block 150+ Text Blo…" at bounding box center [626, 347] width 862 height 499
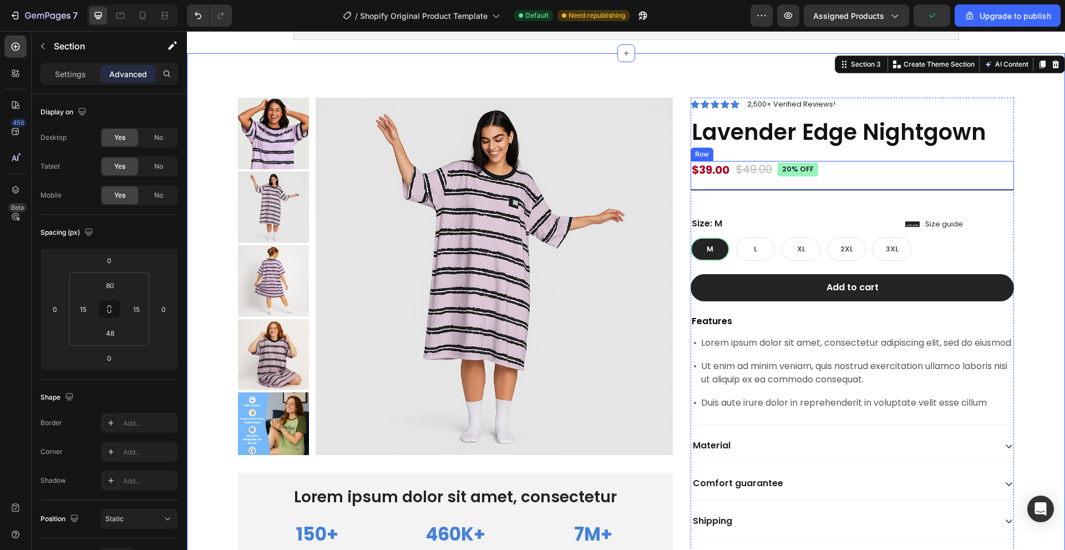
click at [898, 165] on div "$39.00 Product Price Product Price $49.00 Product Price Product Price 20% off P…" at bounding box center [852, 176] width 323 height 30
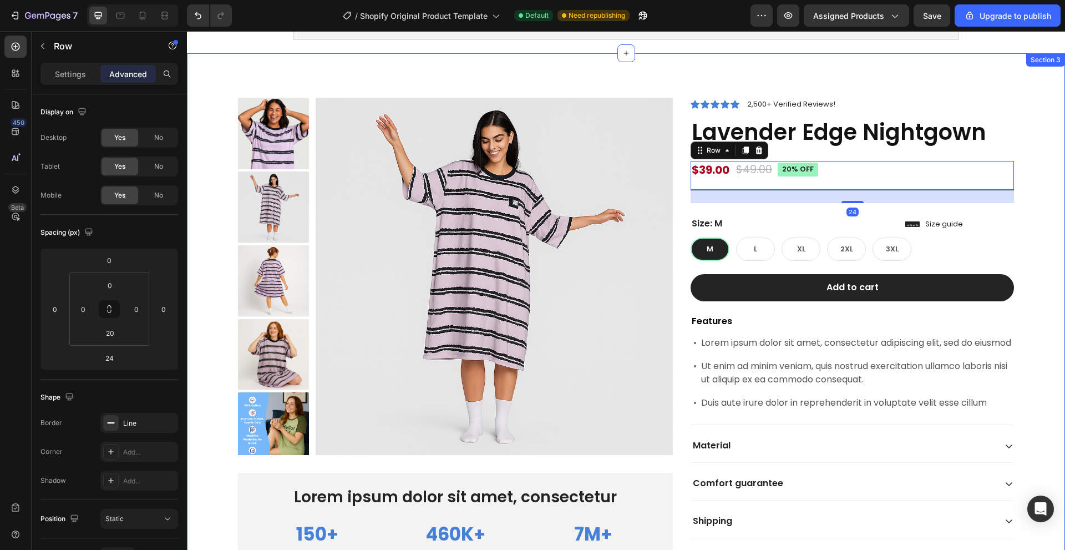
click at [1053, 184] on div "Product Images Lorem ipsum dolor sit amet, consectetur Text Block 150+ Text Blo…" at bounding box center [626, 338] width 878 height 570
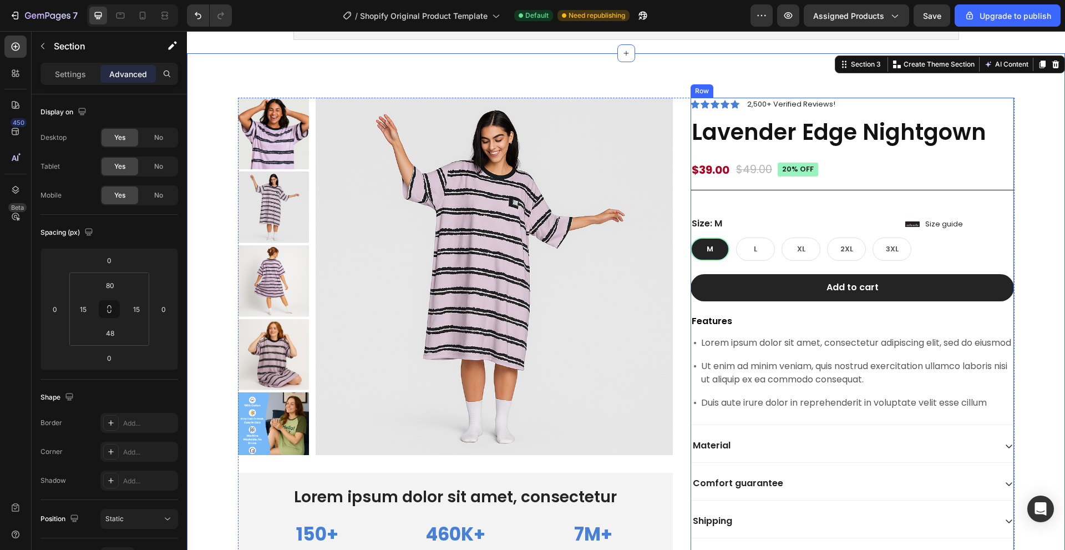
click at [866, 188] on div "$39.00 Product Price Product Price $49.00 Product Price Product Price 20% off P…" at bounding box center [852, 176] width 323 height 30
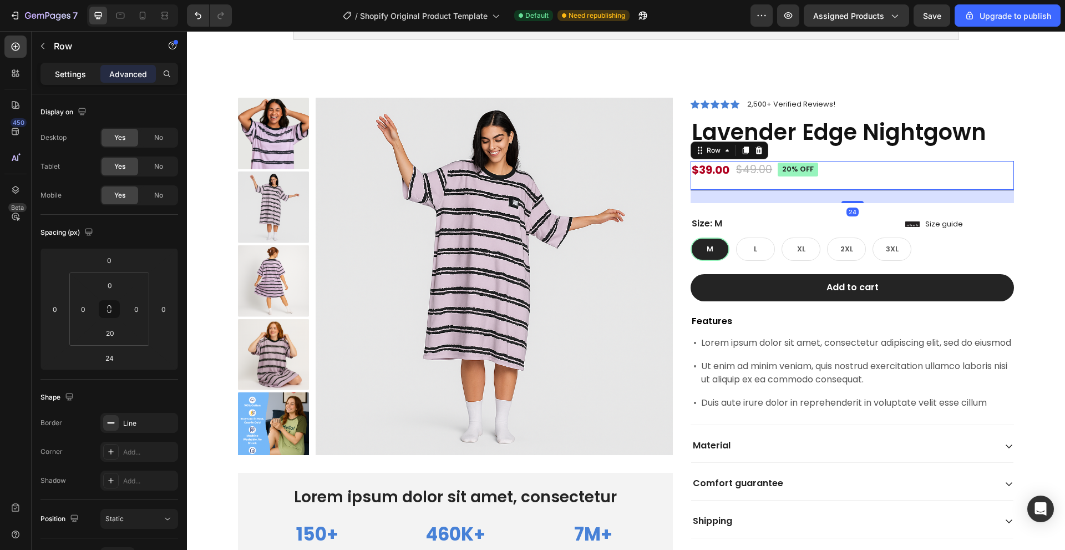
click at [77, 71] on p "Settings" at bounding box center [70, 74] width 31 height 12
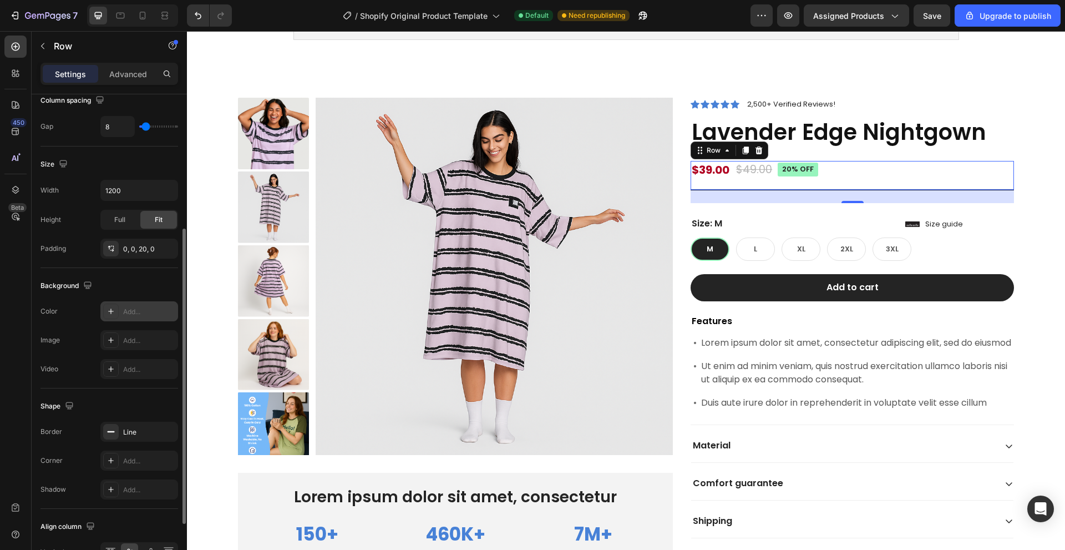
scroll to position [316, 0]
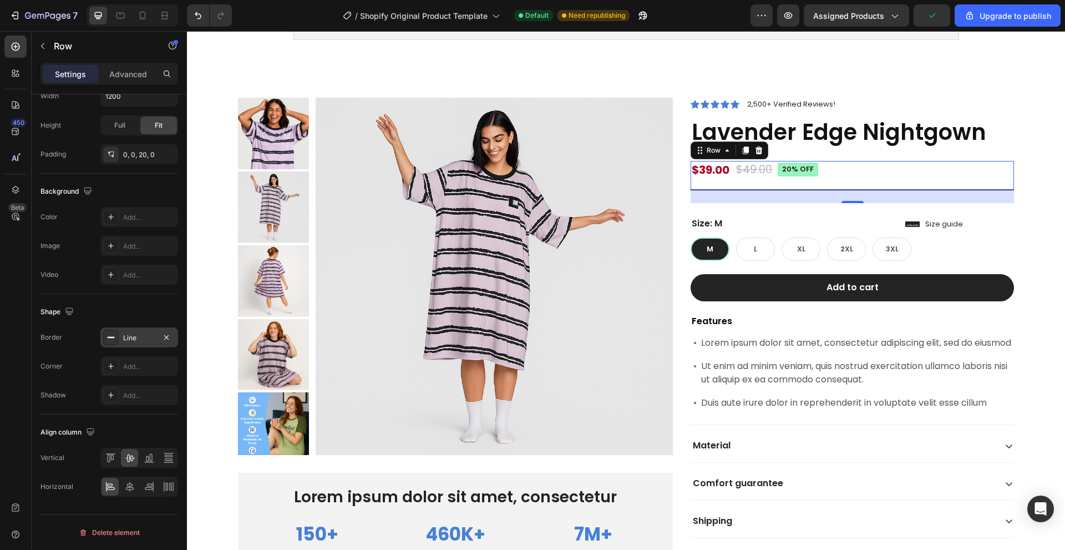
click at [136, 337] on div "Line" at bounding box center [139, 338] width 32 height 10
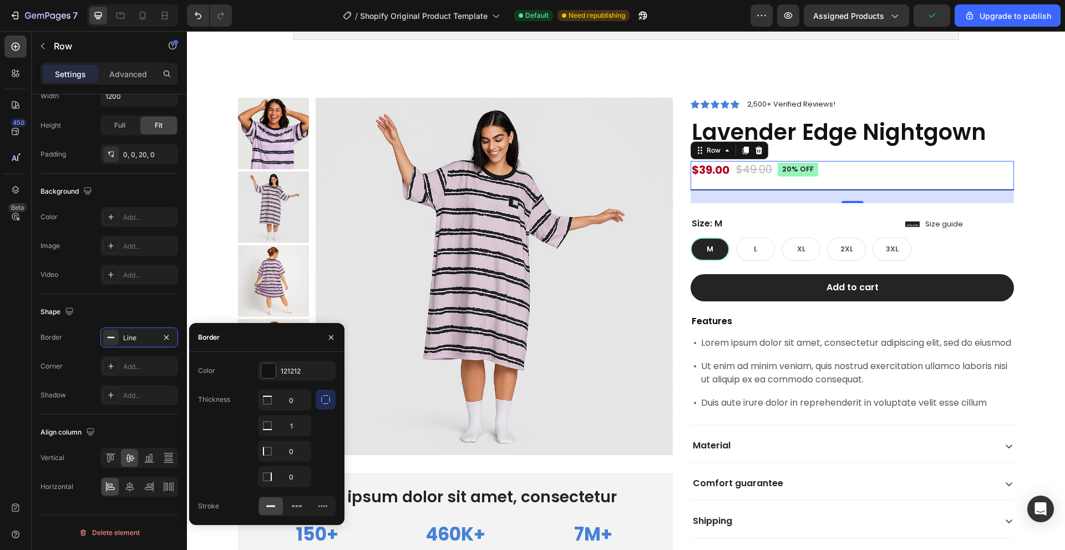
click at [301, 381] on div "Color 121212 Thickness 0 1 0 0 Stroke" at bounding box center [266, 438] width 155 height 155
click at [300, 376] on div "121212" at bounding box center [297, 371] width 78 height 20
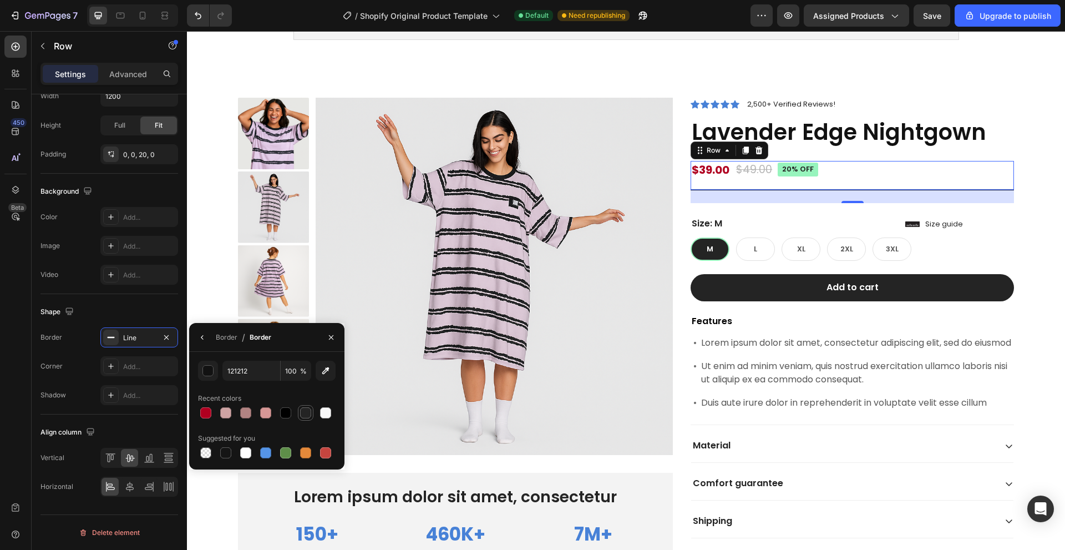
click at [310, 411] on div at bounding box center [305, 412] width 11 height 11
type input "242424"
click at [1043, 184] on div "Product Images Lorem ipsum dolor sit amet, consectetur Text Block 150+ Text Blo…" at bounding box center [626, 347] width 862 height 499
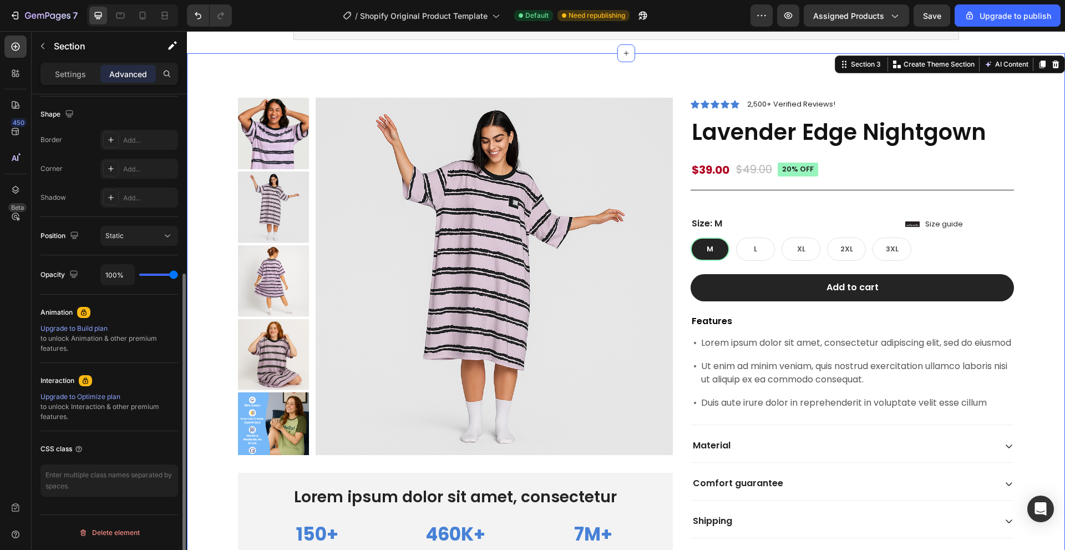
scroll to position [0, 0]
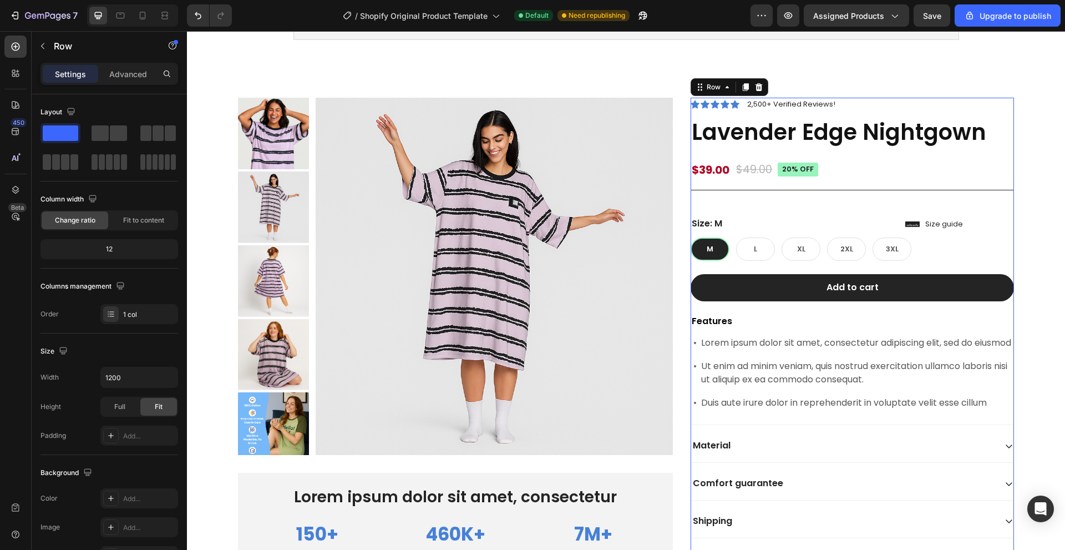
click at [872, 191] on div "Icon Icon Icon Icon Icon Icon List 2,500+ Verified Reviews! Text Block Row Lave…" at bounding box center [852, 337] width 323 height 478
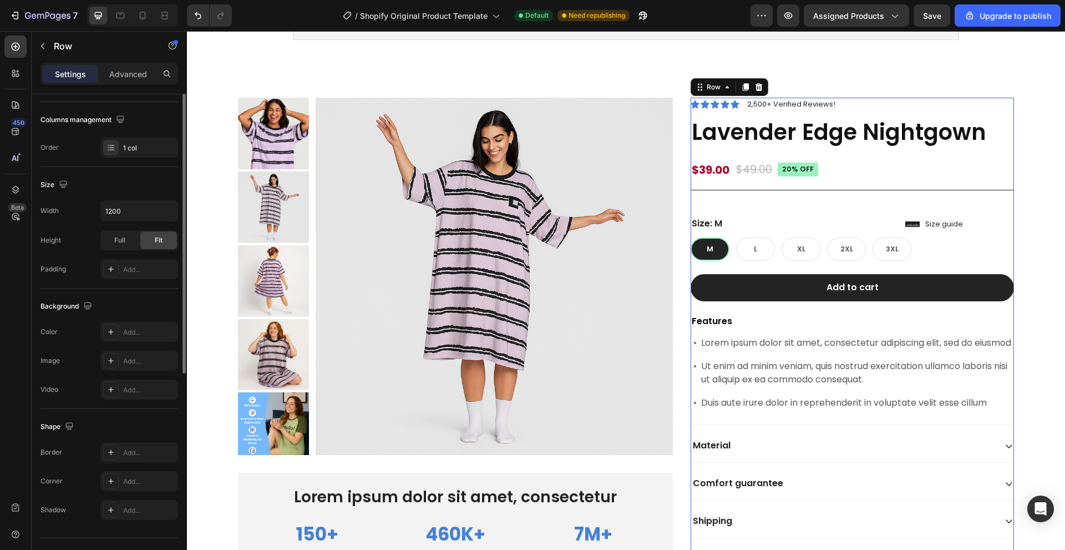
scroll to position [190, 0]
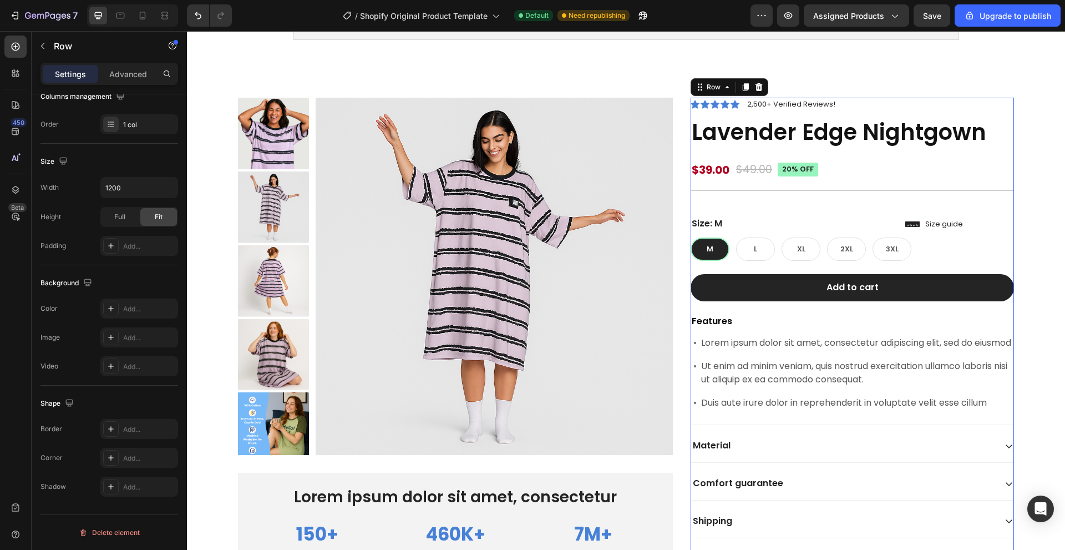
click at [866, 176] on div "$39.00 Product Price Product Price $49.00 Product Price Product Price 20% off P…" at bounding box center [852, 176] width 323 height 30
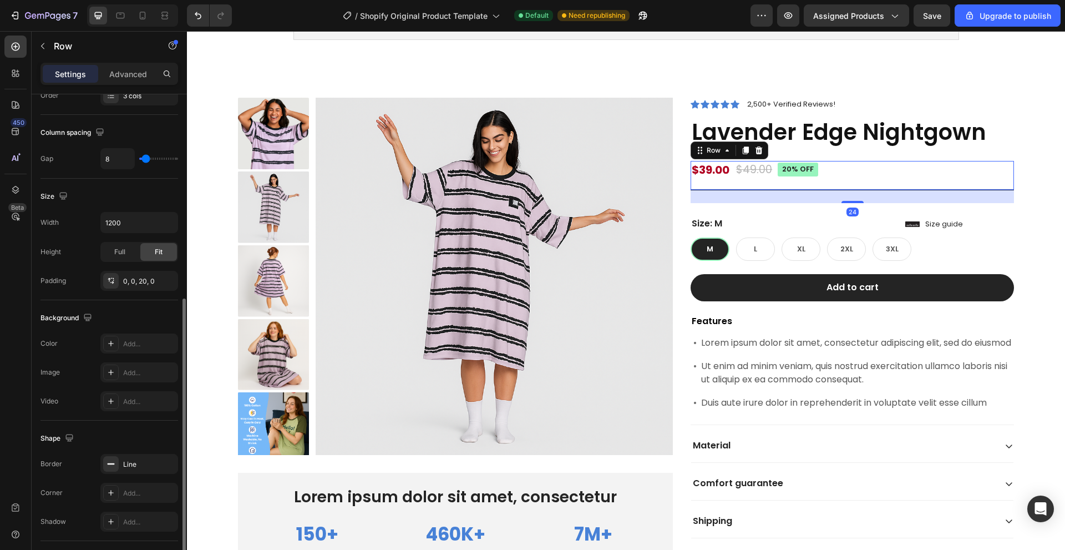
scroll to position [316, 0]
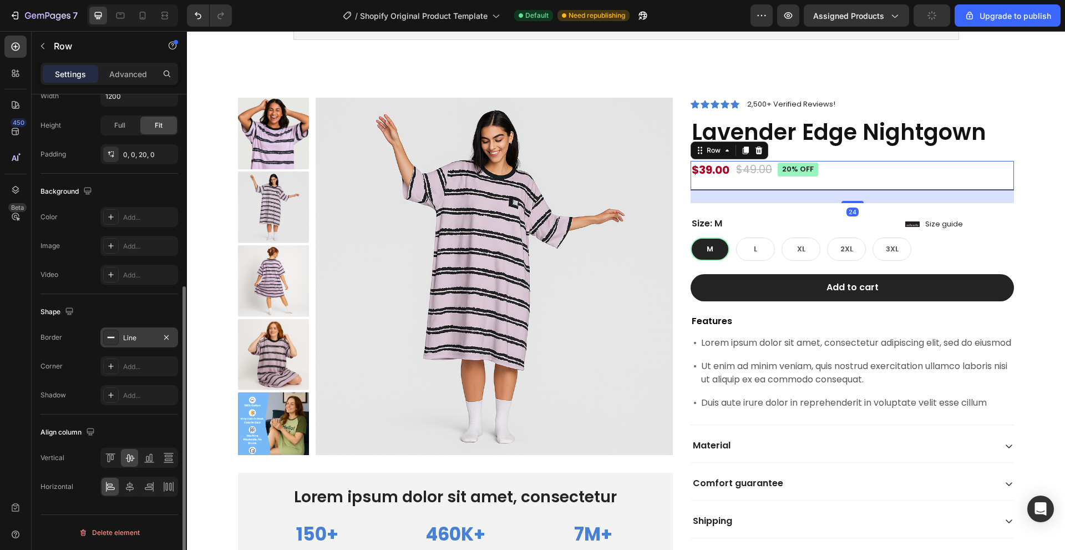
click at [128, 337] on div "Line" at bounding box center [139, 338] width 32 height 10
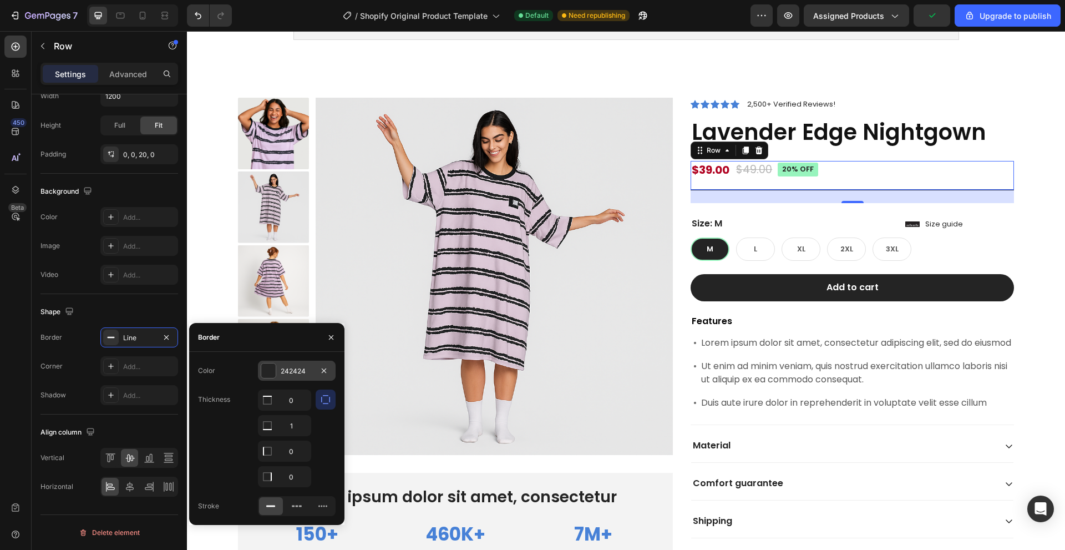
click at [303, 376] on div "242424" at bounding box center [297, 371] width 32 height 10
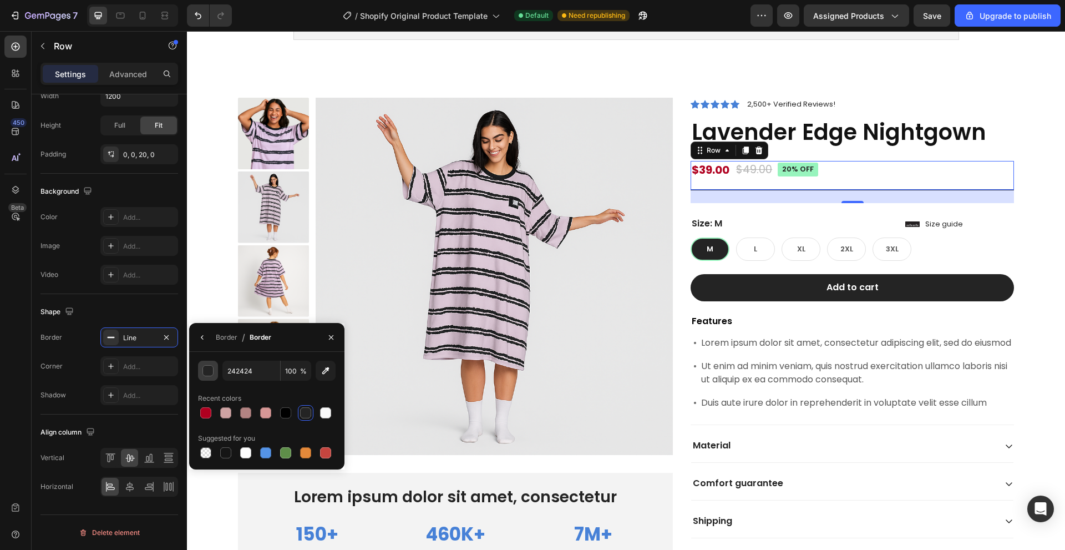
click at [214, 373] on button "button" at bounding box center [208, 371] width 20 height 20
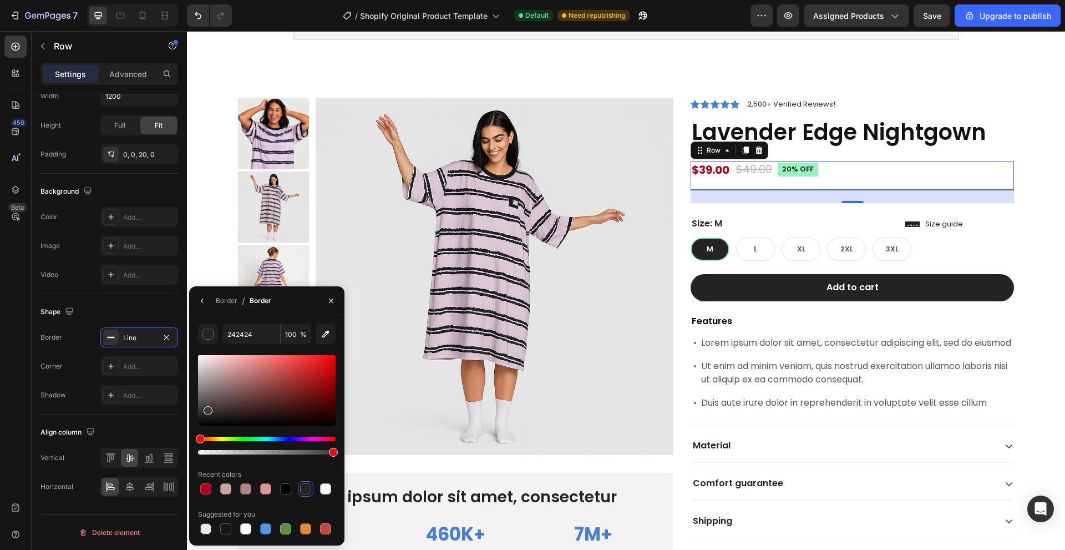
click at [206, 408] on div at bounding box center [267, 390] width 138 height 70
type input "3D3939"
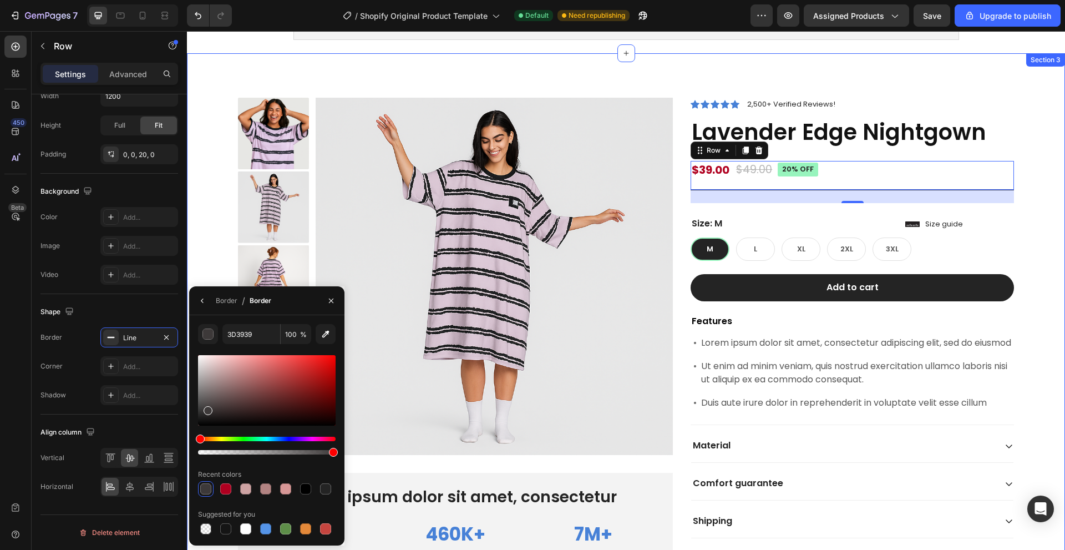
click at [1035, 203] on div "Product Images Lorem ipsum dolor sit amet, consectetur Text Block 150+ Text Blo…" at bounding box center [626, 347] width 862 height 499
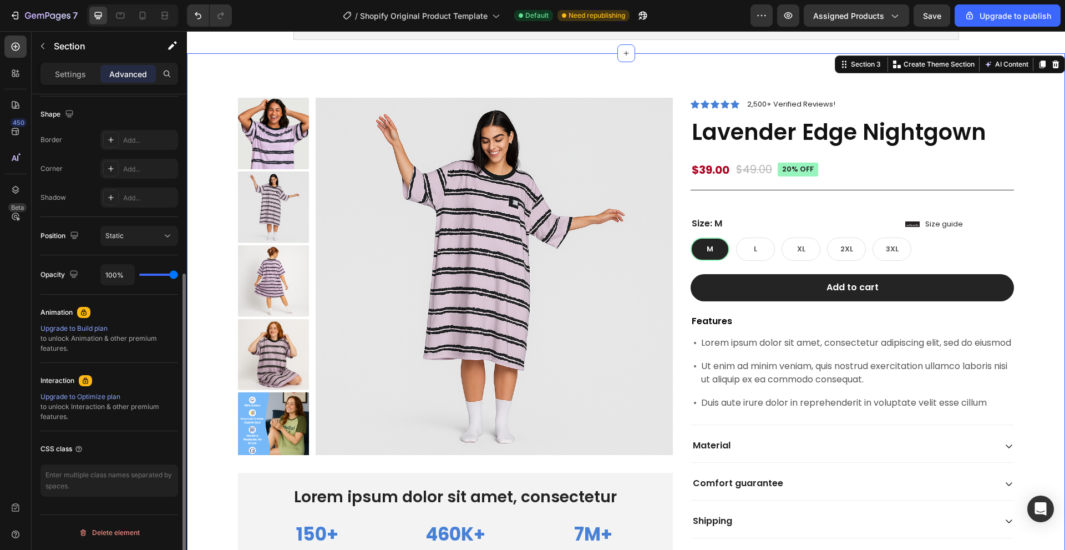
scroll to position [0, 0]
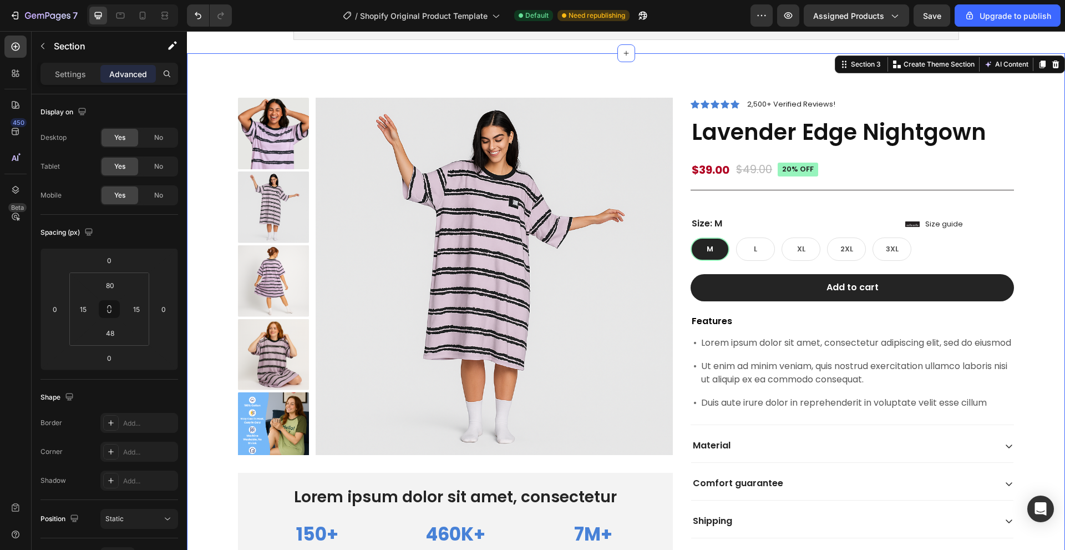
click at [1035, 190] on div "Product Images Lorem ipsum dolor sit amet, consectetur Text Block 150+ Text Blo…" at bounding box center [626, 347] width 862 height 499
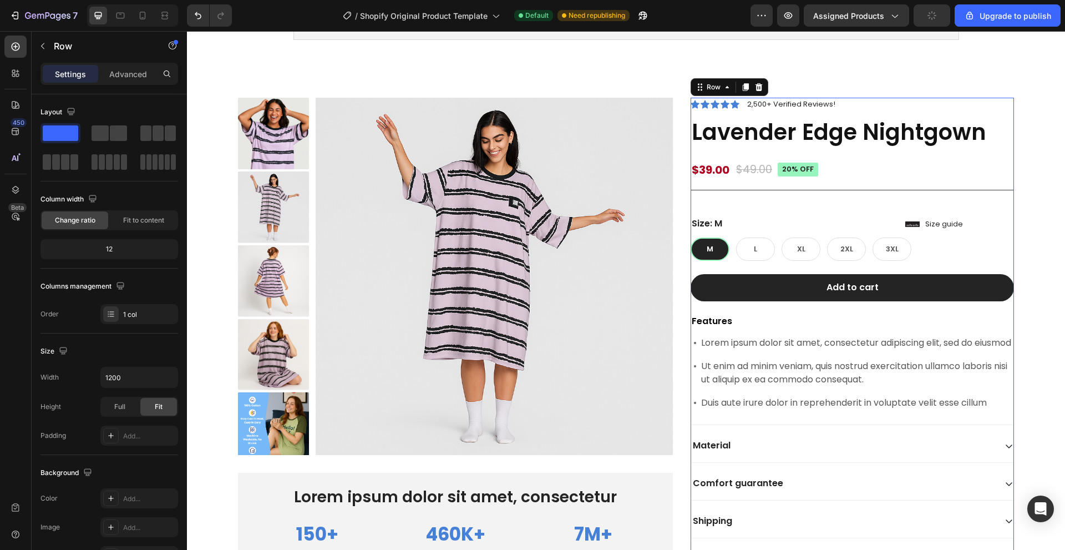
click at [759, 200] on div "Icon Icon Icon Icon Icon Icon List 2,500+ Verified Reviews! Text Block Row Lave…" at bounding box center [852, 337] width 323 height 478
click at [749, 181] on div "$39.00 Product Price Product Price $49.00 Product Price Product Price 20% off P…" at bounding box center [852, 176] width 323 height 30
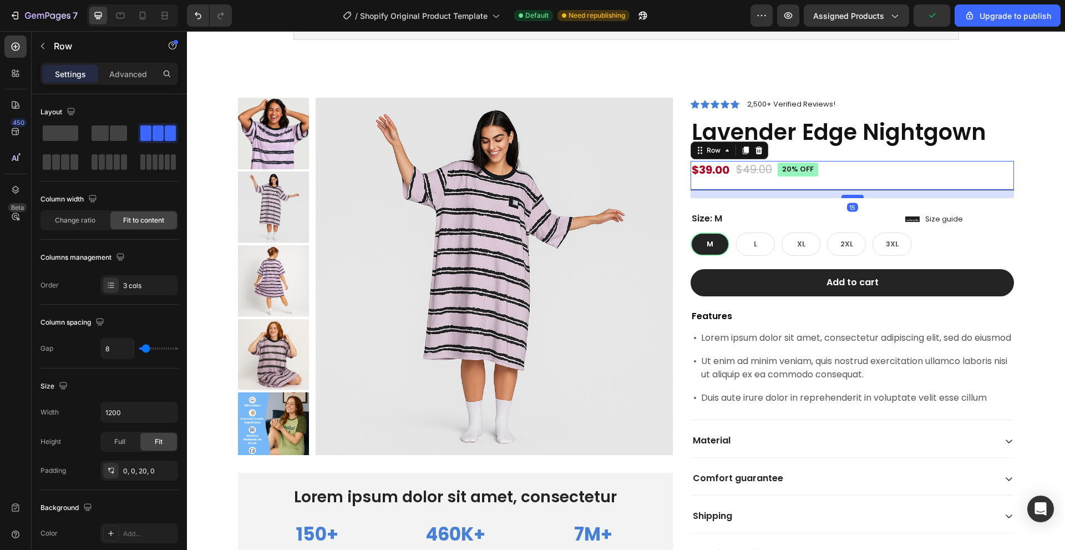
click at [850, 196] on div at bounding box center [853, 196] width 22 height 3
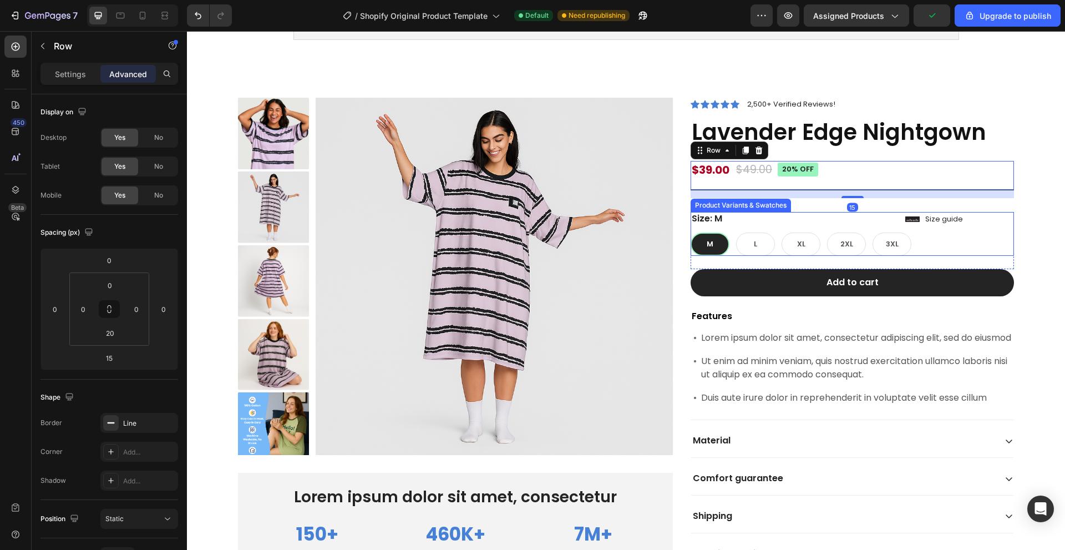
click at [1001, 215] on div "Size: M M M M L L L XL XL XL 2XL 2XL 2XL 3XL 3XL 3XL" at bounding box center [852, 234] width 323 height 44
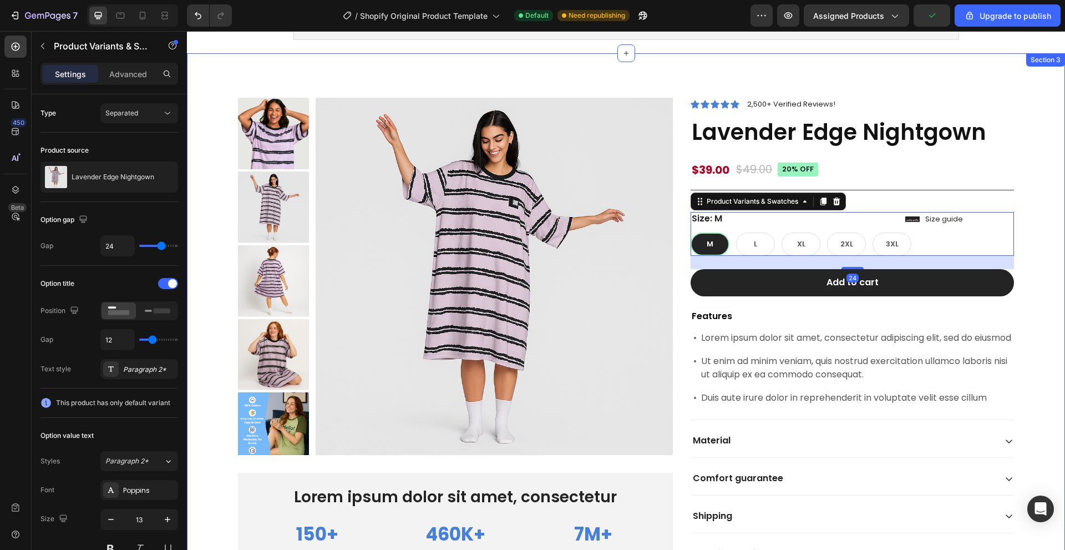
click at [1030, 213] on div "Product Images Lorem ipsum dolor sit amet, consectetur Text Block 150+ Text Blo…" at bounding box center [626, 347] width 862 height 499
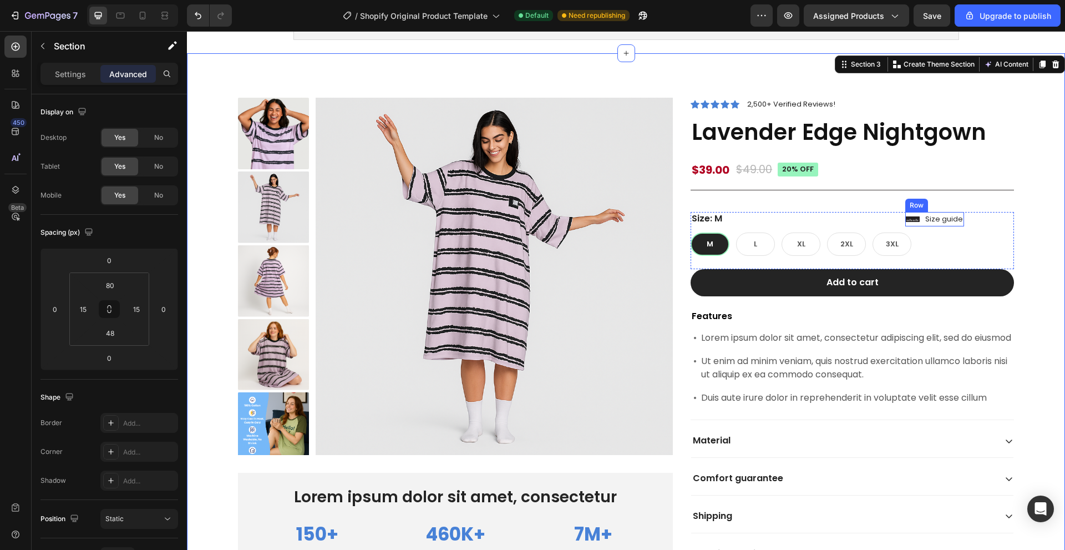
click at [920, 221] on div "Icon Size guide Text Block Row" at bounding box center [934, 219] width 59 height 14
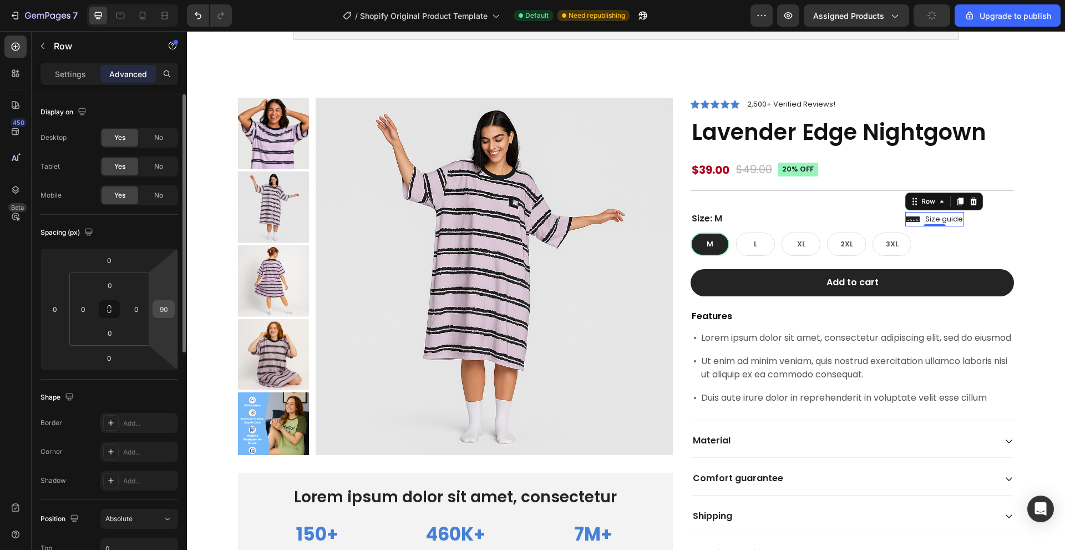
click at [165, 306] on input "90" at bounding box center [163, 309] width 17 height 17
type input "2"
type input "190"
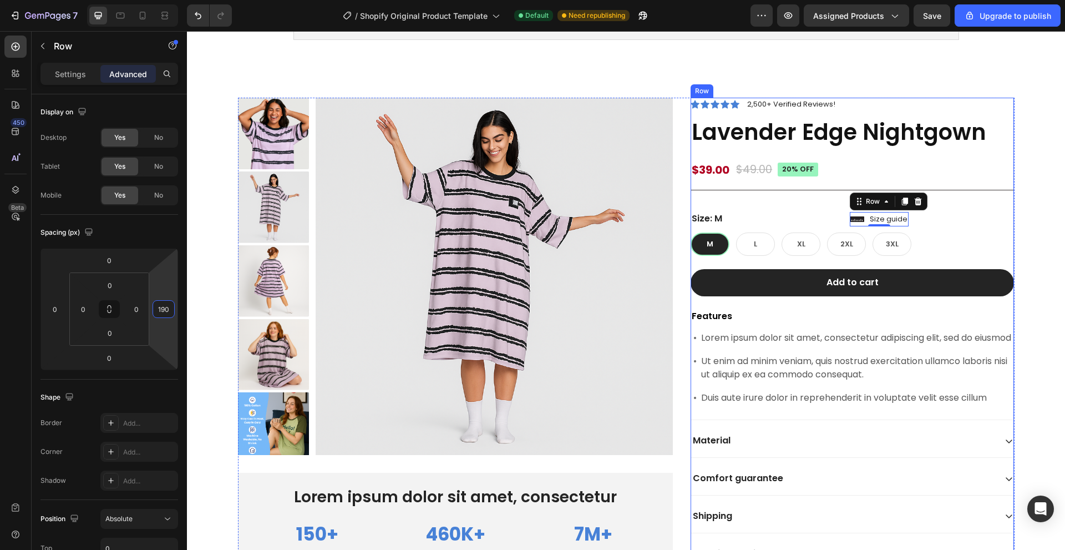
click at [976, 204] on div "Icon Icon Icon Icon Icon Icon List 2,500+ Verified Reviews! Text Block Row Lave…" at bounding box center [852, 334] width 323 height 473
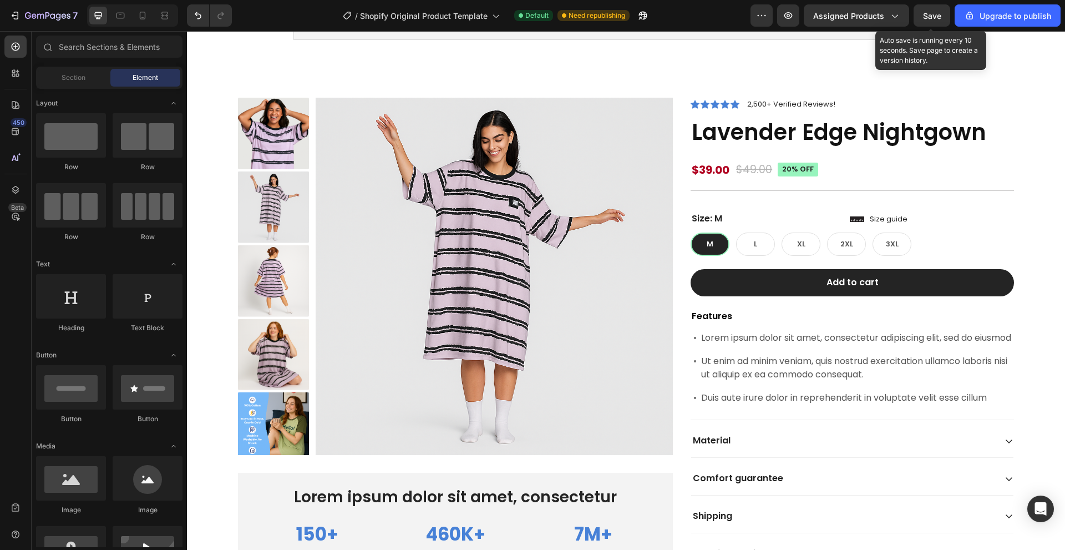
click at [937, 20] on span "Save" at bounding box center [932, 15] width 18 height 9
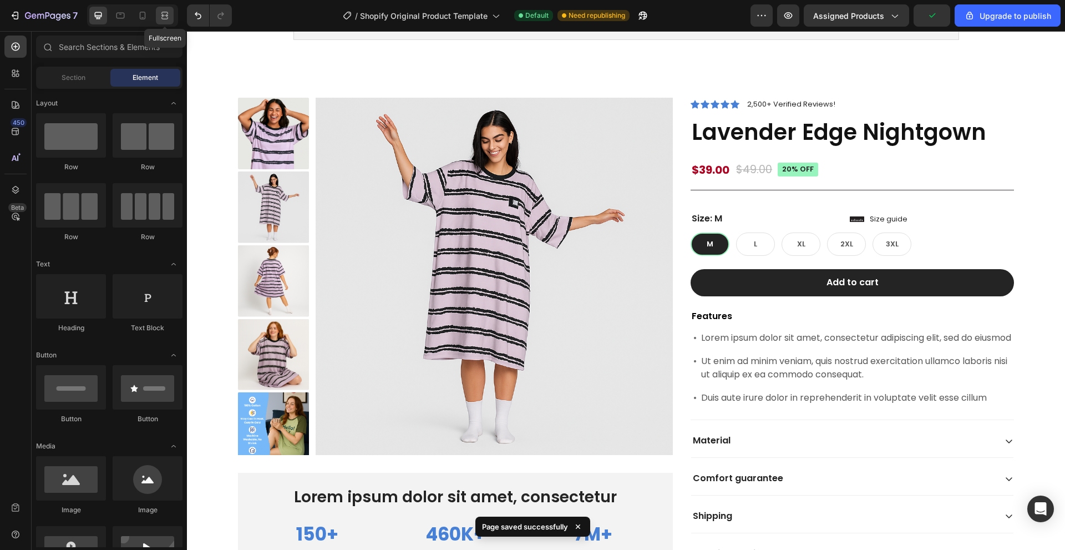
click at [168, 17] on icon at bounding box center [164, 18] width 7 height 2
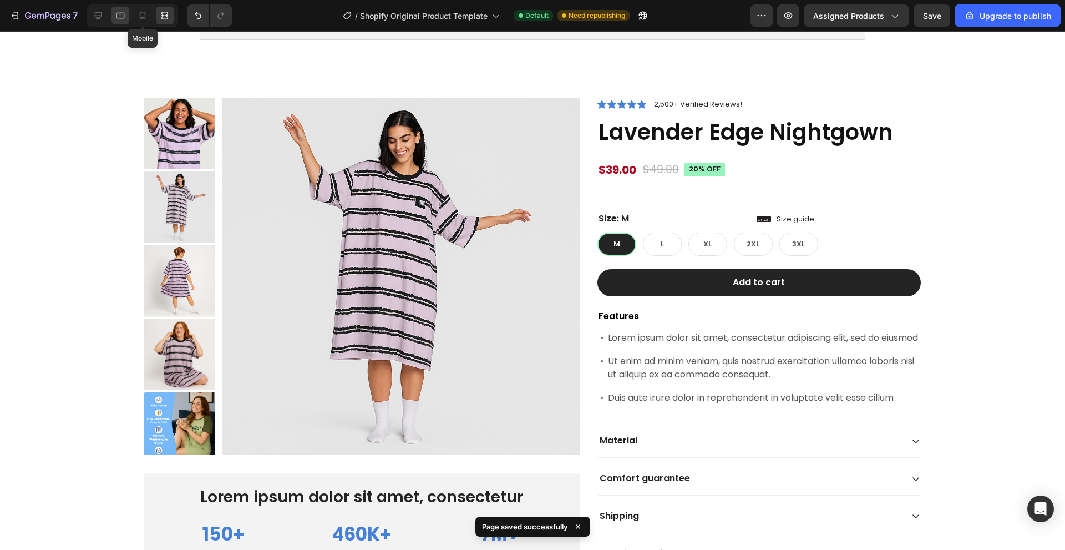
click at [124, 18] on icon at bounding box center [120, 16] width 8 height 6
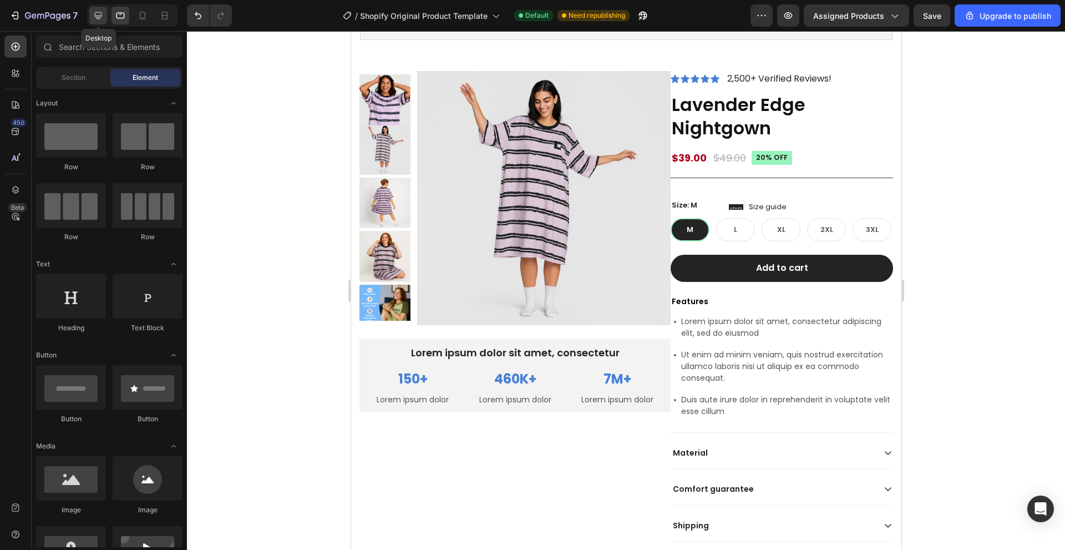
click at [98, 19] on icon at bounding box center [98, 15] width 7 height 7
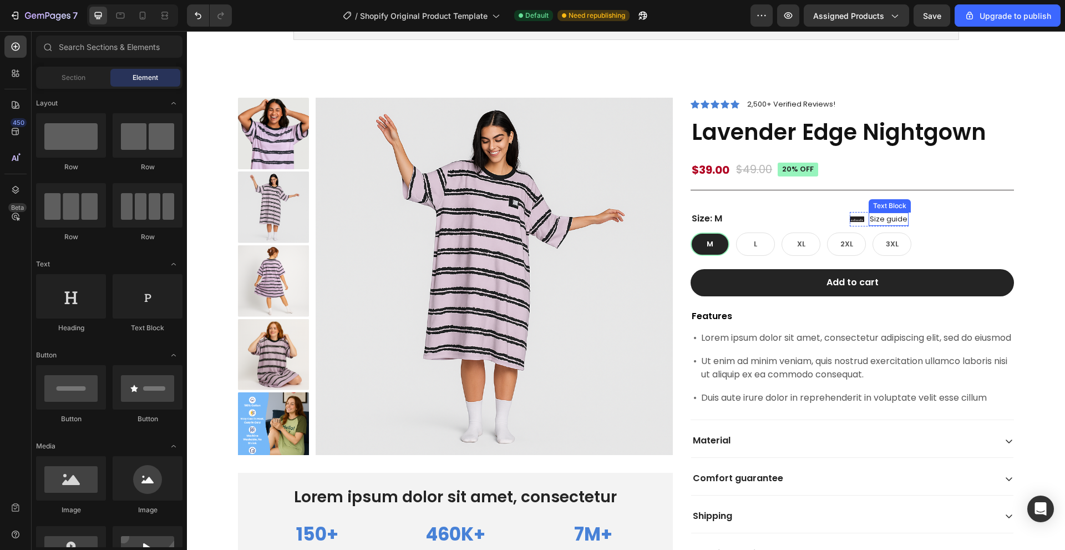
click at [895, 224] on p "Size guide" at bounding box center [889, 219] width 38 height 11
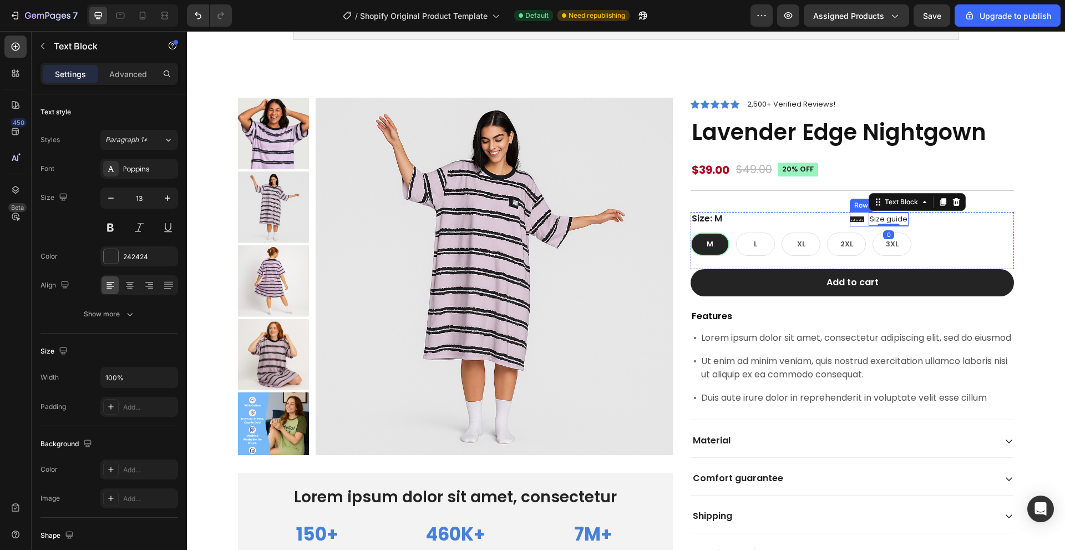
click at [865, 223] on div "Icon Size guide Text Block 0 Row" at bounding box center [879, 219] width 59 height 14
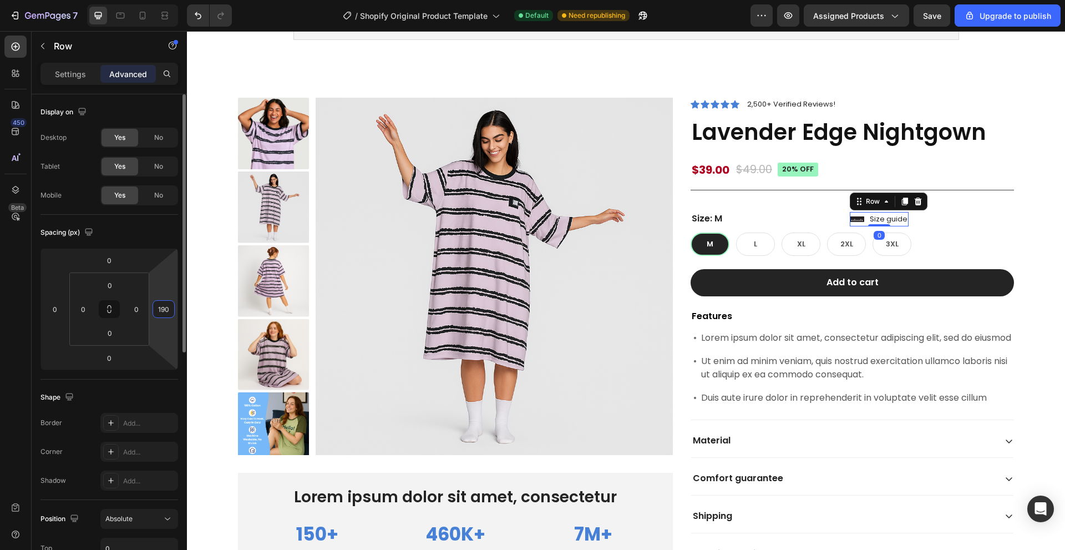
click at [160, 302] on input "190" at bounding box center [163, 309] width 17 height 17
type input "2"
type input "195"
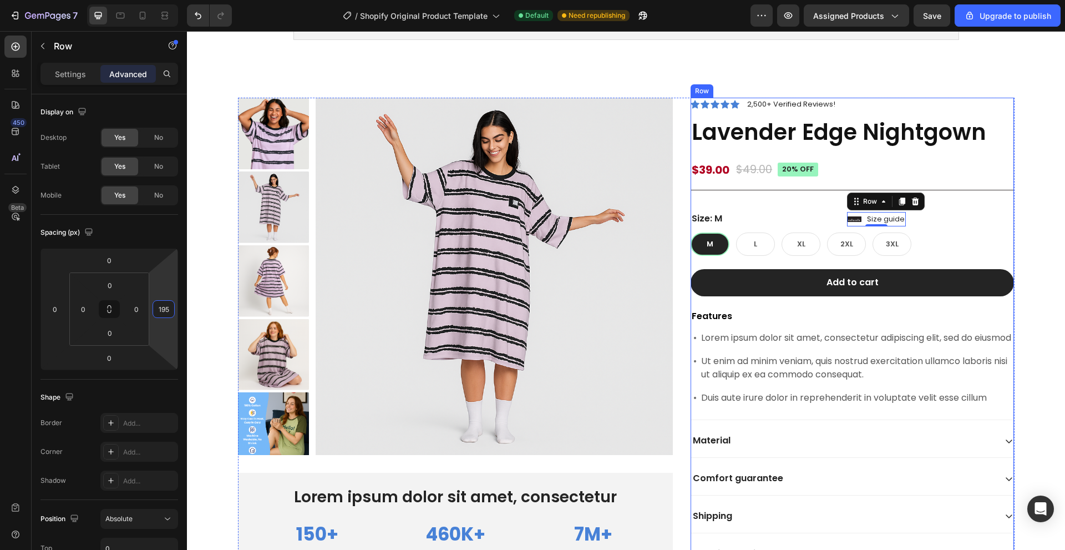
click at [1001, 211] on div "Icon Icon Icon Icon Icon Icon List 2,500+ Verified Reviews! Text Block Row Lave…" at bounding box center [852, 334] width 323 height 473
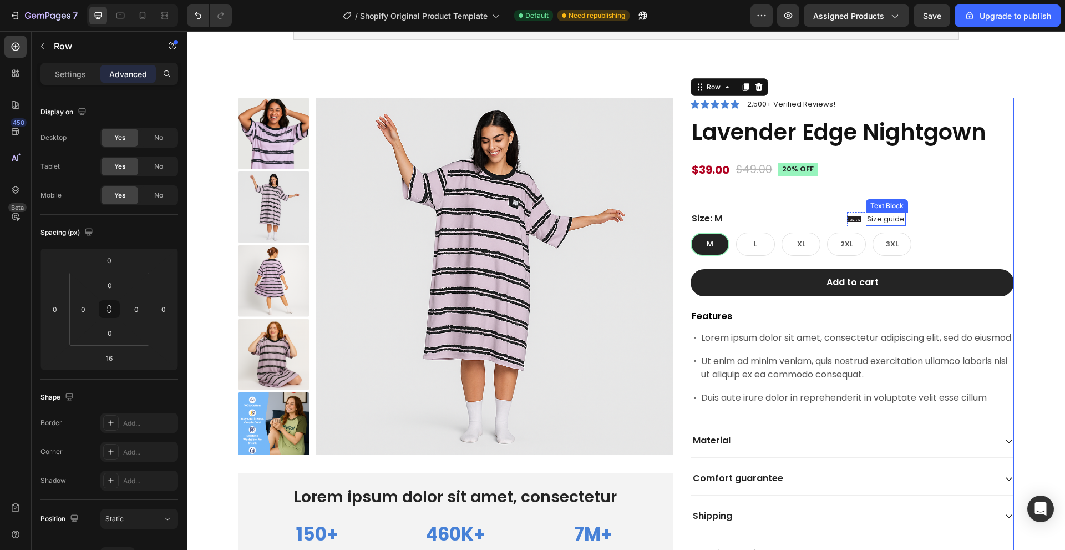
click at [866, 225] on div "Size guide" at bounding box center [886, 218] width 40 height 13
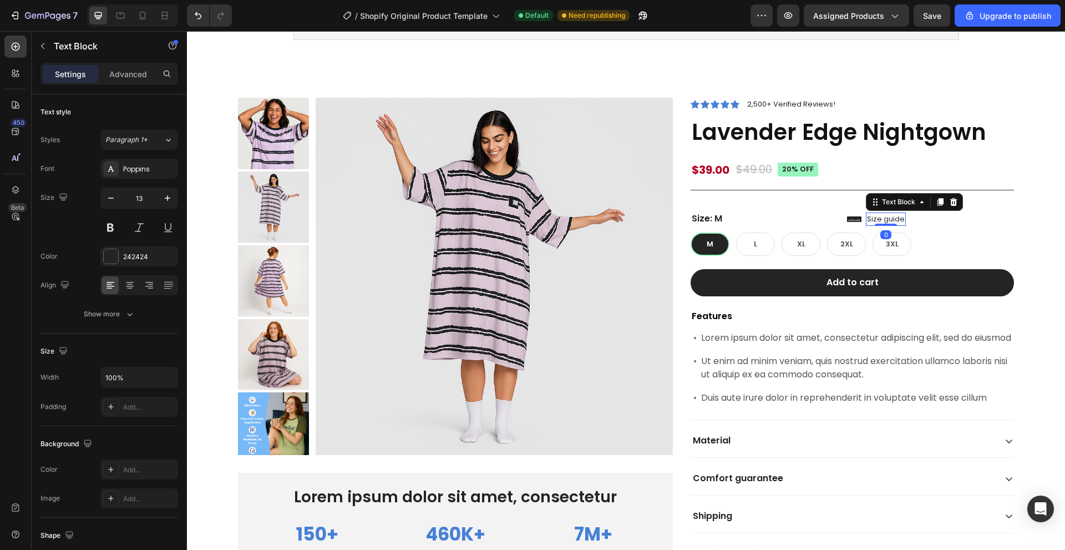
click at [862, 223] on div "Icon Size guide Text Block 0 Row" at bounding box center [876, 219] width 59 height 14
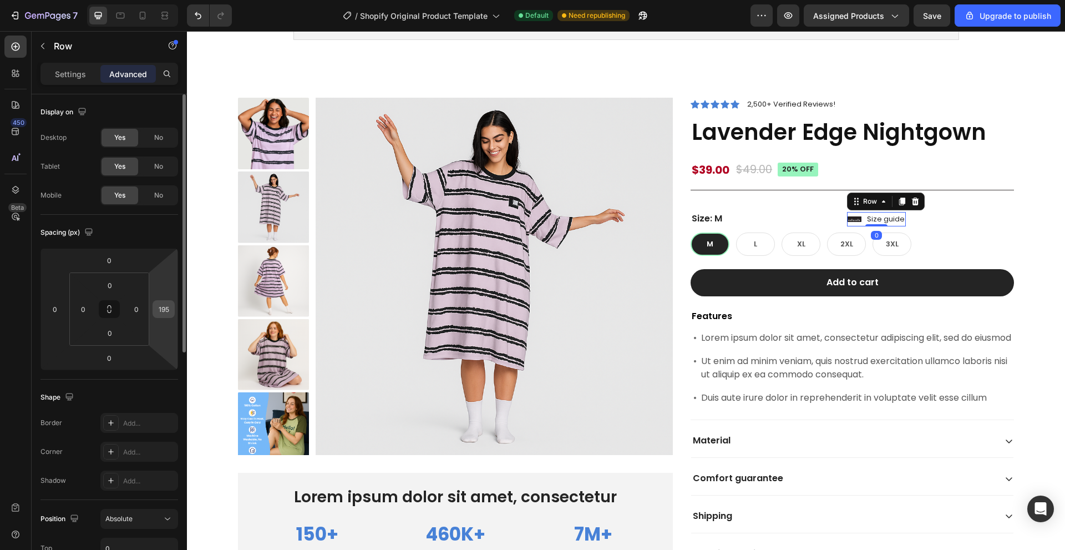
click at [170, 307] on input "195" at bounding box center [163, 309] width 17 height 17
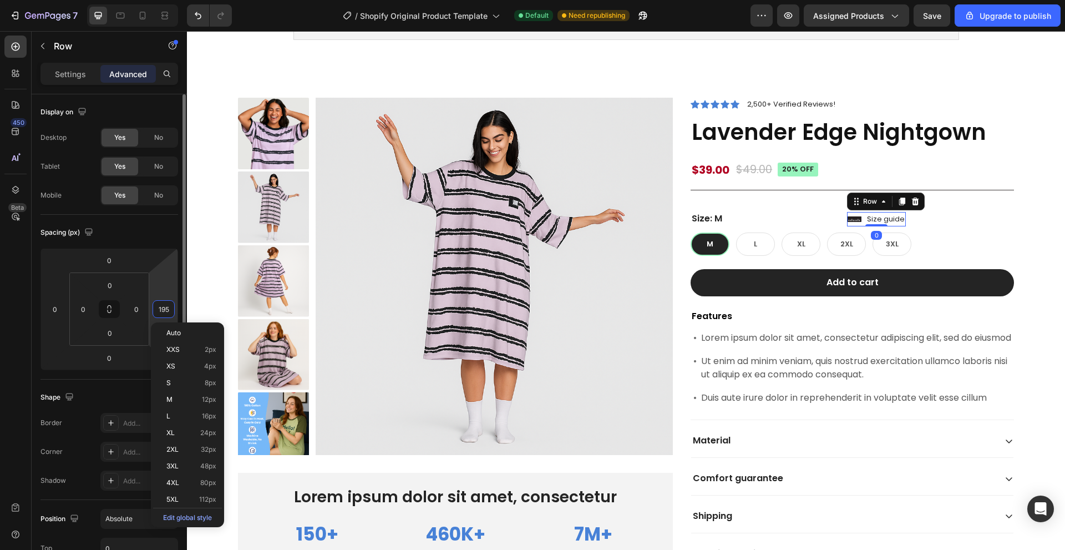
click at [170, 307] on input "195" at bounding box center [163, 309] width 17 height 17
type input "192"
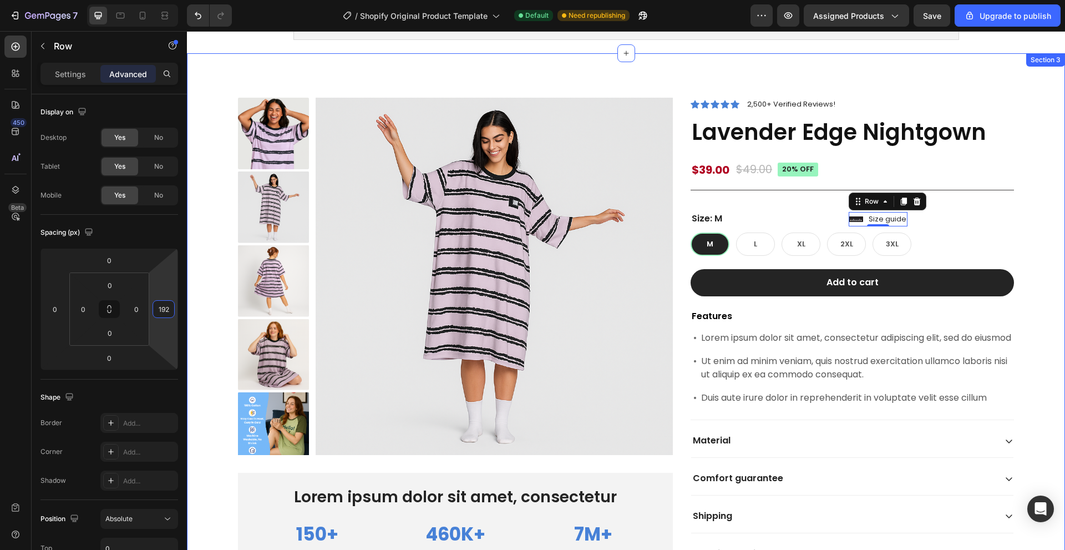
click at [1032, 205] on div "Product Images Lorem ipsum dolor sit amet, consectetur Text Block 150+ Text Blo…" at bounding box center [626, 347] width 862 height 499
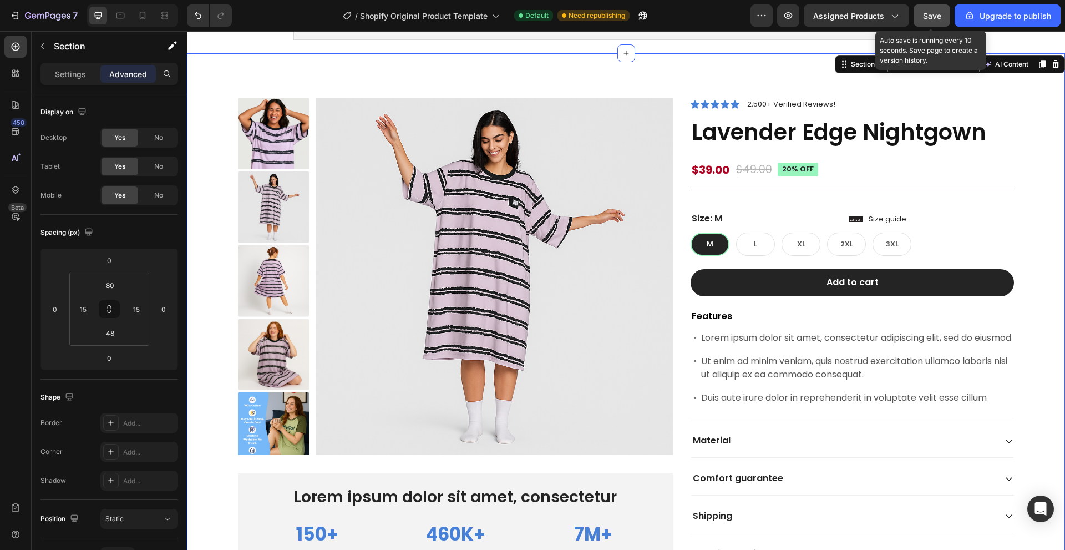
click at [929, 24] on button "Save" at bounding box center [932, 15] width 37 height 22
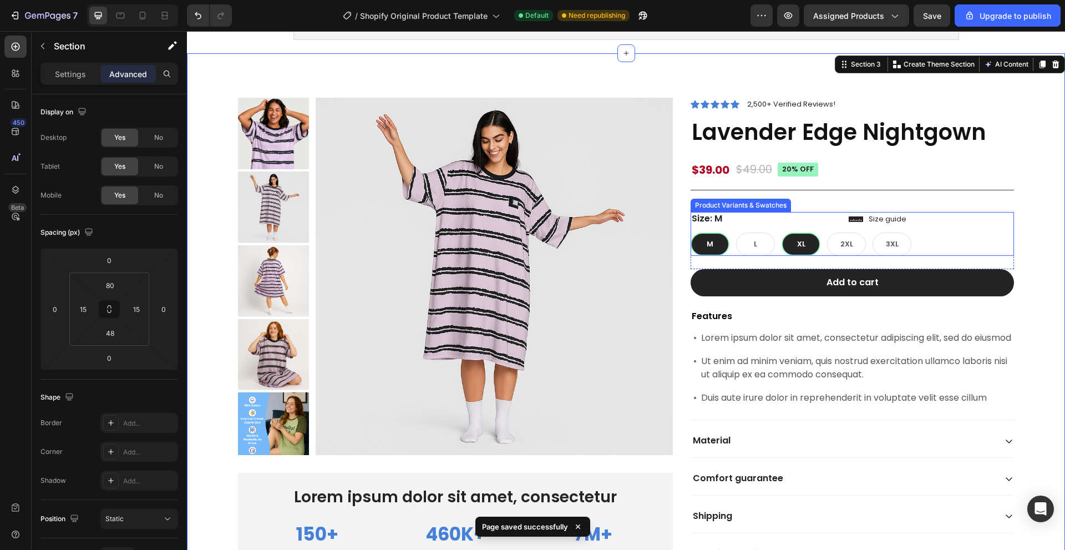
click at [810, 242] on div "XL" at bounding box center [801, 243] width 39 height 23
click at [782, 232] on input "XL XL XL" at bounding box center [781, 232] width 1 height 1
radio input "true"
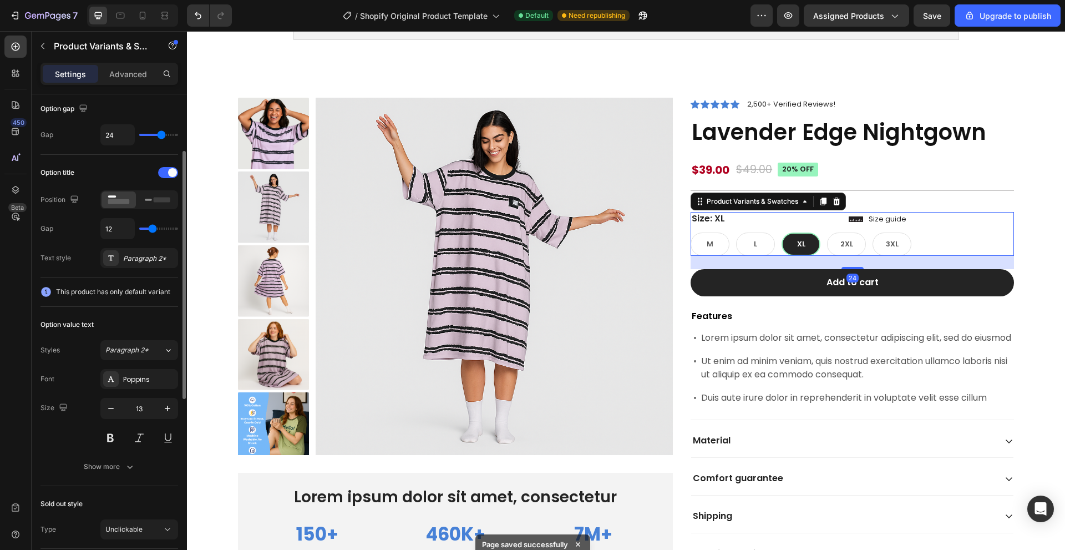
scroll to position [333, 0]
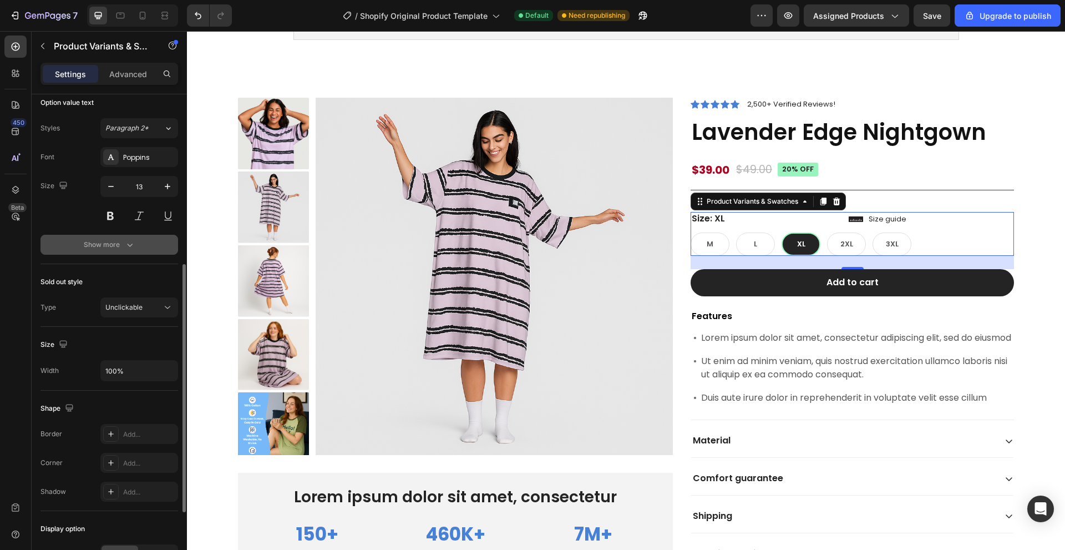
click at [112, 241] on div "Show more" at bounding box center [110, 244] width 52 height 11
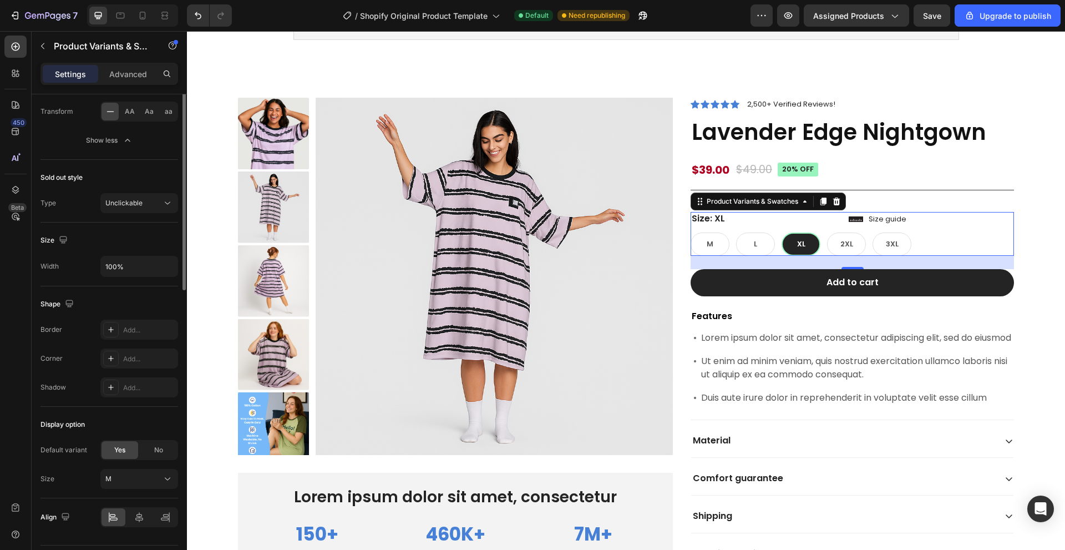
scroll to position [585, 0]
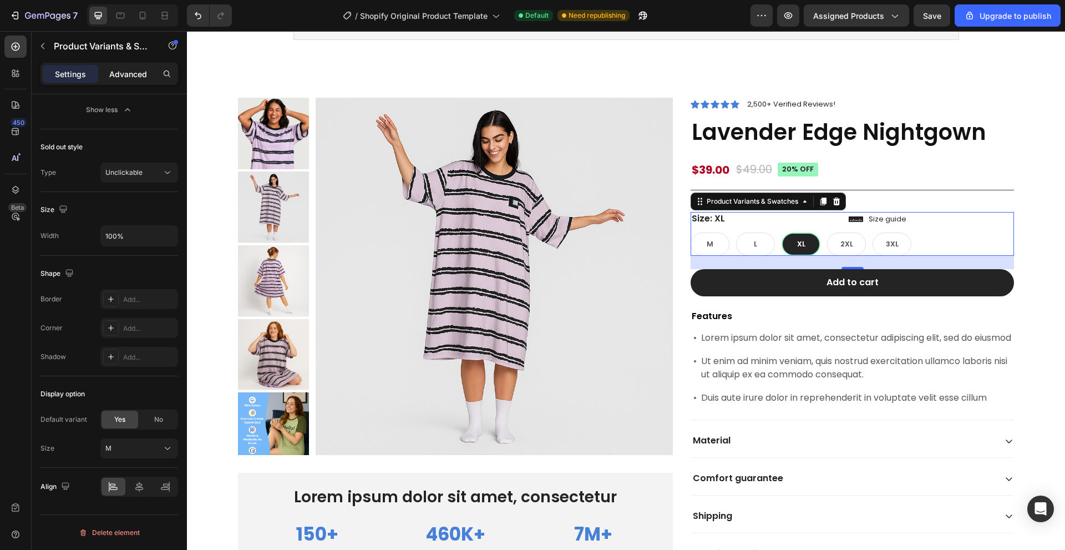
click at [119, 79] on p "Advanced" at bounding box center [128, 74] width 38 height 12
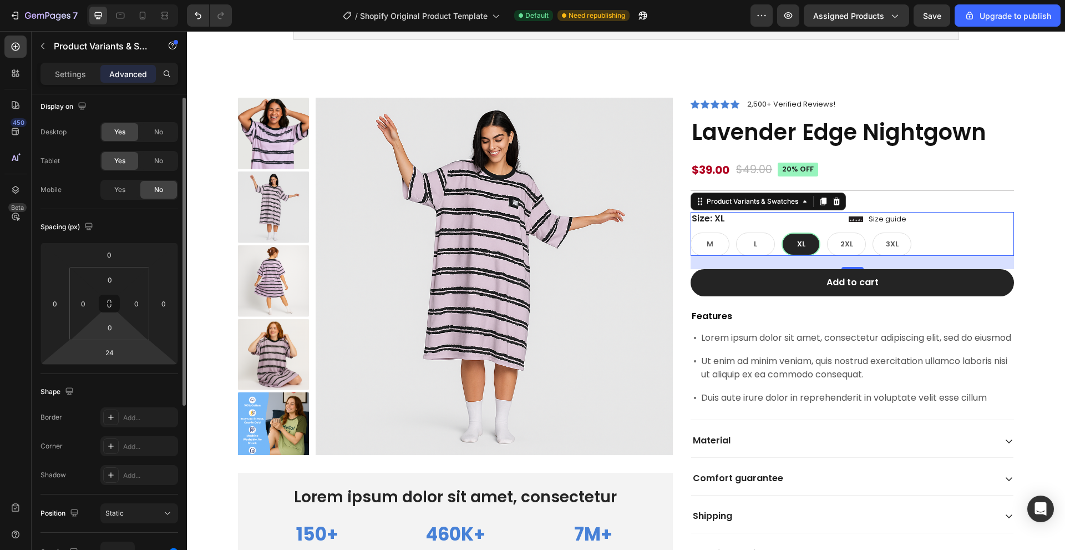
scroll to position [0, 0]
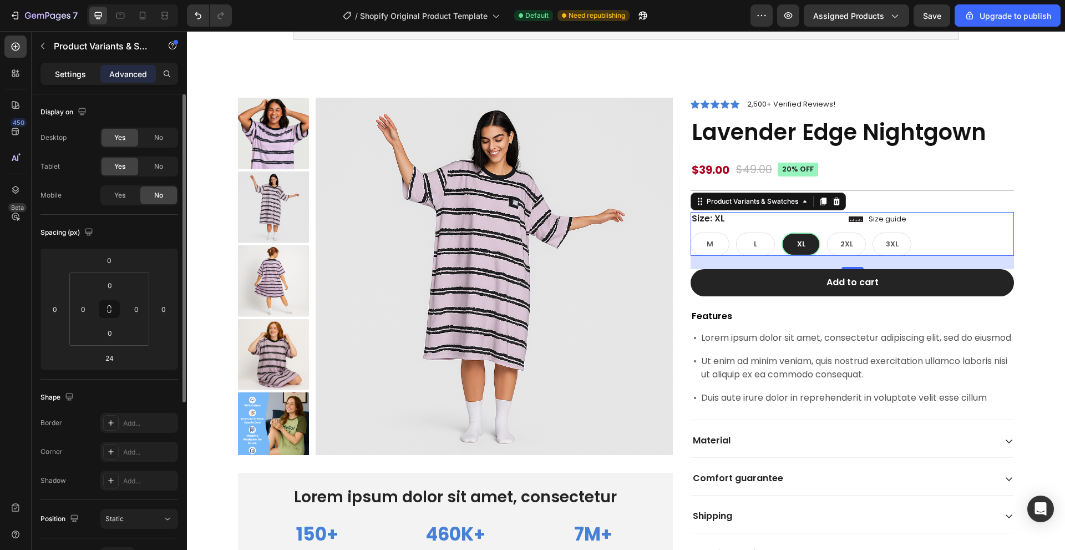
click at [74, 73] on p "Settings" at bounding box center [70, 74] width 31 height 12
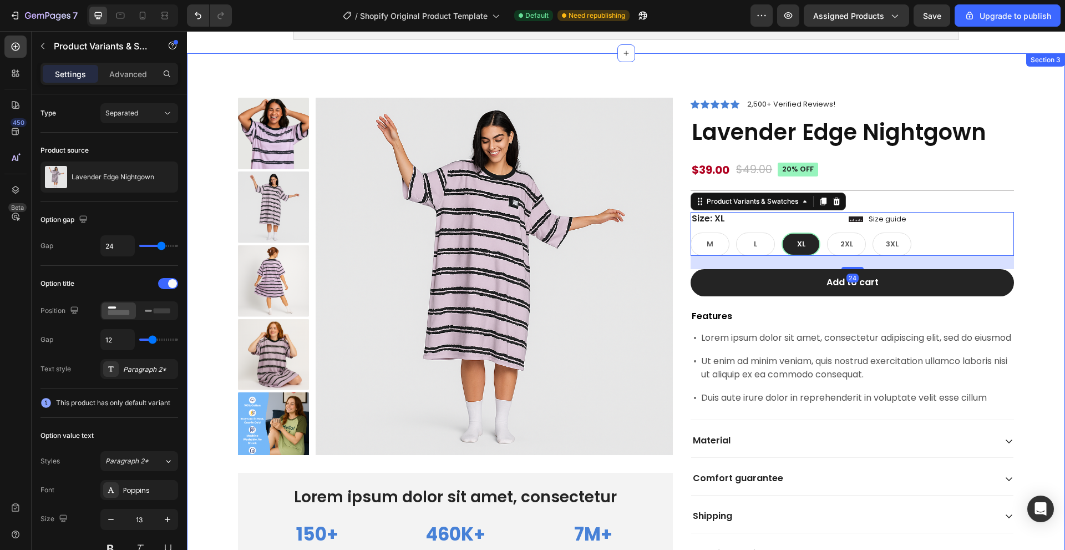
click at [1035, 156] on div "Product Images Lorem ipsum dolor sit amet, consectetur Text Block 150+ Text Blo…" at bounding box center [626, 347] width 862 height 499
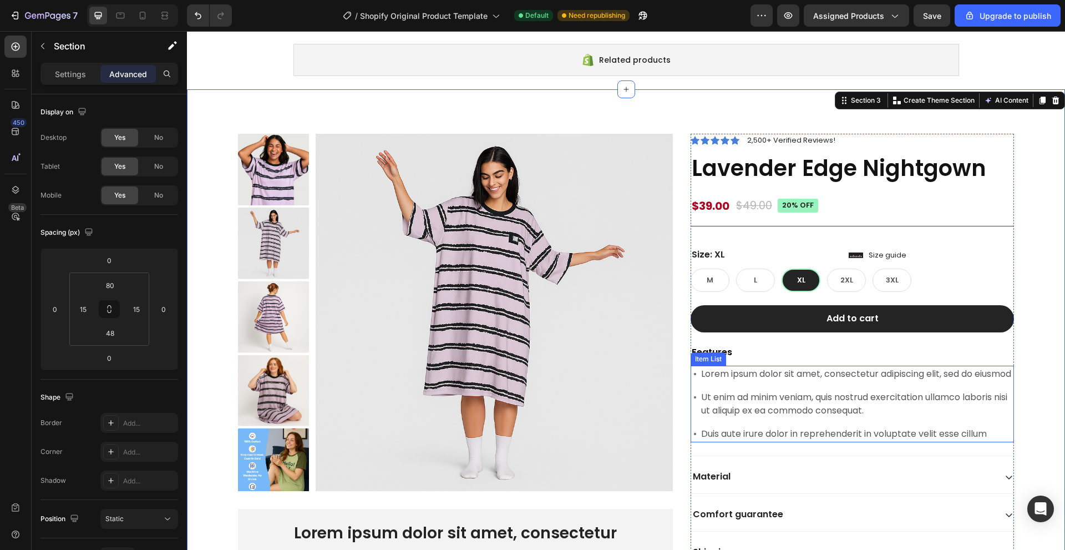
scroll to position [63, 0]
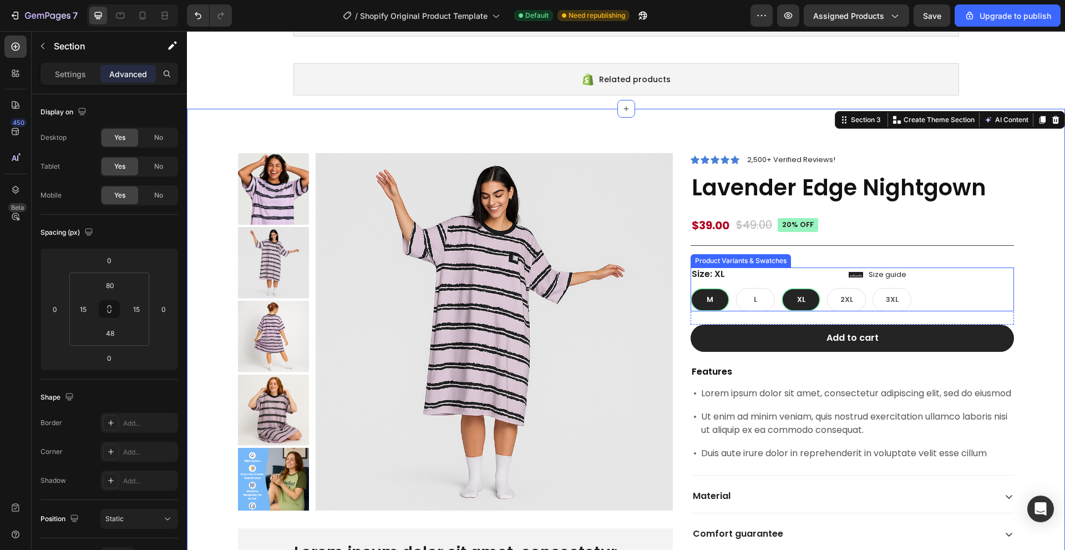
click at [715, 296] on div "M" at bounding box center [710, 299] width 39 height 23
click at [691, 288] on input "M M M" at bounding box center [690, 287] width 1 height 1
radio input "true"
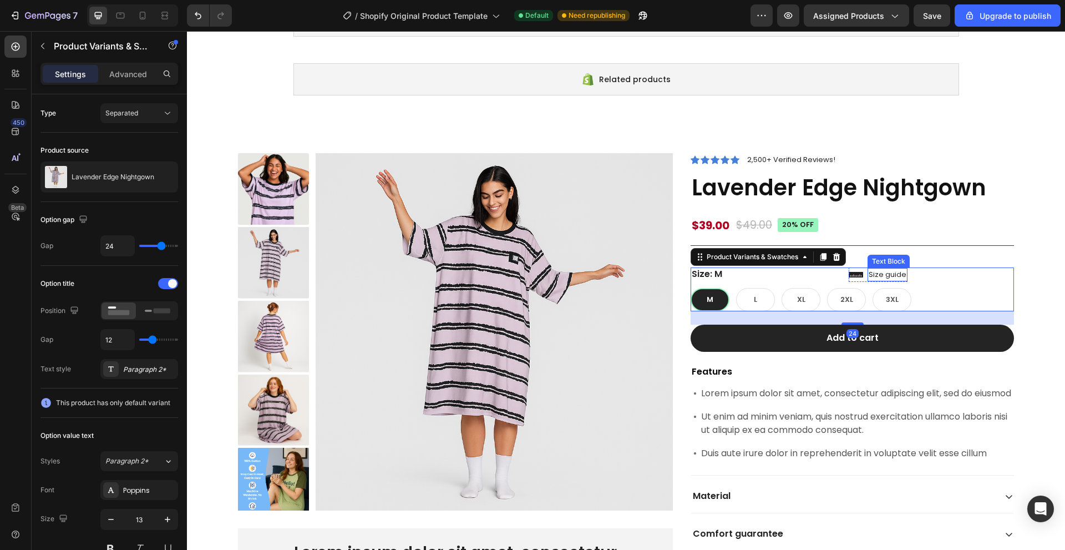
click at [906, 257] on div "Text Block" at bounding box center [889, 261] width 42 height 13
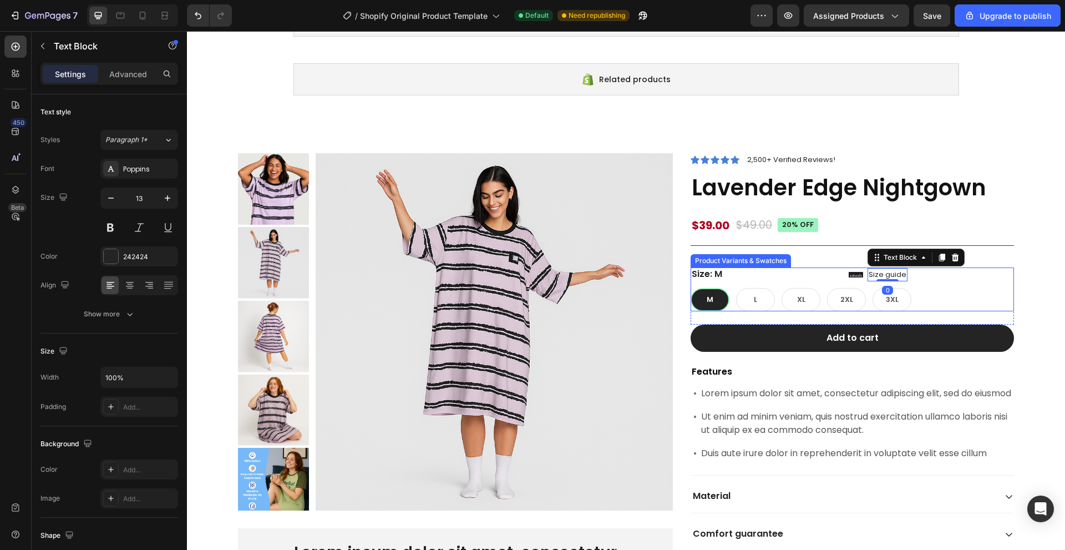
click at [989, 283] on div "Size: M M M M L L L XL XL XL 2XL 2XL 2XL 3XL 3XL 3XL" at bounding box center [852, 289] width 323 height 44
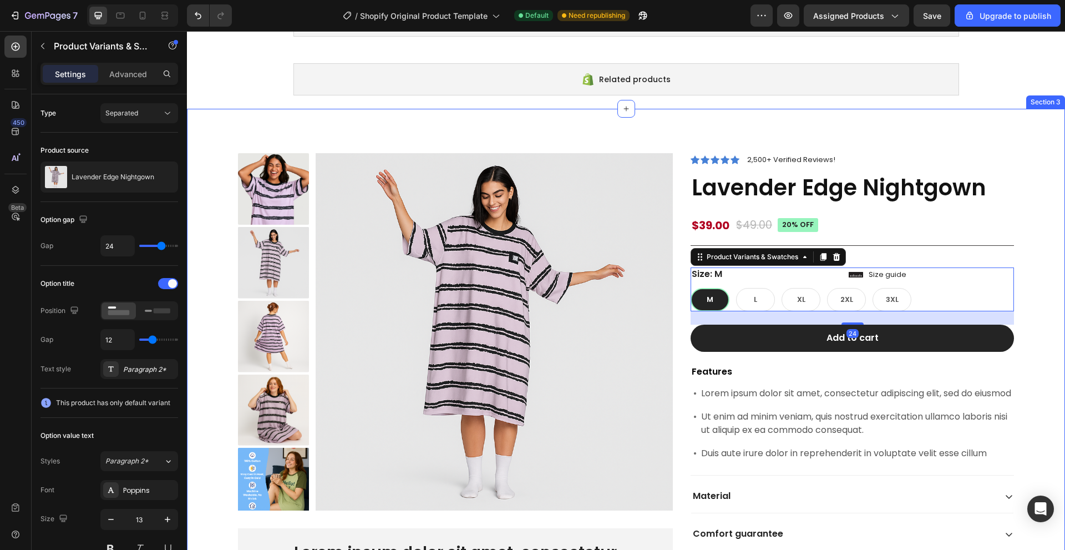
click at [1033, 295] on div "Product Images Lorem ipsum dolor sit amet, consectetur Text Block 150+ Text Blo…" at bounding box center [626, 402] width 862 height 499
